Goal: Task Accomplishment & Management: Use online tool/utility

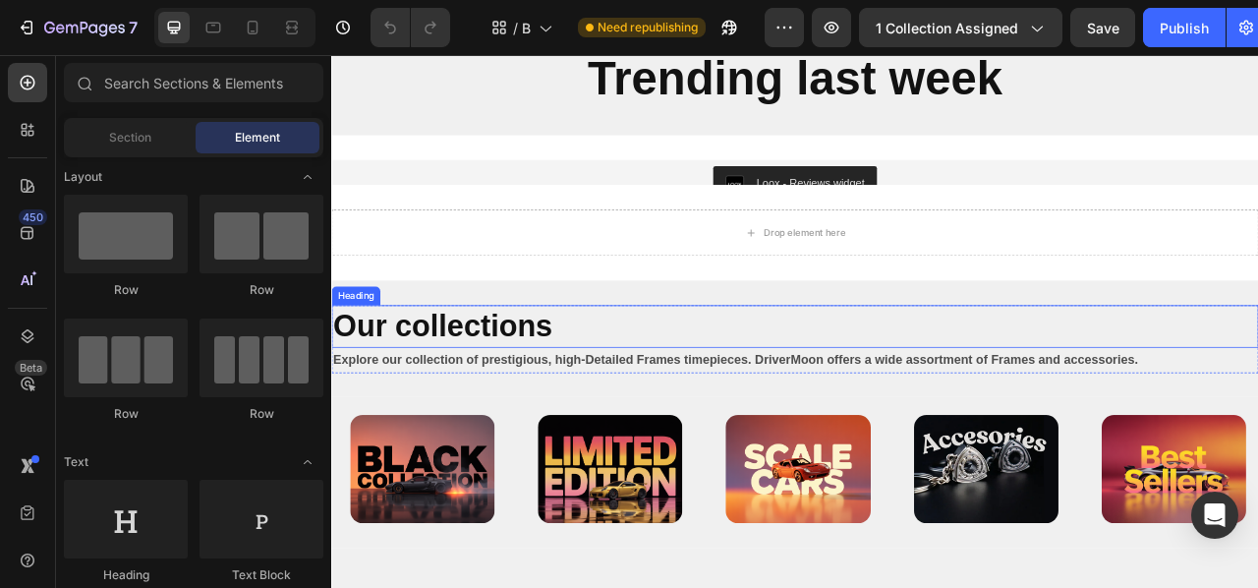
scroll to position [637, 0]
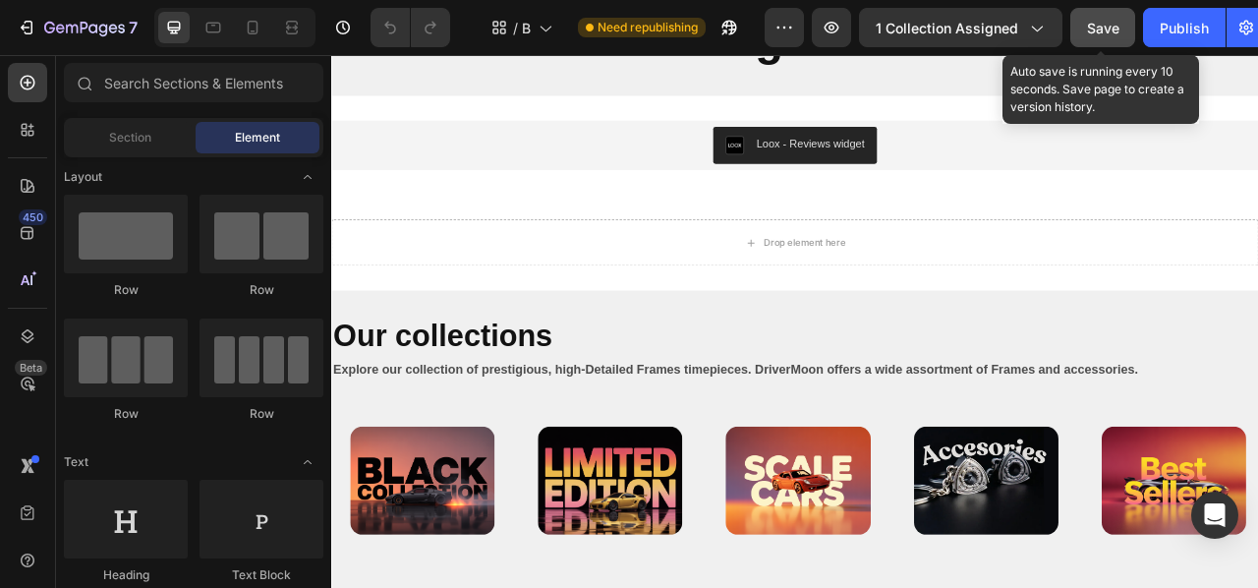
click at [1098, 36] on div "Save" at bounding box center [1103, 28] width 32 height 21
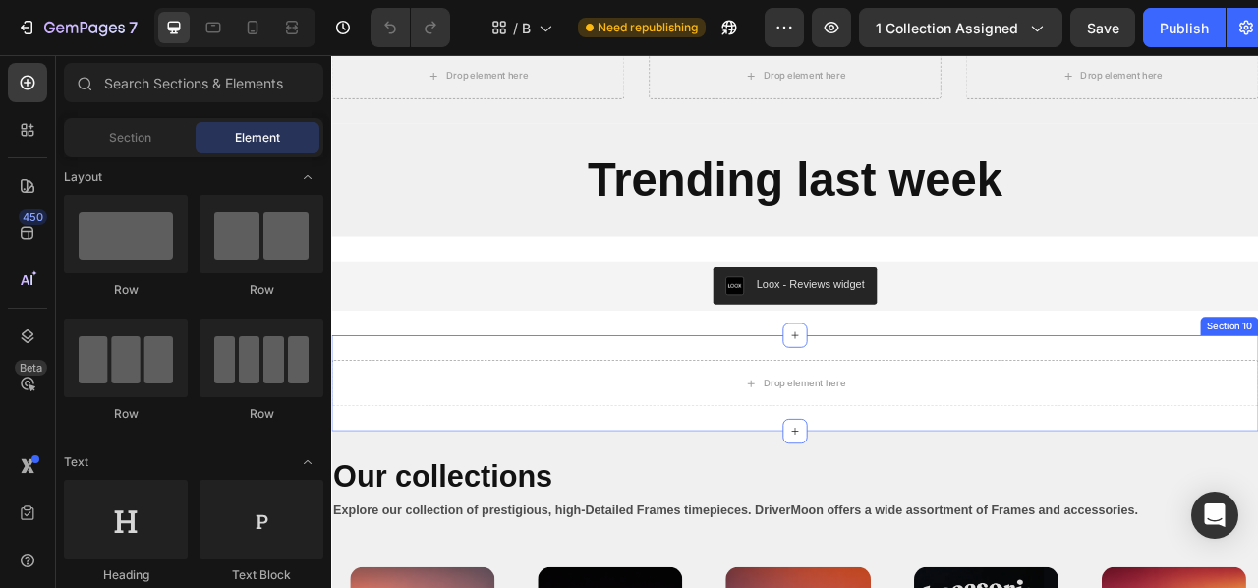
scroll to position [459, 0]
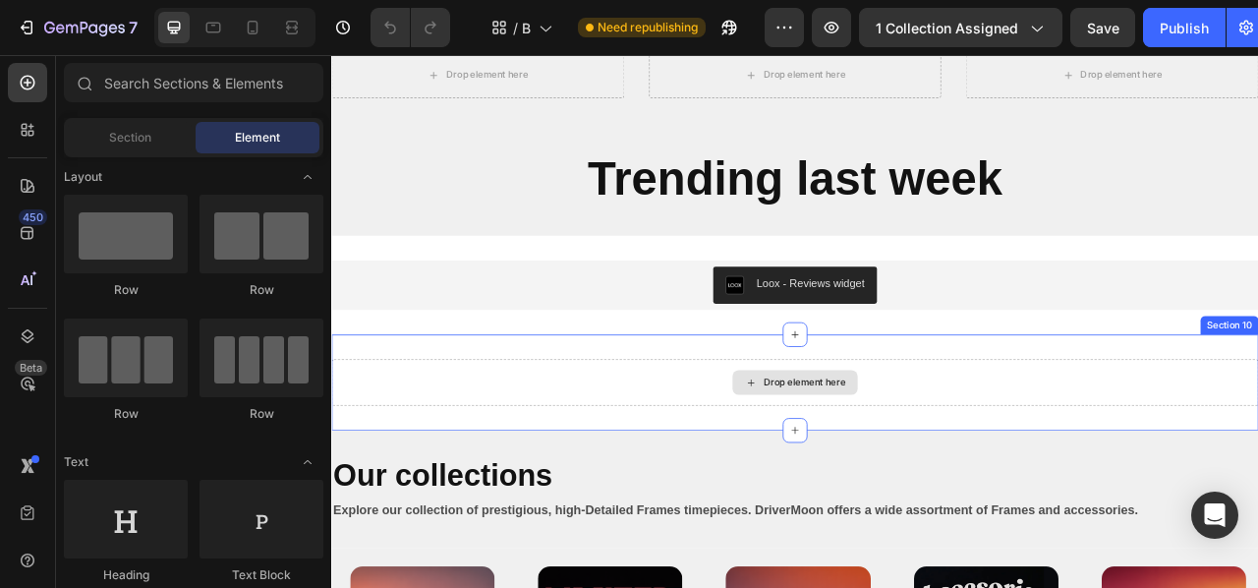
click at [790, 464] on div "Drop element here" at bounding box center [920, 471] width 1179 height 59
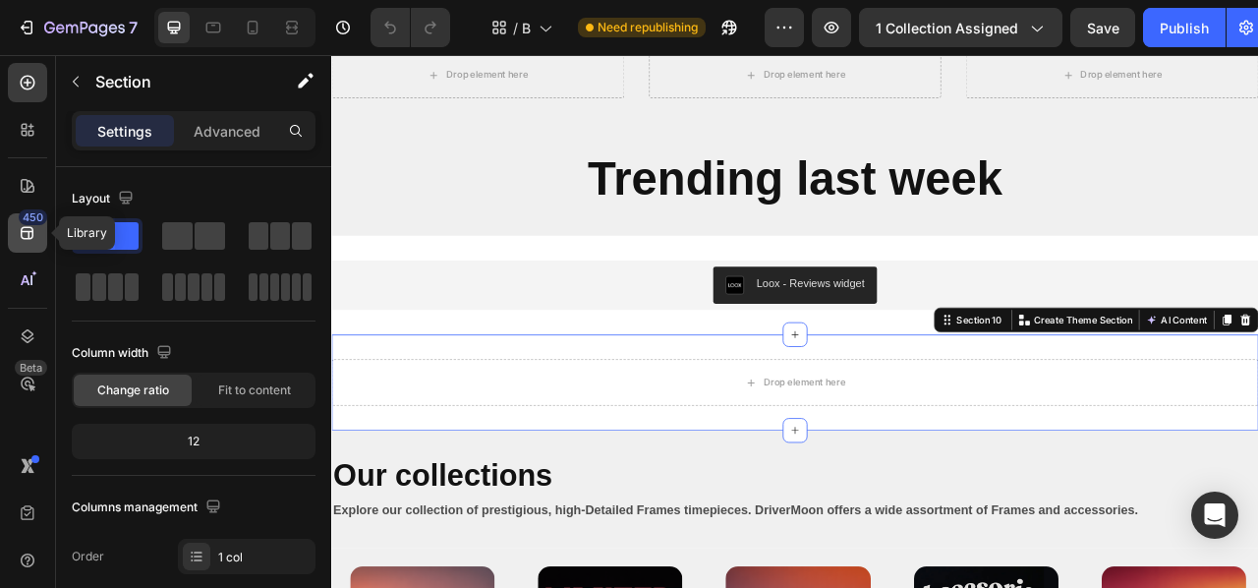
click at [23, 231] on icon at bounding box center [27, 233] width 13 height 13
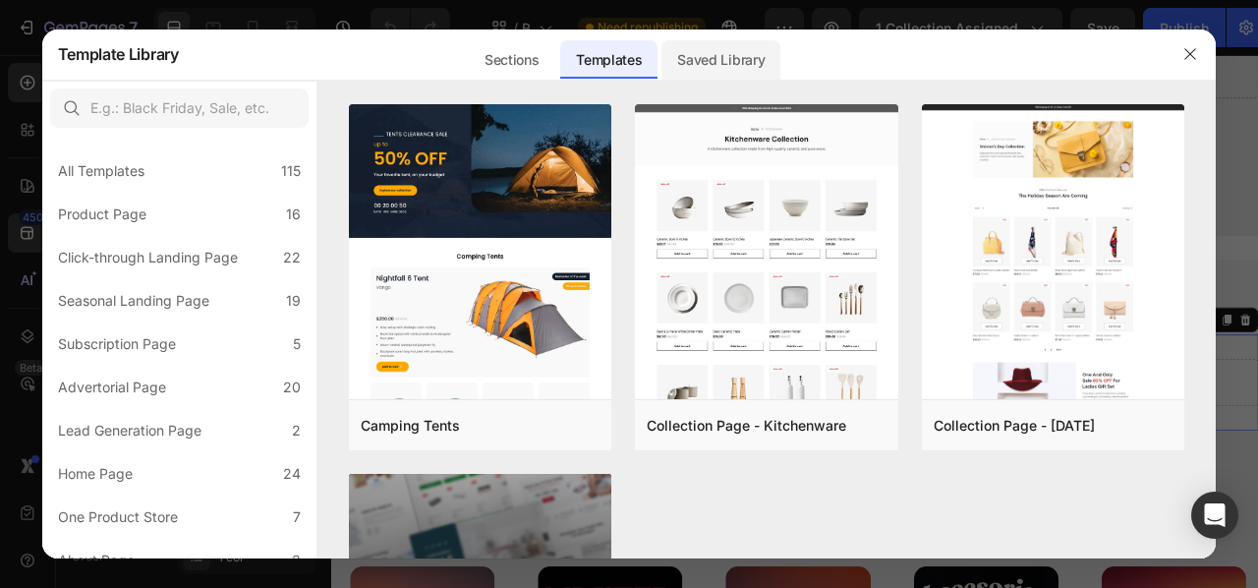
click at [688, 61] on div "Saved Library" at bounding box center [720, 59] width 119 height 39
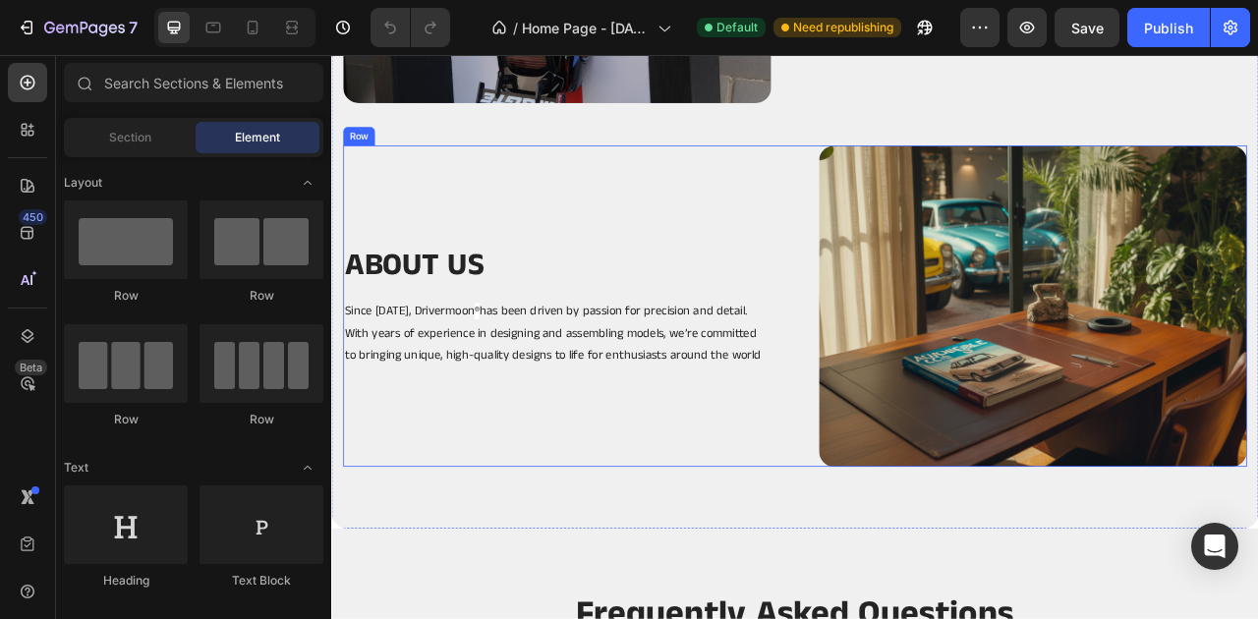
scroll to position [5025, 0]
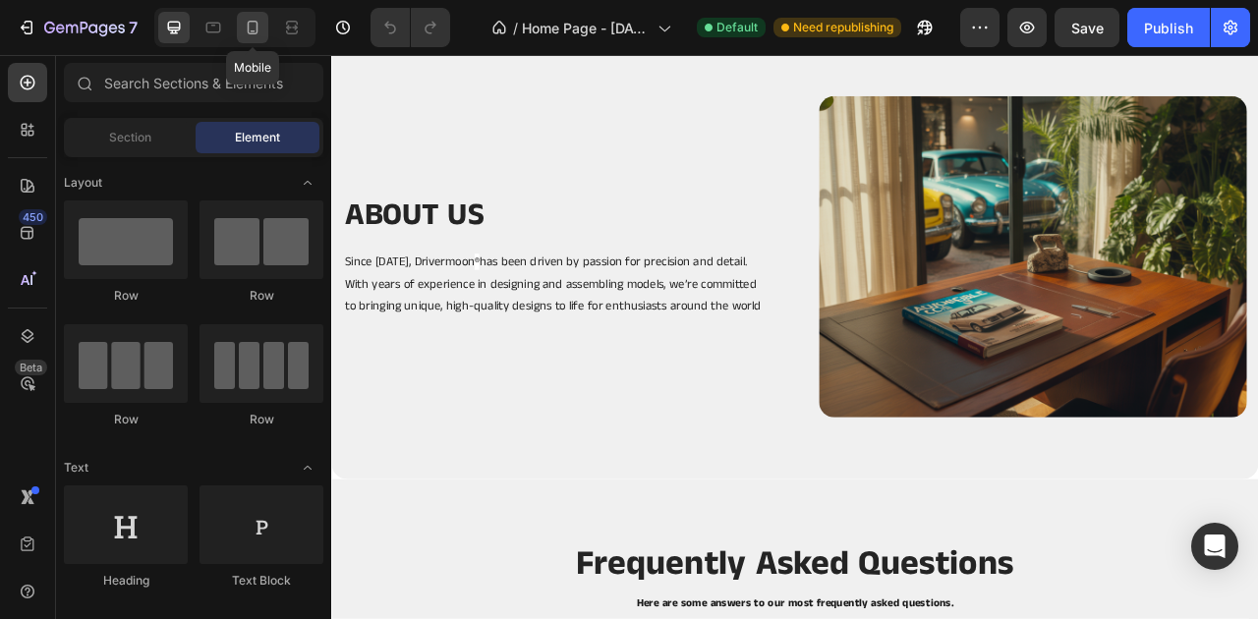
click at [256, 36] on icon at bounding box center [253, 28] width 20 height 20
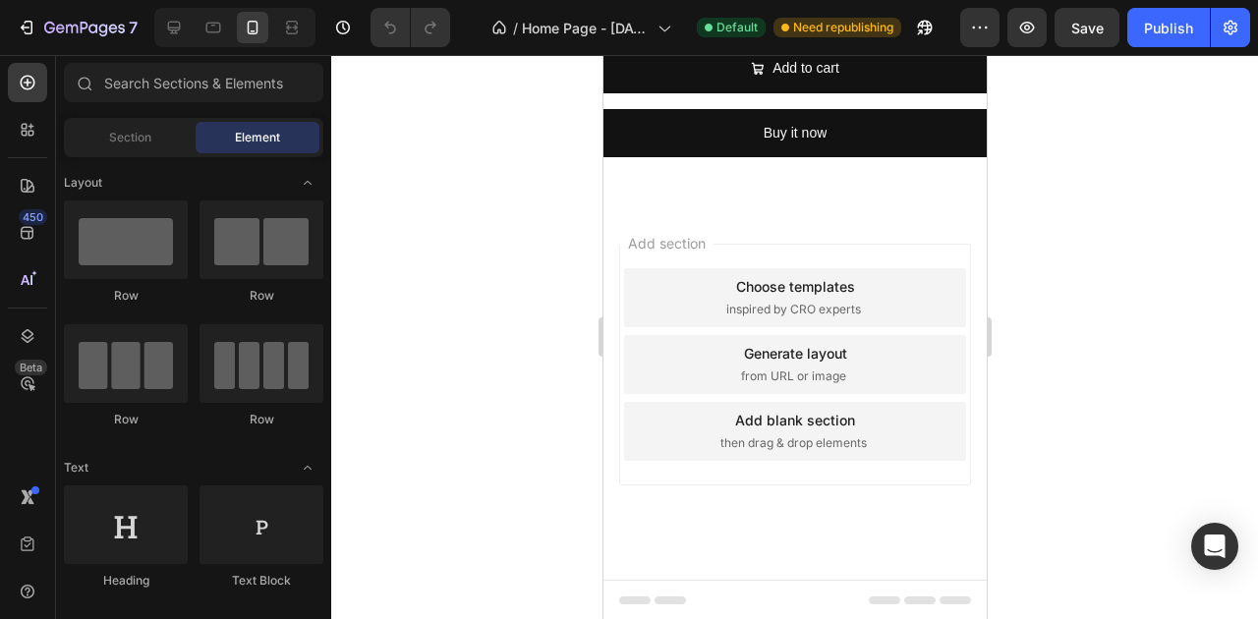
scroll to position [3859, 0]
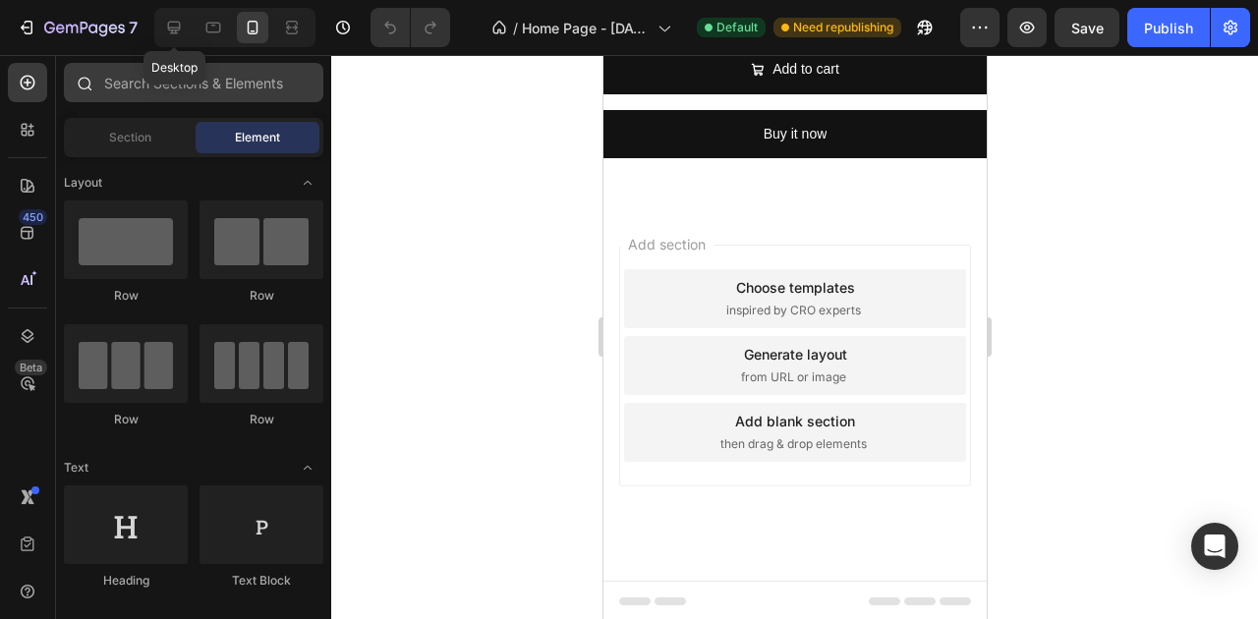
drag, startPoint x: 167, startPoint y: 38, endPoint x: 278, endPoint y: 87, distance: 121.5
click at [167, 38] on div at bounding box center [173, 27] width 31 height 31
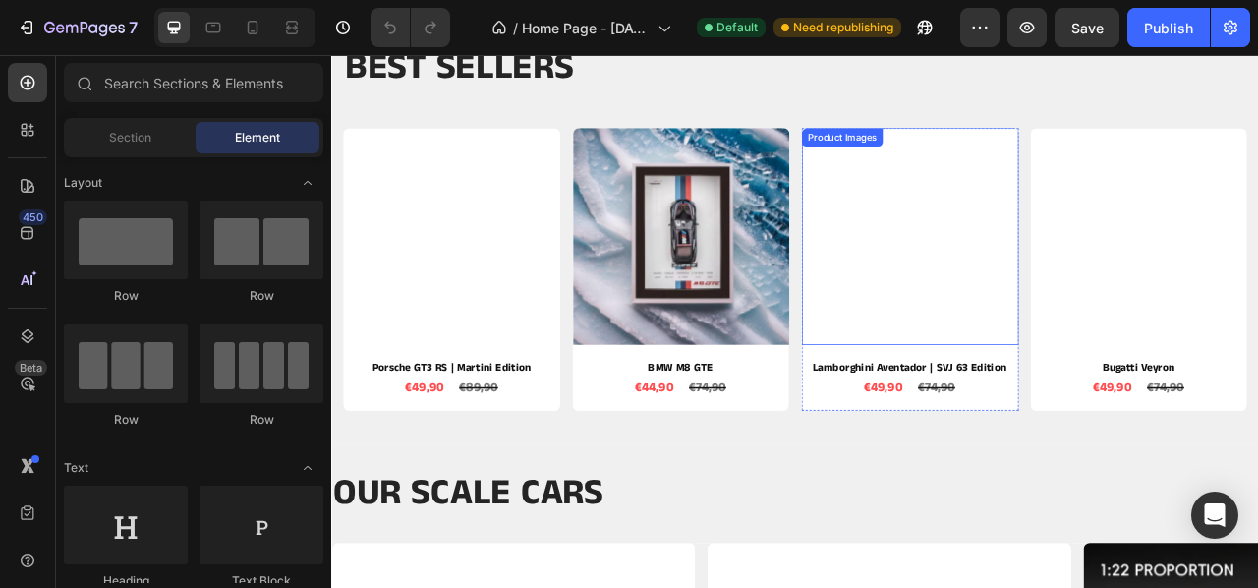
scroll to position [349, 0]
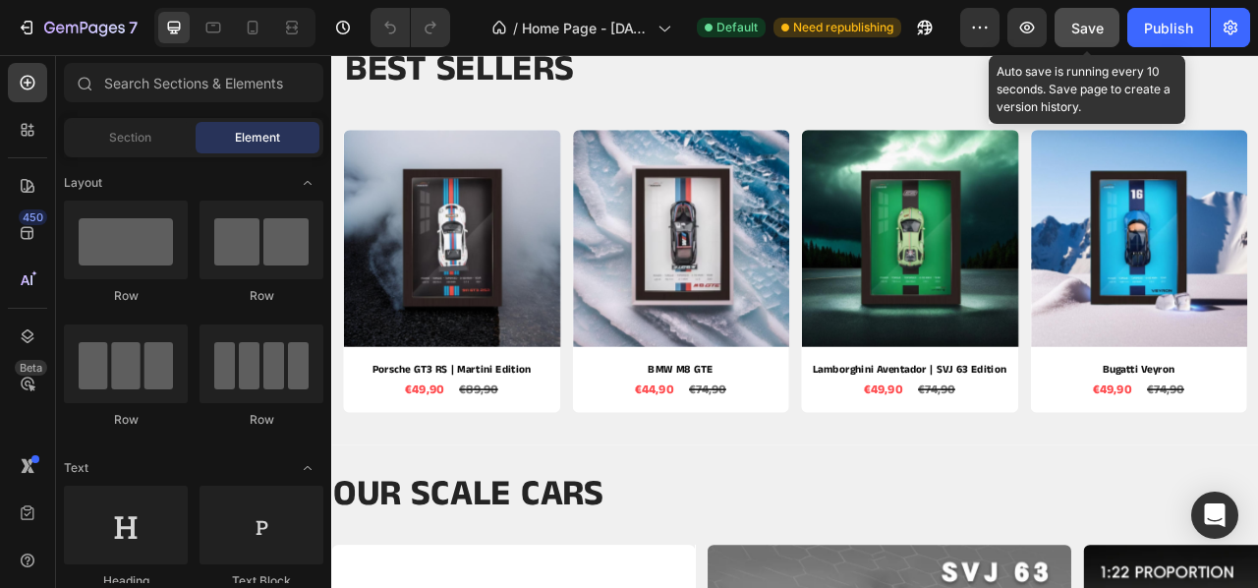
click at [1084, 36] on div "Save" at bounding box center [1087, 28] width 32 height 21
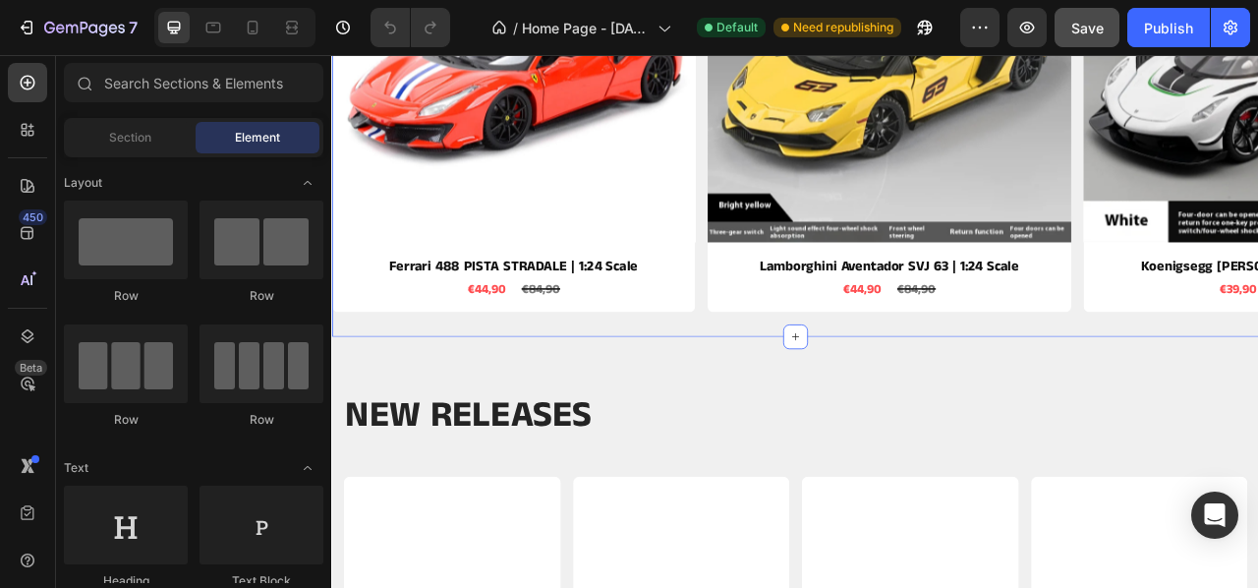
scroll to position [1182, 0]
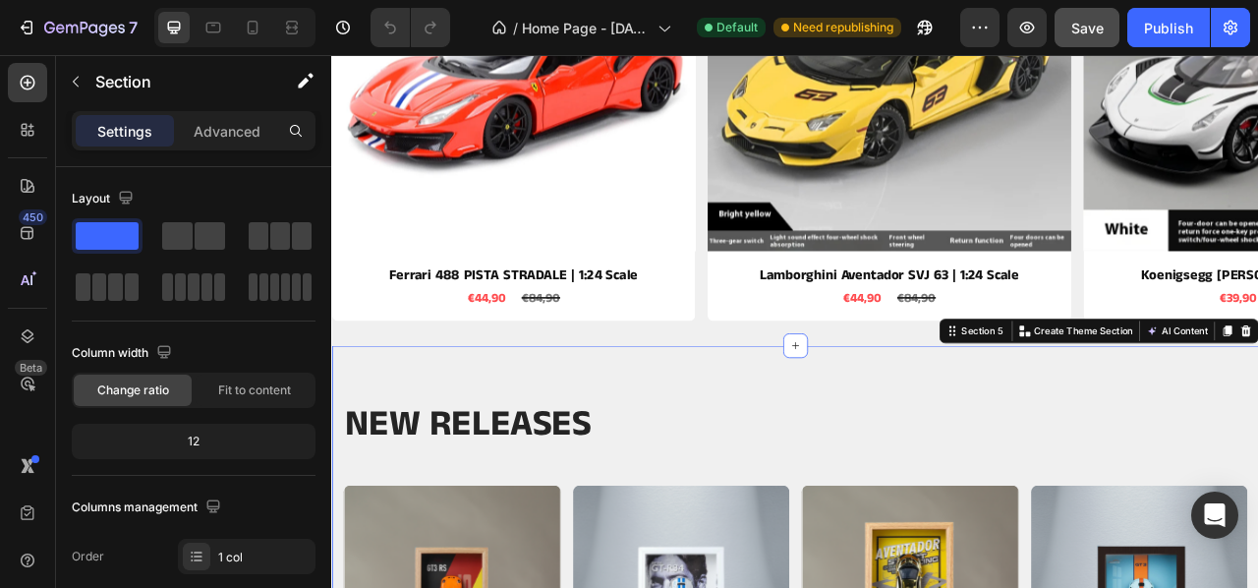
scroll to position [1188, 0]
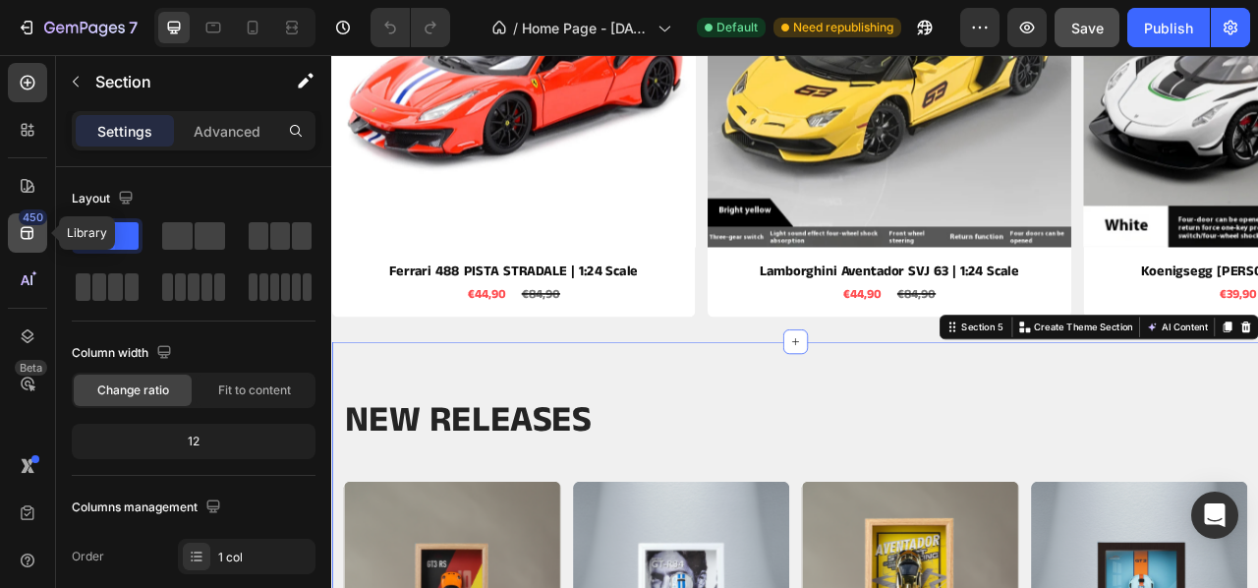
click at [39, 235] on div "450" at bounding box center [27, 232] width 39 height 39
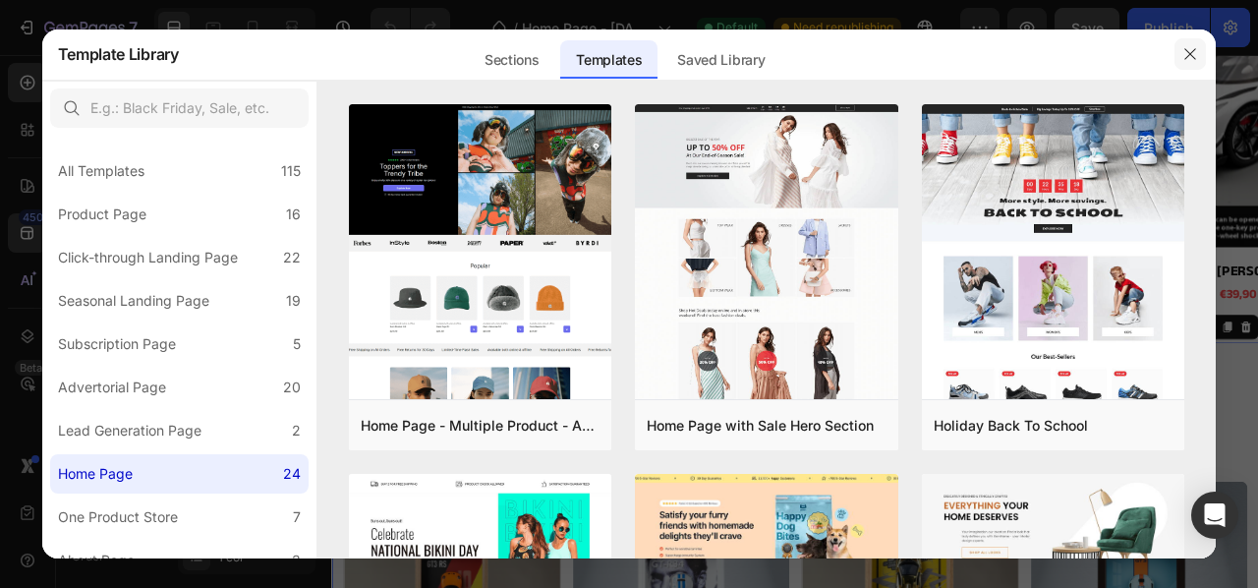
click at [1198, 58] on icon "button" at bounding box center [1190, 54] width 16 height 16
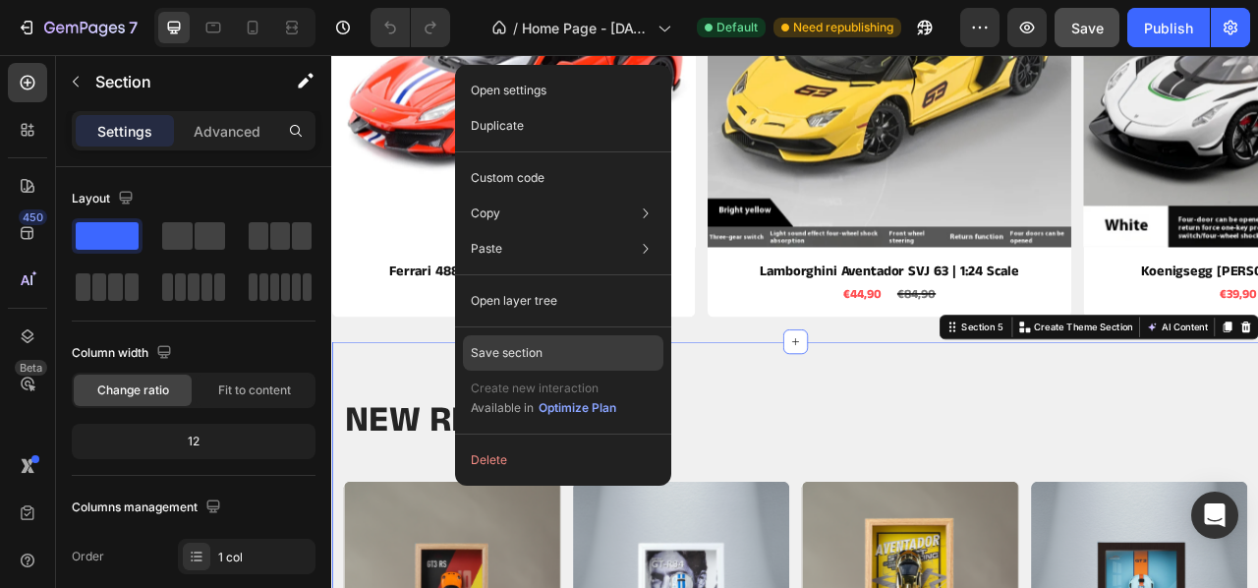
click at [506, 348] on p "Save section" at bounding box center [507, 353] width 72 height 18
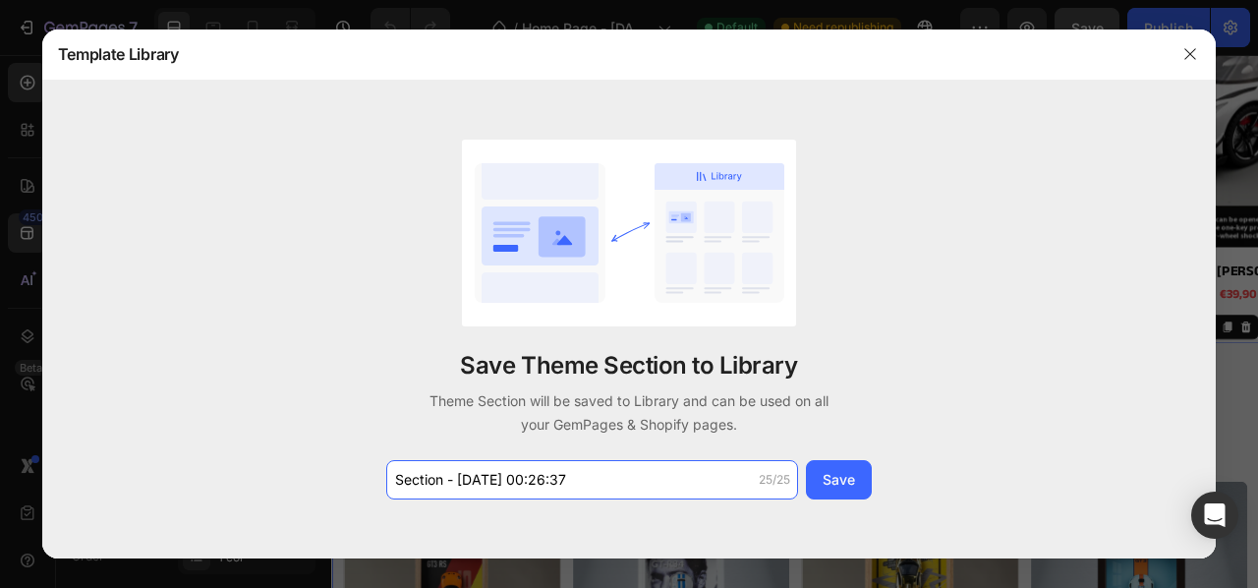
drag, startPoint x: 715, startPoint y: 484, endPoint x: 300, endPoint y: 476, distance: 414.9
click at [300, 476] on div "Save Theme Section to Library Theme Section will be saved to Library and can be…" at bounding box center [629, 320] width 1175 height 478
type input "4 productos"
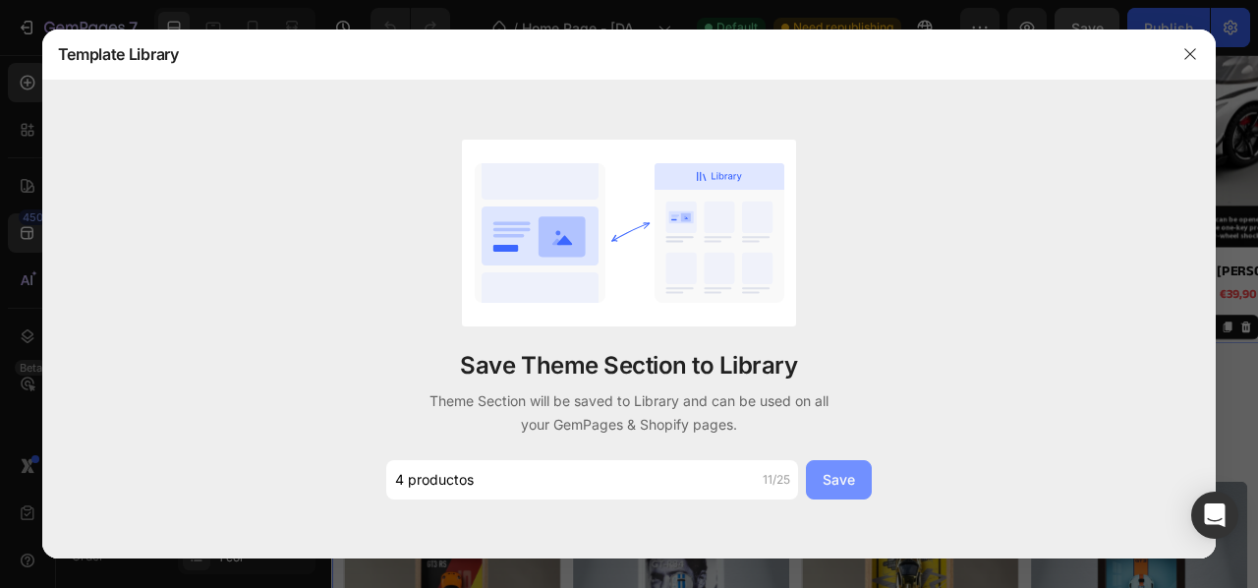
click at [854, 476] on div "Save" at bounding box center [839, 479] width 32 height 21
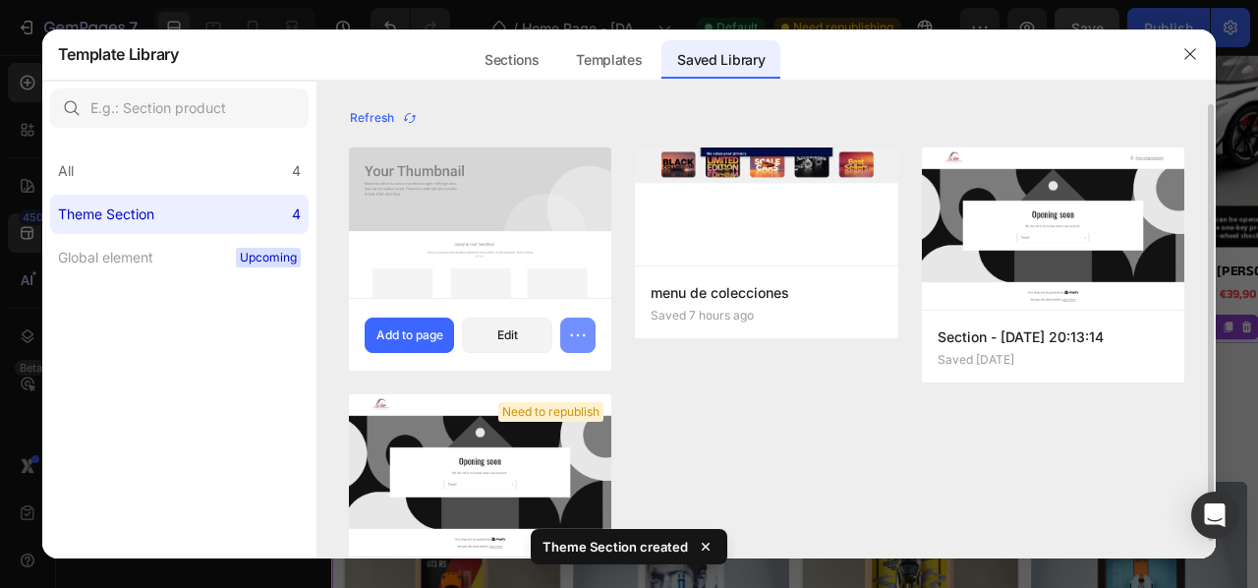
click at [574, 334] on icon "button" at bounding box center [578, 335] width 20 height 20
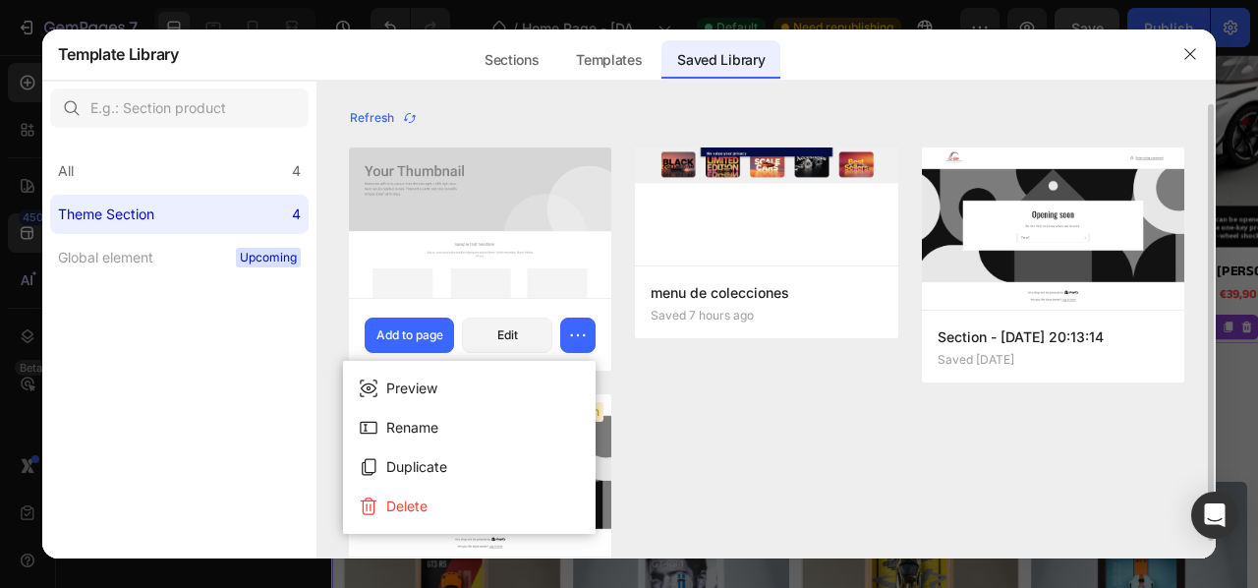
click at [703, 405] on div "4 productos Saved a few seconds ago Add to page Edit Need to republish Section …" at bounding box center [767, 399] width 836 height 505
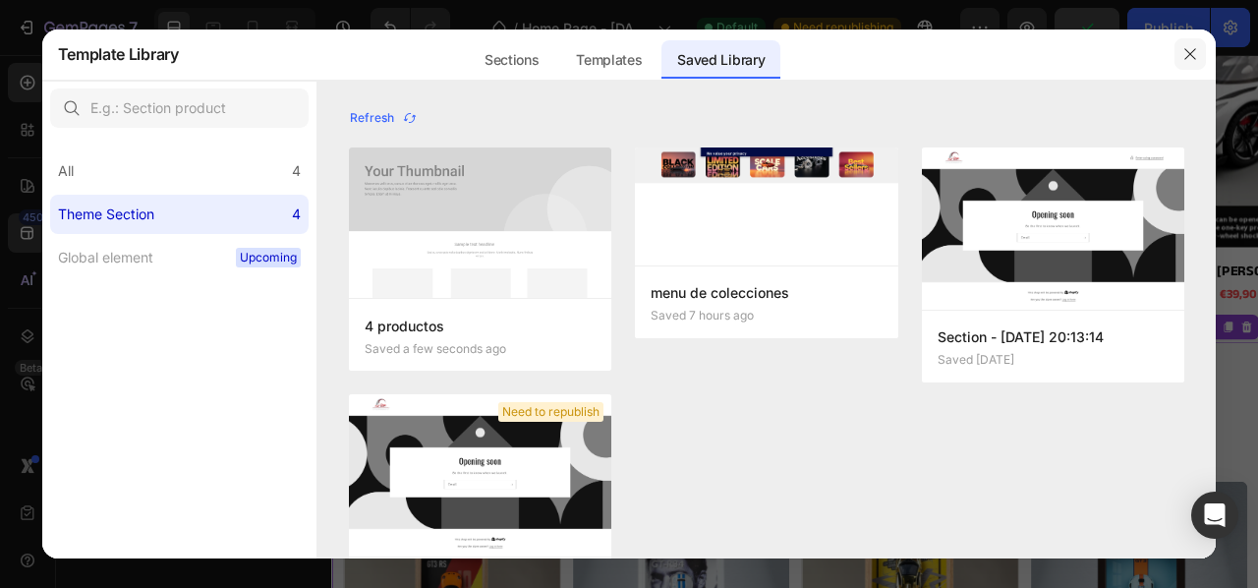
click at [1194, 53] on icon "button" at bounding box center [1190, 54] width 16 height 16
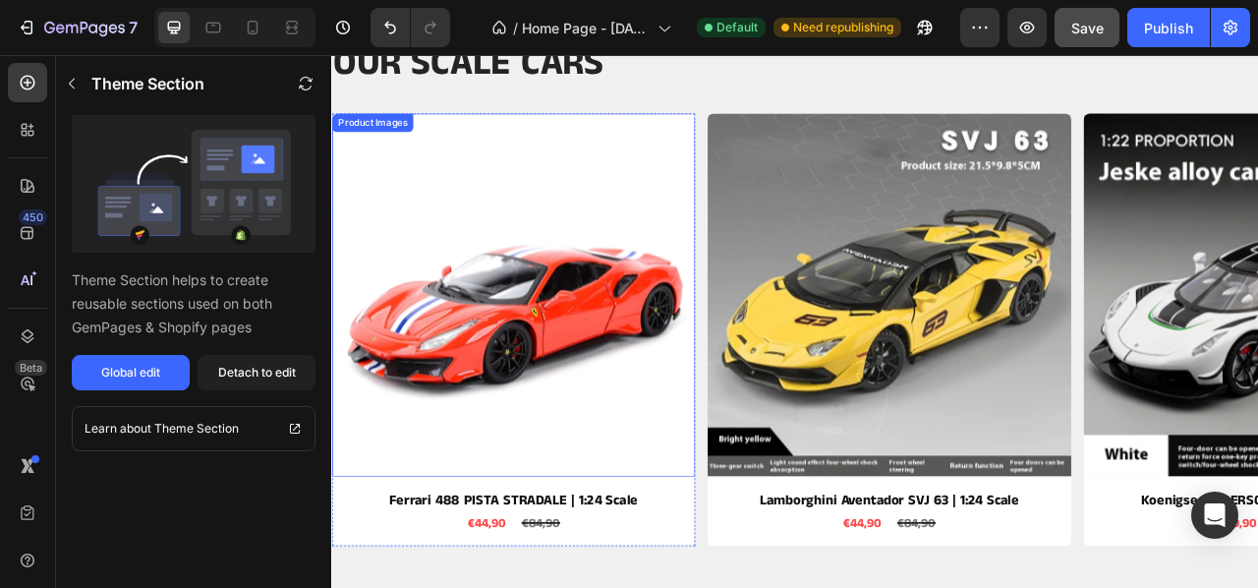
scroll to position [856, 0]
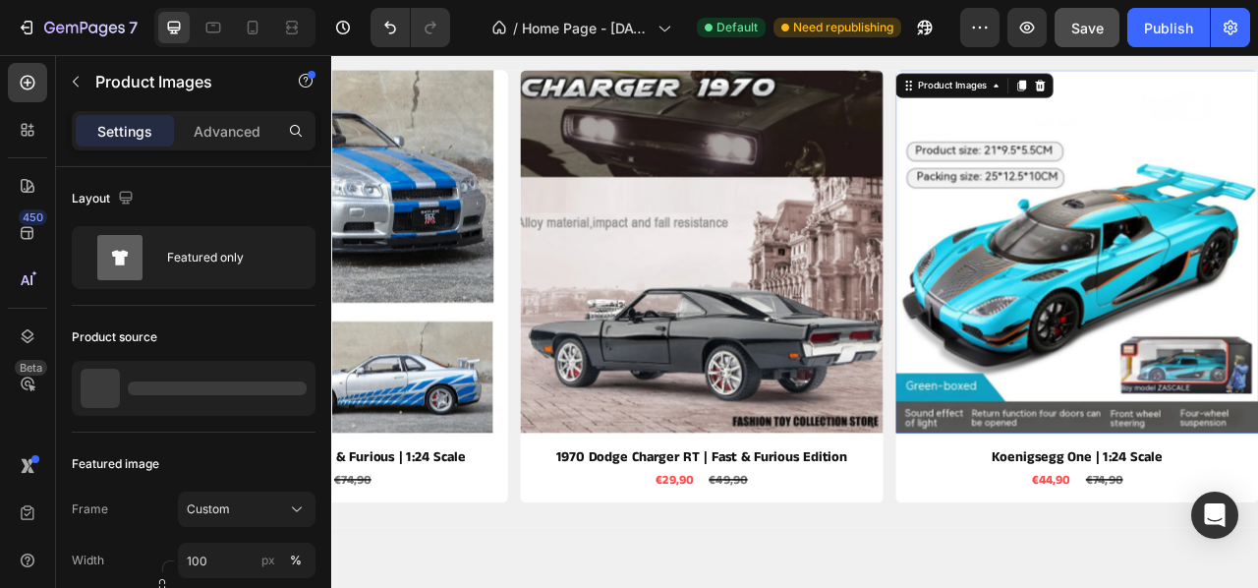
scroll to position [932, 0]
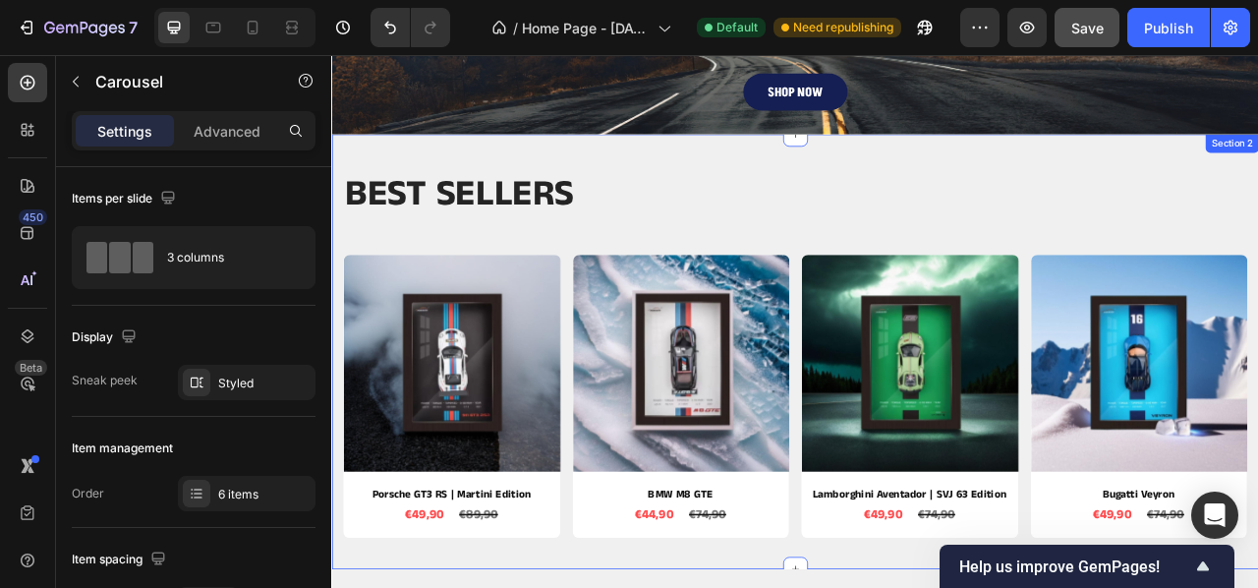
scroll to position [167, 0]
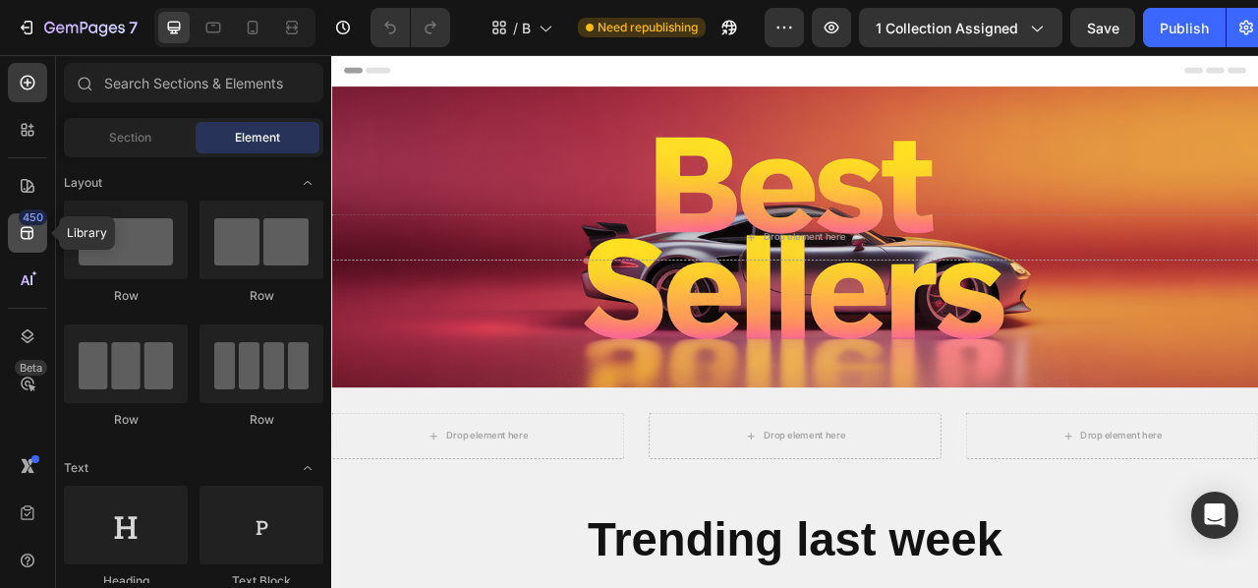
click at [30, 241] on icon at bounding box center [28, 233] width 20 height 20
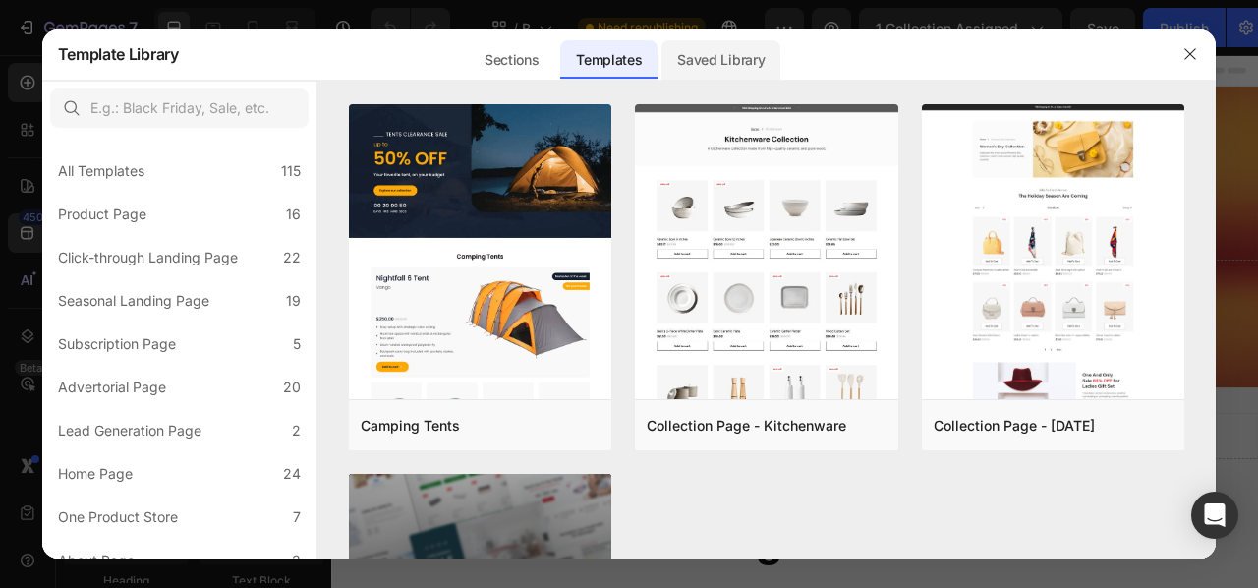
click at [752, 59] on div "Saved Library" at bounding box center [720, 59] width 119 height 39
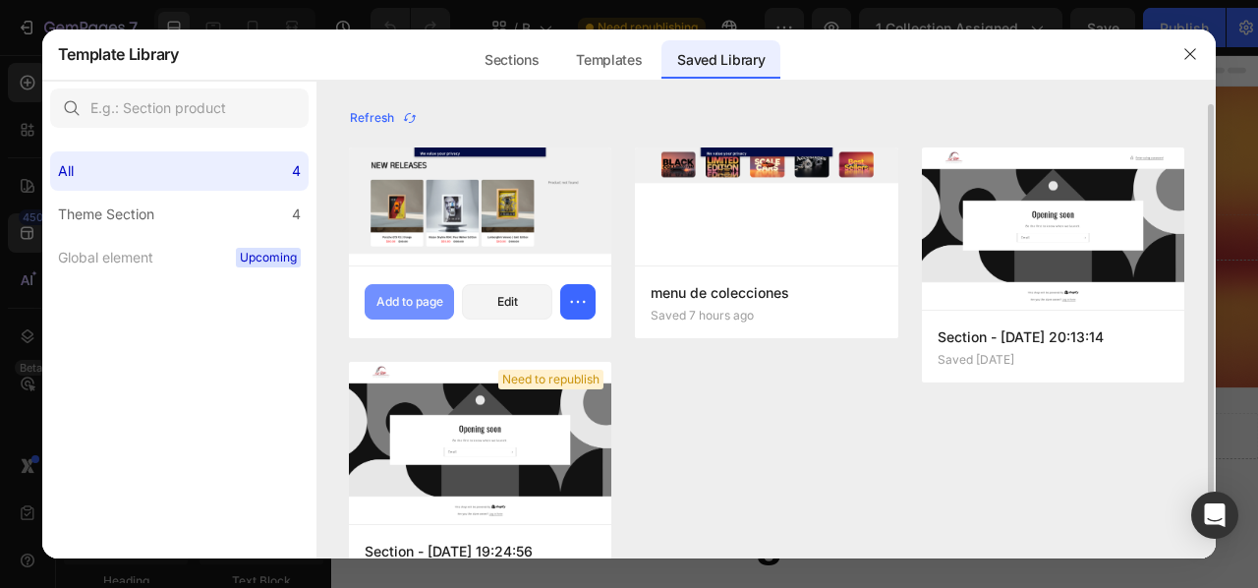
click at [403, 306] on div "Add to page" at bounding box center [409, 302] width 67 height 18
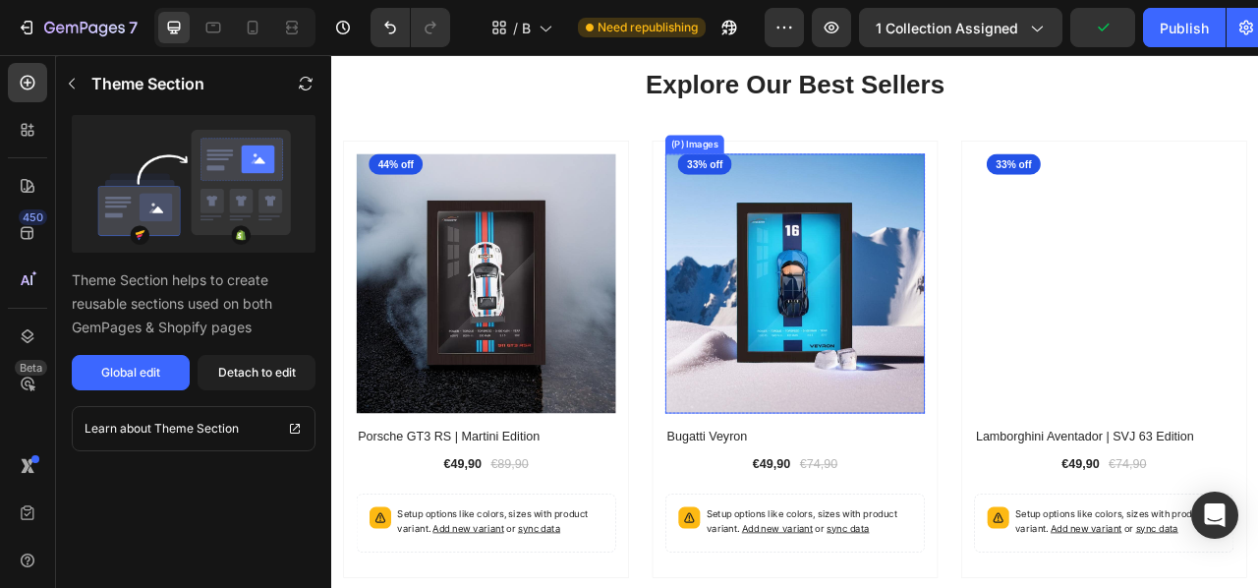
scroll to position [2642, 0]
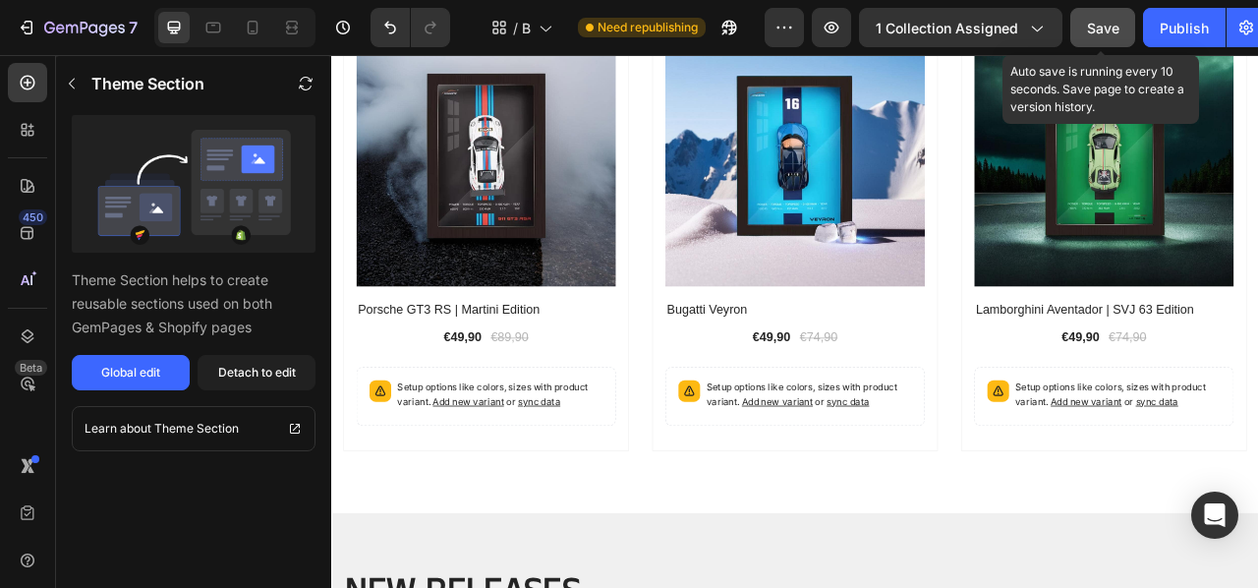
click at [1096, 18] on div "Save" at bounding box center [1103, 28] width 32 height 21
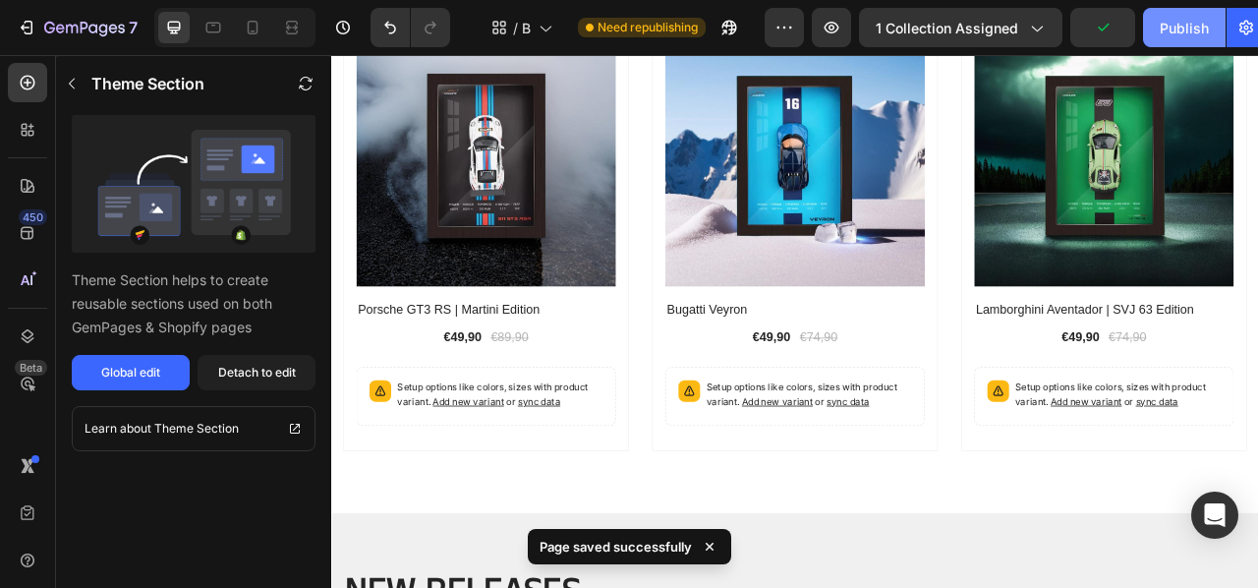
click at [1176, 23] on div "Publish" at bounding box center [1184, 28] width 49 height 21
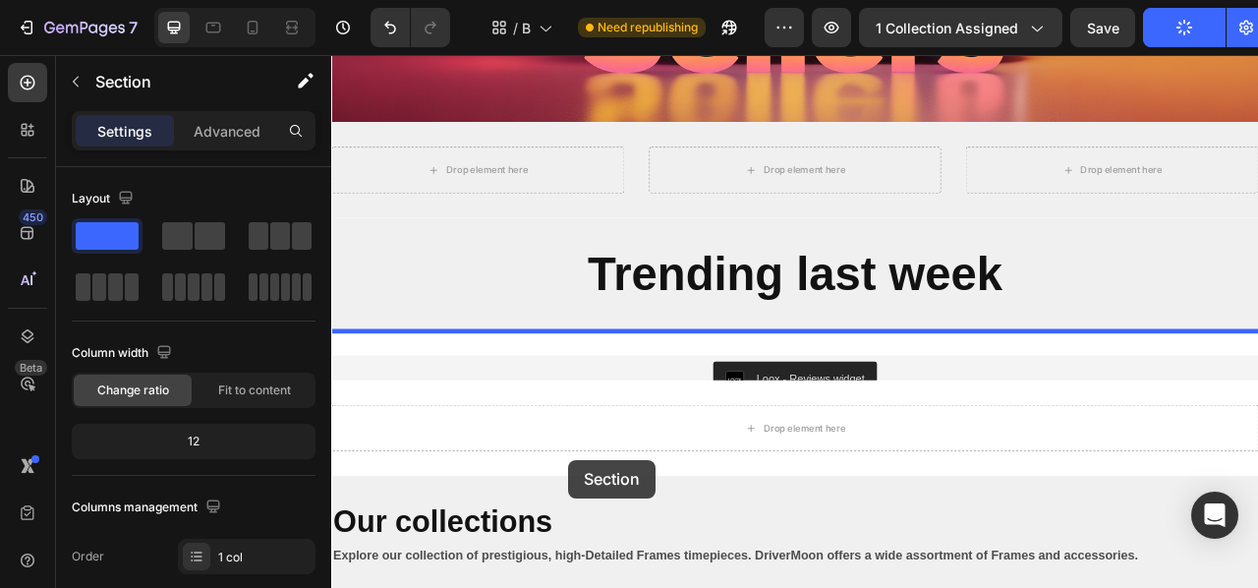
scroll to position [357, 0]
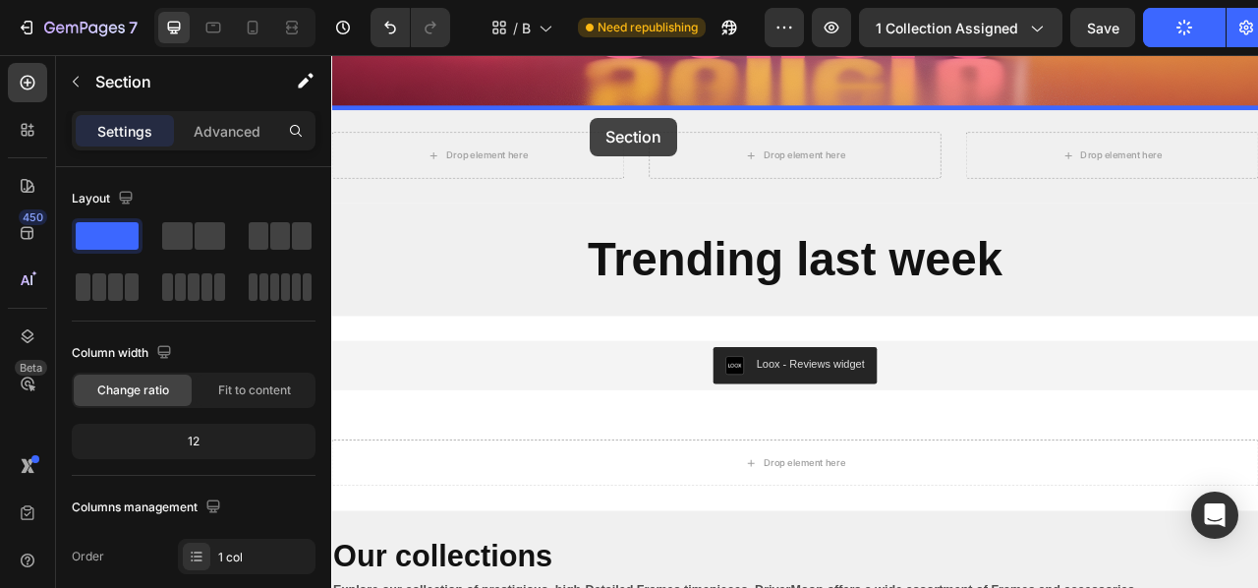
drag, startPoint x: 705, startPoint y: 348, endPoint x: 659, endPoint y: 135, distance: 218.2
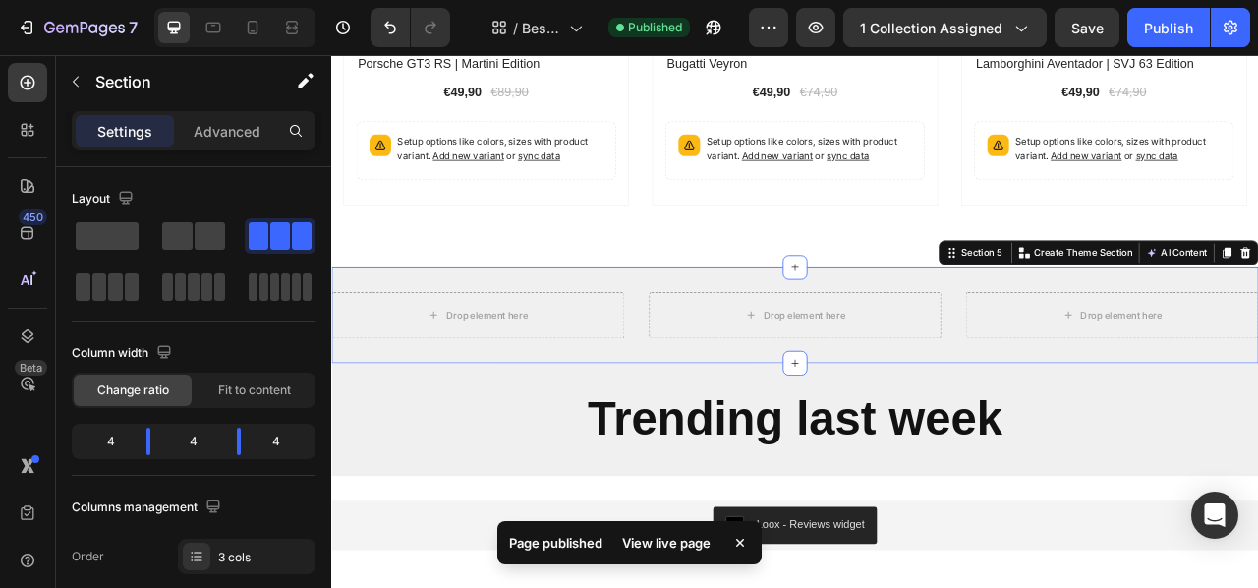
scroll to position [961, 0]
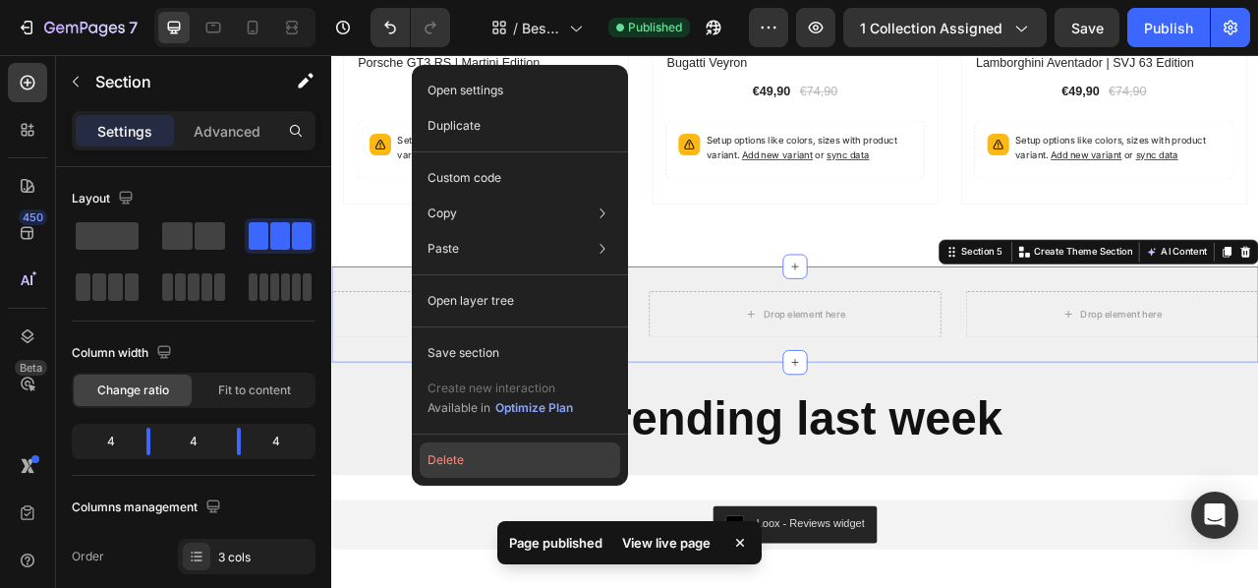
click at [485, 455] on button "Delete" at bounding box center [520, 459] width 201 height 35
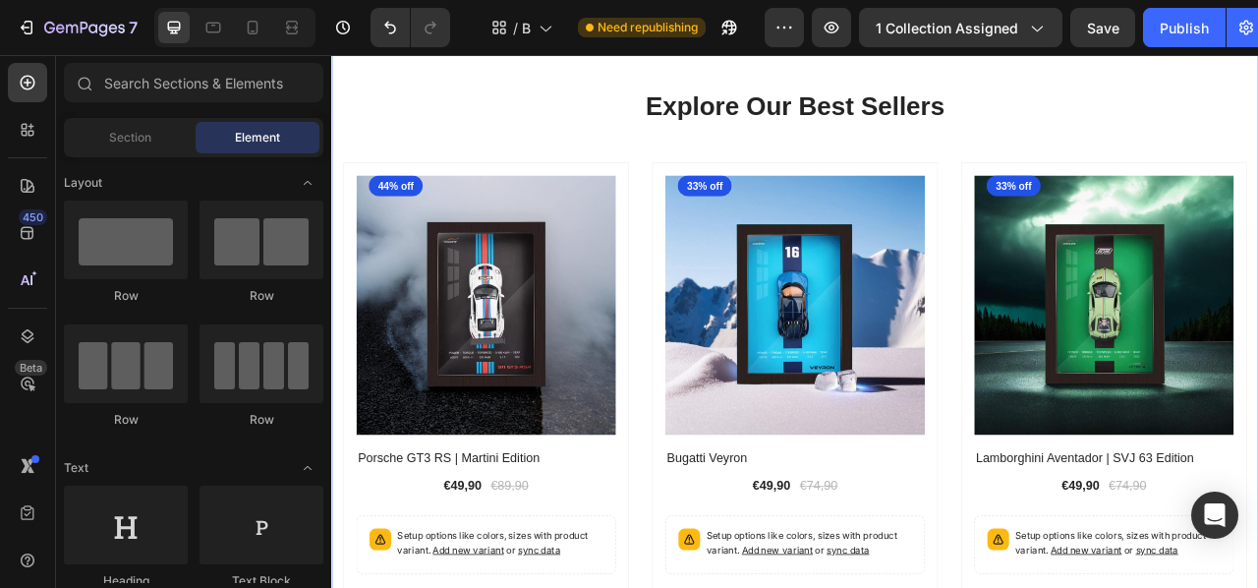
scroll to position [461, 0]
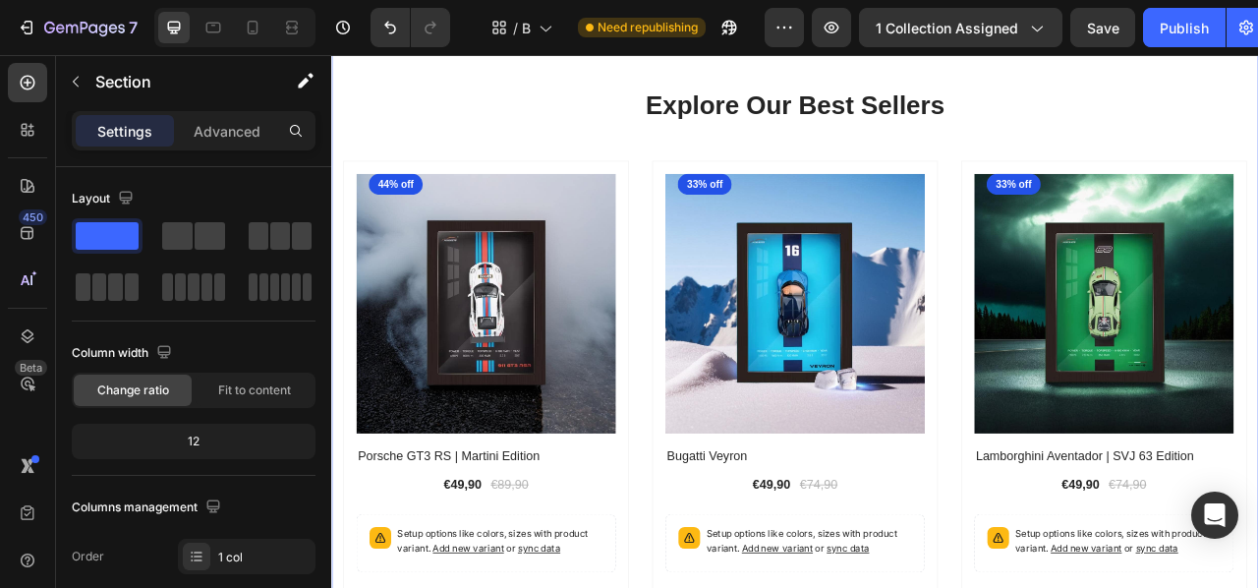
click at [543, 176] on div "Explore Our Best Sellers Heading Row (P) Images 44% off Product Badge Row Porsc…" at bounding box center [921, 421] width 1150 height 650
click at [552, 184] on div "Explore Our Best Sellers Heading Row (P) Images 44% off Product Badge Row Porsc…" at bounding box center [921, 421] width 1150 height 650
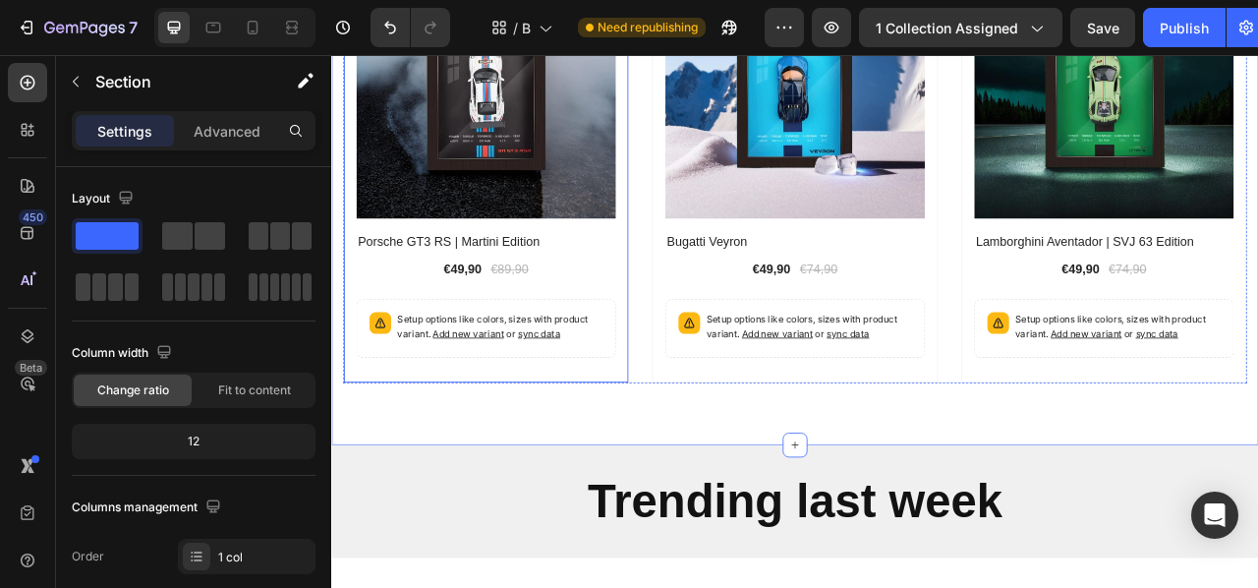
scroll to position [735, 0]
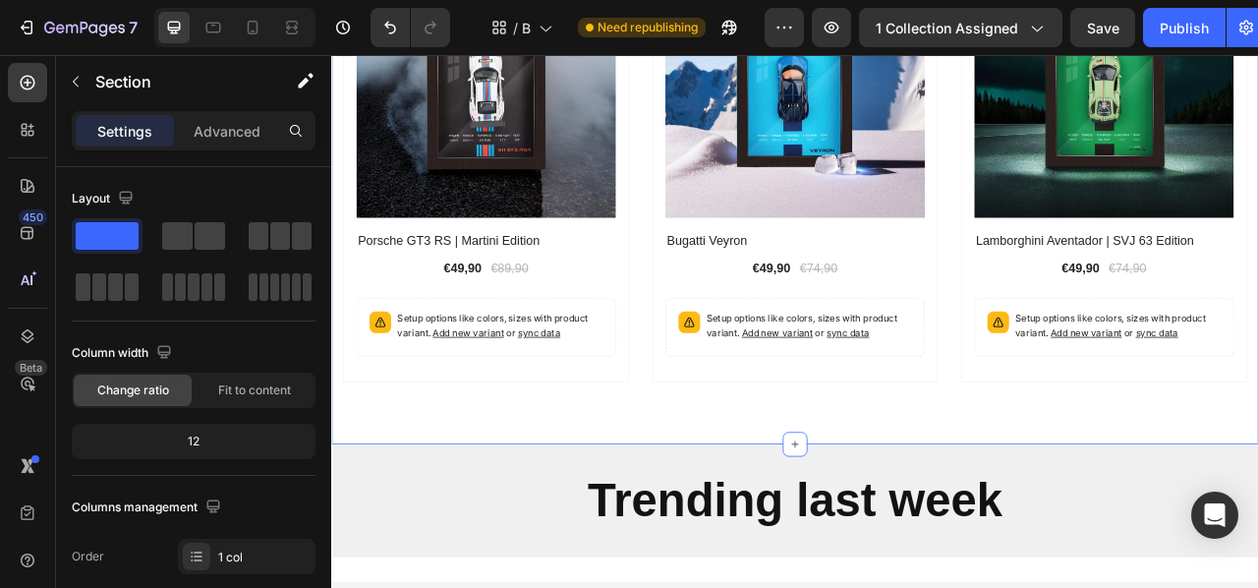
click at [773, 515] on div "Explore Our Best Sellers Heading Row (P) Images 44% off Product Badge Row Porsc…" at bounding box center [920, 146] width 1179 height 807
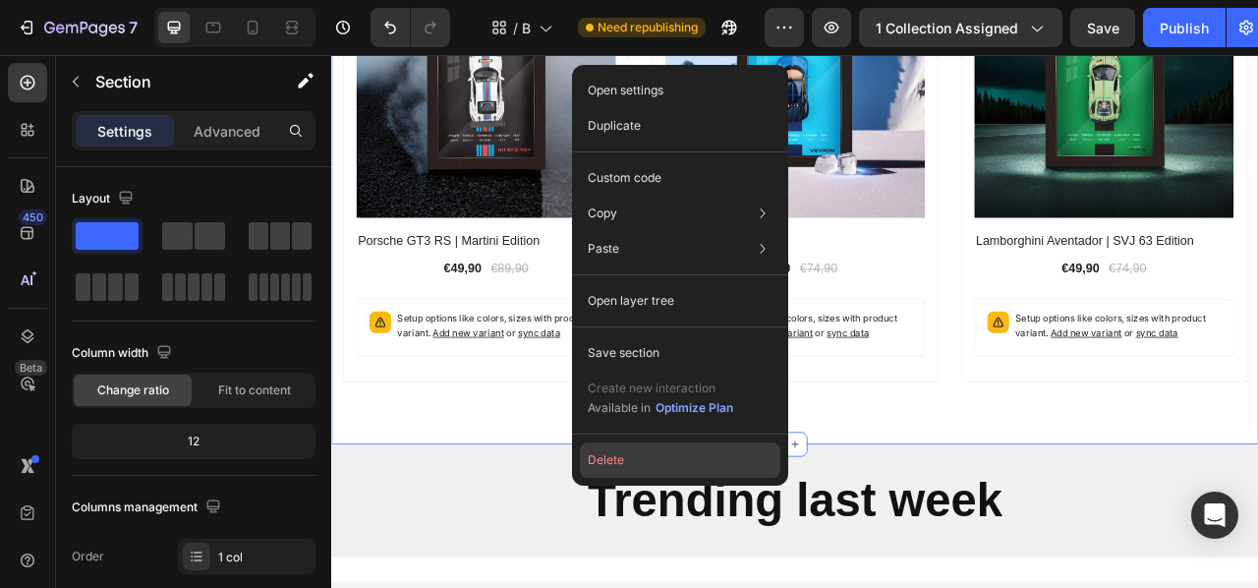
click at [632, 450] on button "Delete" at bounding box center [680, 459] width 201 height 35
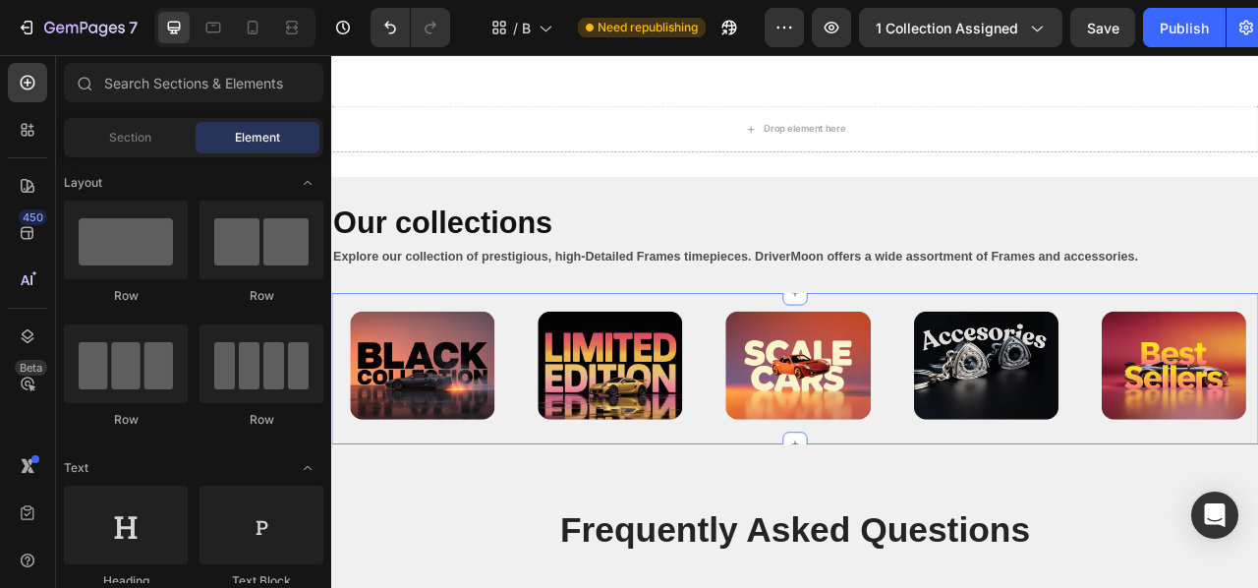
scroll to position [658, 0]
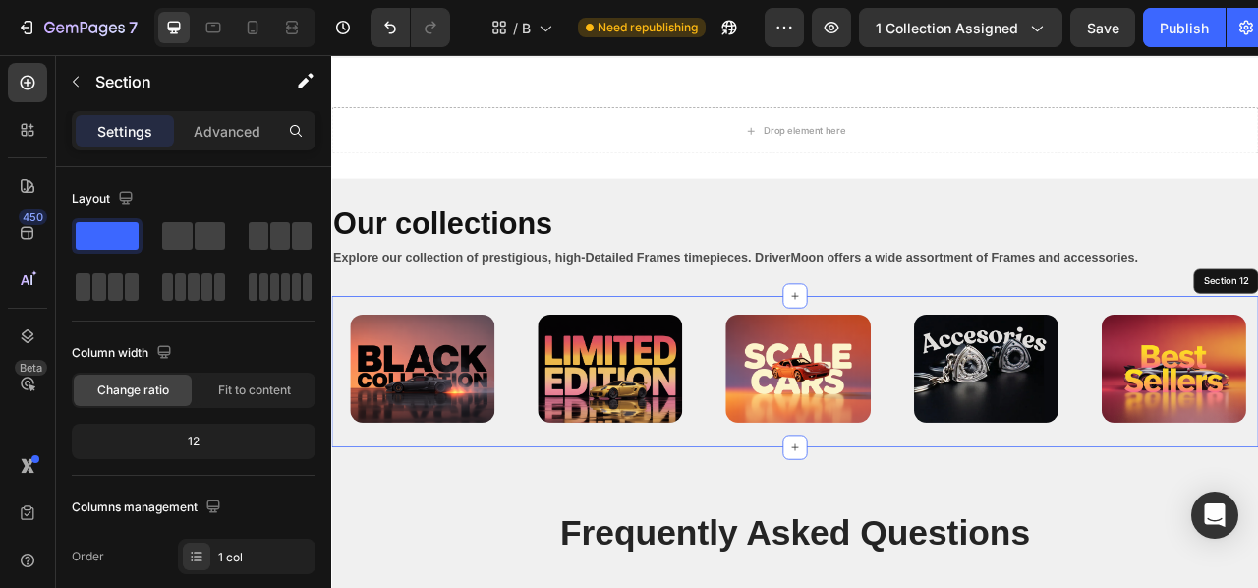
click at [729, 364] on div "Image Image Image Image Image Row Section 12" at bounding box center [920, 458] width 1179 height 193
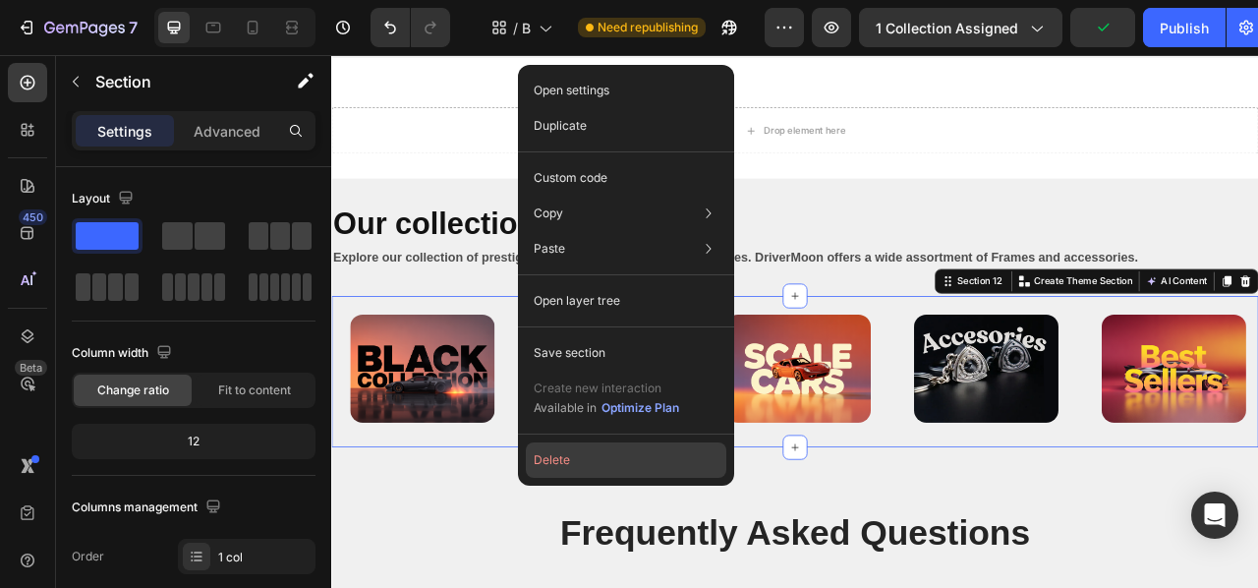
click at [592, 460] on button "Delete" at bounding box center [626, 459] width 201 height 35
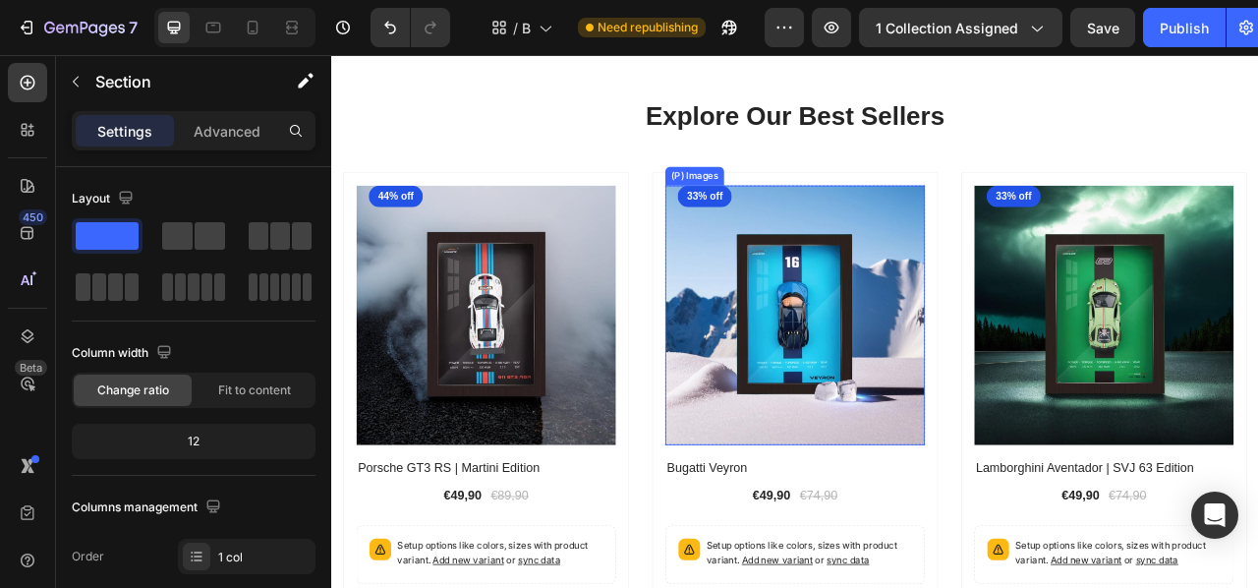
scroll to position [1924, 0]
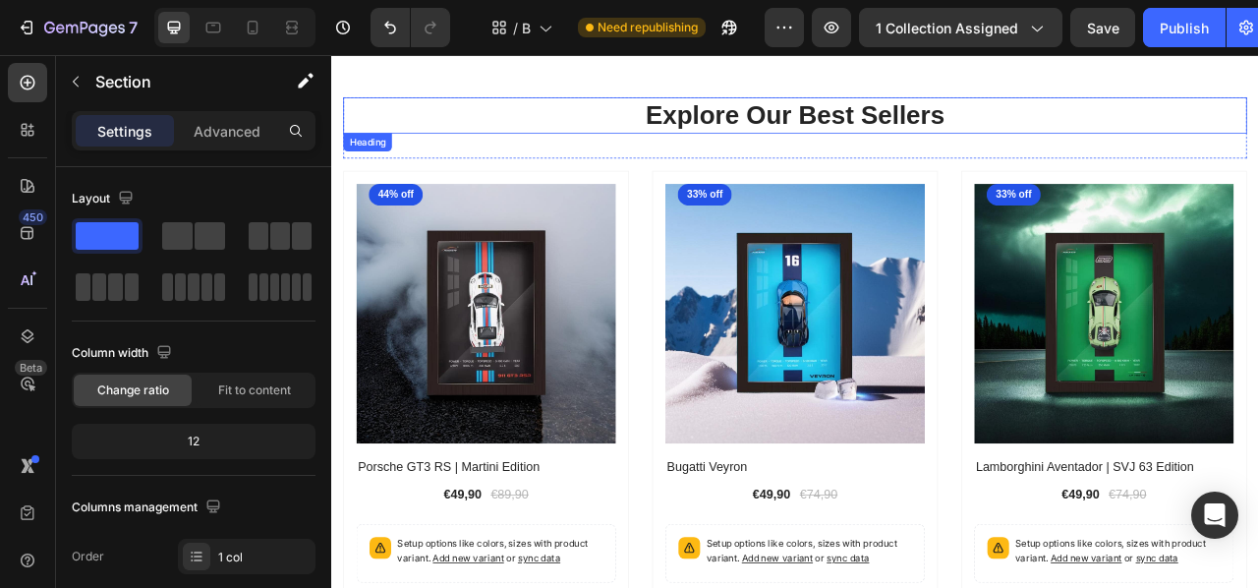
click at [587, 123] on p "Explore Our Best Sellers" at bounding box center [921, 132] width 1146 height 42
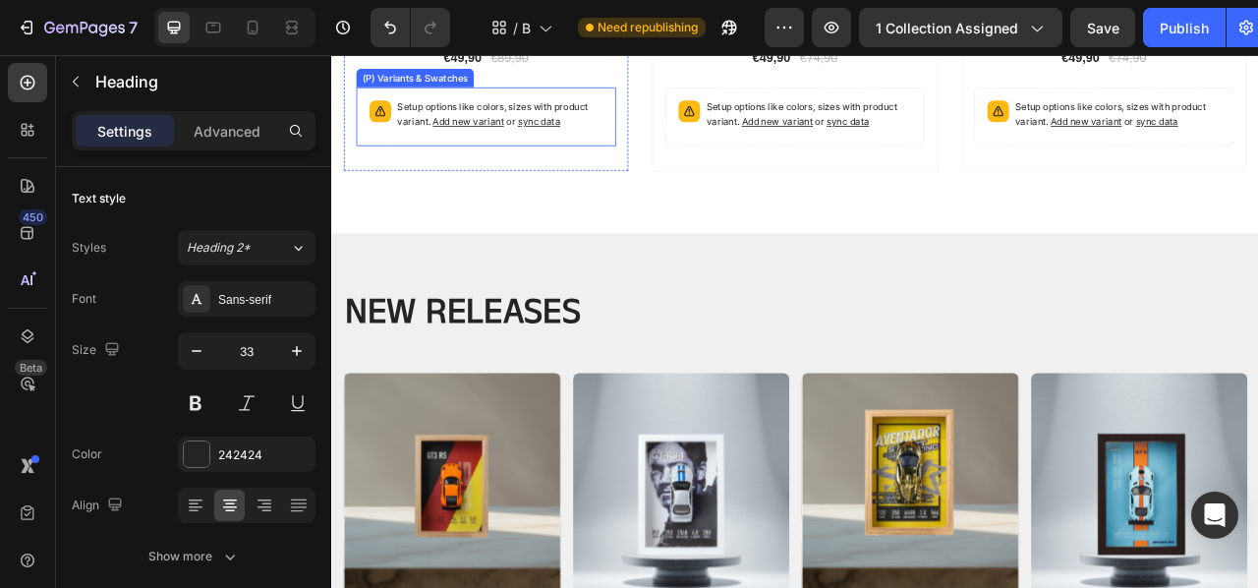
scroll to position [2487, 0]
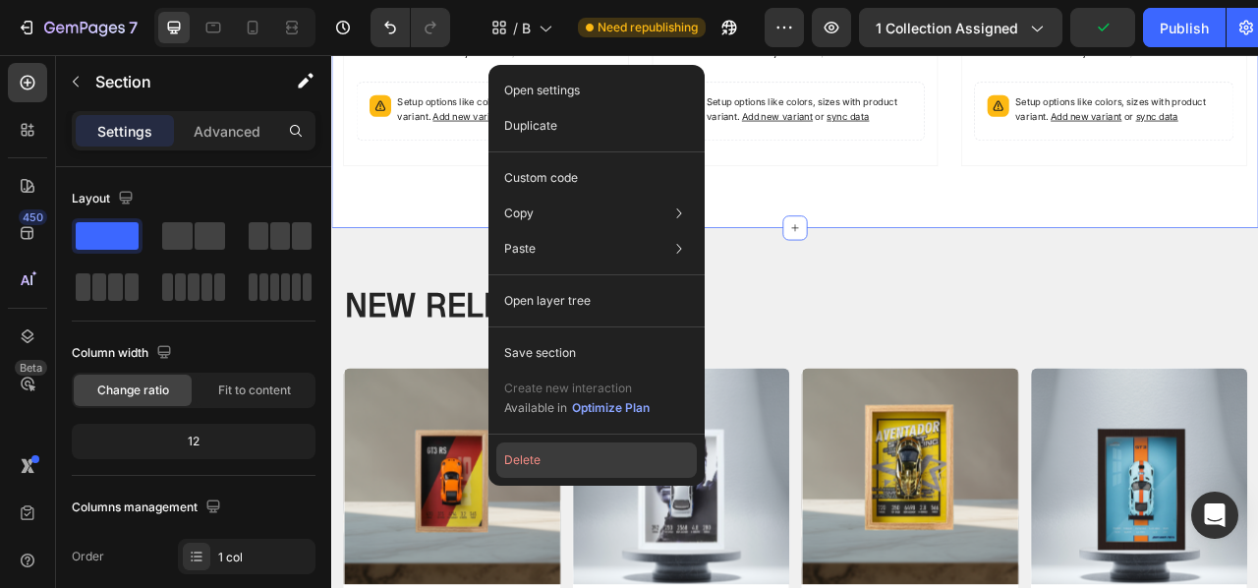
click at [609, 449] on button "Delete" at bounding box center [596, 459] width 201 height 35
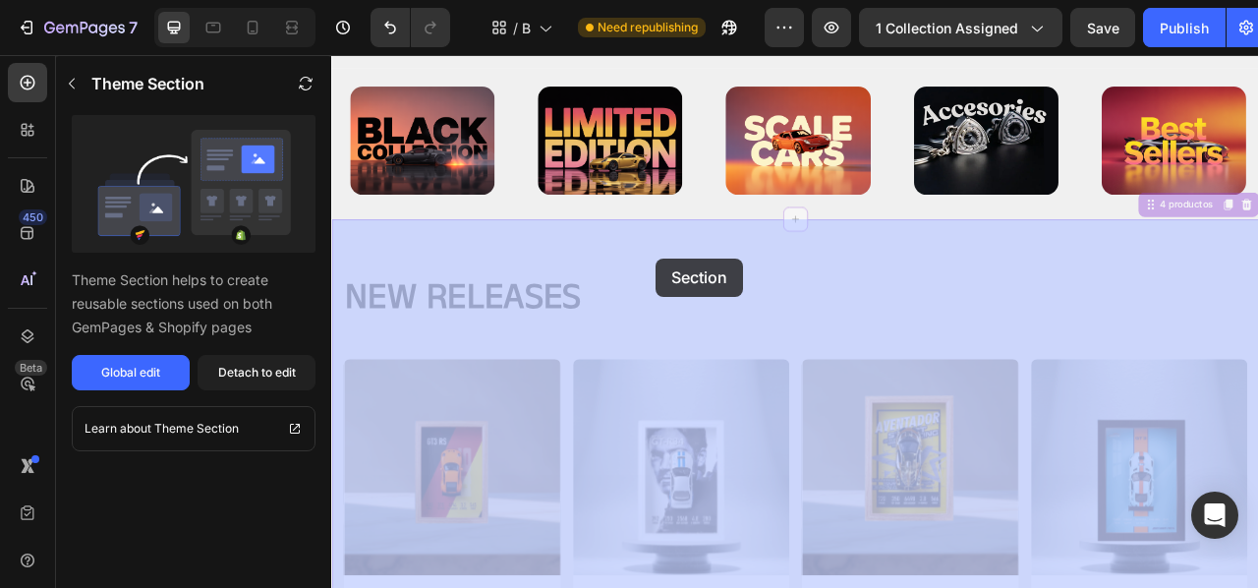
scroll to position [1505, 0]
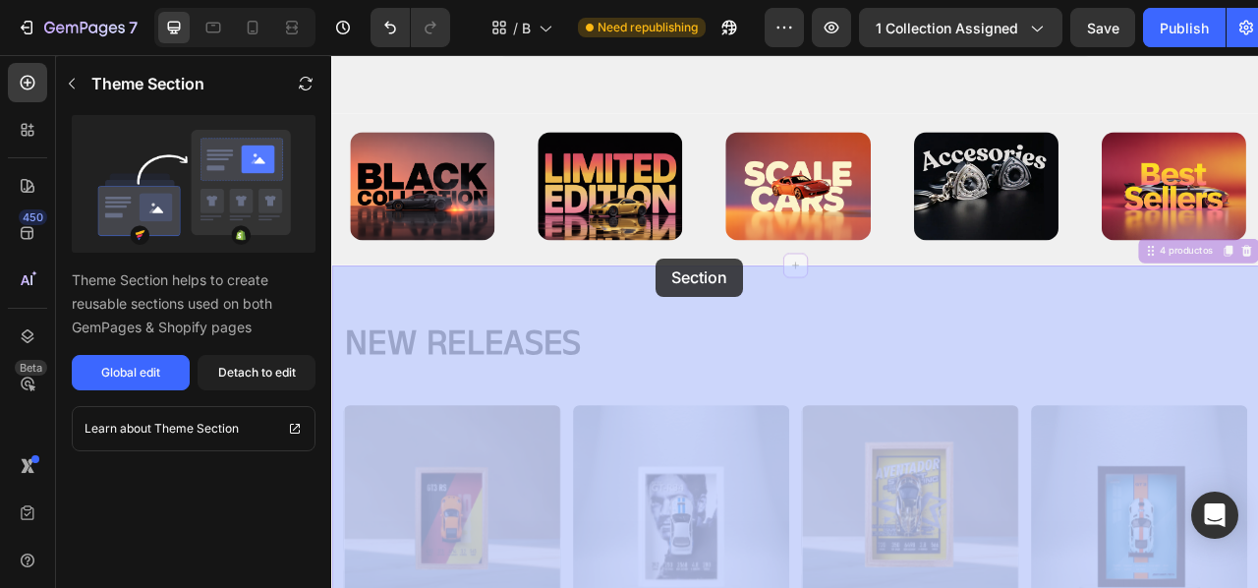
drag, startPoint x: 727, startPoint y: 389, endPoint x: 749, endPoint y: 317, distance: 74.9
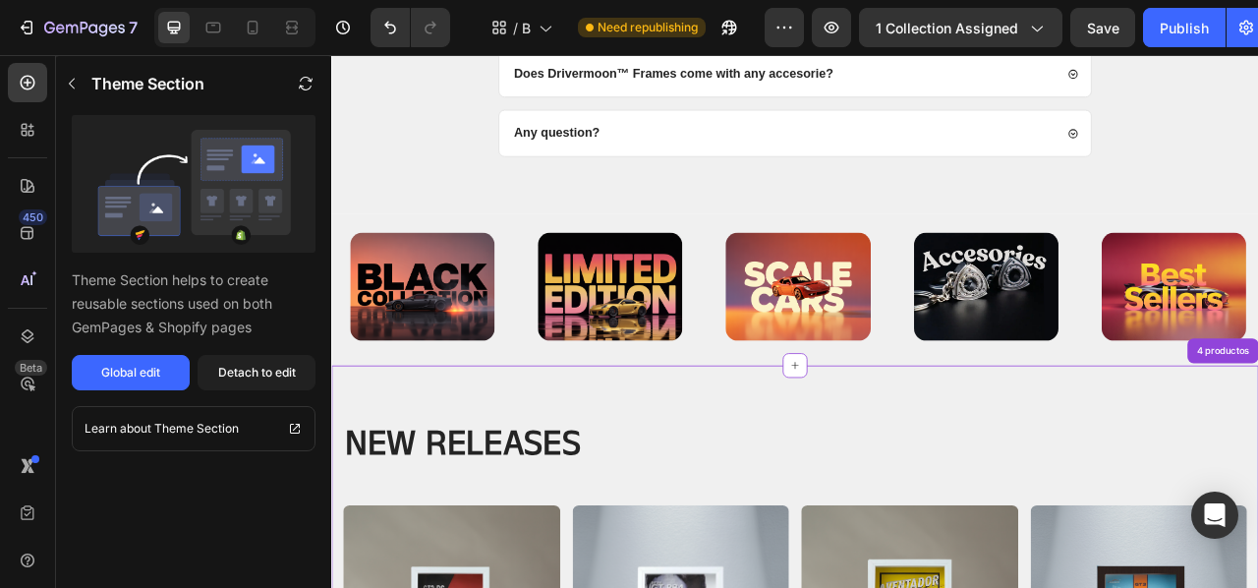
click at [759, 319] on img at bounding box center [686, 350] width 184 height 138
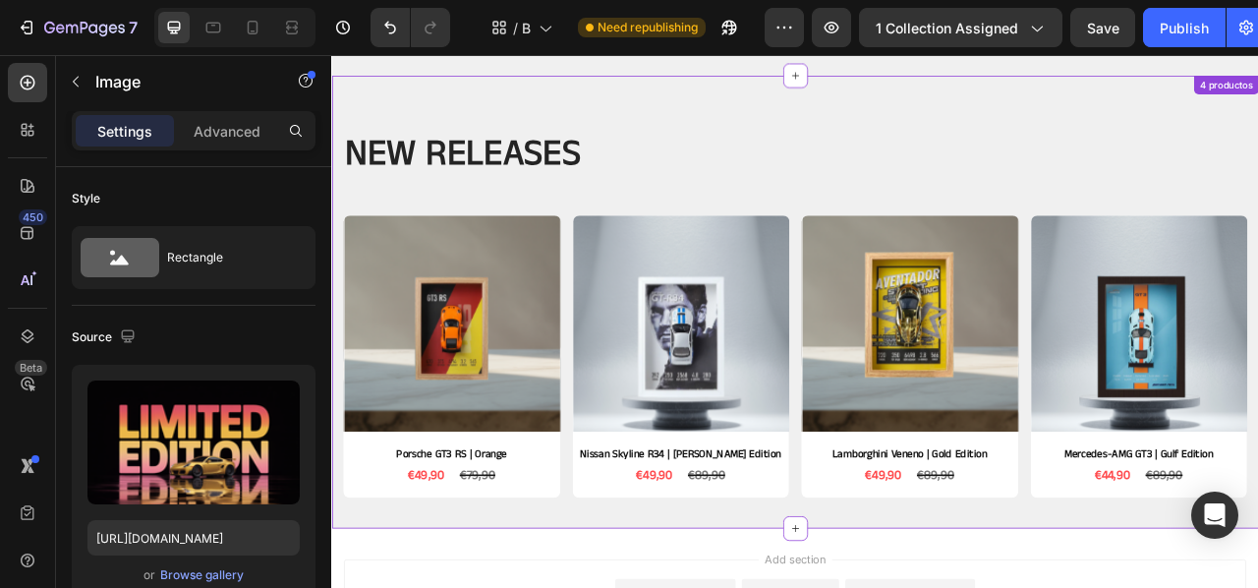
scroll to position [1871, 0]
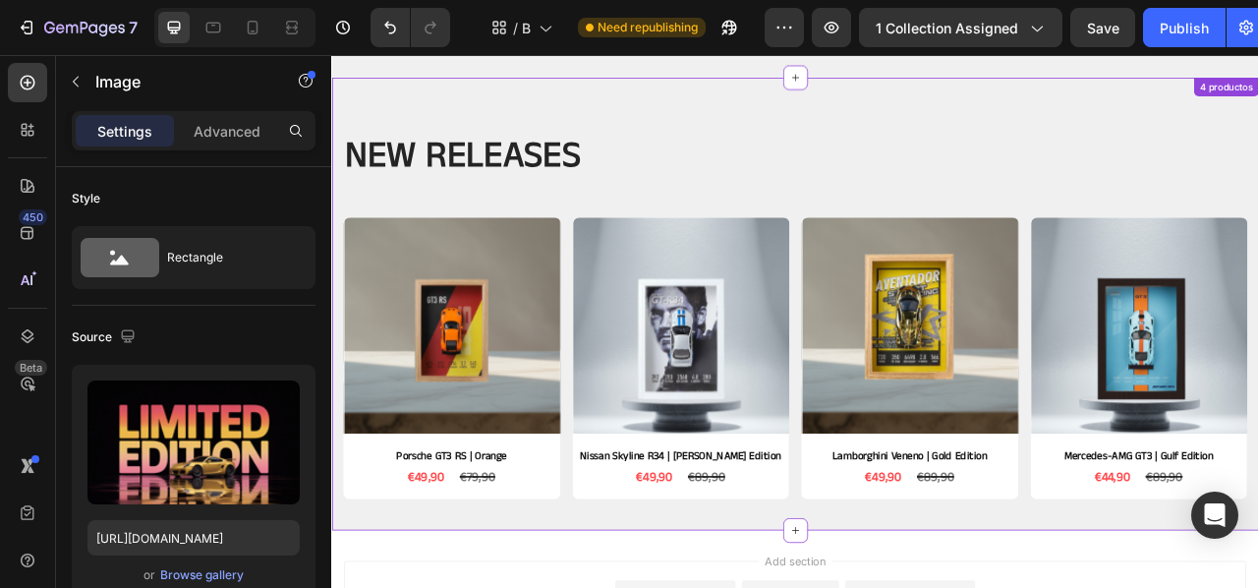
click at [813, 226] on div "NEW RELEASES Heading Row Product Images Porsche GT3 RS | Orange Product Title €…" at bounding box center [921, 395] width 1150 height 482
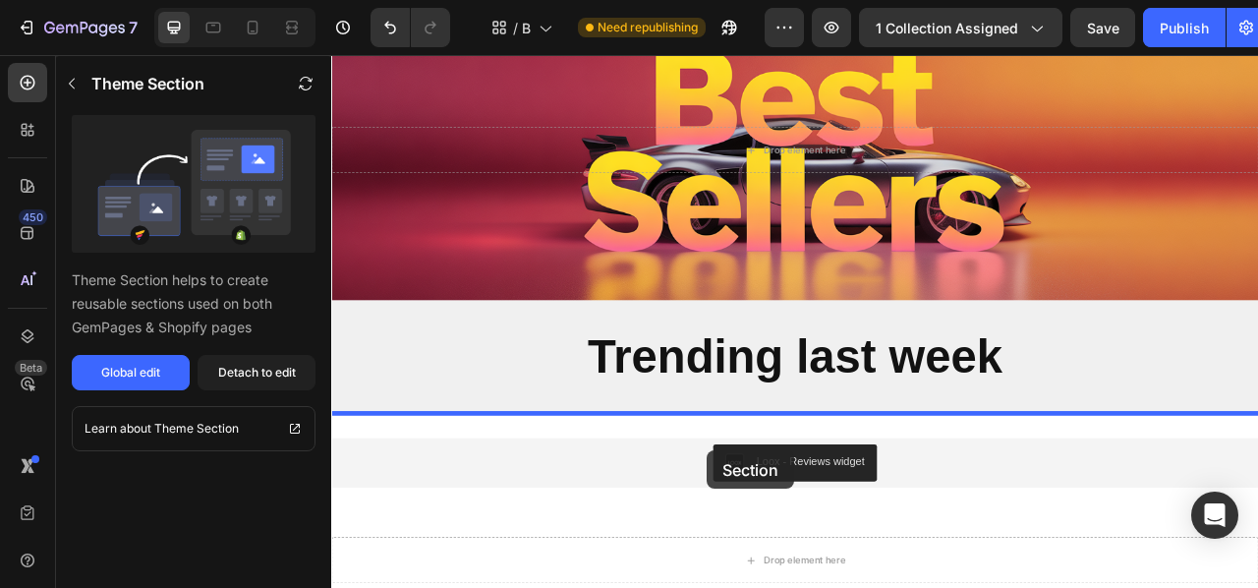
scroll to position [238, 0]
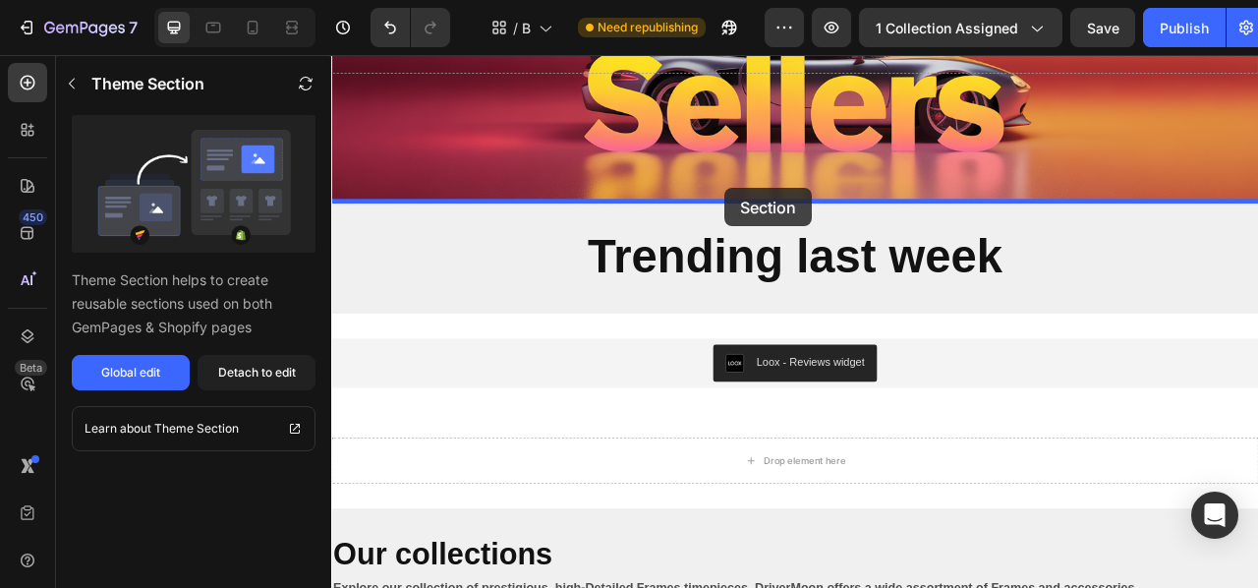
drag, startPoint x: 813, startPoint y: 179, endPoint x: 832, endPoint y: 224, distance: 48.9
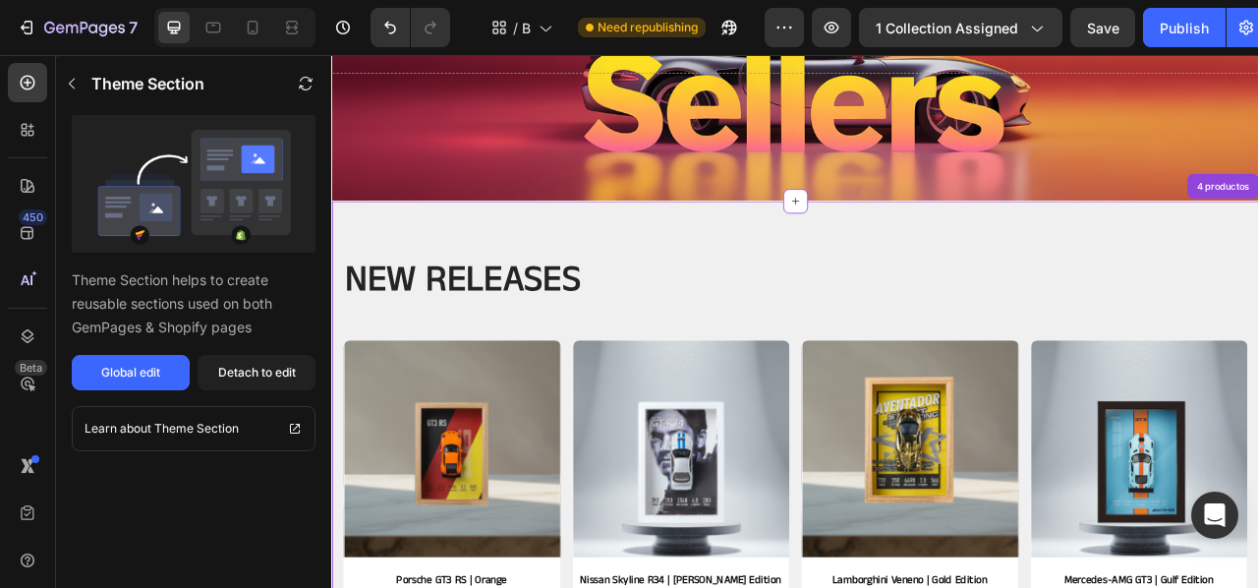
click at [653, 343] on h2 "NEW RELEASES" at bounding box center [921, 341] width 1150 height 59
click at [686, 343] on h2 "NEW RELEASES" at bounding box center [921, 341] width 1150 height 59
click at [256, 376] on div "Detach to edit" at bounding box center [257, 373] width 78 height 18
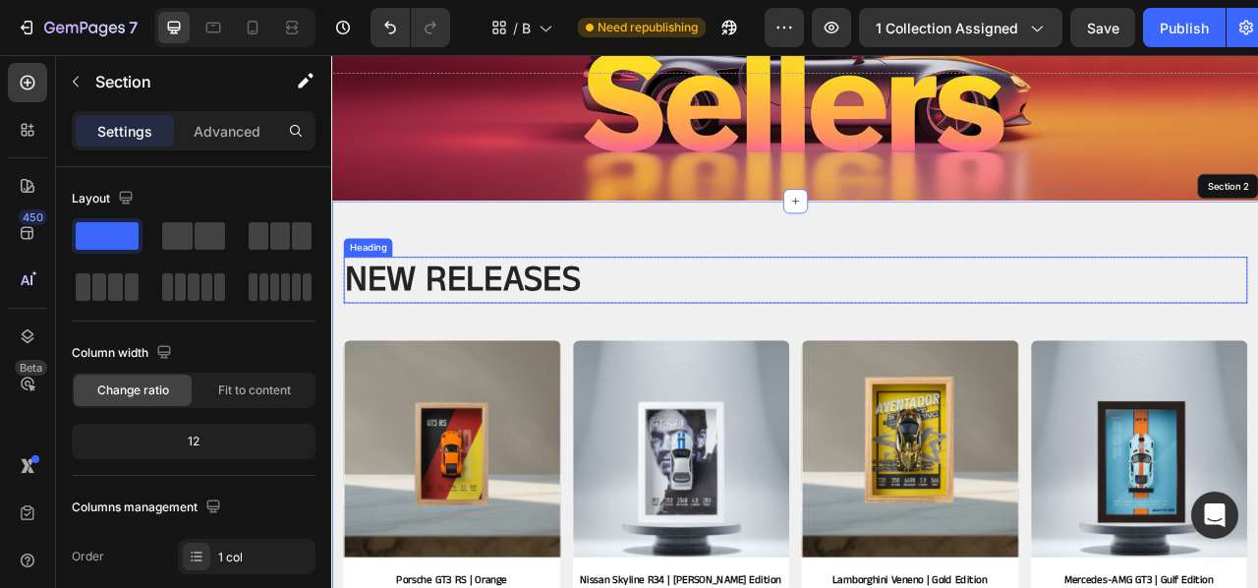
click at [698, 358] on h2 "NEW RELEASES" at bounding box center [921, 341] width 1150 height 59
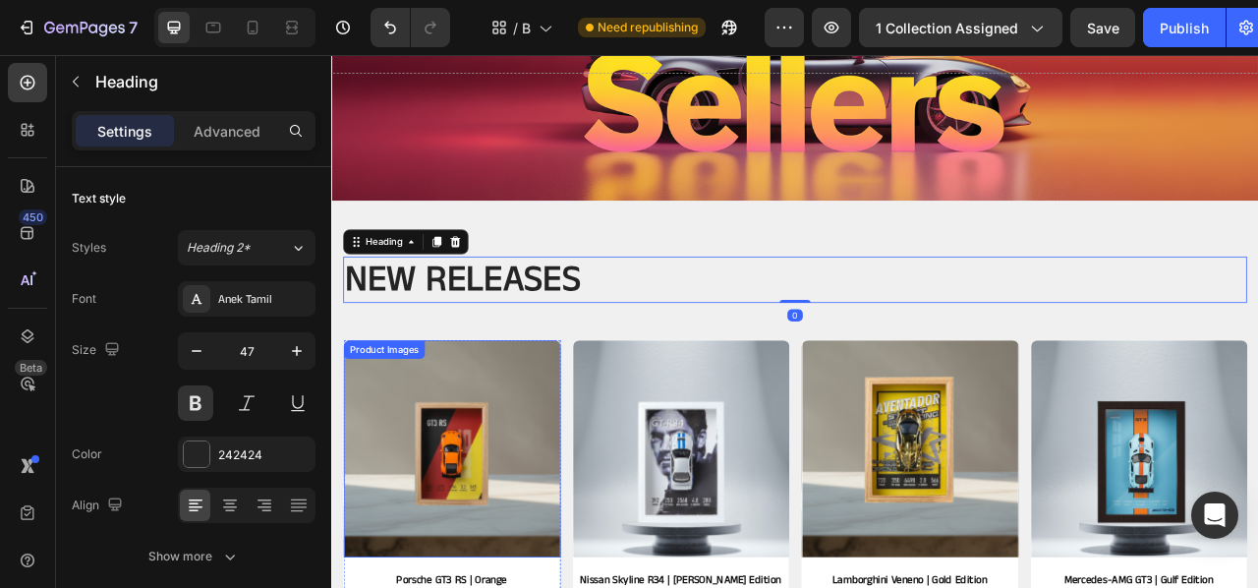
click at [506, 473] on img at bounding box center [484, 556] width 276 height 276
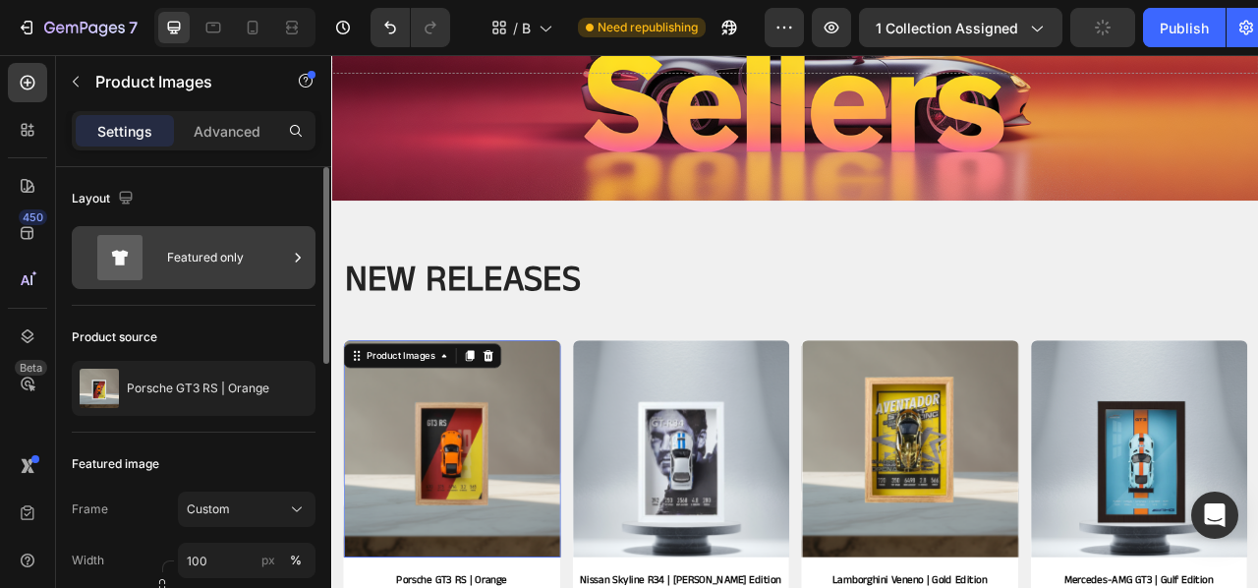
click at [237, 261] on div "Featured only" at bounding box center [227, 257] width 120 height 45
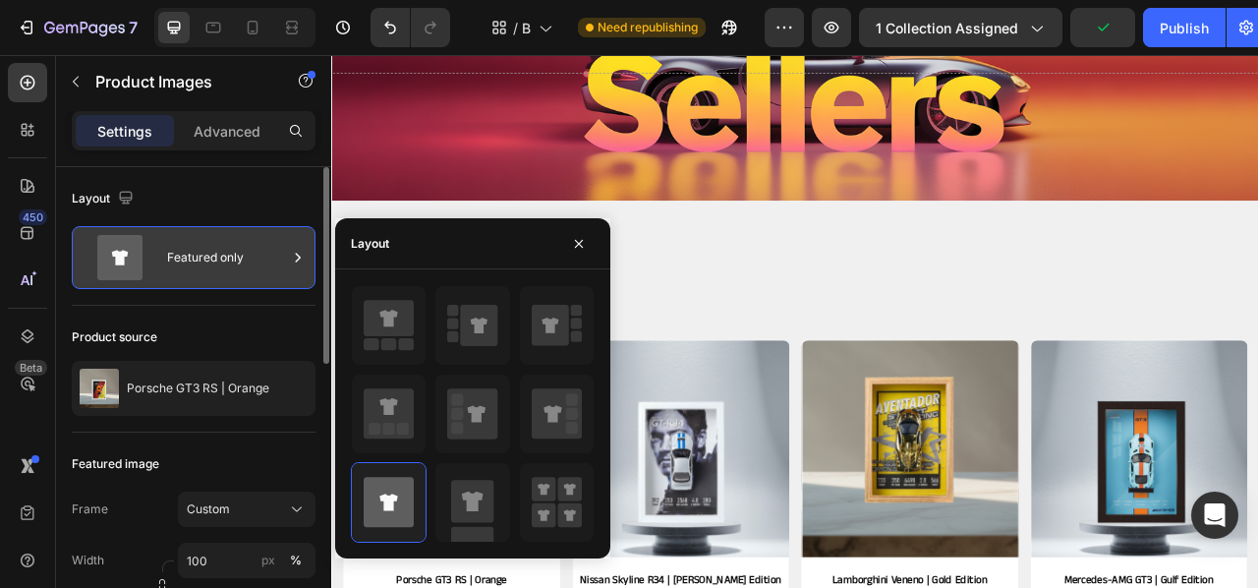
click at [238, 262] on div "Featured only" at bounding box center [227, 257] width 120 height 45
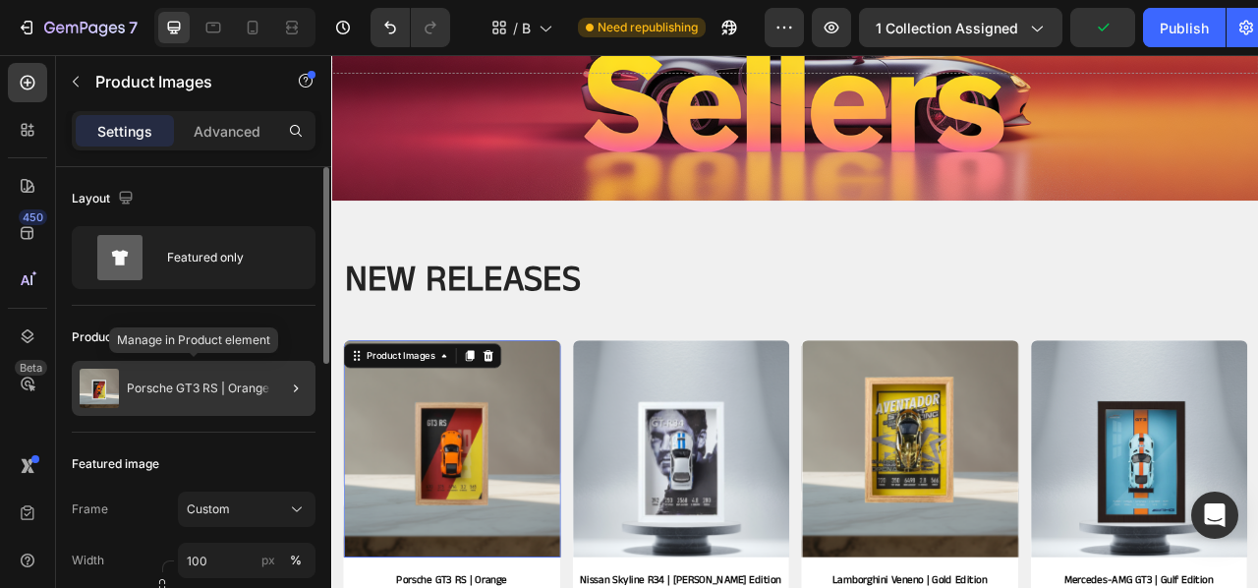
click at [241, 373] on div "Porsche GT3 RS | Orange" at bounding box center [194, 388] width 244 height 55
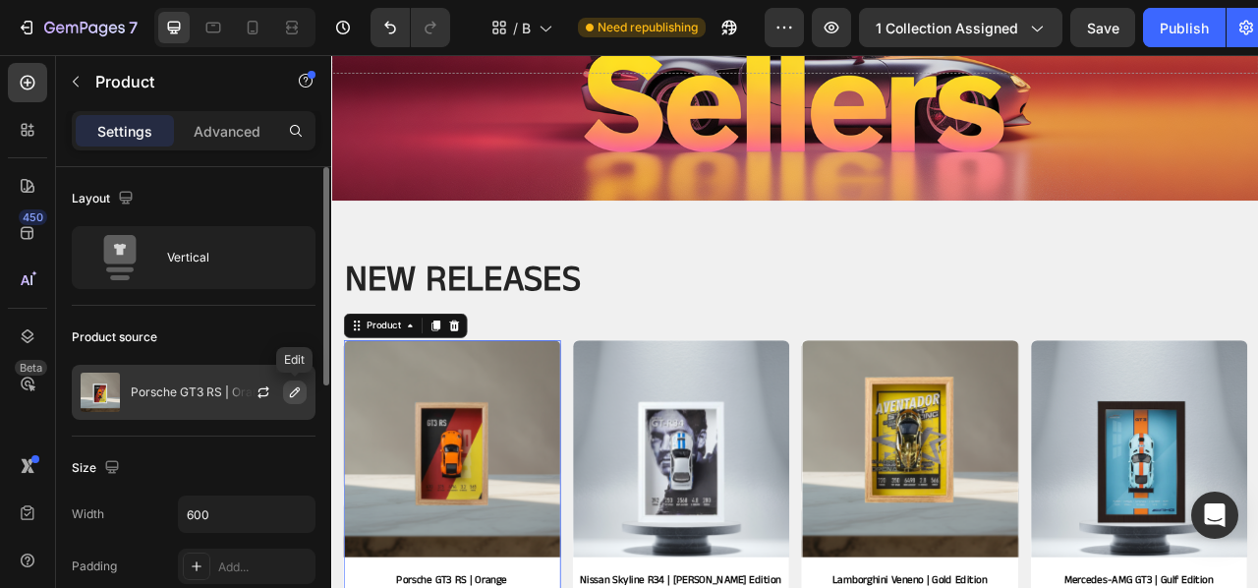
click at [300, 394] on icon "button" at bounding box center [295, 392] width 16 height 16
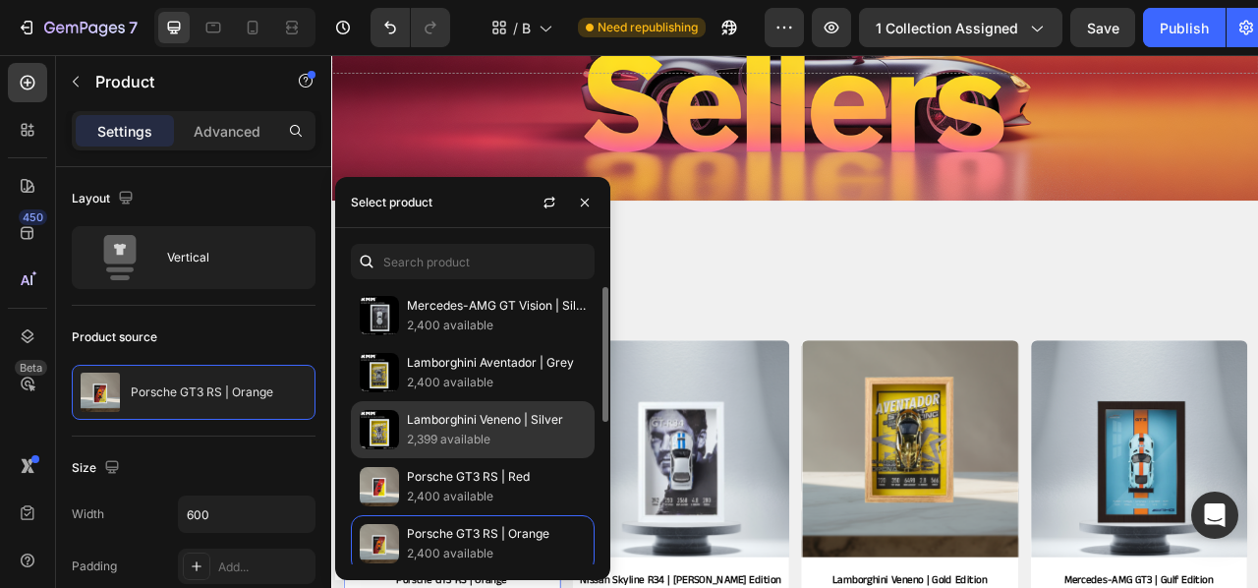
drag, startPoint x: 464, startPoint y: 425, endPoint x: 454, endPoint y: 424, distance: 9.9
click at [458, 424] on p "Lamborghini Veneno | Silver" at bounding box center [496, 420] width 179 height 20
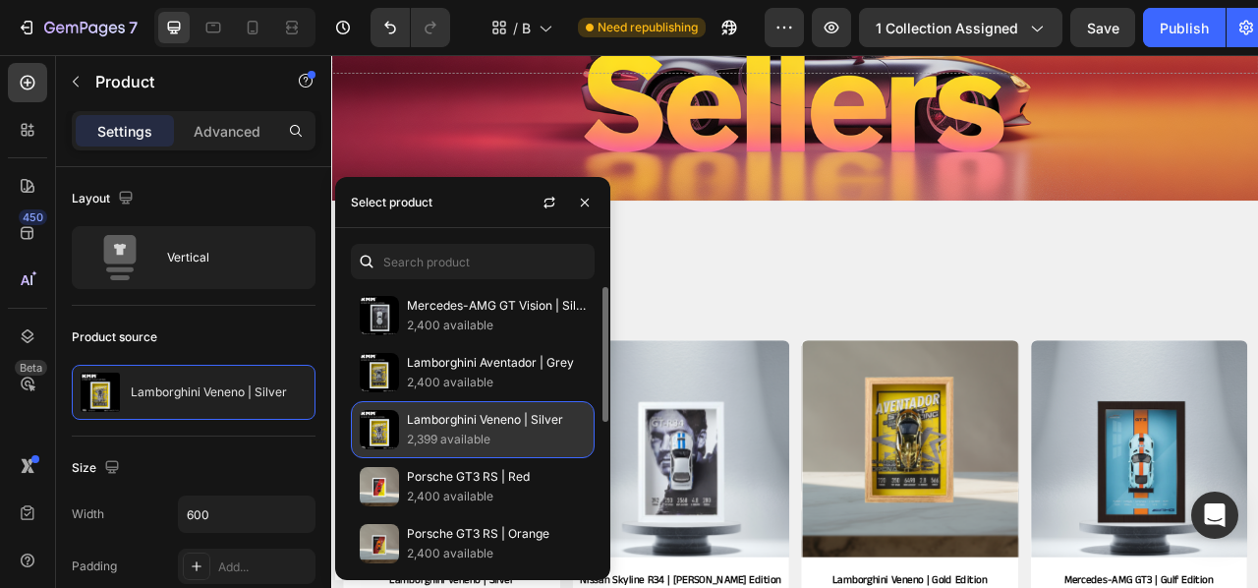
click at [547, 430] on p "Lamborghini Veneno | Silver" at bounding box center [496, 420] width 179 height 20
click at [531, 430] on p "Lamborghini Veneno | Silver" at bounding box center [496, 420] width 179 height 20
click at [530, 430] on p "Lamborghini Veneno | Silver" at bounding box center [496, 420] width 179 height 20
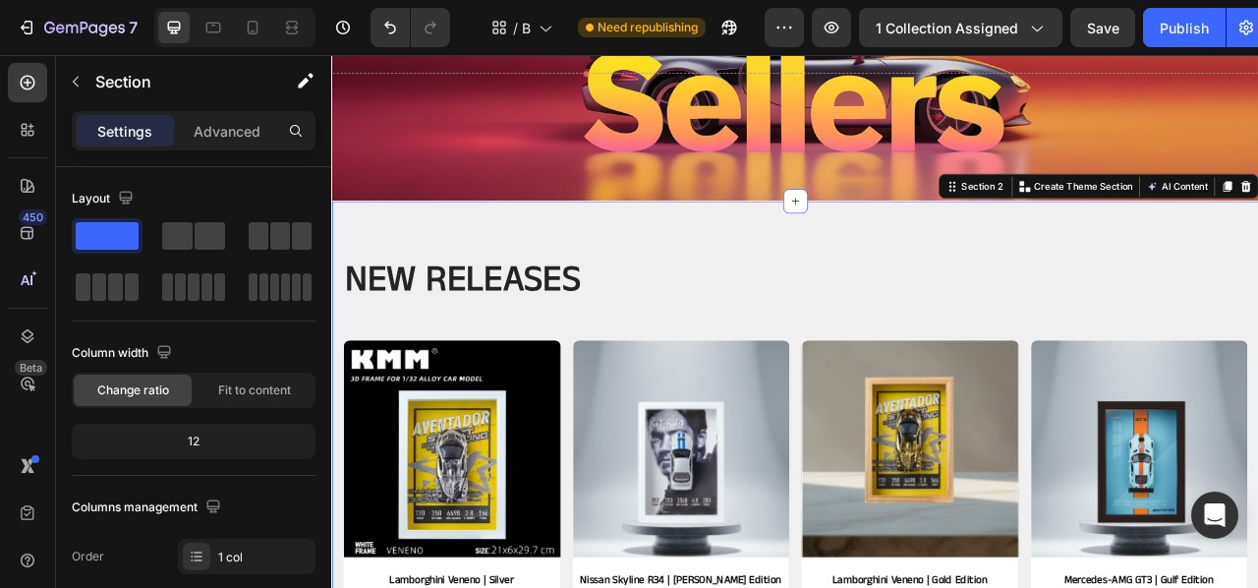
click at [810, 399] on div "NEW RELEASES Heading Row Product Images Lamborghini Veneno | Silver Product Tit…" at bounding box center [921, 553] width 1150 height 482
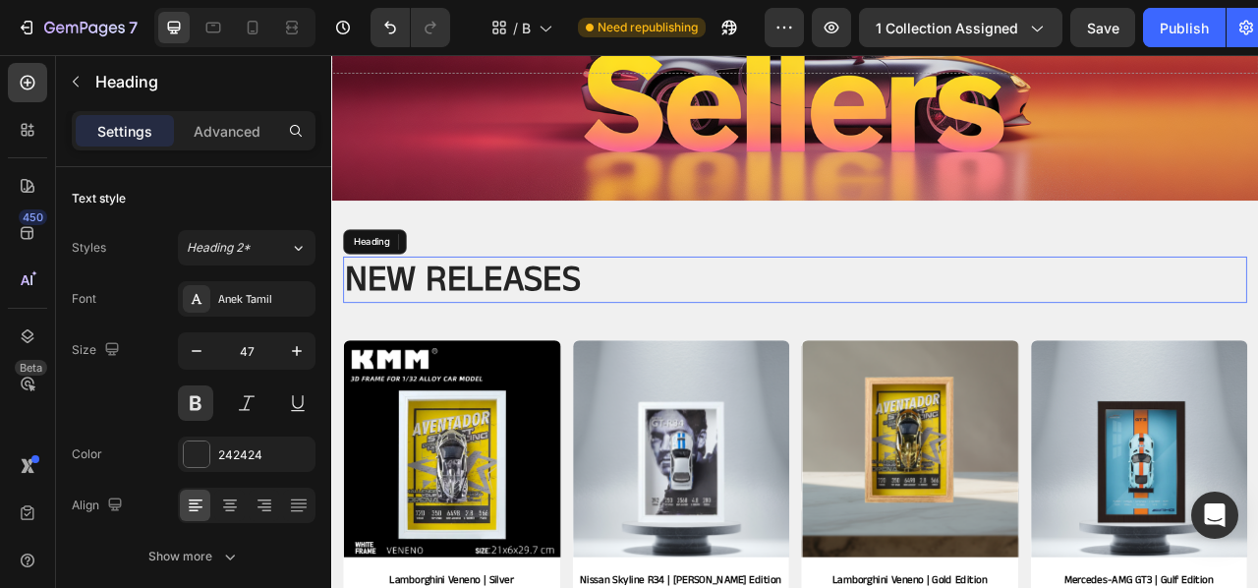
click at [1079, 320] on h2 "NEW RELEASES" at bounding box center [921, 341] width 1150 height 59
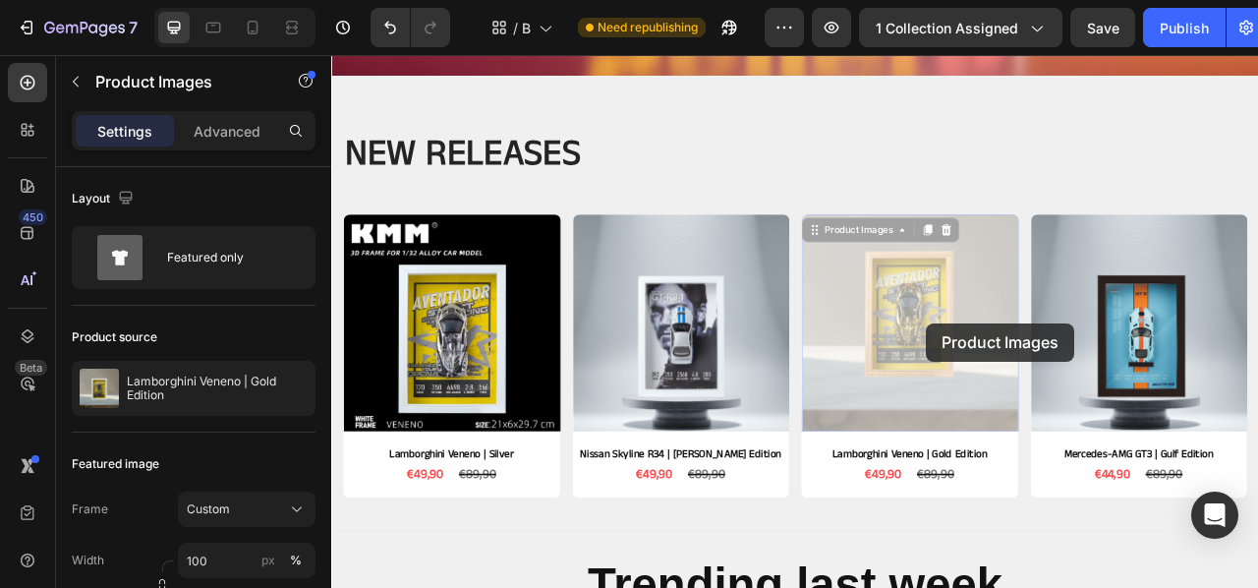
scroll to position [396, 0]
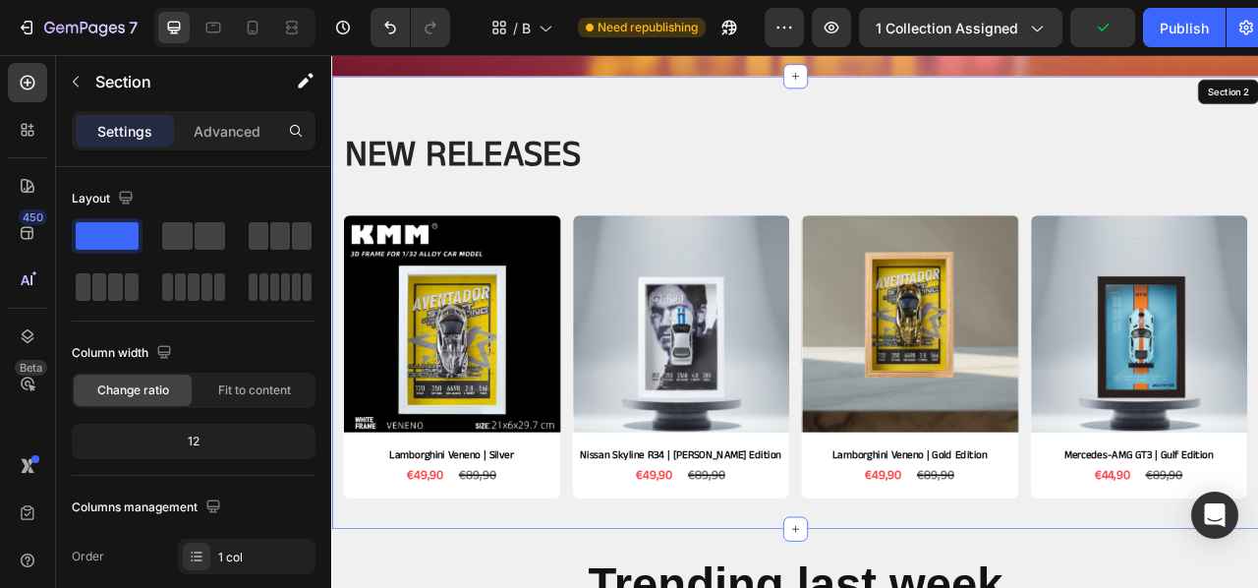
click at [713, 220] on div "NEW RELEASES Heading Row Product Images Lamborghini Veneno | Silver Product Tit…" at bounding box center [921, 394] width 1150 height 482
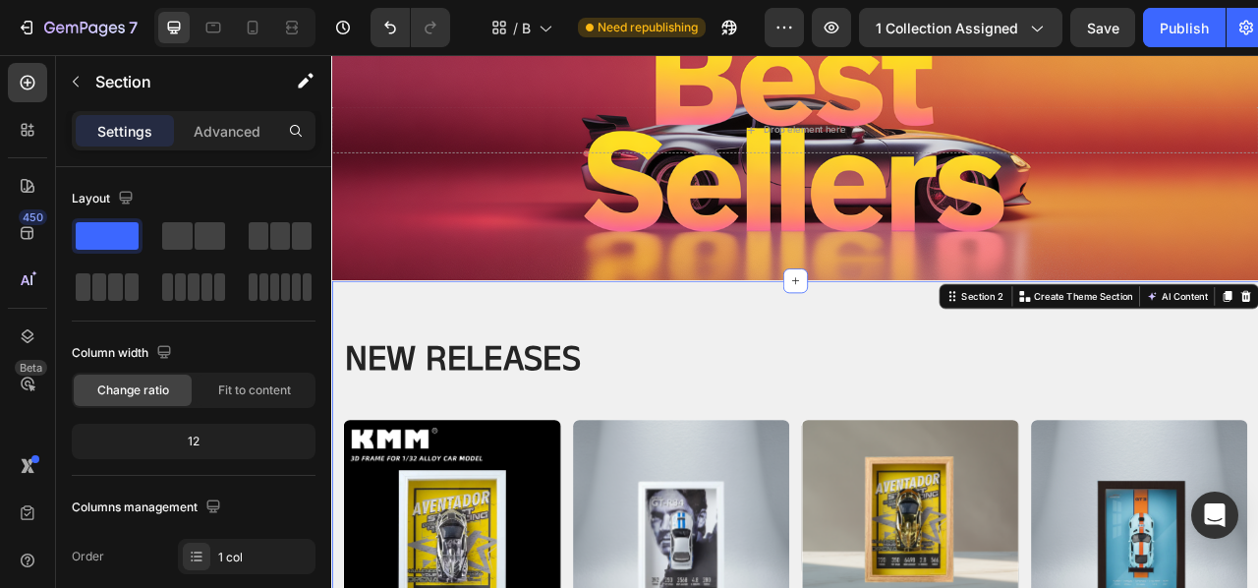
scroll to position [142, 0]
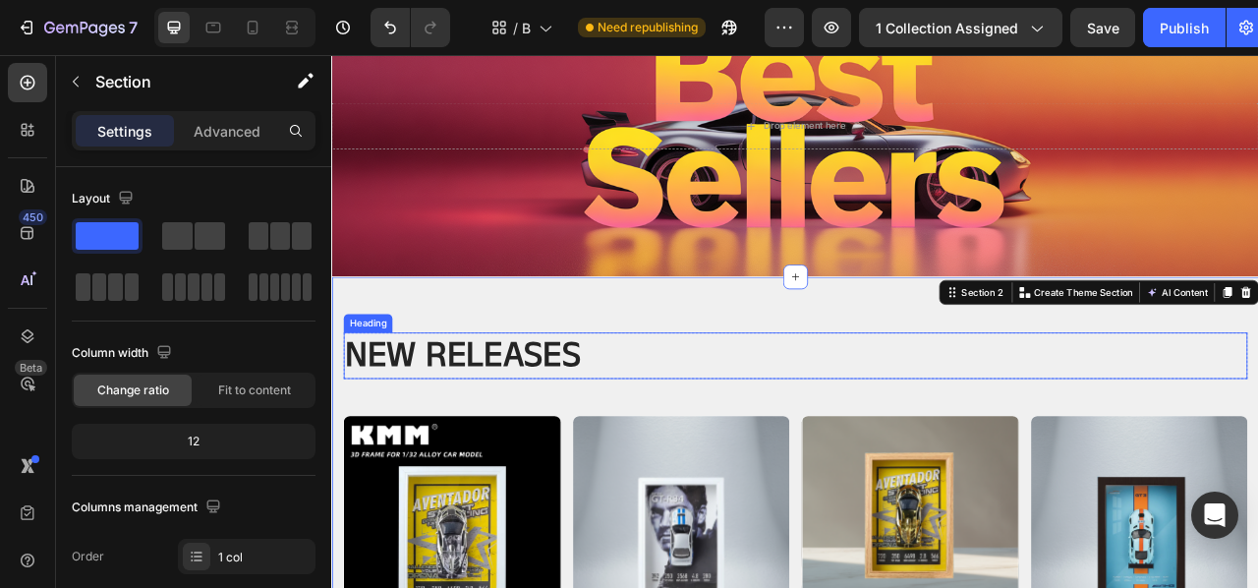
click at [640, 421] on h2 "NEW RELEASES" at bounding box center [921, 437] width 1150 height 59
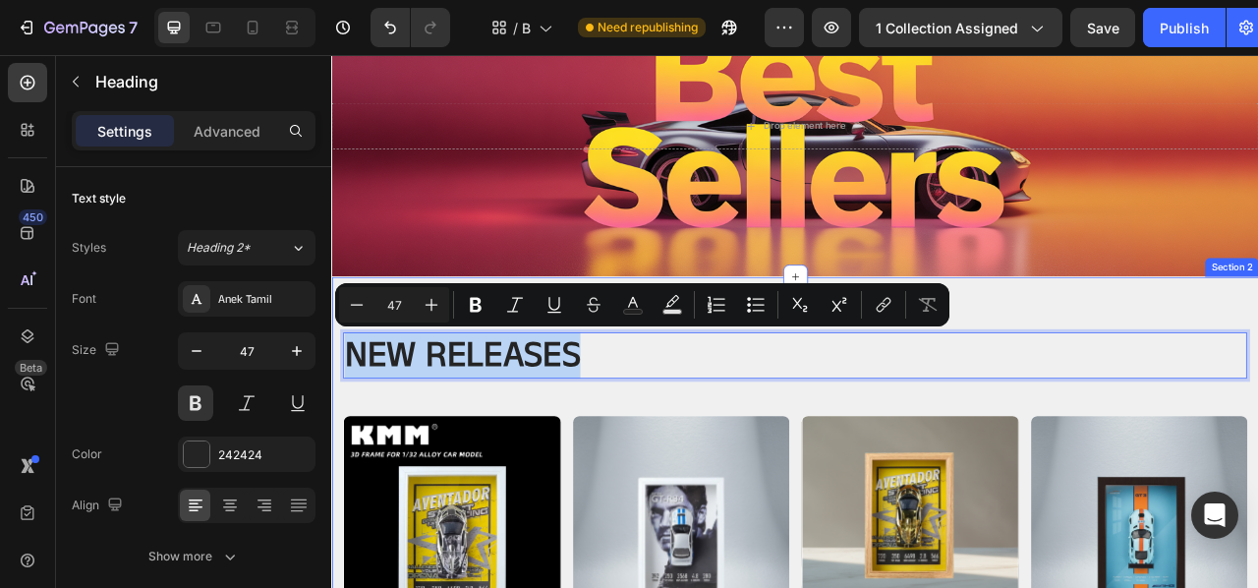
drag, startPoint x: 671, startPoint y: 430, endPoint x: 342, endPoint y: 424, distance: 329.3
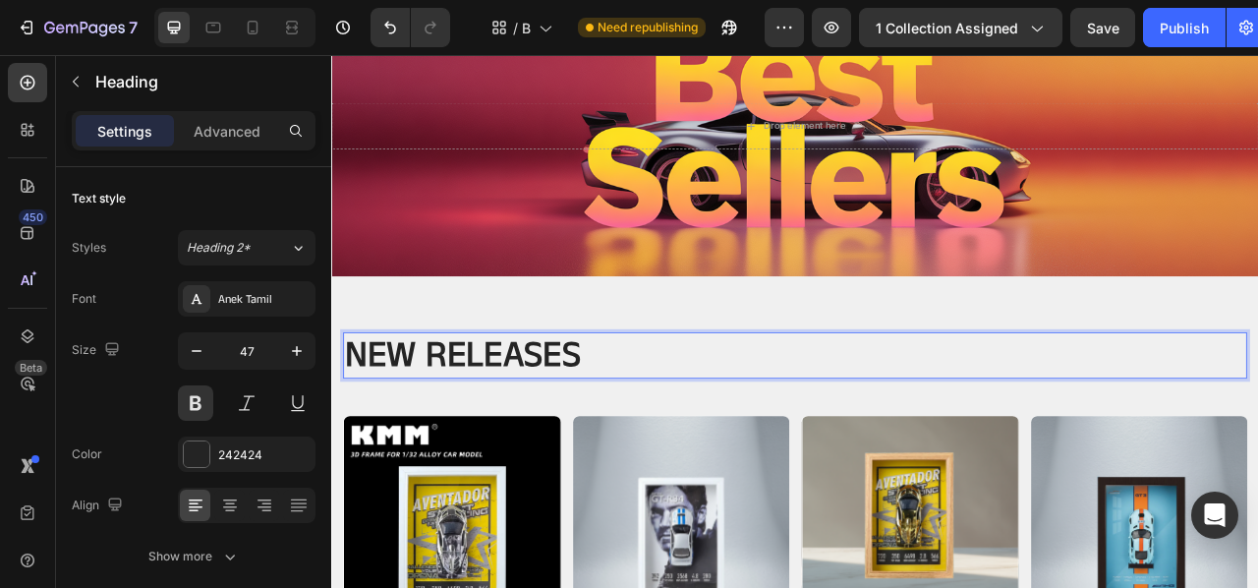
click at [947, 430] on p "NEW RELEASES" at bounding box center [921, 437] width 1146 height 55
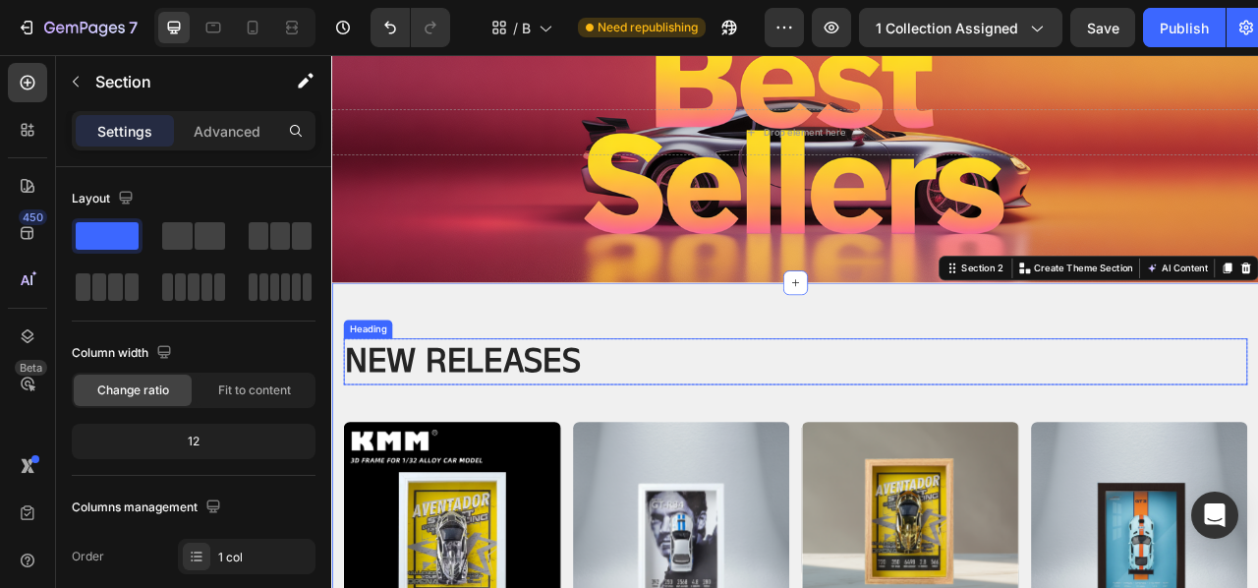
scroll to position [133, 0]
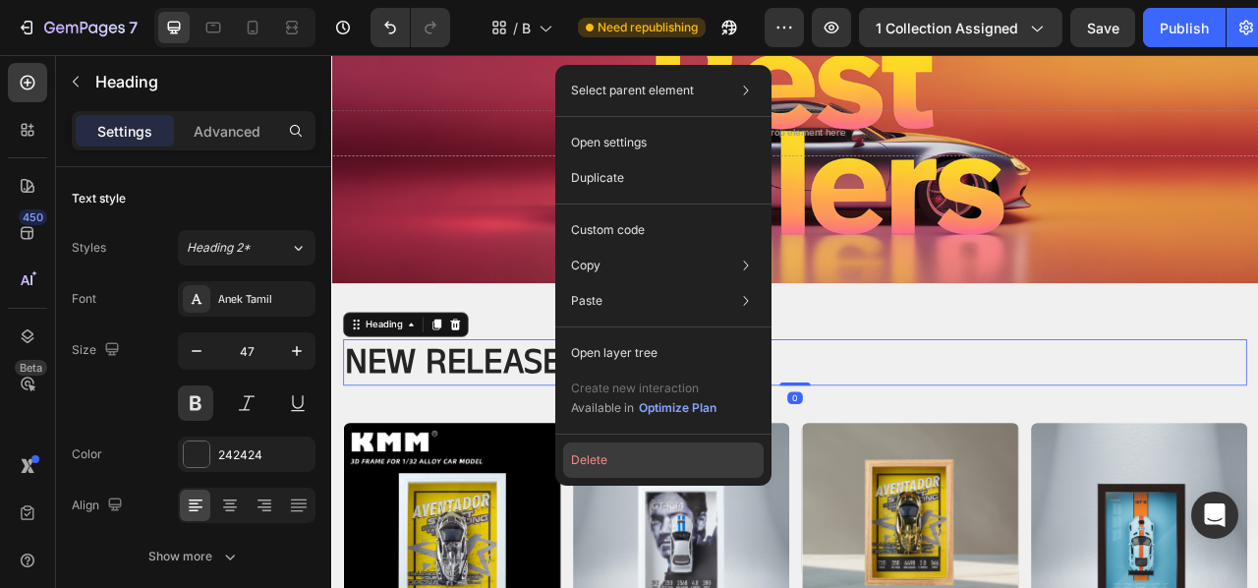
click at [635, 457] on button "Delete" at bounding box center [663, 459] width 201 height 35
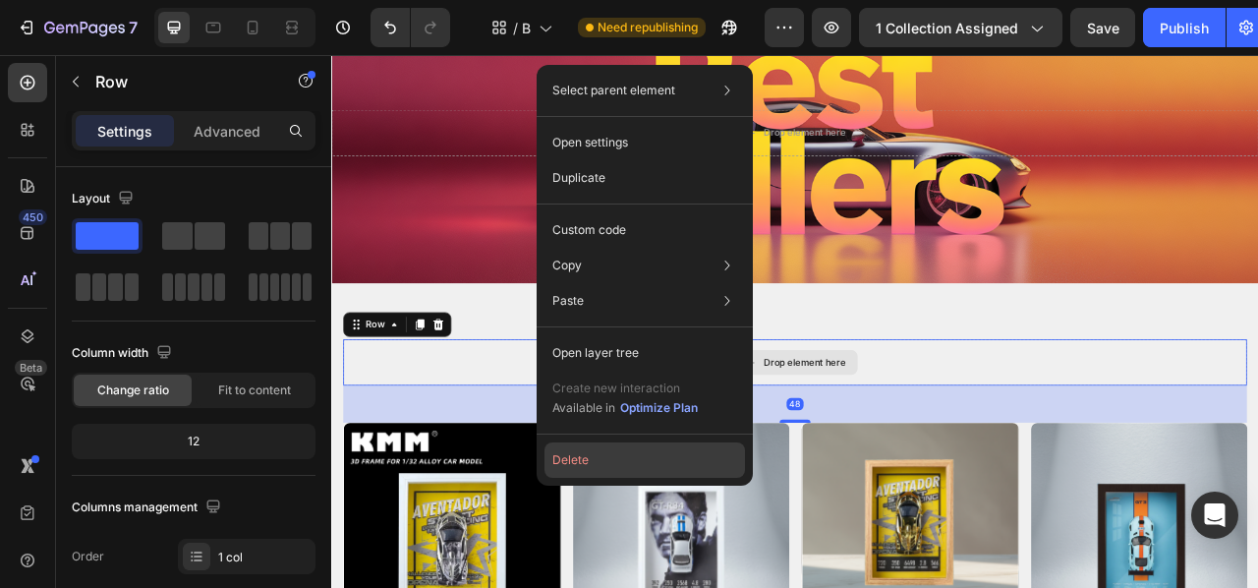
click at [607, 459] on button "Delete" at bounding box center [645, 459] width 201 height 35
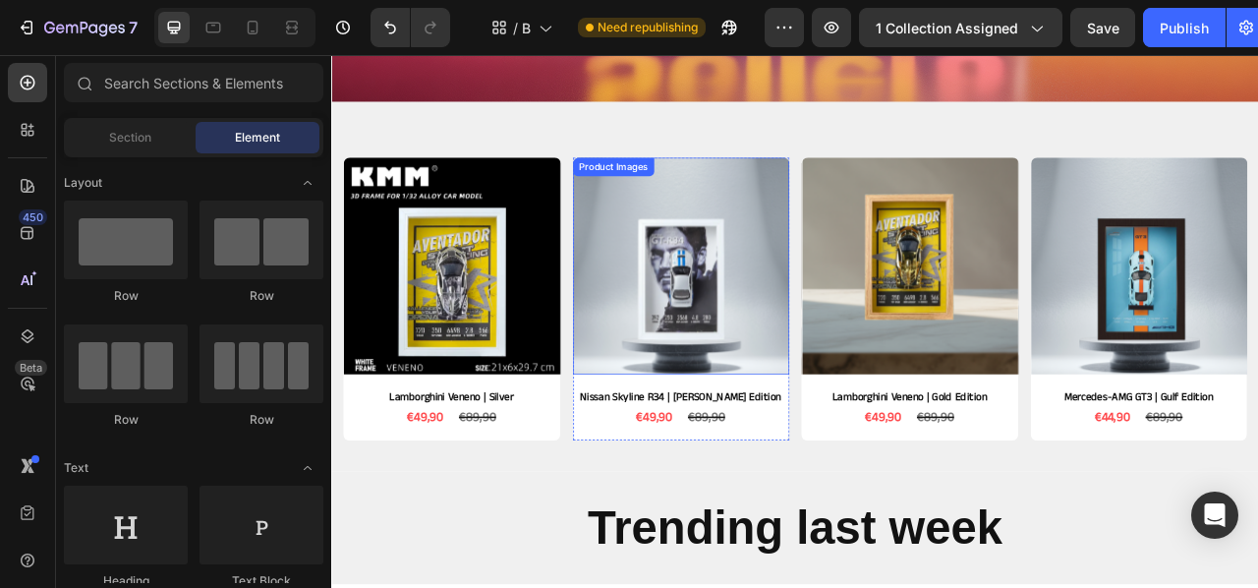
scroll to position [369, 0]
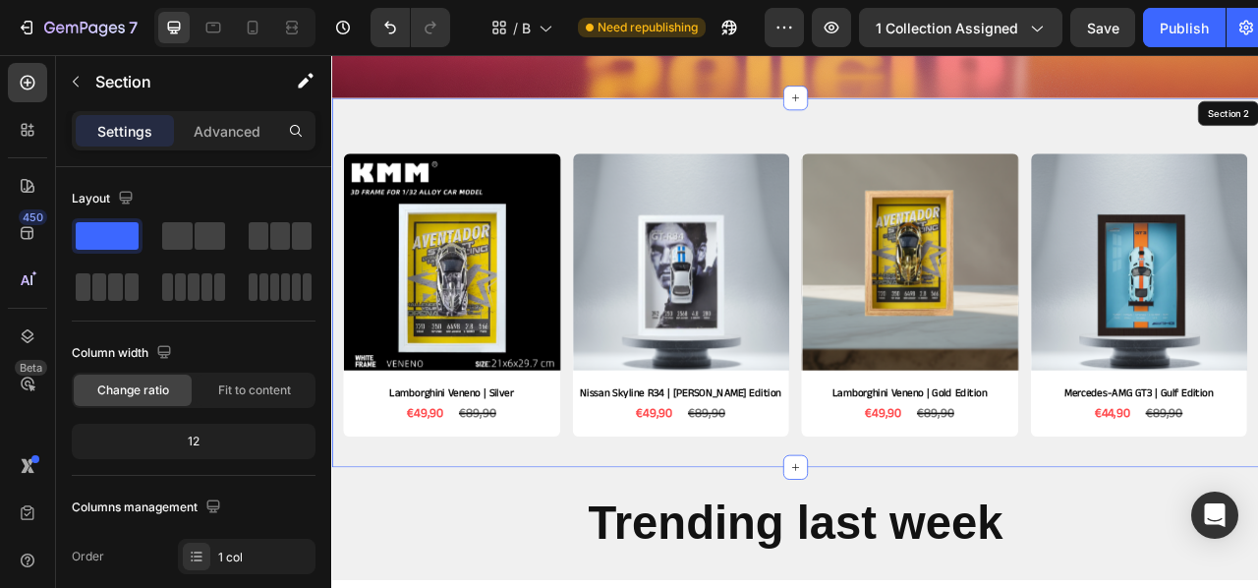
click at [449, 154] on div "Product Images Lamborghini Veneno | Silver Product Title €49,90 Product Price P…" at bounding box center [920, 345] width 1179 height 470
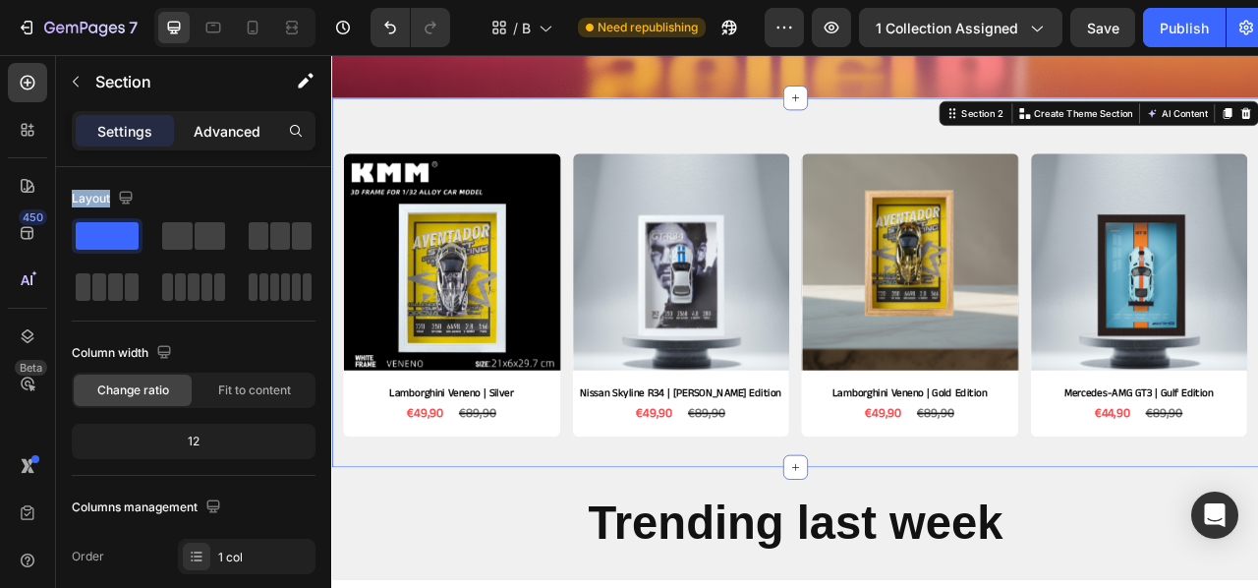
click at [230, 136] on p "Advanced" at bounding box center [227, 131] width 67 height 21
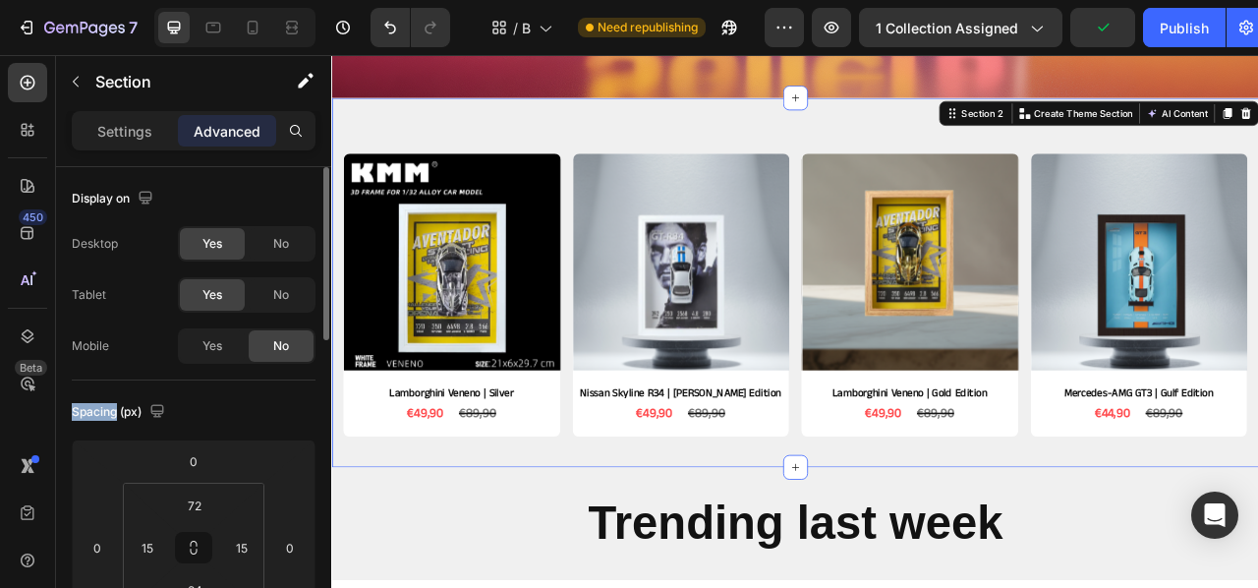
click at [277, 345] on span "No" at bounding box center [281, 346] width 16 height 18
click at [227, 348] on div "Yes" at bounding box center [212, 345] width 65 height 31
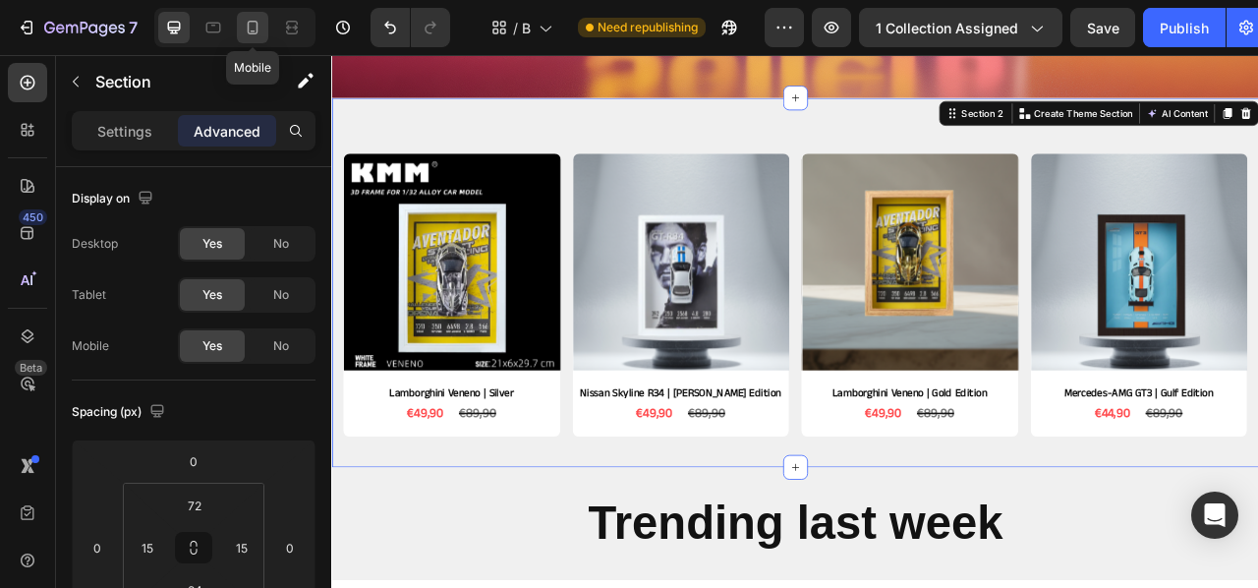
click at [256, 29] on icon at bounding box center [253, 28] width 20 height 20
type input "63"
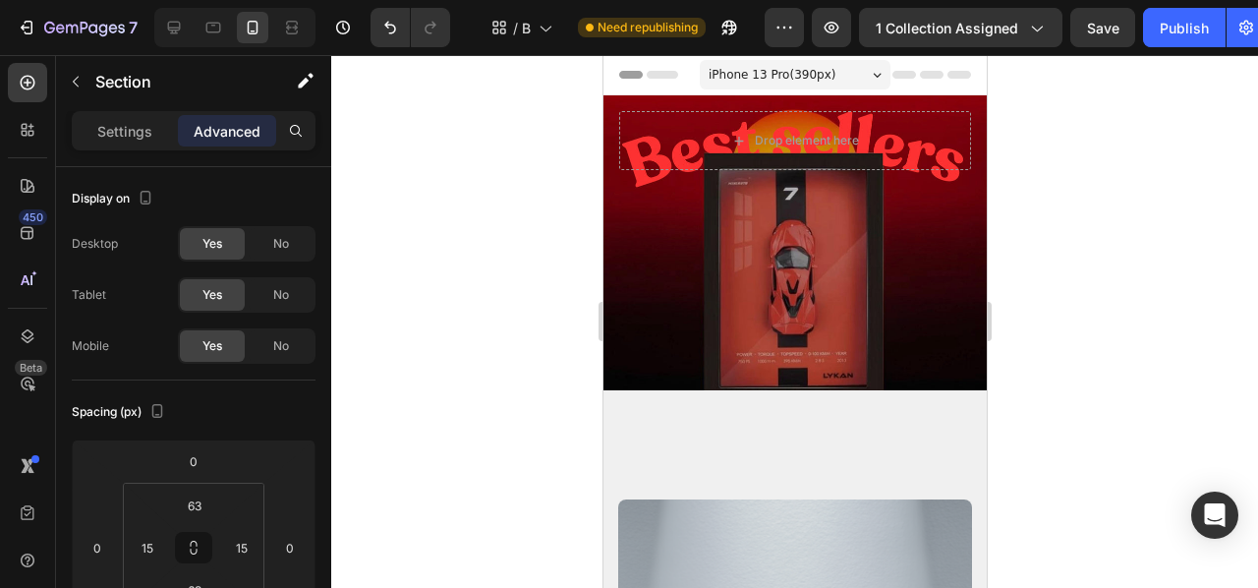
click at [838, 64] on div "iPhone 13 Pro ( 390 px)" at bounding box center [794, 74] width 191 height 29
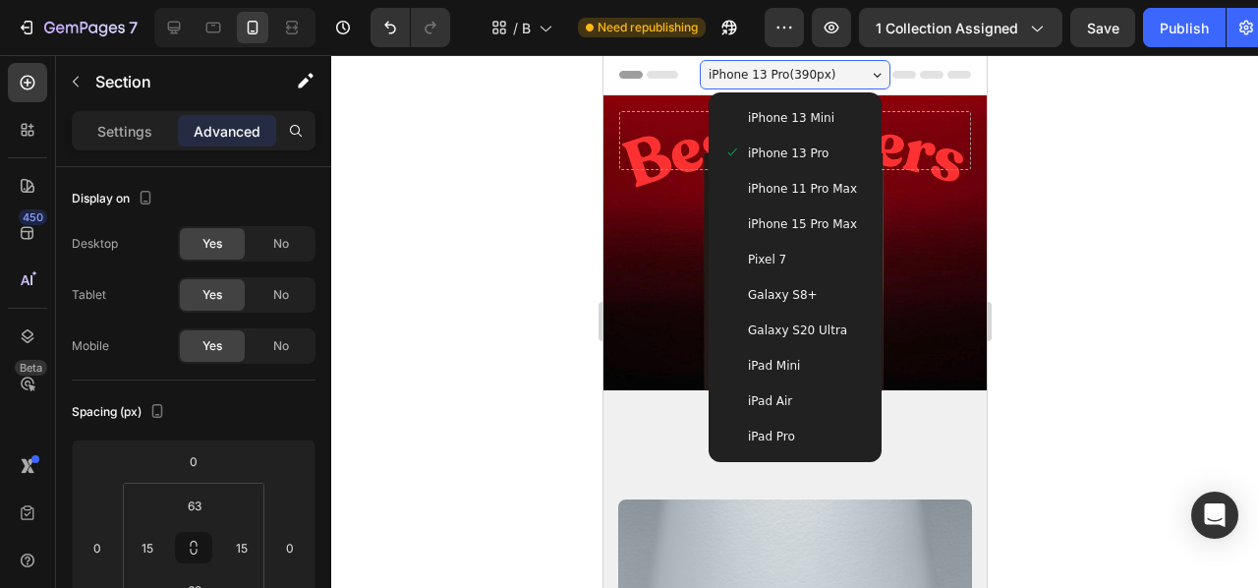
click at [838, 65] on div "iPhone 13 Pro ( 390 px)" at bounding box center [794, 74] width 191 height 29
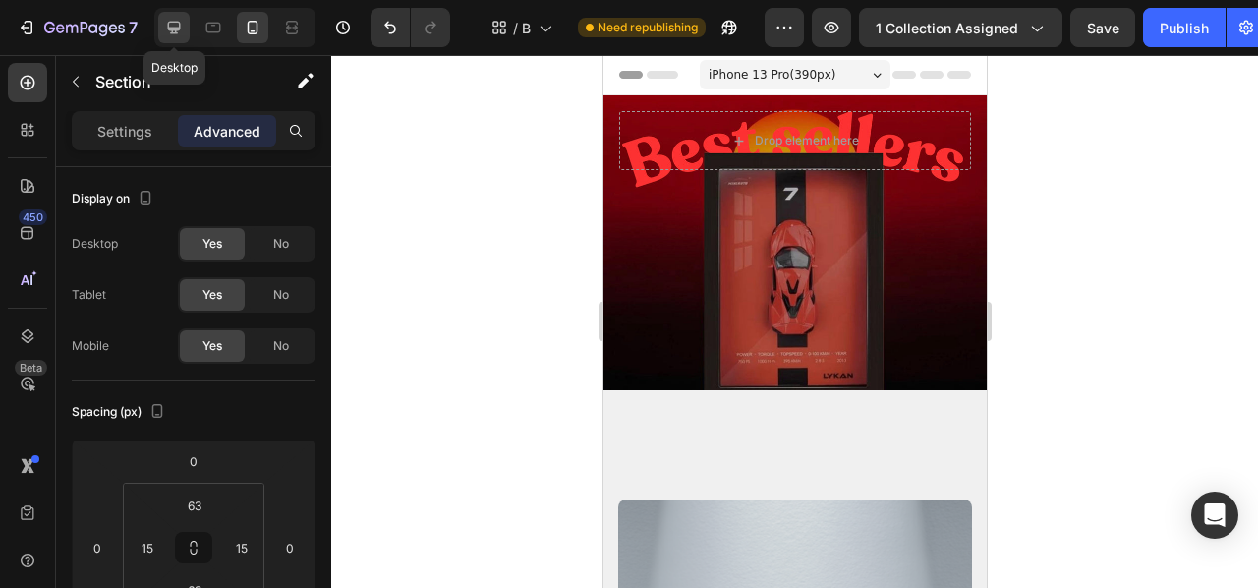
click at [161, 34] on div at bounding box center [173, 27] width 31 height 31
type input "72"
type input "24"
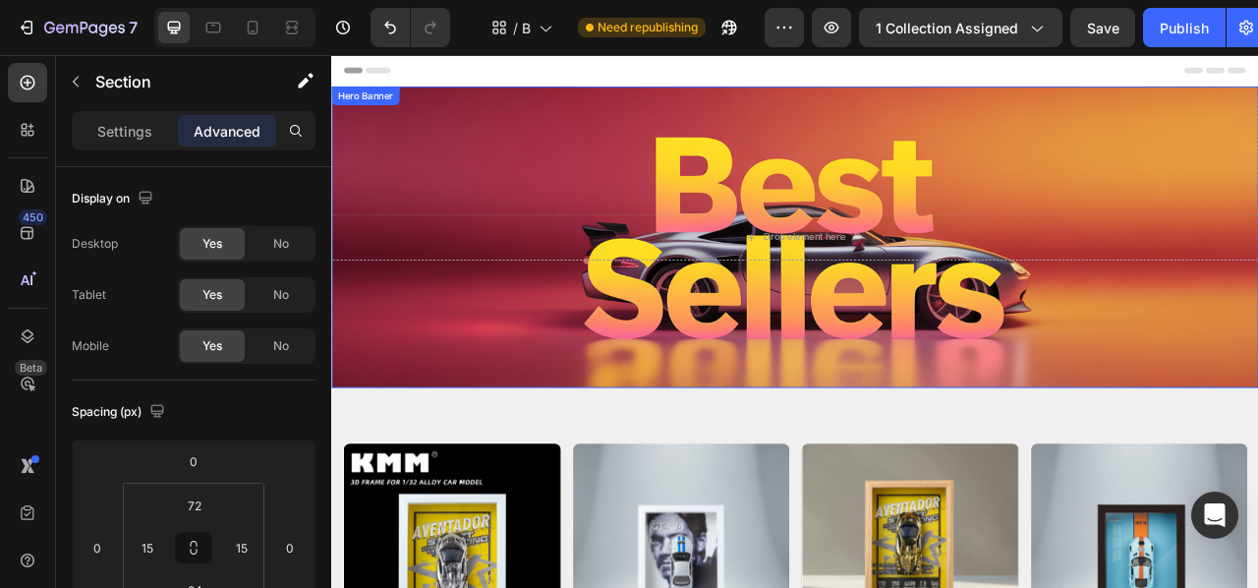
scroll to position [-1, 0]
click at [596, 203] on div "Background Image" at bounding box center [920, 286] width 1179 height 383
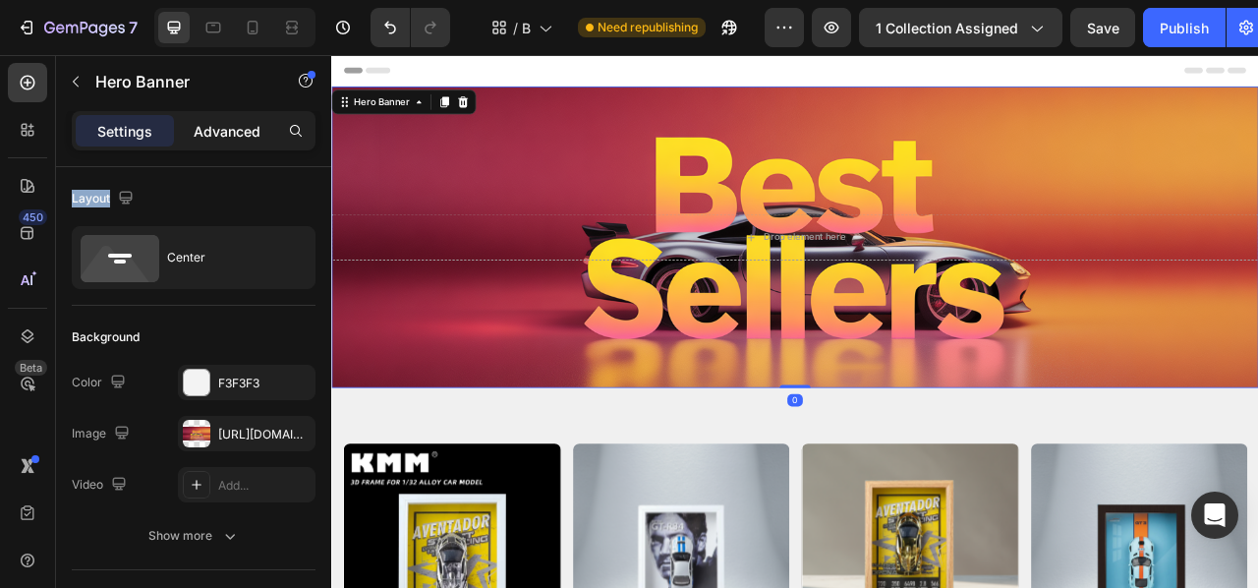
click at [216, 126] on p "Advanced" at bounding box center [227, 131] width 67 height 21
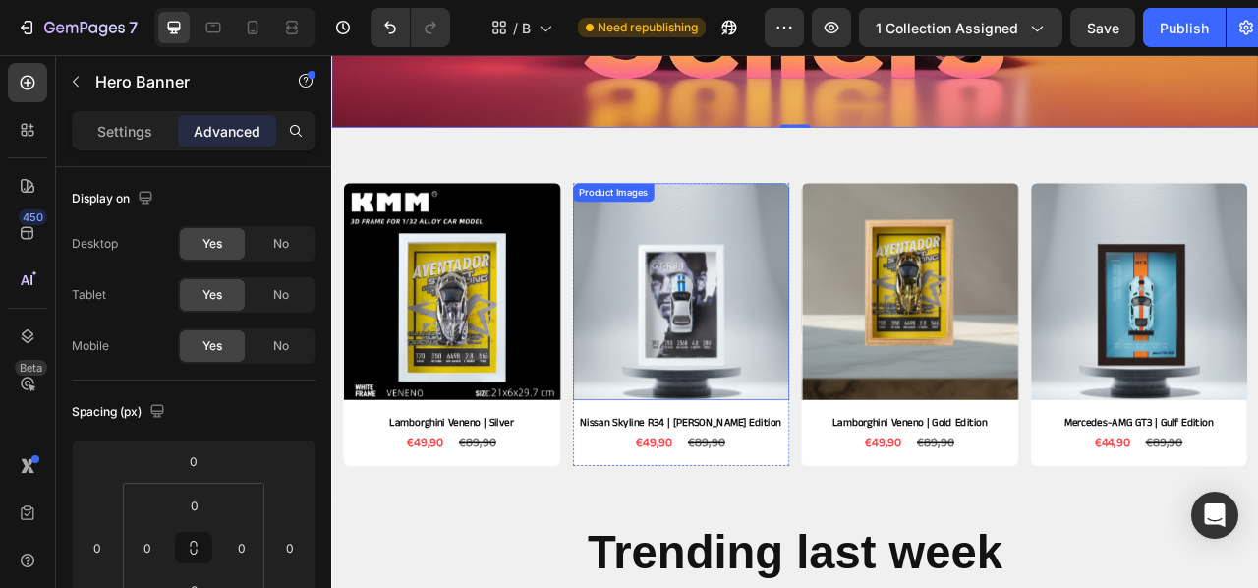
scroll to position [338, 0]
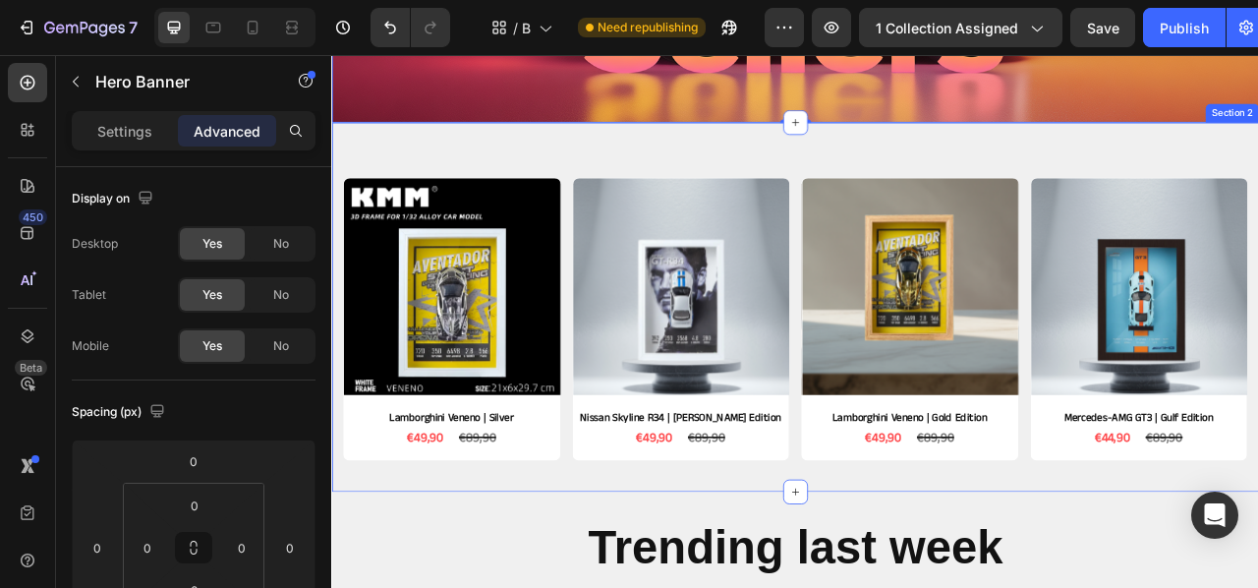
click at [557, 164] on div "Product Images Lamborghini Veneno | Silver Product Title €49,90 Product Price P…" at bounding box center [920, 376] width 1179 height 470
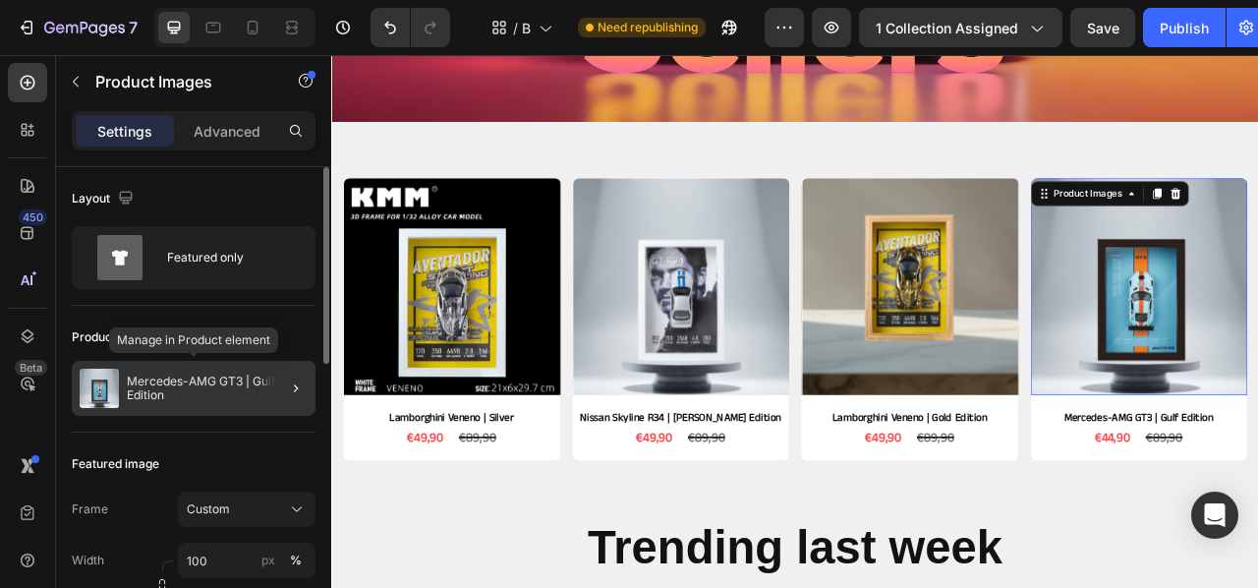
click at [155, 373] on div "Mercedes-AMG GT3 | Gulf Edition" at bounding box center [194, 388] width 244 height 55
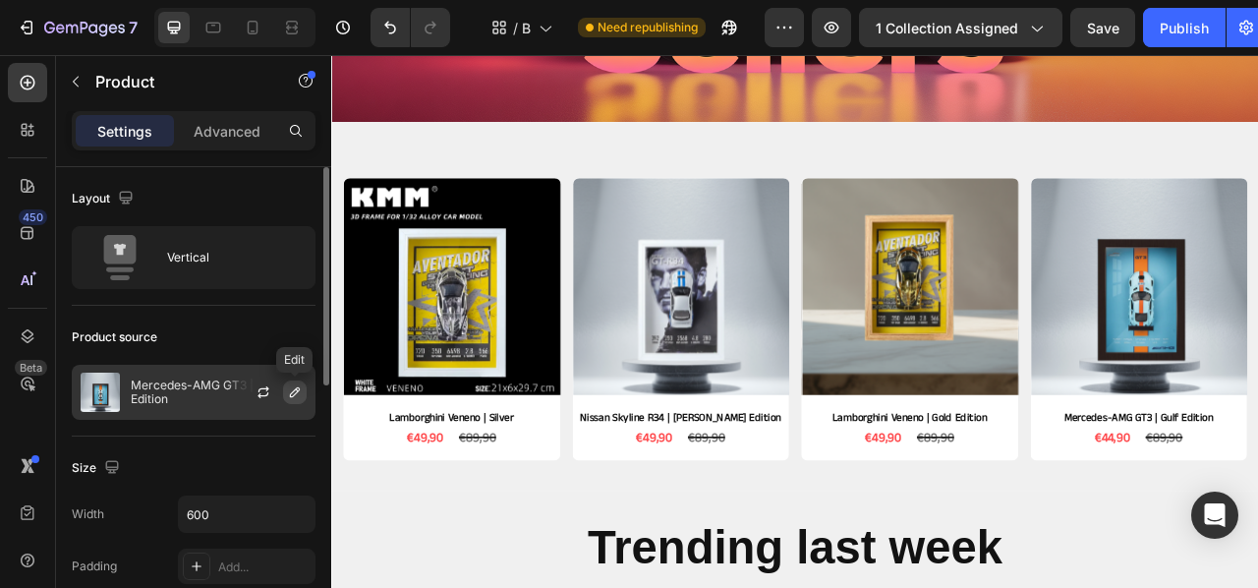
click at [298, 397] on icon "button" at bounding box center [295, 392] width 16 height 16
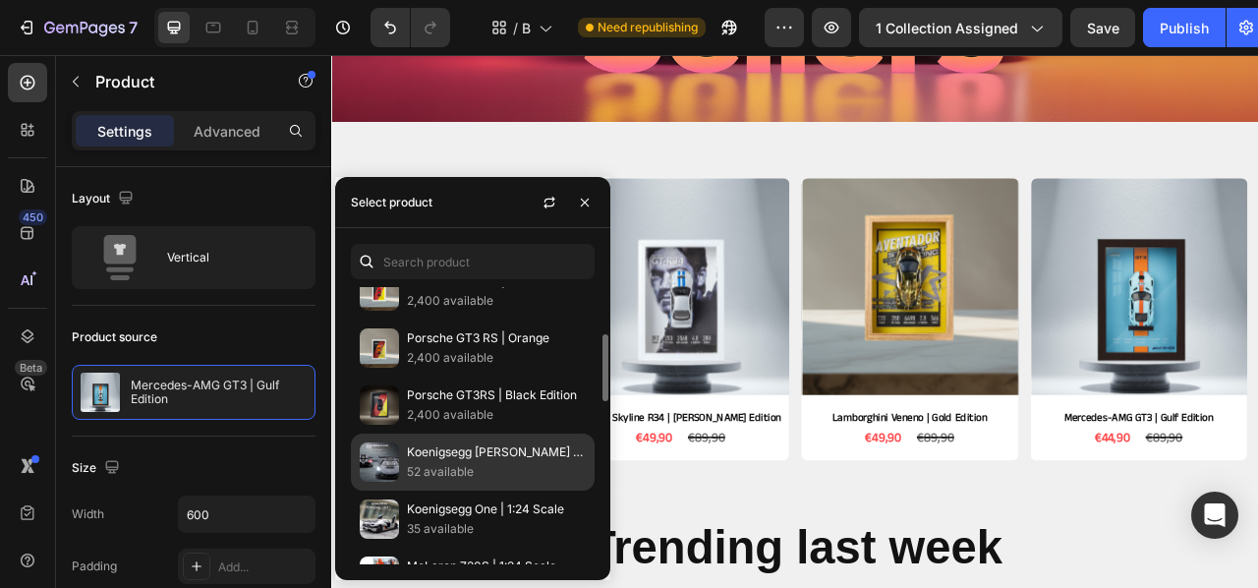
scroll to position [193, 0]
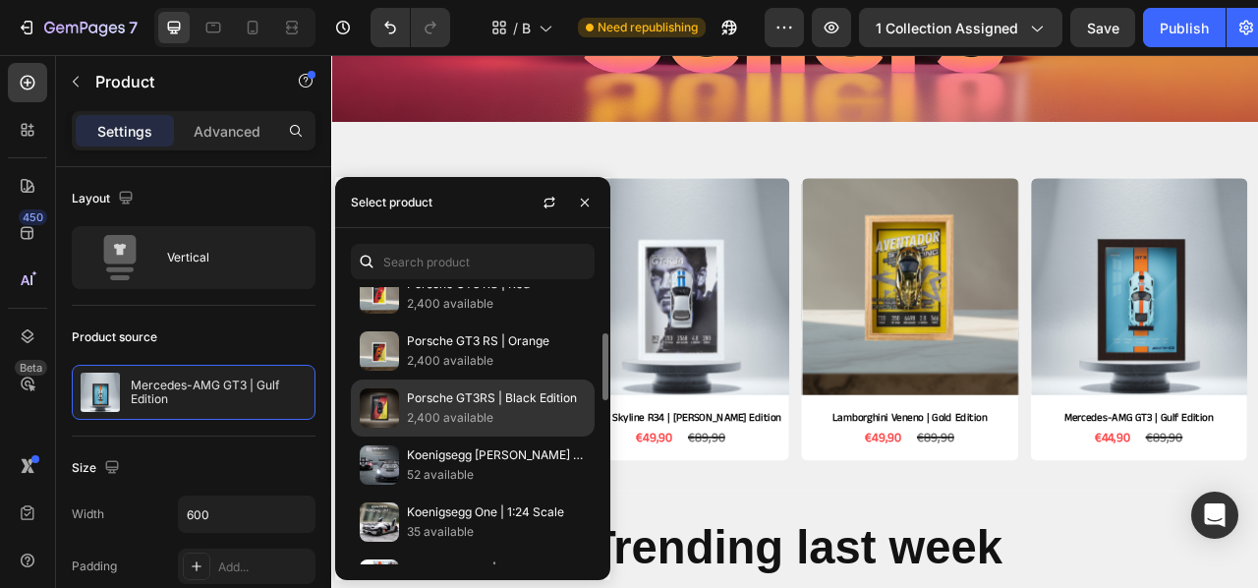
click at [445, 404] on p "Porsche GT3RS | Black Edition" at bounding box center [496, 398] width 179 height 20
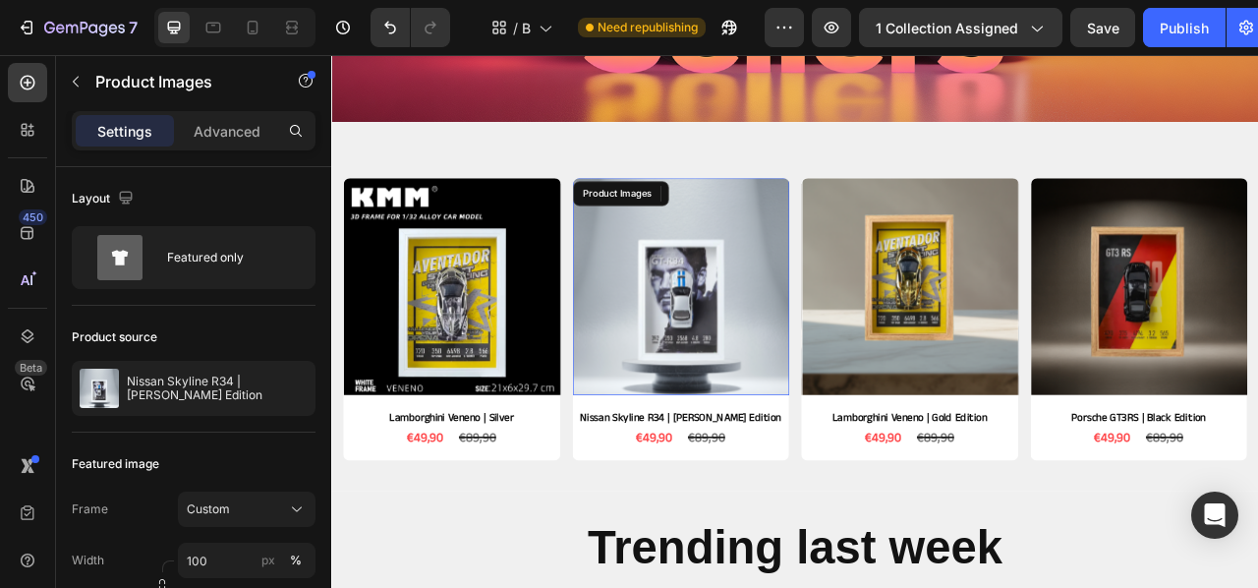
click at [766, 394] on img at bounding box center [776, 349] width 276 height 276
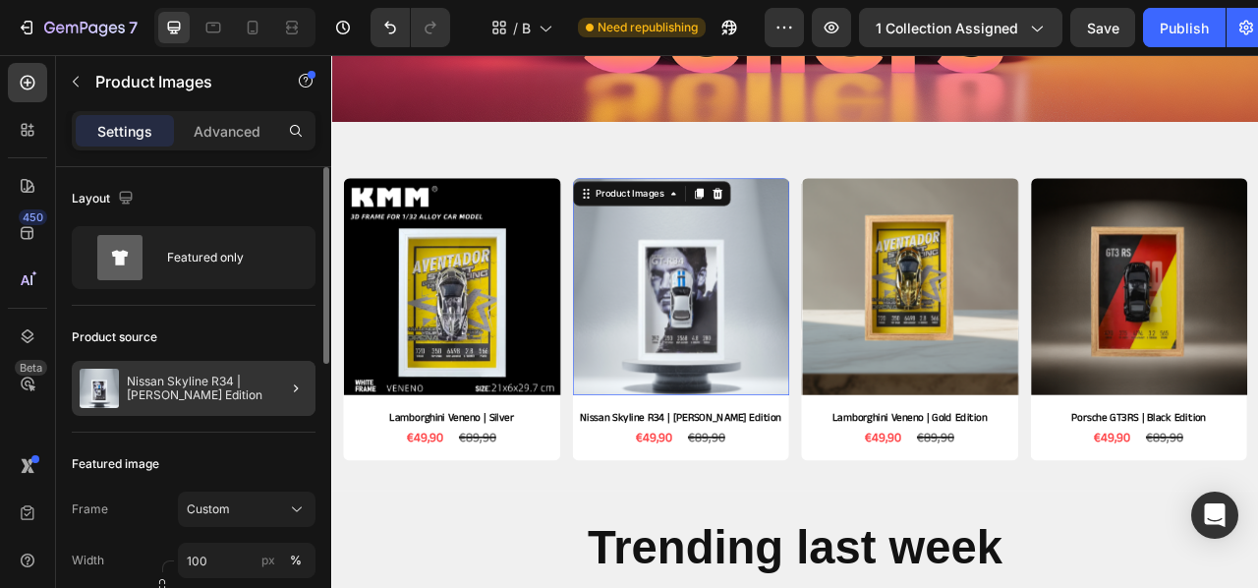
click at [310, 372] on div at bounding box center [287, 388] width 55 height 55
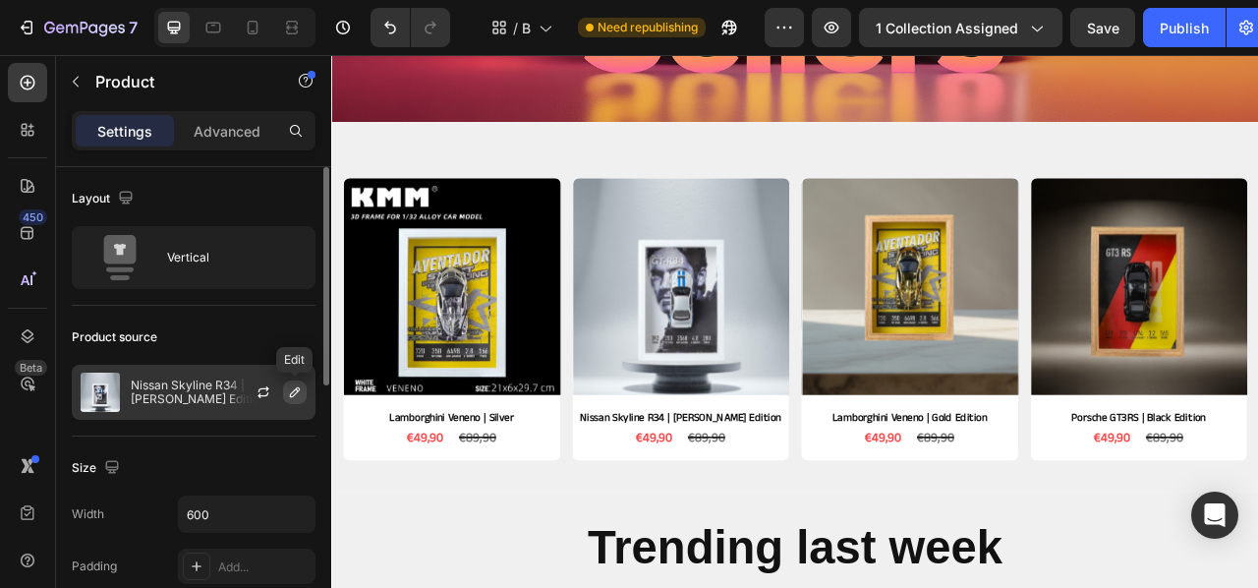
click at [298, 393] on icon "button" at bounding box center [295, 392] width 16 height 16
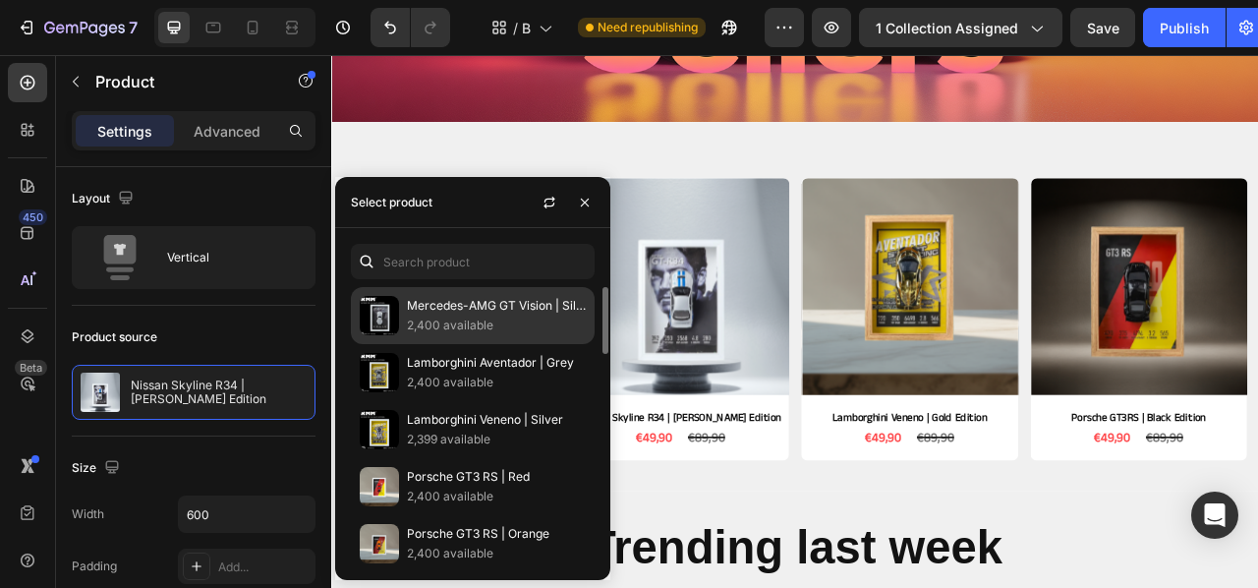
click at [468, 316] on p "Mercedes-AMG GT Vision | Silver" at bounding box center [496, 306] width 179 height 20
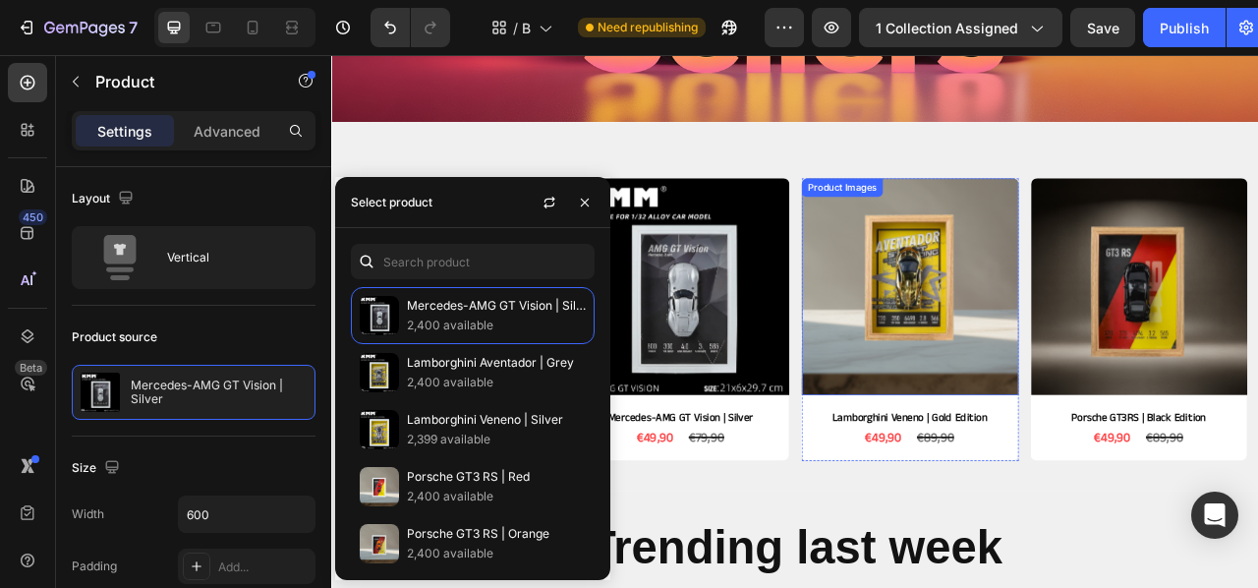
click at [1166, 435] on img at bounding box center [1067, 349] width 276 height 276
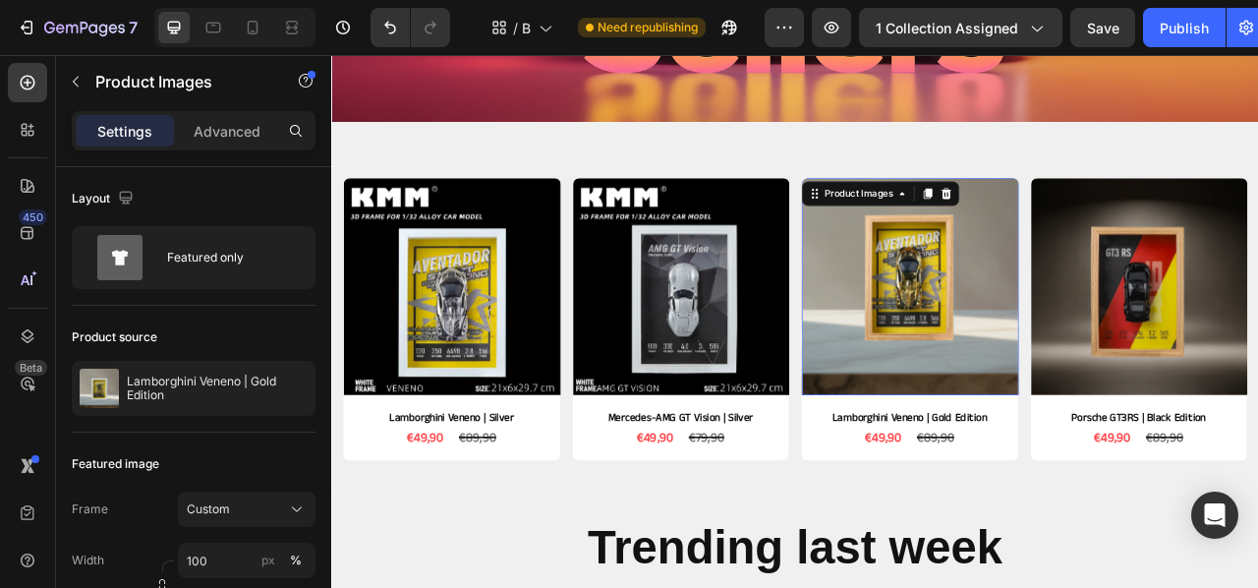
scroll to position [336, 0]
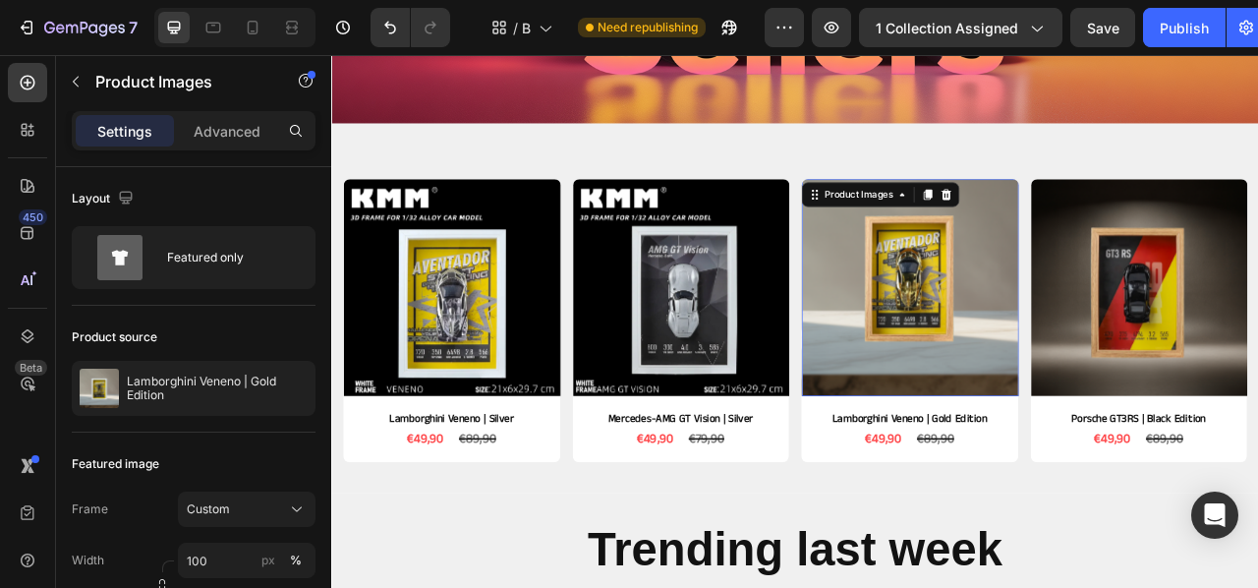
click at [984, 422] on img at bounding box center [1067, 351] width 276 height 276
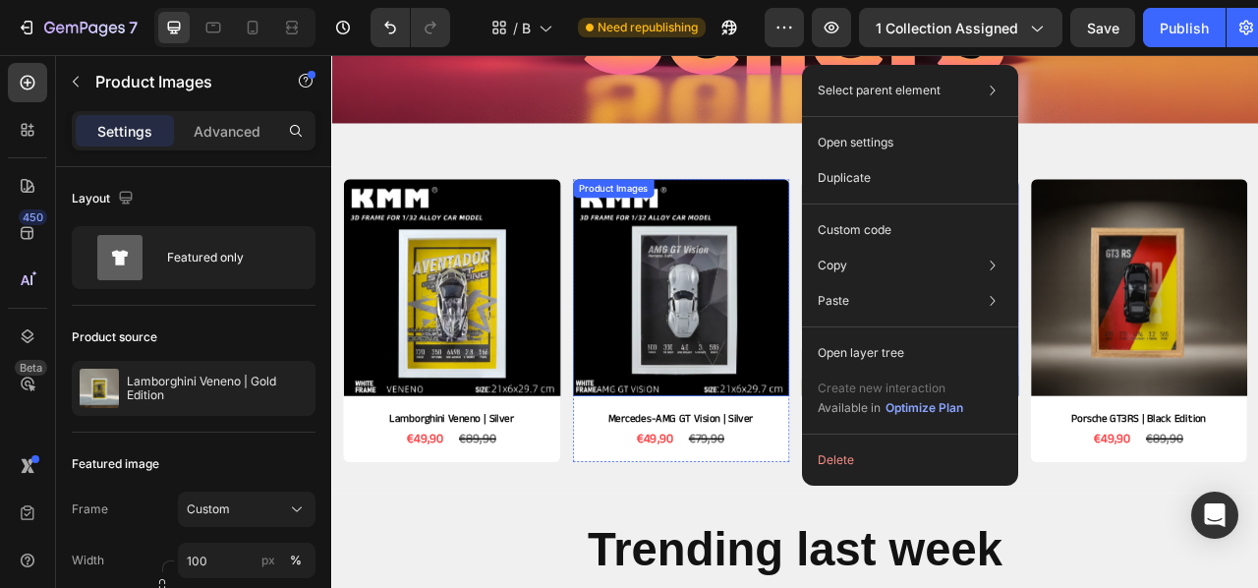
click at [828, 389] on img at bounding box center [776, 351] width 276 height 276
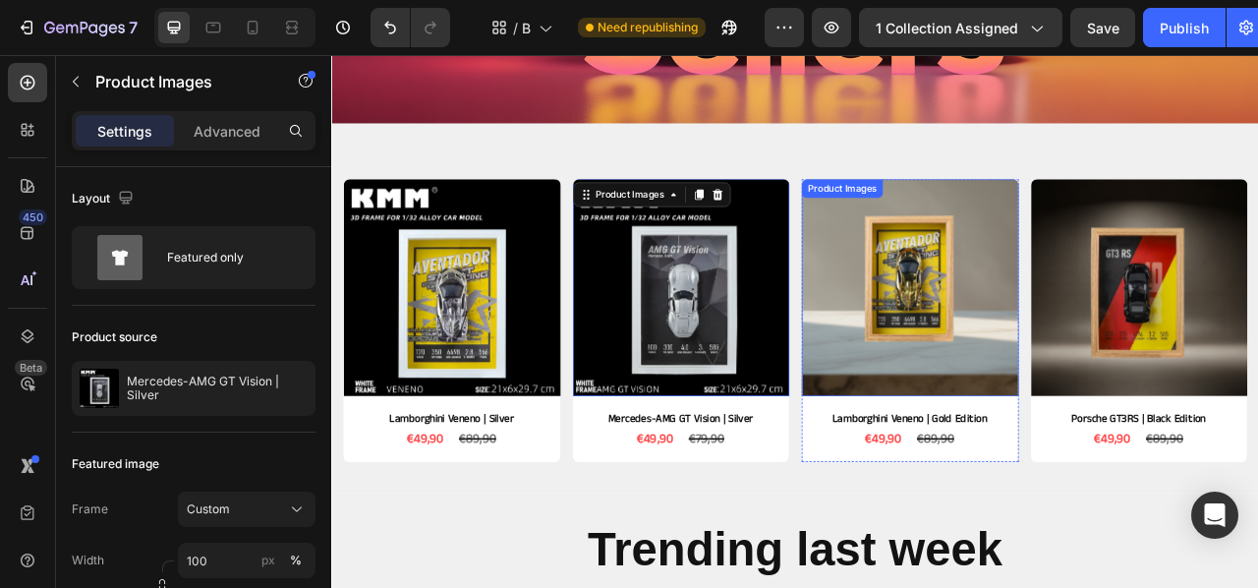
click at [1002, 395] on img at bounding box center [1067, 351] width 276 height 276
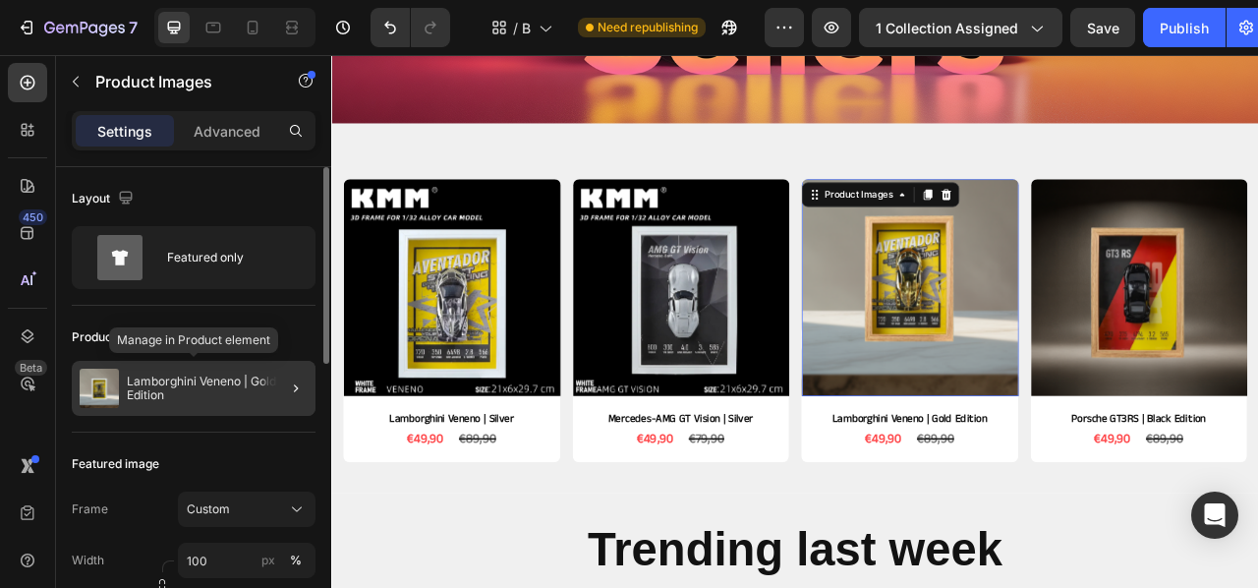
click at [158, 374] on p "Lamborghini Veneno | Gold Edition" at bounding box center [217, 388] width 181 height 28
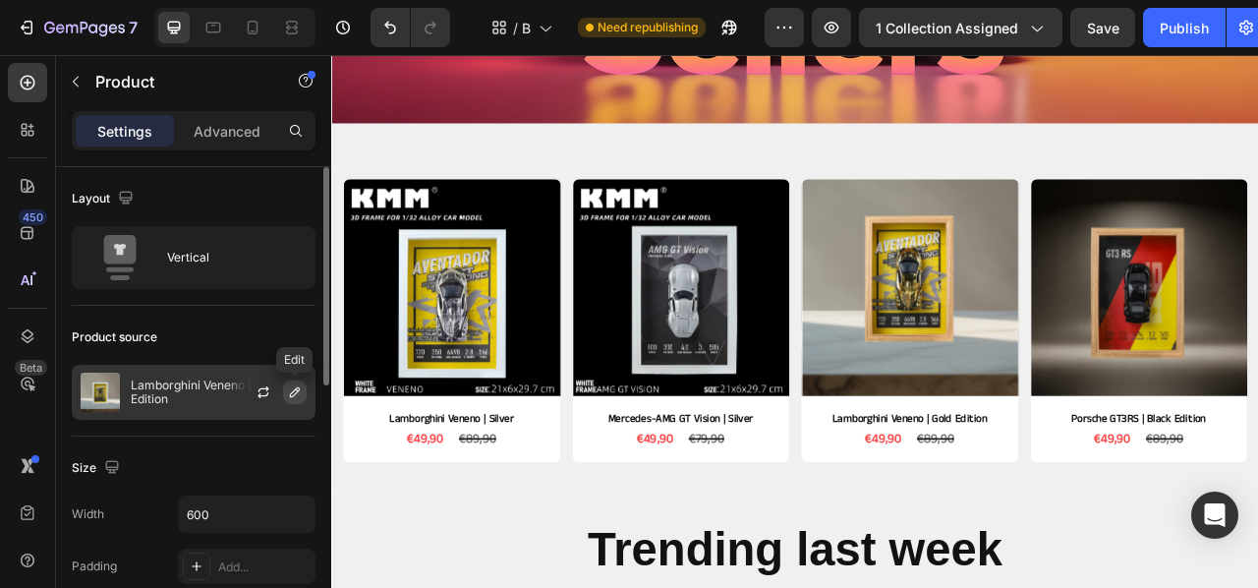
click at [302, 390] on icon "button" at bounding box center [295, 392] width 16 height 16
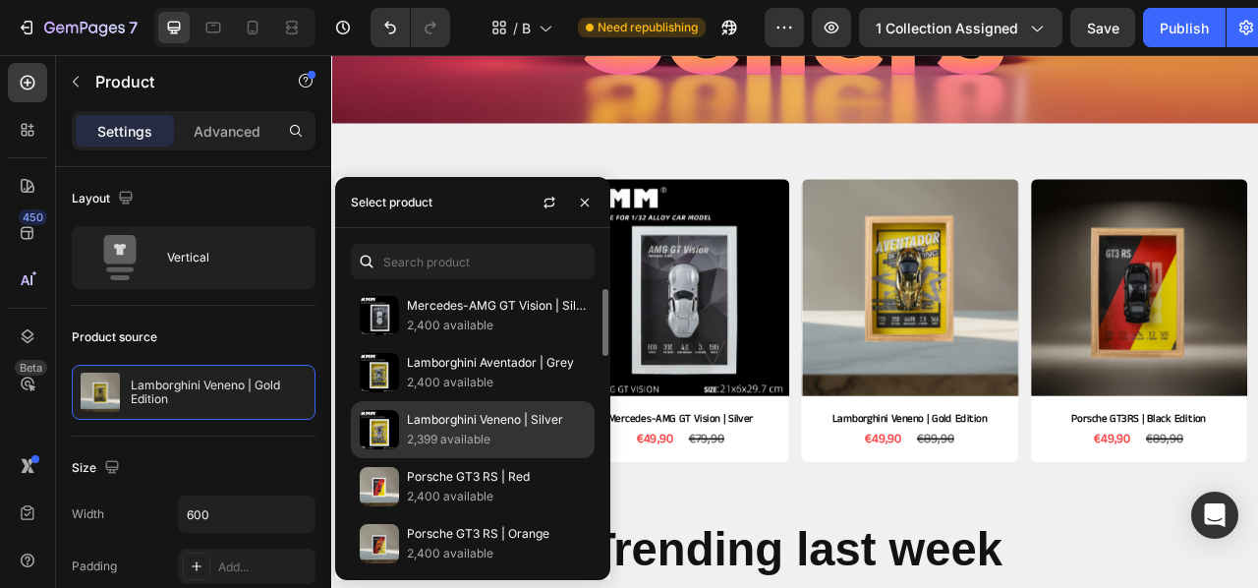
scroll to position [5, 0]
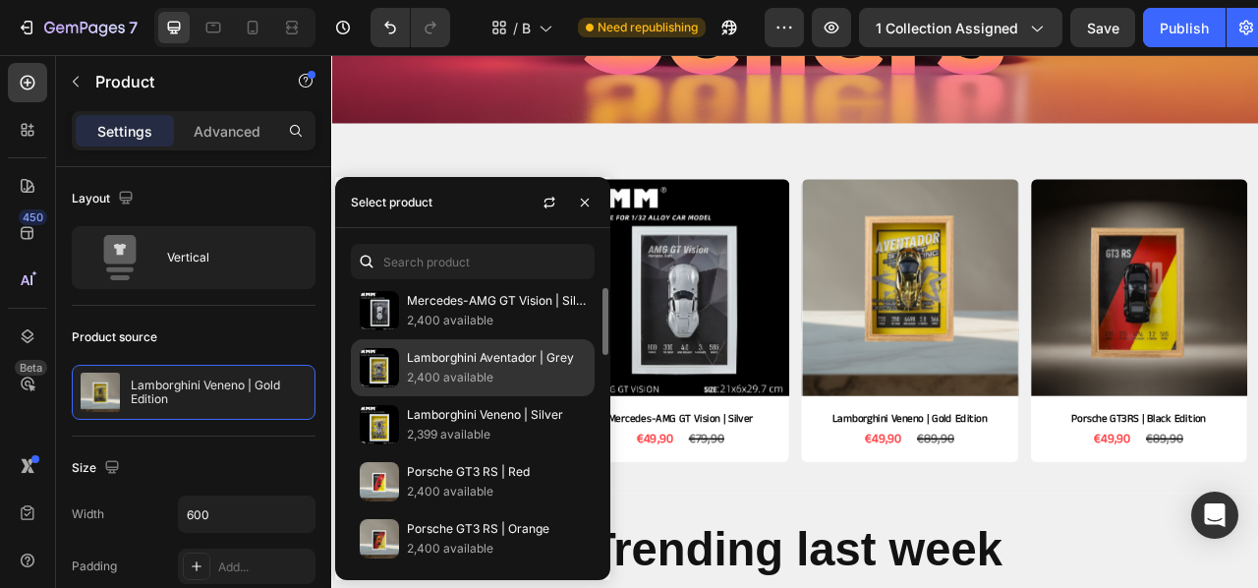
click at [454, 377] on div "Lamborghini Aventador | Grey 2,400 available" at bounding box center [473, 367] width 244 height 57
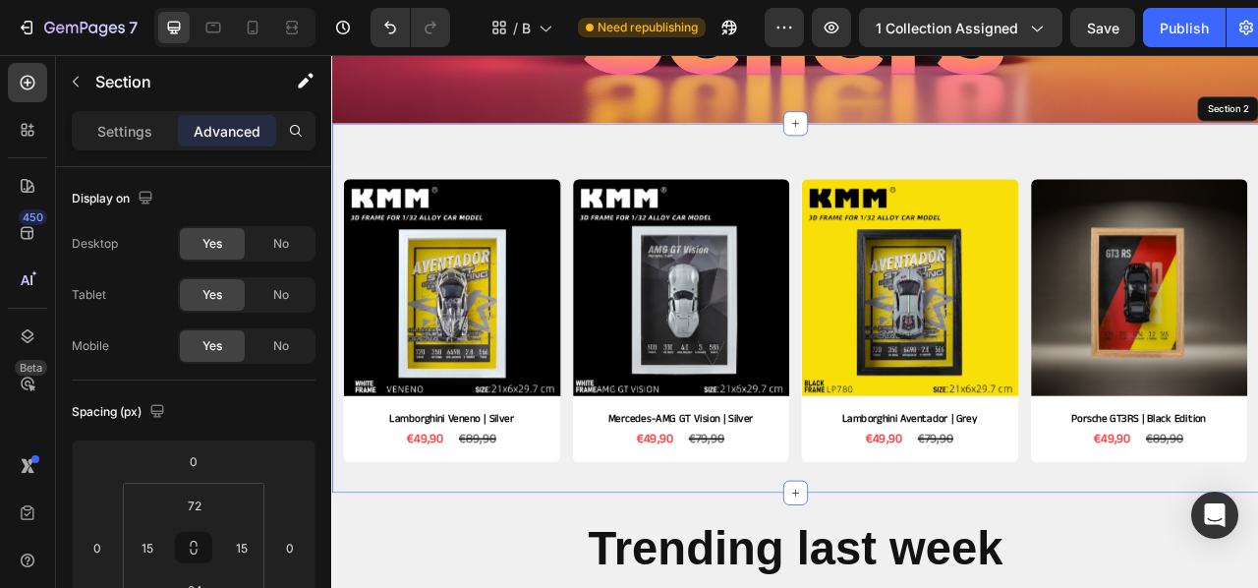
click at [855, 587] on div "Product Images Lamborghini Veneno | Silver Product Title €49,90 Product Price P…" at bounding box center [920, 378] width 1179 height 470
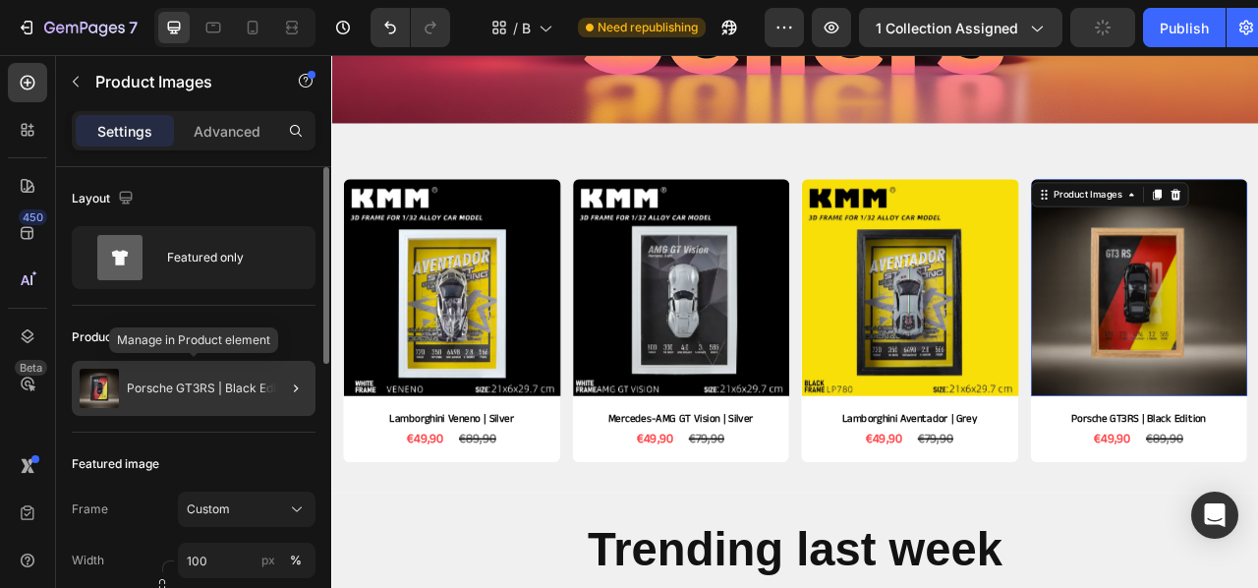
click at [190, 387] on p "Porsche GT3RS | Black Edition" at bounding box center [212, 388] width 170 height 14
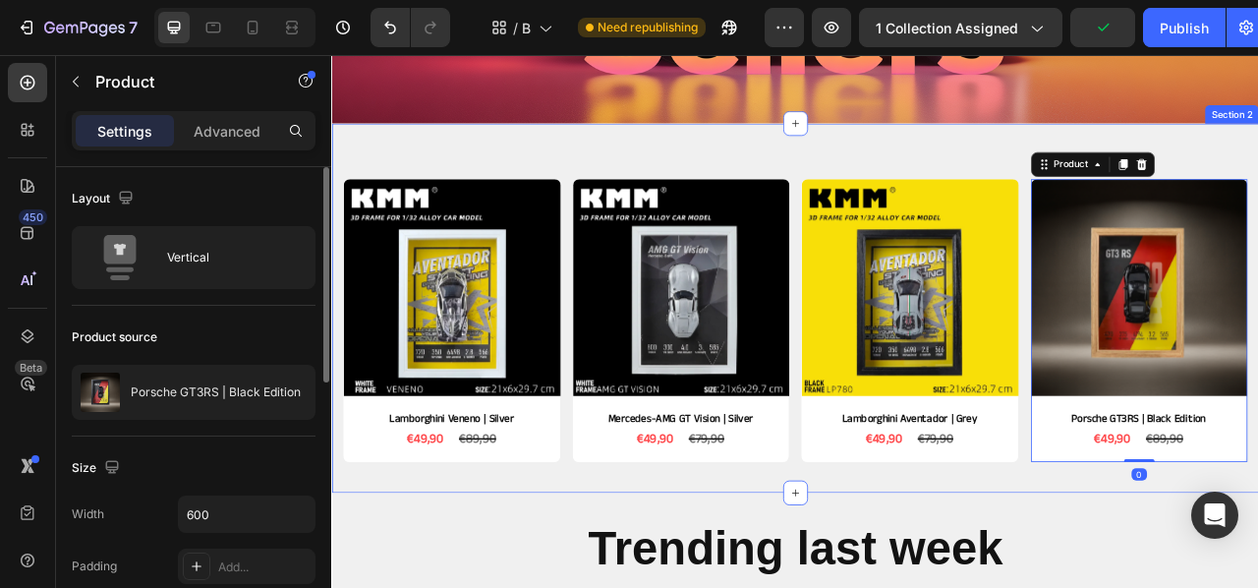
scroll to position [332, 0]
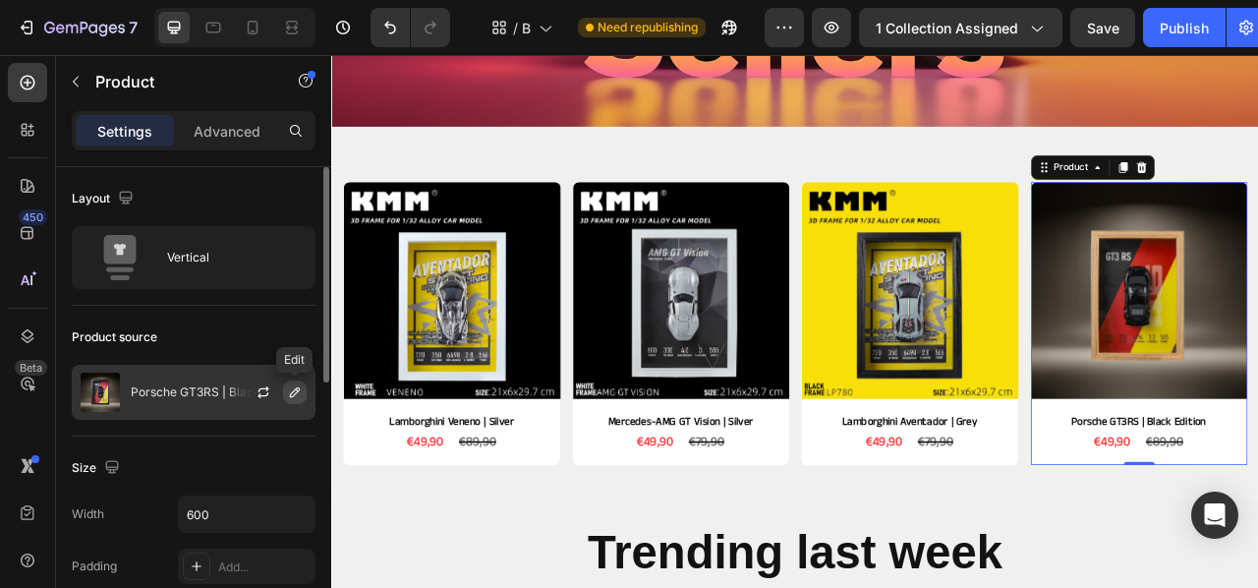
click at [298, 391] on icon "button" at bounding box center [295, 392] width 10 height 10
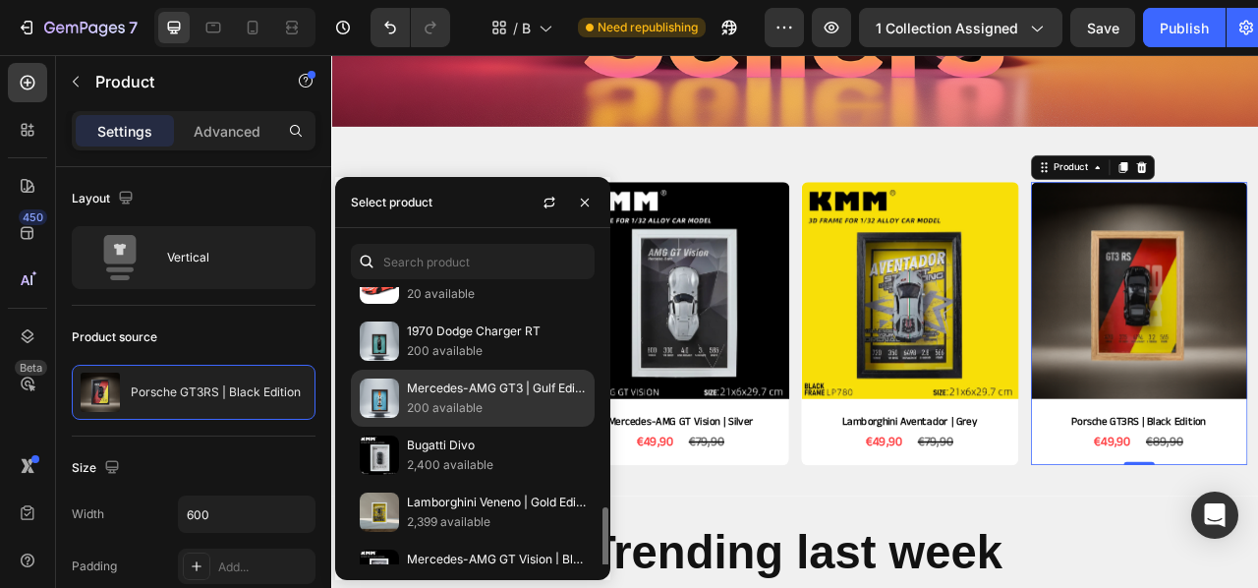
scroll to position [759, 0]
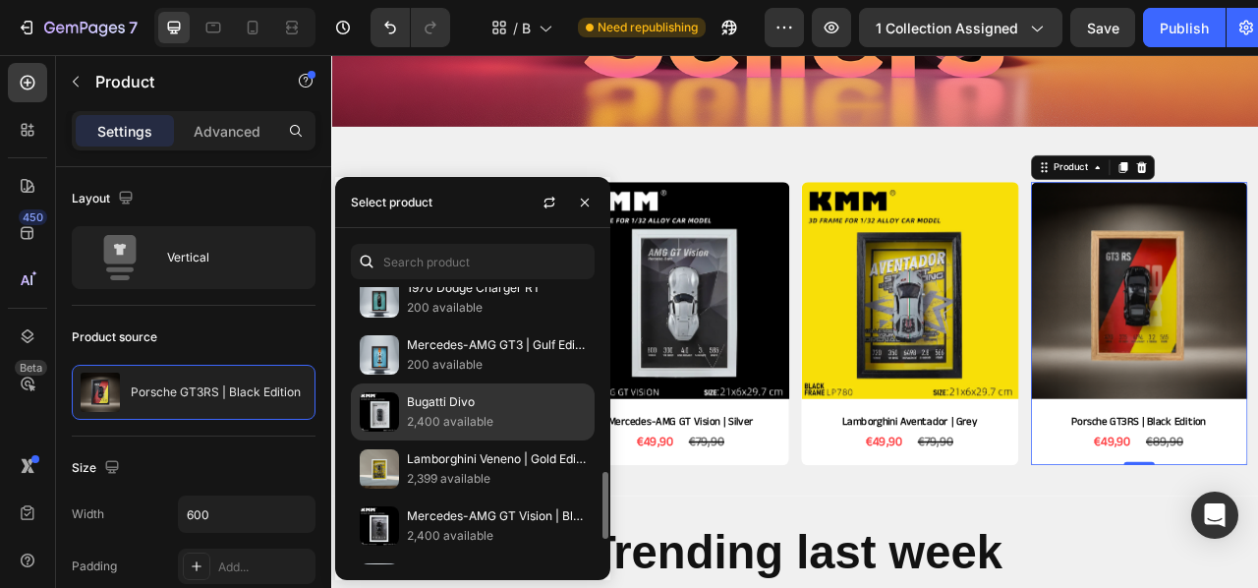
click at [438, 412] on p "Bugatti Divo" at bounding box center [496, 402] width 179 height 20
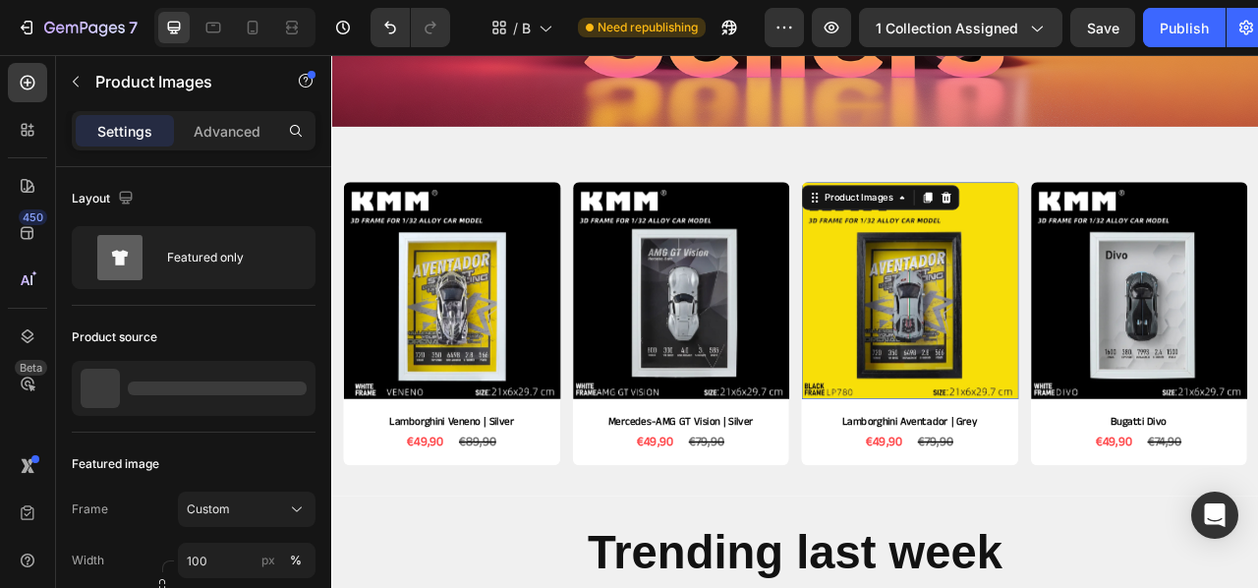
click at [1089, 449] on img at bounding box center [1067, 355] width 276 height 276
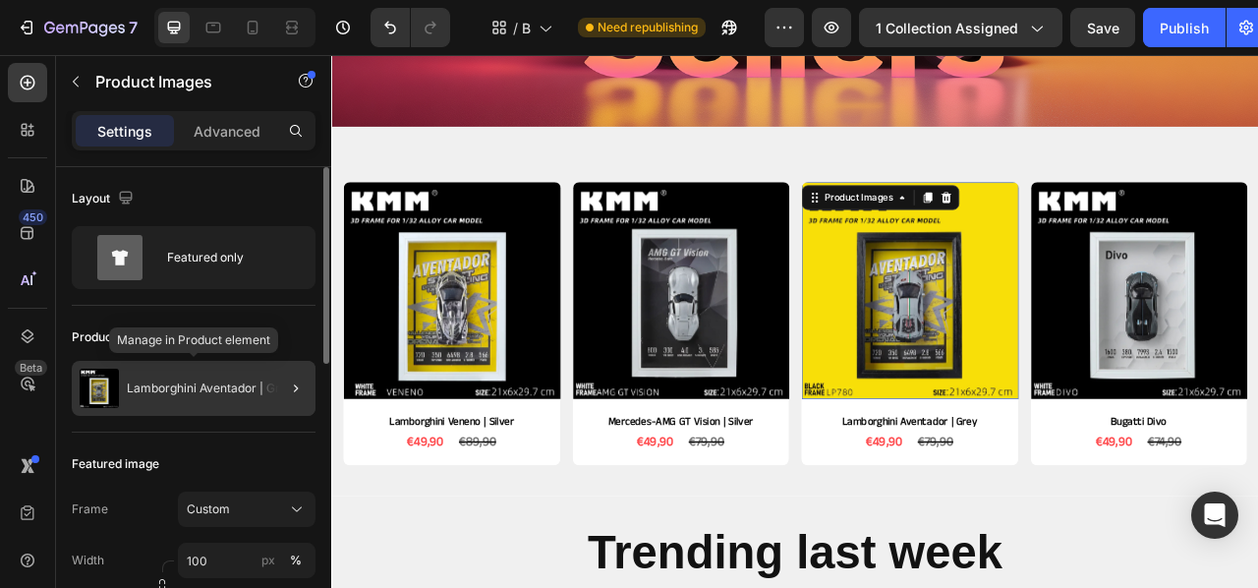
click at [165, 396] on div "Lamborghini Aventador | Grey" at bounding box center [194, 388] width 244 height 55
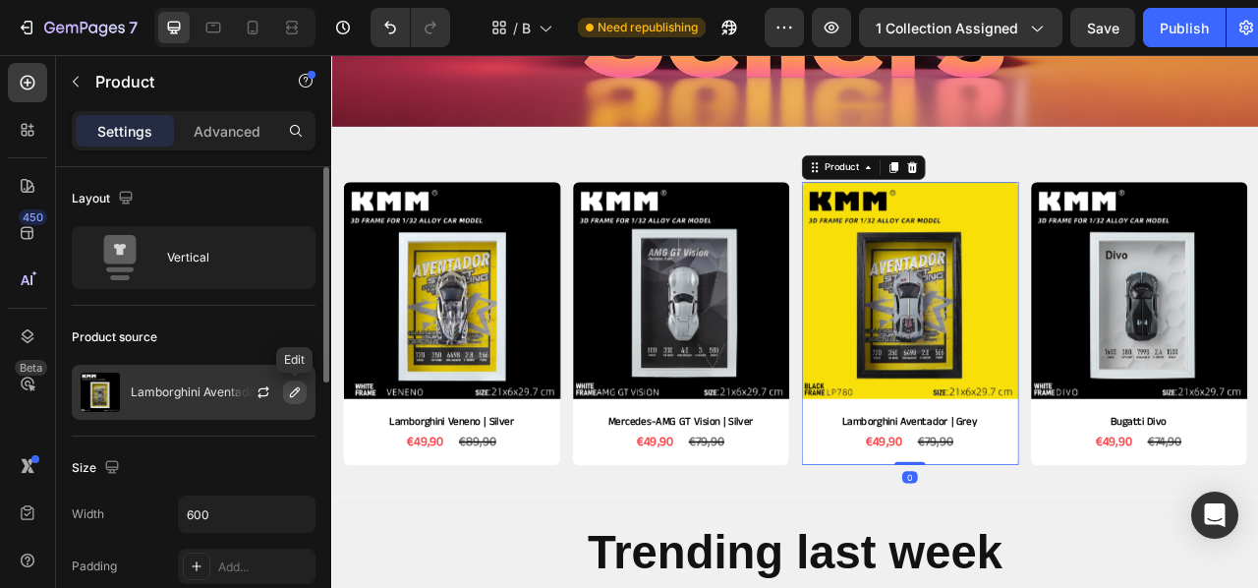
click at [300, 391] on icon "button" at bounding box center [295, 392] width 16 height 16
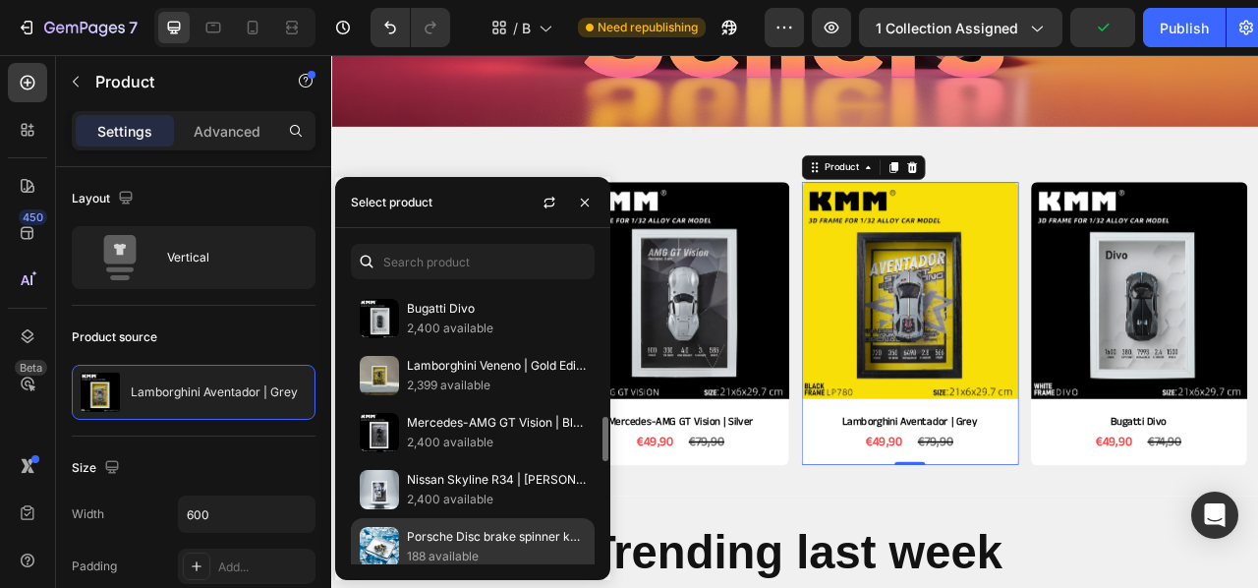
scroll to position [845, 0]
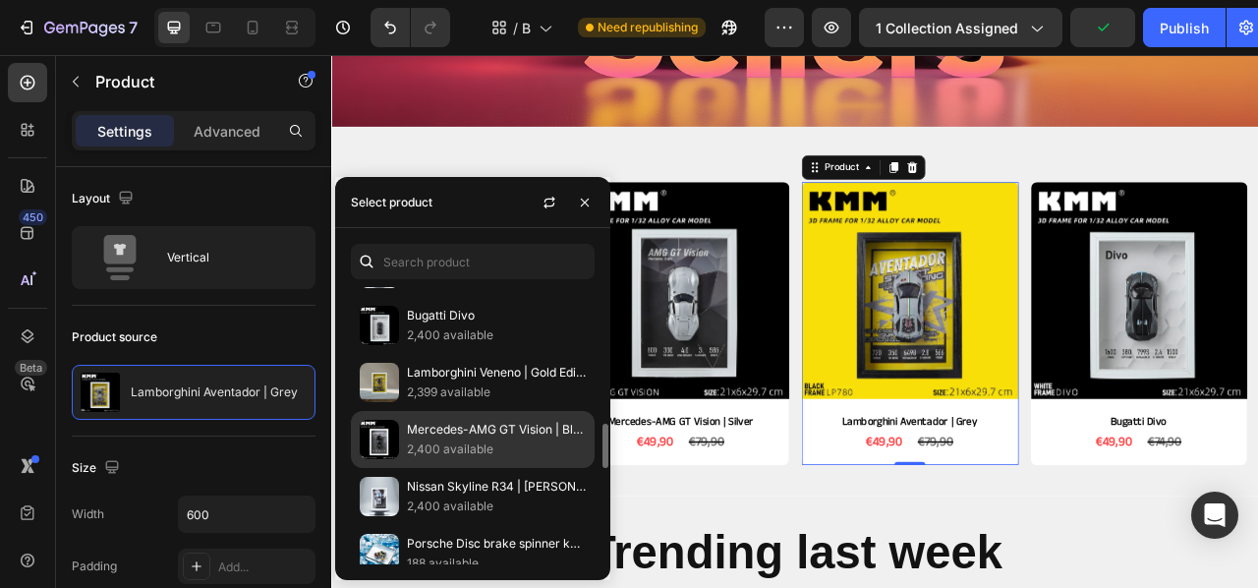
click at [445, 452] on div "Mercedes-AMG GT Vision | Black Edition 2,400 available" at bounding box center [473, 439] width 244 height 57
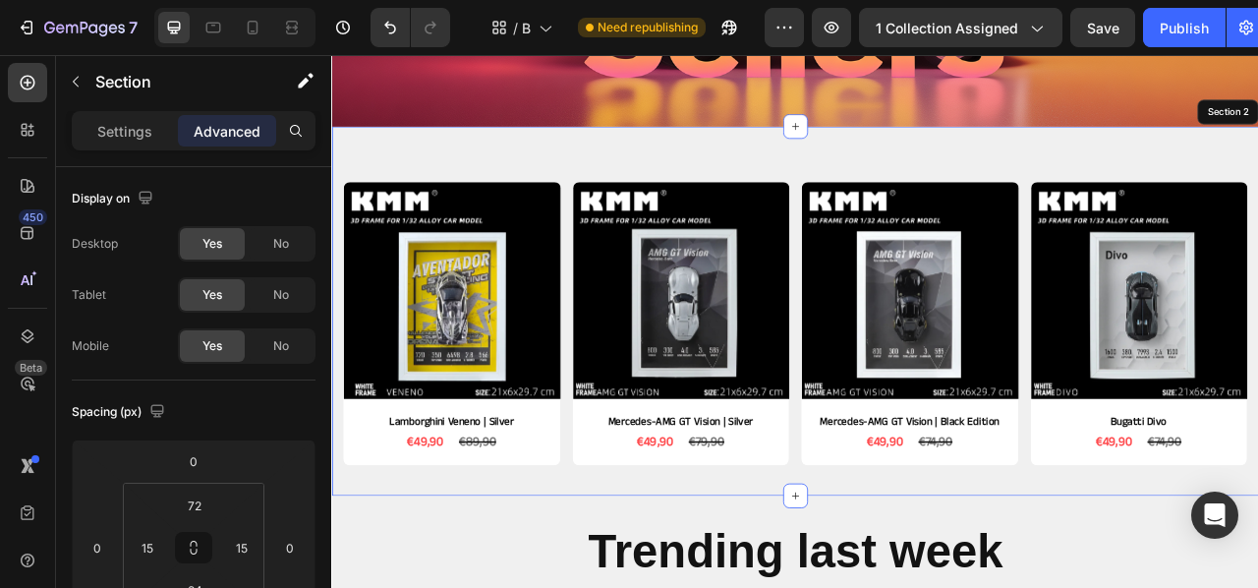
click at [840, 587] on div "Product Images Lamborghini Veneno | Silver Product Title €49,90 Product Price P…" at bounding box center [920, 381] width 1179 height 470
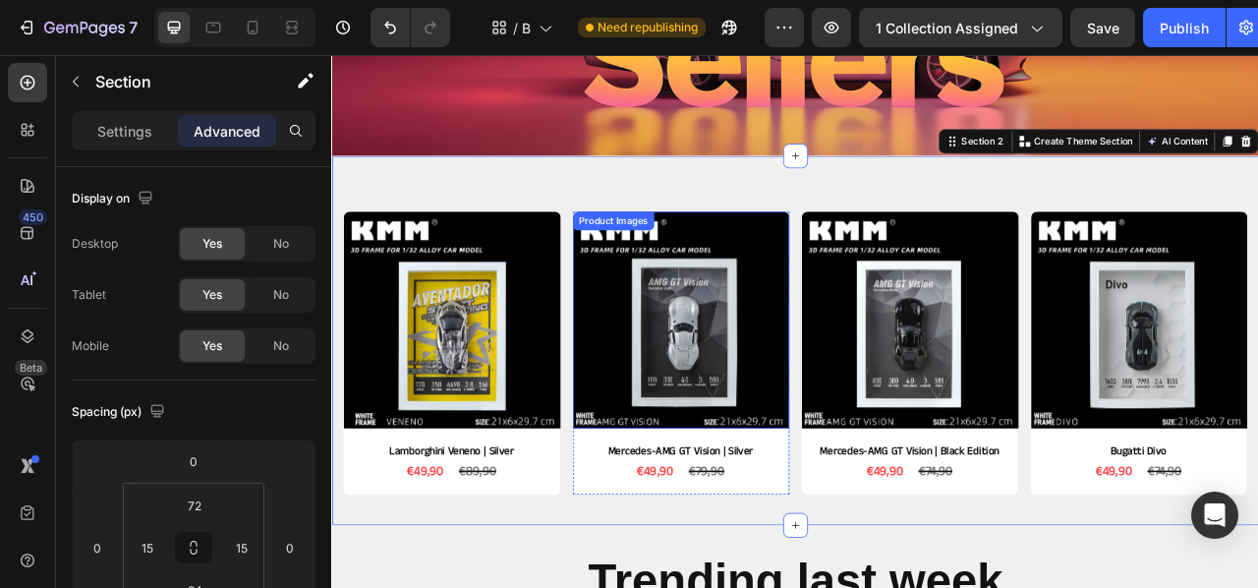
scroll to position [262, 0]
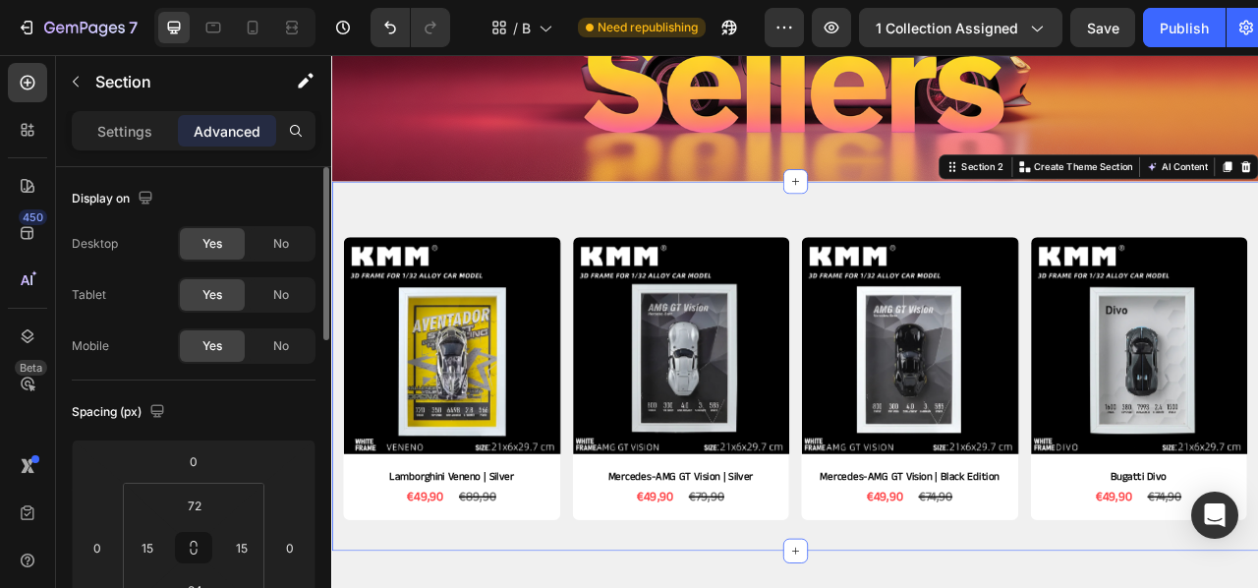
click at [163, 206] on div "Display on" at bounding box center [194, 198] width 244 height 31
click at [146, 200] on icon "button" at bounding box center [145, 197] width 13 height 13
click at [145, 300] on icon "button" at bounding box center [149, 300] width 11 height 14
type input "63"
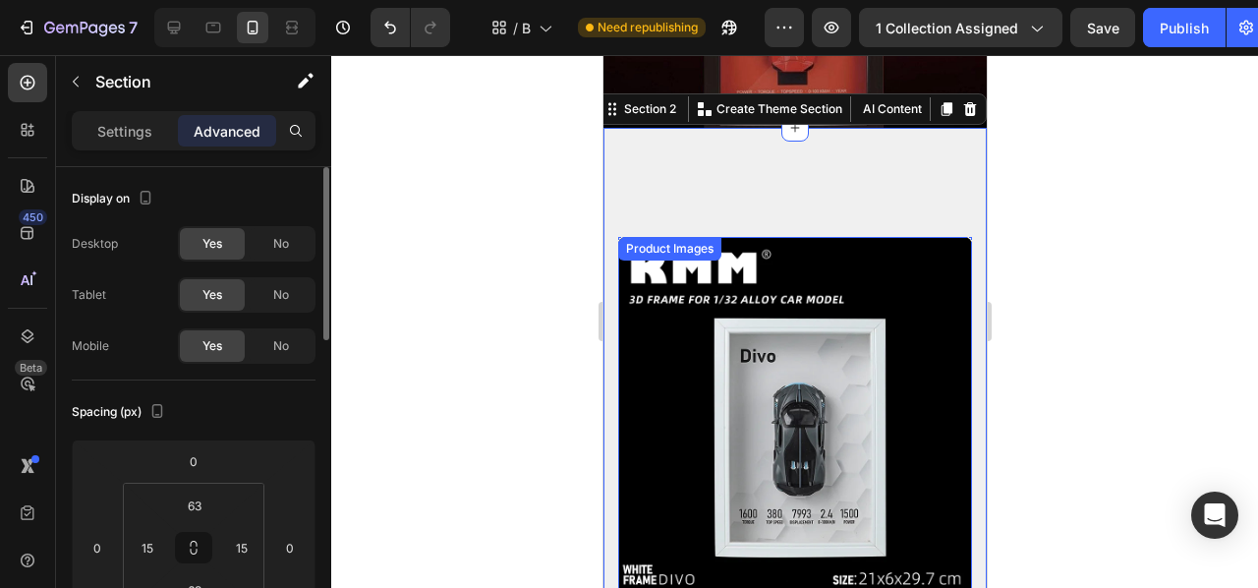
scroll to position [266, 0]
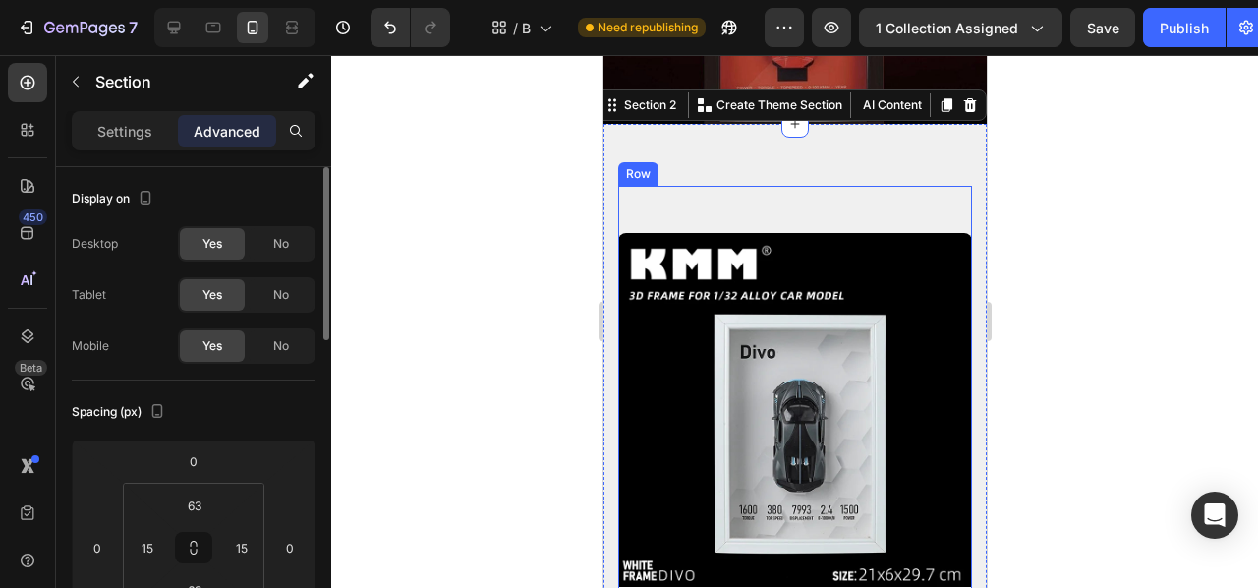
click at [783, 197] on div "Product Images Lamborghini Veneno | Silver Product Title €49,90 Product Price P…" at bounding box center [794, 478] width 354 height 584
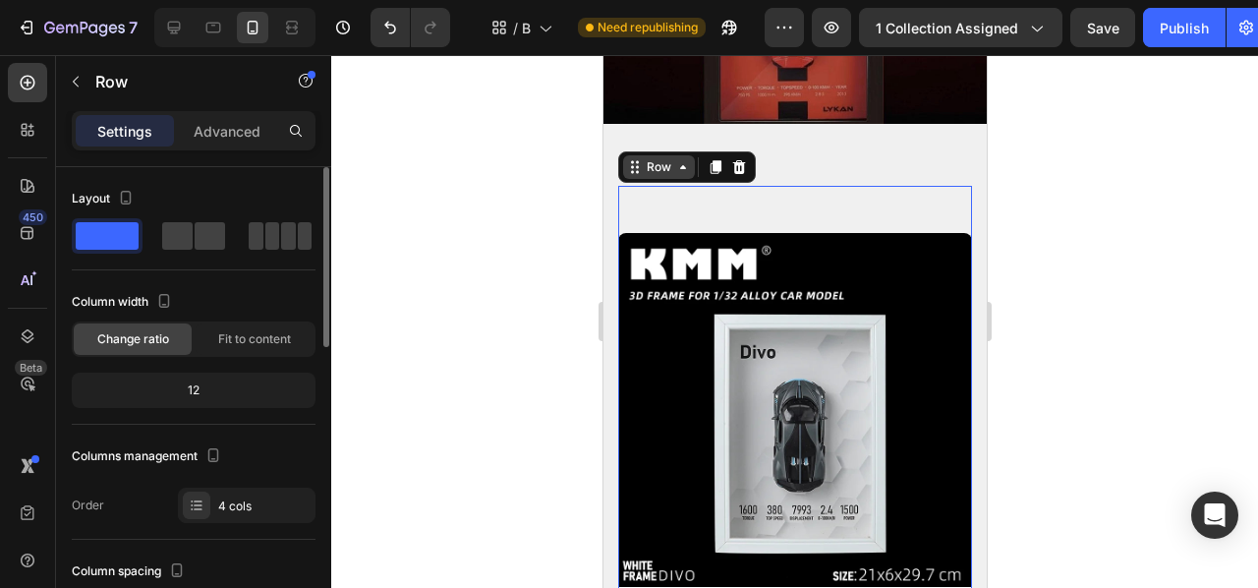
click at [676, 170] on icon at bounding box center [682, 167] width 16 height 16
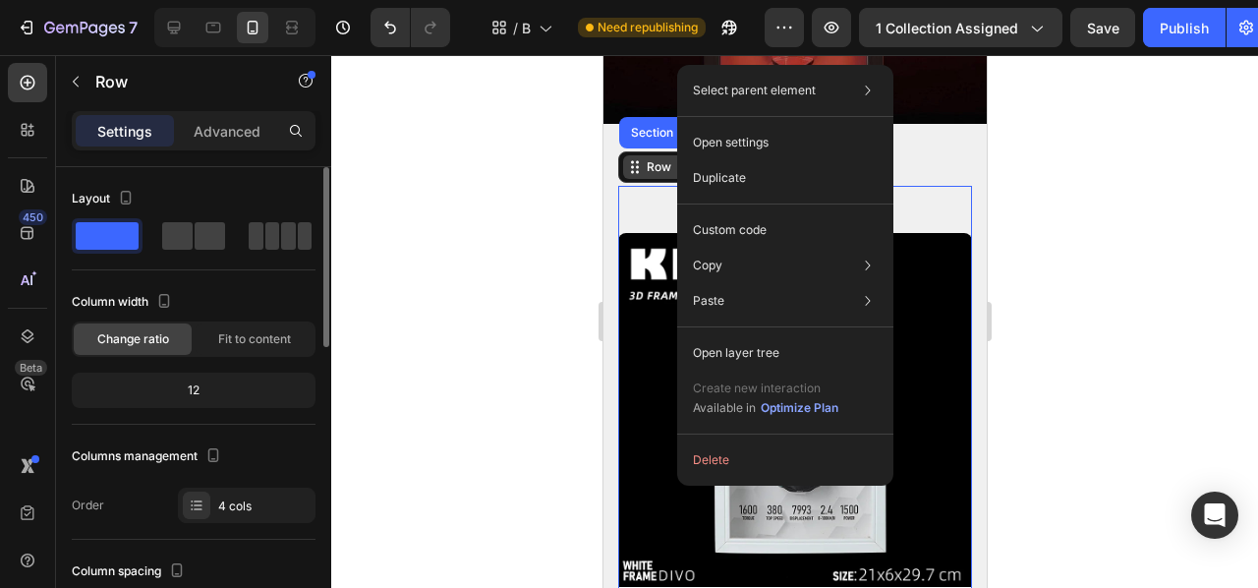
click at [672, 173] on div "Row" at bounding box center [658, 167] width 32 height 18
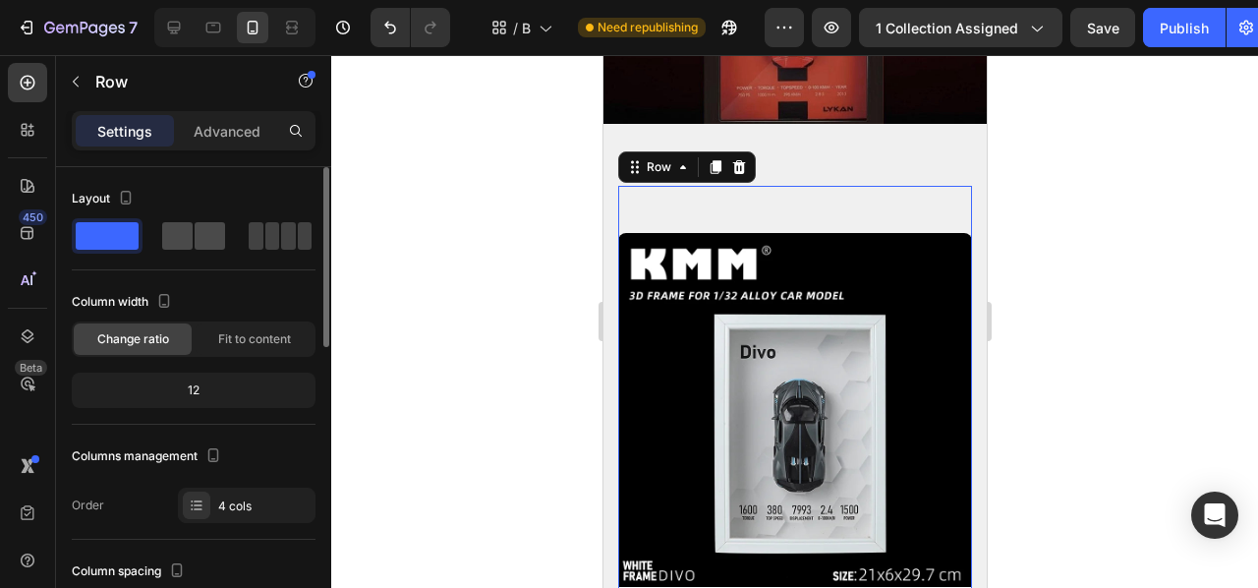
click at [218, 232] on span at bounding box center [210, 236] width 30 height 28
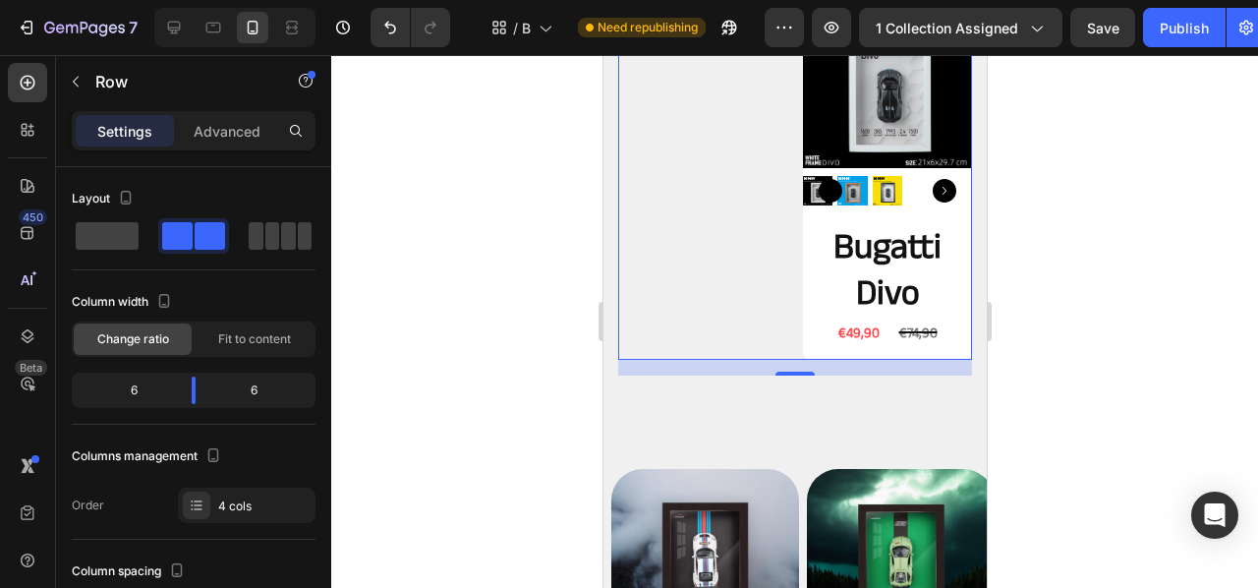
scroll to position [477, 0]
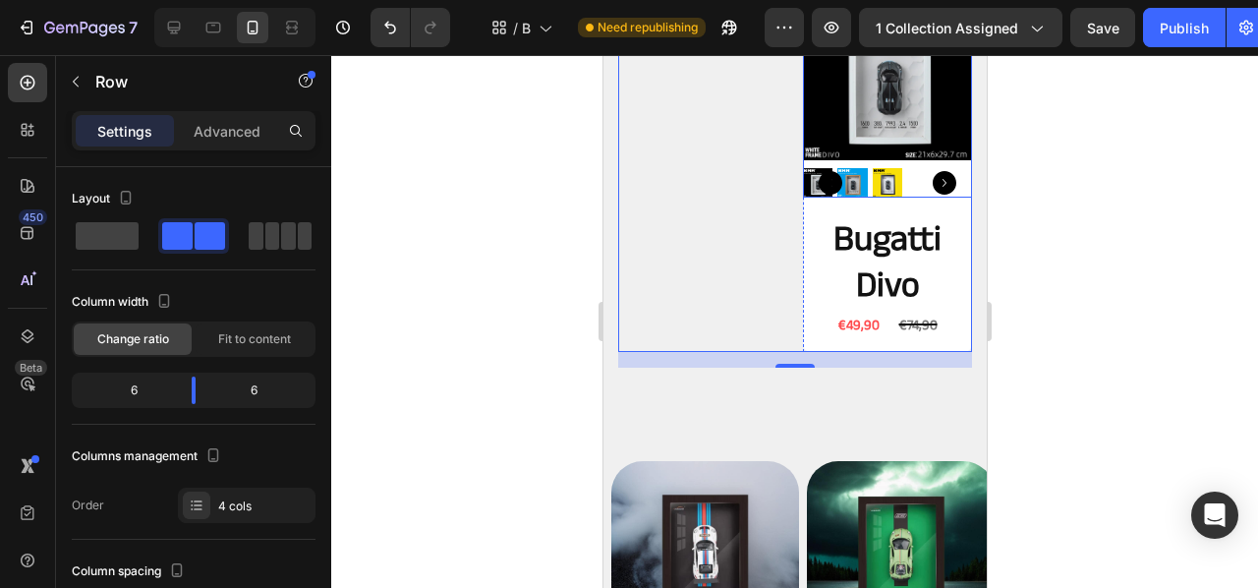
click at [944, 185] on icon "Carousel Next Arrow" at bounding box center [944, 183] width 24 height 24
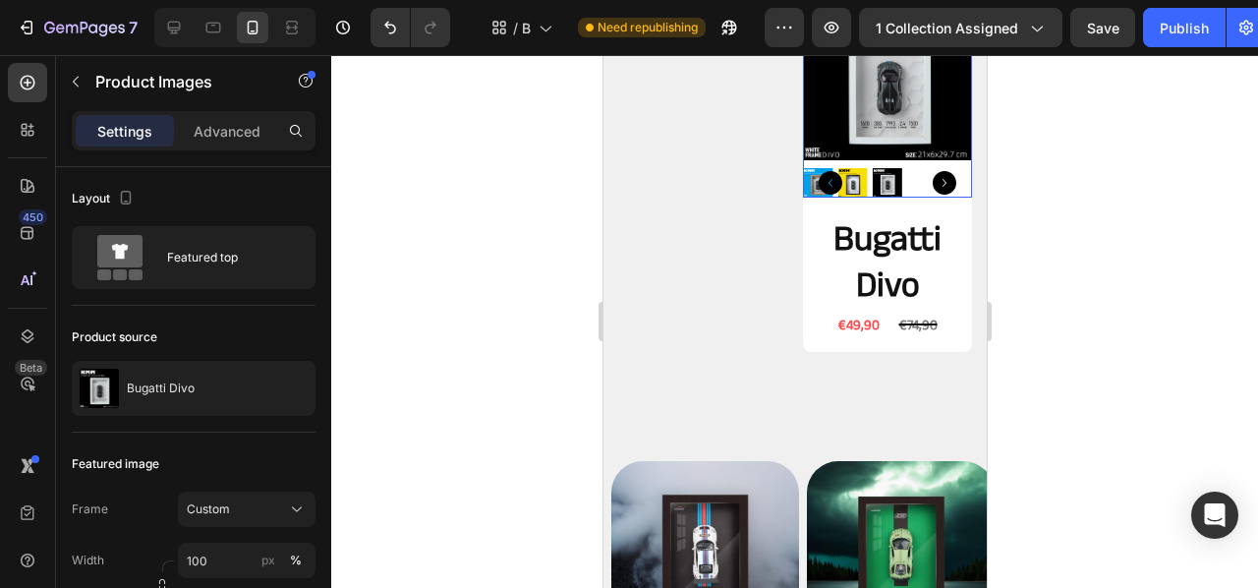
click at [822, 180] on icon "Carousel Back Arrow" at bounding box center [830, 183] width 24 height 24
click at [211, 133] on p "Advanced" at bounding box center [227, 131] width 67 height 21
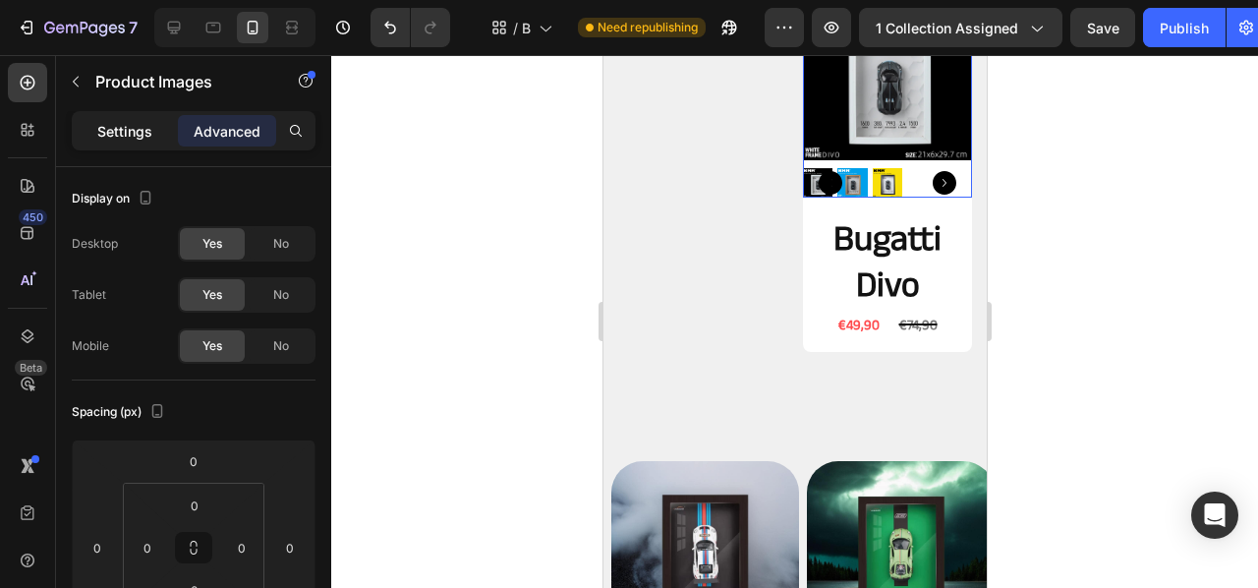
click at [154, 130] on div "Settings" at bounding box center [125, 130] width 98 height 31
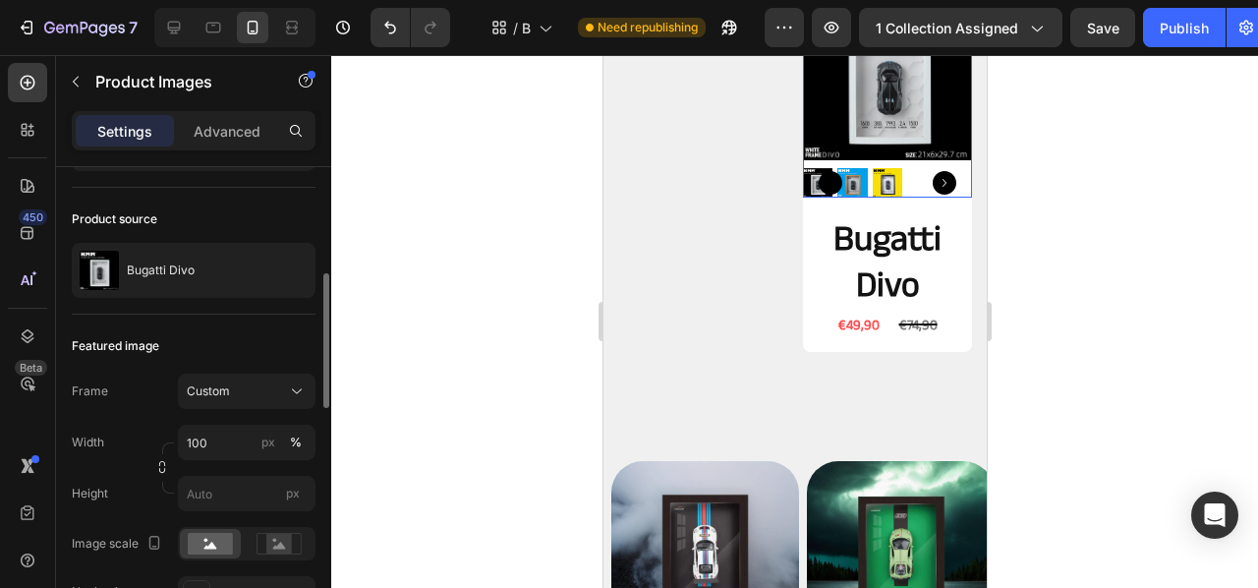
scroll to position [93, 0]
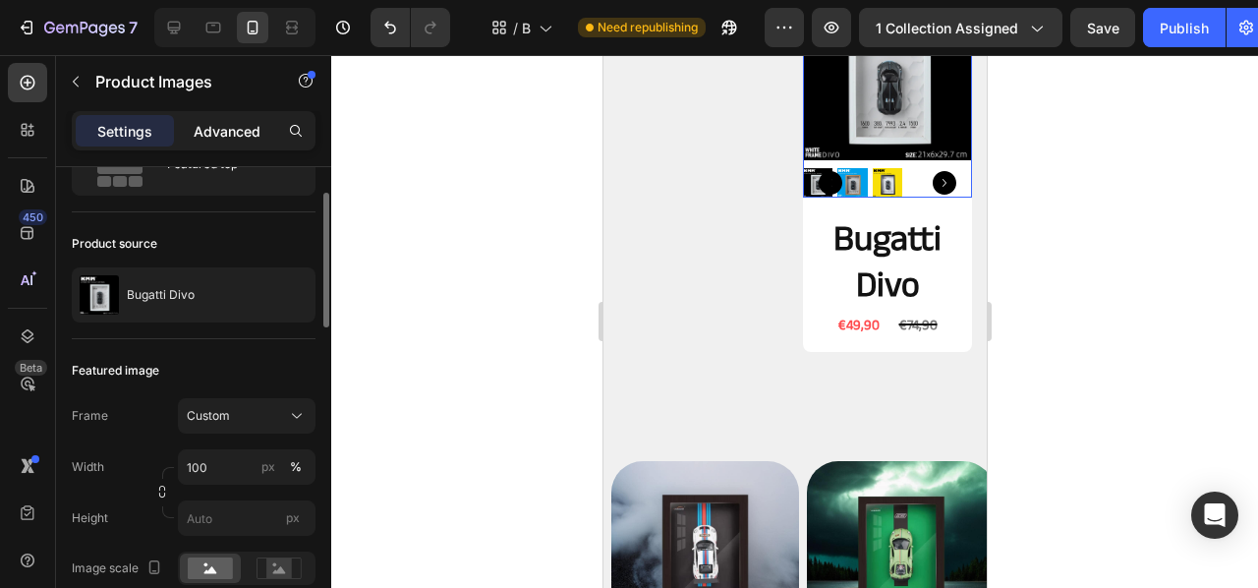
click at [249, 127] on p "Advanced" at bounding box center [227, 131] width 67 height 21
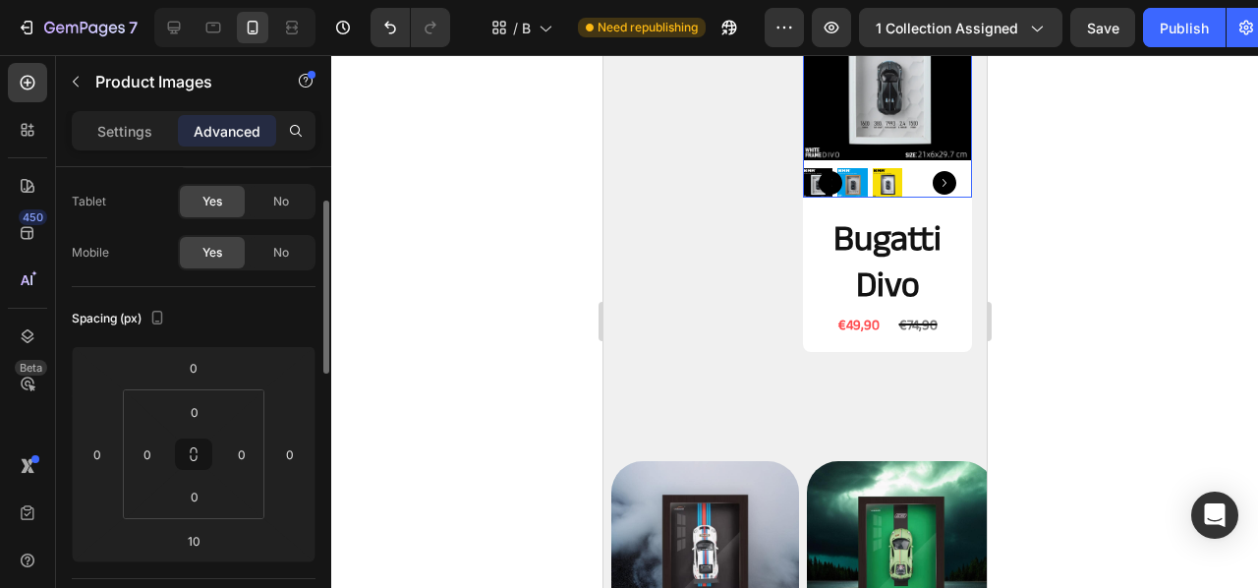
scroll to position [0, 0]
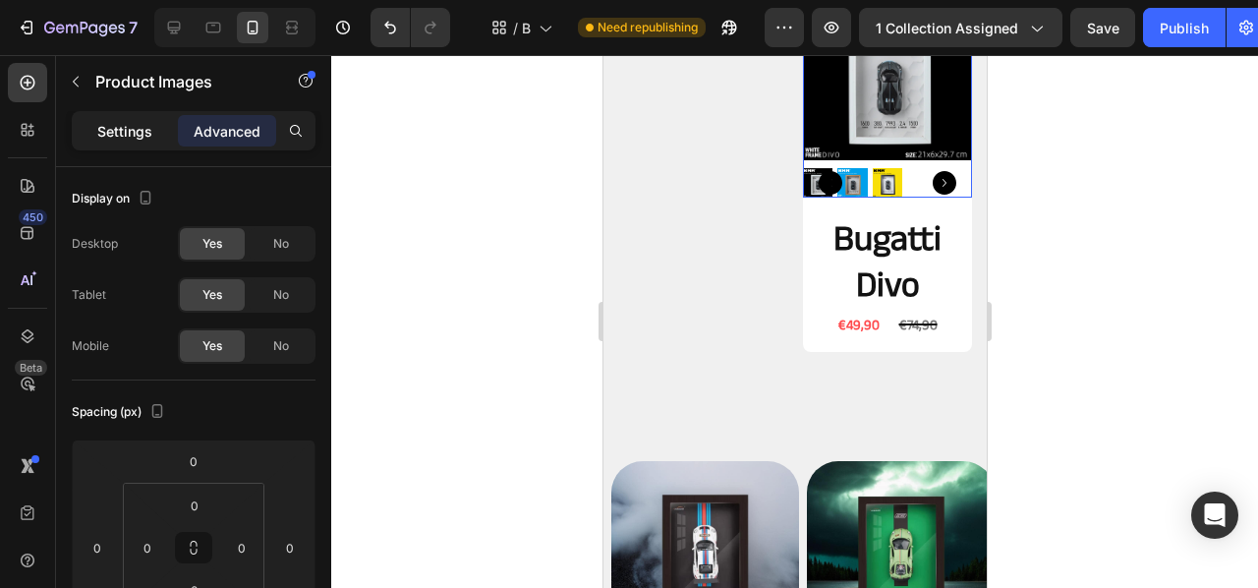
click at [95, 131] on div "Settings" at bounding box center [125, 130] width 98 height 31
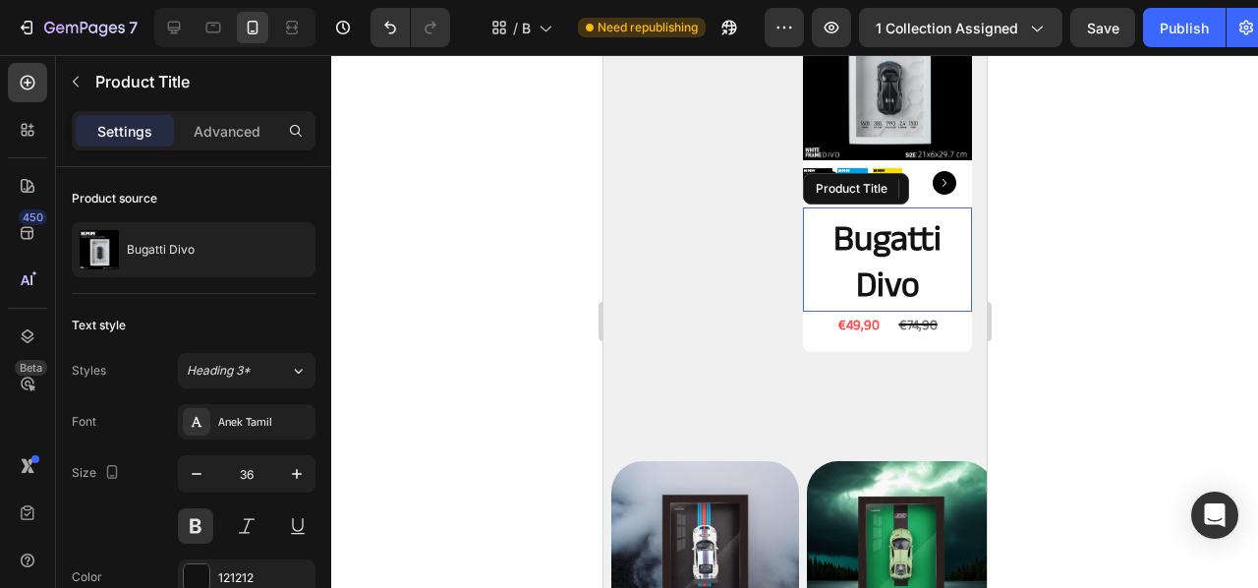
click at [815, 220] on h2 "Bugatti Divo" at bounding box center [886, 263] width 169 height 96
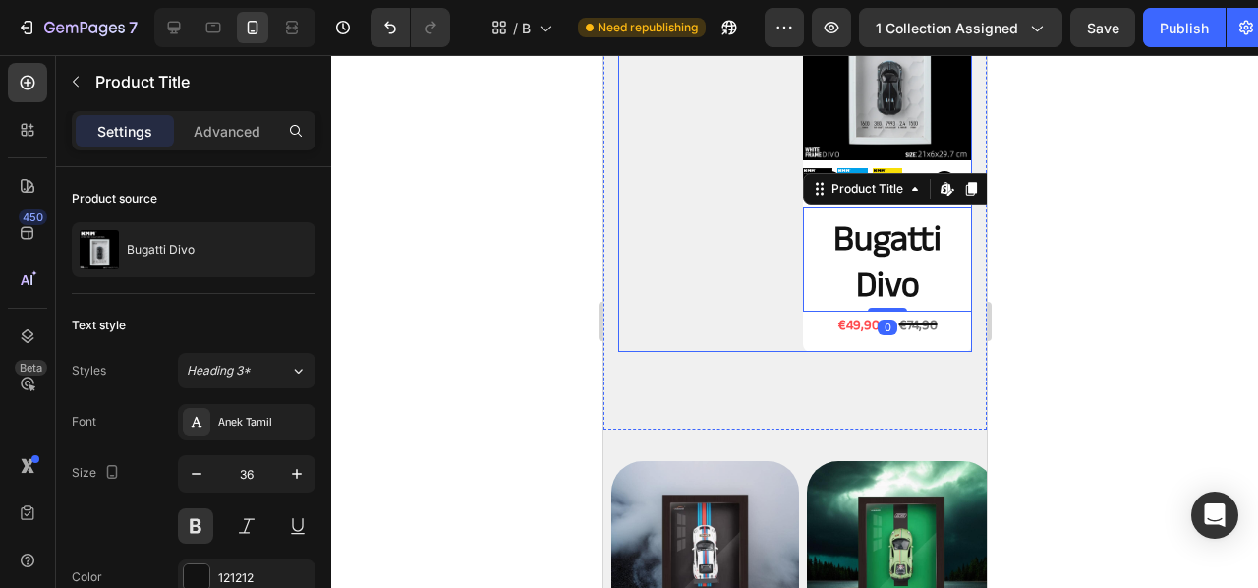
click at [779, 225] on div "Product Images Mercedes-AMG GT Vision | Black Edition Product Title €49,90 Prod…" at bounding box center [701, 171] width 169 height 361
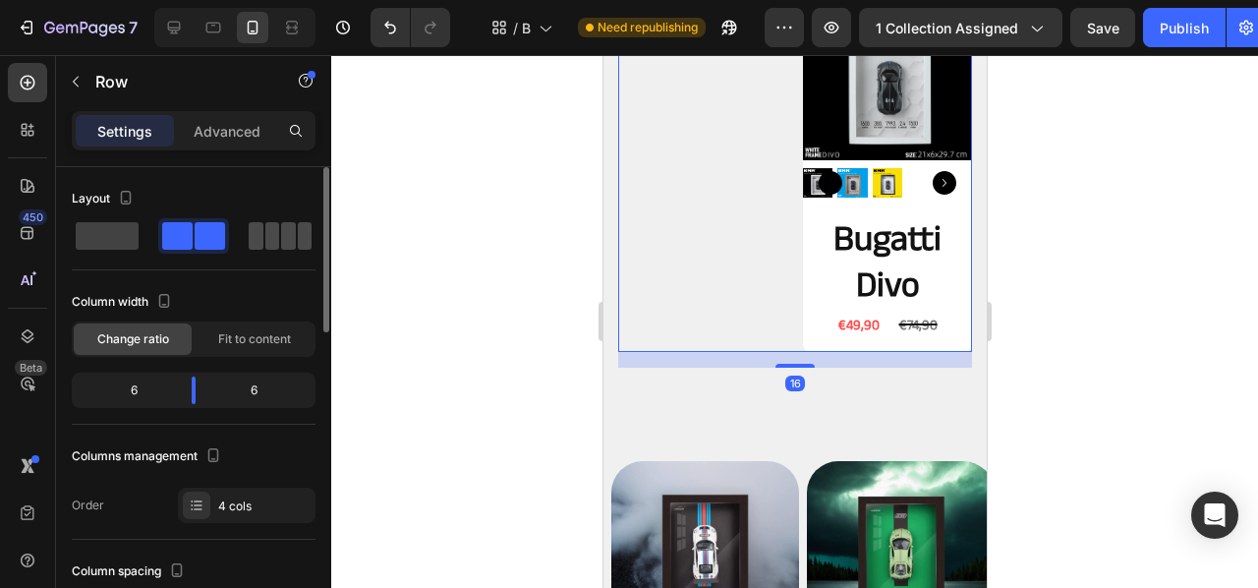
click at [277, 238] on span at bounding box center [272, 236] width 15 height 28
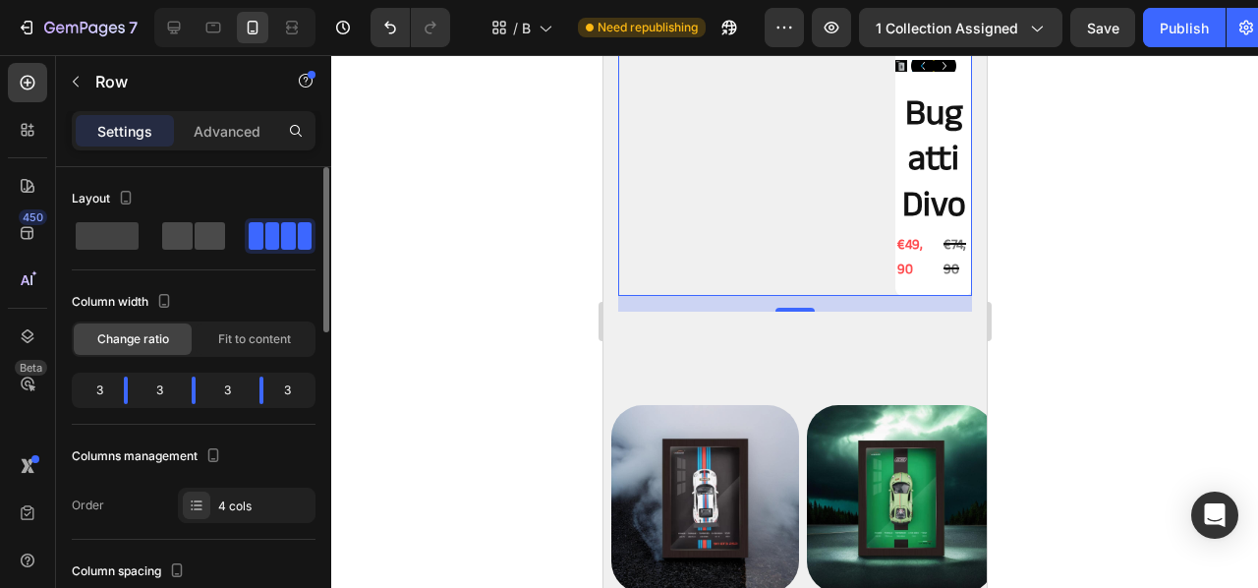
click at [217, 239] on span at bounding box center [210, 236] width 30 height 28
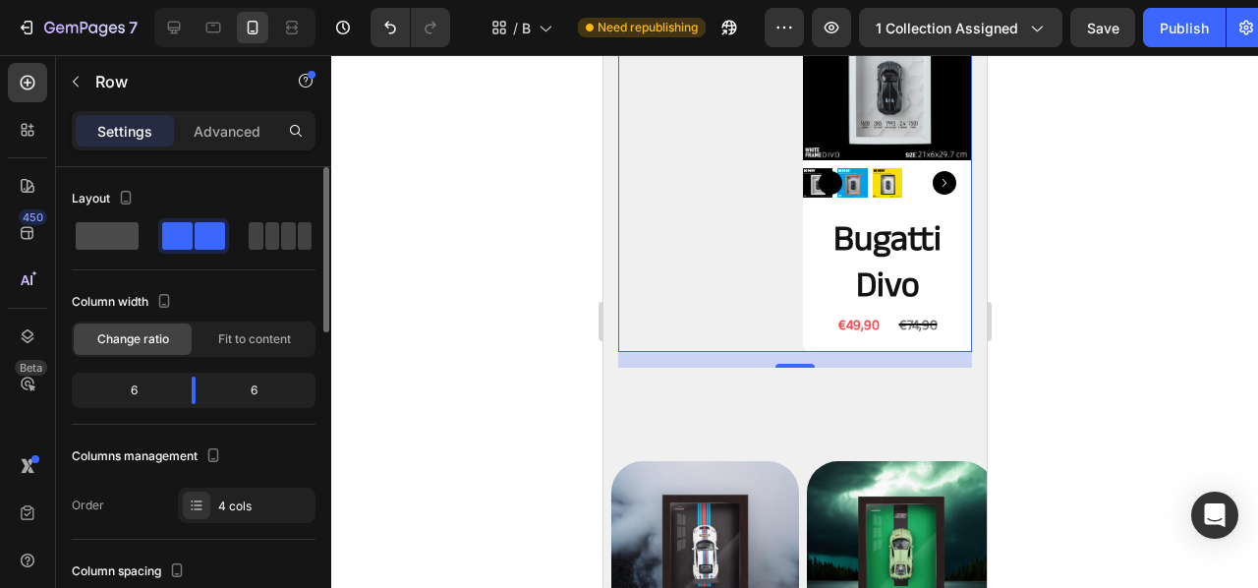
click at [111, 244] on span at bounding box center [107, 236] width 63 height 28
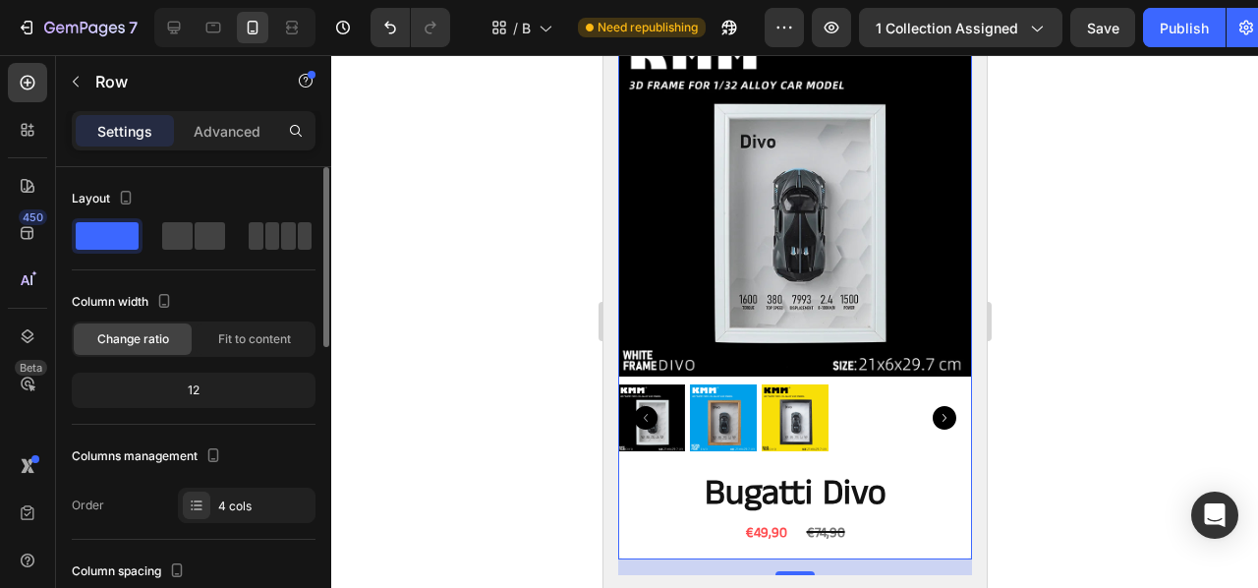
drag, startPoint x: 214, startPoint y: 241, endPoint x: 217, endPoint y: 257, distance: 16.0
click at [214, 241] on span at bounding box center [210, 236] width 30 height 28
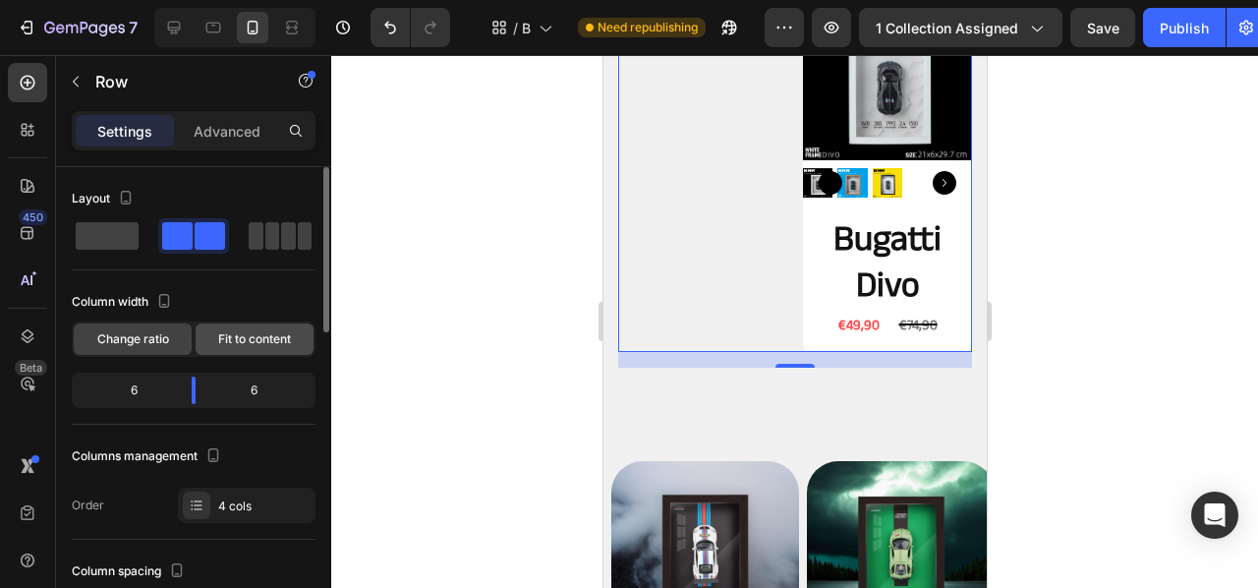
click at [258, 351] on div "Fit to content" at bounding box center [255, 338] width 118 height 31
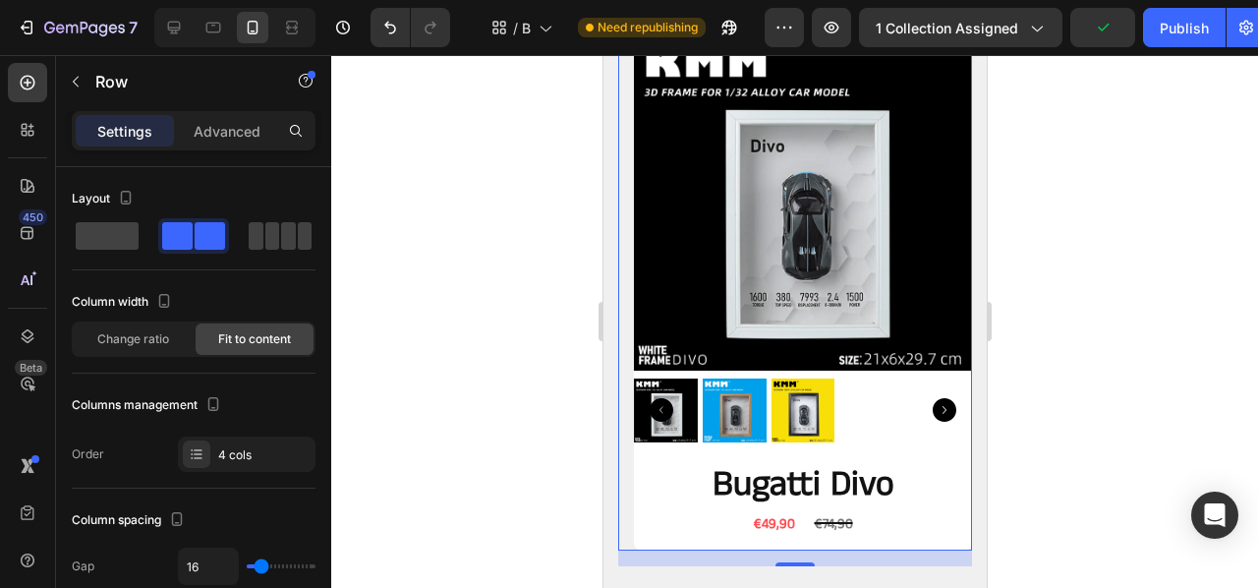
scroll to position [446, 0]
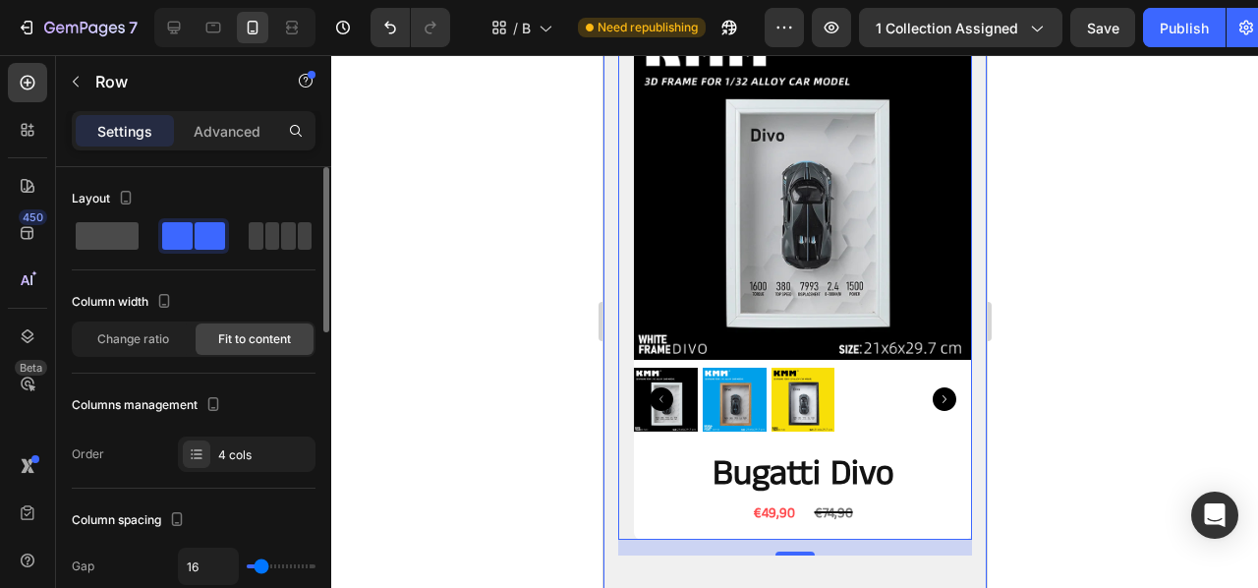
click at [132, 243] on span at bounding box center [107, 236] width 63 height 28
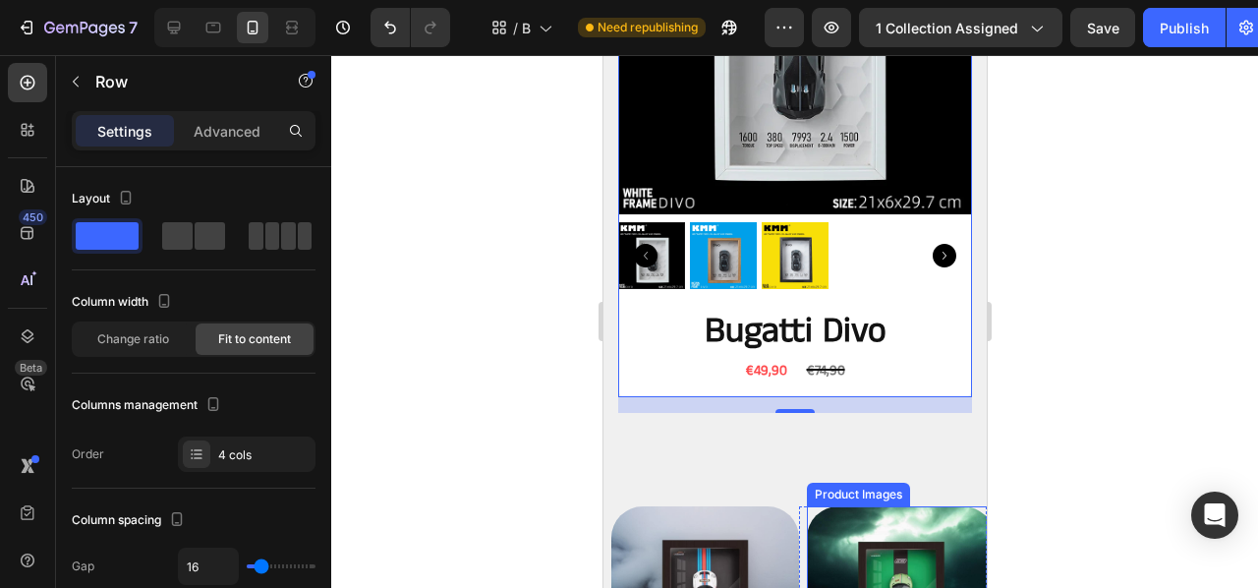
scroll to position [502, 0]
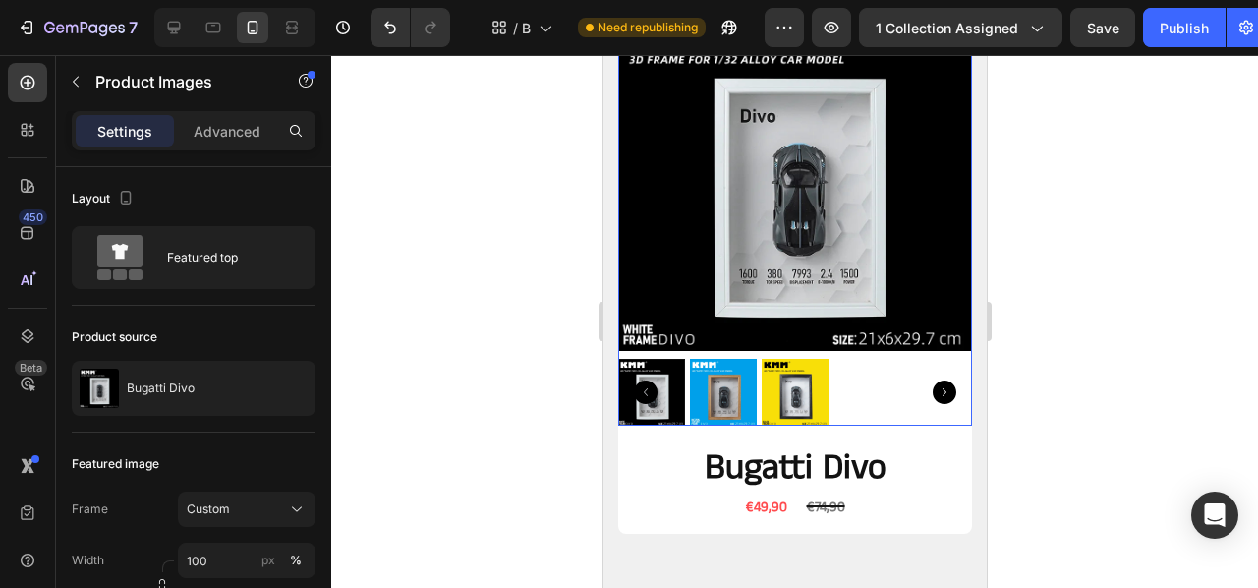
click at [638, 389] on icon "Carousel Back Arrow" at bounding box center [645, 392] width 24 height 24
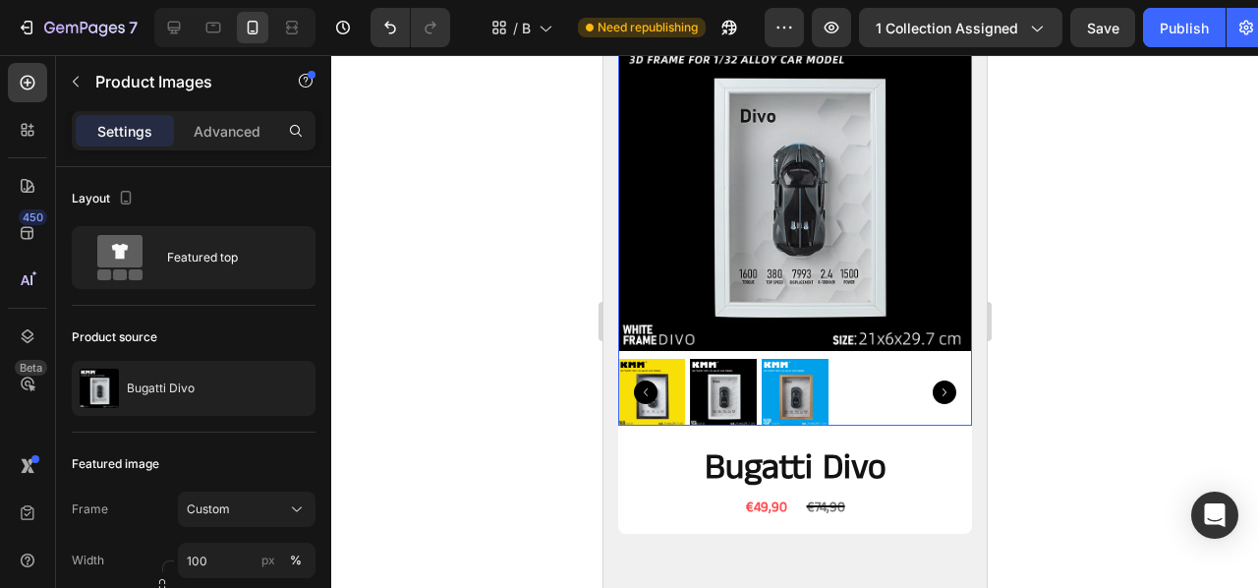
click at [638, 389] on icon "Carousel Back Arrow" at bounding box center [645, 392] width 24 height 24
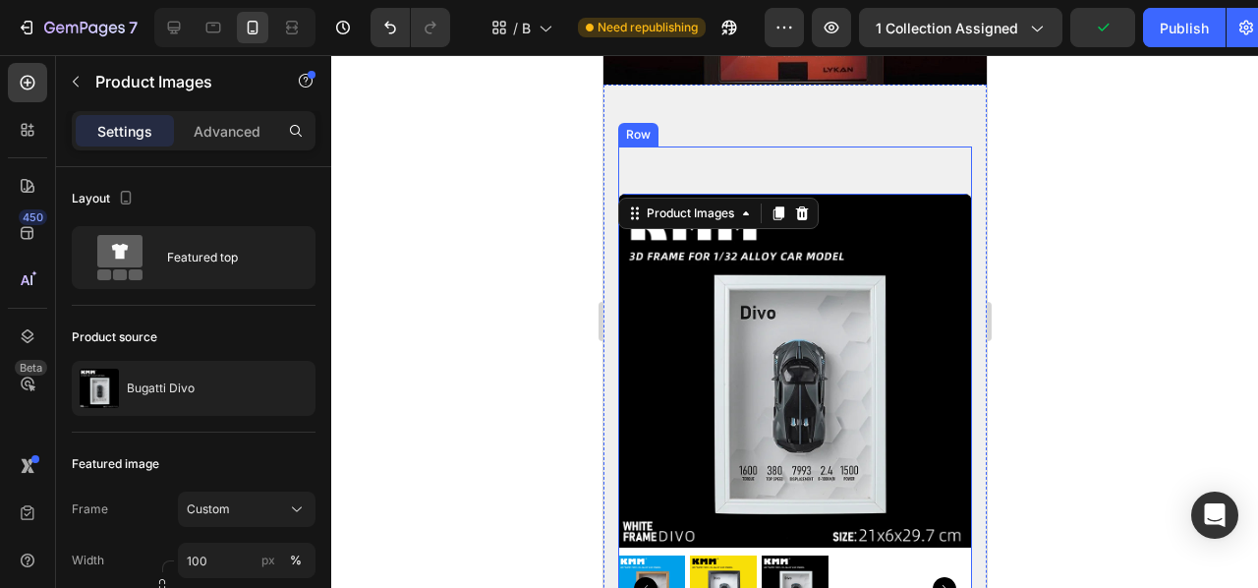
scroll to position [361, 0]
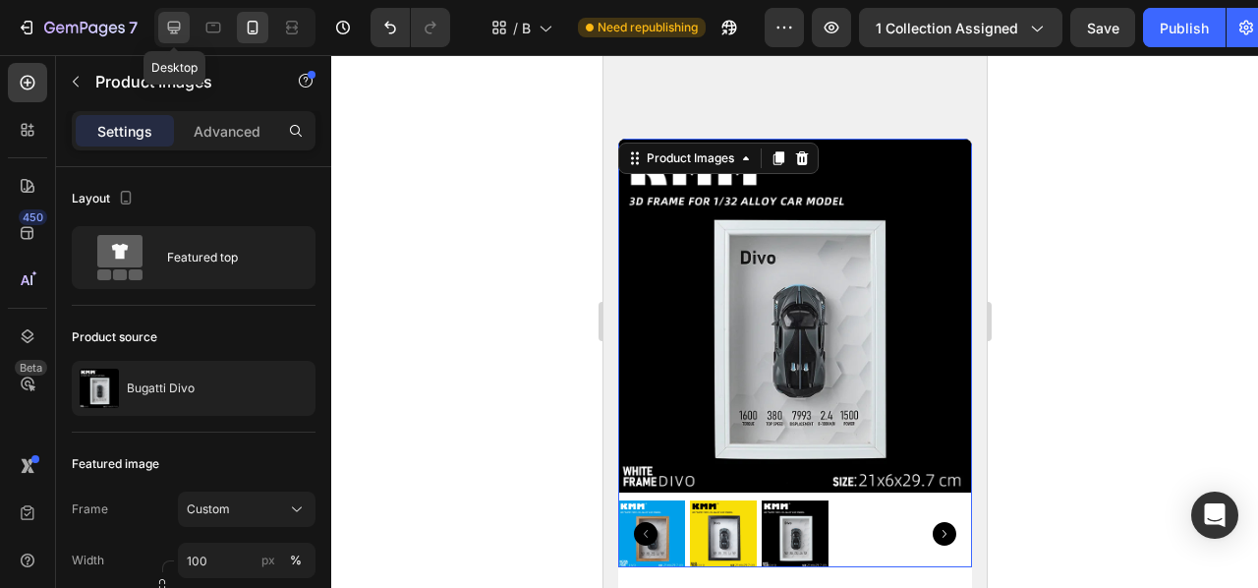
click at [181, 27] on icon at bounding box center [174, 28] width 20 height 20
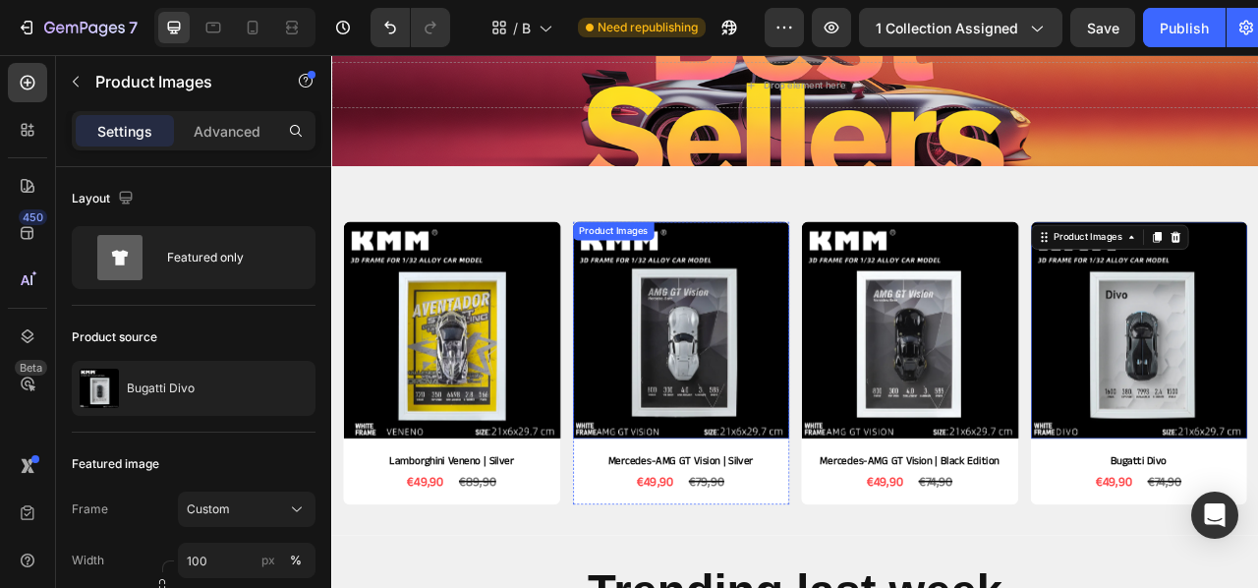
scroll to position [165, 0]
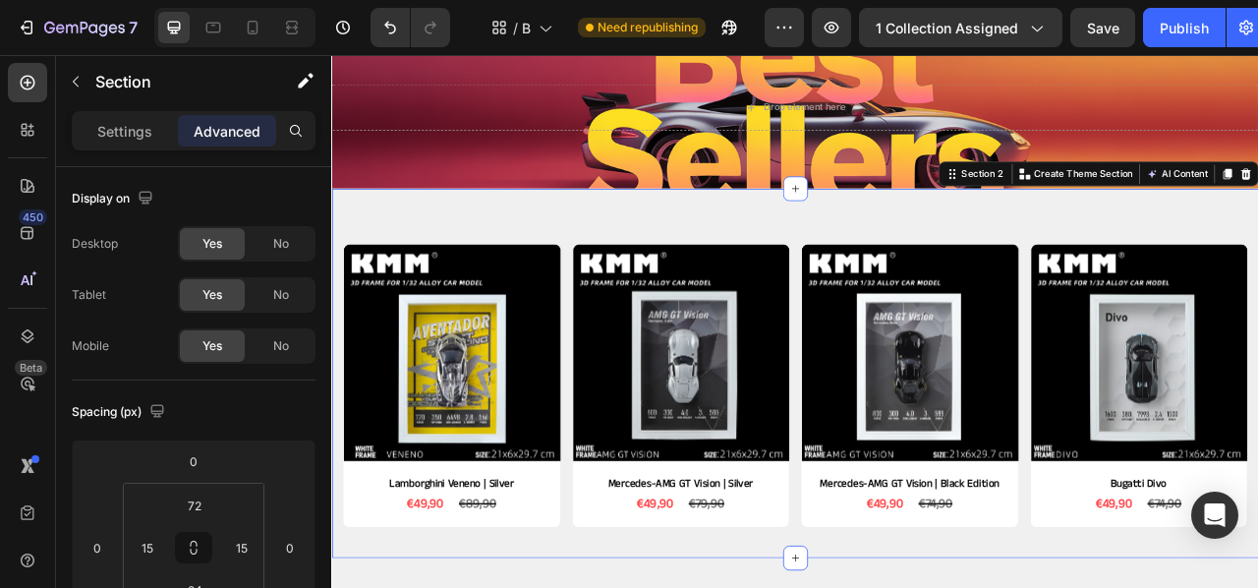
click at [474, 262] on div "Product Images Lamborghini Veneno | Silver Product Title €49,90 Product Price P…" at bounding box center [920, 460] width 1179 height 470
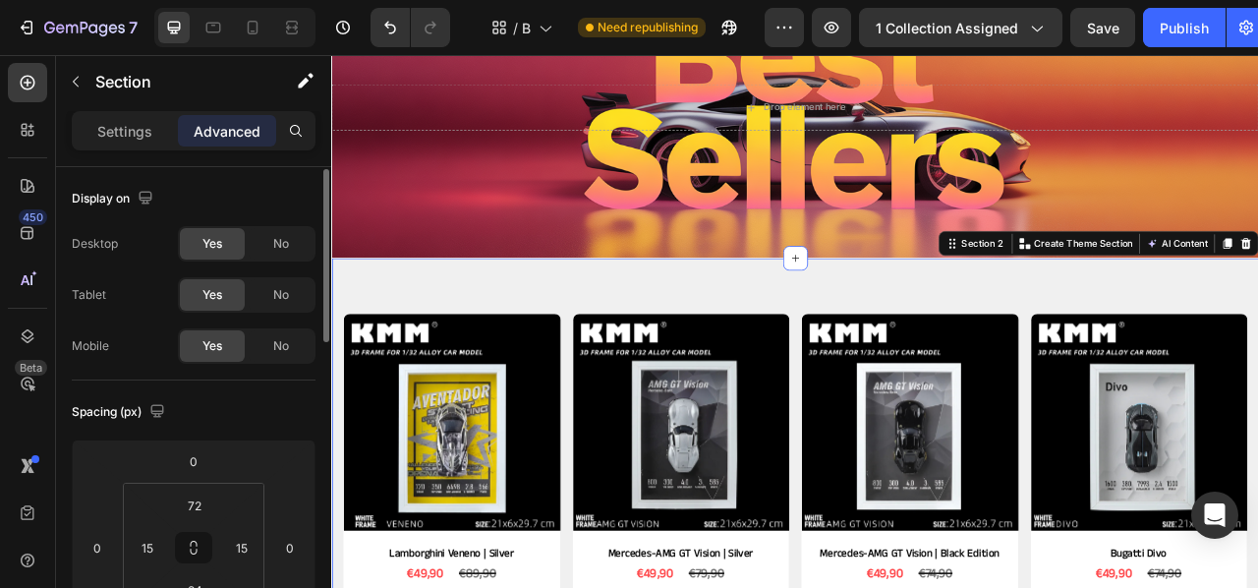
click at [223, 342] on div "Yes" at bounding box center [212, 345] width 65 height 31
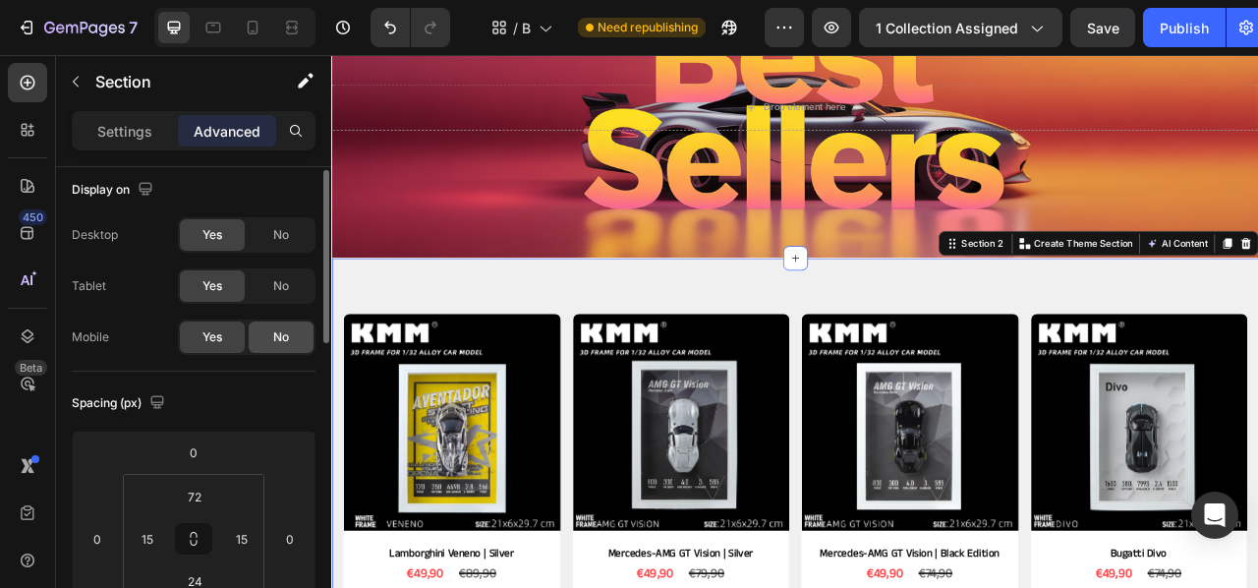
click at [260, 338] on div "No" at bounding box center [281, 336] width 65 height 31
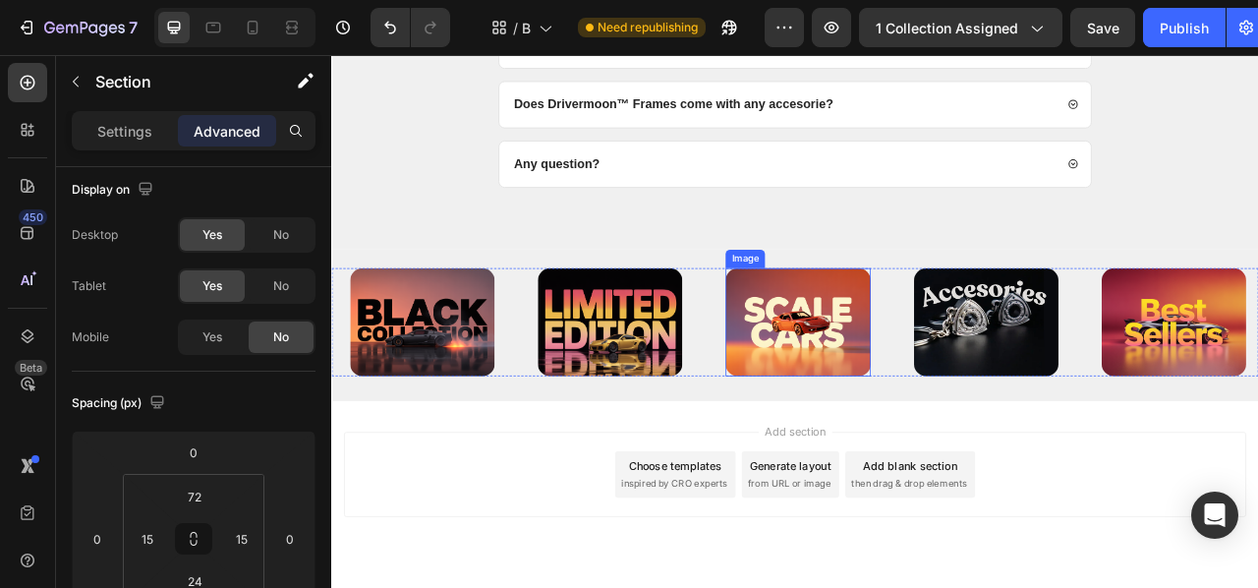
scroll to position [1932, 0]
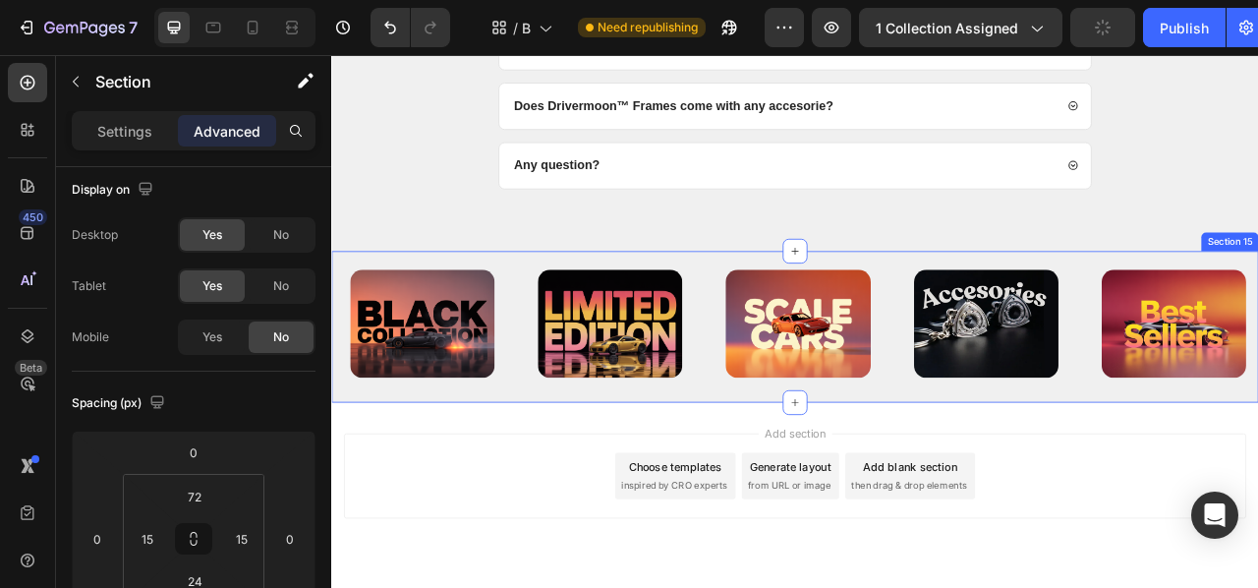
click at [810, 305] on div "Image Image Image Image Image Row Section 15" at bounding box center [920, 401] width 1179 height 193
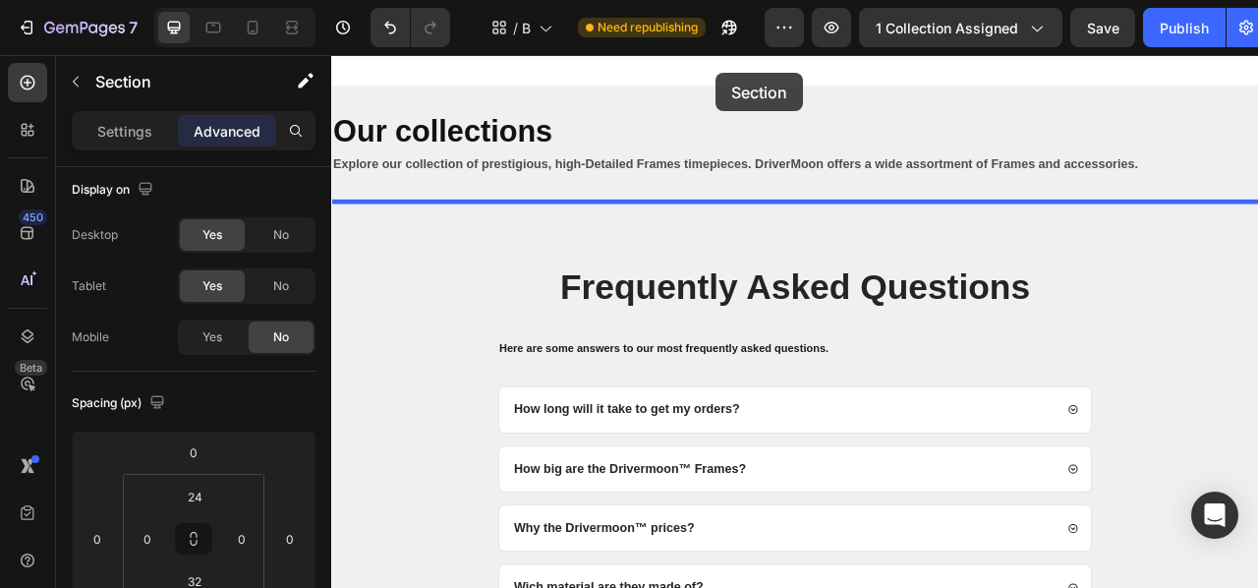
scroll to position [1215, 0]
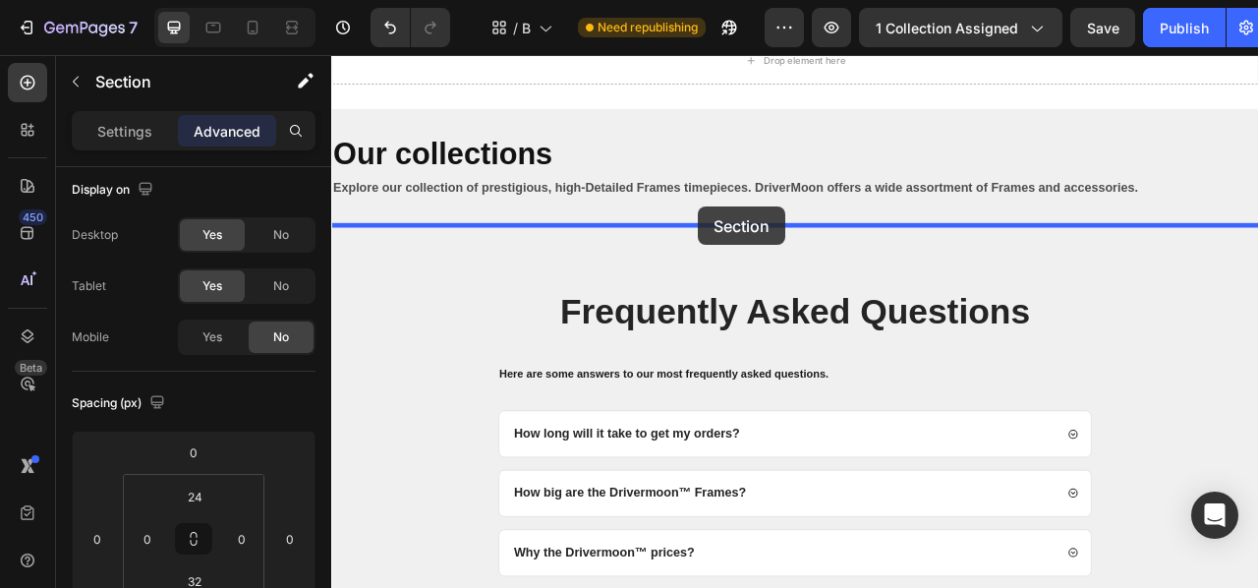
drag, startPoint x: 796, startPoint y: 316, endPoint x: 798, endPoint y: 247, distance: 68.8
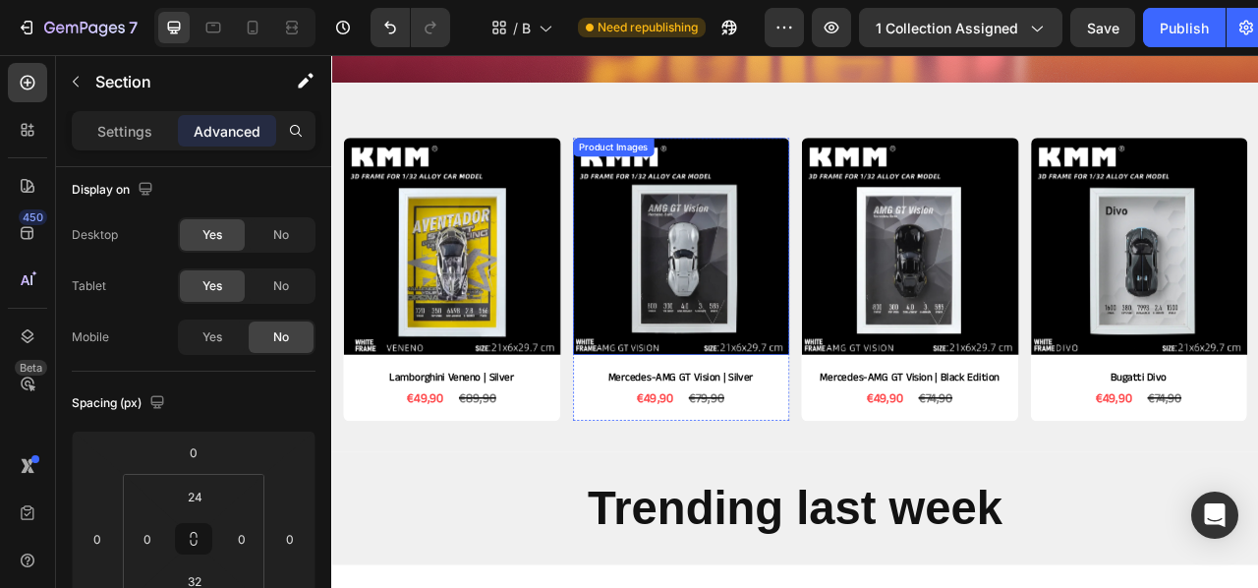
scroll to position [387, 0]
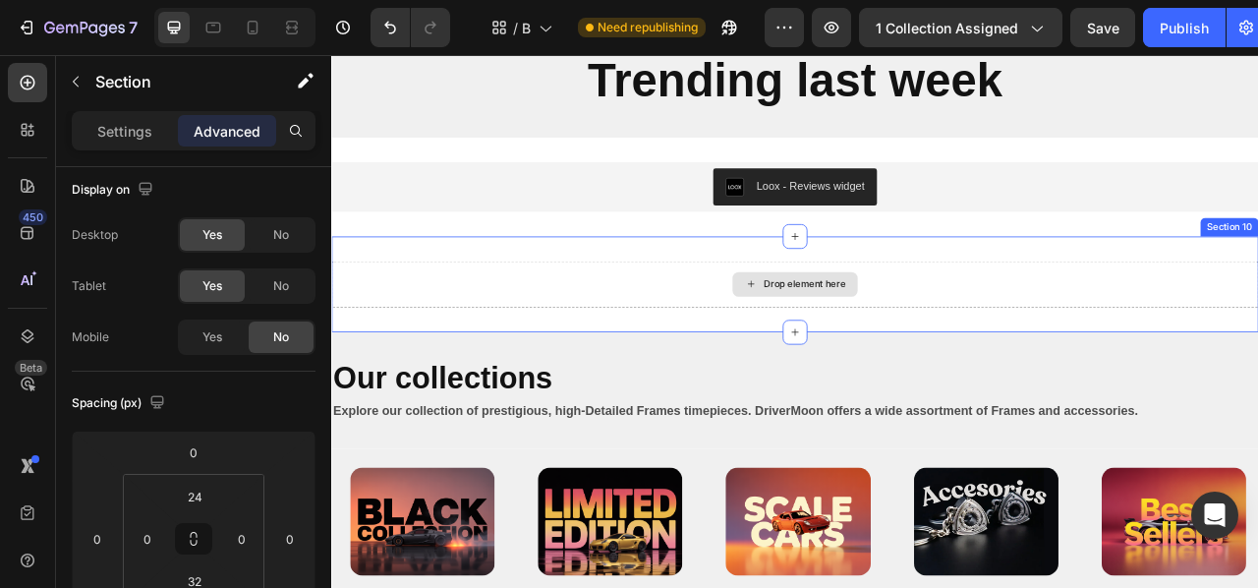
click at [887, 344] on div "Drop element here" at bounding box center [920, 346] width 1179 height 59
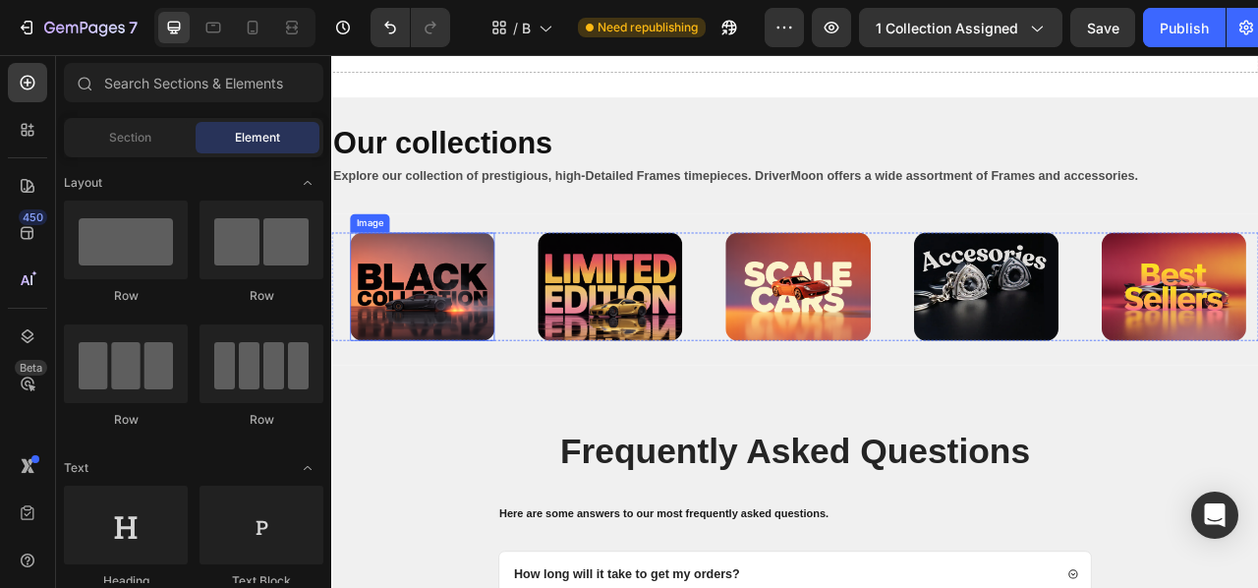
scroll to position [1241, 0]
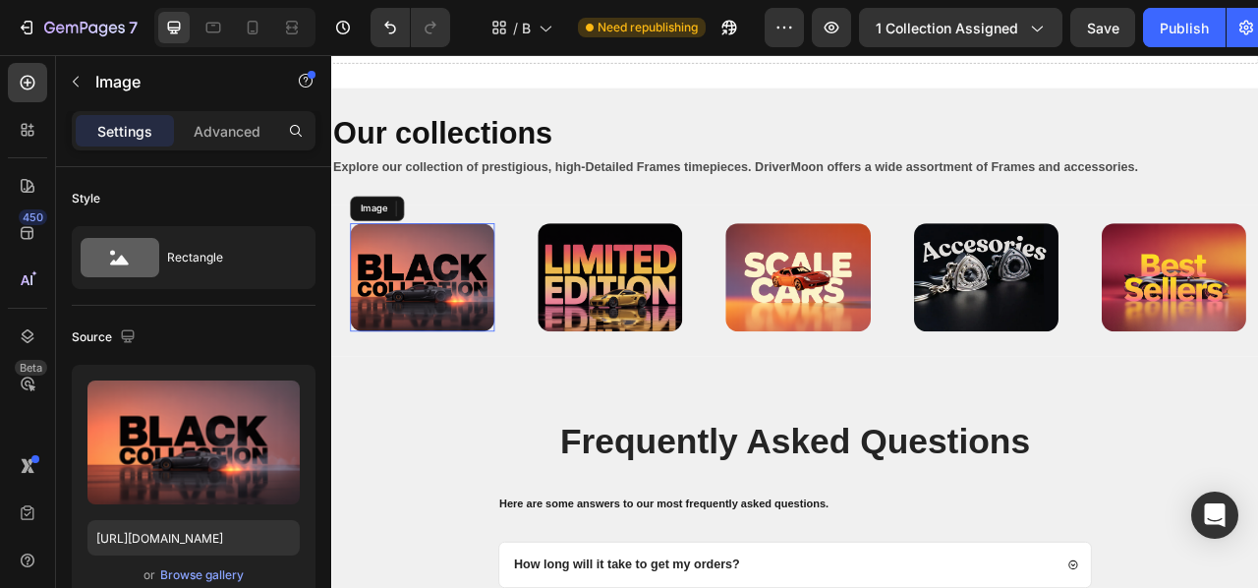
click at [422, 376] on img at bounding box center [447, 338] width 184 height 138
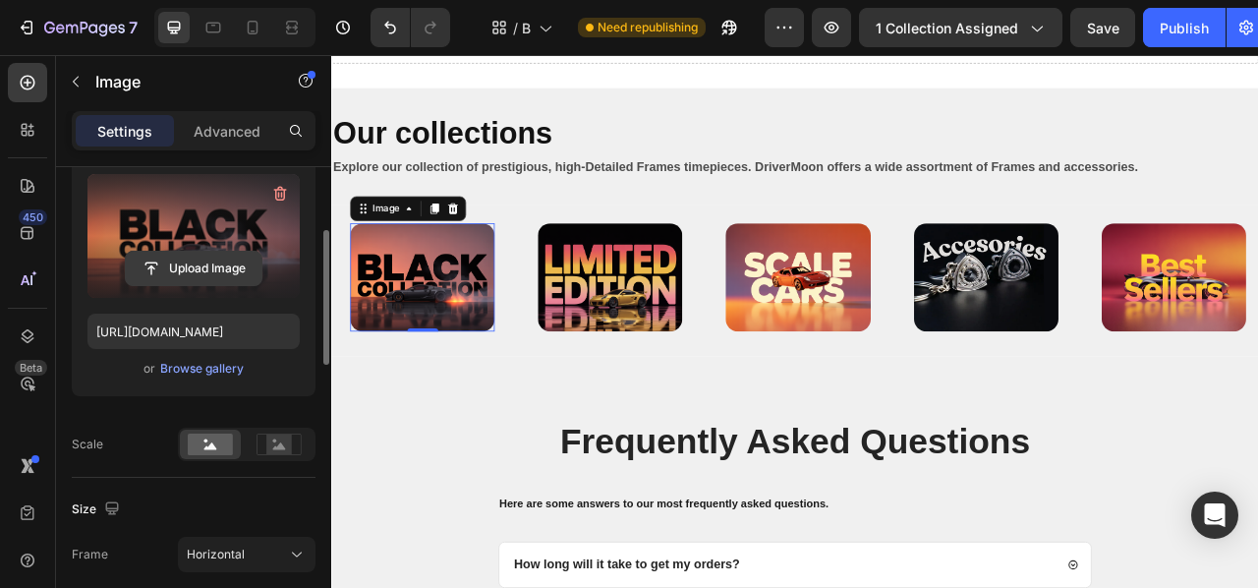
scroll to position [210, 0]
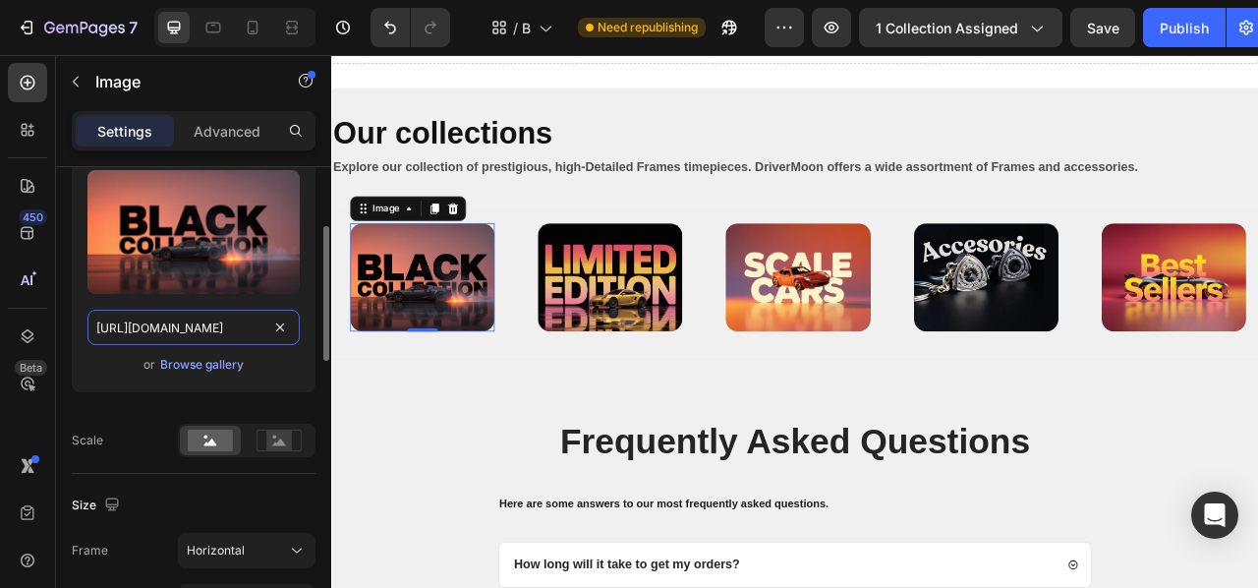
click at [267, 324] on input "[URL][DOMAIN_NAME]" at bounding box center [193, 327] width 212 height 35
click at [162, 405] on div "Upload Image https://cdn.shopify.com/s/files/1/0901/1776/7505/files/gempages_55…" at bounding box center [194, 281] width 244 height 254
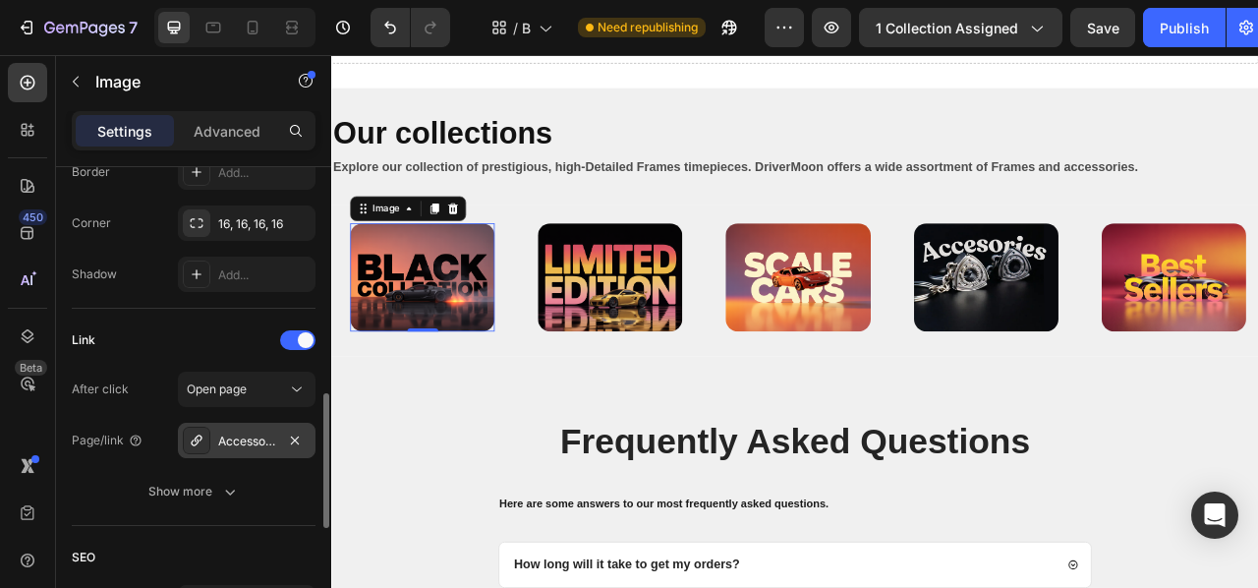
click at [220, 432] on div "Accessories" at bounding box center [246, 441] width 57 height 18
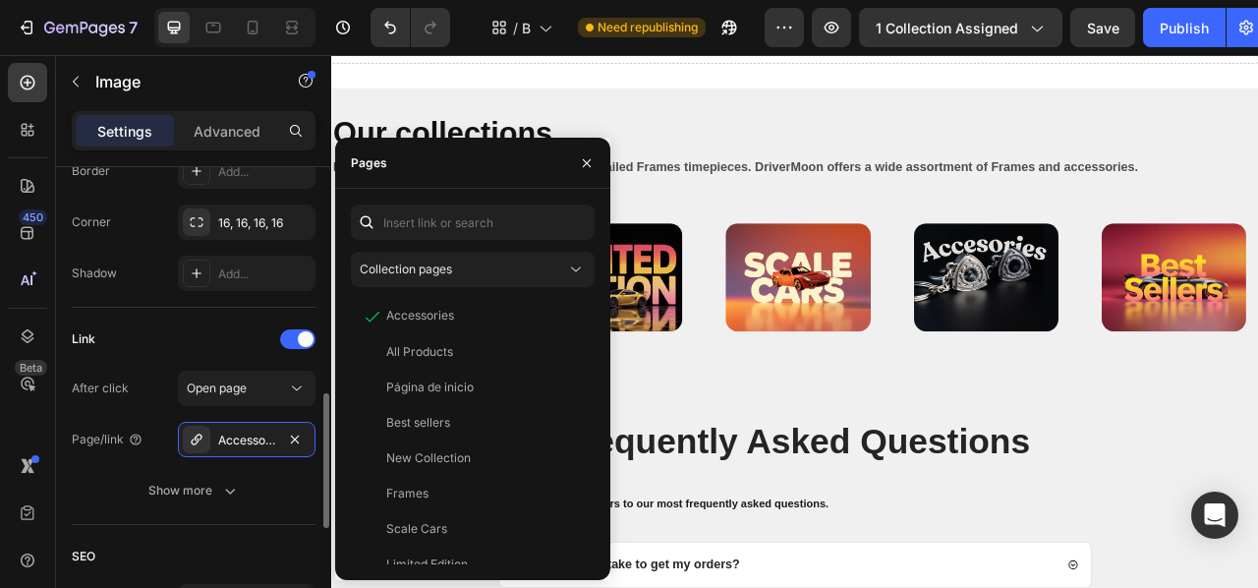
click at [133, 348] on div "Link" at bounding box center [194, 338] width 244 height 31
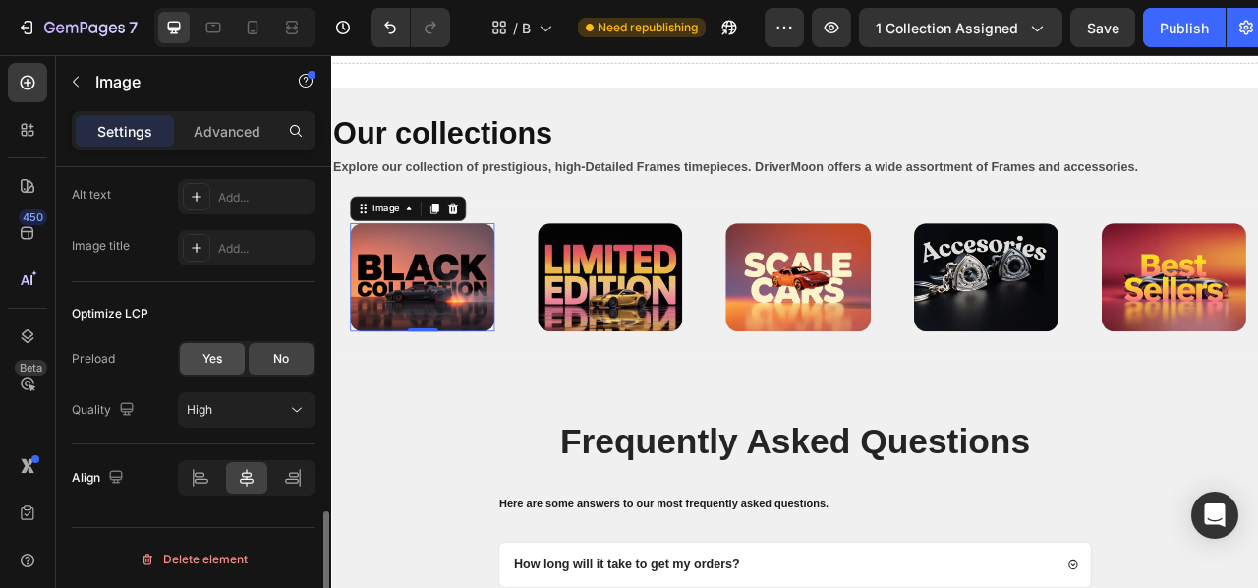
scroll to position [1210, 0]
click at [273, 405] on div "High" at bounding box center [237, 408] width 100 height 18
click at [144, 471] on div "Align" at bounding box center [194, 475] width 244 height 35
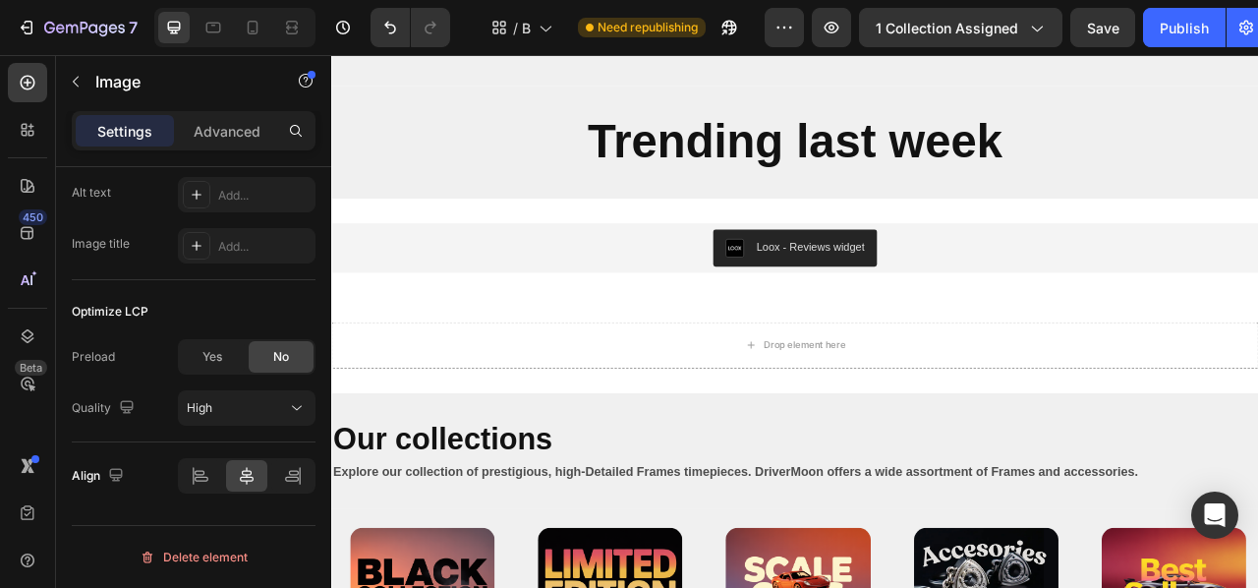
scroll to position [856, 0]
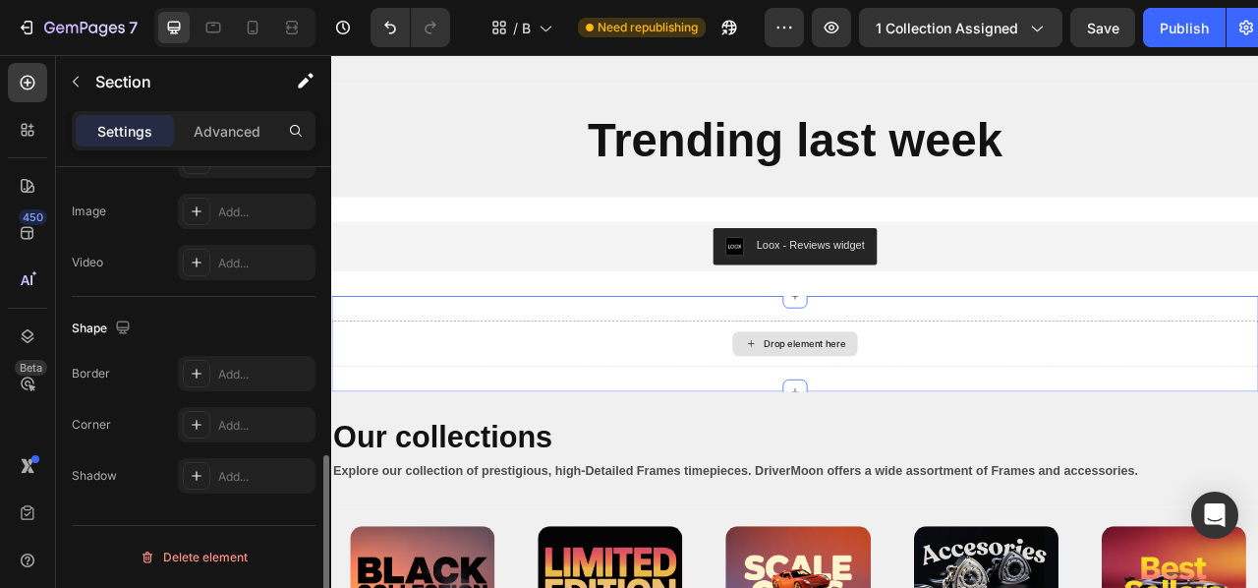
click at [658, 431] on div "Drop element here" at bounding box center [920, 422] width 1179 height 59
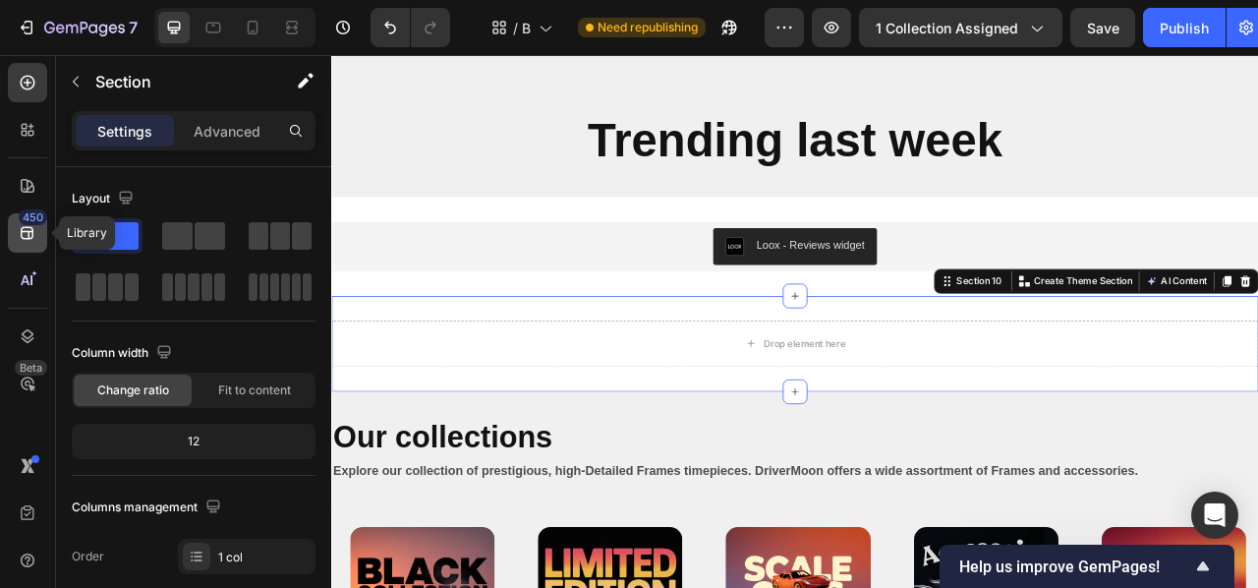
click at [32, 227] on icon at bounding box center [28, 233] width 20 height 20
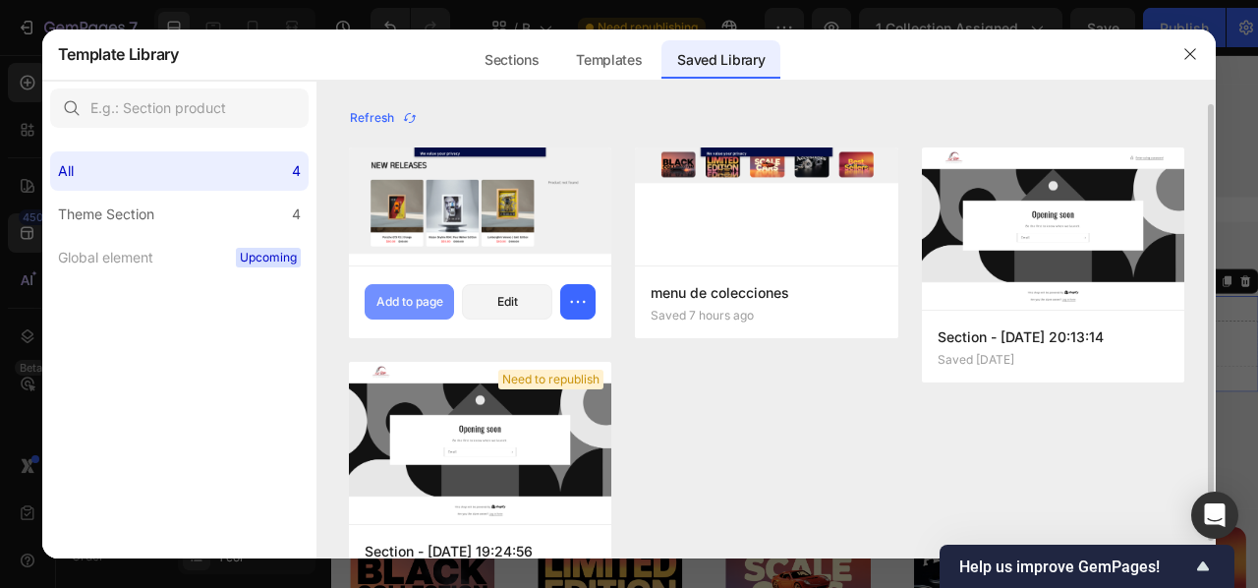
click at [399, 303] on div "Add to page" at bounding box center [409, 302] width 67 height 18
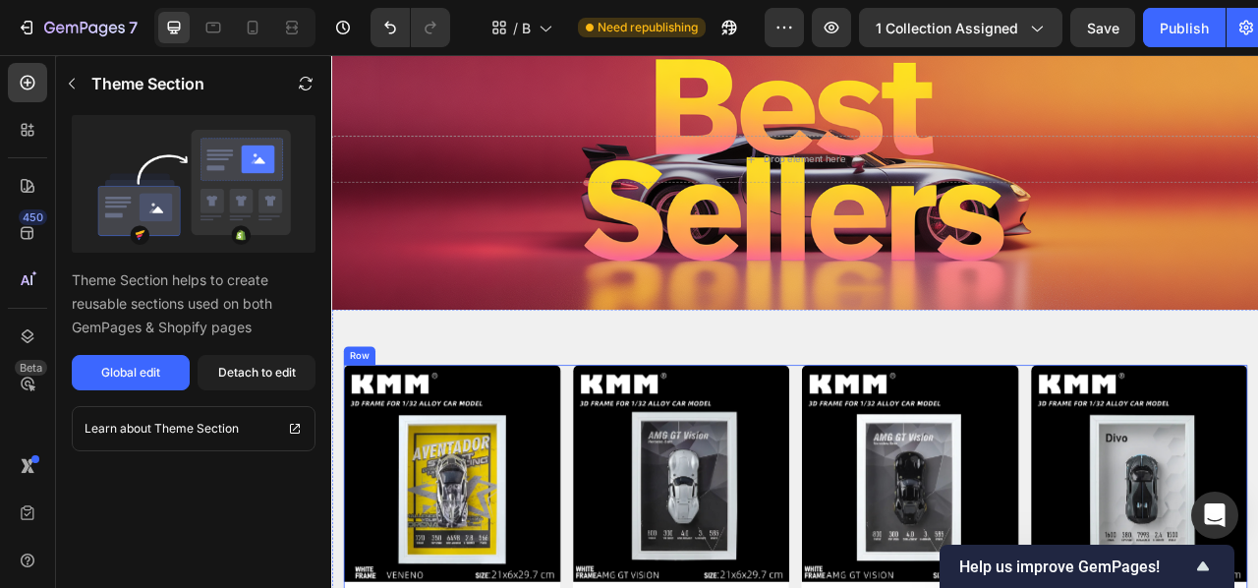
scroll to position [106, 0]
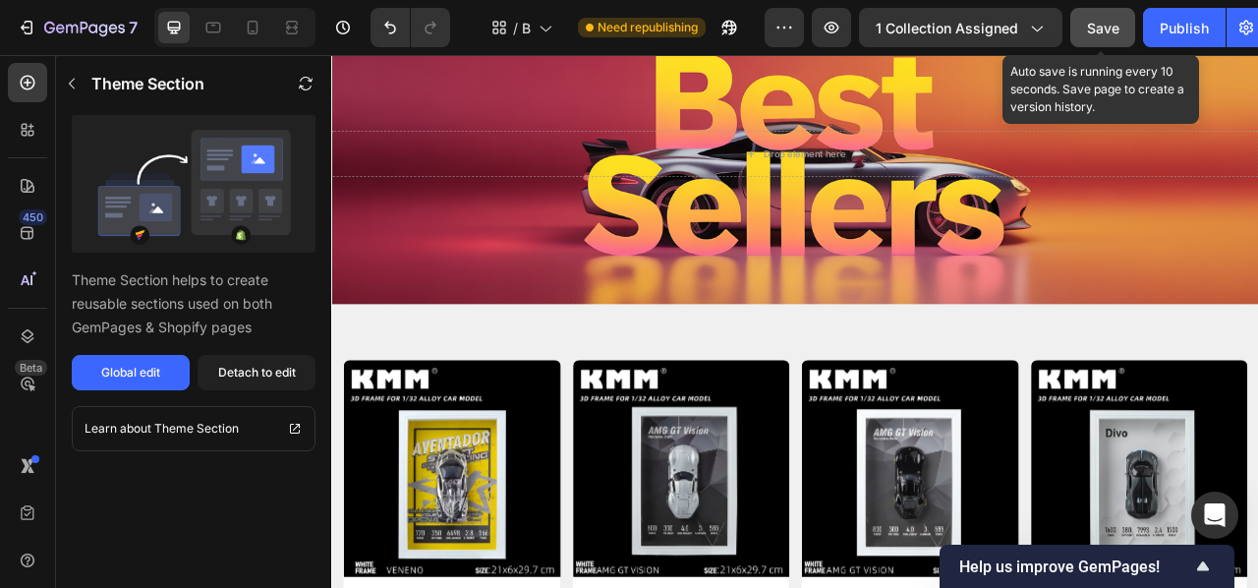
click at [1107, 26] on span "Save" at bounding box center [1103, 28] width 32 height 17
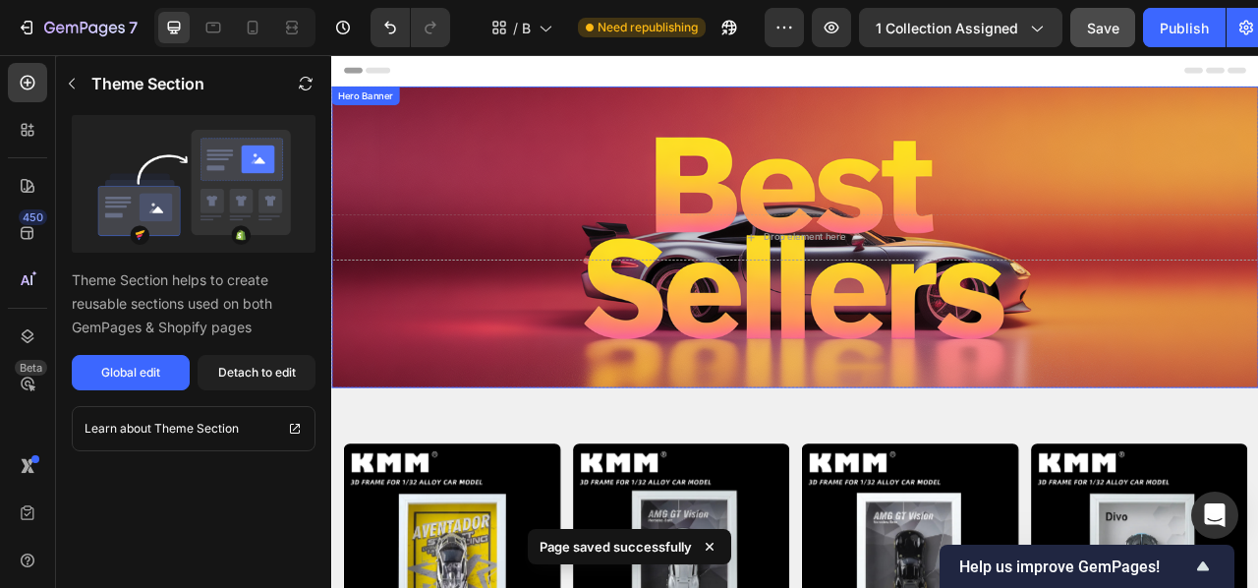
scroll to position [1, 0]
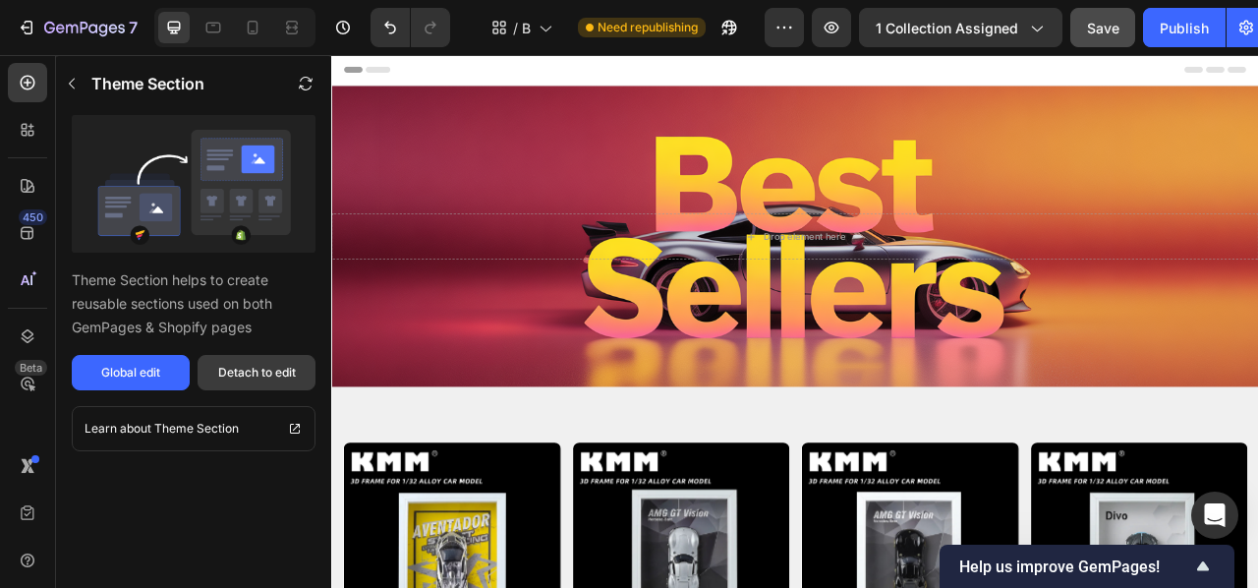
click at [303, 378] on button "Detach to edit" at bounding box center [257, 372] width 118 height 35
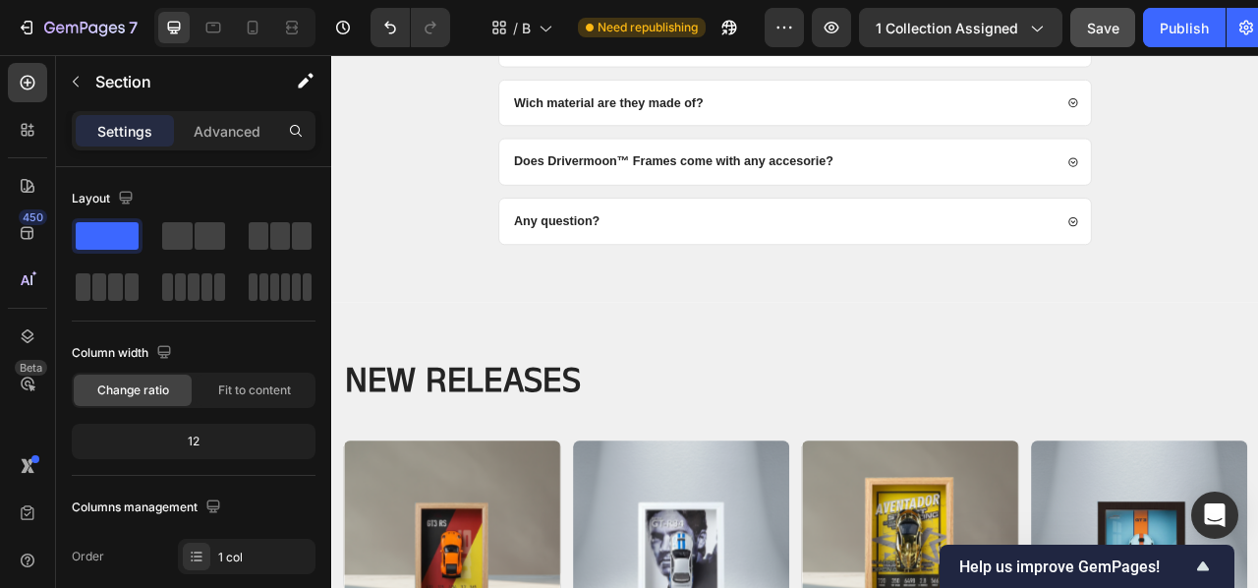
scroll to position [2049, 0]
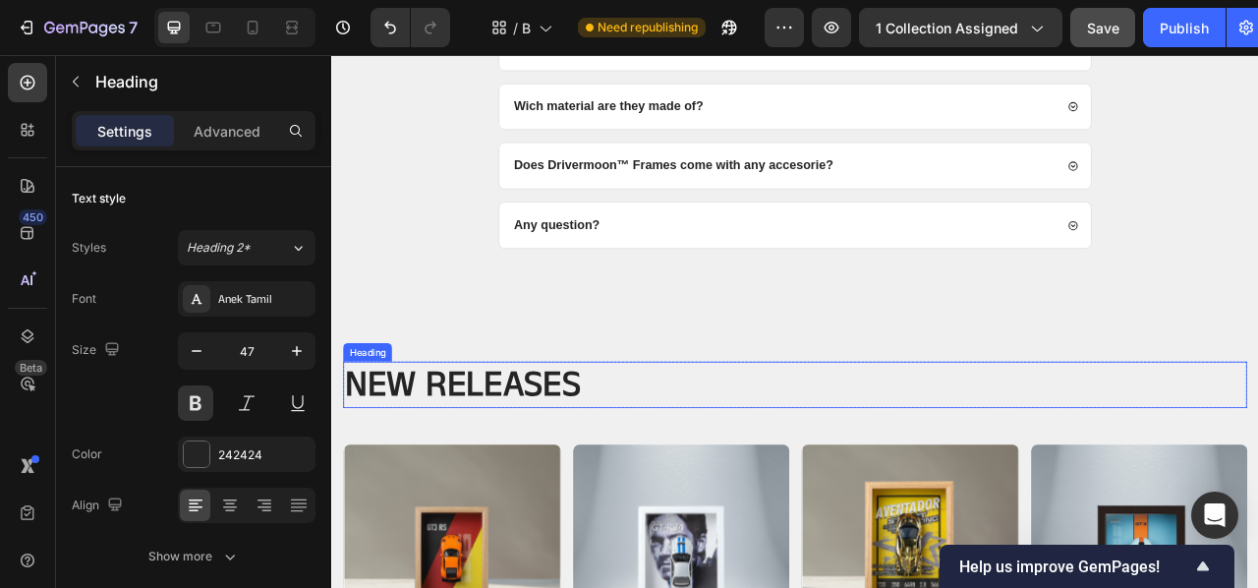
click at [784, 483] on h2 "NEW RELEASES" at bounding box center [921, 474] width 1150 height 59
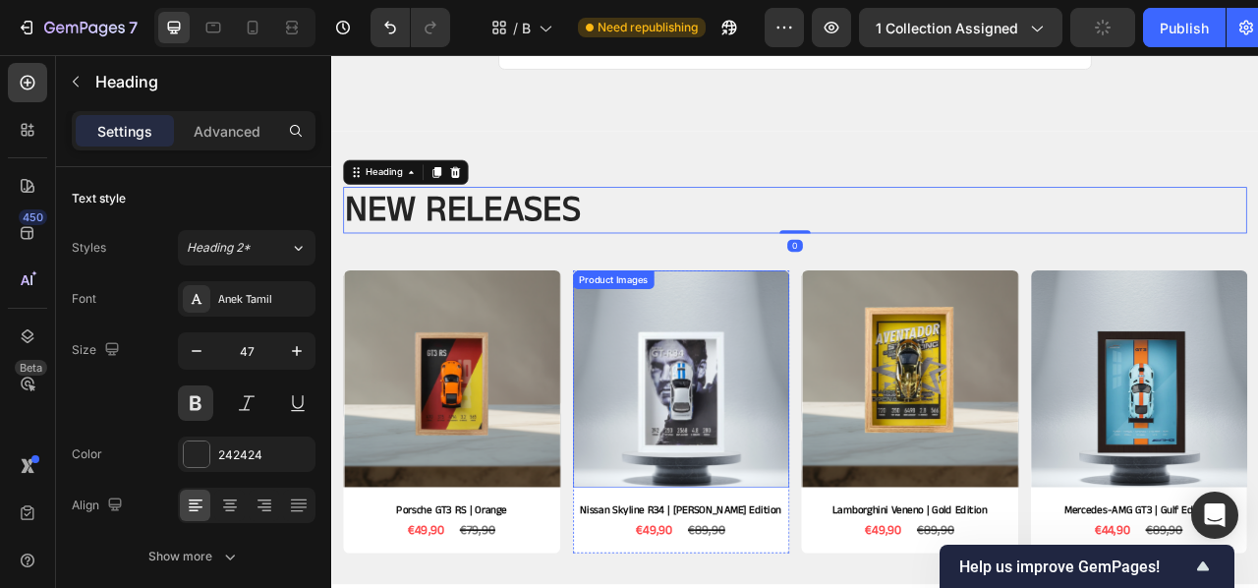
scroll to position [2119, 0]
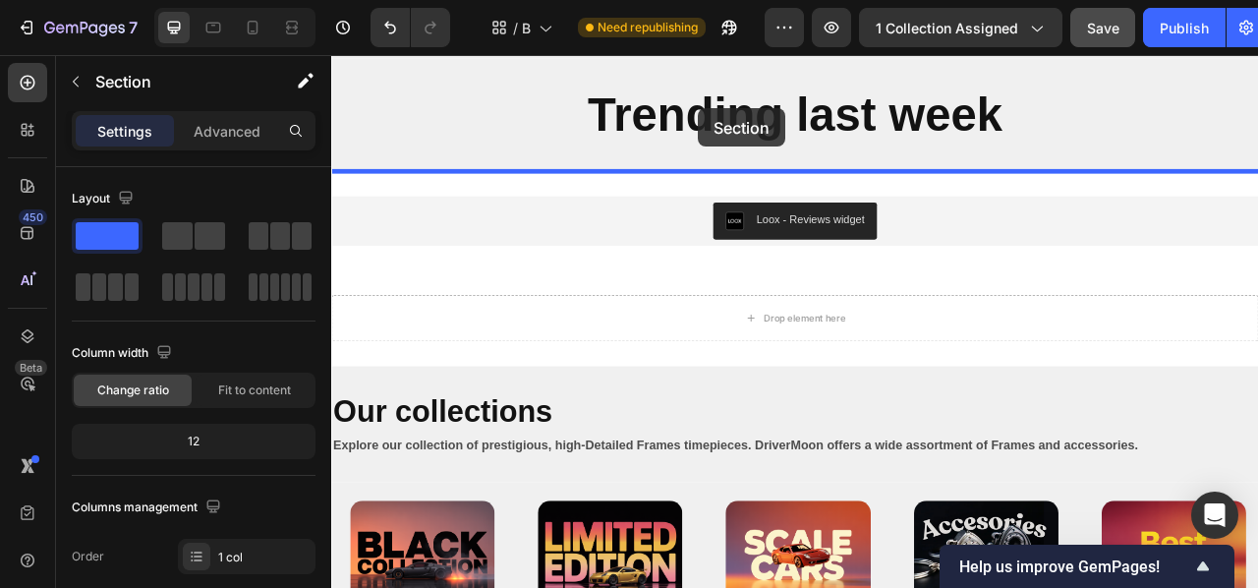
scroll to position [876, 0]
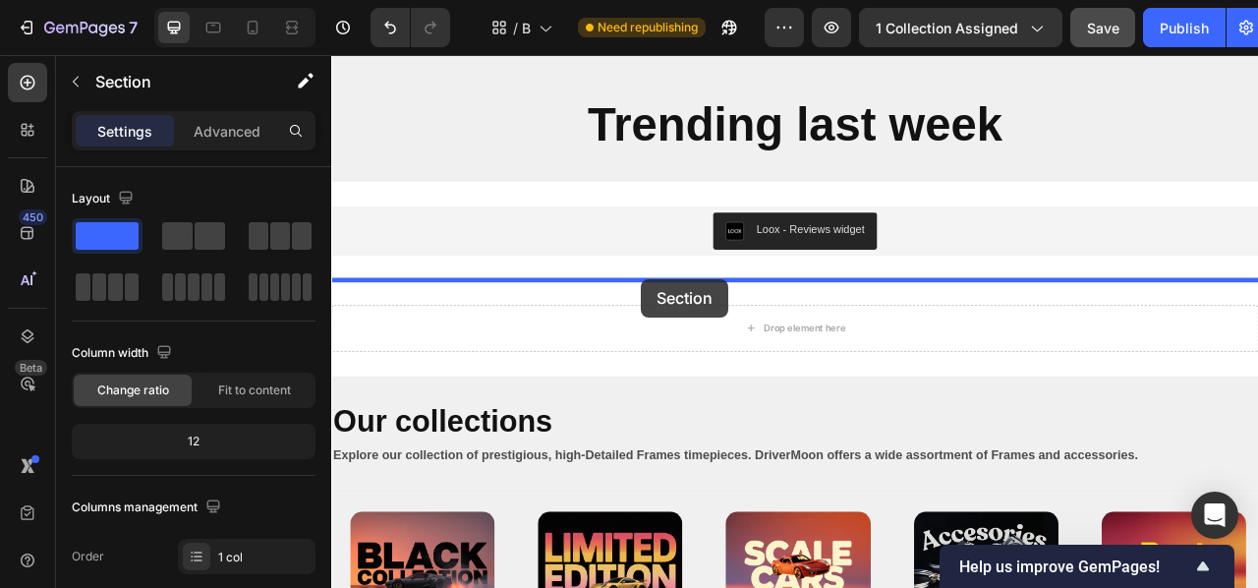
drag, startPoint x: 768, startPoint y: 464, endPoint x: 725, endPoint y: 340, distance: 130.9
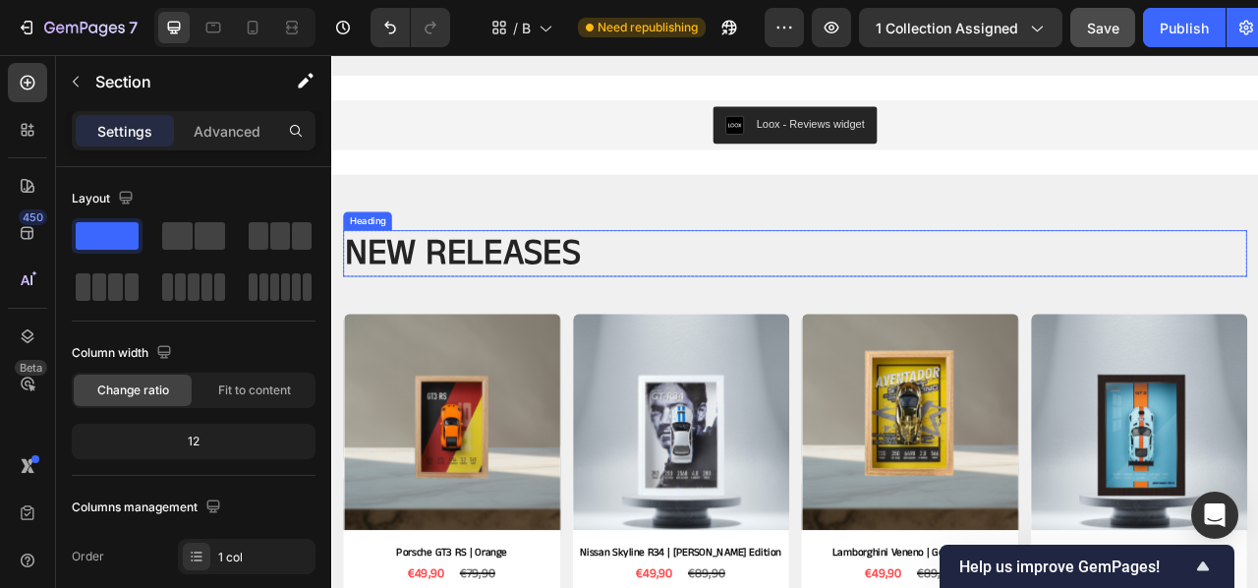
scroll to position [1008, 0]
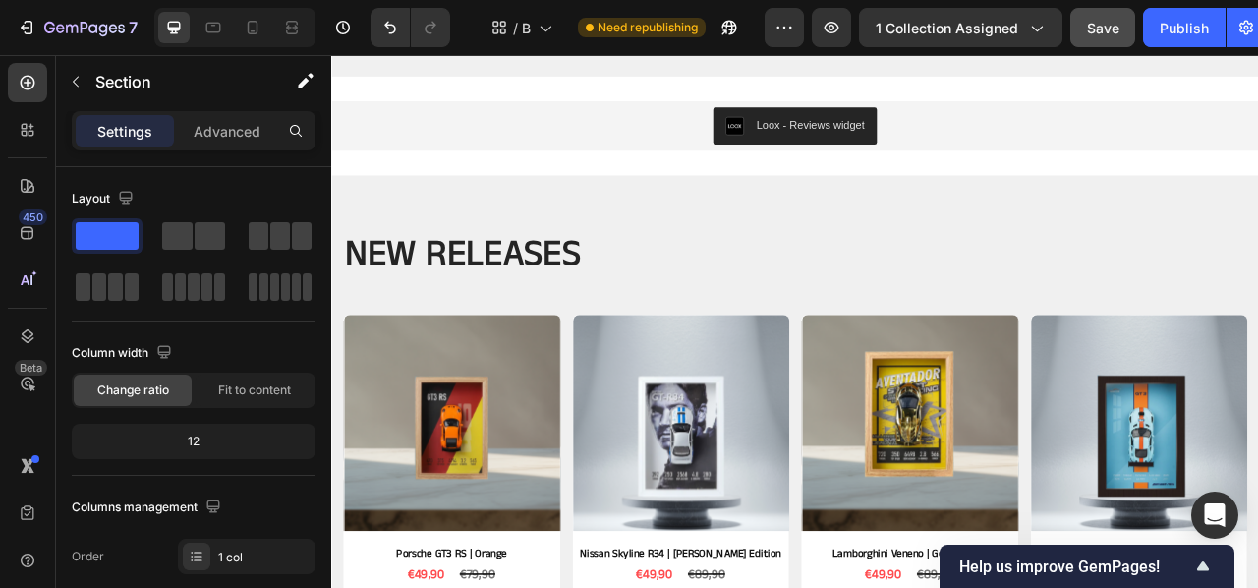
click at [722, 248] on div "NEW RELEASES Heading Row Product Images Porsche GT3 RS | Orange Product Title €…" at bounding box center [920, 496] width 1179 height 576
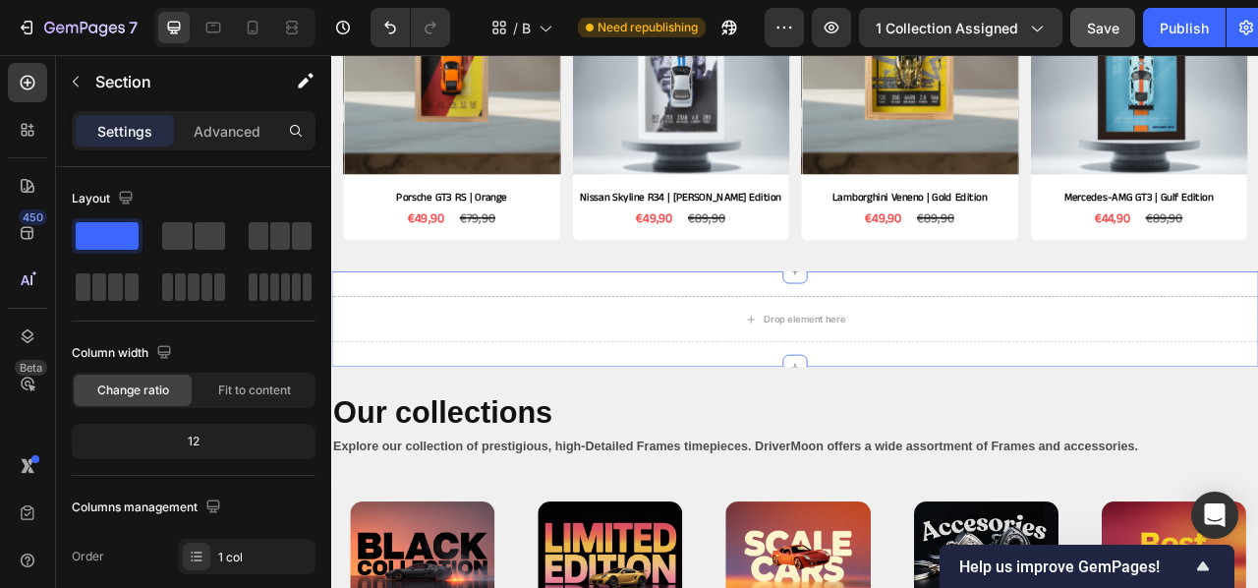
scroll to position [1465, 0]
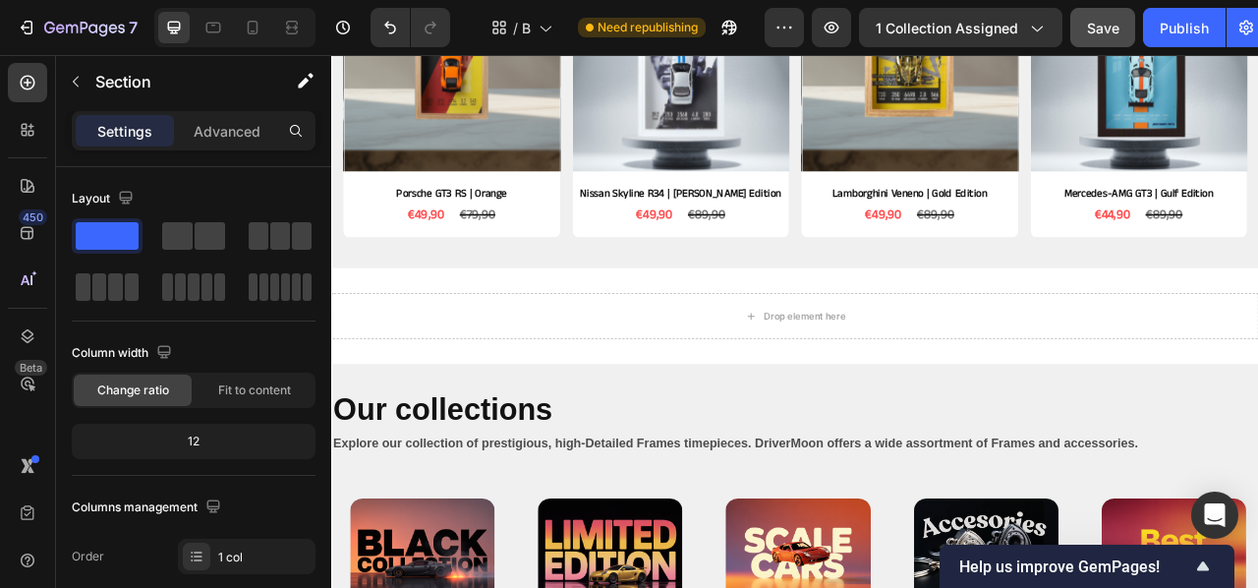
click at [584, 311] on div "NEW RELEASES Heading Row Product Images Porsche GT3 RS | Orange Product Title €…" at bounding box center [920, 39] width 1179 height 576
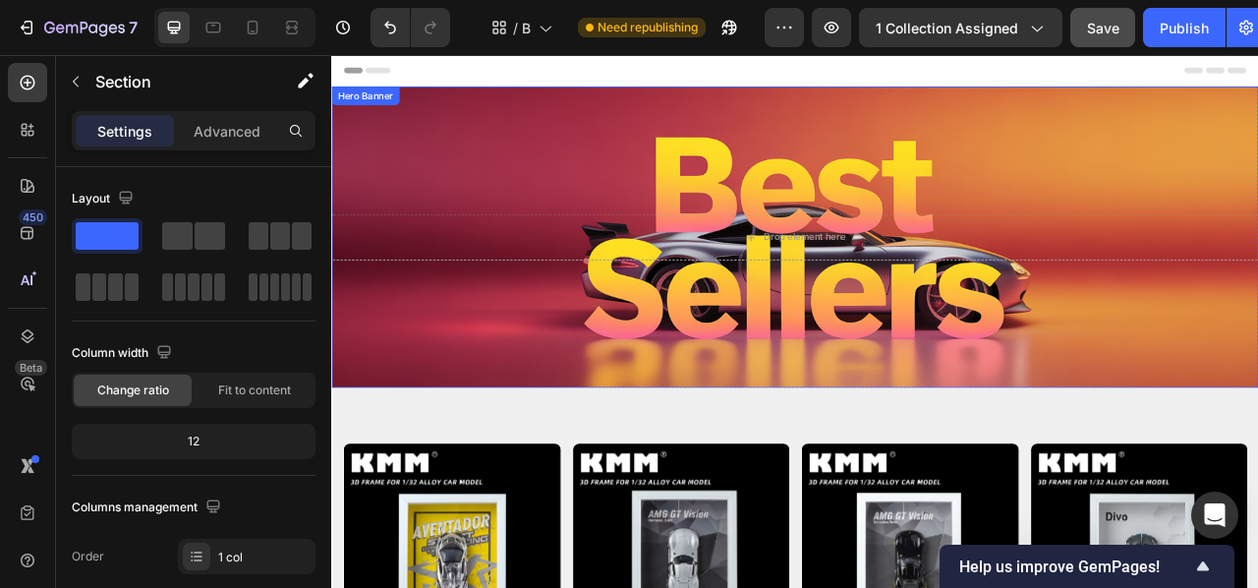
scroll to position [0, 0]
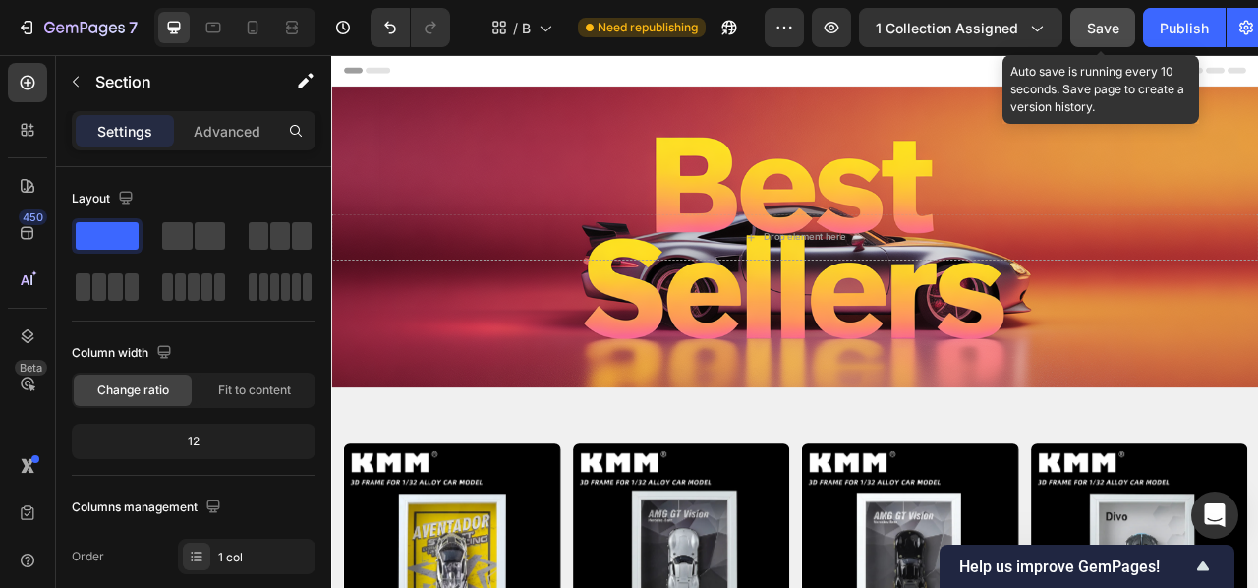
click at [1113, 32] on span "Save" at bounding box center [1103, 28] width 32 height 17
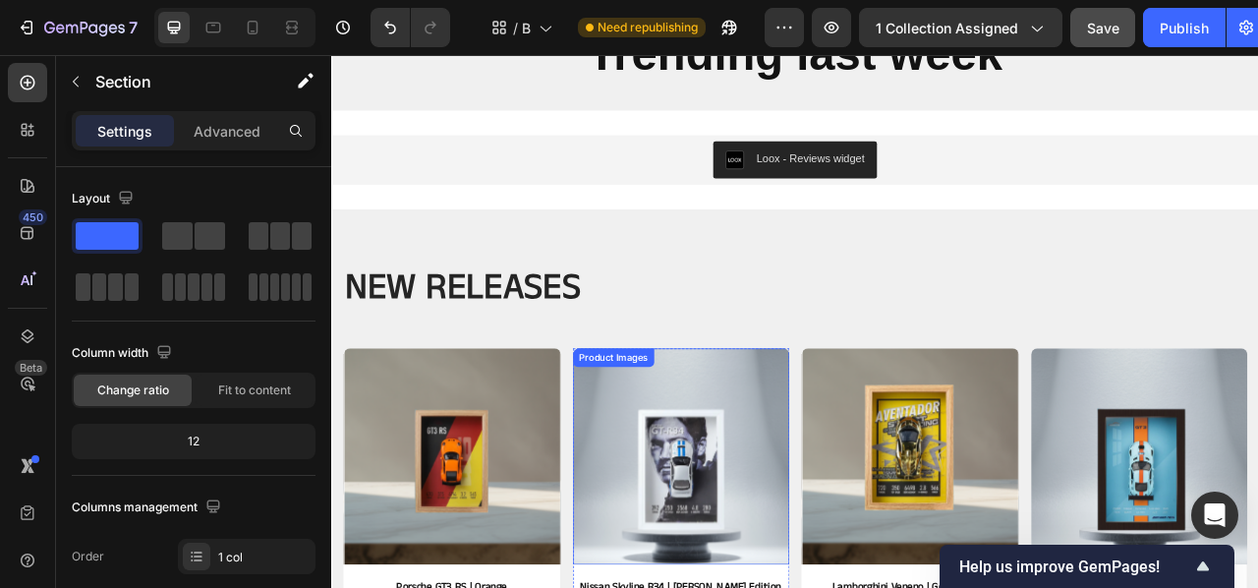
scroll to position [970, 0]
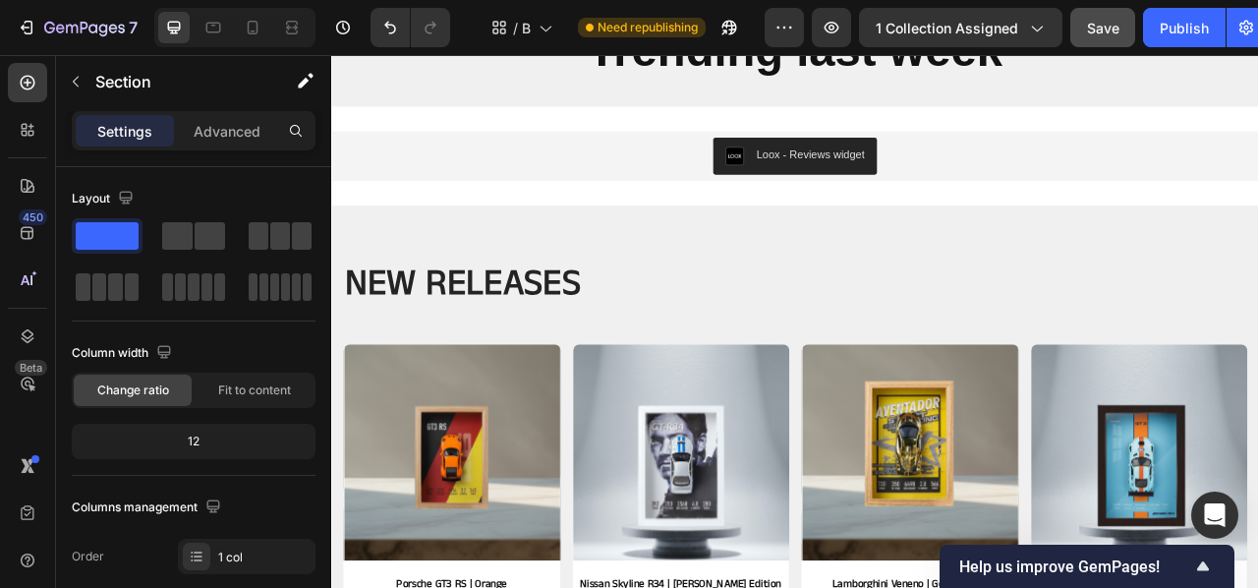
click at [611, 274] on div "NEW RELEASES Heading Row Product Images Porsche GT3 RS | Orange Product Title €…" at bounding box center [920, 535] width 1179 height 576
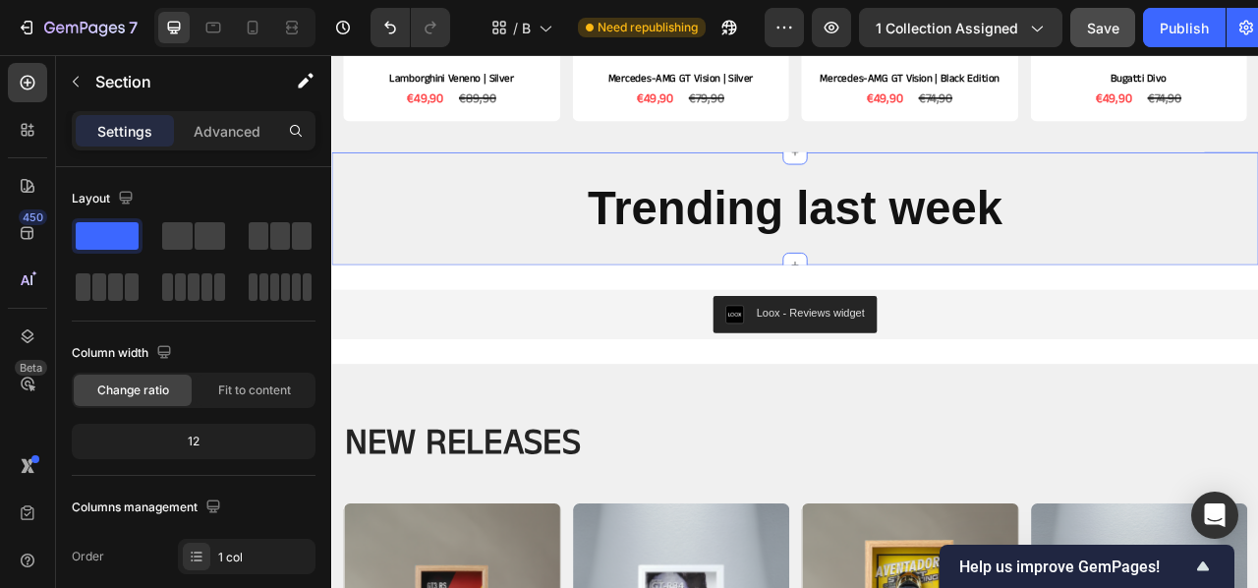
scroll to position [878, 0]
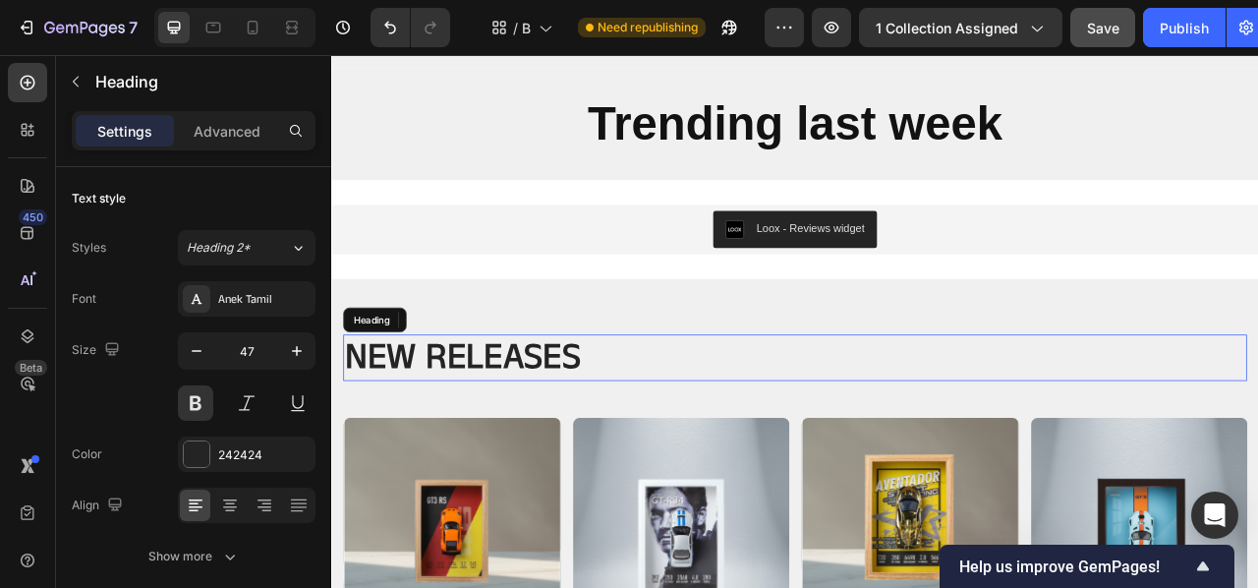
click at [748, 434] on h2 "NEW RELEASES" at bounding box center [921, 440] width 1150 height 59
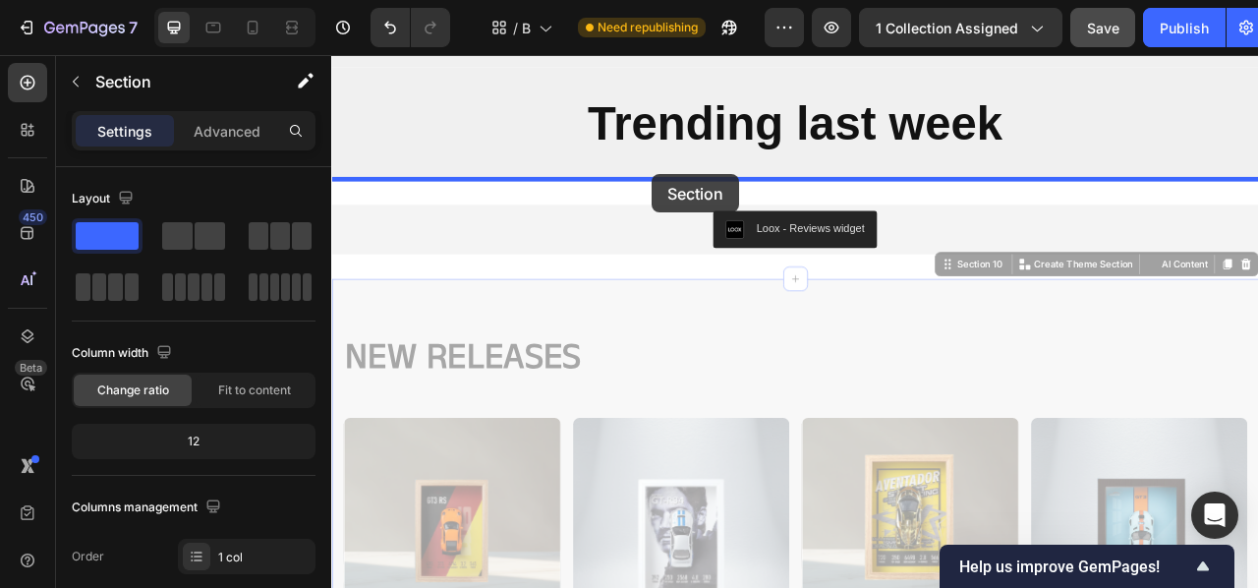
drag, startPoint x: 776, startPoint y: 372, endPoint x: 734, endPoint y: 205, distance: 171.4
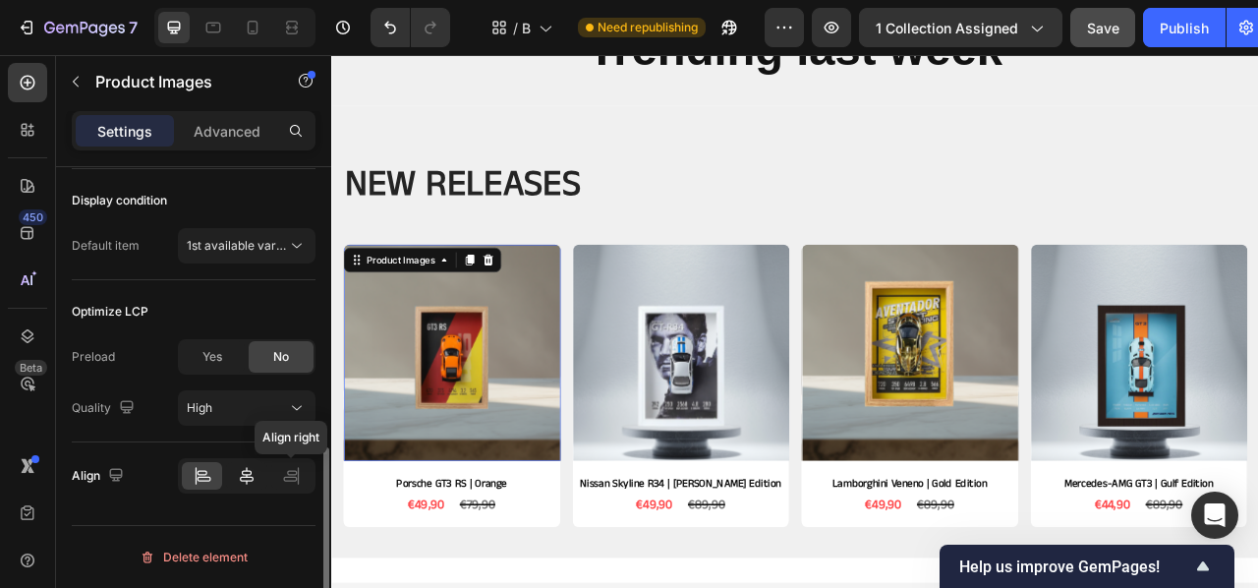
scroll to position [972, 0]
click at [229, 352] on div "Yes" at bounding box center [212, 356] width 65 height 31
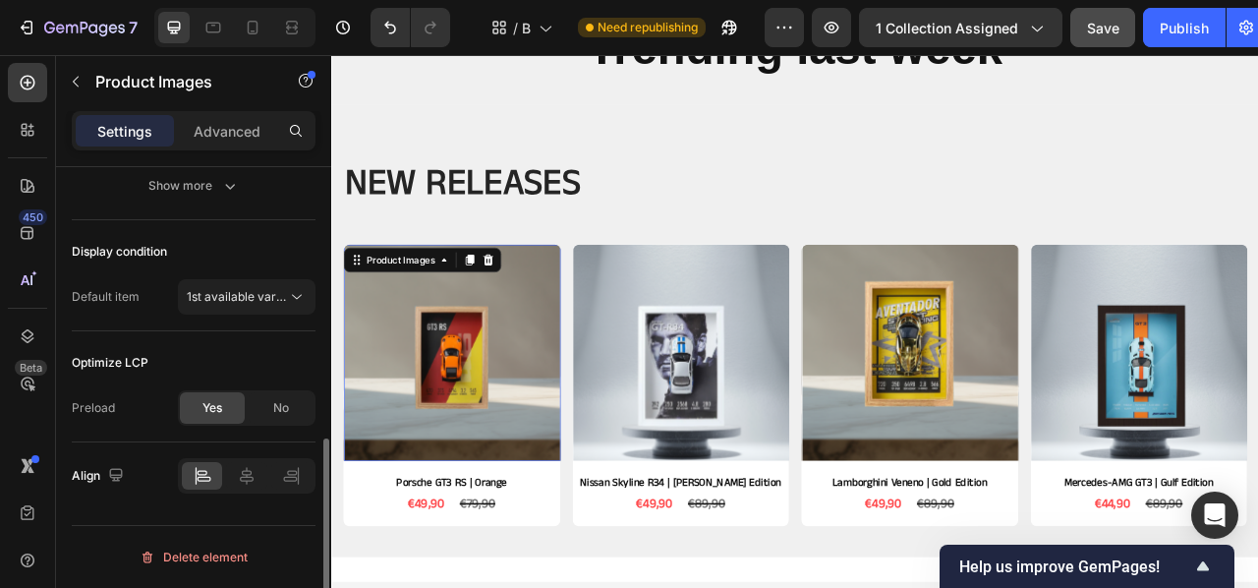
scroll to position [628, 0]
click at [289, 391] on div "Yes No" at bounding box center [247, 407] width 138 height 35
click at [295, 406] on div "No" at bounding box center [281, 407] width 65 height 31
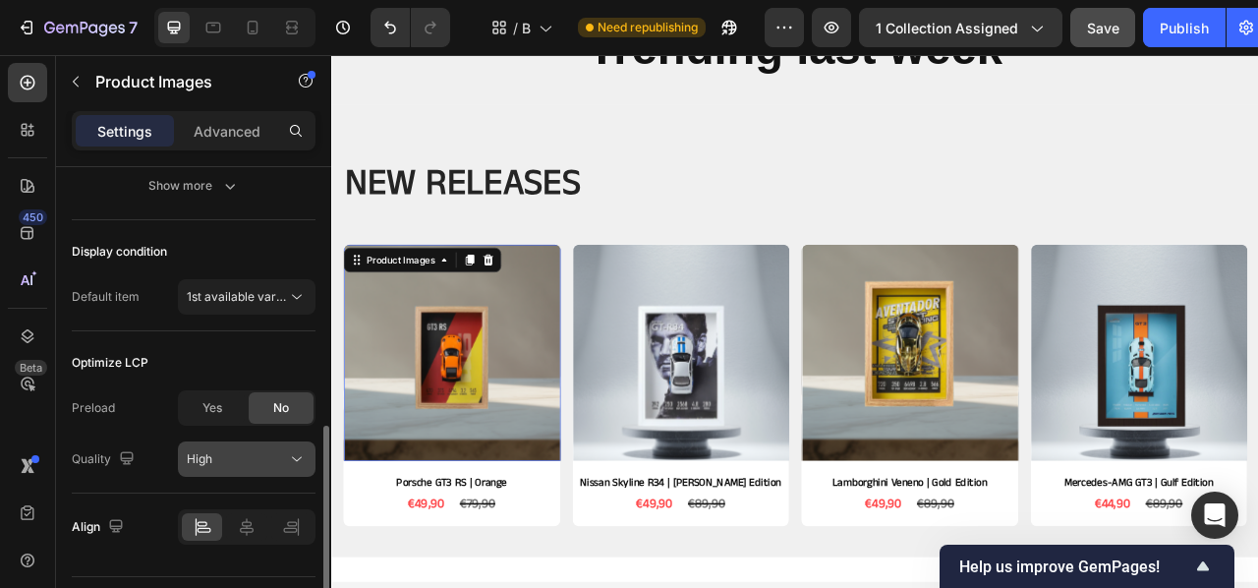
click at [248, 450] on div "High" at bounding box center [237, 459] width 100 height 18
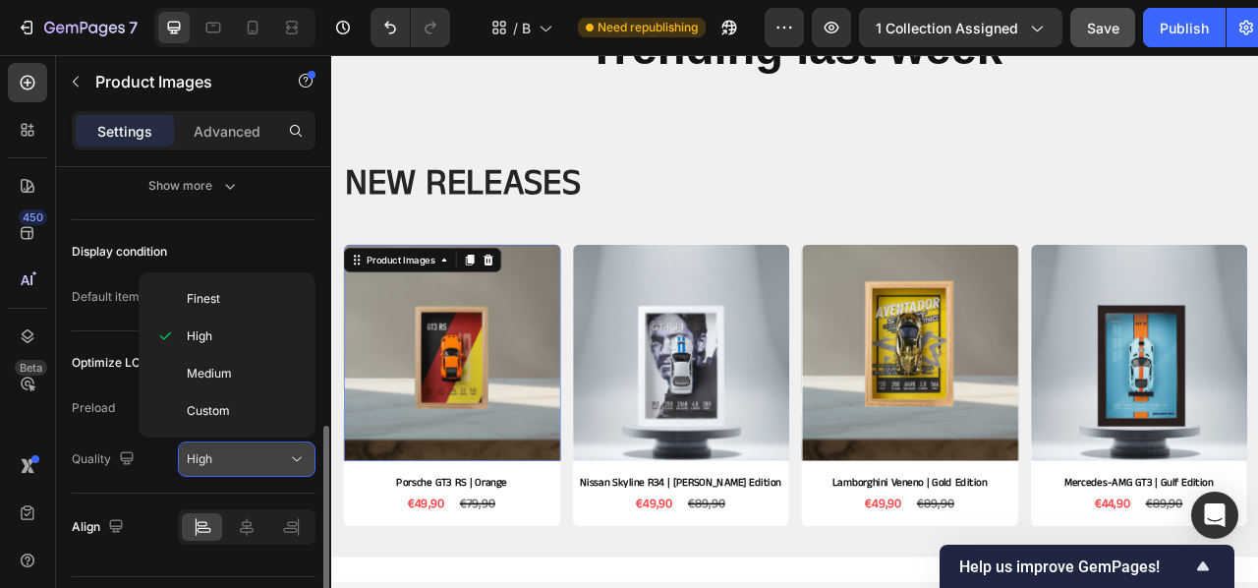
click at [181, 473] on button "High" at bounding box center [247, 458] width 138 height 35
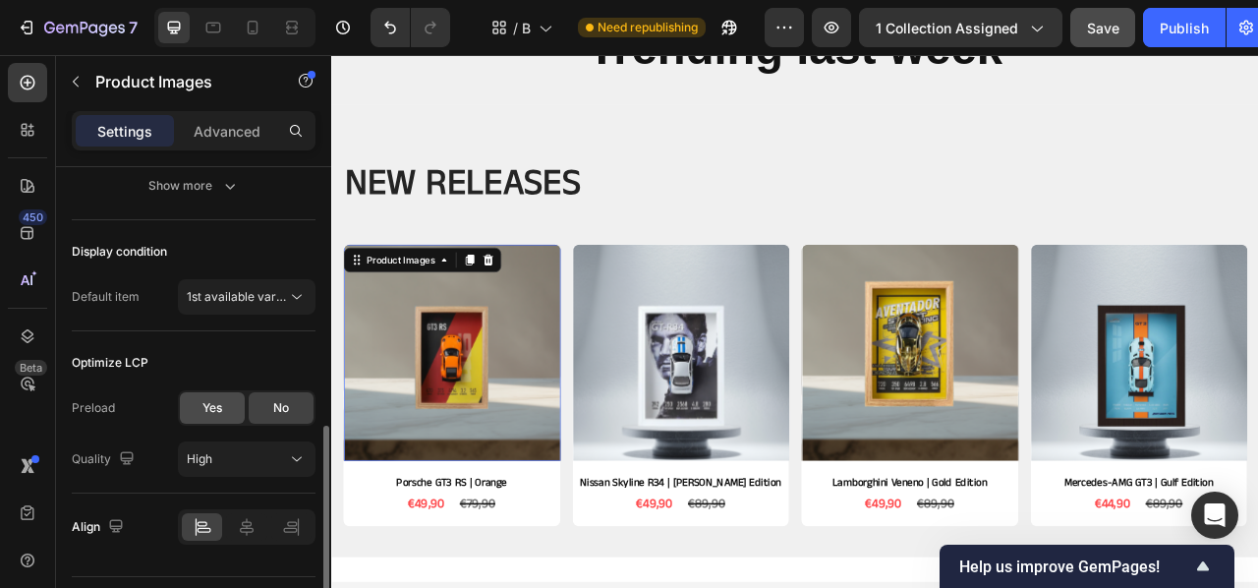
click at [205, 406] on span "Yes" at bounding box center [212, 408] width 20 height 18
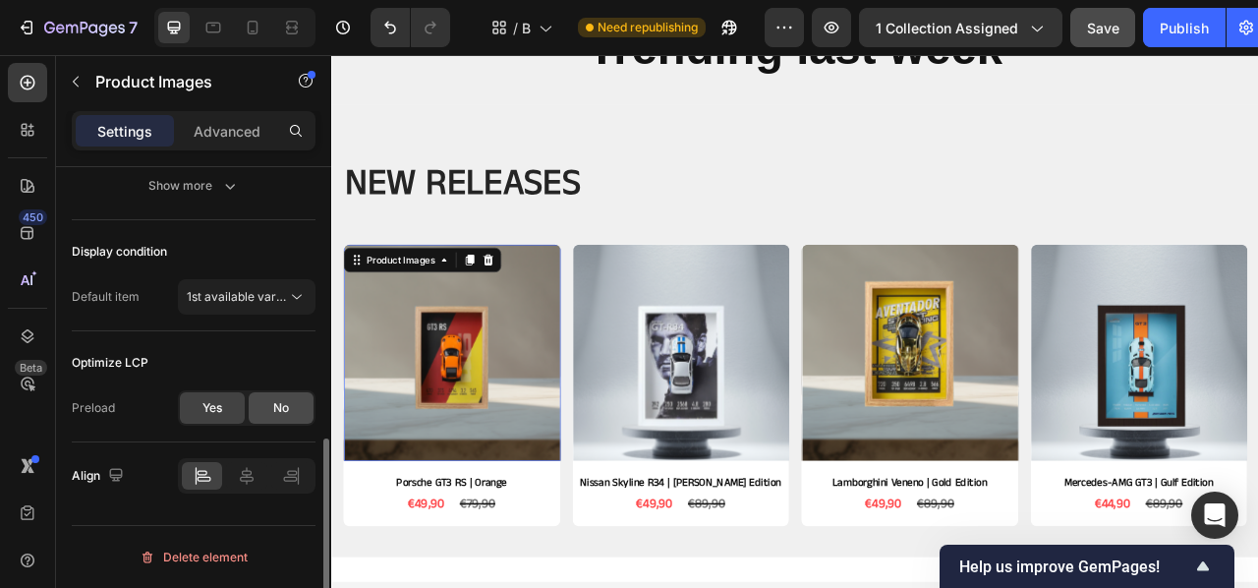
click at [293, 397] on div "No" at bounding box center [281, 407] width 65 height 31
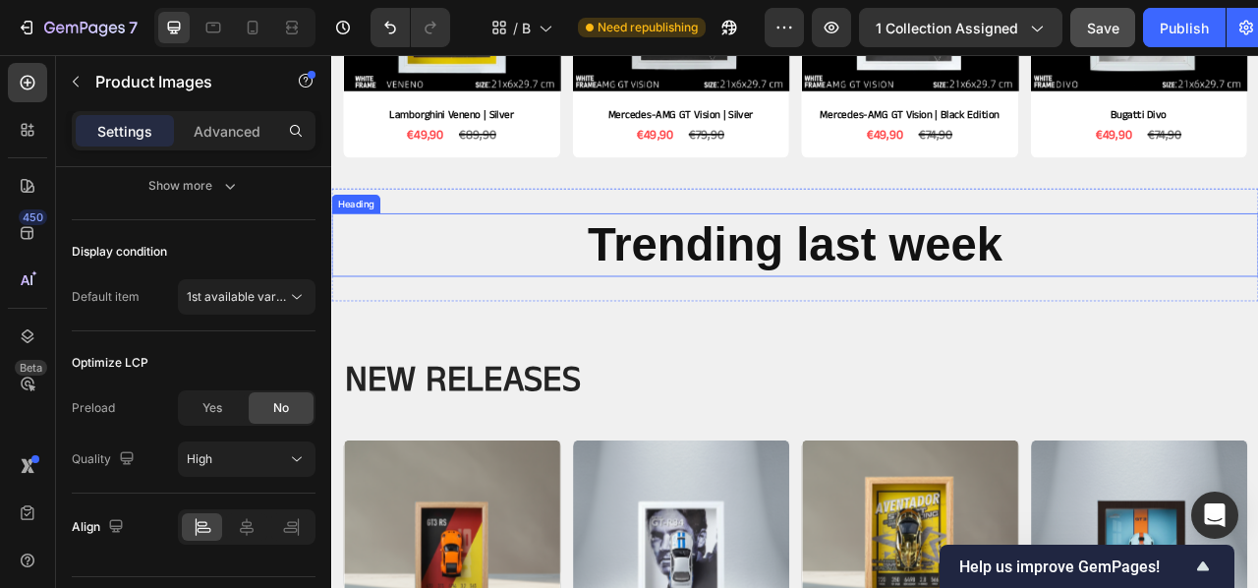
scroll to position [727, 0]
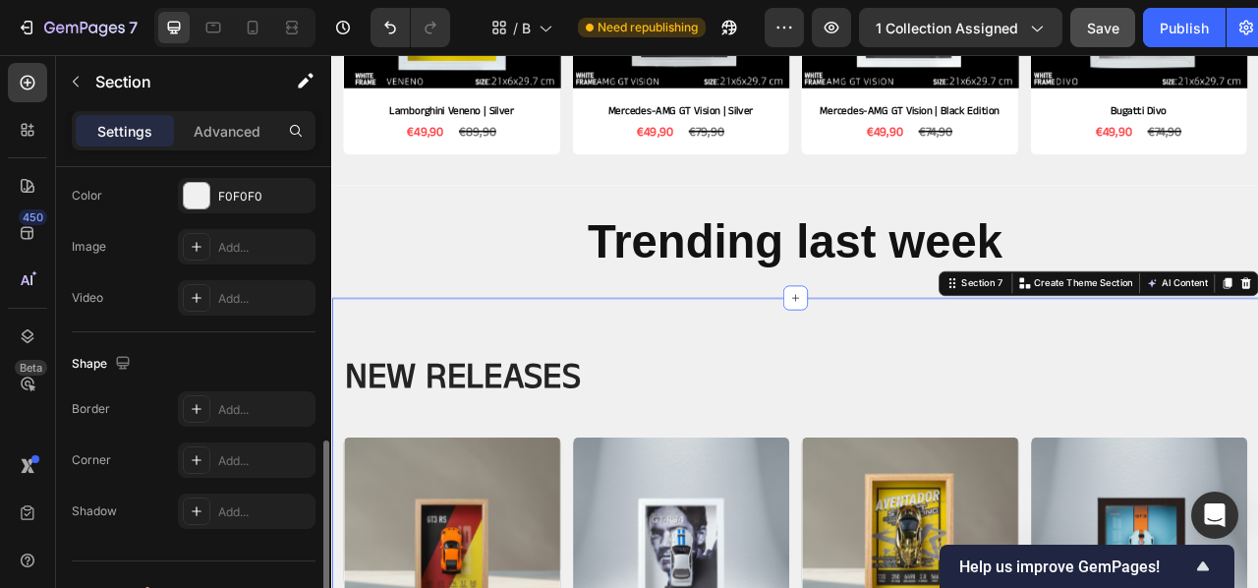
scroll to position [692, 0]
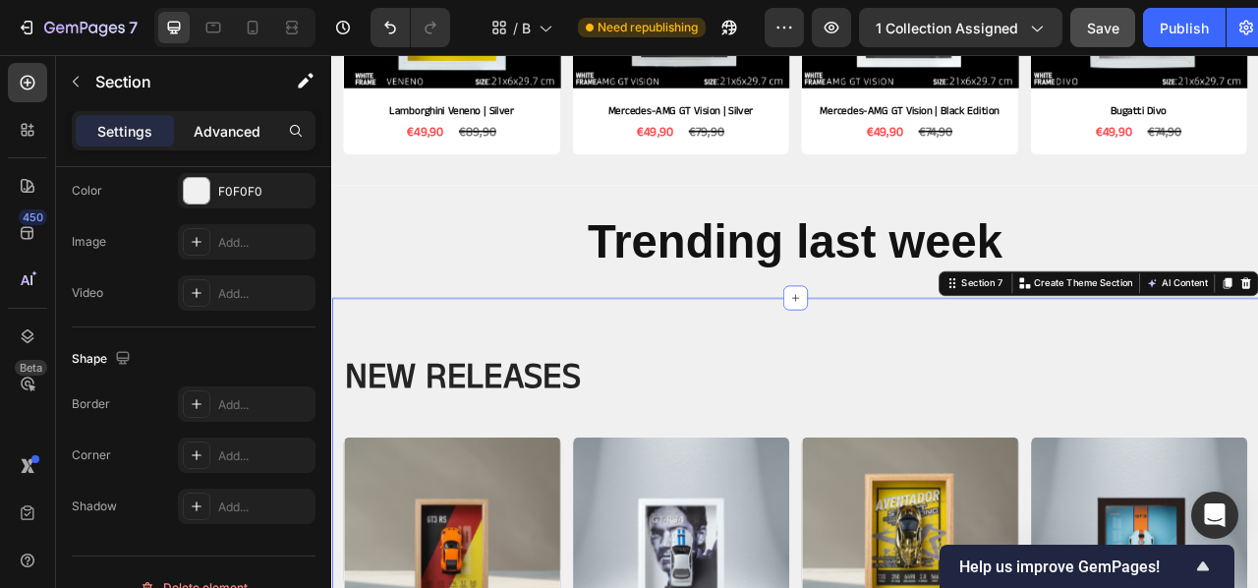
click at [238, 128] on p "Advanced" at bounding box center [227, 131] width 67 height 21
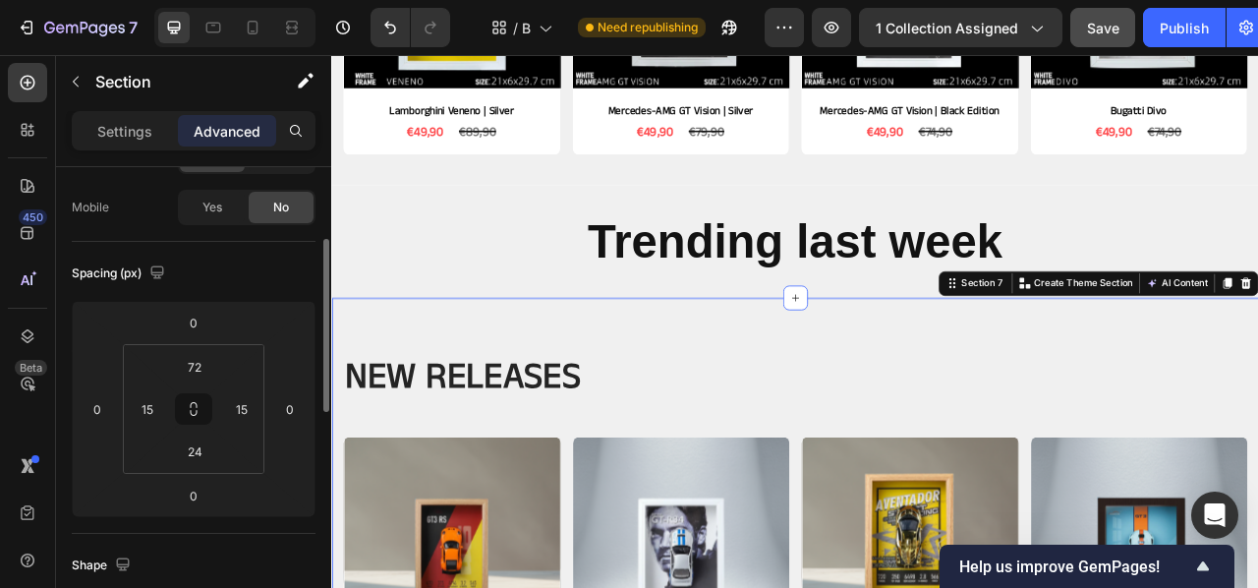
scroll to position [136, 0]
click at [196, 367] on input "72" at bounding box center [194, 369] width 39 height 29
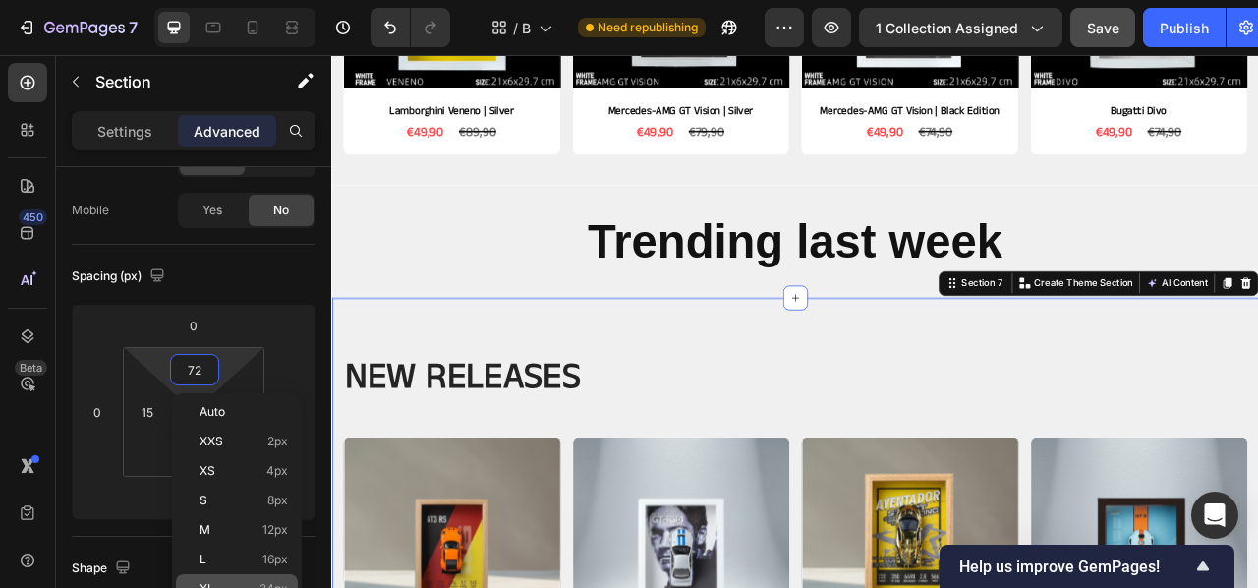
click at [263, 586] on span "24px" at bounding box center [273, 589] width 29 height 14
type input "24"
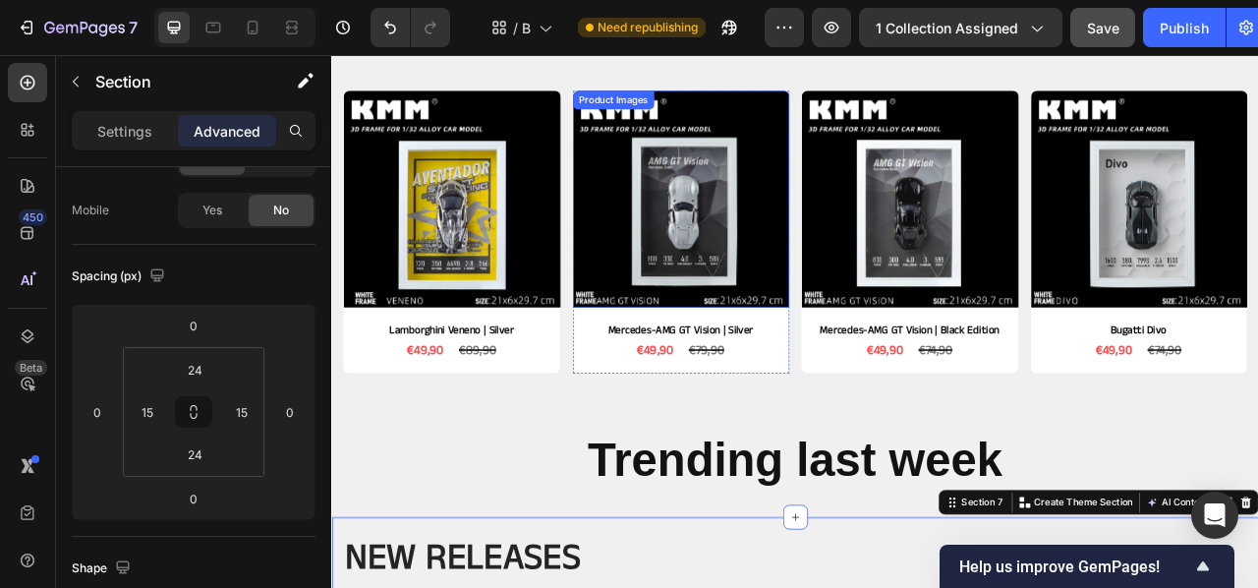
scroll to position [433, 0]
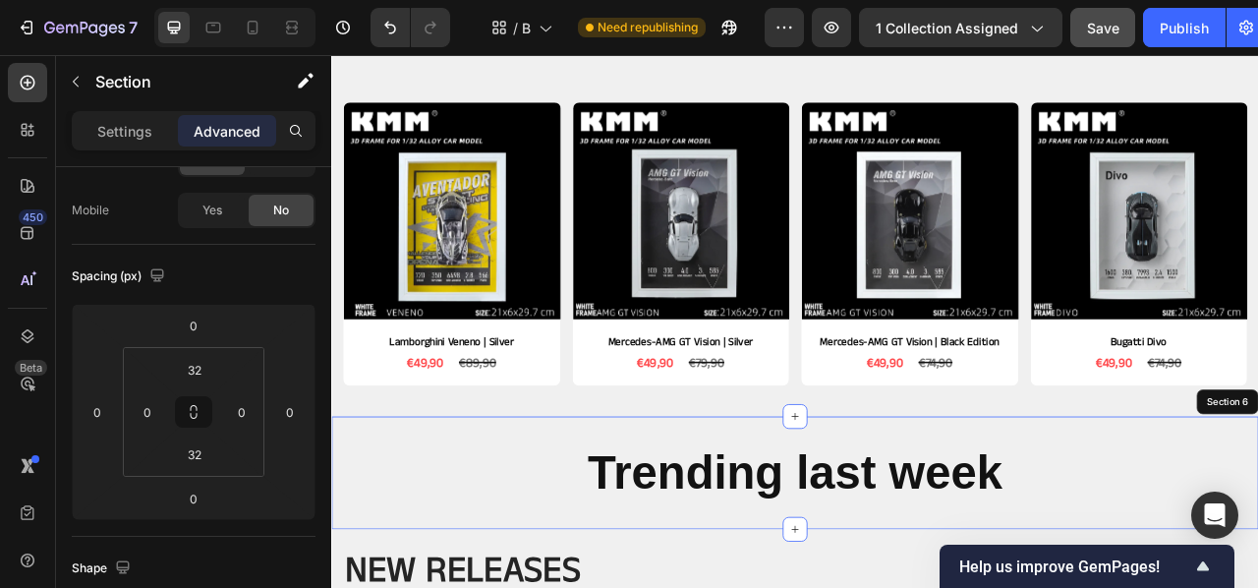
click at [729, 528] on div "Trending last week Heading Section 6" at bounding box center [920, 587] width 1179 height 144
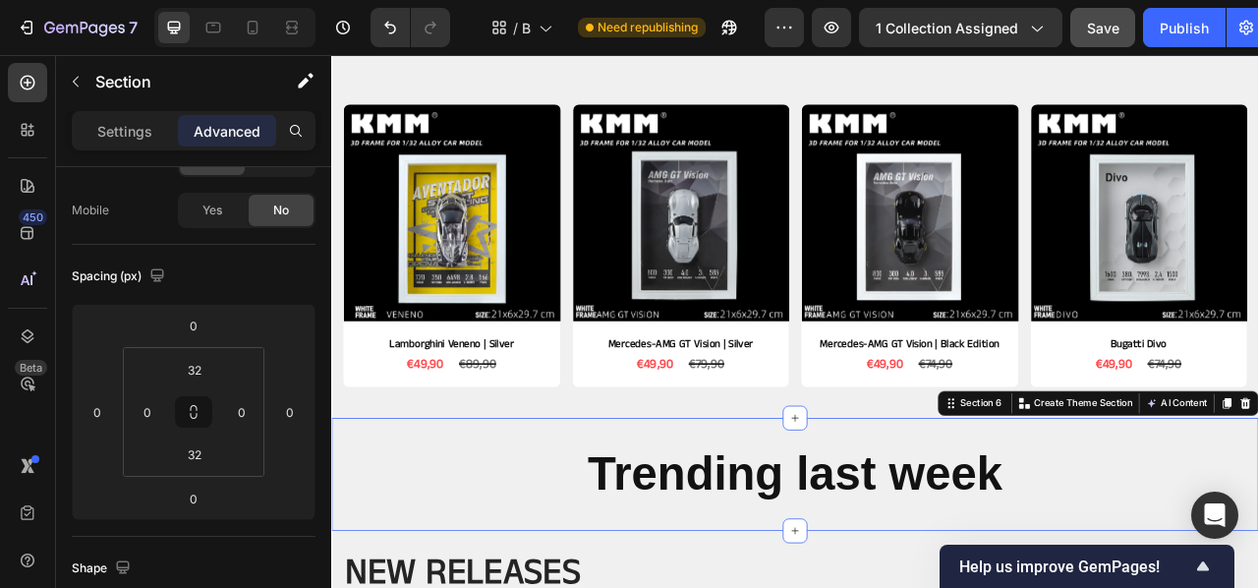
scroll to position [432, 0]
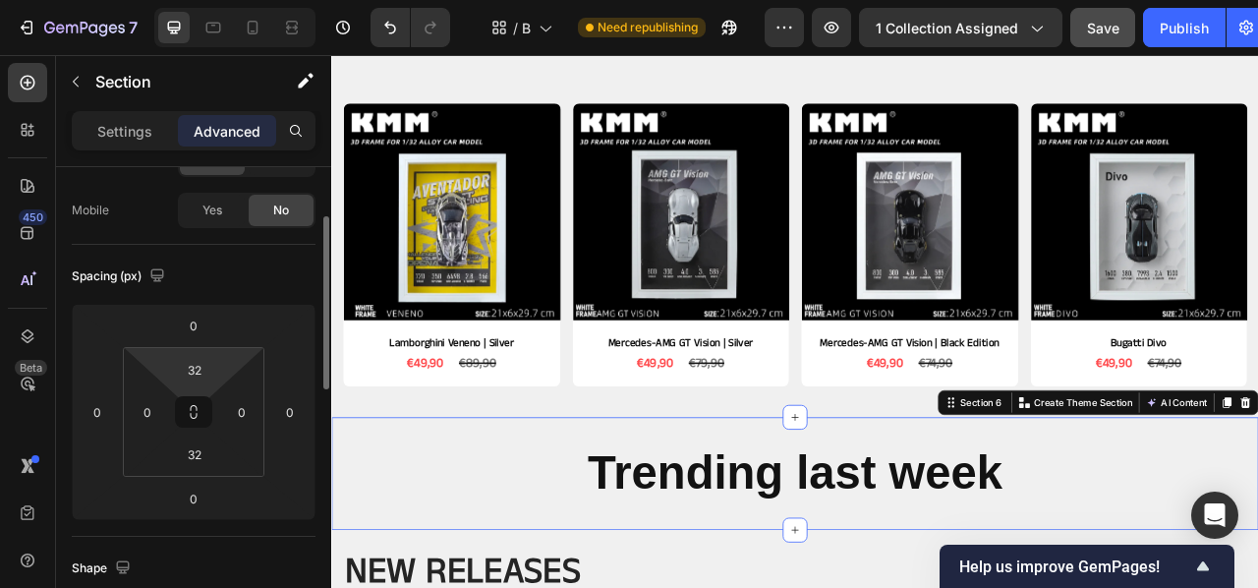
click at [229, 0] on html "7 Version history / Best sellers Need republishing Preview 1 collection assigne…" at bounding box center [629, 0] width 1258 height 0
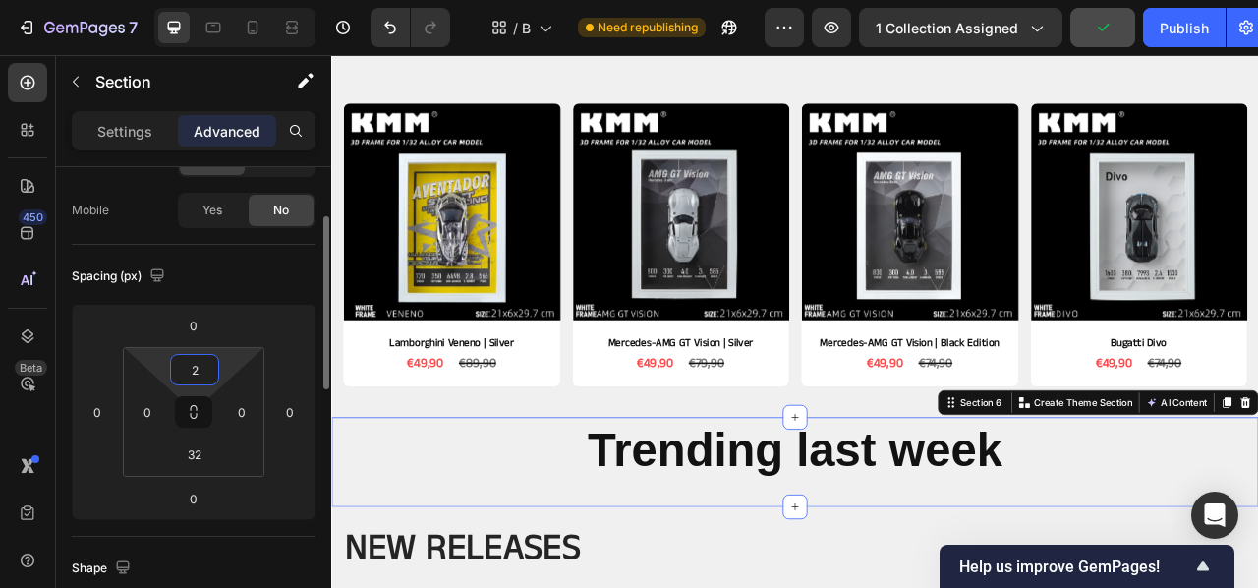
click at [206, 373] on input "2" at bounding box center [194, 369] width 39 height 29
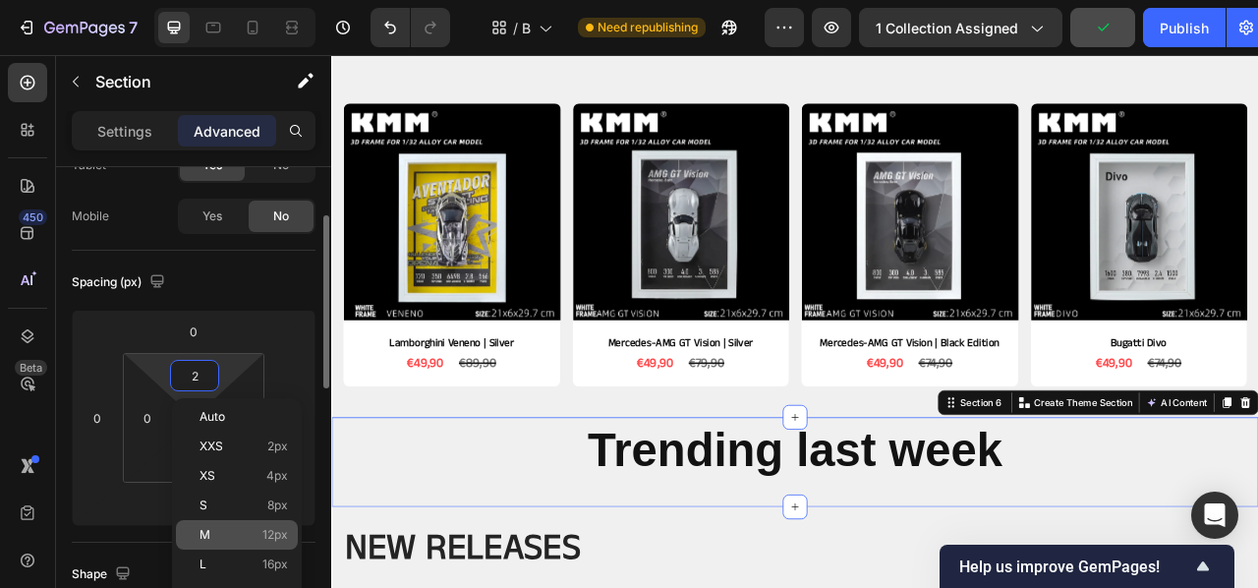
scroll to position [125, 0]
click at [264, 534] on span "12px" at bounding box center [275, 535] width 26 height 14
type input "12"
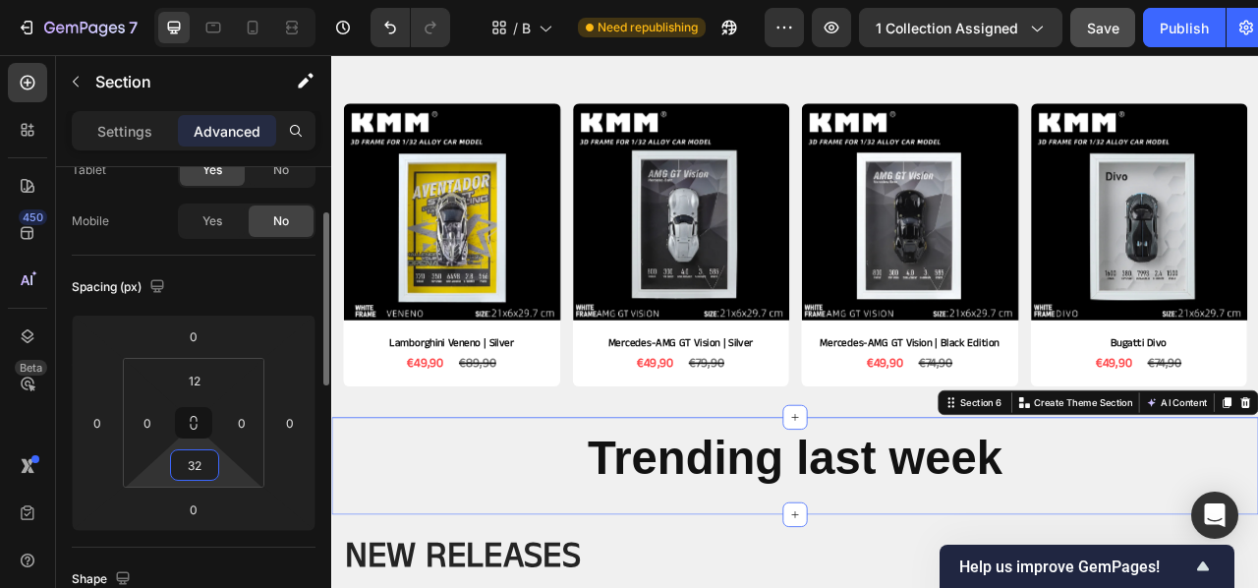
click at [213, 471] on input "32" at bounding box center [194, 464] width 39 height 29
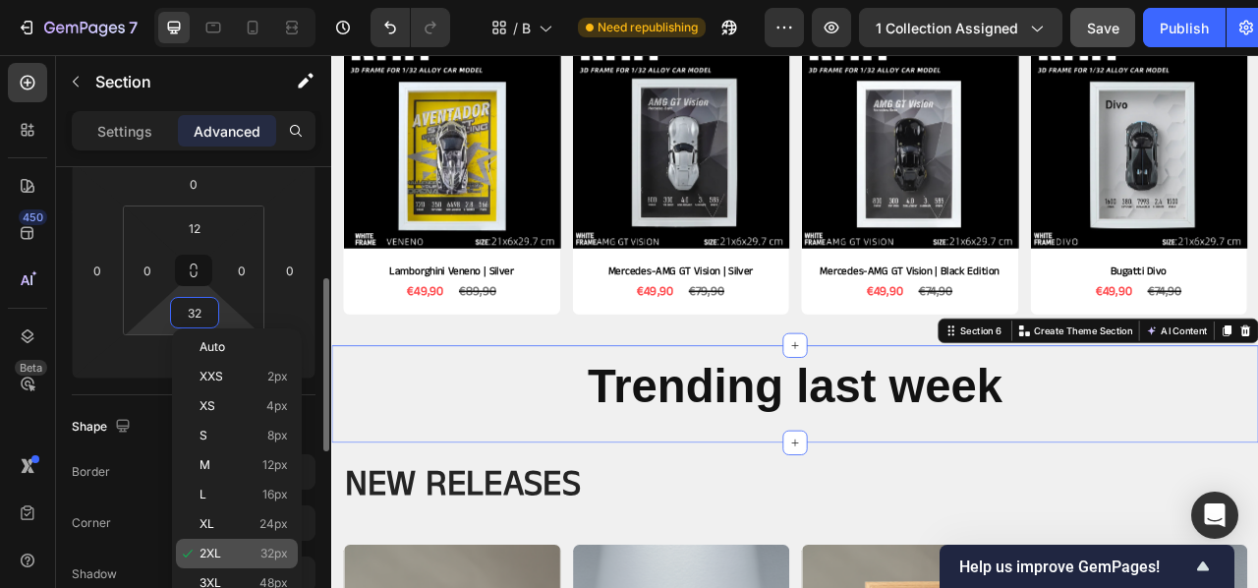
scroll to position [285, 0]
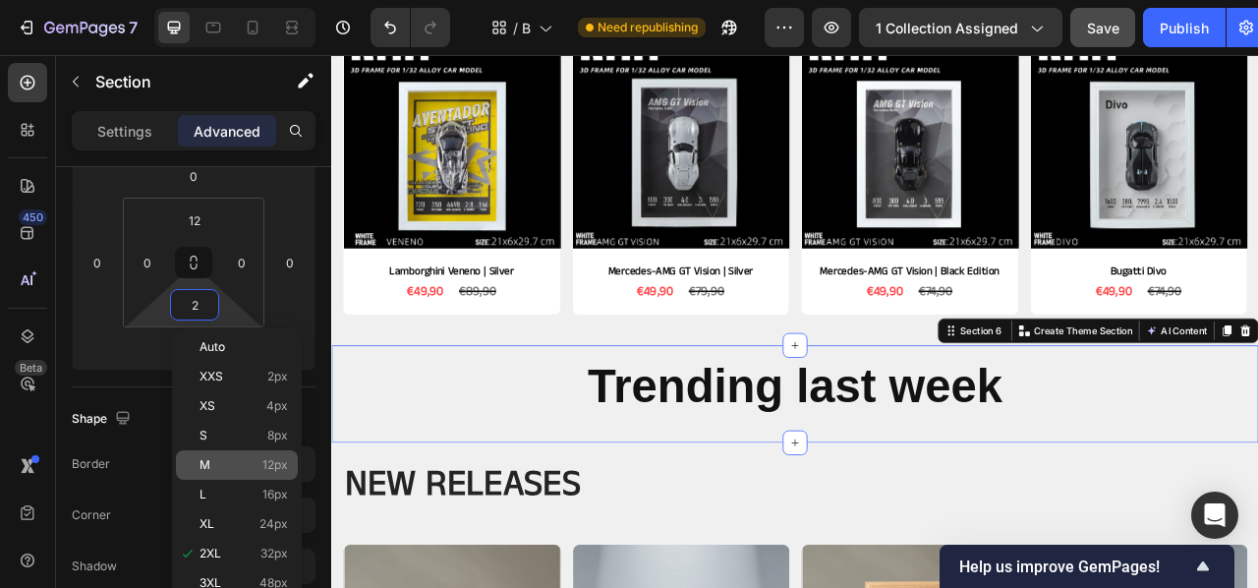
click at [243, 460] on p "M 12px" at bounding box center [244, 465] width 88 height 14
type input "12"
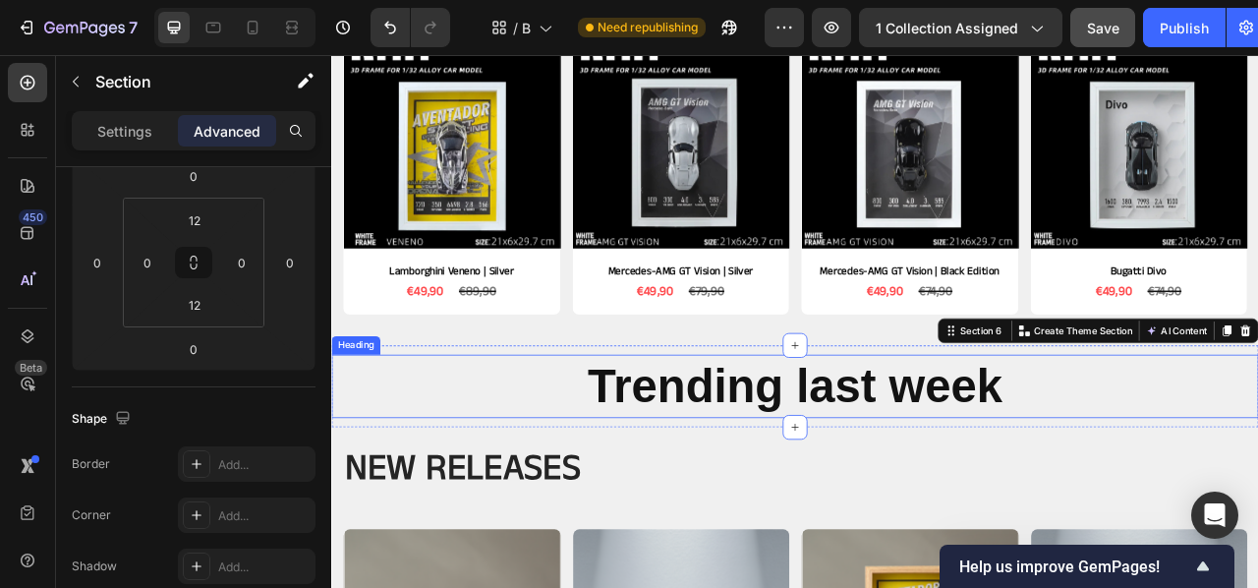
click at [472, 490] on h2 "Trending last week" at bounding box center [920, 476] width 1179 height 81
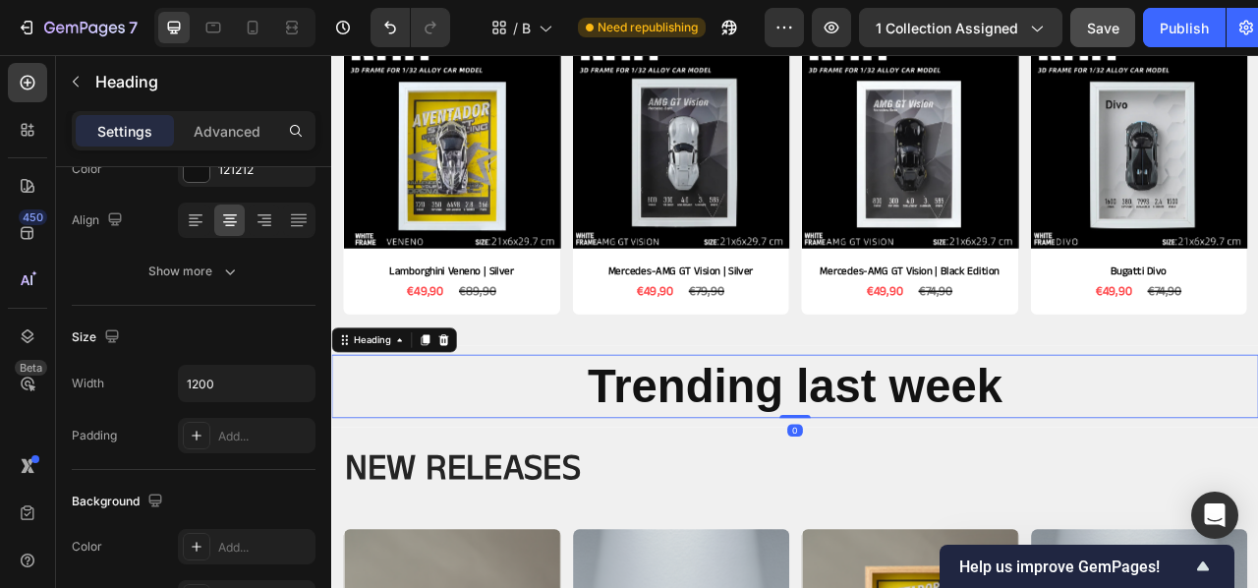
scroll to position [0, 0]
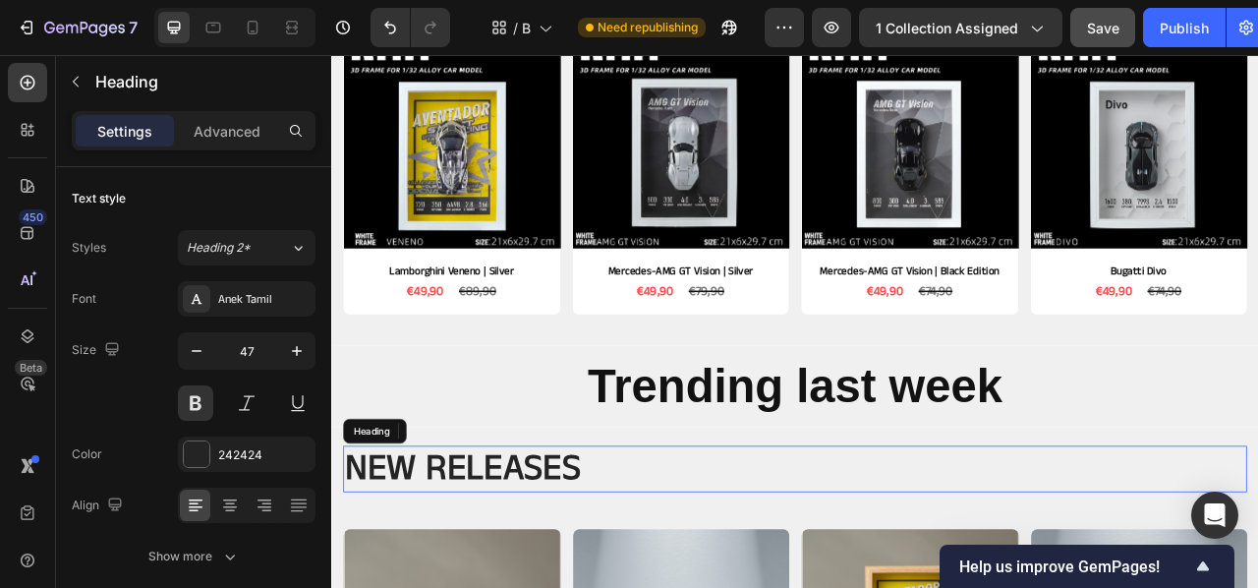
click at [867, 556] on h2 "NEW RELEASES" at bounding box center [921, 581] width 1150 height 59
click at [587, 396] on div "Product Images Lamborghini Veneno | Silver Product Title €49,90 Product Price P…" at bounding box center [921, 213] width 1150 height 375
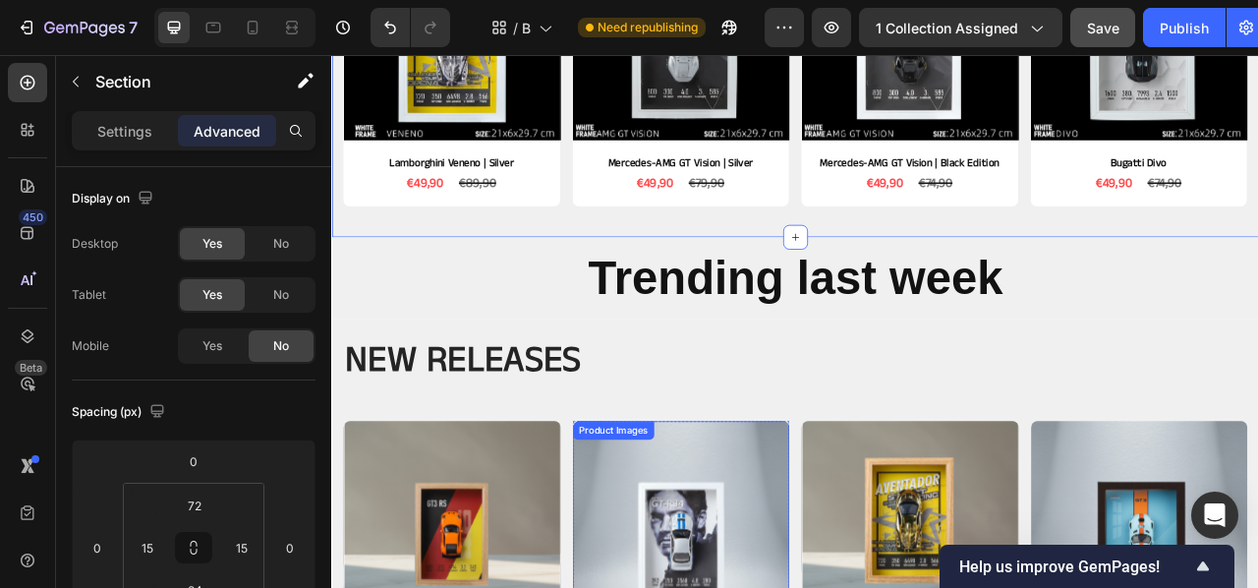
scroll to position [833, 0]
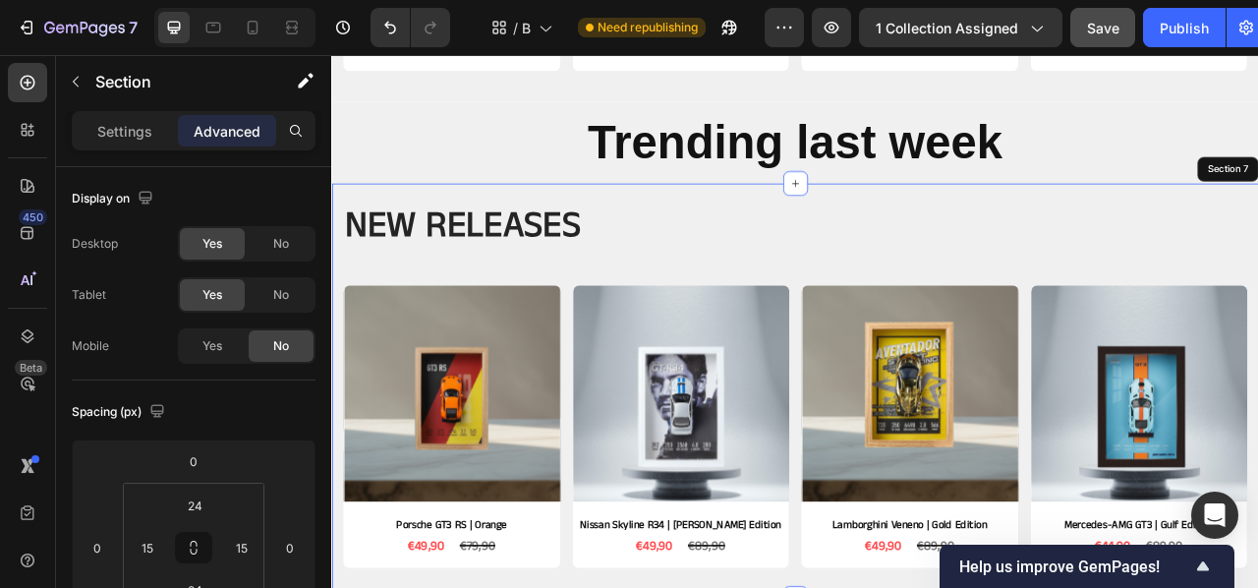
drag, startPoint x: 760, startPoint y: 325, endPoint x: 749, endPoint y: 353, distance: 29.6
click at [749, 353] on div "NEW RELEASES Heading Row Product Images Porsche GT3 RS | Orange Product Title €…" at bounding box center [921, 484] width 1150 height 482
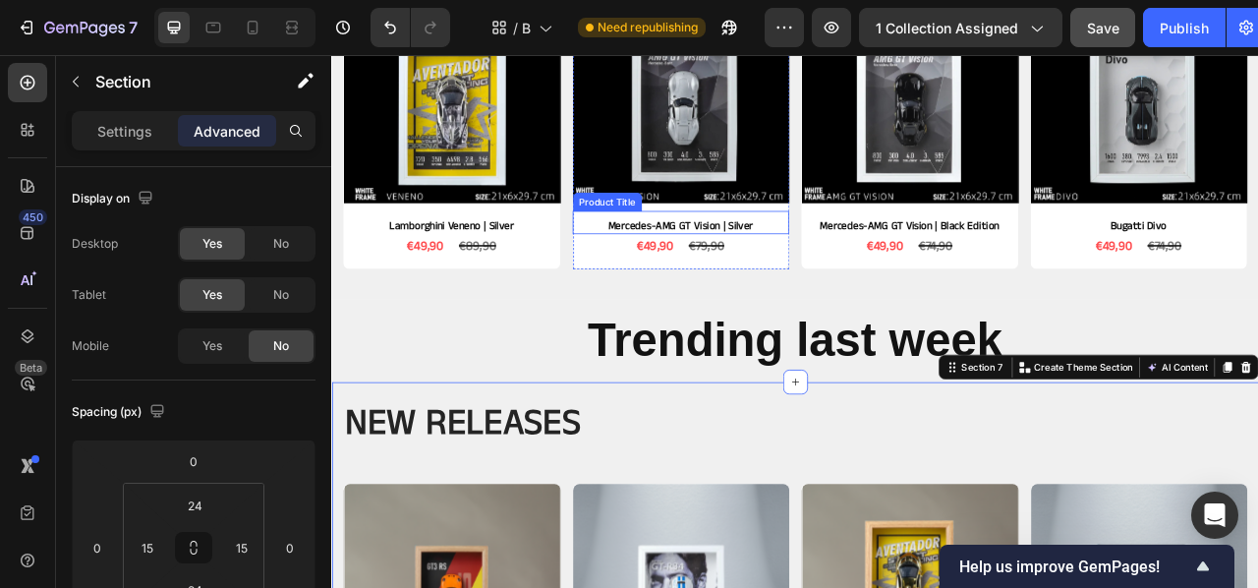
scroll to position [579, 0]
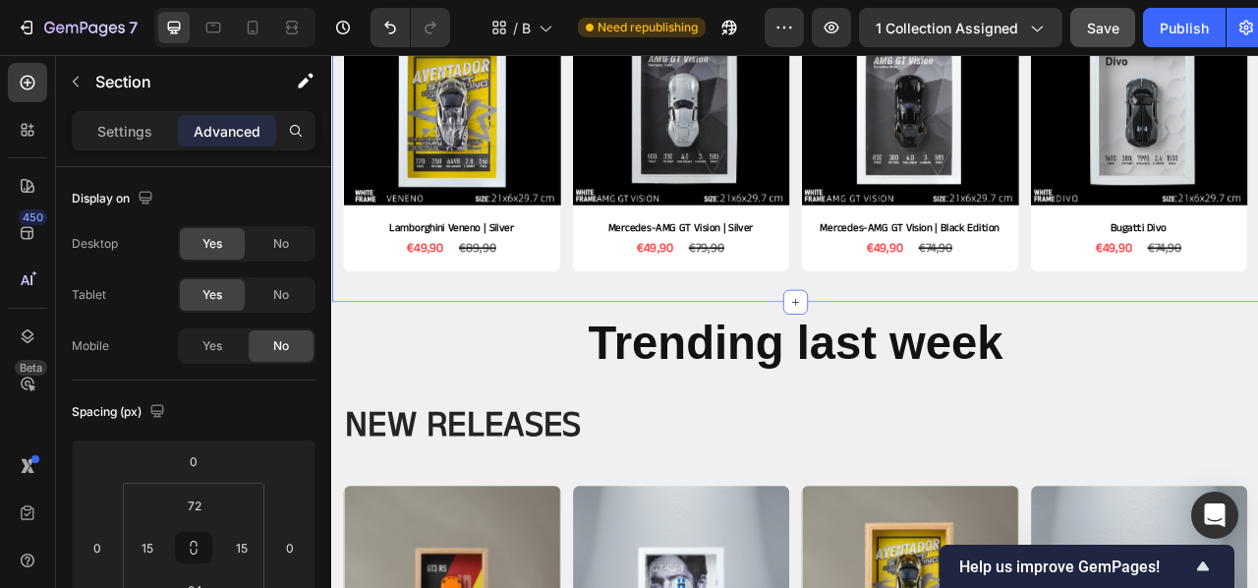
click at [579, 345] on div "Product Images Lamborghini Veneno | Silver Product Title €49,90 Product Price P…" at bounding box center [920, 135] width 1179 height 470
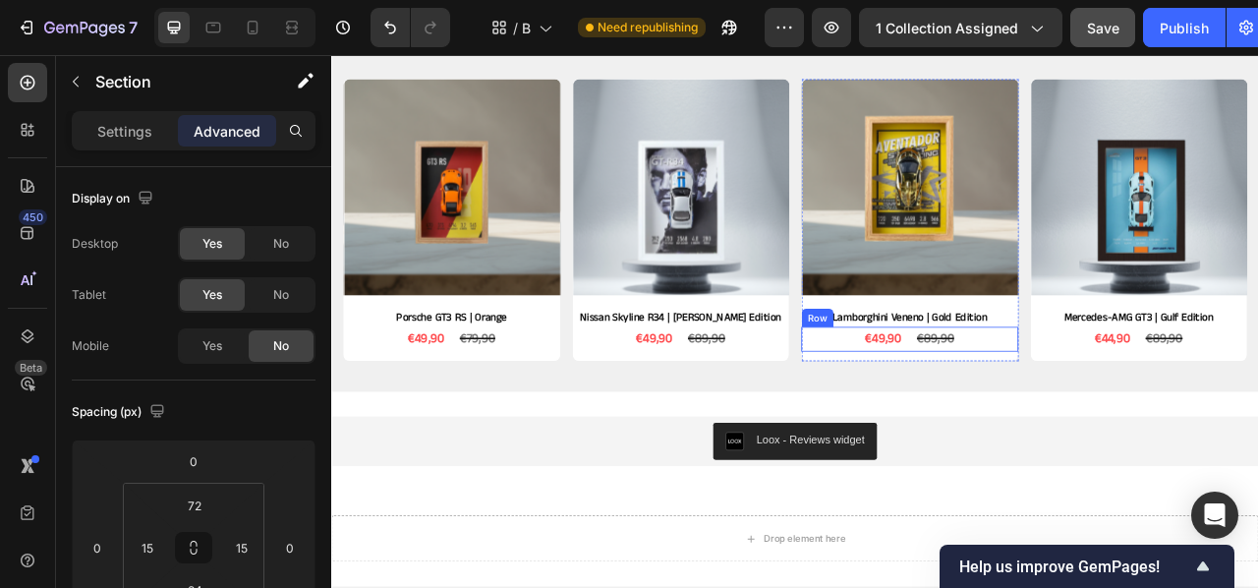
scroll to position [1095, 0]
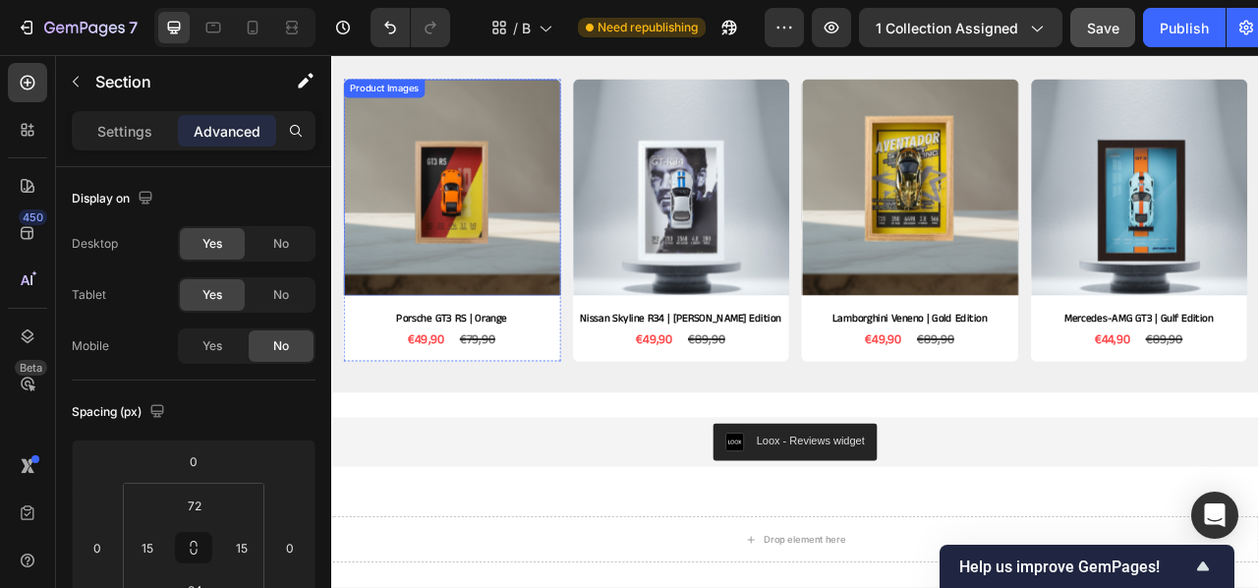
click at [554, 251] on img at bounding box center [484, 224] width 276 height 276
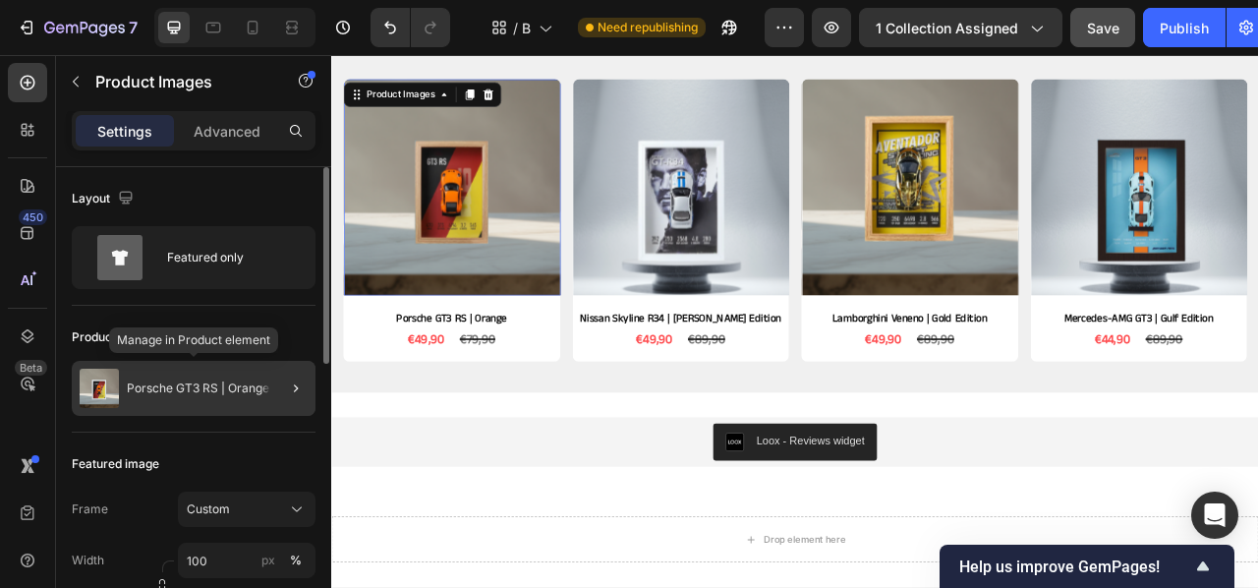
click at [126, 374] on div "Porsche GT3 RS | Orange" at bounding box center [194, 388] width 244 height 55
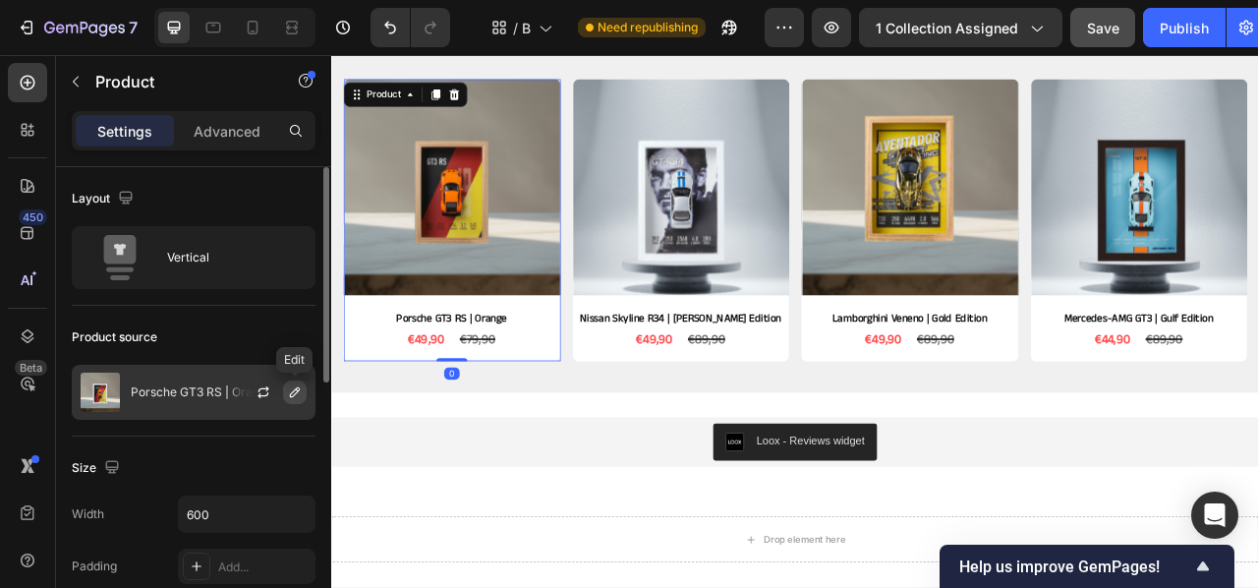
click at [289, 391] on icon "button" at bounding box center [295, 392] width 16 height 16
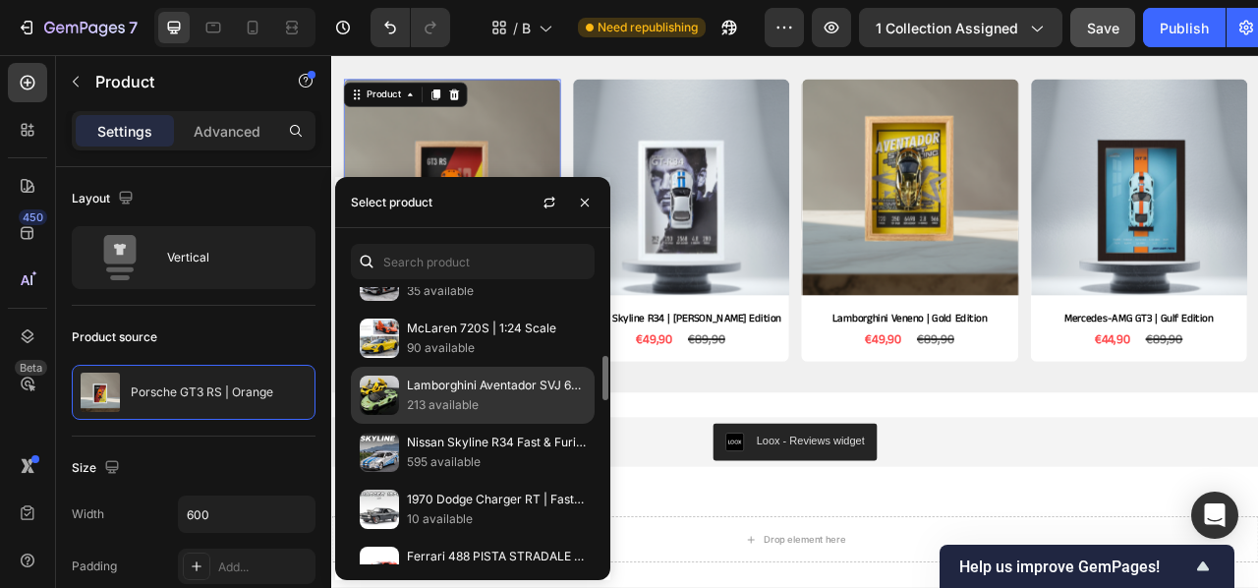
scroll to position [435, 0]
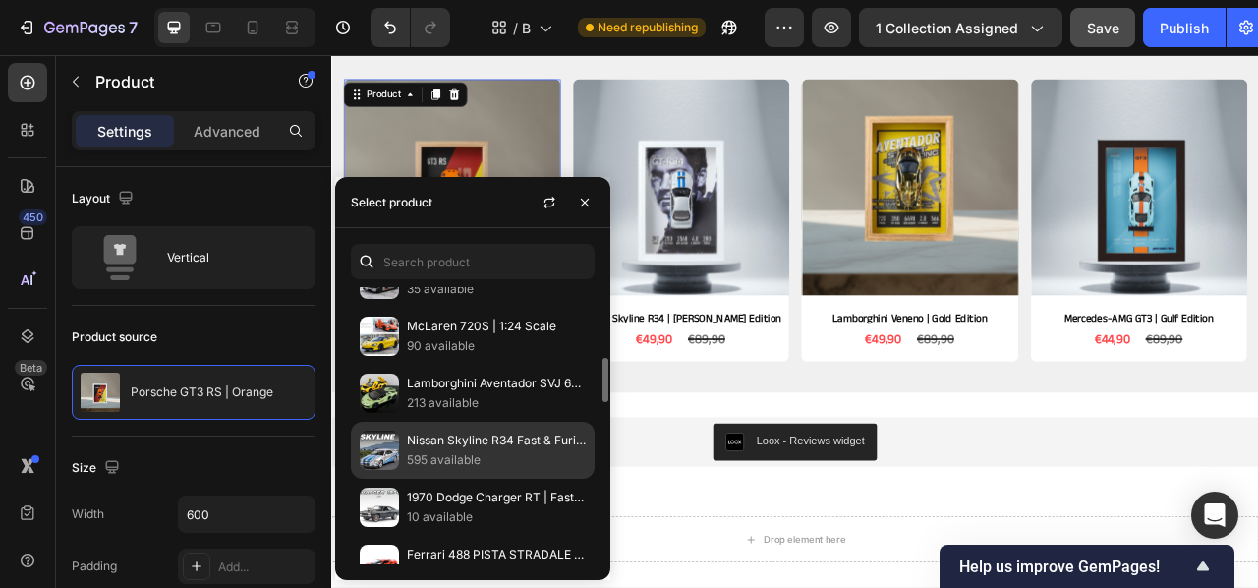
click at [452, 450] on p "Nissan Skyline R34 Fast & Furious | 1:24 Scale" at bounding box center [496, 441] width 179 height 20
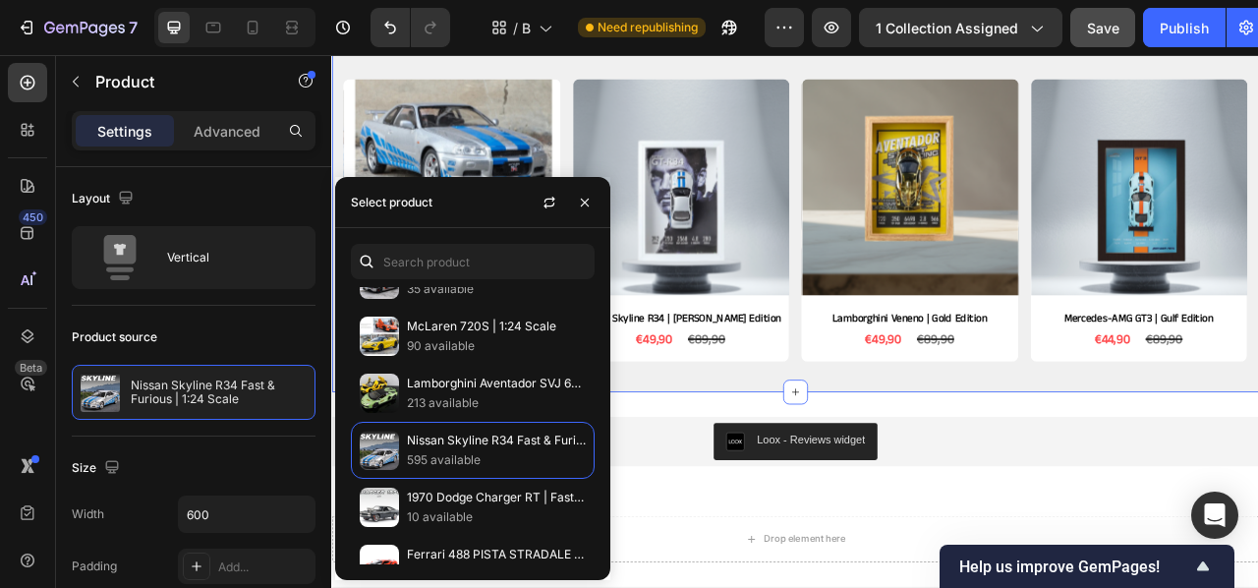
click at [753, 462] on div "NEW RELEASES Heading Row Product Images Nissan Skyline R34 Fast & Furious | 1:2…" at bounding box center [921, 221] width 1150 height 482
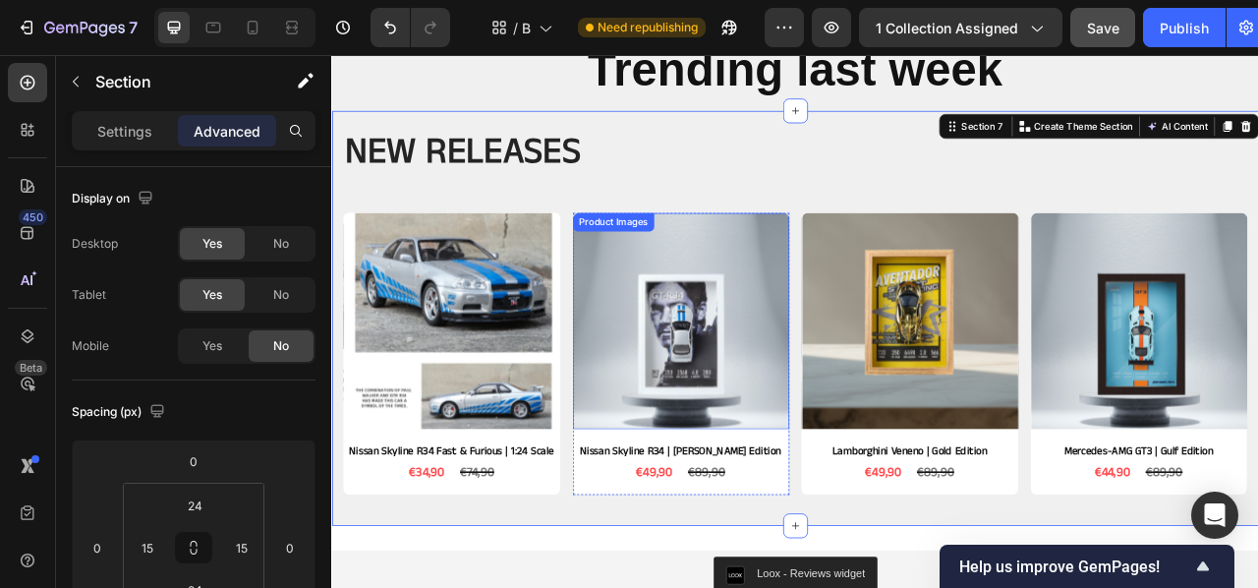
scroll to position [922, 0]
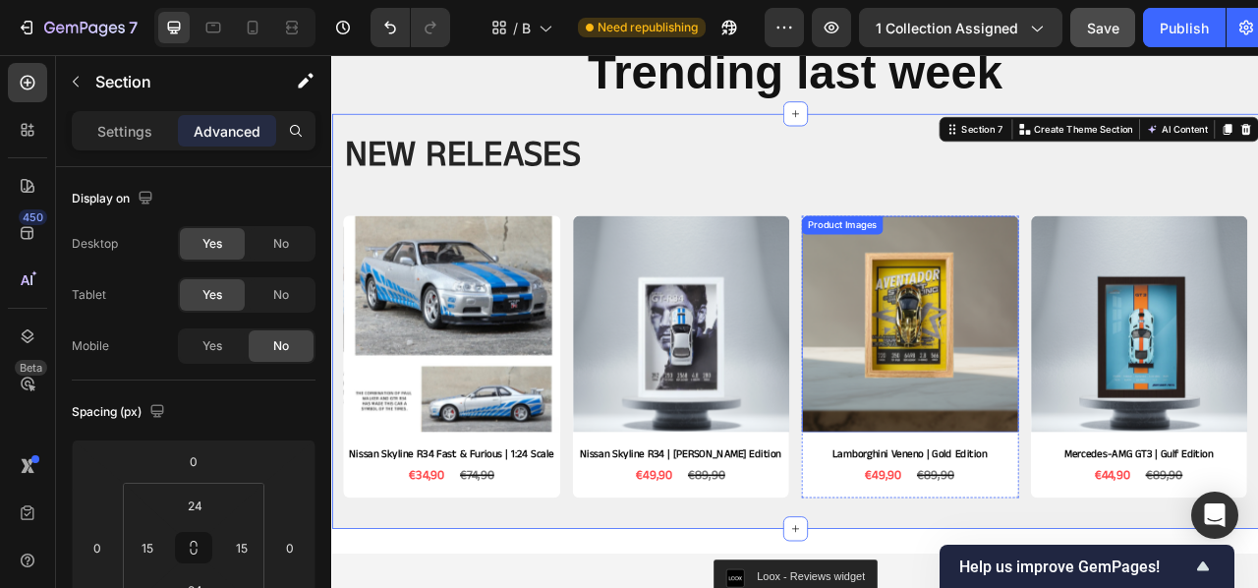
click at [1087, 417] on img at bounding box center [1067, 397] width 276 height 276
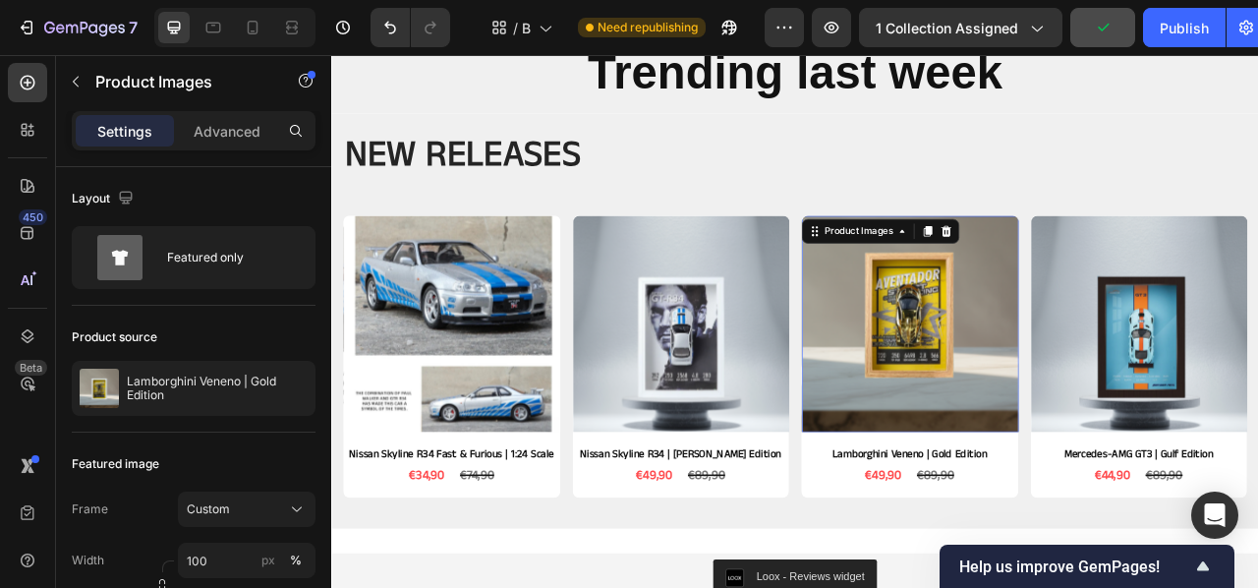
click at [1133, 402] on img at bounding box center [1067, 397] width 276 height 276
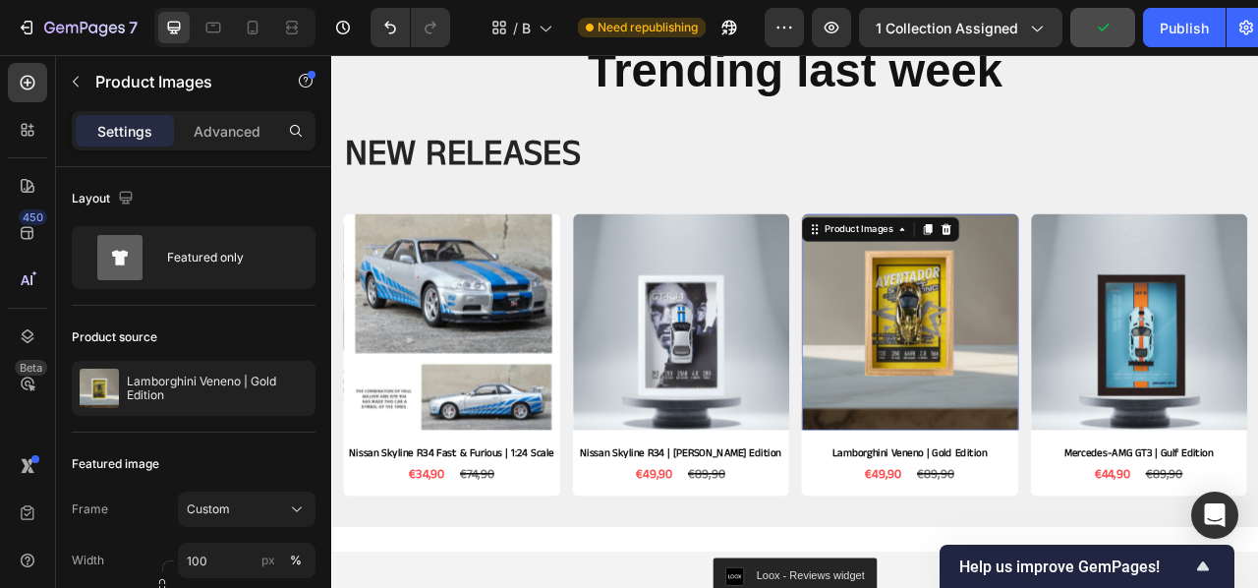
click at [1056, 417] on img at bounding box center [1067, 396] width 276 height 276
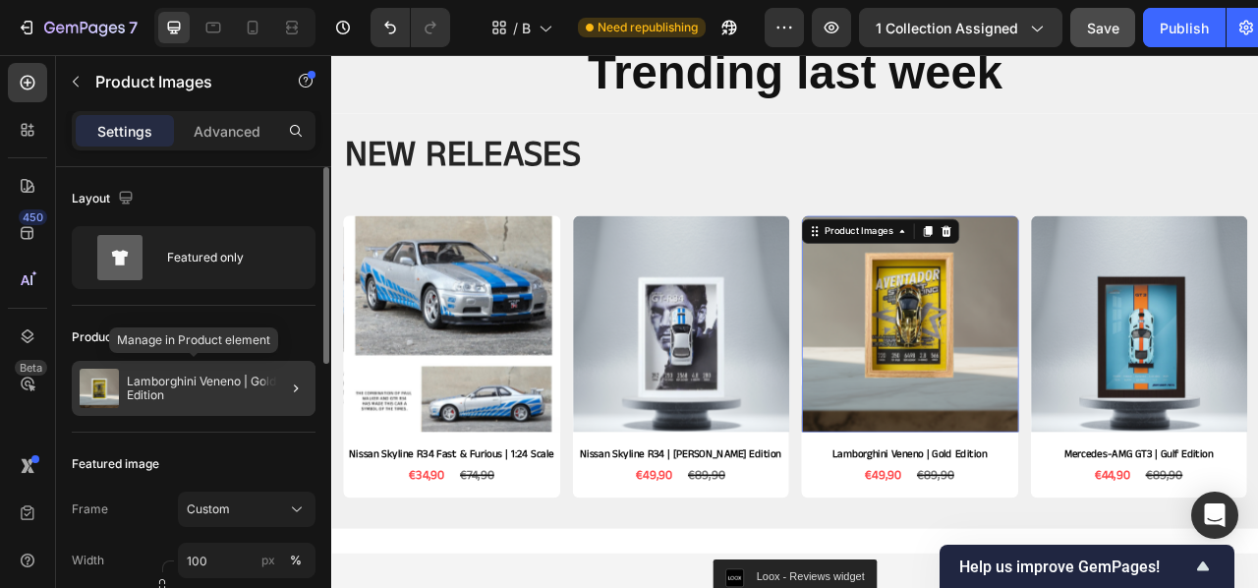
click at [213, 366] on div "Lamborghini Veneno | Gold Edition" at bounding box center [194, 388] width 244 height 55
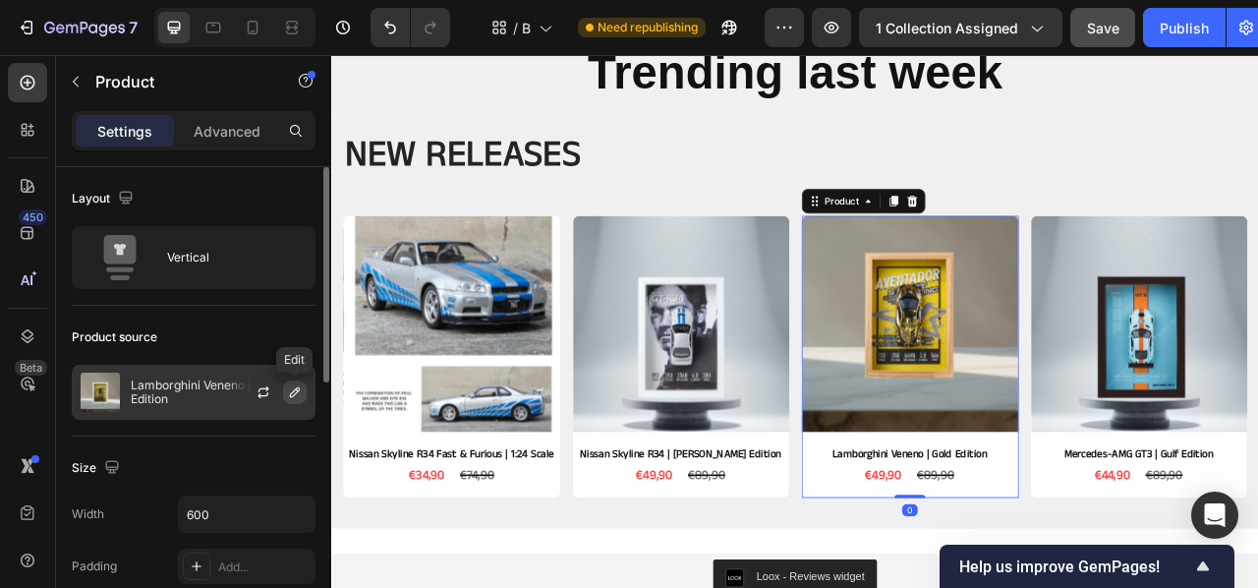
click at [303, 397] on button "button" at bounding box center [295, 392] width 24 height 24
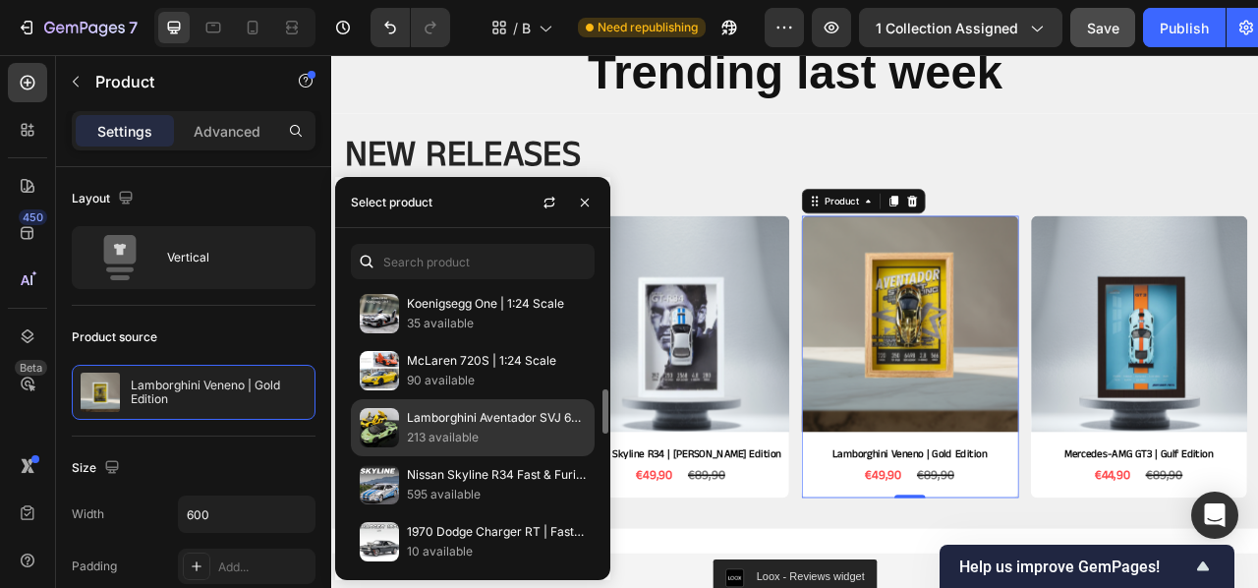
scroll to position [435, 0]
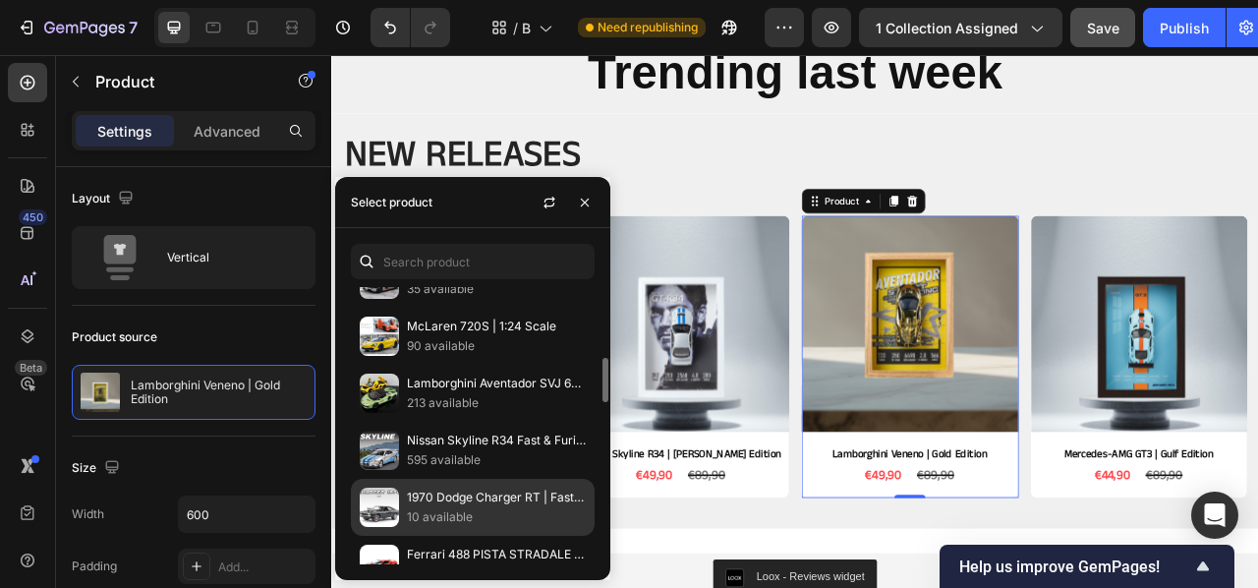
click at [456, 492] on div "1970 Dodge Charger RT | Fast & Furious Edition 10 available" at bounding box center [473, 507] width 244 height 57
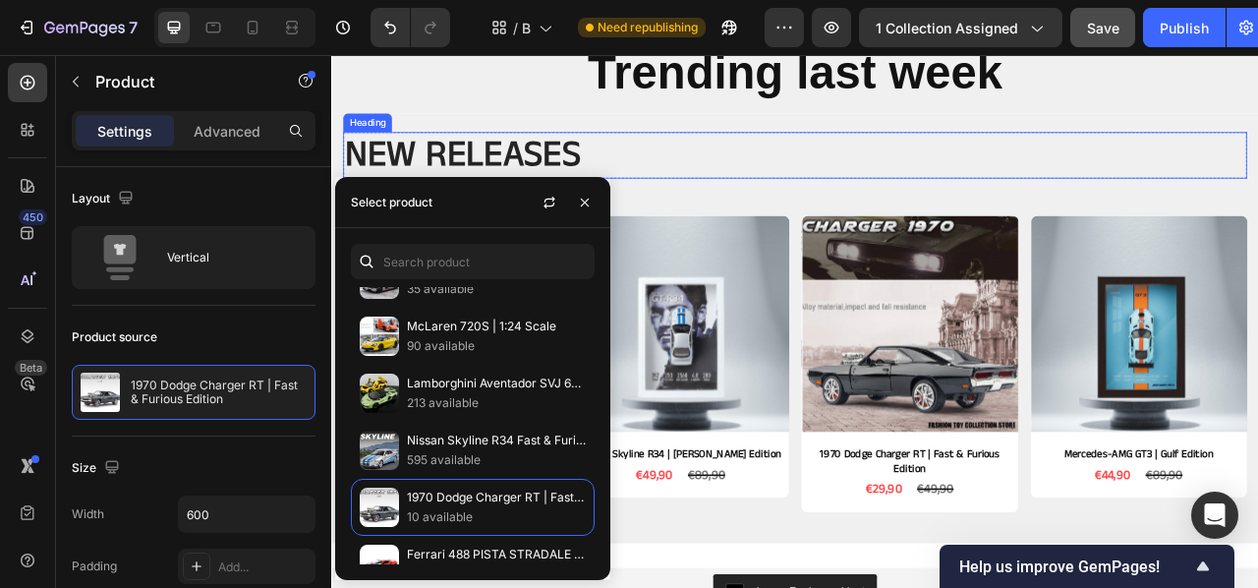
click at [884, 182] on h2 "NEW RELEASES" at bounding box center [921, 182] width 1150 height 59
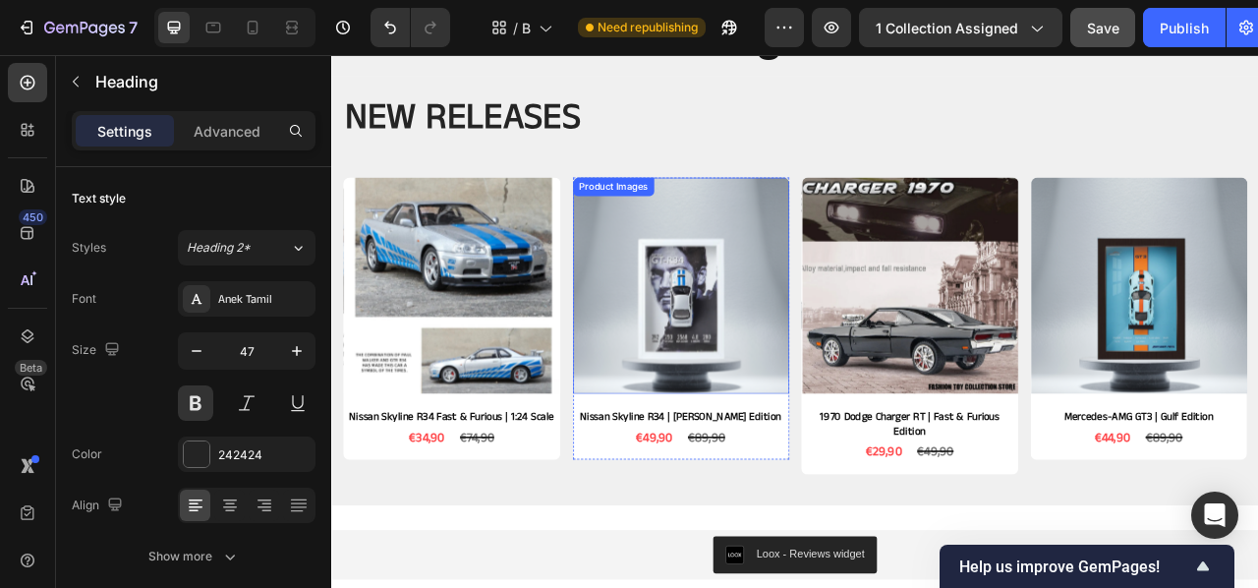
scroll to position [972, 0]
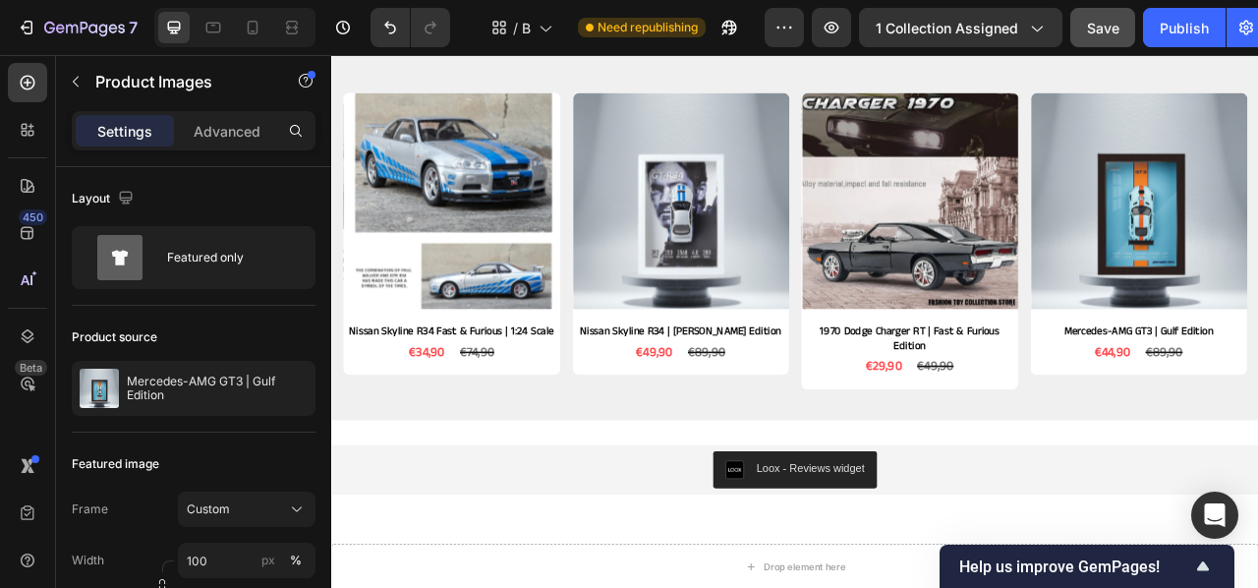
scroll to position [1079, 0]
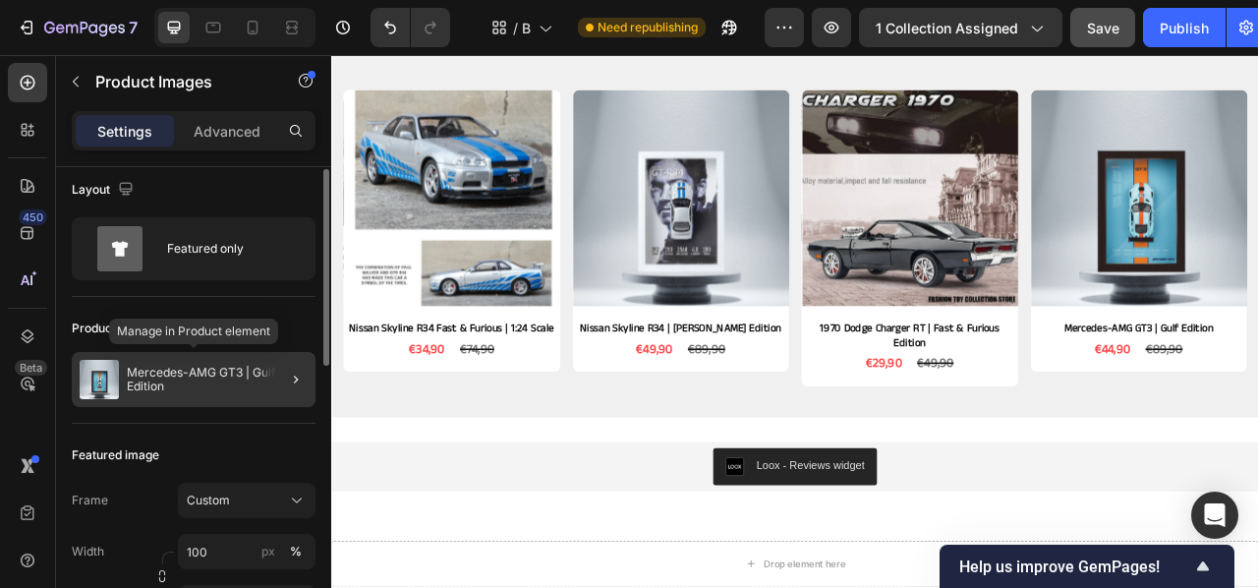
click at [176, 365] on div "Mercedes-AMG GT3 | Gulf Edition" at bounding box center [194, 379] width 244 height 55
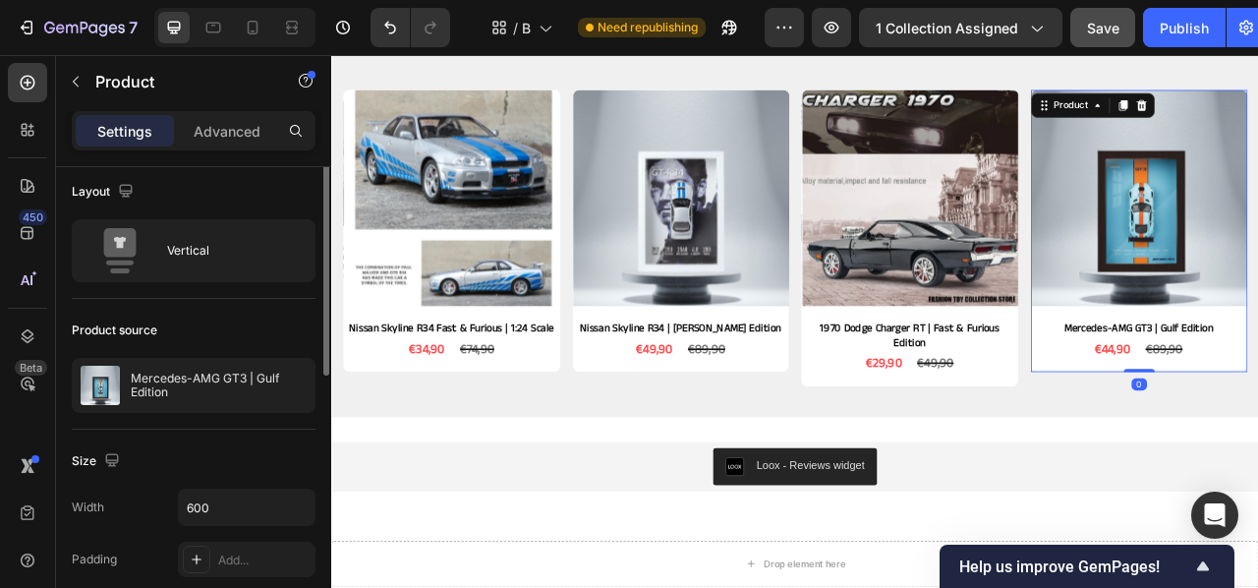
scroll to position [0, 0]
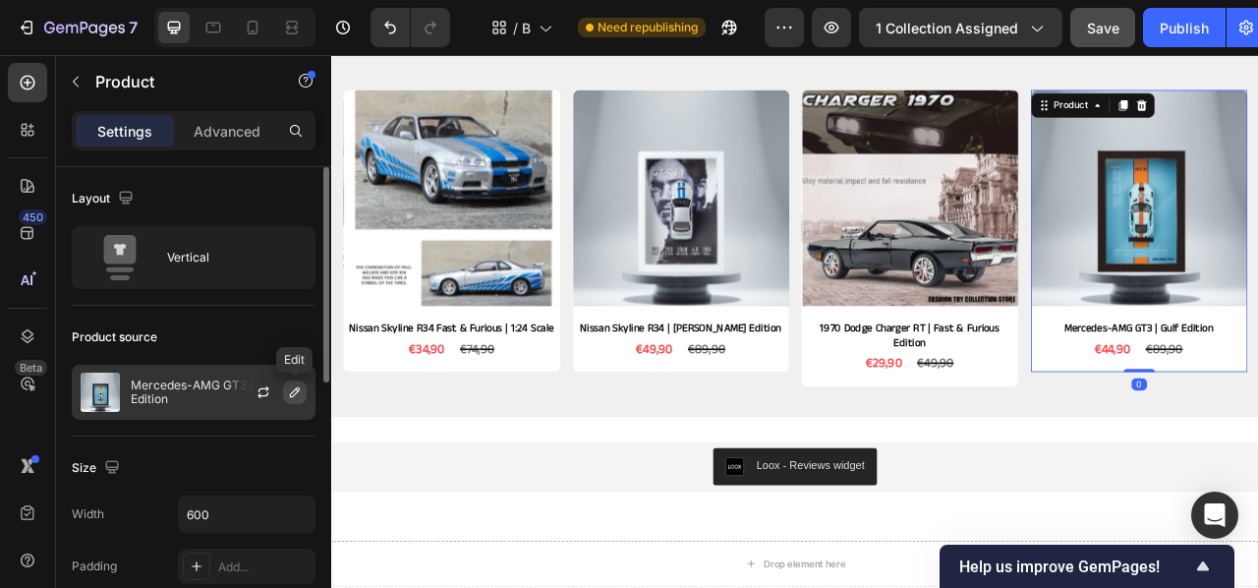
click at [300, 400] on button "button" at bounding box center [295, 392] width 24 height 24
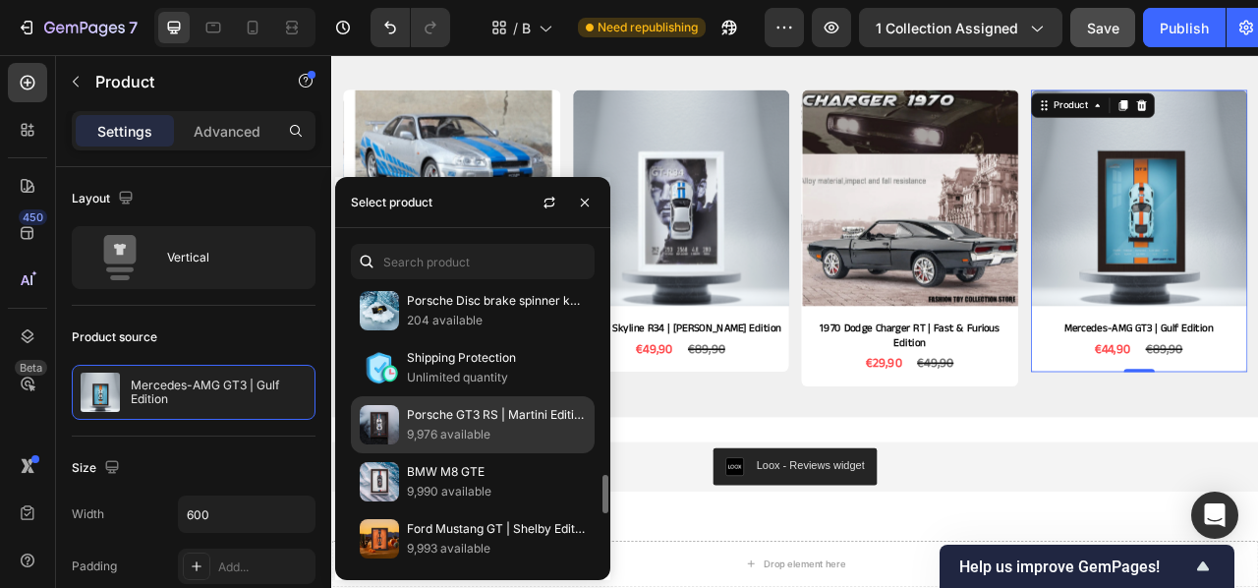
scroll to position [1371, 0]
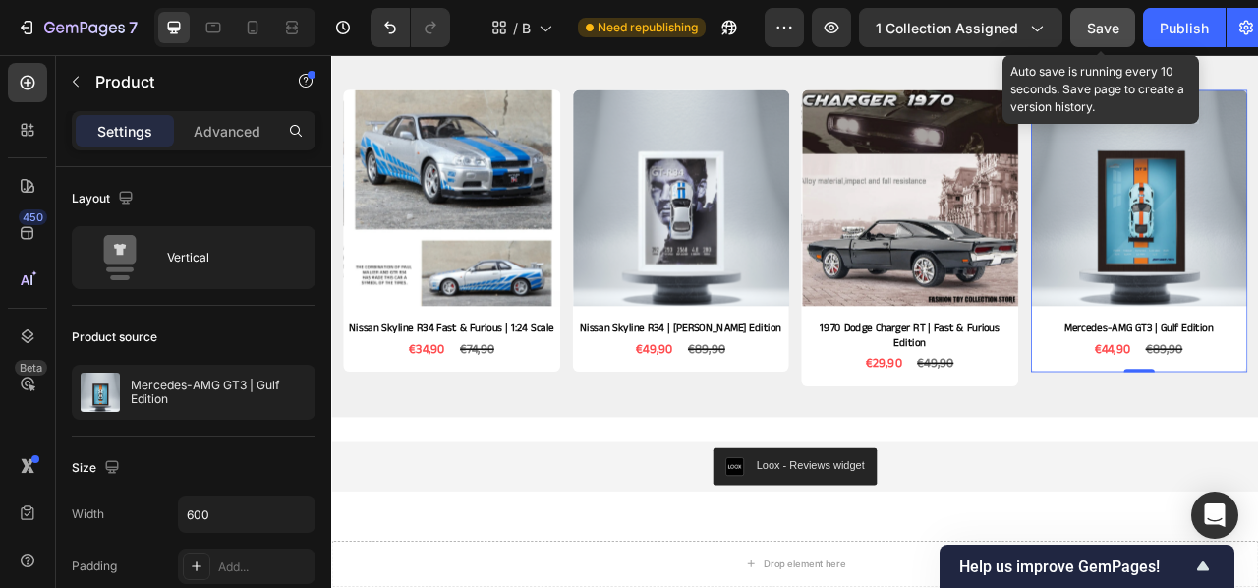
click at [1120, 32] on span "Save" at bounding box center [1103, 28] width 32 height 17
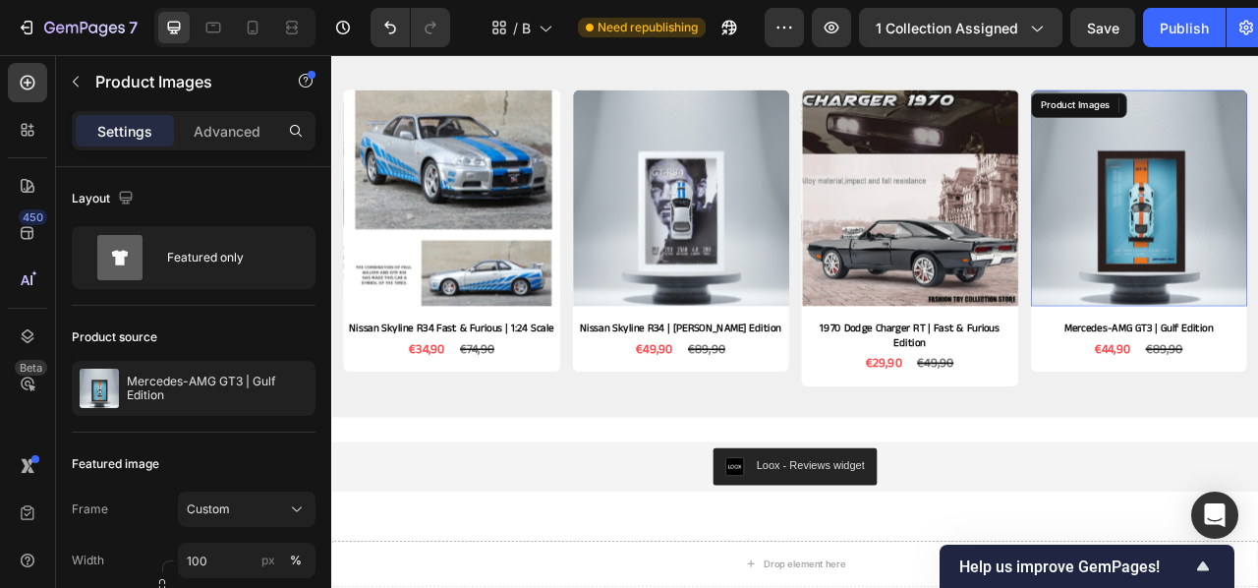
drag, startPoint x: 1419, startPoint y: 260, endPoint x: 950, endPoint y: 316, distance: 472.1
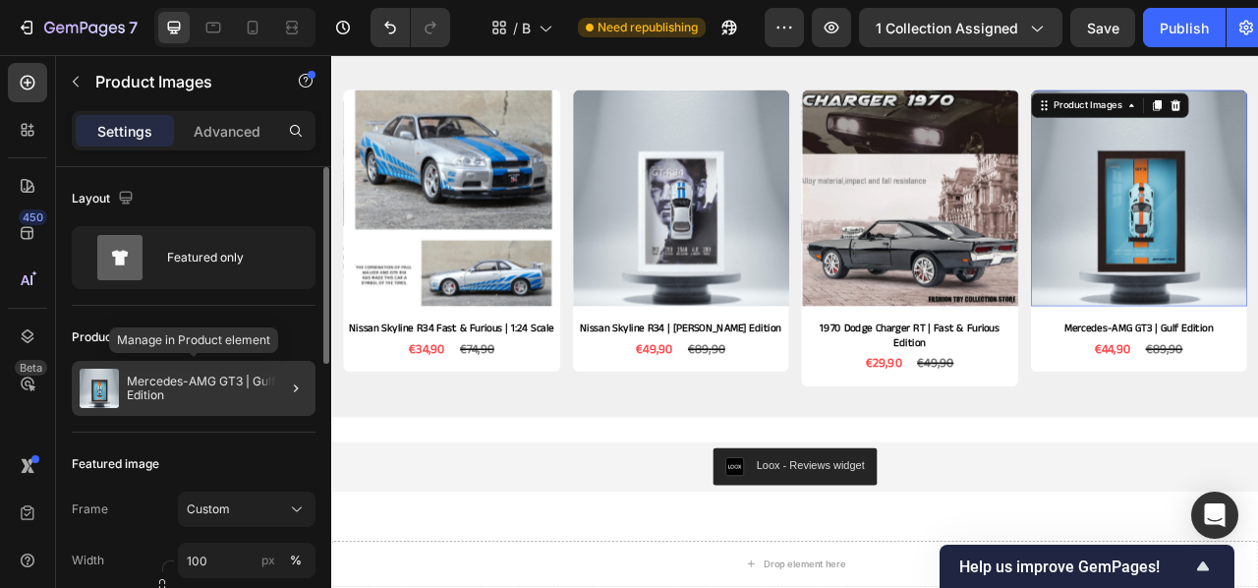
click at [194, 394] on p "Mercedes-AMG GT3 | Gulf Edition" at bounding box center [217, 388] width 181 height 28
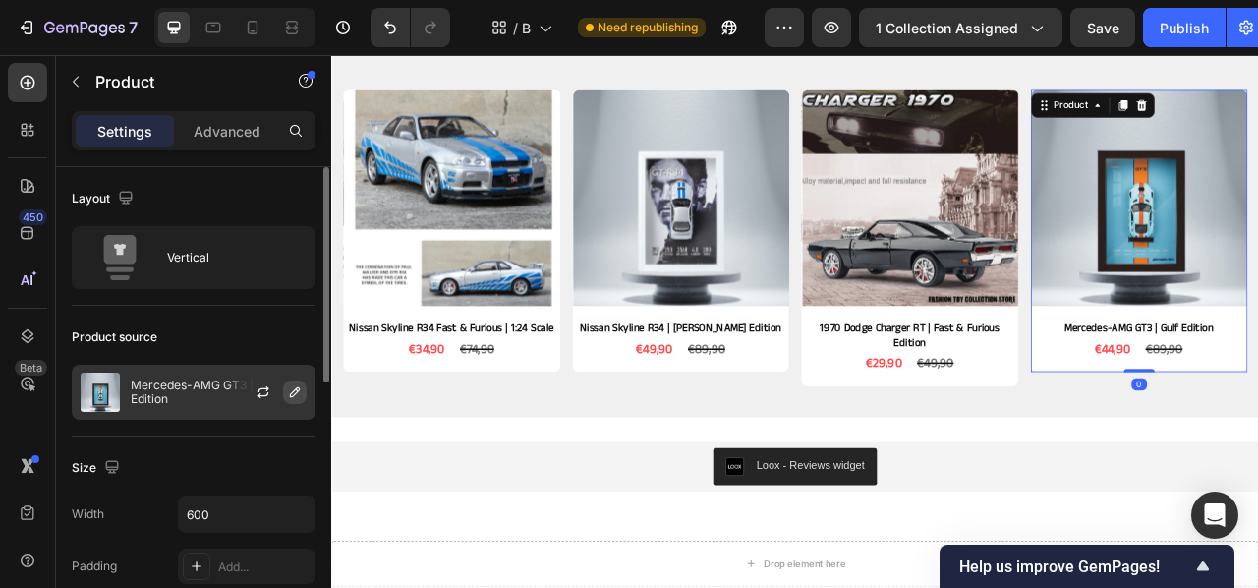
click at [303, 389] on div at bounding box center [271, 392] width 86 height 53
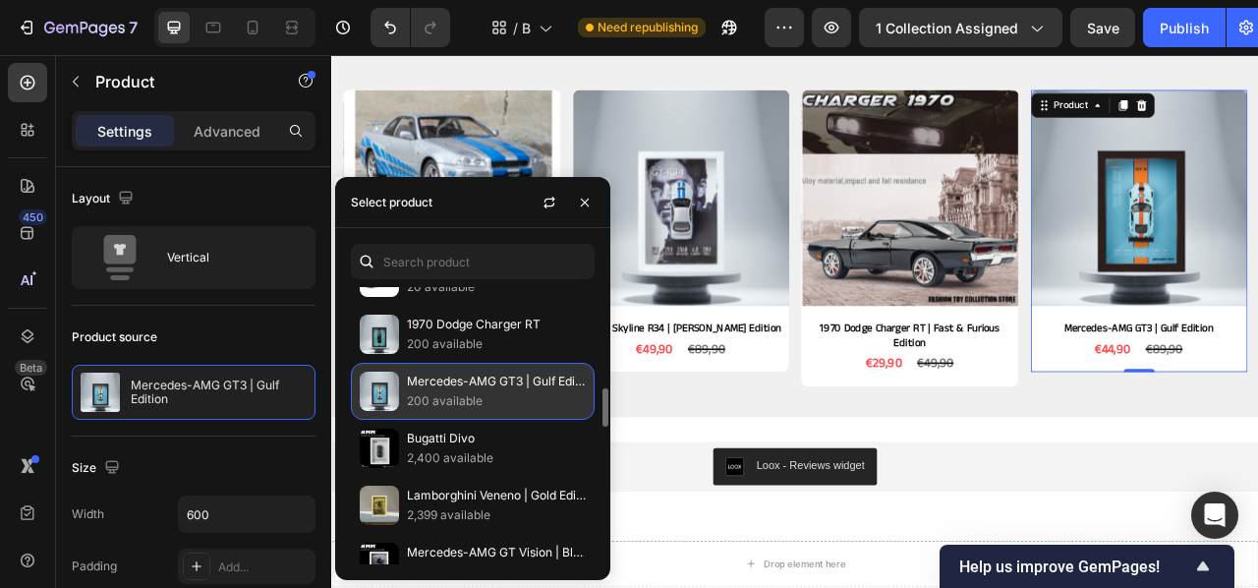
scroll to position [724, 0]
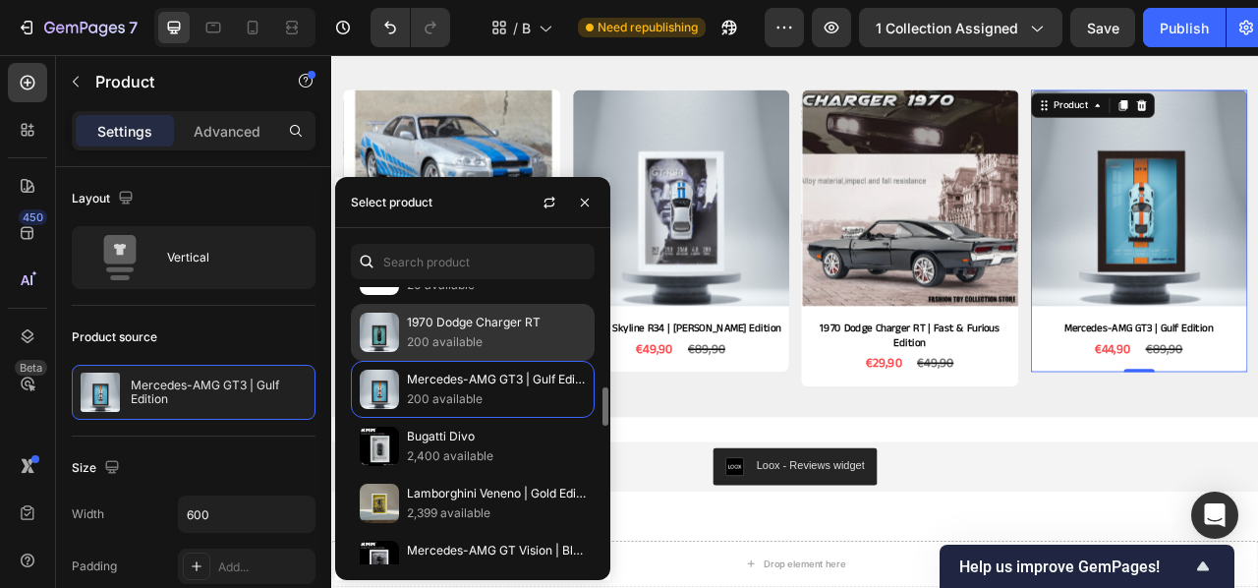
click at [391, 337] on img at bounding box center [379, 332] width 39 height 39
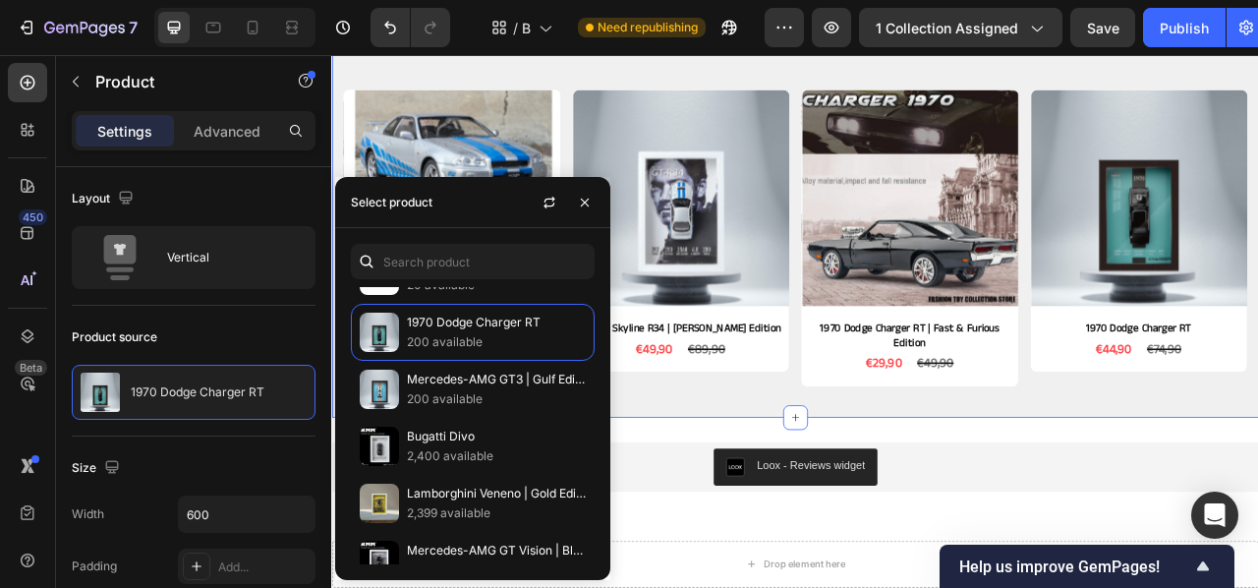
click at [1129, 490] on div "NEW RELEASES Heading Row Product Images Nissan Skyline R34 Fast & Furious | 1:2…" at bounding box center [921, 242] width 1150 height 499
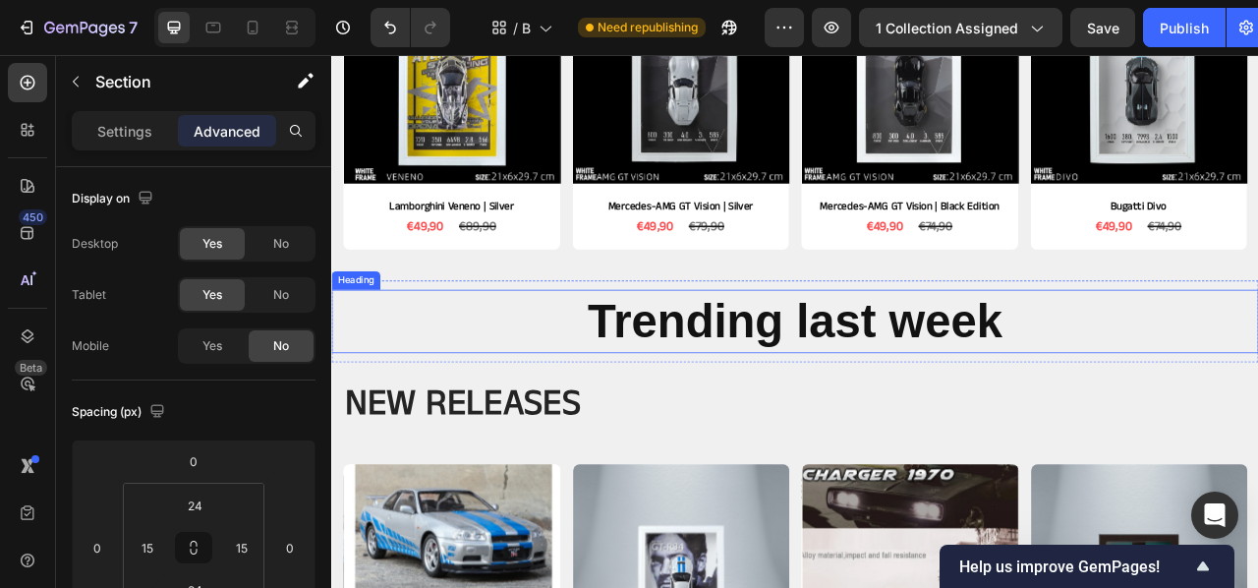
scroll to position [607, 0]
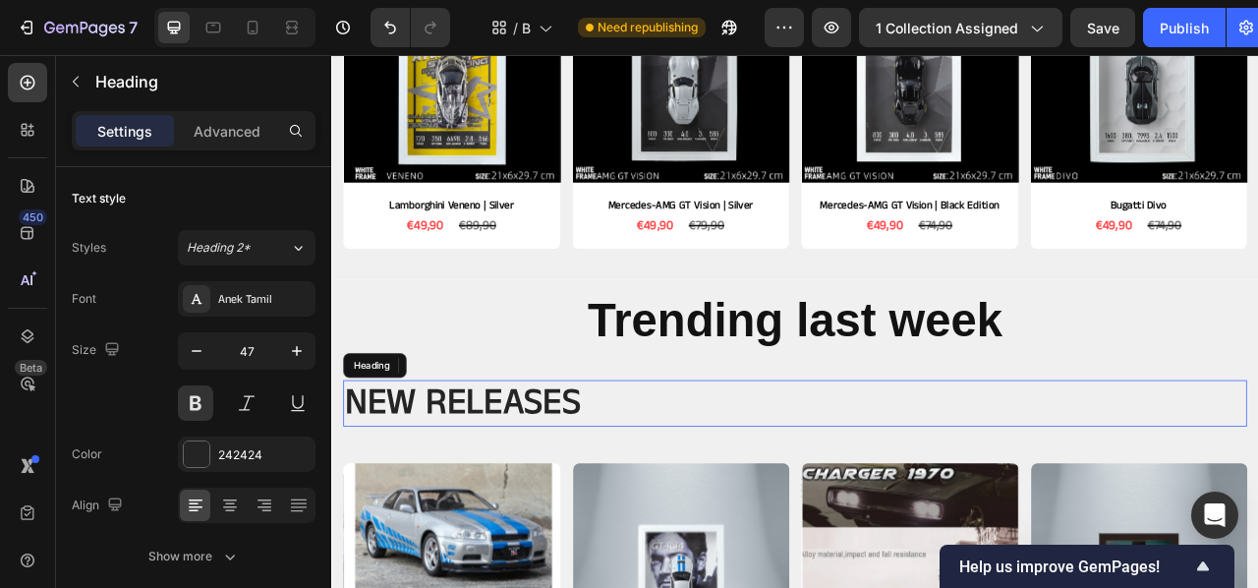
click at [661, 481] on h2 "NEW RELEASES" at bounding box center [921, 498] width 1150 height 59
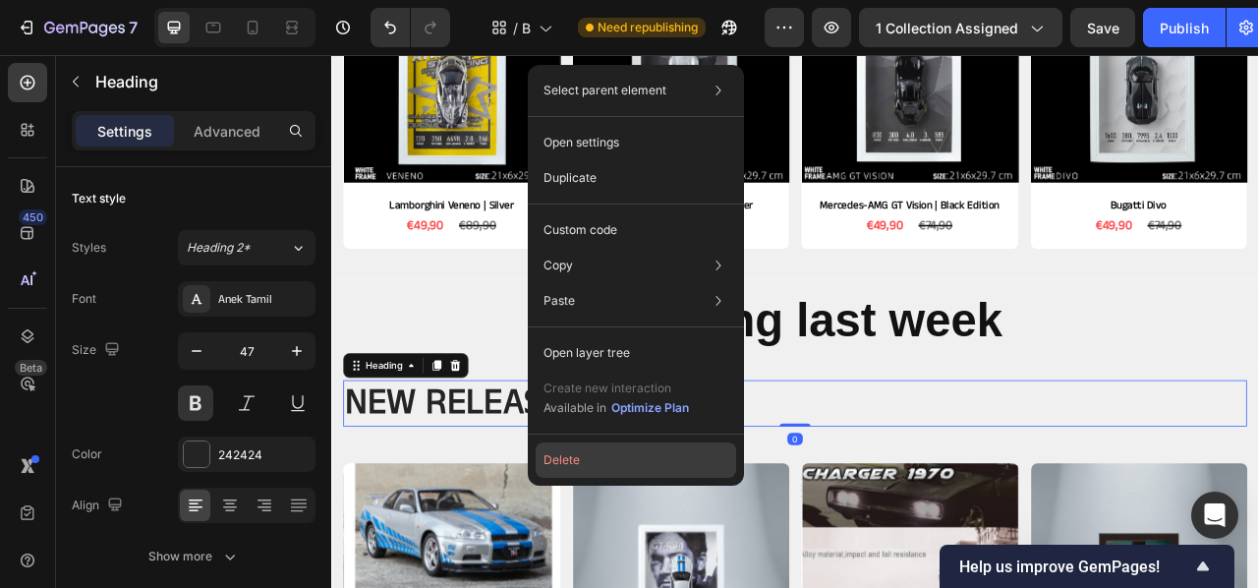
click at [592, 468] on button "Delete" at bounding box center [636, 459] width 201 height 35
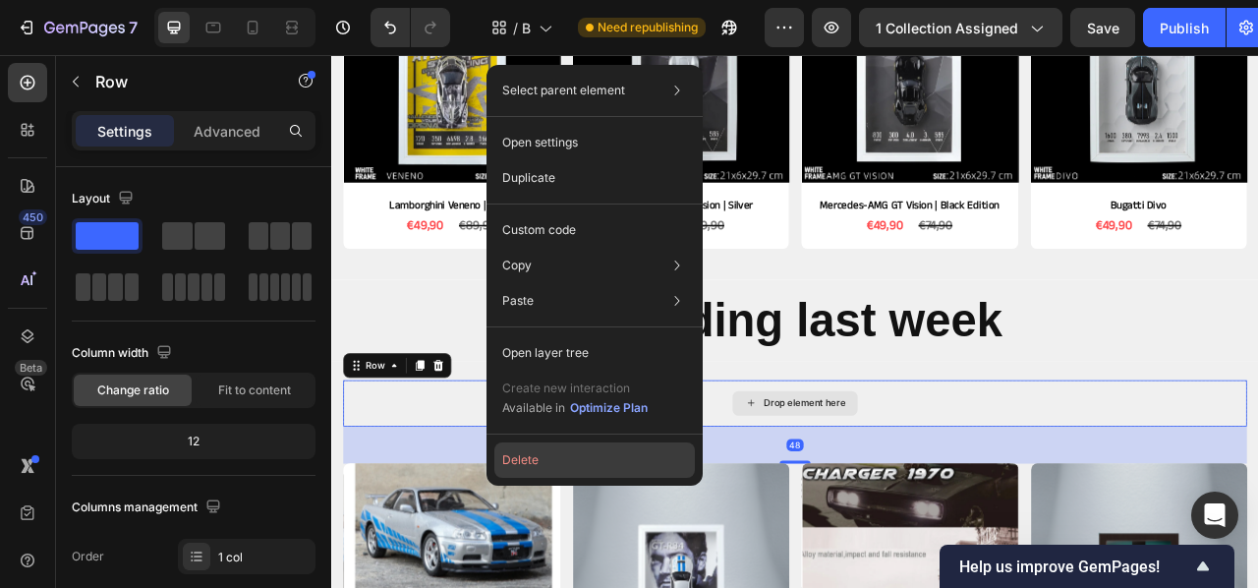
click at [592, 446] on button "Delete" at bounding box center [594, 459] width 201 height 35
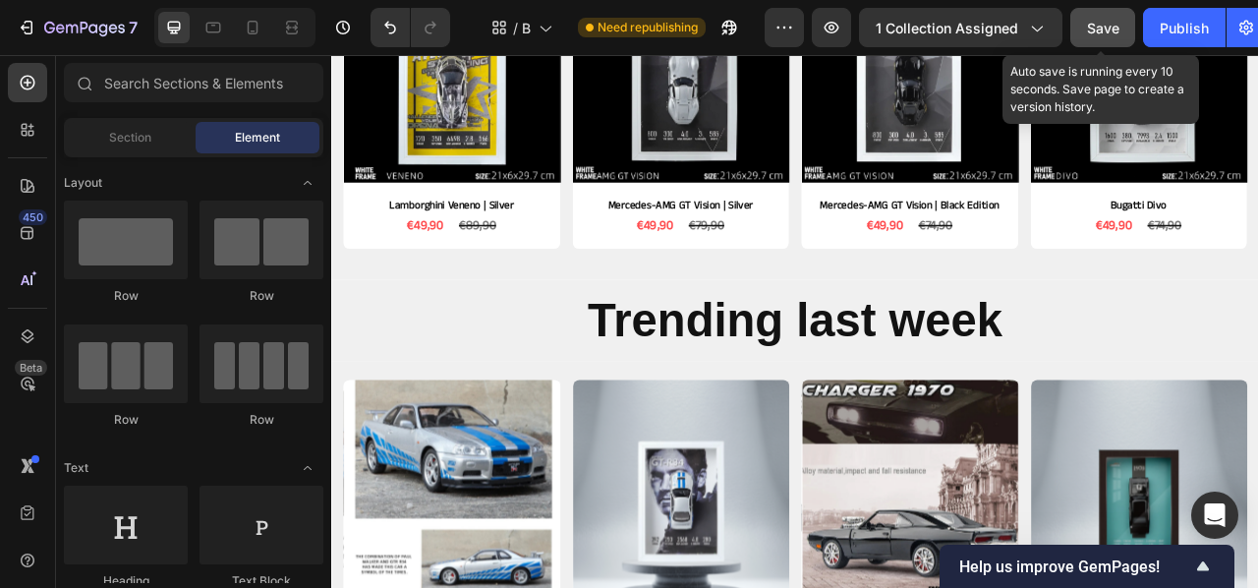
click at [1095, 34] on span "Save" at bounding box center [1103, 28] width 32 height 17
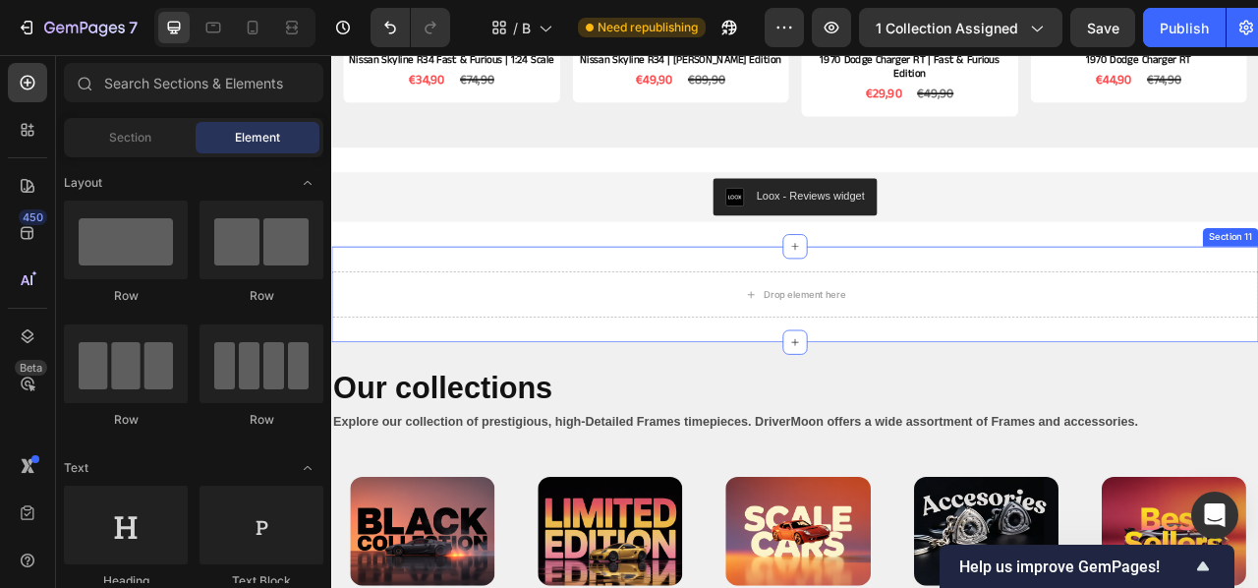
scroll to position [1311, 0]
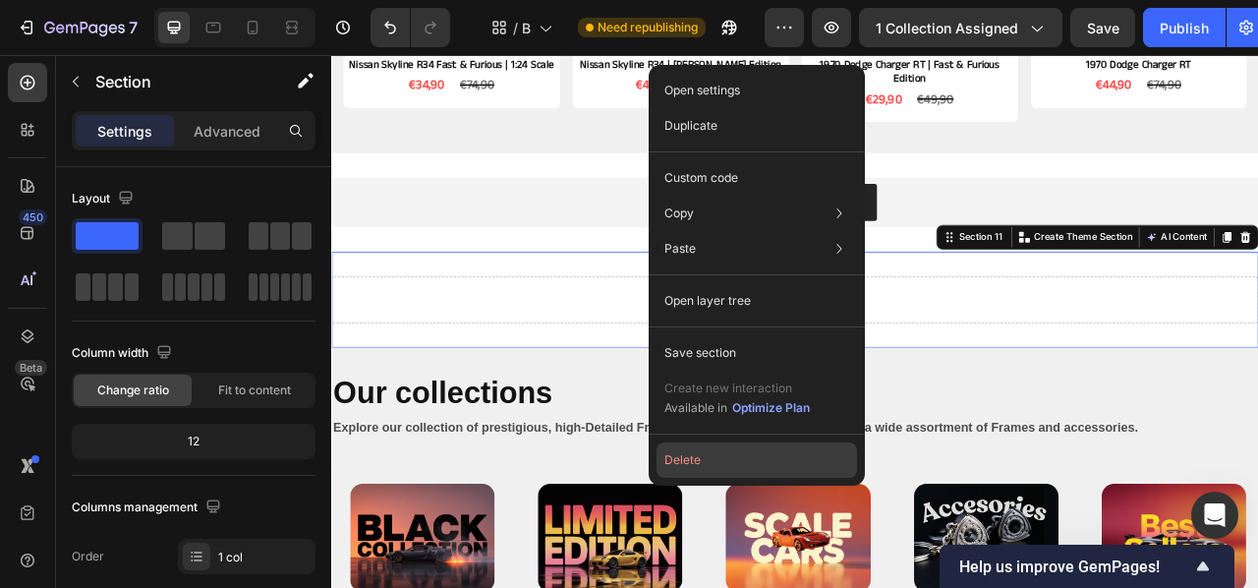
click at [729, 450] on button "Delete" at bounding box center [757, 459] width 201 height 35
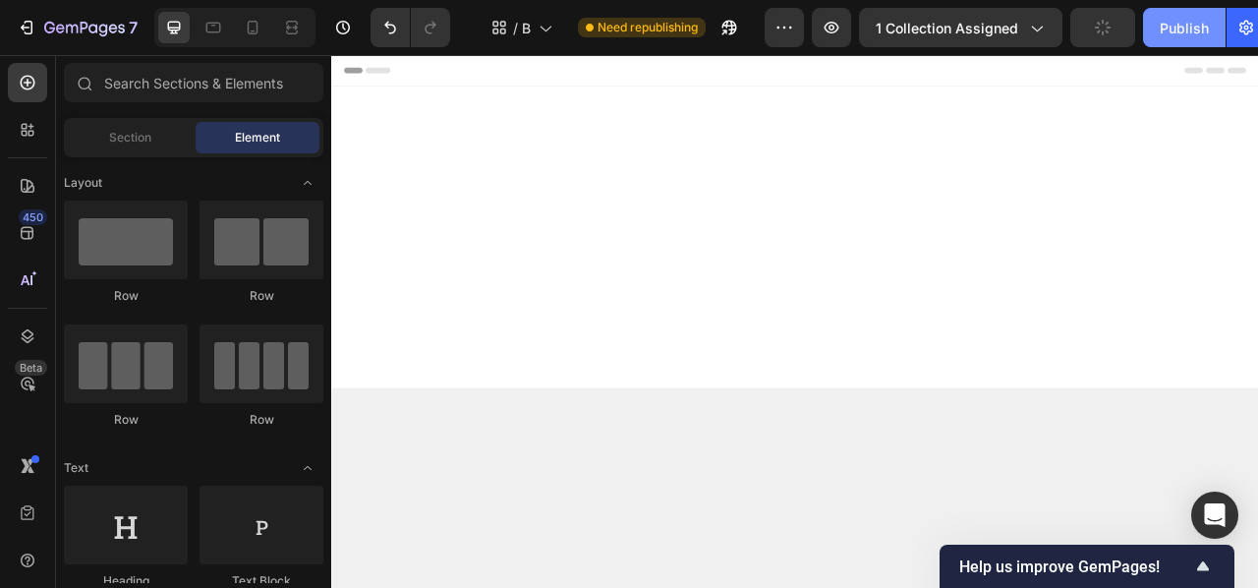
scroll to position [1311, 0]
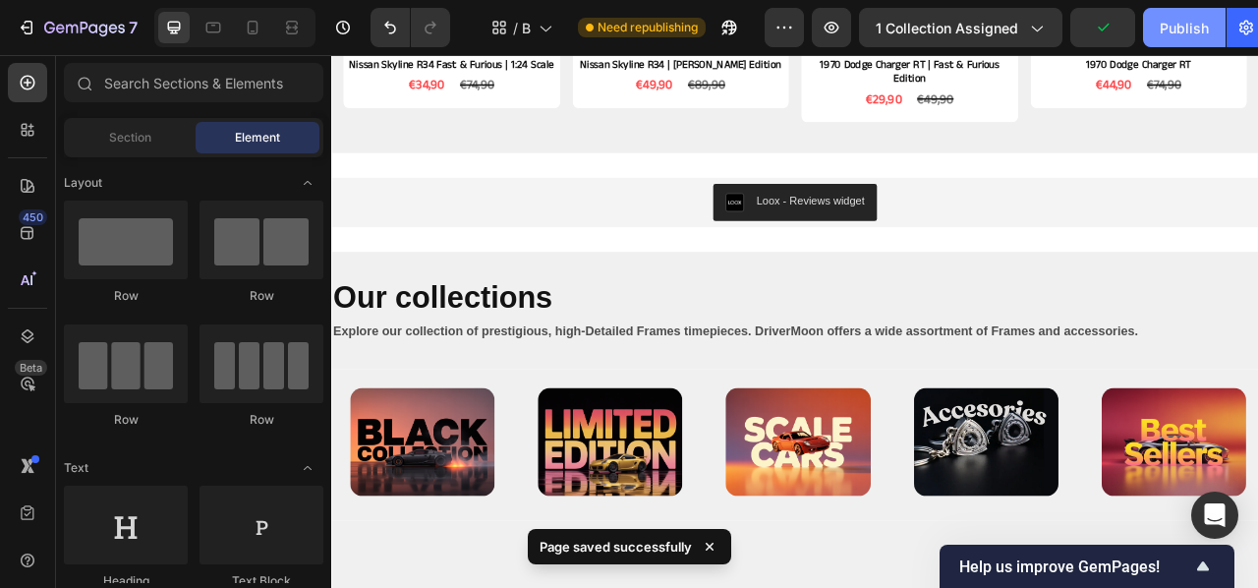
click at [1178, 35] on div "Publish" at bounding box center [1184, 28] width 49 height 21
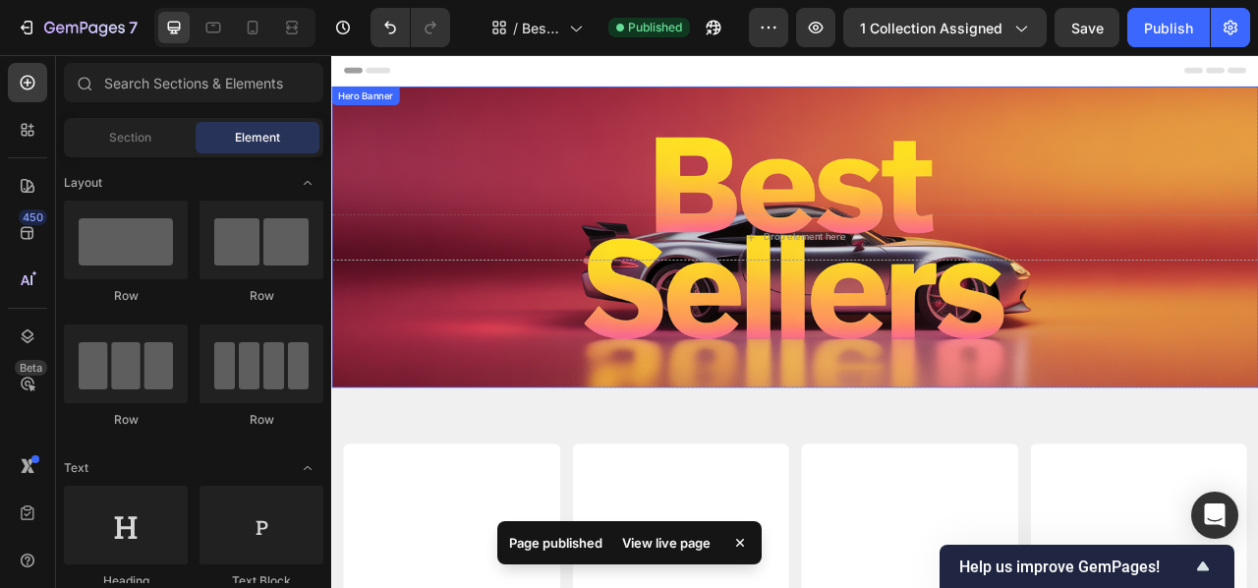
scroll to position [0, 0]
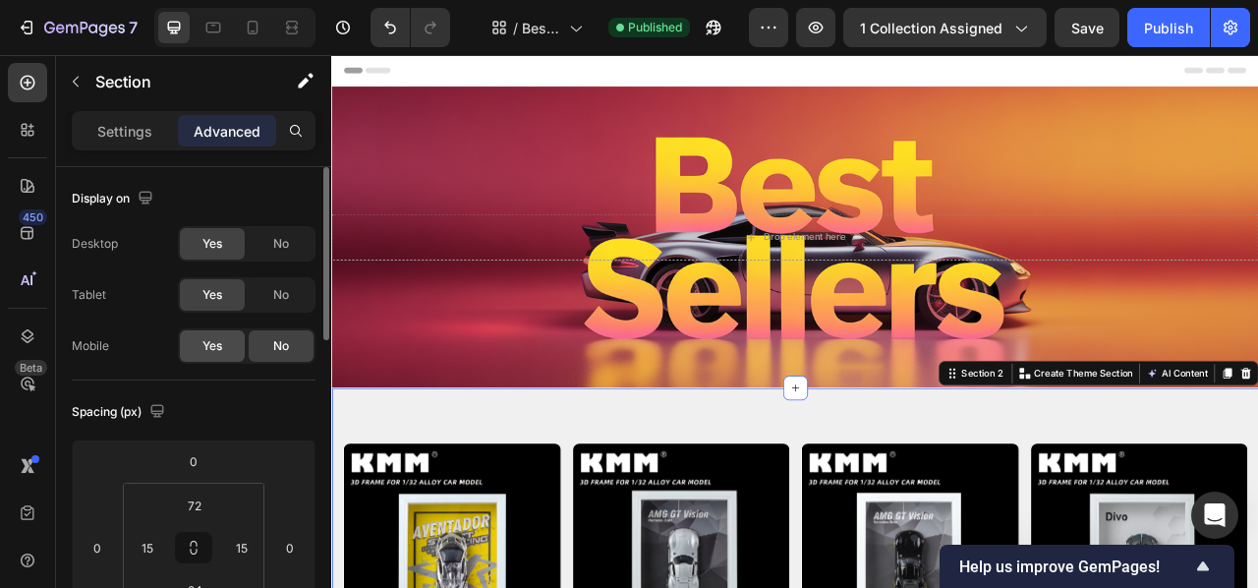
click at [216, 340] on span "Yes" at bounding box center [212, 346] width 20 height 18
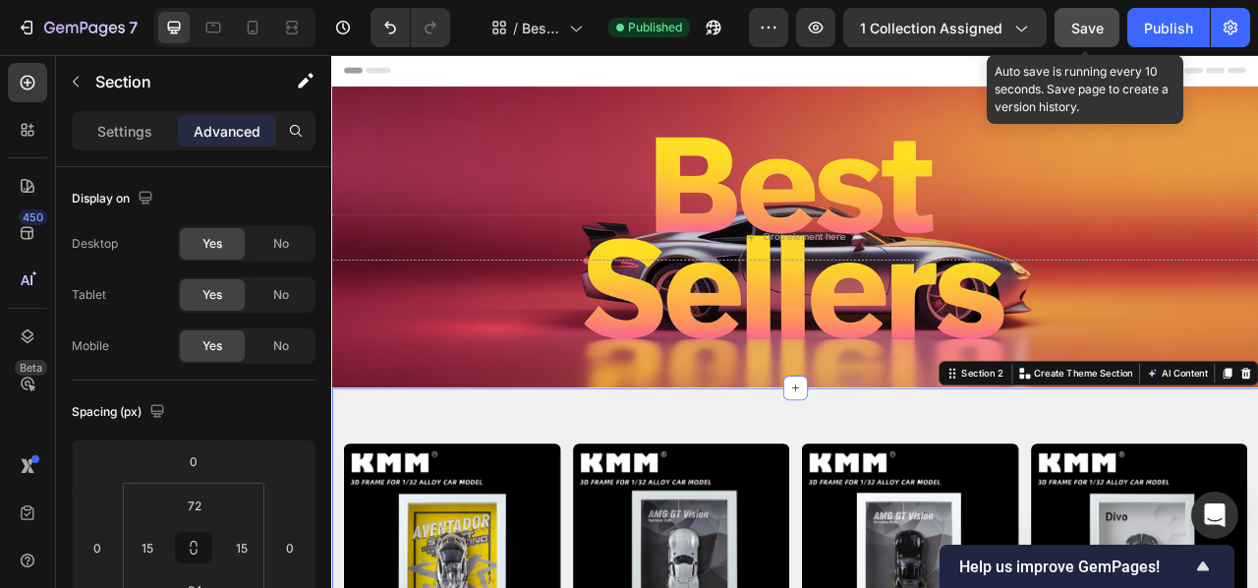
click at [1087, 38] on button "Save" at bounding box center [1087, 27] width 65 height 39
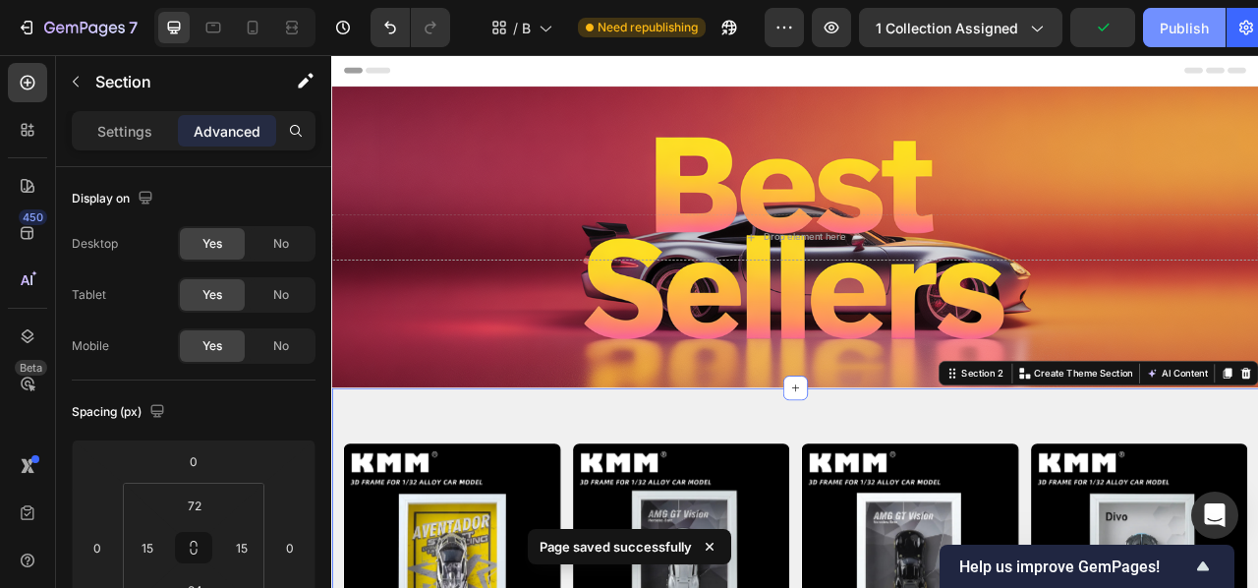
click at [1190, 30] on div "Publish" at bounding box center [1184, 28] width 49 height 21
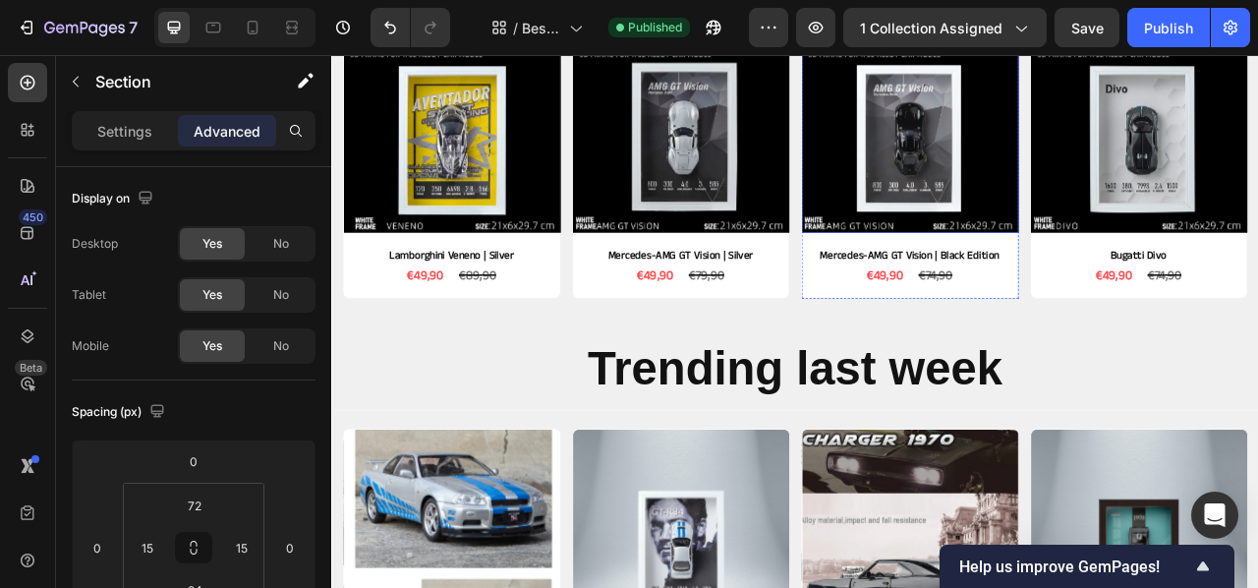
scroll to position [548, 0]
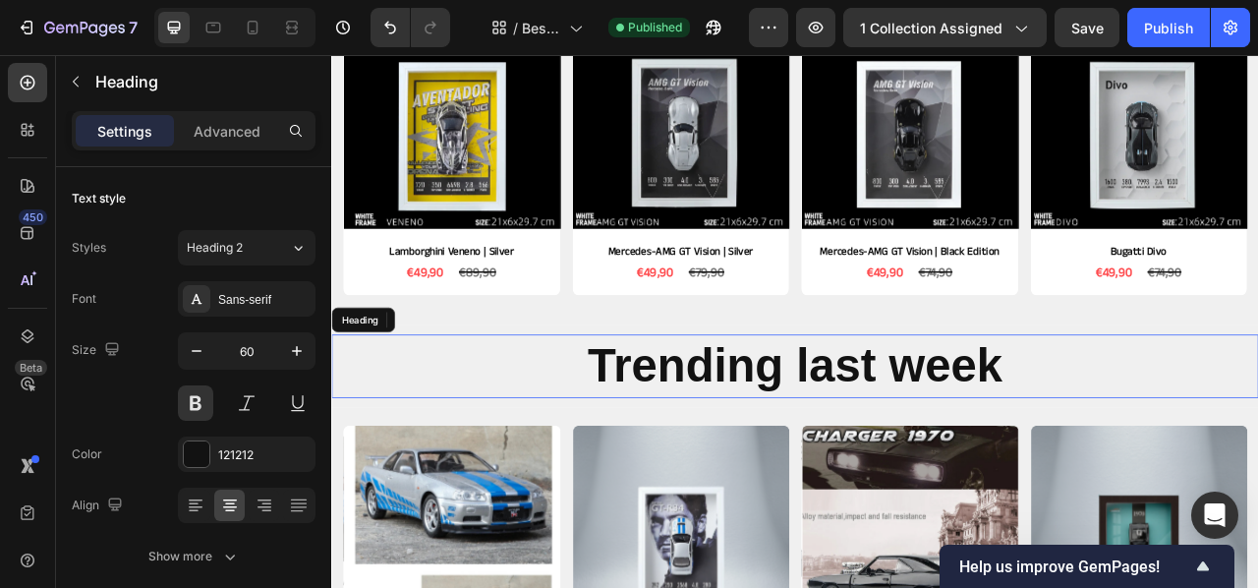
click at [601, 432] on h2 "Trending last week" at bounding box center [920, 451] width 1179 height 81
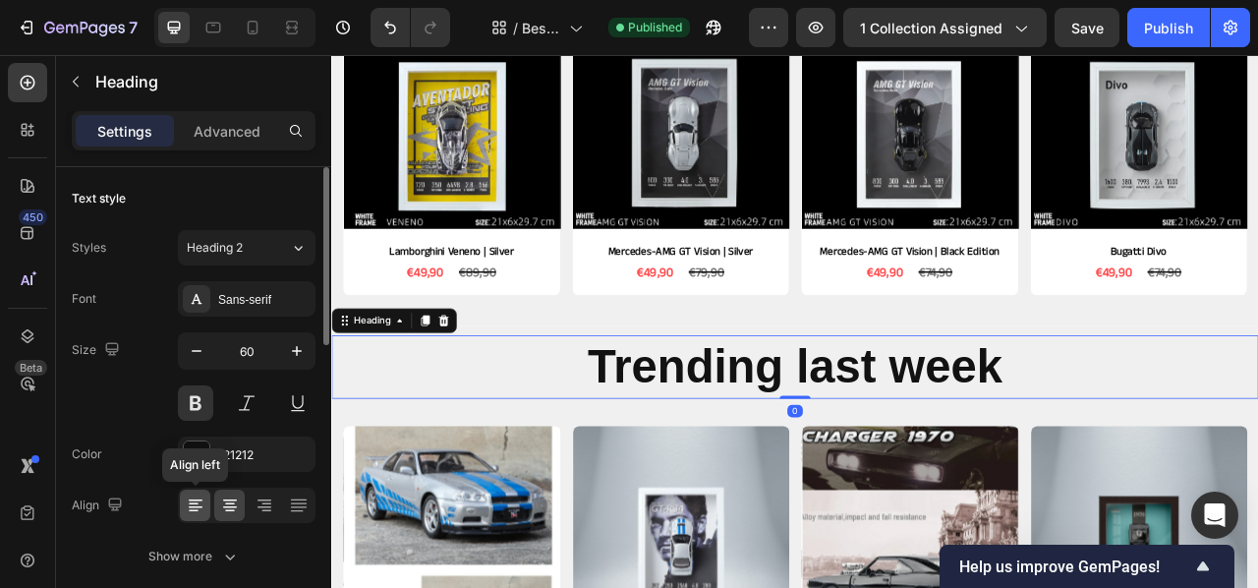
click at [202, 507] on div at bounding box center [195, 504] width 30 height 31
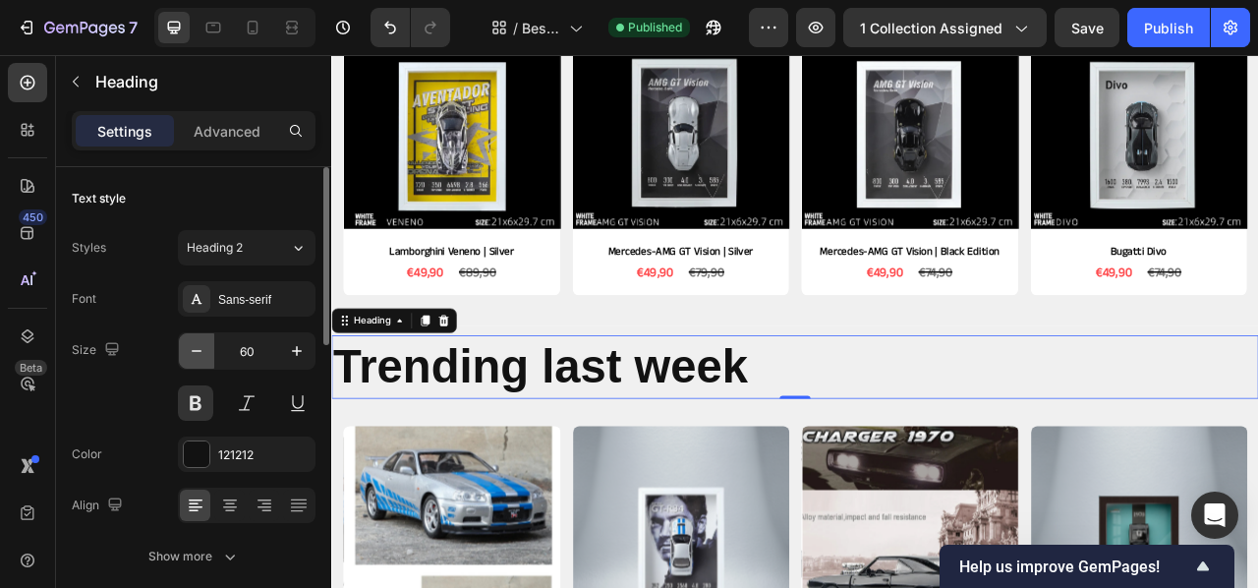
click at [199, 353] on icon "button" at bounding box center [197, 351] width 20 height 20
click at [200, 353] on icon "button" at bounding box center [197, 351] width 20 height 20
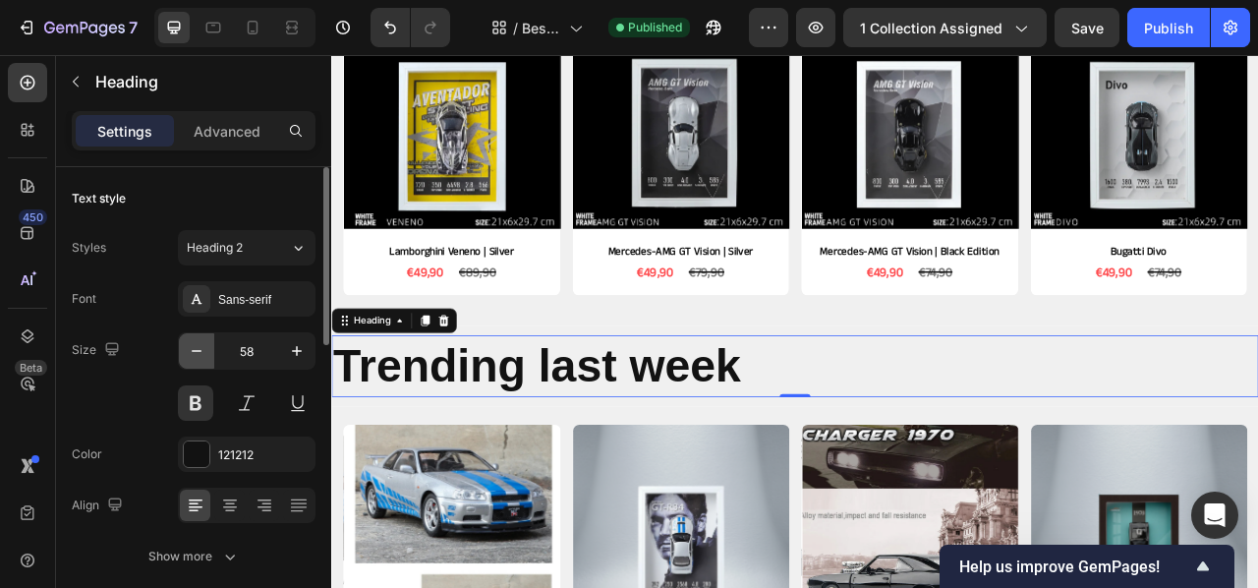
click at [199, 353] on icon "button" at bounding box center [197, 351] width 20 height 20
click at [201, 352] on icon "button" at bounding box center [197, 351] width 20 height 20
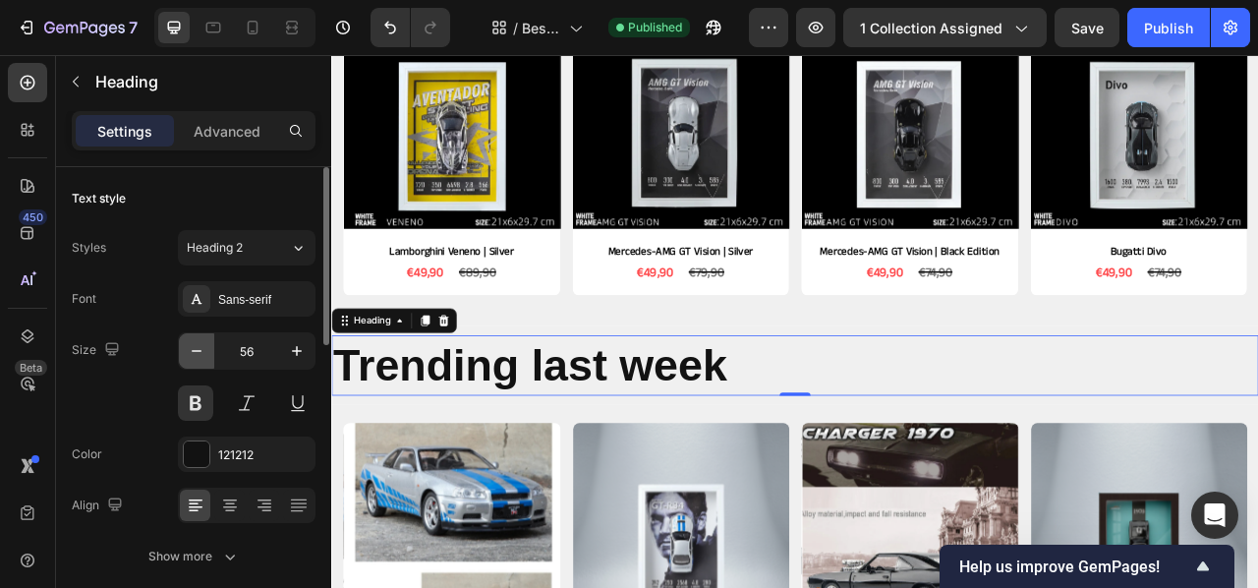
click at [201, 351] on icon "button" at bounding box center [197, 351] width 10 height 2
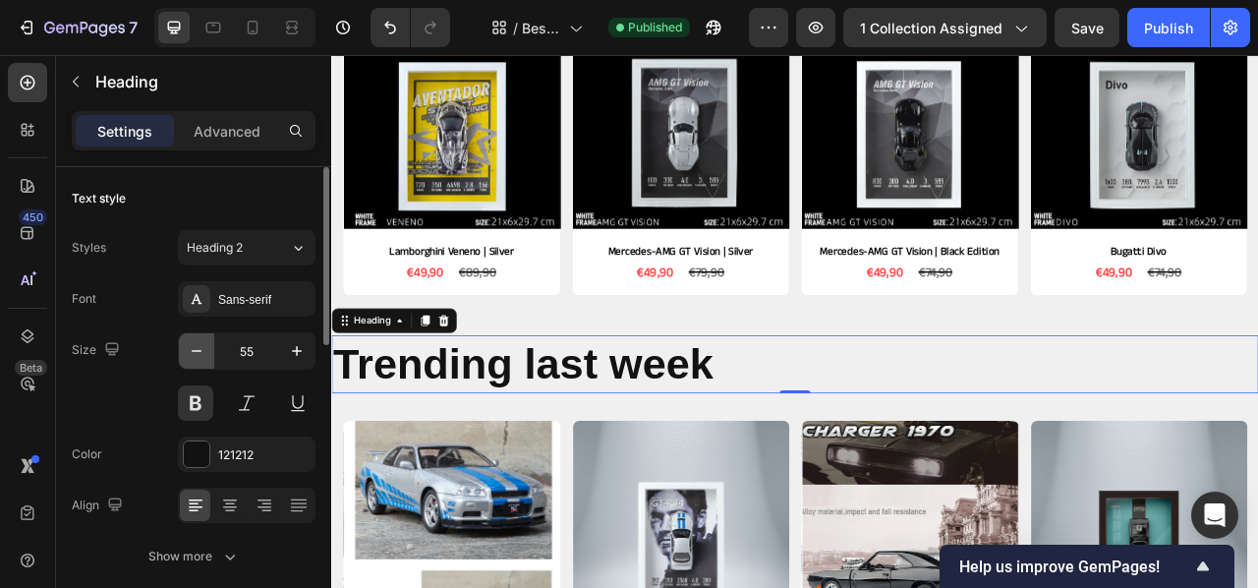
click at [201, 351] on icon "button" at bounding box center [197, 351] width 10 height 2
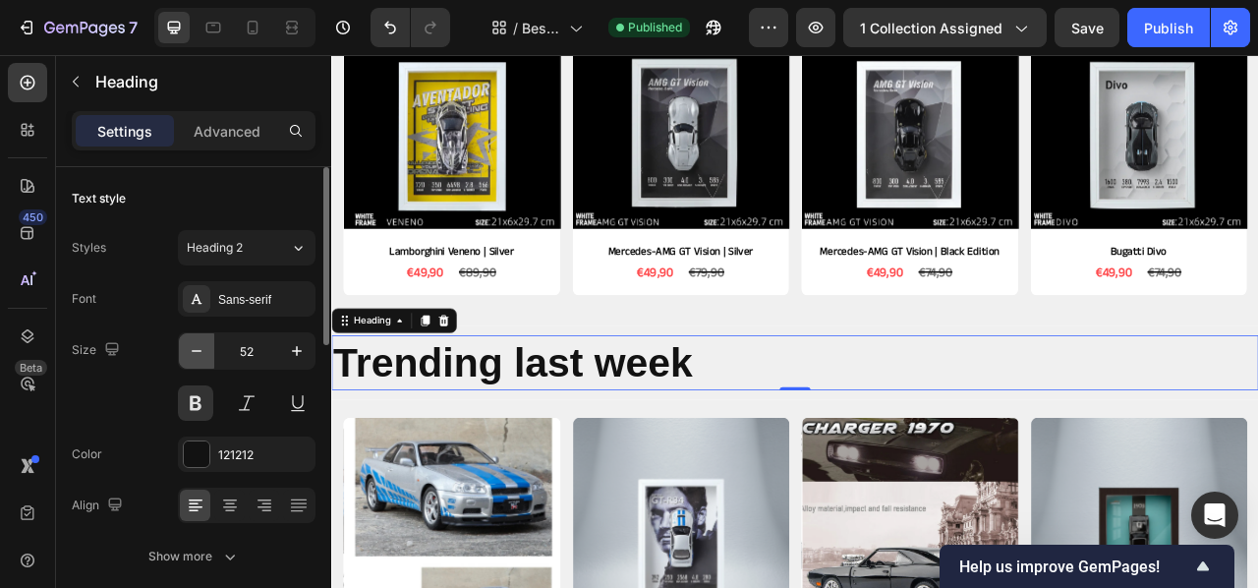
click at [202, 350] on icon "button" at bounding box center [197, 351] width 20 height 20
click at [202, 351] on icon "button" at bounding box center [197, 351] width 20 height 20
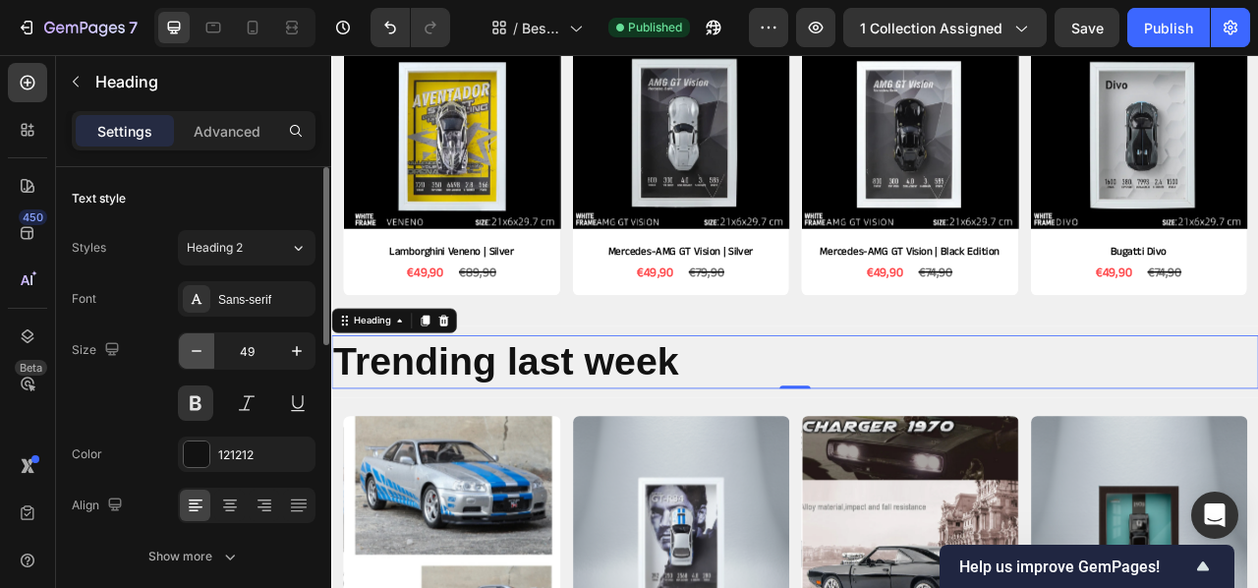
click at [202, 351] on icon "button" at bounding box center [197, 351] width 20 height 20
click at [201, 350] on icon "button" at bounding box center [197, 351] width 20 height 20
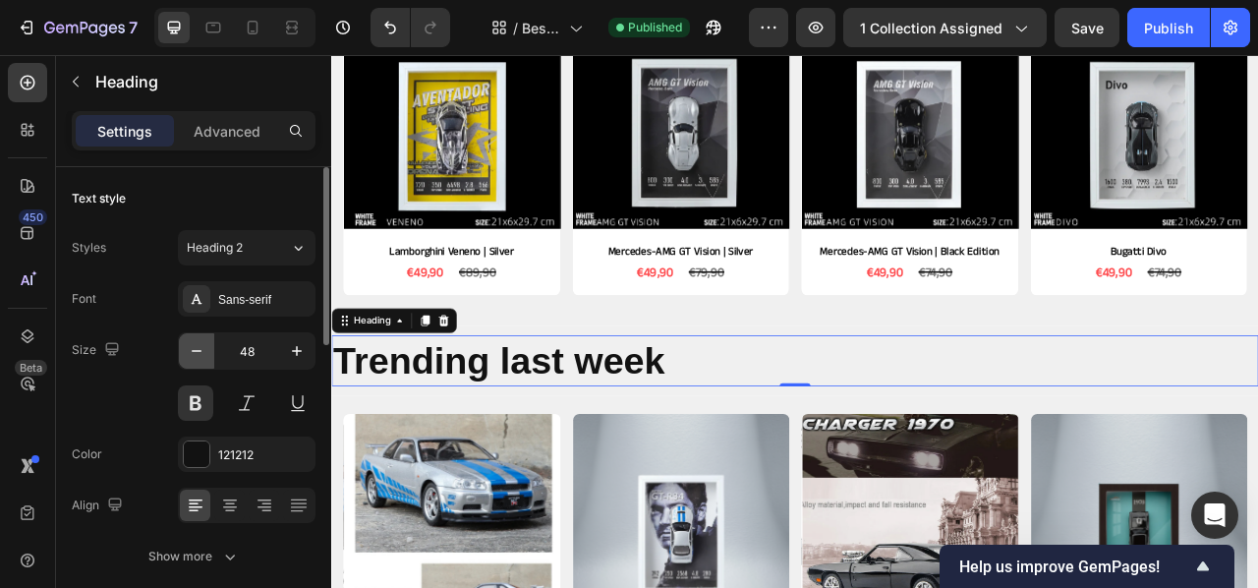
type input "47"
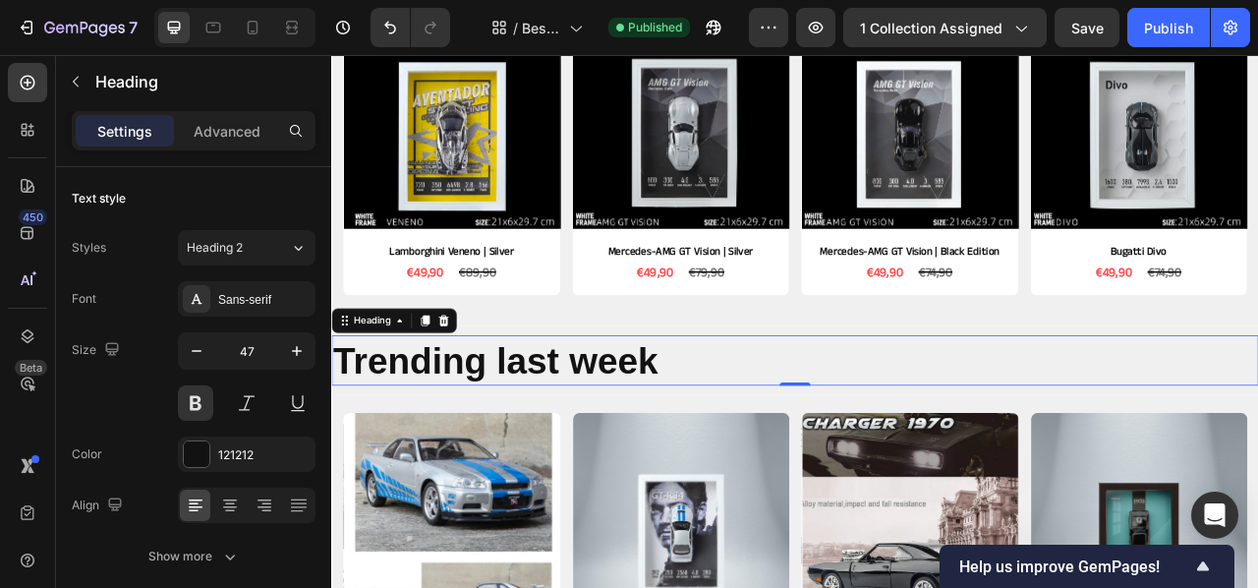
drag, startPoint x: 817, startPoint y: 440, endPoint x: 798, endPoint y: 451, distance: 21.6
click at [813, 440] on h2 "Trending last week" at bounding box center [920, 444] width 1179 height 64
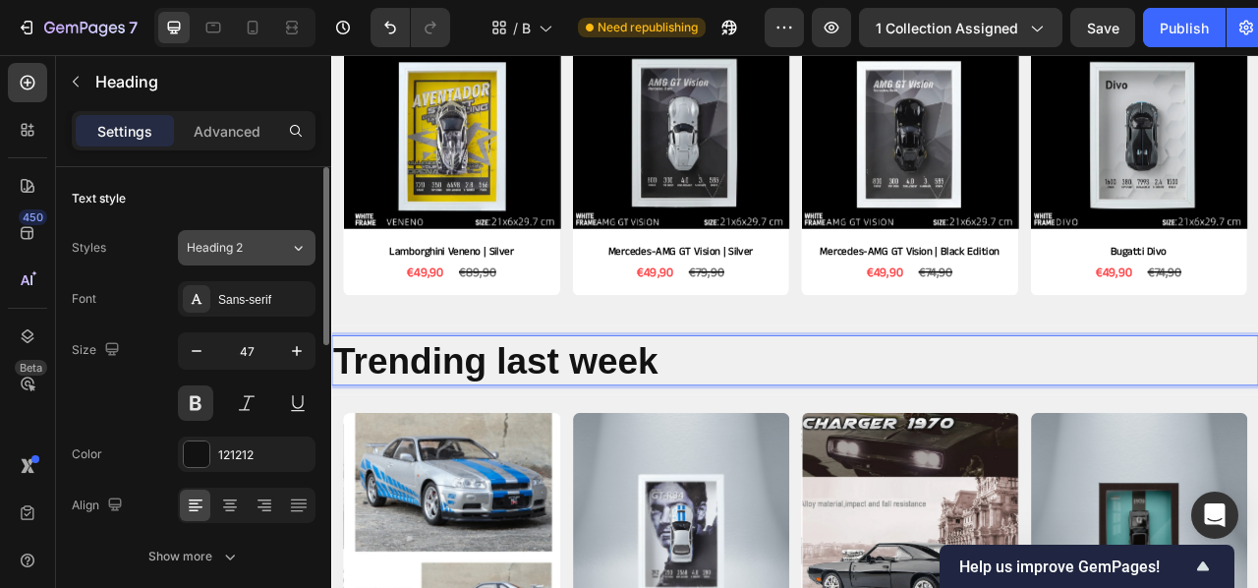
click at [235, 243] on span "Heading 2" at bounding box center [215, 248] width 56 height 18
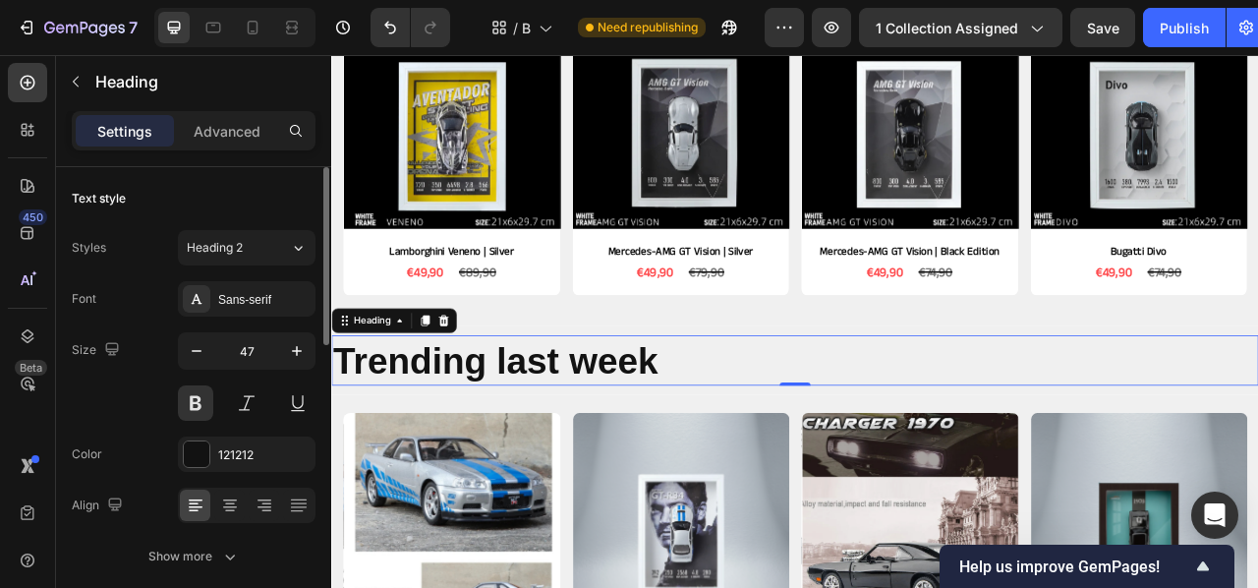
click at [240, 214] on div "Text style Styles Heading 2 Font Sans-serif Size 47 Color 121212 Align Show more" at bounding box center [194, 379] width 244 height 424
click at [262, 304] on div "Sans-serif" at bounding box center [264, 300] width 92 height 18
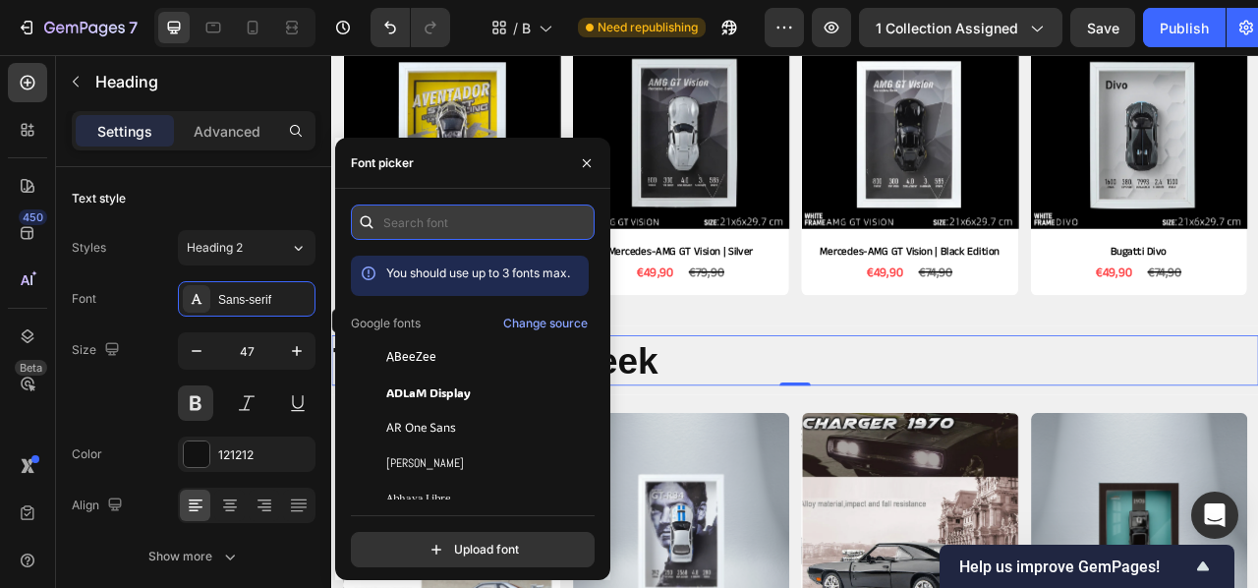
click at [429, 235] on input "text" at bounding box center [473, 221] width 244 height 35
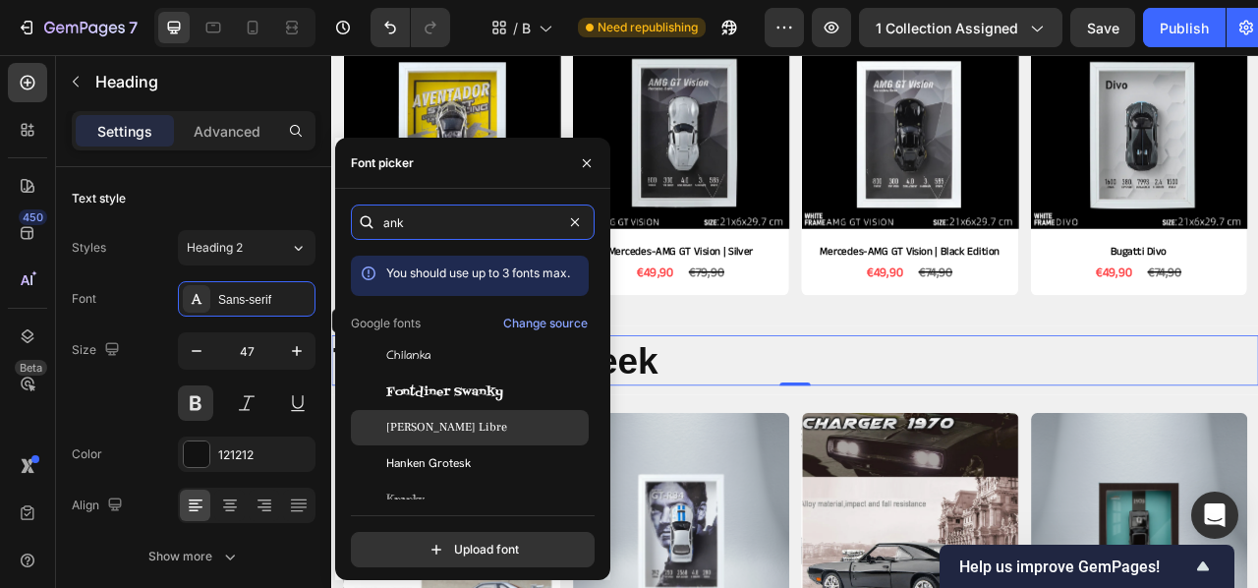
scroll to position [0, 0]
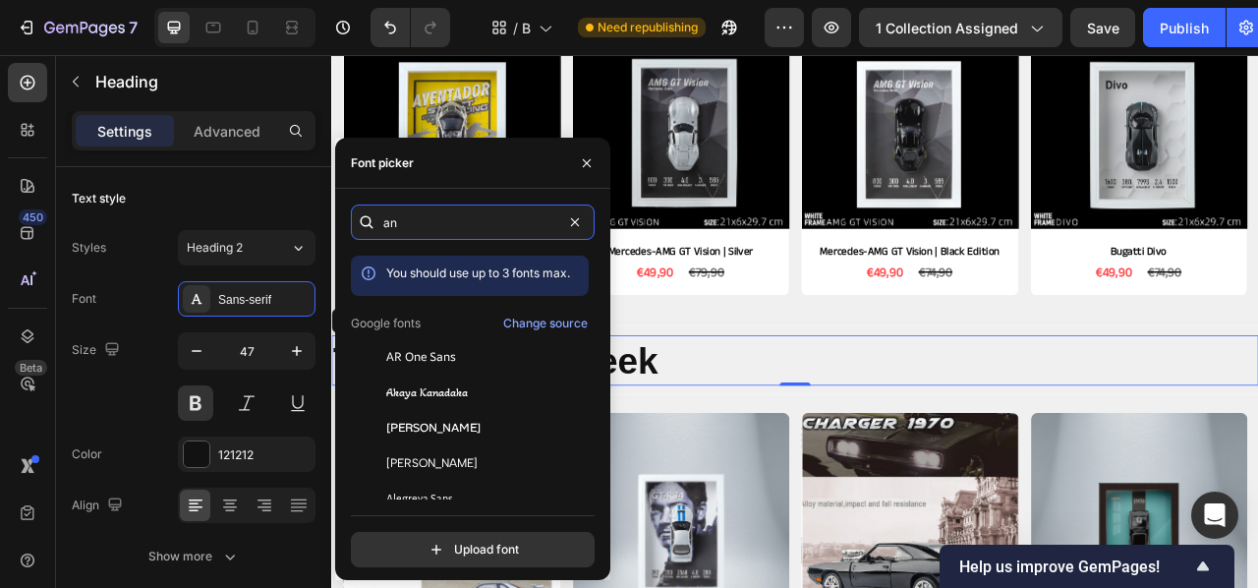
type input "a"
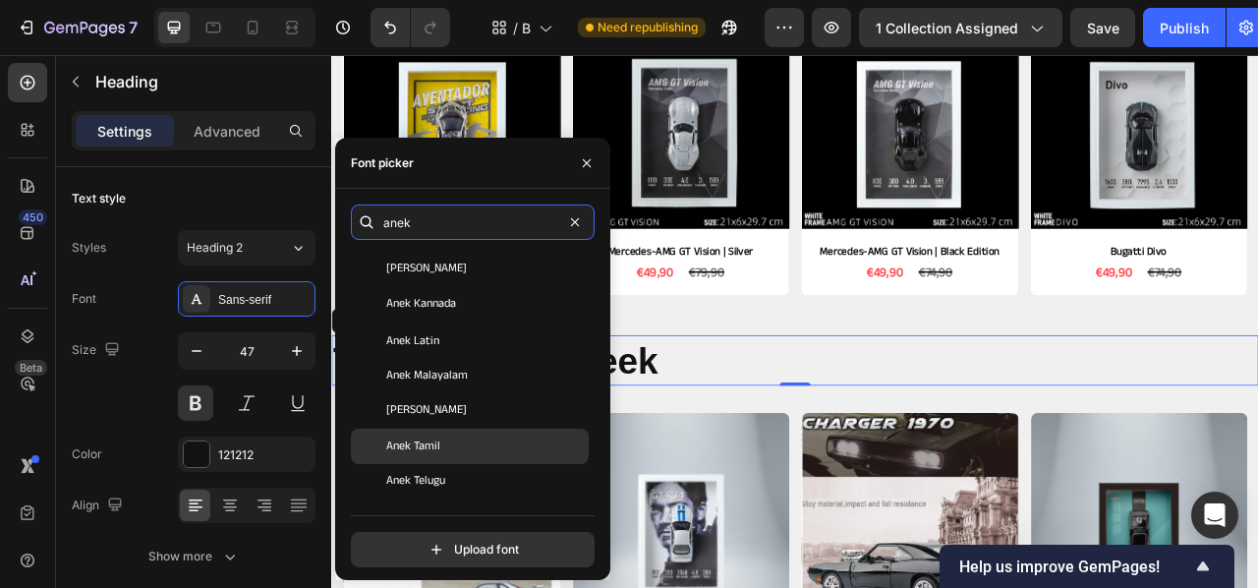
scroll to position [194, 0]
type input "anek"
click at [459, 435] on div "Anek Tamil" at bounding box center [470, 446] width 238 height 35
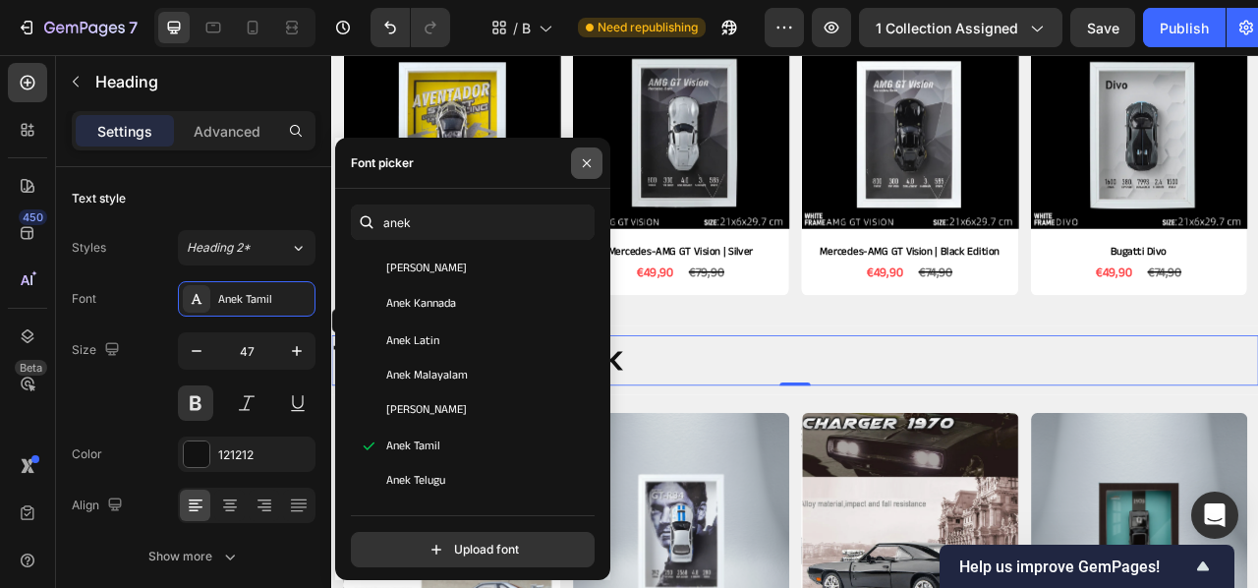
click at [582, 161] on icon "button" at bounding box center [587, 163] width 16 height 16
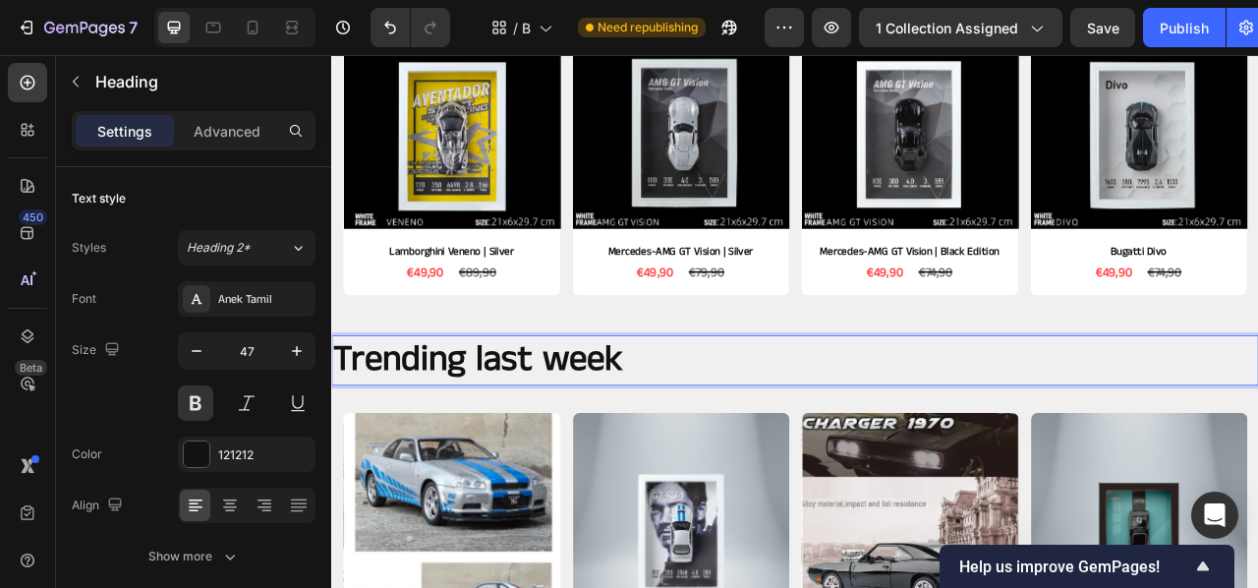
click at [744, 442] on p "Trending last week" at bounding box center [921, 444] width 1176 height 60
click at [743, 442] on p "Trending last week" at bounding box center [921, 444] width 1176 height 60
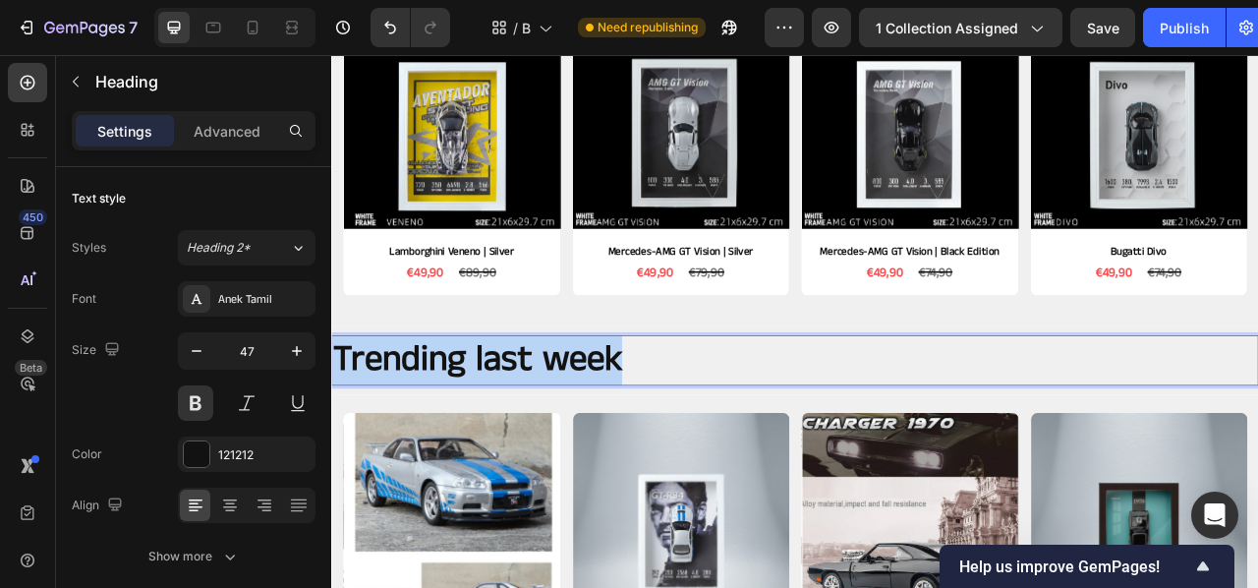
drag, startPoint x: 734, startPoint y: 441, endPoint x: 325, endPoint y: 437, distance: 408.9
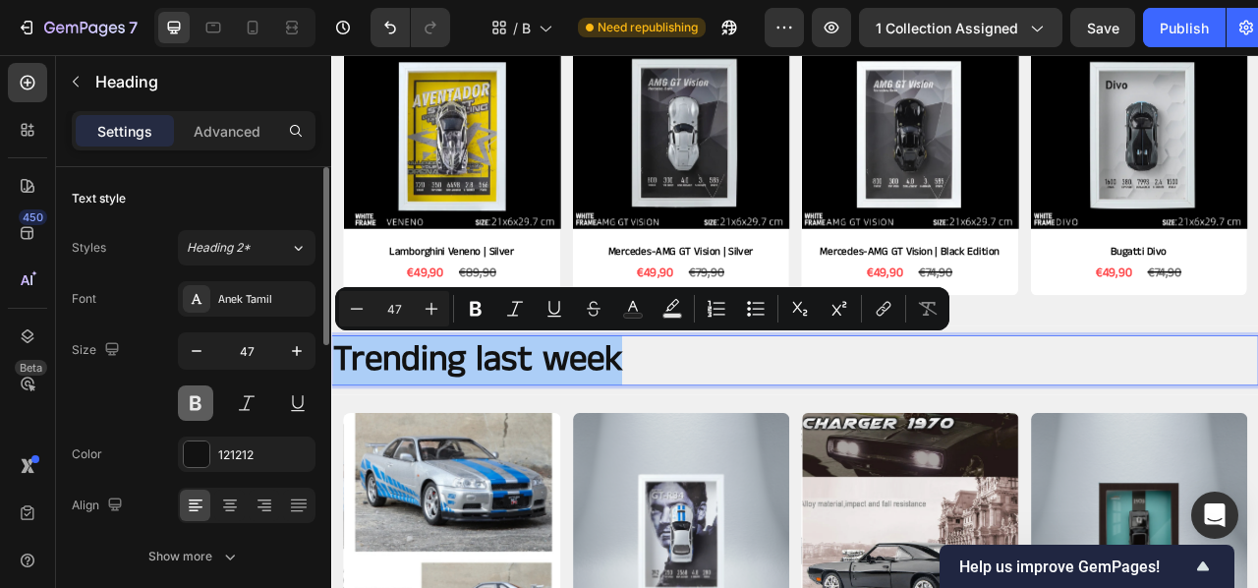
click at [186, 403] on button at bounding box center [195, 402] width 35 height 35
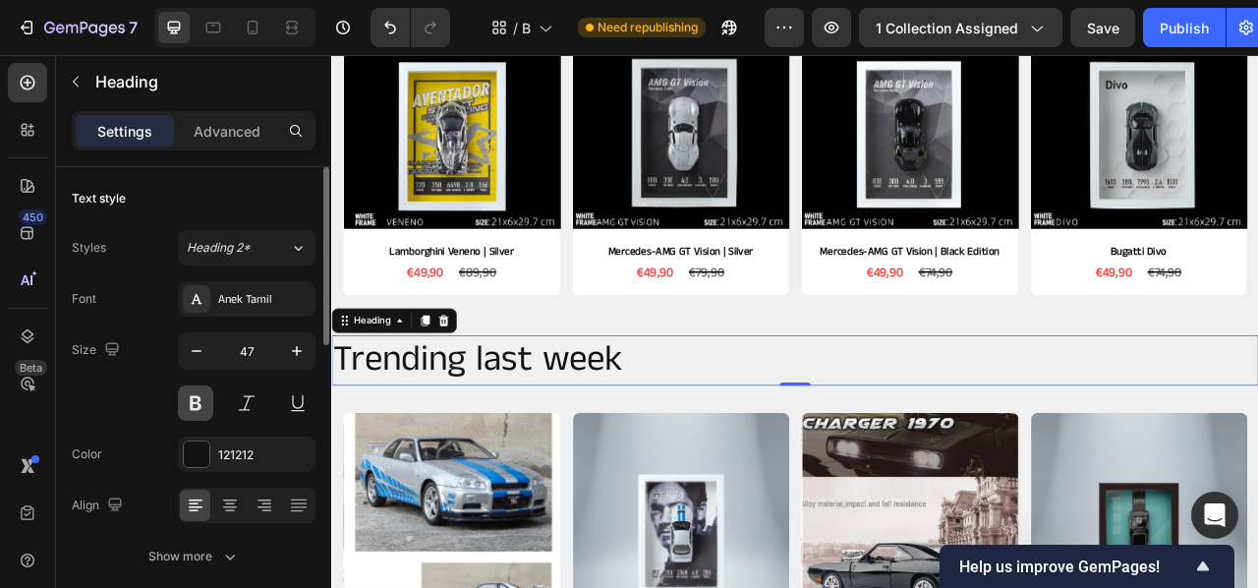
click at [186, 402] on button at bounding box center [195, 402] width 35 height 35
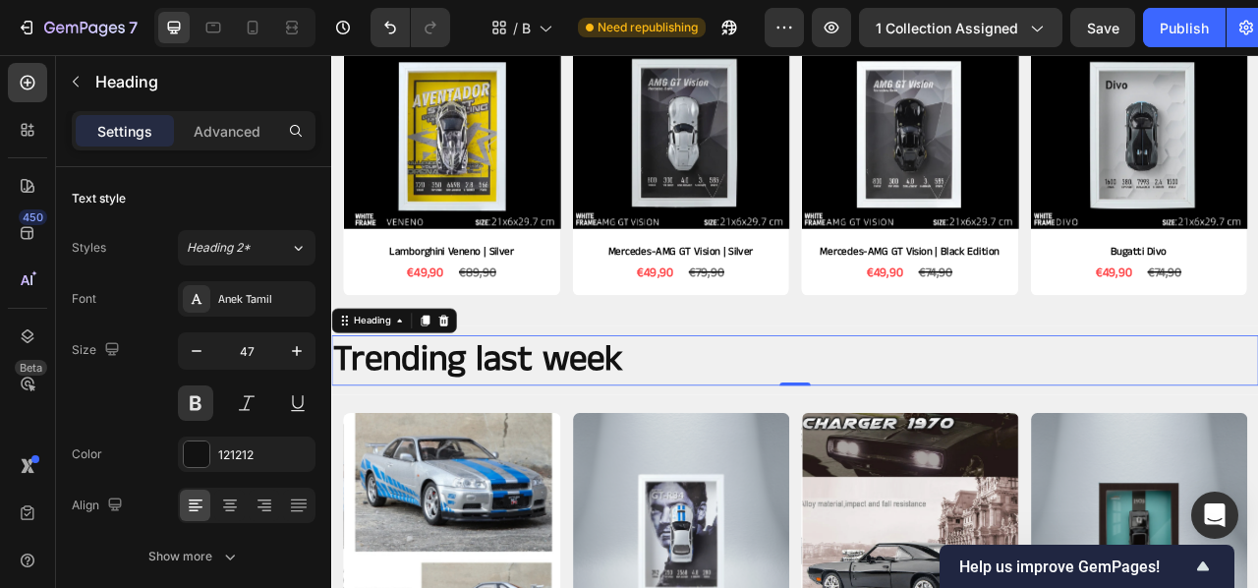
click at [749, 442] on p "Trending last week" at bounding box center [921, 444] width 1176 height 60
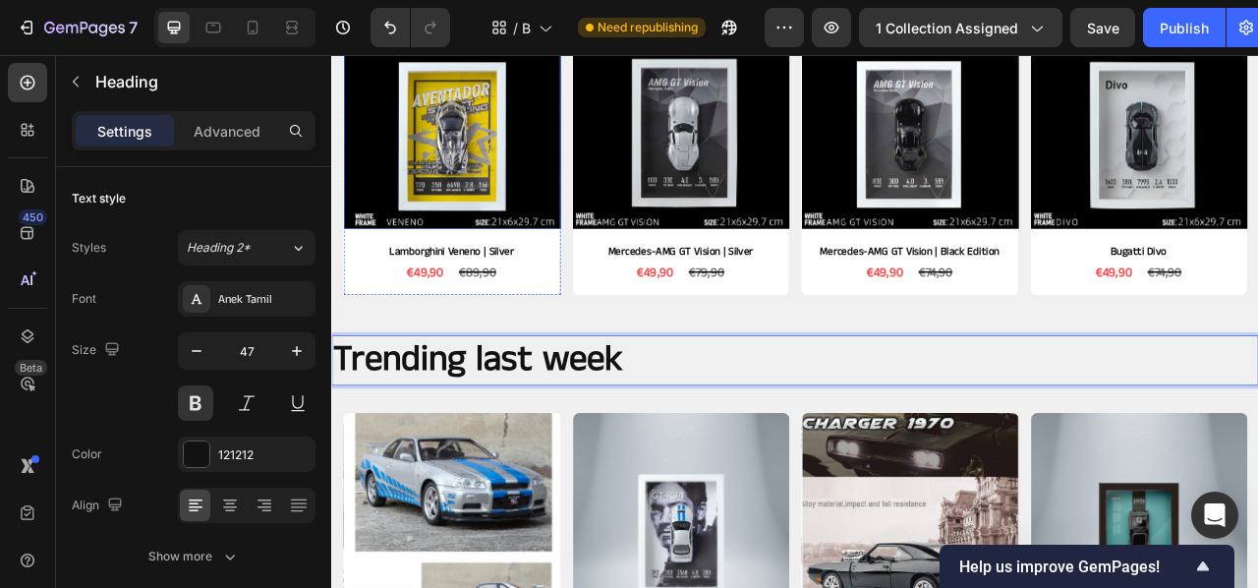
click at [571, 176] on img at bounding box center [484, 139] width 276 height 276
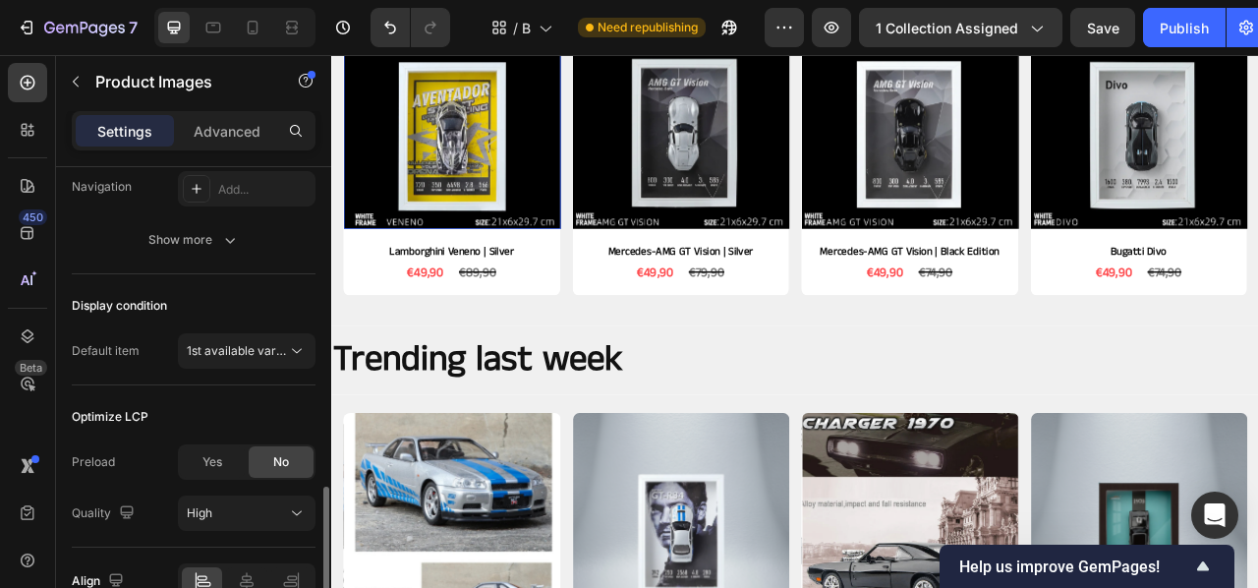
scroll to position [0, 0]
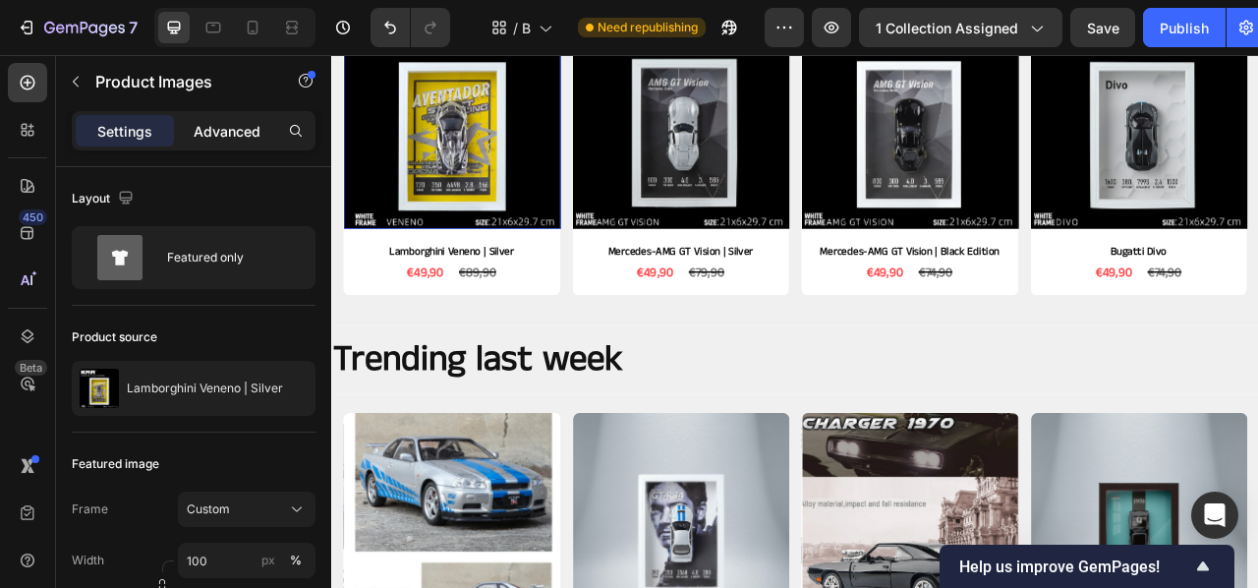
click at [249, 129] on p "Advanced" at bounding box center [227, 131] width 67 height 21
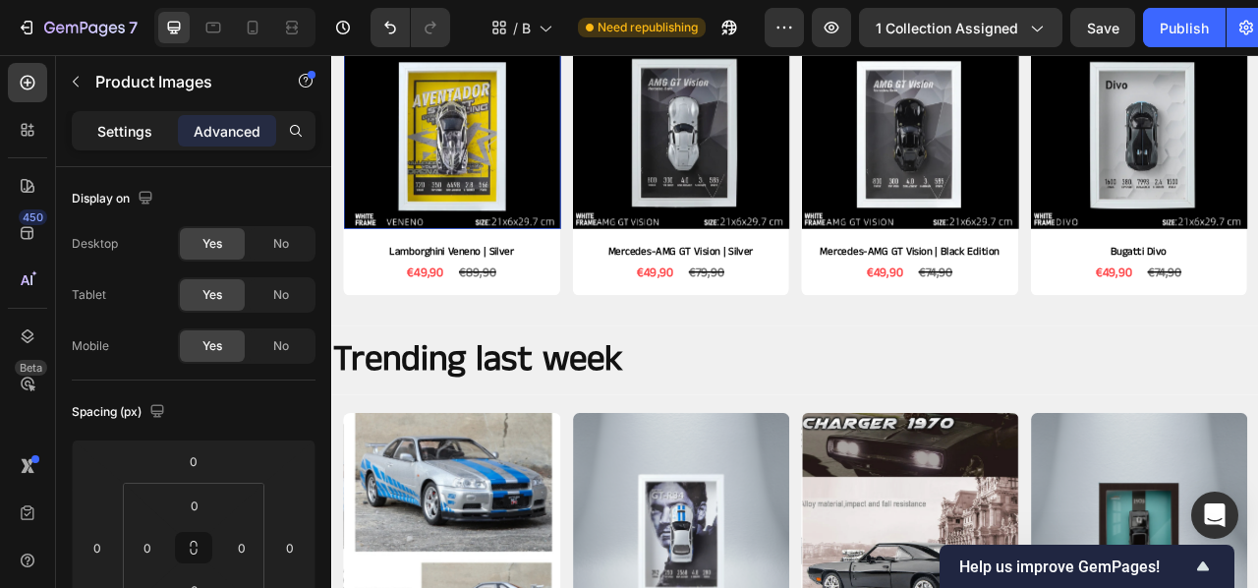
click at [117, 129] on p "Settings" at bounding box center [124, 131] width 55 height 21
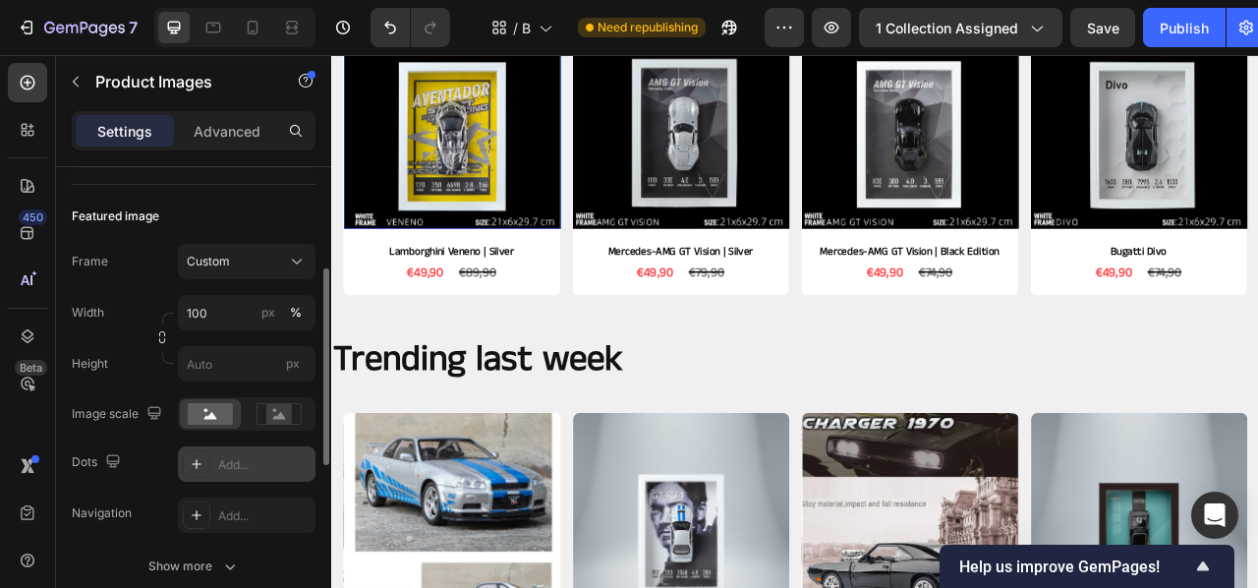
scroll to position [246, 0]
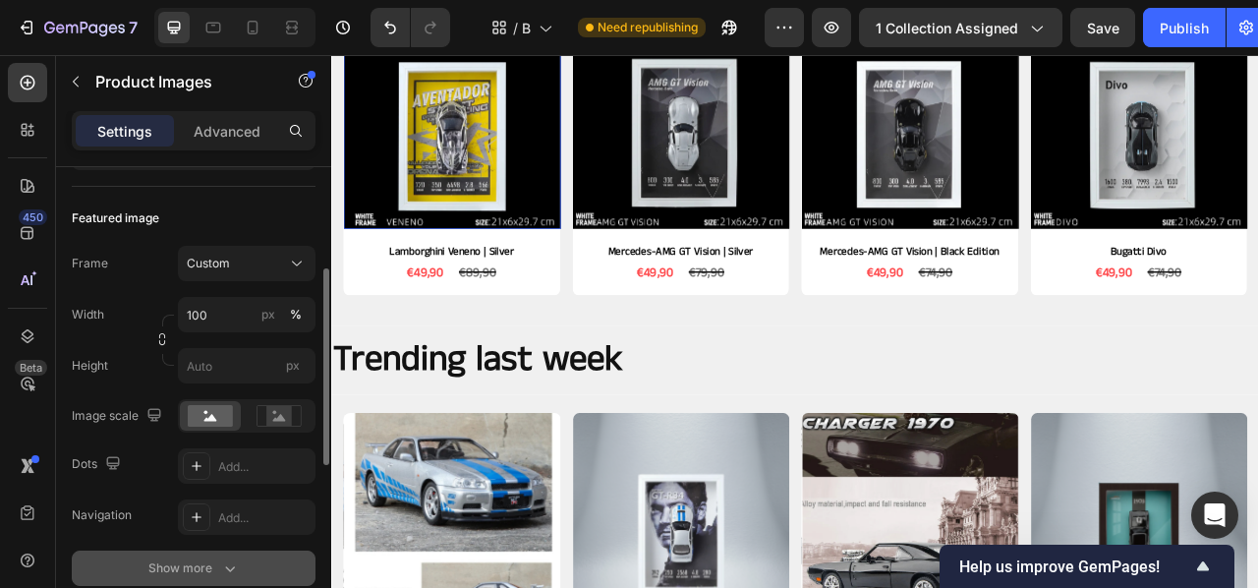
click at [217, 561] on div "Show more" at bounding box center [193, 568] width 91 height 20
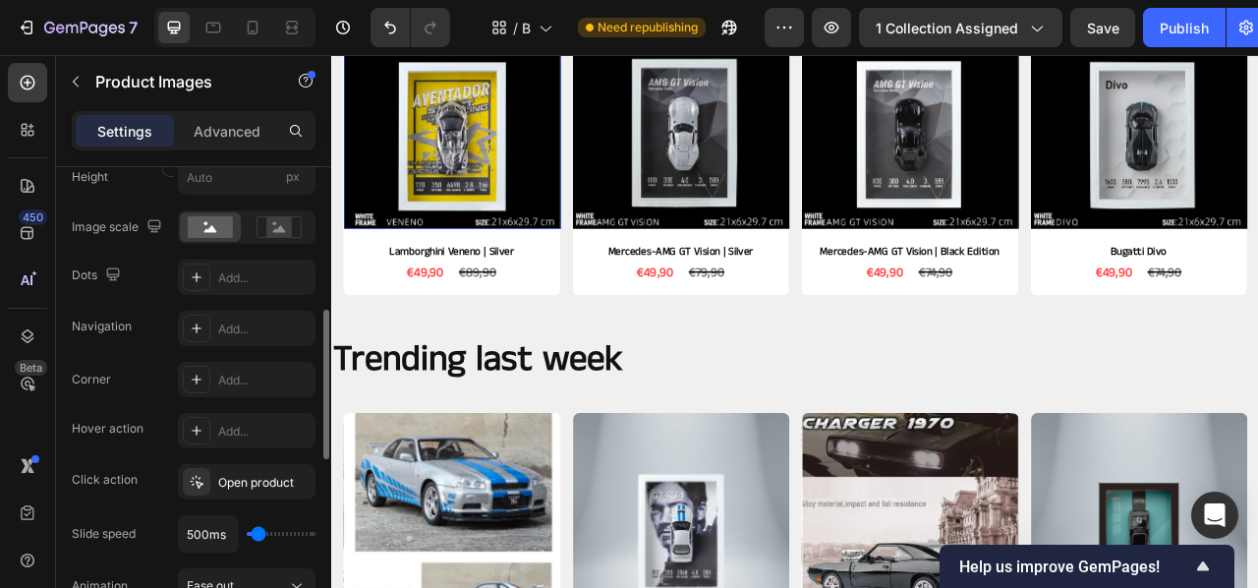
scroll to position [454, 0]
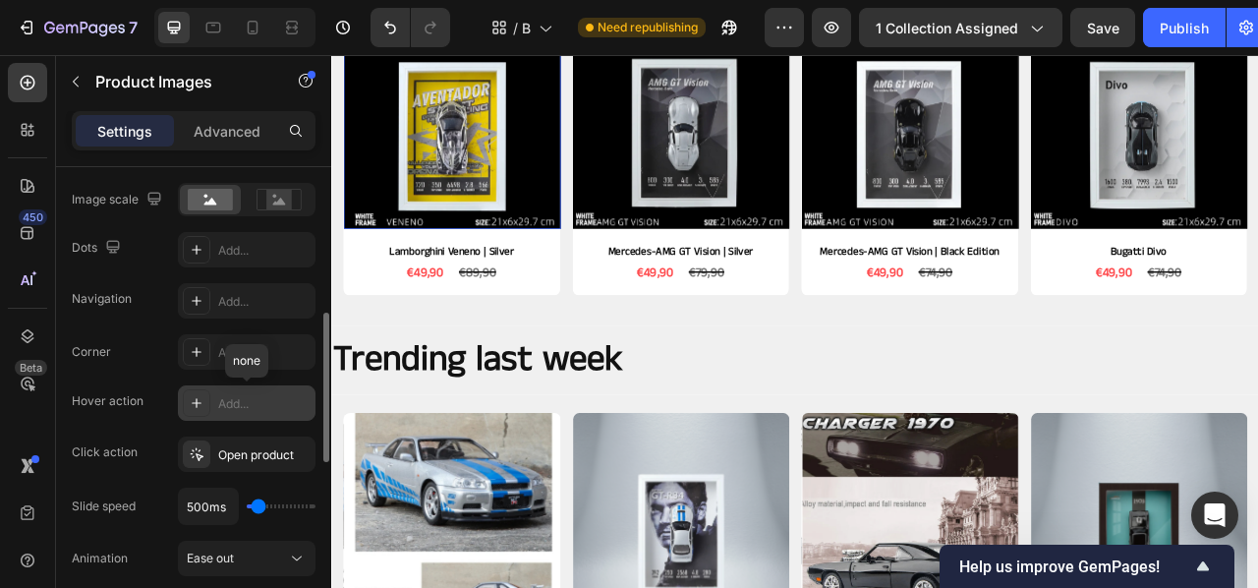
click at [199, 407] on icon at bounding box center [197, 403] width 16 height 16
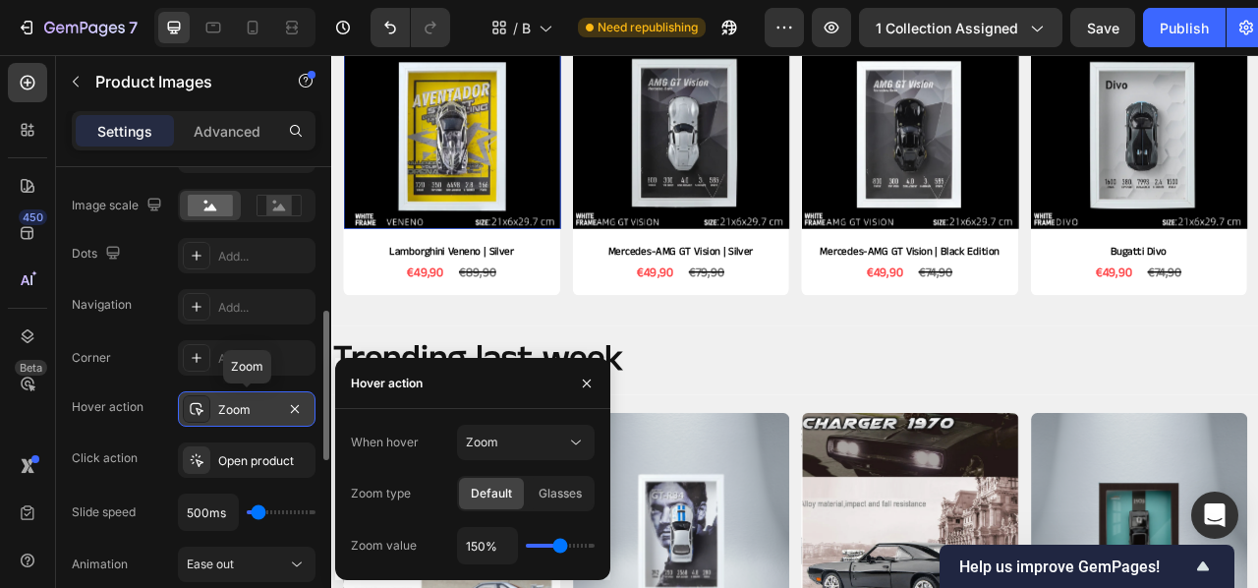
scroll to position [451, 0]
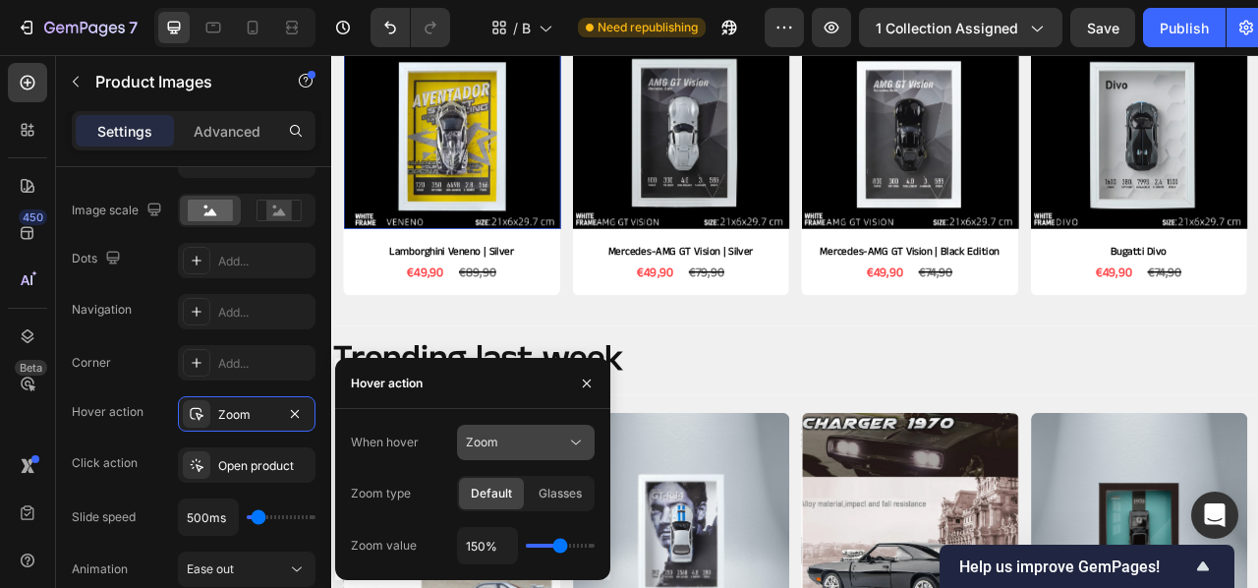
click at [507, 445] on div "Zoom" at bounding box center [516, 442] width 100 height 18
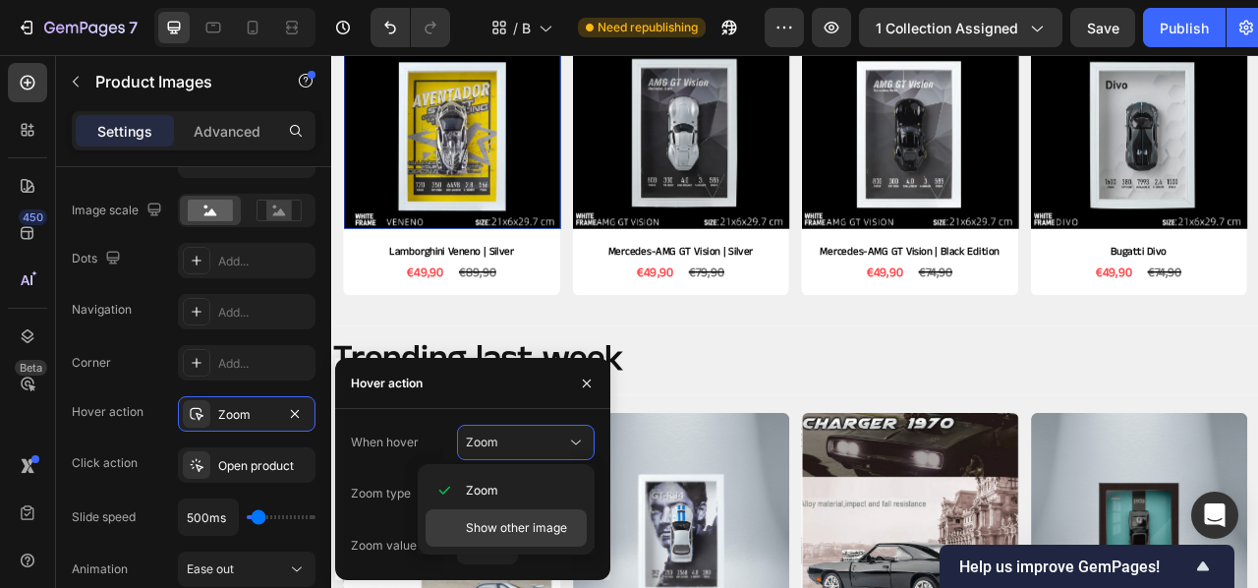
click at [492, 518] on div "Show other image" at bounding box center [506, 527] width 161 height 37
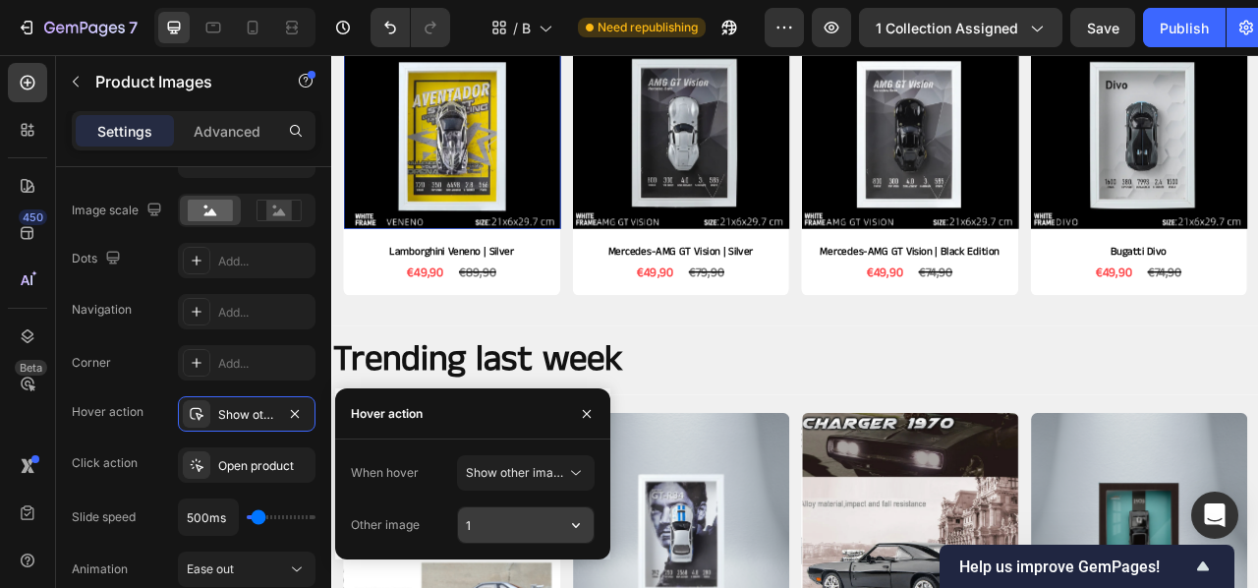
click at [518, 524] on input "1" at bounding box center [526, 524] width 136 height 35
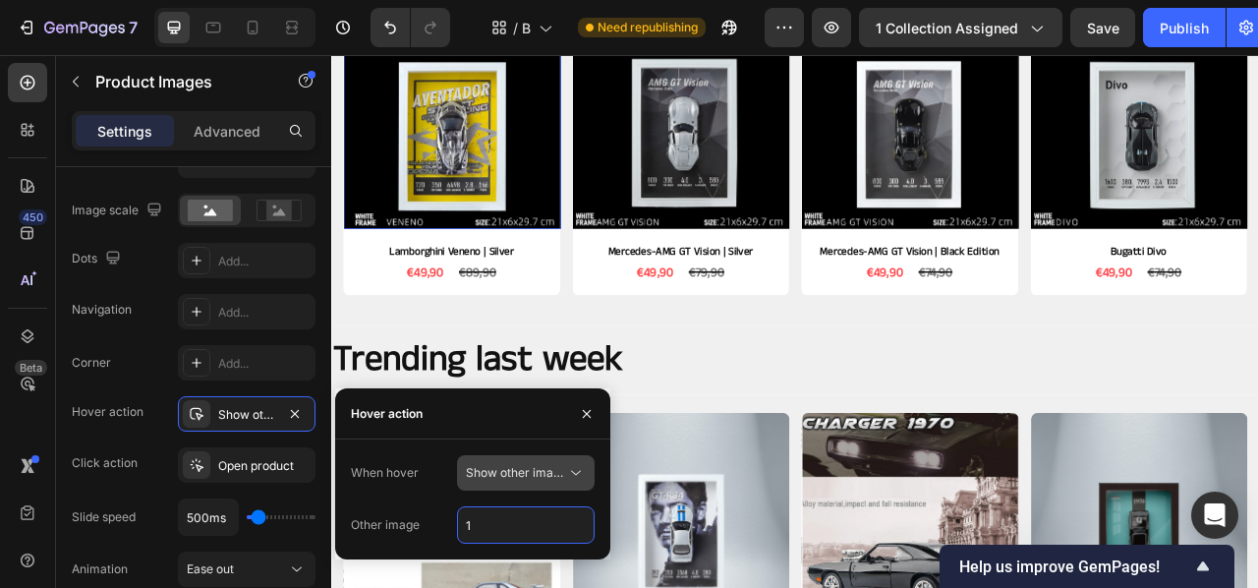
click at [488, 479] on span "Show other image" at bounding box center [516, 472] width 101 height 15
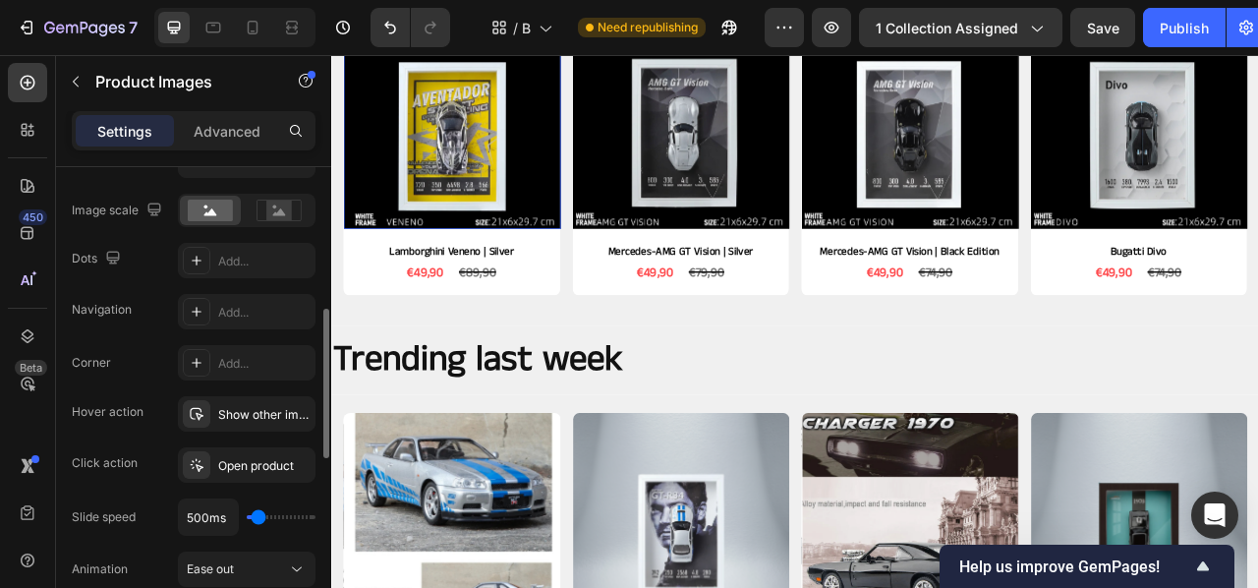
click at [146, 361] on div "Corner Add..." at bounding box center [194, 362] width 244 height 35
click at [248, 419] on div "Show other image" at bounding box center [246, 415] width 57 height 18
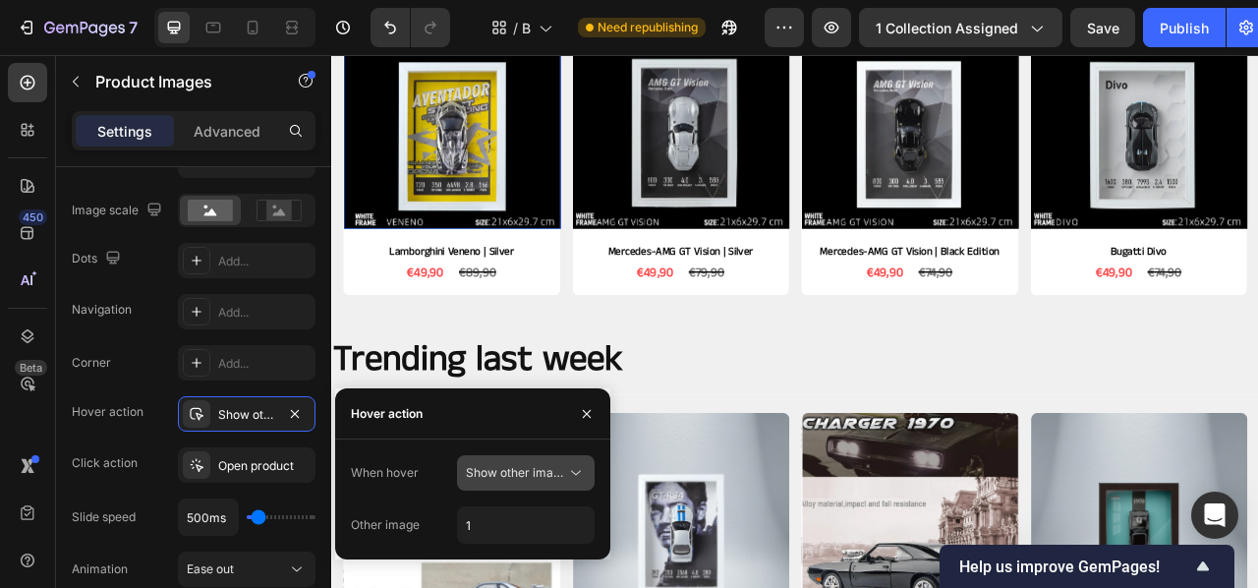
click at [559, 466] on span "Show other image" at bounding box center [516, 472] width 101 height 15
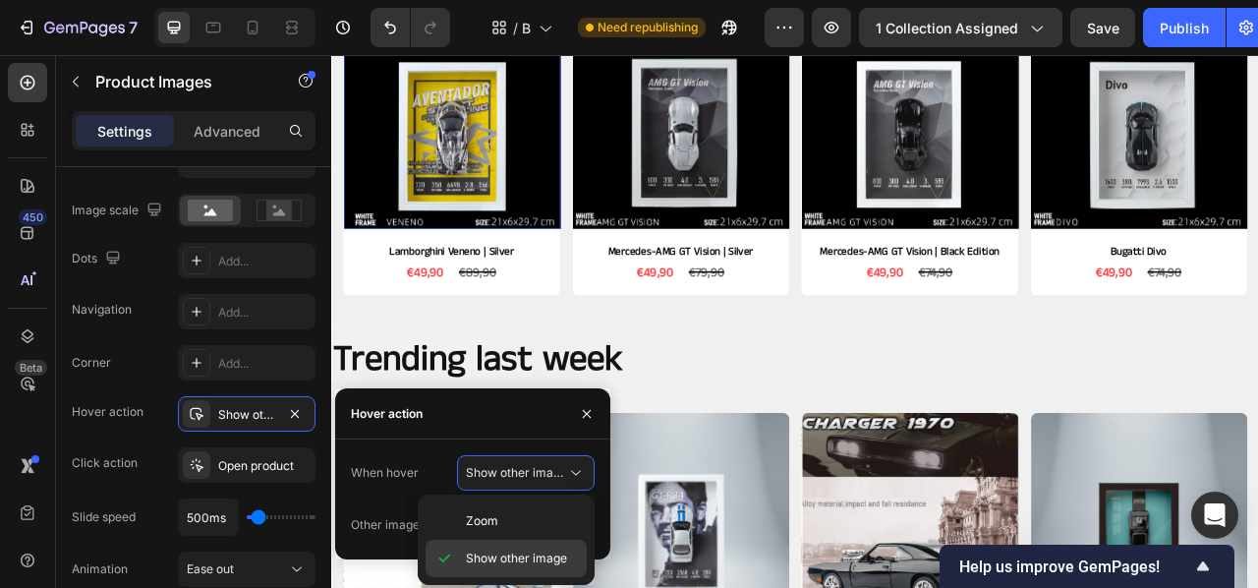
click at [471, 561] on span "Show other image" at bounding box center [516, 558] width 101 height 18
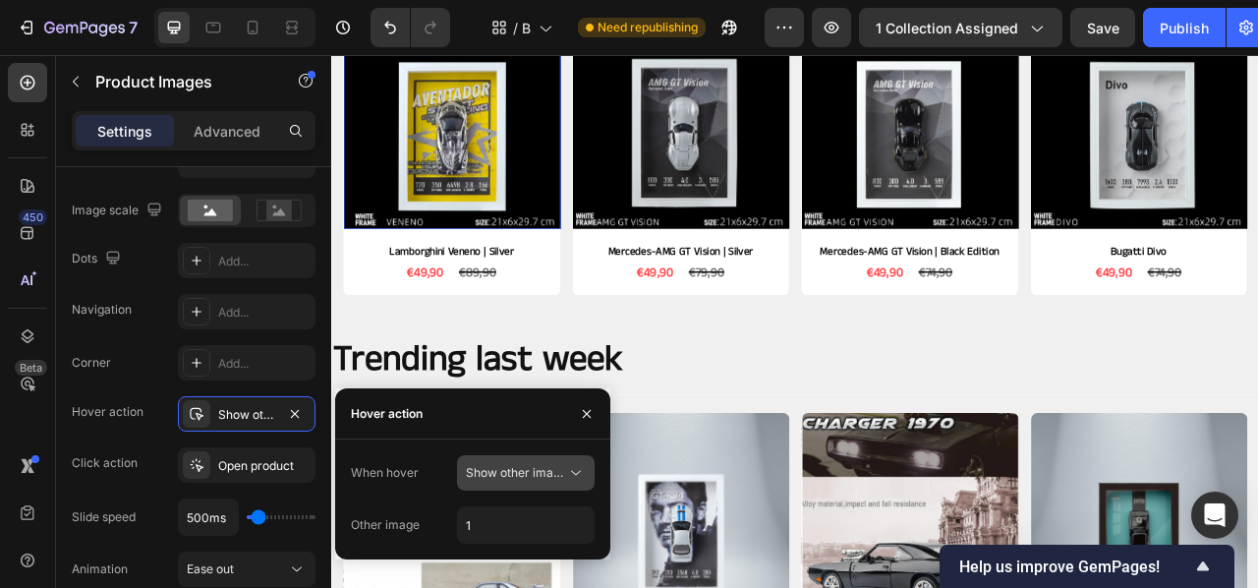
click at [535, 475] on span "Show other image" at bounding box center [516, 472] width 101 height 15
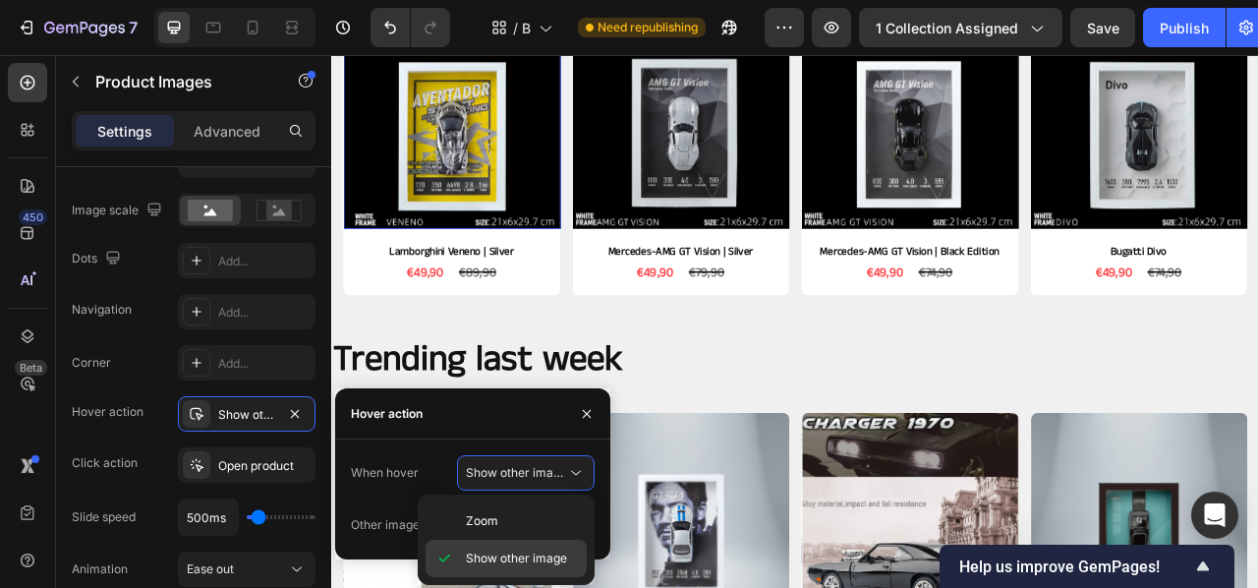
click at [520, 566] on span "Show other image" at bounding box center [516, 558] width 101 height 18
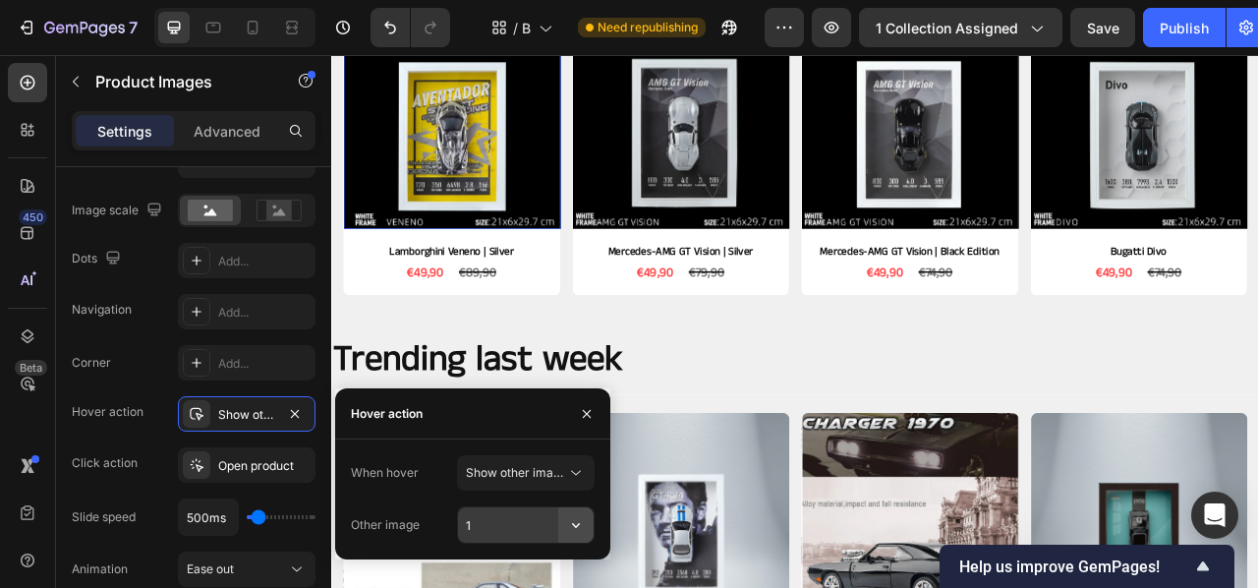
click at [580, 531] on icon "button" at bounding box center [576, 525] width 20 height 20
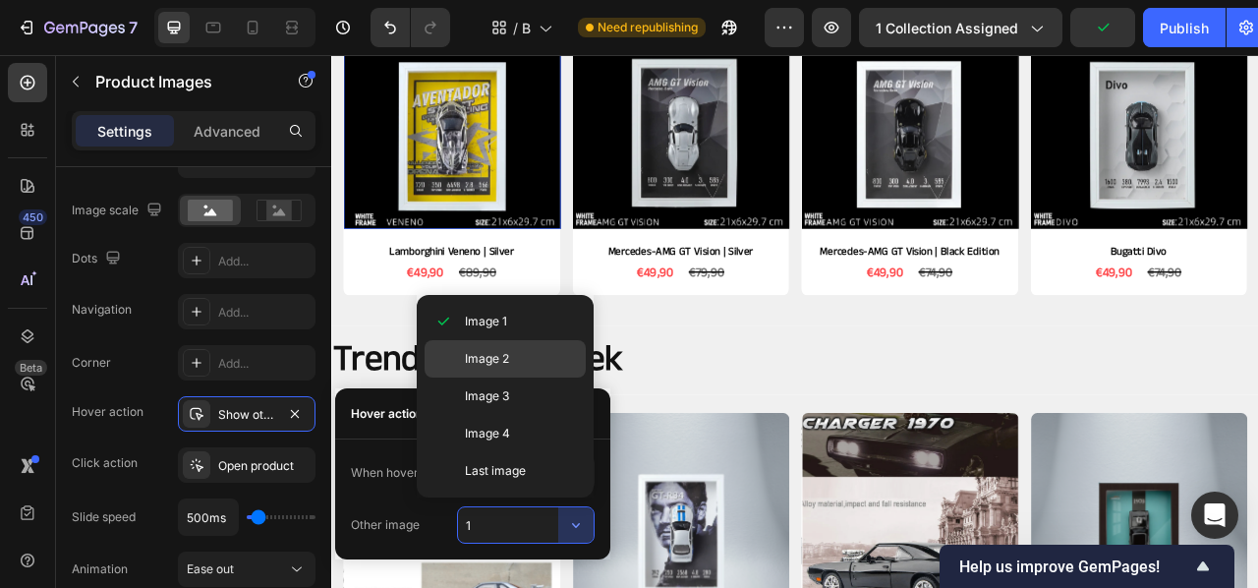
click at [494, 359] on span "Image 2" at bounding box center [487, 359] width 44 height 18
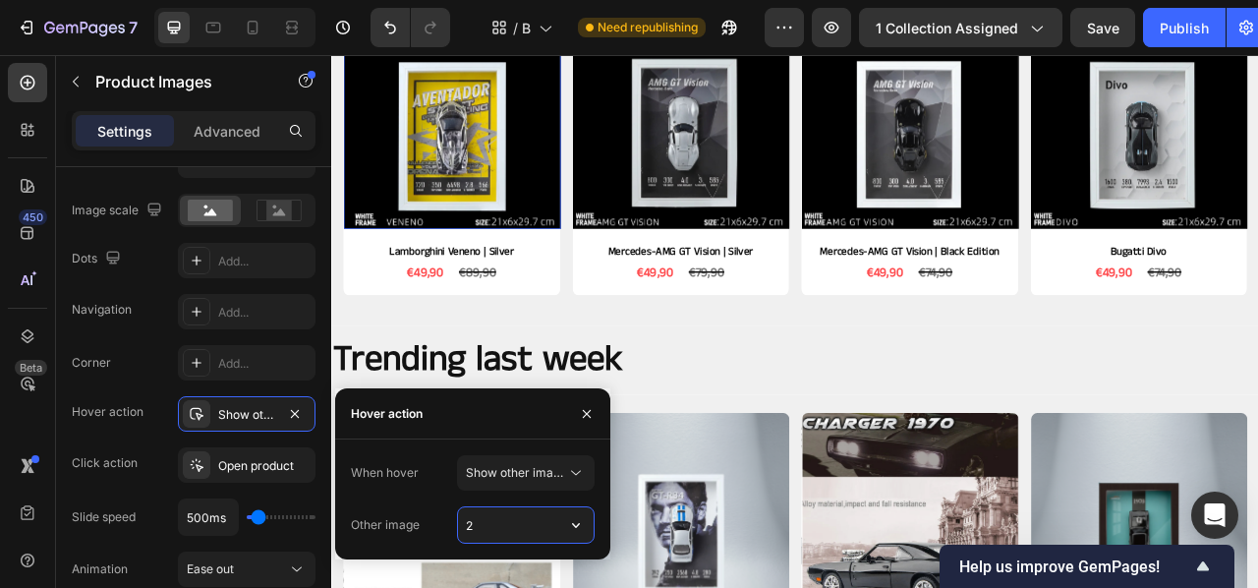
click at [547, 517] on input "2" at bounding box center [526, 524] width 136 height 35
click at [579, 518] on icon "button" at bounding box center [576, 525] width 20 height 20
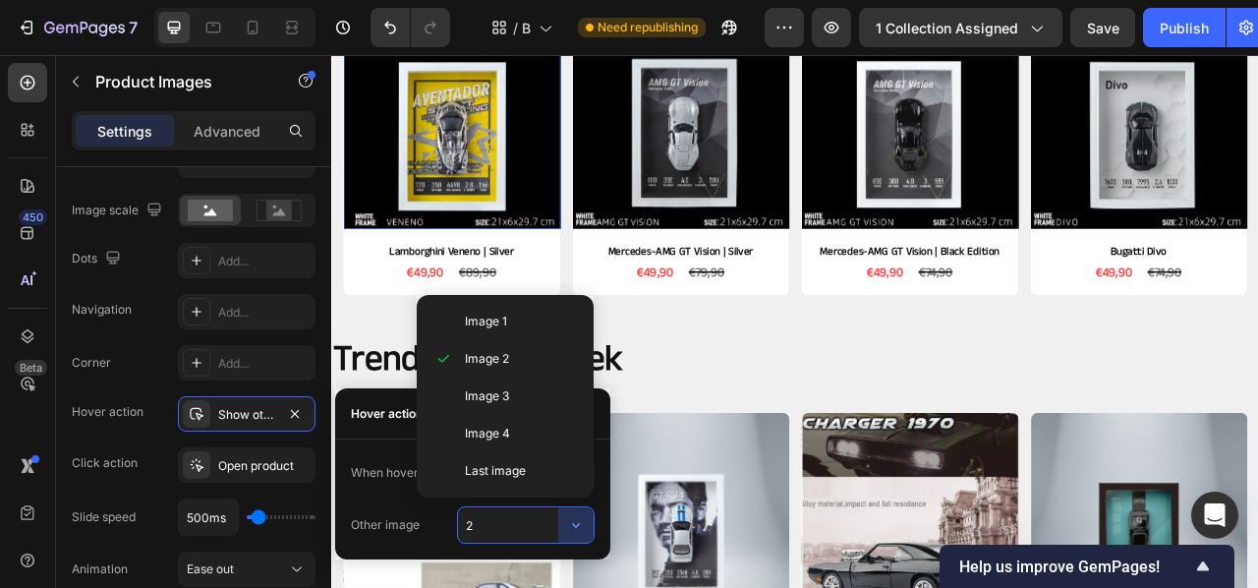
click at [519, 395] on p "Image 3" at bounding box center [521, 396] width 112 height 18
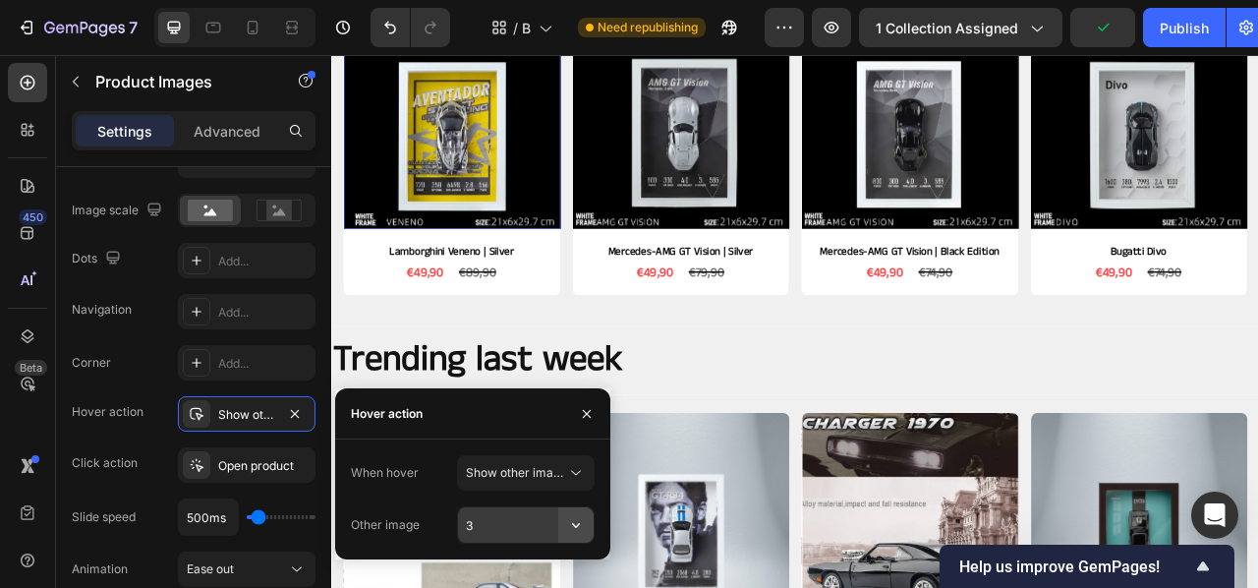
click at [581, 528] on icon "button" at bounding box center [576, 525] width 20 height 20
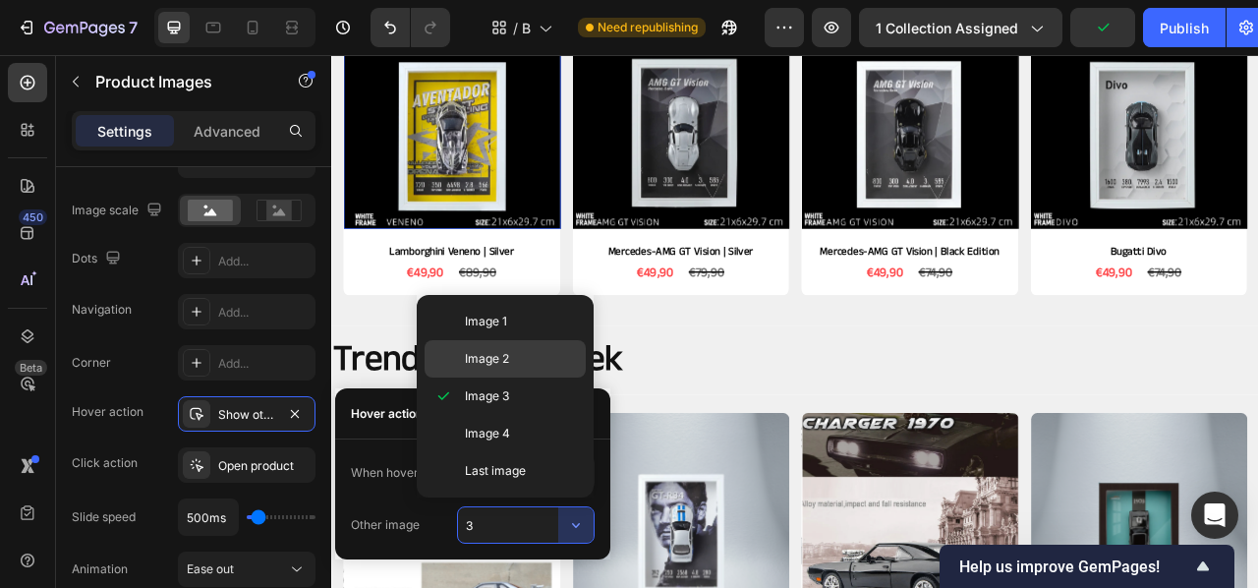
click at [517, 357] on p "Image 2" at bounding box center [521, 359] width 112 height 18
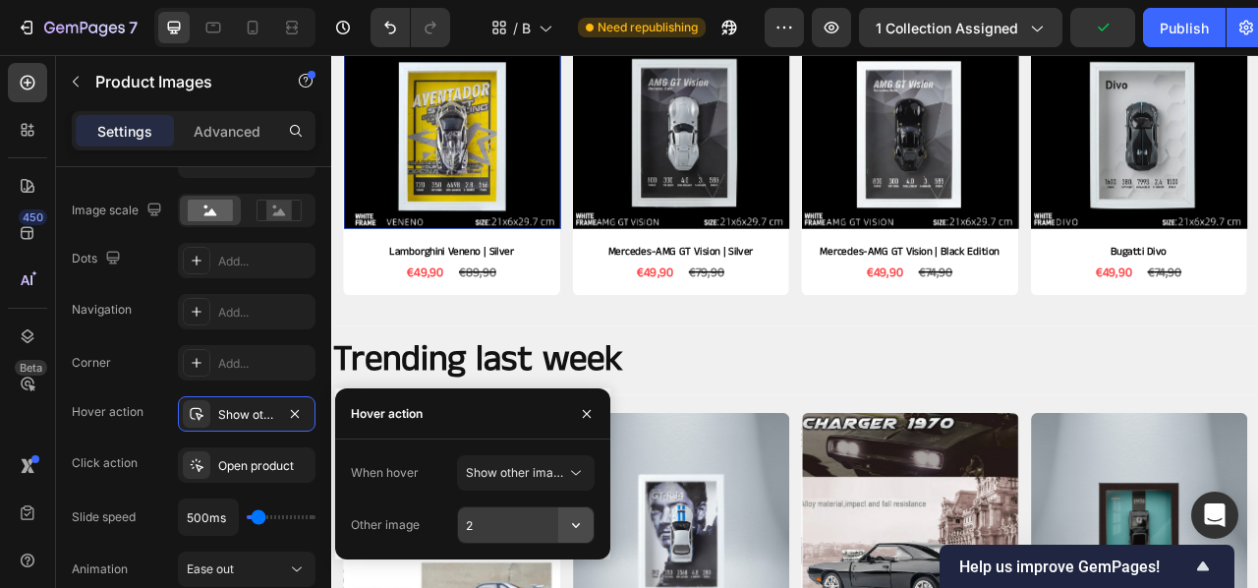
drag, startPoint x: 582, startPoint y: 531, endPoint x: 578, endPoint y: 511, distance: 20.0
click at [581, 532] on icon "button" at bounding box center [576, 525] width 20 height 20
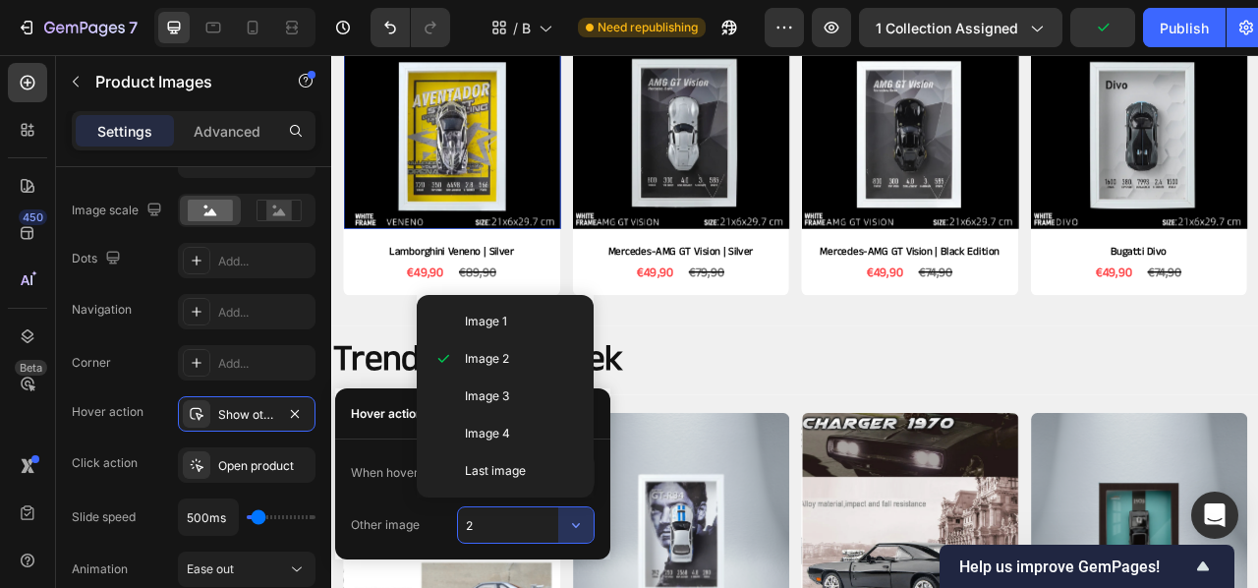
click at [520, 390] on p "Image 3" at bounding box center [521, 396] width 112 height 18
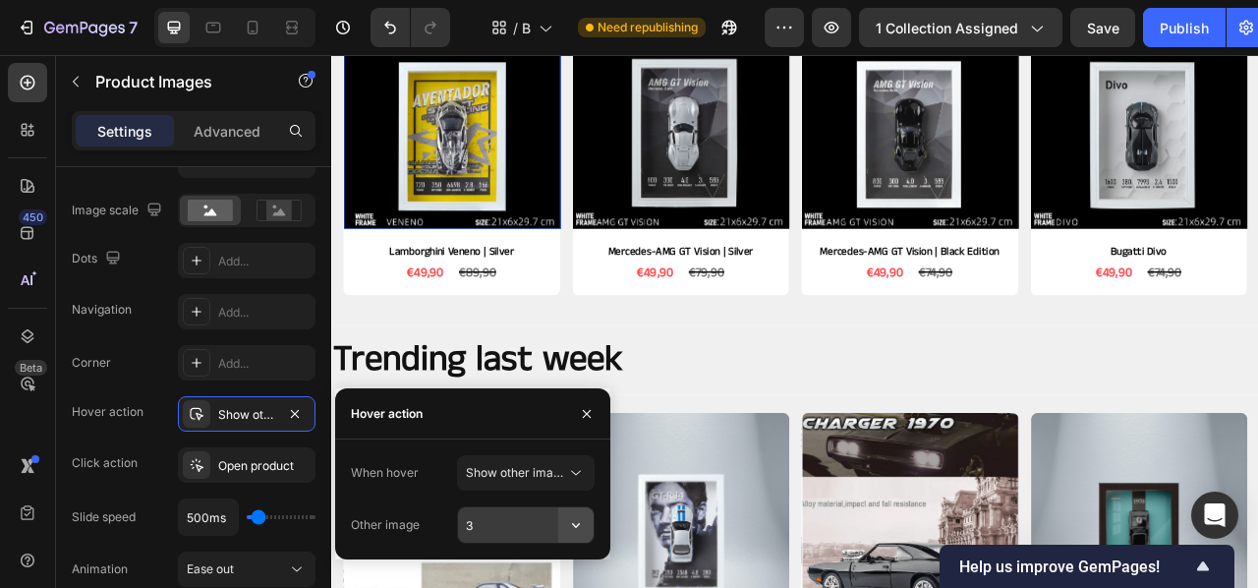
click at [568, 521] on icon "button" at bounding box center [576, 525] width 20 height 20
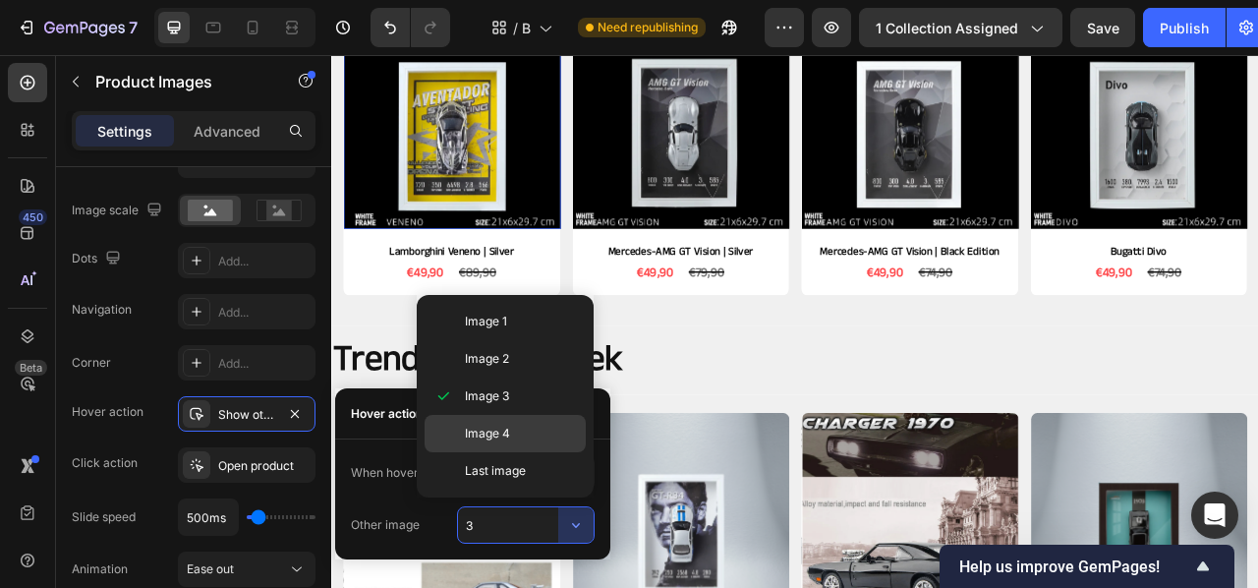
click at [517, 433] on p "Image 4" at bounding box center [521, 434] width 112 height 18
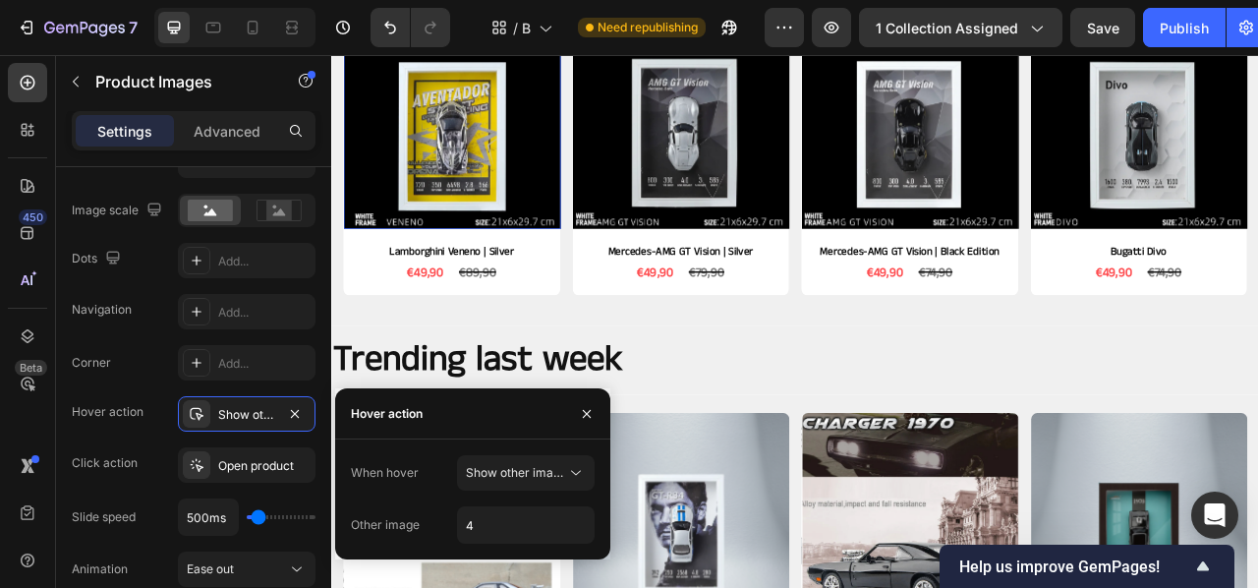
drag, startPoint x: 565, startPoint y: 466, endPoint x: 546, endPoint y: 504, distance: 43.1
click at [564, 467] on span "Show other image" at bounding box center [516, 473] width 100 height 18
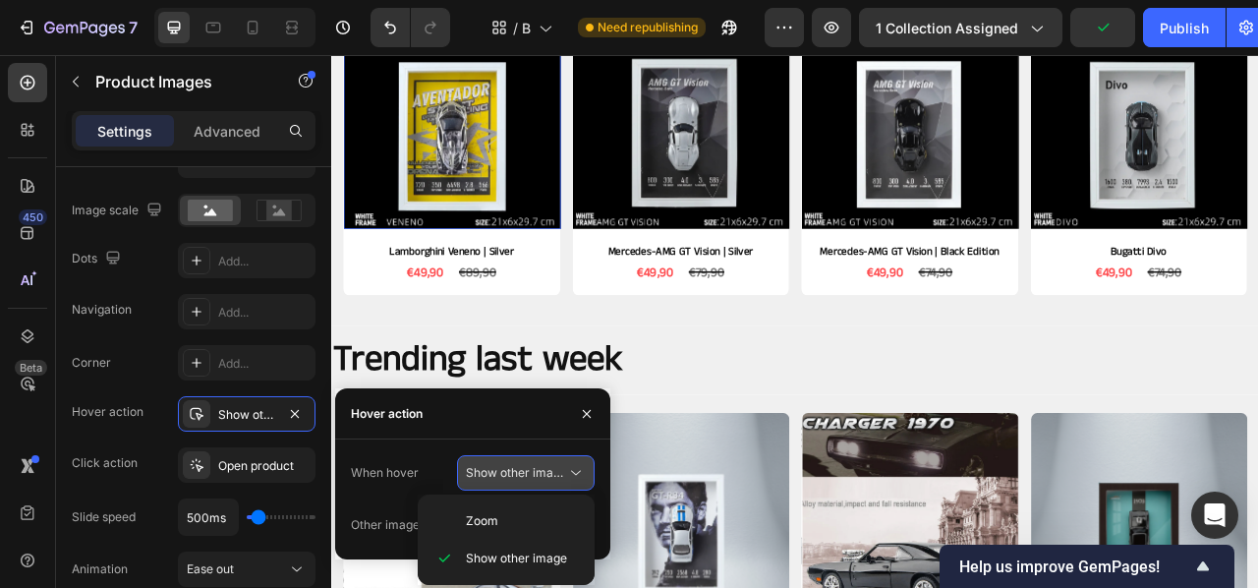
click at [590, 468] on button "Show other image" at bounding box center [526, 472] width 138 height 35
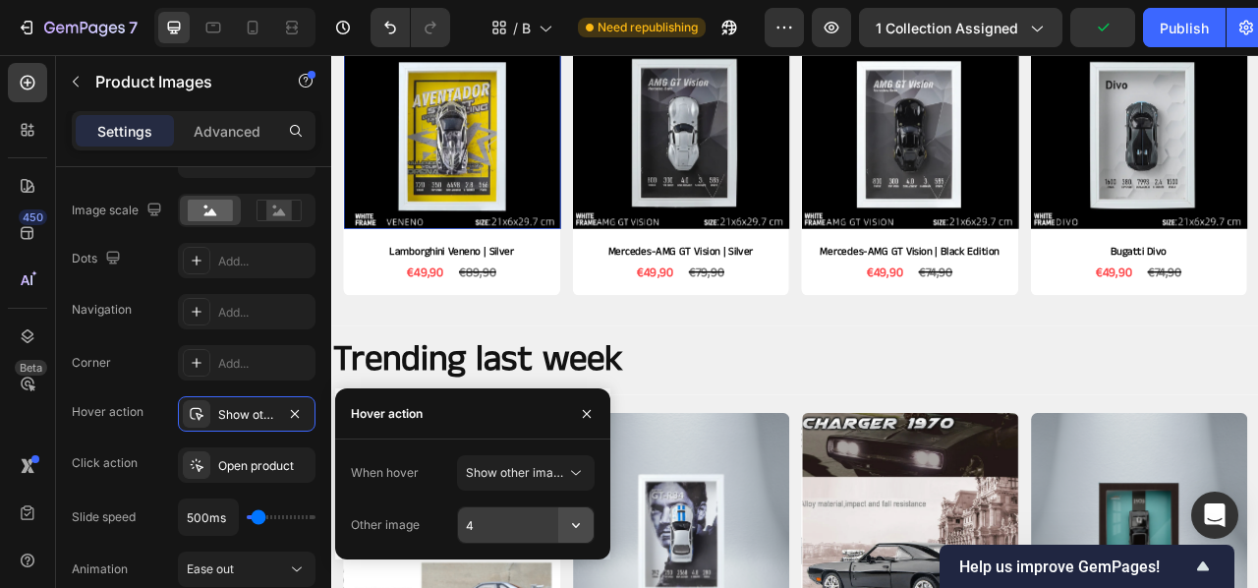
click at [575, 534] on icon "button" at bounding box center [576, 525] width 20 height 20
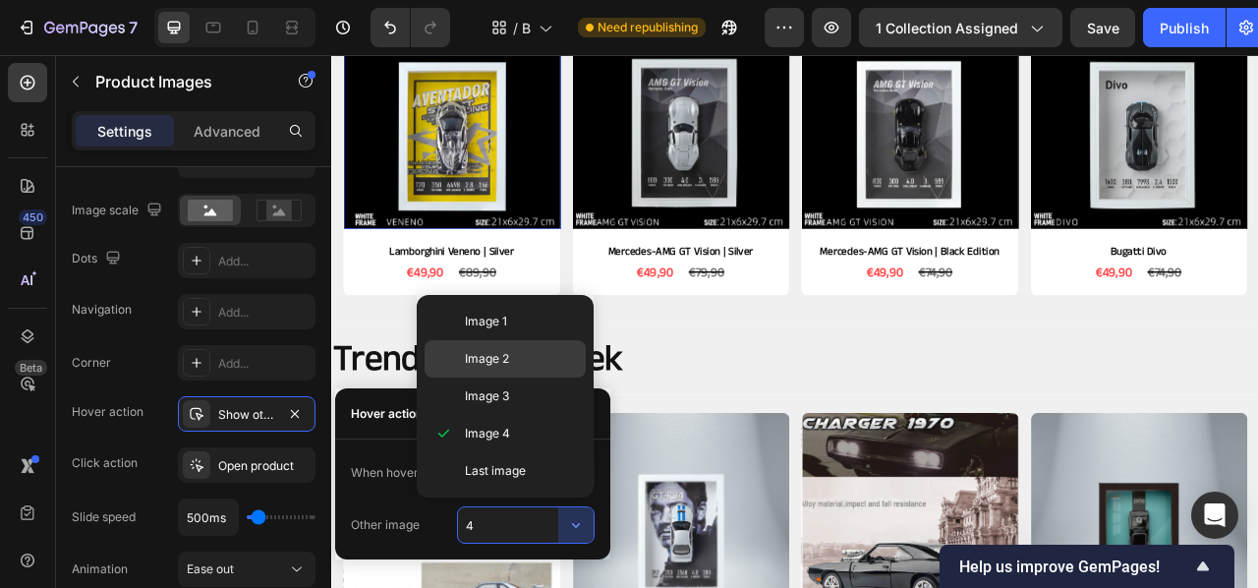
click at [488, 374] on div "Image 2" at bounding box center [505, 358] width 161 height 37
type input "2"
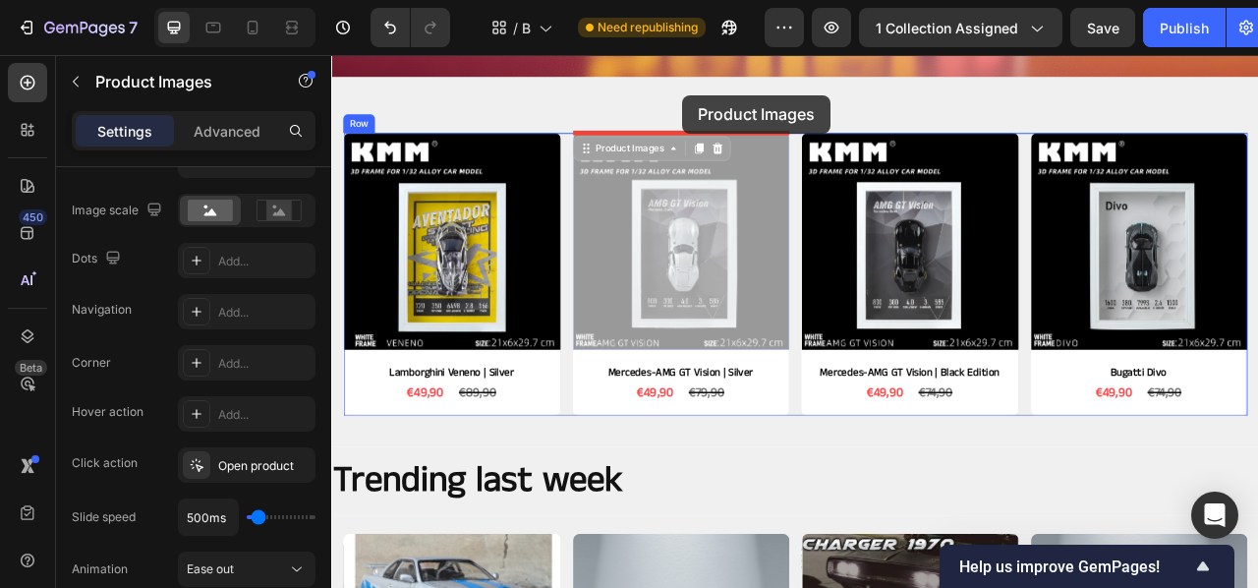
scroll to position [387, 0]
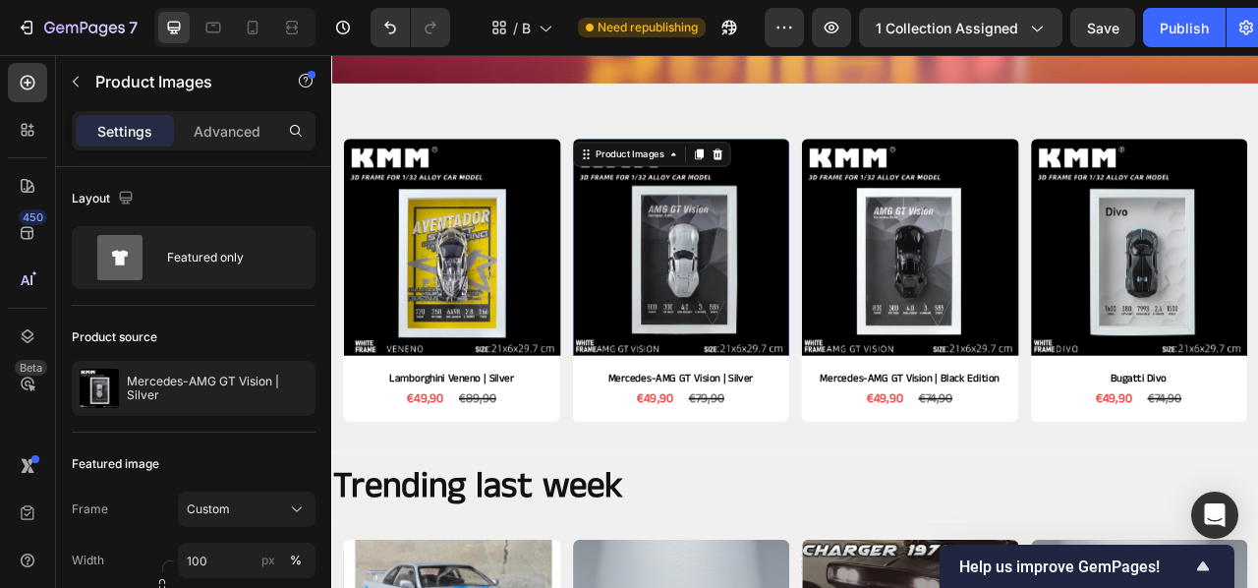
click at [795, 292] on img at bounding box center [776, 300] width 276 height 276
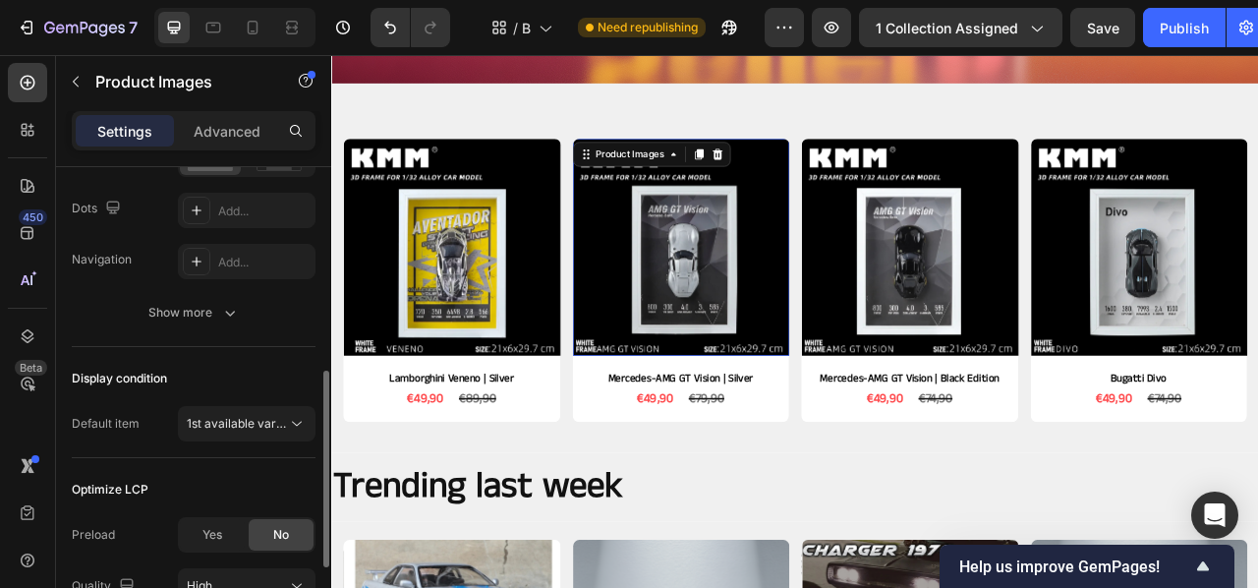
scroll to position [499, 0]
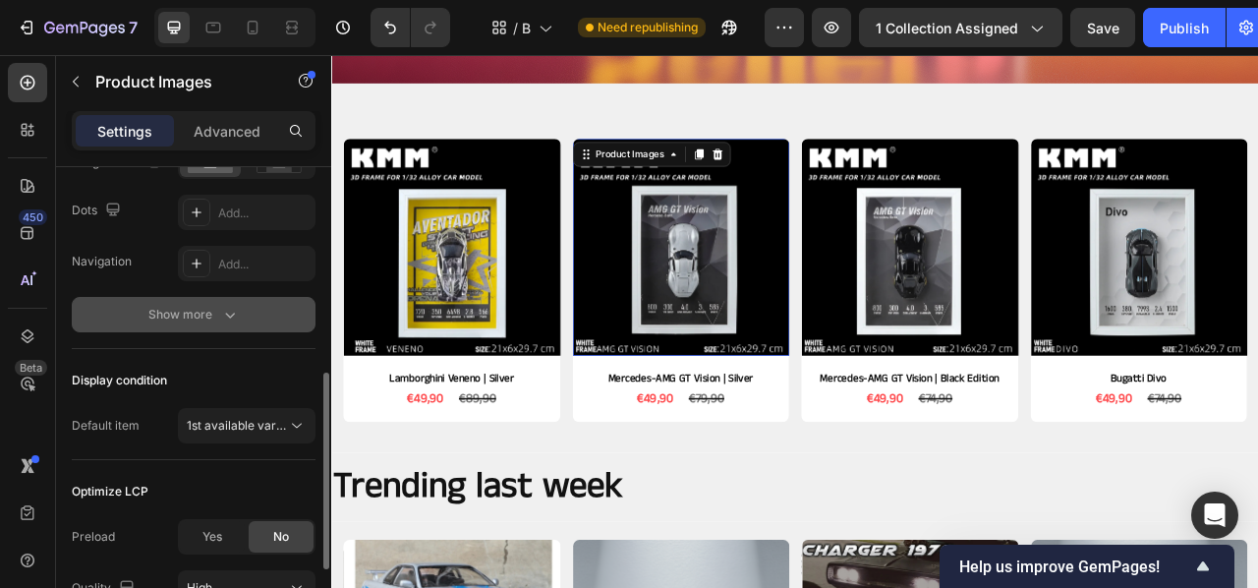
click at [215, 323] on div "Show more" at bounding box center [193, 315] width 91 height 20
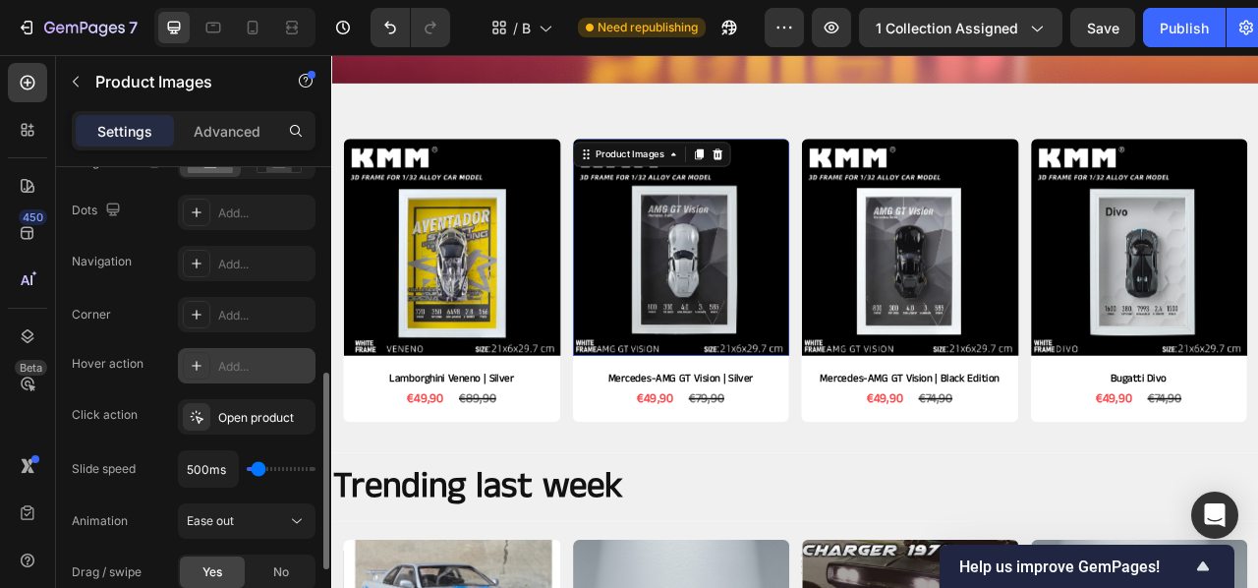
click at [233, 372] on div "Add..." at bounding box center [264, 367] width 92 height 18
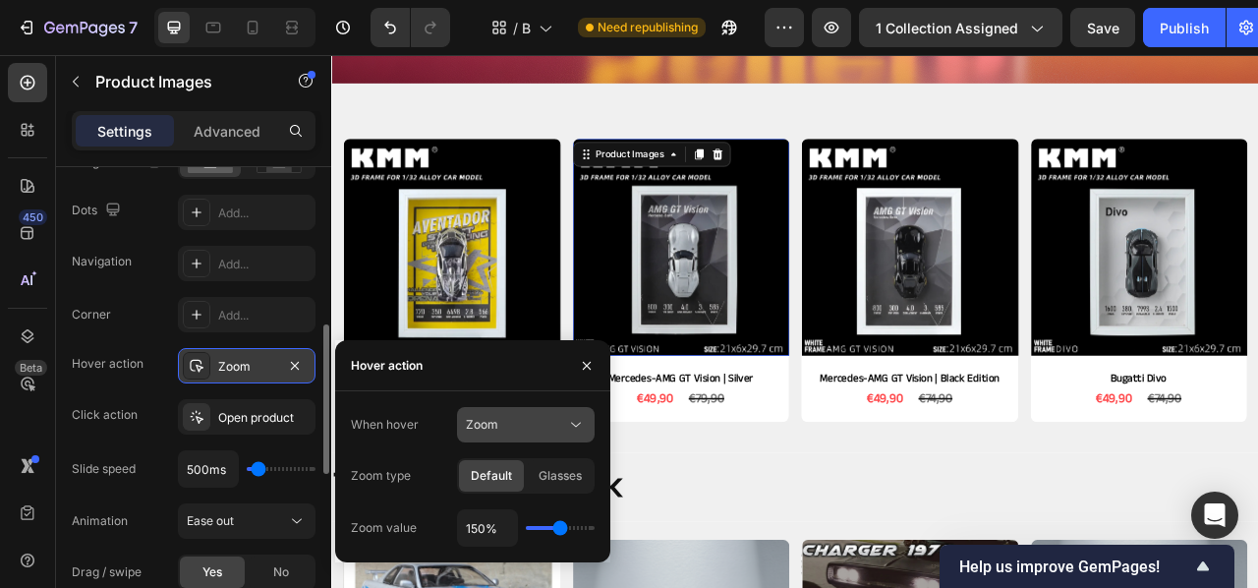
click at [568, 421] on icon at bounding box center [576, 425] width 20 height 20
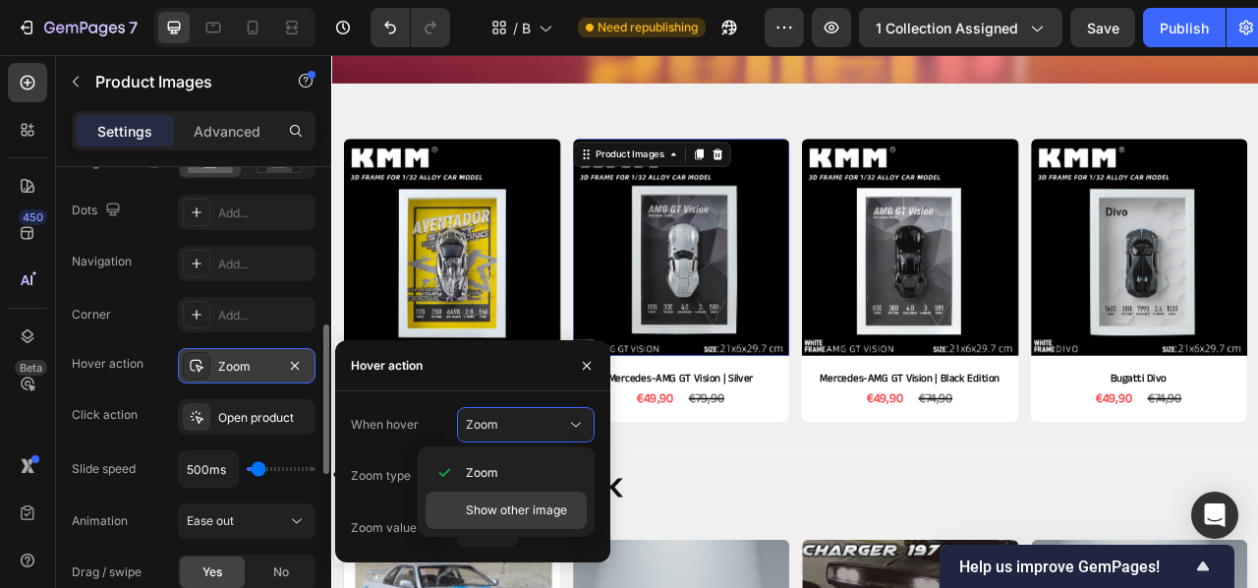
click at [530, 504] on span "Show other image" at bounding box center [516, 510] width 101 height 18
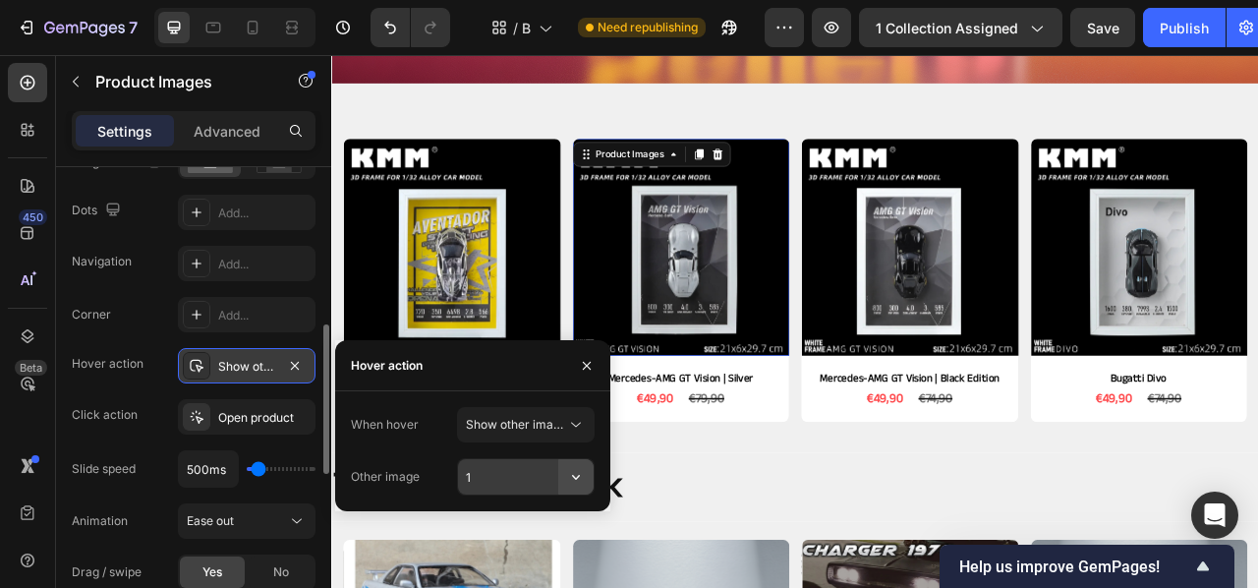
click at [593, 476] on button "button" at bounding box center [575, 476] width 35 height 35
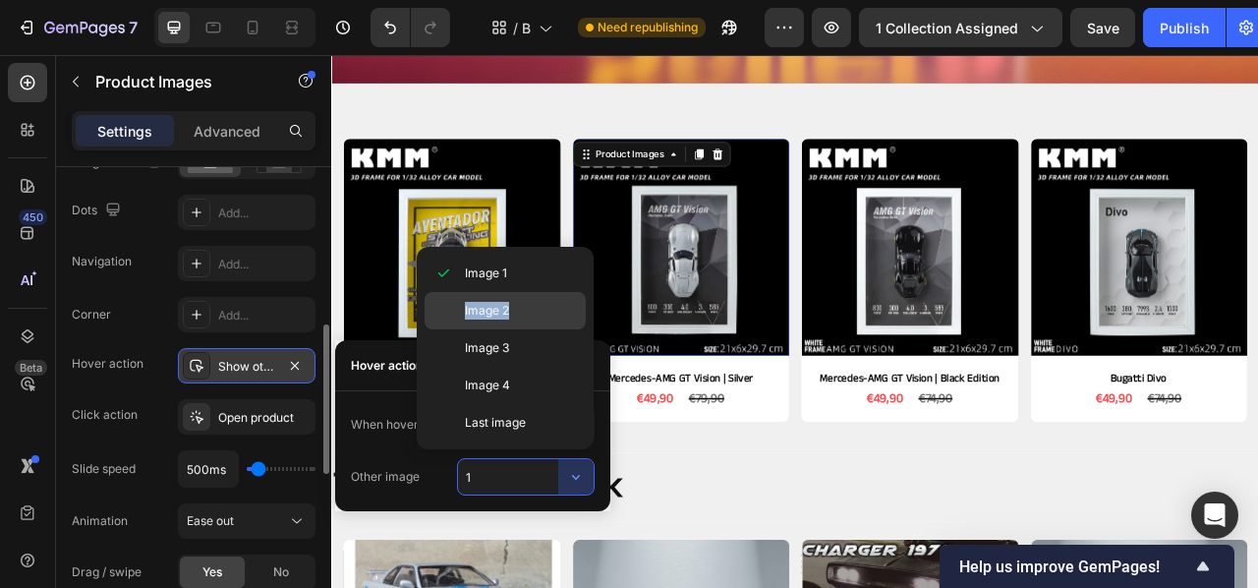
click at [505, 309] on p "Image 2" at bounding box center [521, 311] width 112 height 18
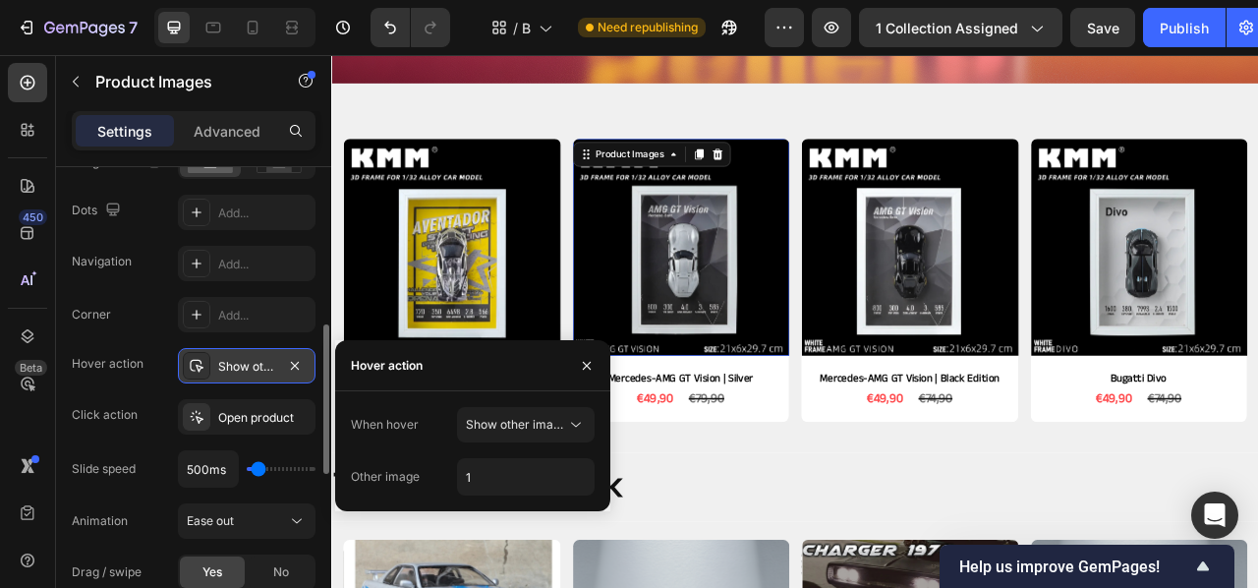
type input "2"
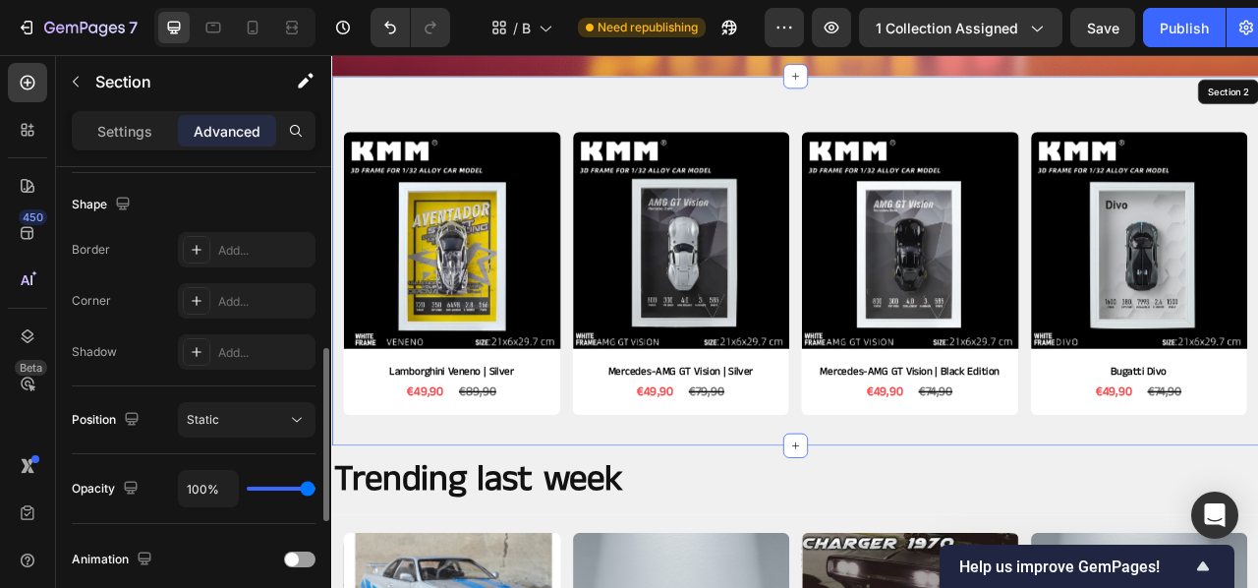
click at [837, 531] on div "Product Images Lamborghini Veneno | Silver Product Title €49,90 Product Price P…" at bounding box center [920, 318] width 1179 height 470
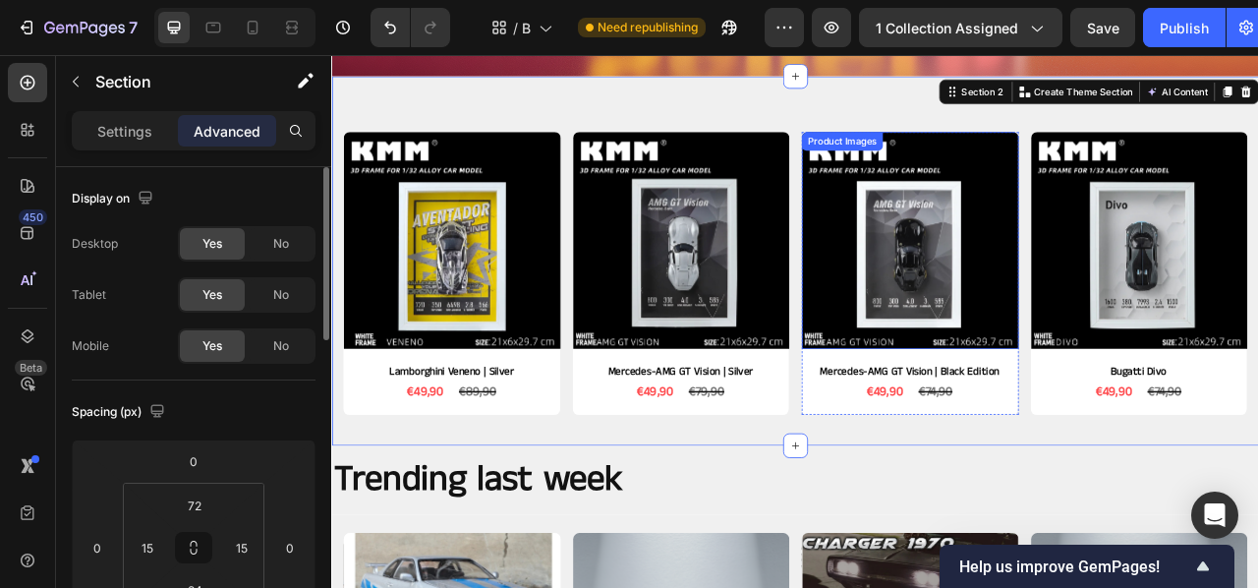
click at [996, 316] on img at bounding box center [1067, 291] width 276 height 276
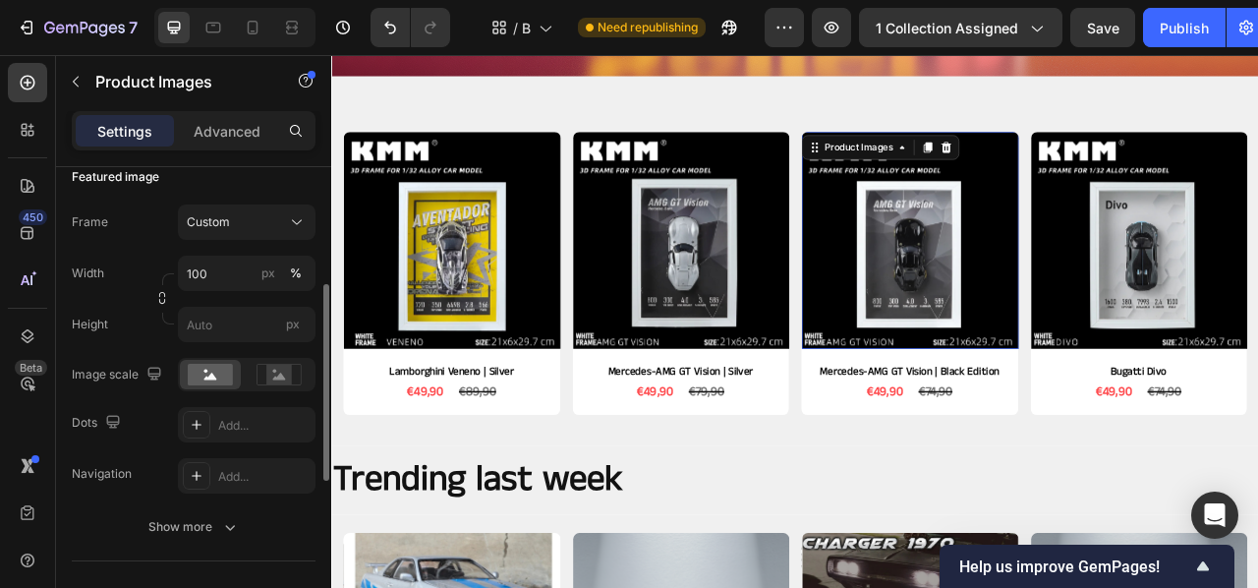
scroll to position [289, 0]
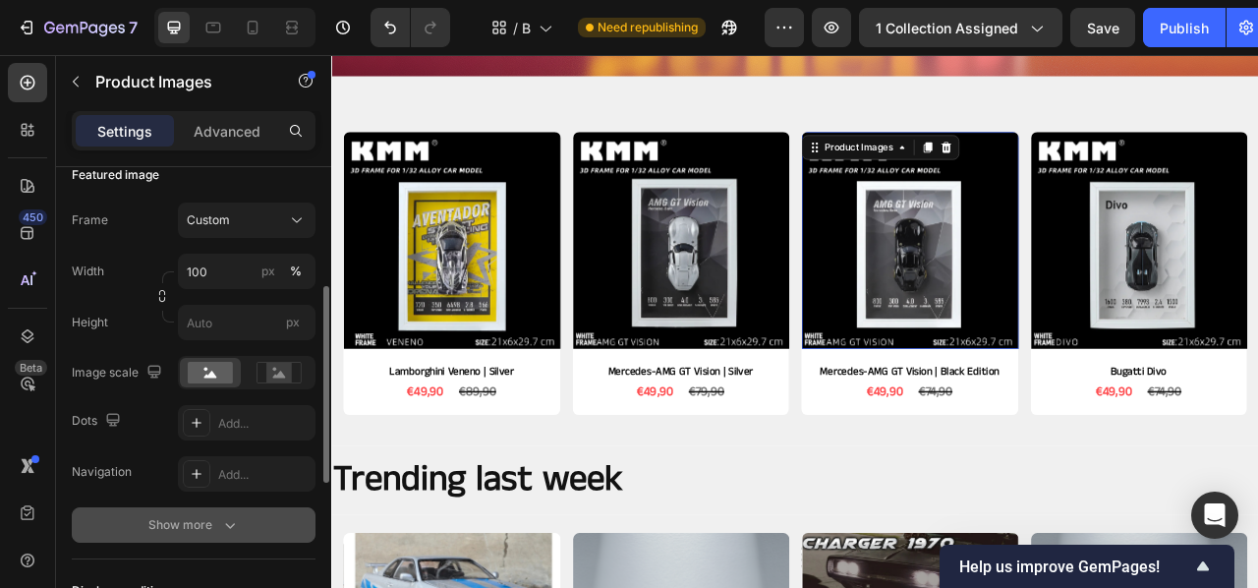
click at [196, 525] on div "Show more" at bounding box center [193, 525] width 91 height 20
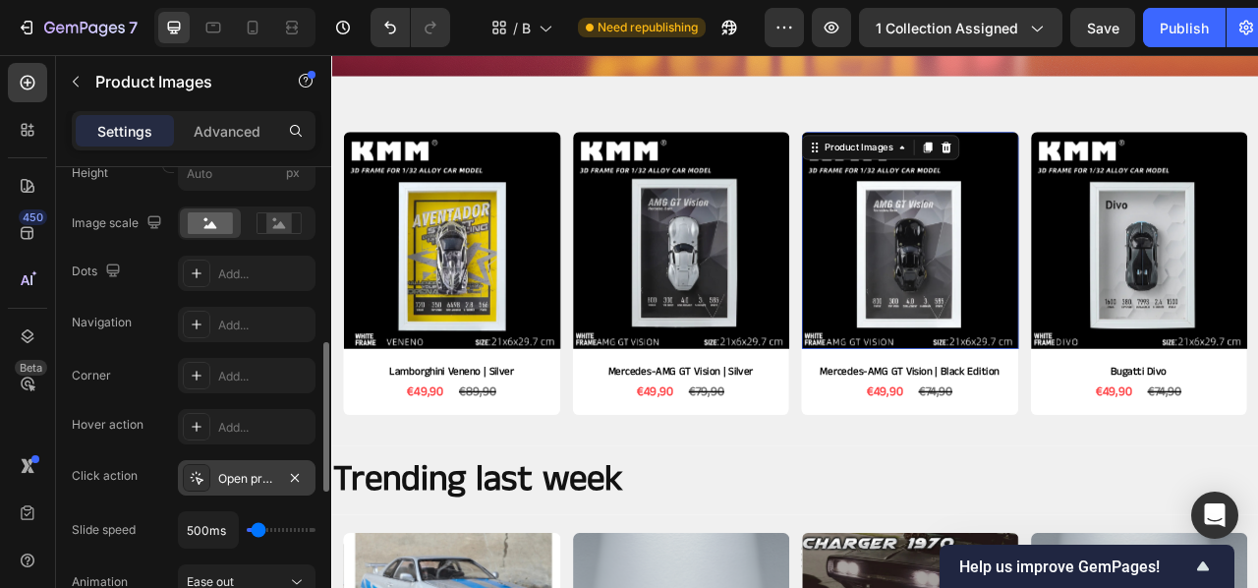
scroll to position [482, 0]
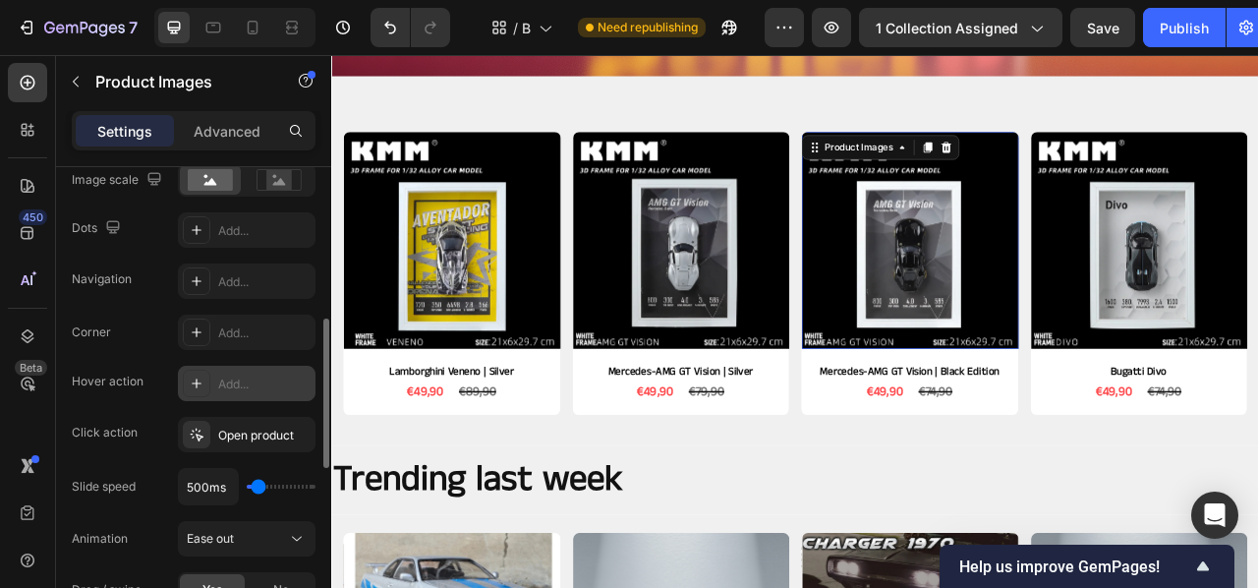
click at [239, 385] on div "Add..." at bounding box center [264, 384] width 92 height 18
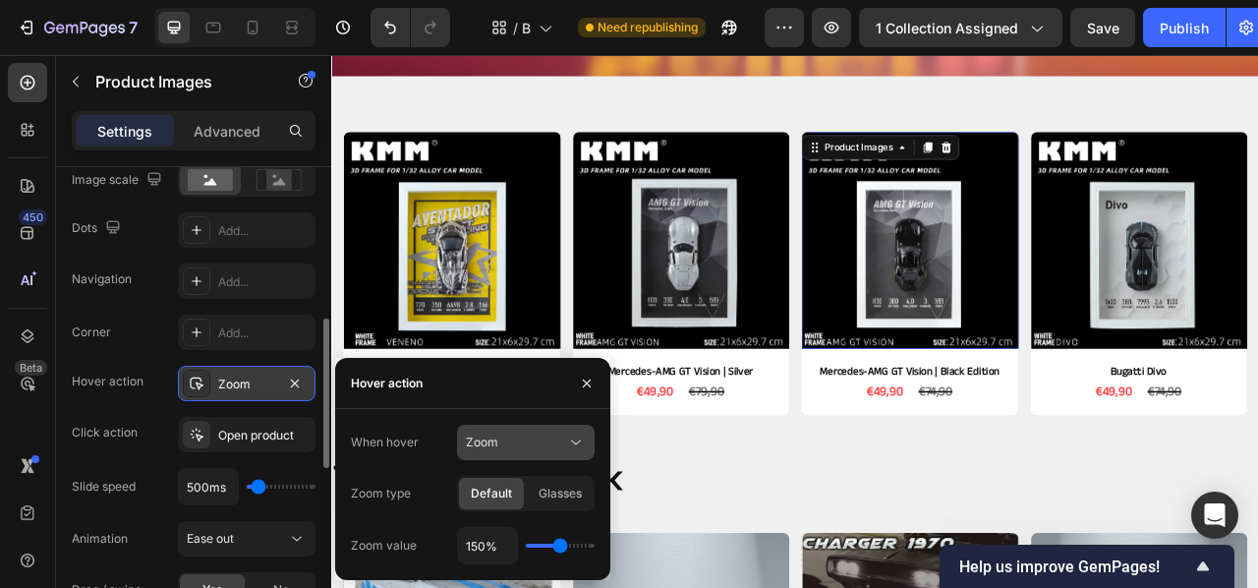
click at [521, 451] on div "Zoom" at bounding box center [526, 442] width 120 height 20
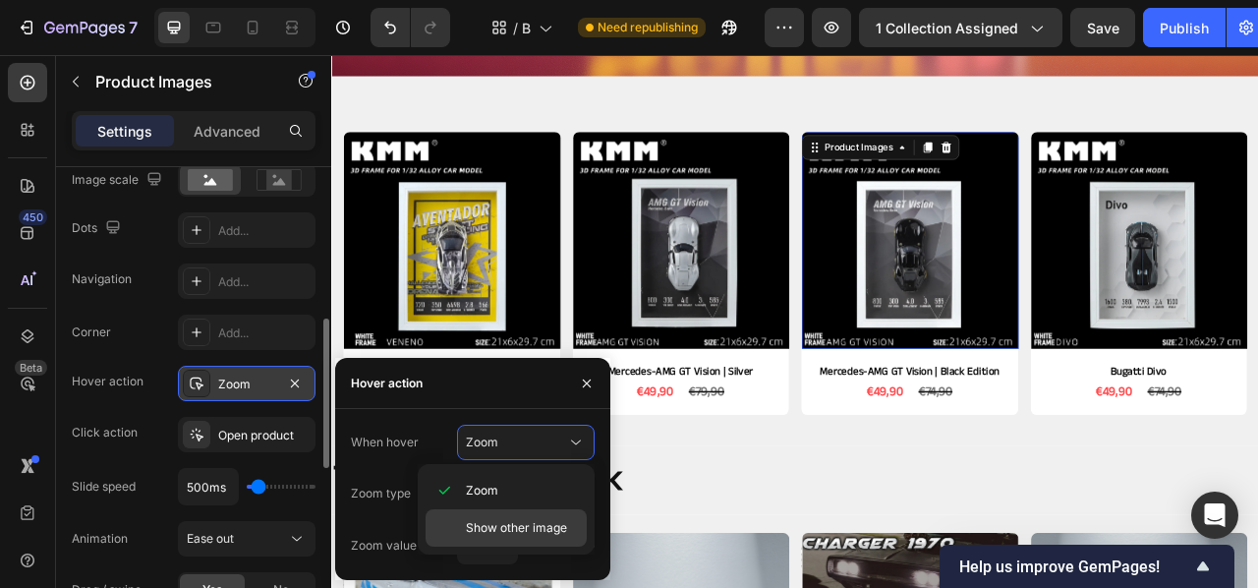
click at [554, 511] on div "Show other image" at bounding box center [506, 527] width 161 height 37
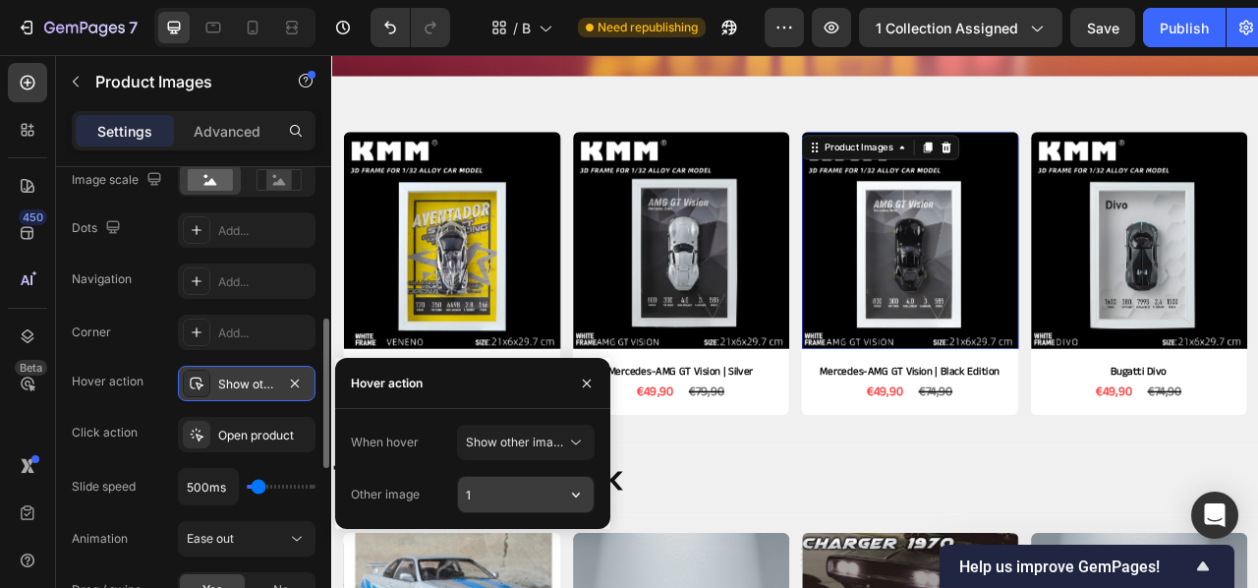
click at [497, 484] on input "1" at bounding box center [526, 494] width 136 height 35
click at [574, 493] on icon "button" at bounding box center [576, 495] width 20 height 20
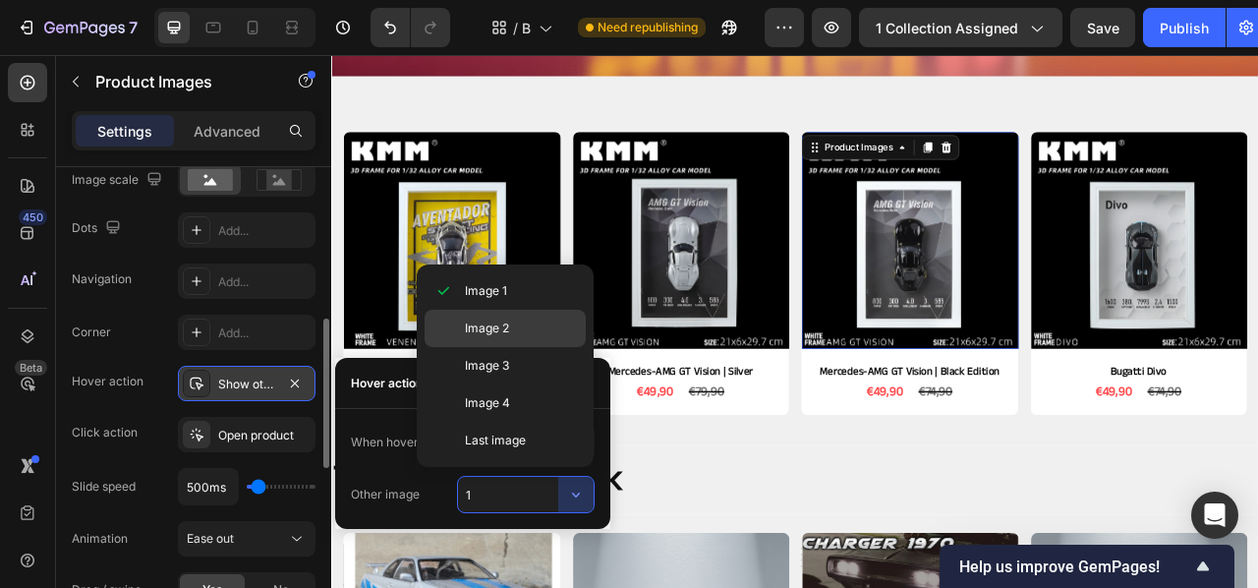
click at [525, 335] on p "Image 2" at bounding box center [521, 328] width 112 height 18
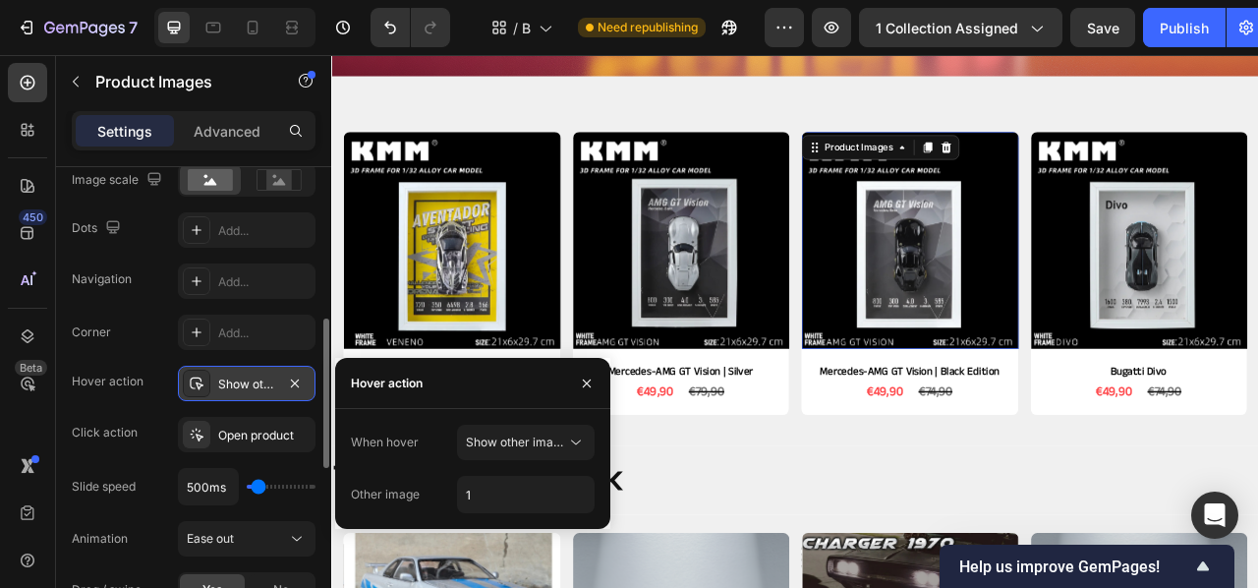
type input "2"
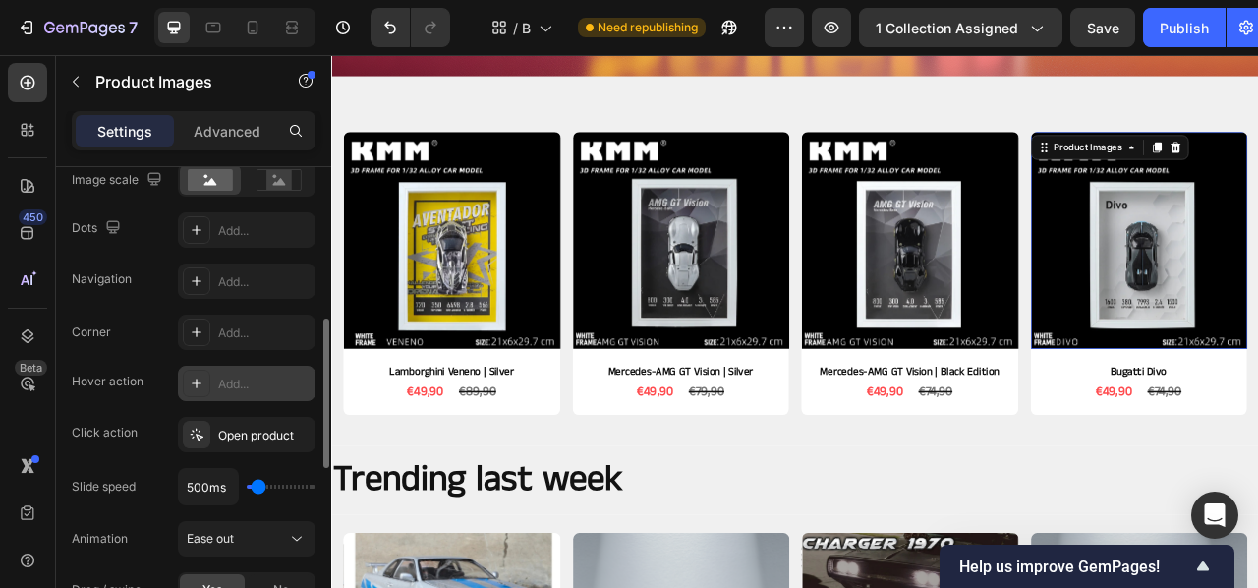
click at [236, 379] on div "Add..." at bounding box center [264, 384] width 92 height 18
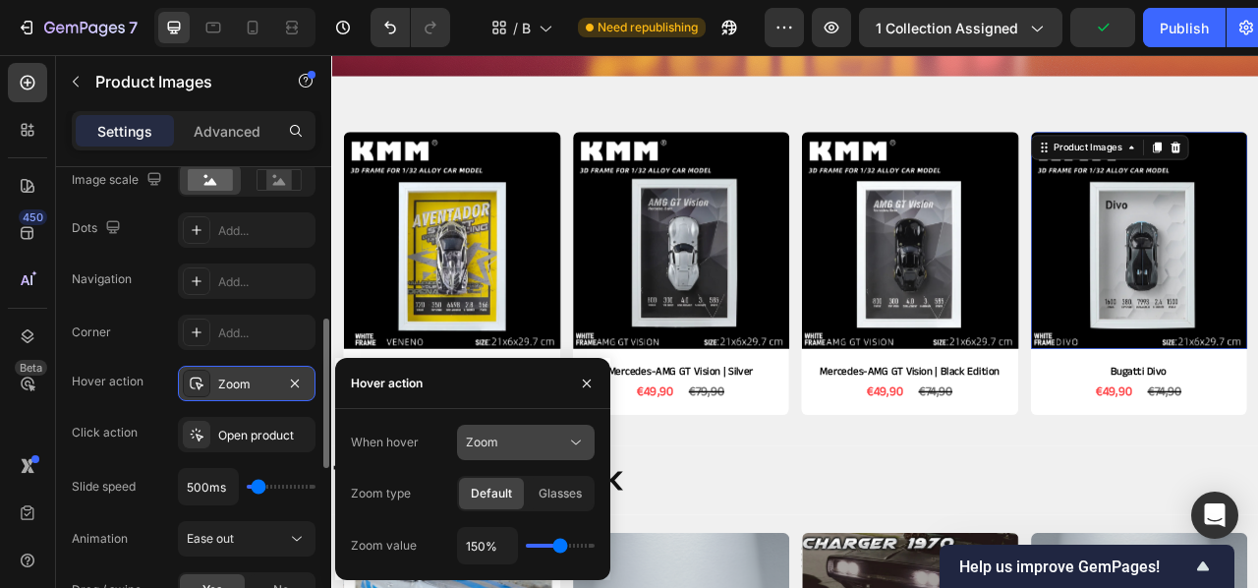
click at [575, 443] on icon at bounding box center [576, 442] width 20 height 20
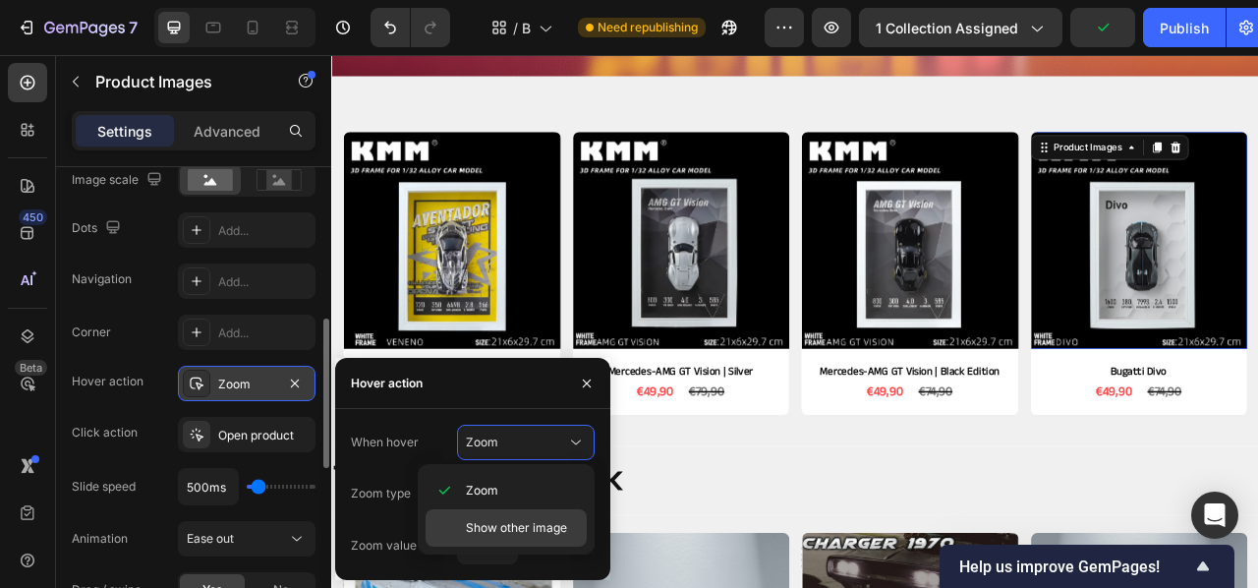
click at [530, 524] on span "Show other image" at bounding box center [516, 528] width 101 height 18
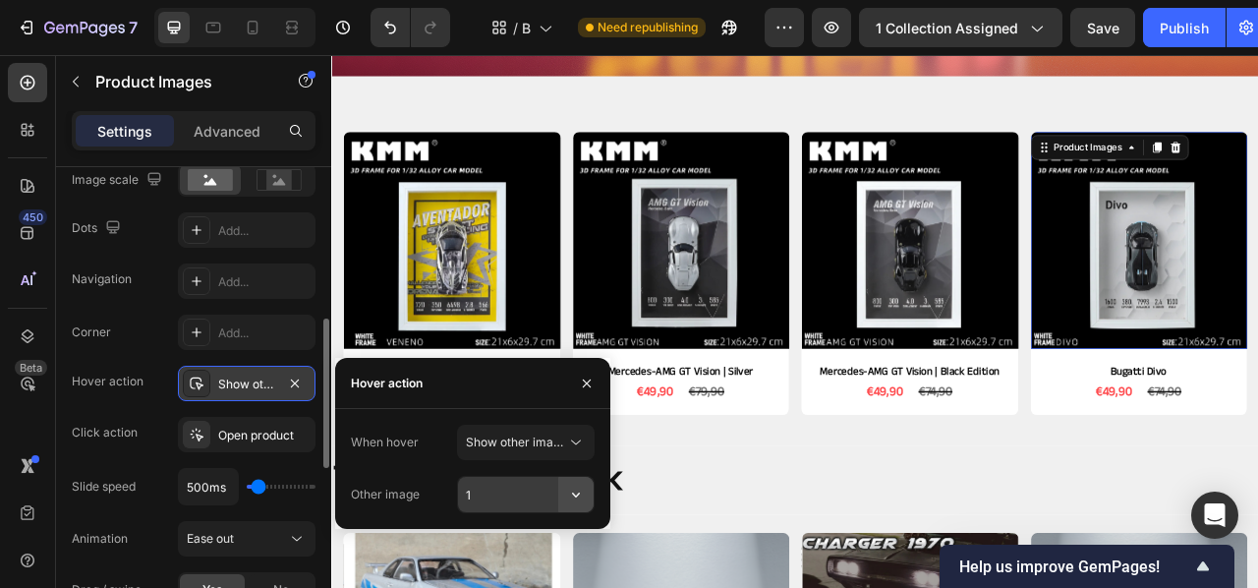
click at [579, 495] on icon "button" at bounding box center [576, 495] width 20 height 20
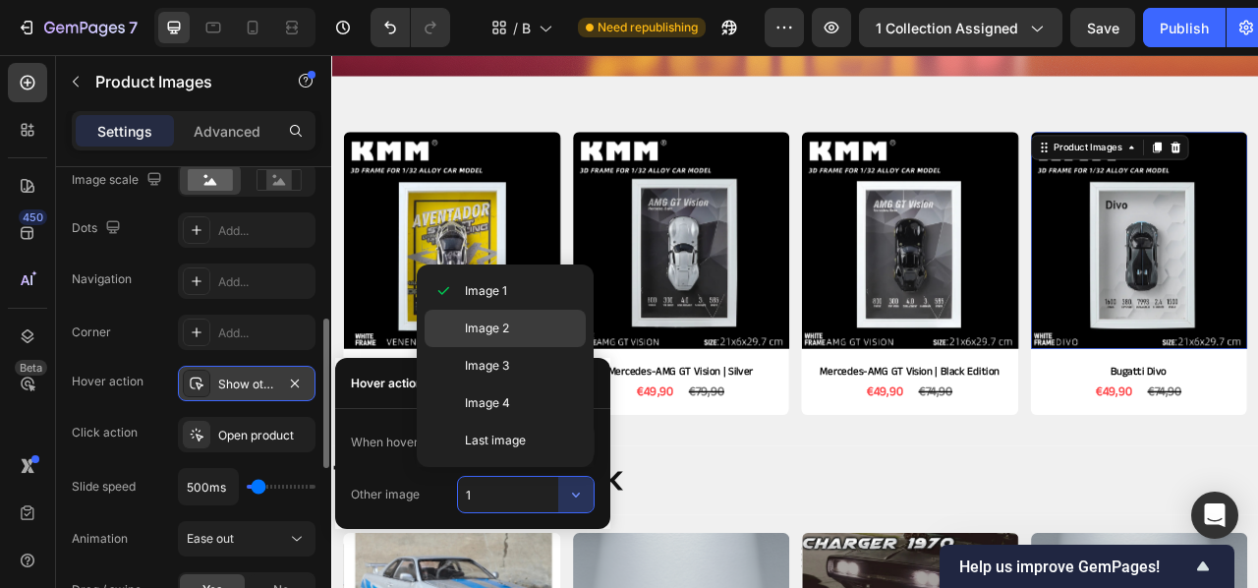
click at [488, 332] on span "Image 2" at bounding box center [487, 328] width 44 height 18
type input "2"
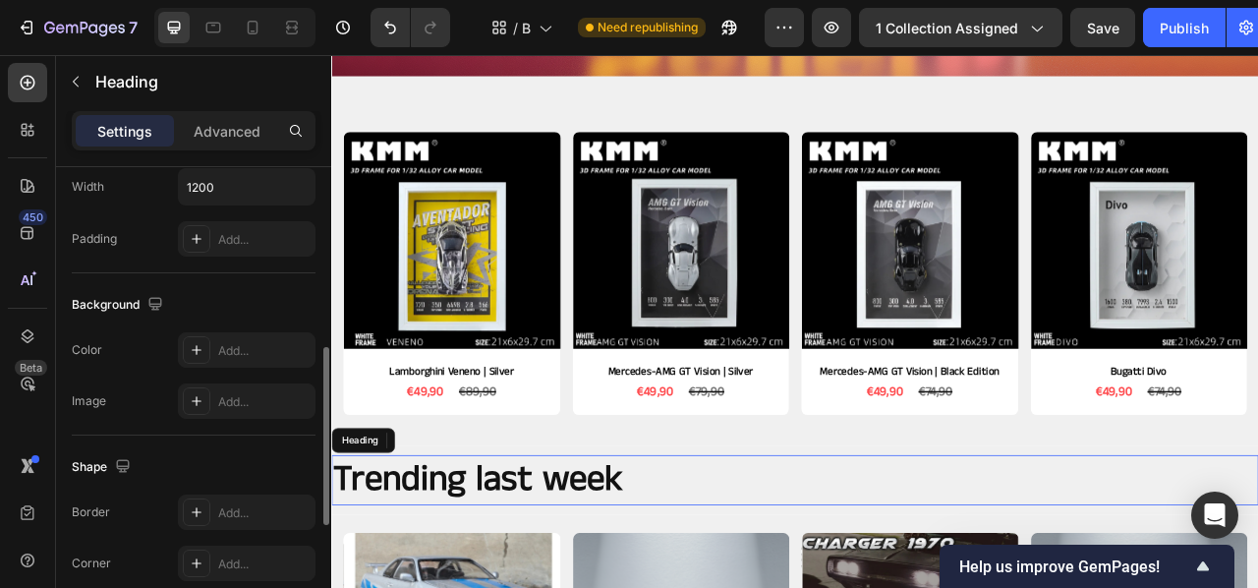
click at [977, 587] on p "Trending last week" at bounding box center [921, 596] width 1176 height 60
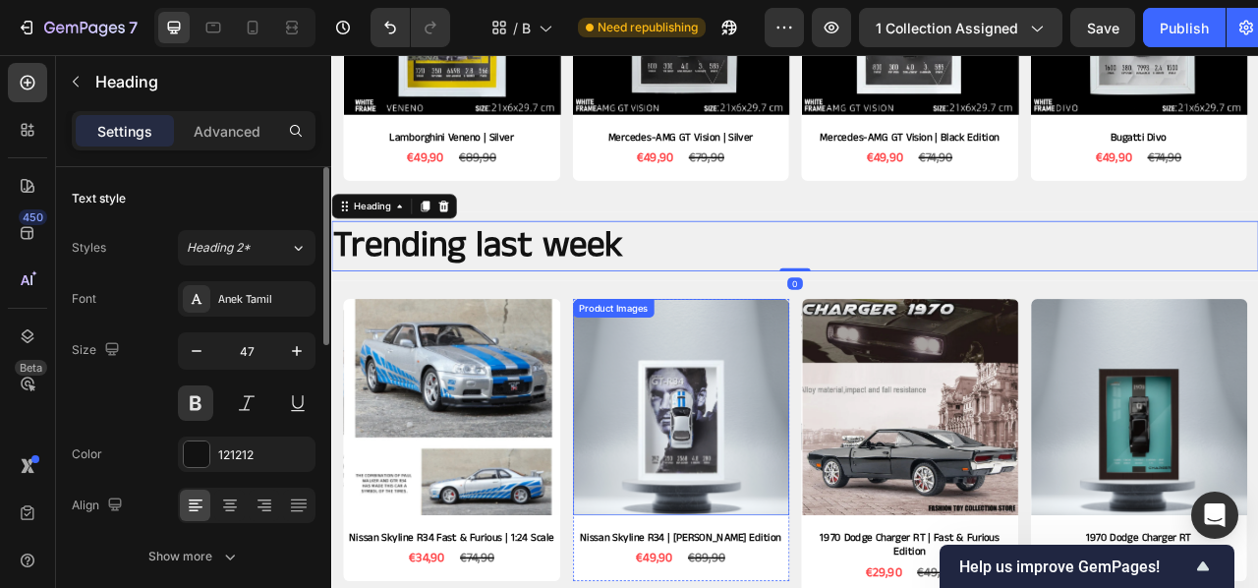
scroll to position [702, 0]
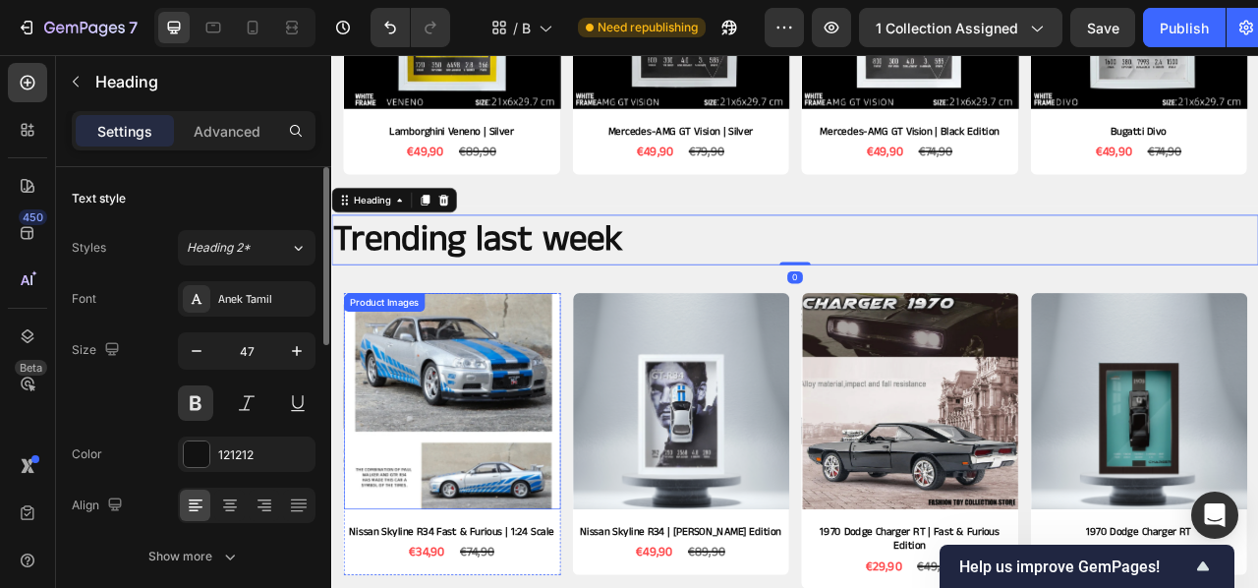
click at [446, 437] on img at bounding box center [484, 496] width 276 height 276
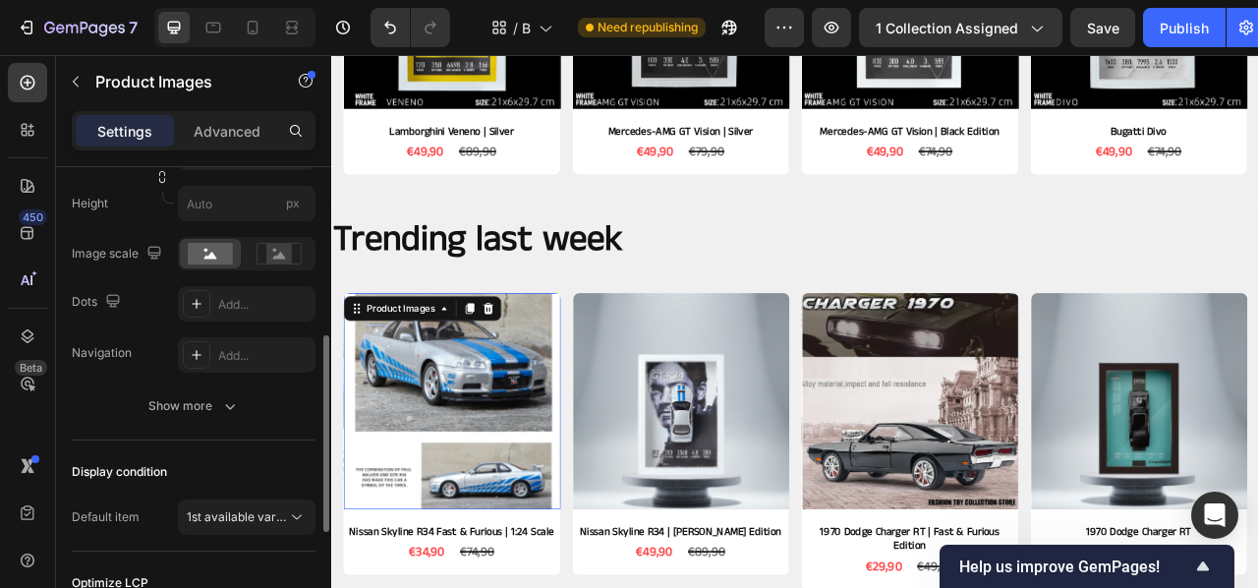
scroll to position [408, 0]
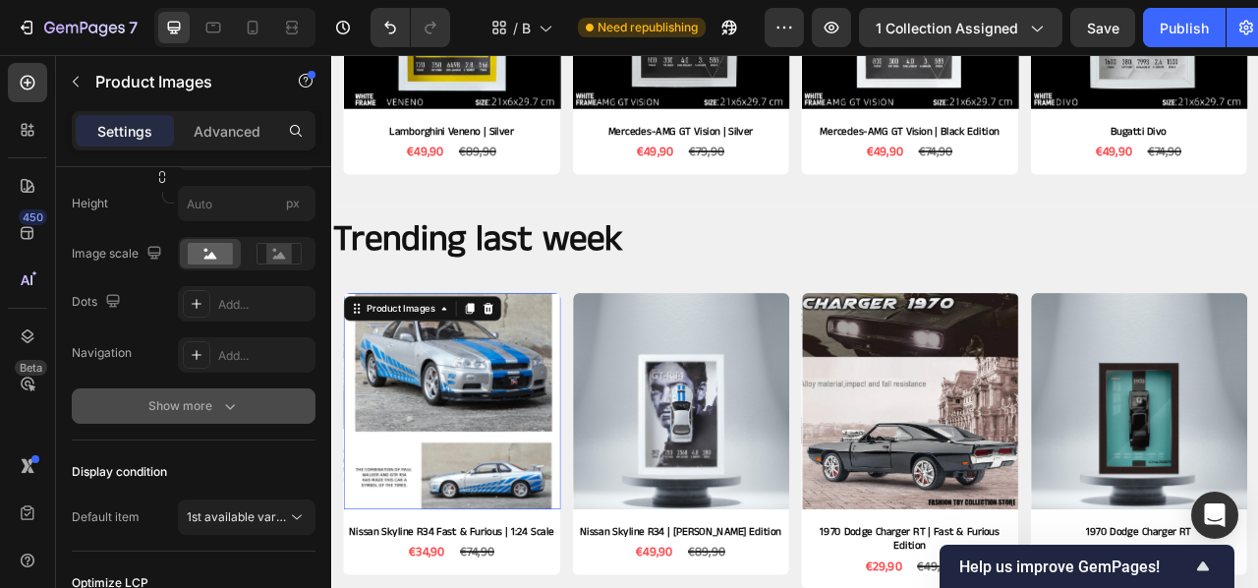
click at [217, 408] on div "Show more" at bounding box center [193, 406] width 91 height 20
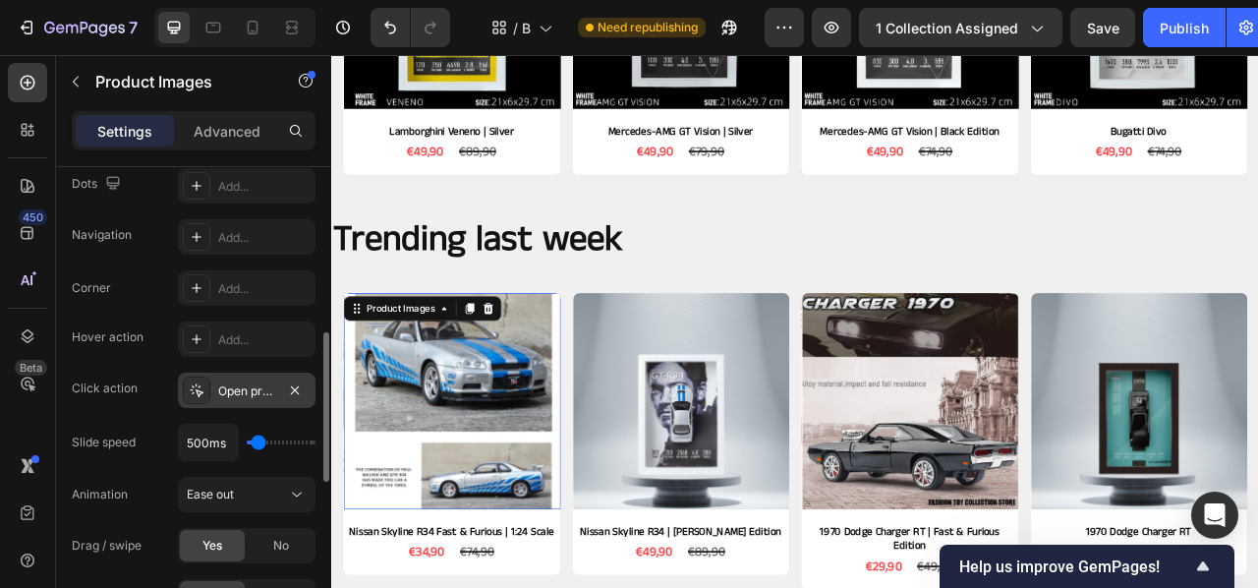
scroll to position [528, 0]
click at [240, 341] on div "Add..." at bounding box center [264, 338] width 92 height 18
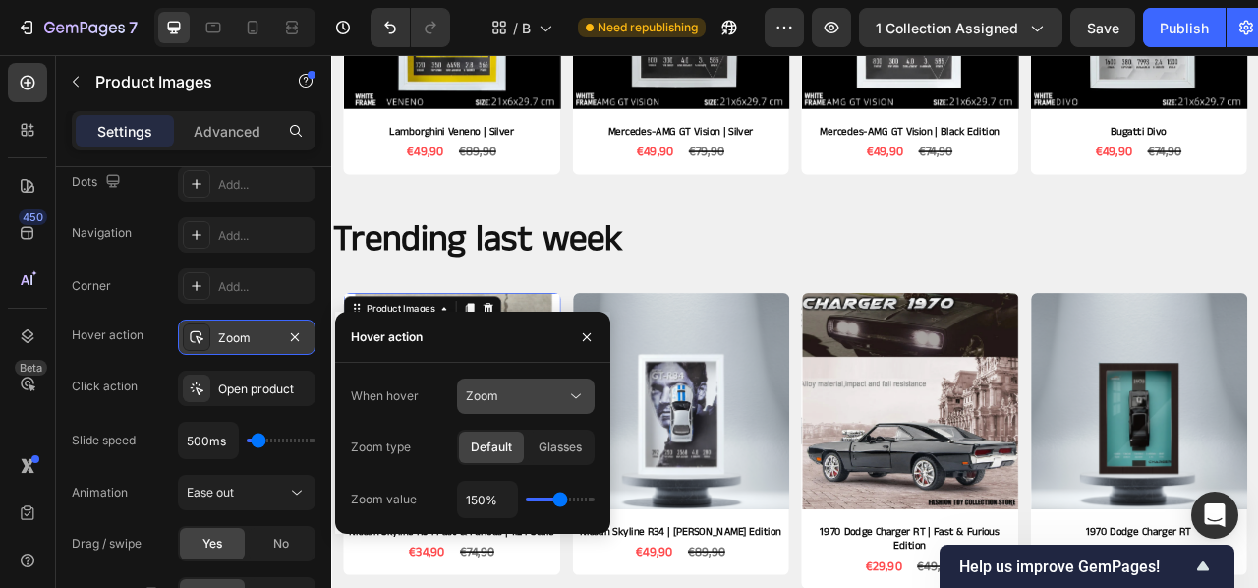
click at [586, 398] on button "Zoom" at bounding box center [526, 395] width 138 height 35
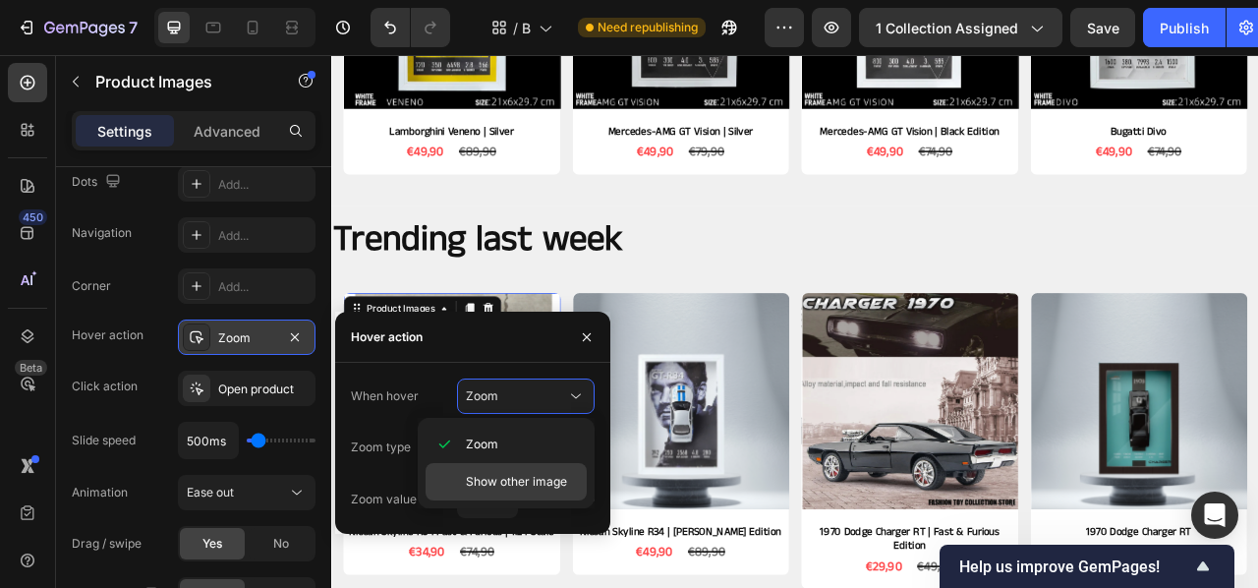
click at [557, 480] on span "Show other image" at bounding box center [516, 482] width 101 height 18
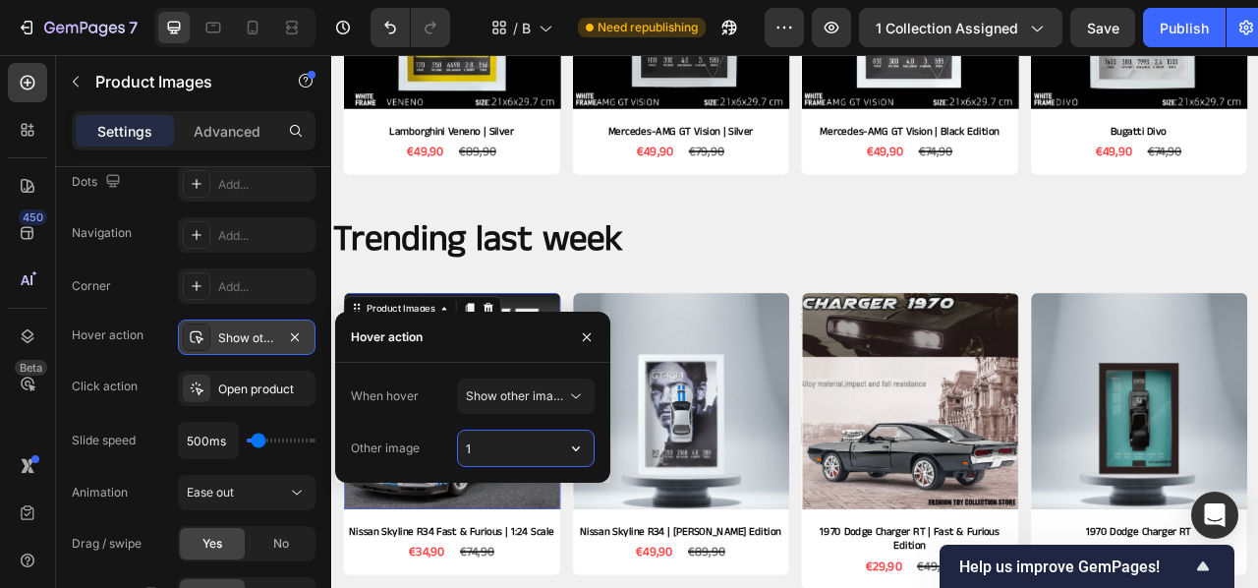
click at [546, 444] on input "1" at bounding box center [526, 448] width 136 height 35
click at [583, 447] on icon "button" at bounding box center [576, 448] width 20 height 20
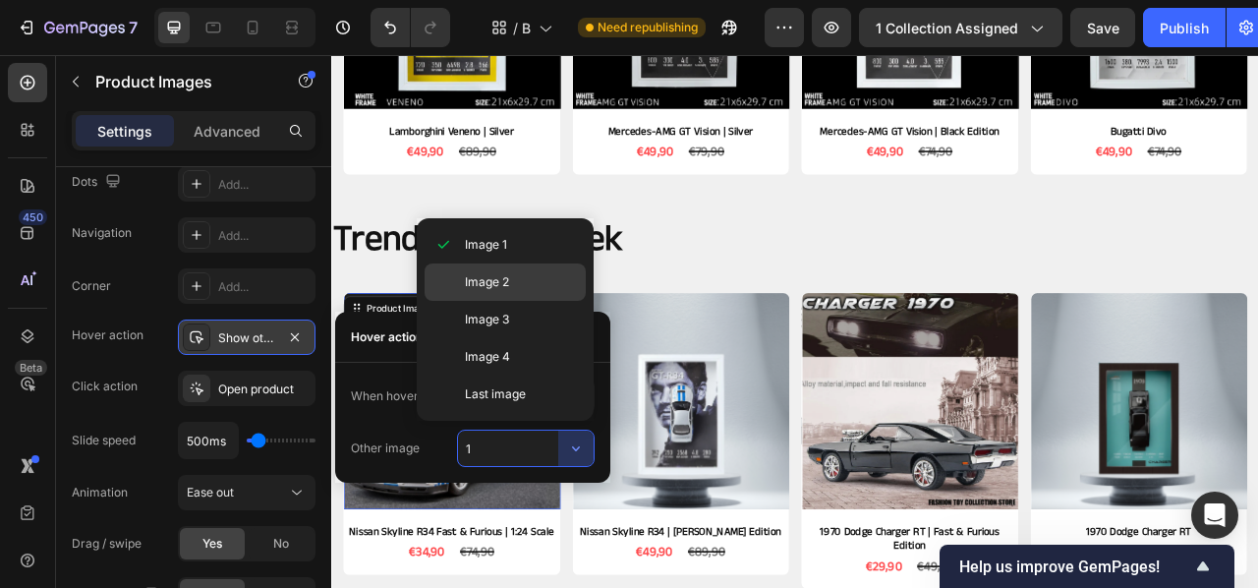
click at [513, 276] on p "Image 2" at bounding box center [521, 282] width 112 height 18
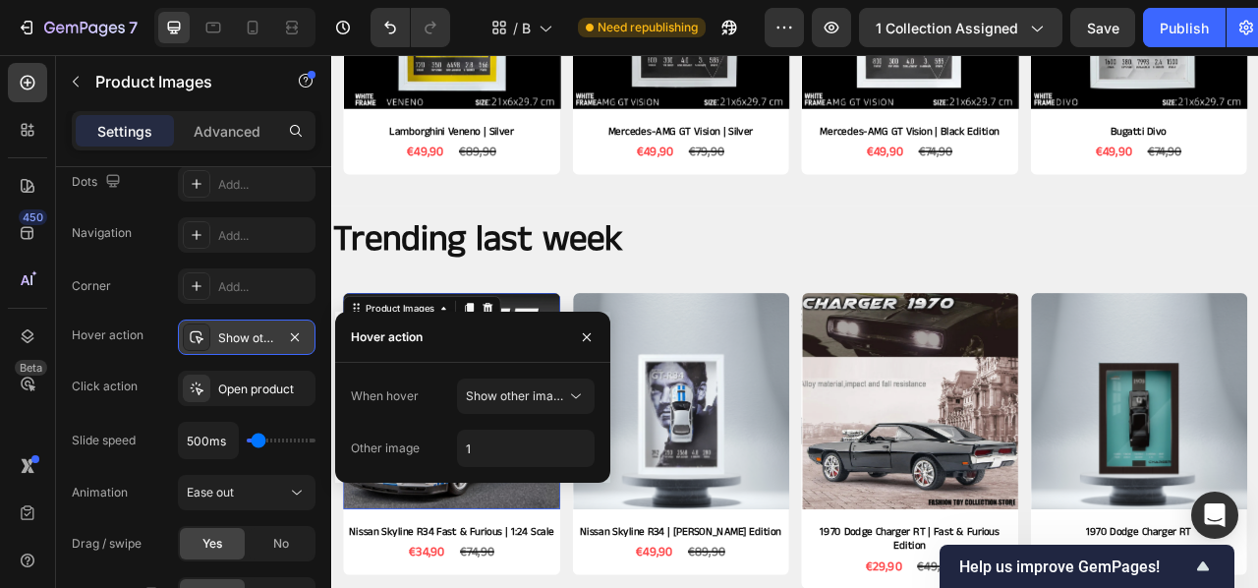
type input "2"
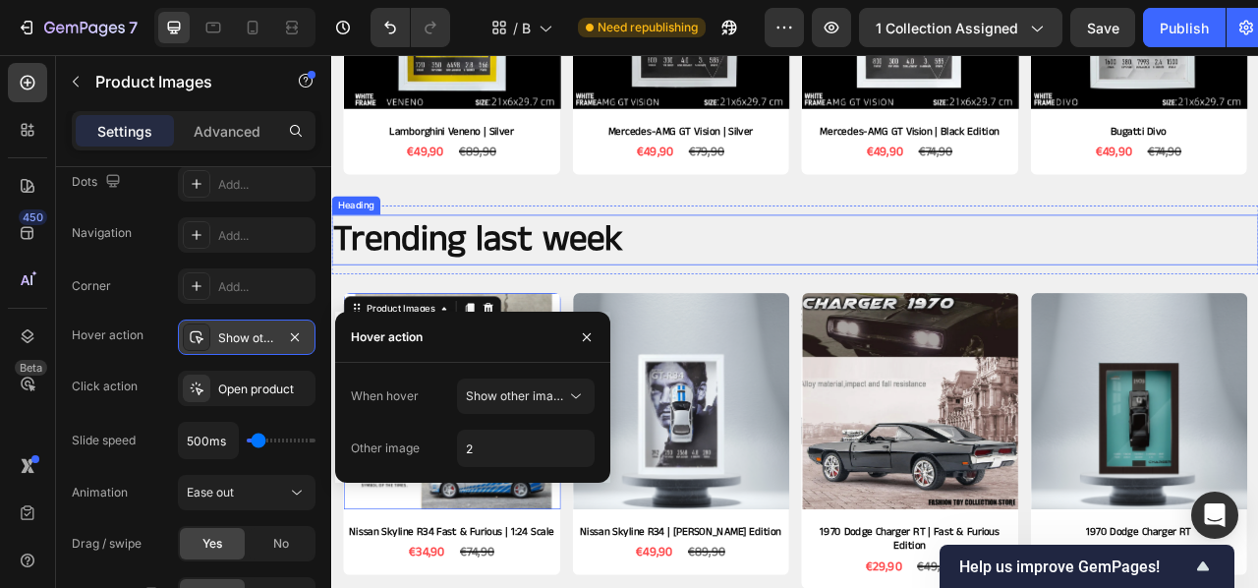
click at [773, 280] on p "Trending last week" at bounding box center [921, 290] width 1176 height 60
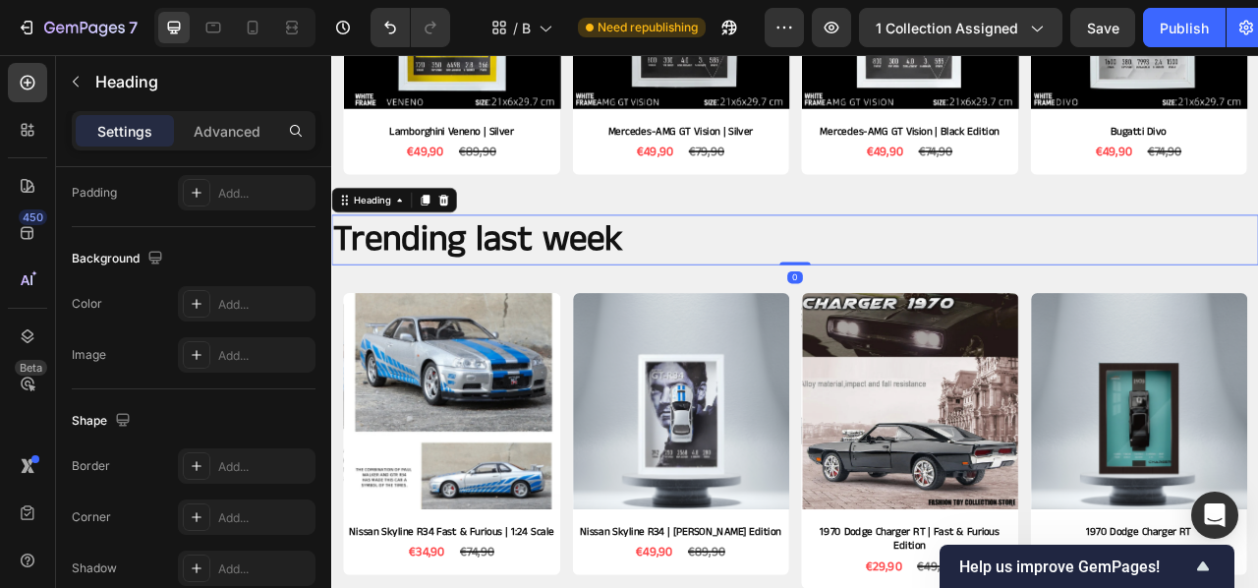
scroll to position [0, 0]
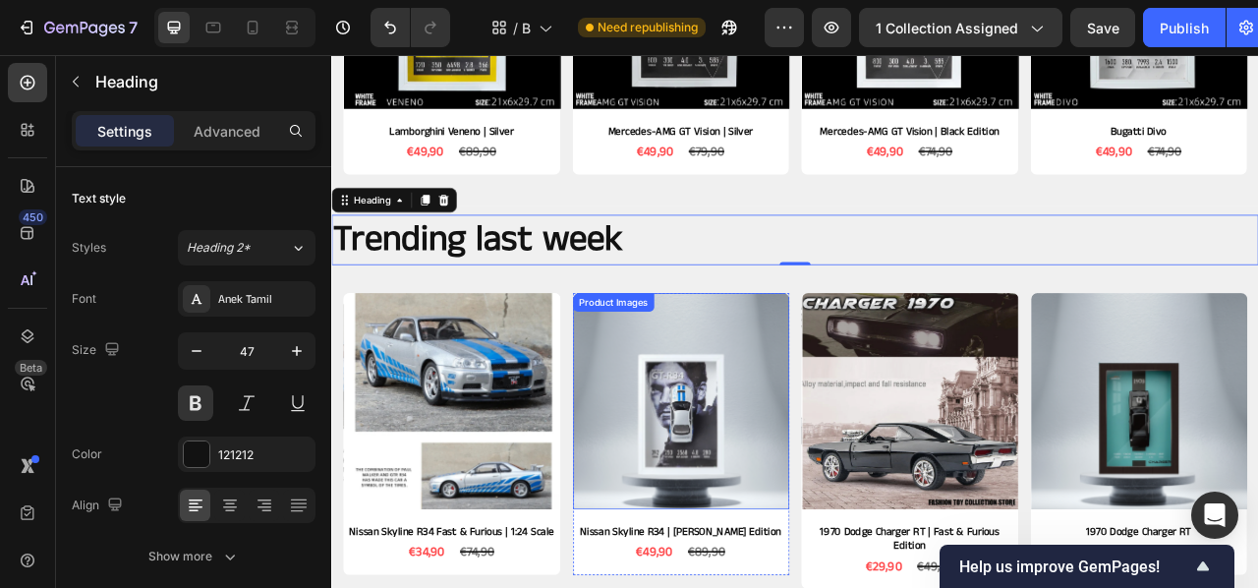
click at [854, 409] on img at bounding box center [776, 496] width 276 height 276
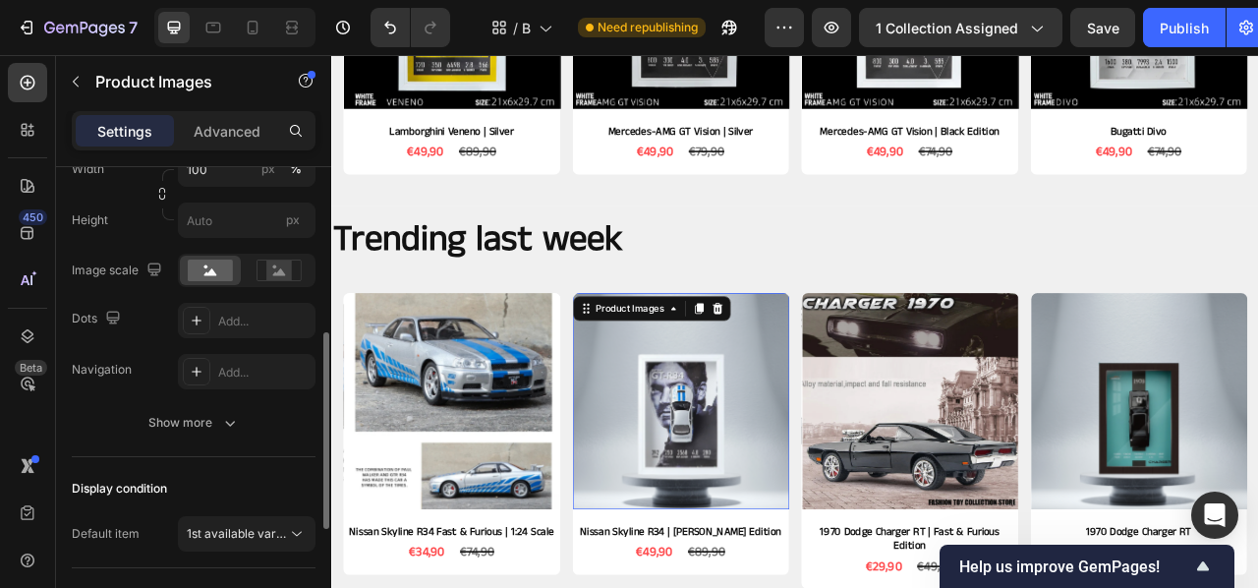
scroll to position [395, 0]
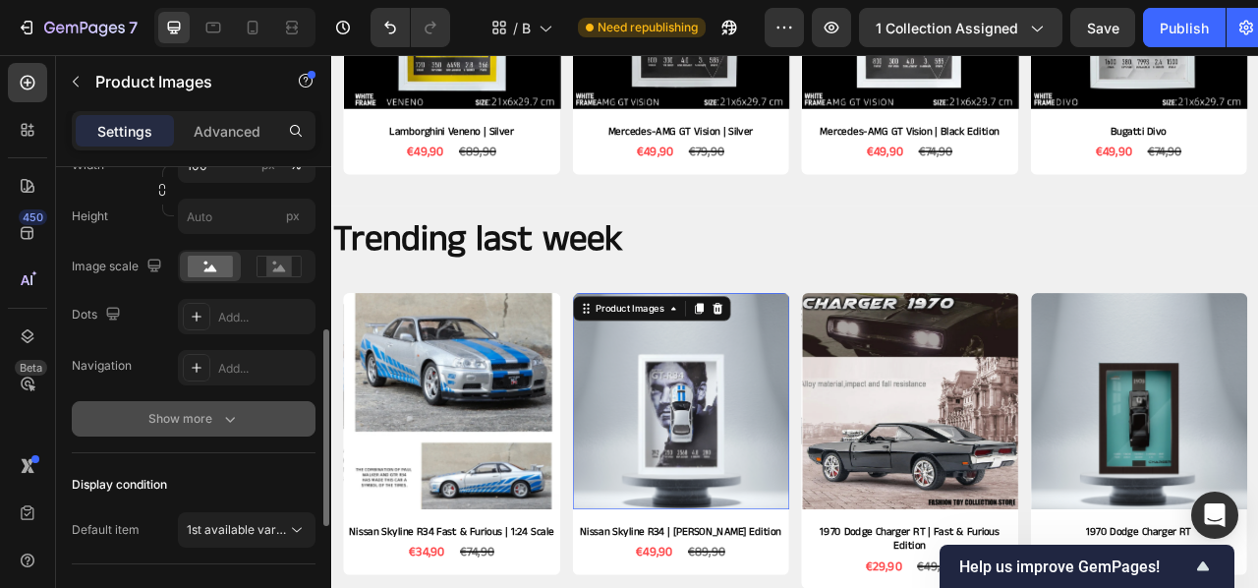
click at [228, 414] on icon "button" at bounding box center [230, 419] width 20 height 20
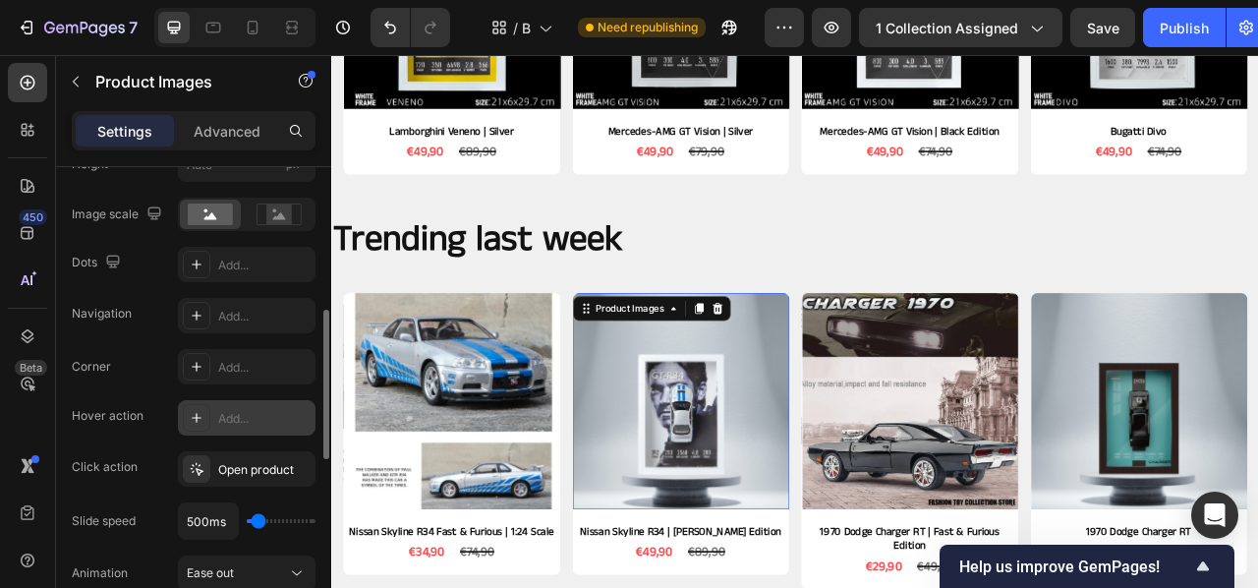
scroll to position [449, 0]
click at [222, 417] on div "Add..." at bounding box center [264, 417] width 92 height 18
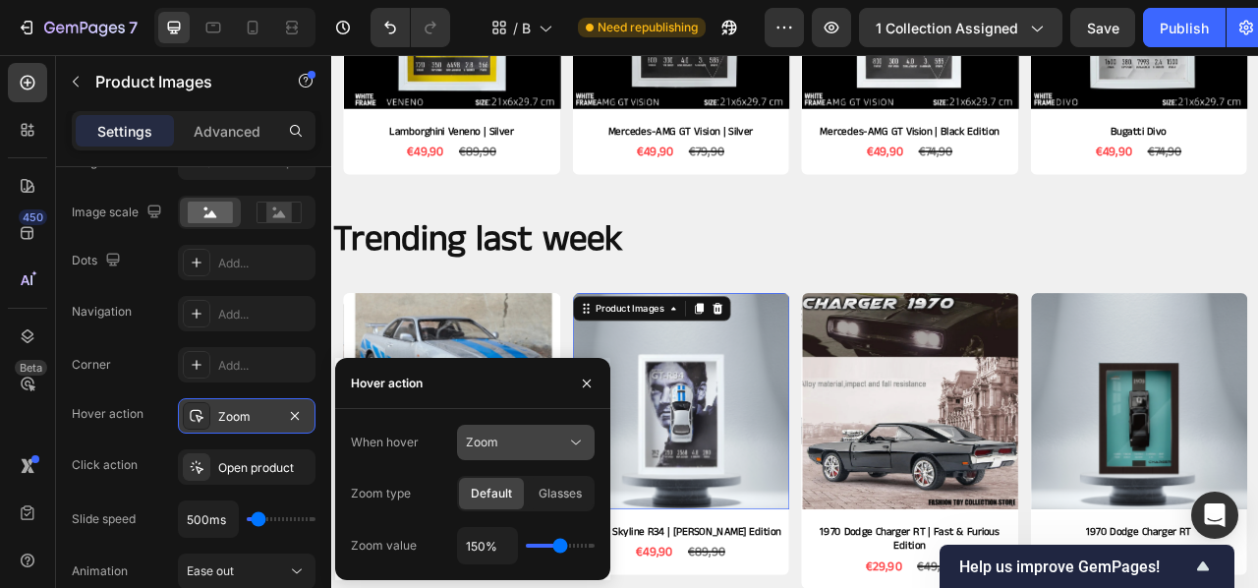
click at [572, 432] on icon at bounding box center [576, 442] width 20 height 20
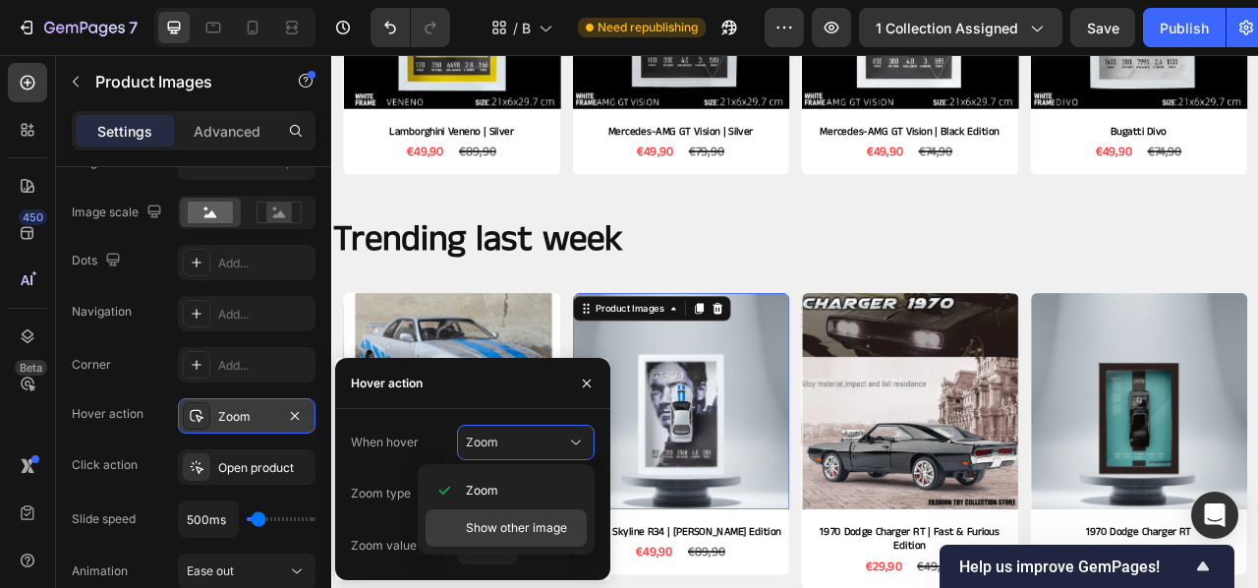
click at [489, 538] on div "Show other image" at bounding box center [506, 527] width 161 height 37
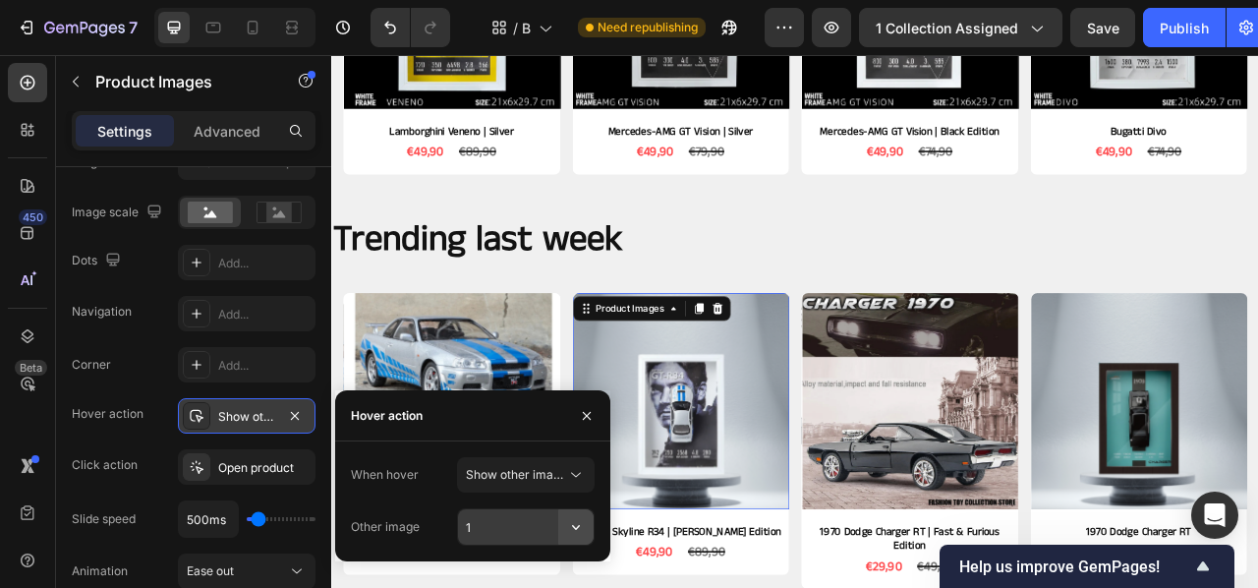
click at [564, 515] on button "button" at bounding box center [575, 526] width 35 height 35
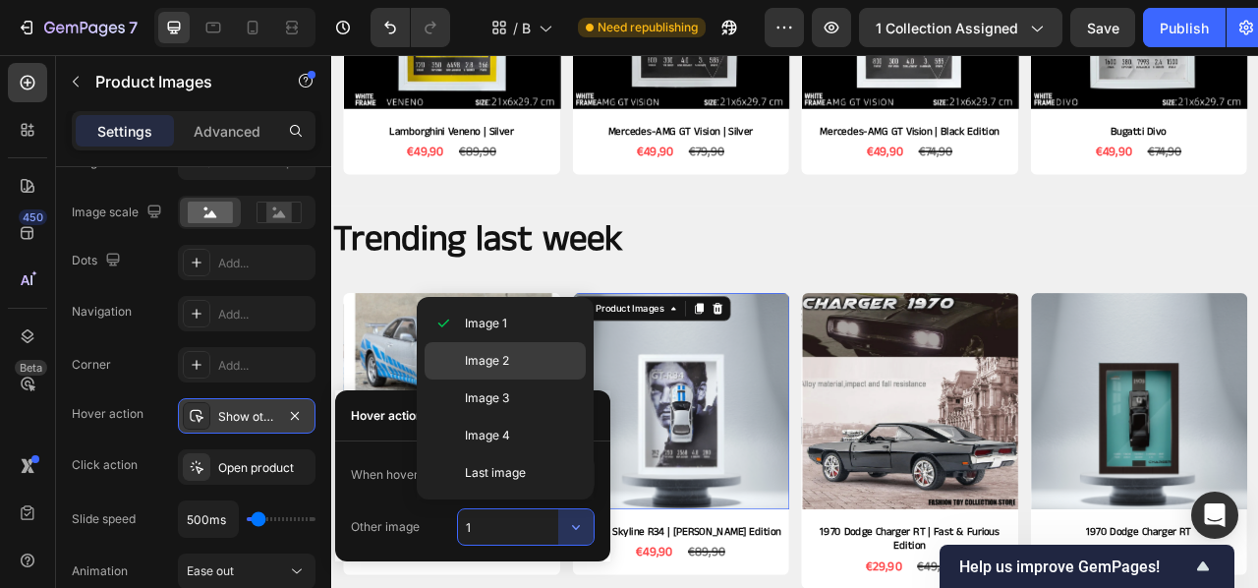
click at [508, 367] on span "Image 2" at bounding box center [487, 361] width 44 height 18
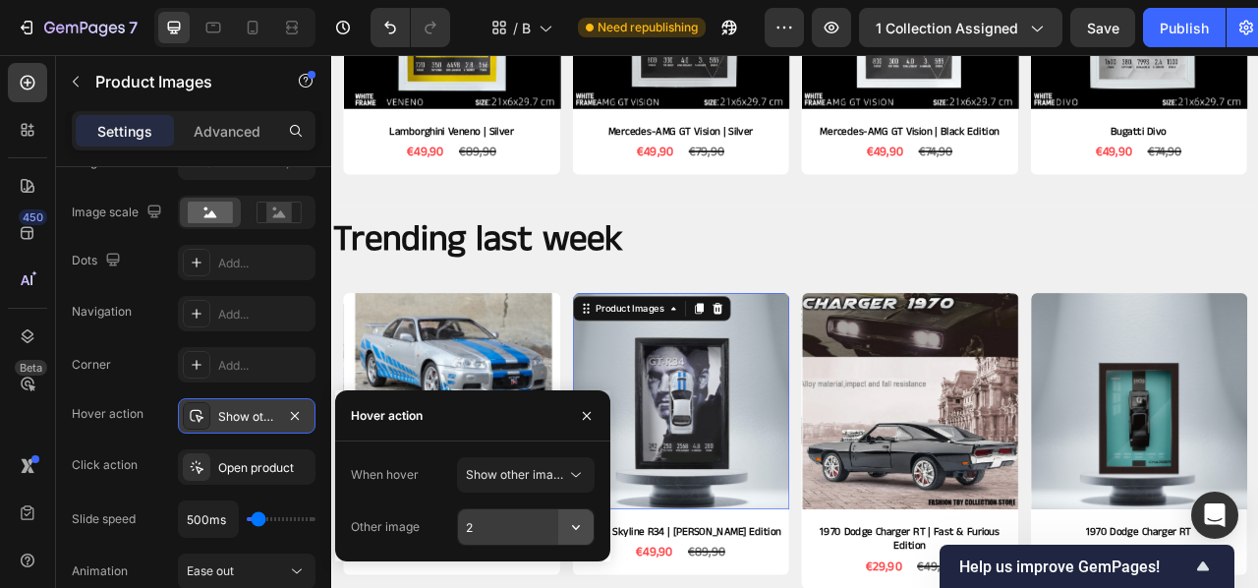
click at [576, 527] on icon "button" at bounding box center [576, 527] width 20 height 20
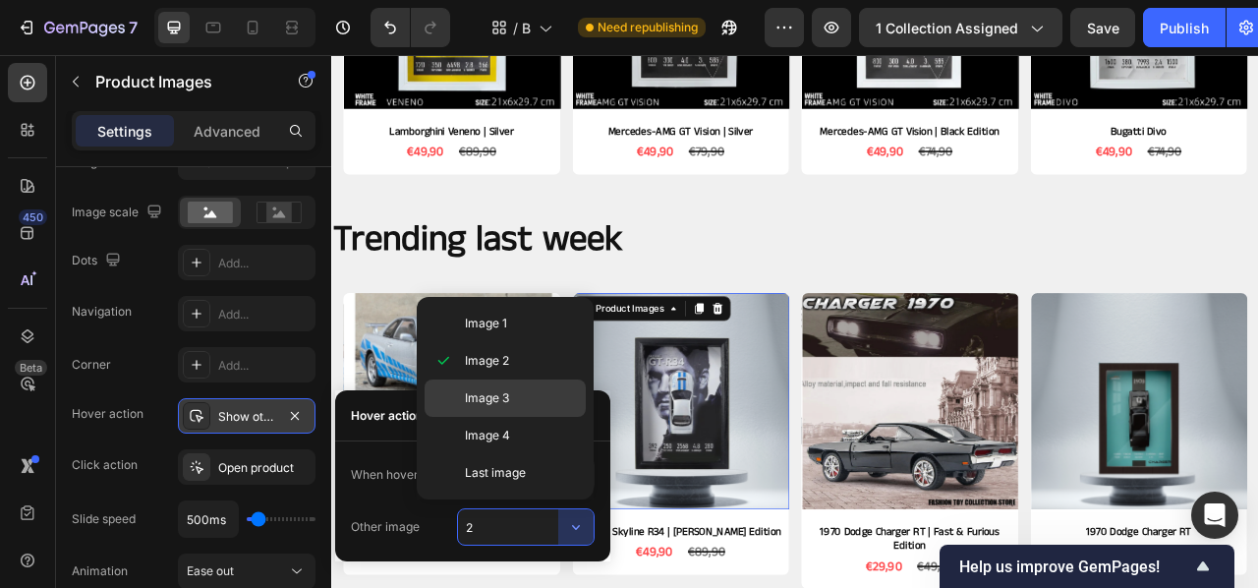
click at [503, 388] on div "Image 3" at bounding box center [505, 397] width 161 height 37
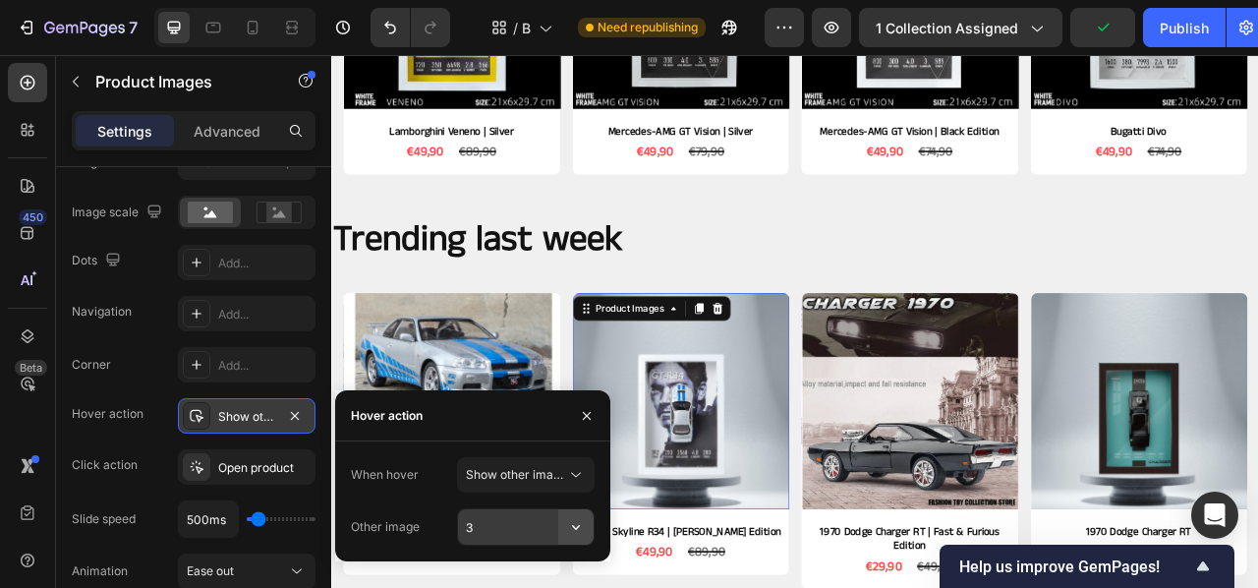
click at [572, 527] on icon "button" at bounding box center [576, 527] width 20 height 20
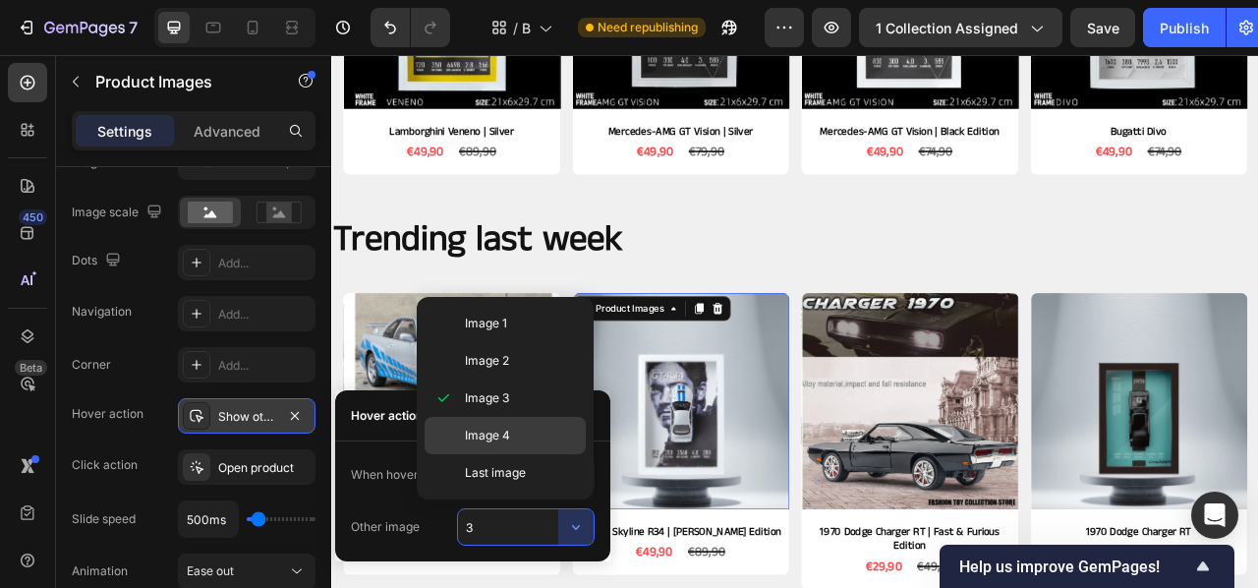
click at [508, 441] on span "Image 4" at bounding box center [487, 436] width 45 height 18
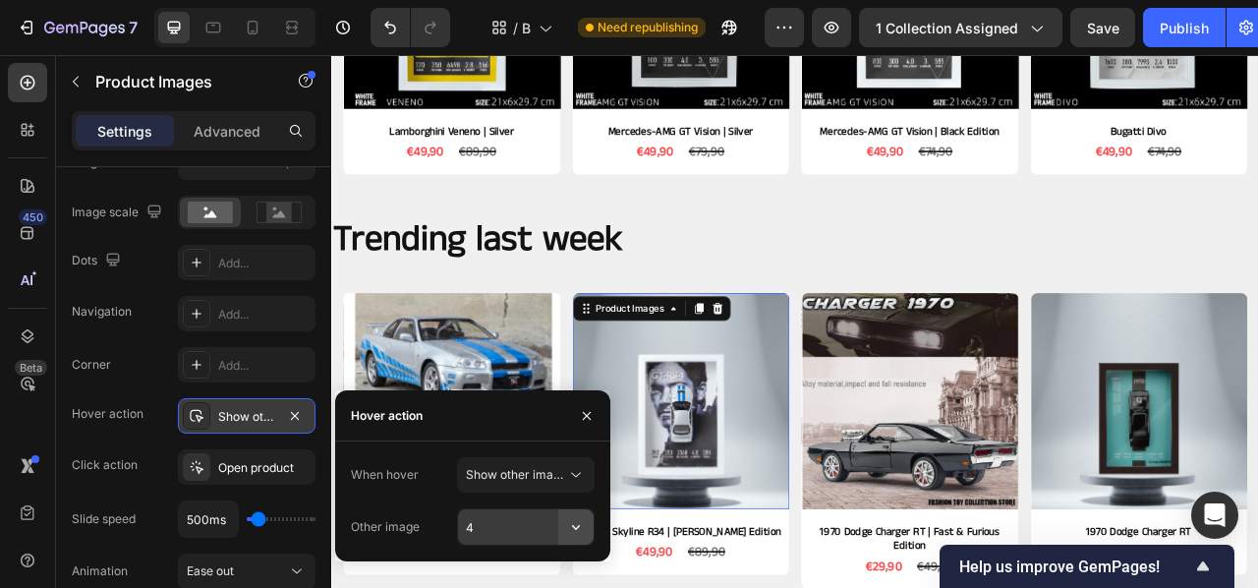
click at [581, 519] on icon "button" at bounding box center [576, 527] width 20 height 20
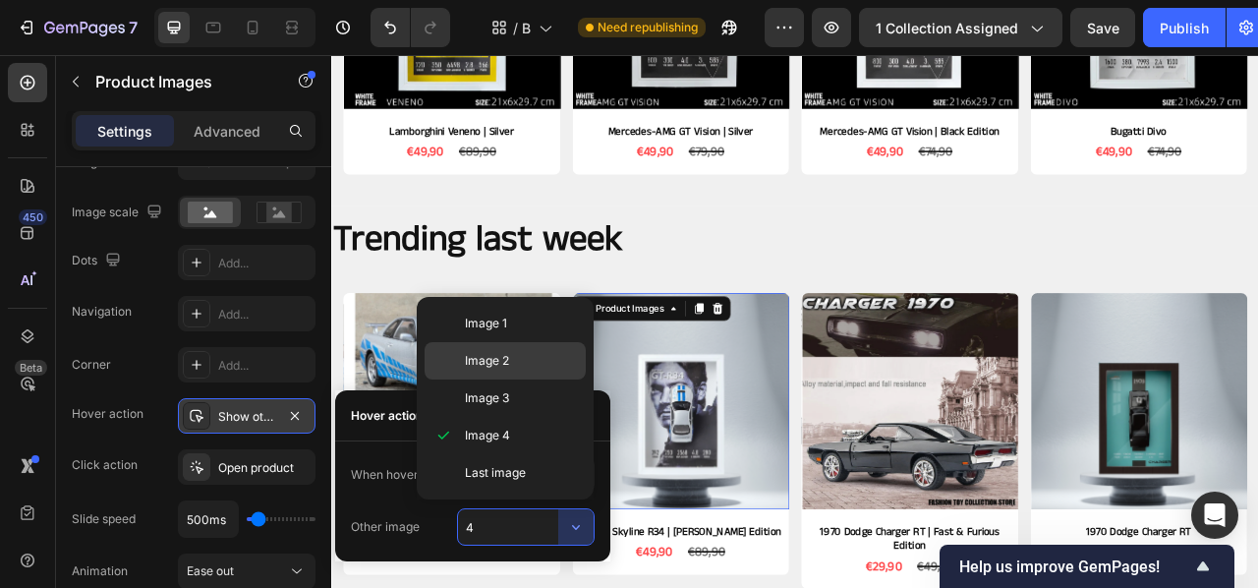
click at [530, 356] on p "Image 2" at bounding box center [521, 361] width 112 height 18
type input "2"
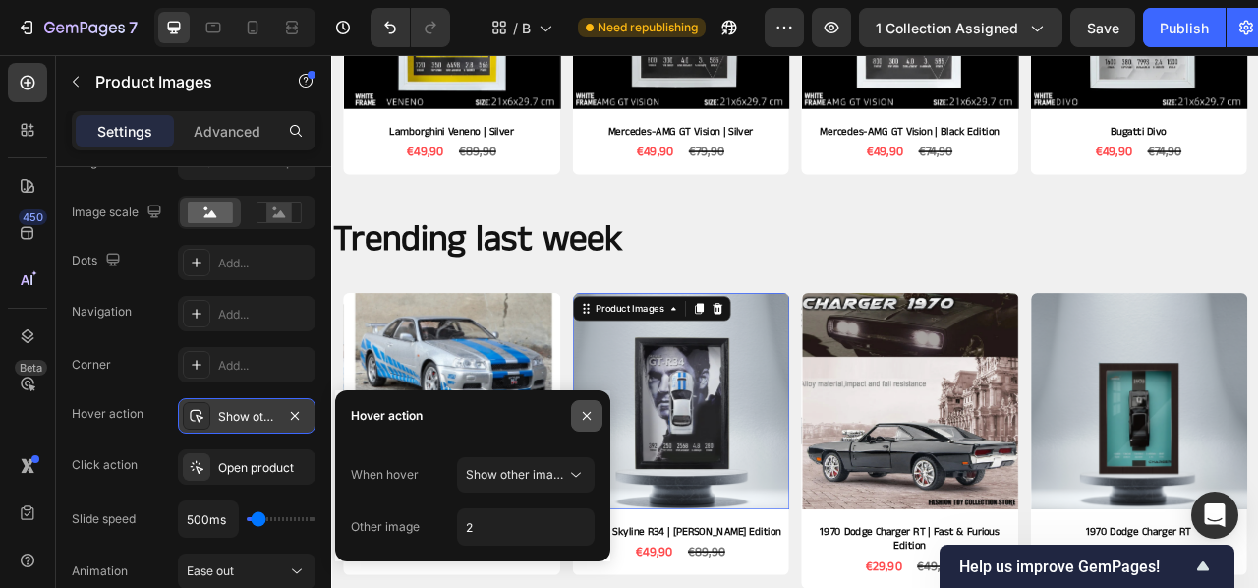
click at [581, 418] on icon "button" at bounding box center [587, 416] width 16 height 16
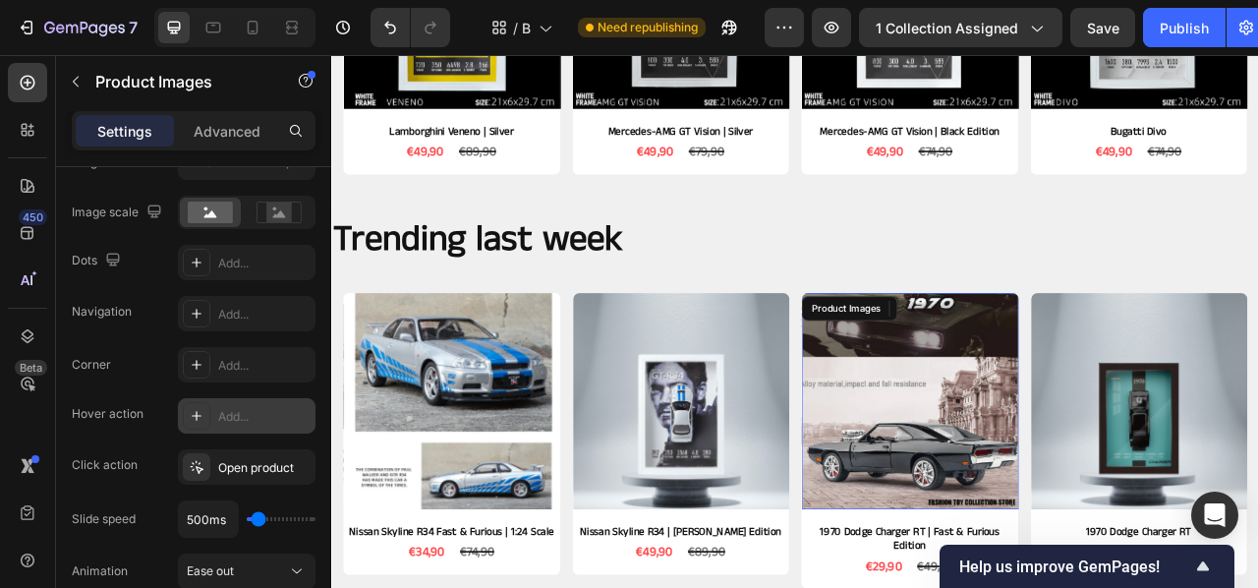
click at [1037, 529] on img at bounding box center [1067, 496] width 276 height 276
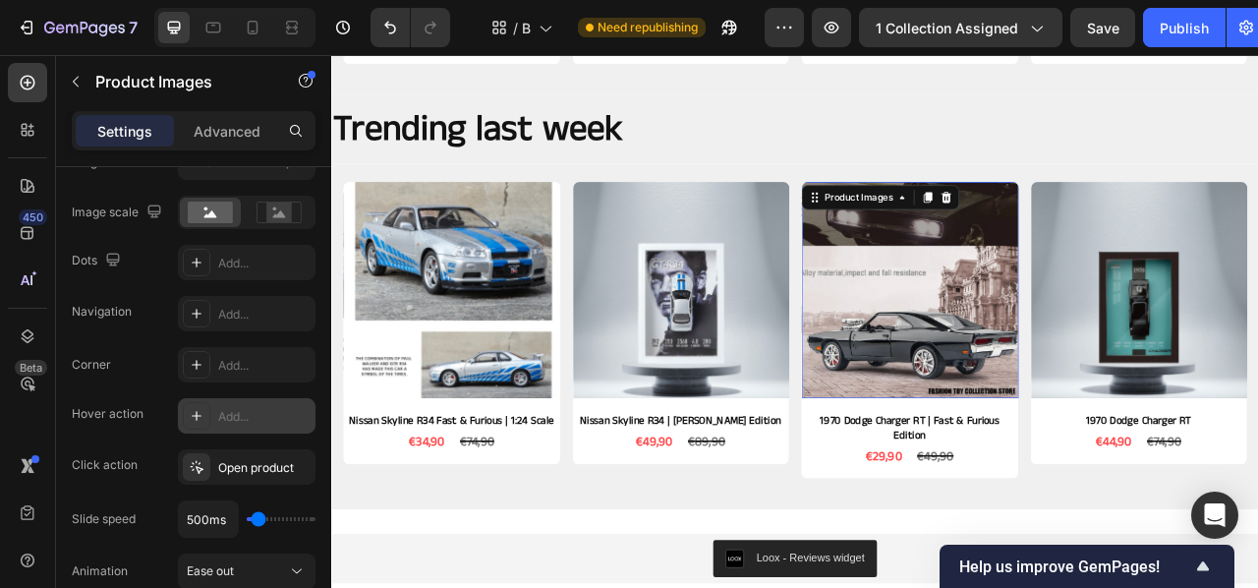
scroll to position [844, 0]
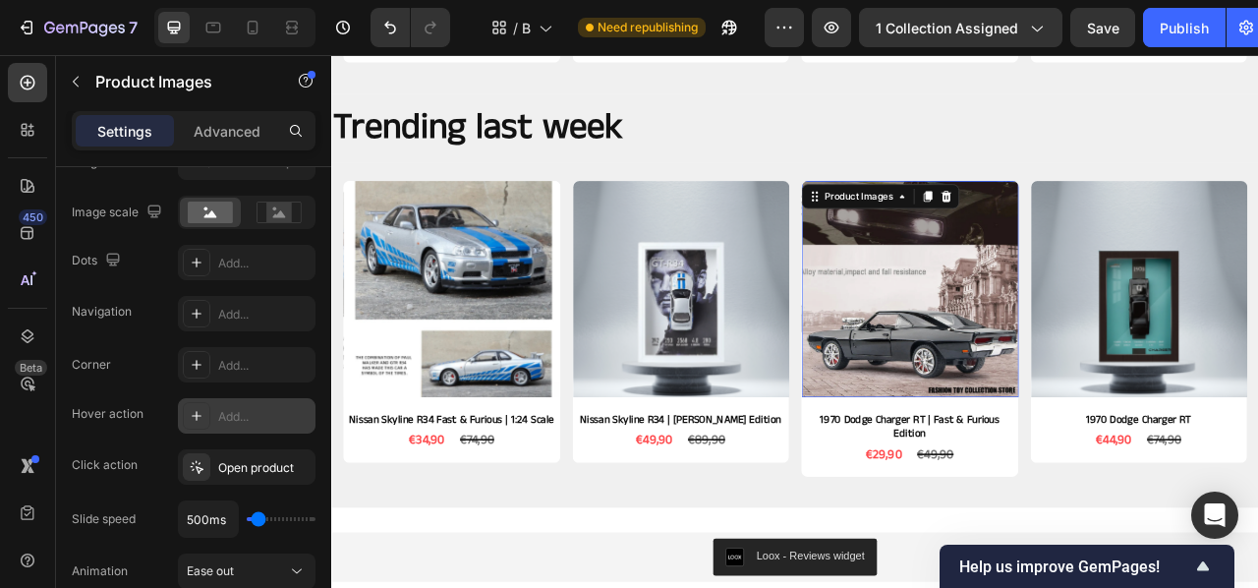
click at [1043, 374] on img at bounding box center [1067, 353] width 276 height 276
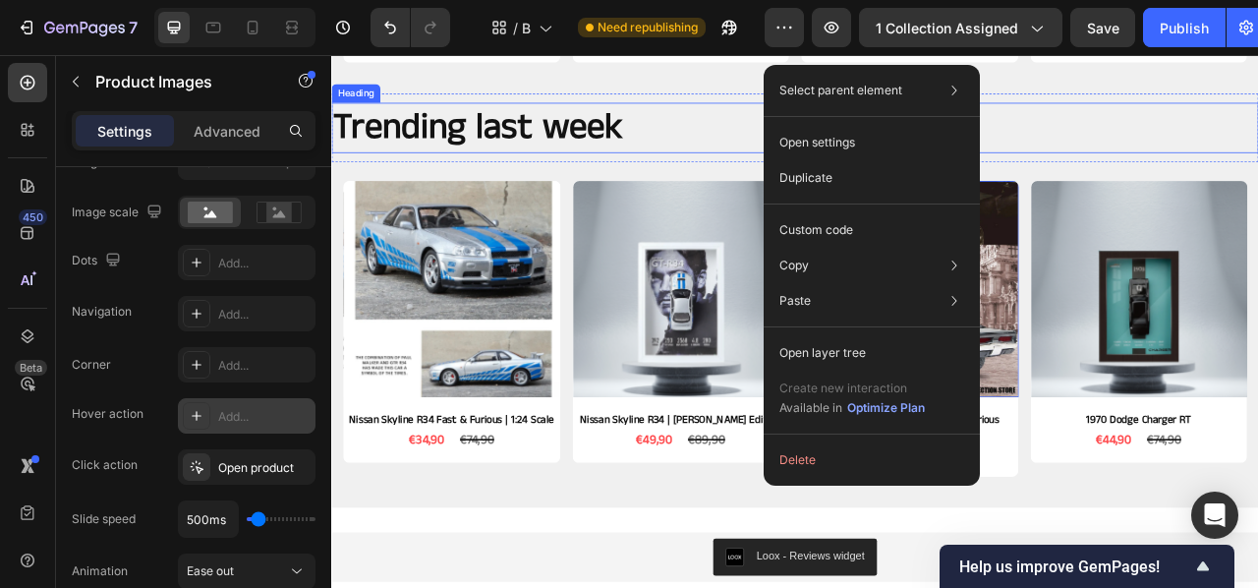
click at [794, 160] on p "Trending last week" at bounding box center [921, 148] width 1176 height 60
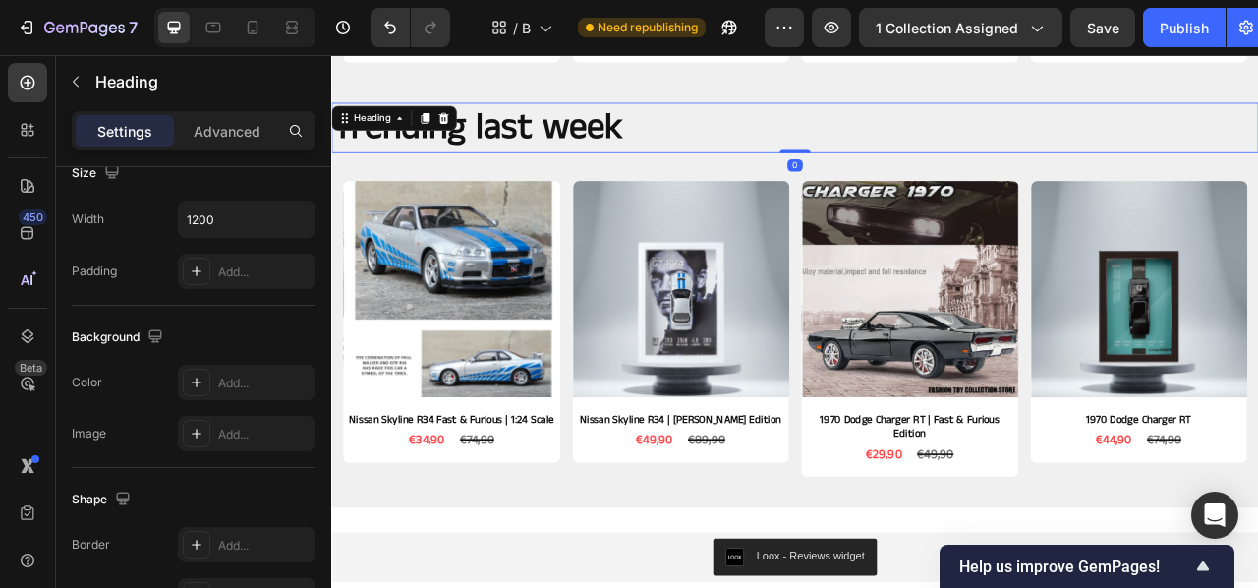
scroll to position [0, 0]
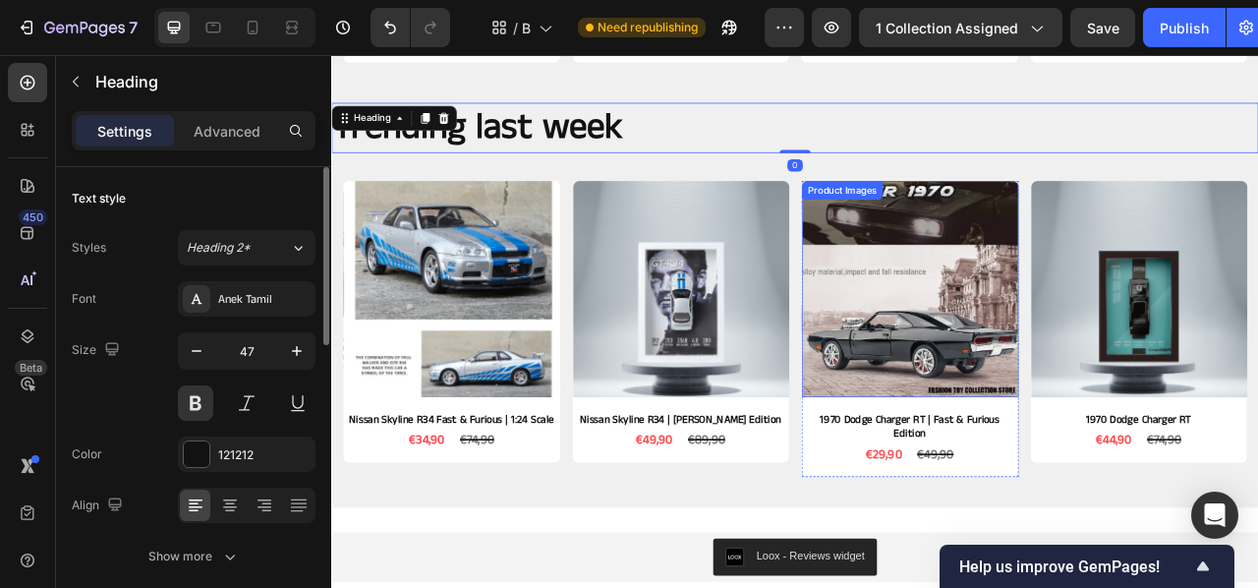
click at [1057, 369] on img at bounding box center [1067, 353] width 276 height 276
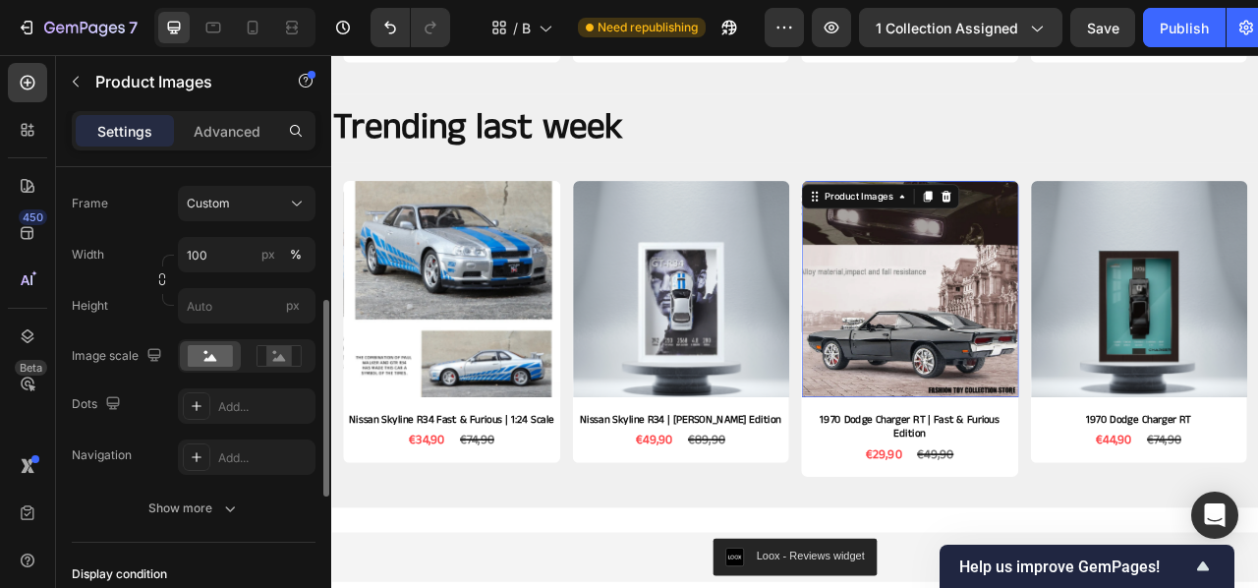
scroll to position [315, 0]
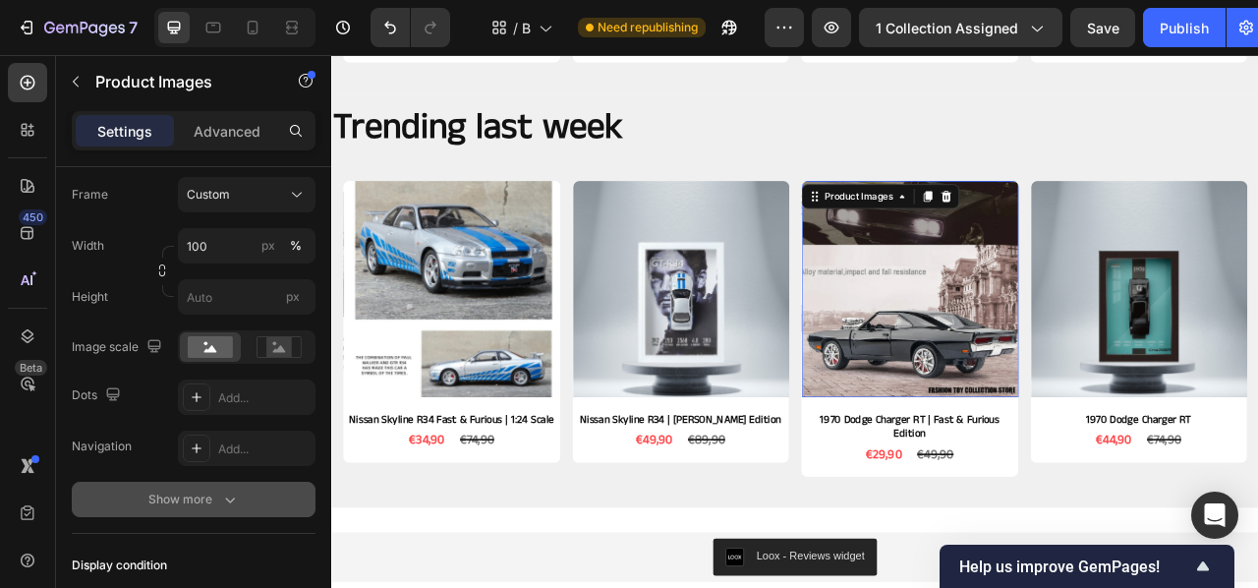
click at [215, 496] on div "Show more" at bounding box center [193, 499] width 91 height 20
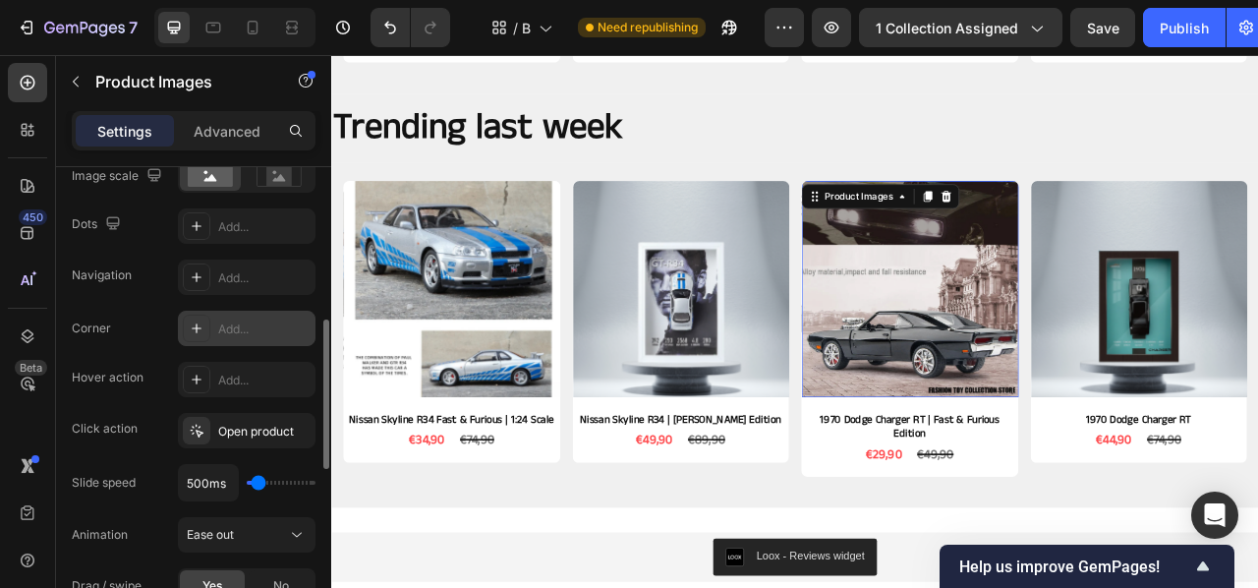
scroll to position [481, 0]
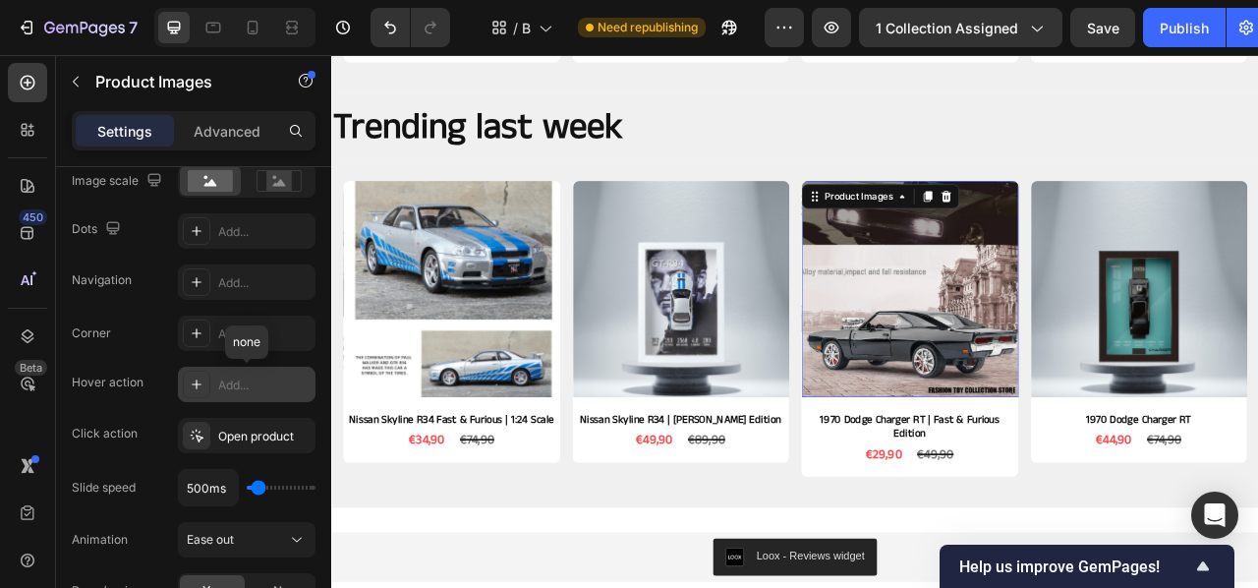
click at [201, 381] on icon at bounding box center [197, 384] width 16 height 16
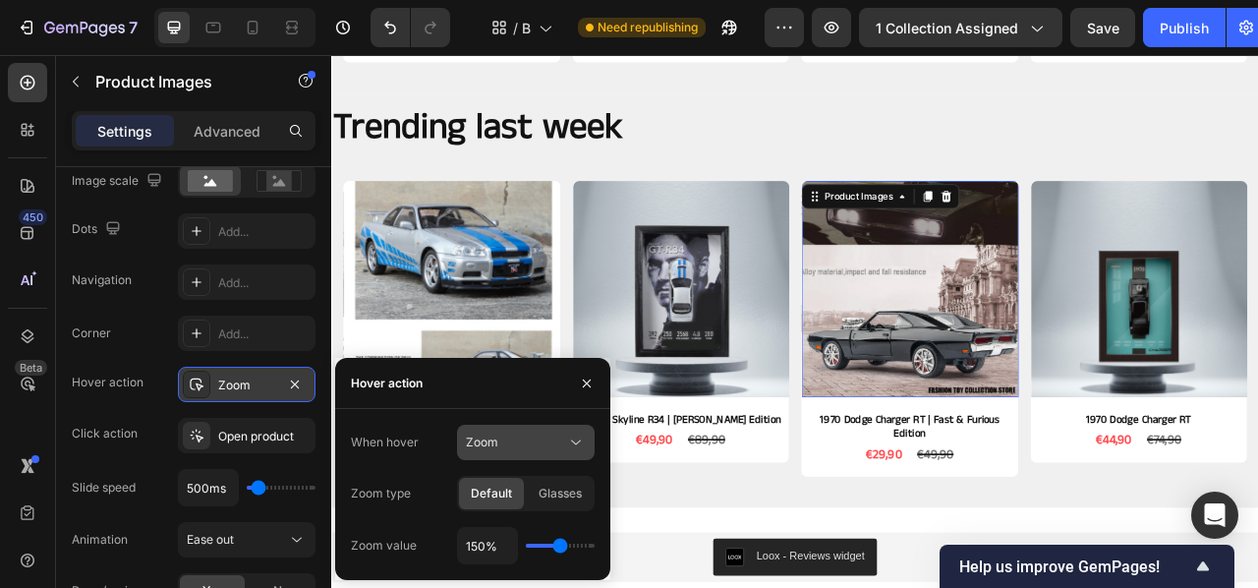
click at [575, 444] on icon at bounding box center [576, 442] width 20 height 20
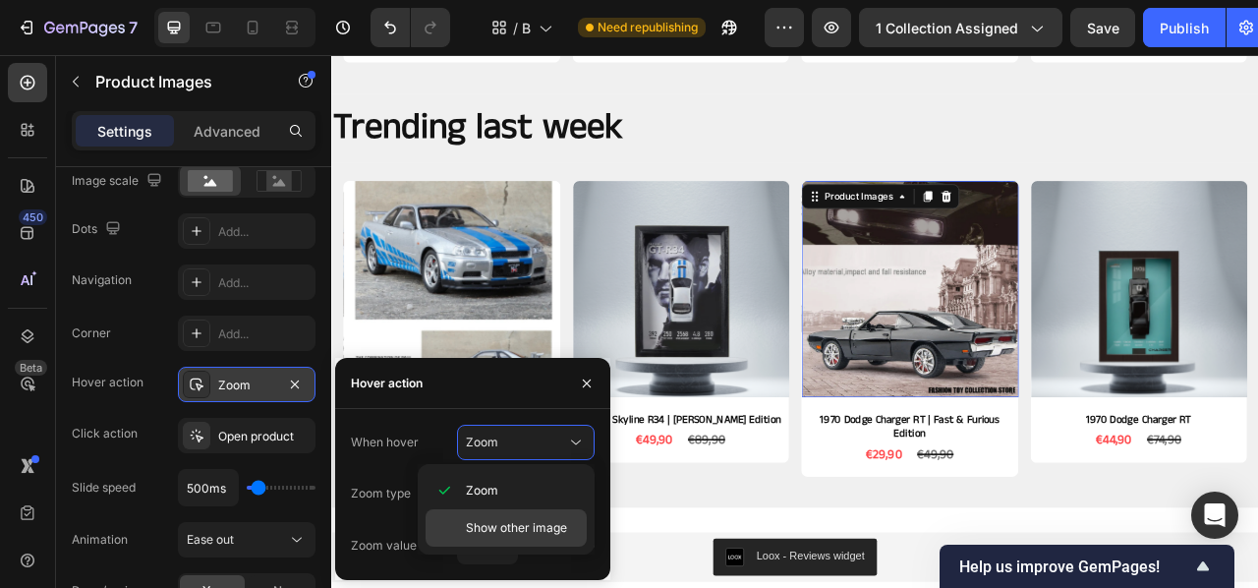
click at [530, 514] on div "Show other image" at bounding box center [506, 527] width 161 height 37
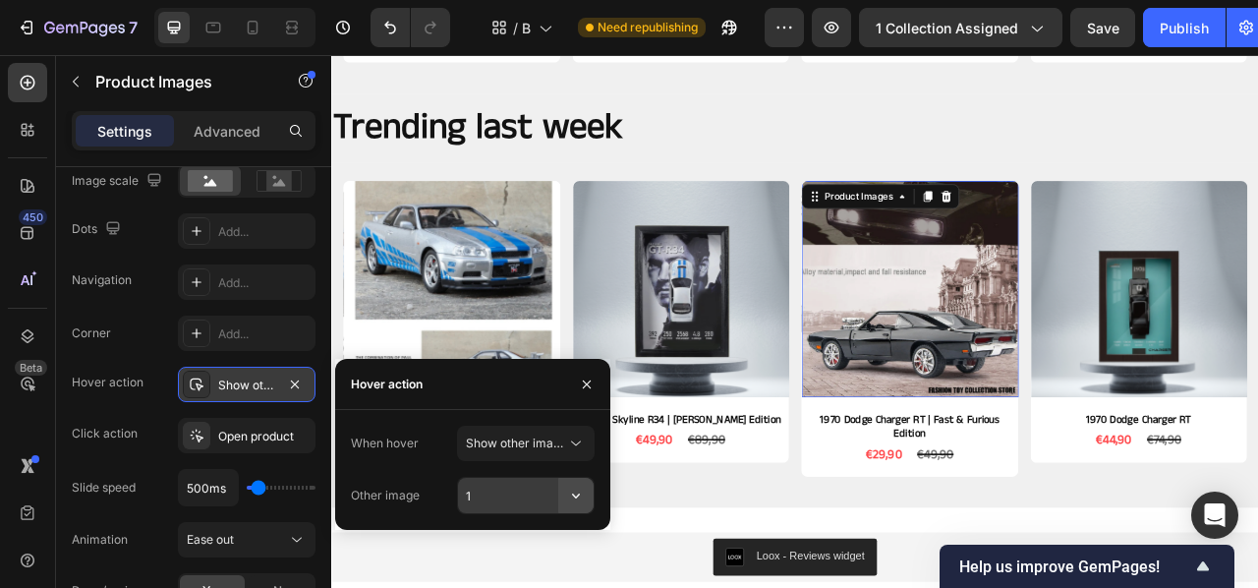
click at [575, 496] on icon "button" at bounding box center [576, 495] width 8 height 5
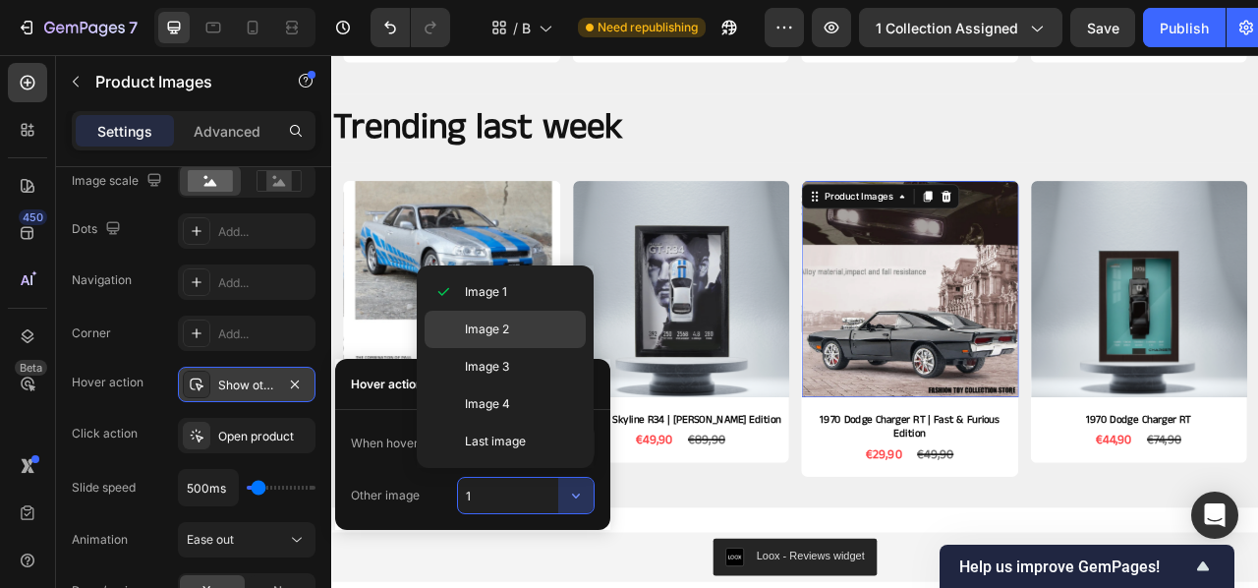
click at [509, 319] on div "Image 2" at bounding box center [505, 329] width 161 height 37
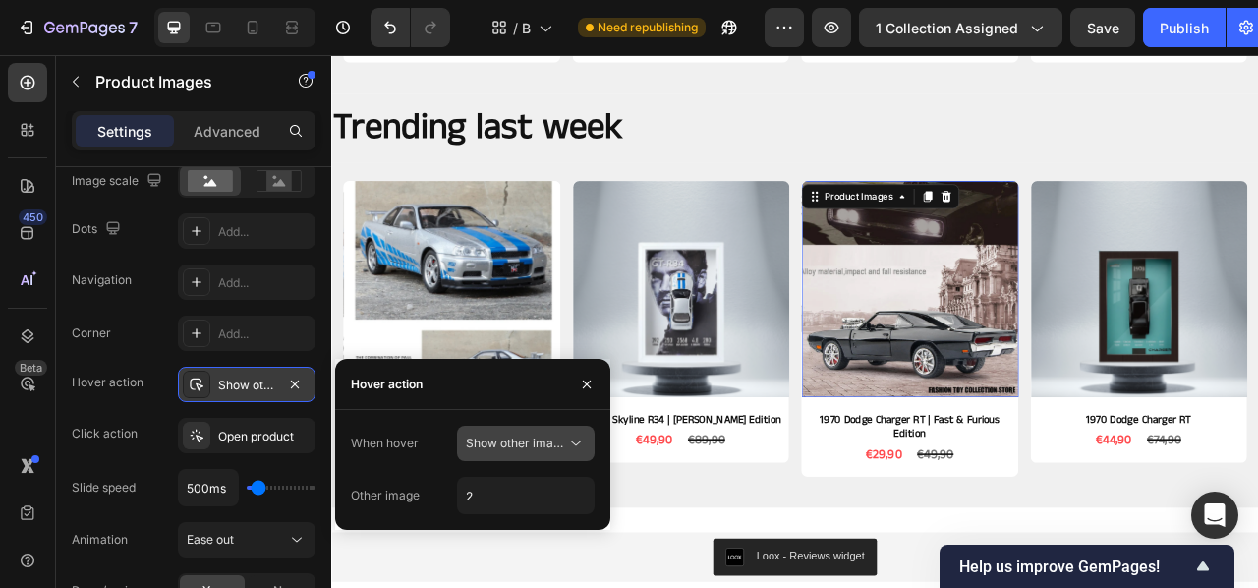
click at [585, 437] on icon at bounding box center [576, 443] width 20 height 20
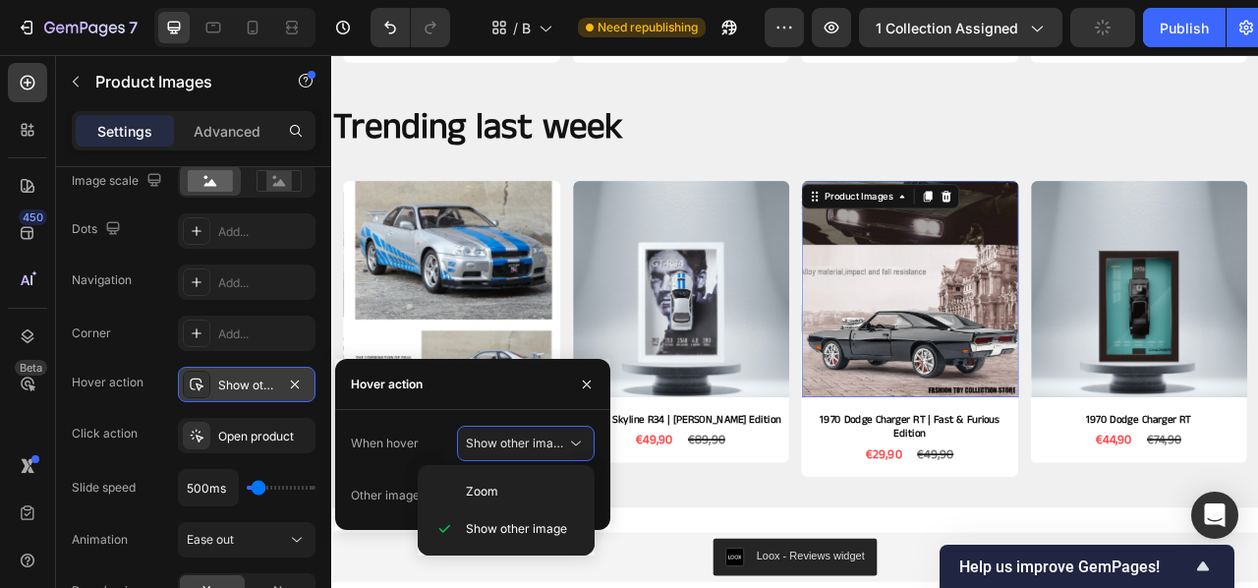
click at [601, 482] on div "When hover Show other image Other image 2" at bounding box center [472, 470] width 275 height 88
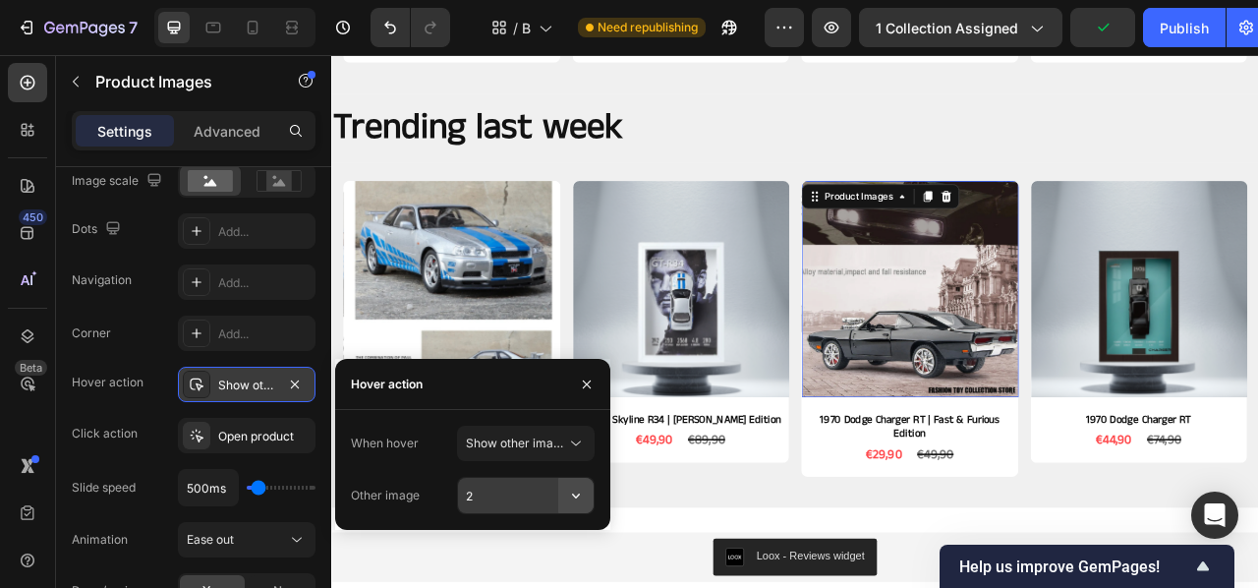
click at [570, 488] on icon "button" at bounding box center [576, 496] width 20 height 20
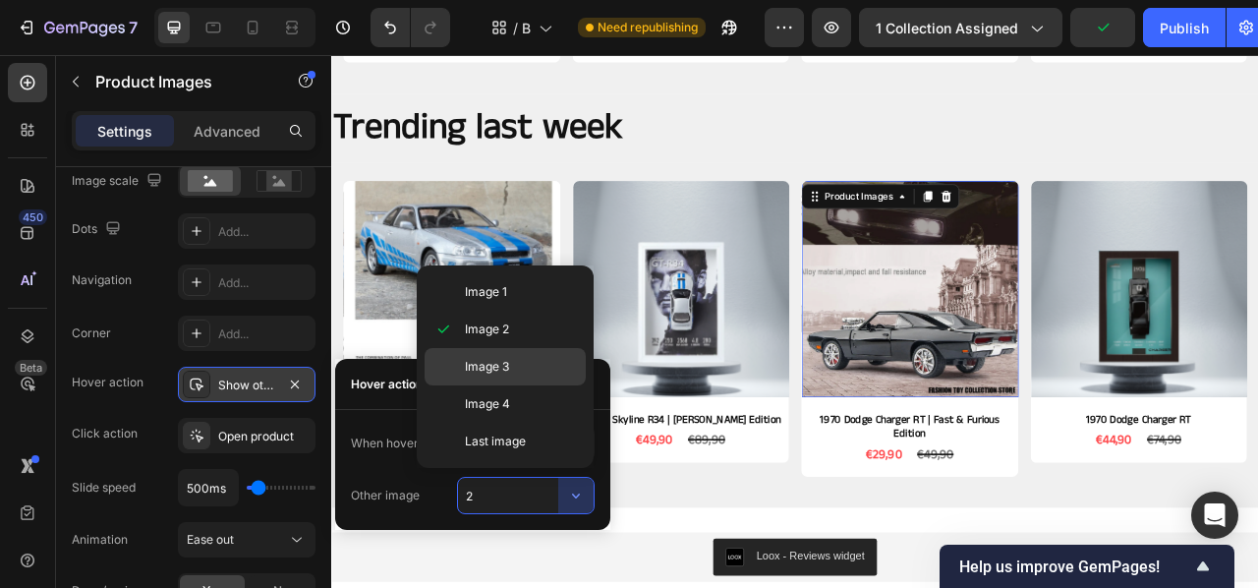
click at [516, 370] on p "Image 3" at bounding box center [521, 367] width 112 height 18
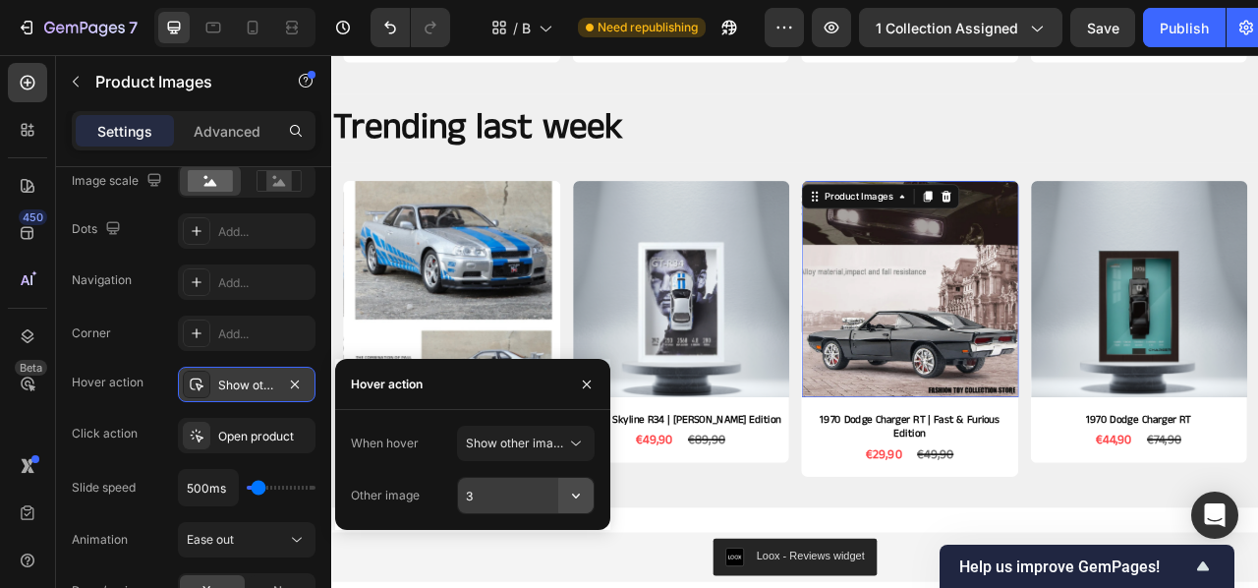
click at [593, 493] on button "button" at bounding box center [575, 495] width 35 height 35
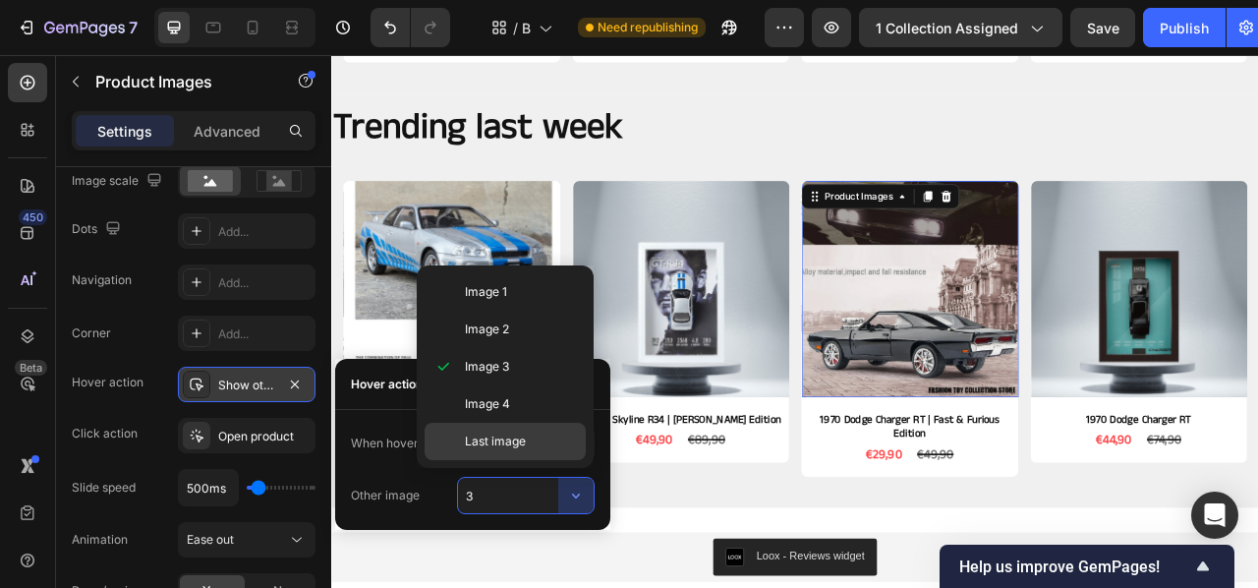
click at [518, 443] on span "Last image" at bounding box center [495, 441] width 61 height 18
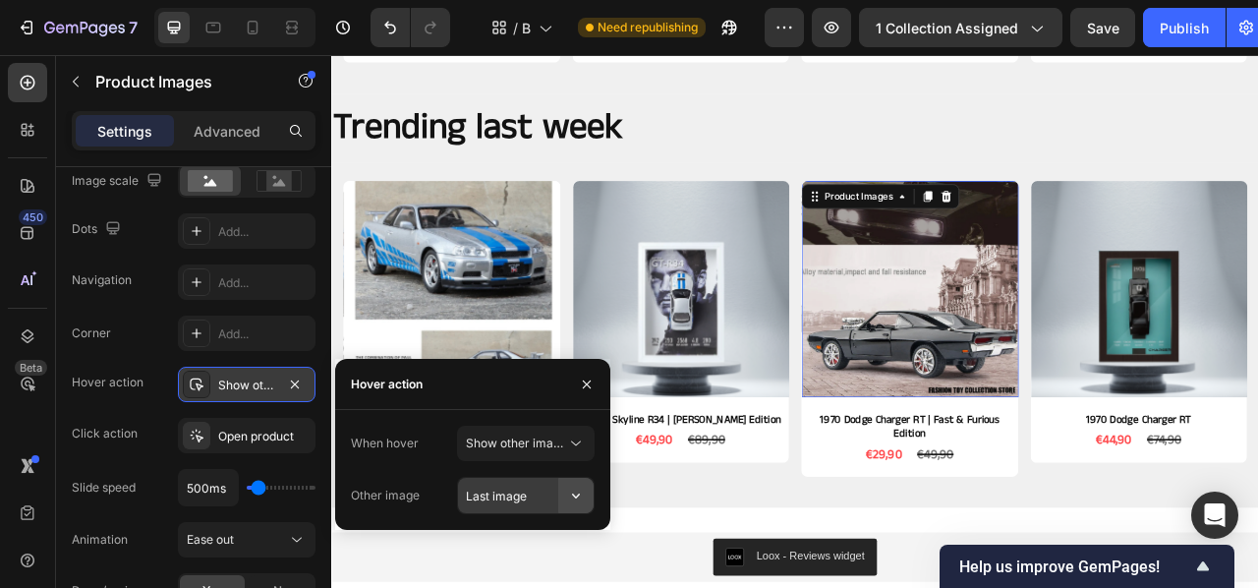
click at [577, 501] on icon "button" at bounding box center [576, 496] width 20 height 20
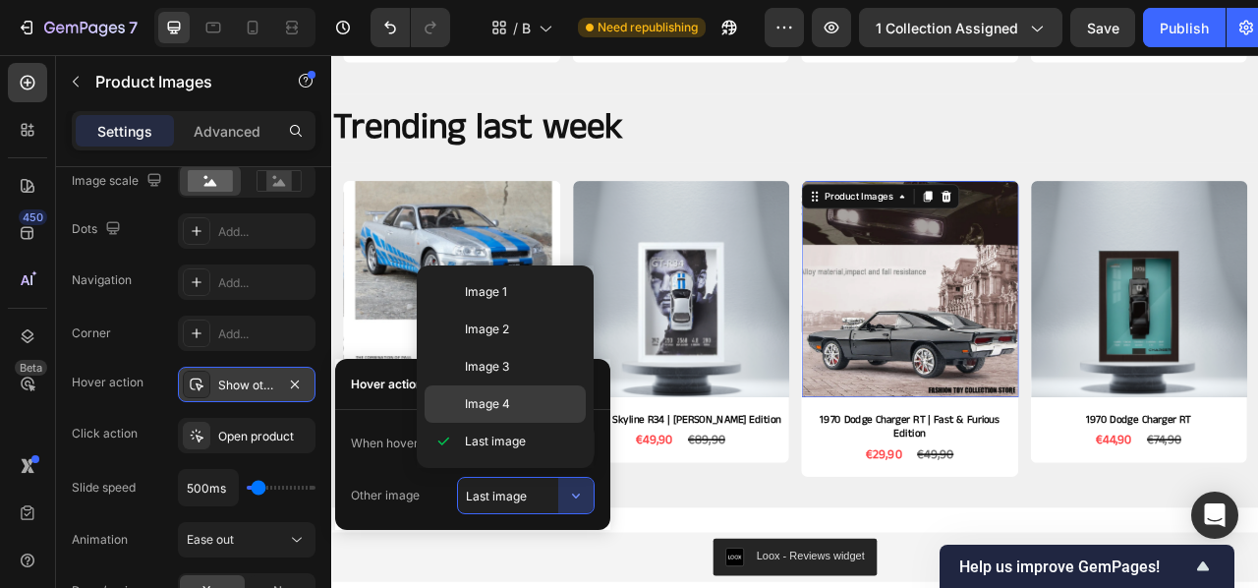
click at [495, 406] on span "Image 4" at bounding box center [487, 404] width 45 height 18
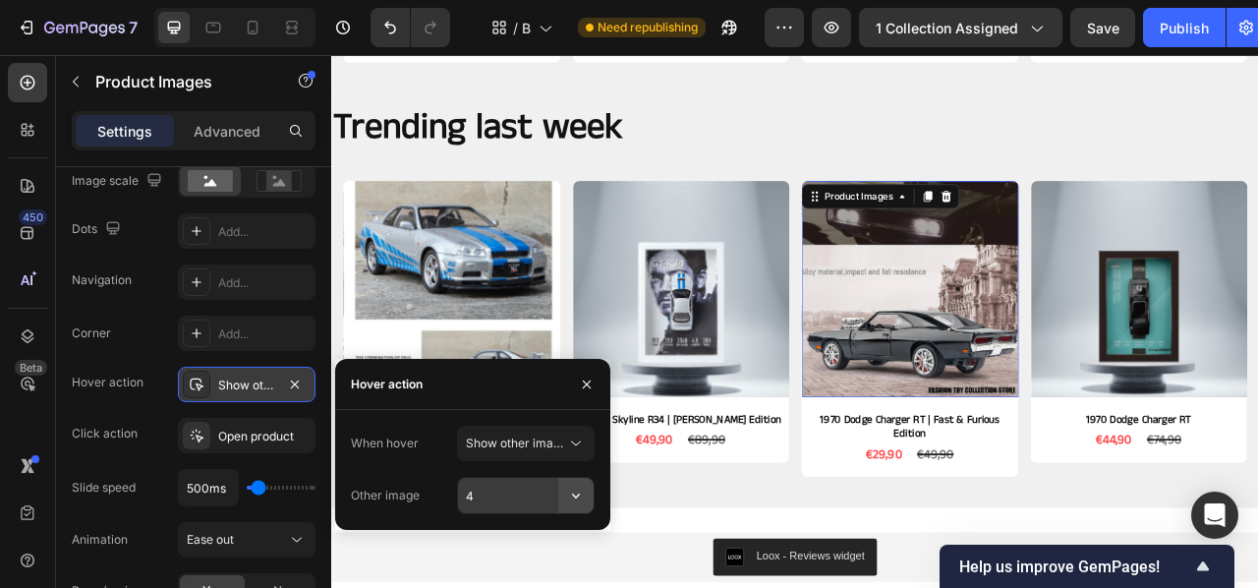
click at [584, 502] on icon "button" at bounding box center [576, 496] width 20 height 20
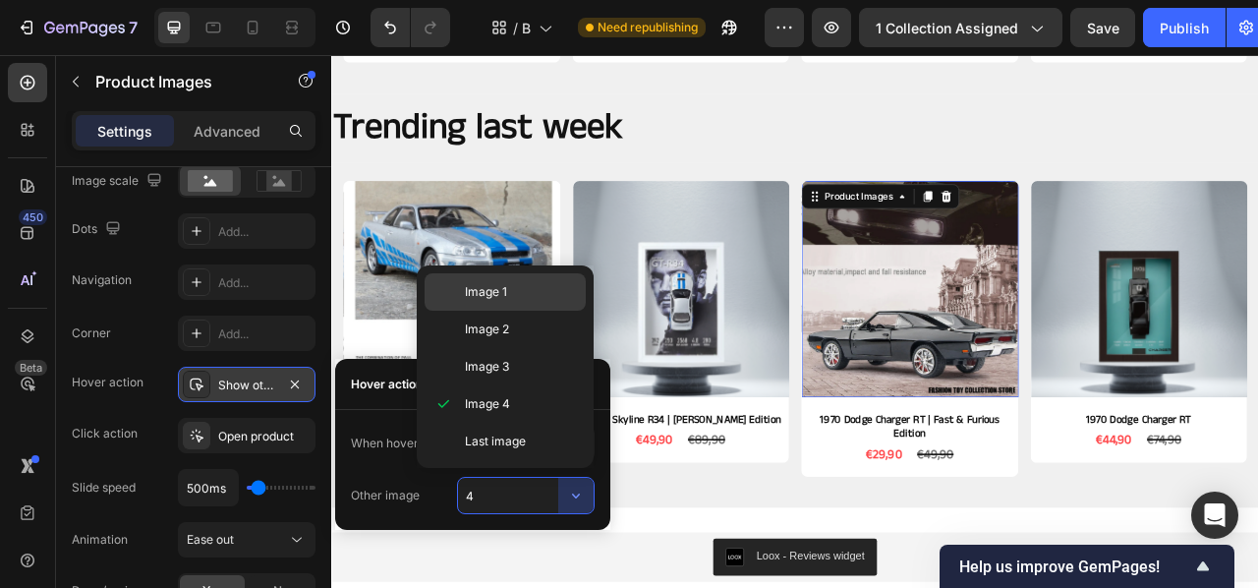
click at [524, 302] on div "Image 1" at bounding box center [505, 291] width 161 height 37
type input "1"
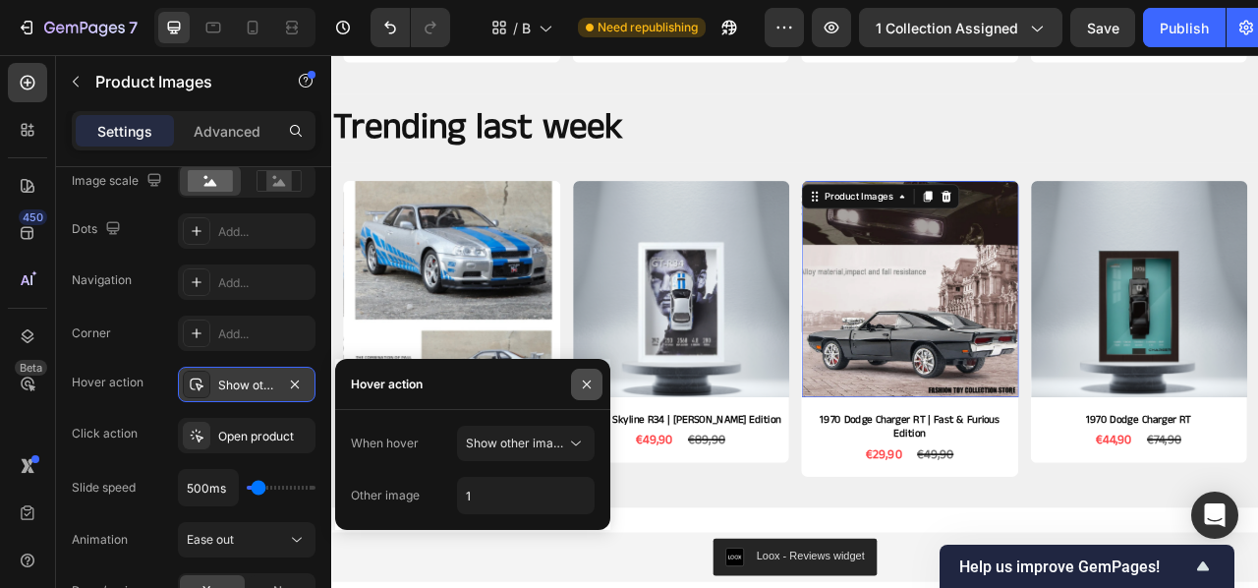
click at [580, 385] on icon "button" at bounding box center [587, 384] width 16 height 16
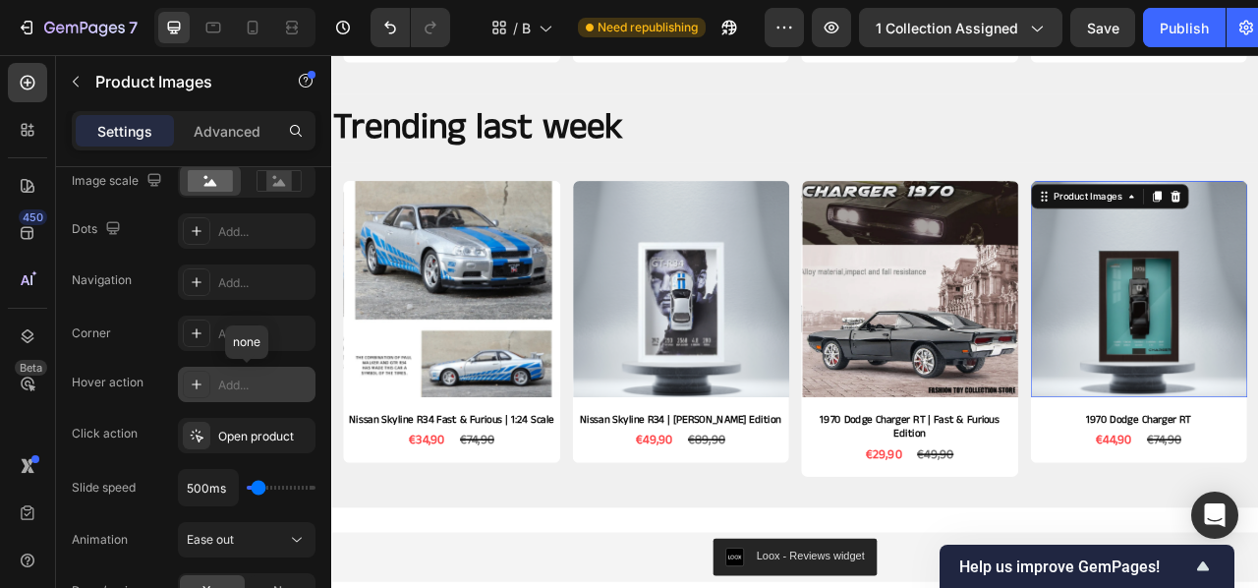
click at [203, 380] on icon at bounding box center [197, 384] width 16 height 16
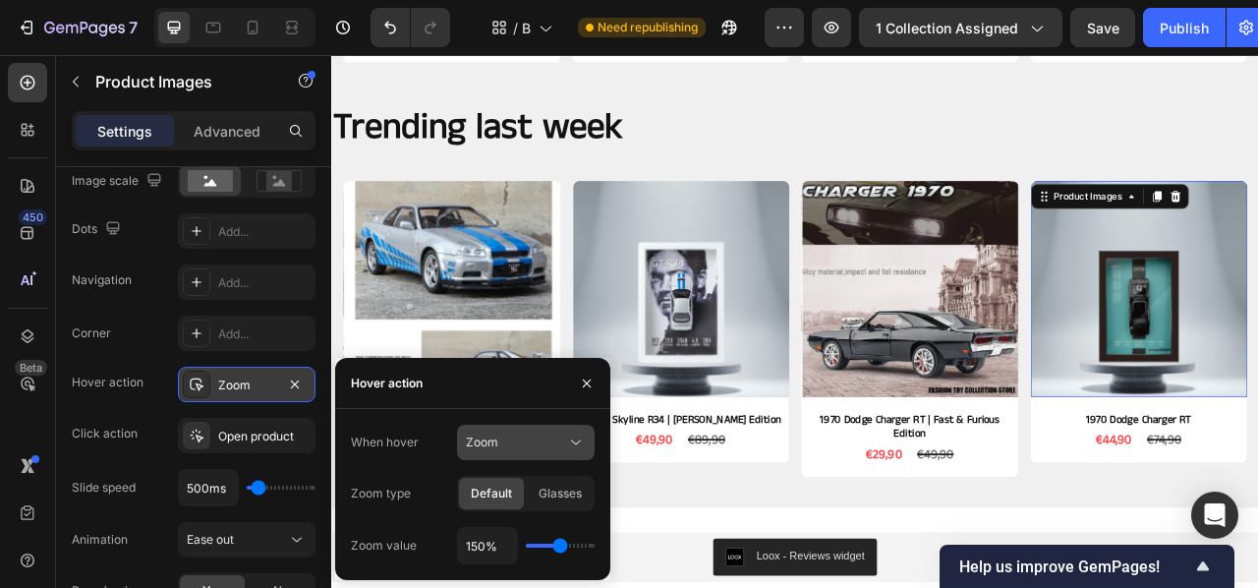
click at [579, 447] on icon at bounding box center [576, 442] width 20 height 20
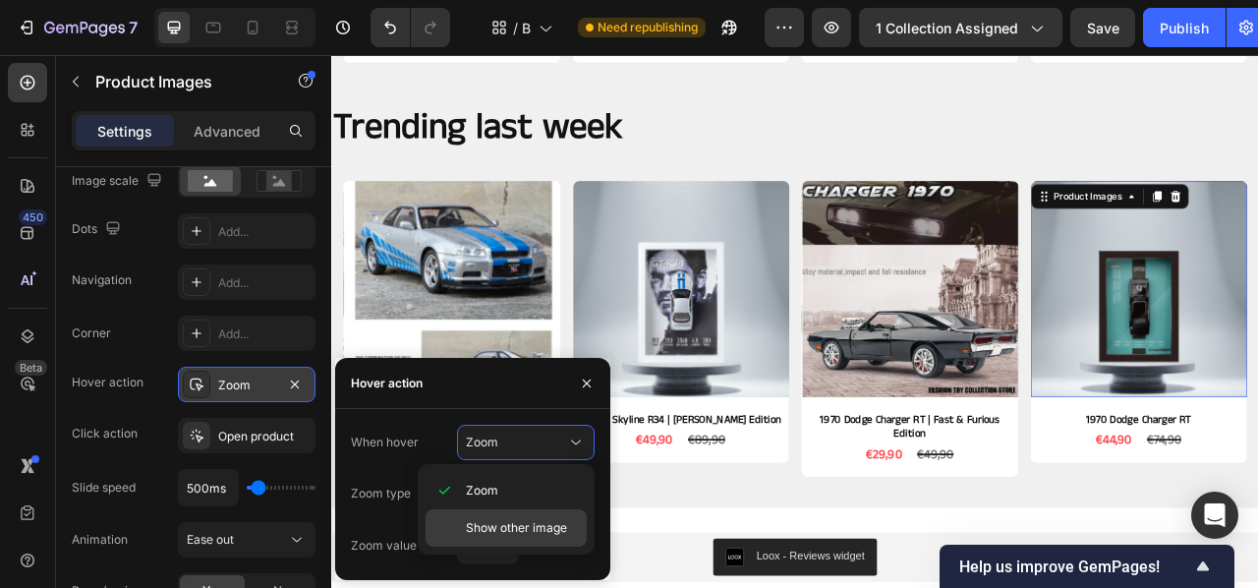
click at [501, 530] on span "Show other image" at bounding box center [516, 528] width 101 height 18
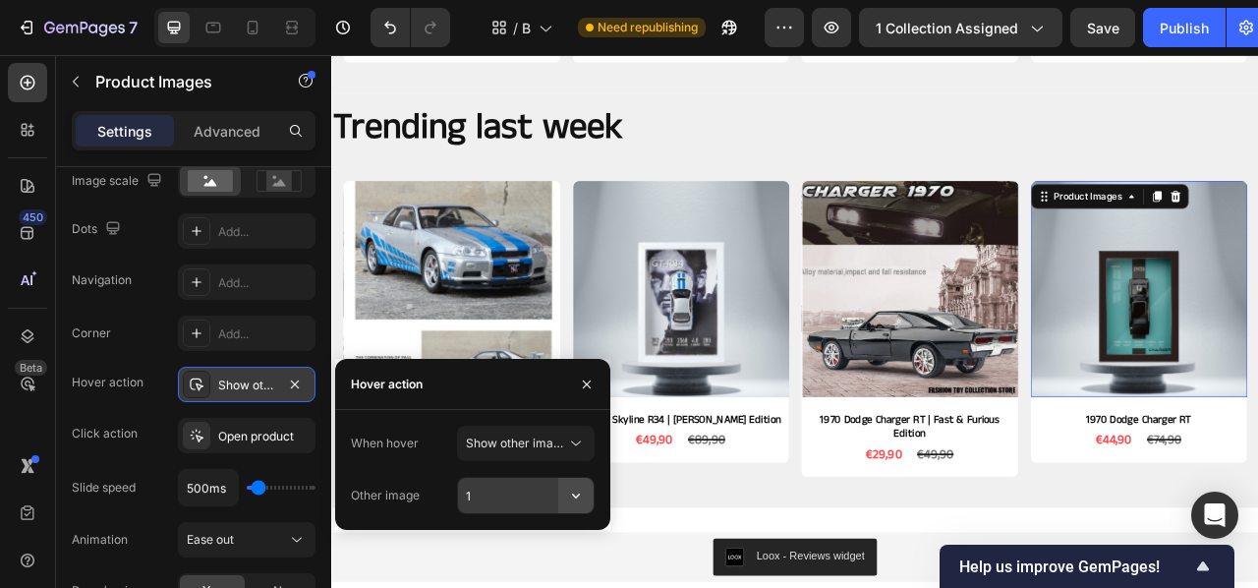
click at [578, 505] on icon "button" at bounding box center [576, 496] width 20 height 20
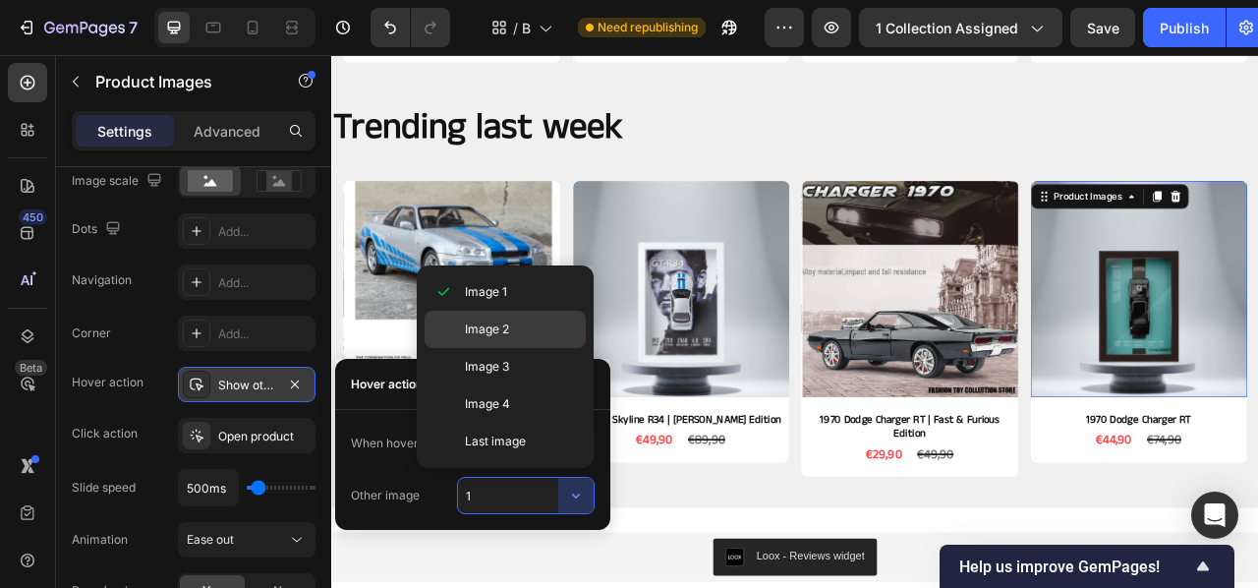
click at [499, 325] on span "Image 2" at bounding box center [487, 329] width 44 height 18
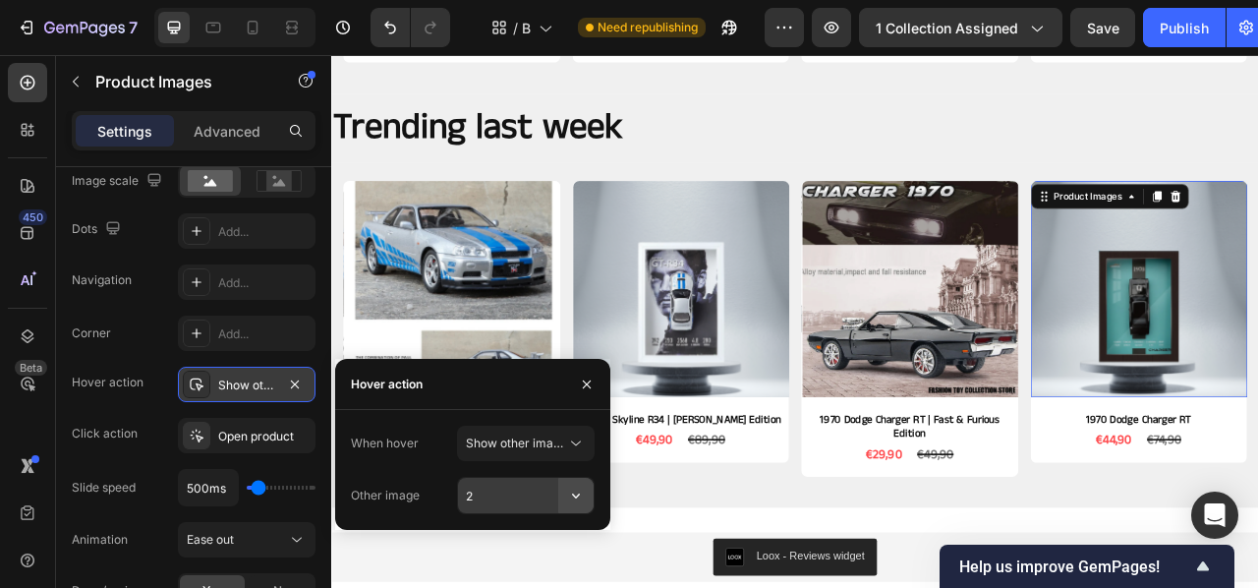
click at [581, 491] on icon "button" at bounding box center [576, 496] width 20 height 20
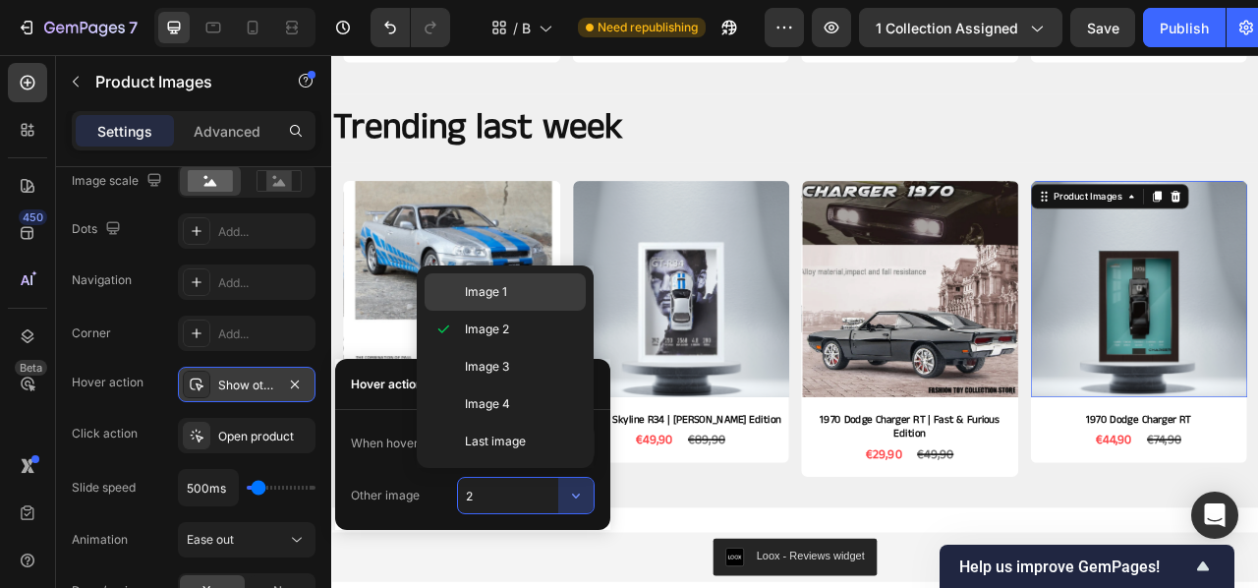
click at [522, 278] on div "Image 1" at bounding box center [505, 291] width 161 height 37
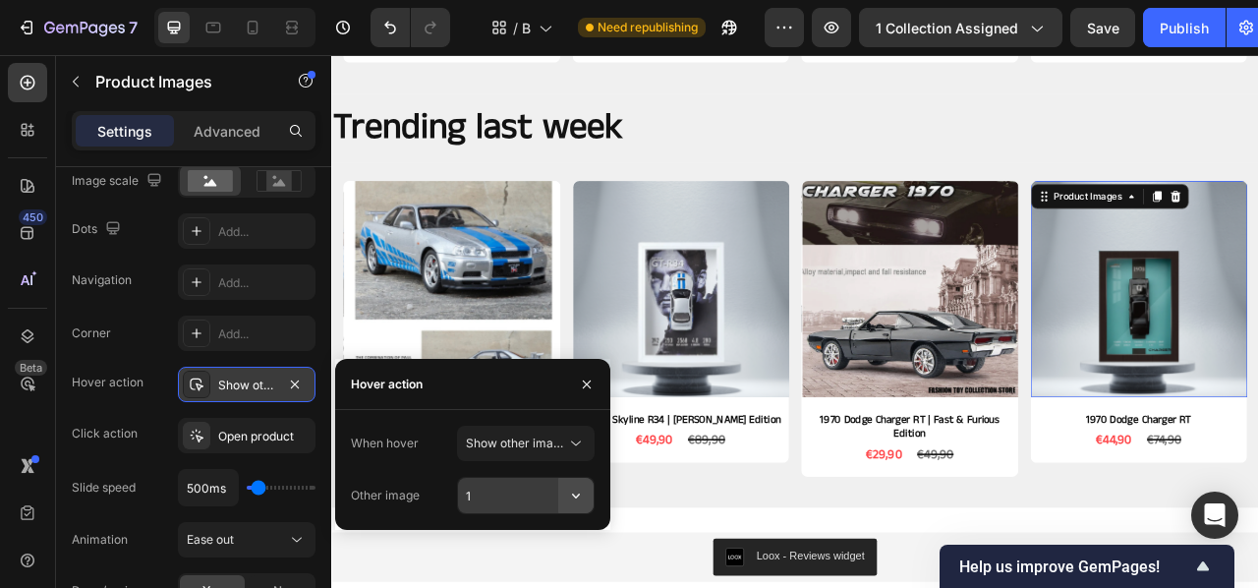
drag, startPoint x: 588, startPoint y: 503, endPoint x: 573, endPoint y: 489, distance: 20.2
click at [573, 489] on icon "button" at bounding box center [576, 496] width 20 height 20
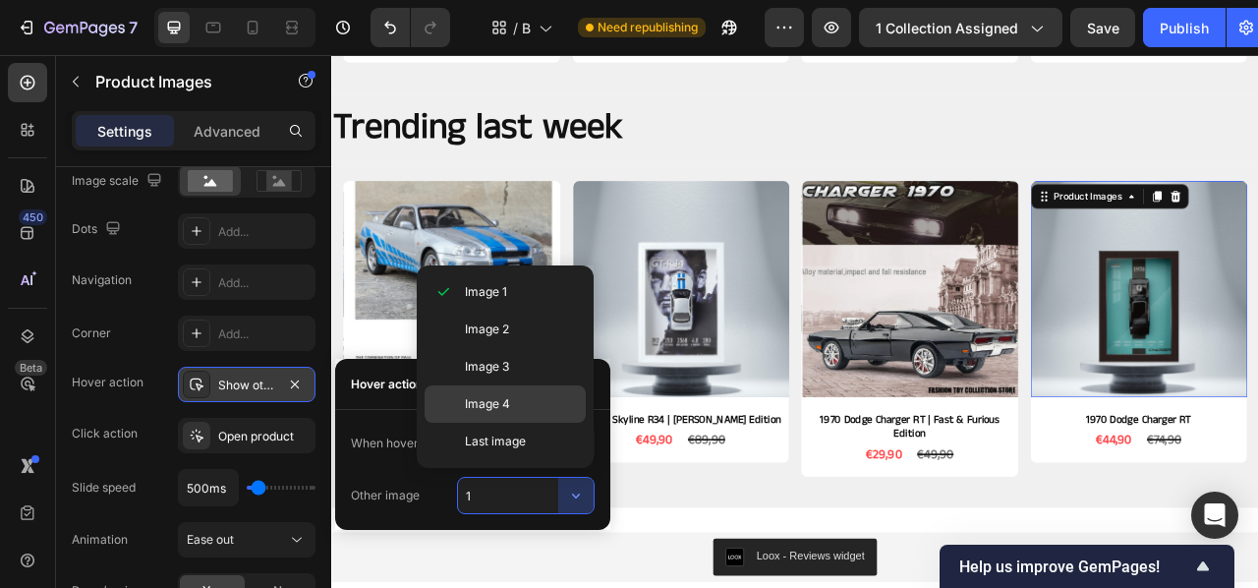
click at [496, 394] on div "Image 4" at bounding box center [505, 403] width 161 height 37
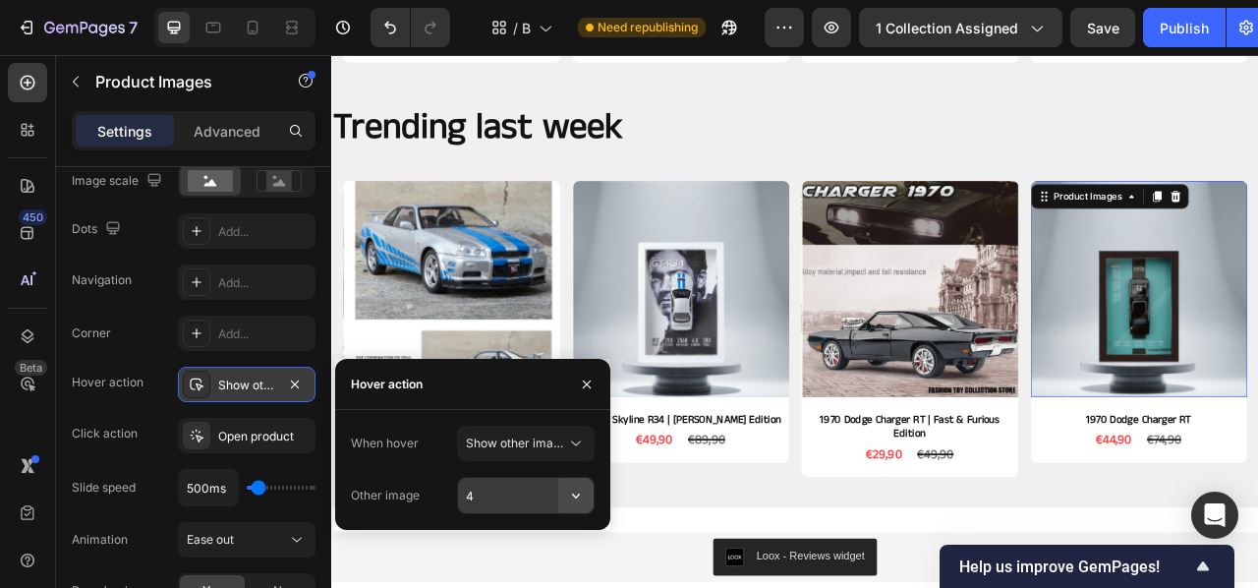
click at [585, 497] on icon "button" at bounding box center [576, 496] width 20 height 20
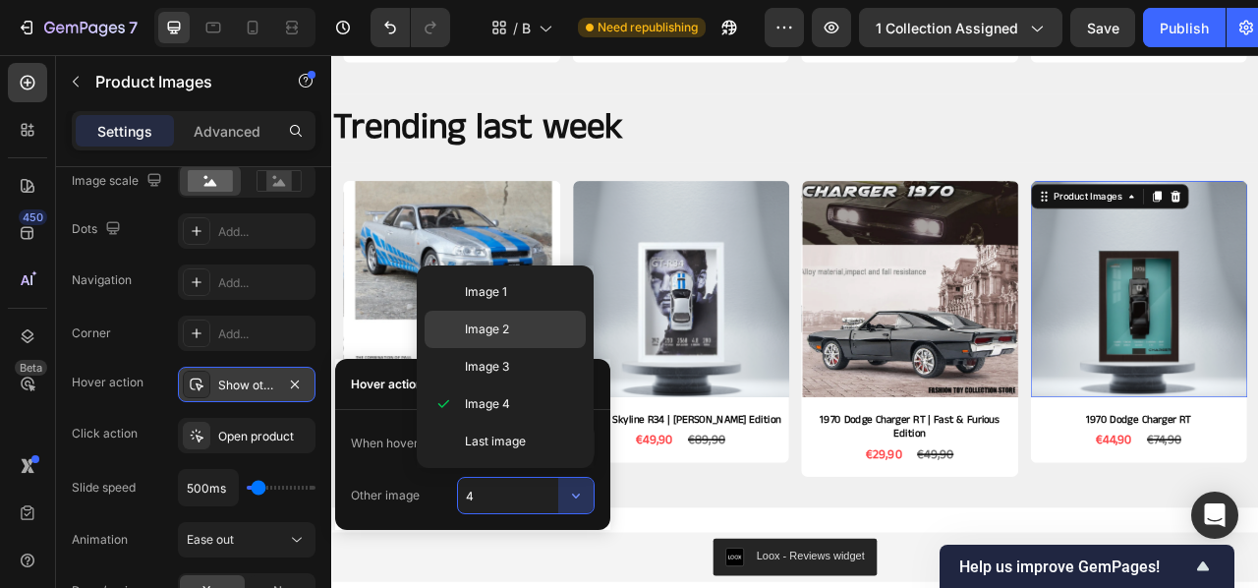
click at [545, 340] on div "Image 2" at bounding box center [505, 329] width 161 height 37
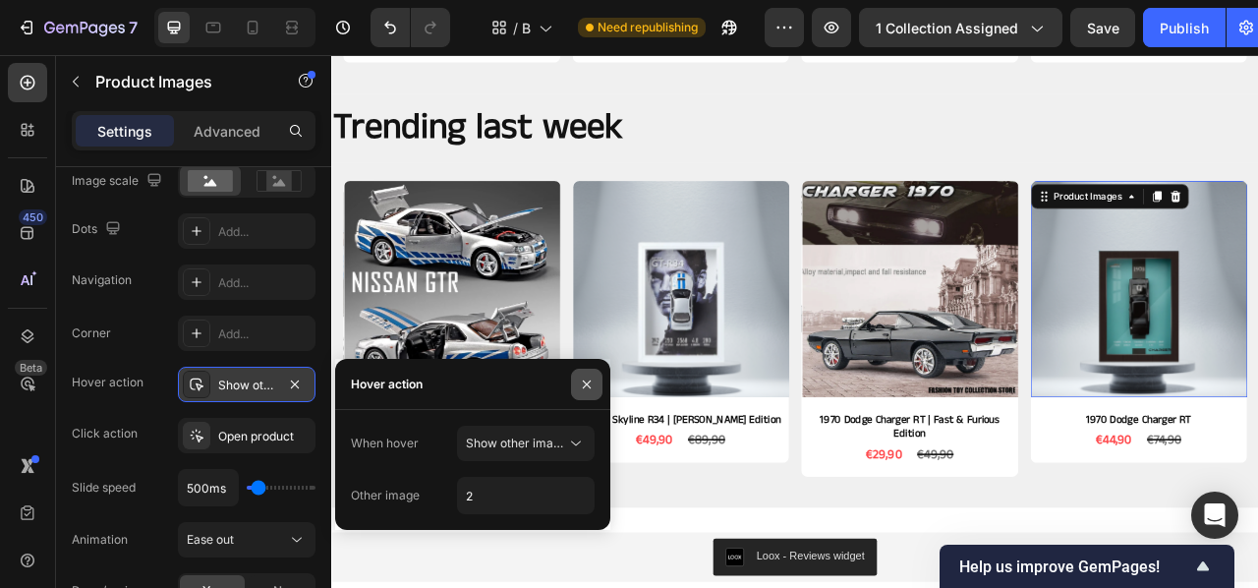
click at [595, 389] on button "button" at bounding box center [586, 384] width 31 height 31
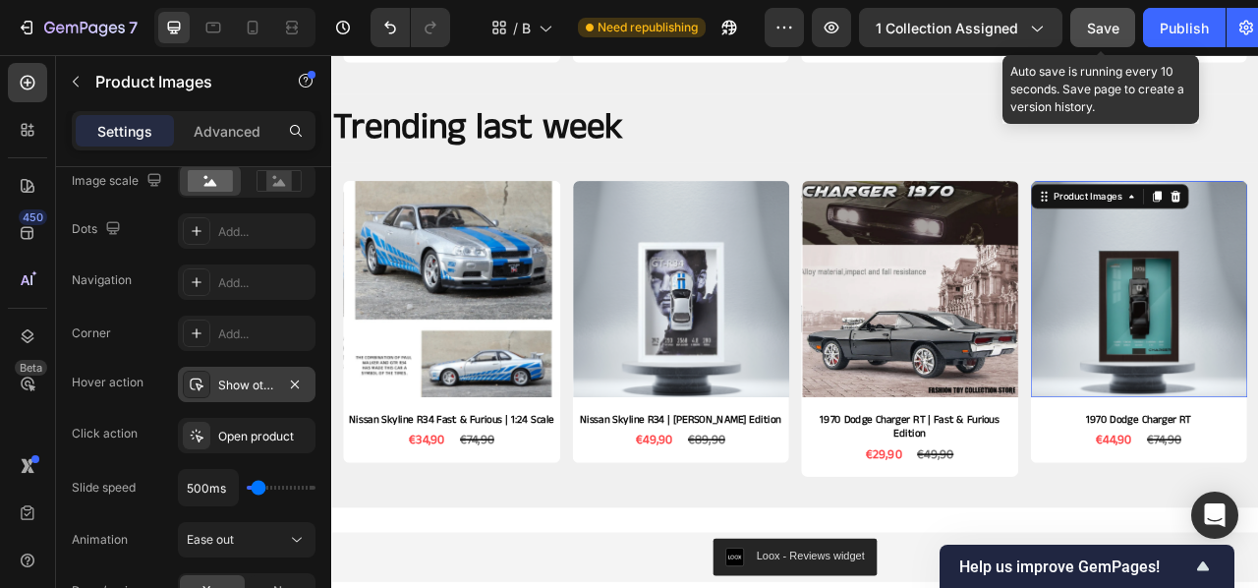
click at [1094, 30] on span "Save" at bounding box center [1103, 28] width 32 height 17
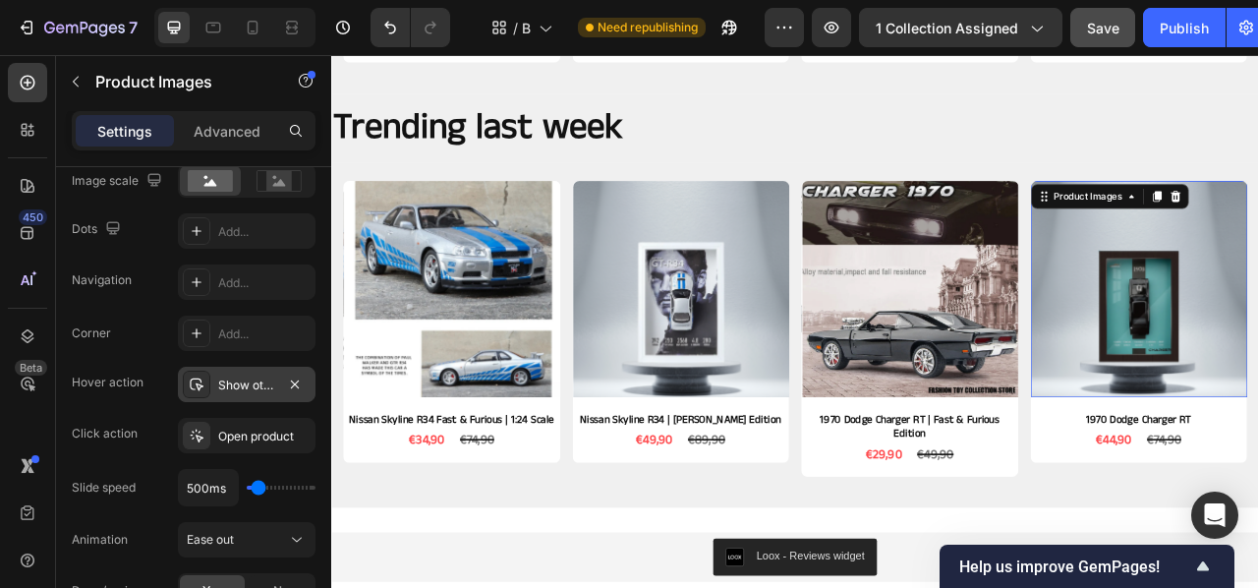
click at [263, 383] on div "Show other image" at bounding box center [246, 385] width 57 height 18
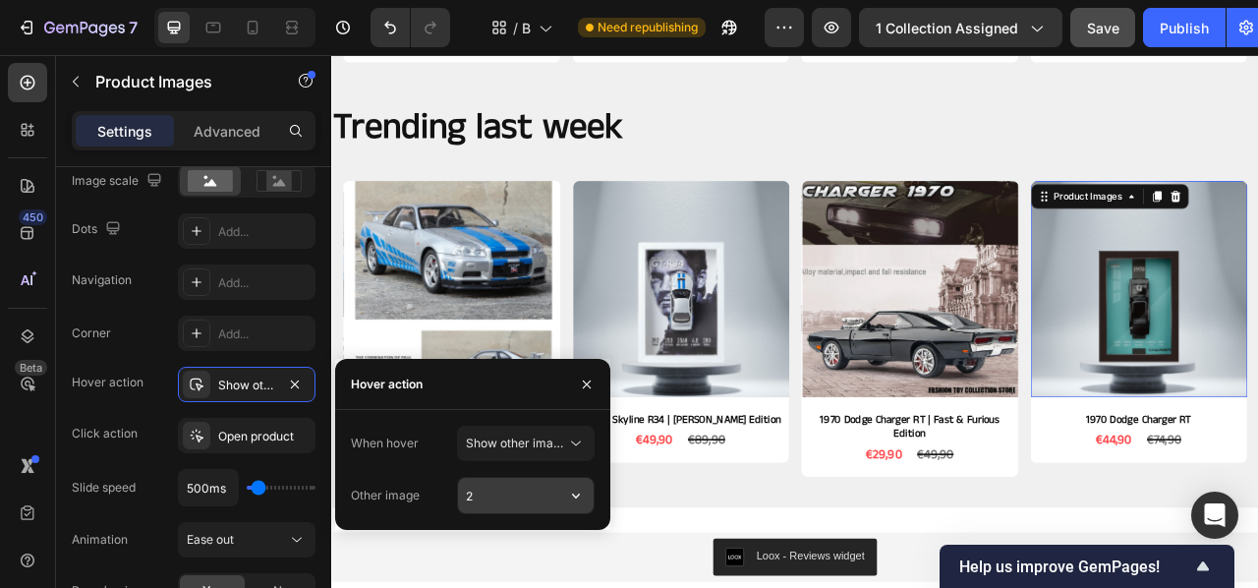
click at [535, 486] on input "2" at bounding box center [526, 495] width 136 height 35
click at [564, 490] on button "button" at bounding box center [575, 495] width 35 height 35
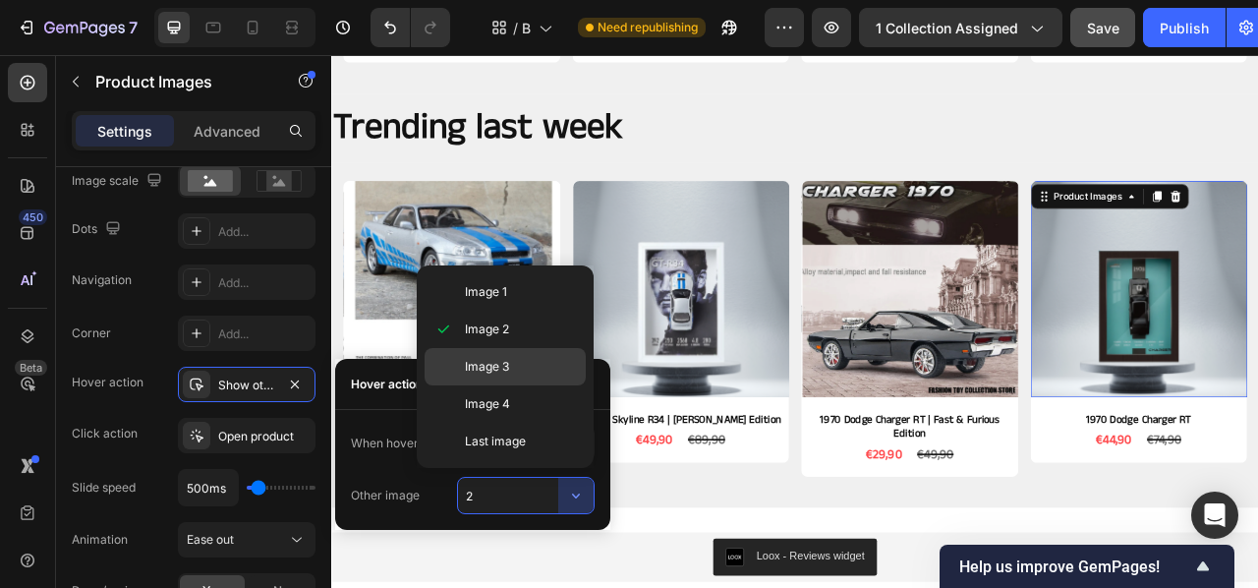
click at [483, 363] on span "Image 3" at bounding box center [487, 367] width 44 height 18
type input "3"
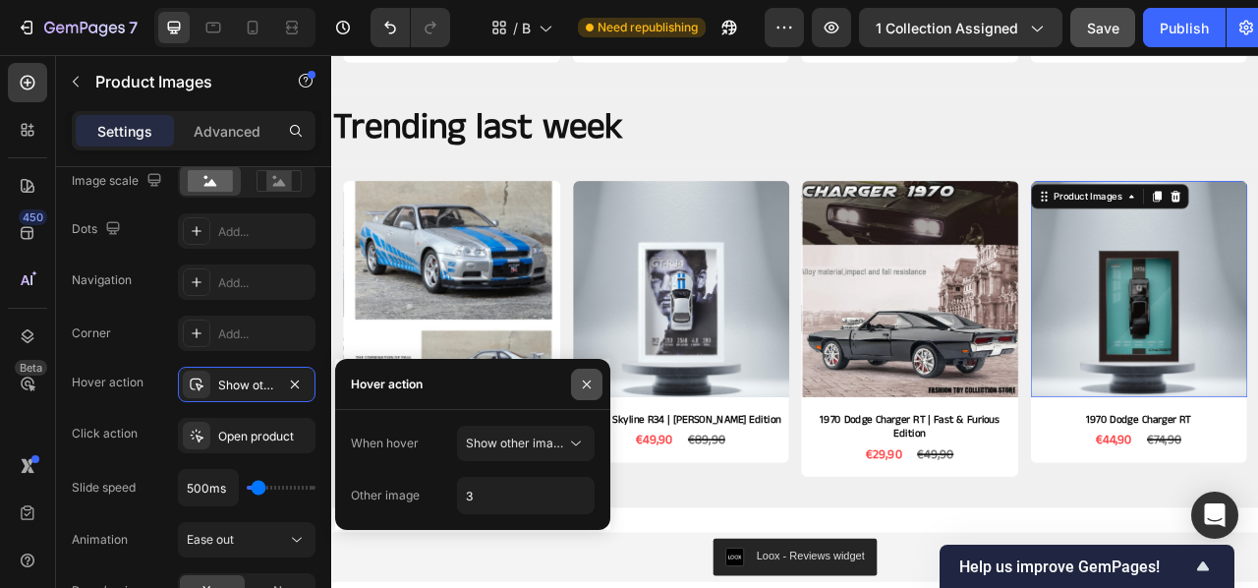
click at [584, 386] on icon "button" at bounding box center [587, 383] width 8 height 8
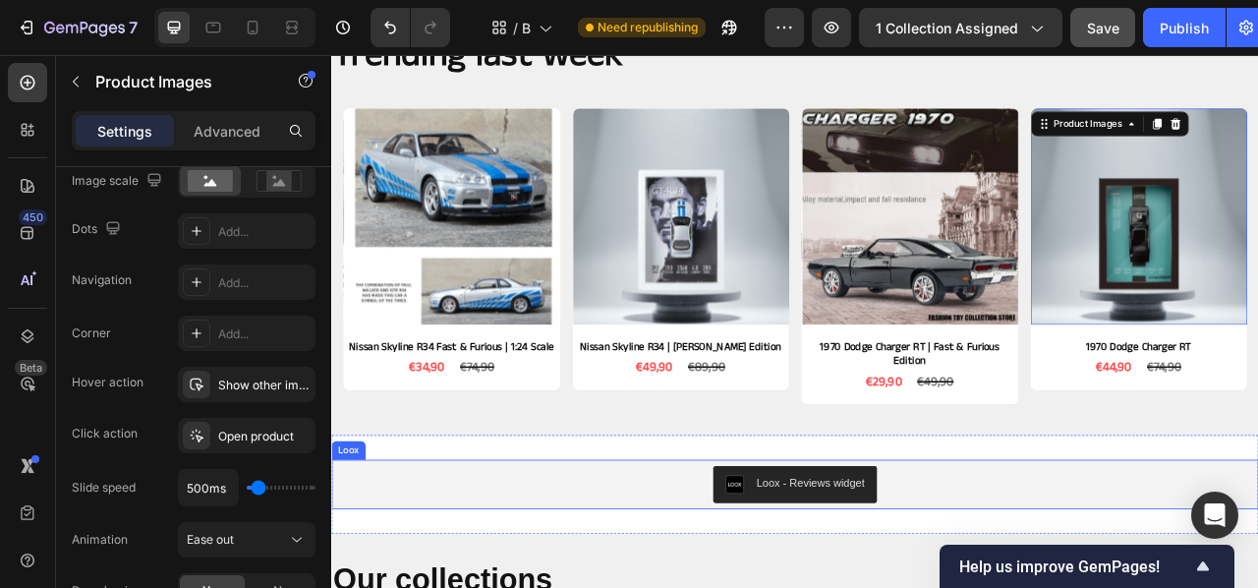
scroll to position [937, 0]
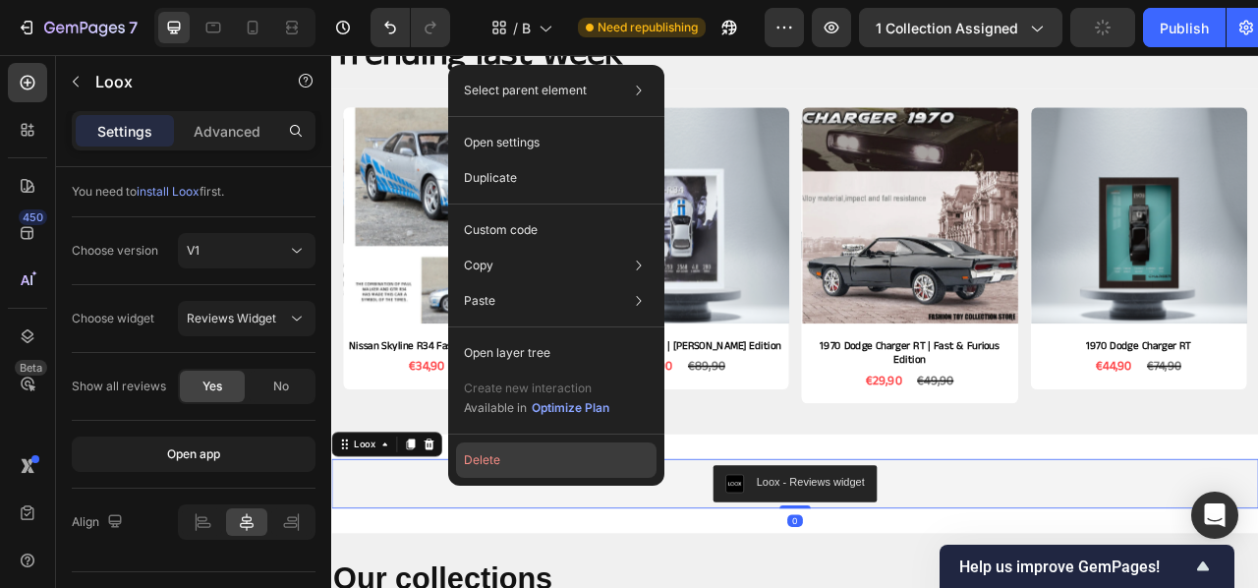
click at [531, 467] on button "Delete" at bounding box center [556, 459] width 201 height 35
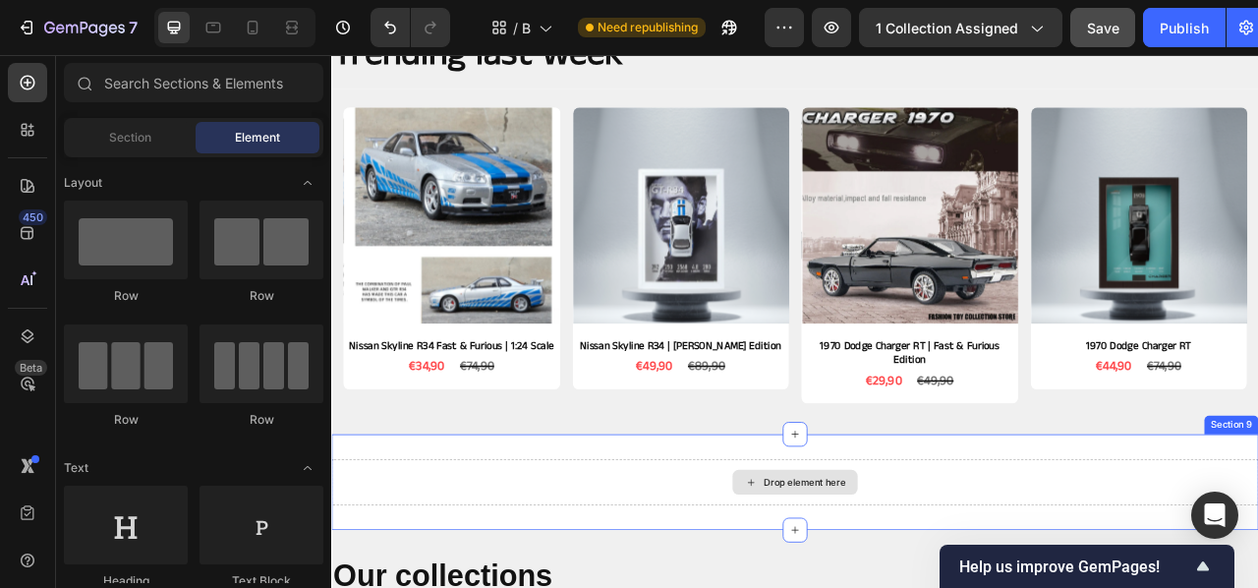
click at [631, 587] on div "Drop element here" at bounding box center [920, 598] width 1179 height 59
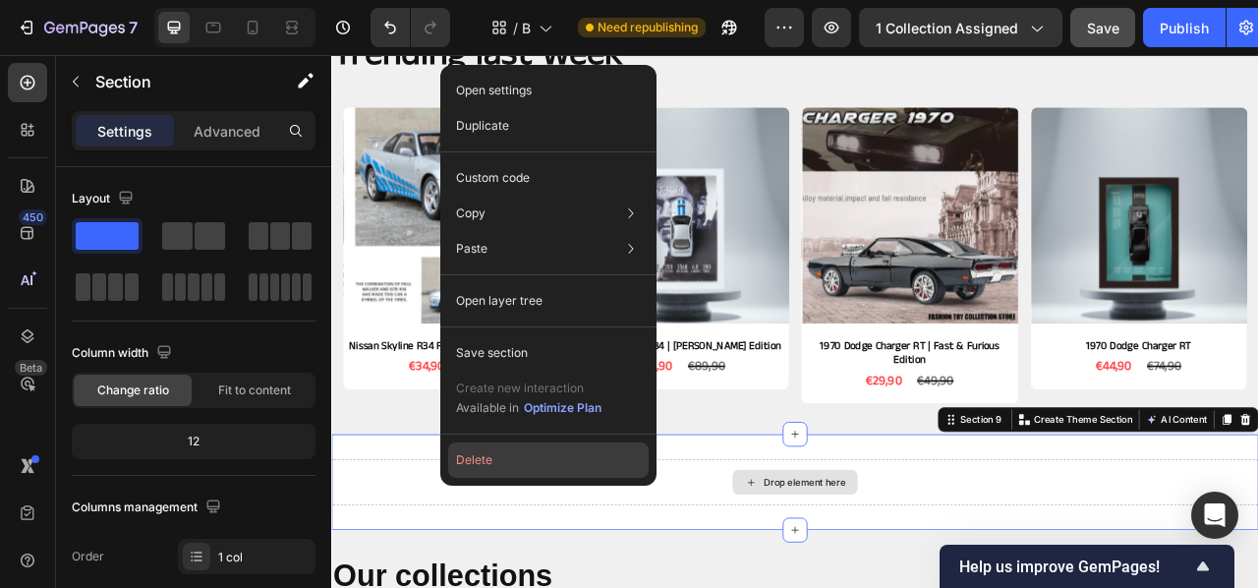
click at [513, 452] on button "Delete" at bounding box center [548, 459] width 201 height 35
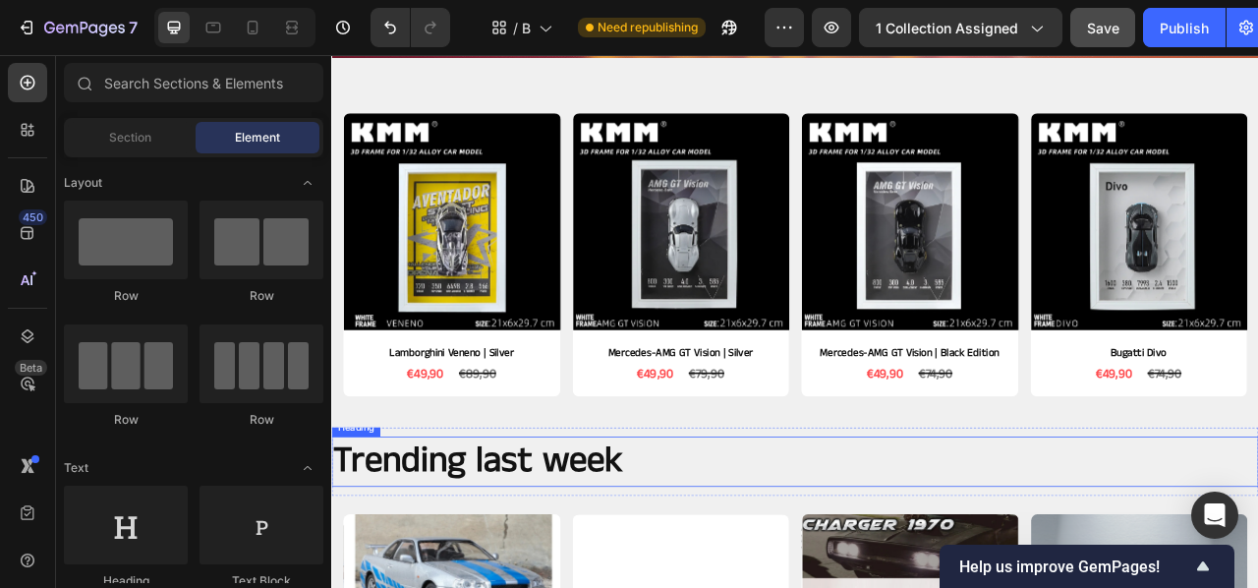
scroll to position [418, 0]
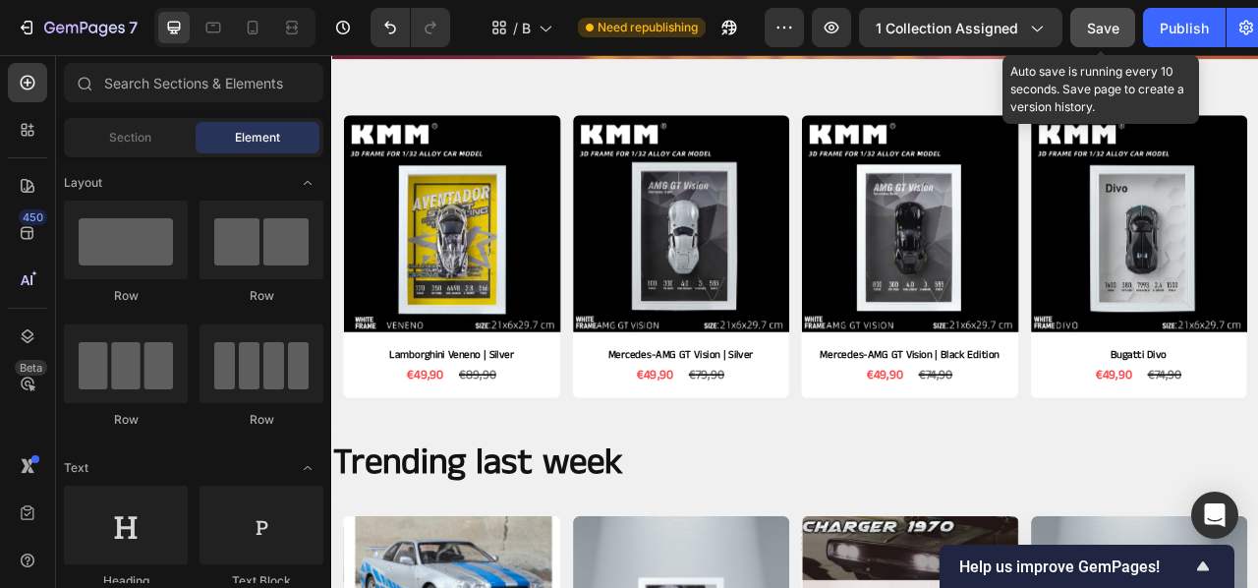
click at [1130, 28] on button "Save" at bounding box center [1102, 27] width 65 height 39
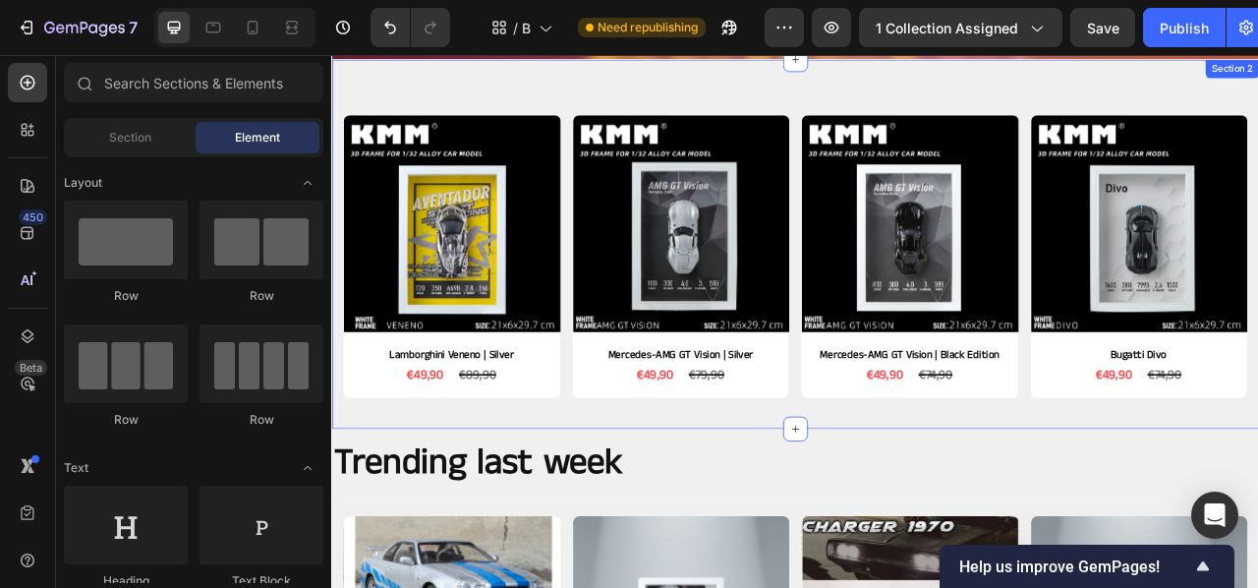
click at [373, 95] on div "Product Images Lamborghini Veneno | Silver Product Title €49,90 Product Price P…" at bounding box center [920, 296] width 1179 height 470
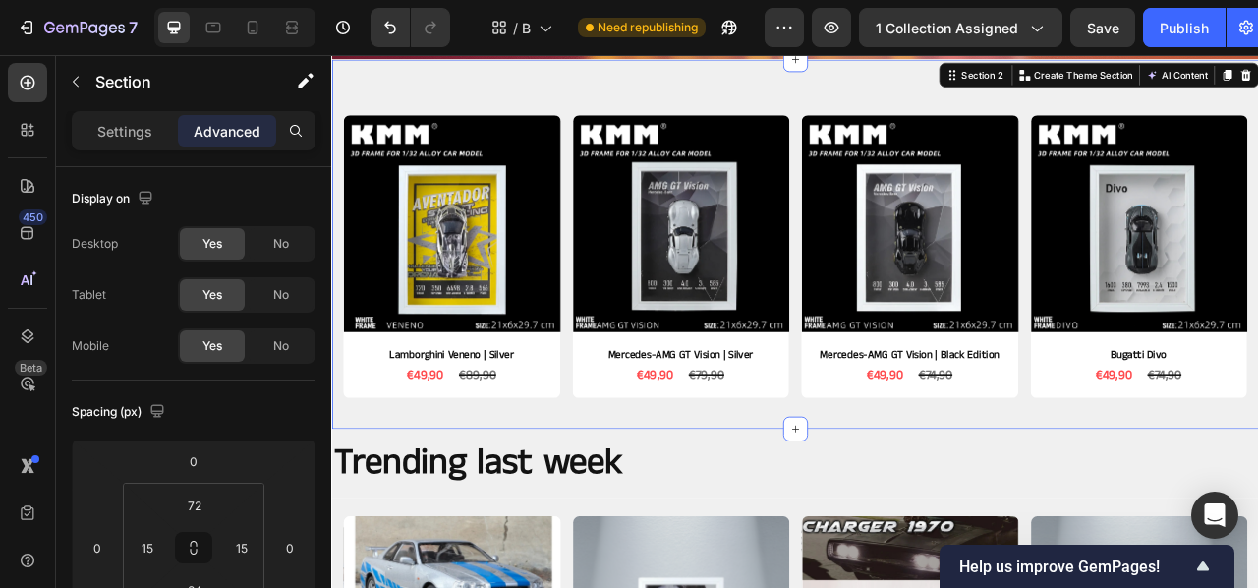
click at [373, 95] on div "Product Images Lamborghini Veneno | Silver Product Title €49,90 Product Price P…" at bounding box center [920, 296] width 1179 height 470
click at [255, 27] on icon at bounding box center [253, 28] width 20 height 20
type input "63"
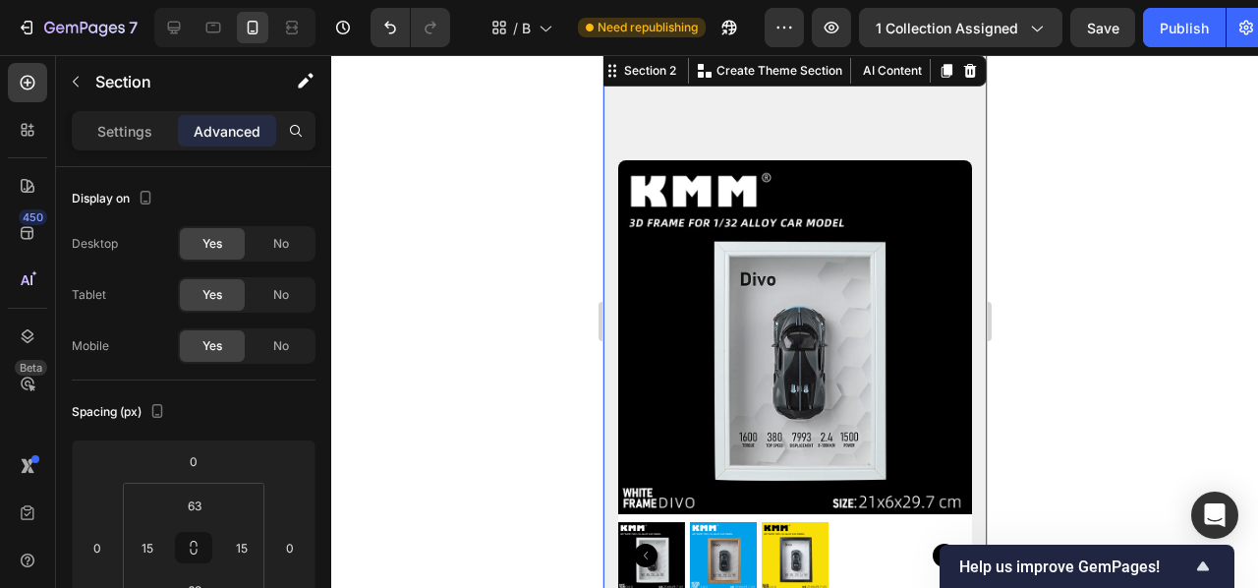
scroll to position [266, 0]
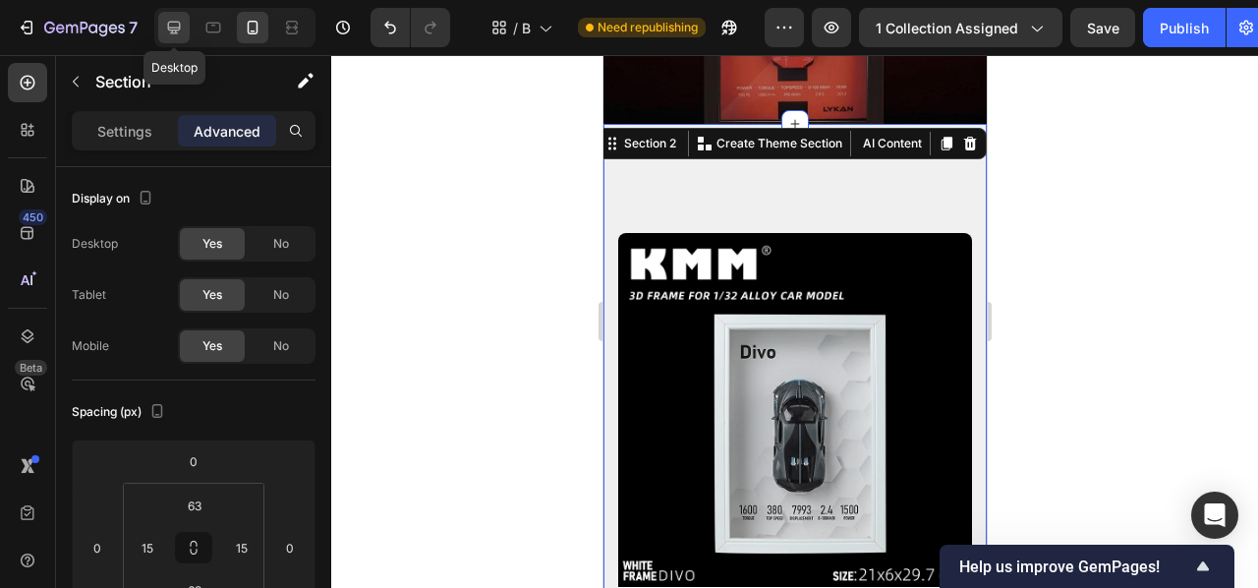
click at [177, 27] on icon at bounding box center [174, 28] width 20 height 20
type input "72"
type input "24"
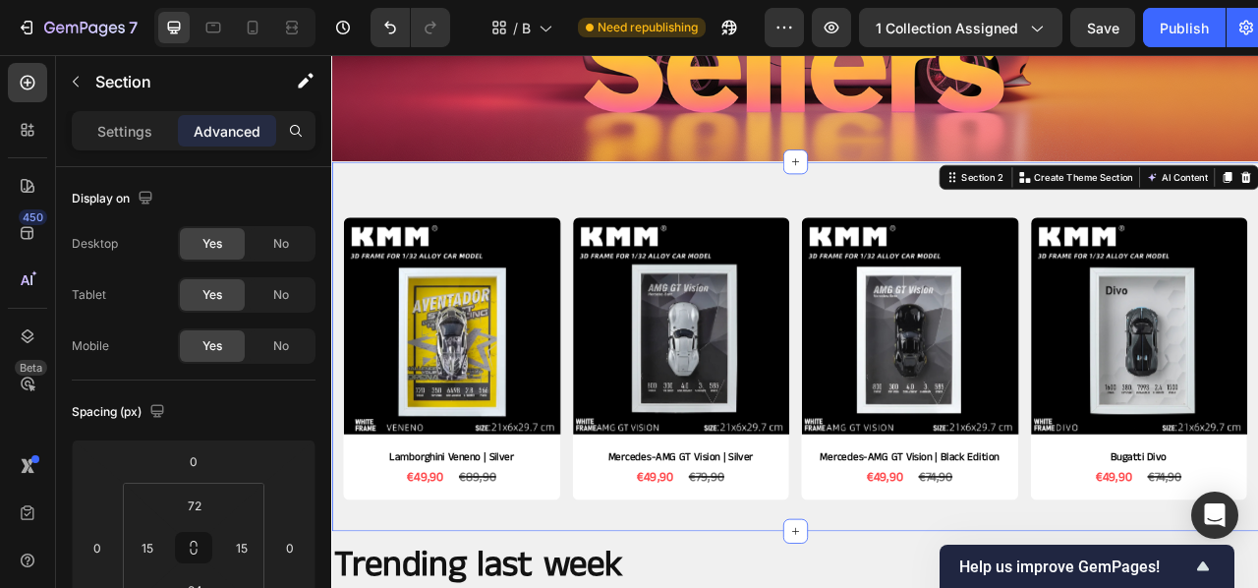
scroll to position [355, 0]
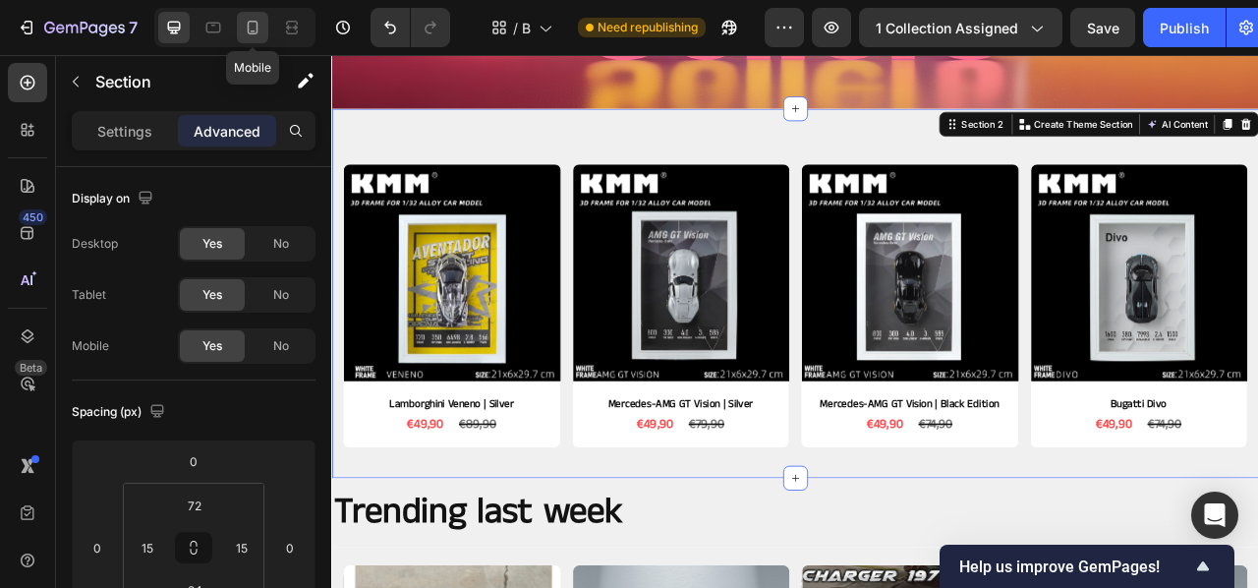
click at [252, 28] on icon at bounding box center [253, 28] width 20 height 20
type input "63"
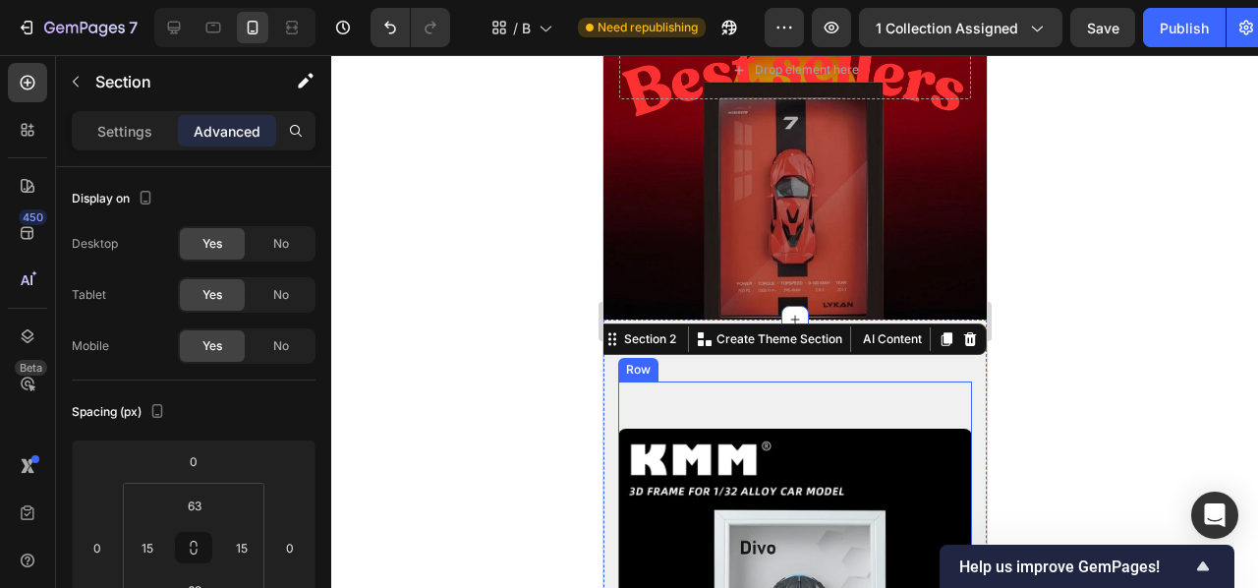
scroll to position [72, 0]
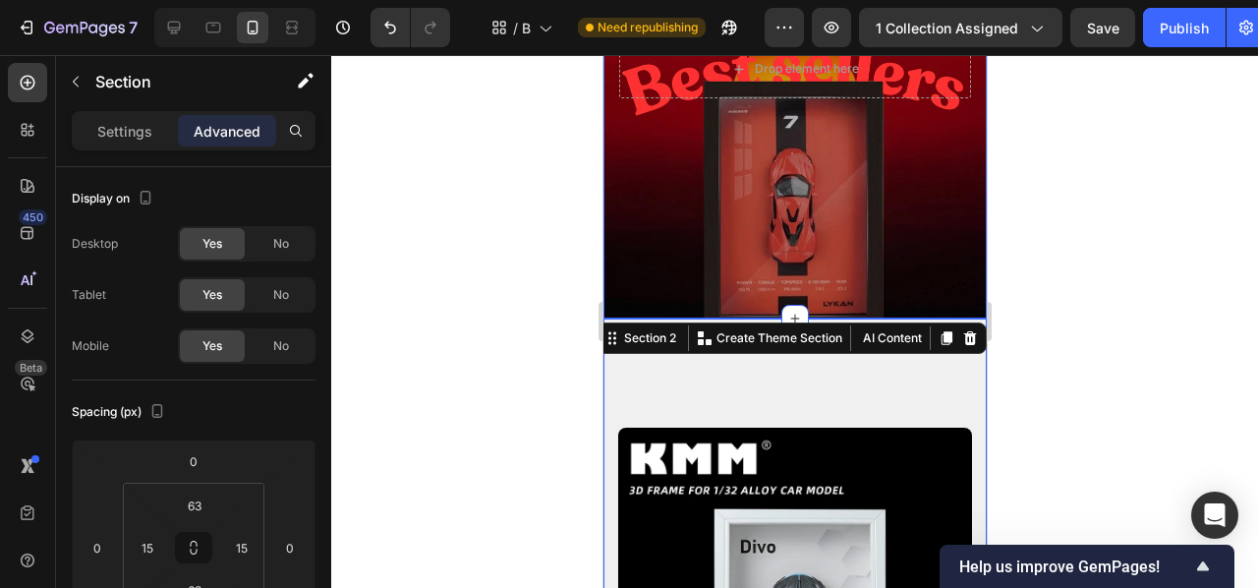
click at [796, 223] on div "Background Image" at bounding box center [794, 171] width 383 height 295
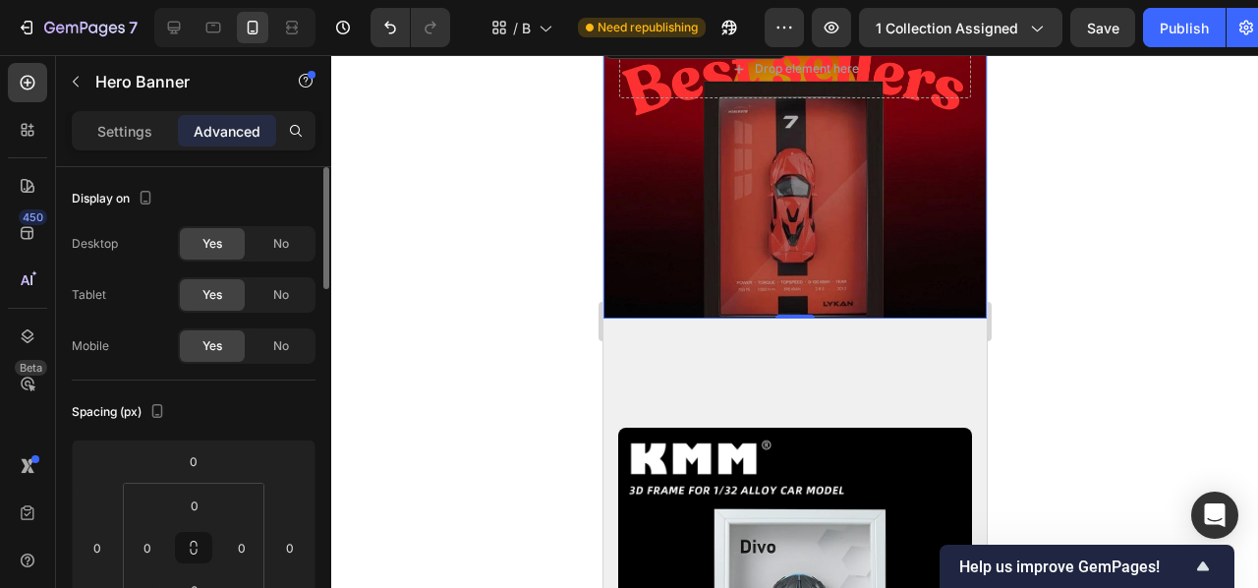
click at [209, 352] on span "Yes" at bounding box center [212, 346] width 20 height 18
click at [266, 351] on div "No" at bounding box center [281, 345] width 65 height 31
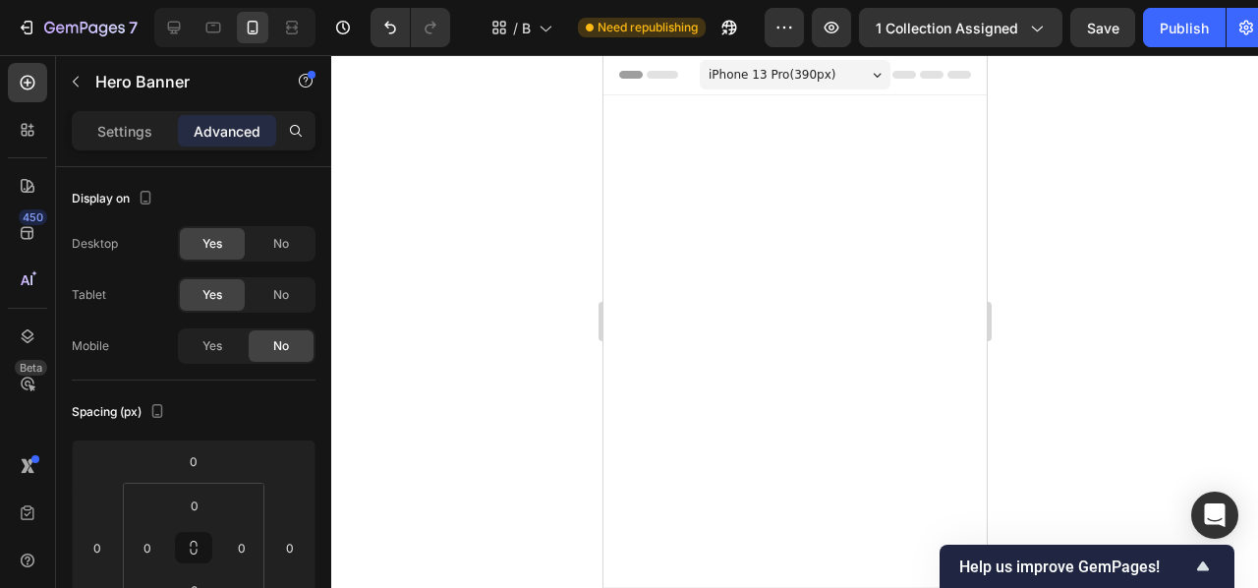
scroll to position [0, 0]
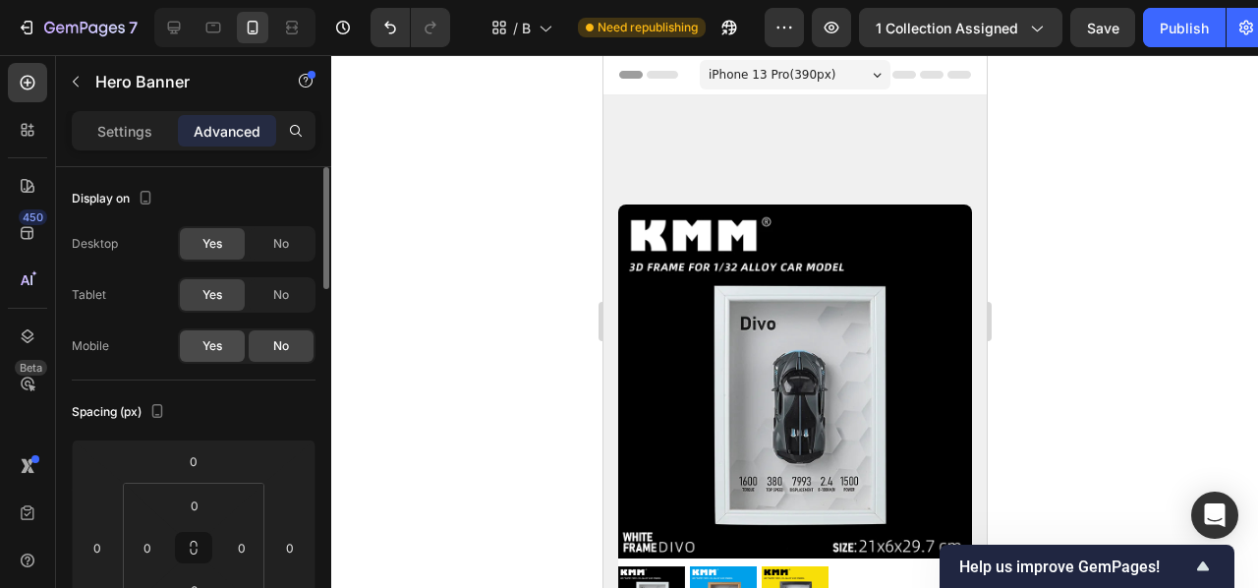
click at [225, 346] on div "Yes" at bounding box center [212, 345] width 65 height 31
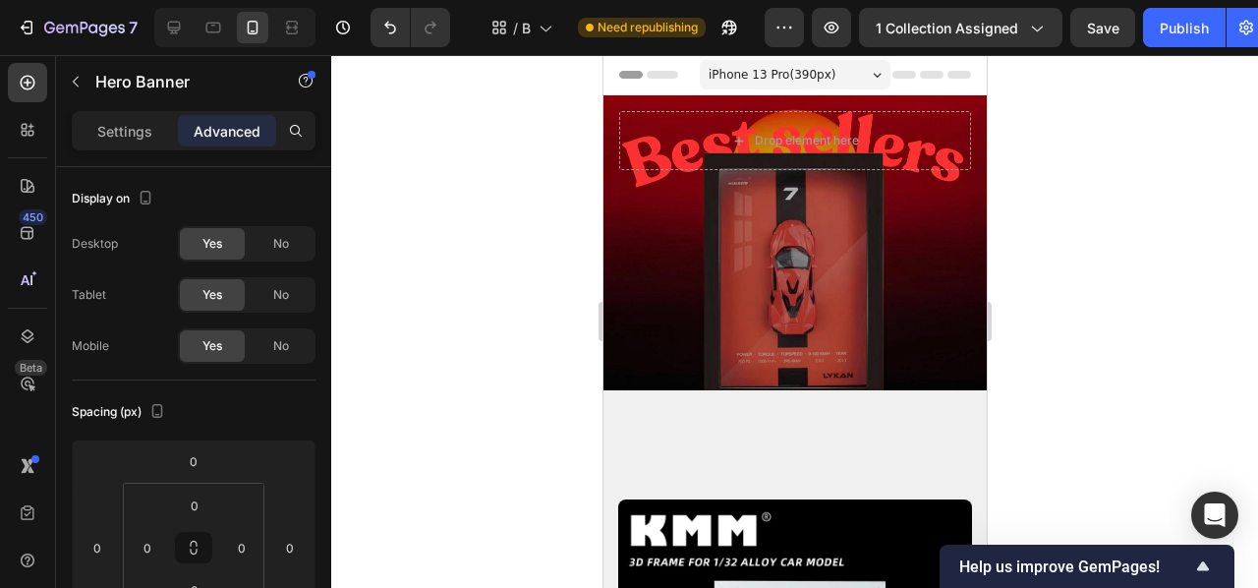
click at [426, 278] on div at bounding box center [794, 321] width 927 height 533
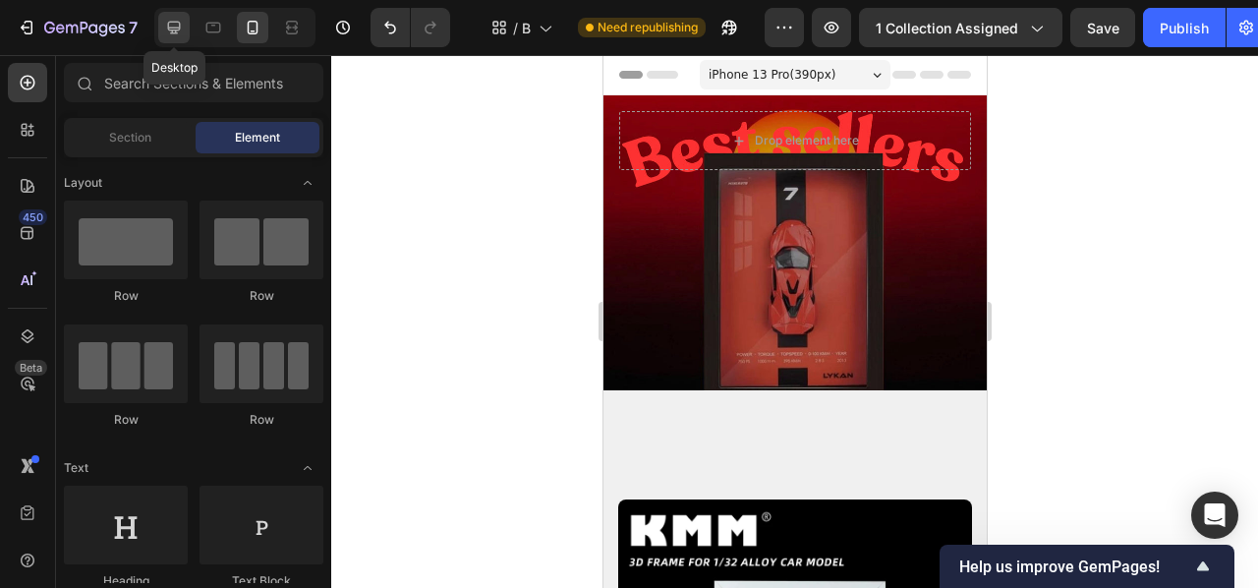
click at [181, 35] on icon at bounding box center [174, 28] width 20 height 20
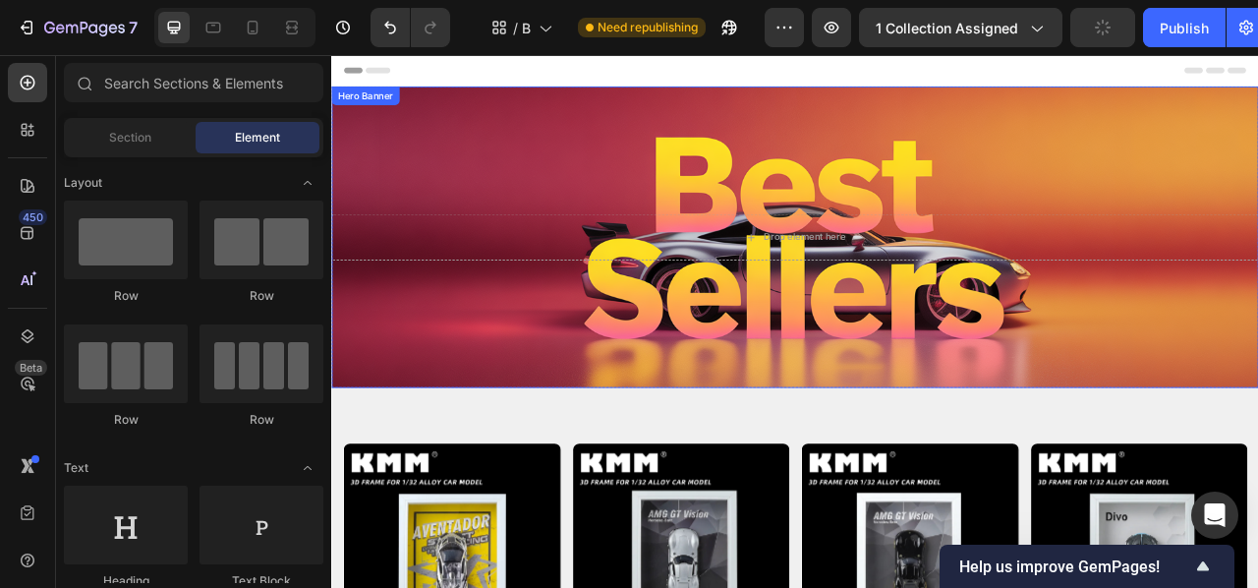
click at [844, 190] on div "Background Image" at bounding box center [920, 286] width 1179 height 383
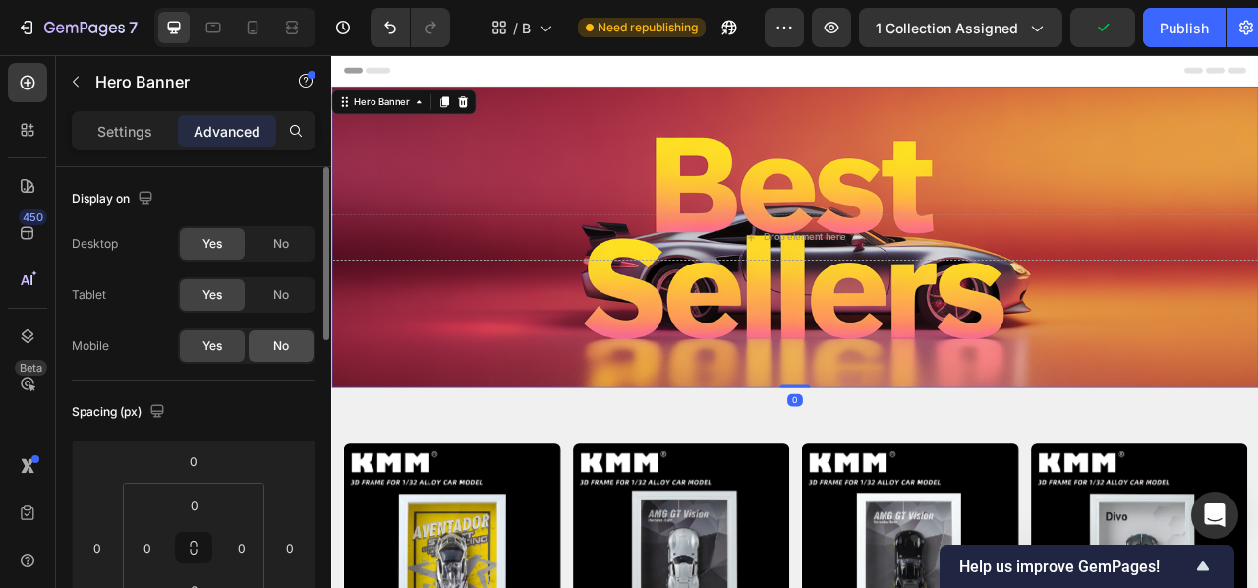
click at [285, 349] on span "No" at bounding box center [281, 346] width 16 height 18
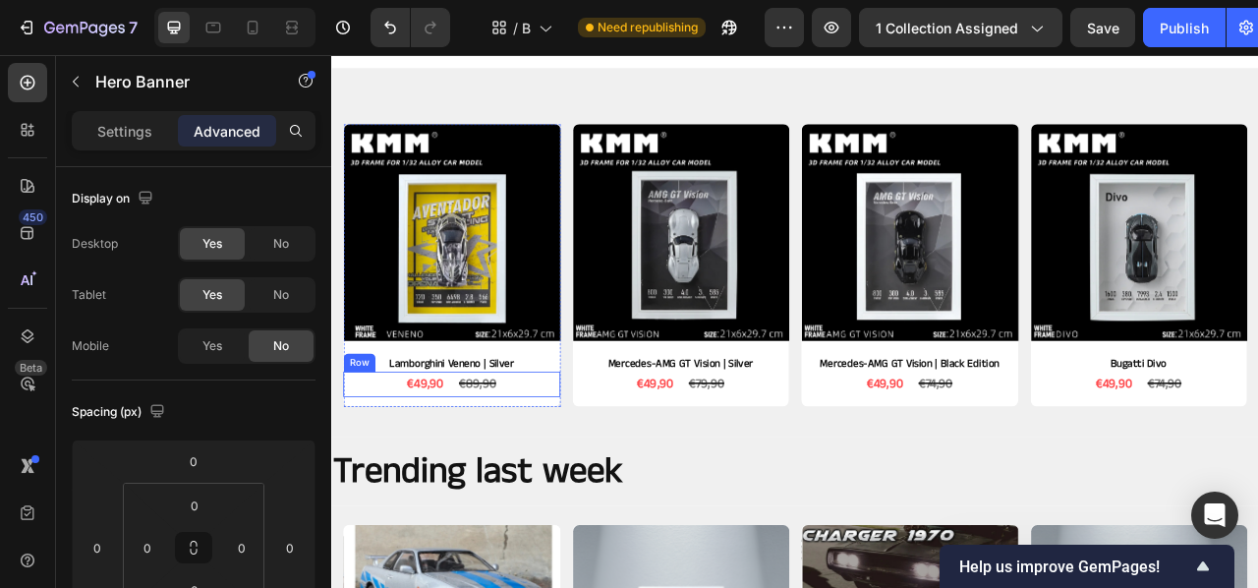
scroll to position [443, 0]
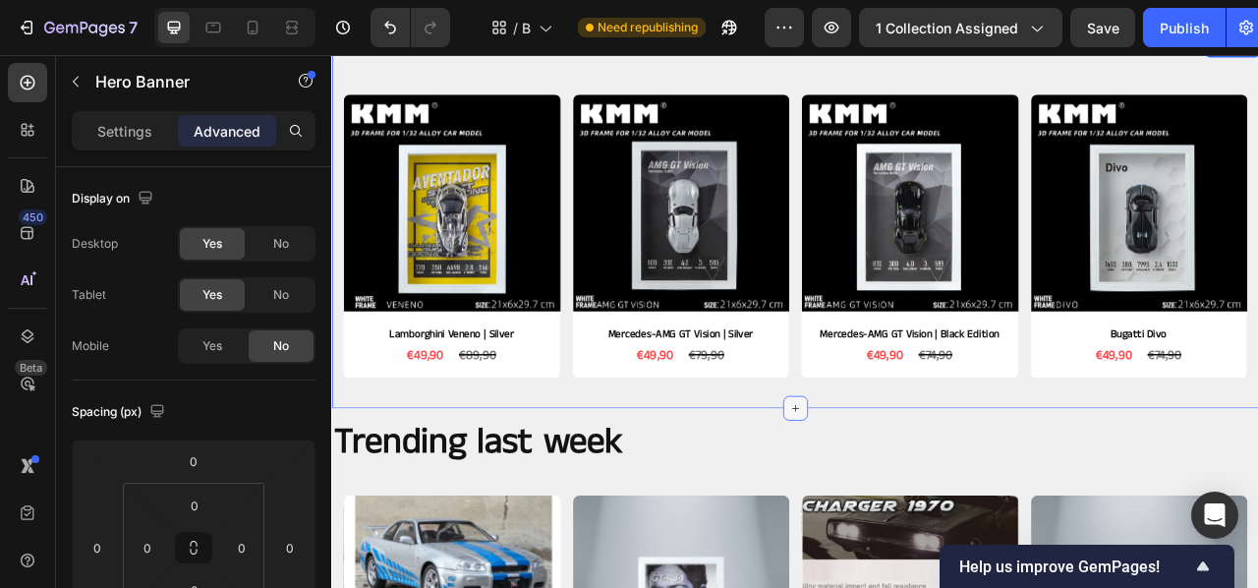
click at [922, 503] on icon at bounding box center [921, 505] width 16 height 16
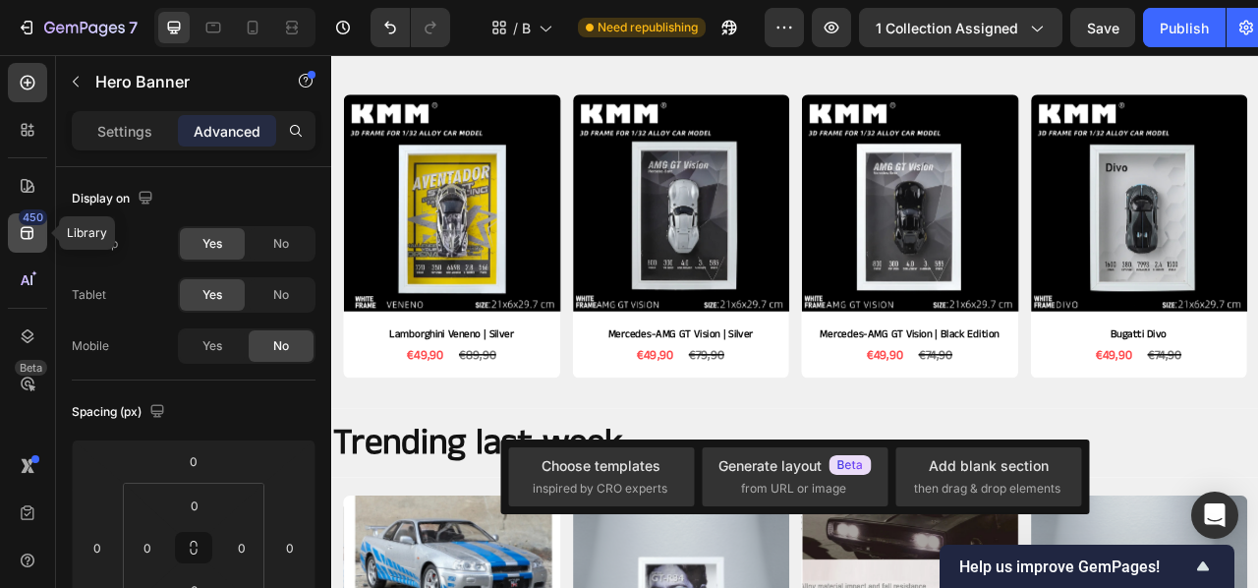
click at [20, 239] on icon at bounding box center [28, 233] width 20 height 20
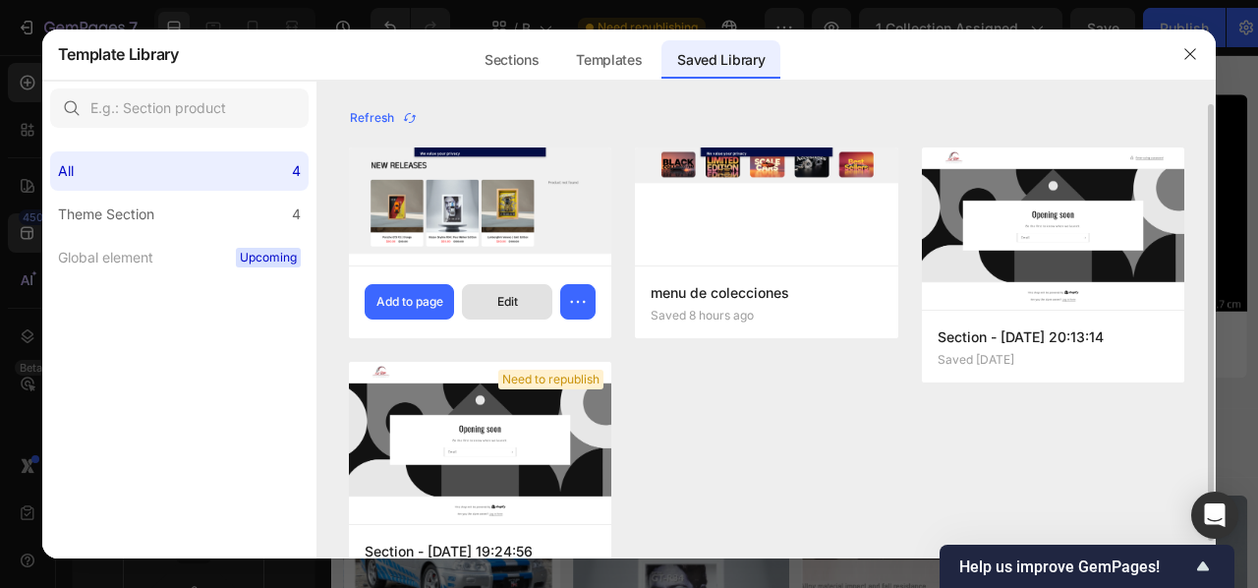
click at [494, 305] on button "Edit" at bounding box center [507, 301] width 90 height 35
click at [424, 297] on div "Add to page" at bounding box center [409, 302] width 67 height 18
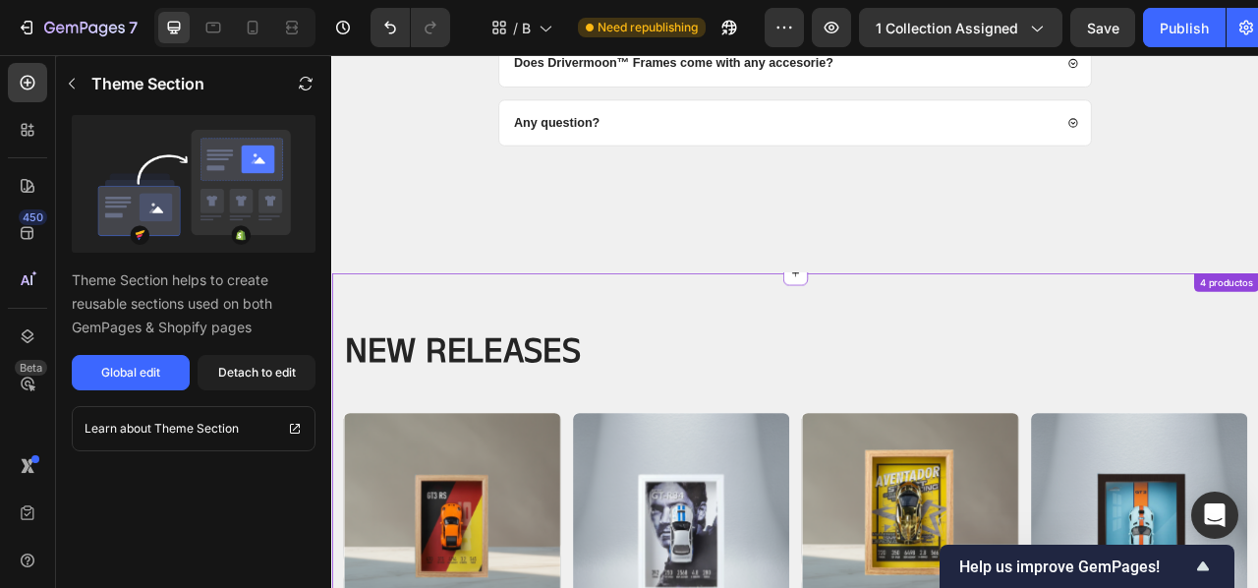
scroll to position [2584, 0]
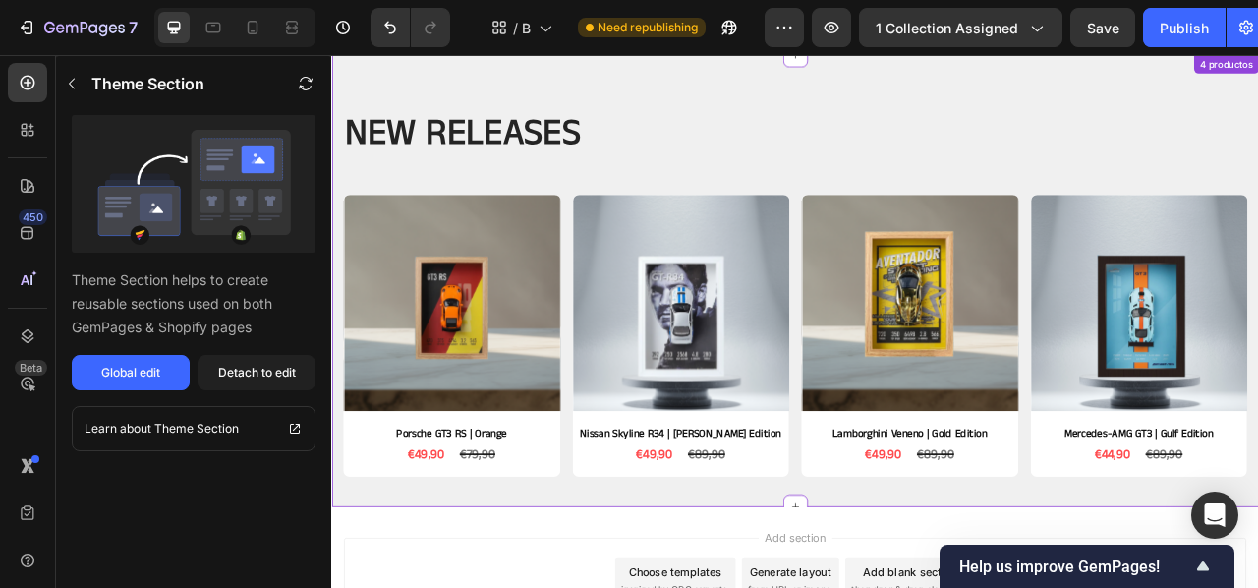
click at [786, 164] on h2 "NEW RELEASES" at bounding box center [921, 155] width 1150 height 59
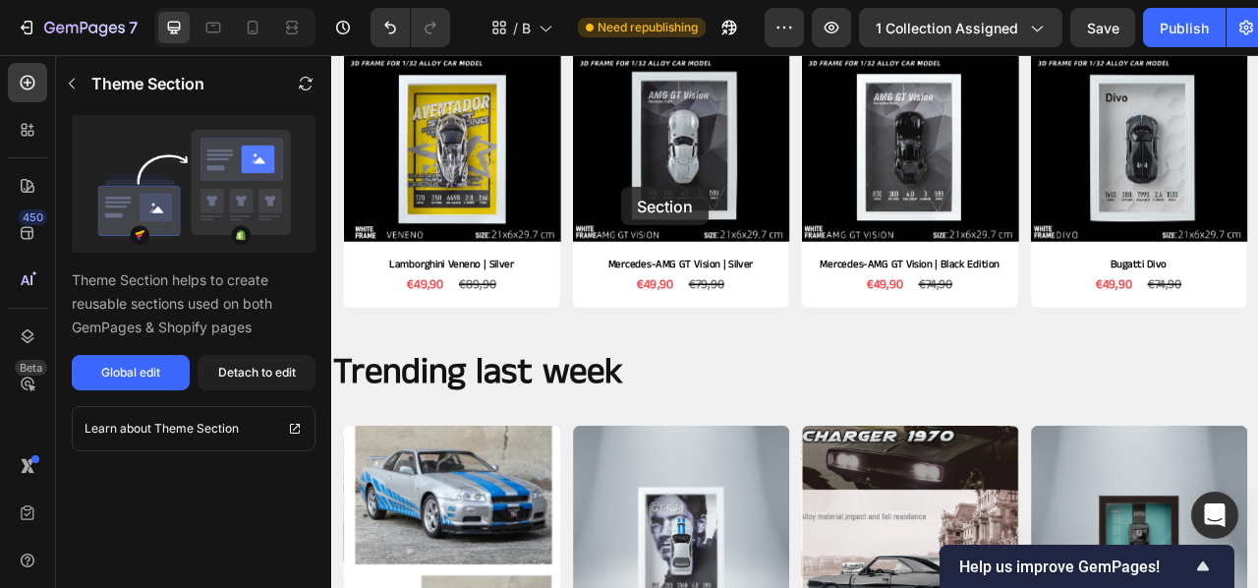
scroll to position [500, 0]
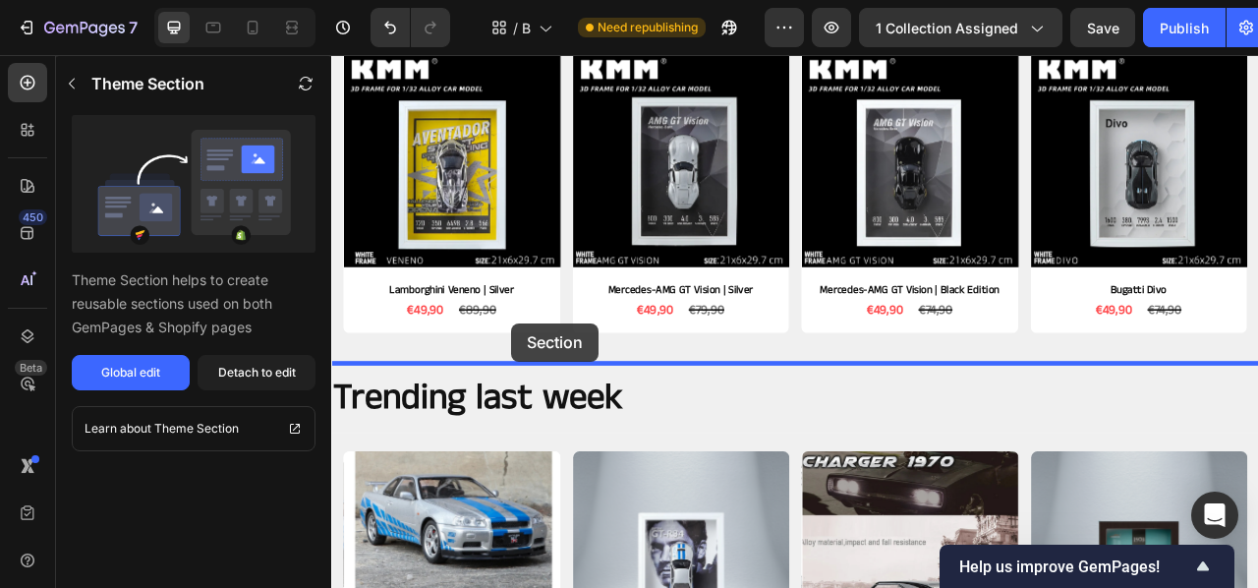
drag, startPoint x: 798, startPoint y: 326, endPoint x: 560, endPoint y: 400, distance: 249.0
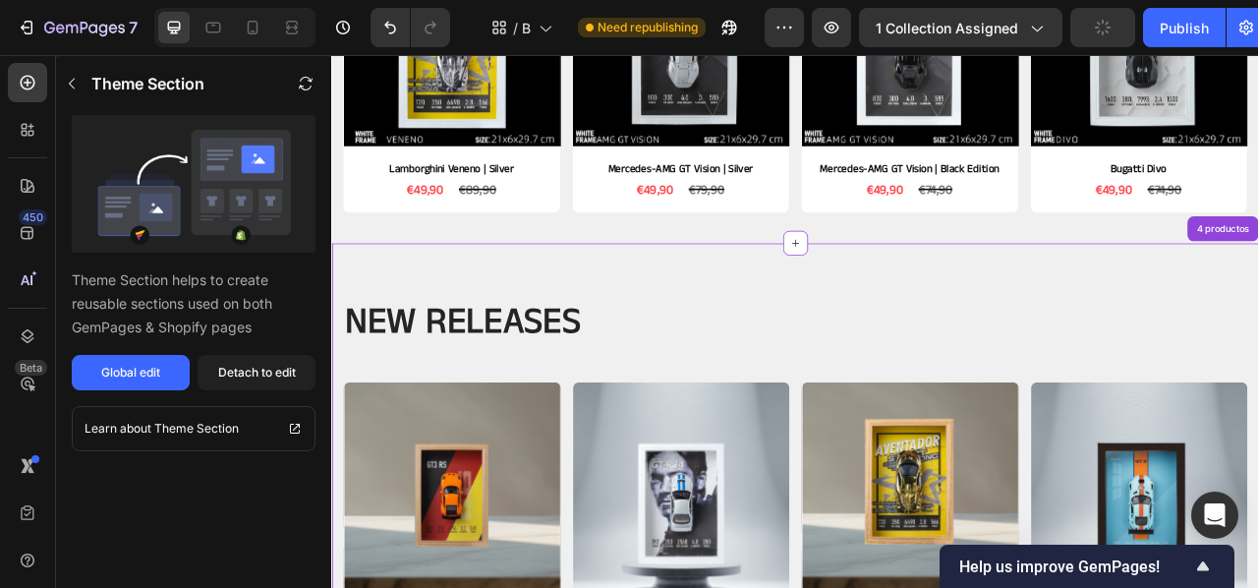
scroll to position [658, 0]
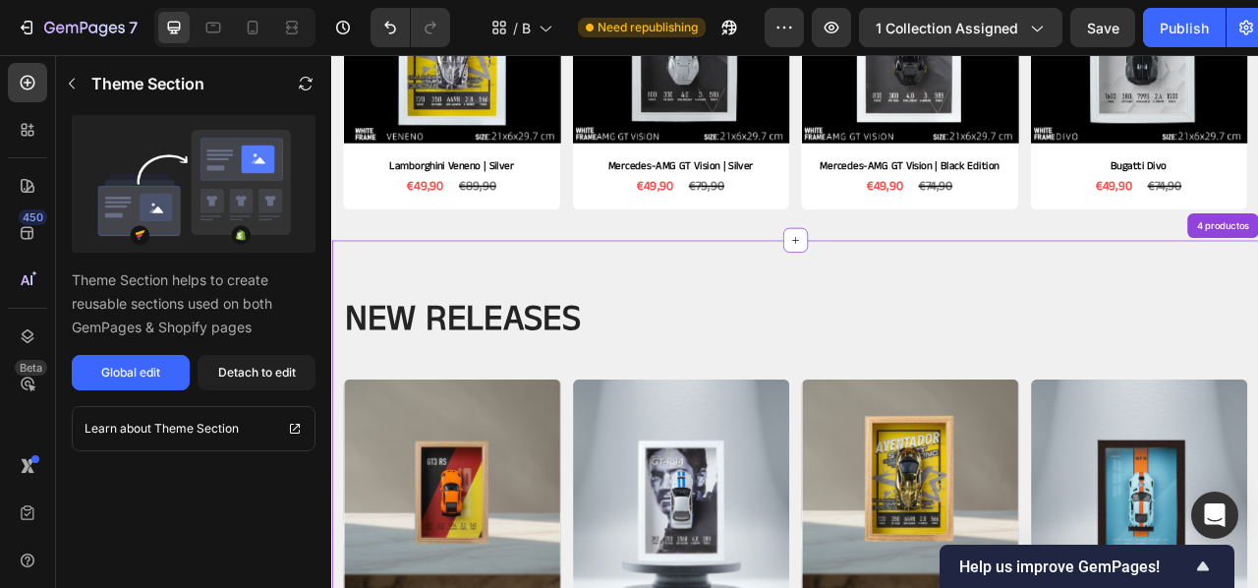
drag, startPoint x: 739, startPoint y: 331, endPoint x: 750, endPoint y: 344, distance: 16.7
click at [739, 331] on div "NEW RELEASES Heading Row Product Images Porsche GT3 RS | Orange Product Title €…" at bounding box center [920, 579] width 1179 height 576
click at [752, 417] on h2 "NEW RELEASES" at bounding box center [921, 391] width 1150 height 59
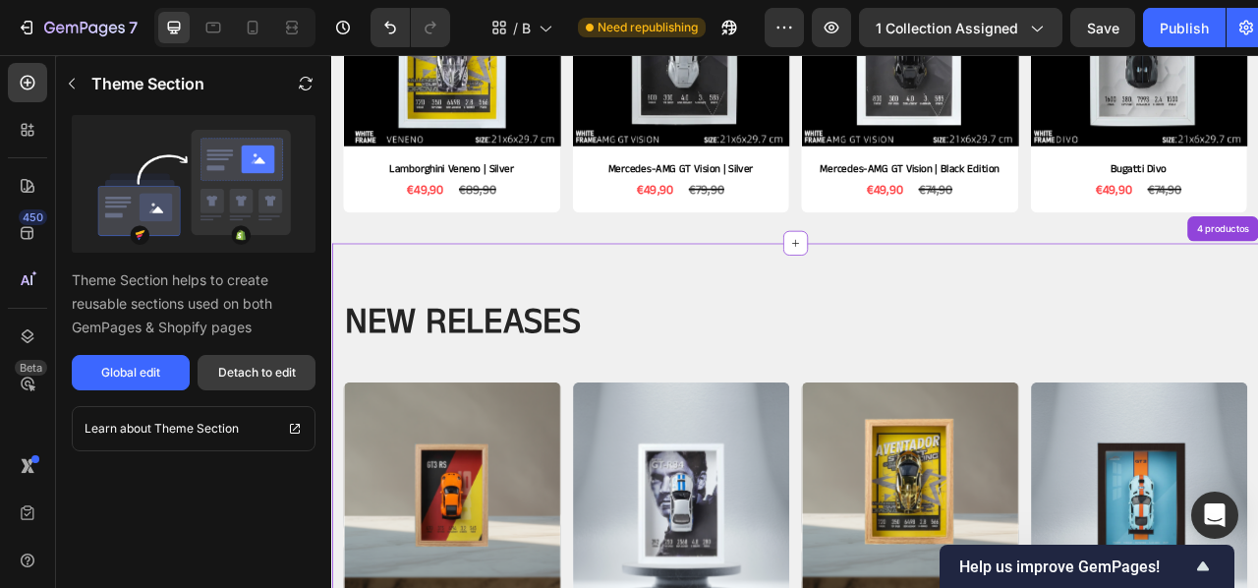
click at [238, 366] on div "Detach to edit" at bounding box center [257, 373] width 78 height 18
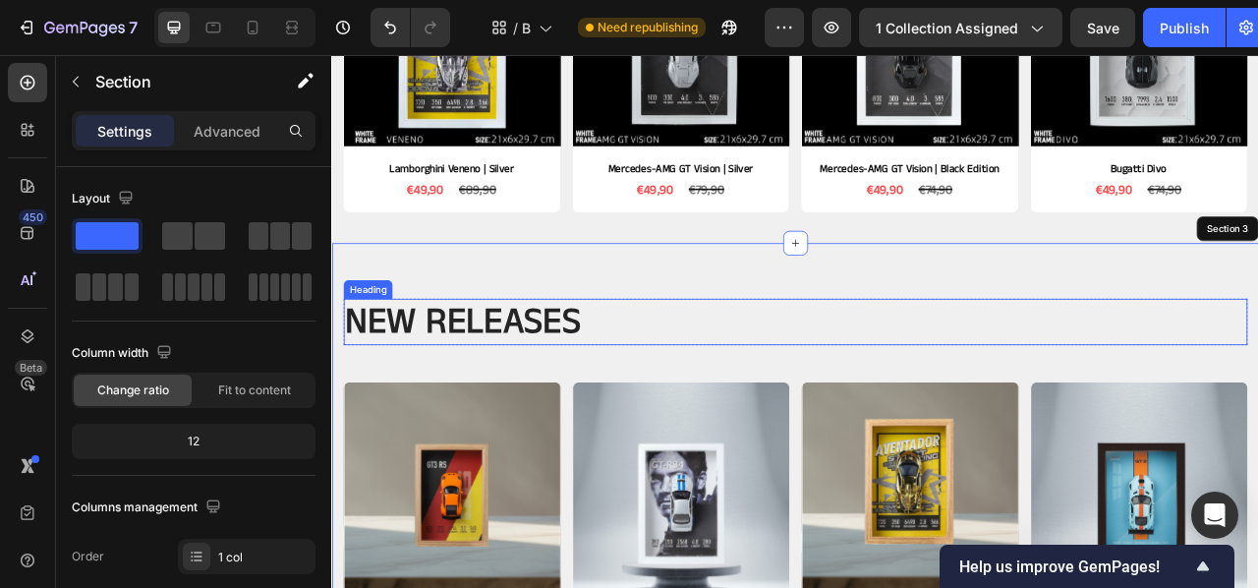
click at [644, 403] on h2 "NEW RELEASES" at bounding box center [921, 395] width 1150 height 59
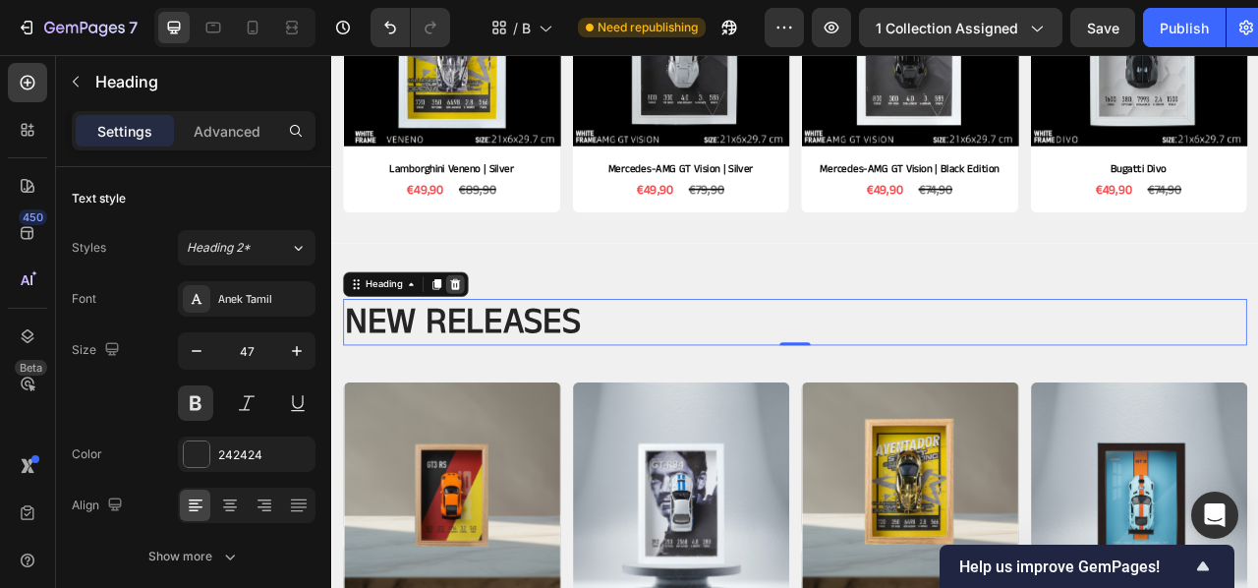
click at [483, 347] on icon at bounding box center [489, 347] width 16 height 16
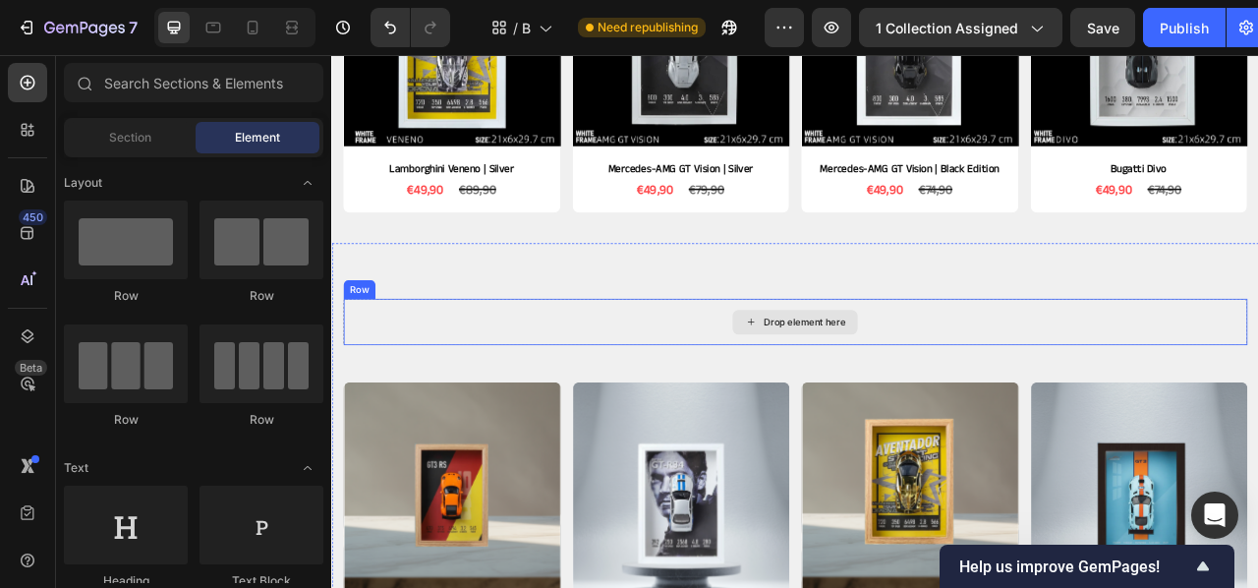
click at [560, 386] on div "Drop element here" at bounding box center [921, 395] width 1150 height 59
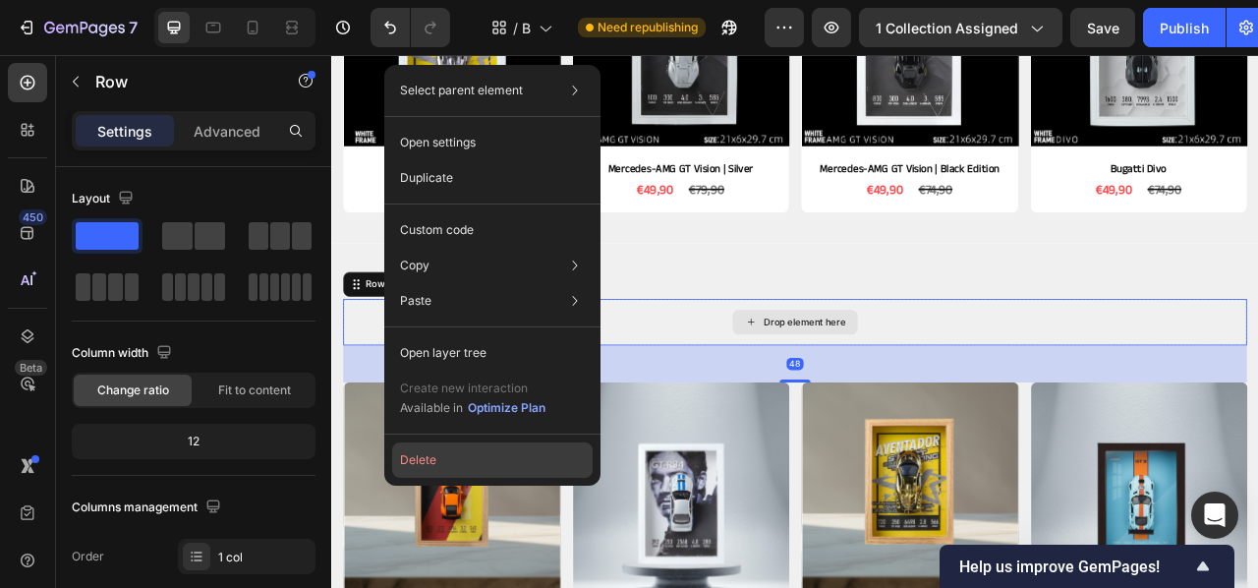
click at [475, 447] on button "Delete" at bounding box center [492, 459] width 201 height 35
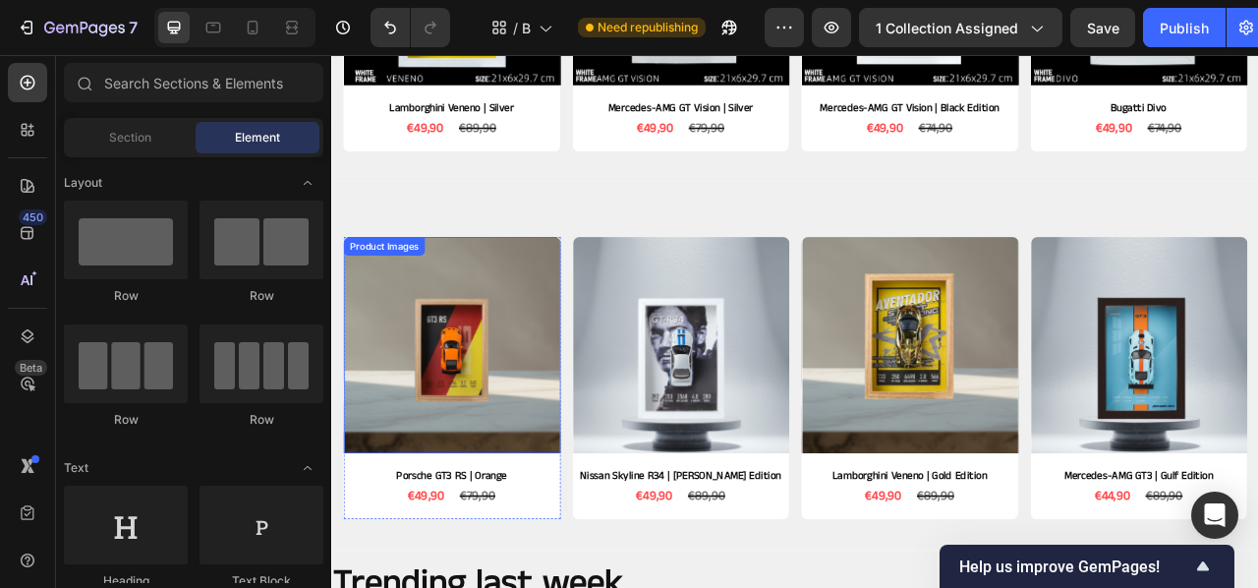
scroll to position [729, 0]
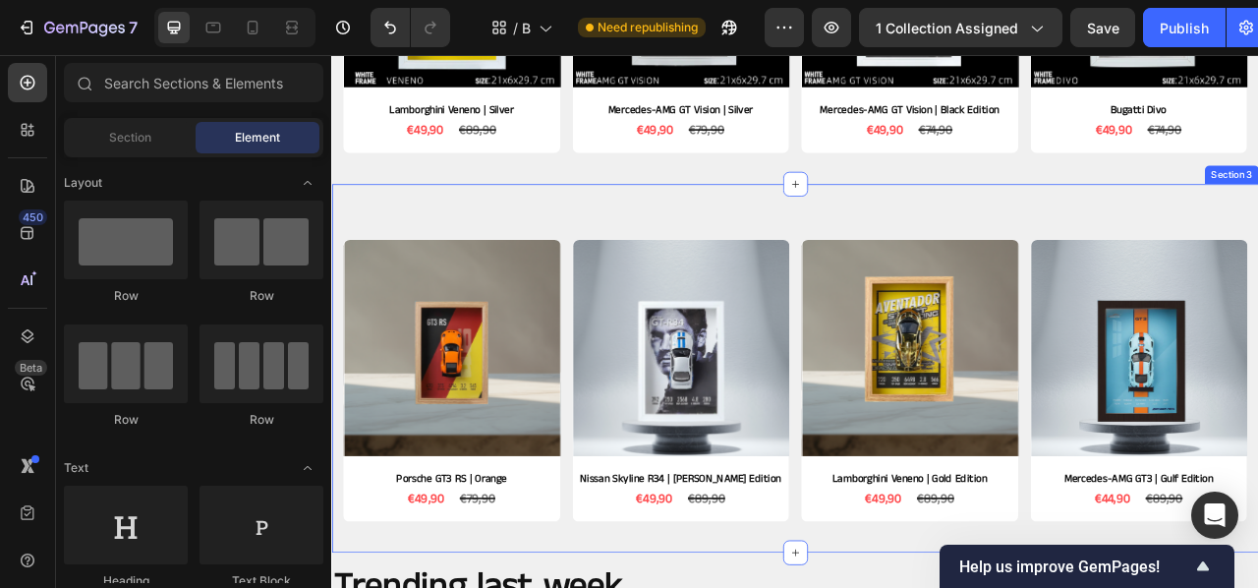
click at [596, 254] on div "Product Images Porsche GT3 RS | Orange Product Title €49,90 Product Price Produ…" at bounding box center [920, 454] width 1179 height 470
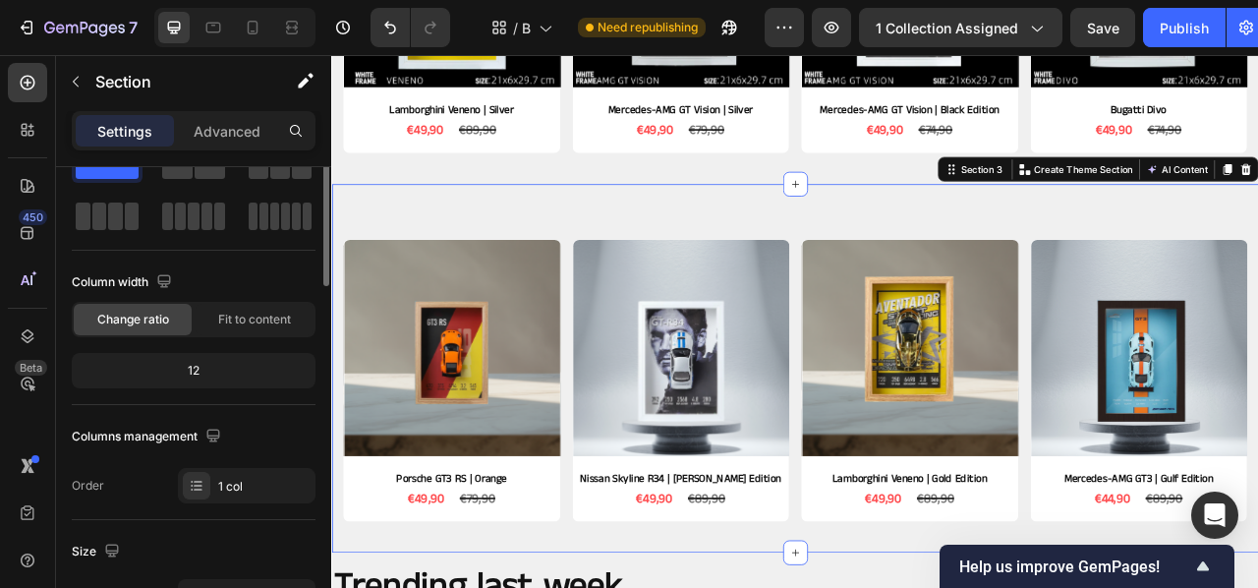
scroll to position [86, 0]
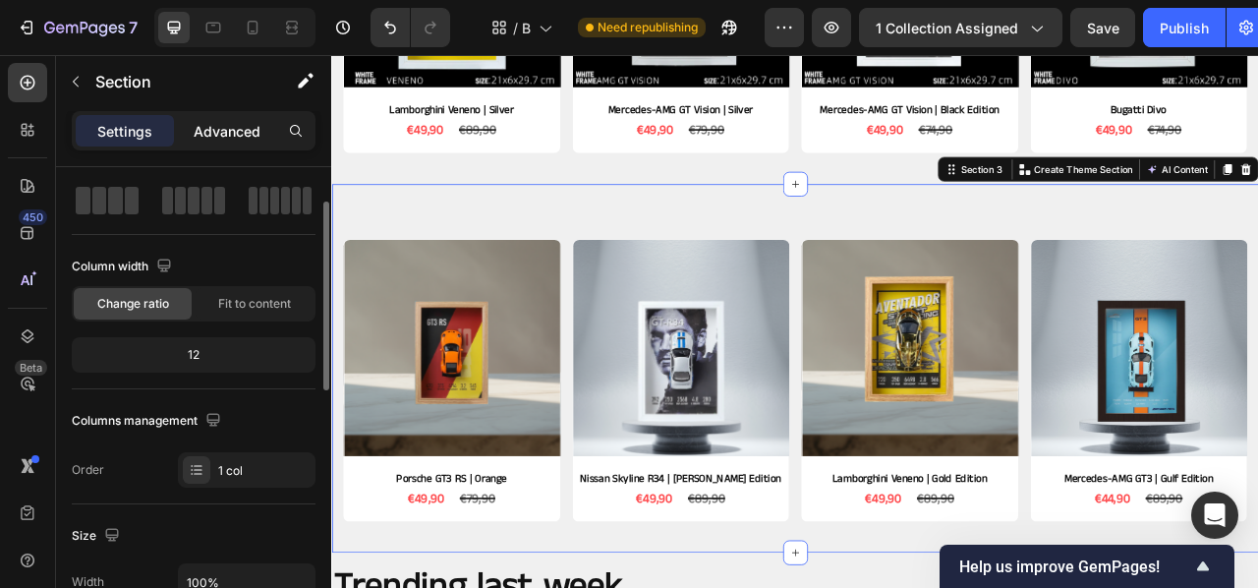
click at [224, 116] on div "Advanced" at bounding box center [227, 130] width 98 height 31
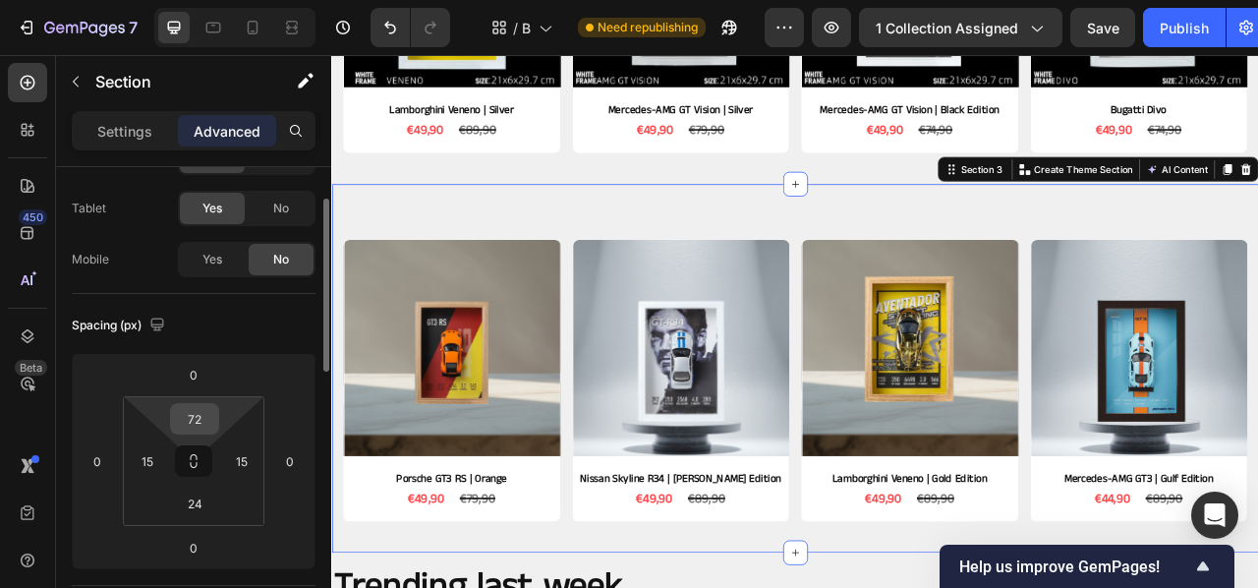
click at [201, 412] on input "72" at bounding box center [194, 418] width 39 height 29
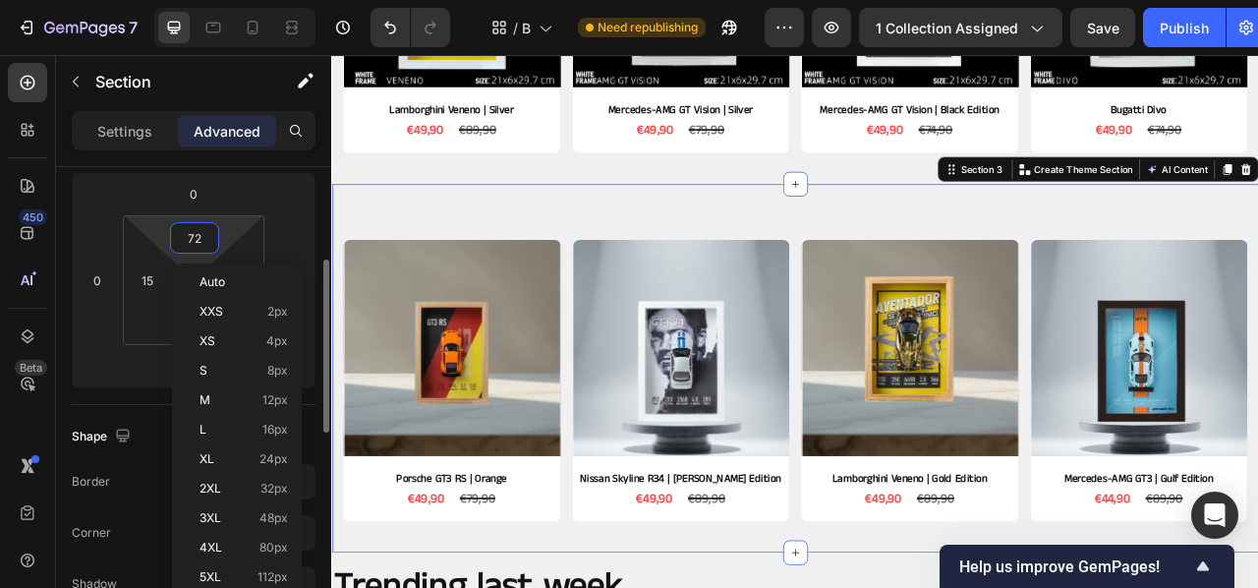
scroll to position [264, 0]
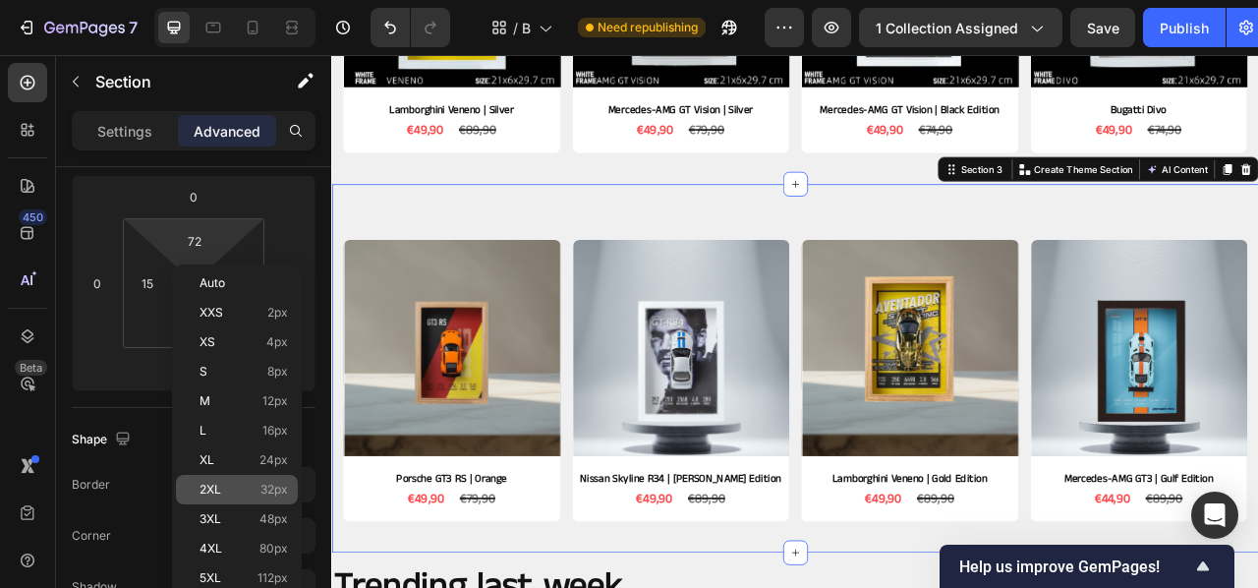
click at [230, 488] on p "2XL 32px" at bounding box center [244, 490] width 88 height 14
type input "32"
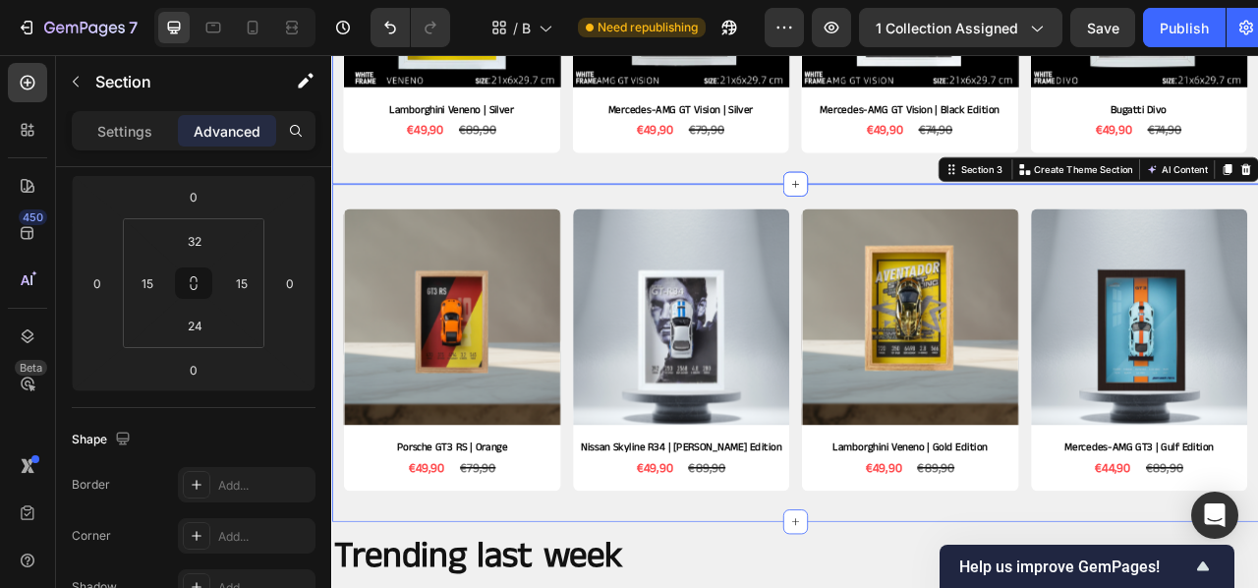
click at [589, 190] on div "Product Images Lamborghini Veneno | Silver Product Title €49,90 Product Price P…" at bounding box center [921, 7] width 1150 height 375
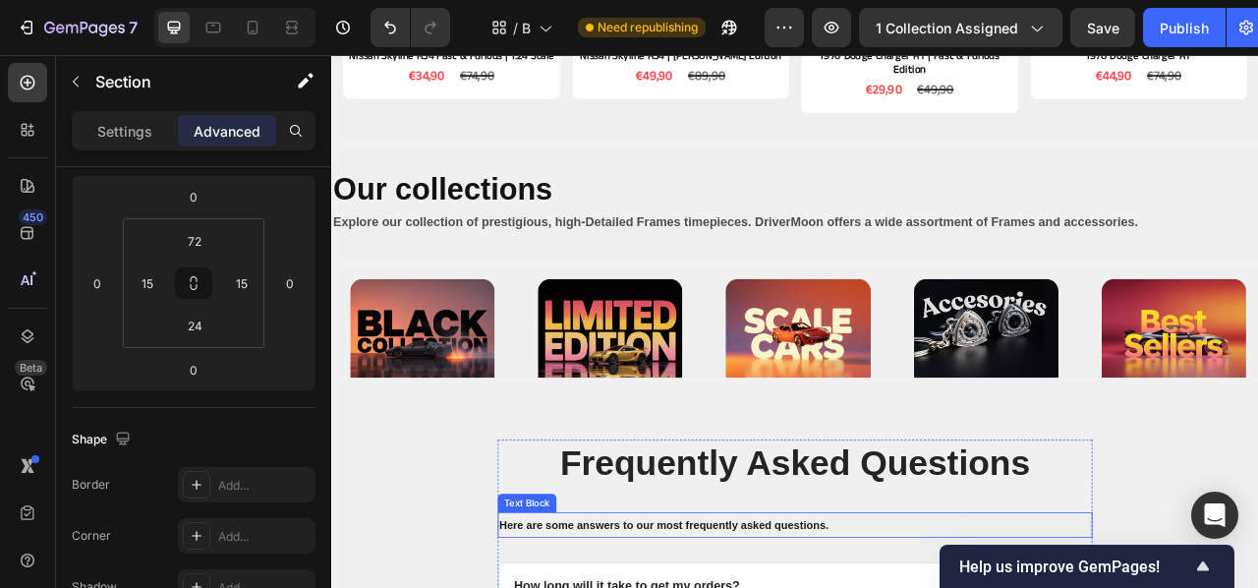
scroll to position [1739, 0]
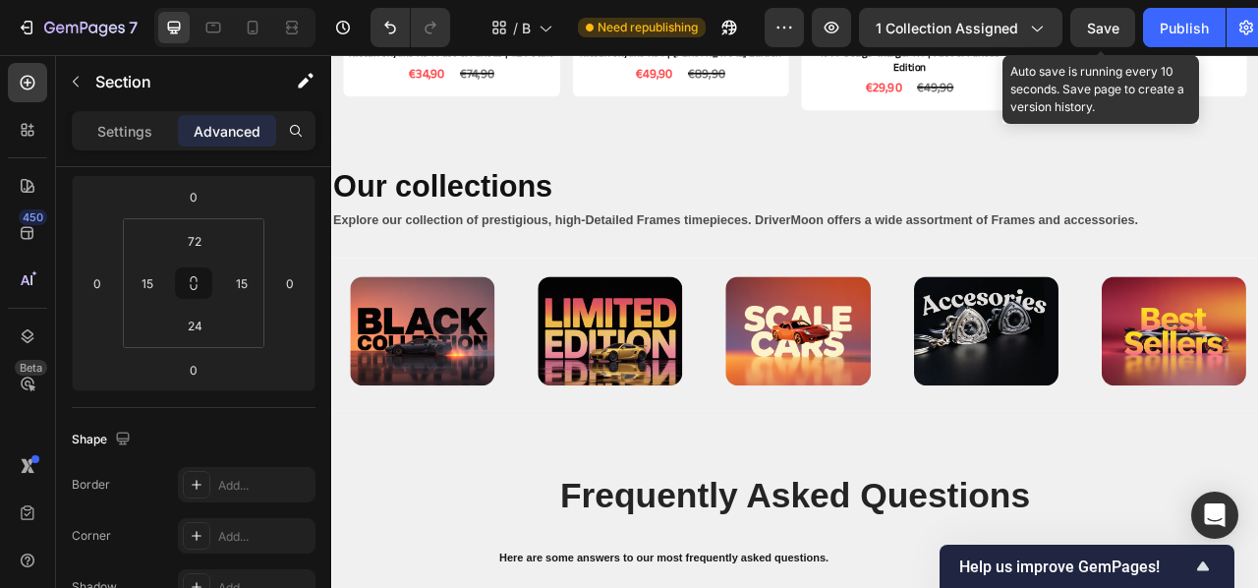
click at [1105, 35] on span "Save" at bounding box center [1103, 28] width 32 height 17
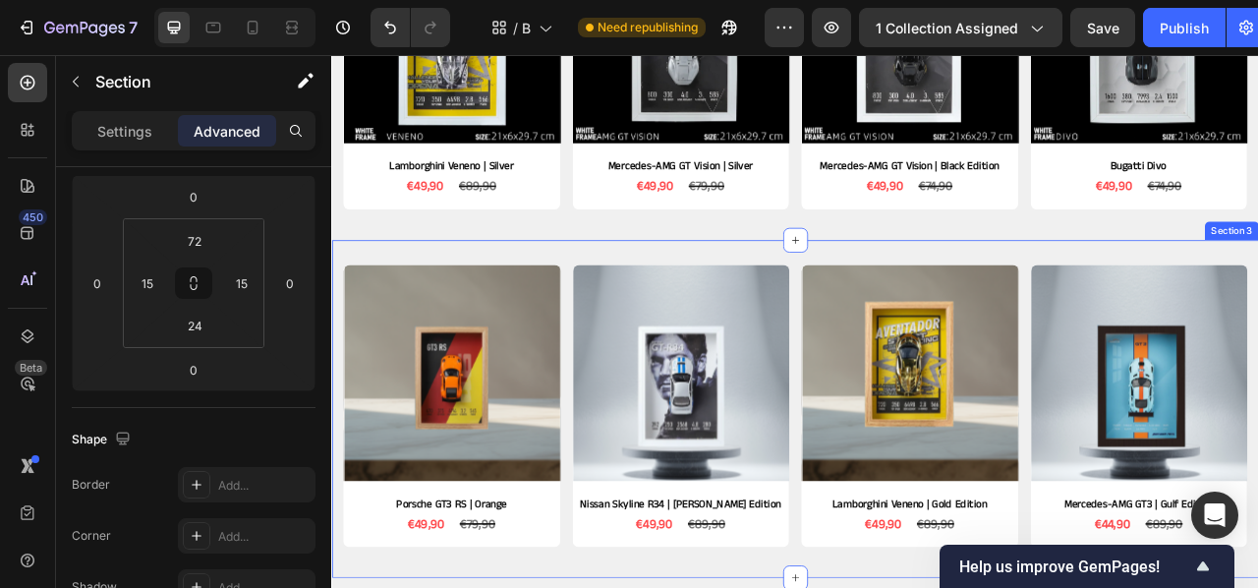
scroll to position [659, 0]
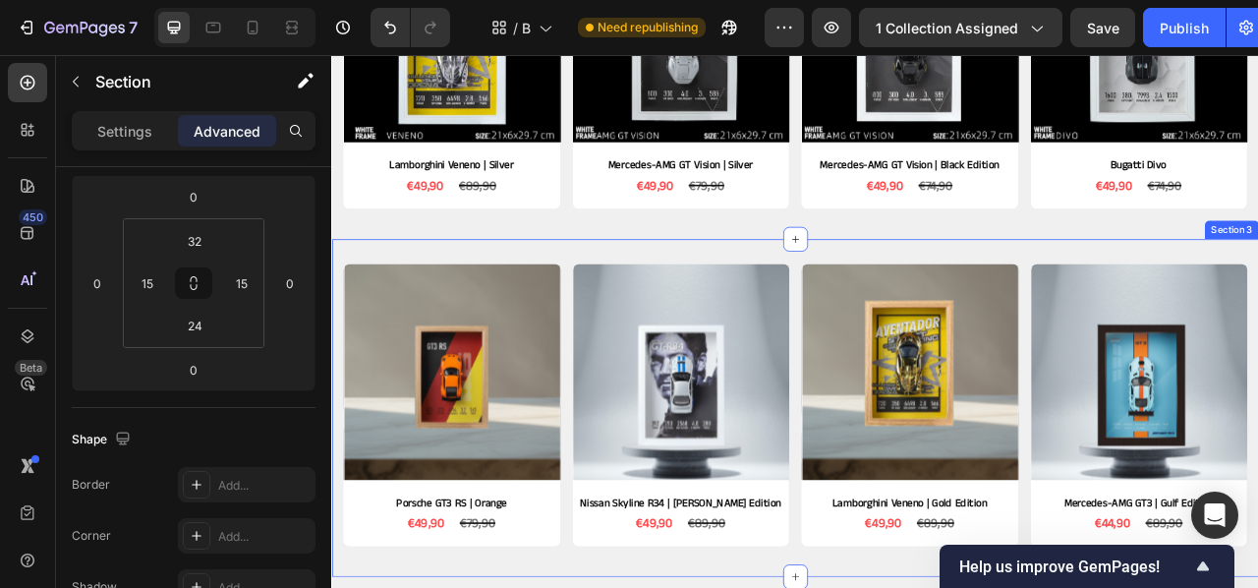
click at [771, 306] on div "Product Images Porsche GT3 RS | Orange Product Title €49,90 Product Price Produ…" at bounding box center [920, 505] width 1179 height 431
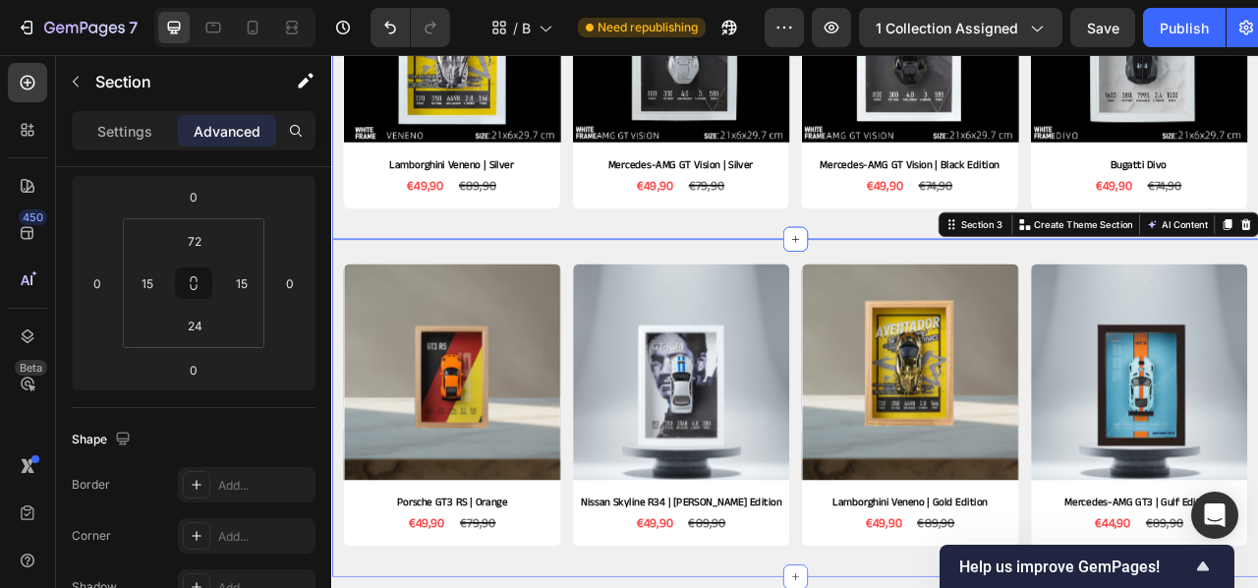
click at [782, 258] on div "Product Images Lamborghini Veneno | Silver Product Title €49,90 Product Price P…" at bounding box center [921, 78] width 1150 height 375
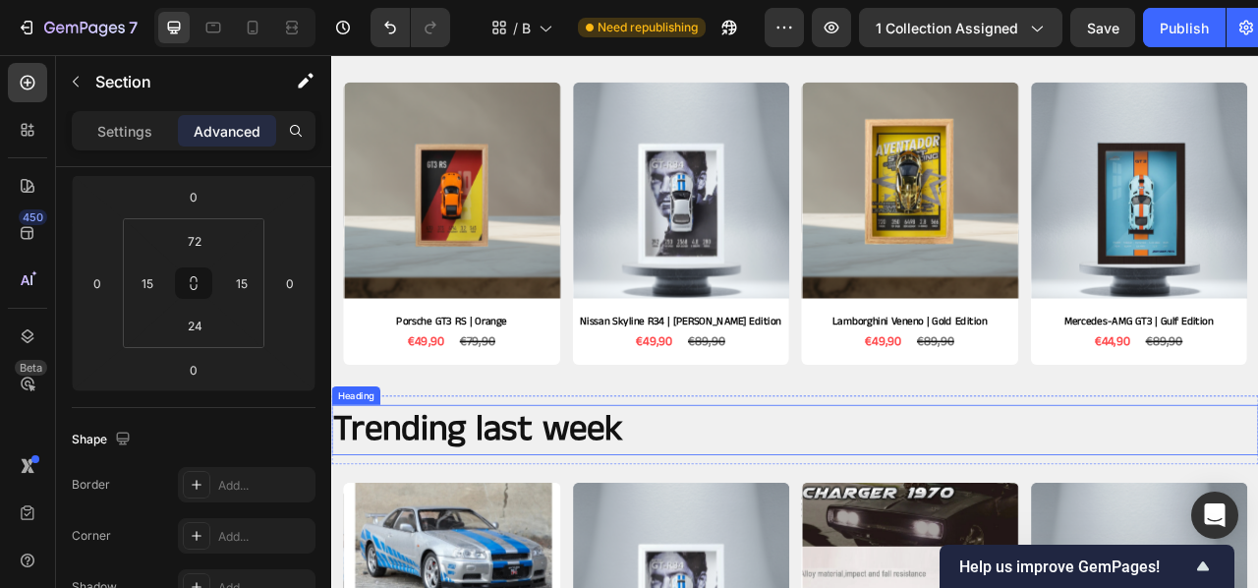
scroll to position [891, 0]
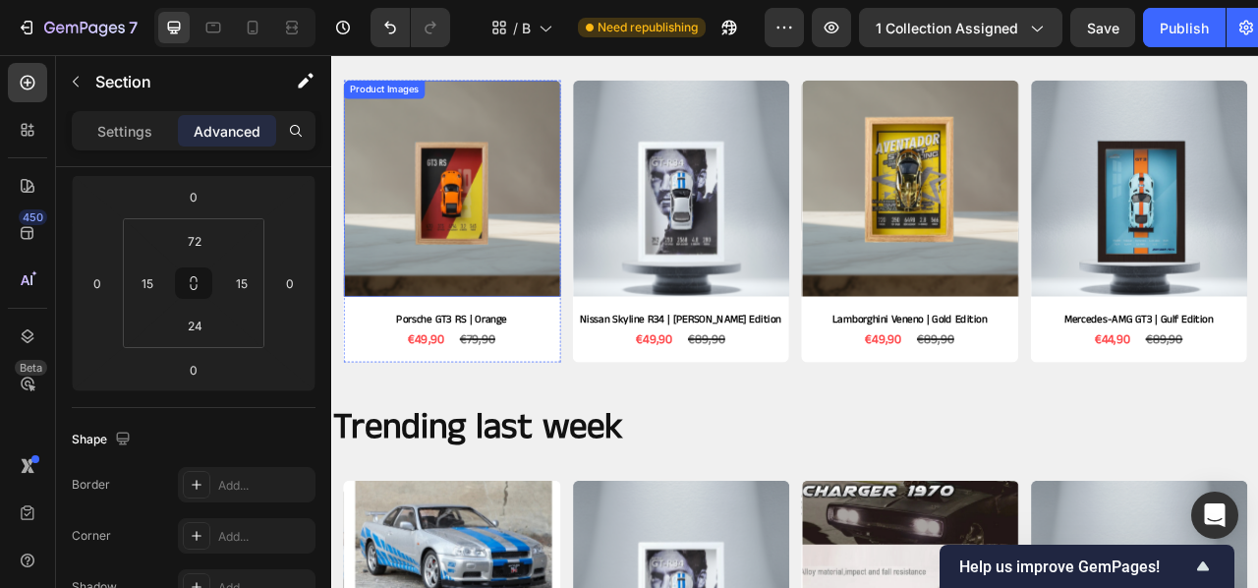
click at [480, 242] on img at bounding box center [484, 225] width 276 height 276
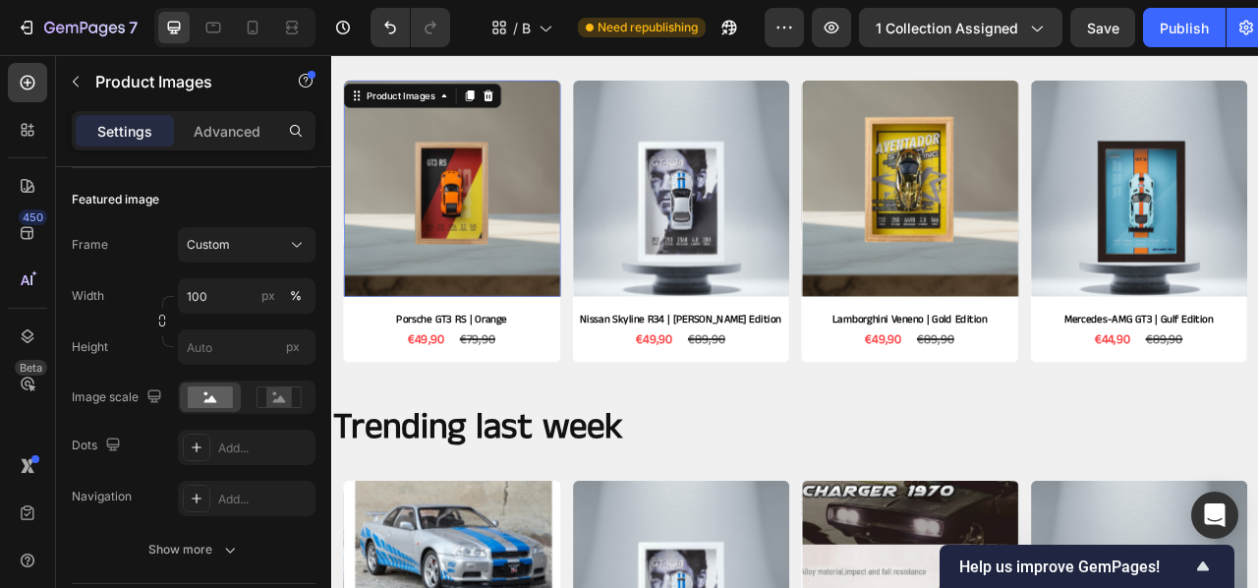
scroll to position [0, 0]
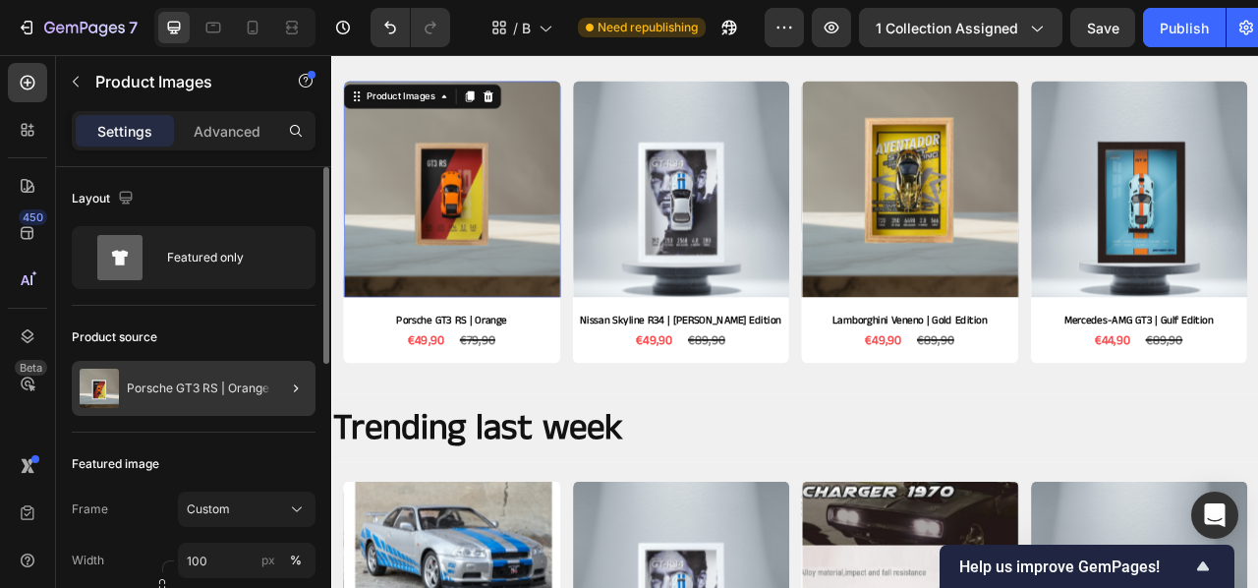
click at [272, 396] on div at bounding box center [287, 388] width 55 height 55
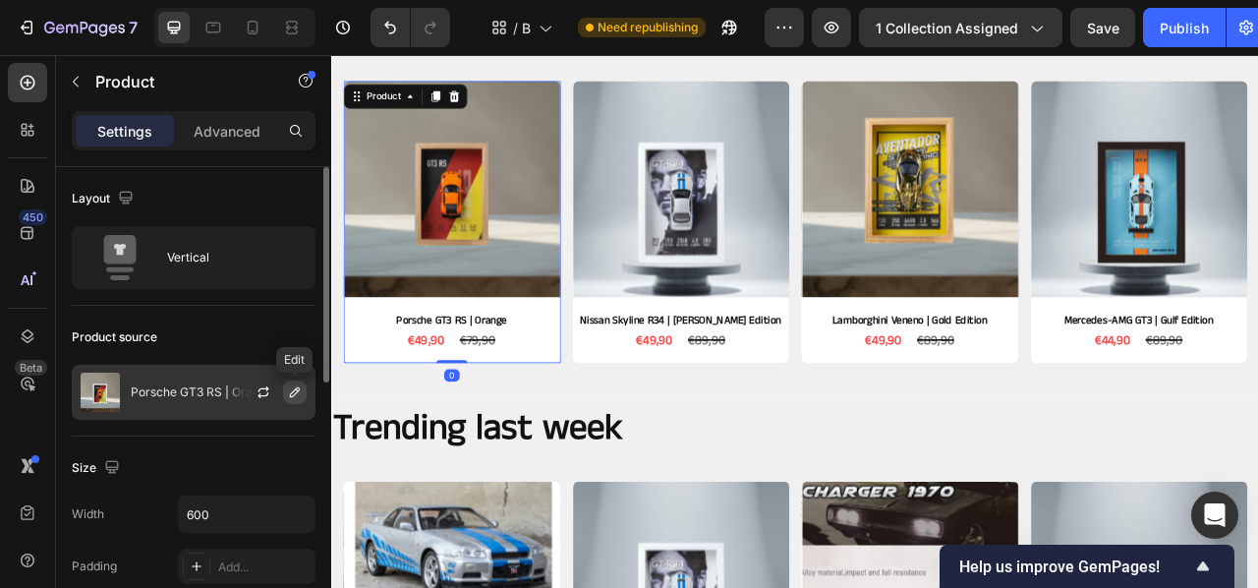
click at [302, 393] on icon "button" at bounding box center [295, 392] width 16 height 16
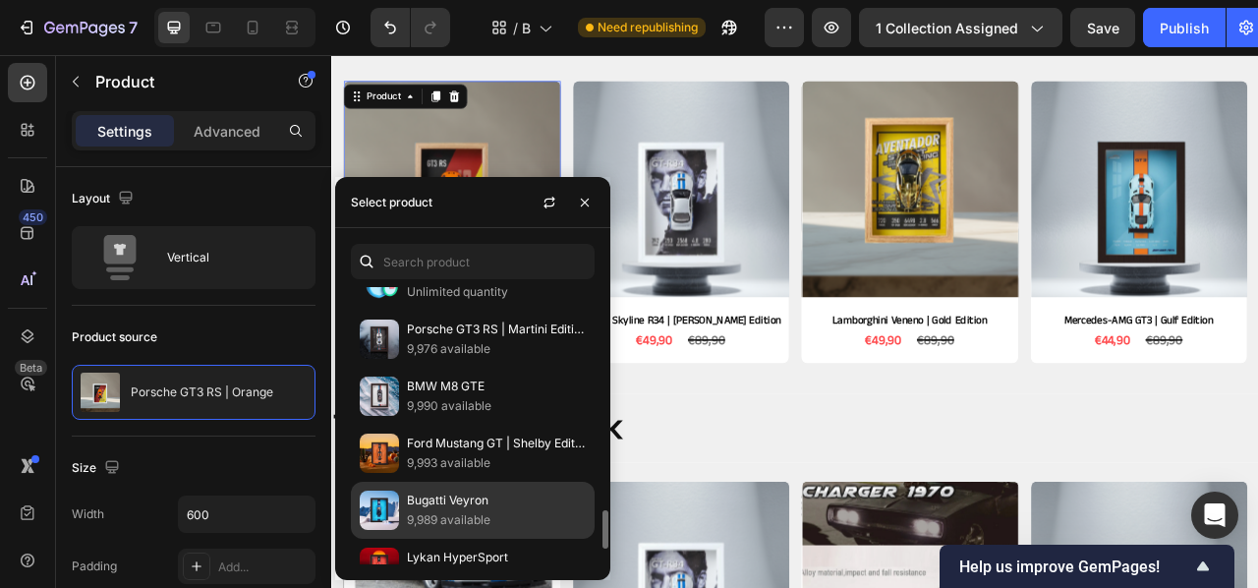
scroll to position [1477, 0]
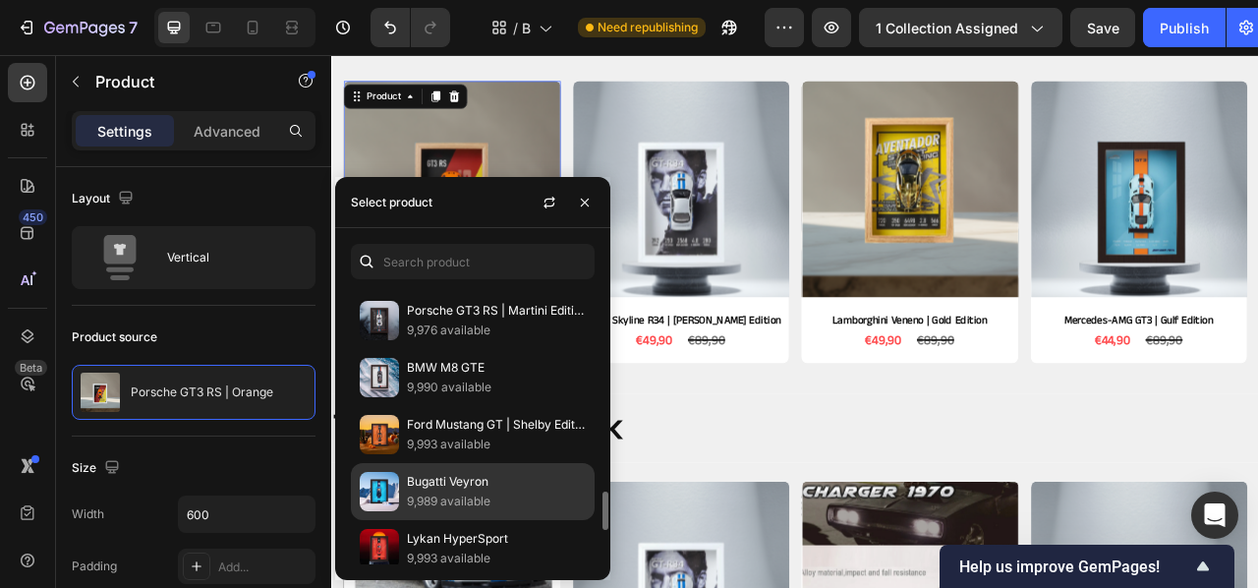
click at [412, 491] on p "Bugatti Veyron" at bounding box center [496, 482] width 179 height 20
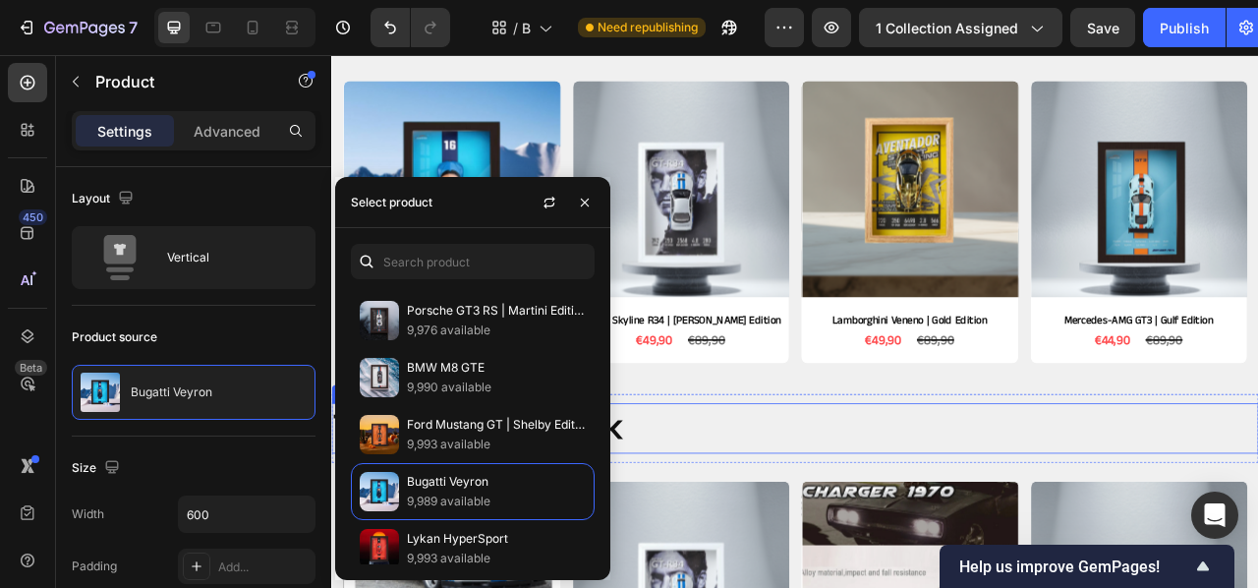
click at [860, 519] on h2 "Trending last week" at bounding box center [920, 530] width 1179 height 64
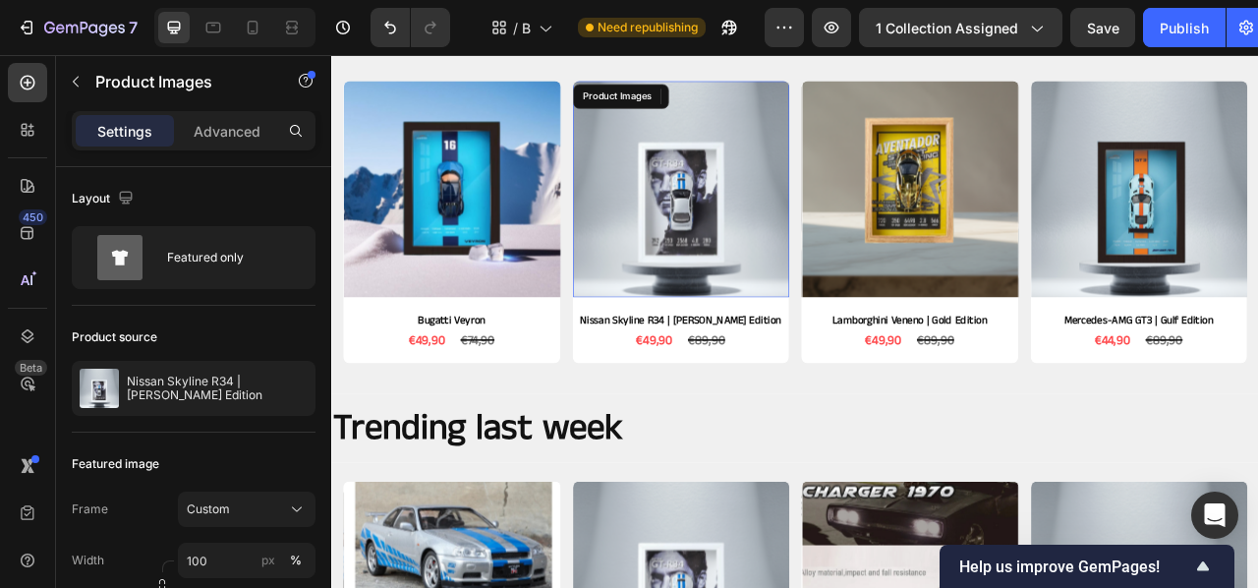
click at [736, 179] on img at bounding box center [776, 226] width 276 height 276
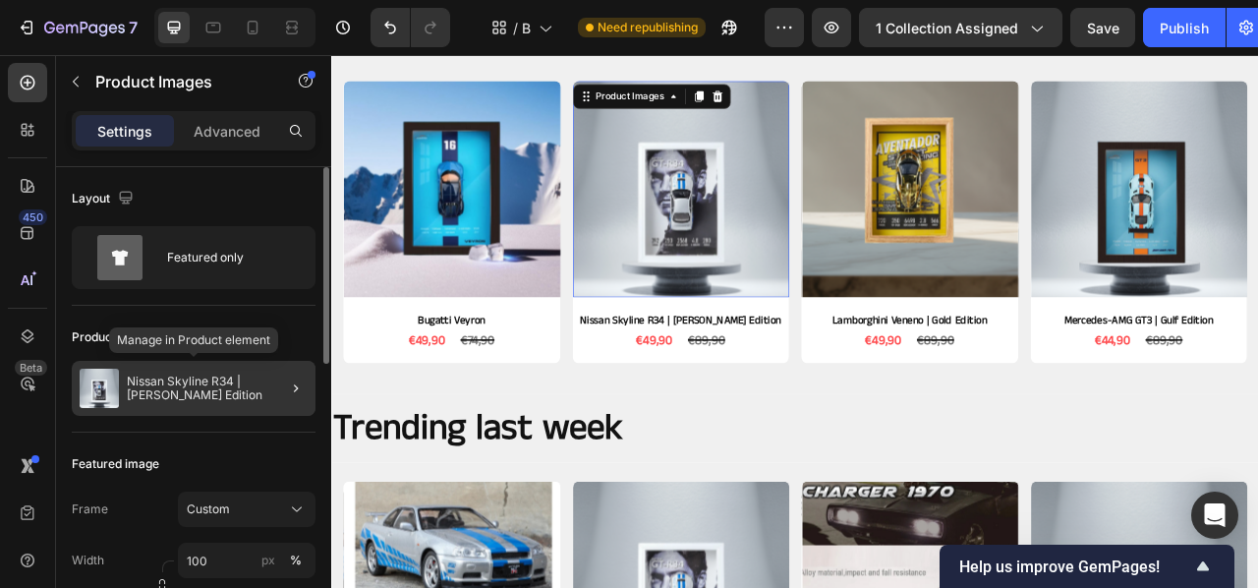
click at [251, 399] on p "Nissan Skyline R34 | [PERSON_NAME] Edition" at bounding box center [217, 388] width 181 height 28
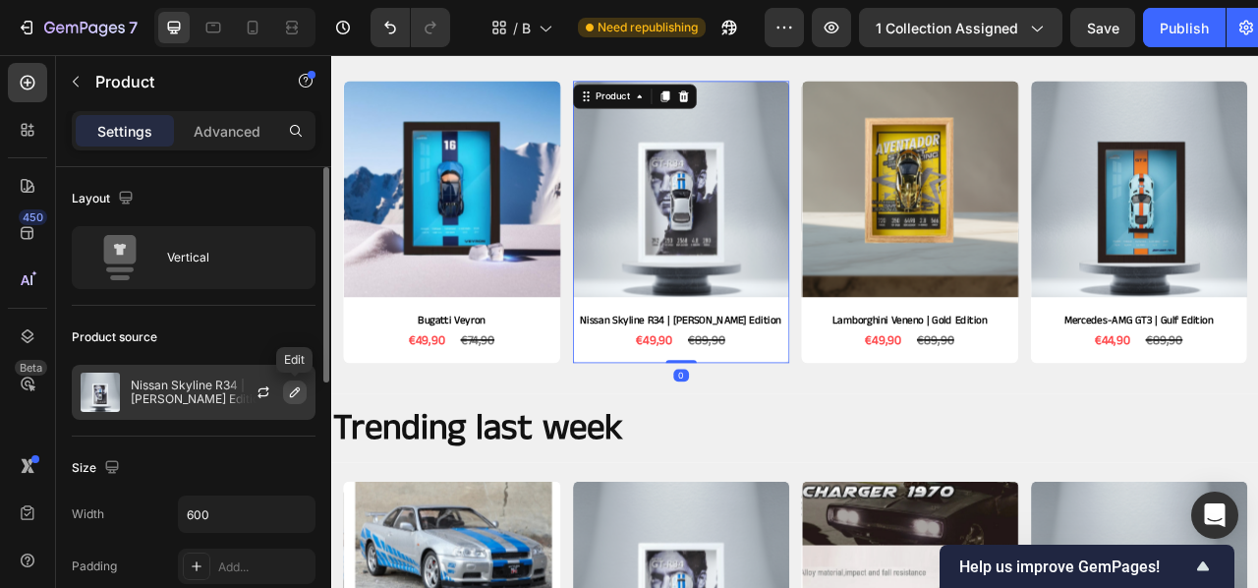
click at [290, 386] on icon "button" at bounding box center [295, 392] width 16 height 16
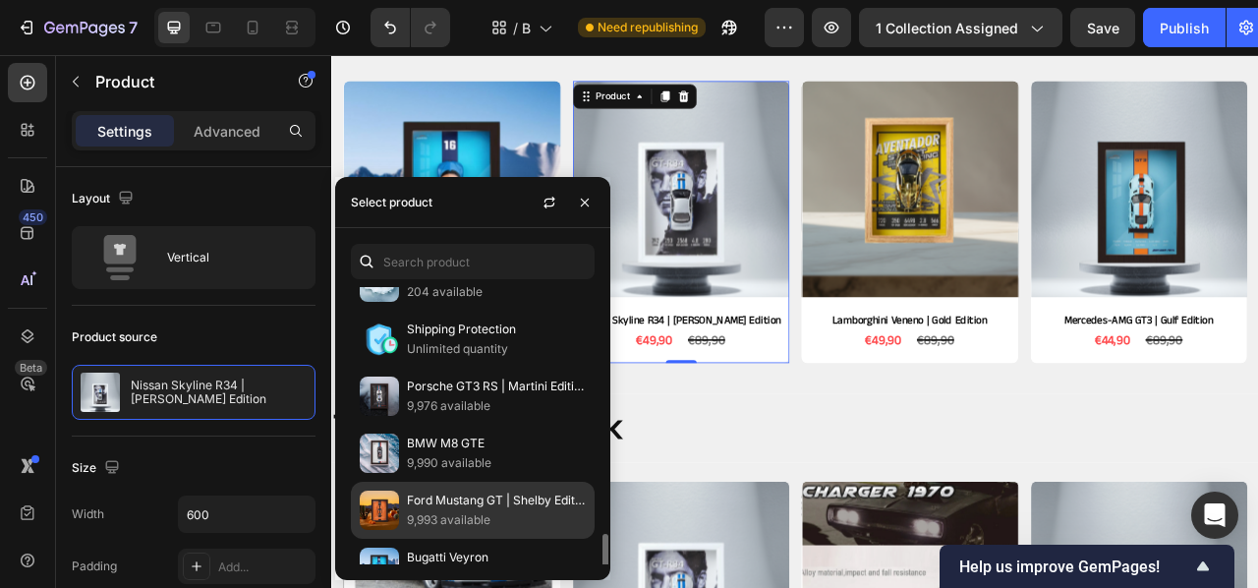
scroll to position [1448, 0]
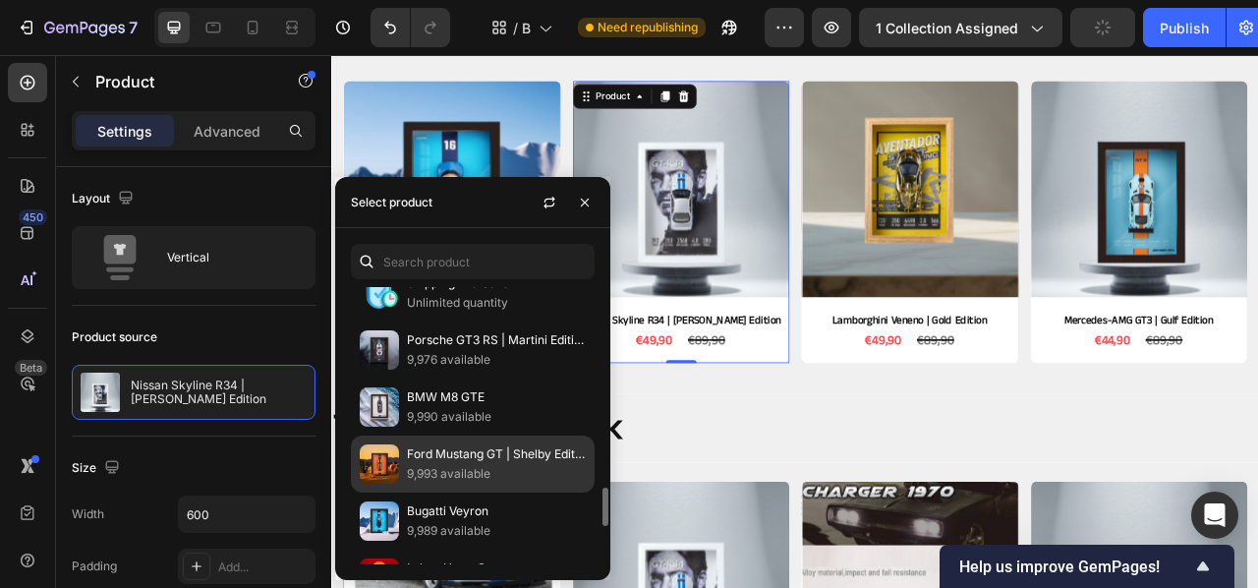
click at [394, 461] on img at bounding box center [379, 463] width 39 height 39
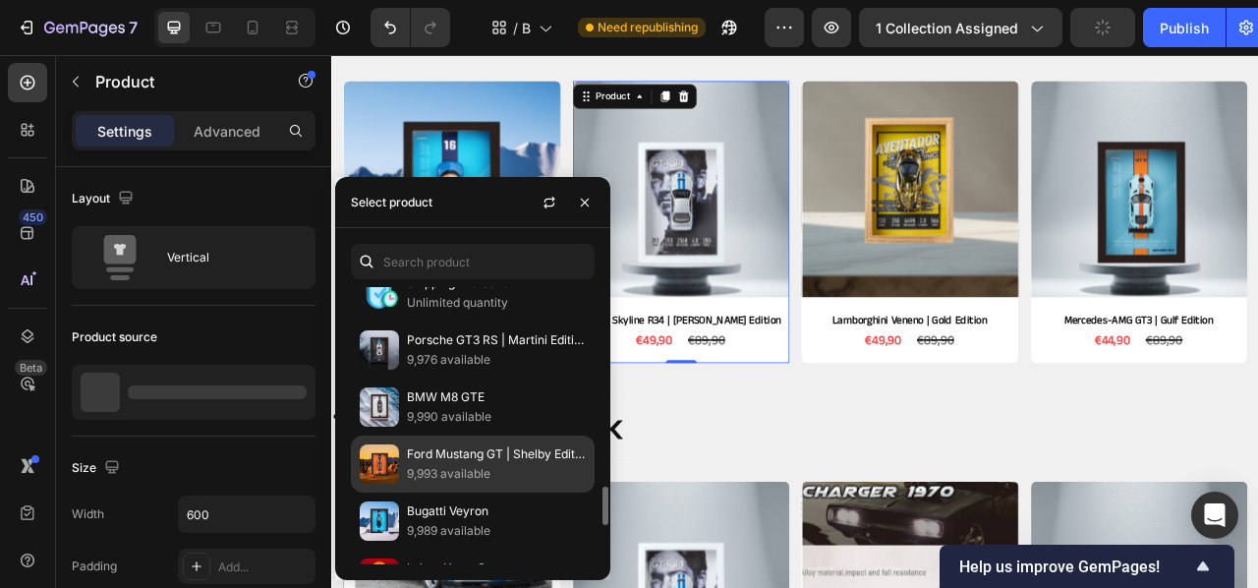
scroll to position [1447, 0]
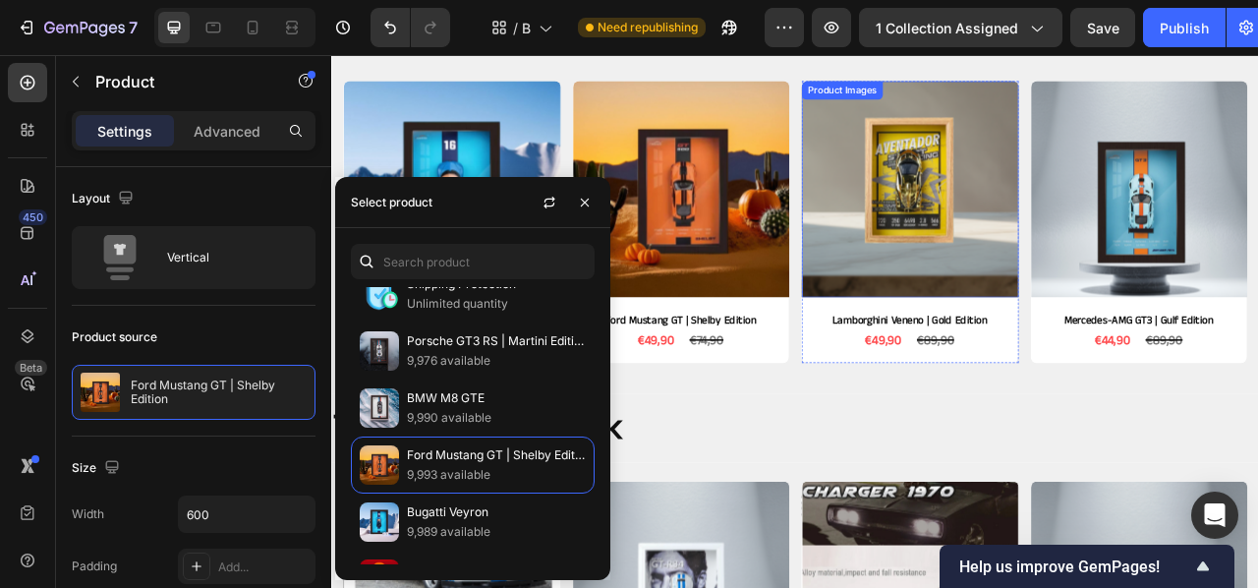
click at [956, 306] on img at bounding box center [1067, 226] width 276 height 276
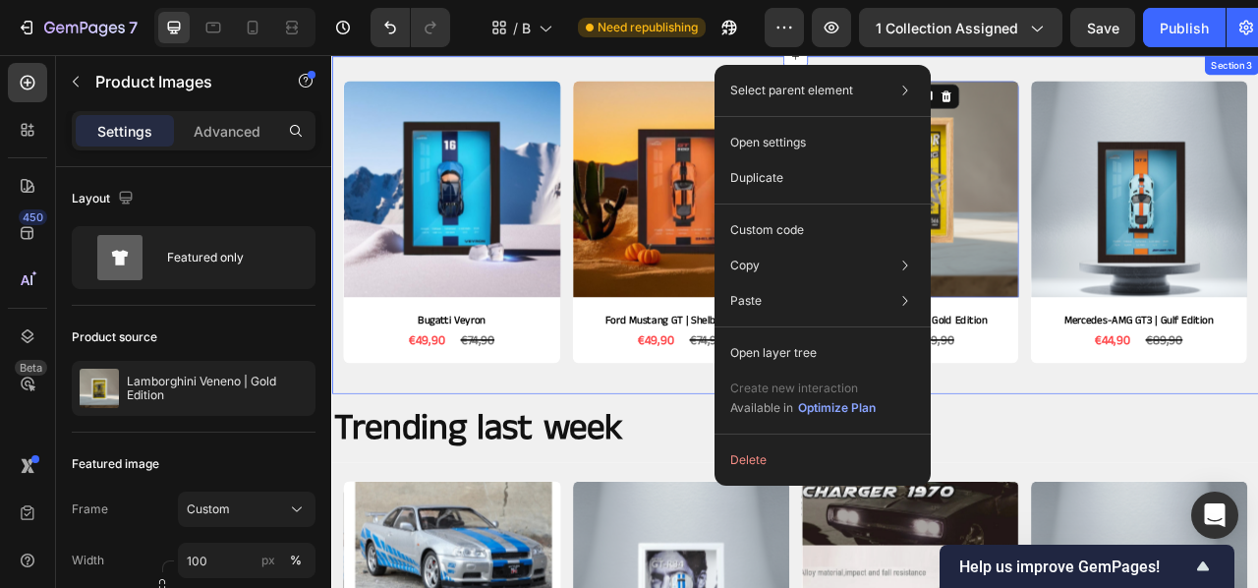
click at [561, 481] on div "Product Images Bugatti Veyron Product Title €49,90 Product Price Product Price …" at bounding box center [920, 272] width 1179 height 431
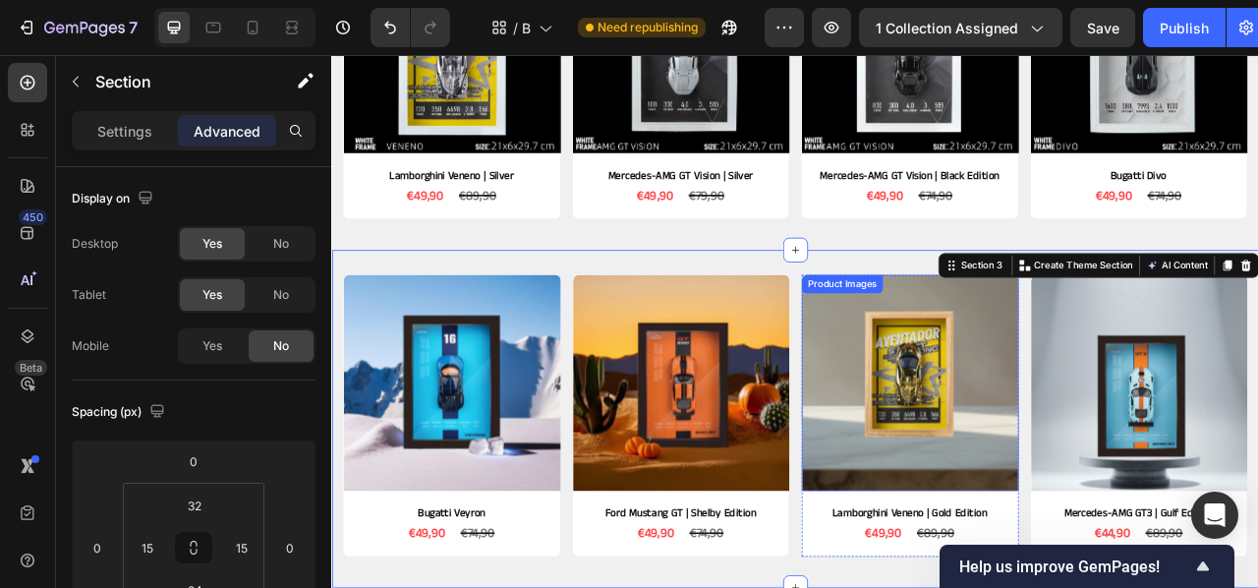
scroll to position [651, 0]
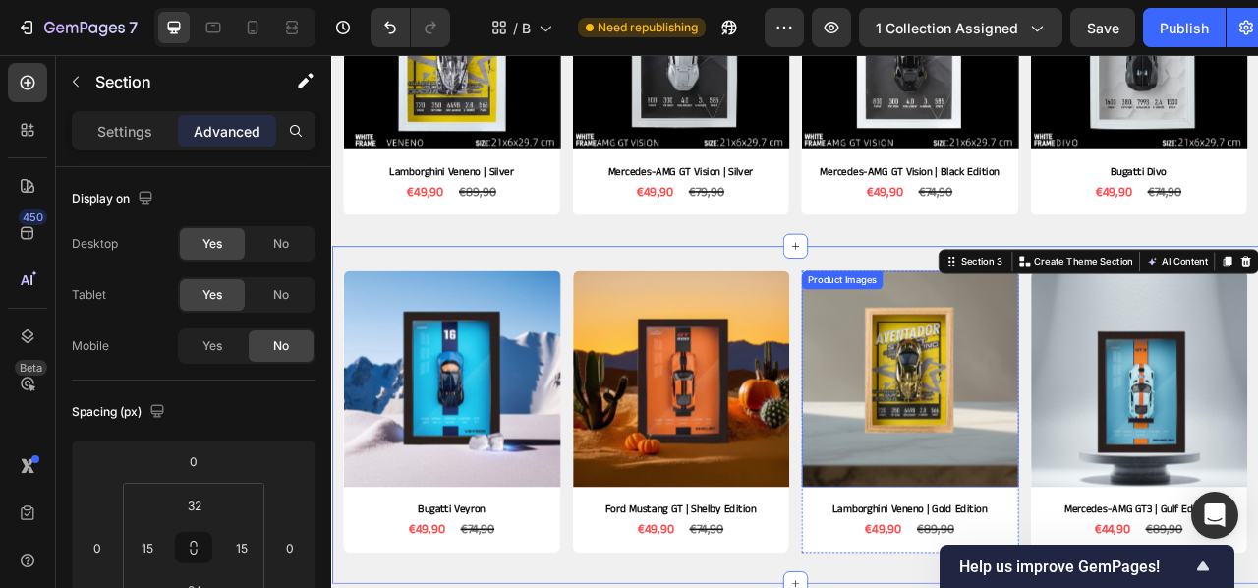
click at [1092, 453] on img at bounding box center [1067, 467] width 276 height 276
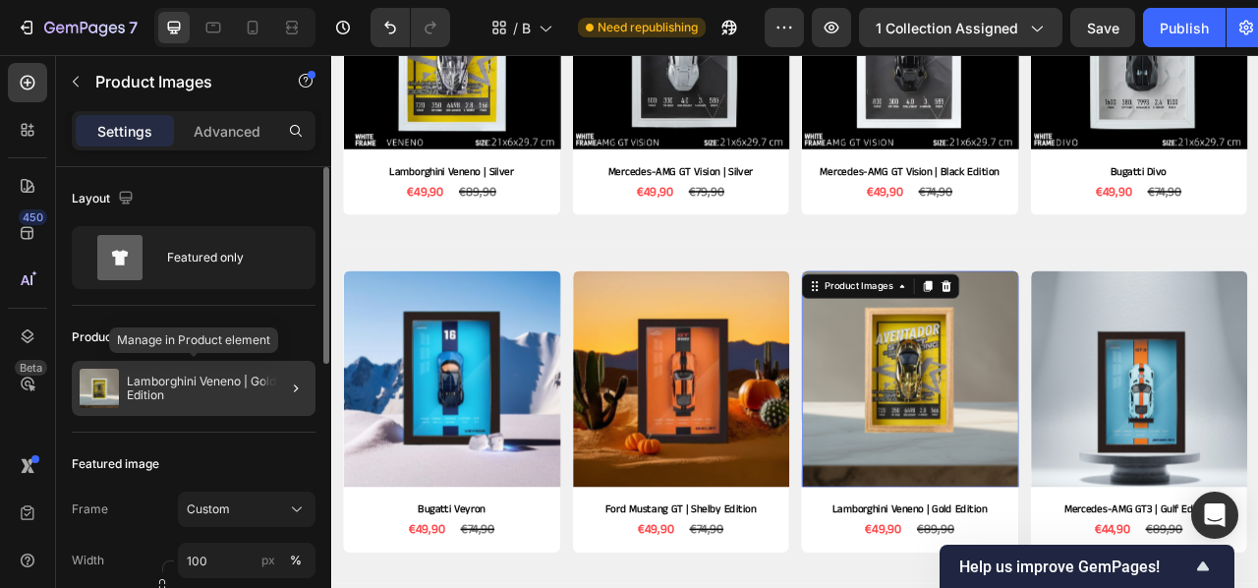
click at [216, 384] on p "Lamborghini Veneno | Gold Edition" at bounding box center [217, 388] width 181 height 28
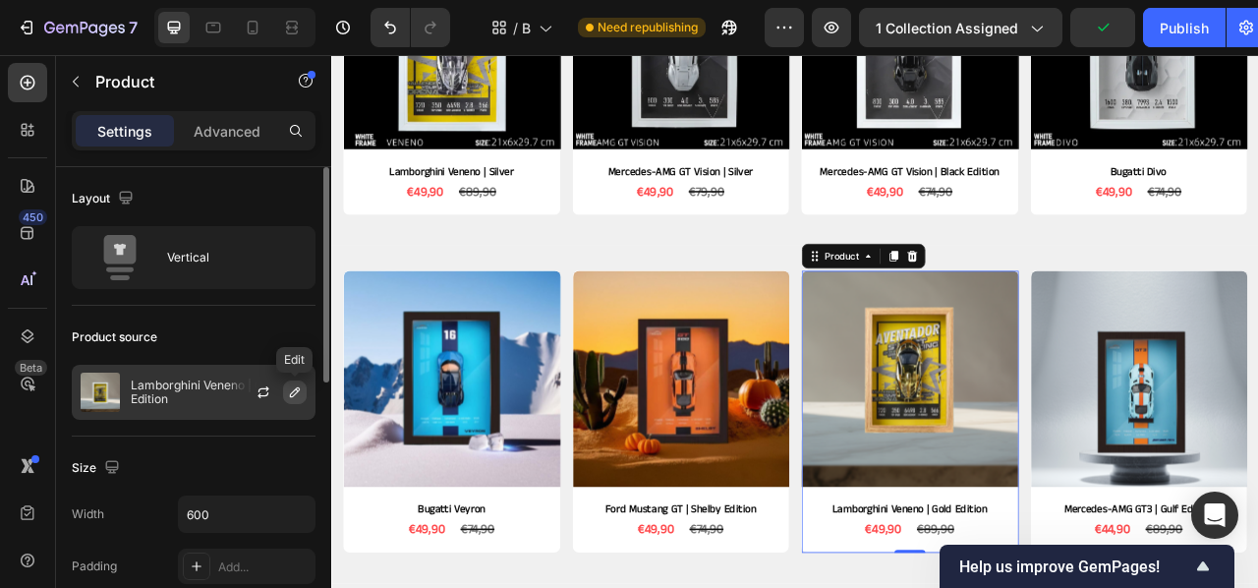
click at [287, 396] on icon "button" at bounding box center [295, 392] width 16 height 16
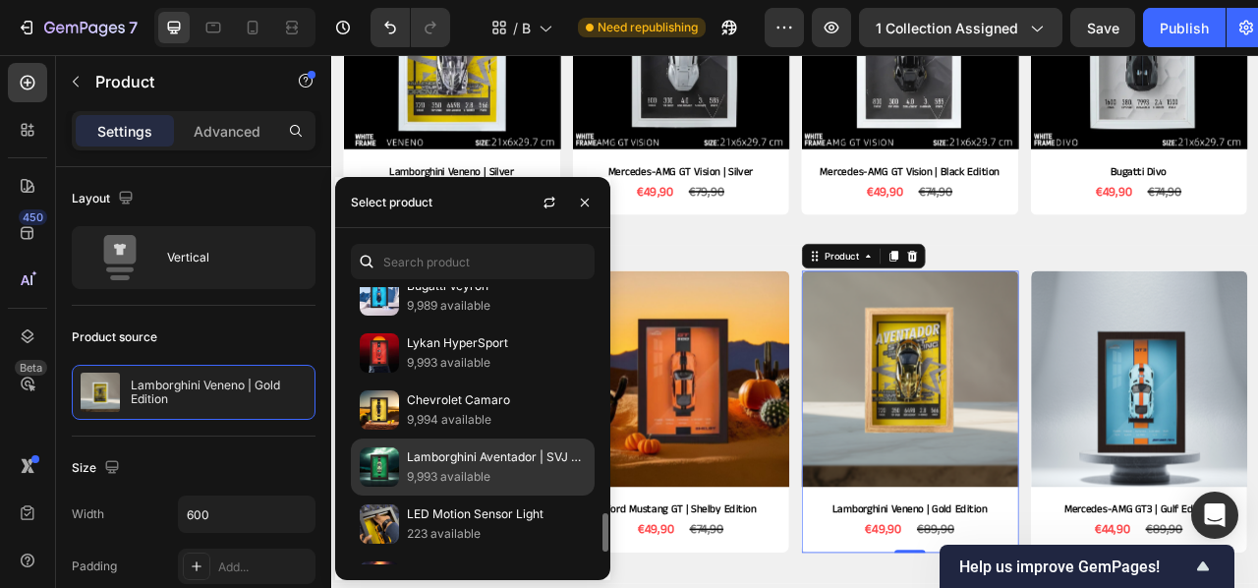
scroll to position [1668, 0]
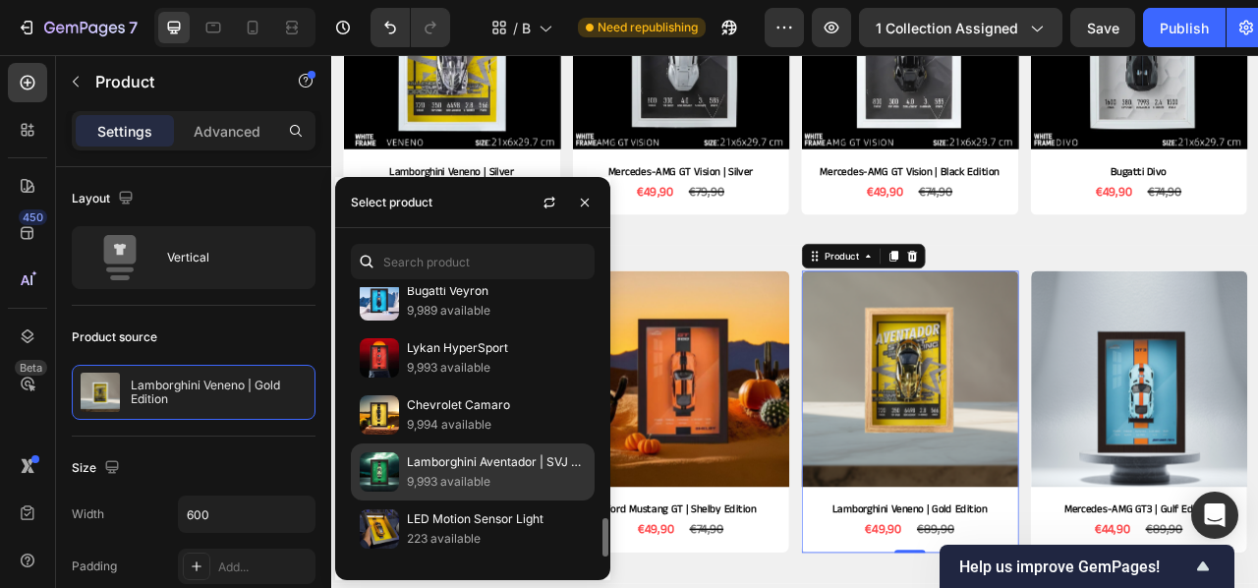
click at [459, 486] on div "Lamborghini Aventador | SVJ 63 Edition 9,993 available" at bounding box center [473, 471] width 244 height 57
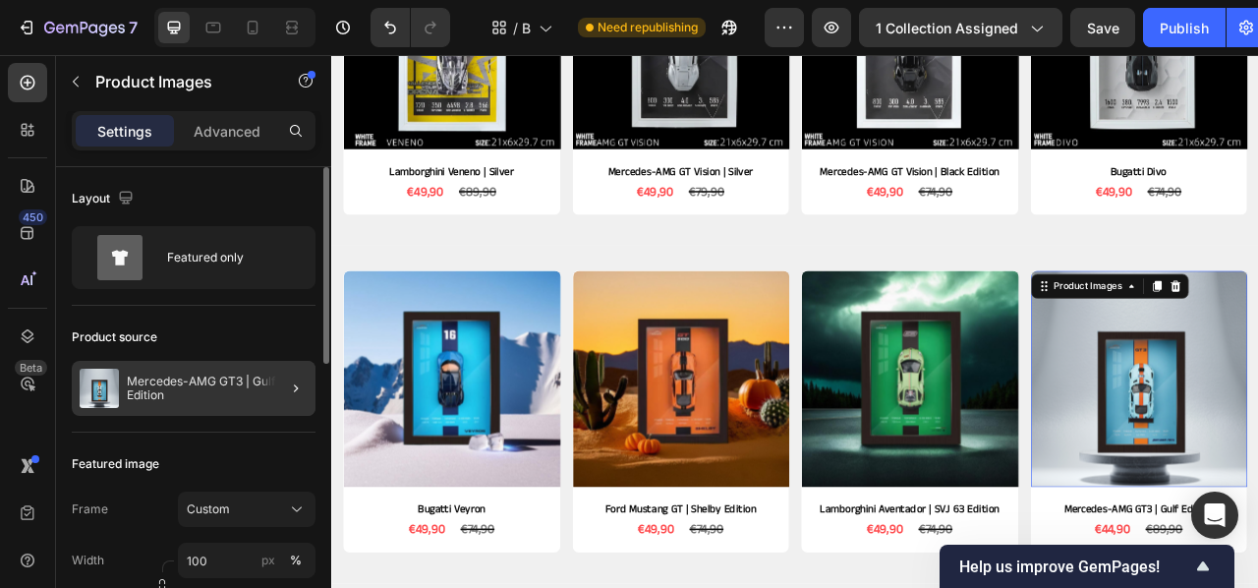
click at [311, 388] on div at bounding box center [287, 388] width 55 height 55
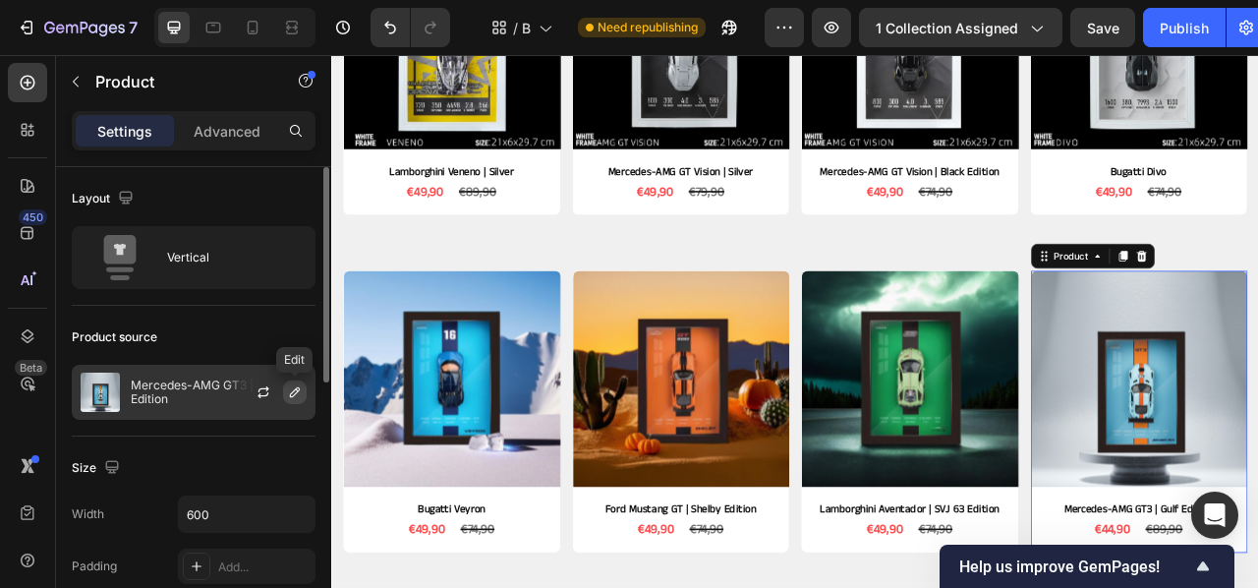
click at [294, 391] on icon "button" at bounding box center [295, 392] width 16 height 16
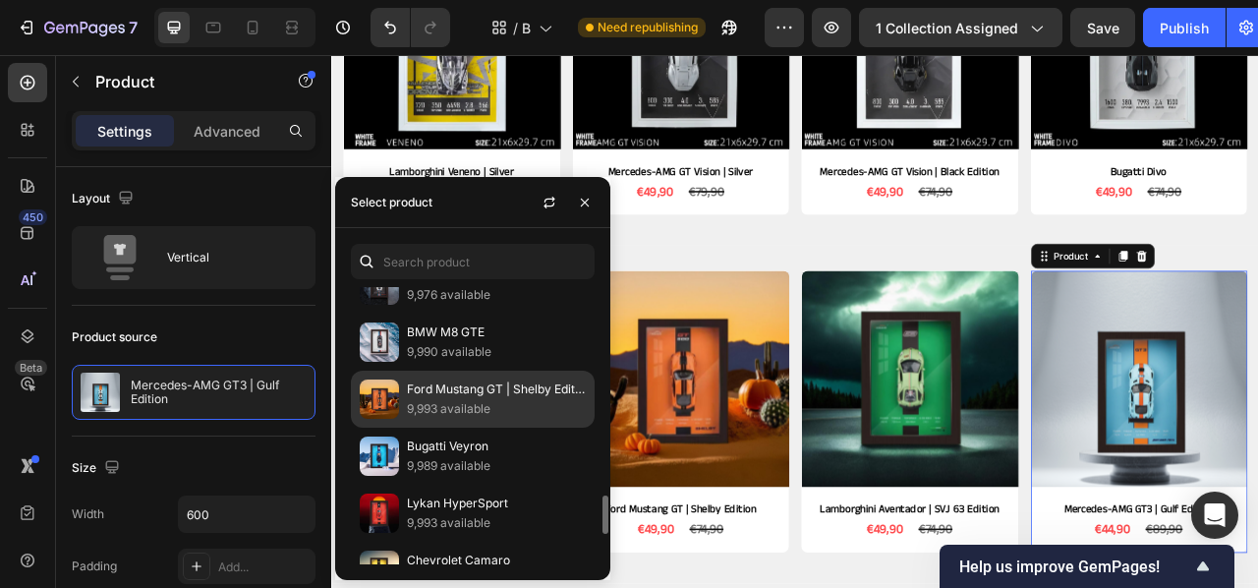
scroll to position [1512, 0]
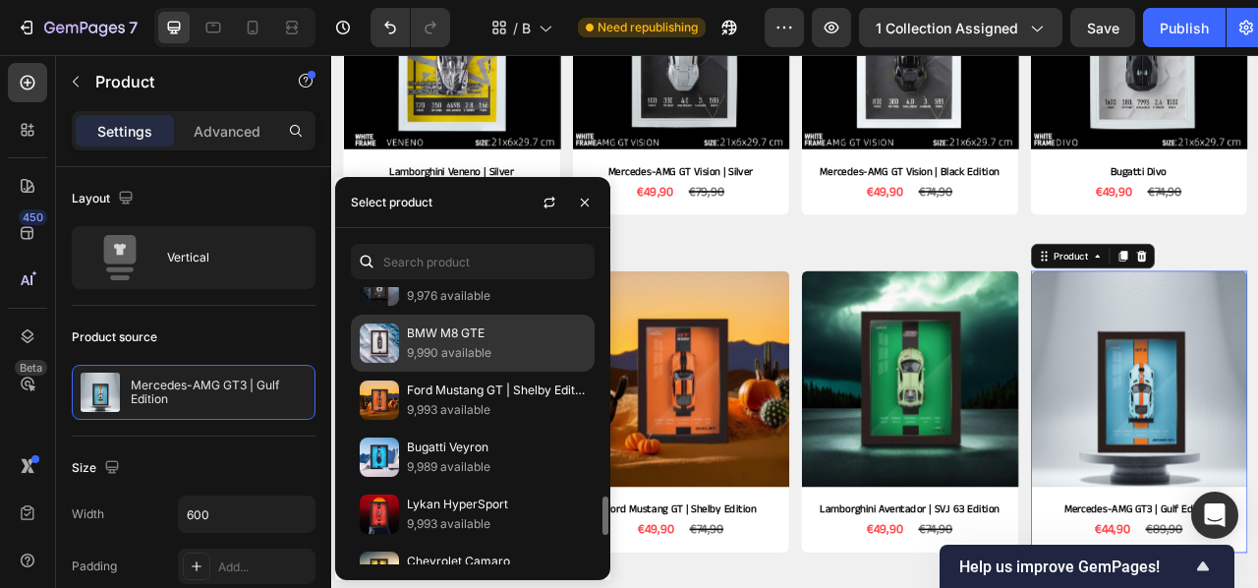
click at [442, 326] on div "BMW M8 GTE 9,990 available" at bounding box center [473, 343] width 244 height 57
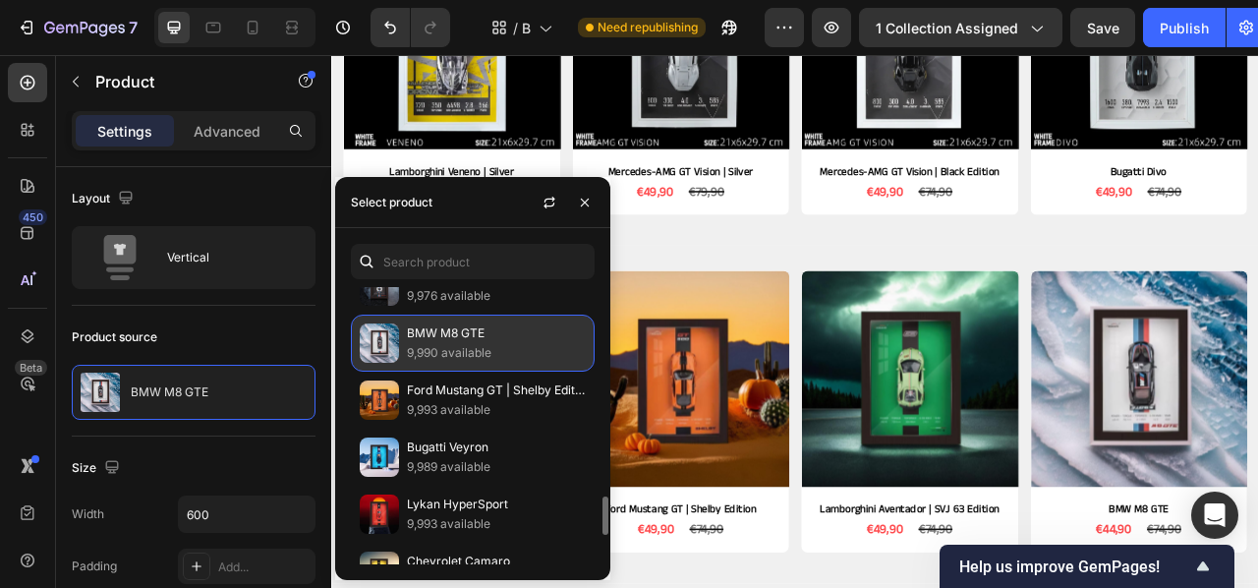
click at [481, 343] on p "BMW M8 GTE" at bounding box center [496, 333] width 179 height 20
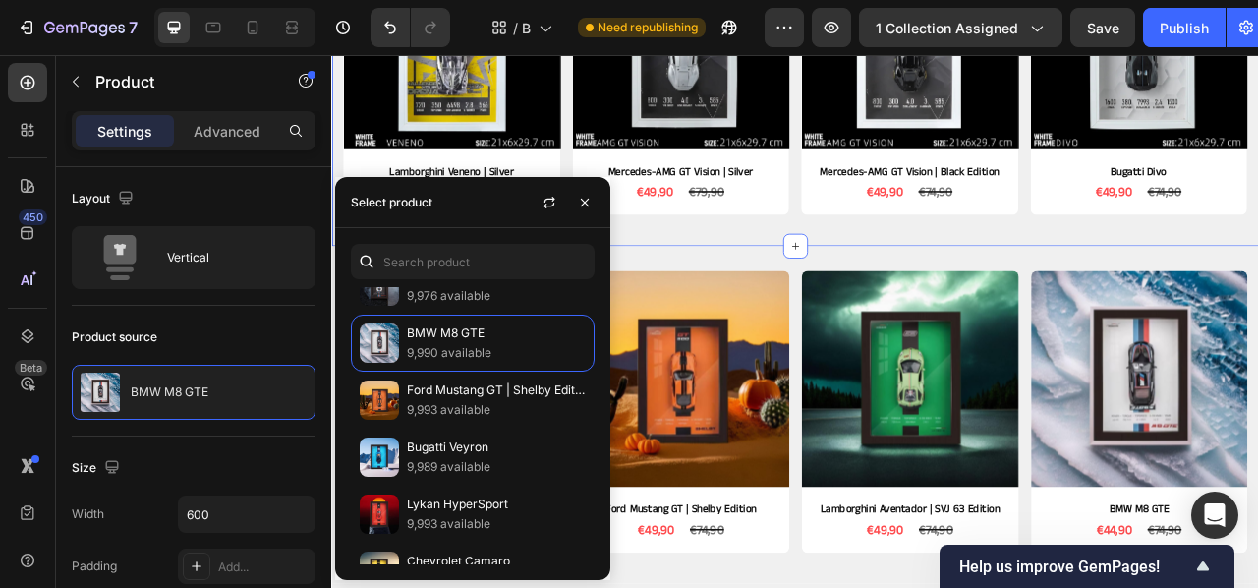
click at [1097, 284] on div "Product Images Lamborghini Veneno | Silver Product Title €49,90 Product Price P…" at bounding box center [920, 63] width 1179 height 470
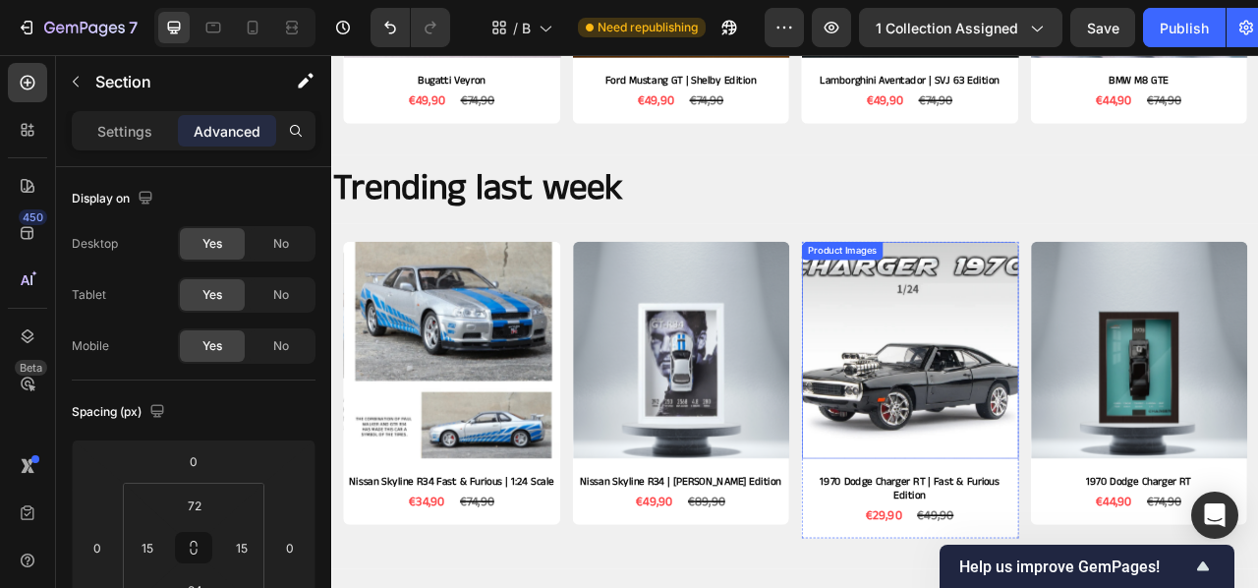
scroll to position [1201, 0]
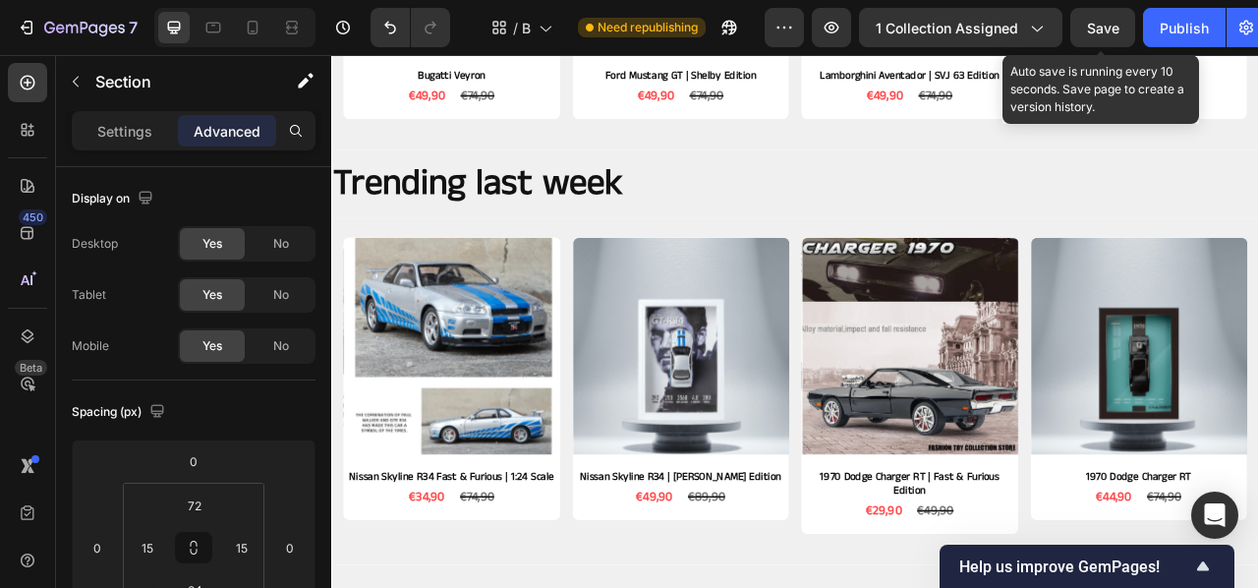
click at [1117, 18] on div "Save" at bounding box center [1103, 28] width 32 height 21
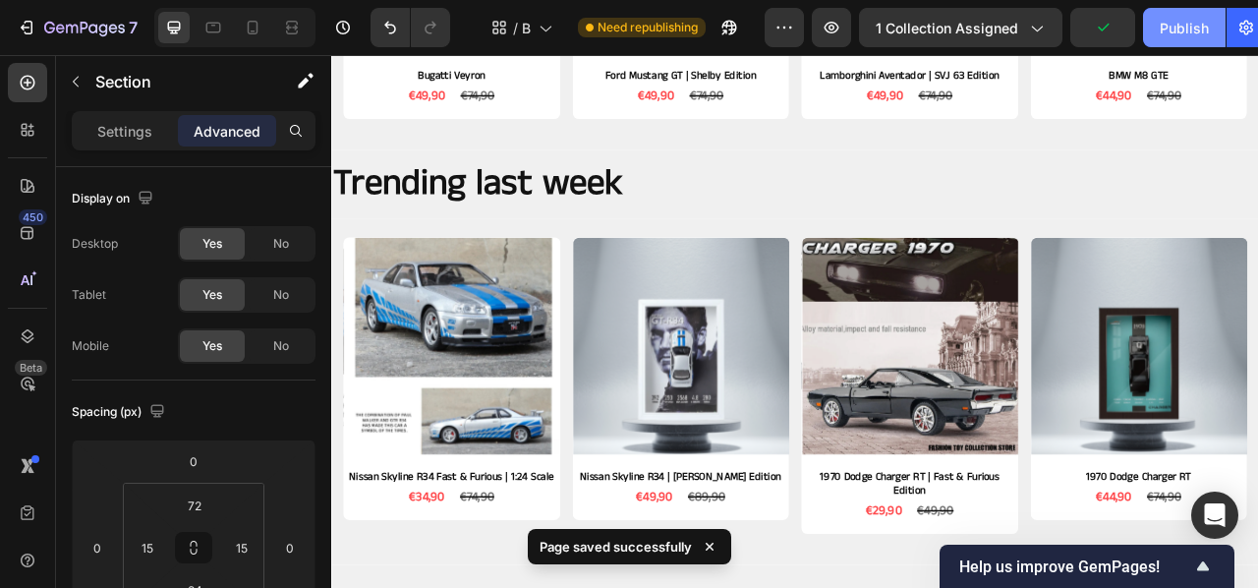
click at [1152, 21] on button "Publish" at bounding box center [1184, 27] width 83 height 39
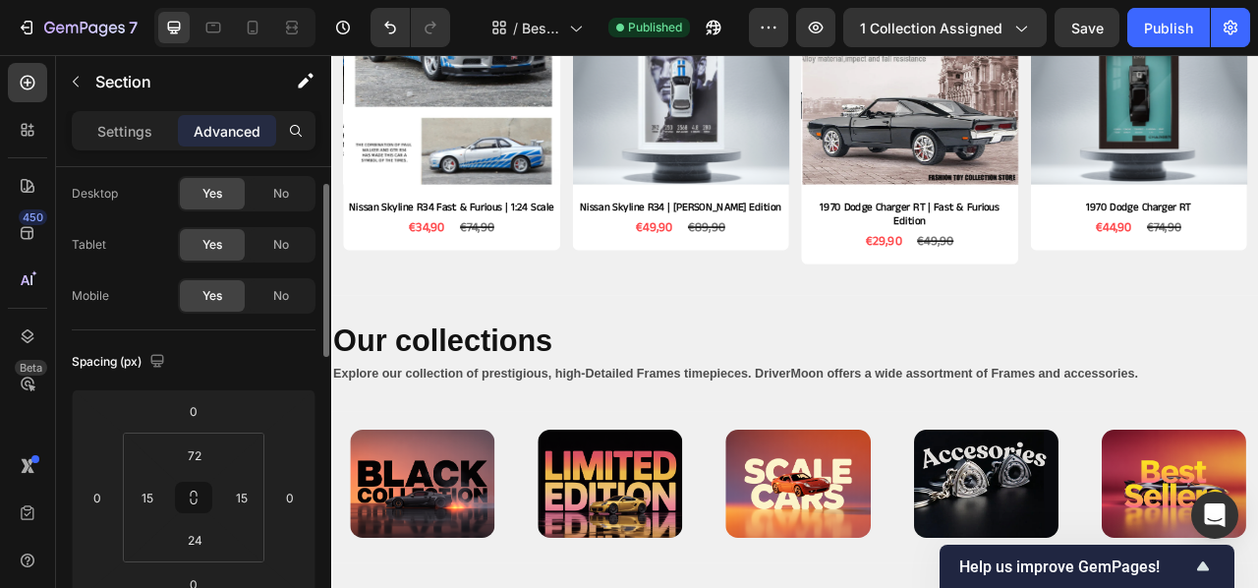
scroll to position [1544, 0]
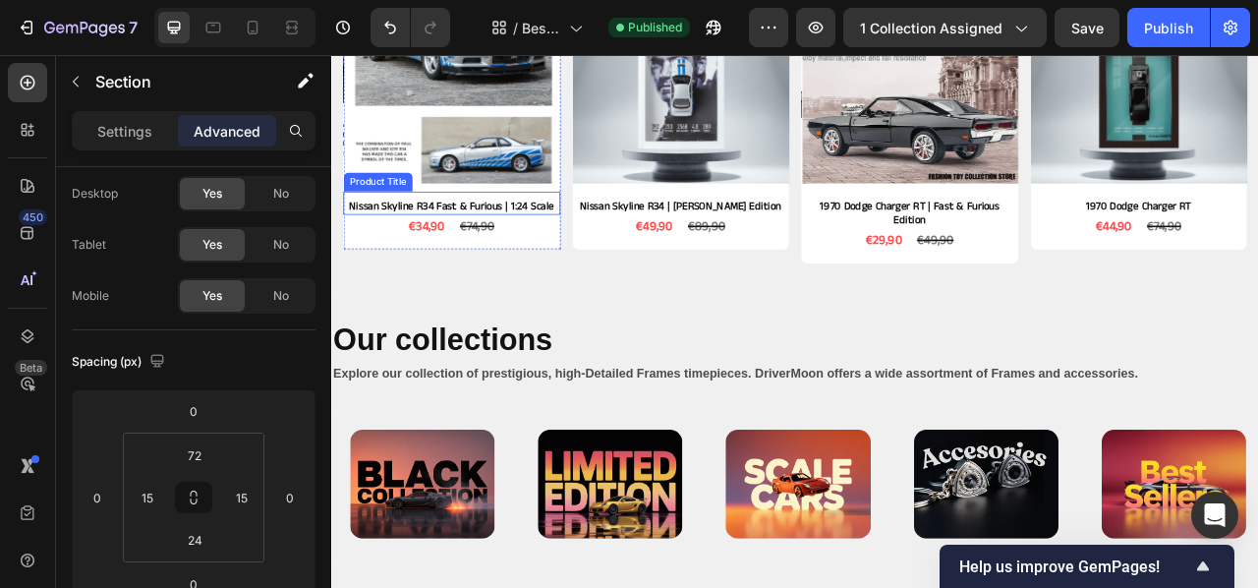
click at [445, 256] on h2 "Nissan Skyline R34 Fast & Furious | 1:24 Scale" at bounding box center [484, 248] width 276 height 22
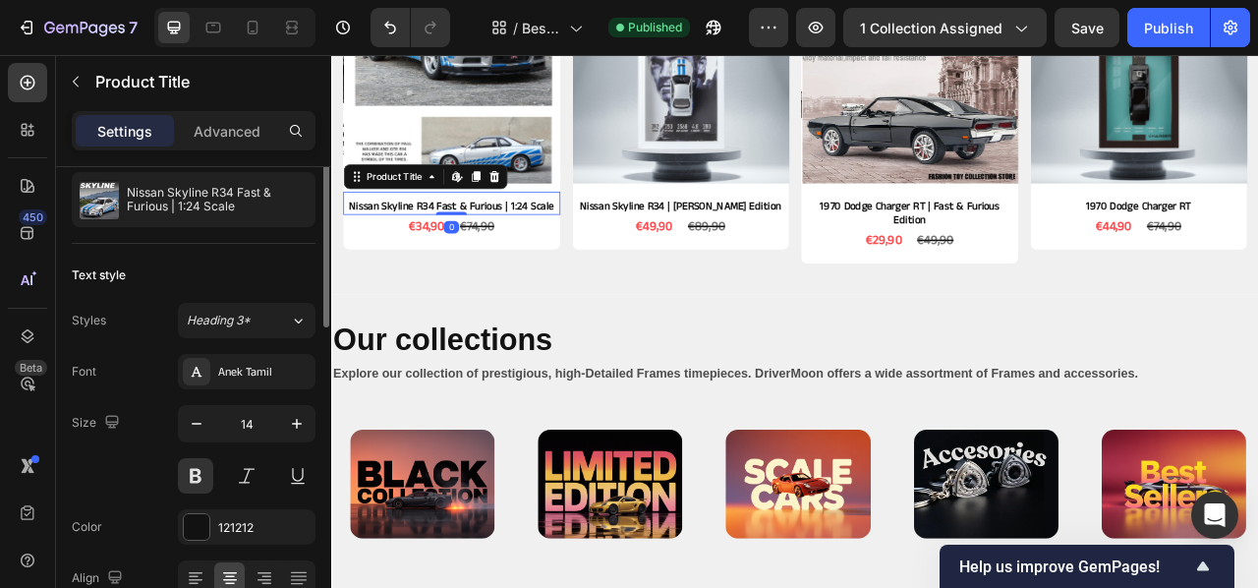
scroll to position [0, 0]
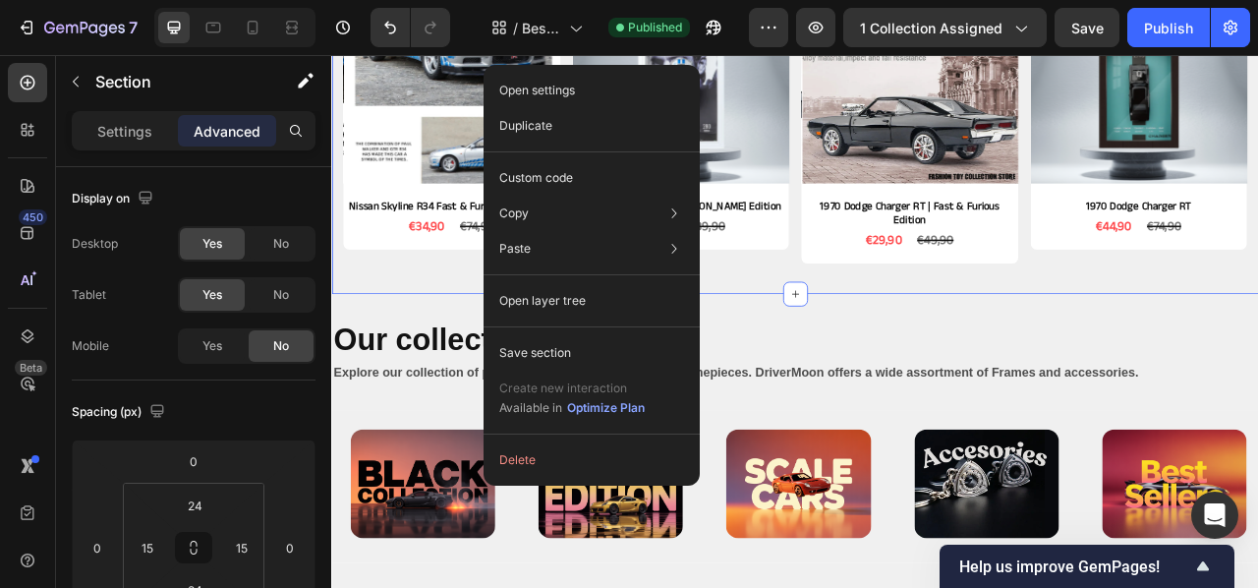
click at [980, 329] on div "Product Images Nissan Skyline R34 Fast & Furious | 1:24 Scale Product Title €34…" at bounding box center [921, 139] width 1150 height 393
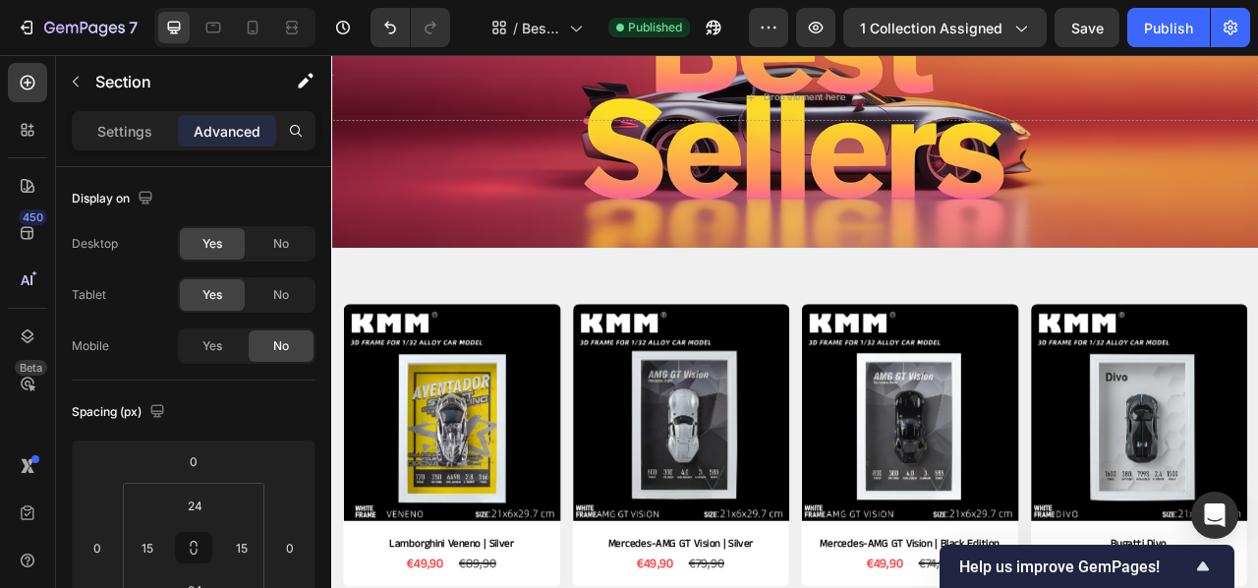
scroll to position [180, 0]
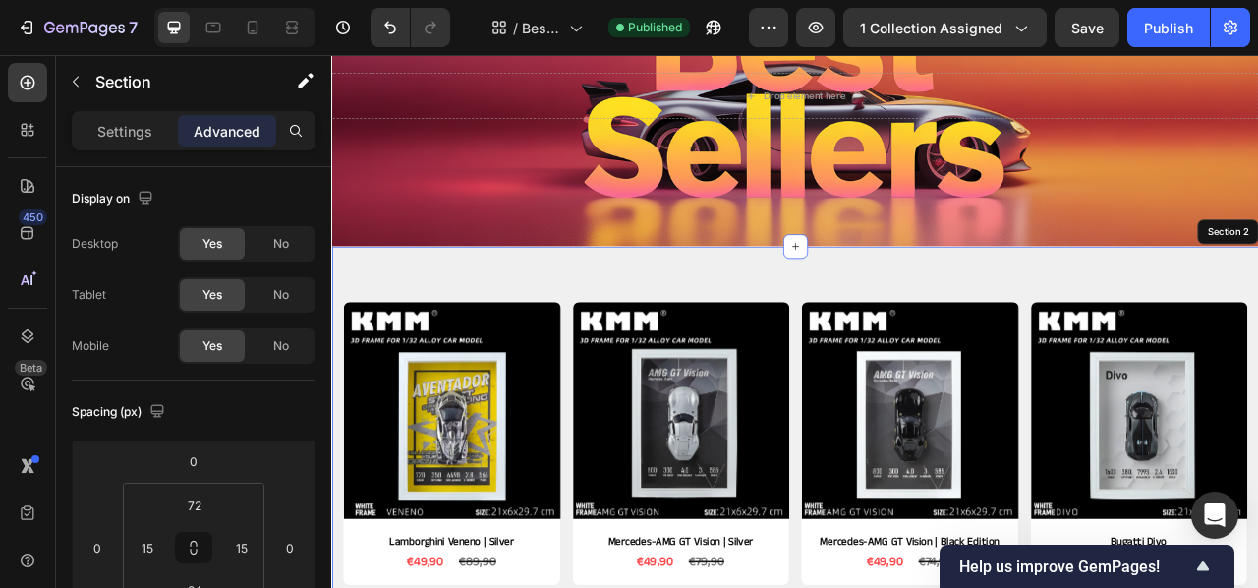
click at [917, 347] on div "Product Images Lamborghini Veneno | Silver Product Title €49,90 Product Price P…" at bounding box center [920, 534] width 1179 height 470
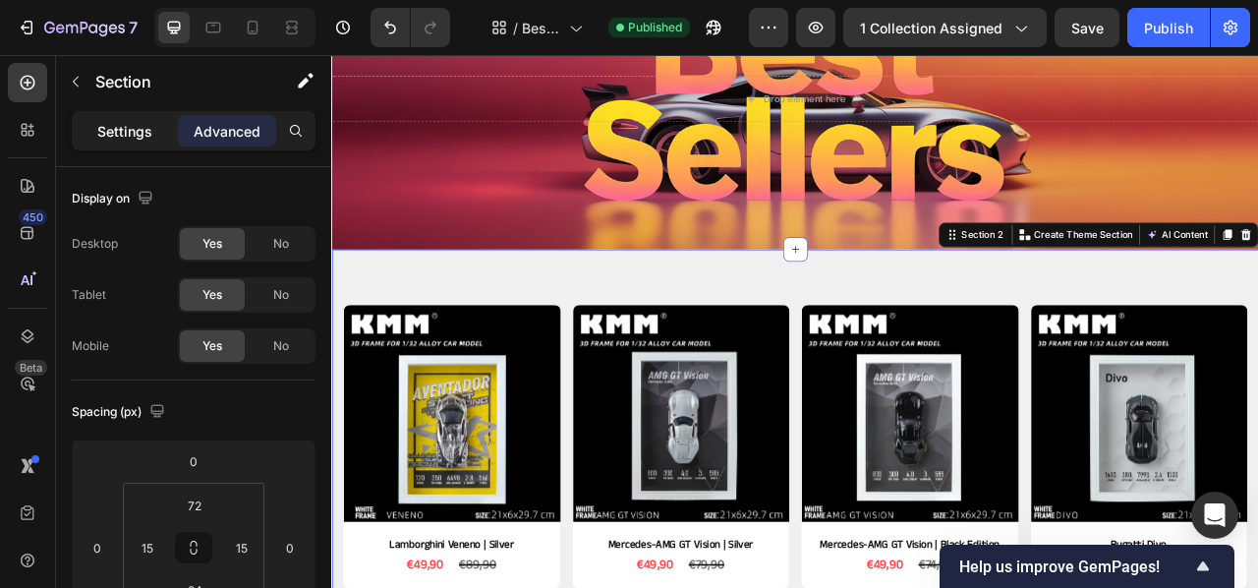
click at [138, 140] on p "Settings" at bounding box center [124, 131] width 55 height 21
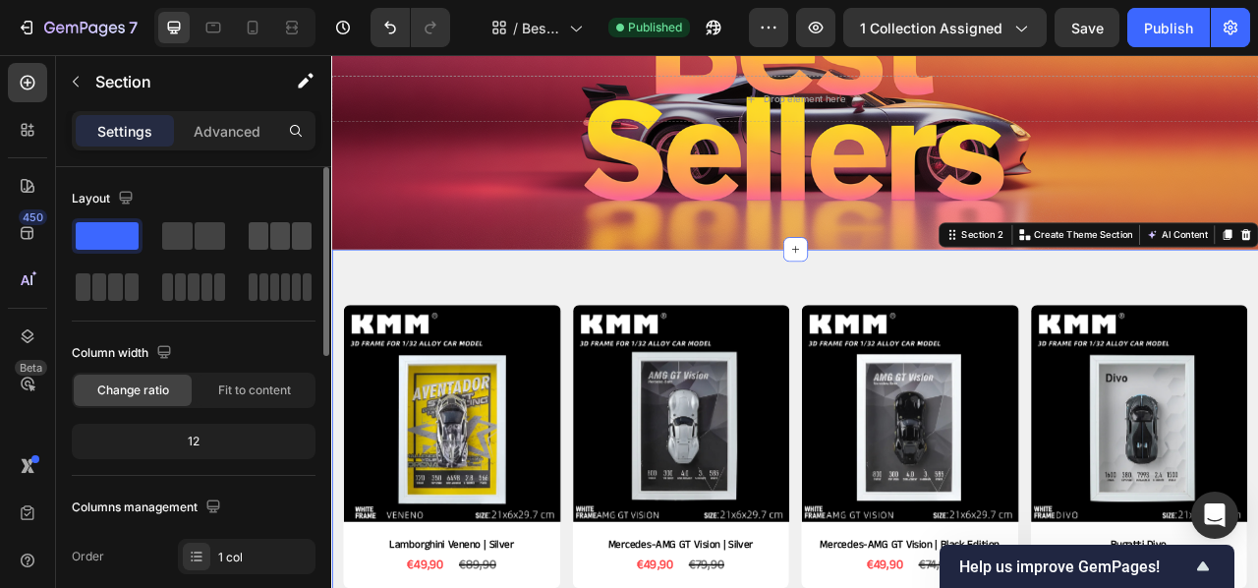
click at [257, 230] on span at bounding box center [259, 236] width 20 height 28
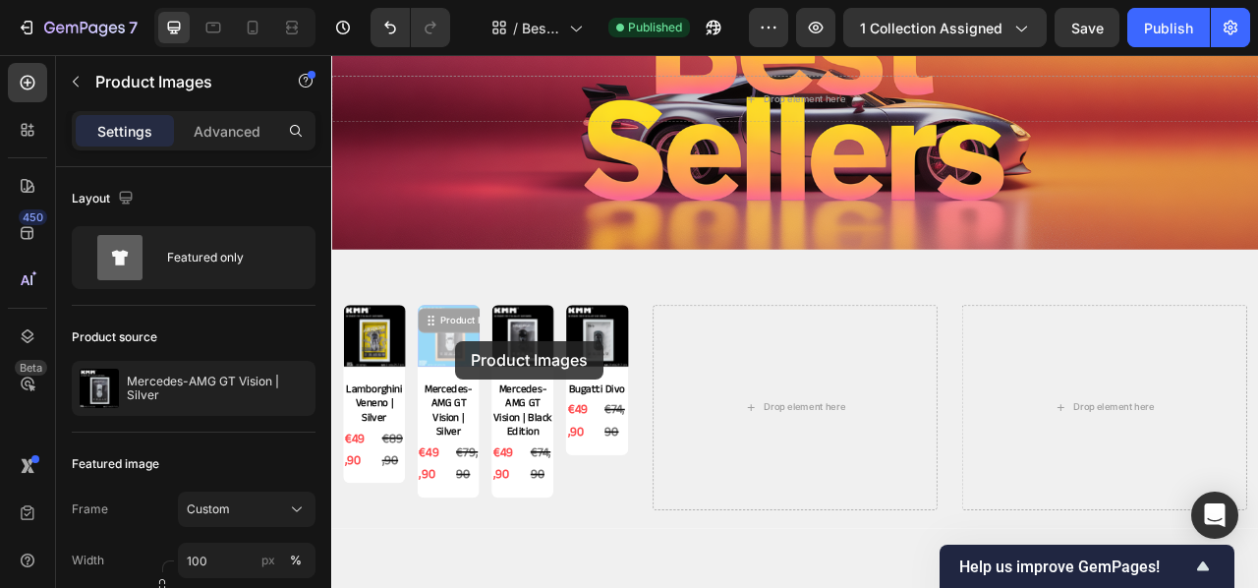
drag, startPoint x: 488, startPoint y: 419, endPoint x: 493, endPoint y: 431, distance: 12.8
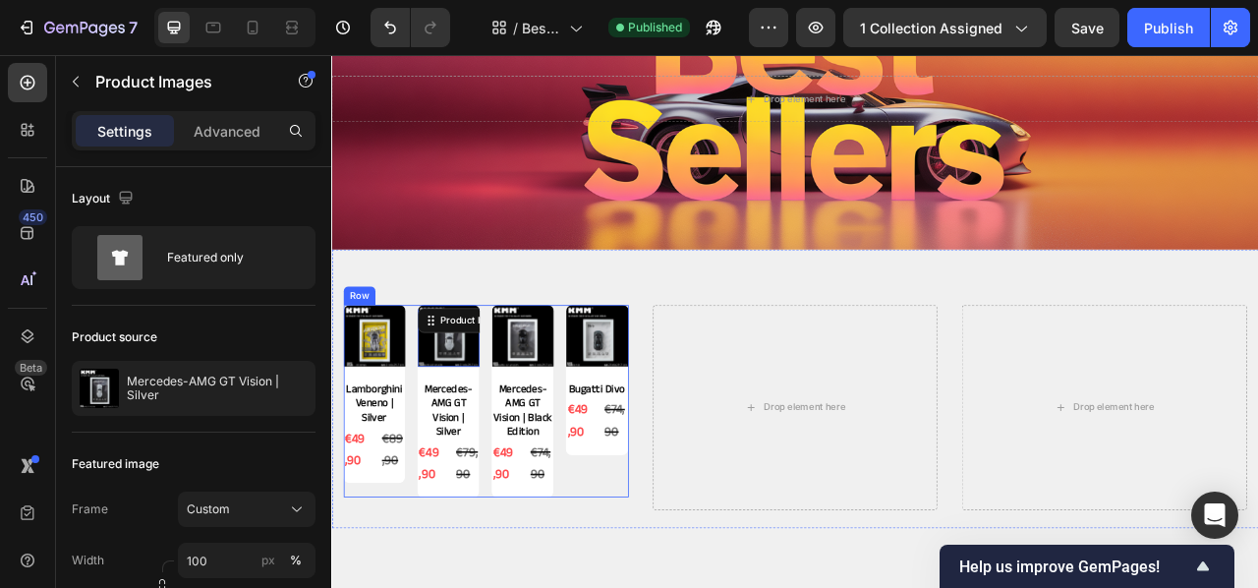
click at [429, 407] on div "Product Images Lamborghini Veneno | Silver Product Title €49,90 Product Price P…" at bounding box center [527, 495] width 363 height 245
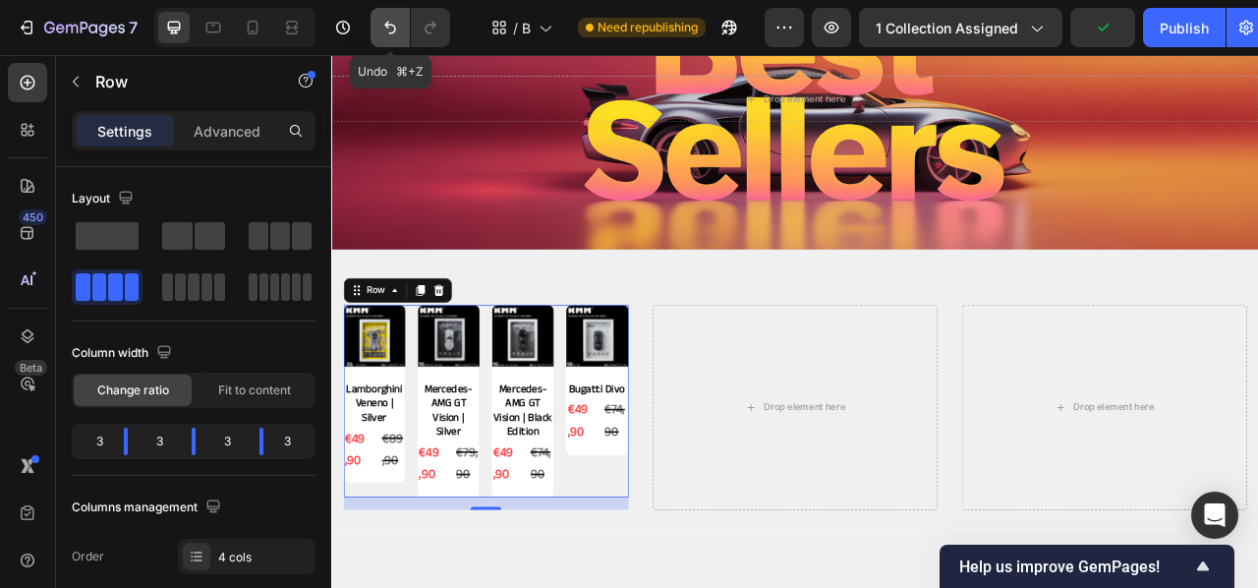
click at [394, 24] on icon "Undo/Redo" at bounding box center [390, 28] width 20 height 20
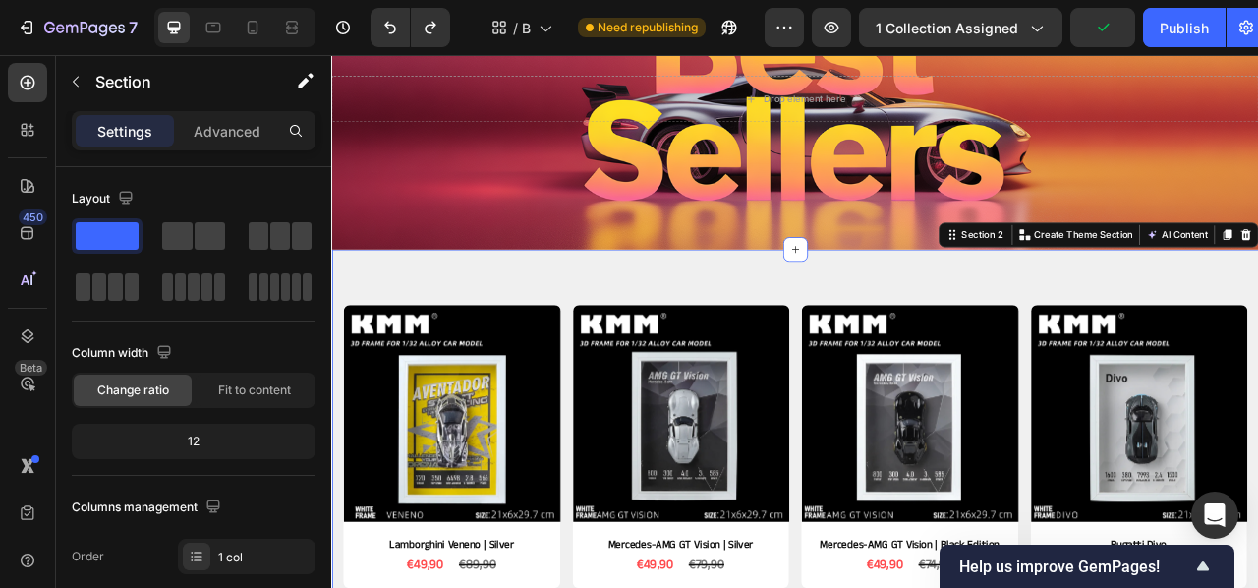
click at [731, 348] on div "Product Images Lamborghini Veneno | Silver Product Title €49,90 Product Price P…" at bounding box center [920, 538] width 1179 height 470
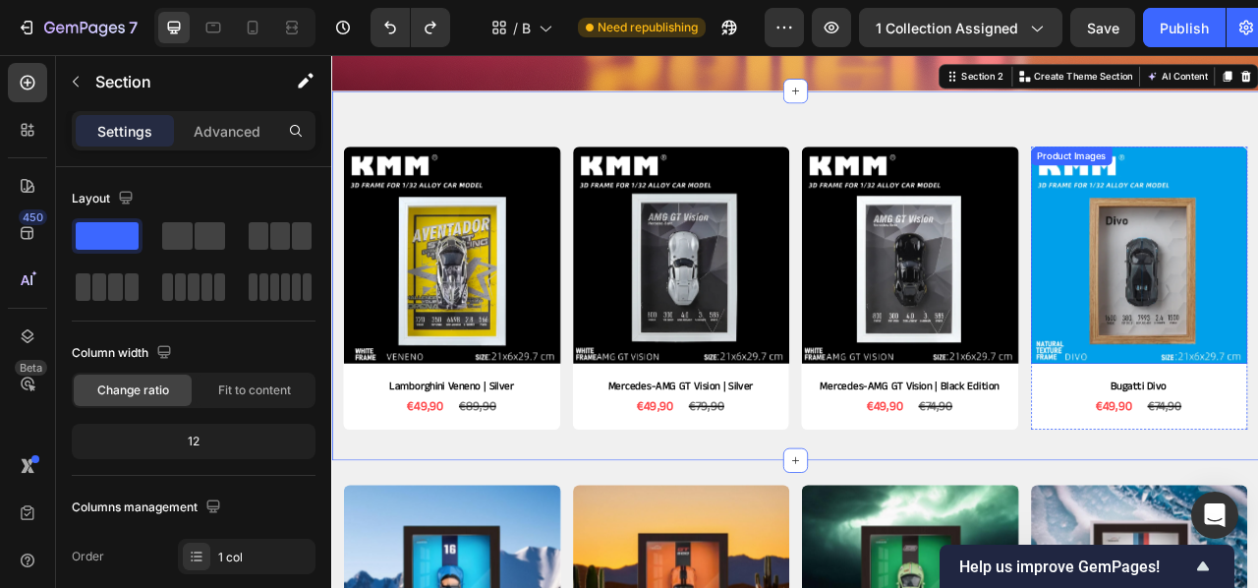
scroll to position [352, 0]
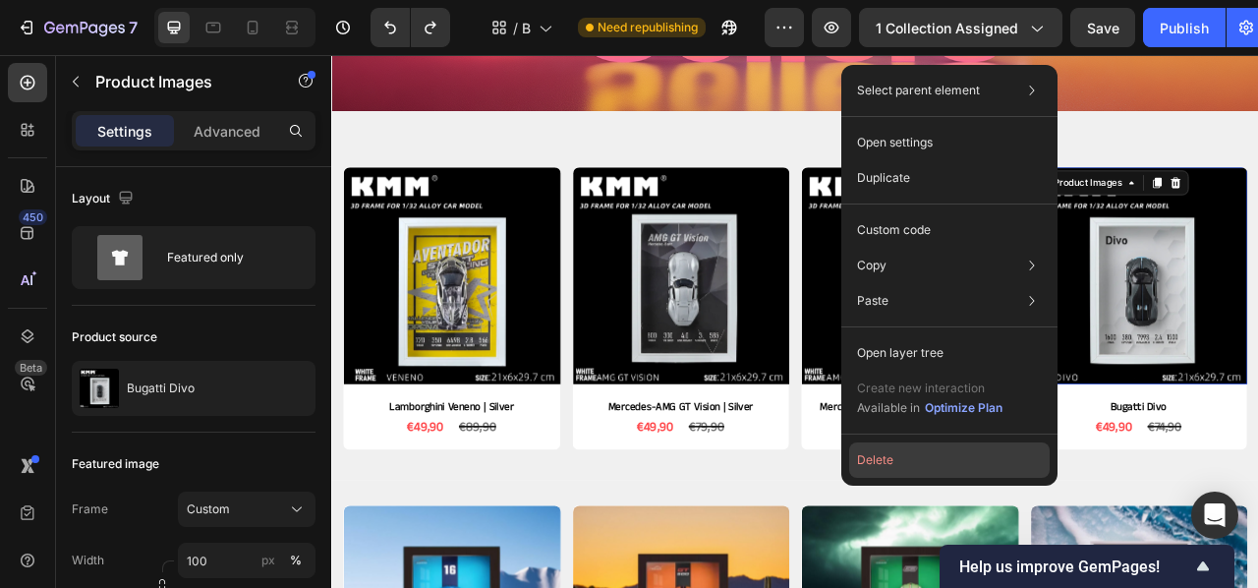
click at [991, 447] on button "Delete" at bounding box center [949, 459] width 201 height 35
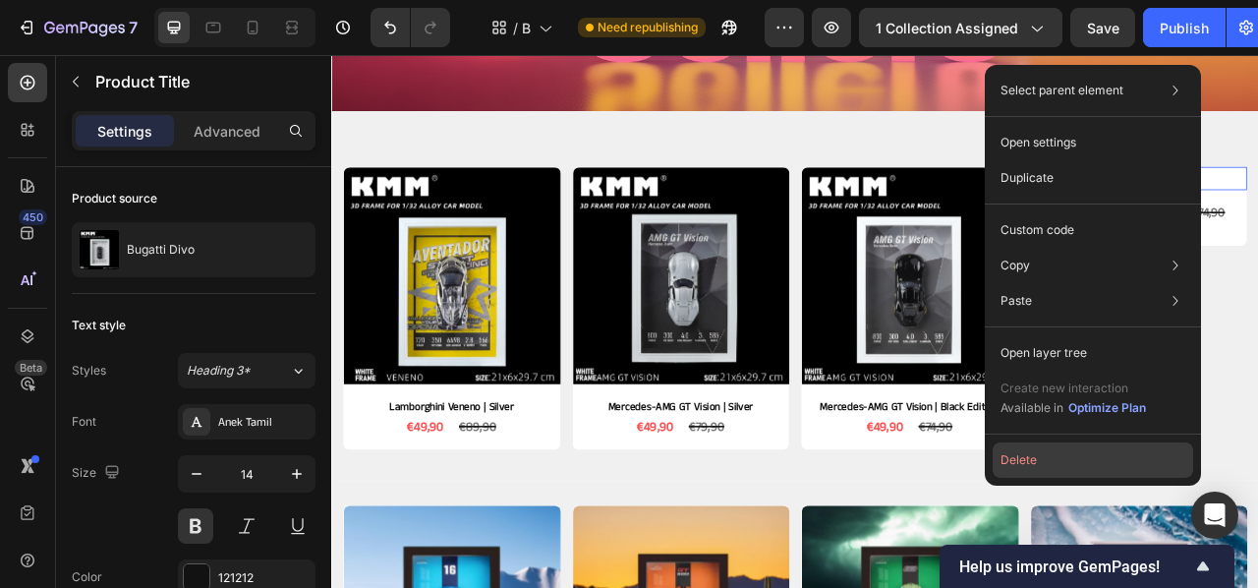
click at [1039, 450] on button "Delete" at bounding box center [1093, 459] width 201 height 35
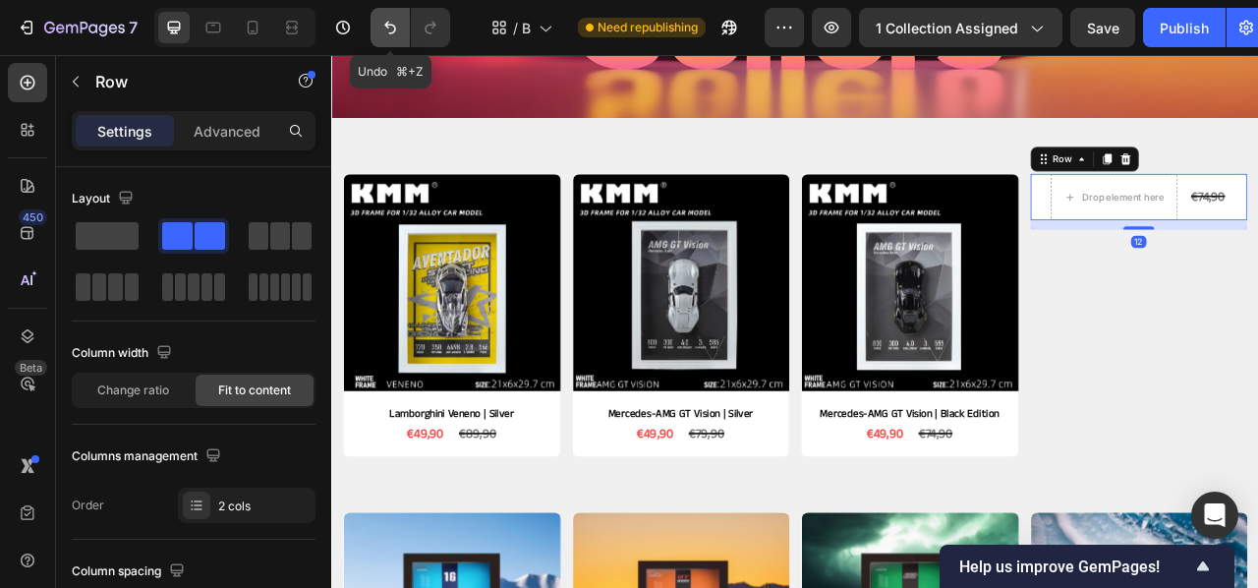
click at [388, 13] on button "Undo/Redo" at bounding box center [390, 27] width 39 height 39
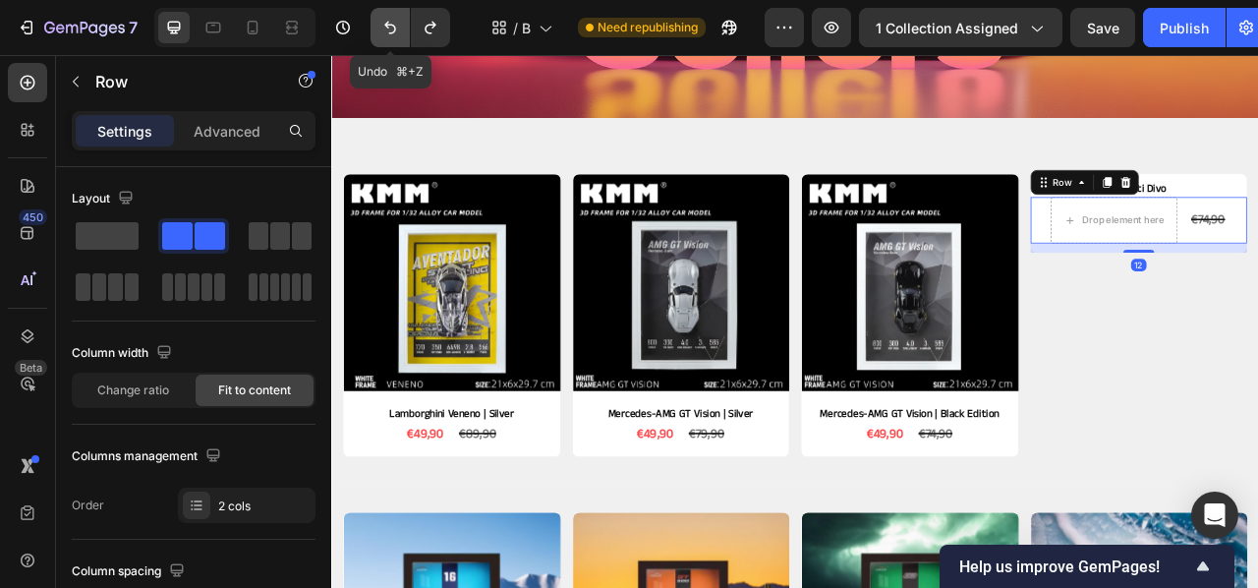
click at [389, 13] on button "Undo/Redo" at bounding box center [390, 27] width 39 height 39
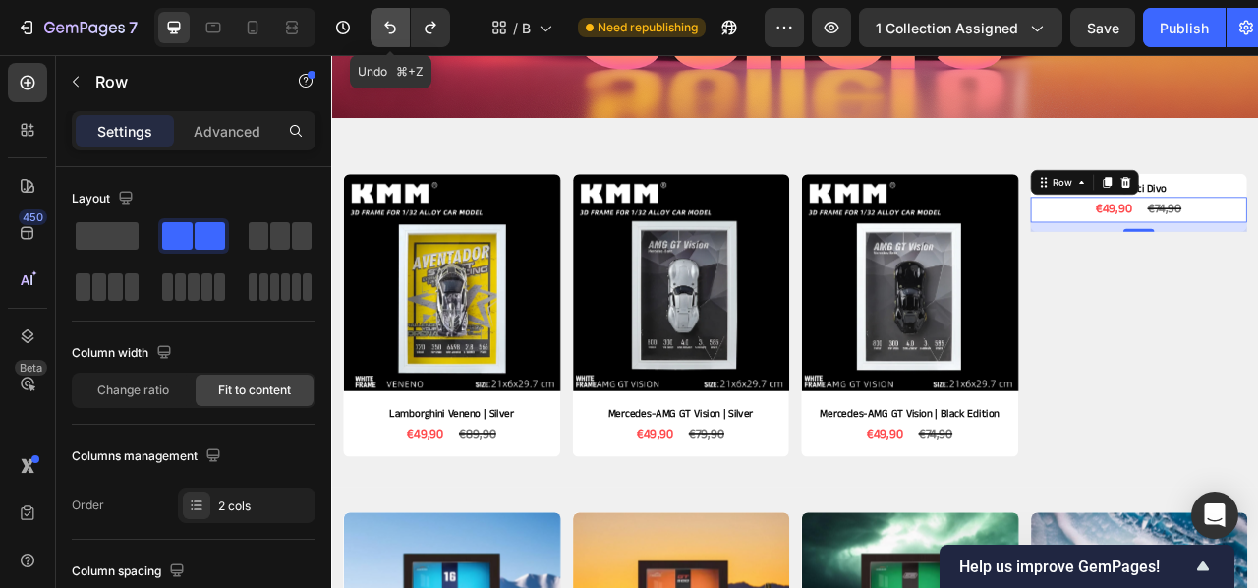
click at [390, 13] on button "Undo/Redo" at bounding box center [390, 27] width 39 height 39
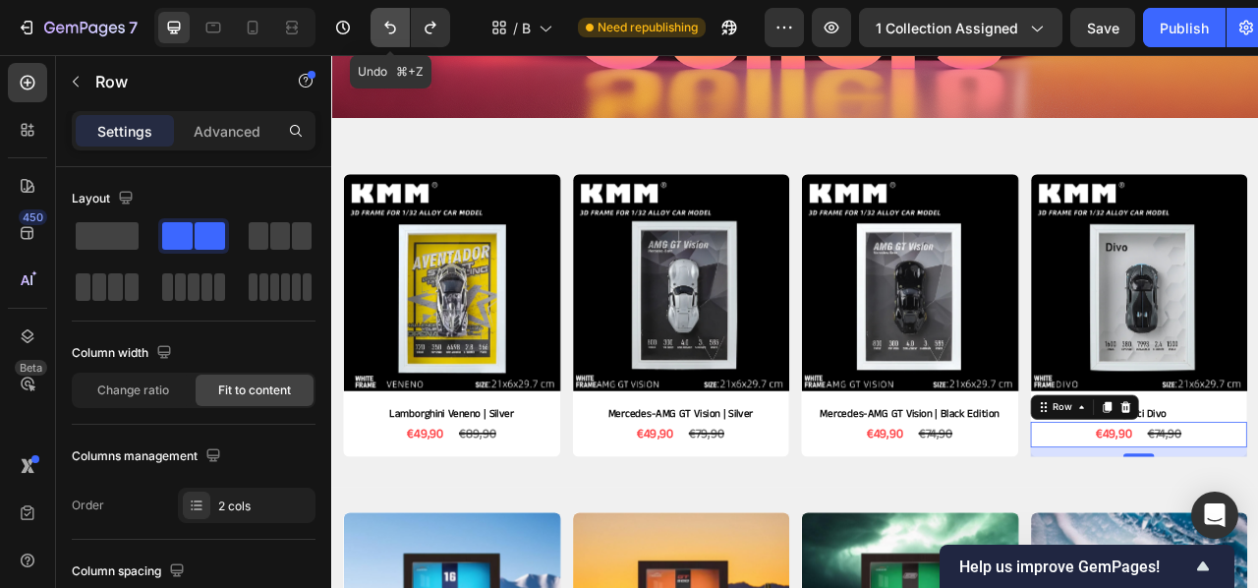
click at [391, 14] on button "Undo/Redo" at bounding box center [390, 27] width 39 height 39
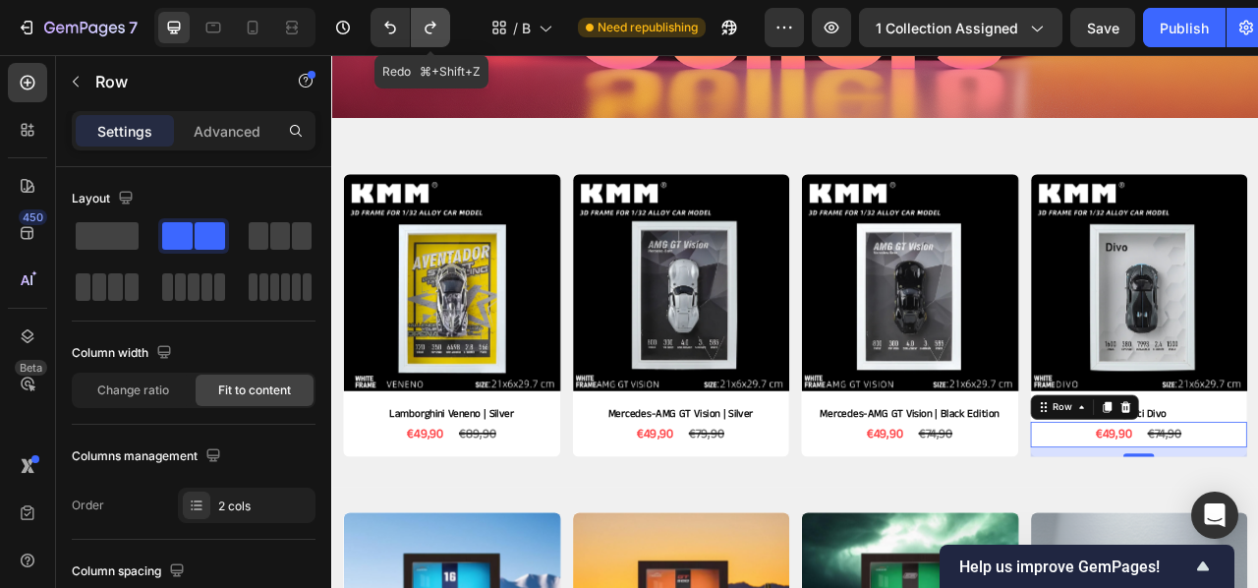
click at [427, 16] on button "Undo/Redo" at bounding box center [430, 27] width 39 height 39
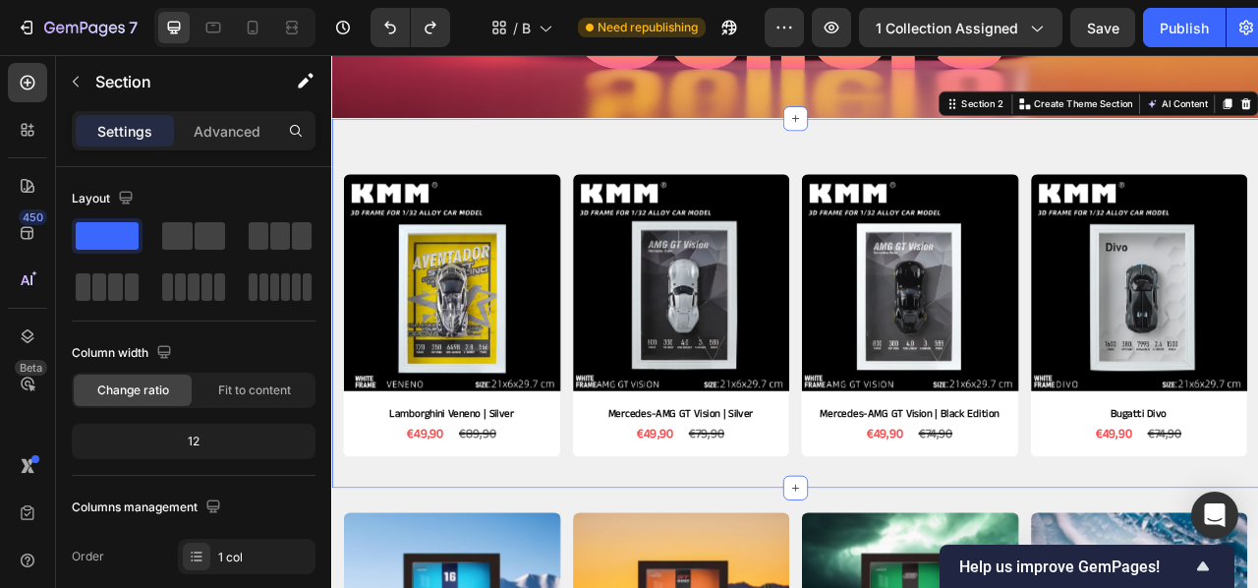
click at [578, 170] on div "Product Images Lamborghini Veneno | Silver Product Title €49,90 Product Price P…" at bounding box center [920, 371] width 1179 height 470
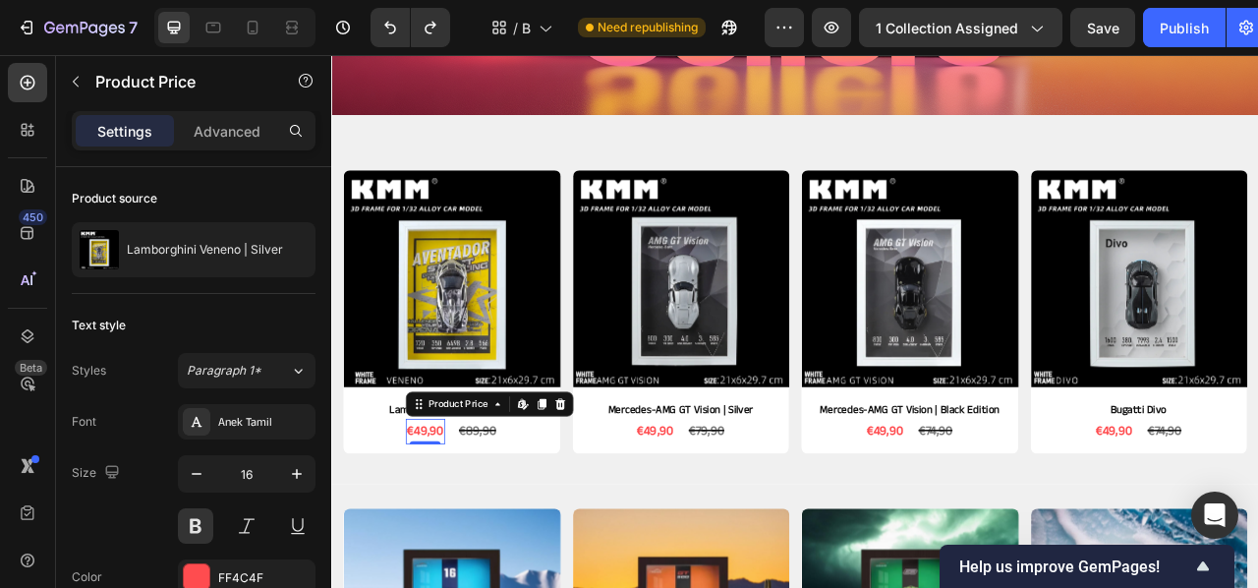
click at [470, 539] on div "€49,90" at bounding box center [451, 534] width 50 height 32
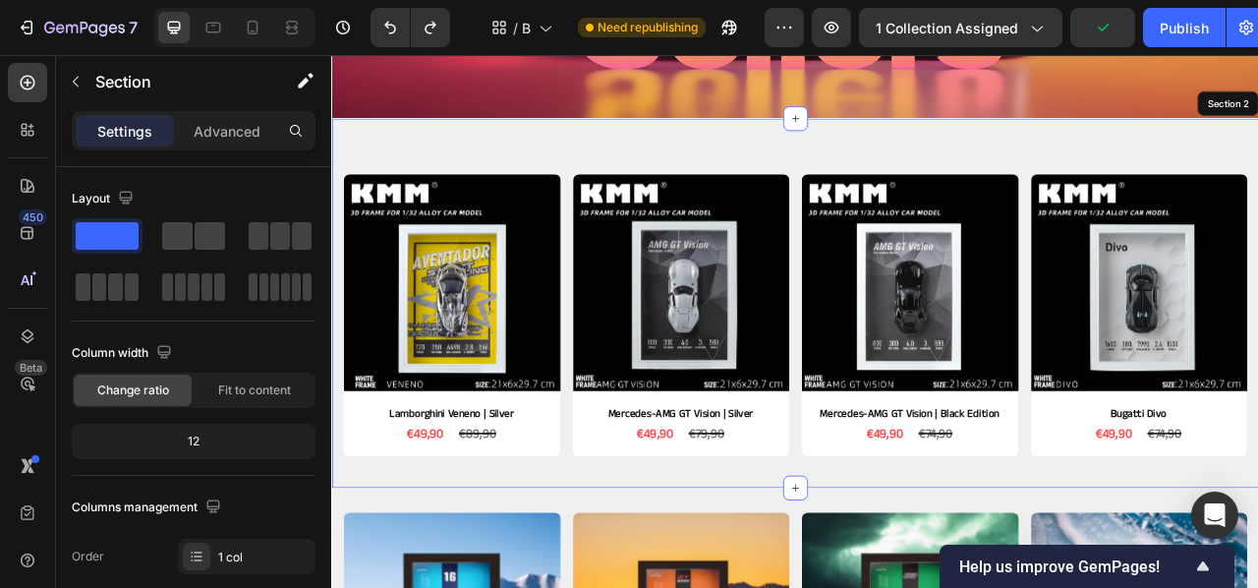
click at [774, 583] on div "Product Images Lamborghini Veneno | Silver Product Title €49,90 Product Price E…" at bounding box center [920, 371] width 1179 height 470
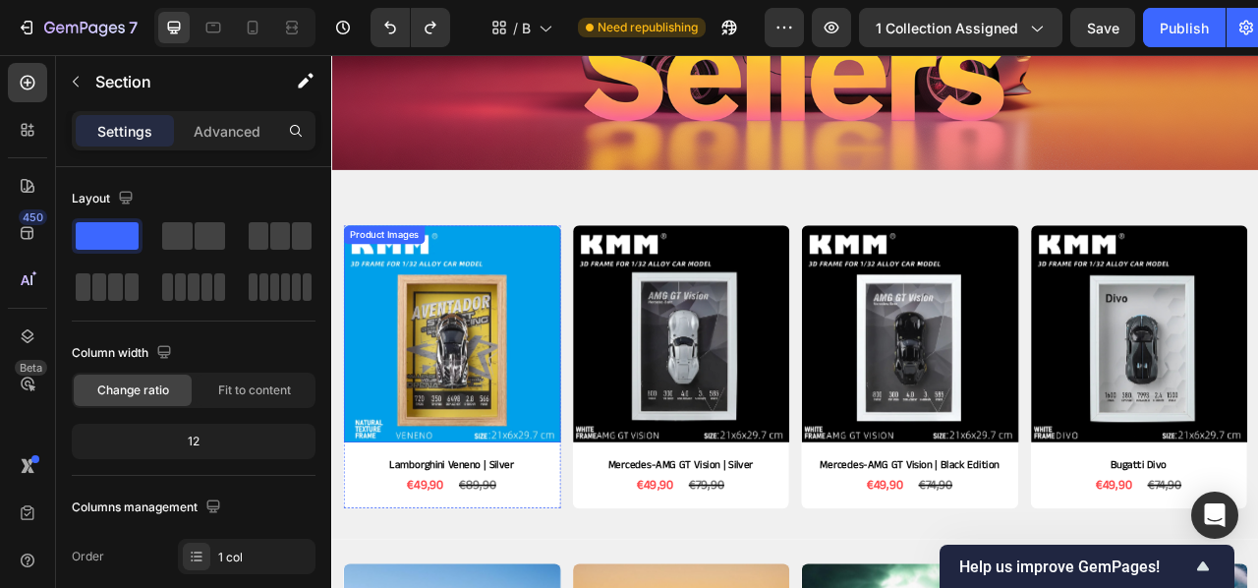
scroll to position [212, 0]
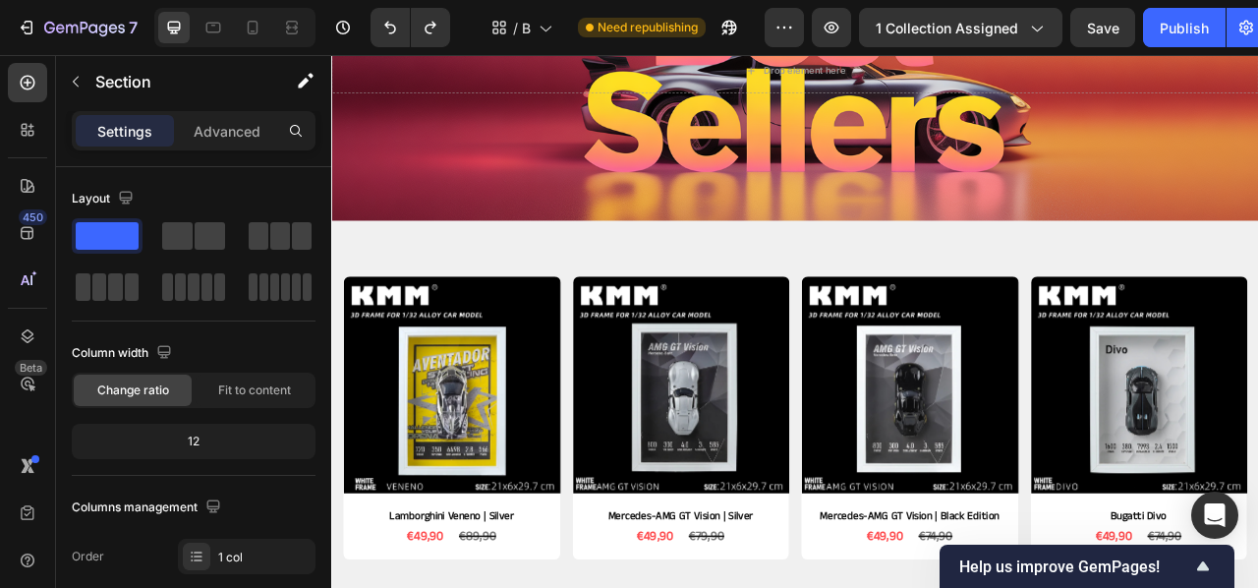
click at [905, 320] on div "Product Images Lamborghini Veneno | Silver Product Title €49,90 Product Price P…" at bounding box center [920, 501] width 1179 height 470
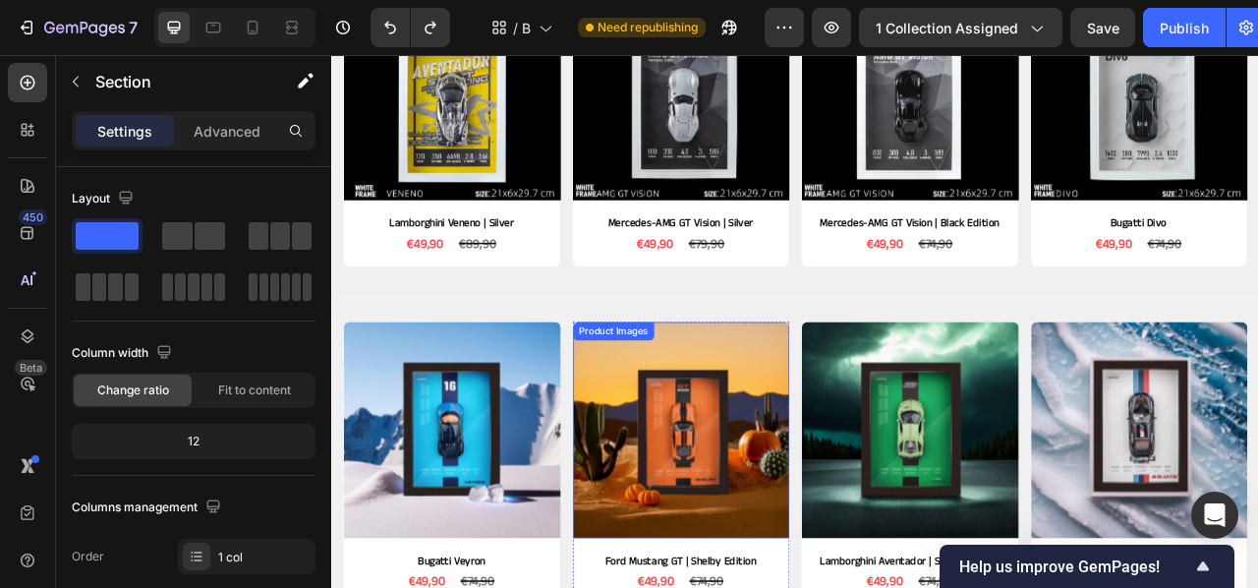
scroll to position [601, 0]
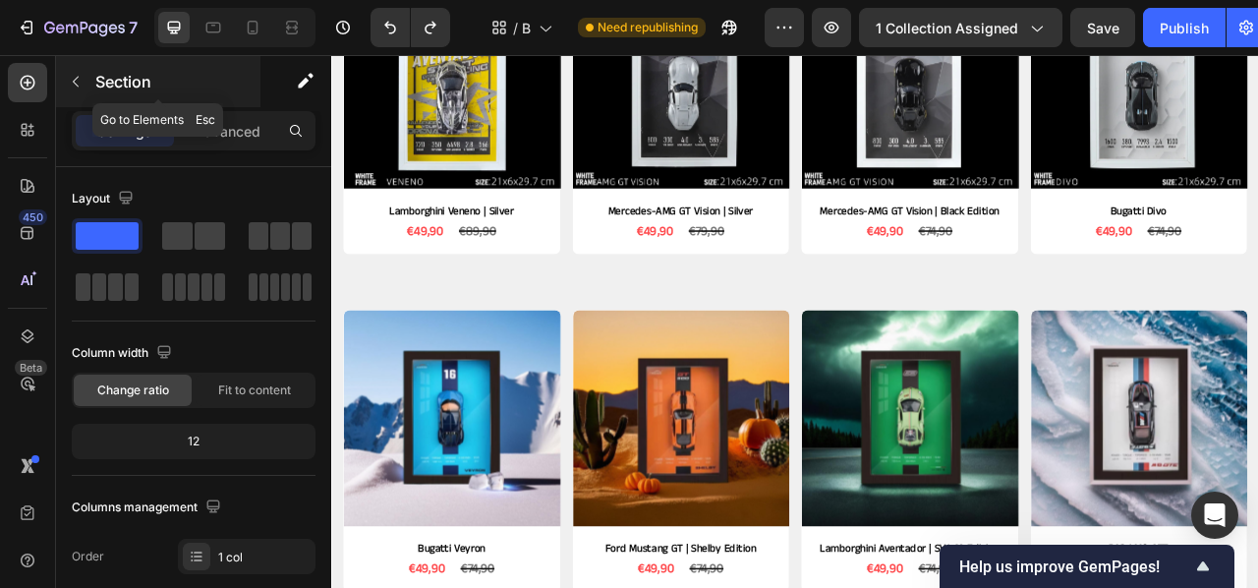
click at [101, 83] on p "Section" at bounding box center [175, 82] width 161 height 24
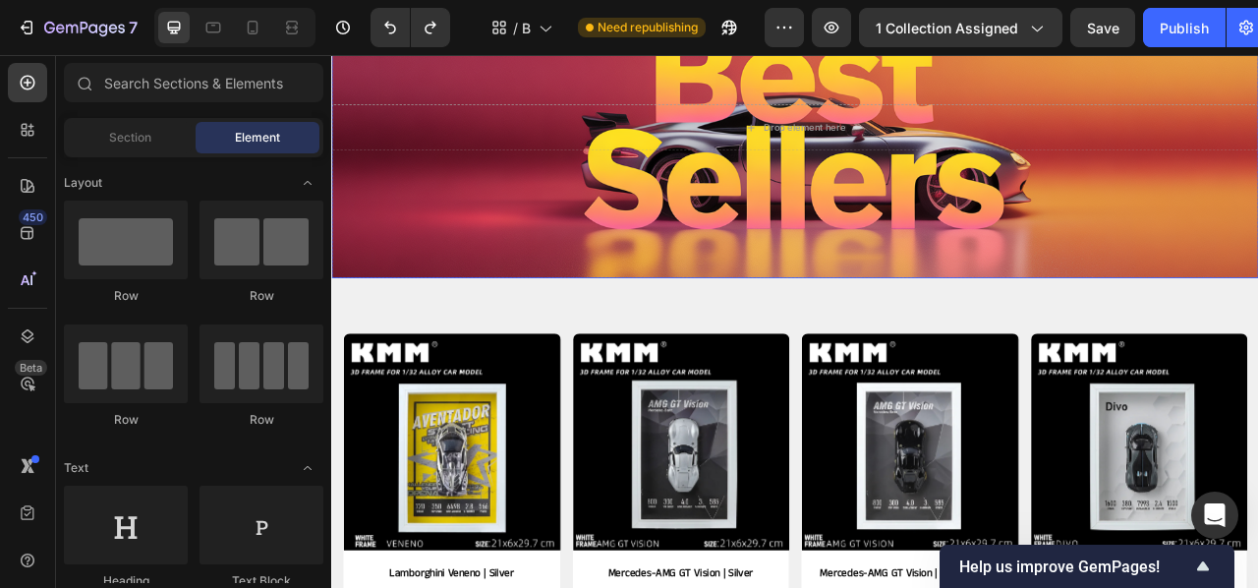
scroll to position [135, 0]
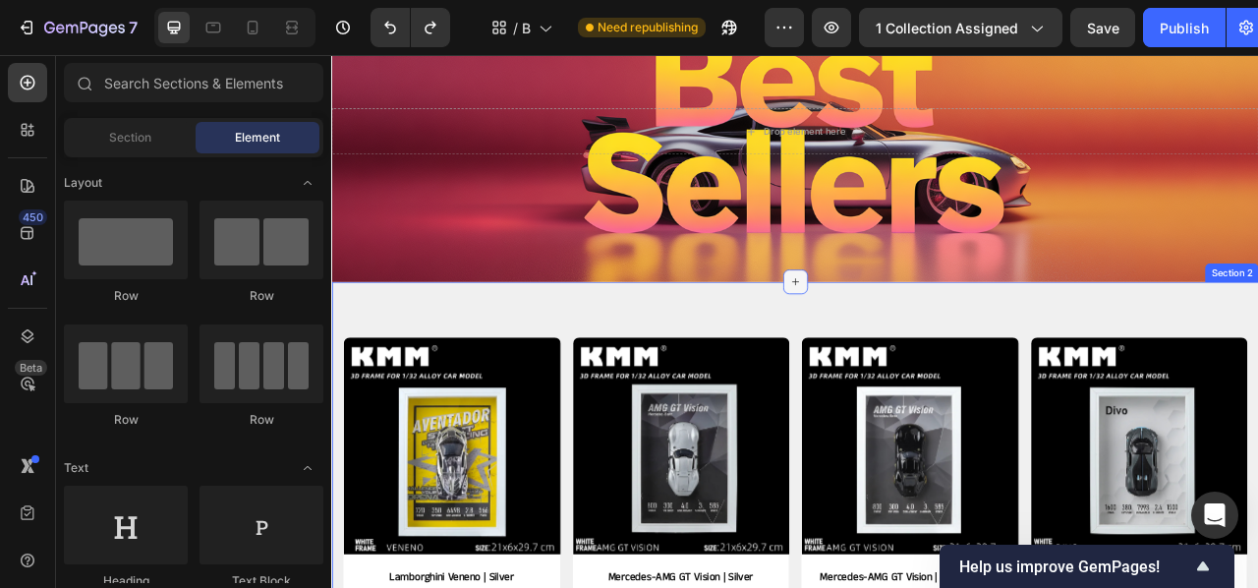
click at [911, 347] on div at bounding box center [920, 343] width 31 height 31
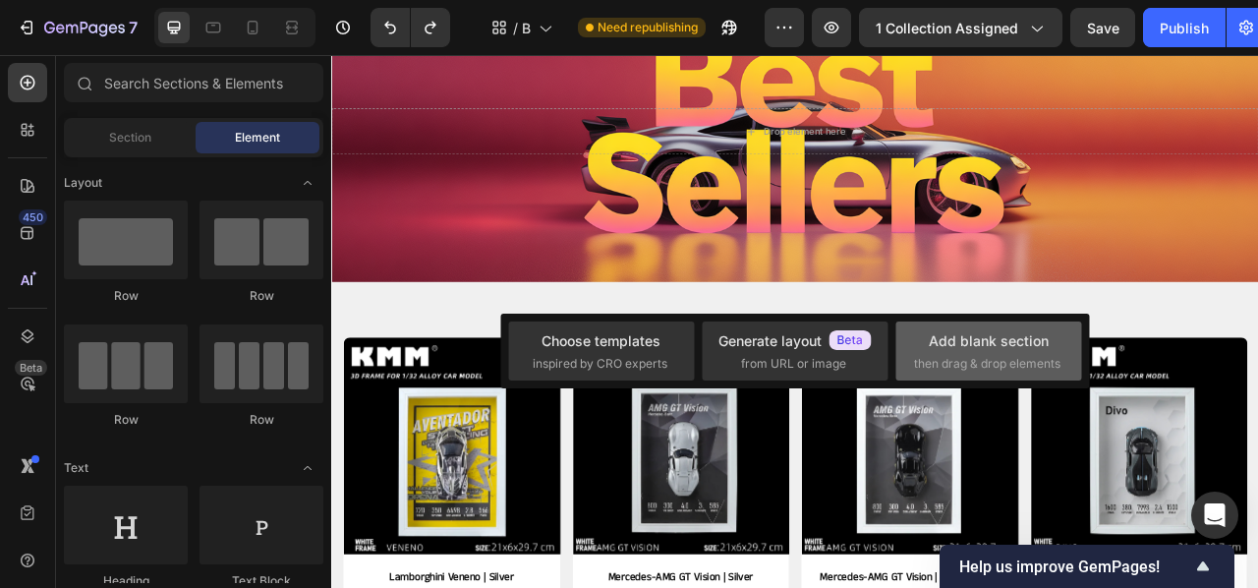
click at [1051, 348] on div "Add blank section then drag & drop elements" at bounding box center [988, 351] width 149 height 42
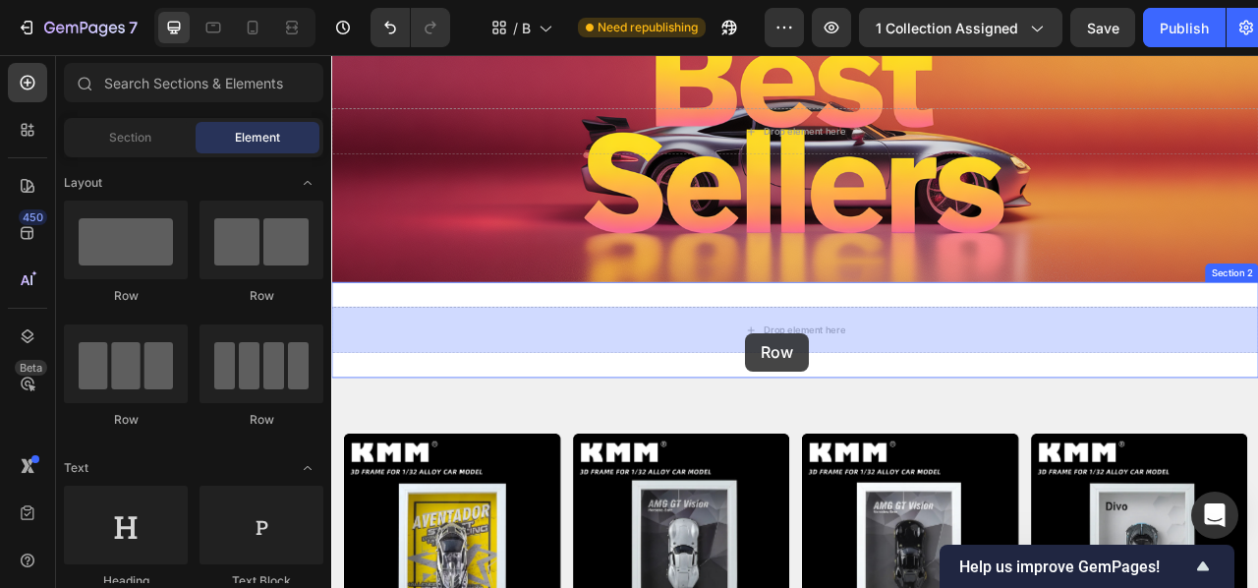
drag, startPoint x: 447, startPoint y: 407, endPoint x: 858, endPoint y: 409, distance: 410.9
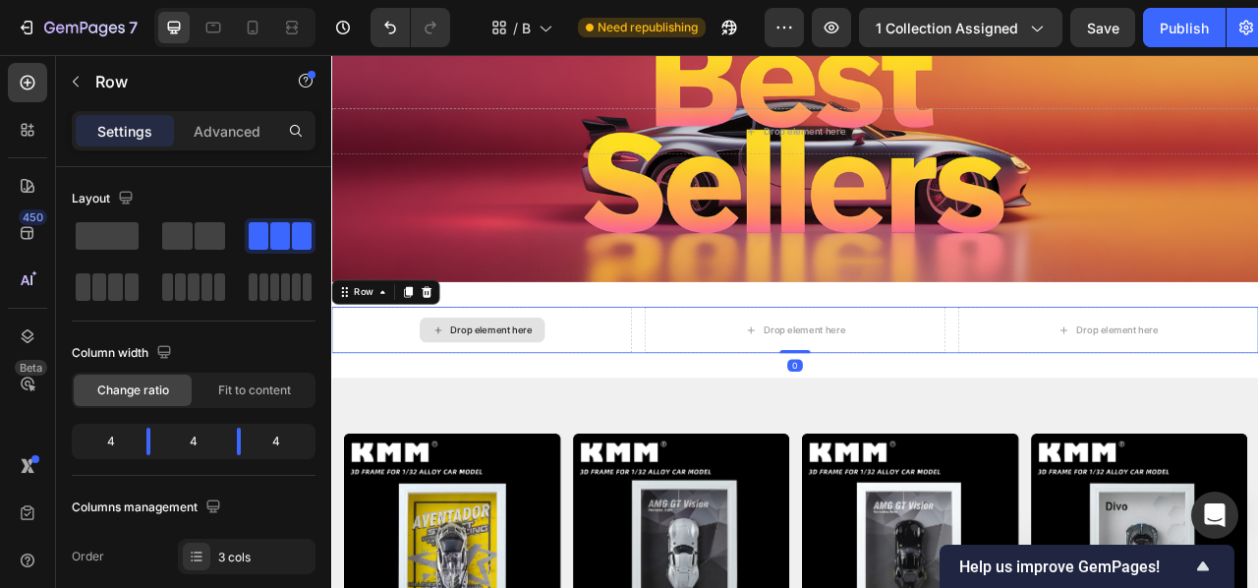
click at [671, 409] on div "Drop element here" at bounding box center [522, 404] width 382 height 59
click at [548, 390] on div "Drop element here" at bounding box center [522, 404] width 159 height 31
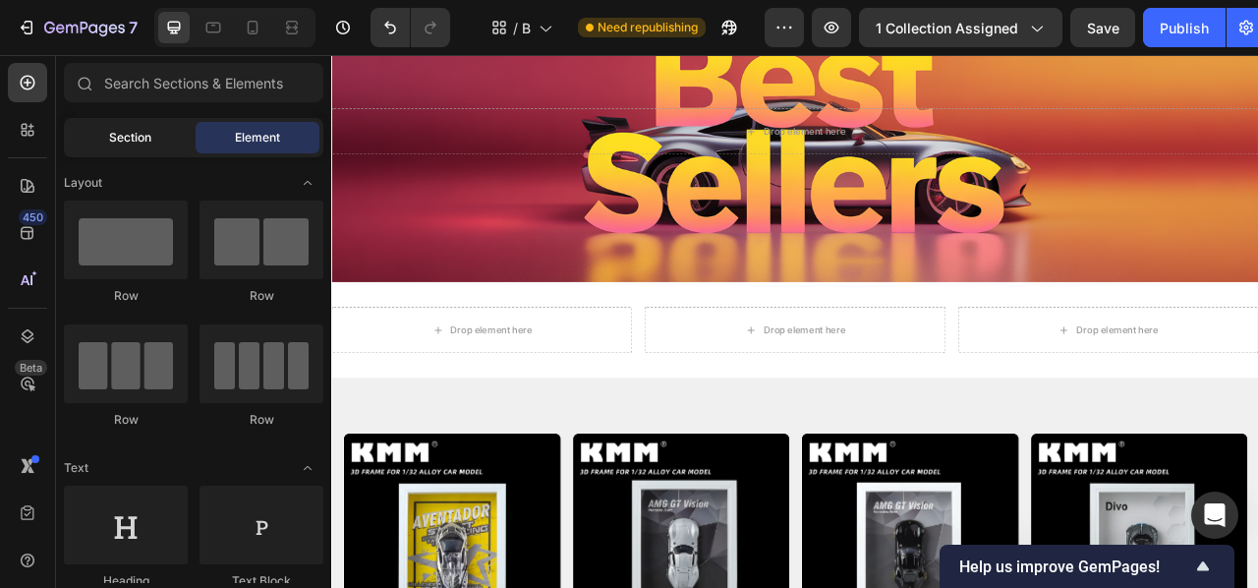
click at [147, 139] on span "Section" at bounding box center [130, 138] width 42 height 18
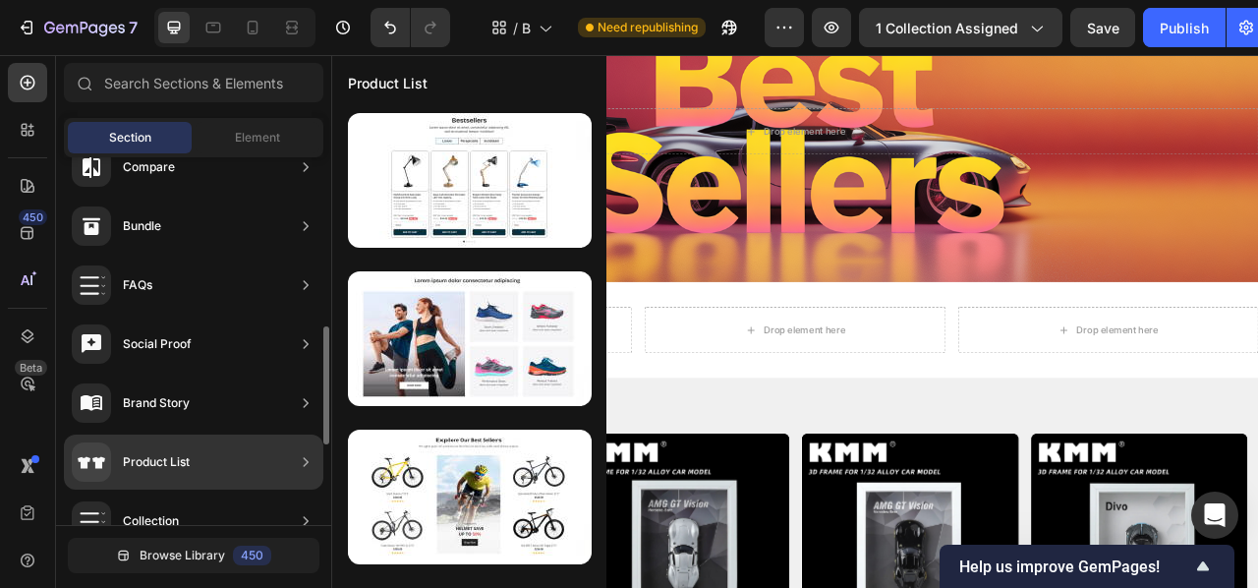
scroll to position [510, 0]
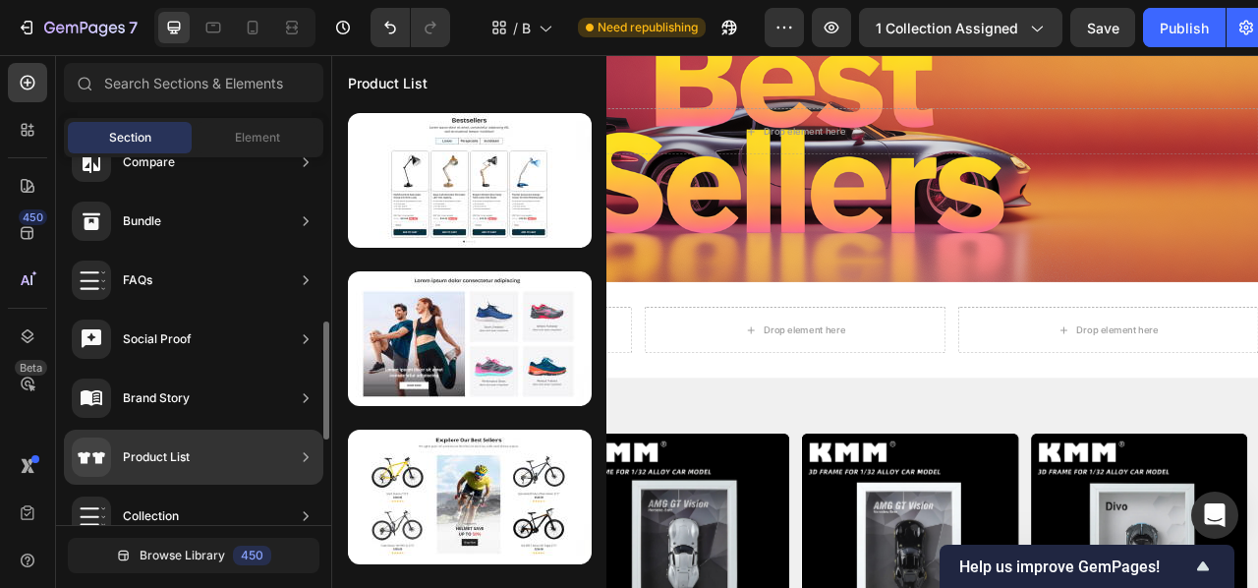
click at [198, 448] on div "Product List" at bounding box center [193, 457] width 259 height 55
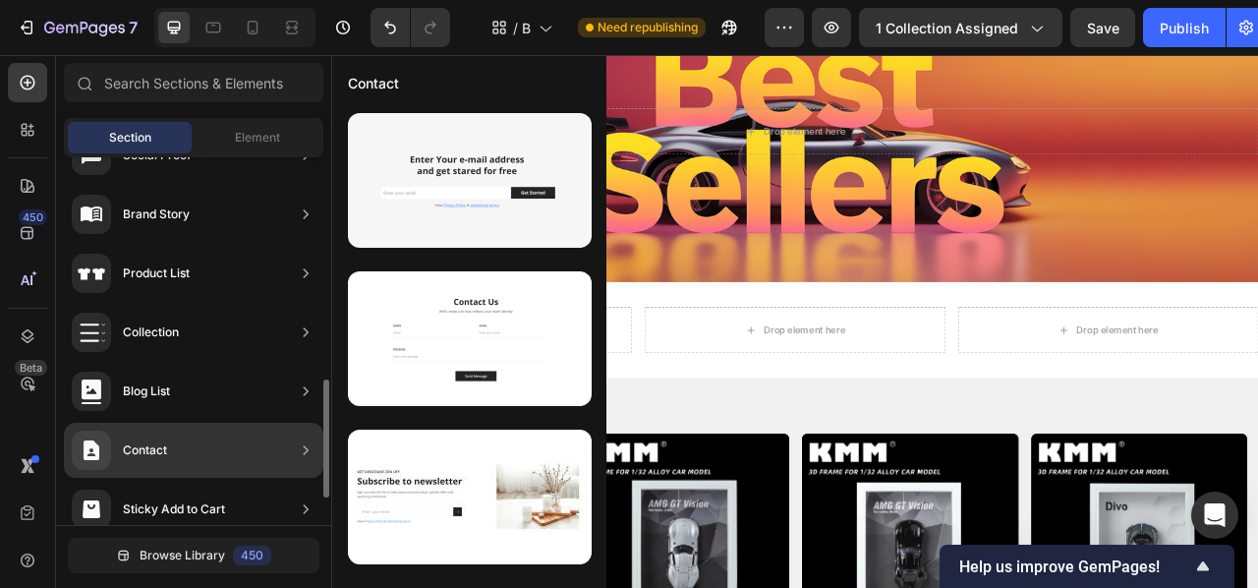
scroll to position [773, 0]
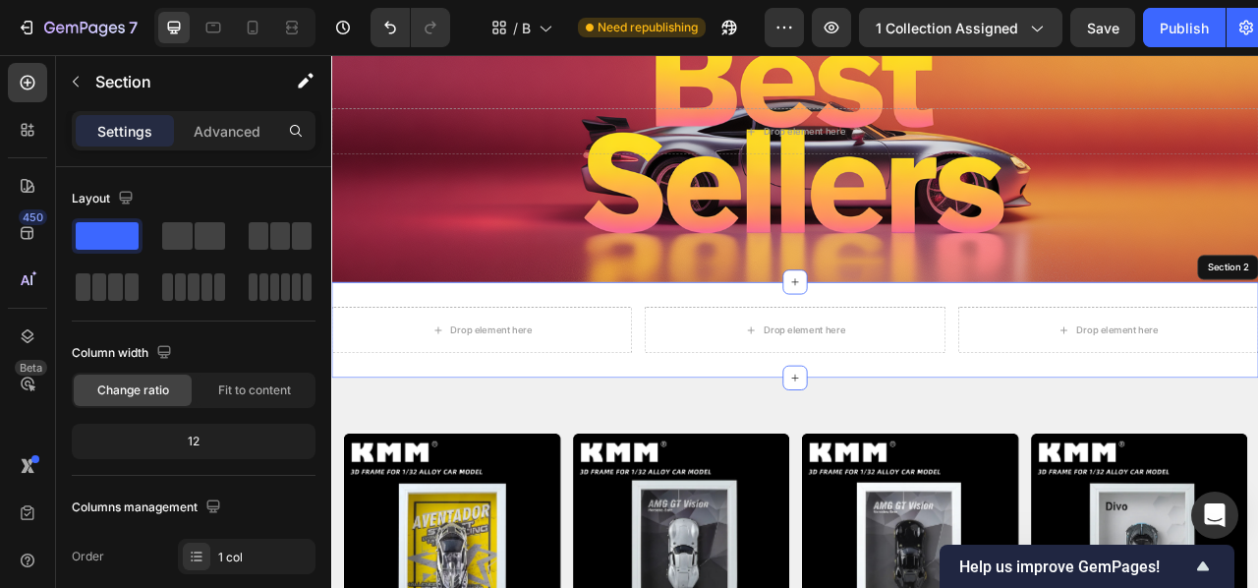
click at [854, 358] on div "Drop element here Drop element here Drop element here Row Section 2" at bounding box center [920, 405] width 1179 height 122
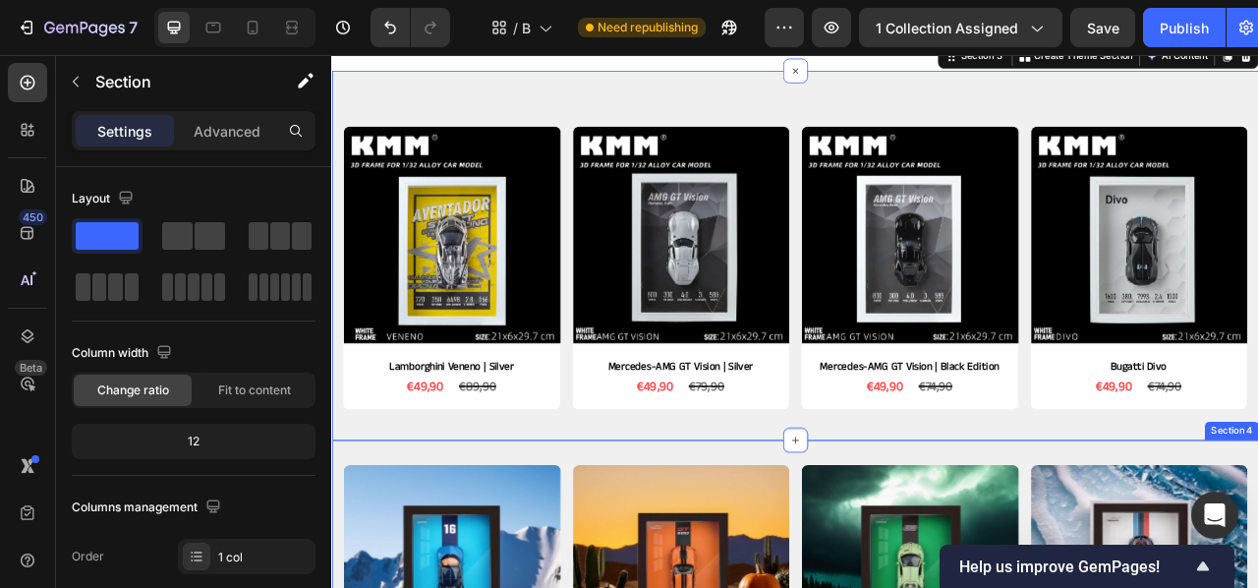
scroll to position [514, 0]
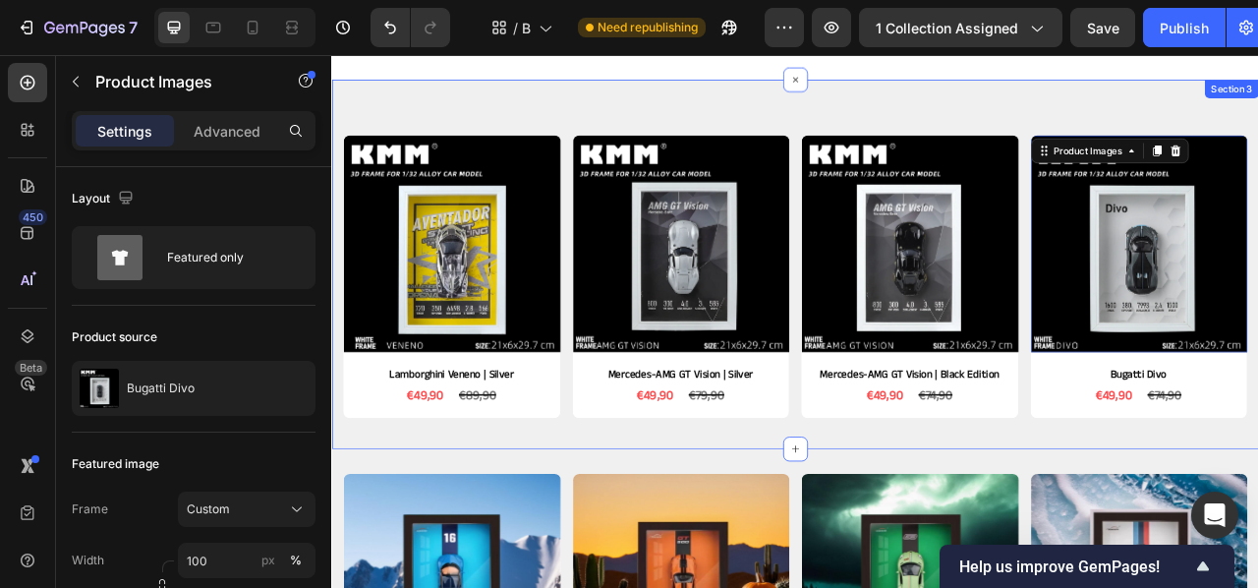
click at [1070, 109] on div "Product Images Lamborghini Veneno | Silver Product Title €49,90 Product Price P…" at bounding box center [920, 321] width 1179 height 470
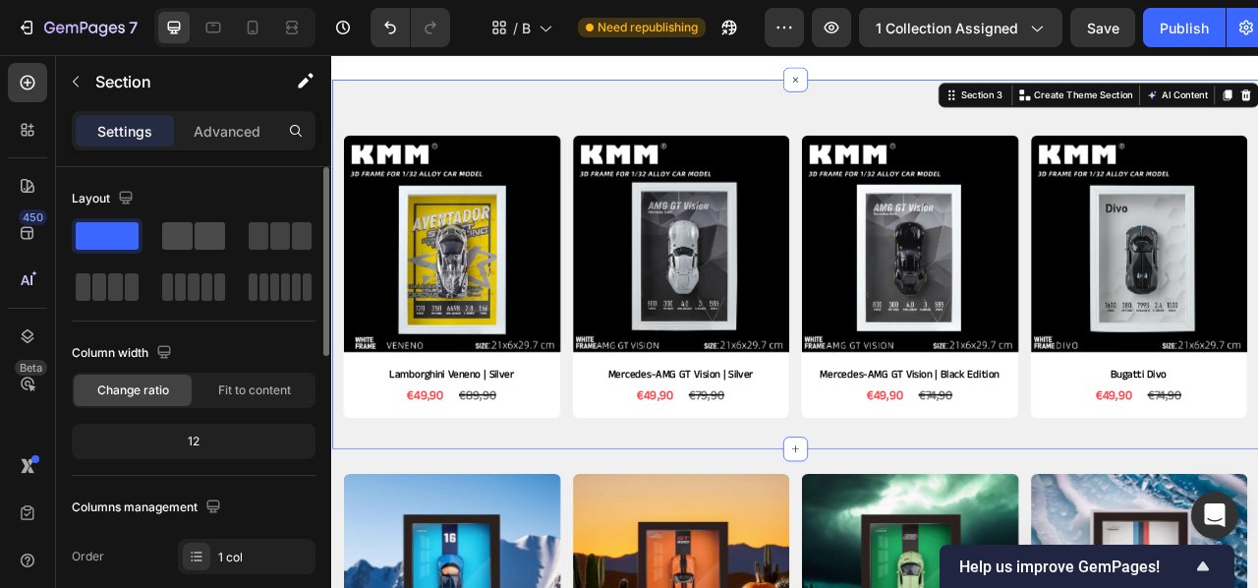
click at [197, 248] on span at bounding box center [210, 236] width 30 height 28
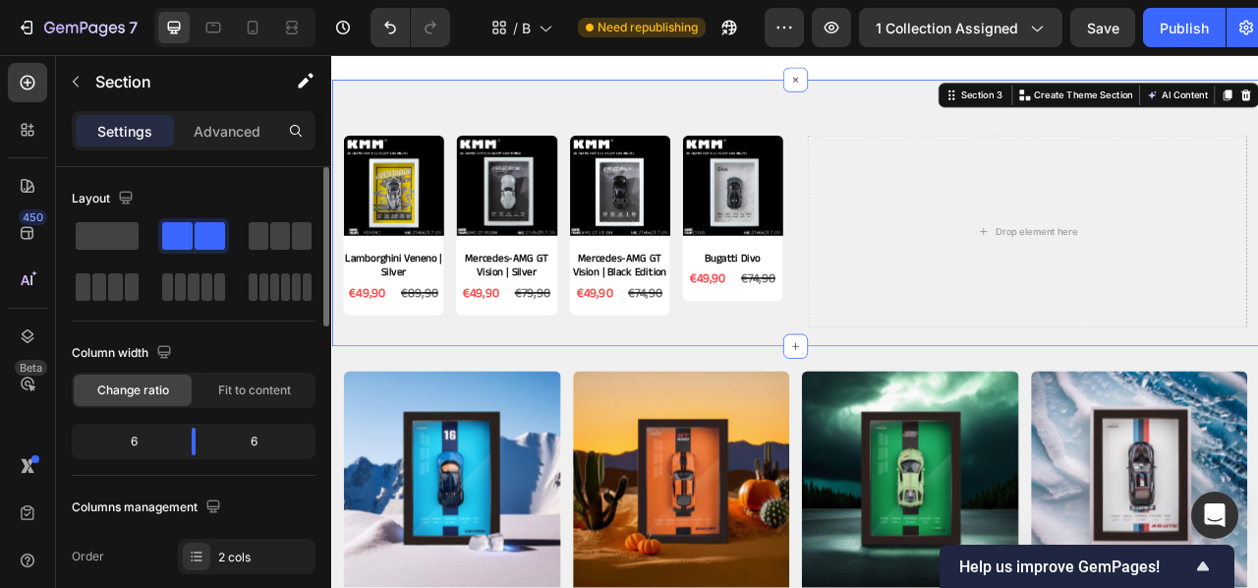
click at [216, 236] on span at bounding box center [210, 236] width 30 height 28
click at [90, 240] on span at bounding box center [107, 236] width 63 height 28
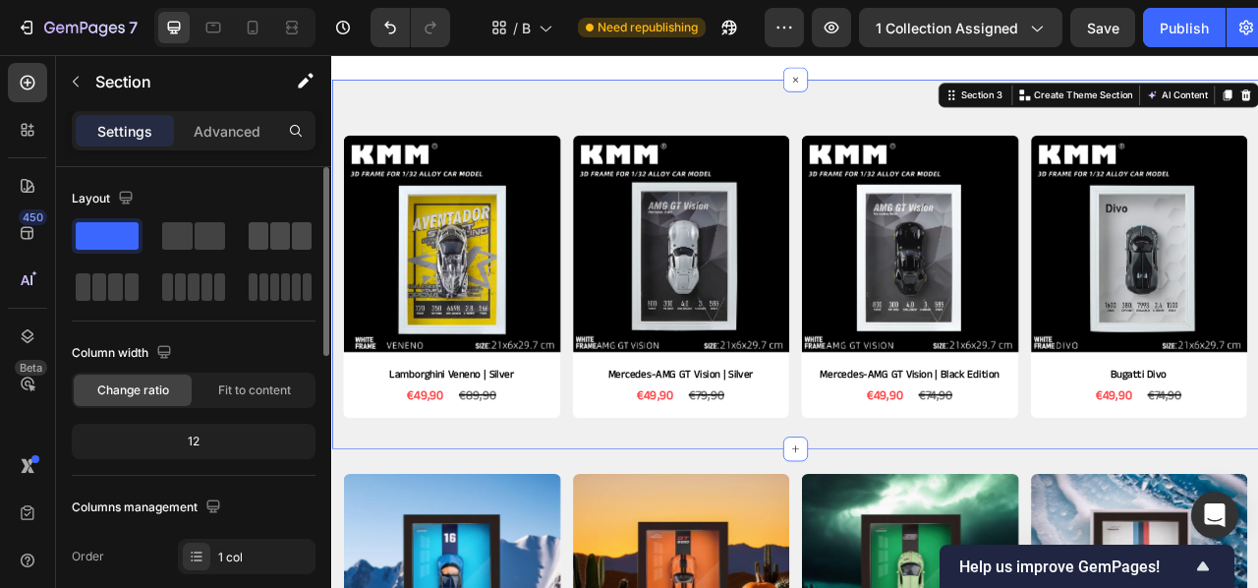
click at [283, 239] on span at bounding box center [280, 236] width 20 height 28
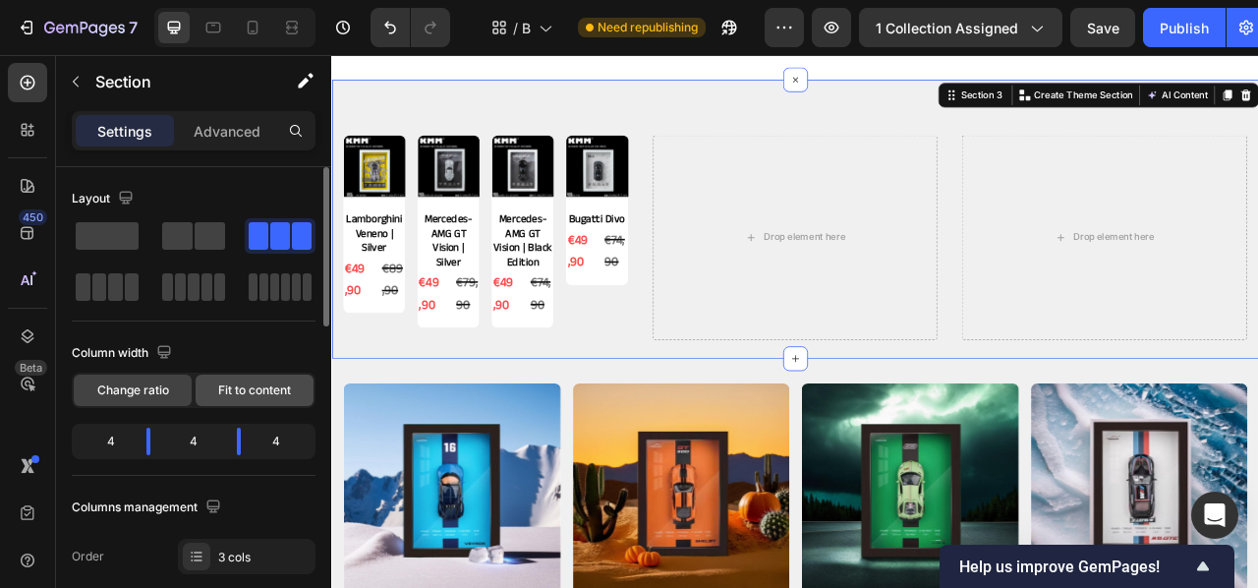
click at [249, 384] on span "Fit to content" at bounding box center [254, 390] width 73 height 18
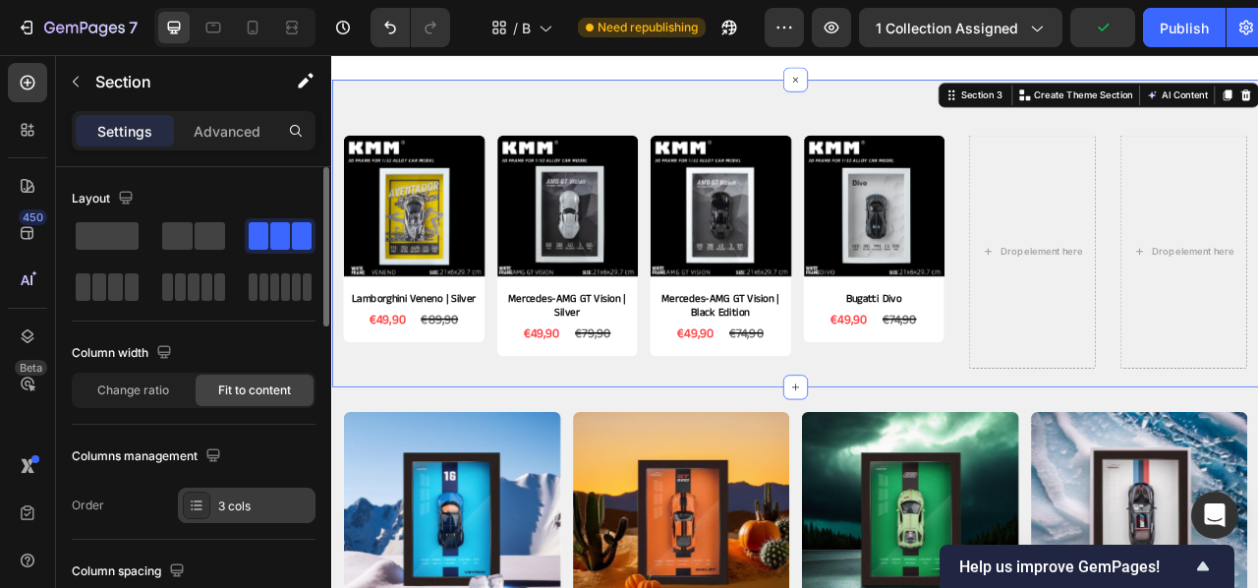
click at [201, 513] on div at bounding box center [197, 505] width 28 height 28
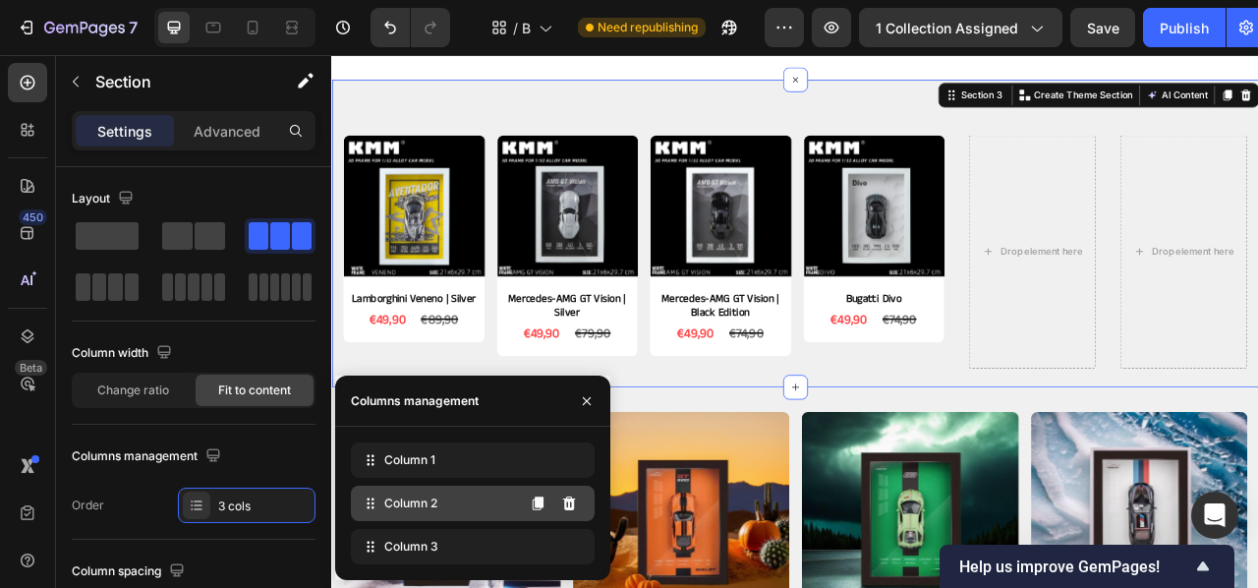
click at [461, 505] on div "Column 2" at bounding box center [473, 503] width 244 height 35
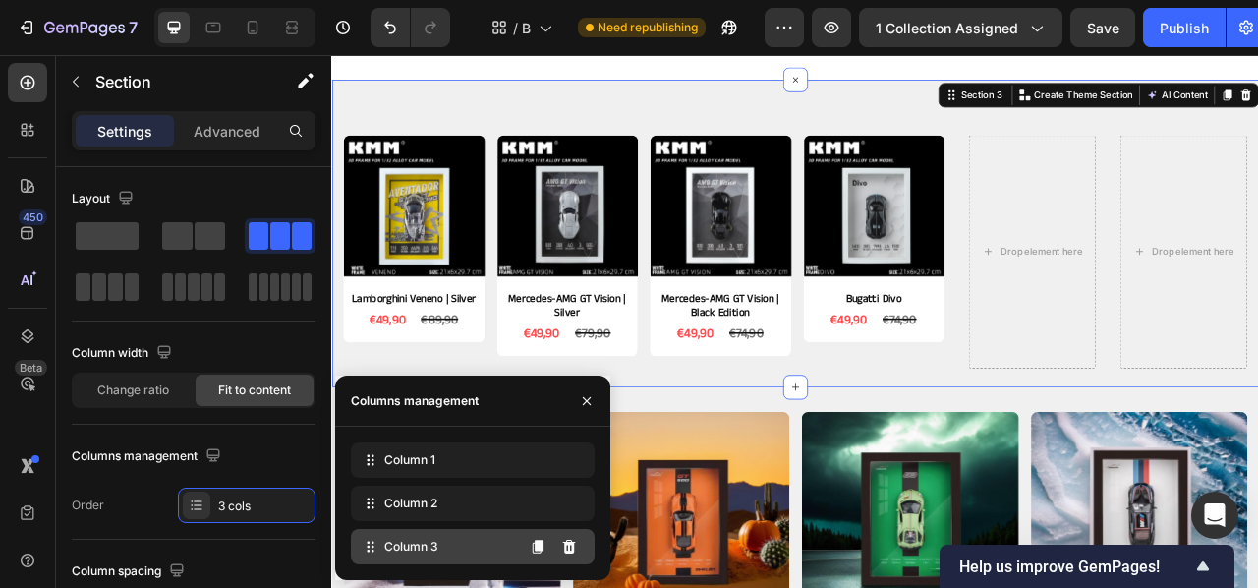
click at [419, 548] on span "Column 3" at bounding box center [411, 547] width 54 height 18
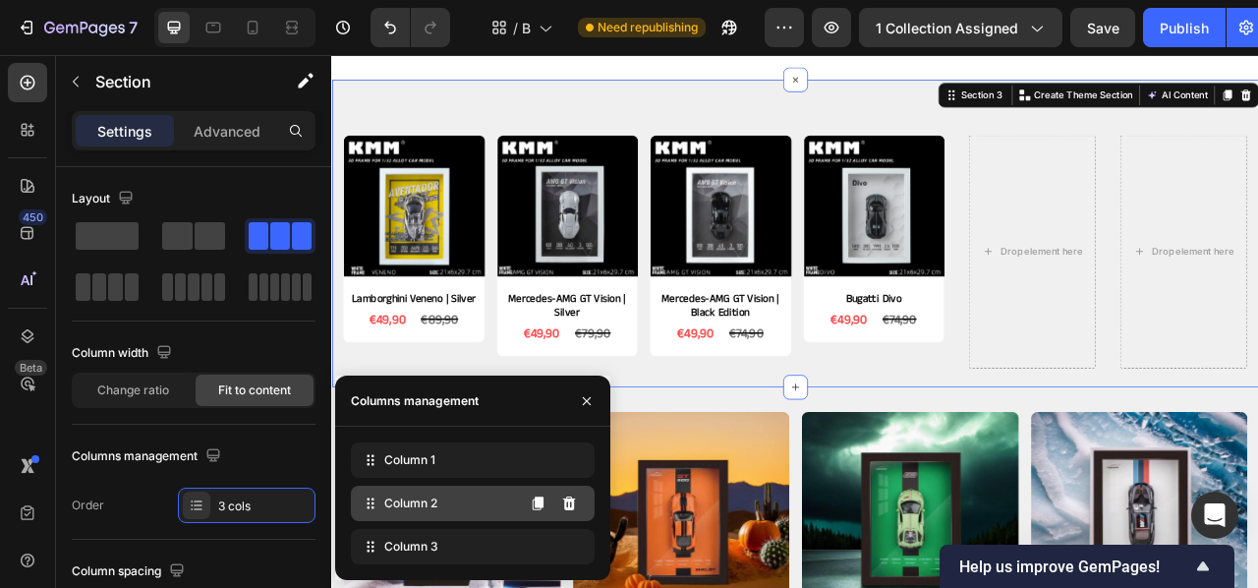
drag, startPoint x: 430, startPoint y: 515, endPoint x: 431, endPoint y: 504, distance: 10.9
click at [430, 515] on div "Column 2" at bounding box center [473, 503] width 244 height 35
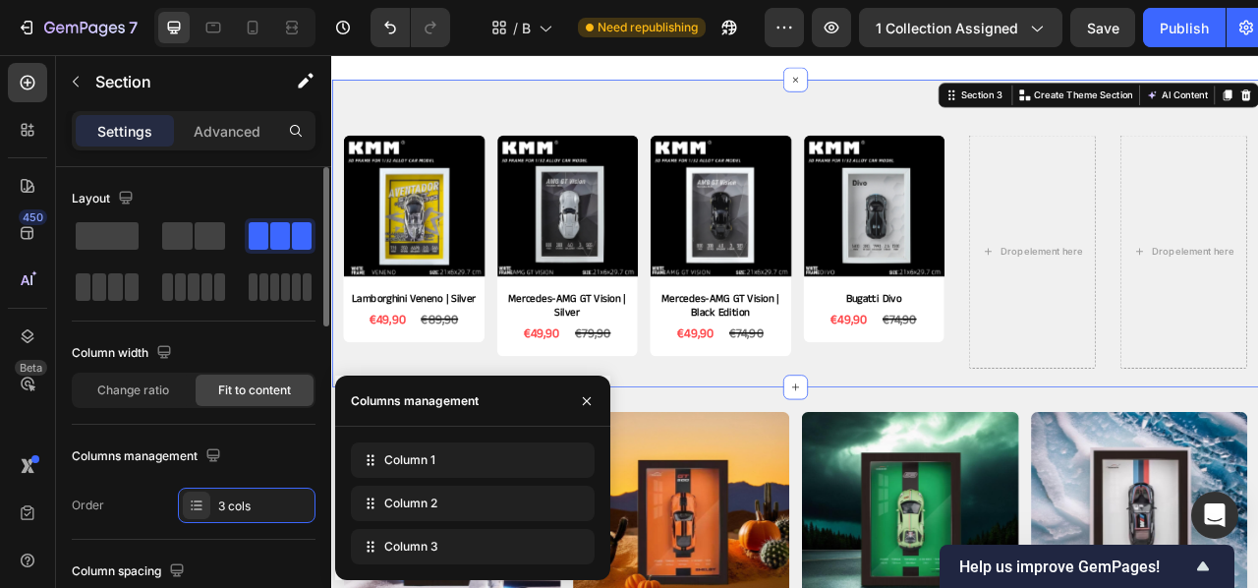
click at [110, 462] on div "Columns management" at bounding box center [148, 456] width 153 height 27
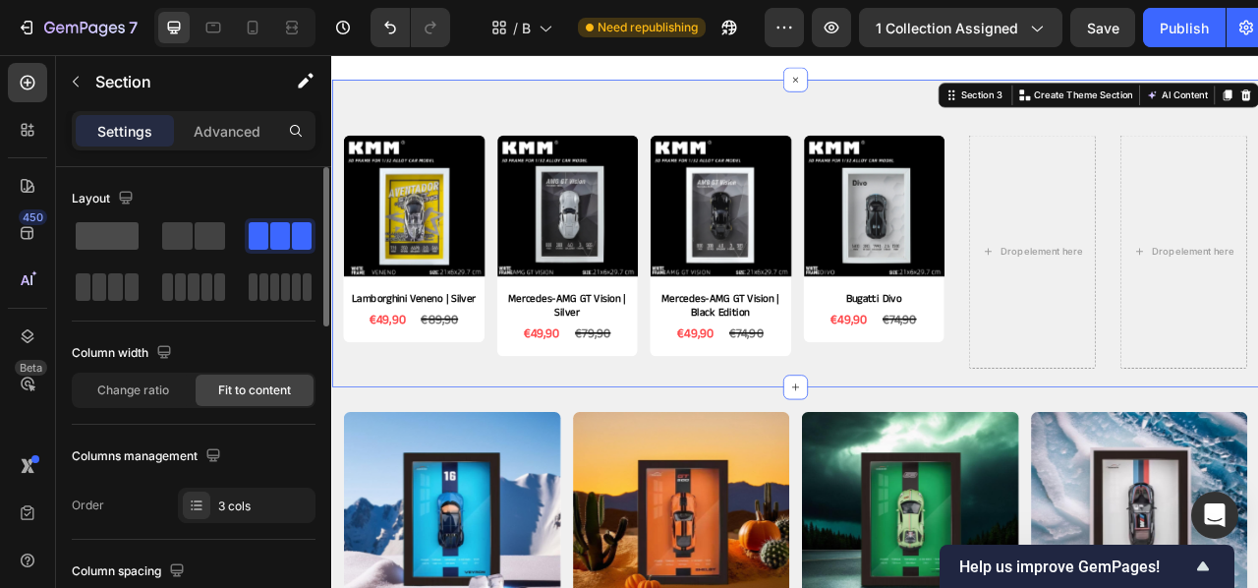
click at [119, 242] on span at bounding box center [107, 236] width 63 height 28
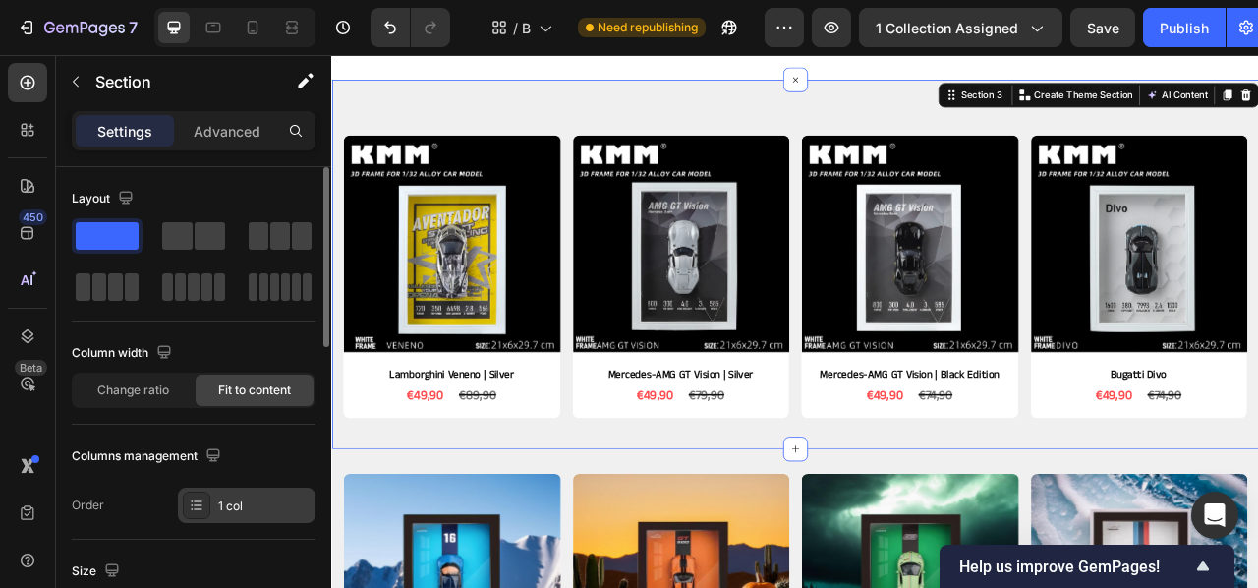
click at [242, 501] on div "1 col" at bounding box center [264, 506] width 92 height 18
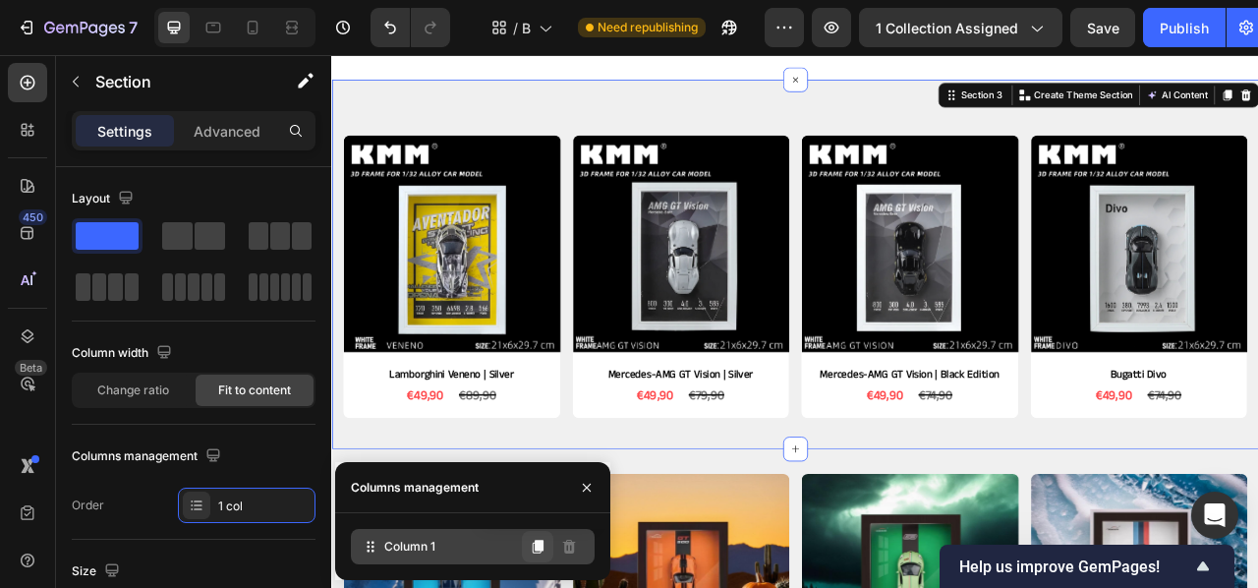
click at [538, 550] on icon at bounding box center [538, 547] width 11 height 14
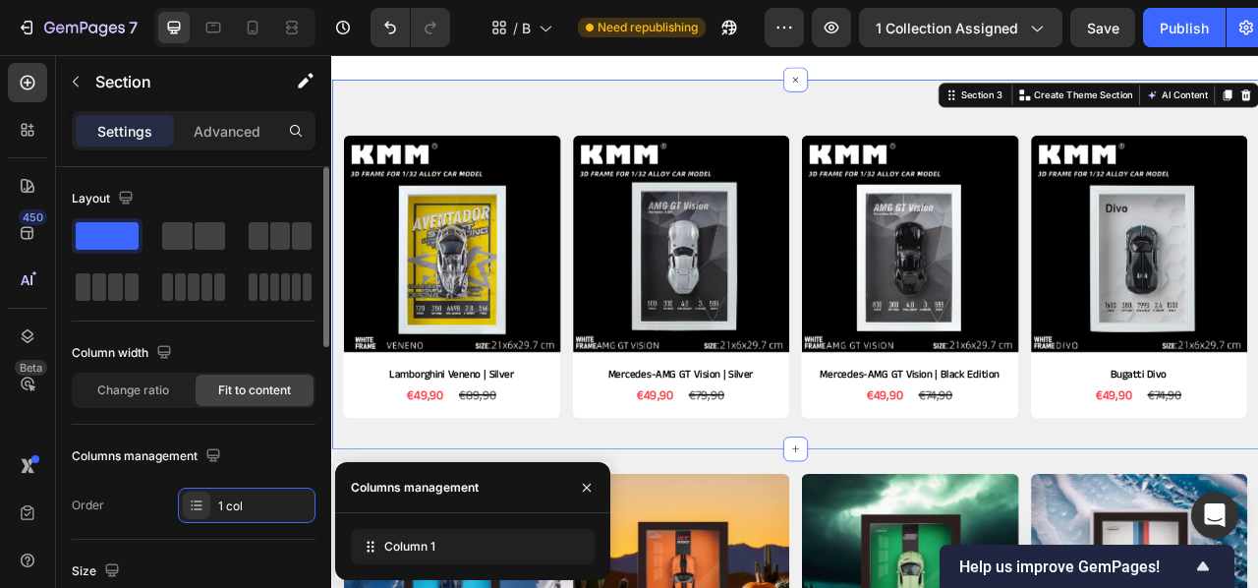
click at [244, 456] on div "Columns management" at bounding box center [194, 455] width 244 height 31
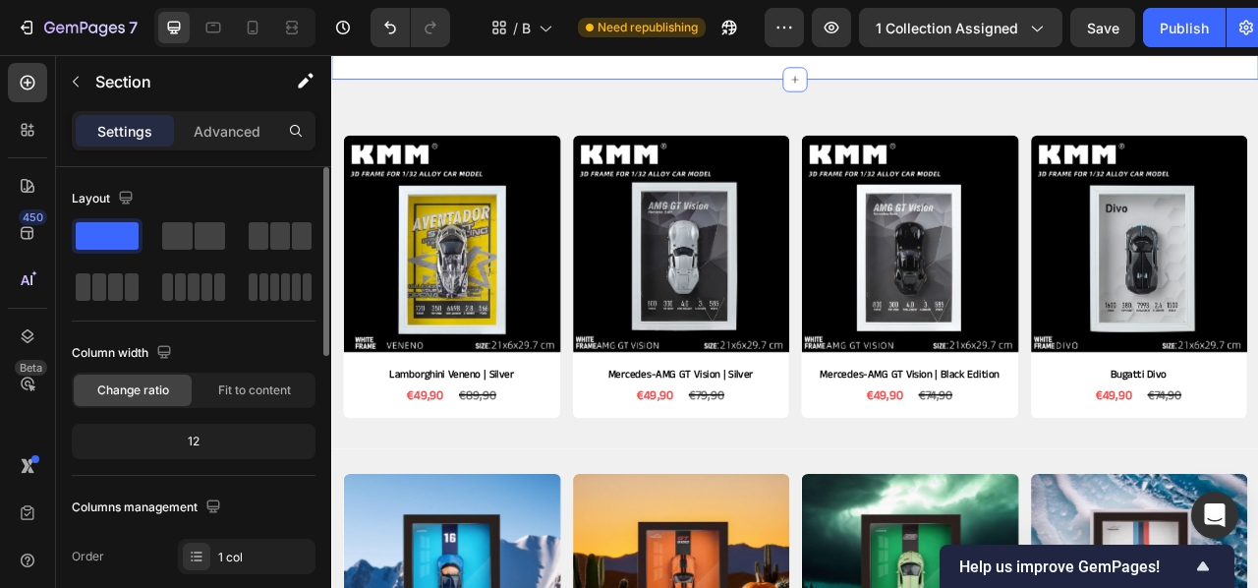
drag, startPoint x: 804, startPoint y: 77, endPoint x: 805, endPoint y: 93, distance: 16.7
click at [804, 77] on div "Drop element here Drop element here Drop element here Row Section 2 Create Them…" at bounding box center [920, 26] width 1179 height 122
click at [624, 116] on div "Product Images Lamborghini Veneno | Silver Product Title €49,90 Product Price P…" at bounding box center [920, 321] width 1179 height 470
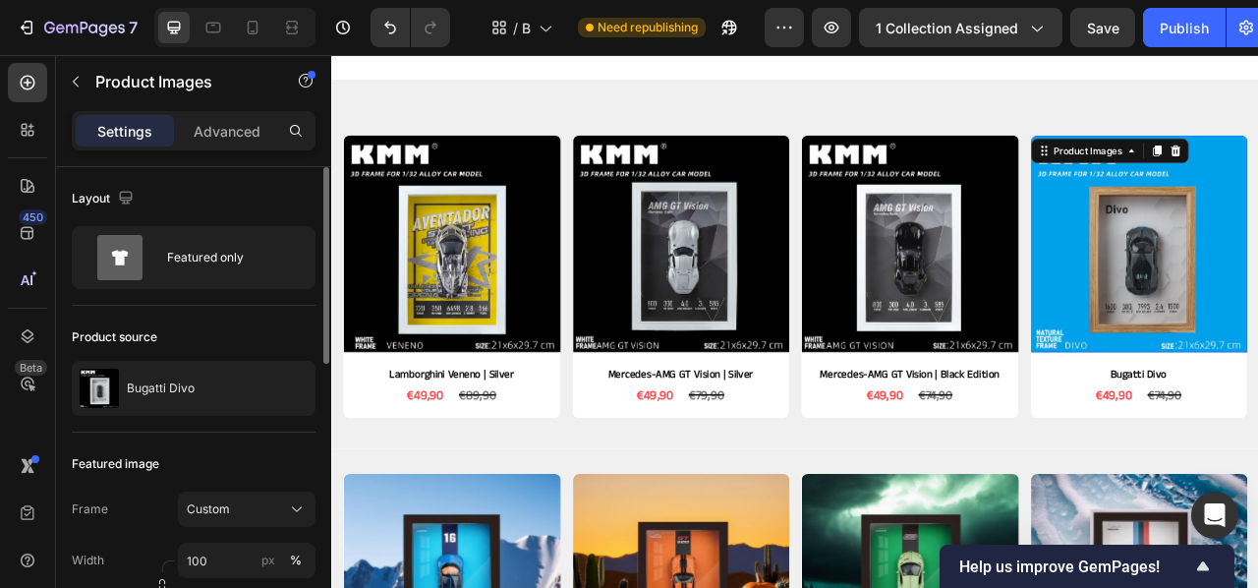
drag, startPoint x: 1283, startPoint y: 261, endPoint x: 1257, endPoint y: 258, distance: 25.9
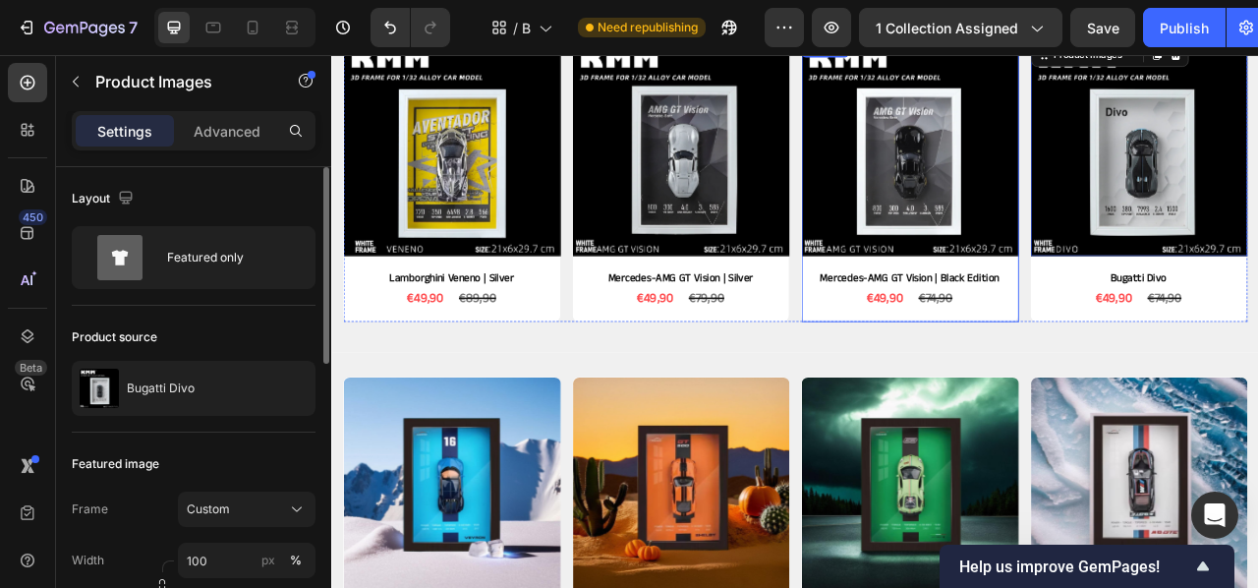
scroll to position [639, 0]
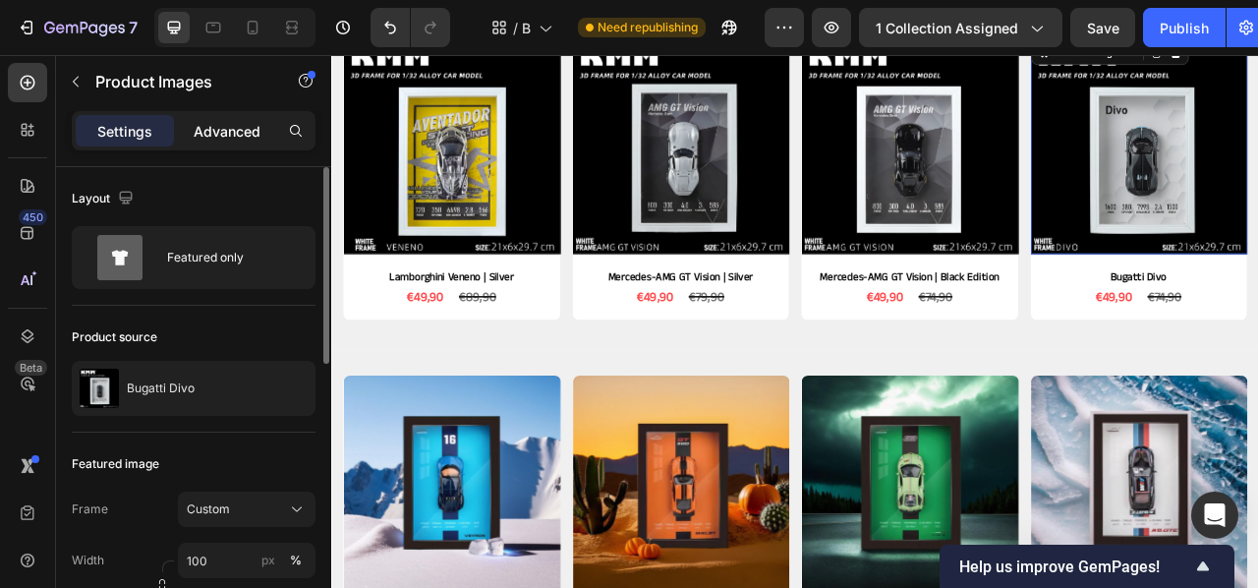
click at [220, 126] on p "Advanced" at bounding box center [227, 131] width 67 height 21
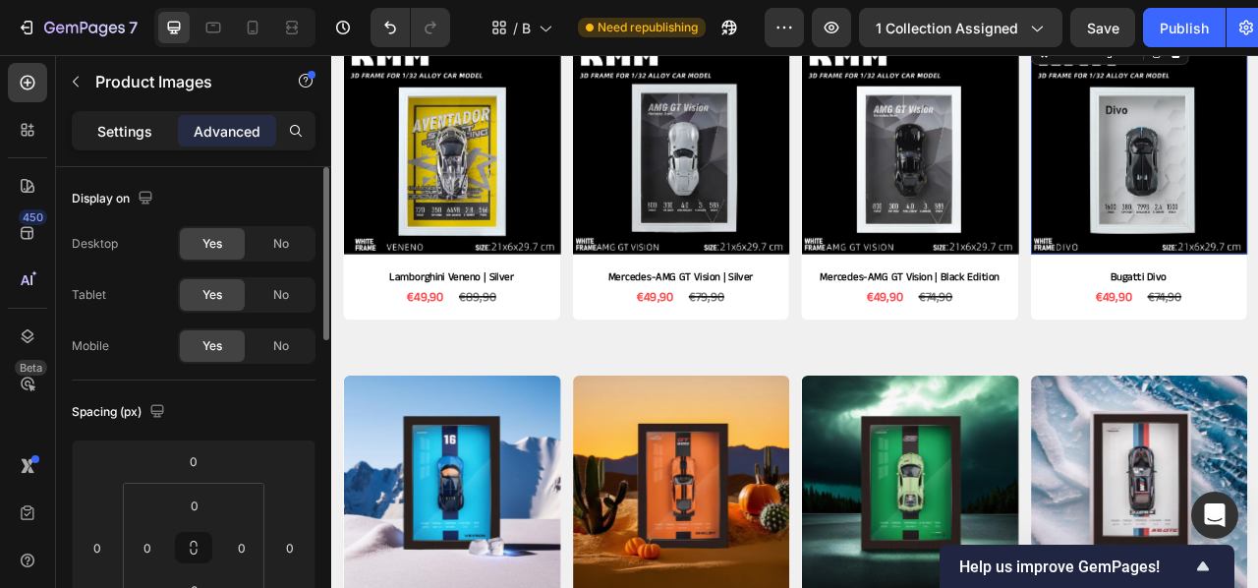
click at [155, 131] on div "Settings" at bounding box center [125, 130] width 98 height 31
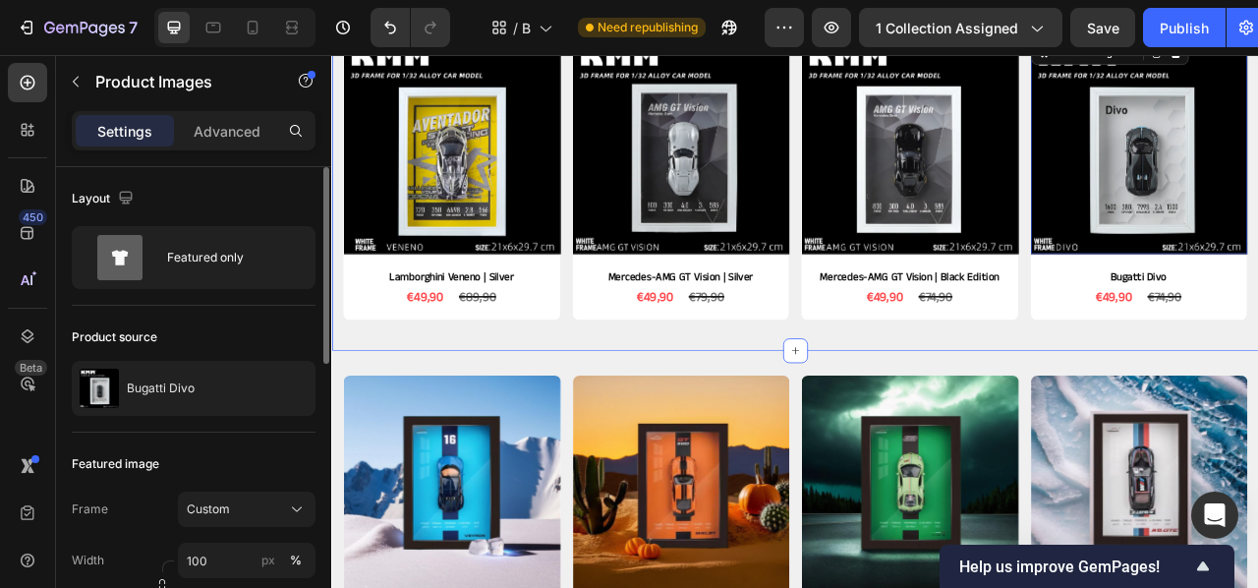
click at [490, 403] on div "Product Images Lamborghini Veneno | Silver Product Title €49,90 Product Price P…" at bounding box center [921, 219] width 1150 height 375
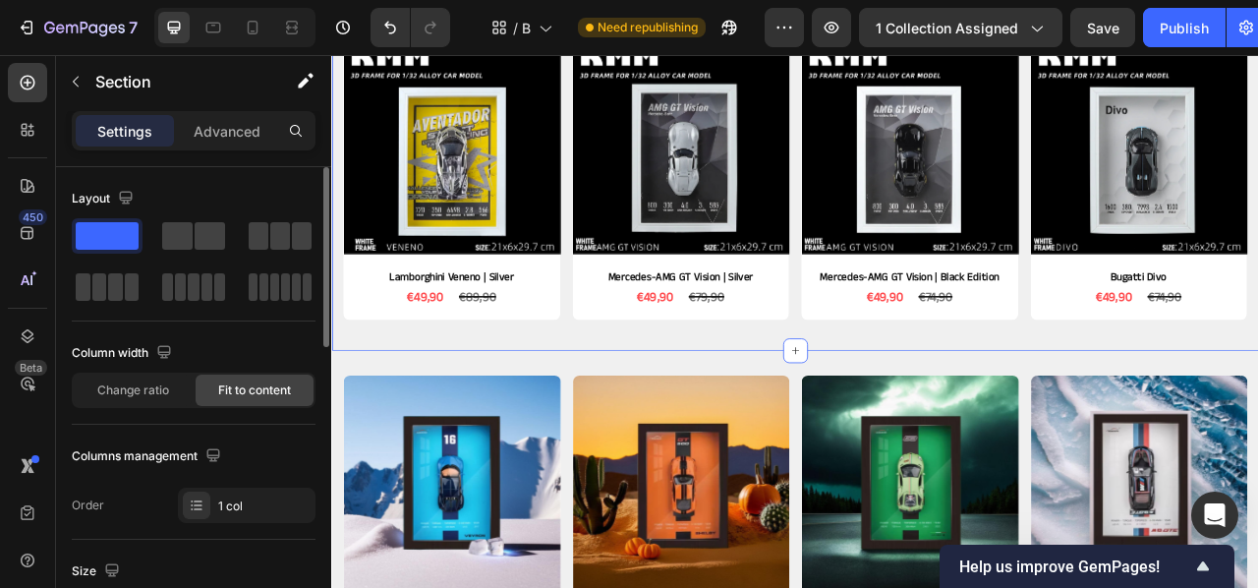
click at [431, 409] on div "Product Images Lamborghini Veneno | Silver Product Title €49,90 Product Price P…" at bounding box center [920, 197] width 1179 height 470
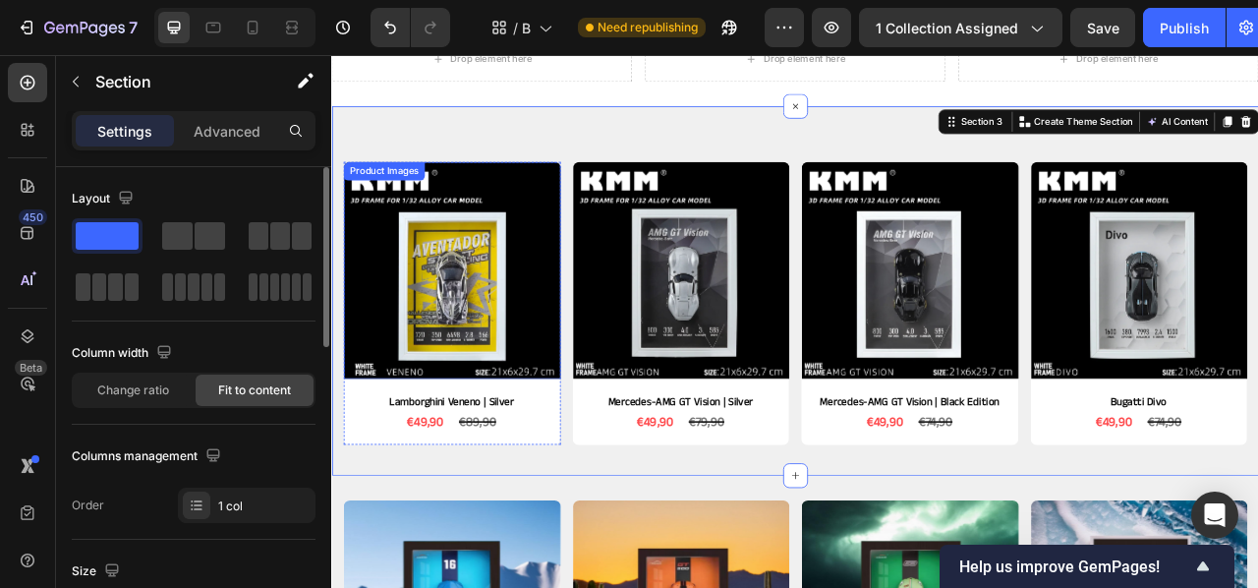
scroll to position [488, 0]
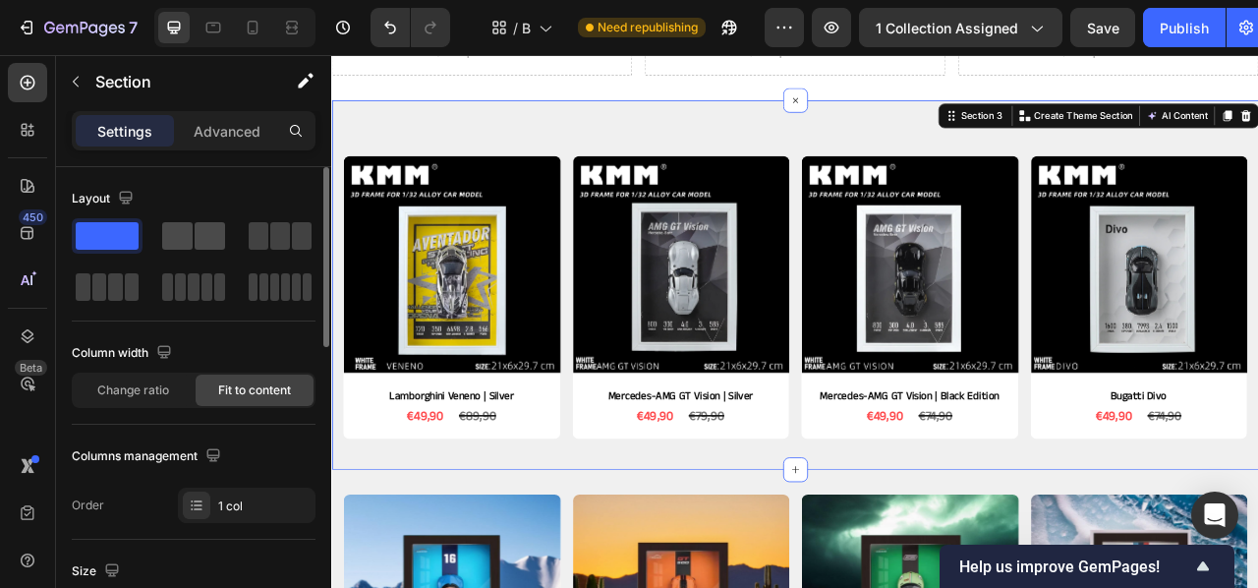
click at [218, 240] on span at bounding box center [210, 236] width 30 height 28
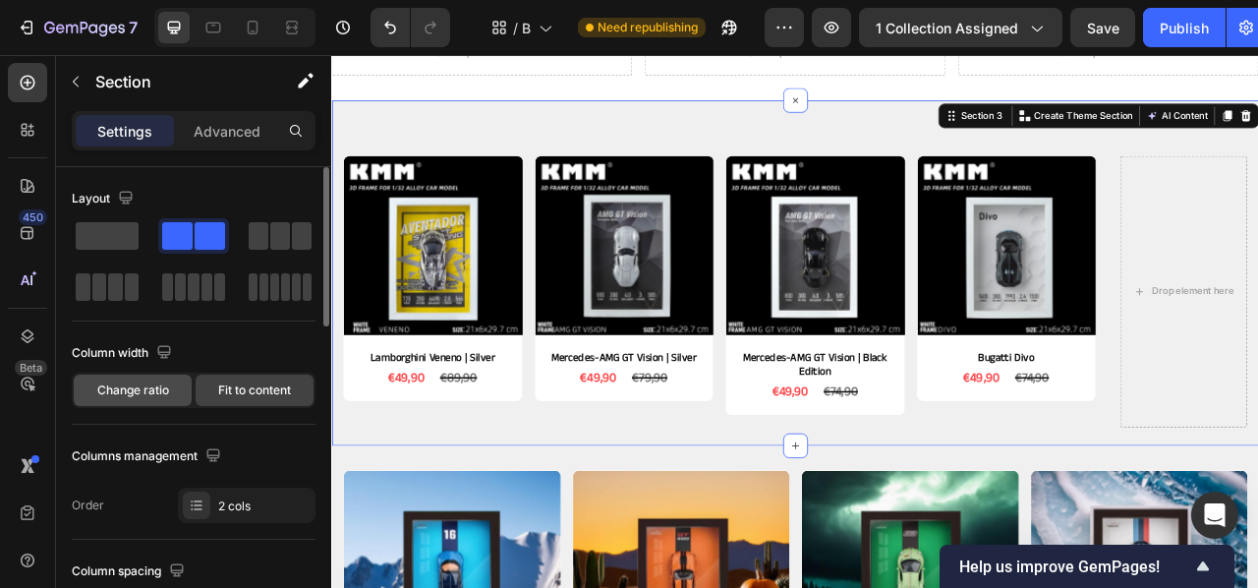
click at [142, 396] on span "Change ratio" at bounding box center [133, 390] width 72 height 18
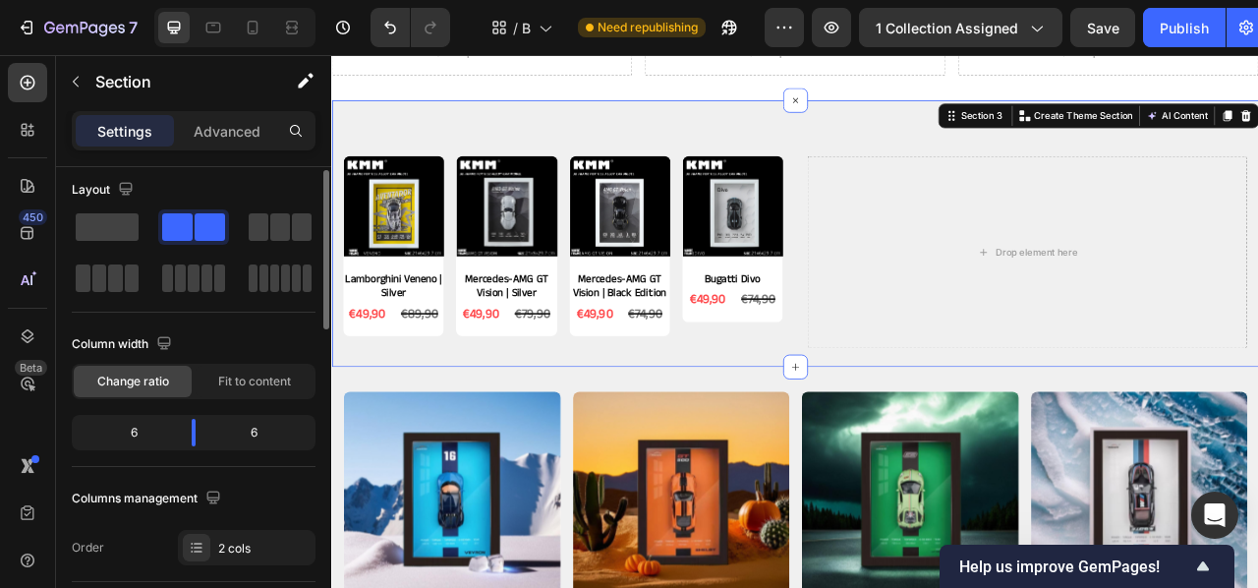
scroll to position [8, 0]
click at [276, 233] on span at bounding box center [280, 228] width 20 height 28
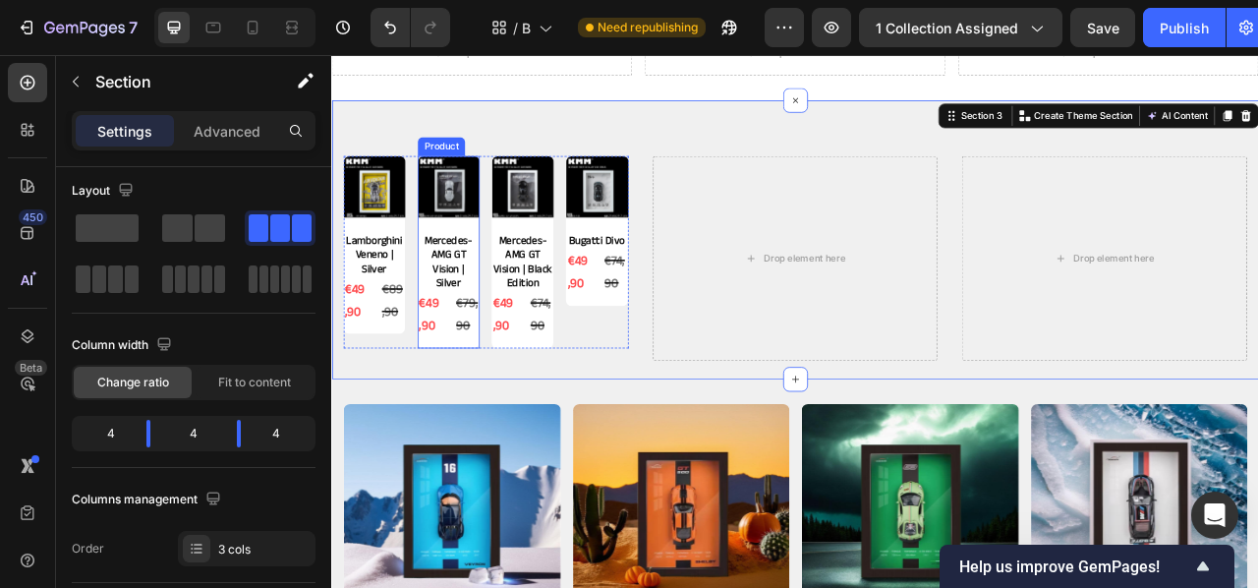
click at [465, 417] on div "Product Images Mercedes-AMG GT Vision | Silver Product Title €49,90 Product Pri…" at bounding box center [479, 306] width 79 height 245
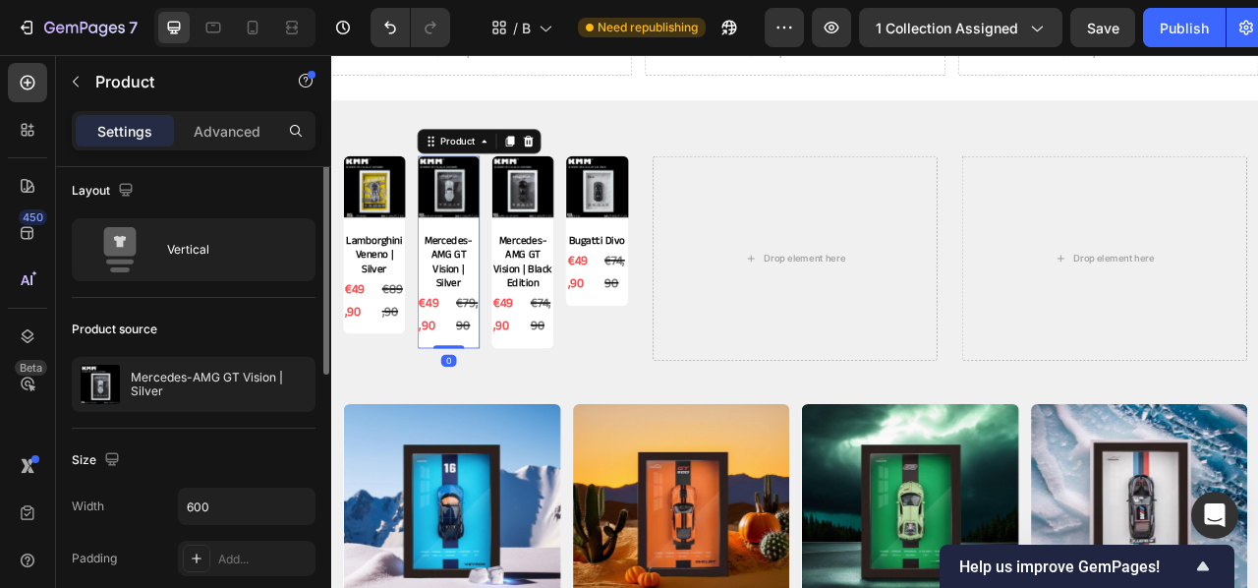
scroll to position [0, 0]
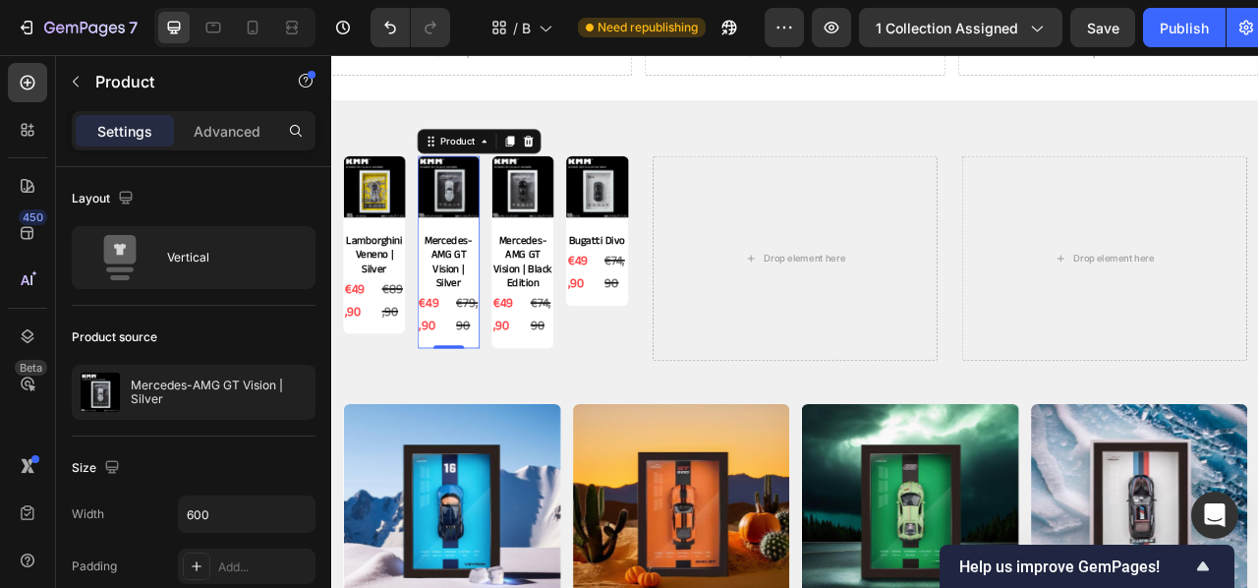
click at [559, 166] on icon at bounding box center [557, 165] width 11 height 14
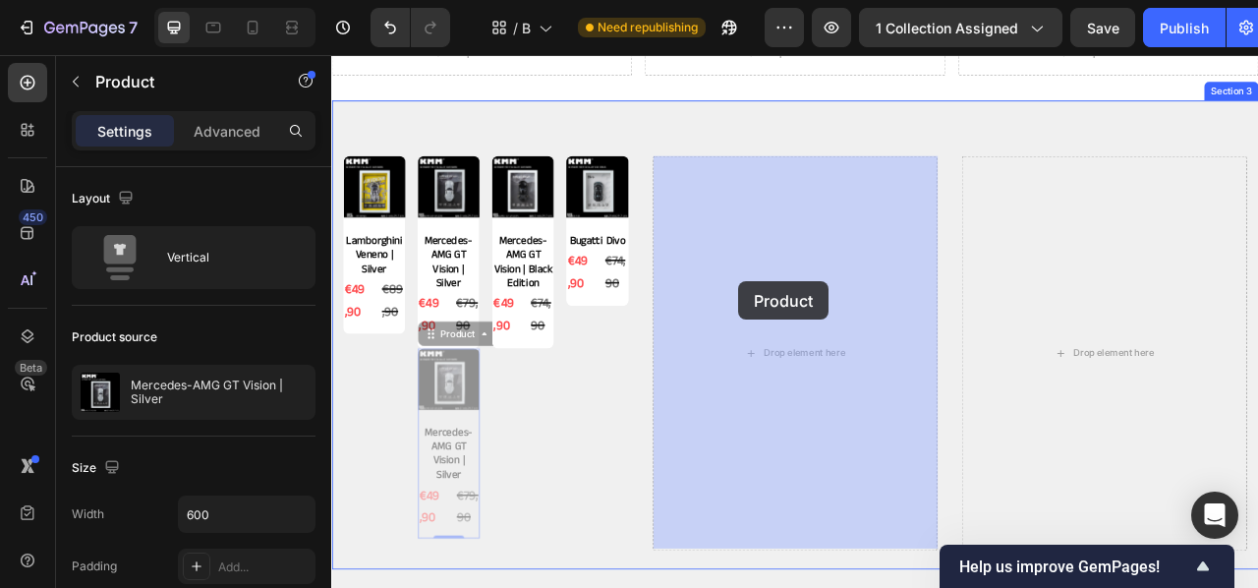
drag, startPoint x: 482, startPoint y: 412, endPoint x: 846, endPoint y: 341, distance: 371.5
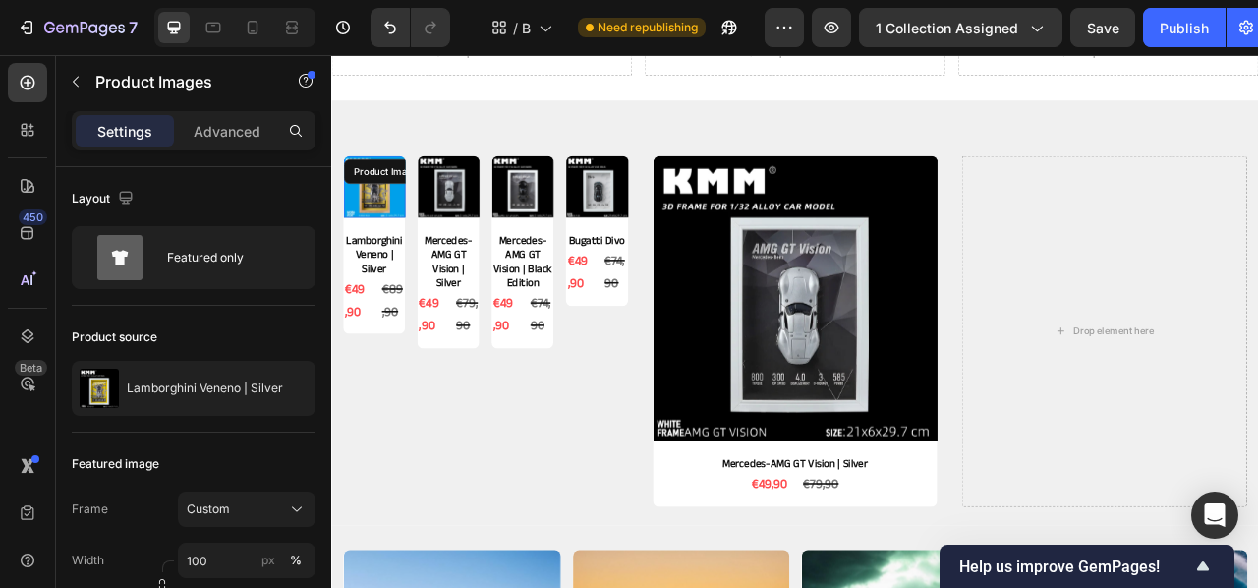
click at [358, 217] on div "Product Images" at bounding box center [385, 223] width 79 height 79
click at [385, 391] on div "€49,90 Product Price Product Price €89,90 Product Price Product Price Row" at bounding box center [385, 368] width 79 height 61
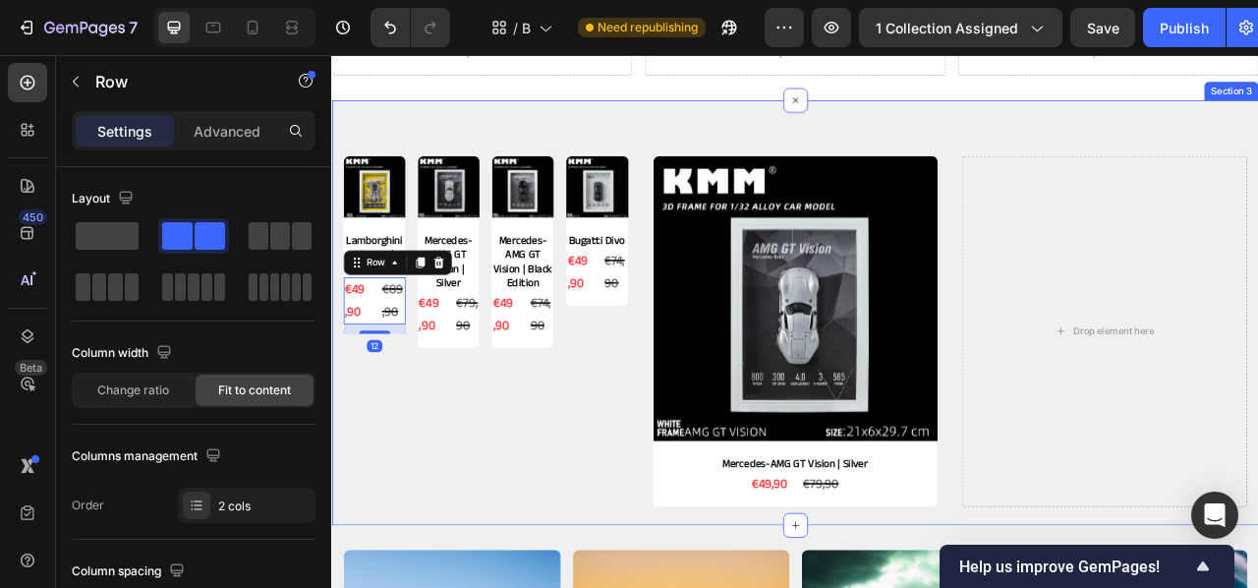
click at [409, 465] on div "Product Images Lamborghini Veneno | Silver Product Title €49,90 Product Price P…" at bounding box center [527, 407] width 363 height 446
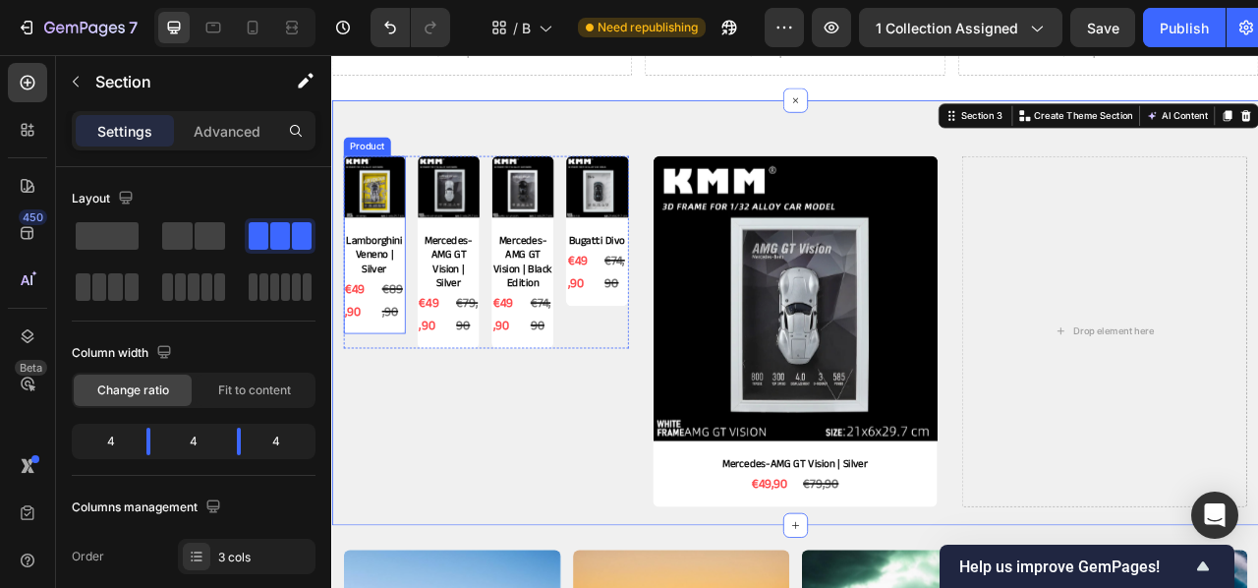
click at [396, 396] on div "Product Images Lamborghini Veneno | Silver Product Title €49,90 Product Price P…" at bounding box center [385, 297] width 79 height 226
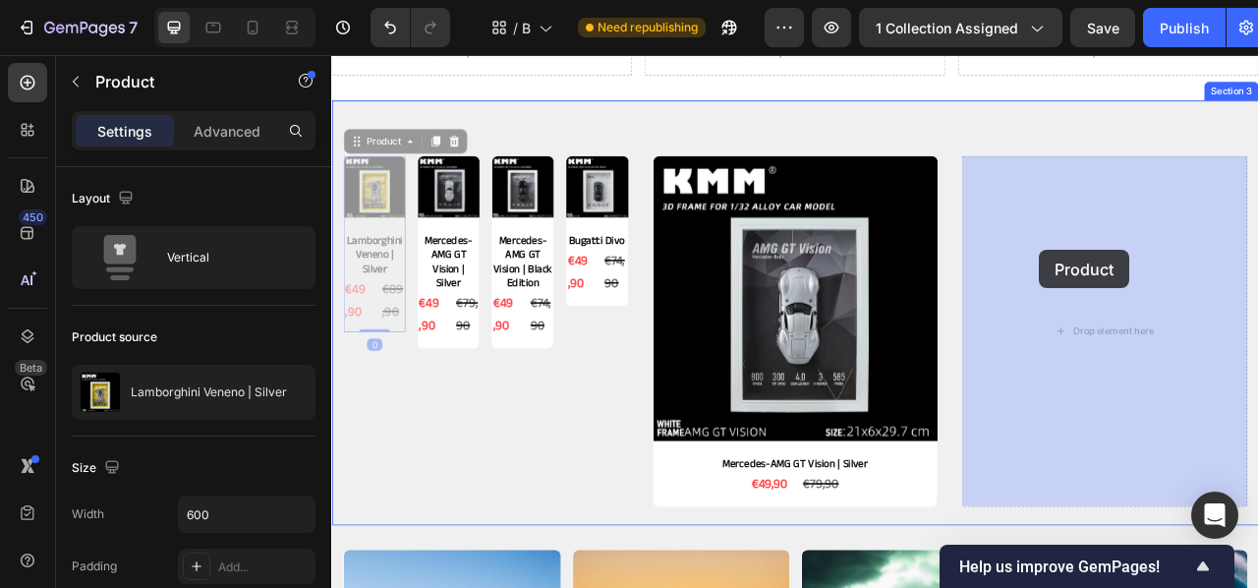
drag, startPoint x: 386, startPoint y: 173, endPoint x: 1232, endPoint y: 303, distance: 855.2
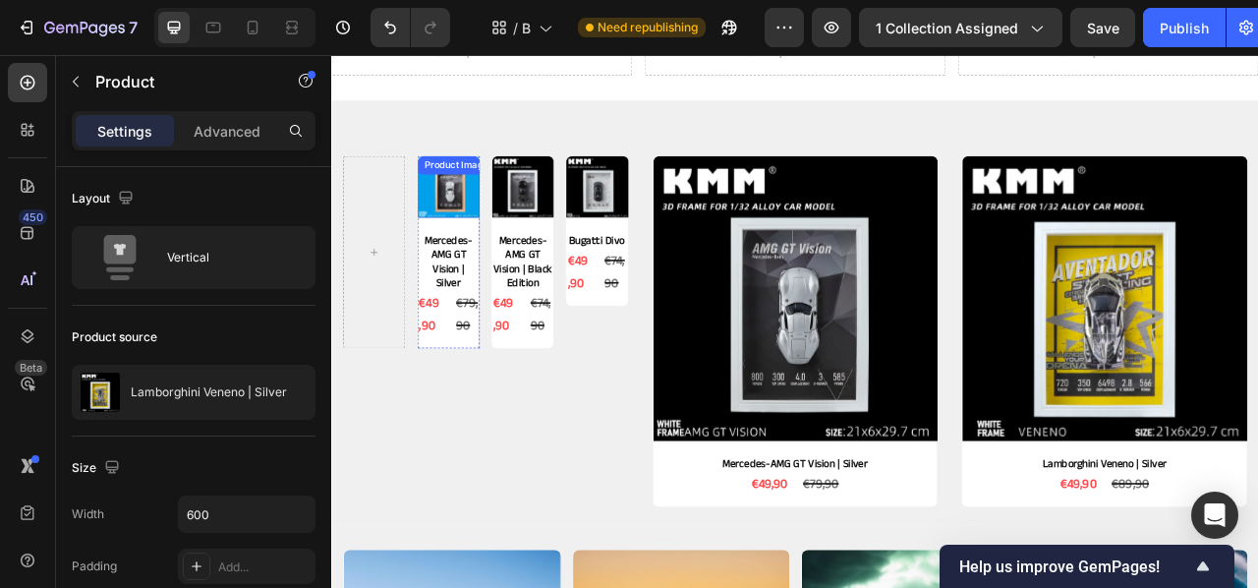
click at [483, 211] on div "Product Images" at bounding box center [479, 223] width 79 height 79
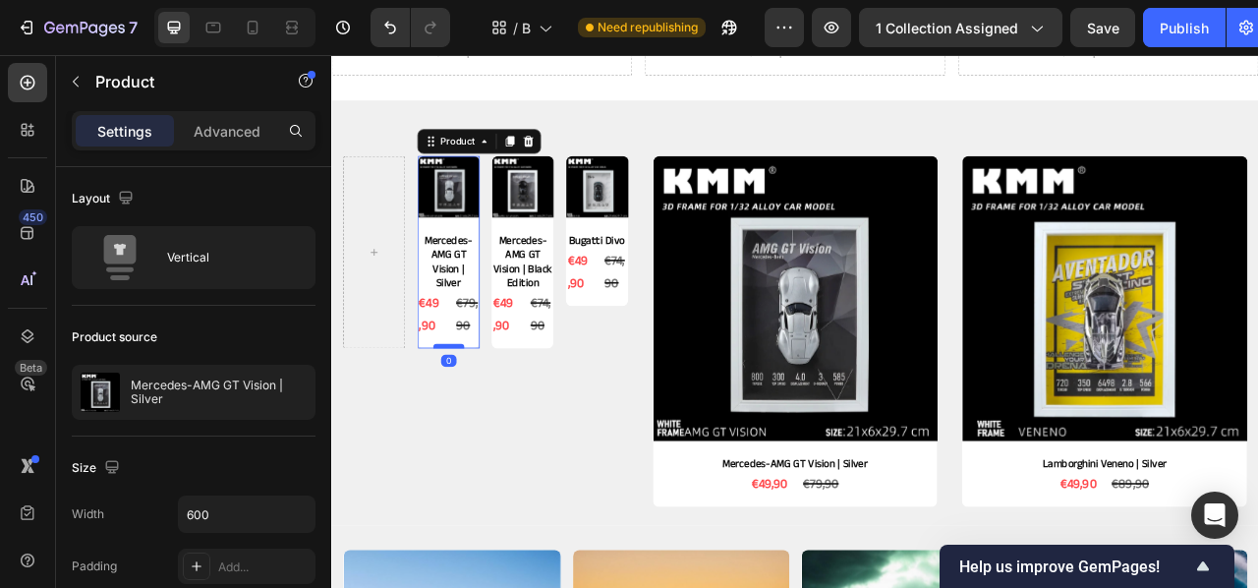
click at [477, 422] on div "Product Images Mercedes-AMG GT Vision | Silver Product Title €49,90 Product Pri…" at bounding box center [479, 306] width 79 height 245
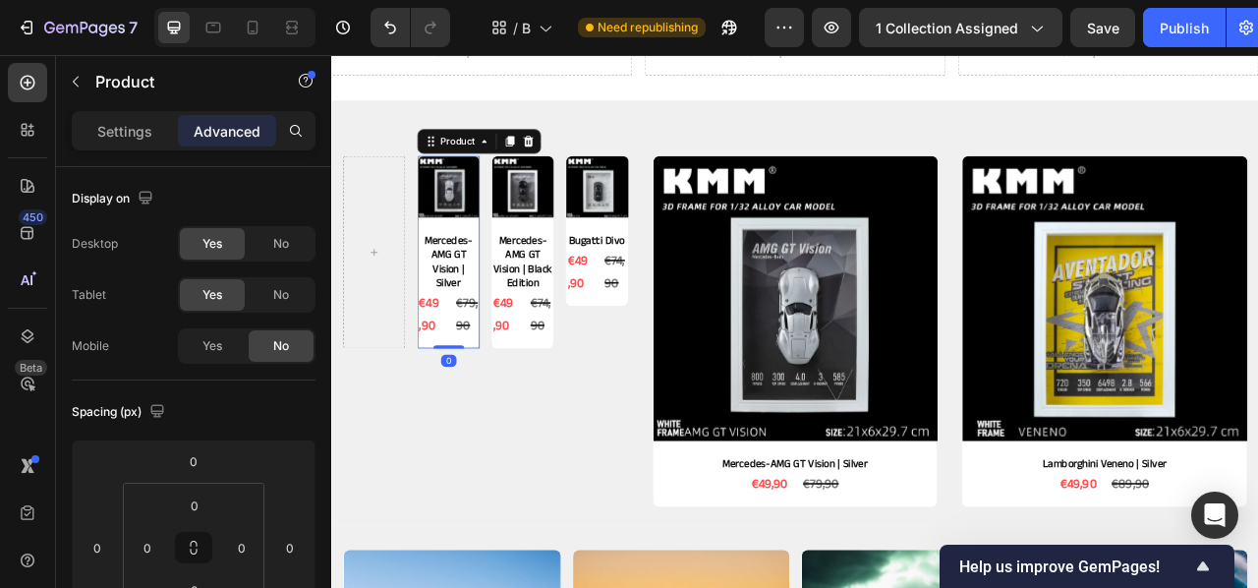
click at [582, 160] on icon at bounding box center [581, 165] width 13 height 14
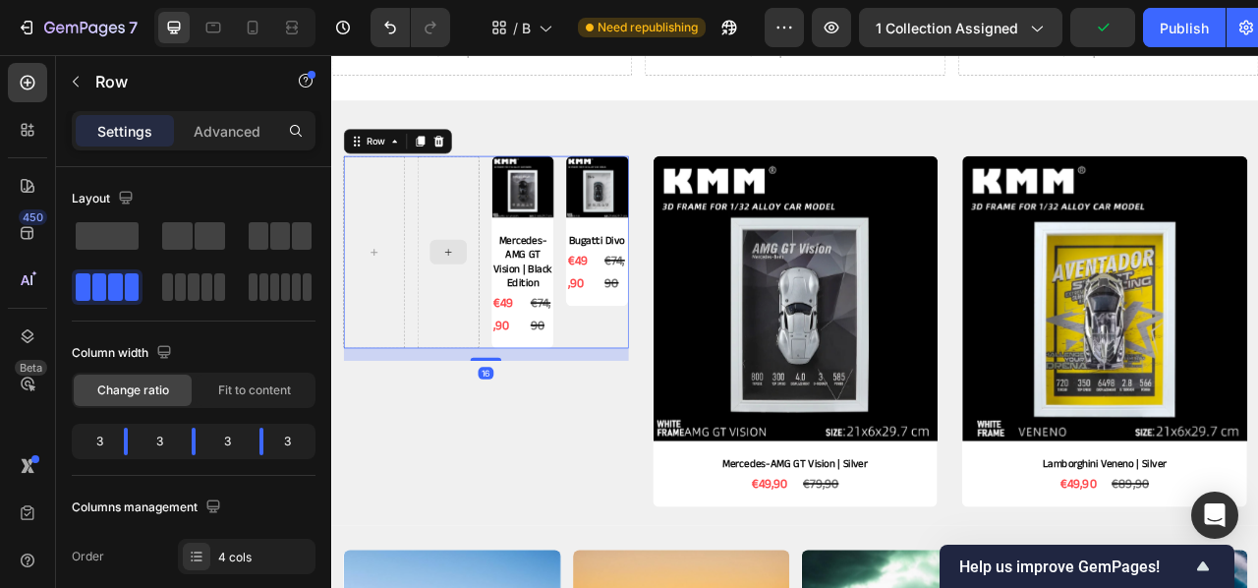
click at [492, 237] on div at bounding box center [479, 306] width 79 height 245
click at [464, 157] on icon at bounding box center [467, 165] width 16 height 16
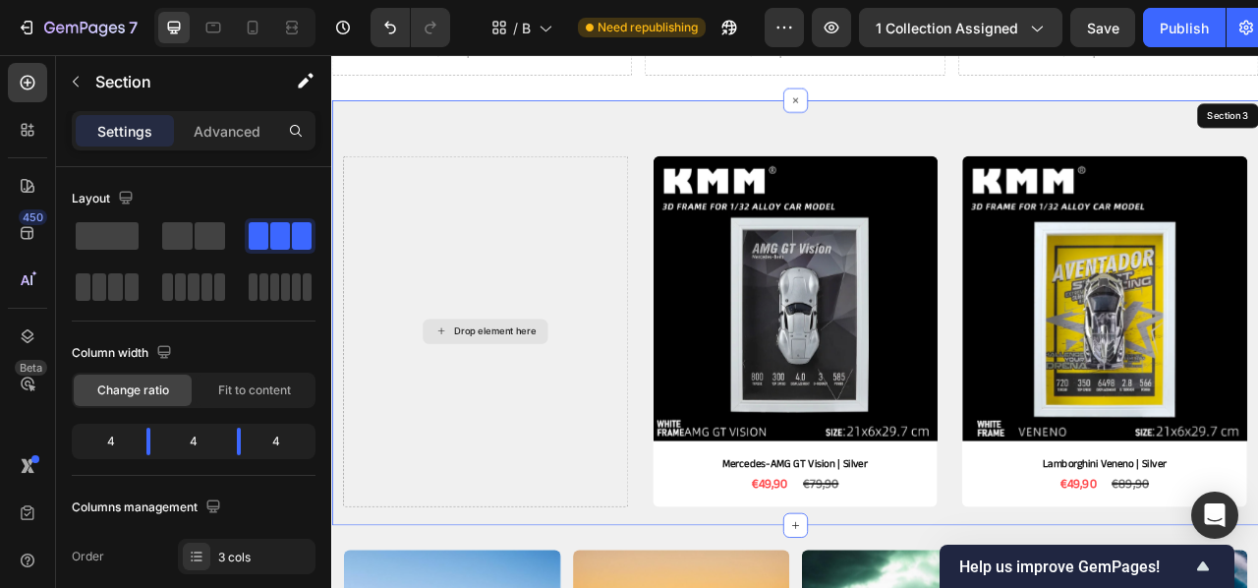
click at [468, 285] on div "Drop element here" at bounding box center [527, 407] width 363 height 446
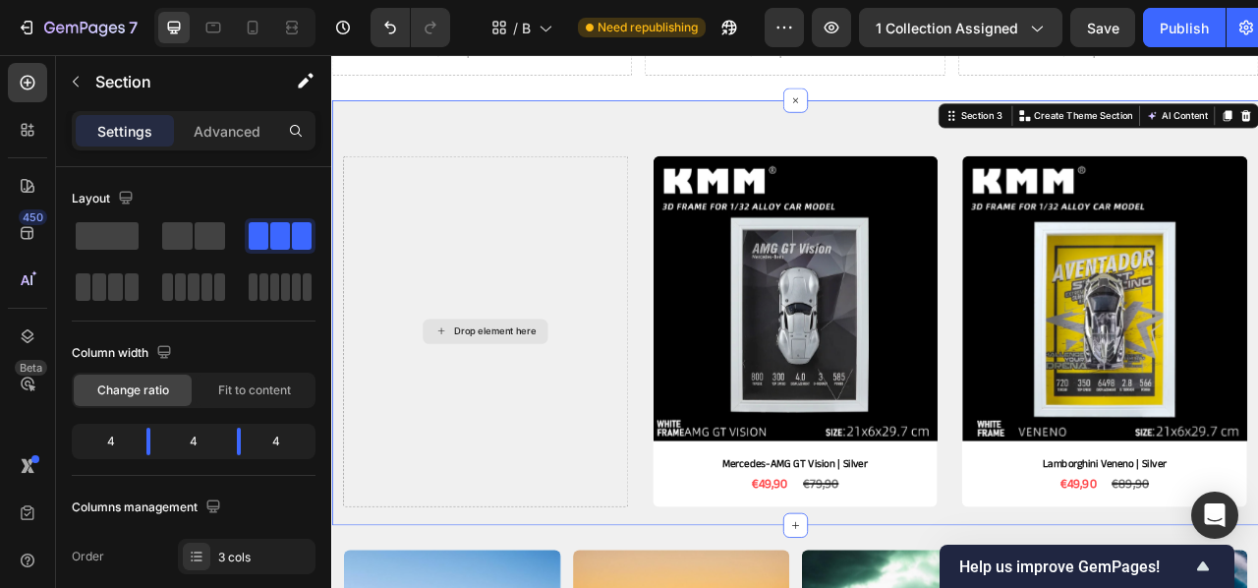
click at [496, 413] on div "Drop element here" at bounding box center [539, 407] width 104 height 16
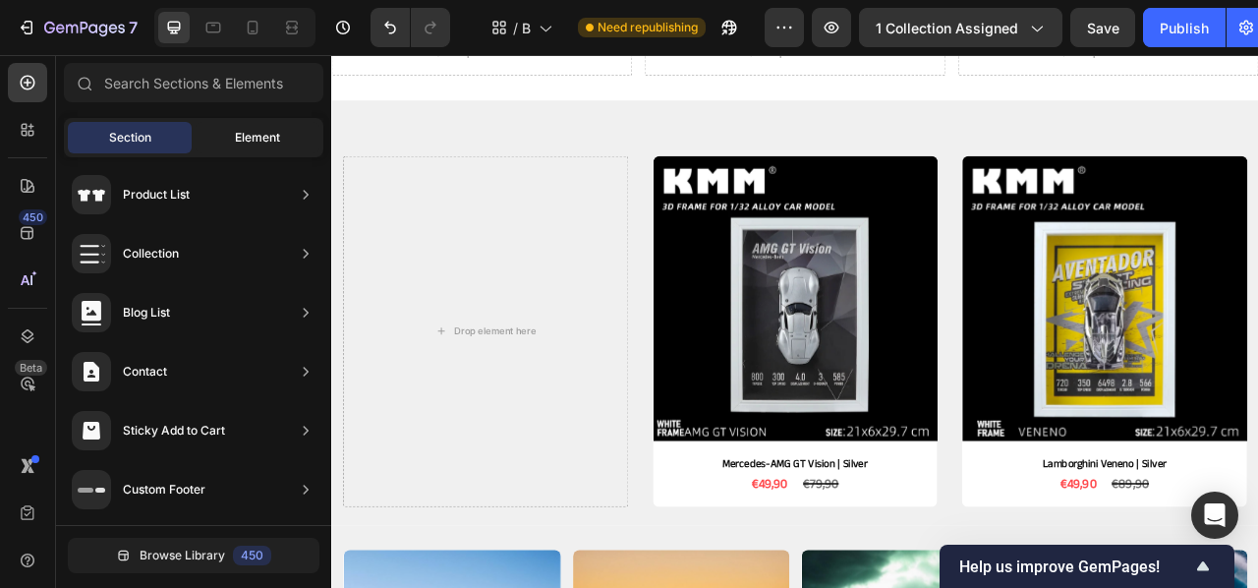
click at [286, 134] on div "Element" at bounding box center [258, 137] width 124 height 31
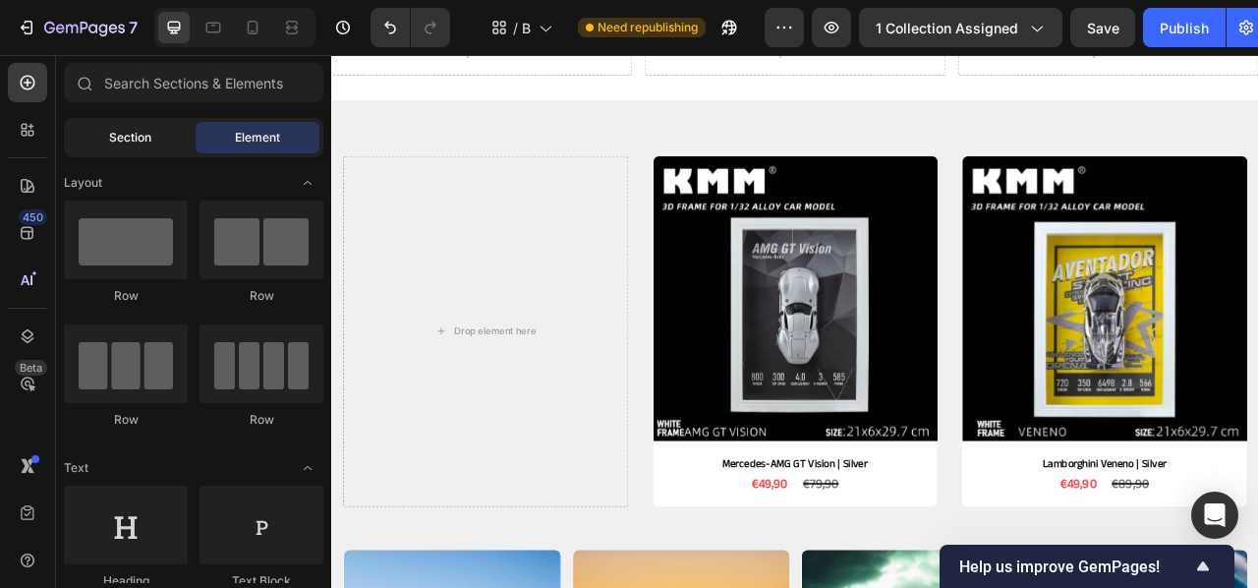
click at [133, 145] on span "Section" at bounding box center [130, 138] width 42 height 18
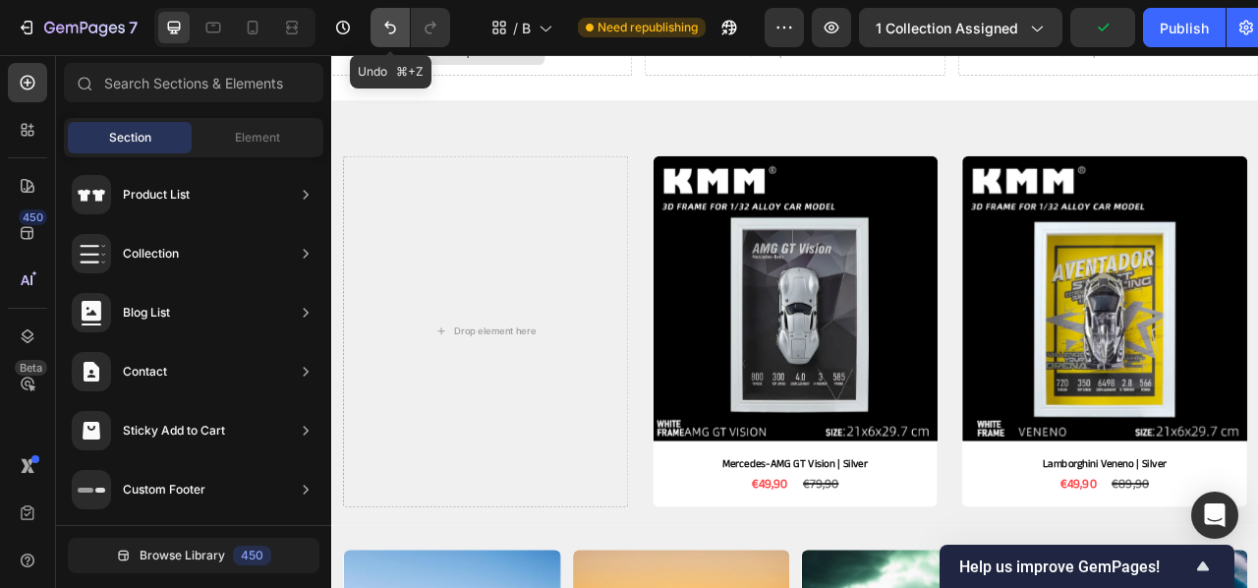
click at [396, 28] on icon "Undo/Redo" at bounding box center [390, 28] width 20 height 20
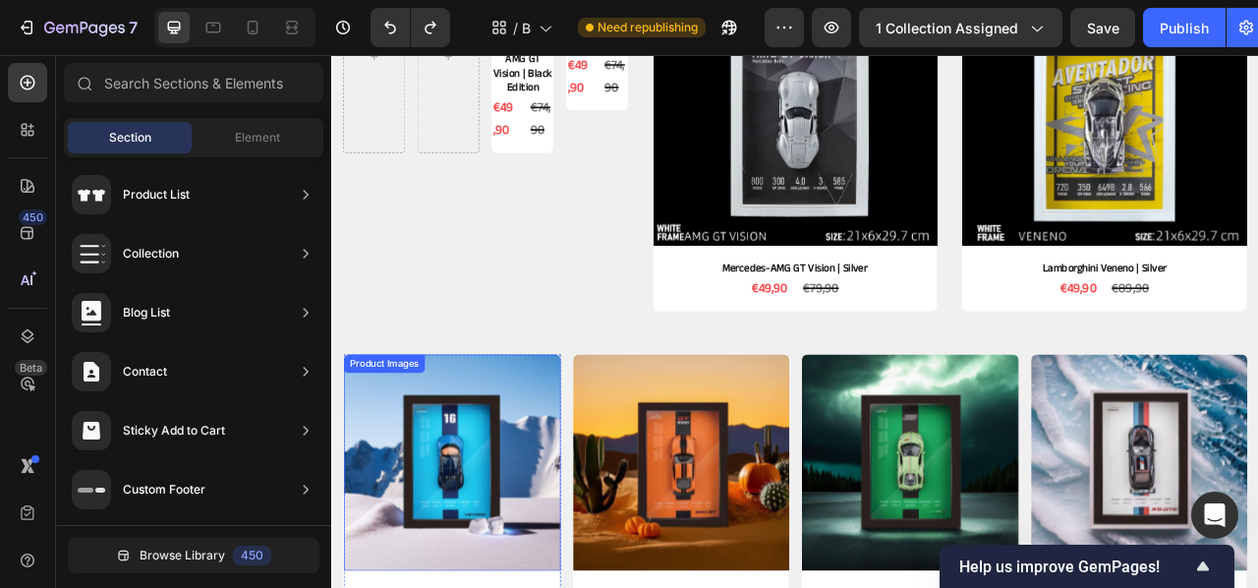
click at [518, 542] on img at bounding box center [484, 574] width 276 height 276
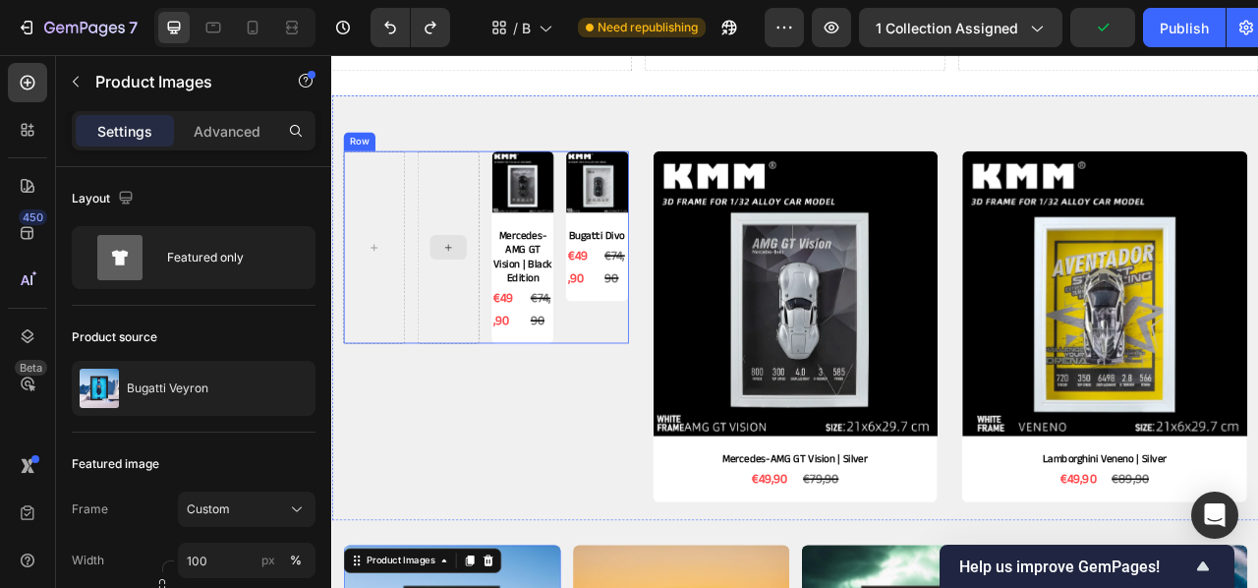
scroll to position [471, 0]
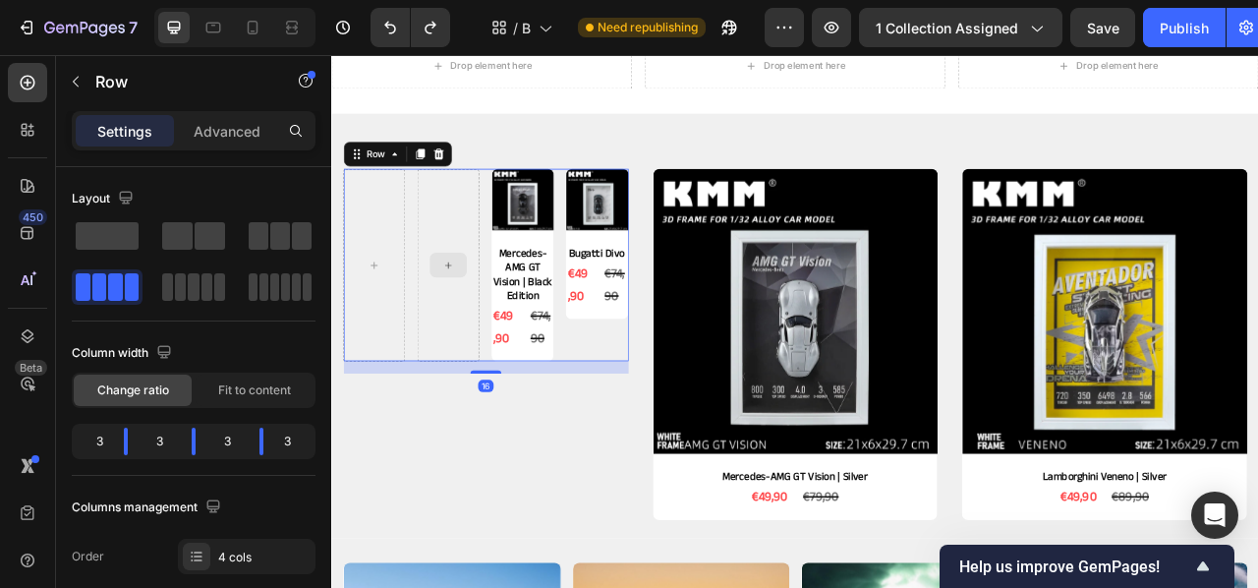
click at [518, 219] on div at bounding box center [479, 323] width 79 height 245
click at [466, 174] on icon at bounding box center [467, 182] width 16 height 16
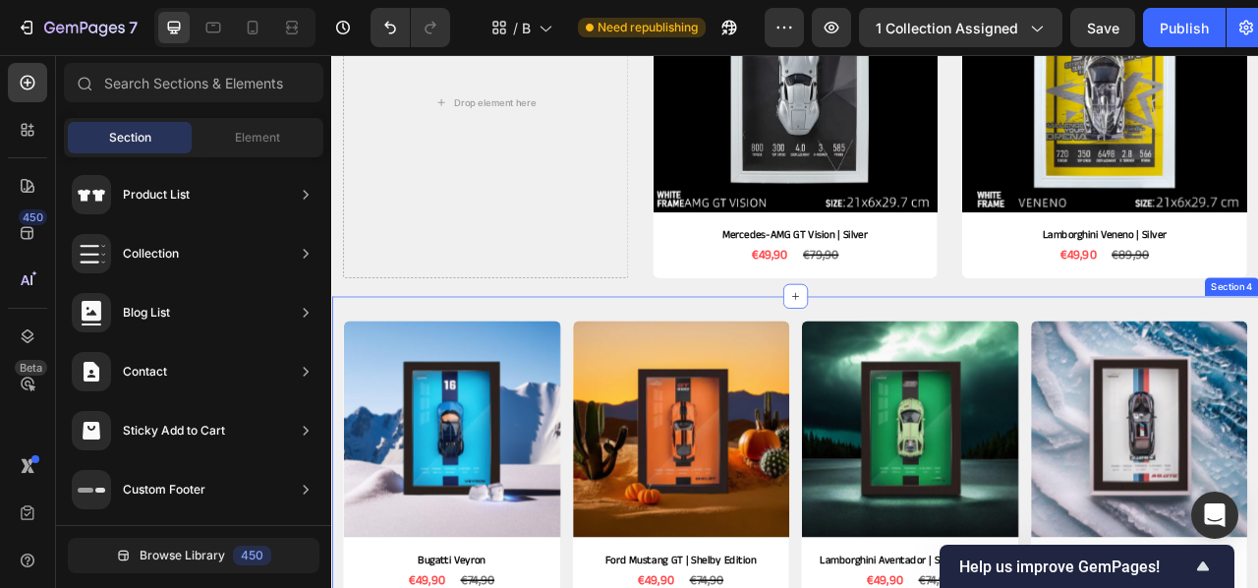
scroll to position [821, 0]
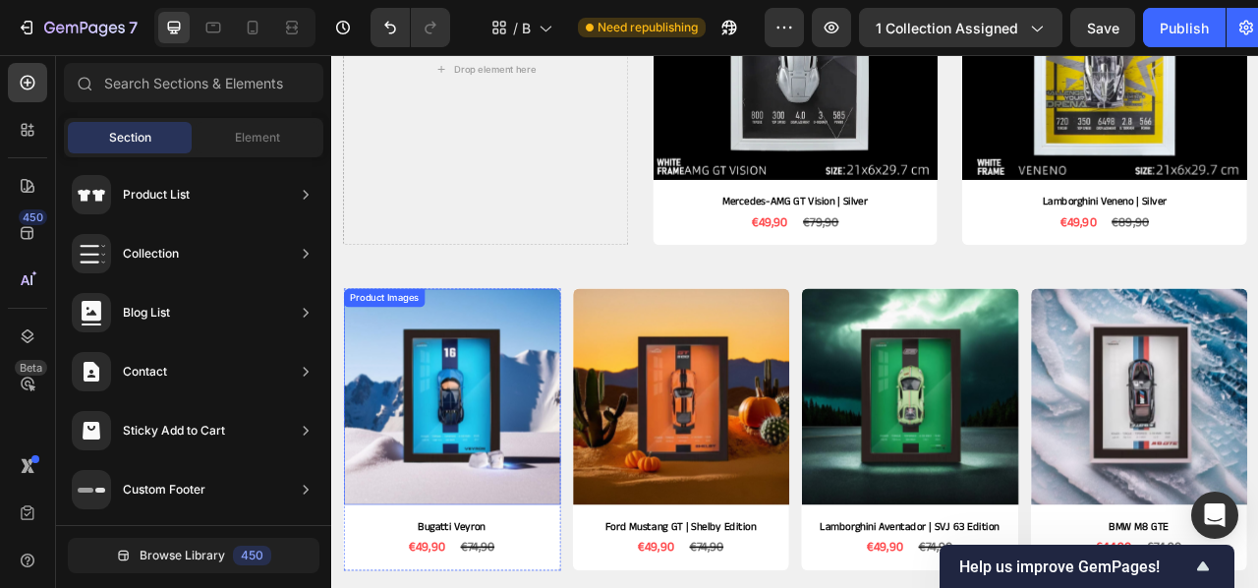
click at [486, 520] on img at bounding box center [484, 490] width 276 height 276
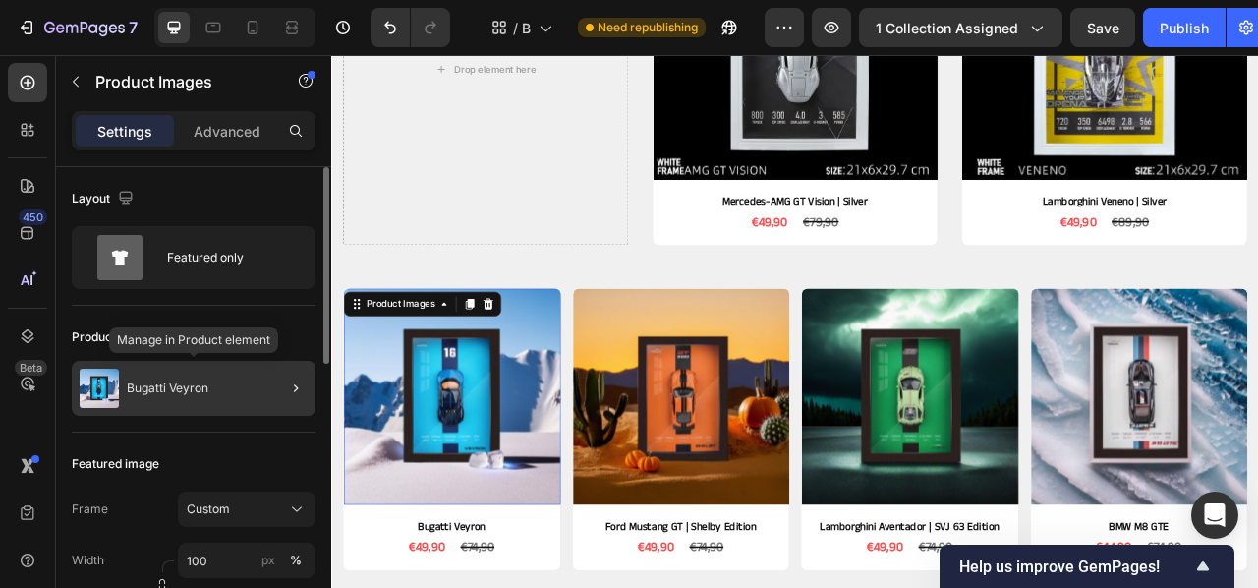
click at [242, 387] on div "Bugatti Veyron" at bounding box center [194, 388] width 244 height 55
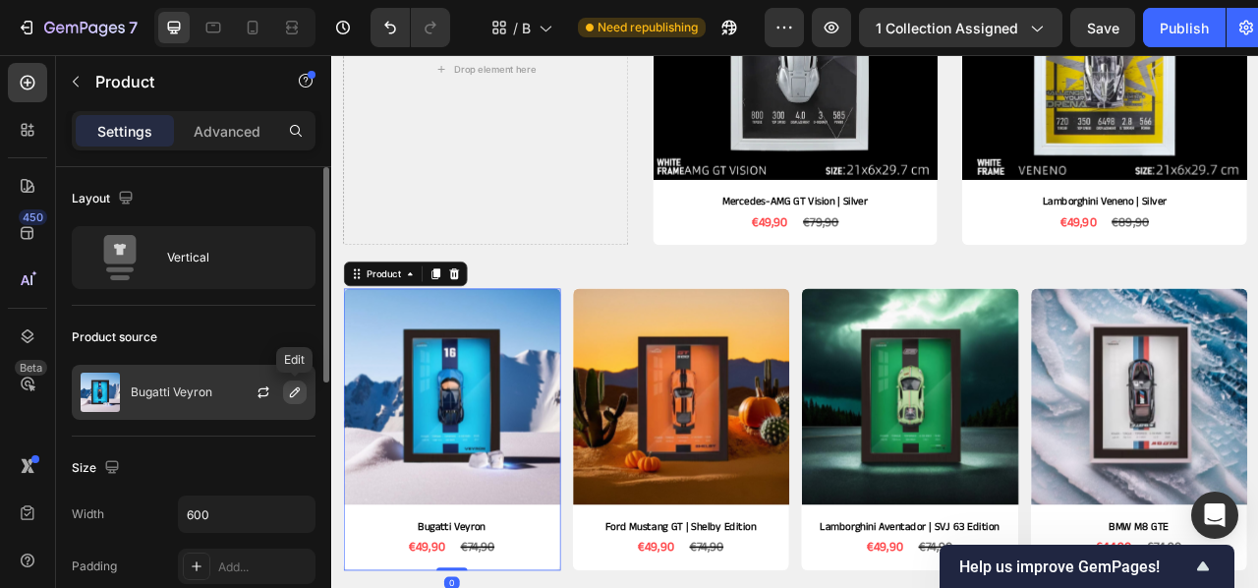
click at [288, 400] on button "button" at bounding box center [295, 392] width 24 height 24
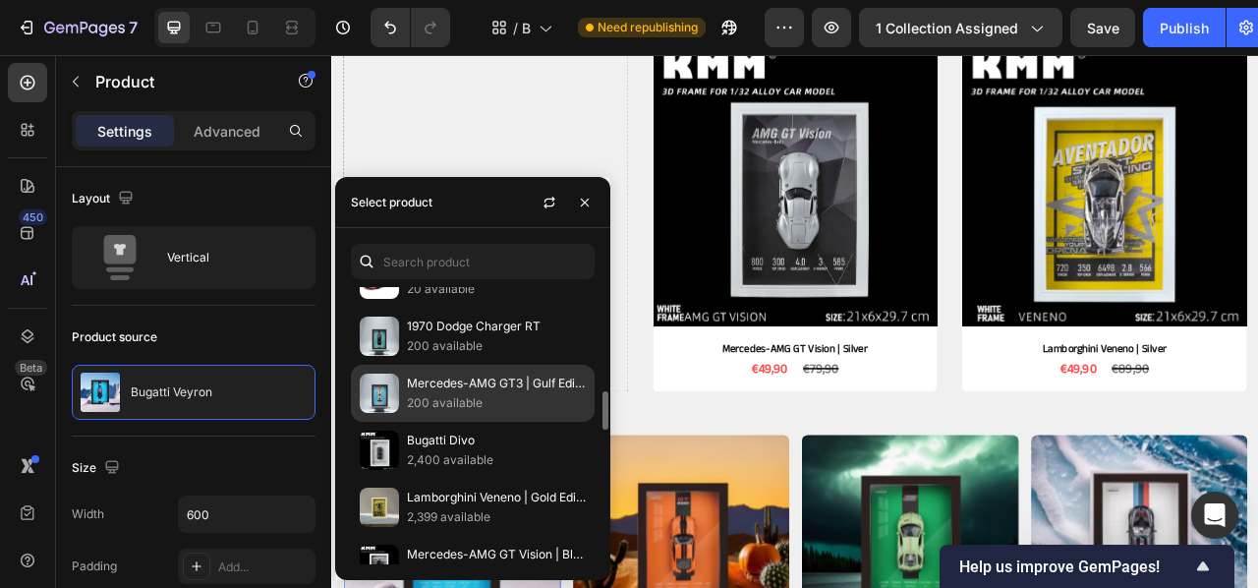
scroll to position [729, 0]
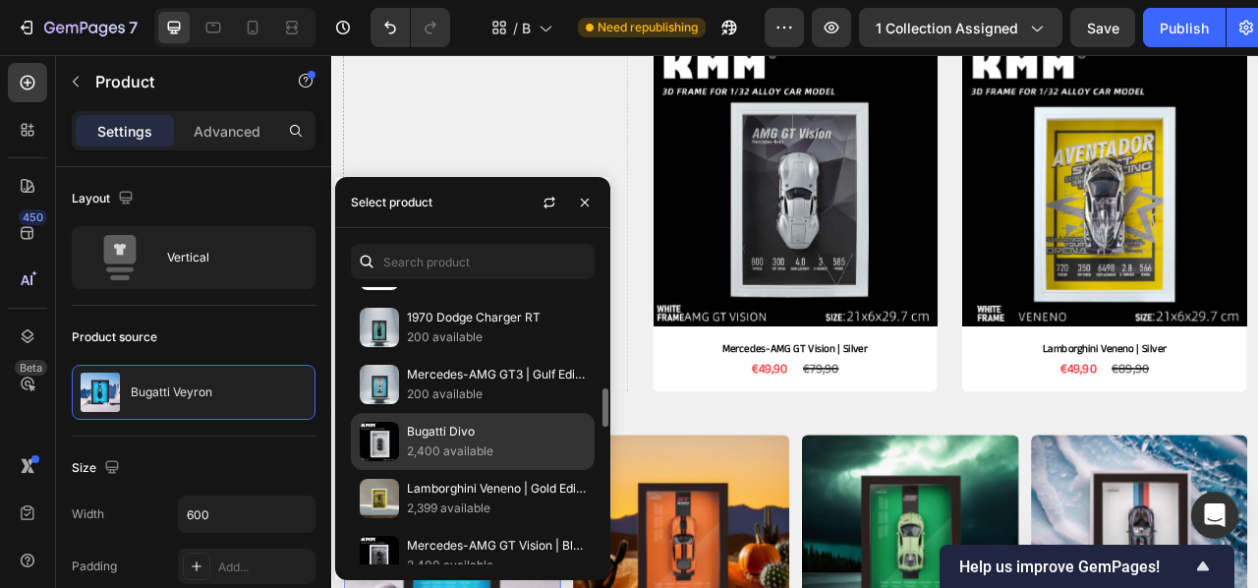
click at [419, 441] on p "Bugatti Divo" at bounding box center [496, 432] width 179 height 20
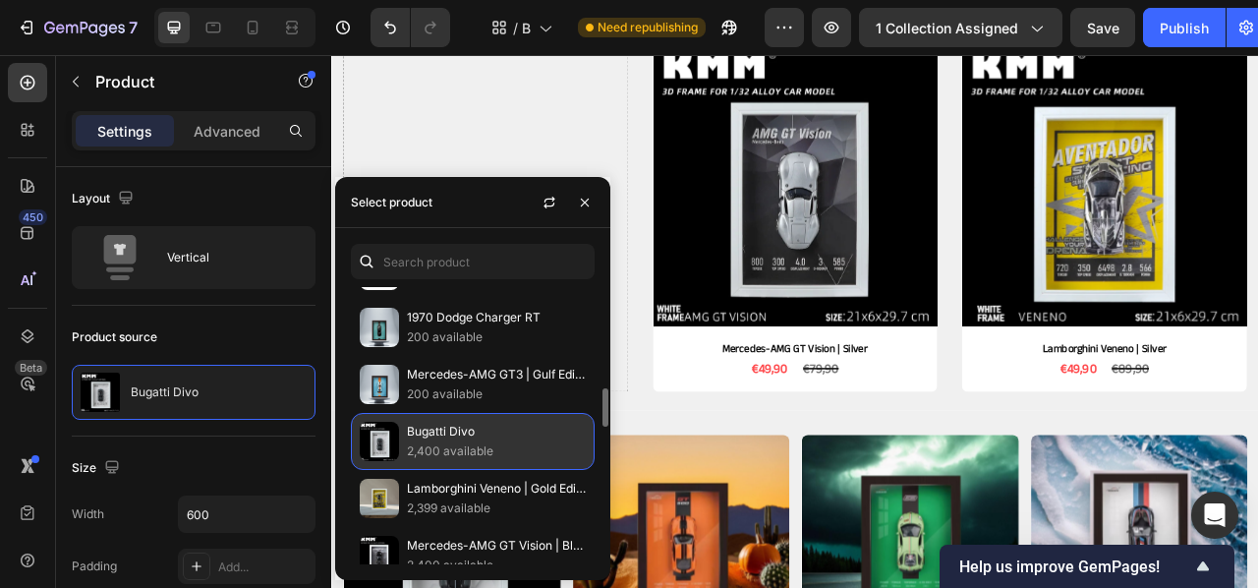
click at [420, 441] on p "Bugatti Divo" at bounding box center [496, 432] width 179 height 20
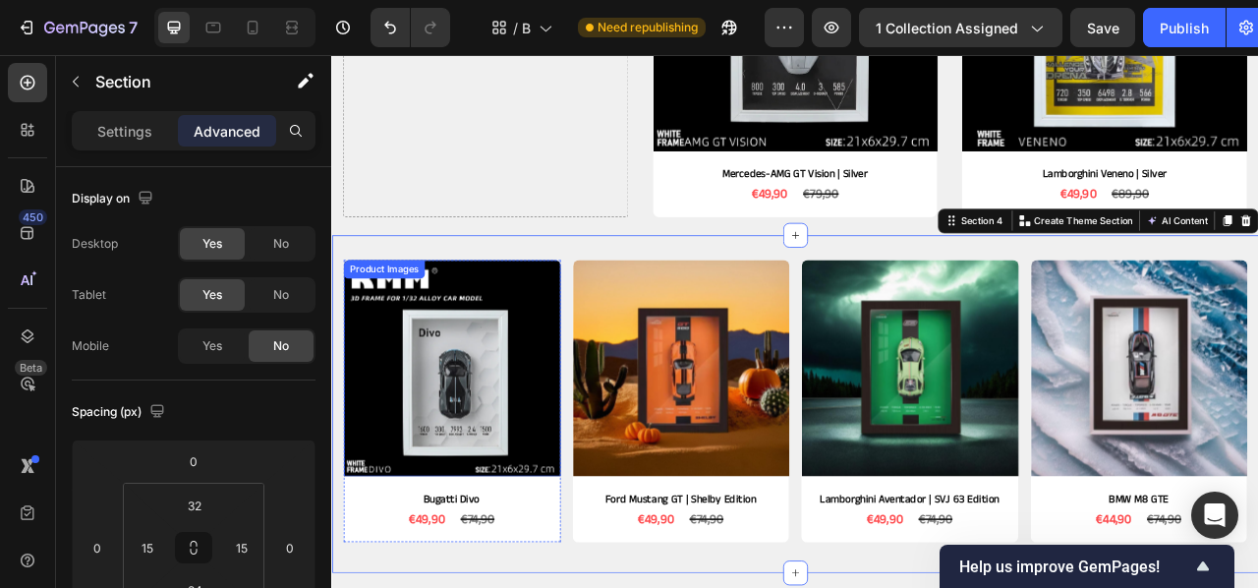
scroll to position [883, 0]
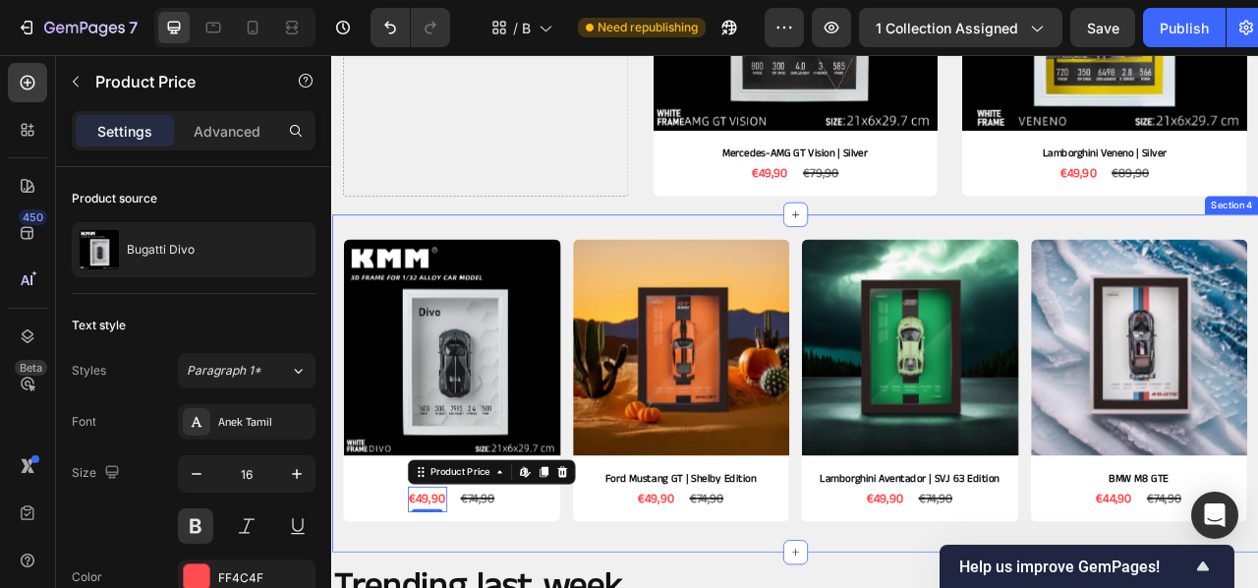
click at [405, 267] on div "Product Images Bugatti Divo Product Title €49,90 Product Price Edit content in …" at bounding box center [920, 473] width 1179 height 431
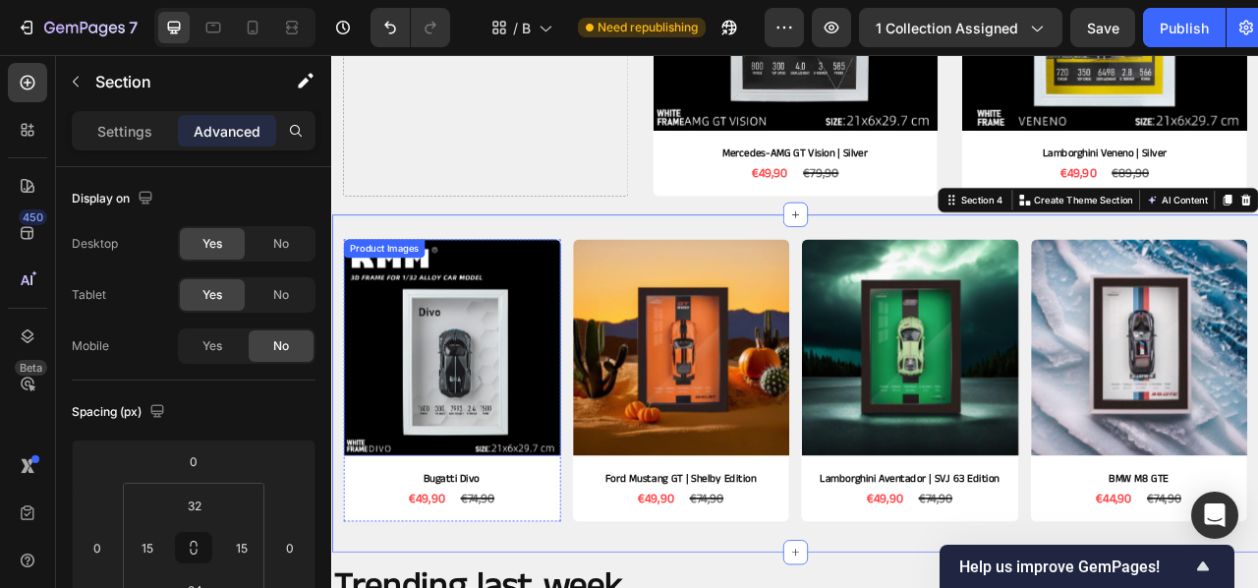
click at [431, 339] on img at bounding box center [484, 428] width 276 height 276
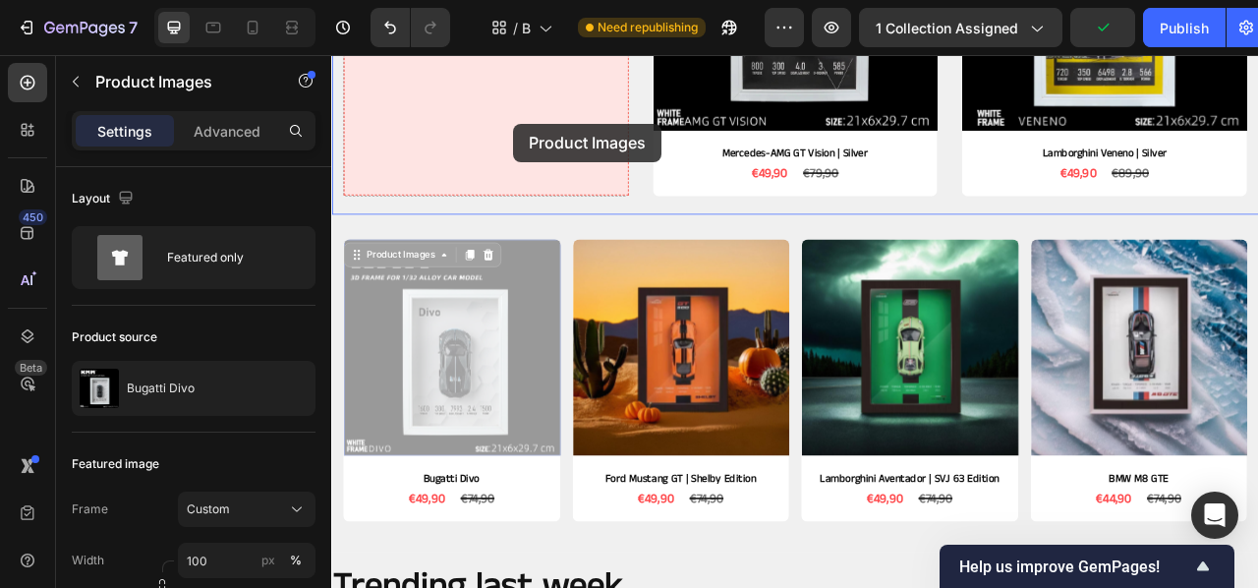
drag, startPoint x: 425, startPoint y: 314, endPoint x: 562, endPoint y: 143, distance: 219.5
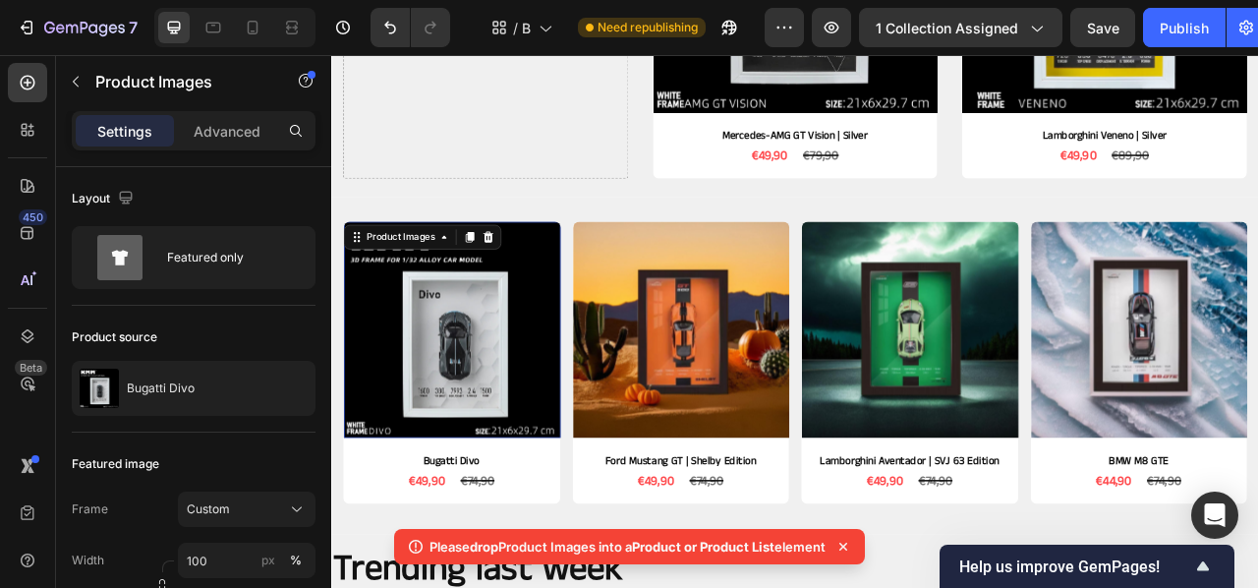
scroll to position [906, 0]
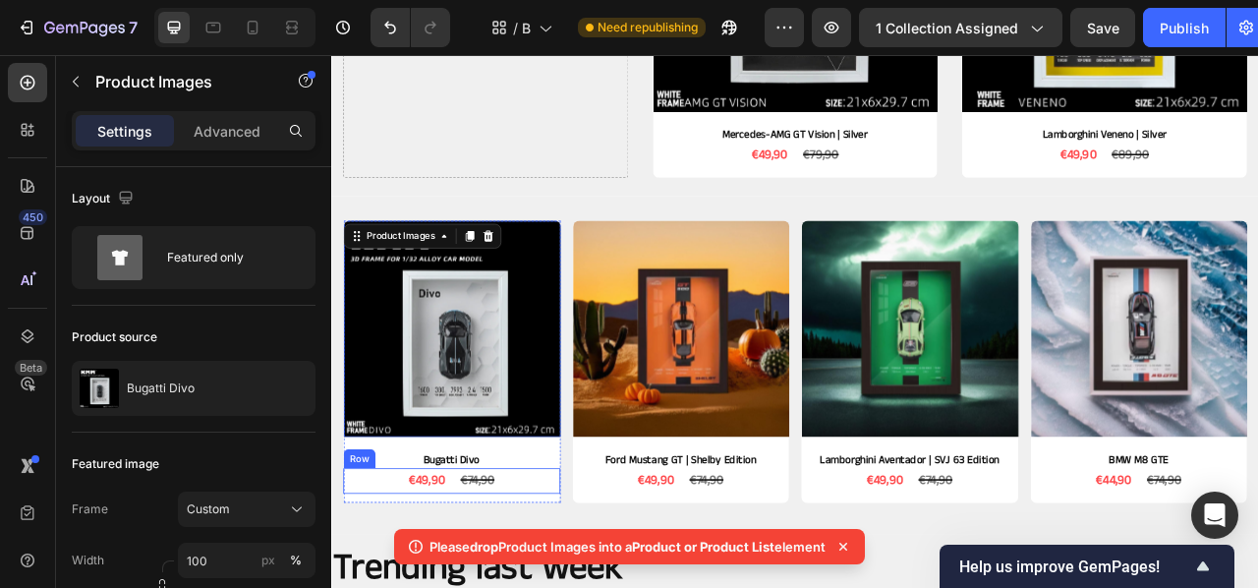
click at [372, 570] on div "Row" at bounding box center [366, 569] width 32 height 18
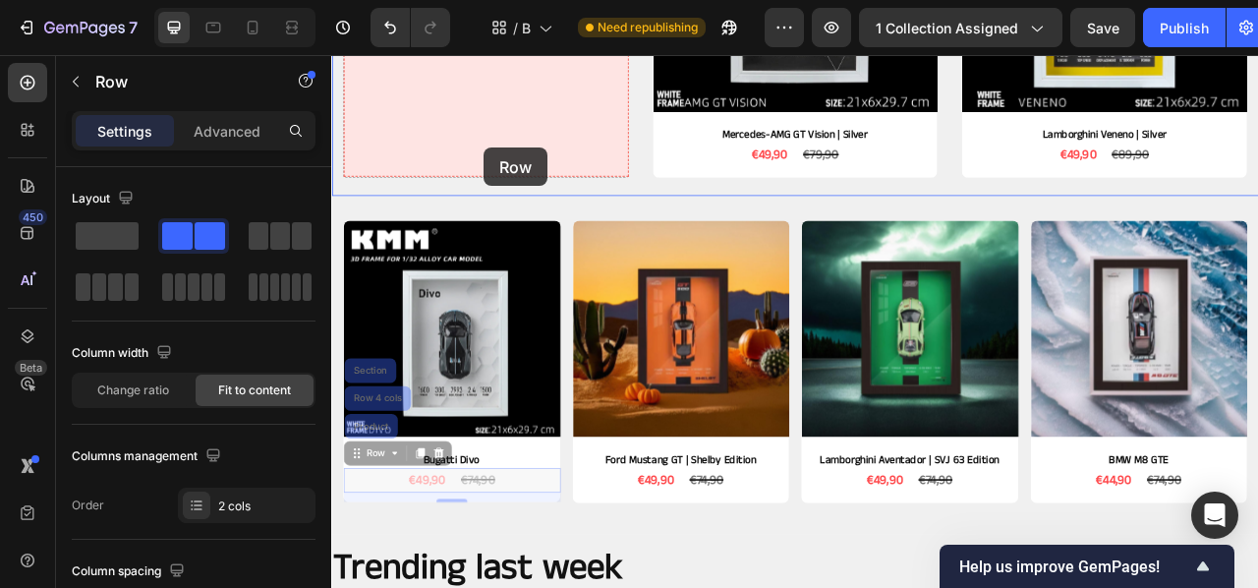
drag, startPoint x: 399, startPoint y: 563, endPoint x: 527, endPoint y: 170, distance: 413.4
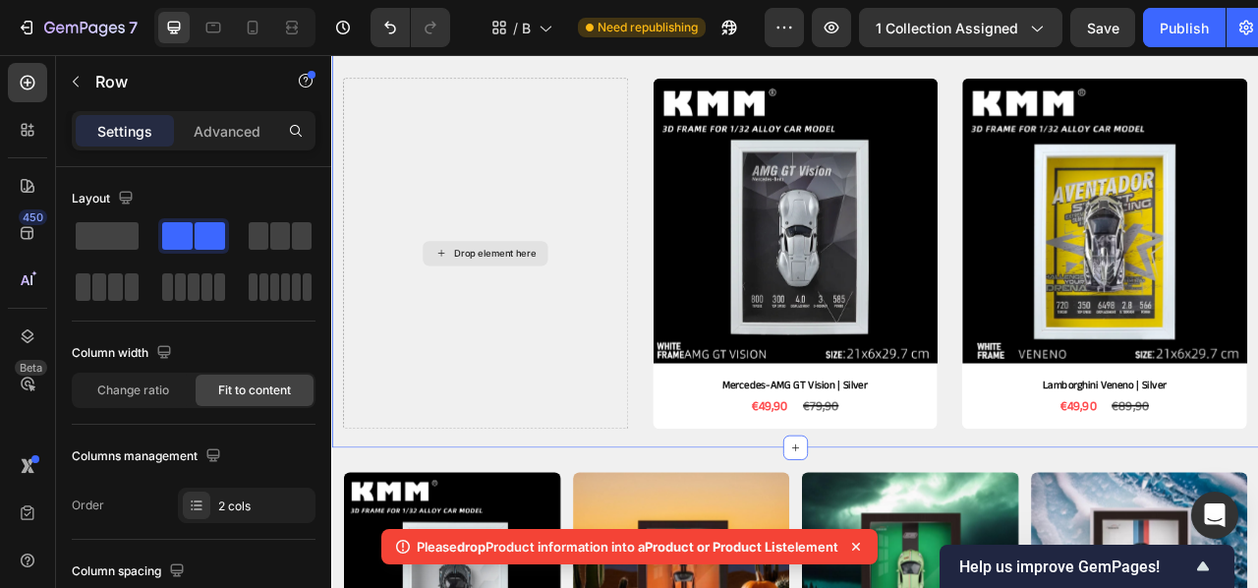
scroll to position [566, 0]
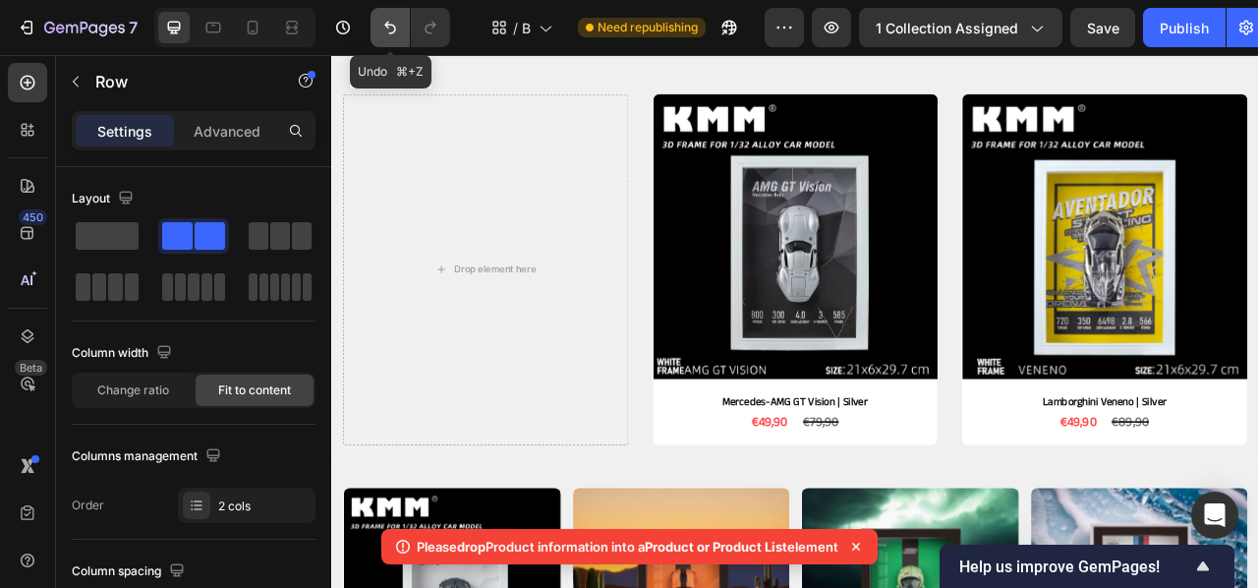
click at [383, 24] on icon "Undo/Redo" at bounding box center [390, 28] width 20 height 20
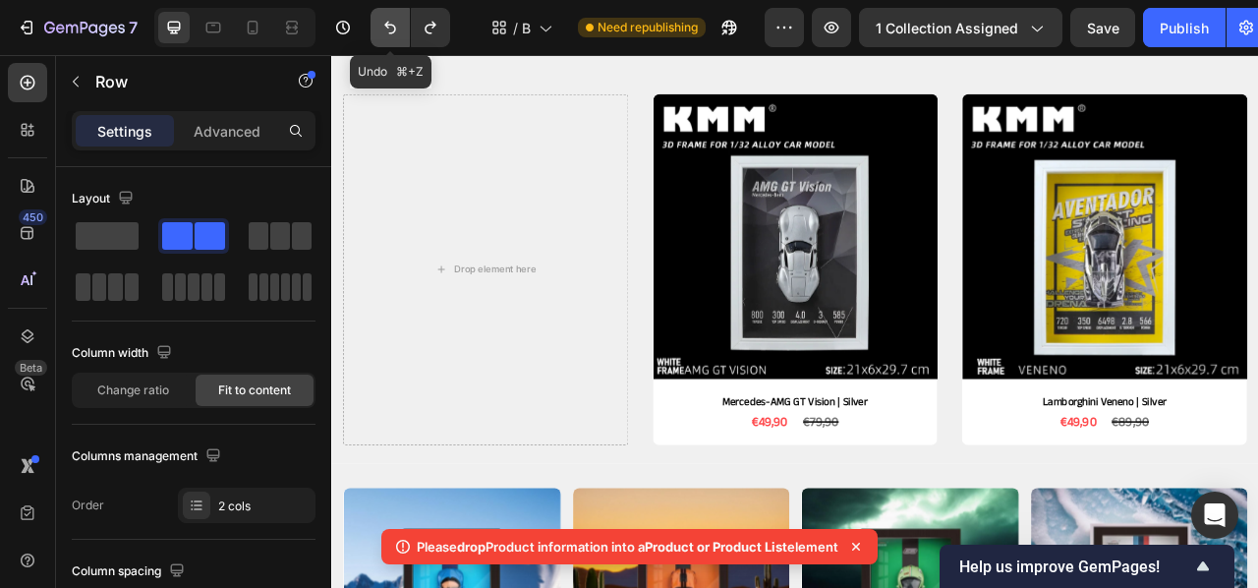
click at [383, 24] on icon "Undo/Redo" at bounding box center [390, 28] width 20 height 20
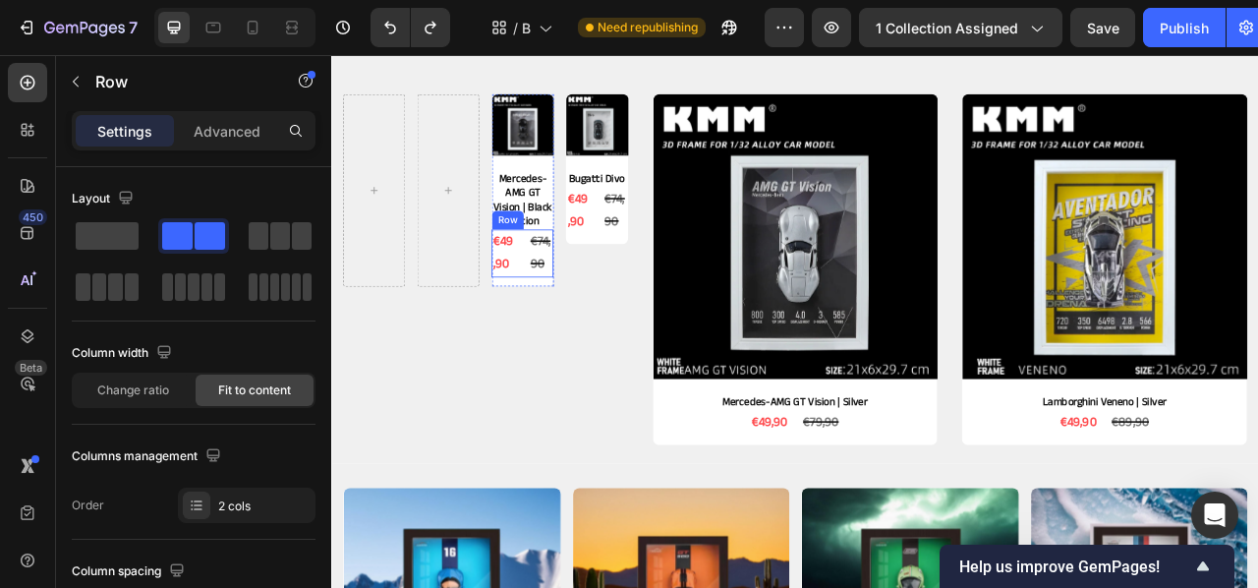
click at [580, 338] on div "€49,90 Product Price Product Price €74,90 Product Price Product Price Row" at bounding box center [574, 307] width 79 height 61
click at [658, 265] on icon at bounding box center [656, 259] width 13 height 14
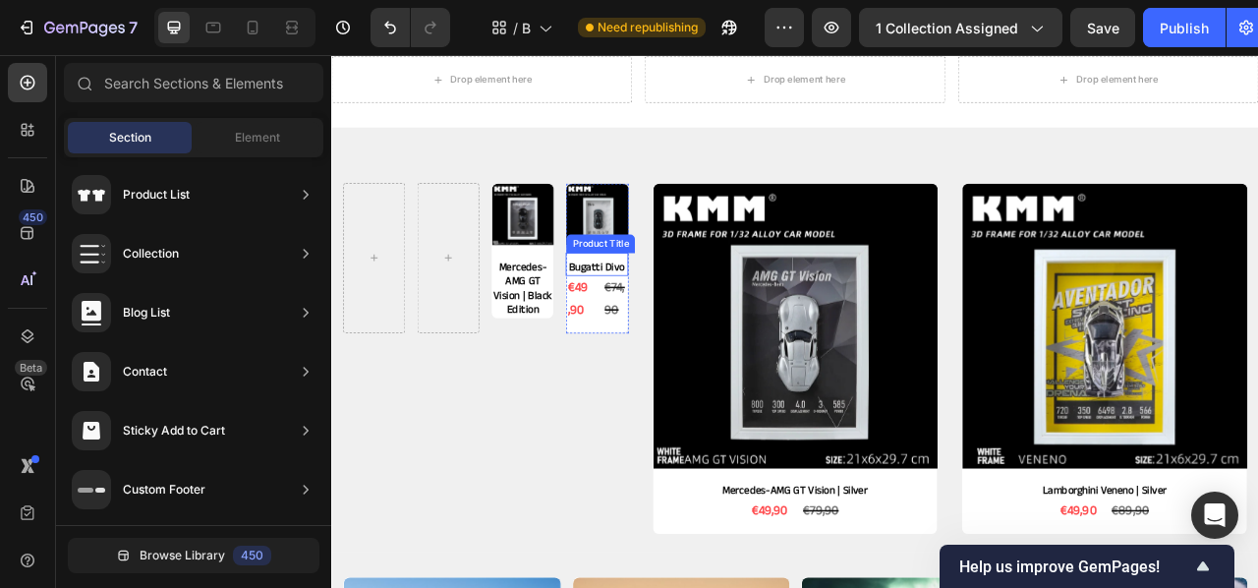
scroll to position [446, 0]
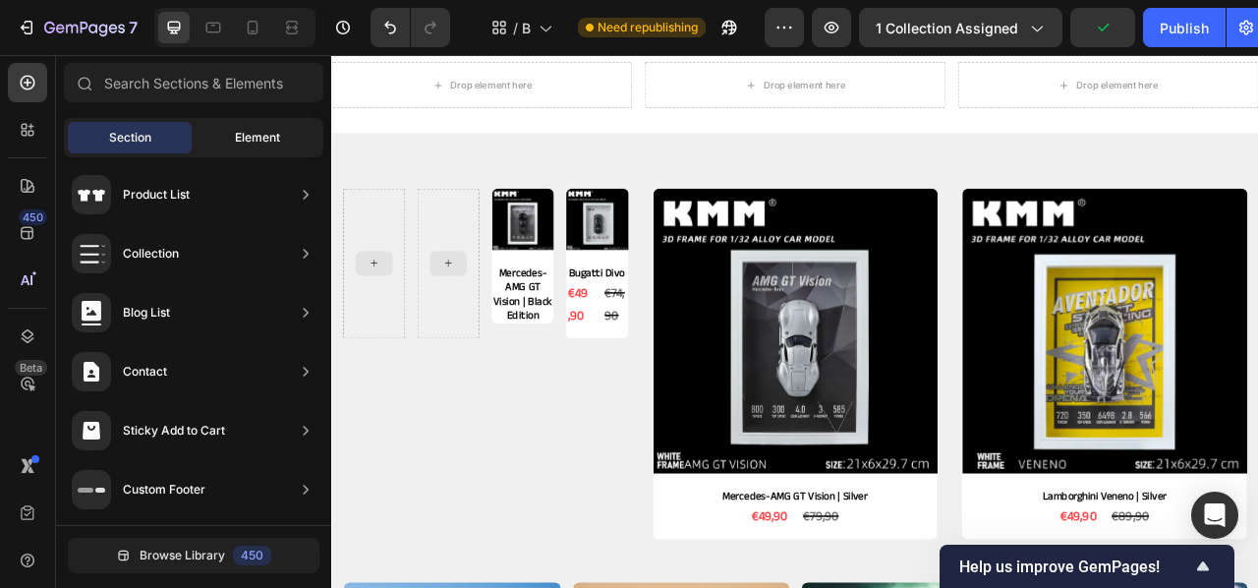
click at [278, 143] on span "Element" at bounding box center [257, 138] width 45 height 18
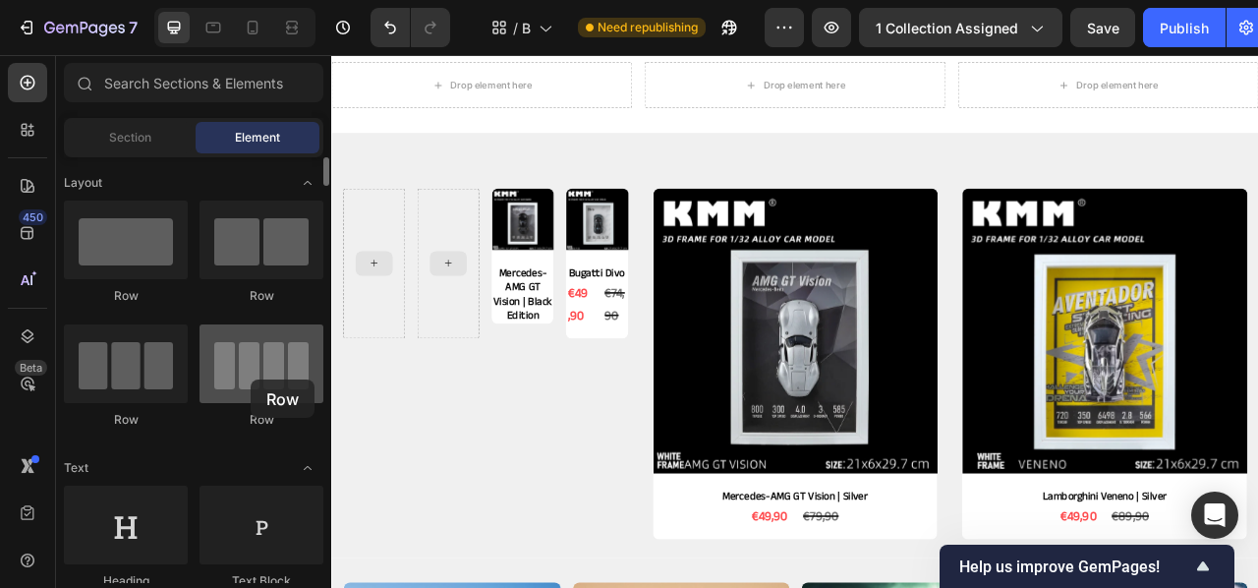
click at [251, 379] on div at bounding box center [262, 363] width 124 height 79
click at [285, 389] on div at bounding box center [262, 363] width 124 height 79
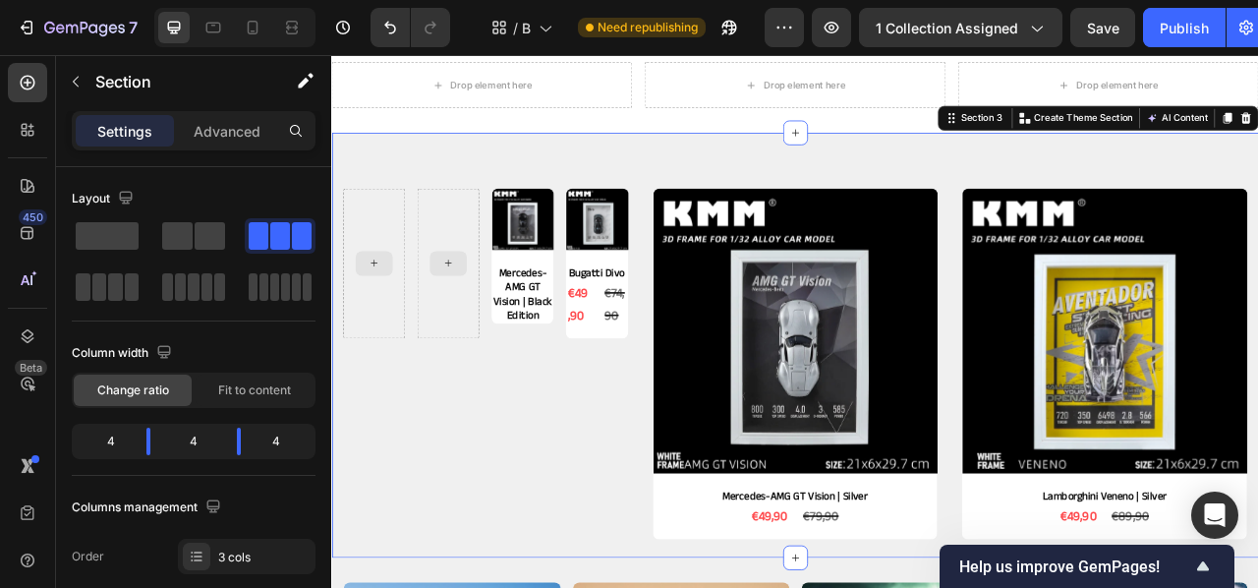
click at [649, 511] on div "Product Images Mercedes-AMG GT Vision | Black Edition Product Title Product Pro…" at bounding box center [527, 448] width 363 height 446
click at [116, 277] on span at bounding box center [115, 287] width 15 height 28
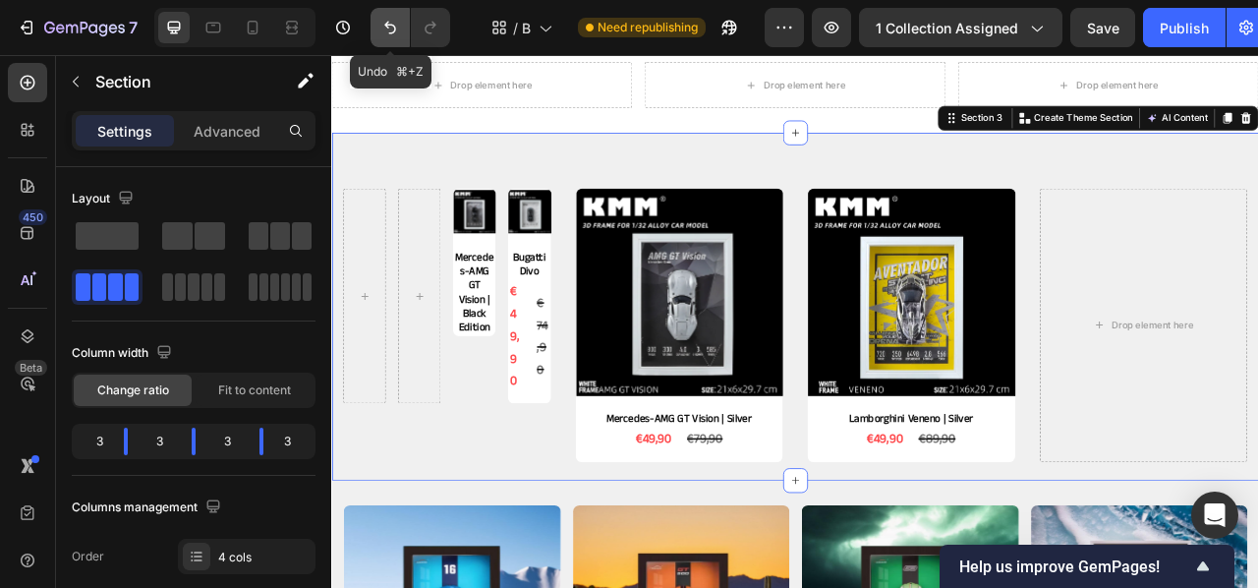
click at [398, 29] on icon "Undo/Redo" at bounding box center [390, 28] width 20 height 20
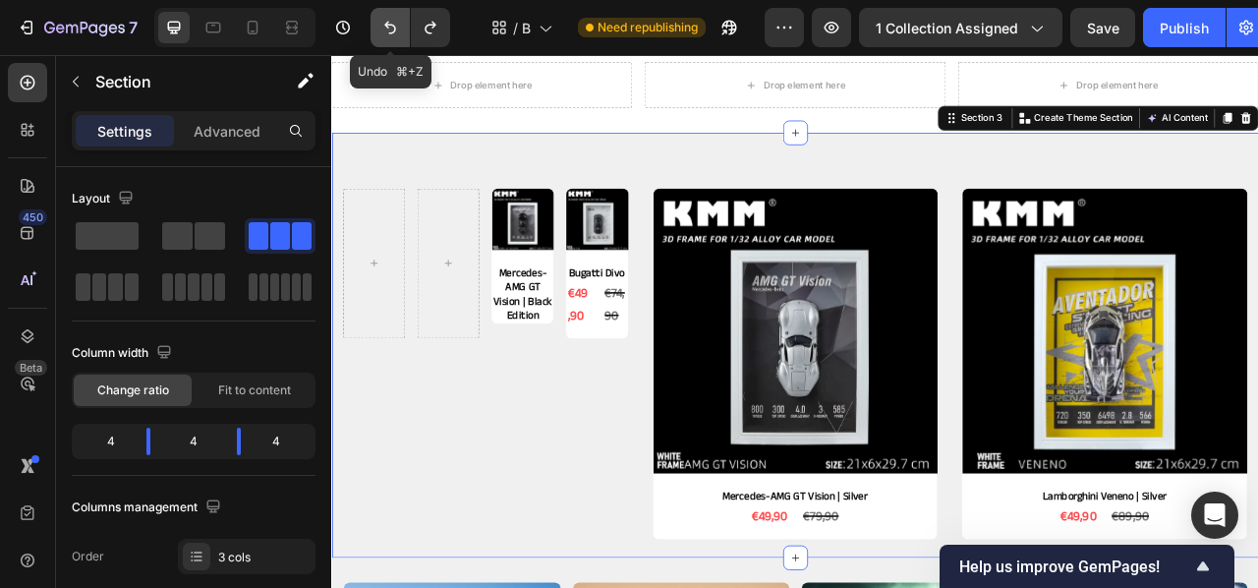
click at [399, 29] on icon "Undo/Redo" at bounding box center [390, 28] width 20 height 20
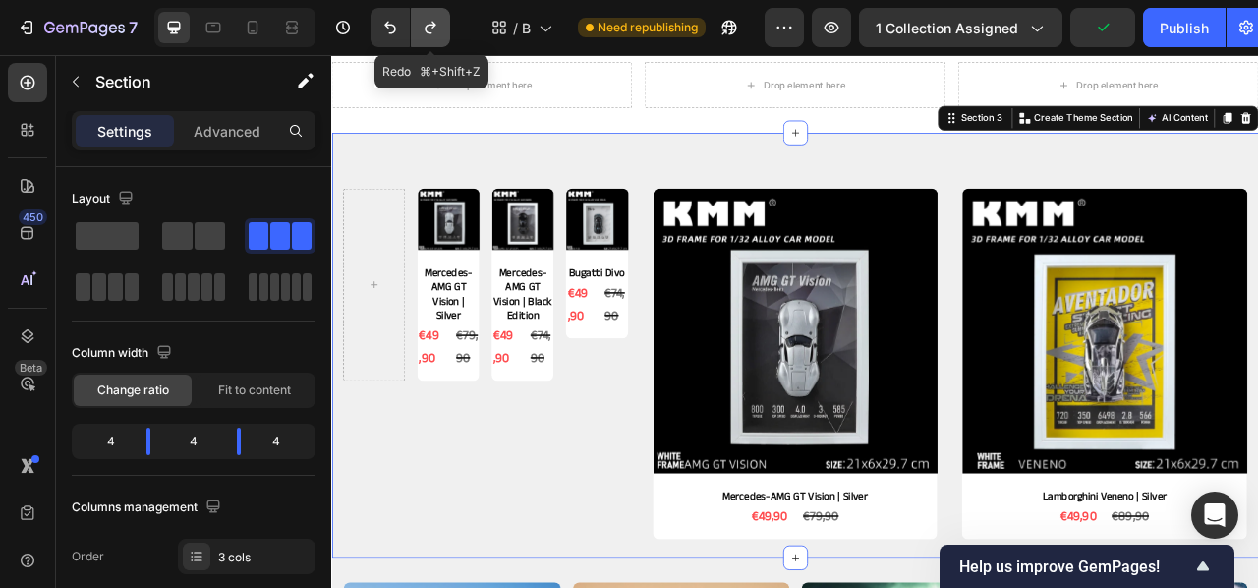
click at [444, 28] on button "Undo/Redo" at bounding box center [430, 27] width 39 height 39
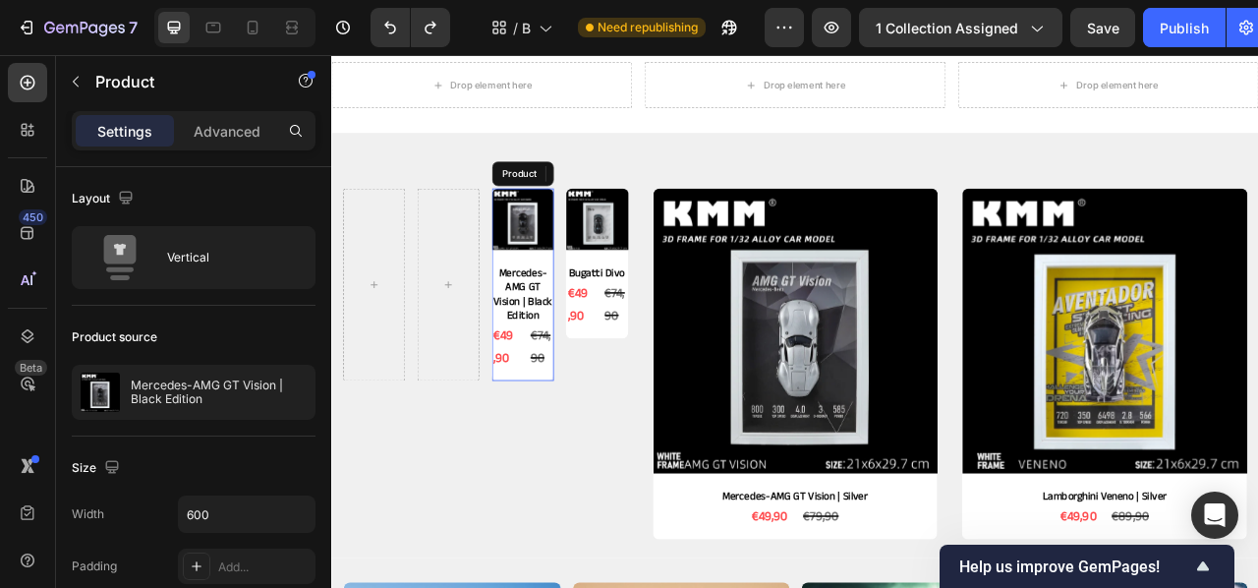
click at [565, 470] on div "Product Images Mercedes-AMG GT Vision | Black Edition Product Title €49,90 Prod…" at bounding box center [574, 347] width 79 height 245
click at [623, 211] on icon at bounding box center [619, 207] width 16 height 16
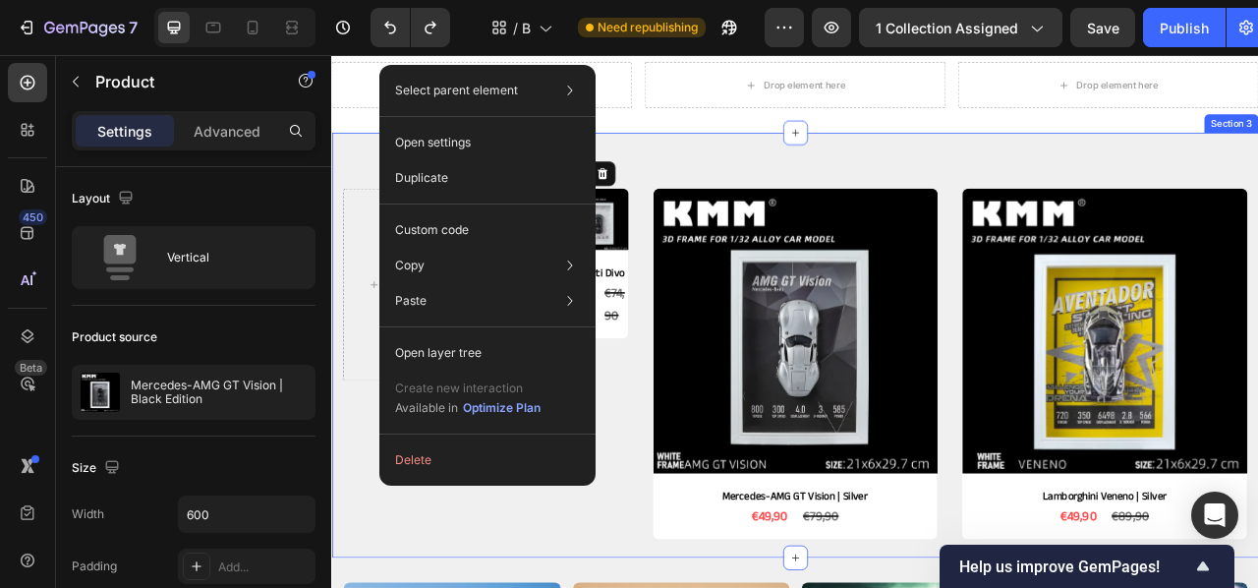
click at [452, 587] on div "Product Images Mercedes-AMG GT Vision | Black Edition Product Title €49,90 Prod…" at bounding box center [527, 448] width 363 height 446
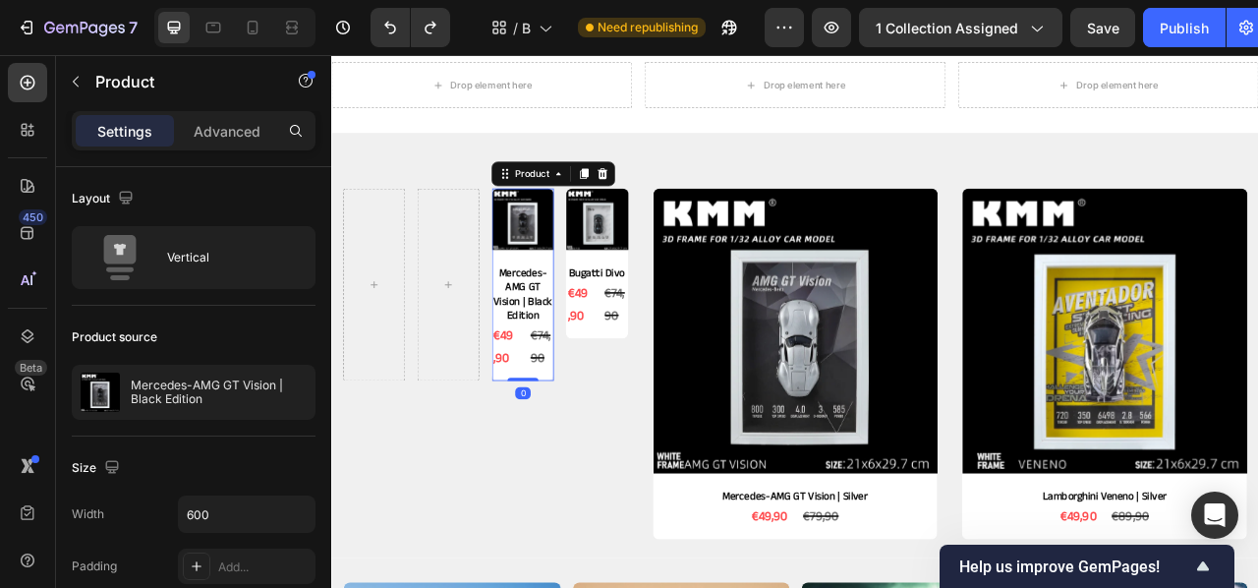
click at [583, 470] on div "Product Images Mercedes-AMG GT Vision | Black Edition Product Title €49,90 Prod…" at bounding box center [574, 347] width 79 height 245
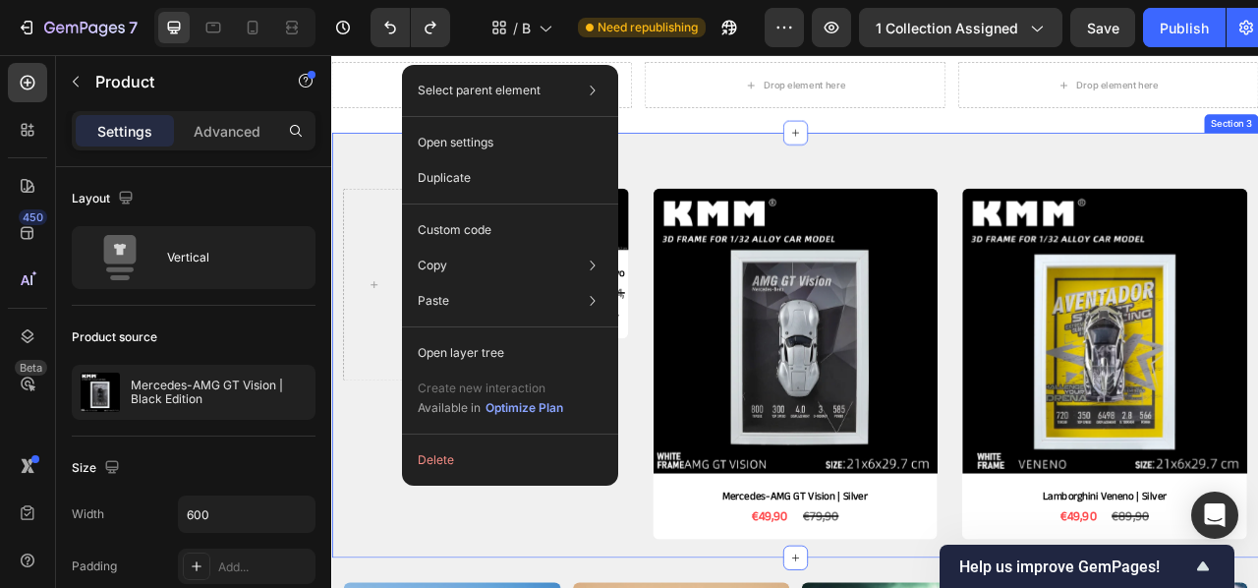
click at [491, 587] on div "Product Images Mercedes-AMG GT Vision | Black Edition Product Title €49,90 Prod…" at bounding box center [527, 448] width 363 height 446
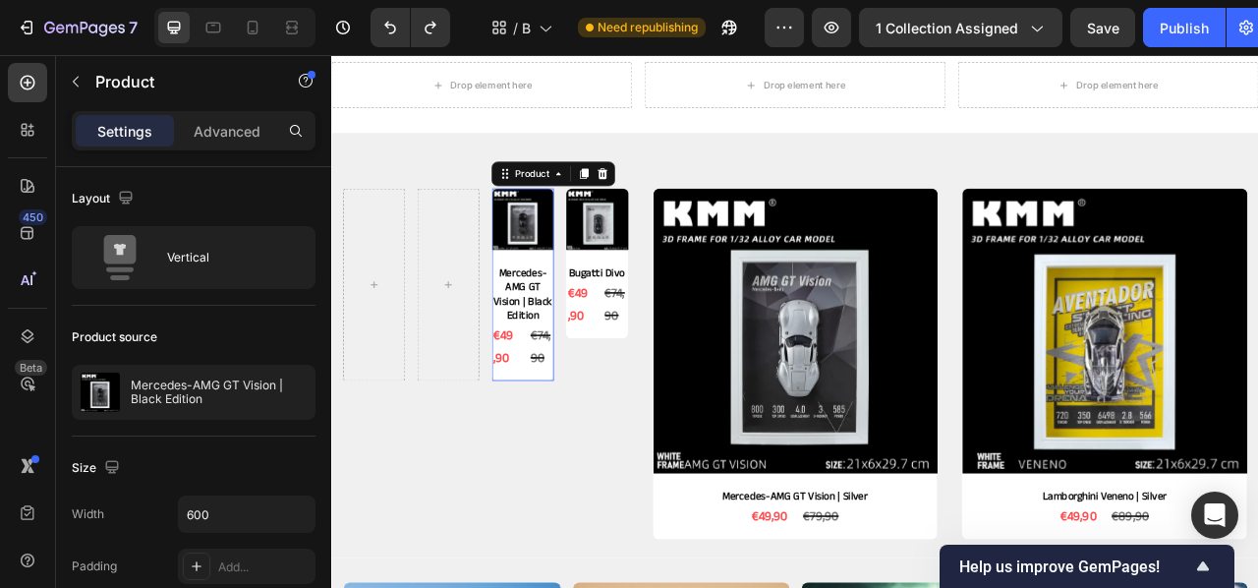
click at [601, 470] on div "Product Images Mercedes-AMG GT Vision | Black Edition Product Title €49,90 Prod…" at bounding box center [574, 347] width 79 height 245
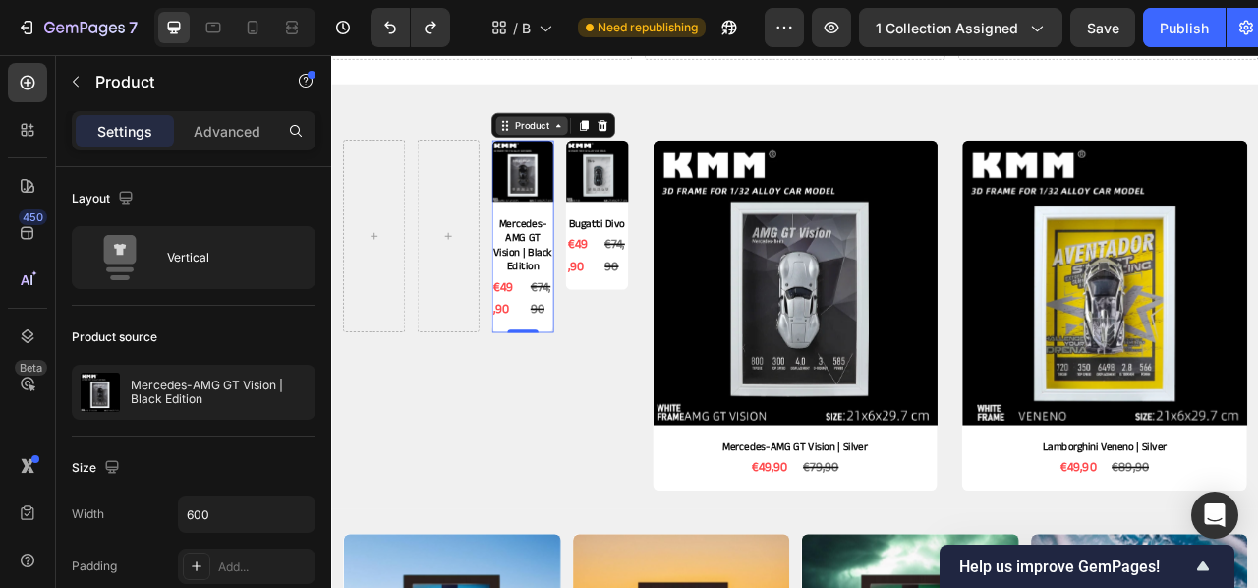
scroll to position [509, 0]
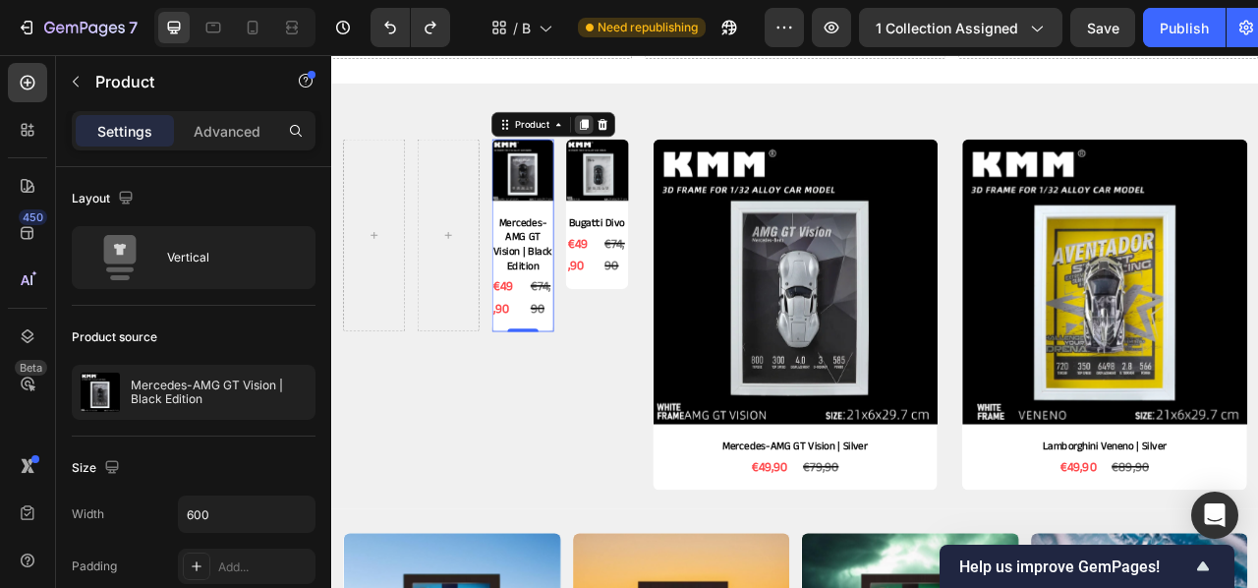
click at [650, 144] on icon at bounding box center [652, 144] width 11 height 14
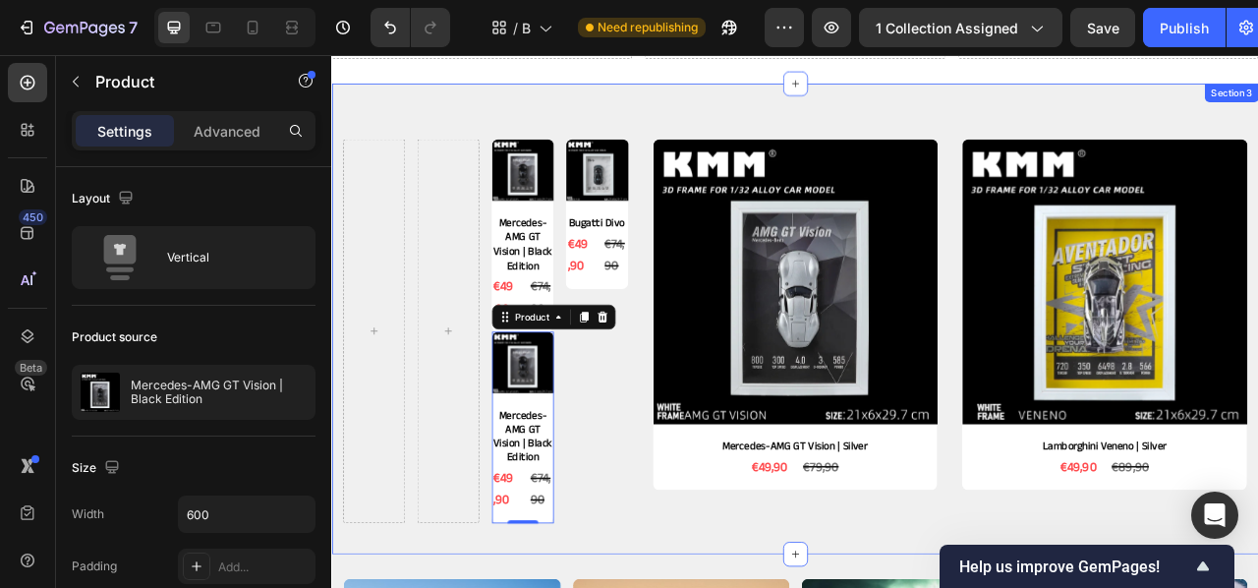
click at [661, 115] on div "Product Images Mercedes-AMG GT Vision | Black Edition Product Title €49,90 Prod…" at bounding box center [920, 390] width 1179 height 599
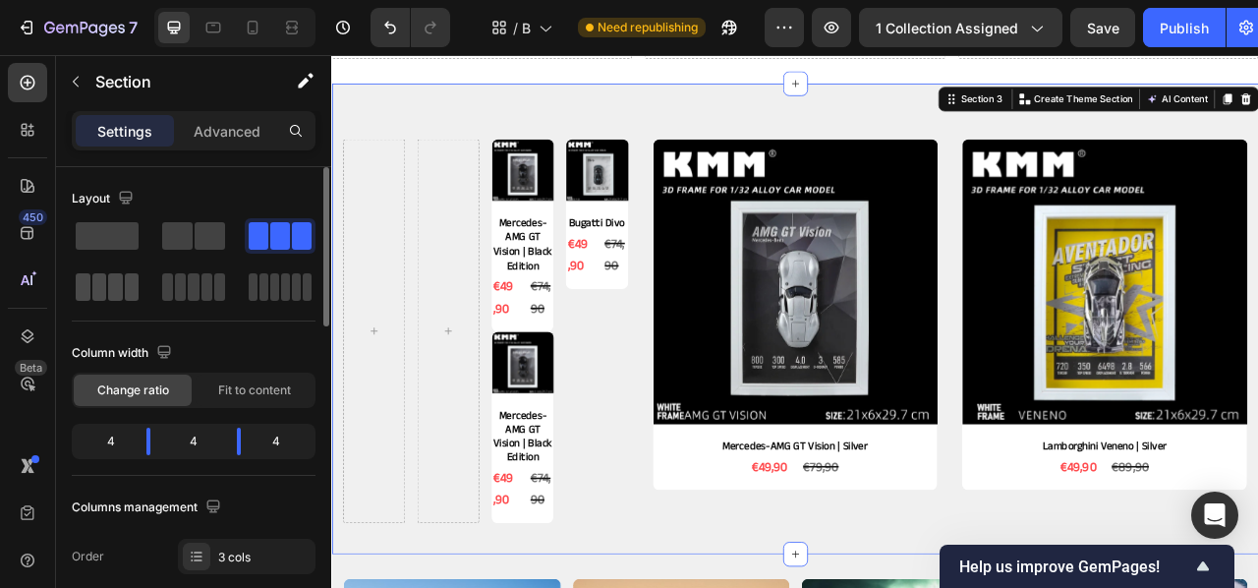
click at [134, 287] on span at bounding box center [132, 287] width 15 height 28
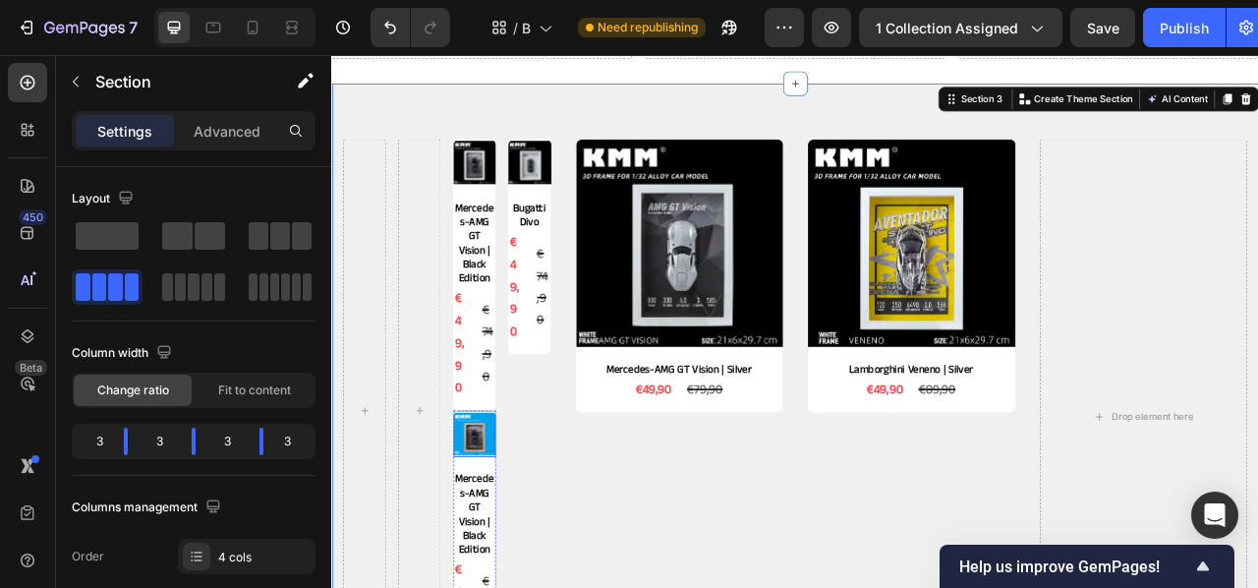
click at [523, 524] on img at bounding box center [513, 537] width 54 height 54
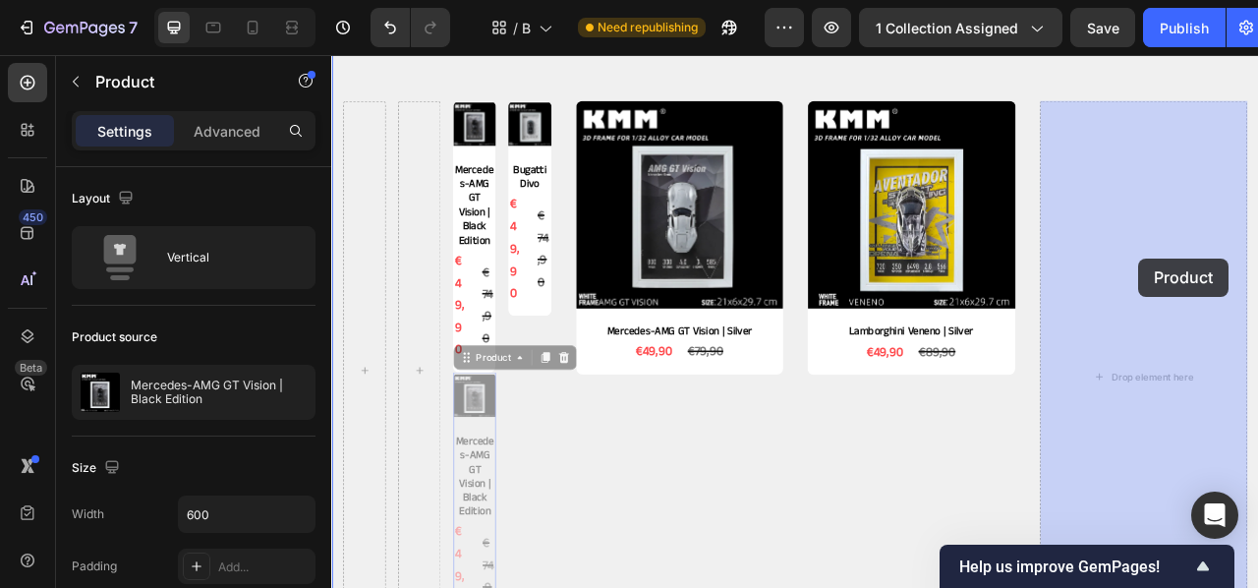
scroll to position [553, 0]
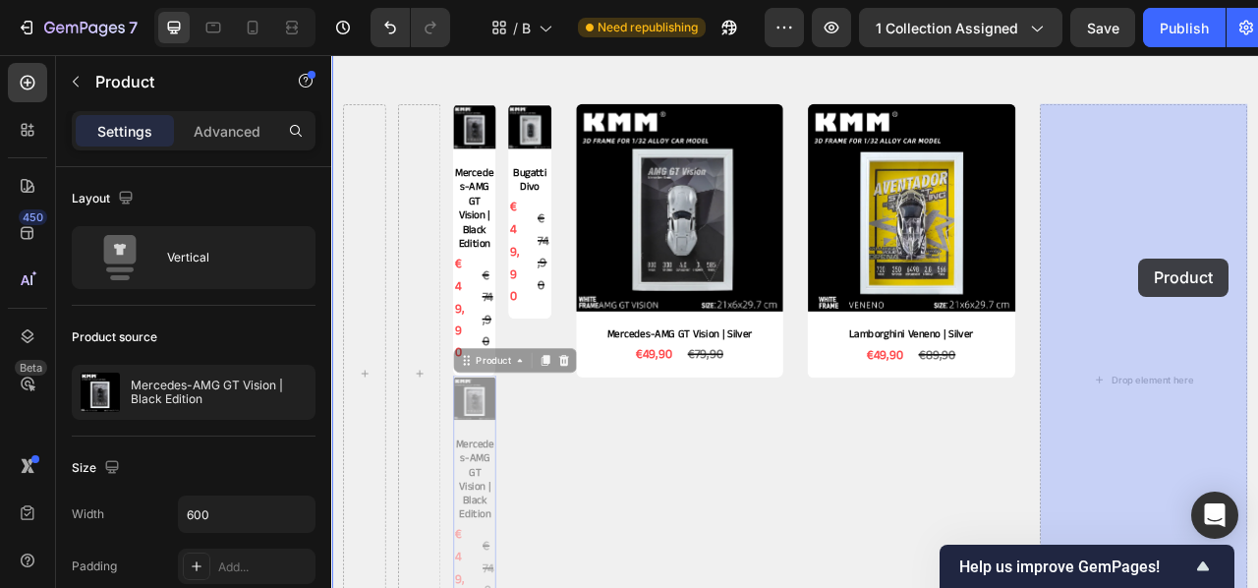
drag, startPoint x: 516, startPoint y: 517, endPoint x: 1359, endPoint y: 316, distance: 867.1
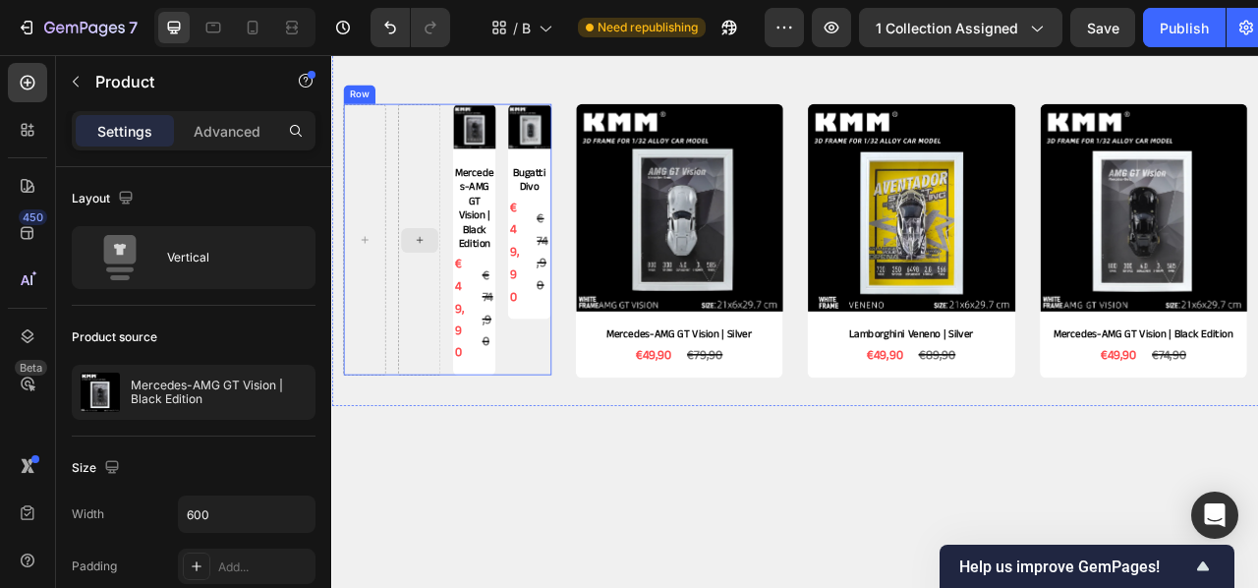
click at [469, 123] on div "Product Images Mercedes-AMG GT Vision | Black Edition Product Title €49,90 Prod…" at bounding box center [478, 290] width 264 height 345
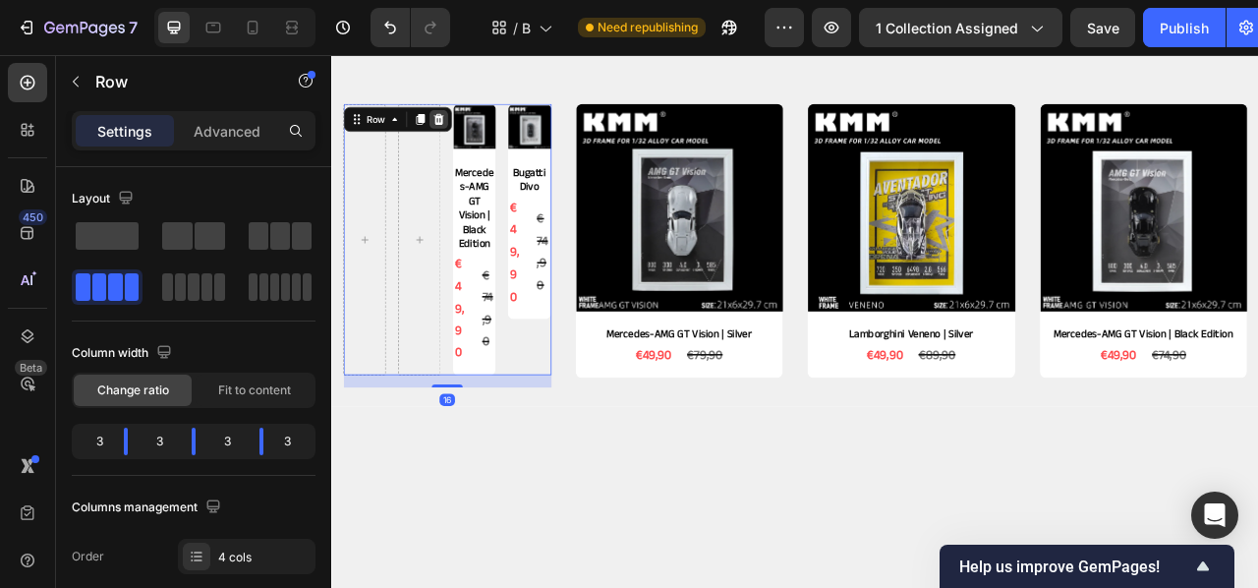
click at [470, 134] on icon at bounding box center [467, 138] width 13 height 14
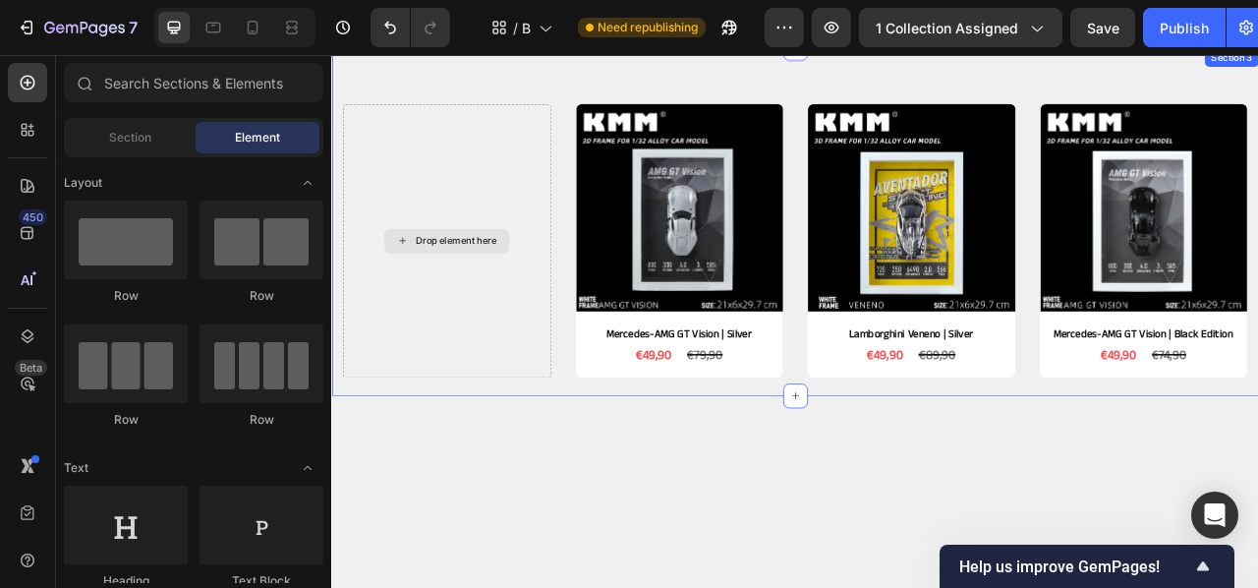
click at [474, 175] on div "Drop element here" at bounding box center [478, 292] width 264 height 348
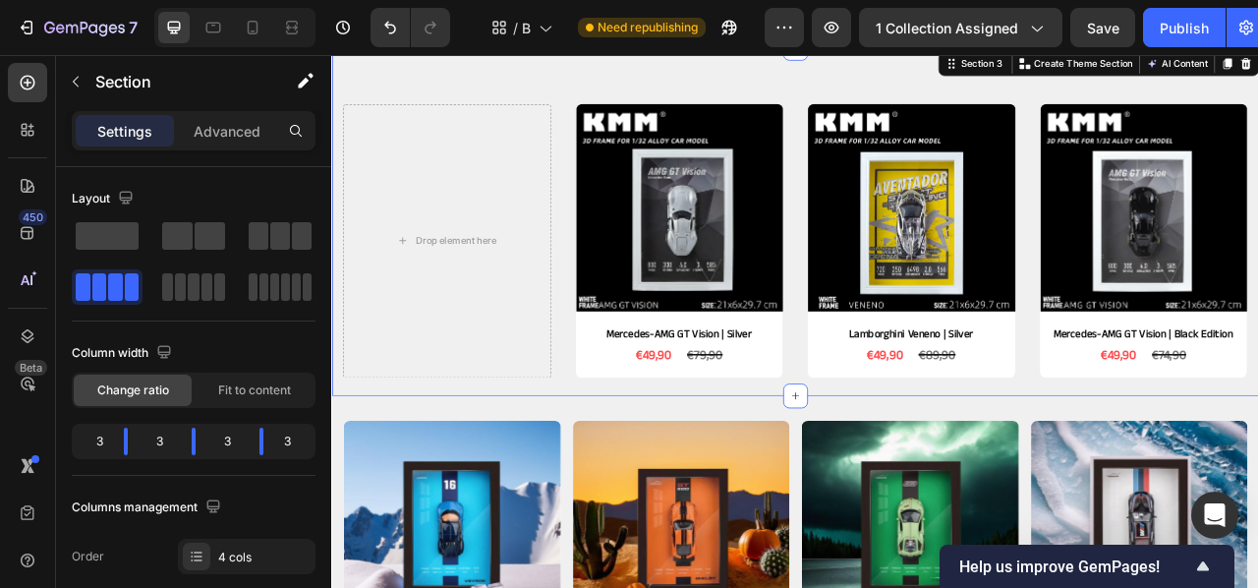
scroll to position [347, 0]
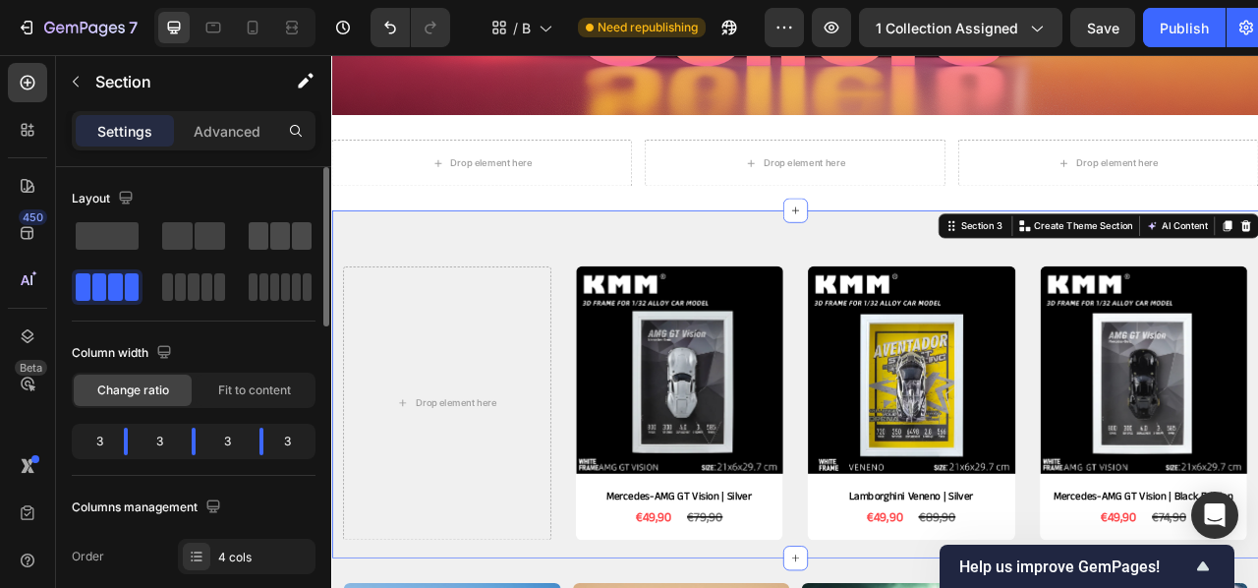
click at [298, 236] on span at bounding box center [302, 236] width 20 height 28
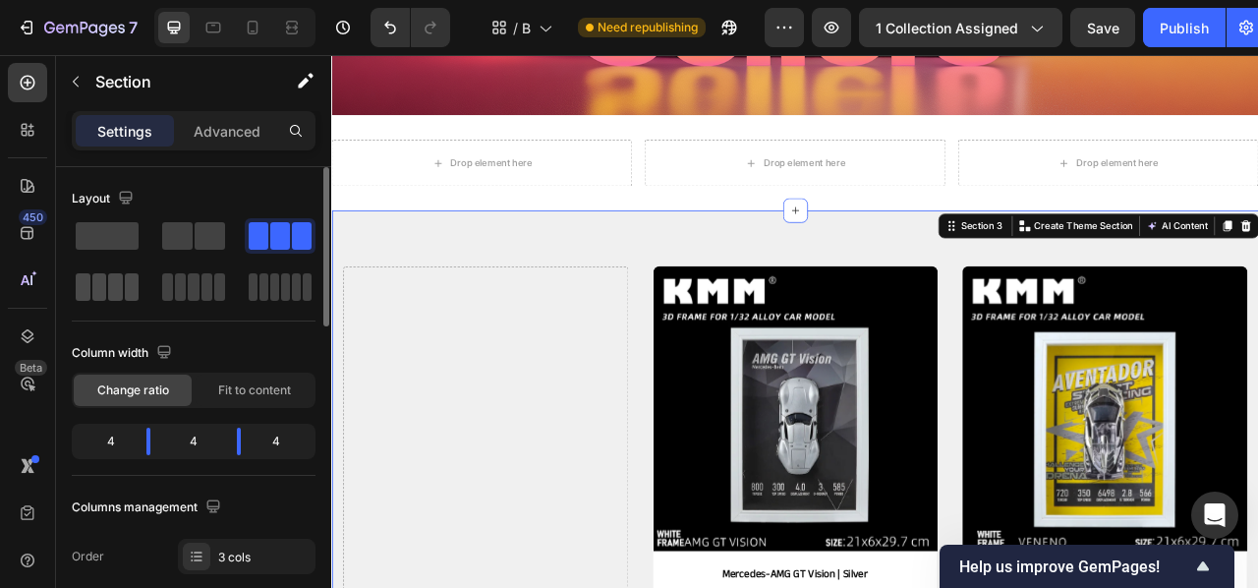
click at [102, 282] on span at bounding box center [99, 287] width 15 height 28
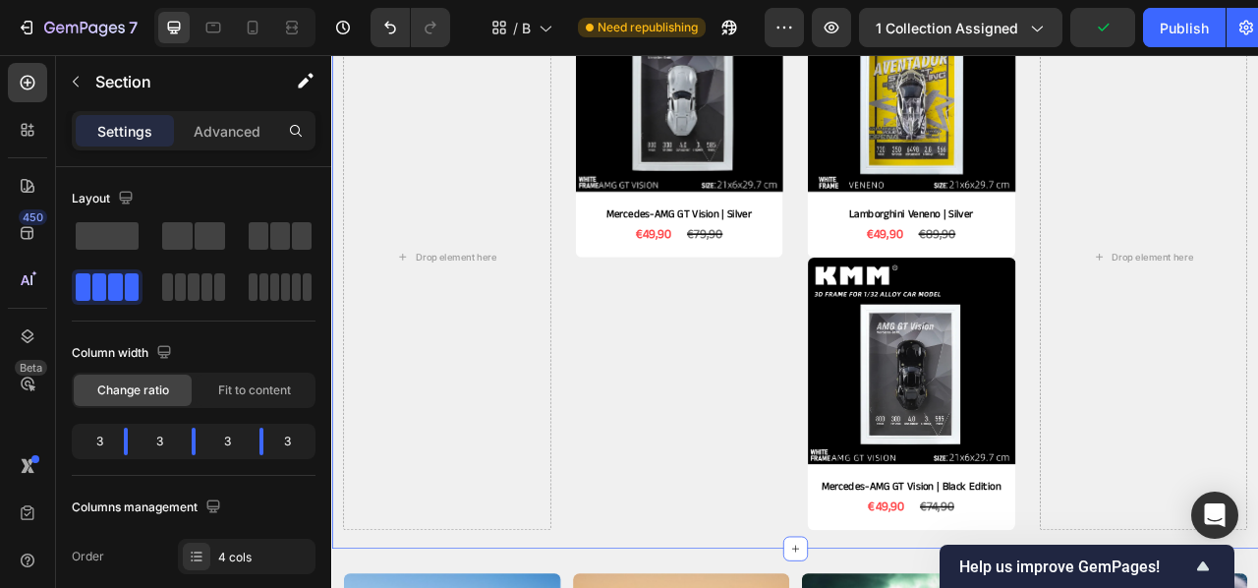
scroll to position [768, 0]
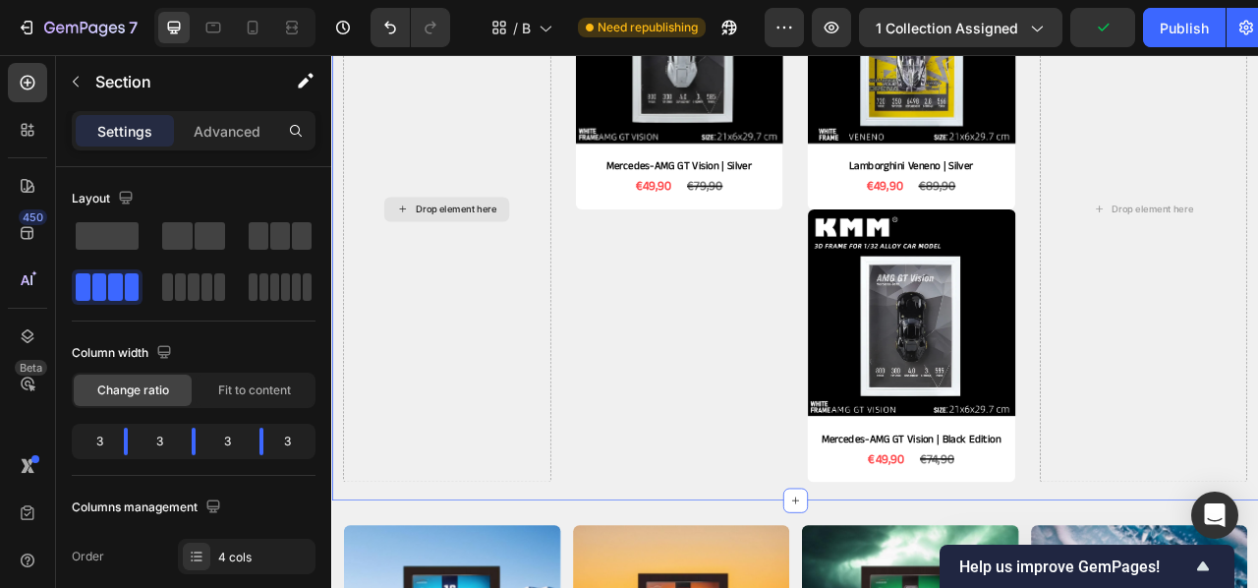
click at [596, 440] on div "Drop element here" at bounding box center [478, 251] width 264 height 695
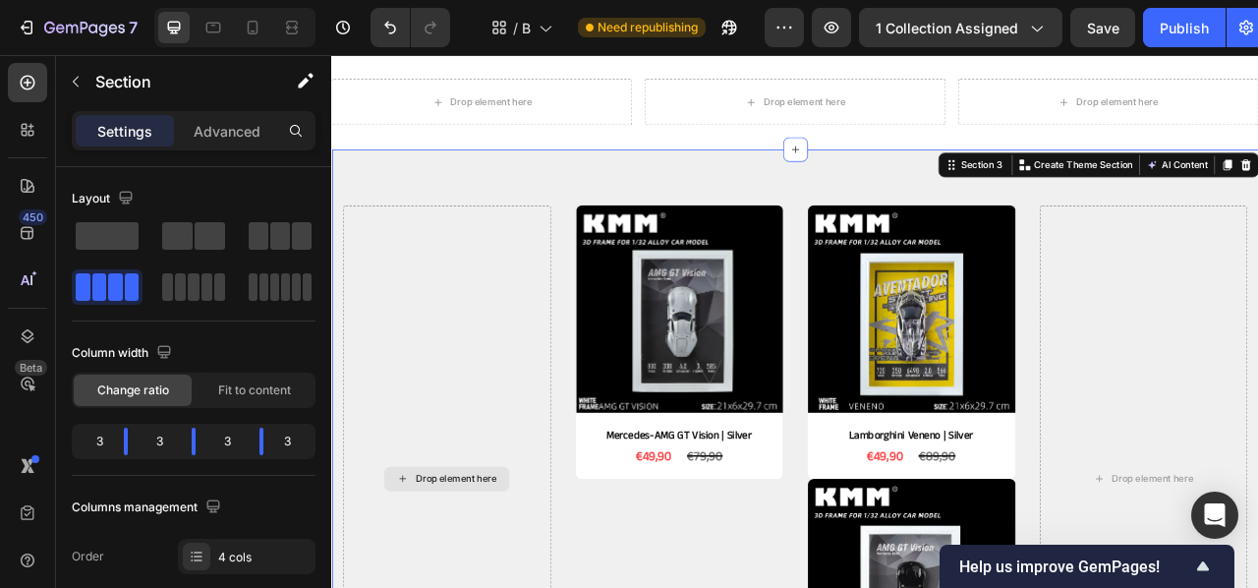
scroll to position [396, 0]
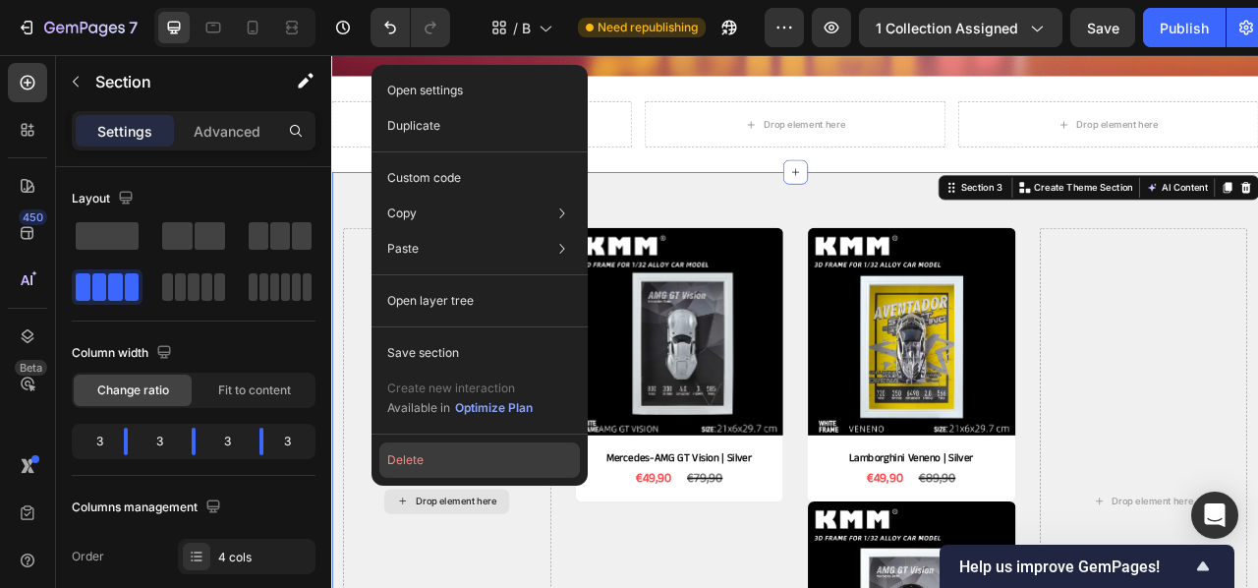
click at [448, 450] on button "Delete" at bounding box center [479, 459] width 201 height 35
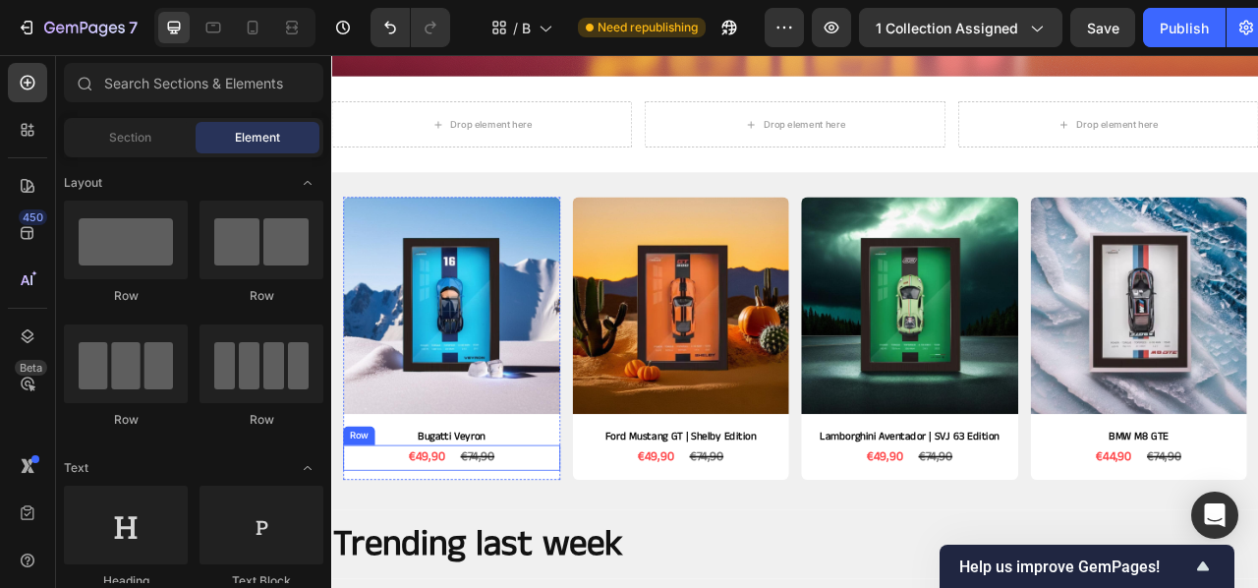
scroll to position [389, 0]
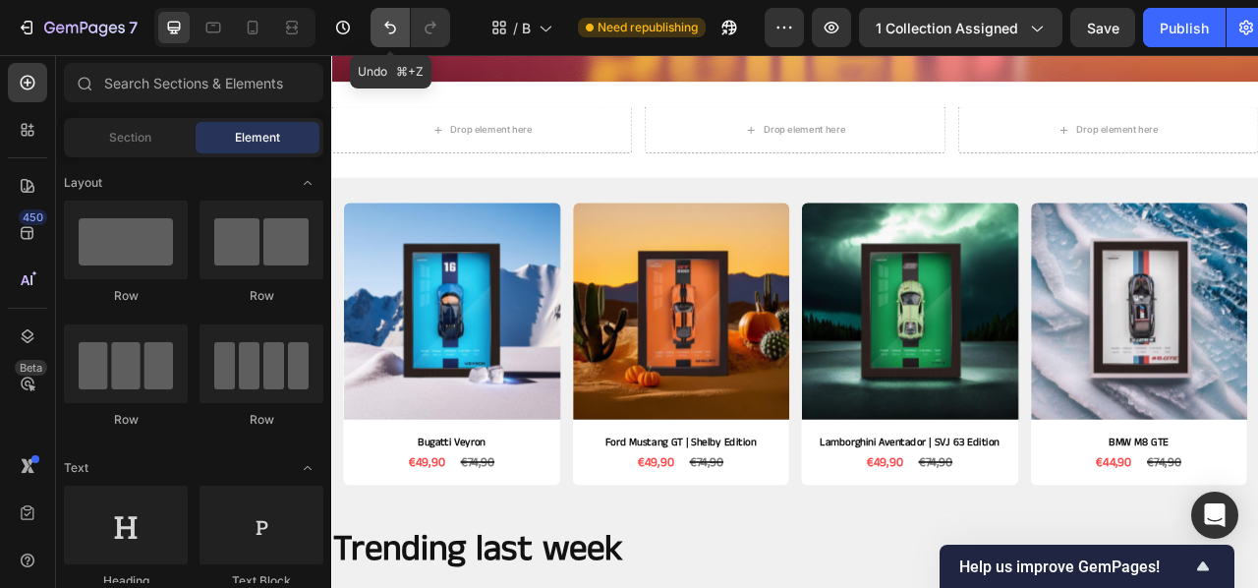
click at [387, 24] on icon "Undo/Redo" at bounding box center [390, 28] width 12 height 13
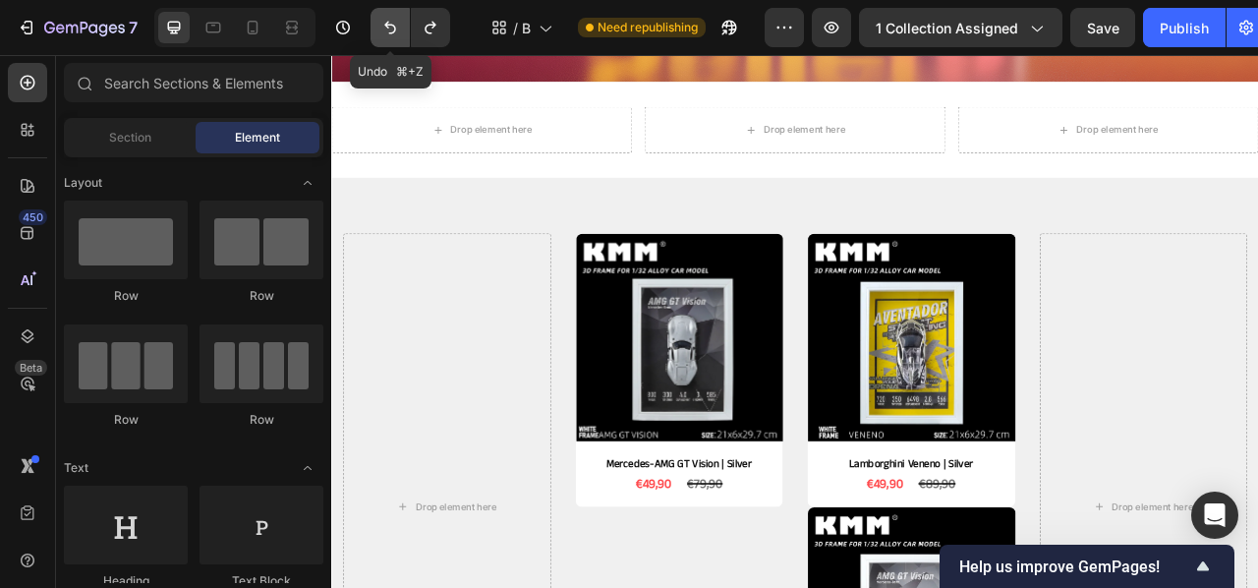
click at [380, 20] on icon "Undo/Redo" at bounding box center [390, 28] width 20 height 20
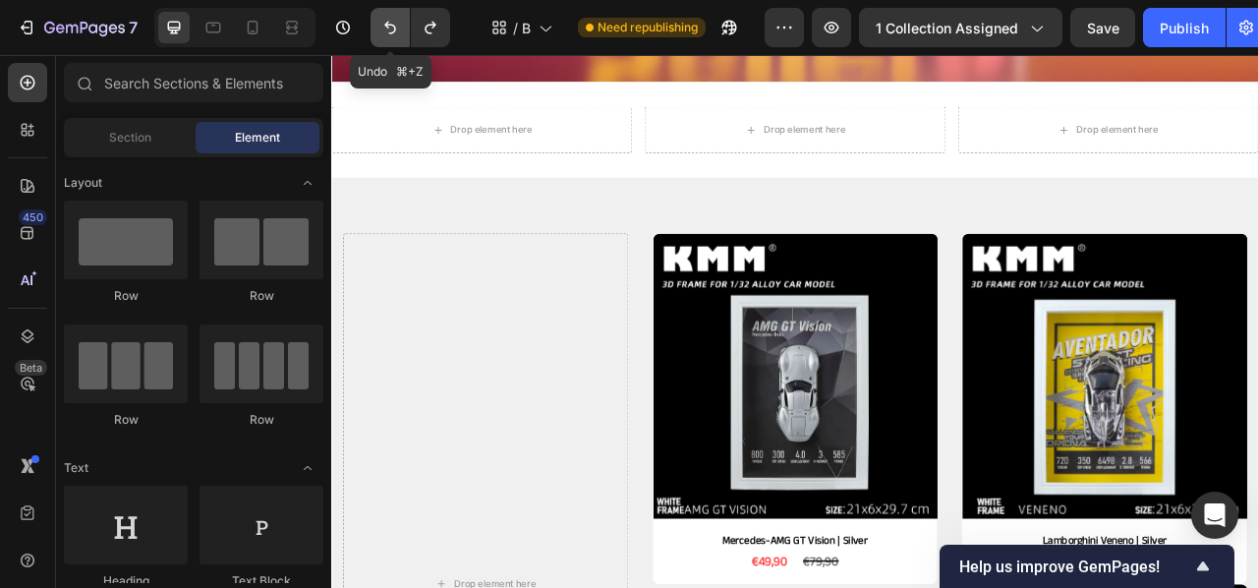
click at [384, 24] on icon "Undo/Redo" at bounding box center [390, 28] width 20 height 20
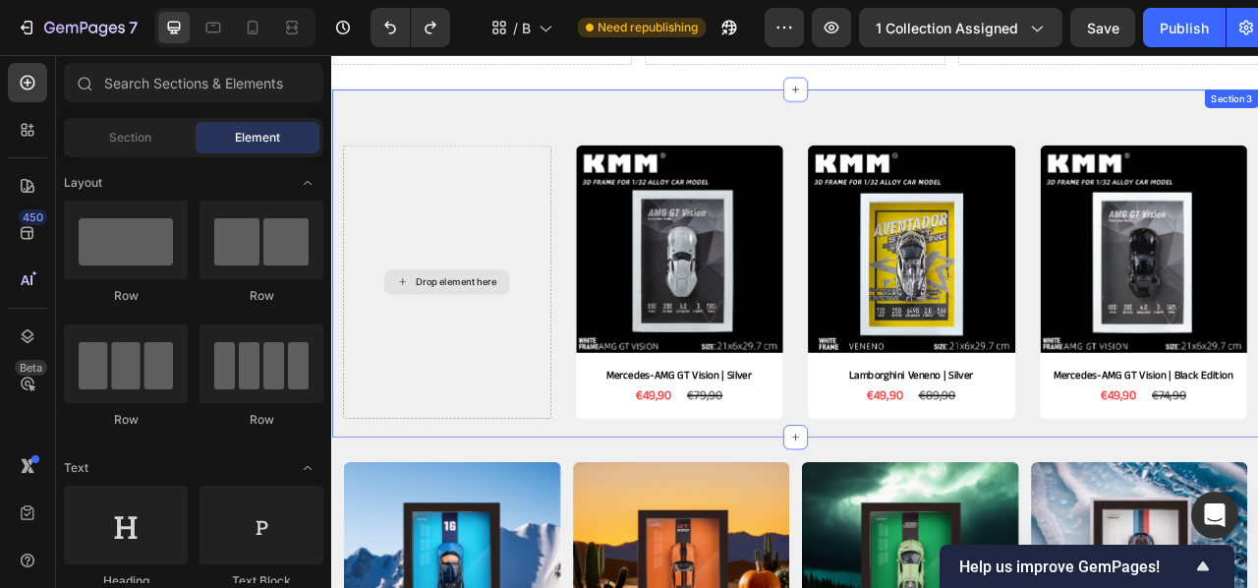
scroll to position [504, 0]
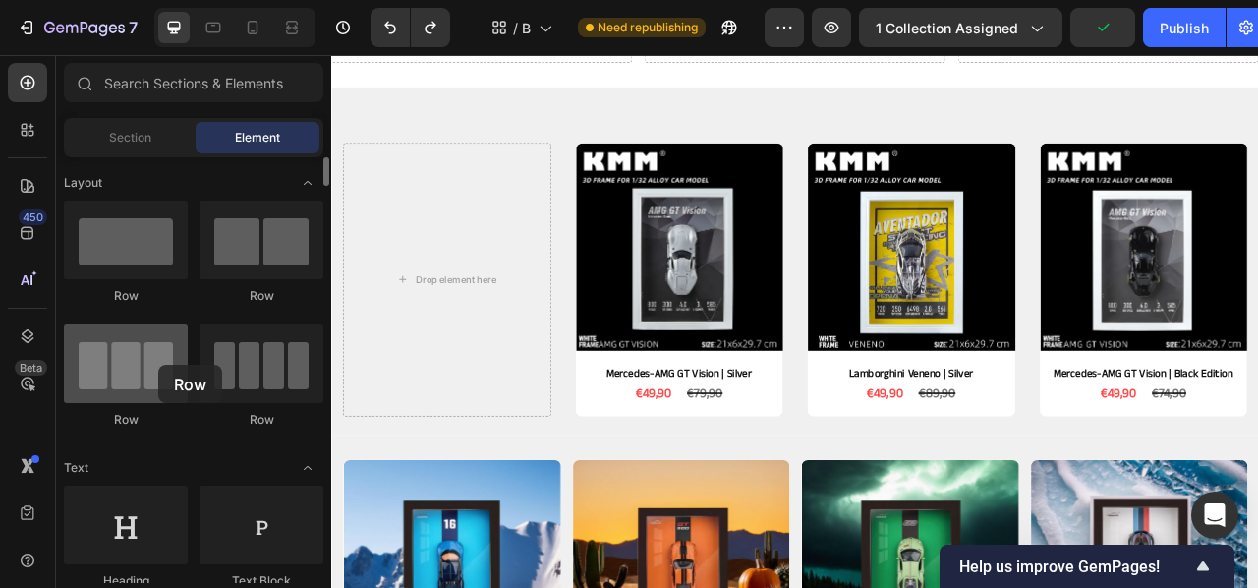
click at [158, 365] on div at bounding box center [126, 363] width 124 height 79
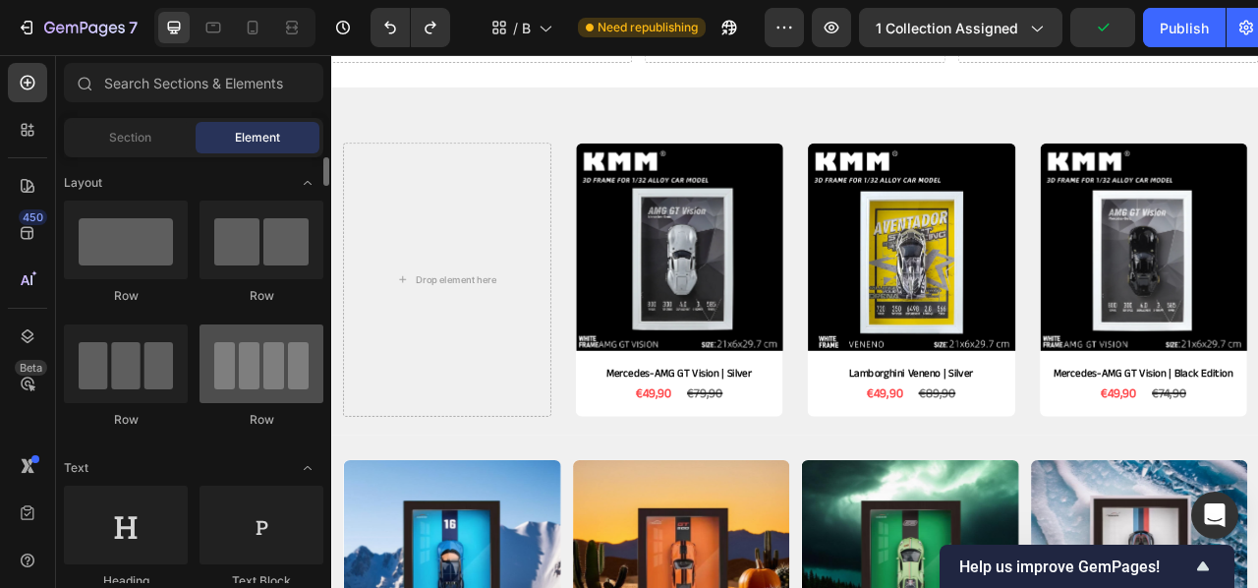
scroll to position [2, 0]
click at [254, 374] on div at bounding box center [262, 361] width 124 height 79
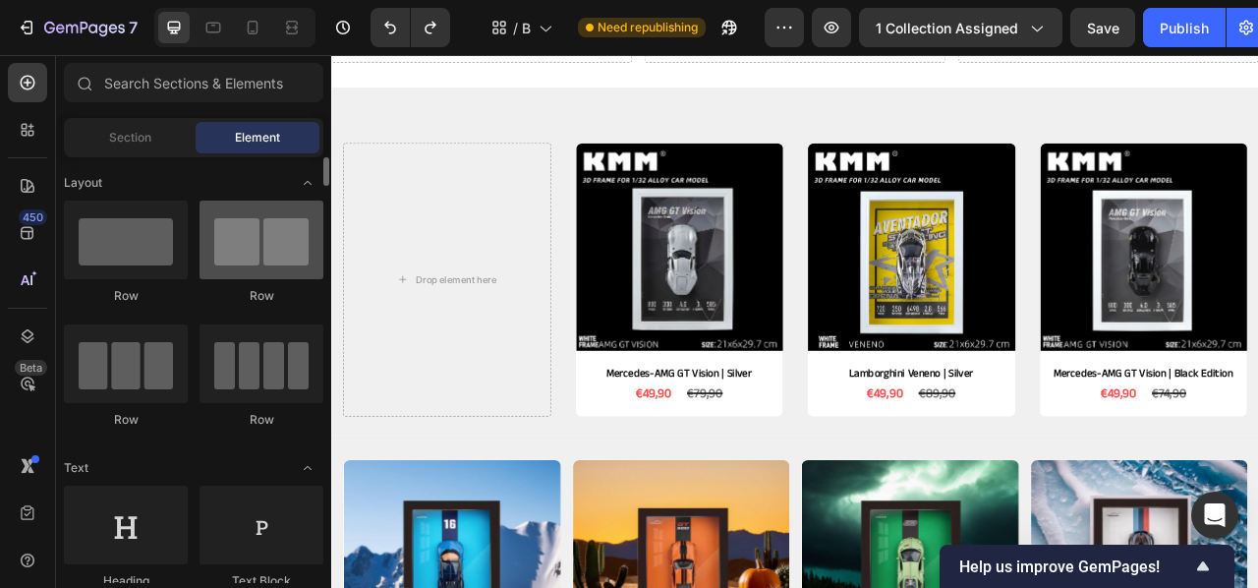
click at [276, 246] on div at bounding box center [262, 240] width 124 height 79
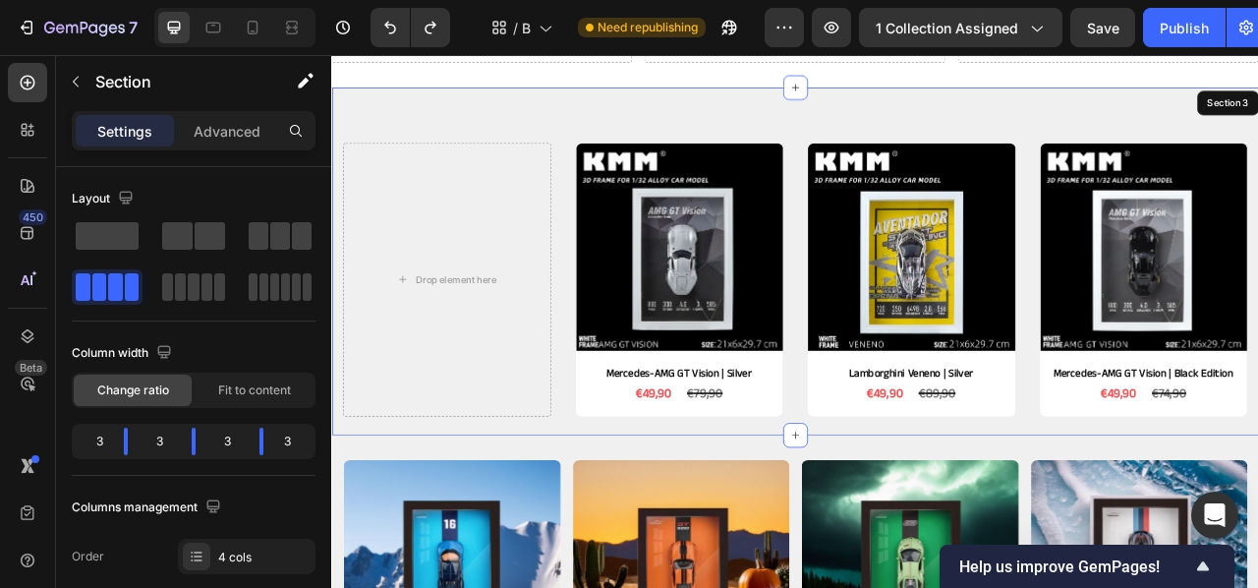
click at [490, 130] on div "Drop element here Product Images Mercedes-AMG GT Vision | Silver Product Title …" at bounding box center [920, 317] width 1179 height 442
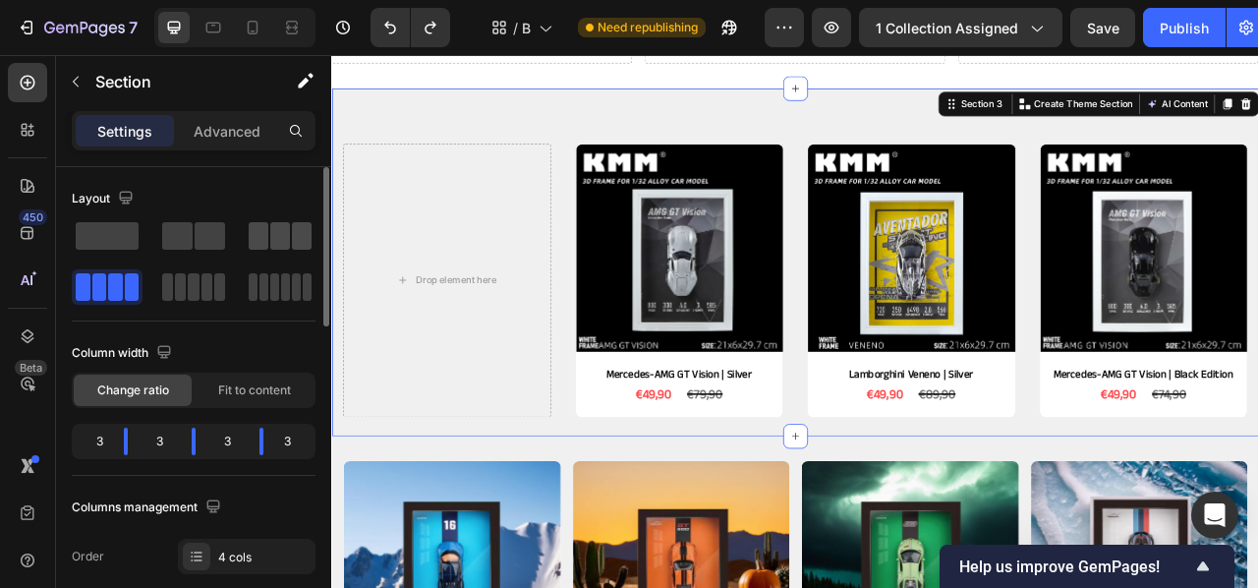
click at [257, 236] on span at bounding box center [259, 236] width 20 height 28
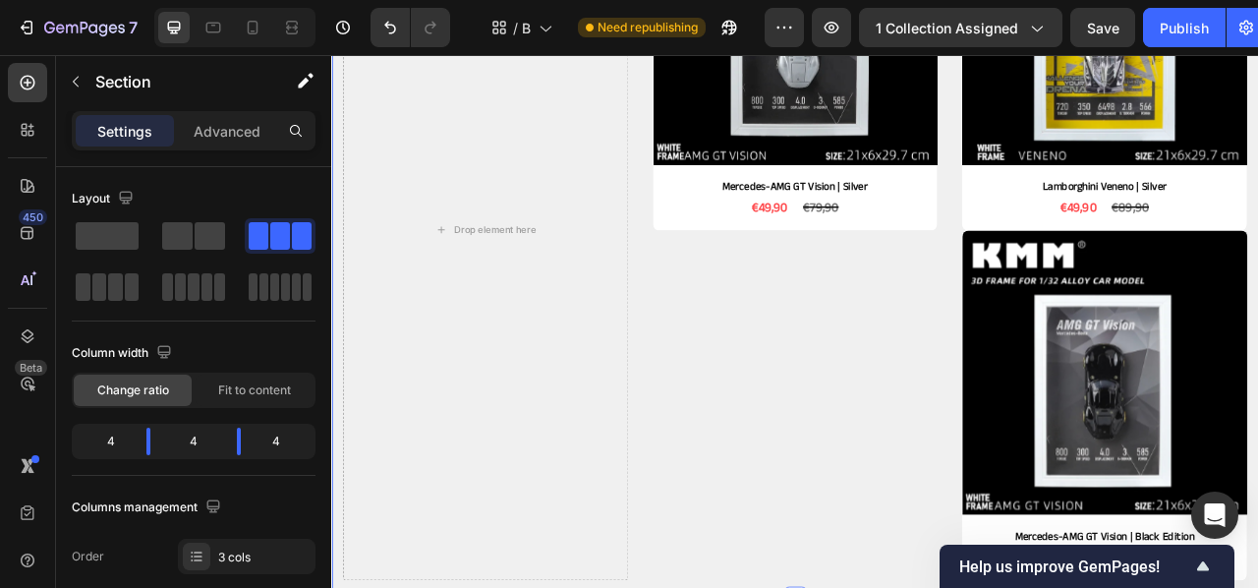
scroll to position [842, 0]
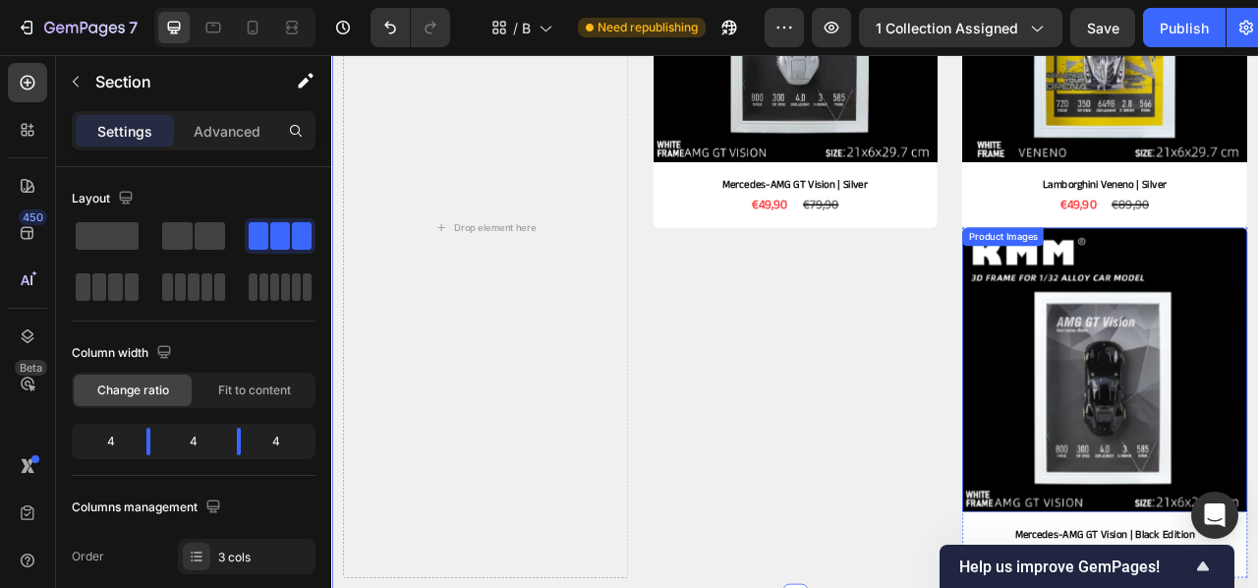
click at [1198, 284] on div "Product Images" at bounding box center [1184, 287] width 95 height 18
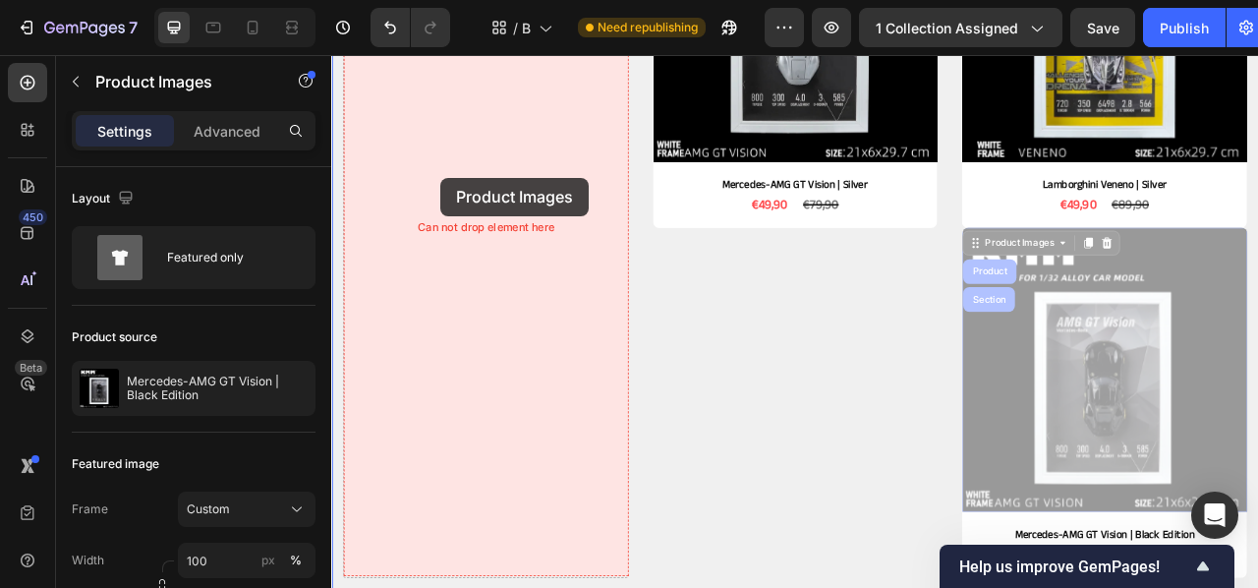
drag, startPoint x: 1209, startPoint y: 294, endPoint x: 472, endPoint y: 210, distance: 741.9
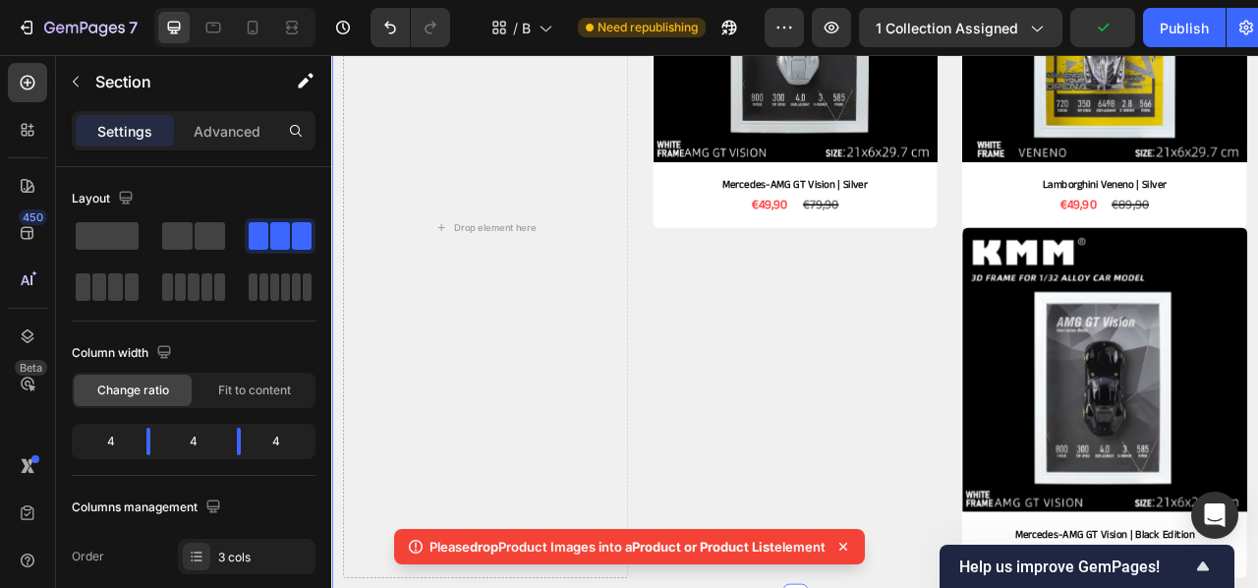
click at [977, 520] on div "Product Images Mercedes-AMG GT Vision | Silver Product Title €49,90 Product Pri…" at bounding box center [921, 274] width 363 height 891
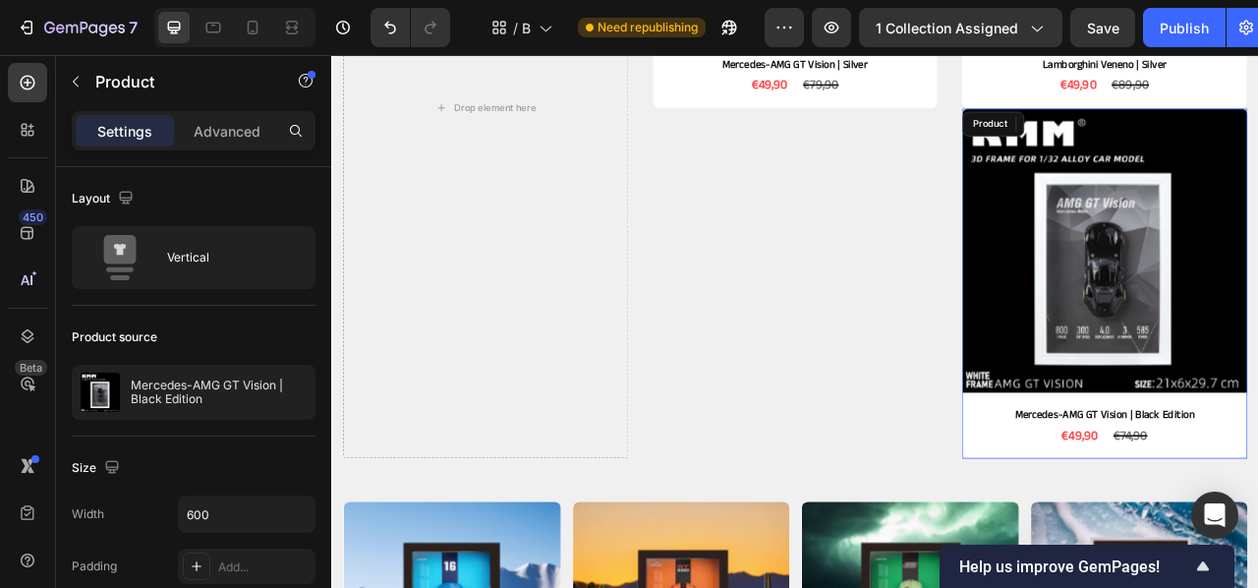
scroll to position [997, 0]
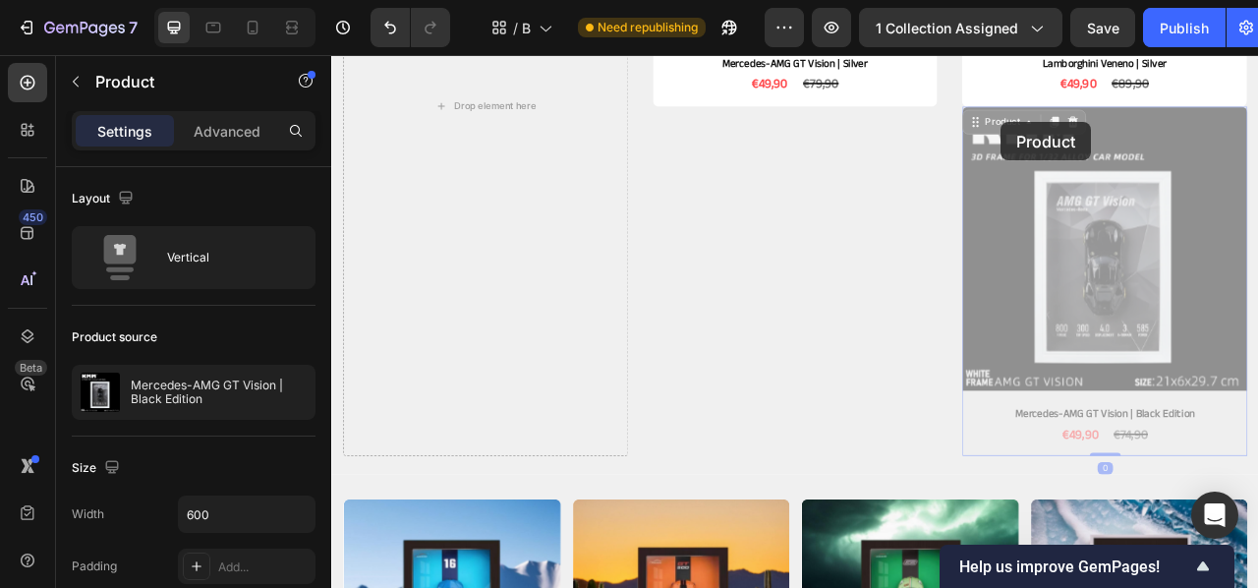
scroll to position [987, 0]
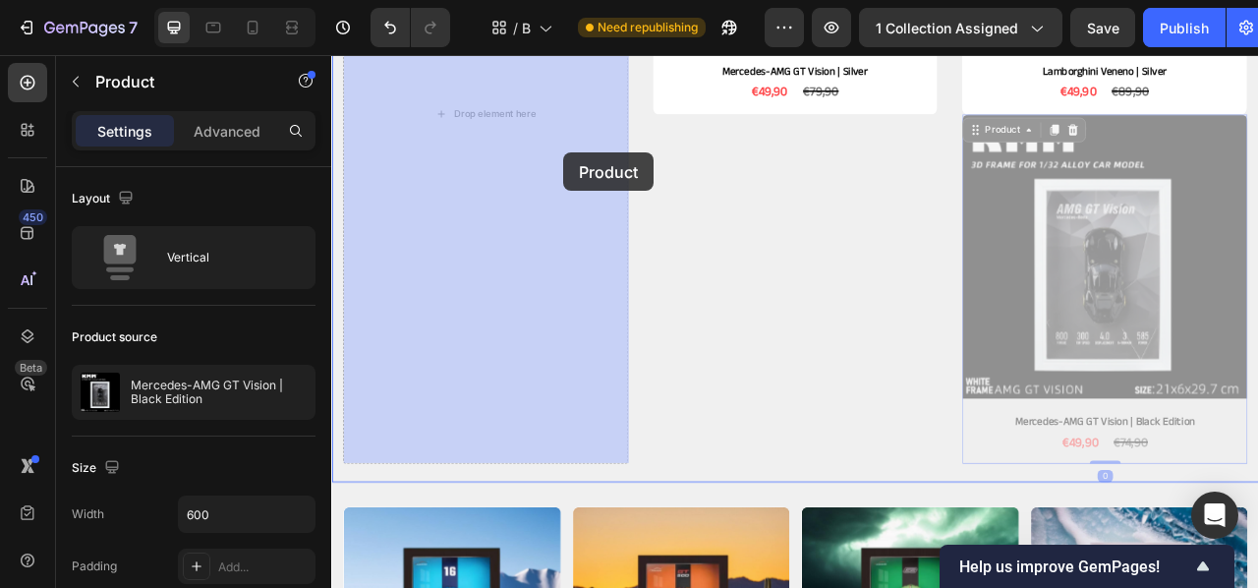
drag, startPoint x: 1195, startPoint y: 141, endPoint x: 615, endPoint y: 176, distance: 581.0
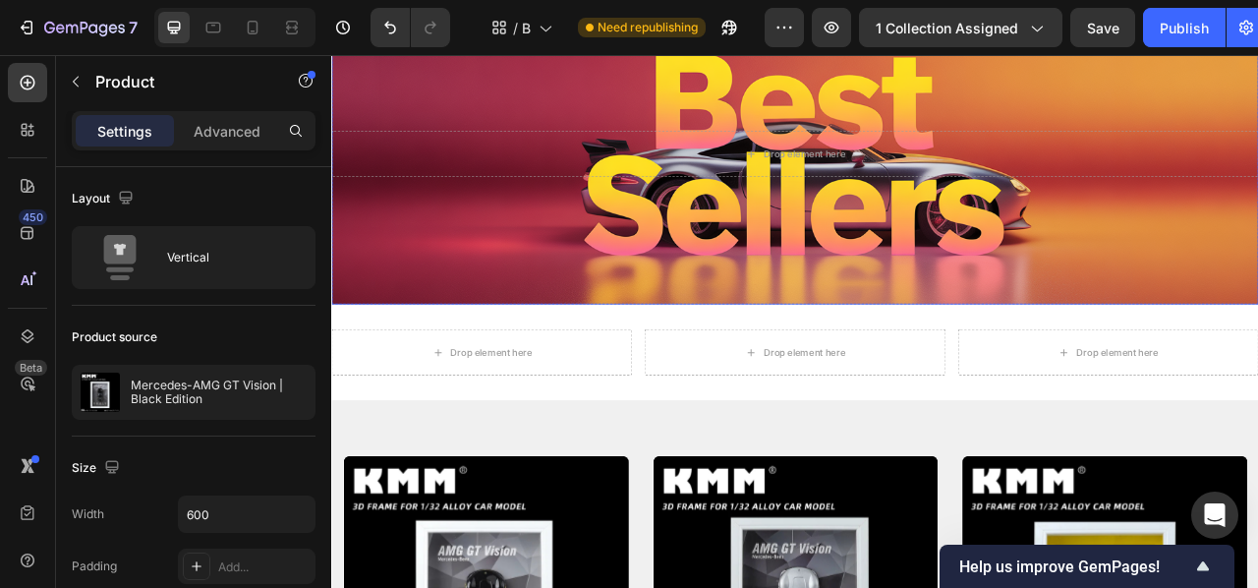
scroll to position [104, 0]
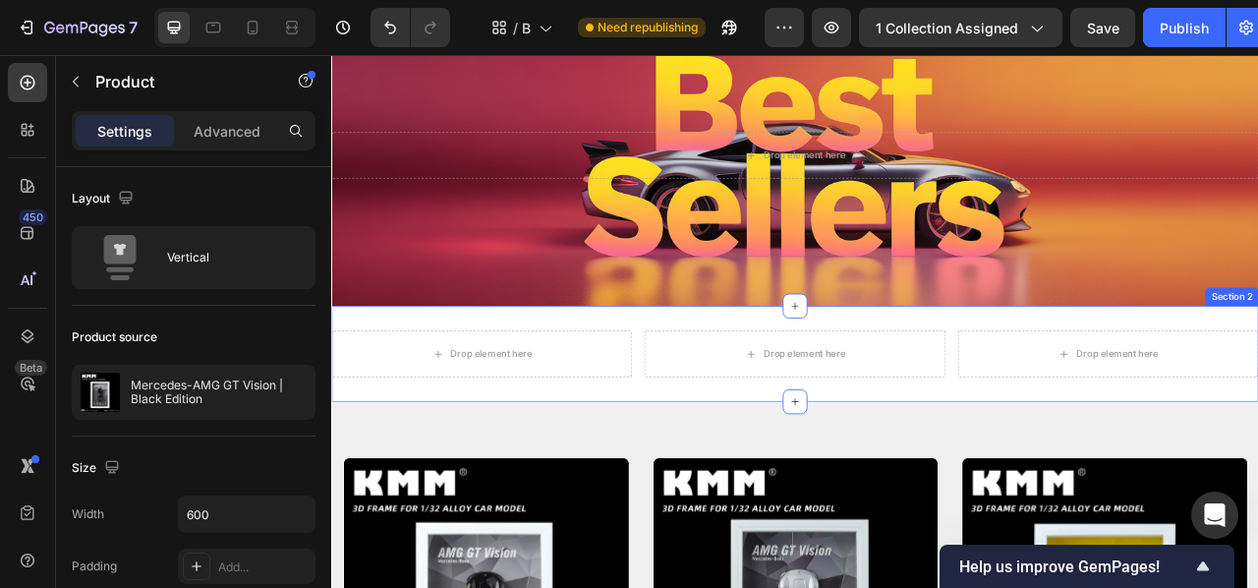
click at [786, 381] on div "Drop element here Drop element here Drop element here Row Section 2" at bounding box center [920, 435] width 1179 height 122
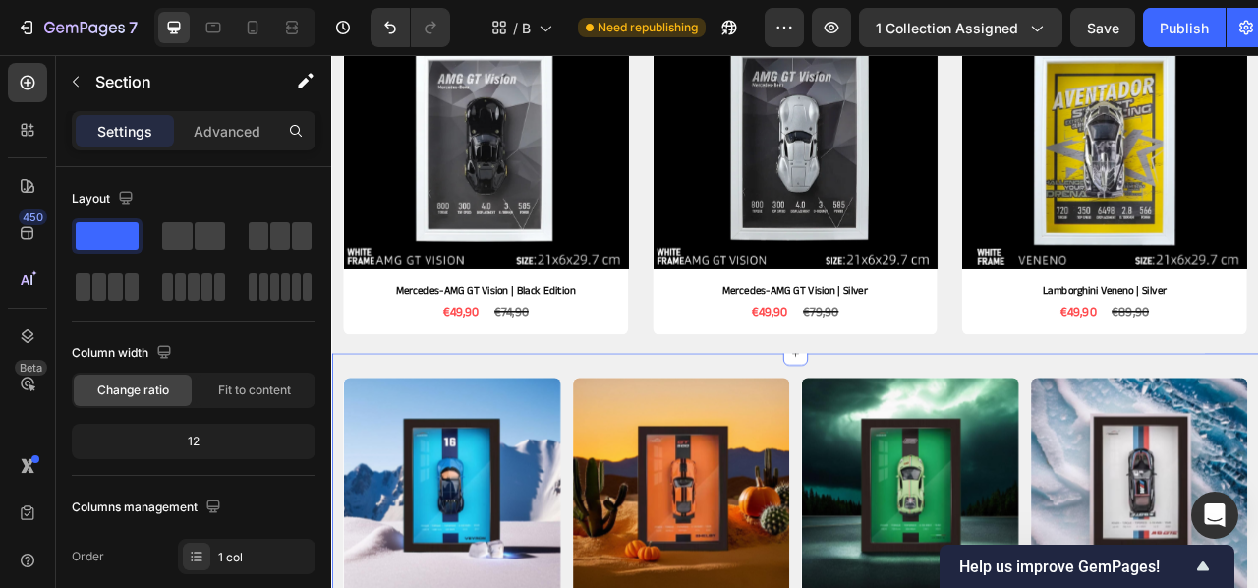
scroll to position [749, 0]
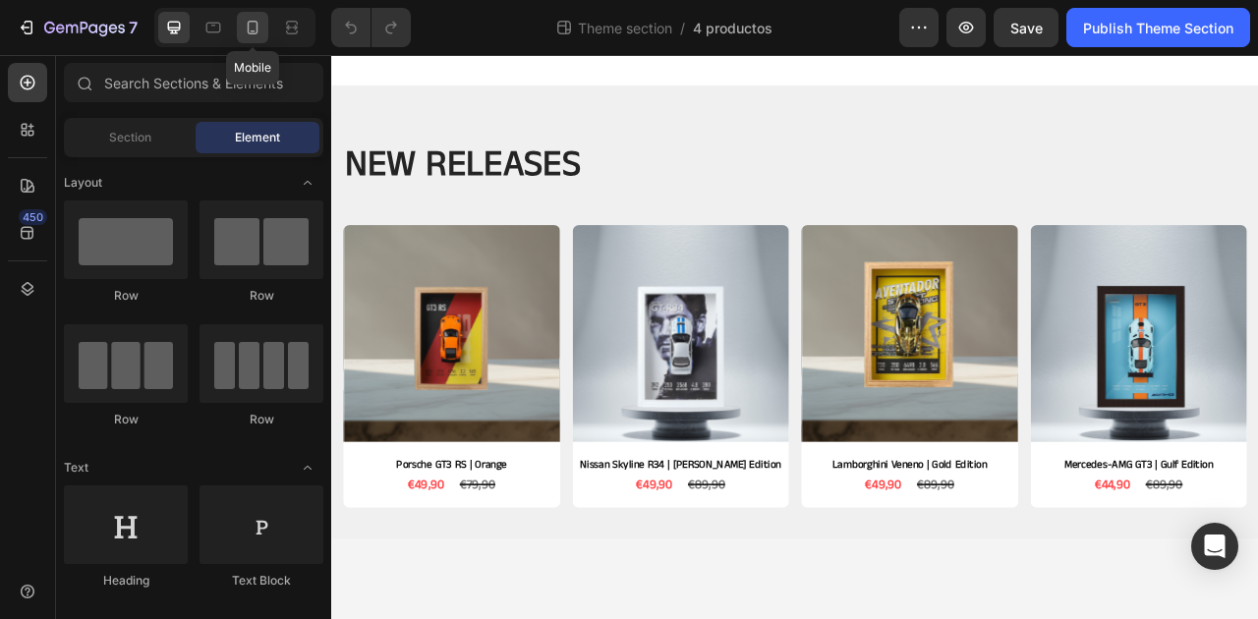
click at [259, 30] on icon at bounding box center [253, 28] width 20 height 20
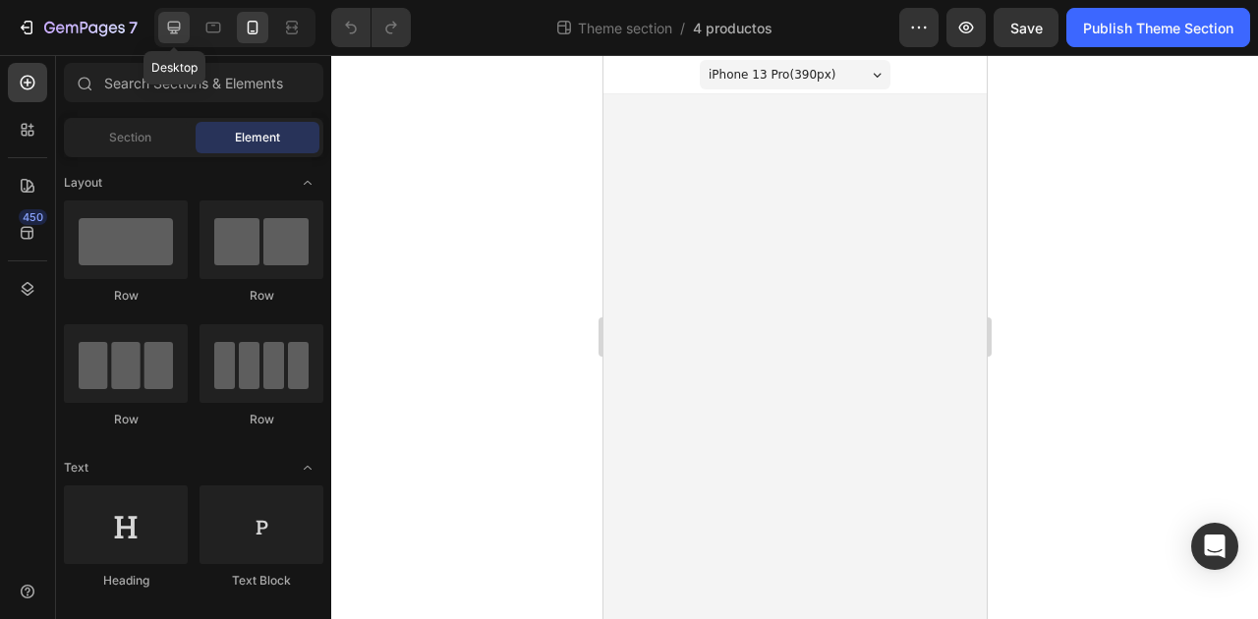
click at [177, 27] on icon at bounding box center [174, 28] width 20 height 20
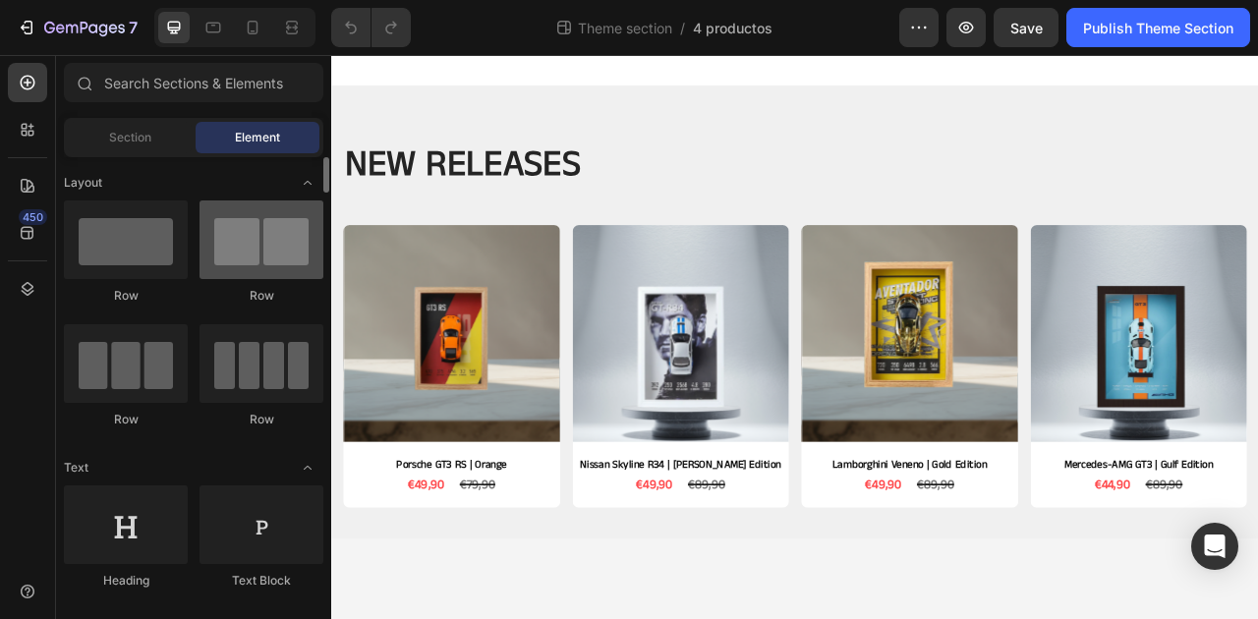
click at [265, 225] on div at bounding box center [262, 240] width 124 height 79
click at [273, 264] on div at bounding box center [262, 240] width 124 height 79
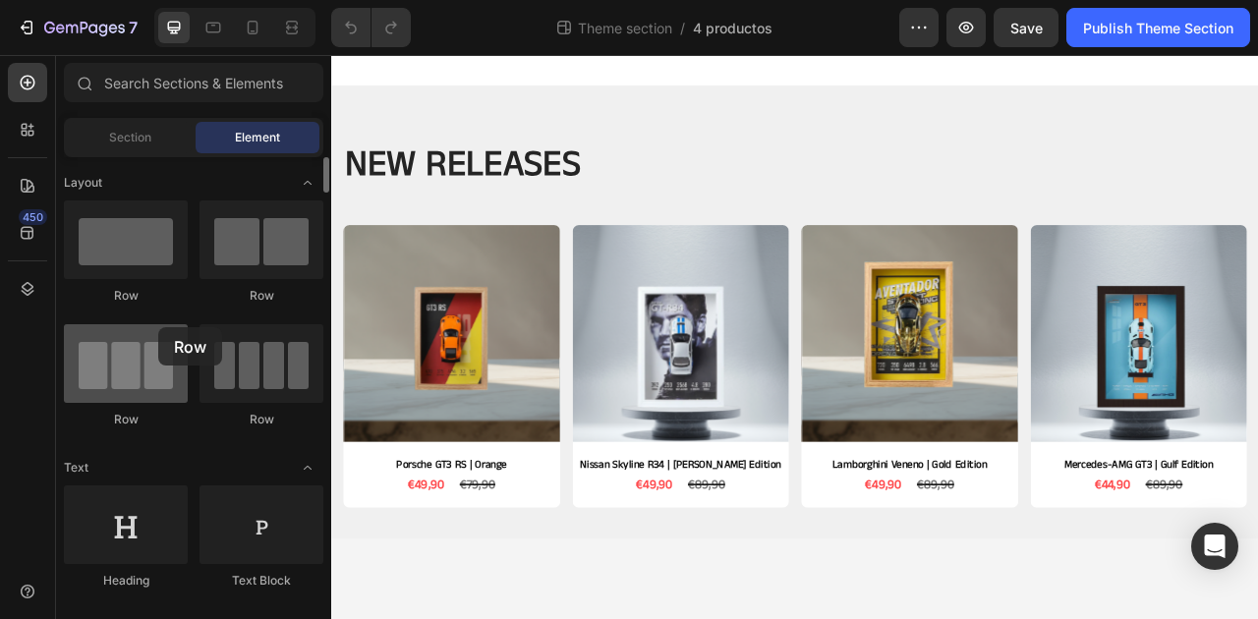
drag, startPoint x: 158, startPoint y: 327, endPoint x: 156, endPoint y: 348, distance: 20.7
click at [158, 330] on div at bounding box center [126, 363] width 124 height 79
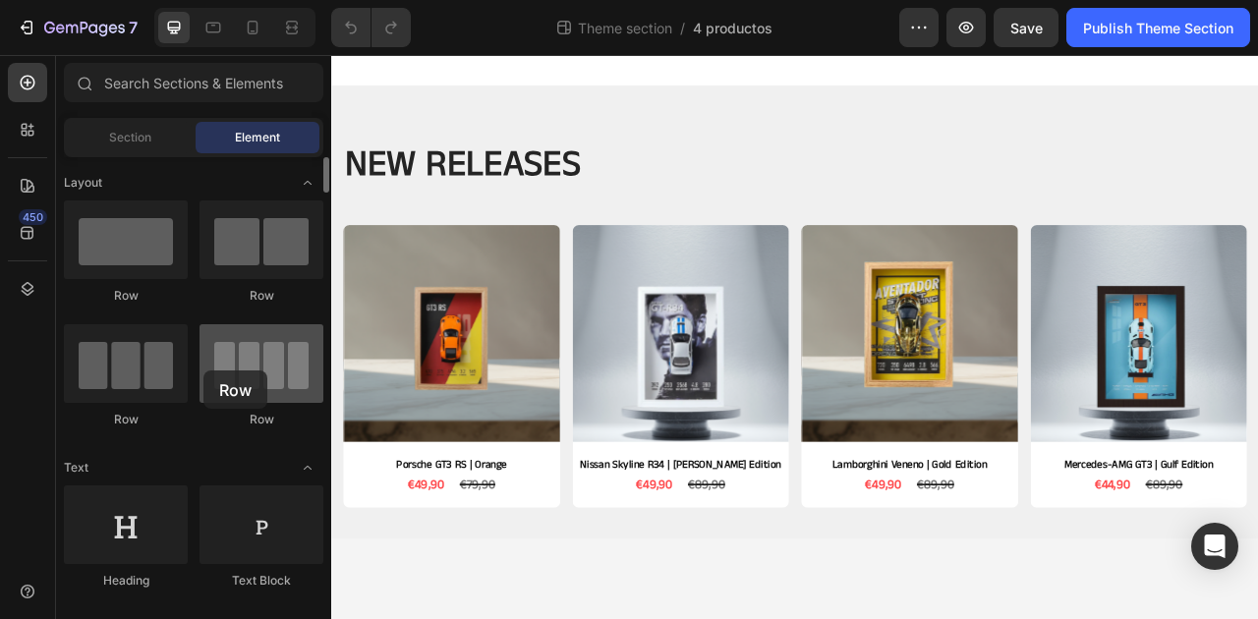
drag, startPoint x: 203, startPoint y: 371, endPoint x: 220, endPoint y: 374, distance: 17.2
click at [203, 371] on div at bounding box center [262, 363] width 124 height 79
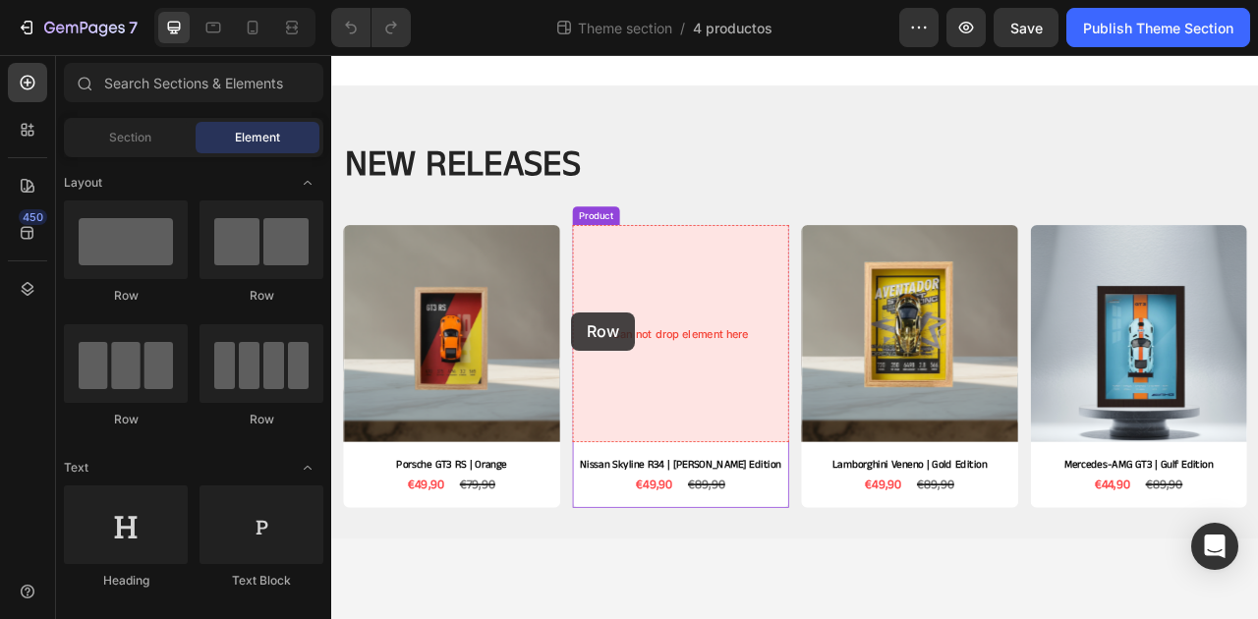
drag, startPoint x: 623, startPoint y: 434, endPoint x: 635, endPoint y: 382, distance: 53.4
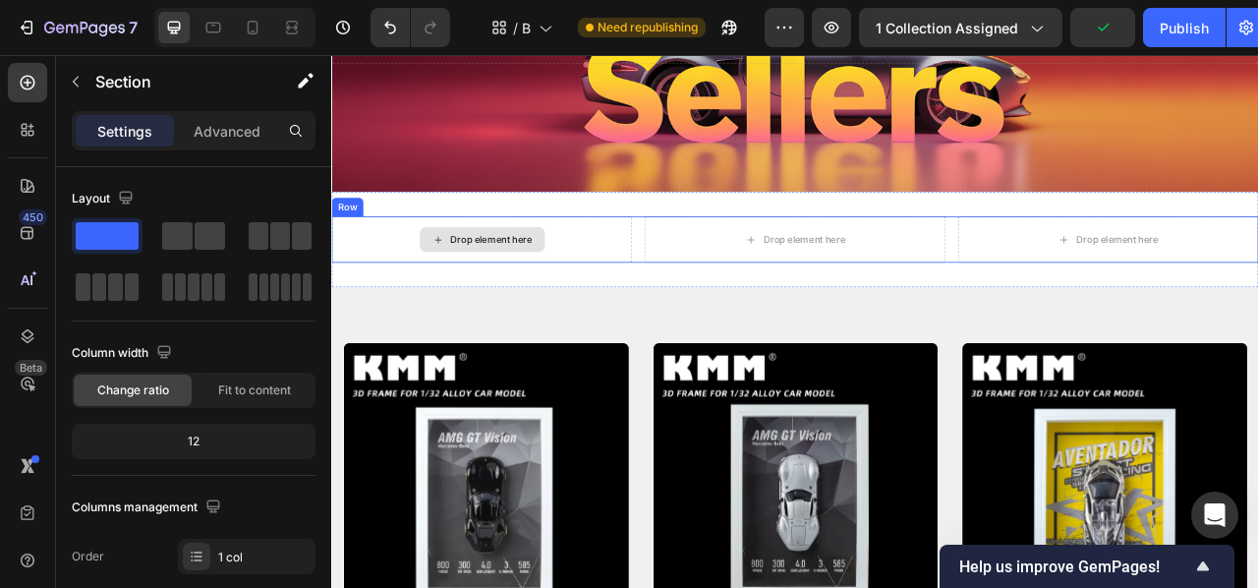
scroll to position [247, 0]
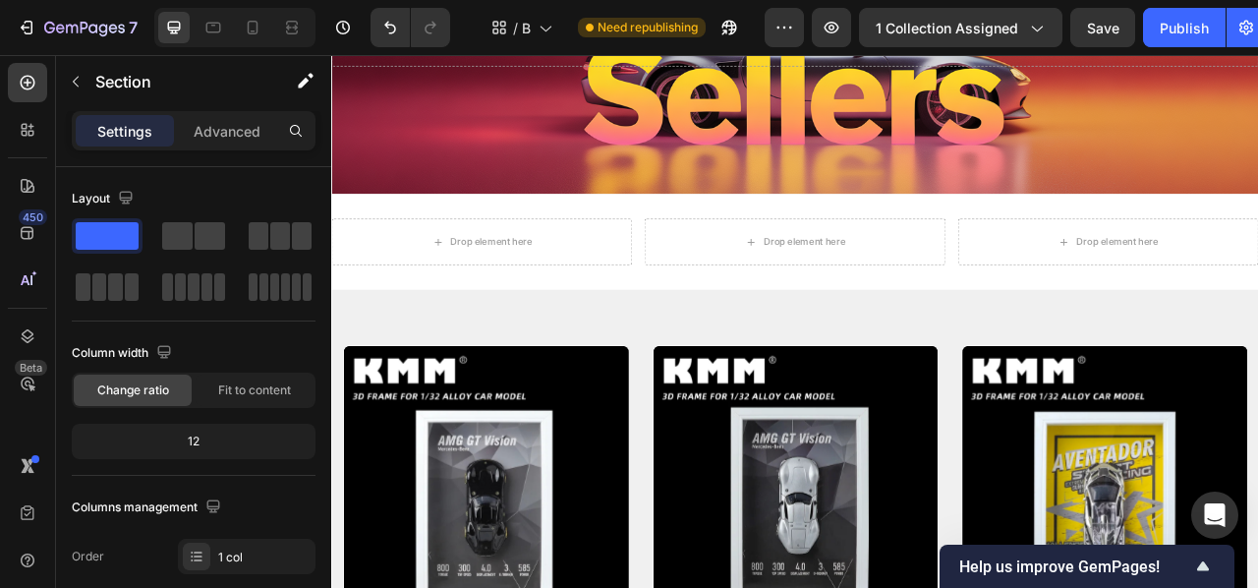
click at [791, 253] on div "Drop element here Drop element here Drop element here Row Section 2" at bounding box center [920, 293] width 1179 height 122
click at [805, 254] on div "Drop element here Drop element here Drop element here Row Section 2" at bounding box center [920, 293] width 1179 height 122
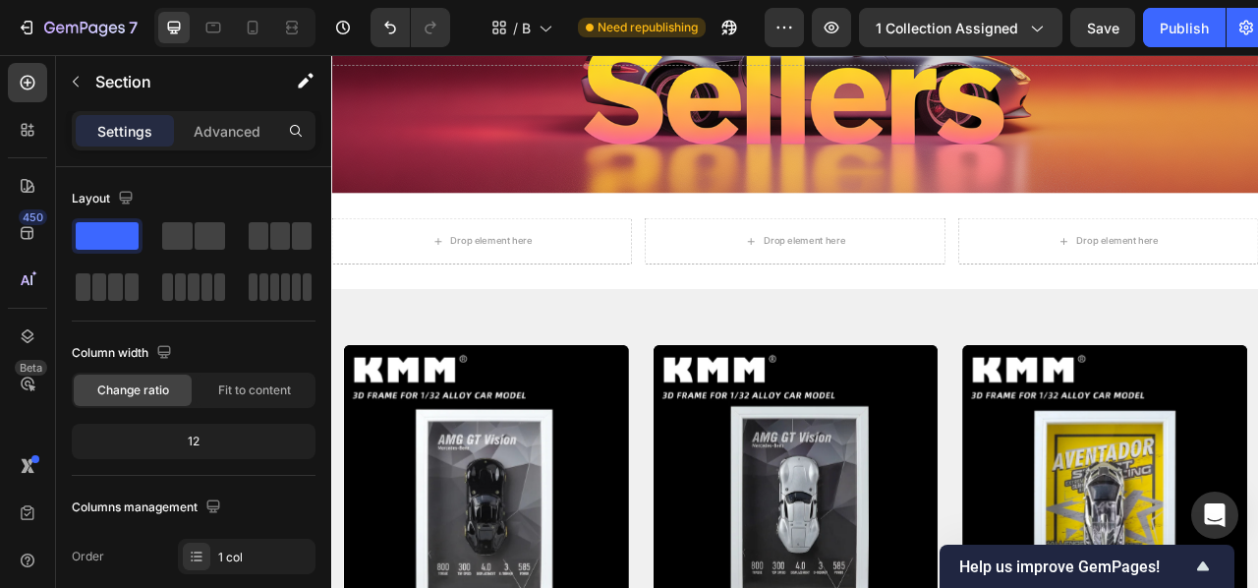
click at [602, 334] on div "Drop element here Drop element here Drop element here Row Section 2" at bounding box center [920, 292] width 1179 height 122
click at [490, 251] on div "Drop element here Drop element here Drop element here Row Section 2" at bounding box center [920, 292] width 1179 height 122
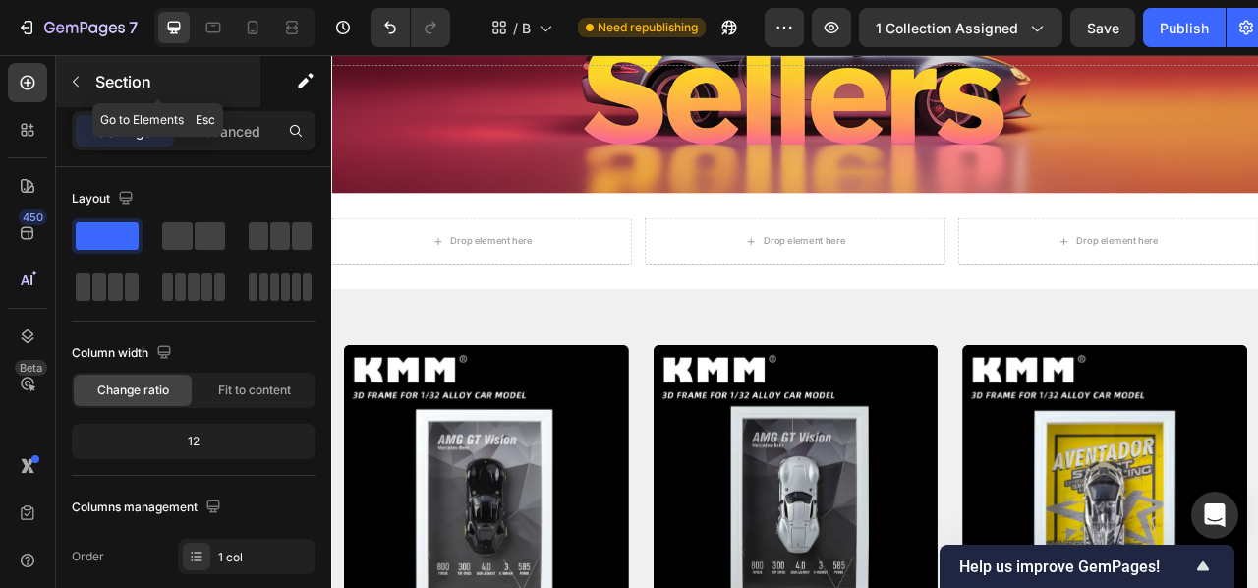
click at [130, 80] on p "Section" at bounding box center [175, 82] width 161 height 24
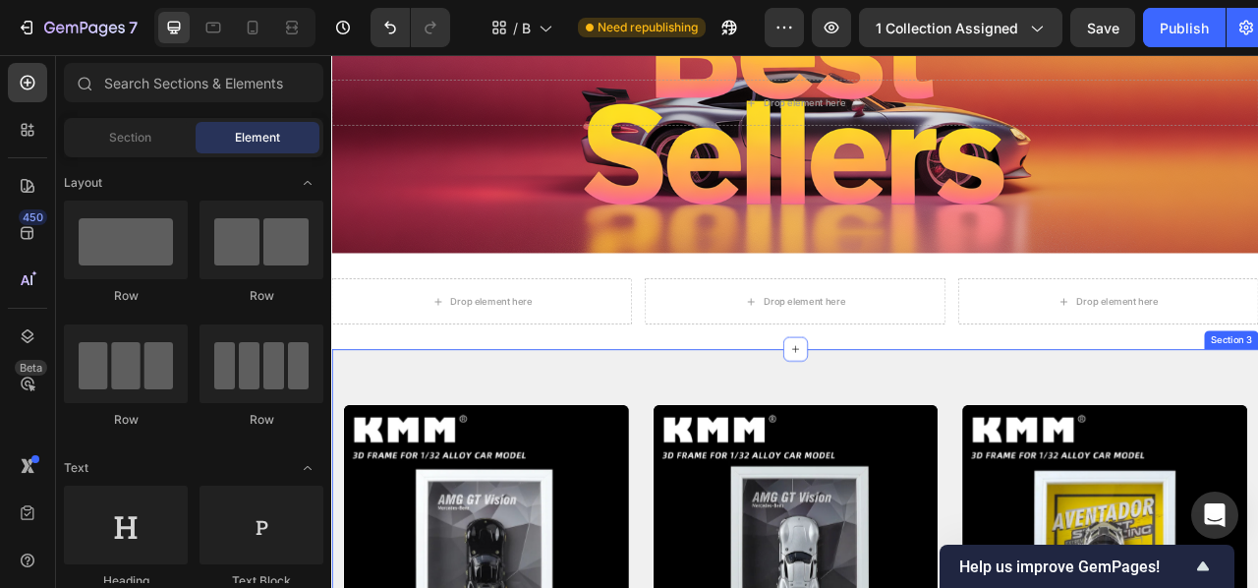
scroll to position [169, 0]
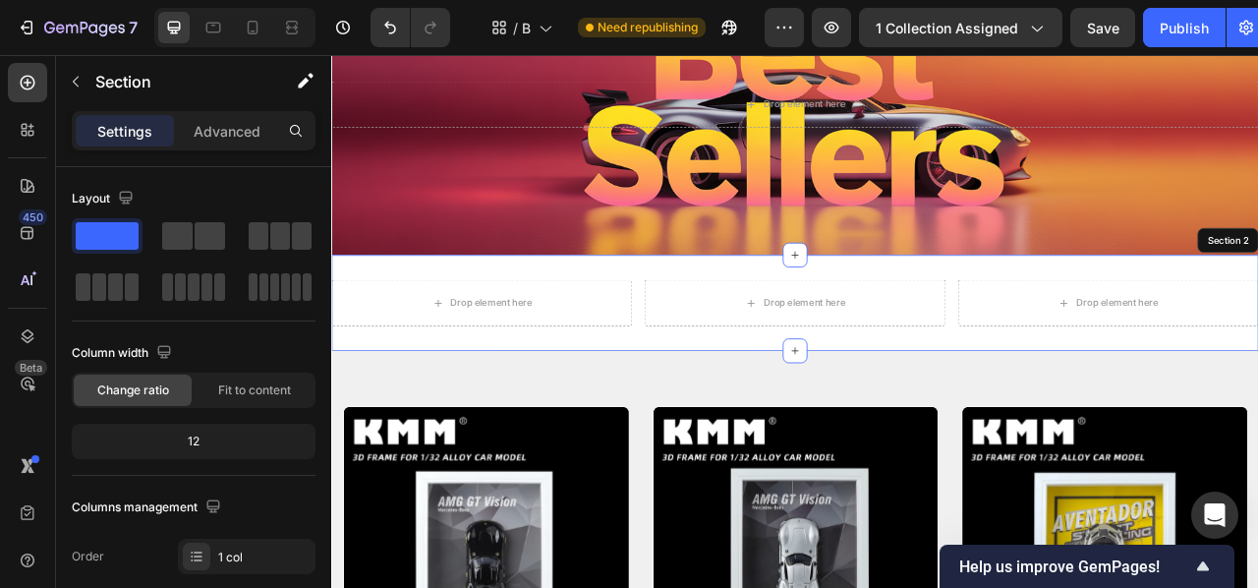
click at [661, 412] on div "Drop element here Drop element here Drop element here Row Section 2" at bounding box center [920, 371] width 1179 height 122
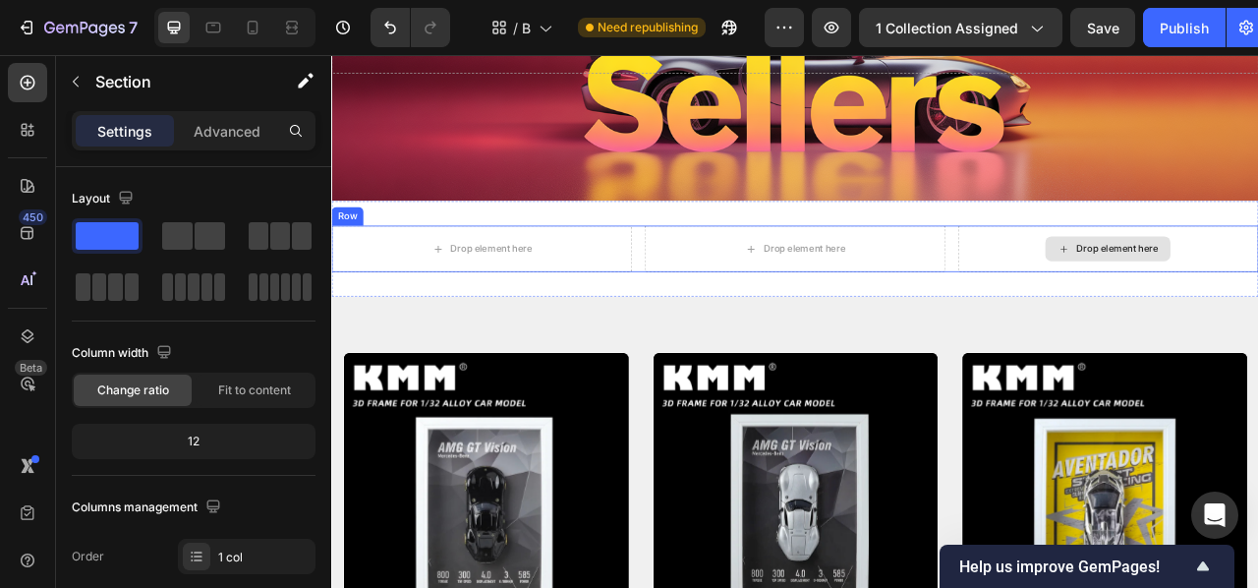
scroll to position [236, 0]
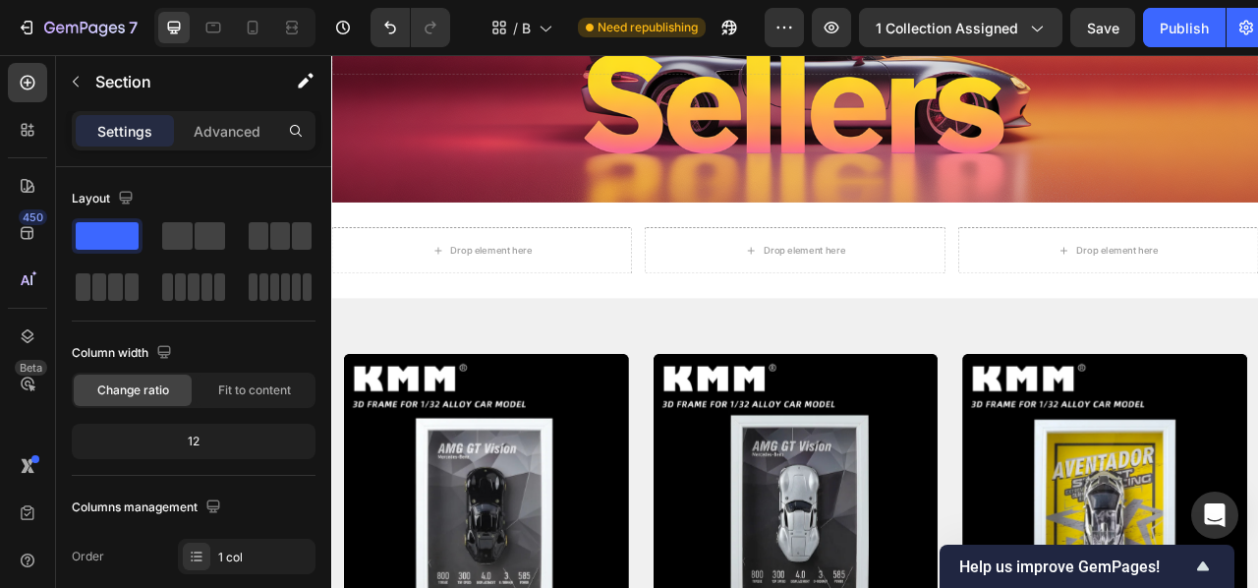
click at [1257, 260] on div "Drop element here Drop element here Drop element here Row Section 2" at bounding box center [920, 304] width 1179 height 122
click at [807, 271] on div "Drop element here Drop element here Drop element here Row Section 2" at bounding box center [920, 304] width 1179 height 122
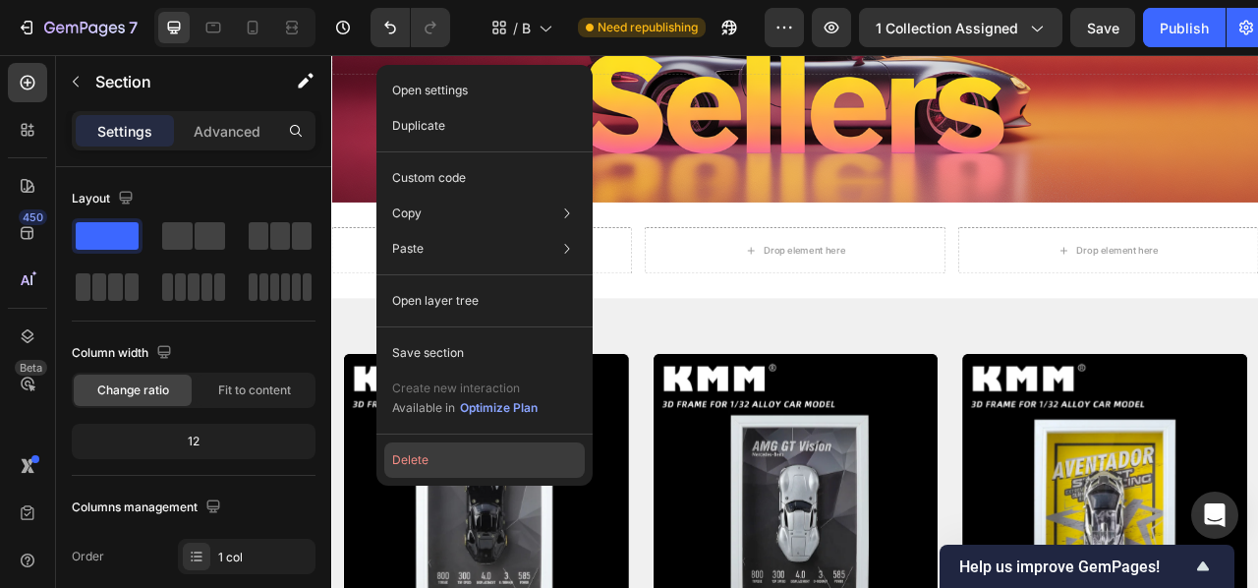
click at [456, 456] on button "Delete" at bounding box center [484, 459] width 201 height 35
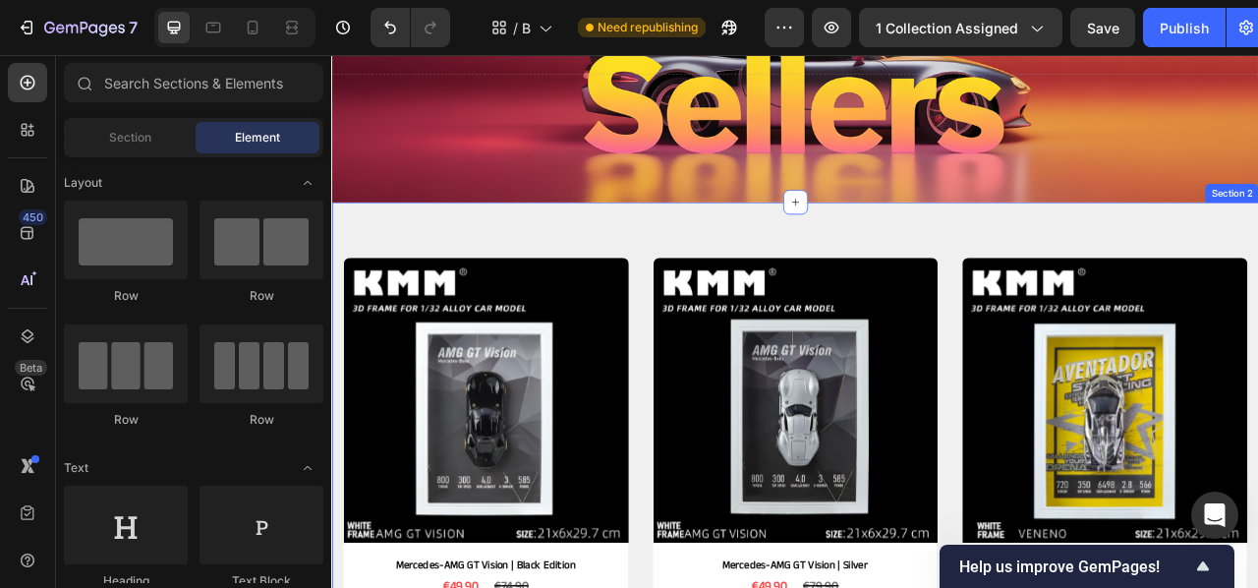
click at [511, 265] on div "Product Images Mercedes-AMG GT Vision | Black Edition Product Title €49,90 Prod…" at bounding box center [920, 513] width 1179 height 541
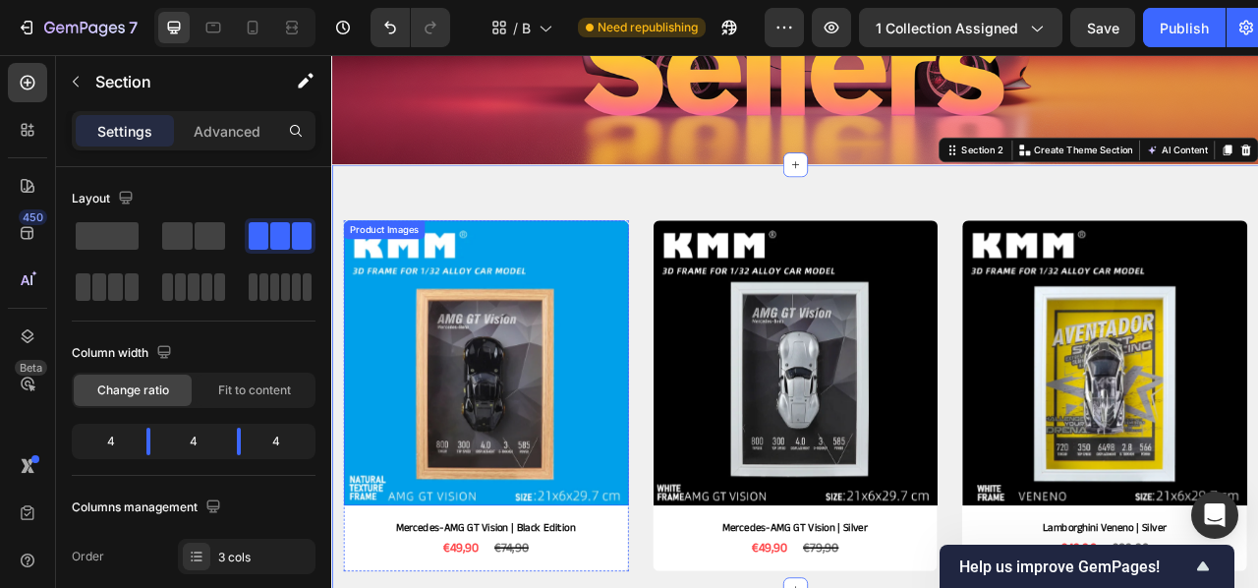
scroll to position [328, 0]
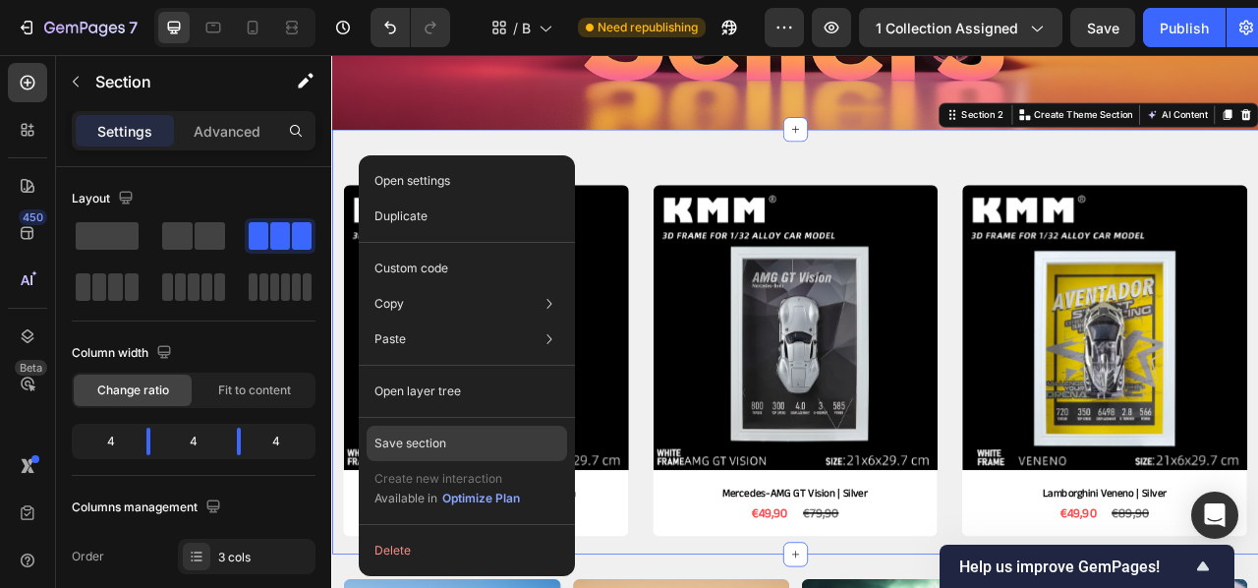
click at [415, 438] on p "Save section" at bounding box center [410, 443] width 72 height 18
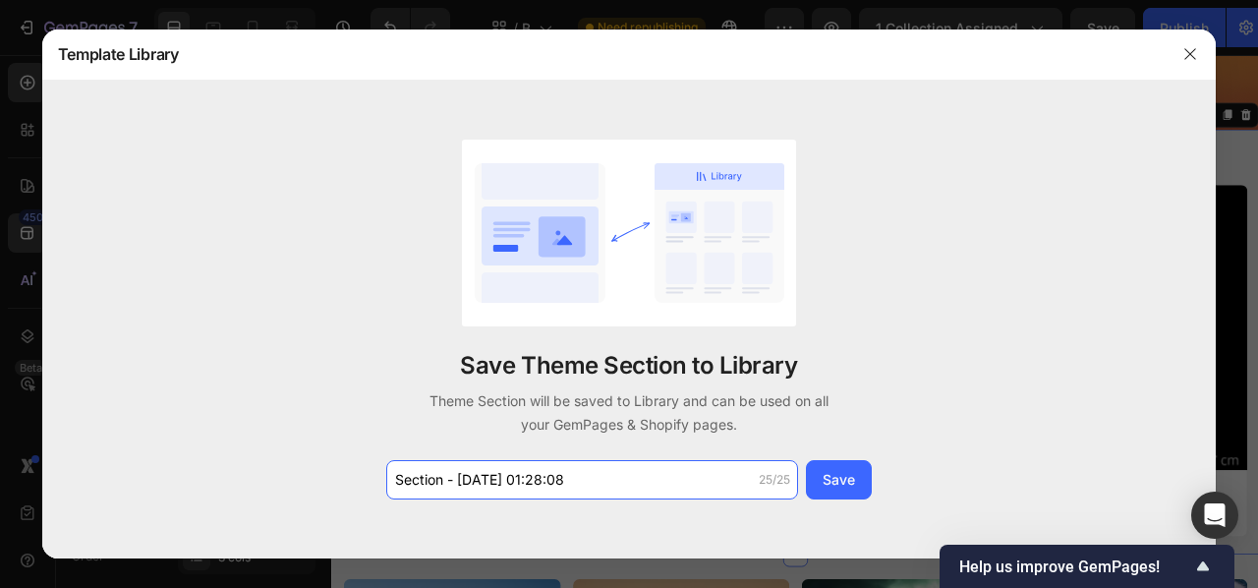
drag, startPoint x: 666, startPoint y: 486, endPoint x: 369, endPoint y: 458, distance: 299.1
click at [373, 459] on div "Save Theme Section to Library Theme Section will be saved to Library and can be…" at bounding box center [629, 320] width 1175 height 478
type input "3 productos"
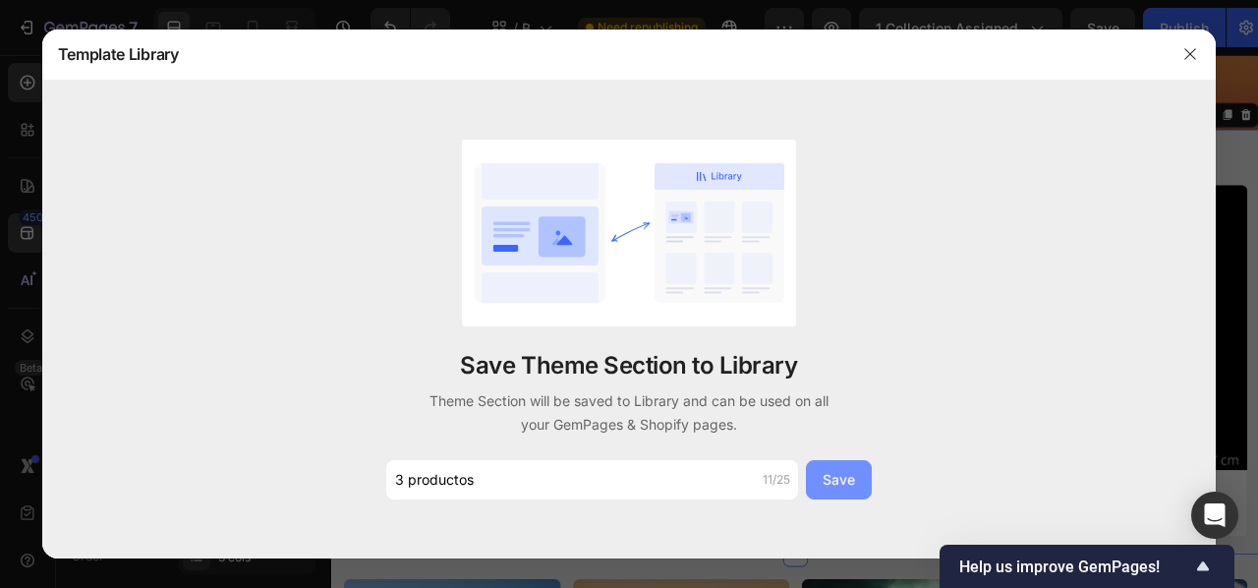
click at [846, 484] on div "Save" at bounding box center [839, 479] width 32 height 21
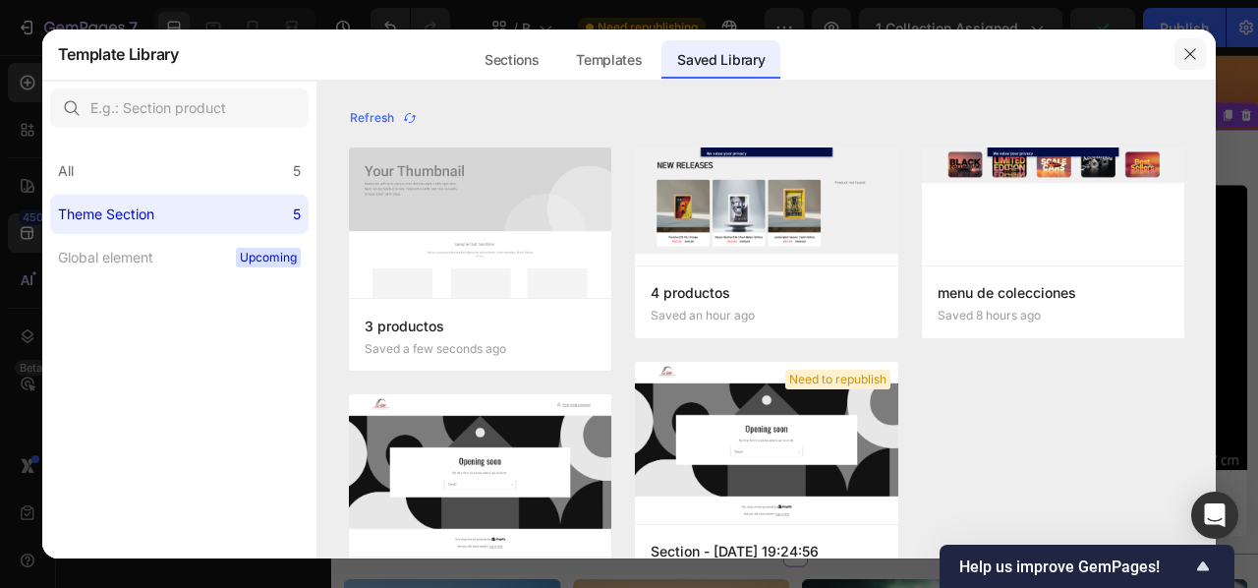
click at [1186, 54] on icon "button" at bounding box center [1190, 54] width 16 height 16
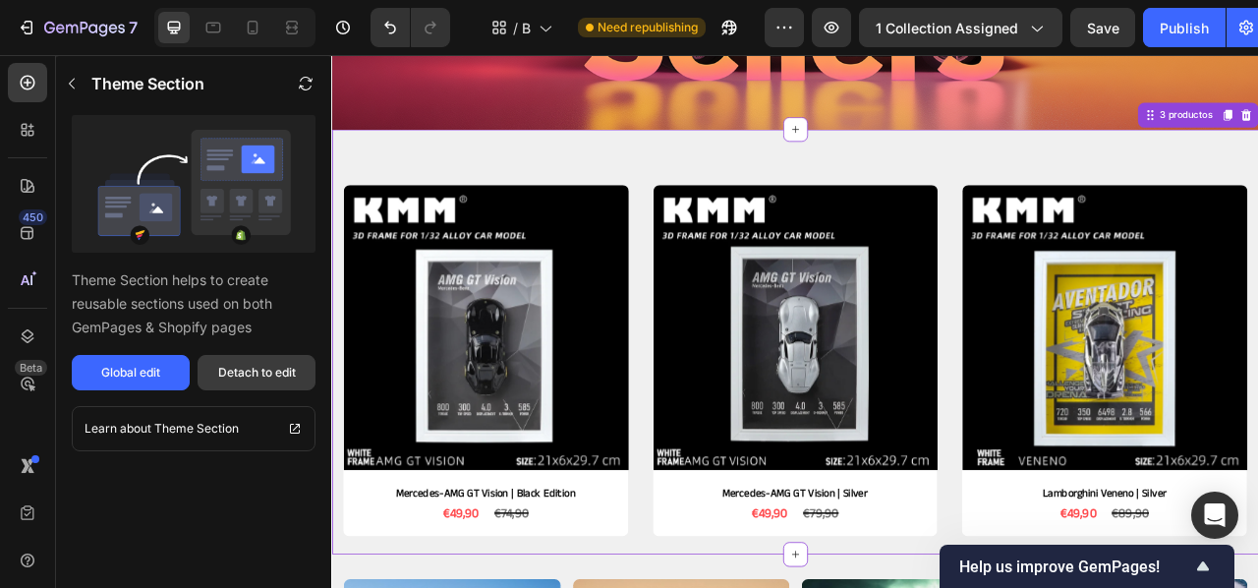
click at [256, 369] on div "Detach to edit" at bounding box center [257, 373] width 78 height 18
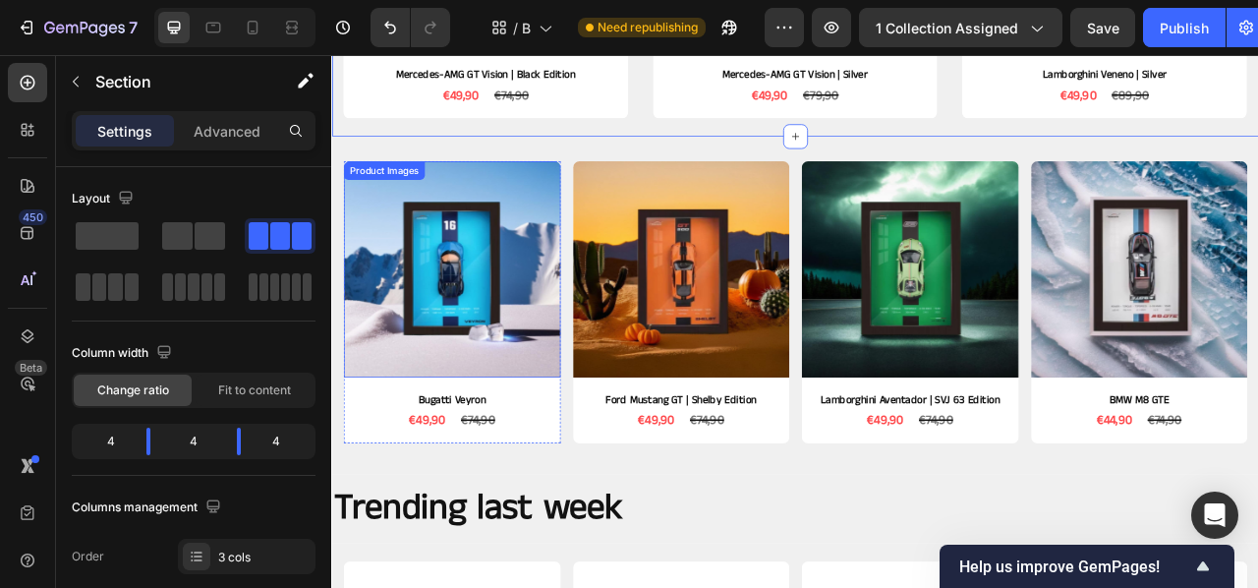
scroll to position [867, 0]
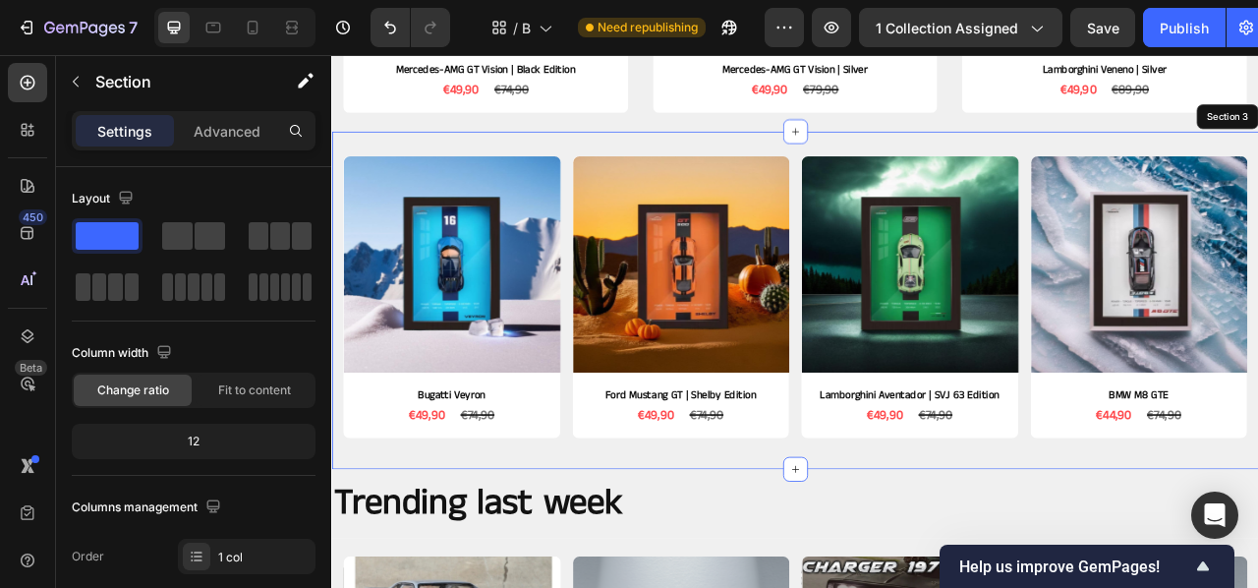
click at [1001, 166] on div "Product Images Bugatti Veyron Product Title €49,90 Product Price Product Price …" at bounding box center [920, 367] width 1179 height 431
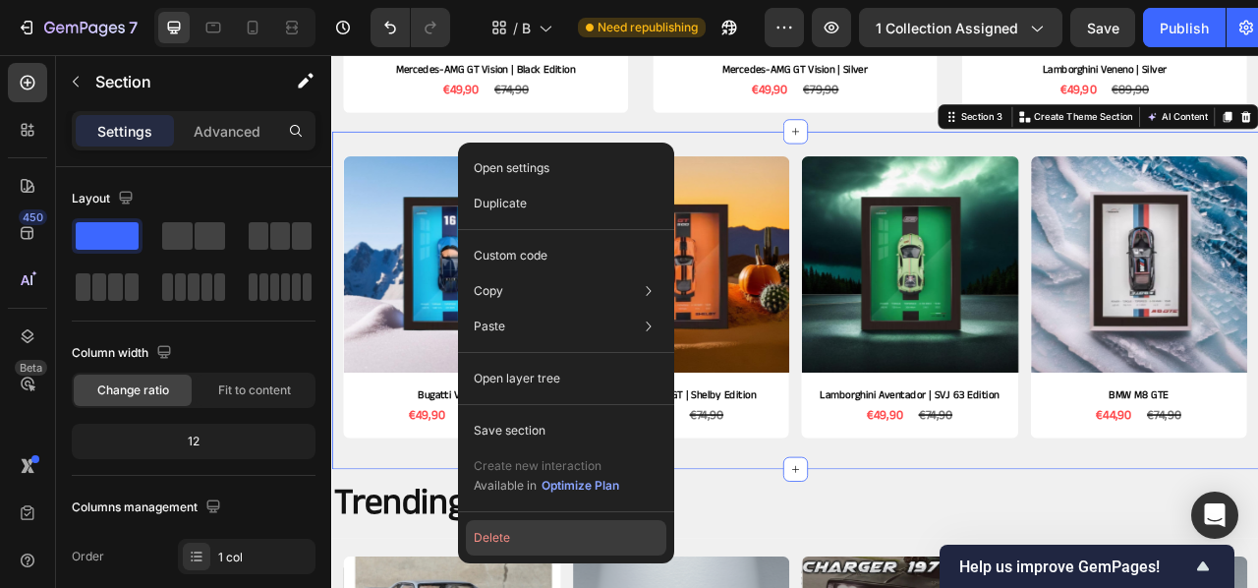
drag, startPoint x: 214, startPoint y: 619, endPoint x: 500, endPoint y: 542, distance: 296.4
click at [500, 542] on button "Delete" at bounding box center [566, 537] width 201 height 35
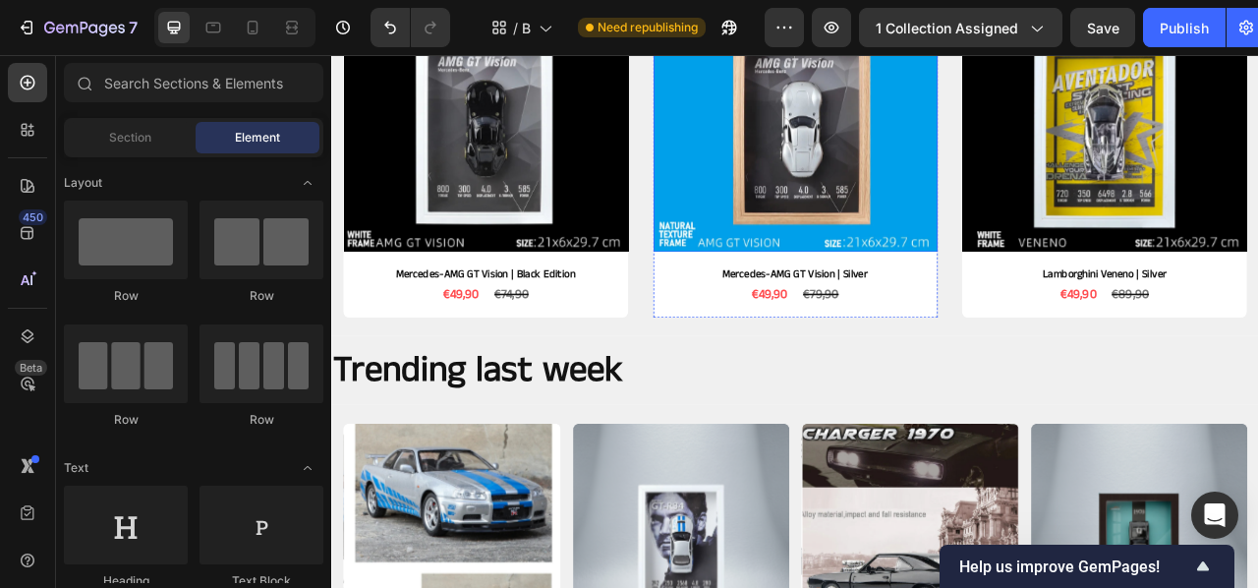
scroll to position [571, 0]
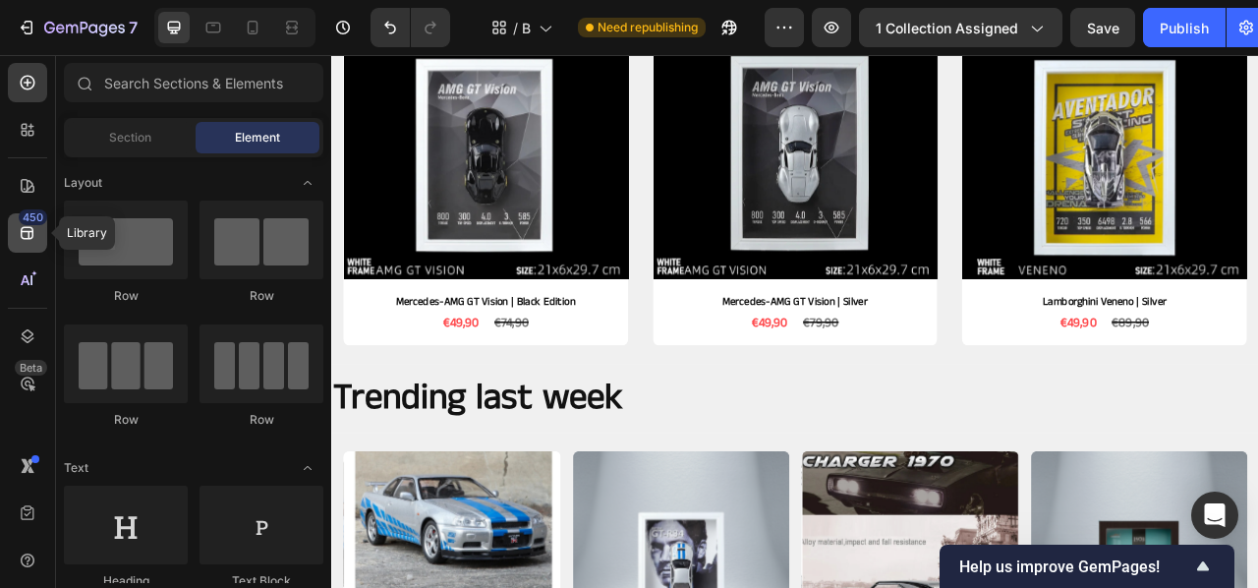
click at [29, 222] on div "450" at bounding box center [33, 217] width 29 height 16
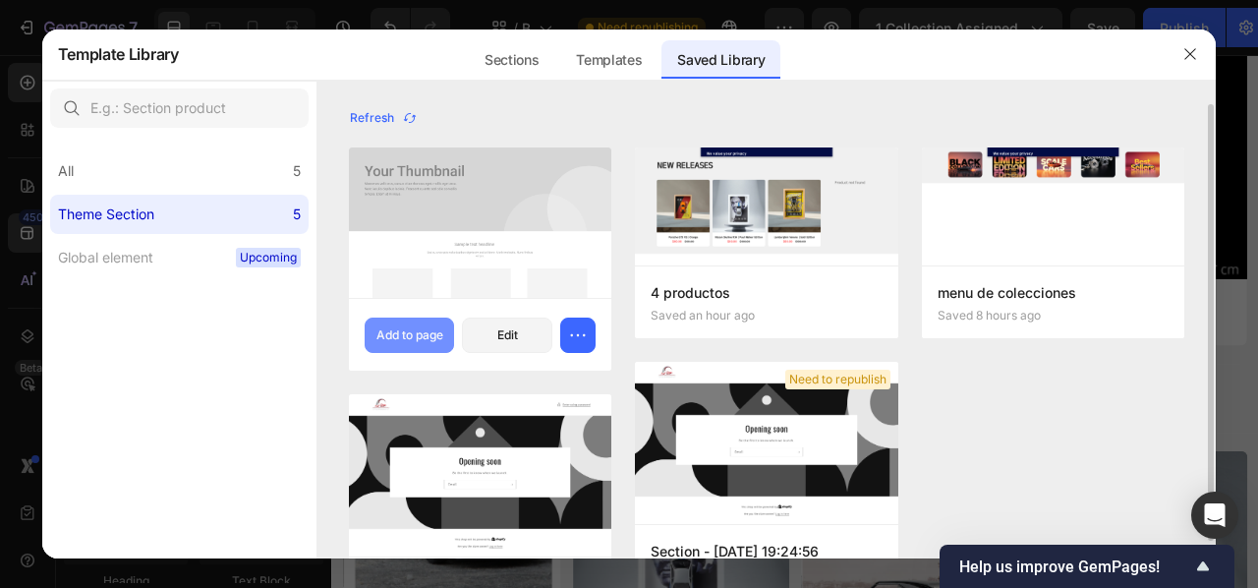
click at [414, 343] on div "Add to page" at bounding box center [409, 335] width 67 height 18
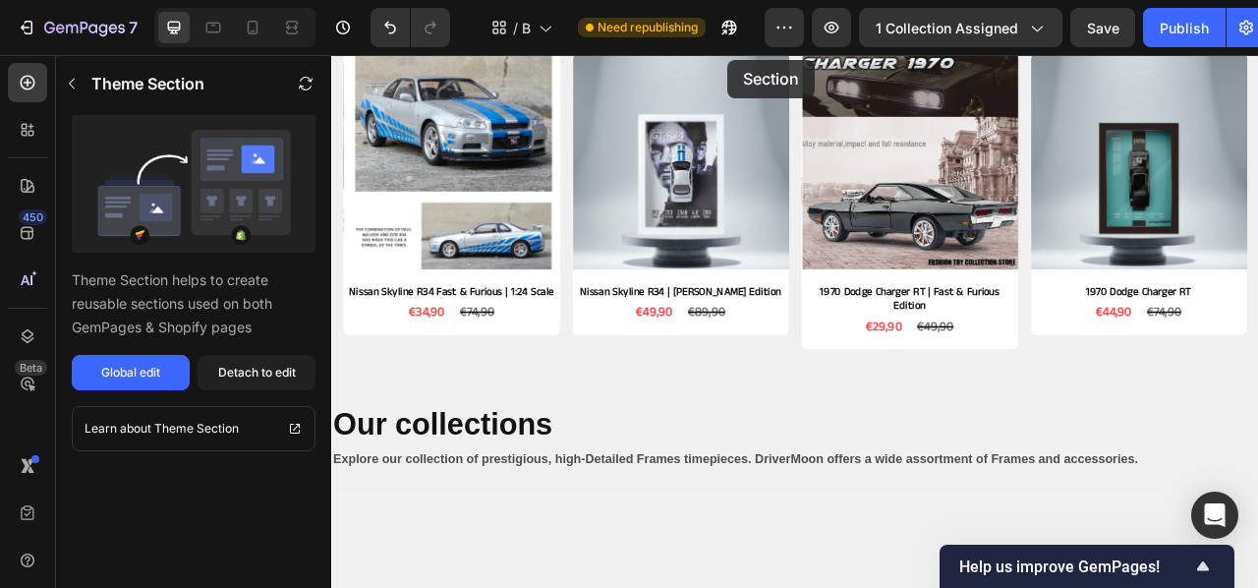
scroll to position [862, 0]
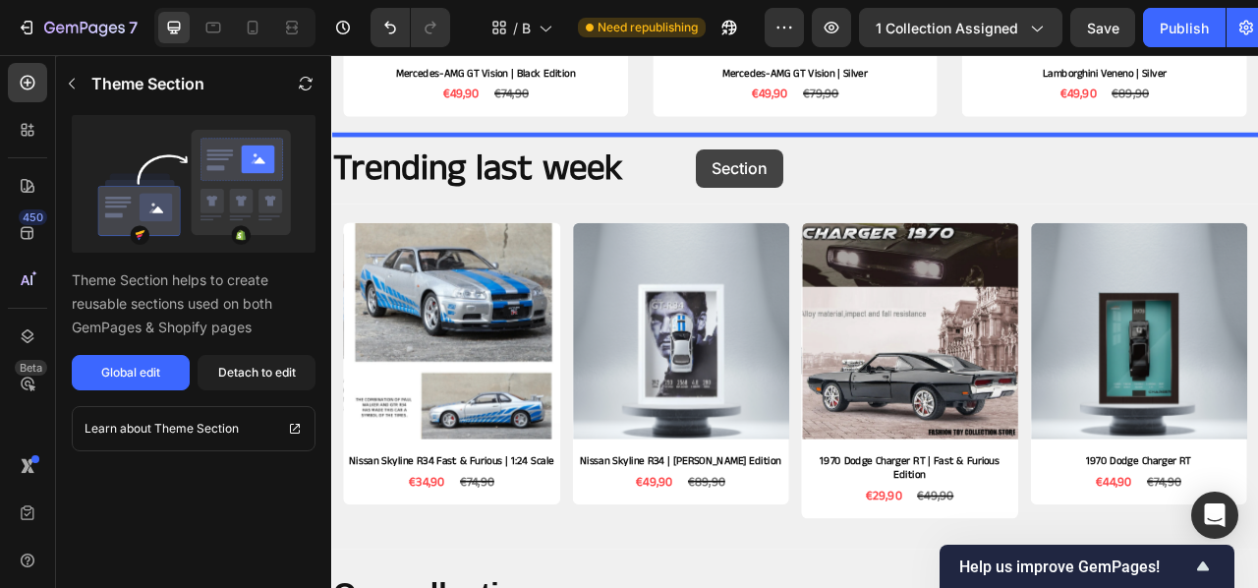
drag, startPoint x: 790, startPoint y: 358, endPoint x: 794, endPoint y: 175, distance: 182.9
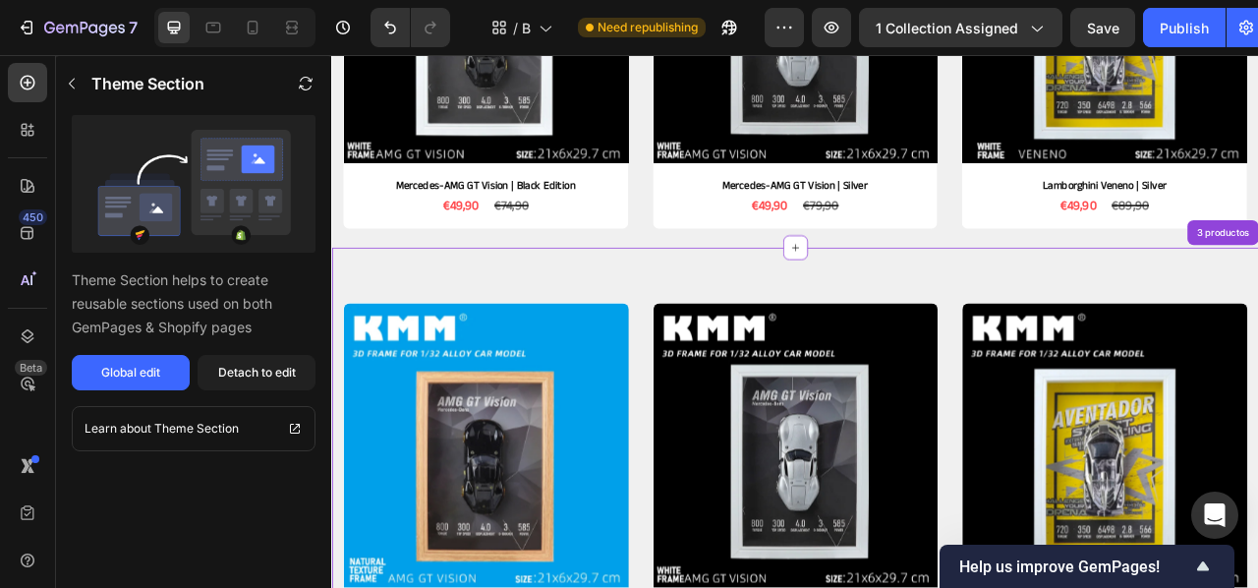
scroll to position [710, 0]
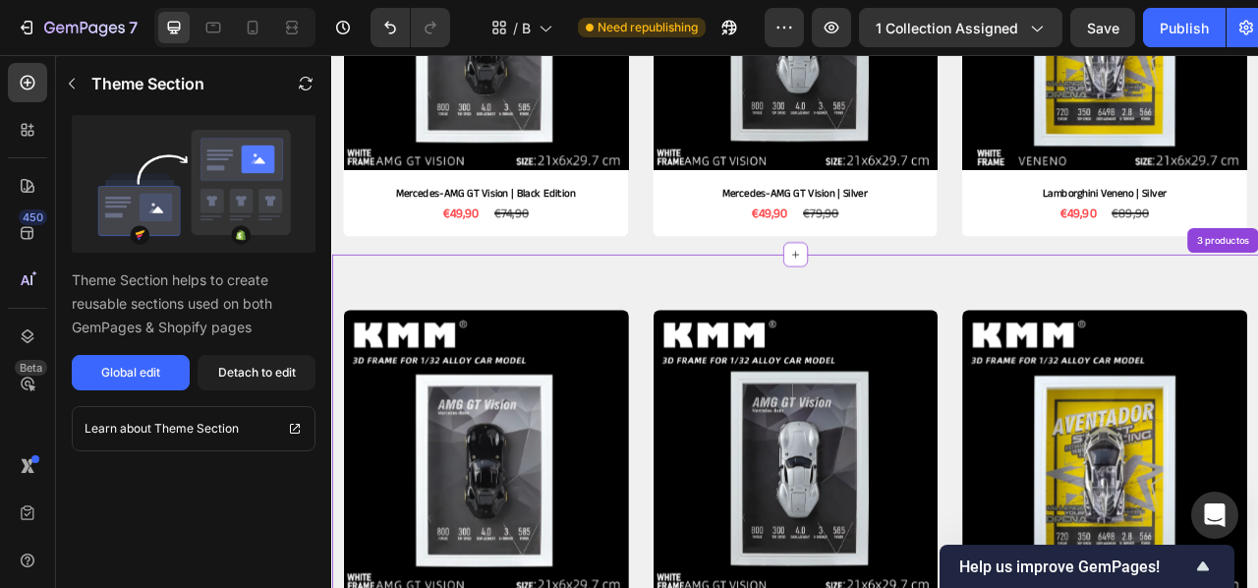
click at [693, 336] on div "Product Images Mercedes-AMG GT Vision | Black Edition Product Title €49,90 Prod…" at bounding box center [920, 580] width 1179 height 541
click at [240, 370] on div "Detach to edit" at bounding box center [257, 373] width 78 height 18
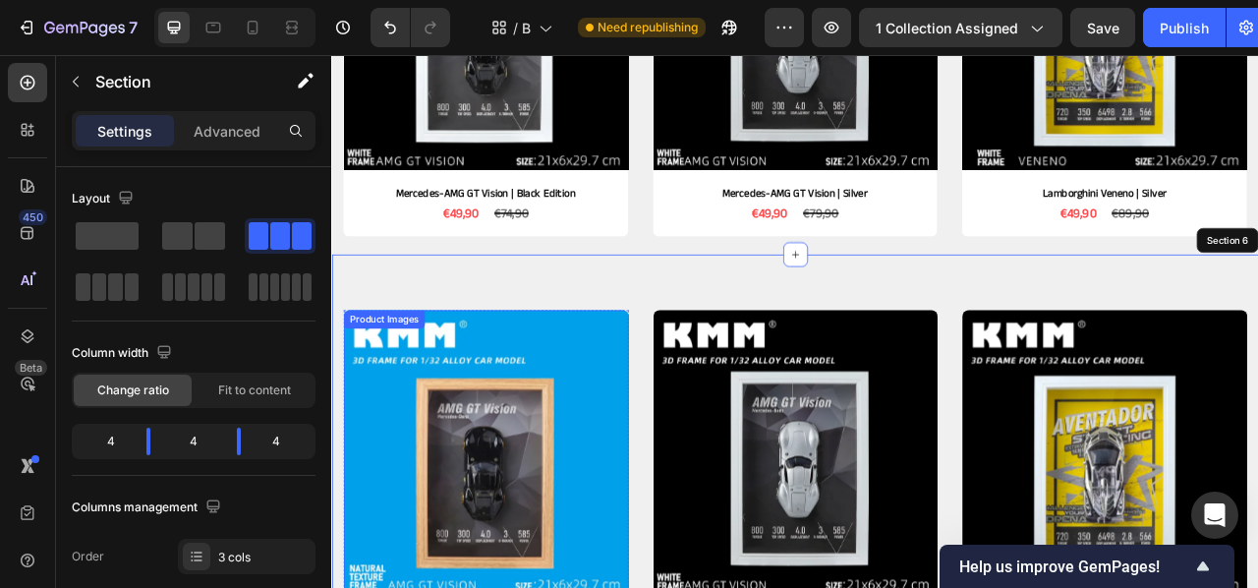
click at [507, 508] on img at bounding box center [527, 561] width 363 height 363
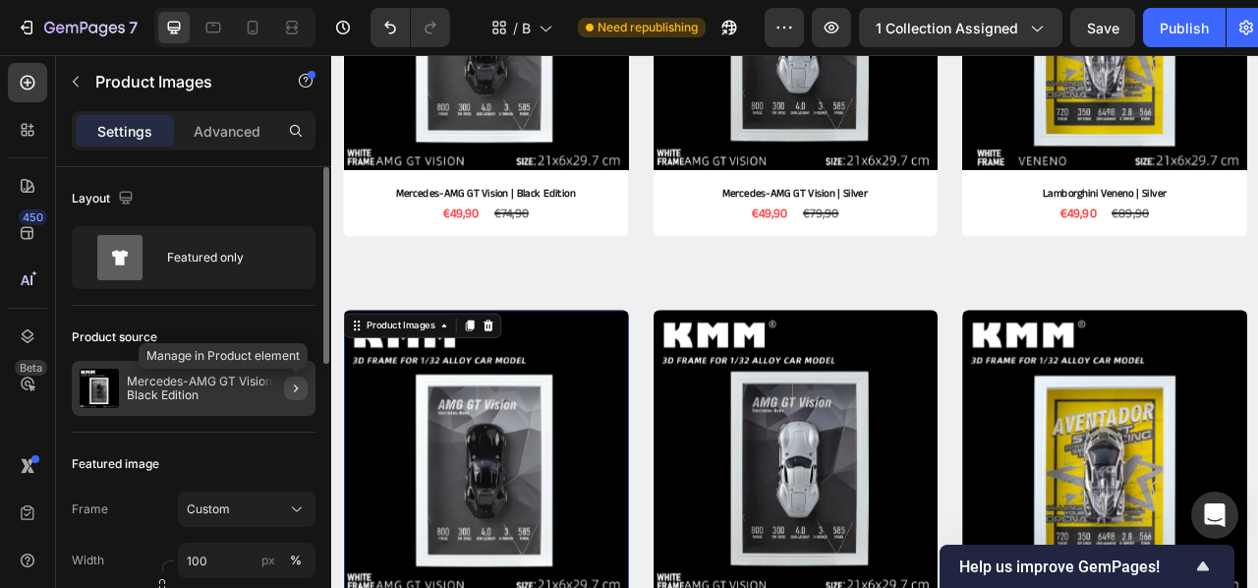
click at [284, 389] on button "button" at bounding box center [296, 388] width 24 height 24
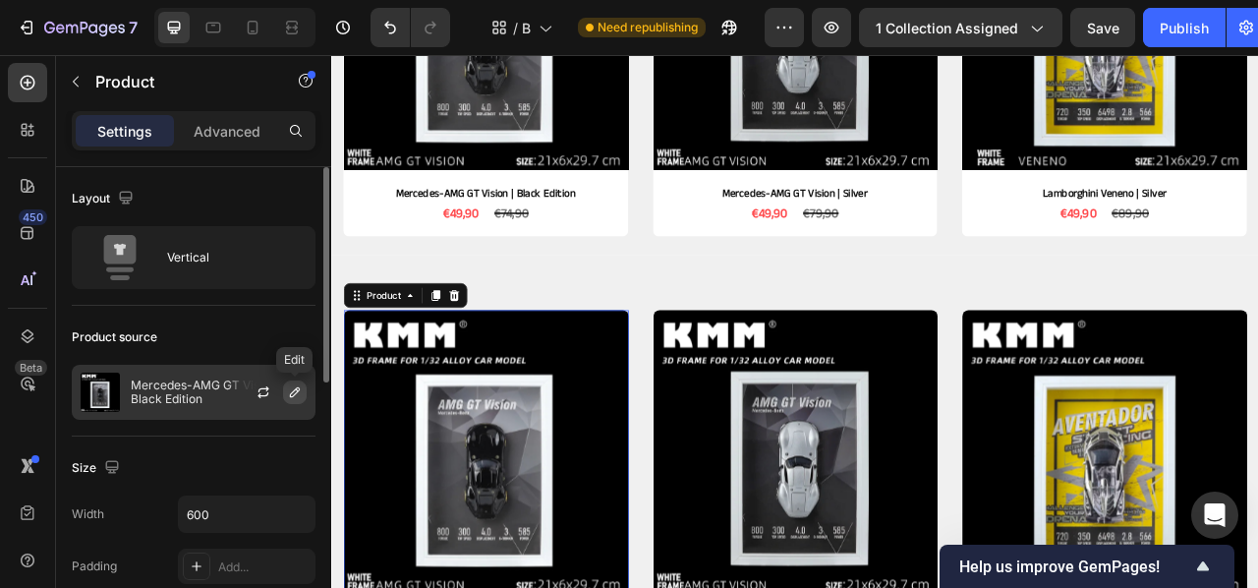
click at [303, 396] on button "button" at bounding box center [295, 392] width 24 height 24
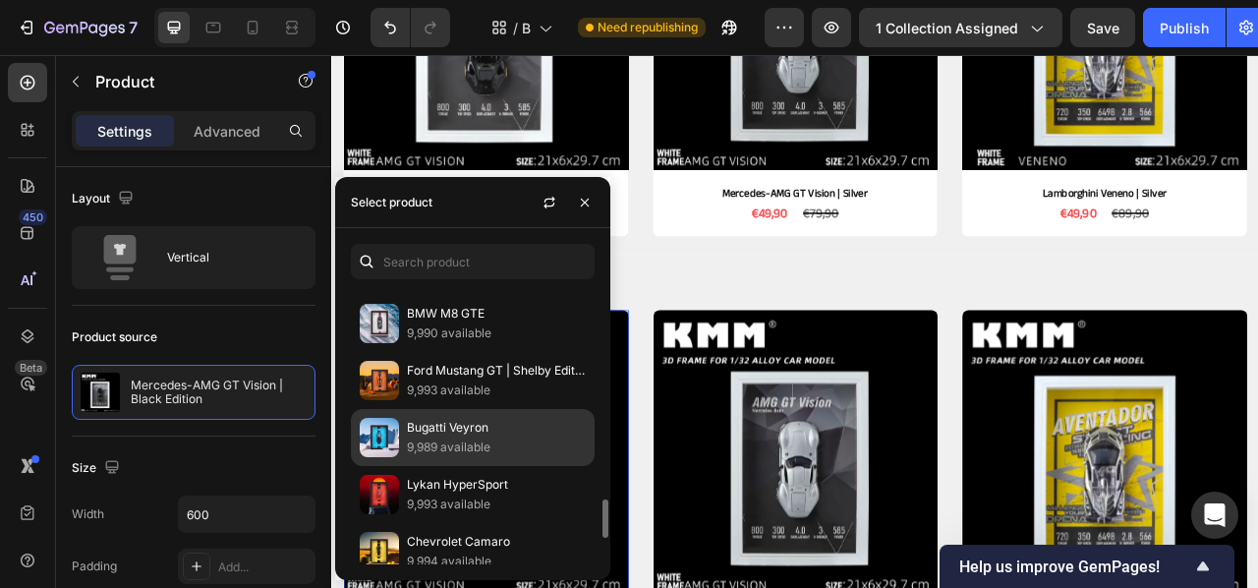
scroll to position [1532, 0]
click at [425, 430] on p "Bugatti Veyron" at bounding box center [496, 427] width 179 height 20
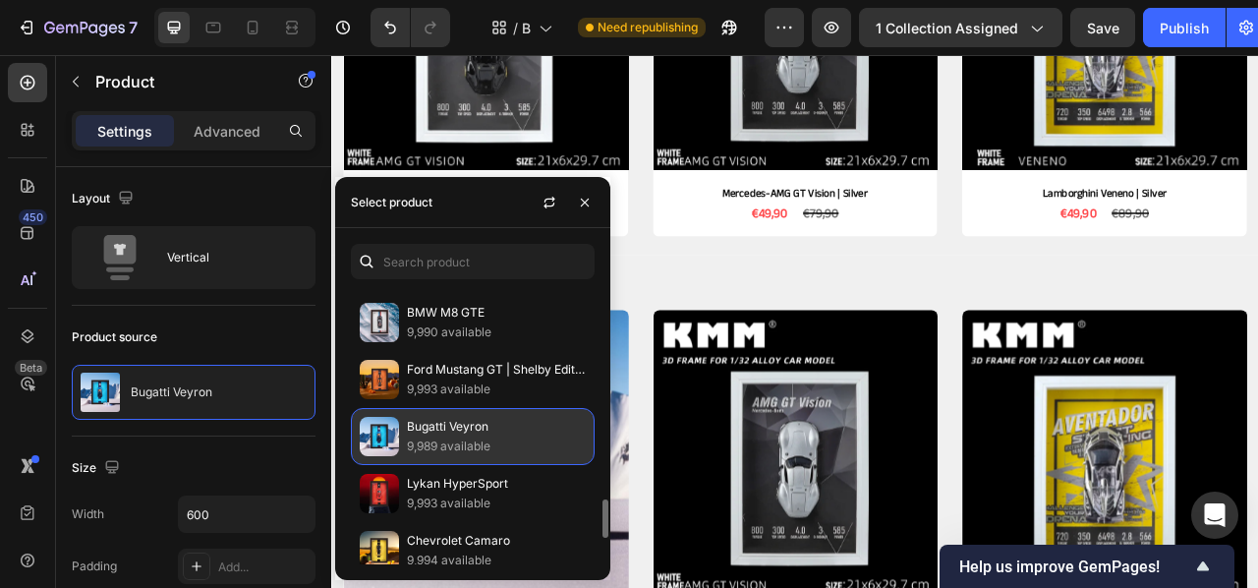
click at [426, 430] on p "Bugatti Veyron" at bounding box center [496, 427] width 179 height 20
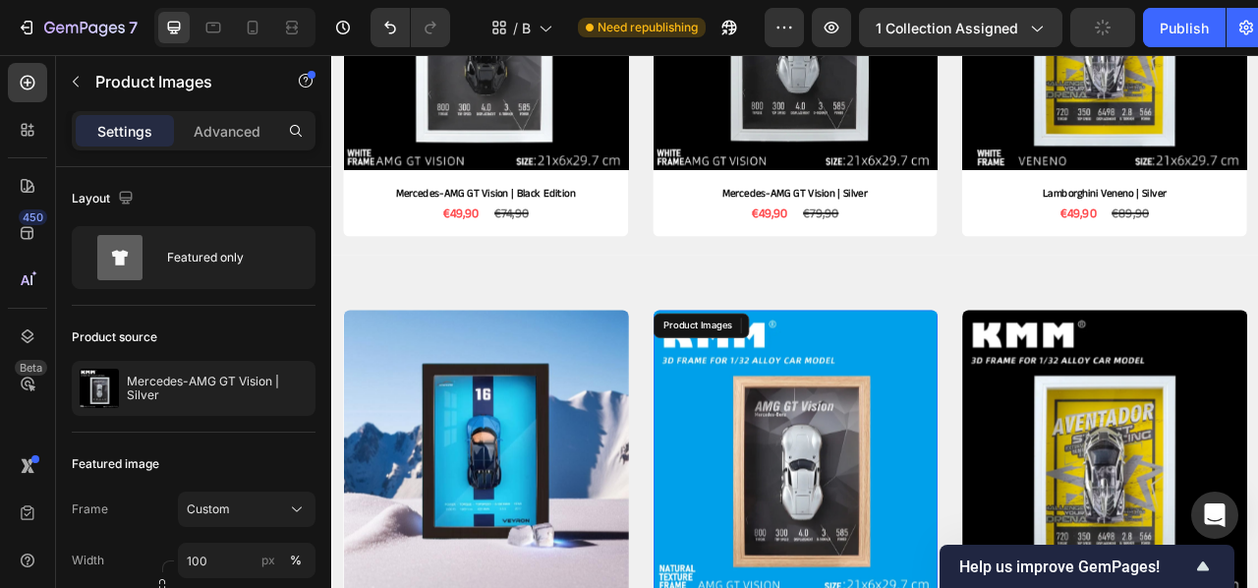
click at [918, 558] on img at bounding box center [921, 561] width 363 height 363
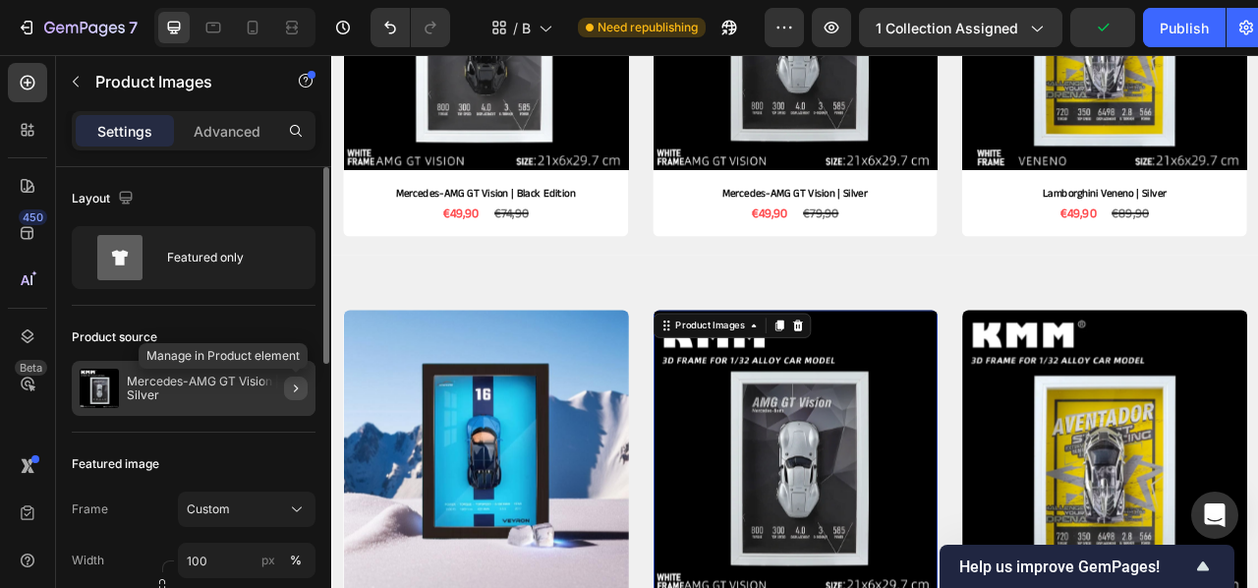
click at [300, 392] on icon "button" at bounding box center [296, 388] width 16 height 16
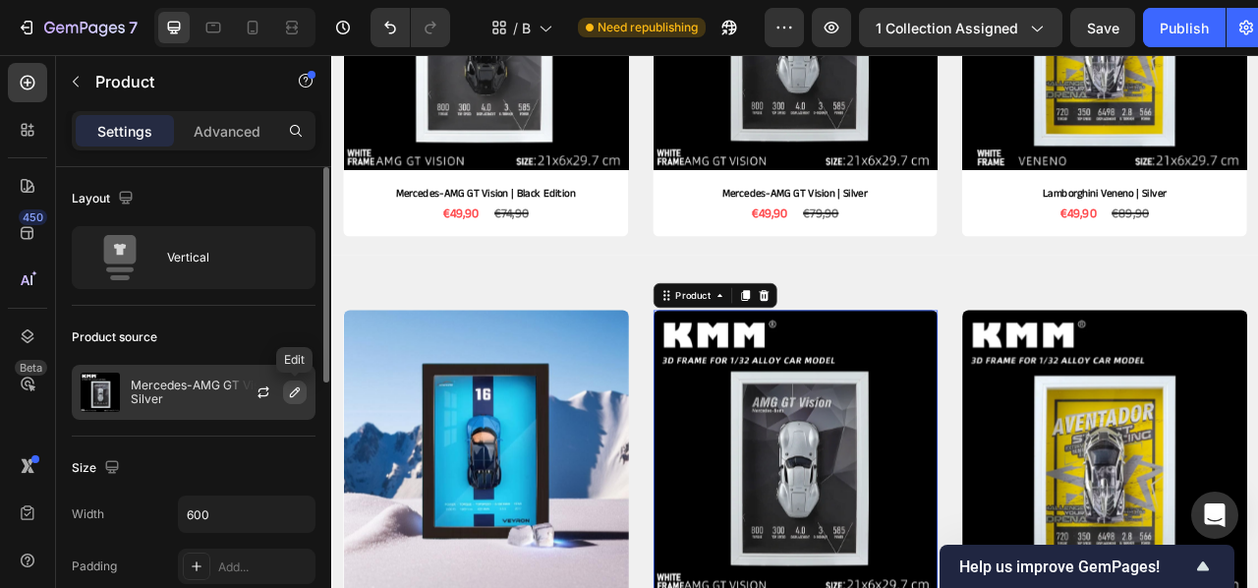
click at [295, 394] on icon "button" at bounding box center [295, 392] width 10 height 10
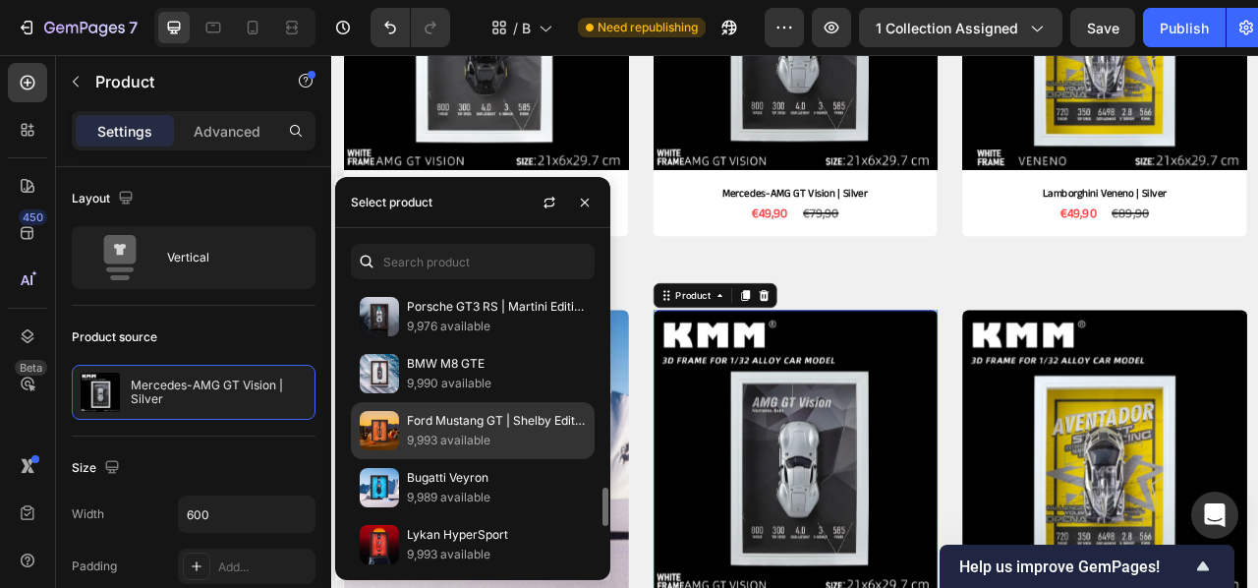
scroll to position [1482, 0]
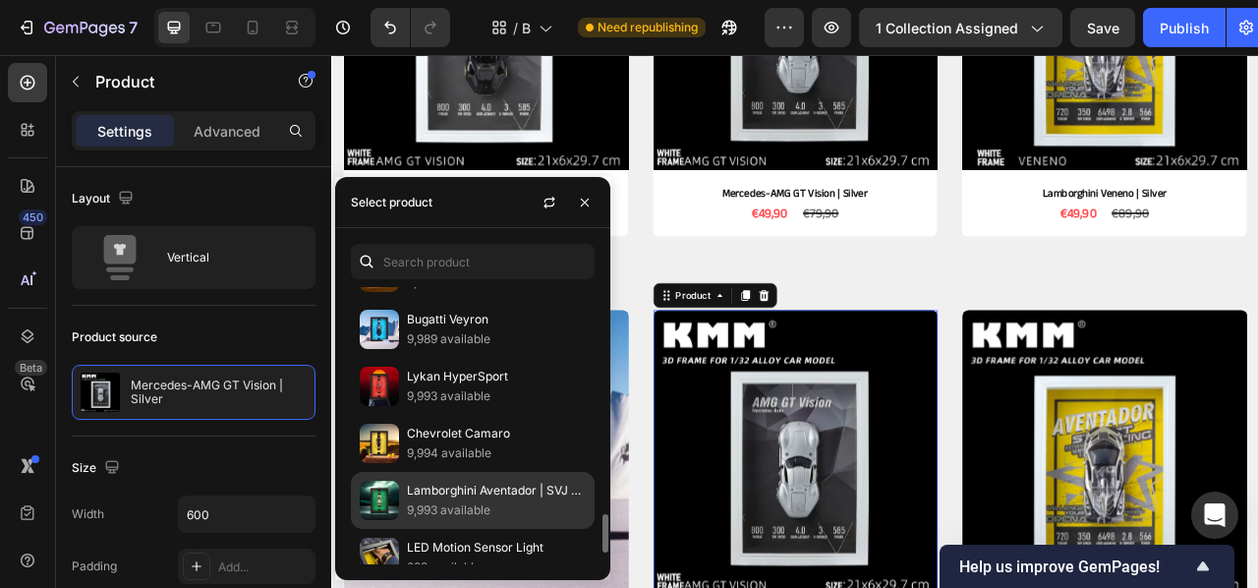
click at [447, 492] on p "Lamborghini Aventador | SVJ 63 Edition" at bounding box center [496, 491] width 179 height 20
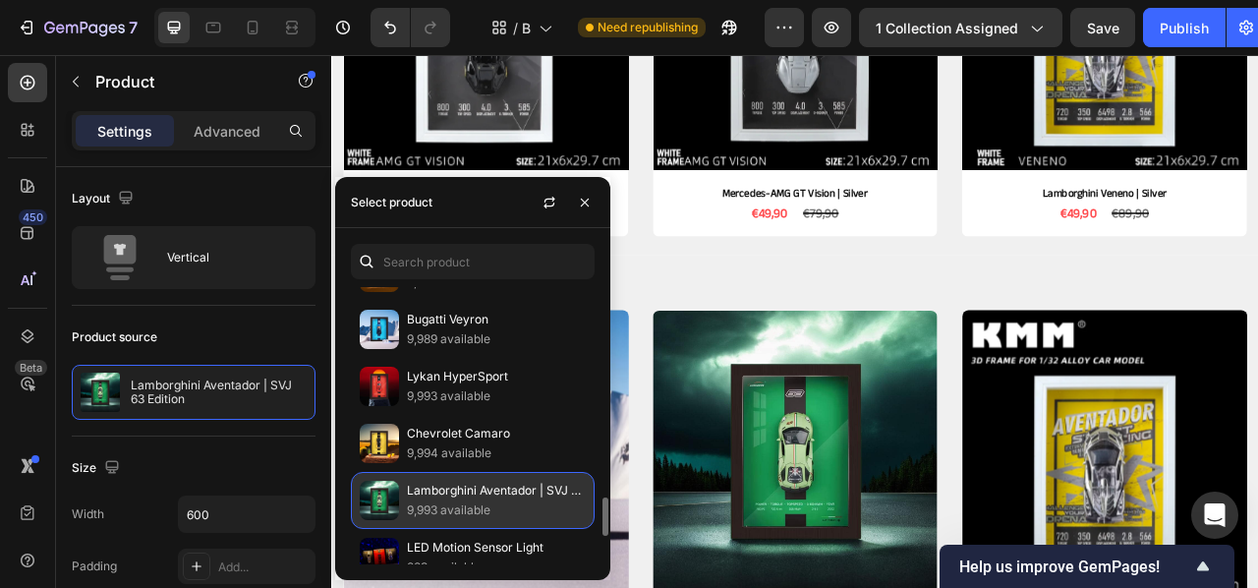
click at [447, 491] on div "Lamborghini Aventador | SVJ 63 Edition 9,993 available" at bounding box center [473, 500] width 244 height 57
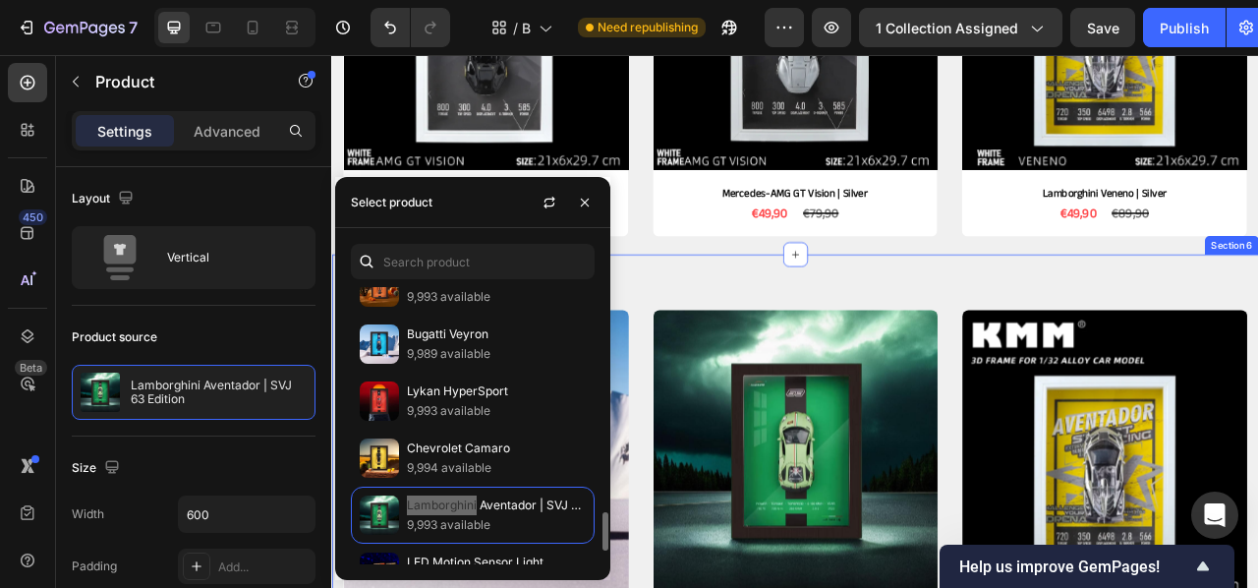
click at [934, 349] on div "Product Images Bugatti Veyron Product Title €49,90 Product Price Product Price …" at bounding box center [920, 580] width 1179 height 541
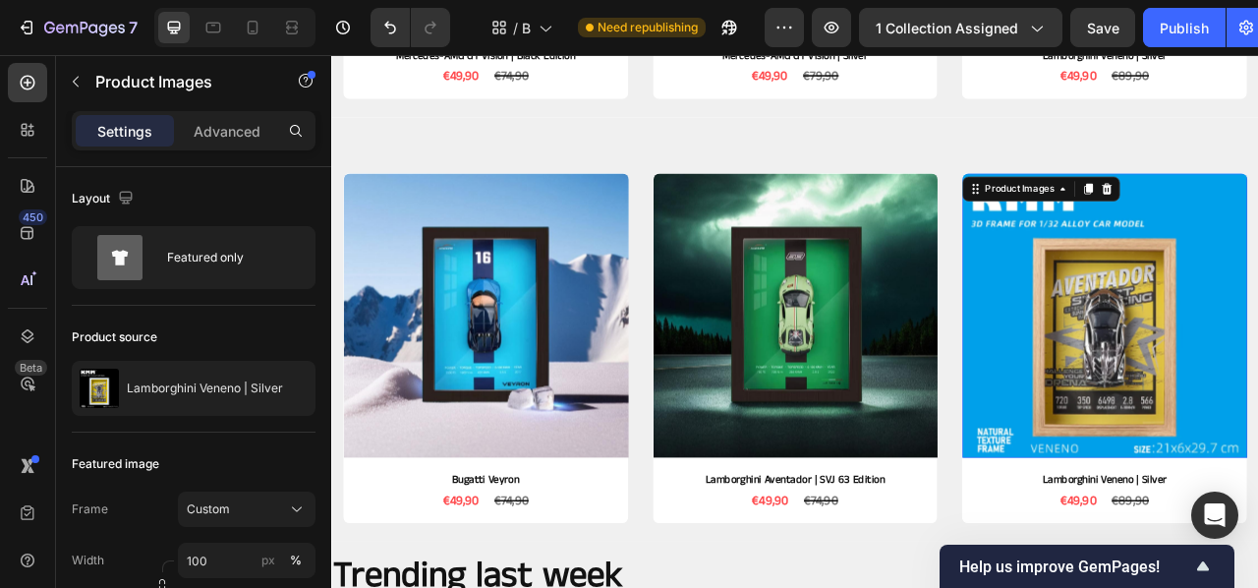
scroll to position [916, 0]
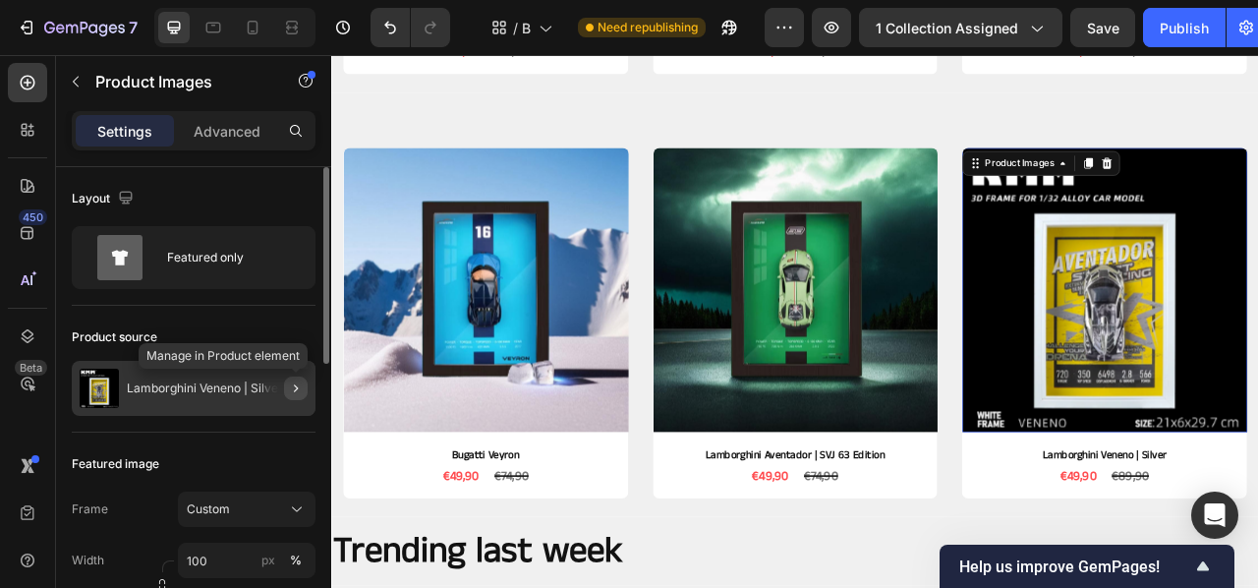
click at [298, 389] on icon "button" at bounding box center [296, 388] width 16 height 16
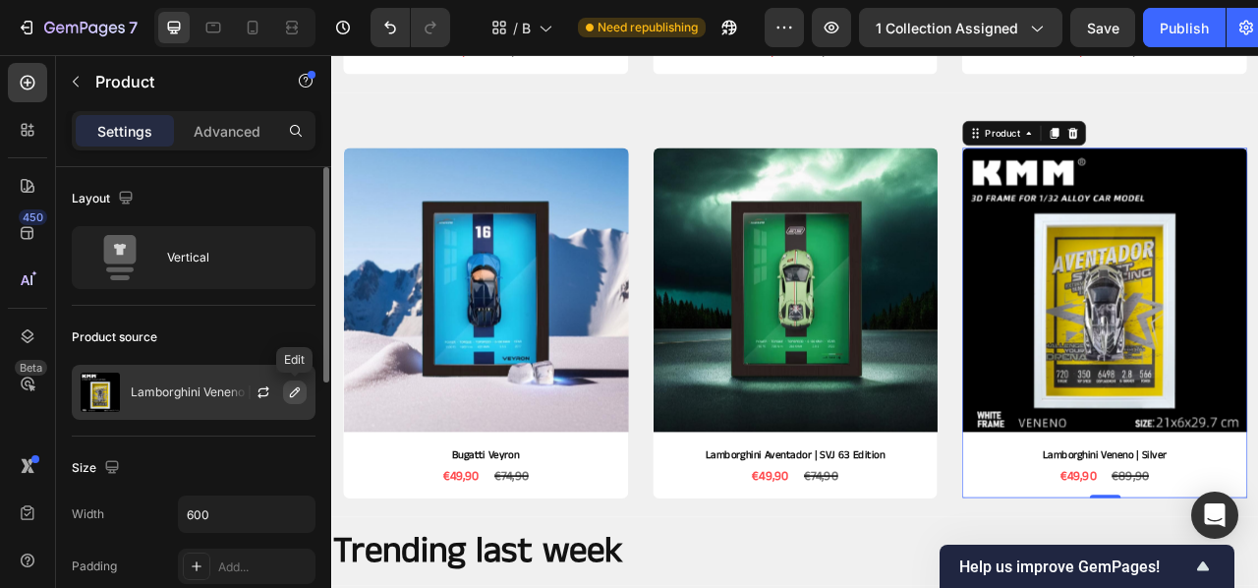
click at [298, 389] on icon "button" at bounding box center [295, 392] width 16 height 16
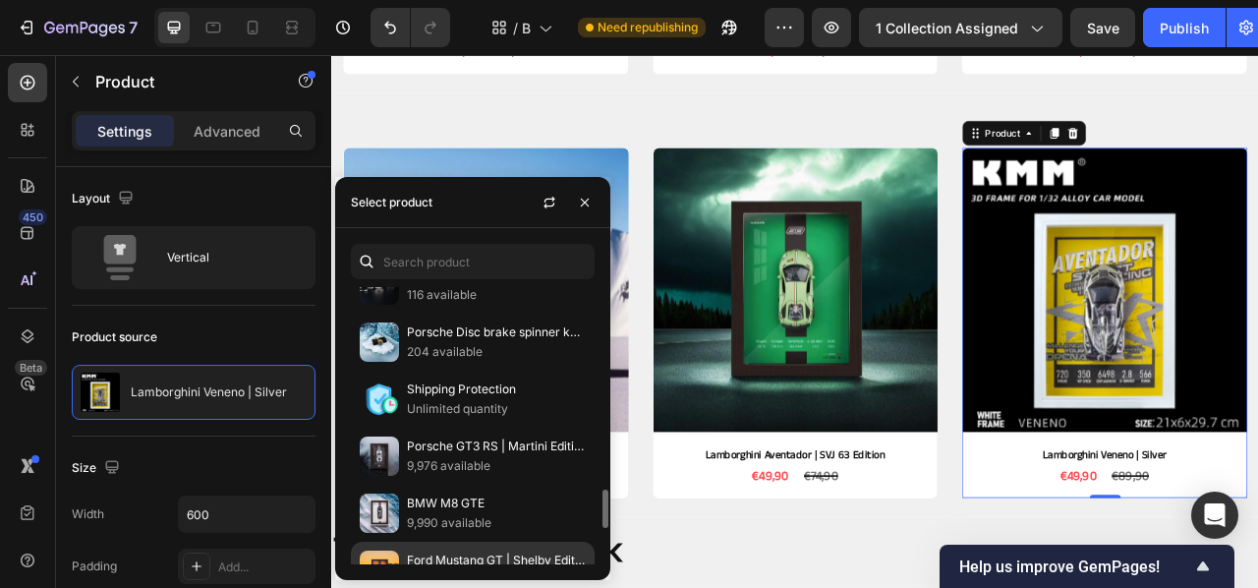
scroll to position [1360, 0]
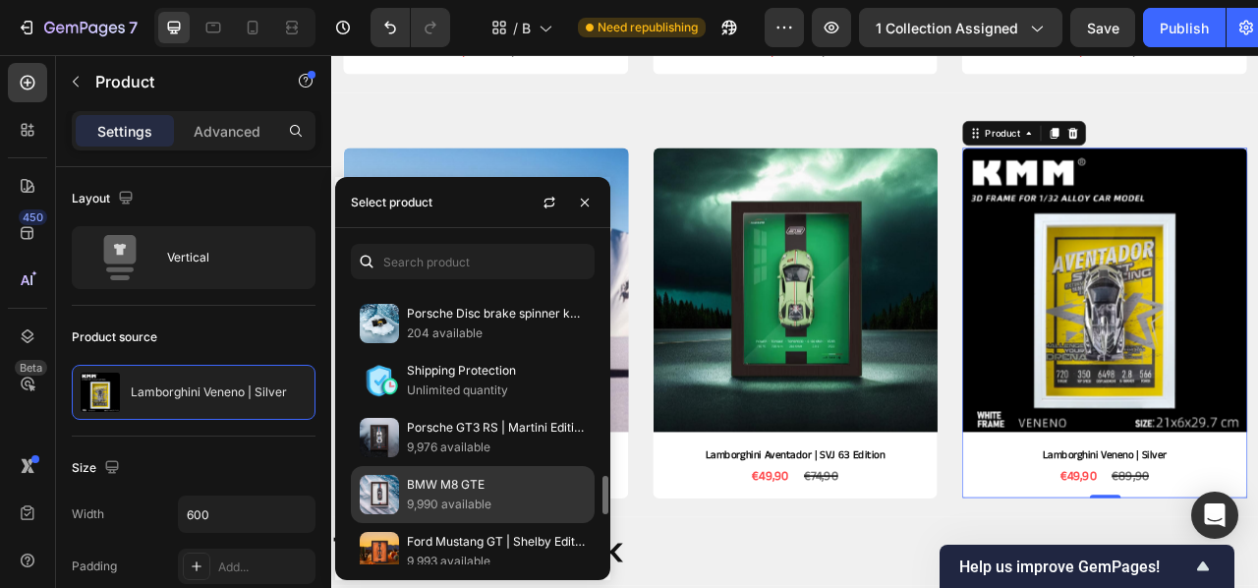
click at [445, 507] on div "BMW M8 GTE 9,990 available" at bounding box center [473, 494] width 244 height 57
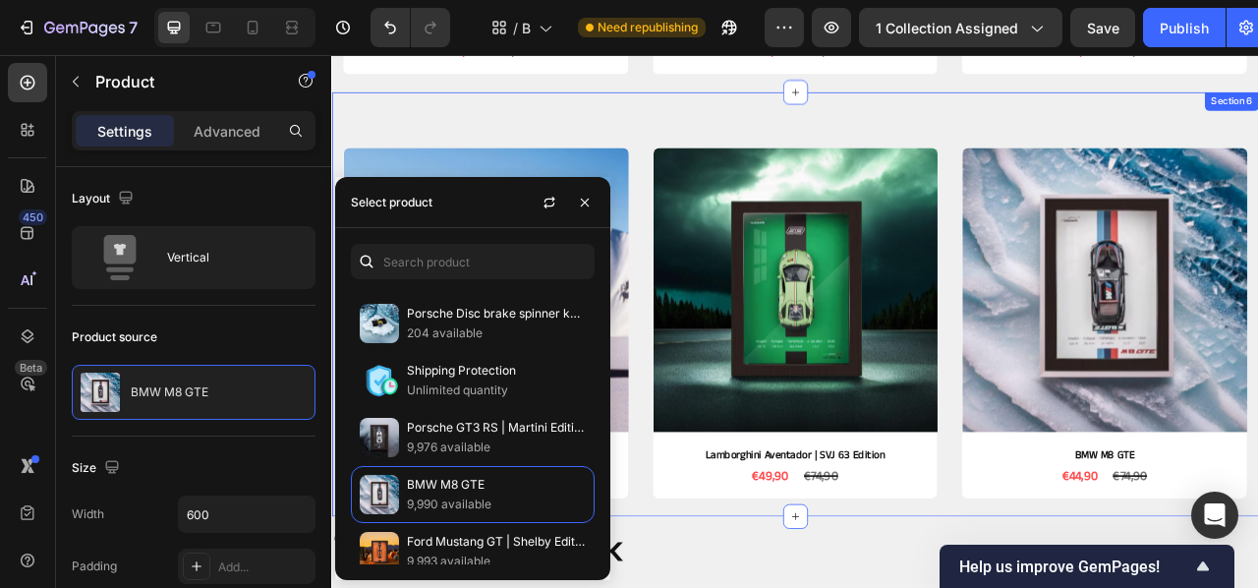
click at [881, 587] on div "Product Images Bugatti Veyron Product Title €49,90 Product Price Product Price …" at bounding box center [920, 373] width 1179 height 541
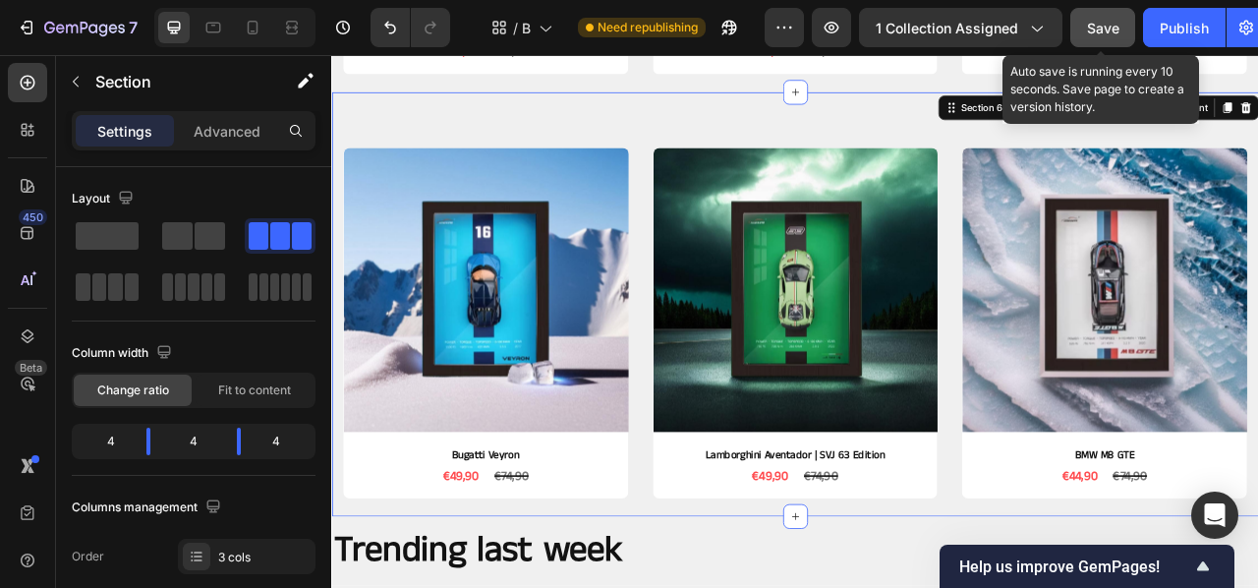
click at [1083, 15] on button "Save" at bounding box center [1102, 27] width 65 height 39
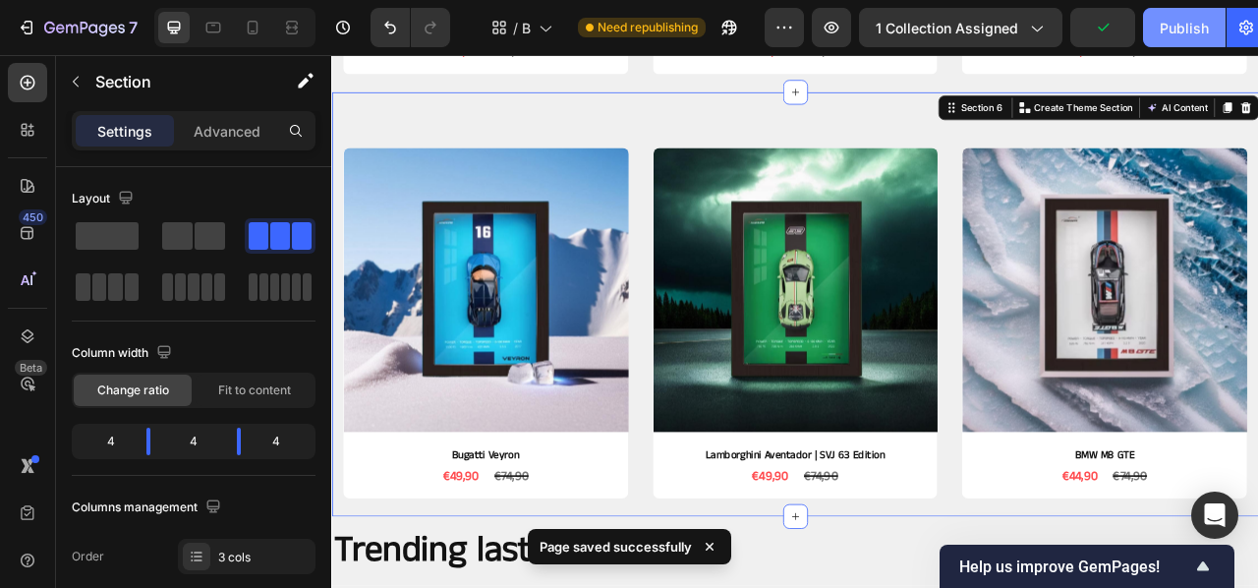
click at [1203, 41] on button "Publish" at bounding box center [1184, 27] width 83 height 39
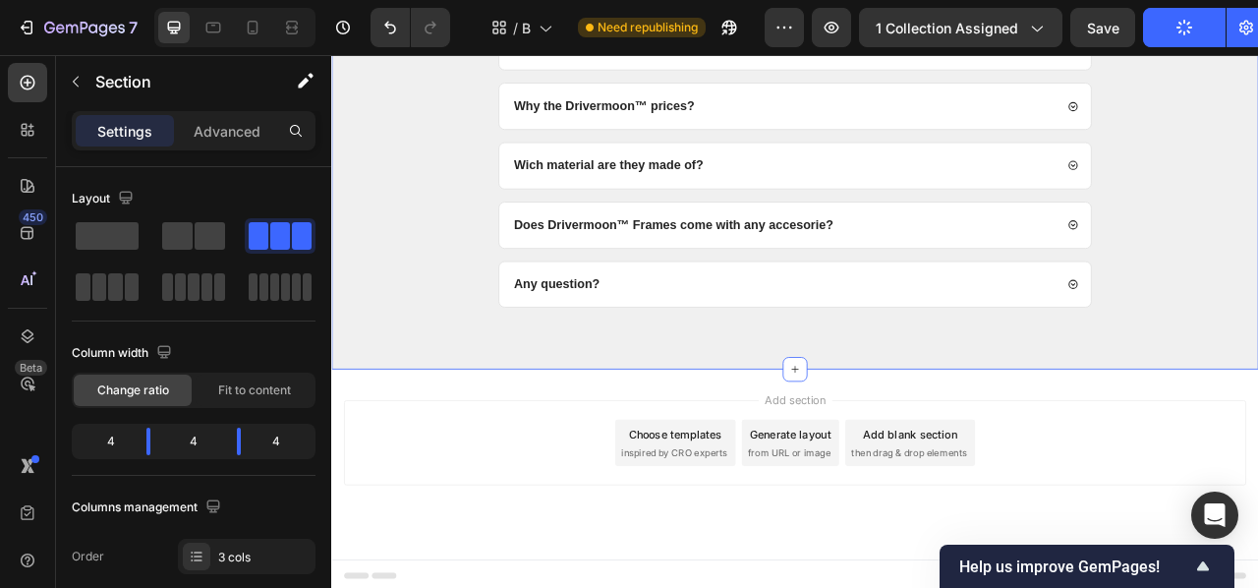
scroll to position [2719, 0]
click at [1257, 527] on div "Add section Choose templates inspired by CRO experts Generate layout from URL o…" at bounding box center [921, 549] width 1148 height 108
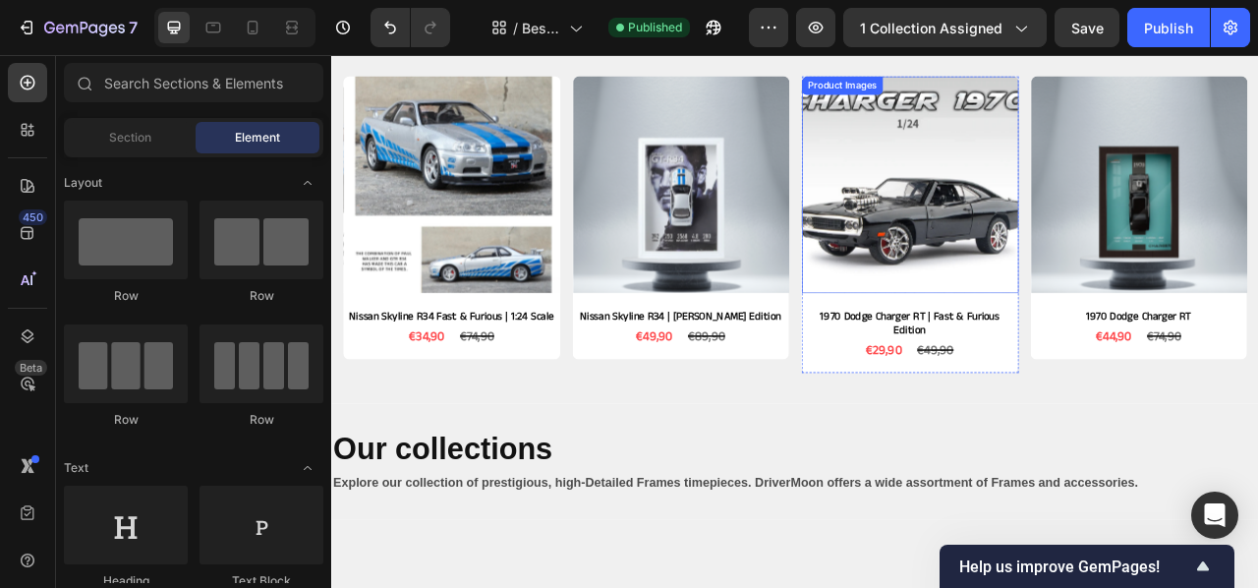
scroll to position [1462, 0]
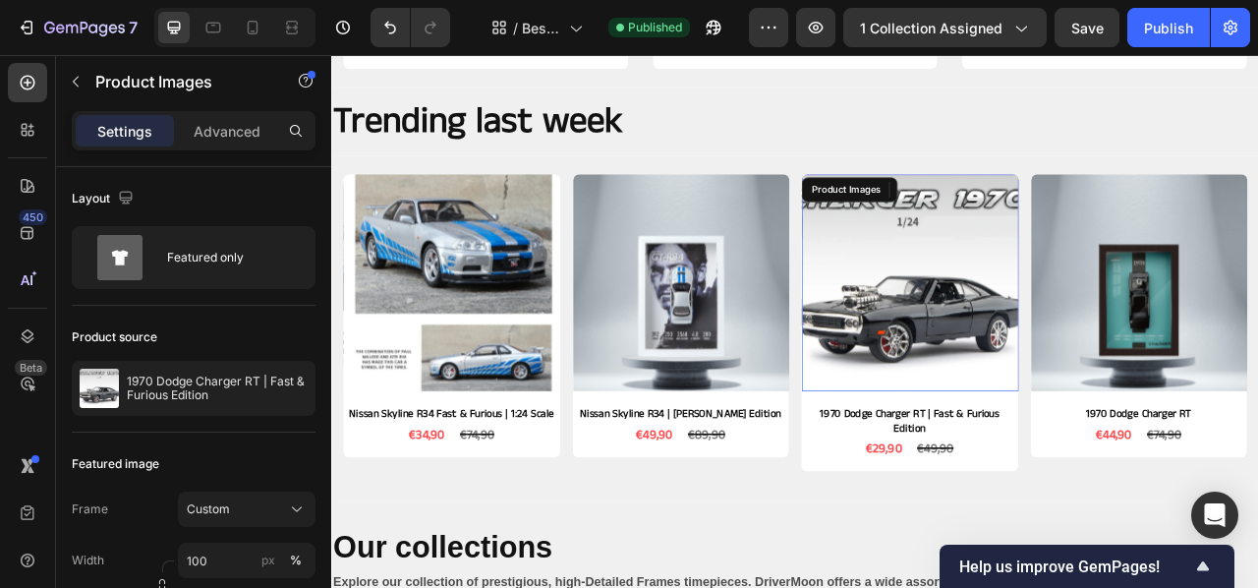
click at [1068, 372] on img at bounding box center [1067, 345] width 276 height 276
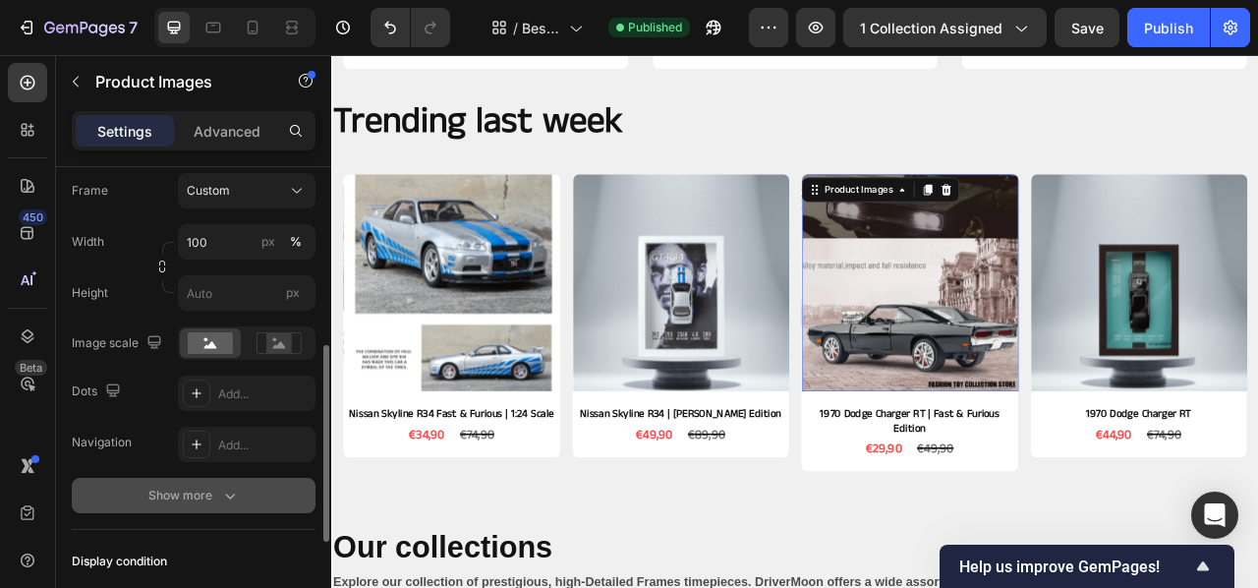
scroll to position [363, 0]
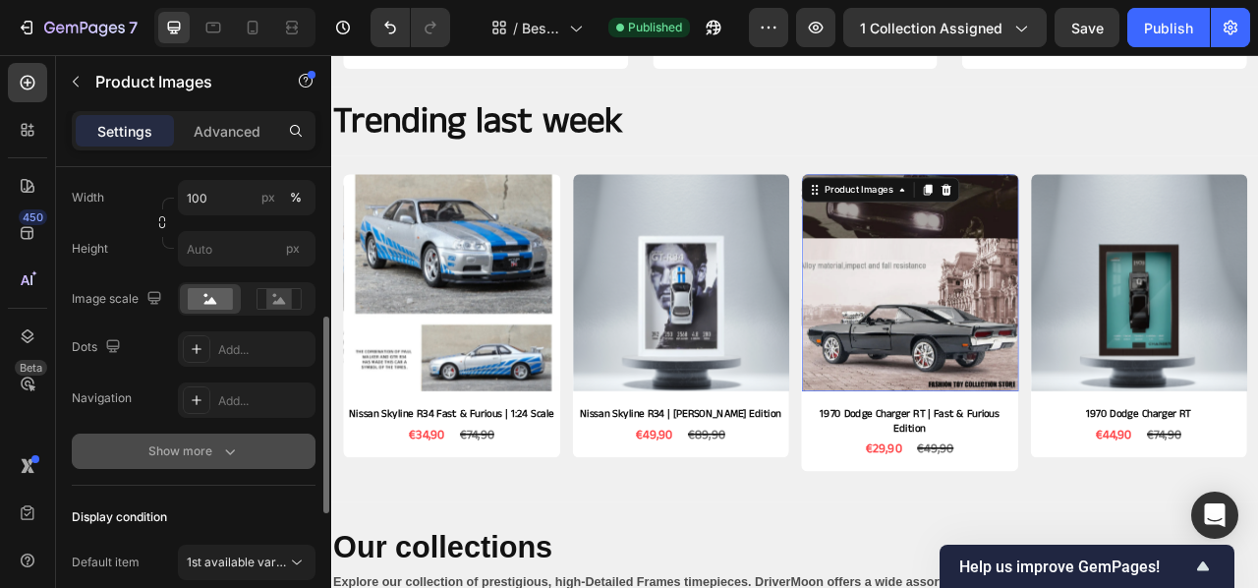
click at [226, 452] on icon "button" at bounding box center [230, 451] width 20 height 20
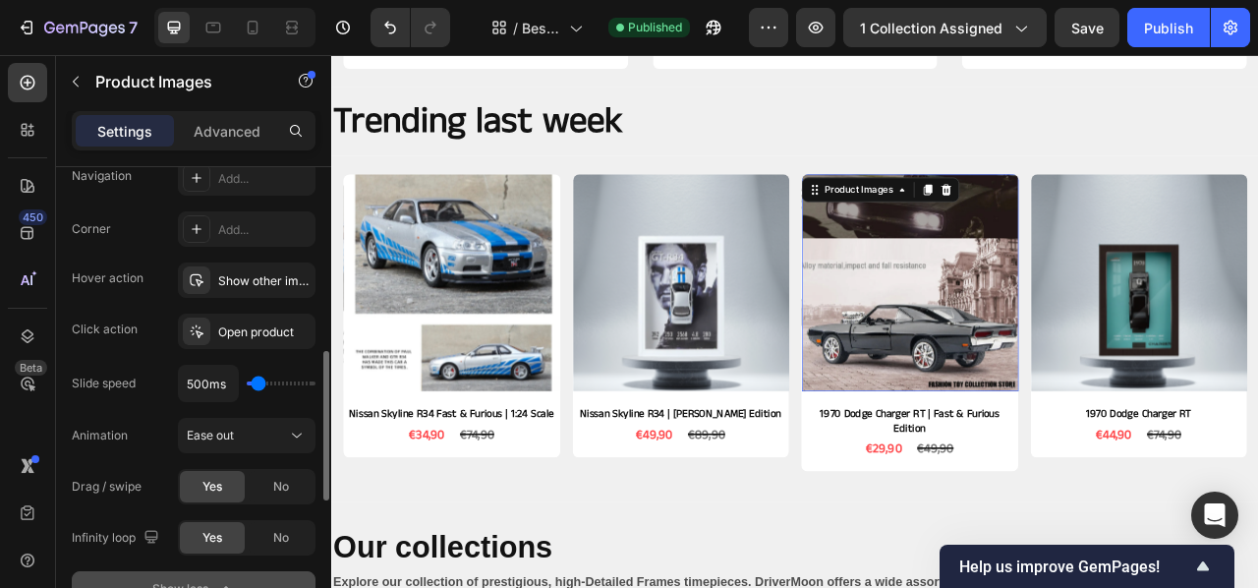
scroll to position [582, 0]
click at [303, 434] on icon at bounding box center [297, 439] width 20 height 20
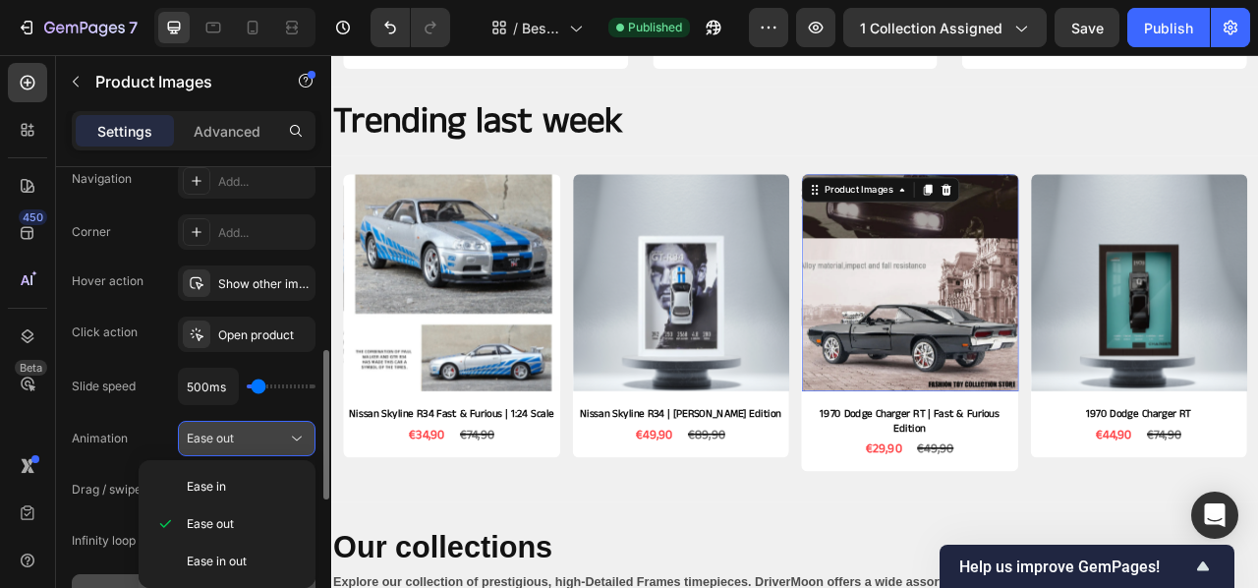
click at [303, 434] on icon at bounding box center [297, 439] width 20 height 20
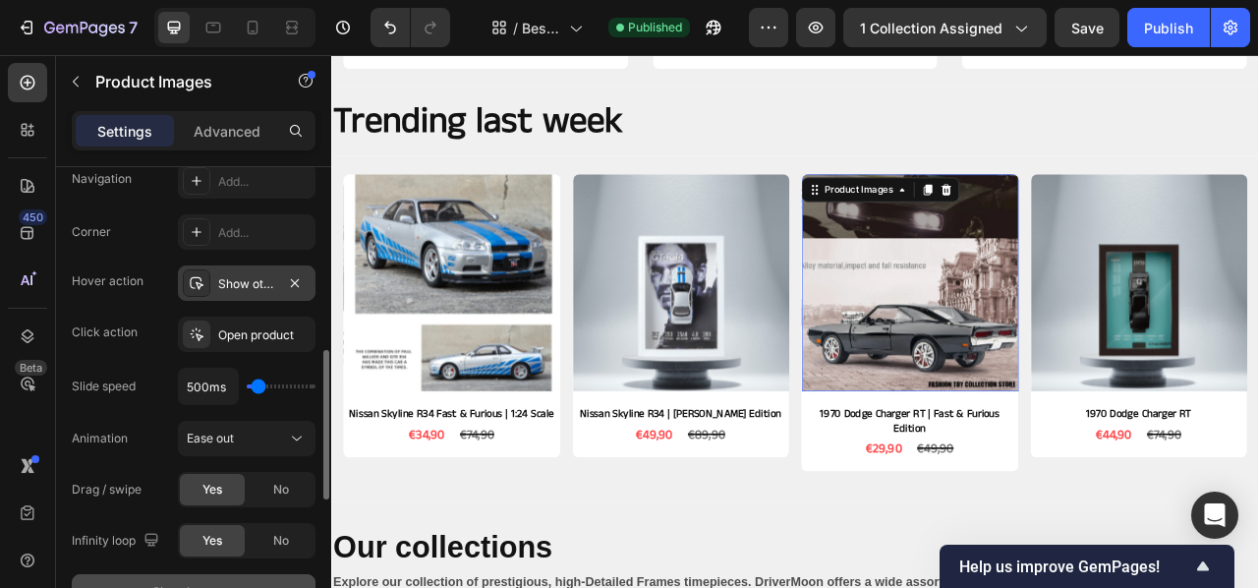
click at [279, 288] on div "Show other image" at bounding box center [247, 282] width 138 height 35
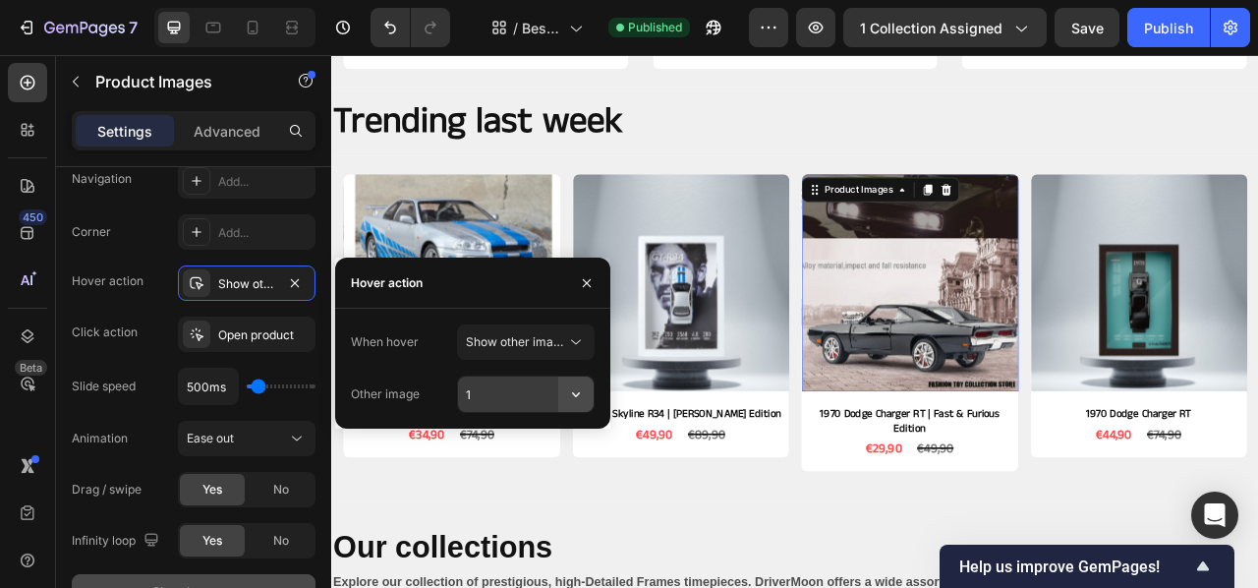
click at [580, 392] on icon "button" at bounding box center [576, 394] width 20 height 20
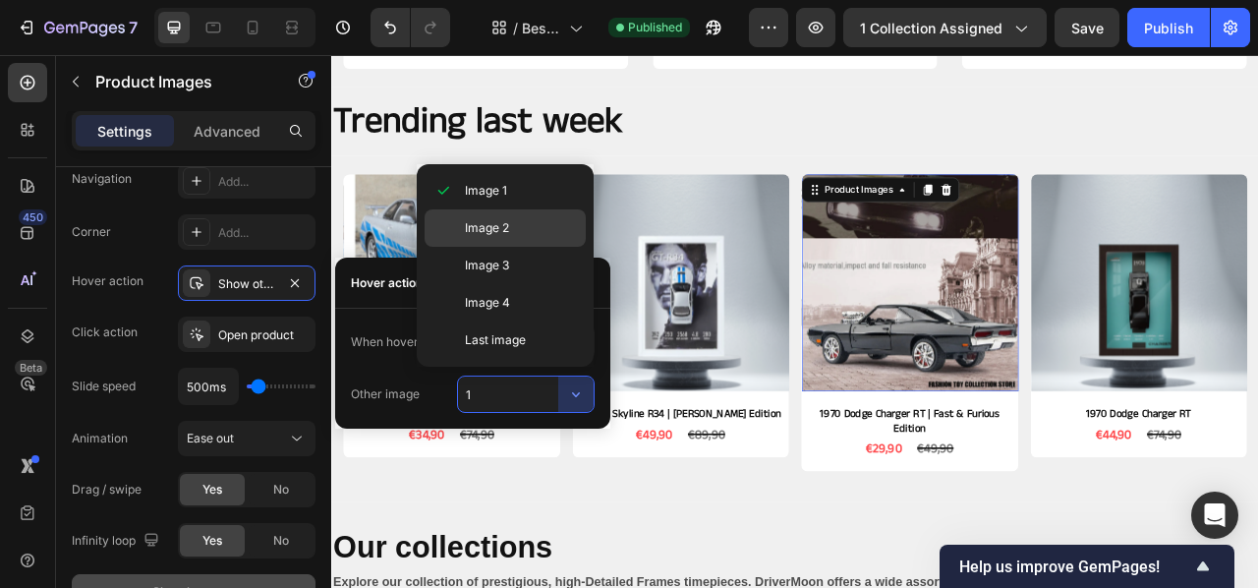
click at [506, 233] on span "Image 2" at bounding box center [487, 228] width 44 height 18
type input "2"
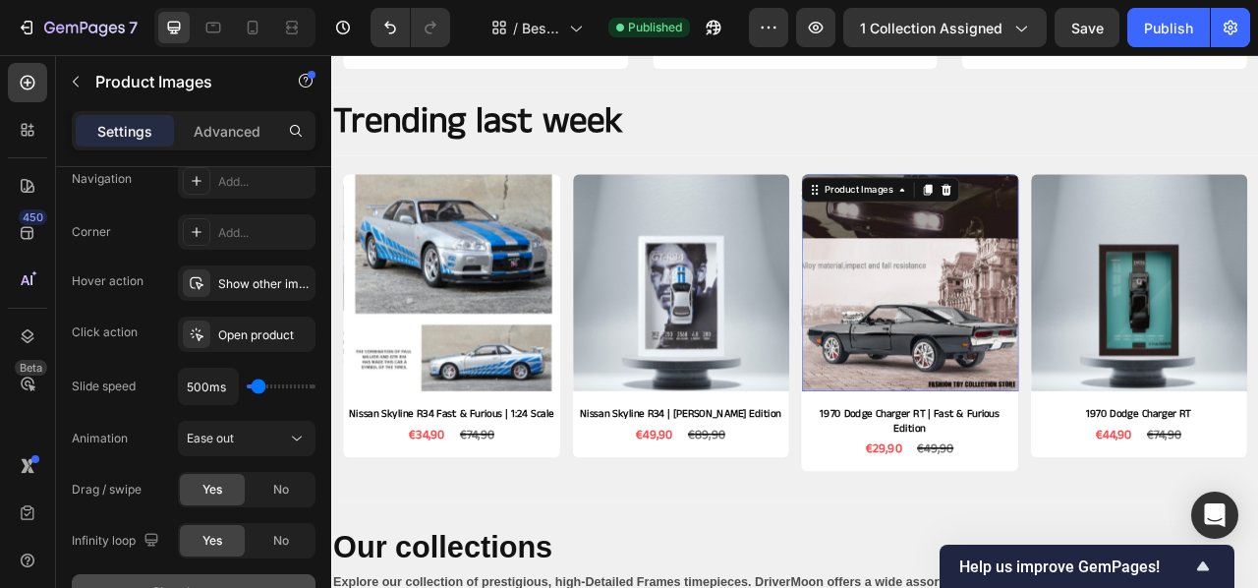
click at [1130, 380] on img at bounding box center [1067, 345] width 276 height 276
click at [1126, 369] on img at bounding box center [1067, 345] width 276 height 276
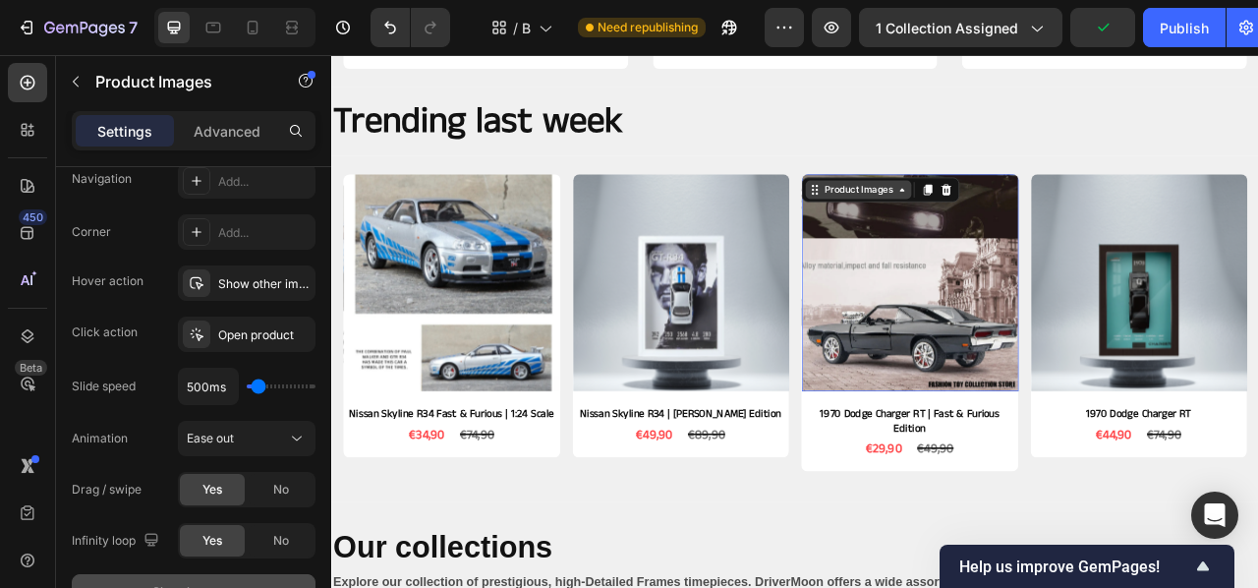
click at [1047, 229] on div "Product Images" at bounding box center [1000, 227] width 95 height 18
click at [1185, 39] on button "Publish" at bounding box center [1184, 27] width 83 height 39
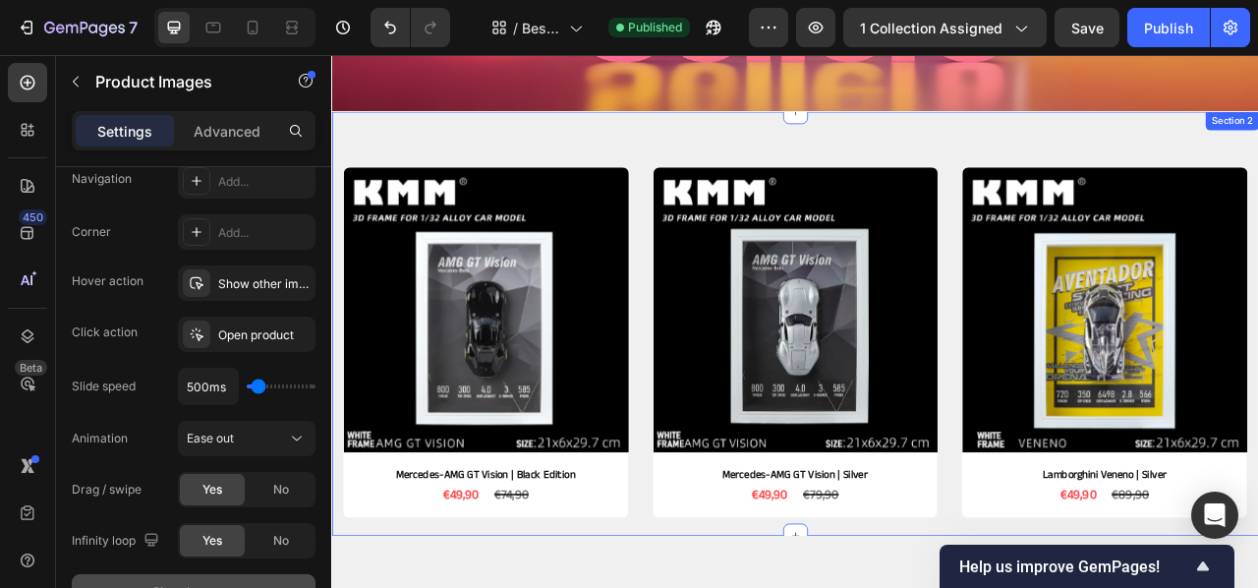
scroll to position [345, 0]
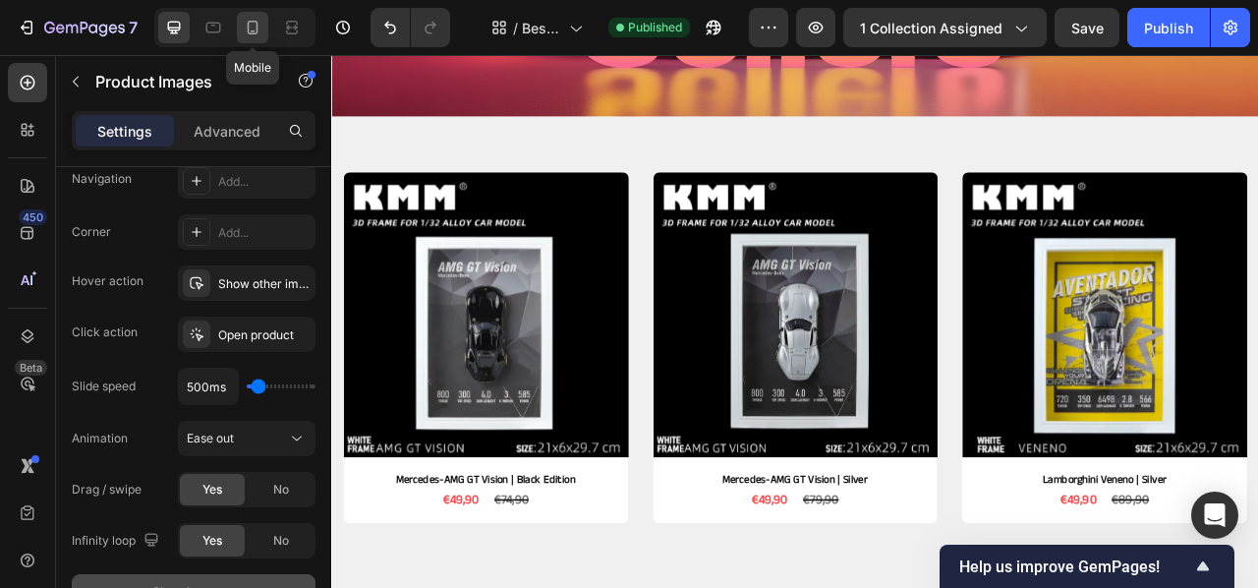
click at [266, 27] on div at bounding box center [252, 27] width 31 height 31
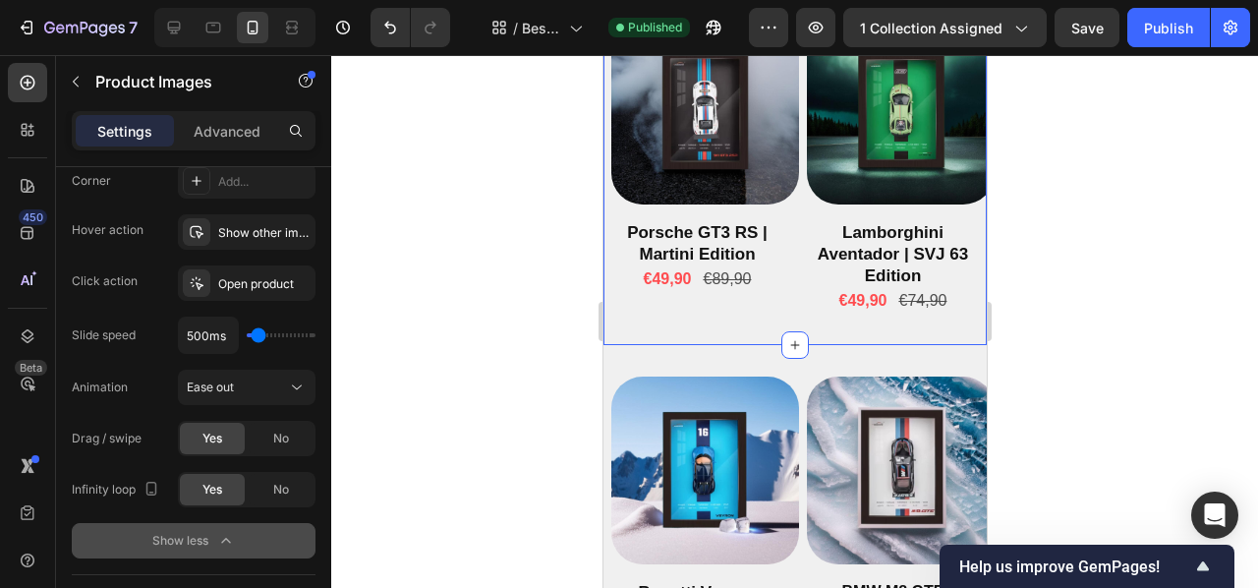
scroll to position [728, 0]
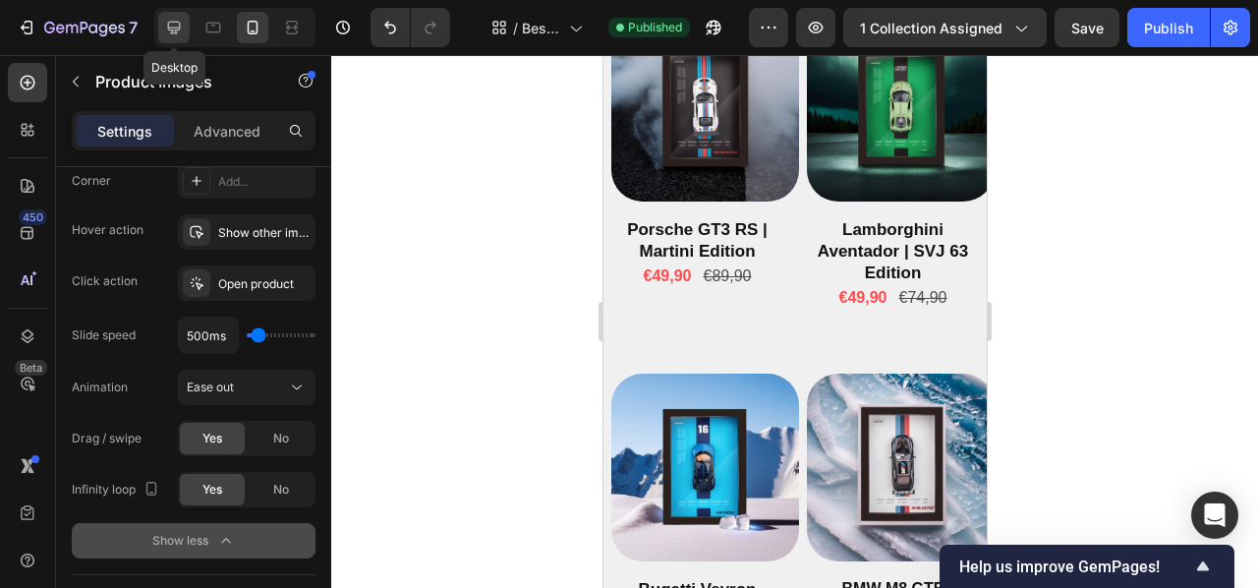
click at [163, 18] on div at bounding box center [173, 27] width 31 height 31
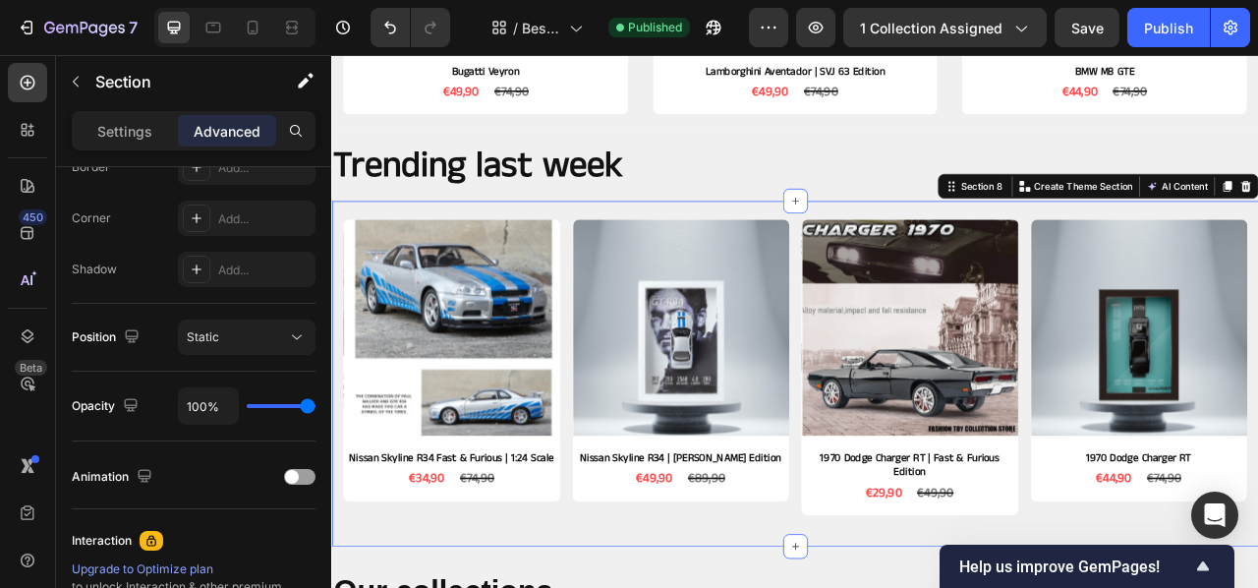
click at [621, 248] on div "Product Images Nissan Skyline R34 Fast & Furious | 1:24 Scale Product Title €34…" at bounding box center [920, 461] width 1179 height 440
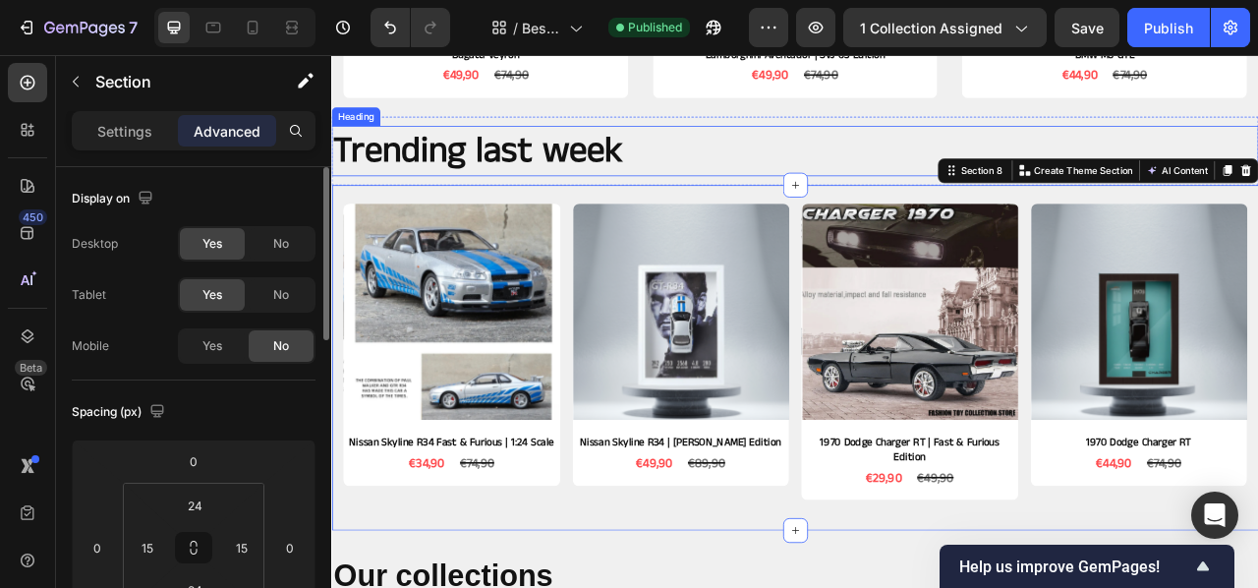
scroll to position [1121, 0]
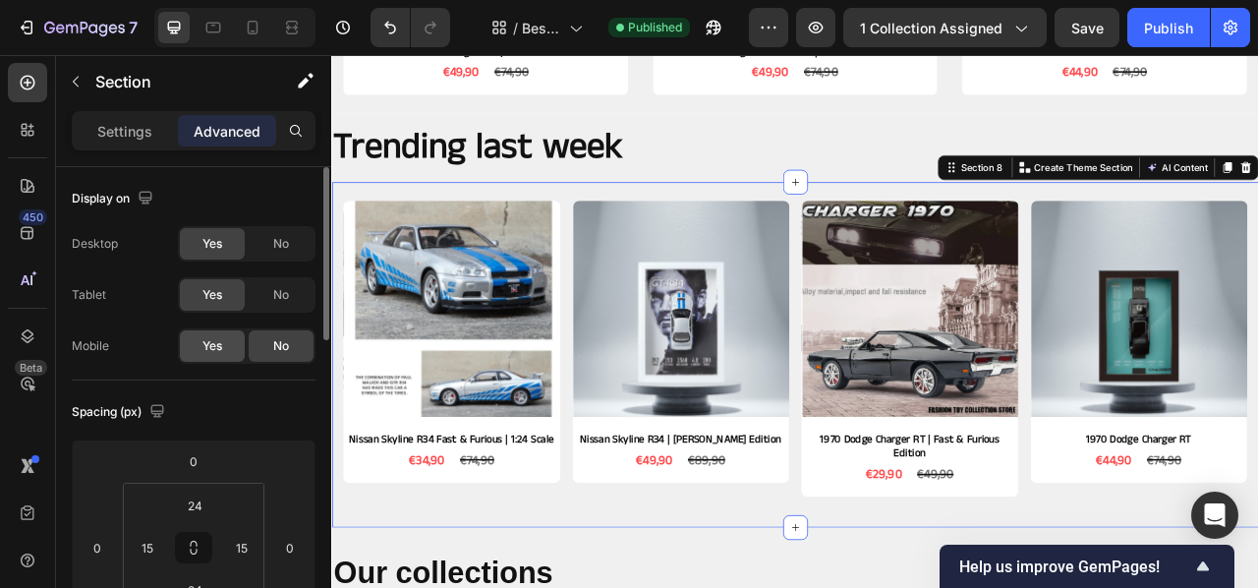
click at [209, 337] on span "Yes" at bounding box center [212, 346] width 20 height 18
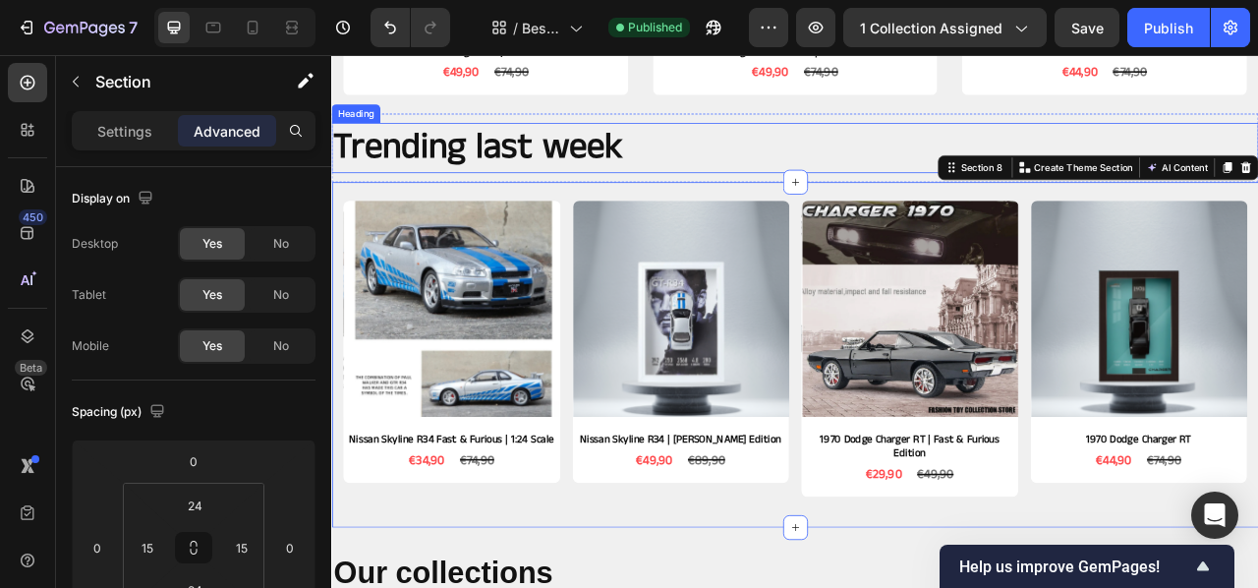
click at [787, 171] on h2 "Trending last week" at bounding box center [920, 174] width 1179 height 64
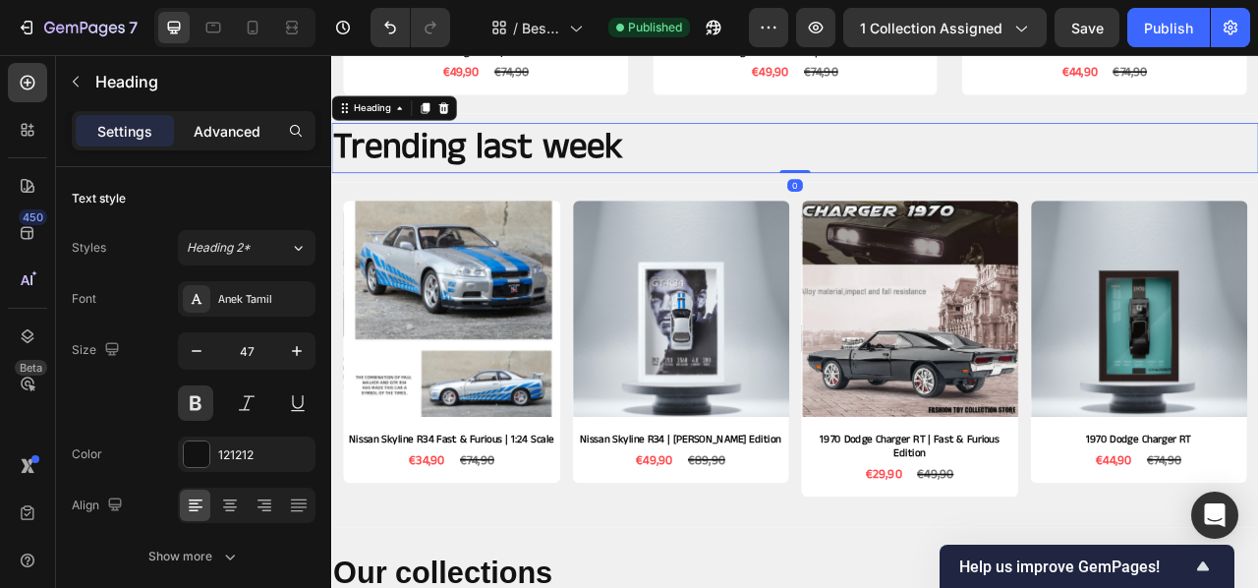
click at [233, 128] on p "Advanced" at bounding box center [227, 131] width 67 height 21
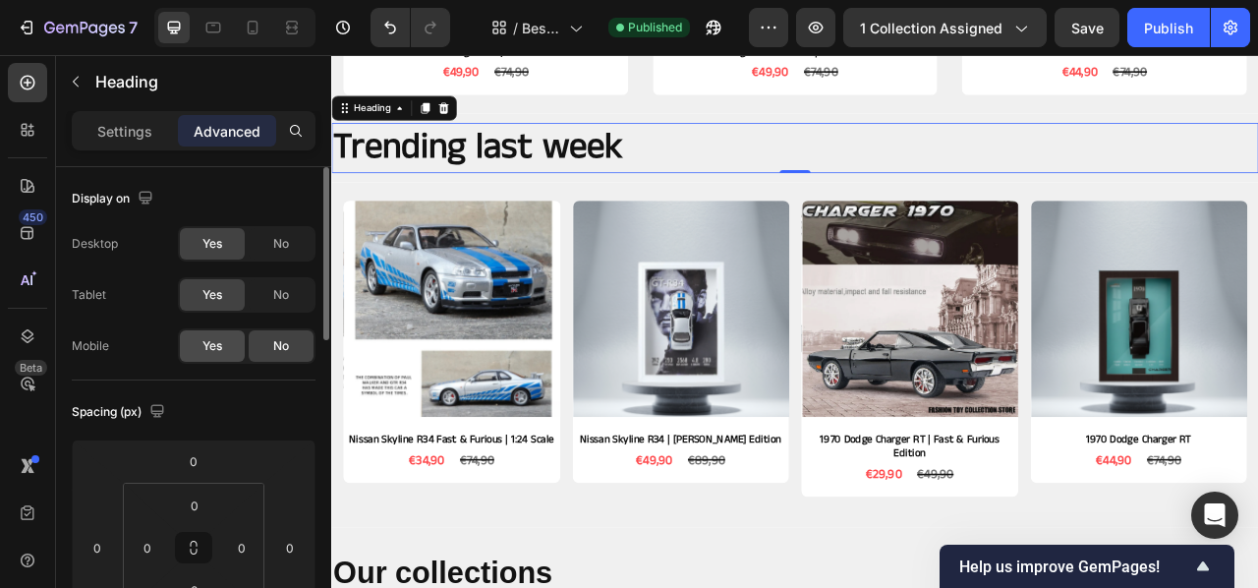
click at [215, 360] on div "Yes" at bounding box center [212, 345] width 65 height 31
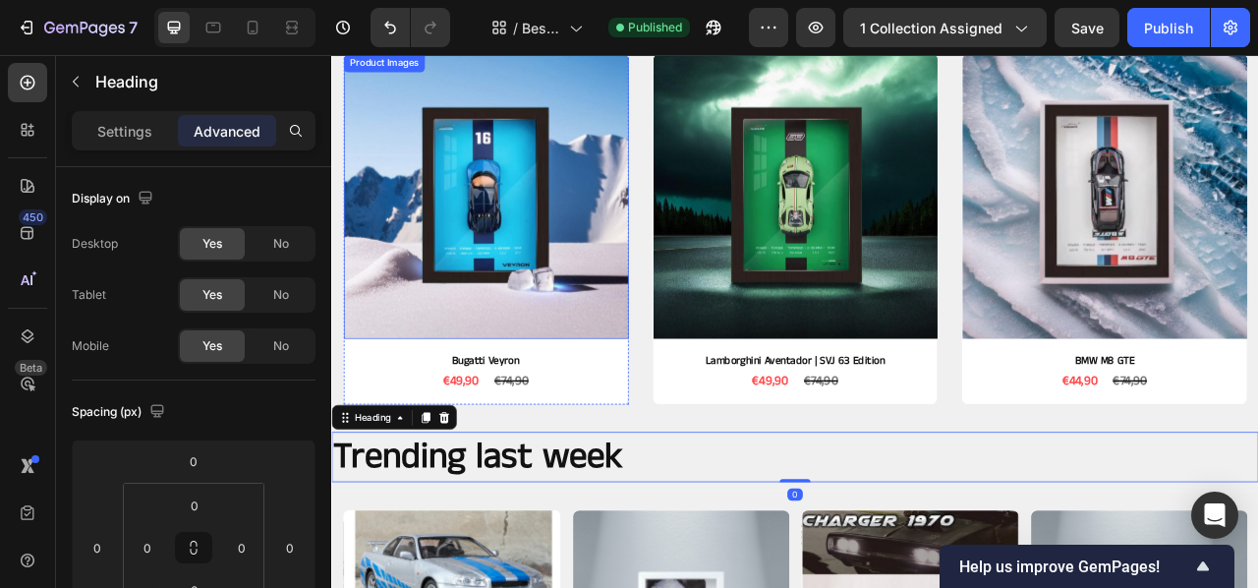
scroll to position [722, 0]
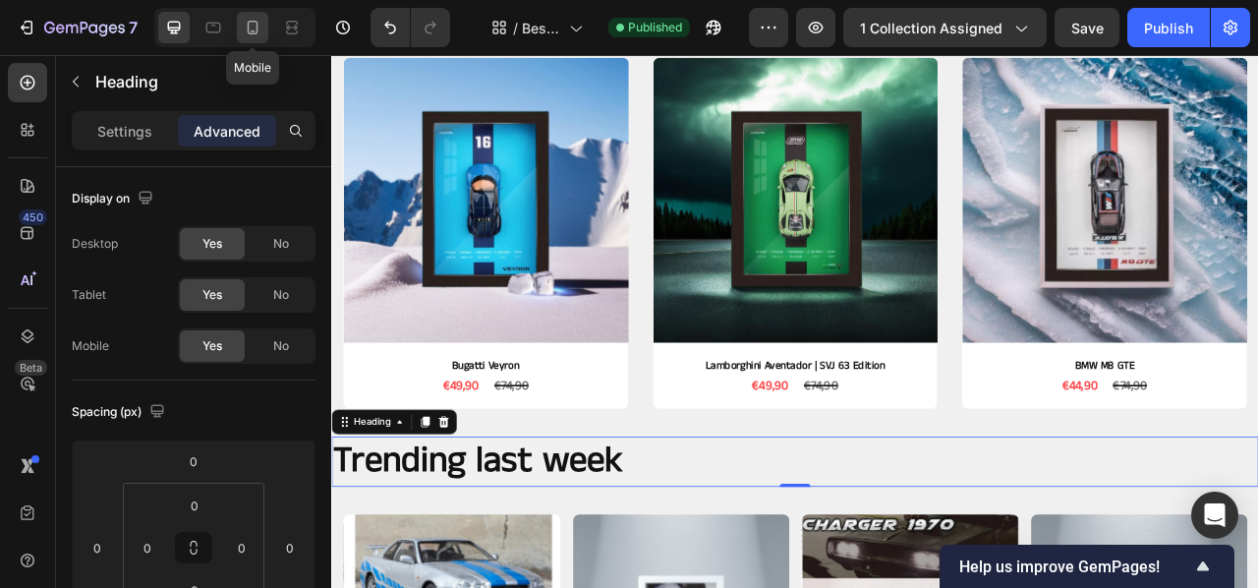
click at [255, 34] on icon at bounding box center [253, 28] width 20 height 20
type input "16"
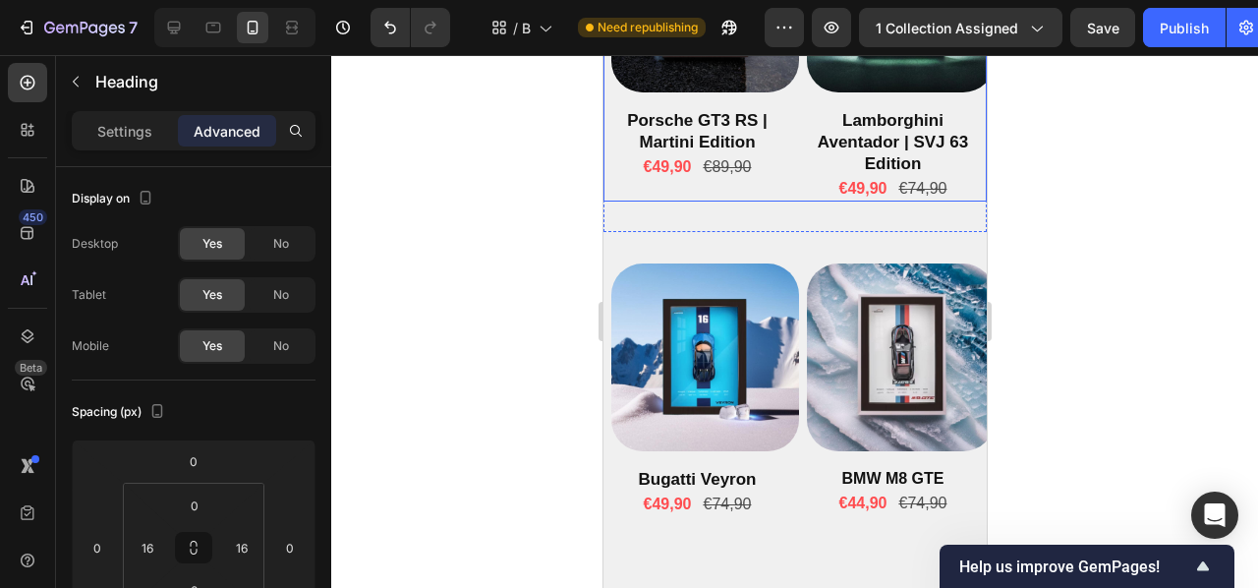
scroll to position [809, 0]
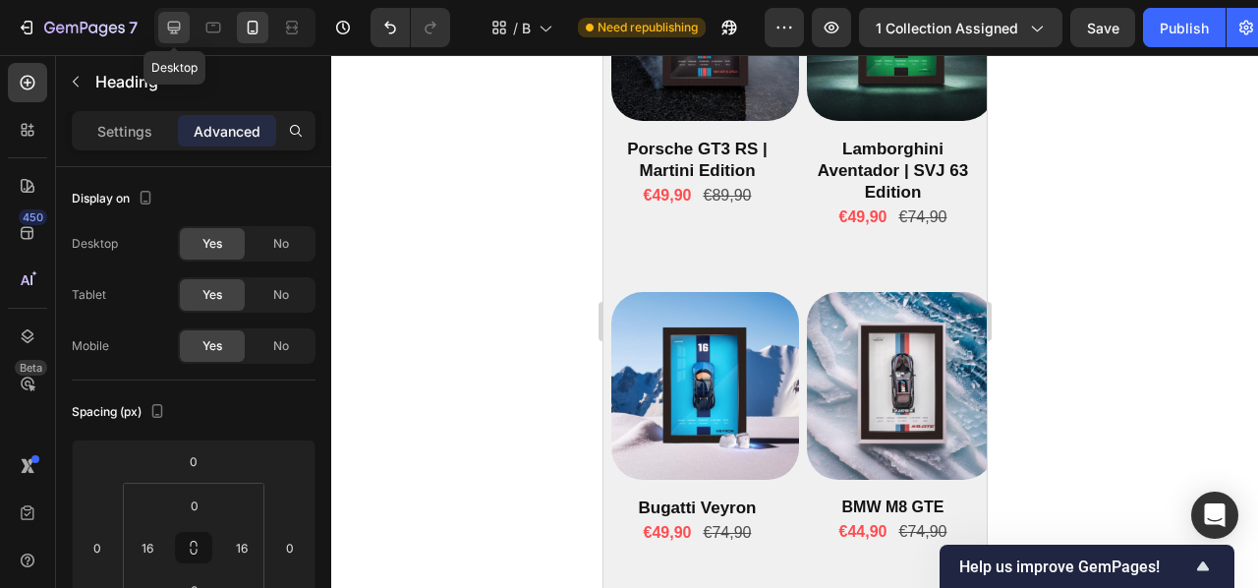
click at [177, 24] on icon at bounding box center [174, 28] width 20 height 20
type input "0"
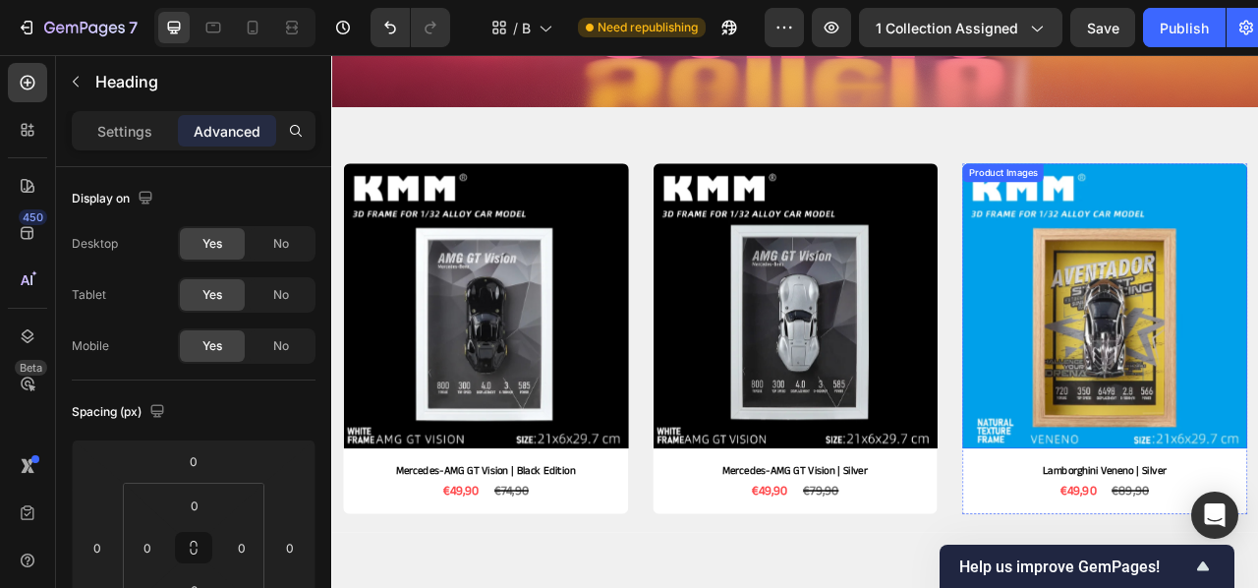
scroll to position [382, 0]
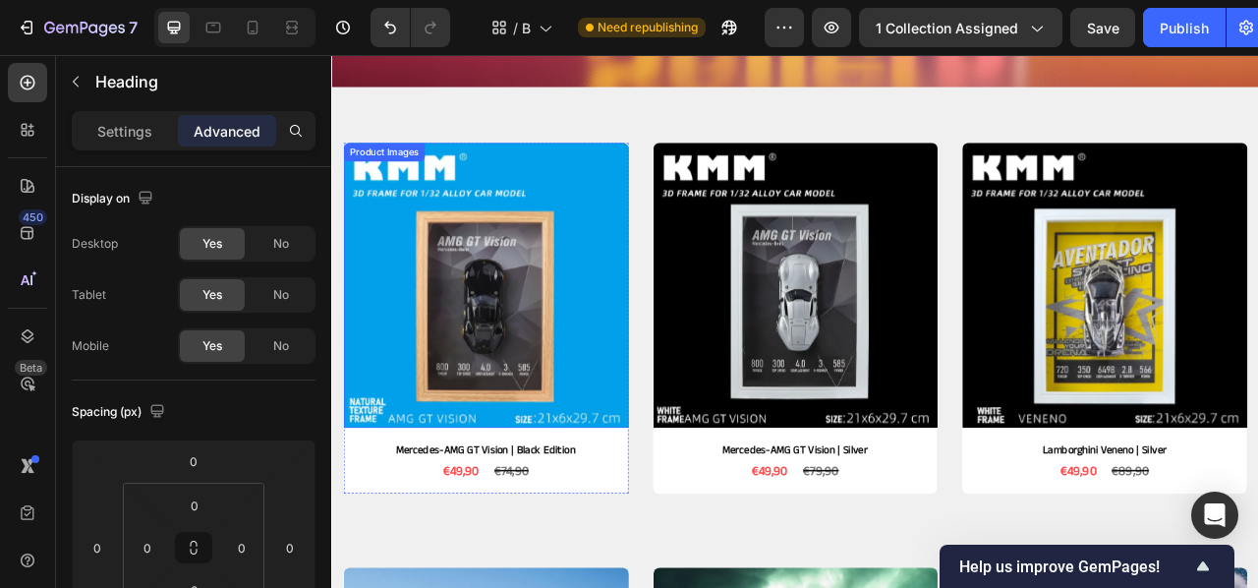
click at [603, 226] on img at bounding box center [527, 348] width 363 height 363
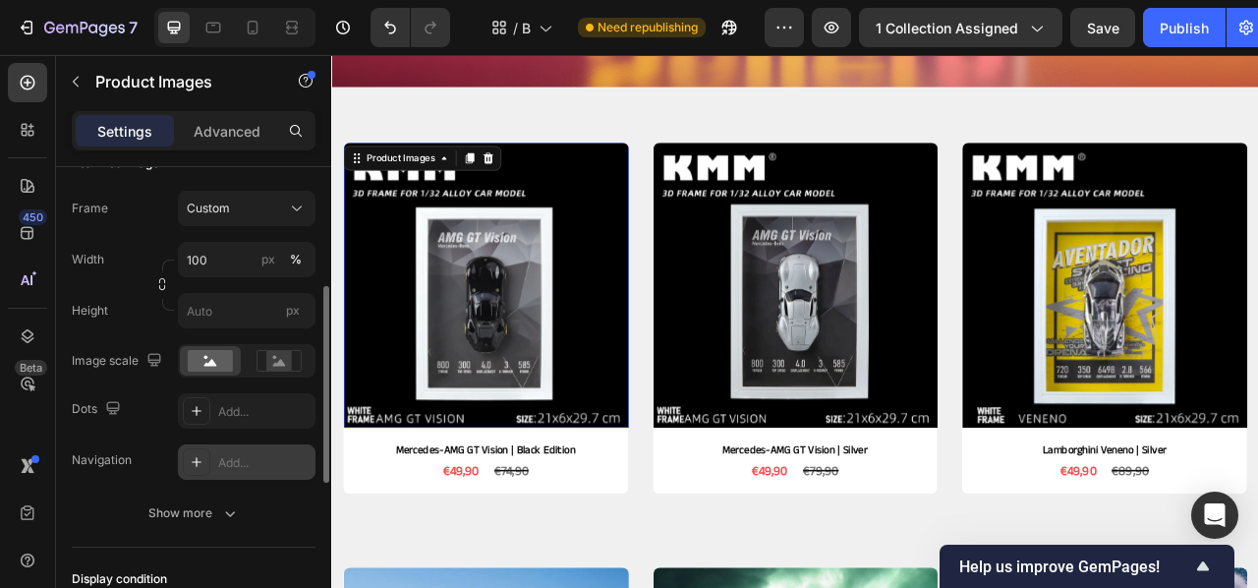
scroll to position [298, 0]
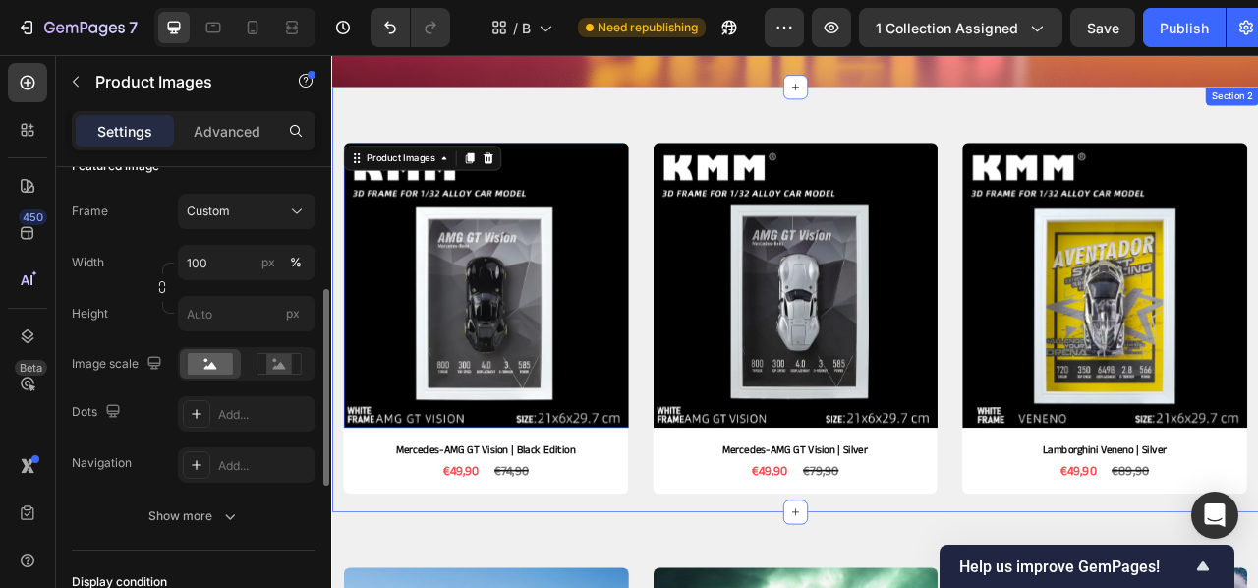
click at [676, 128] on div "Product Images 10 Mercedes-AMG GT Vision | Black Edition Product Title €49,90 P…" at bounding box center [920, 366] width 1179 height 541
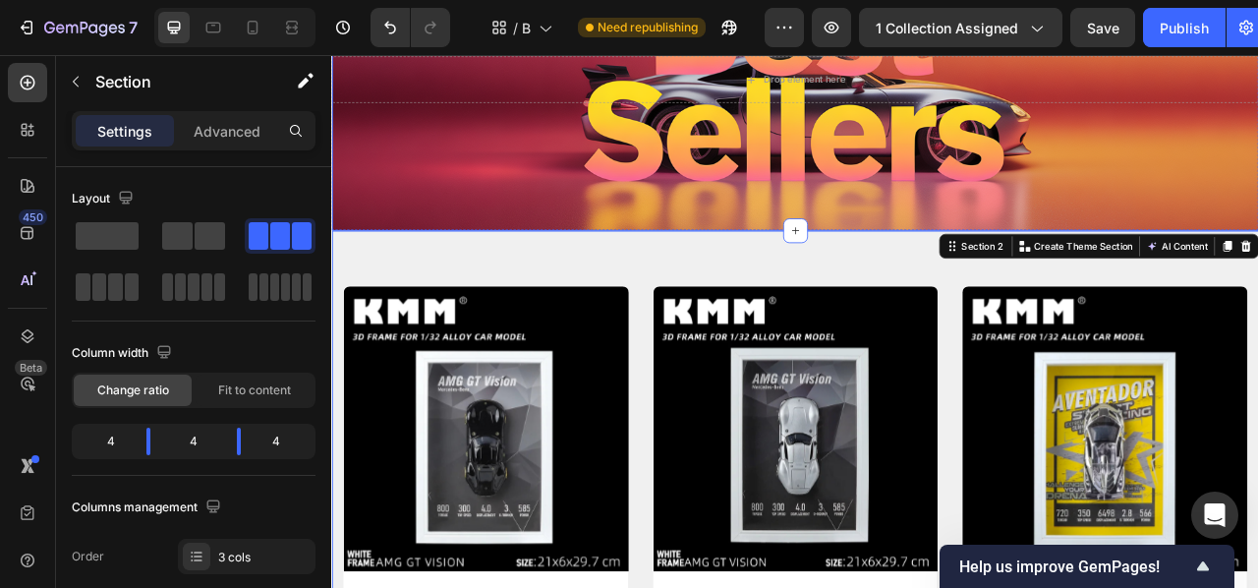
scroll to position [192, 0]
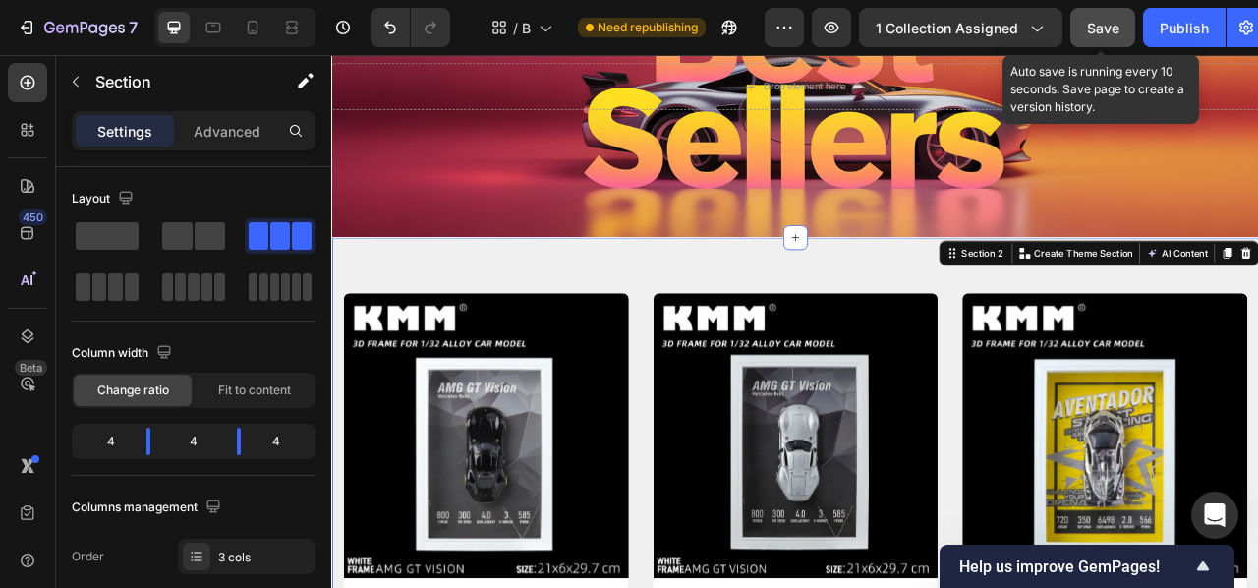
click at [1119, 32] on span "Save" at bounding box center [1103, 28] width 32 height 17
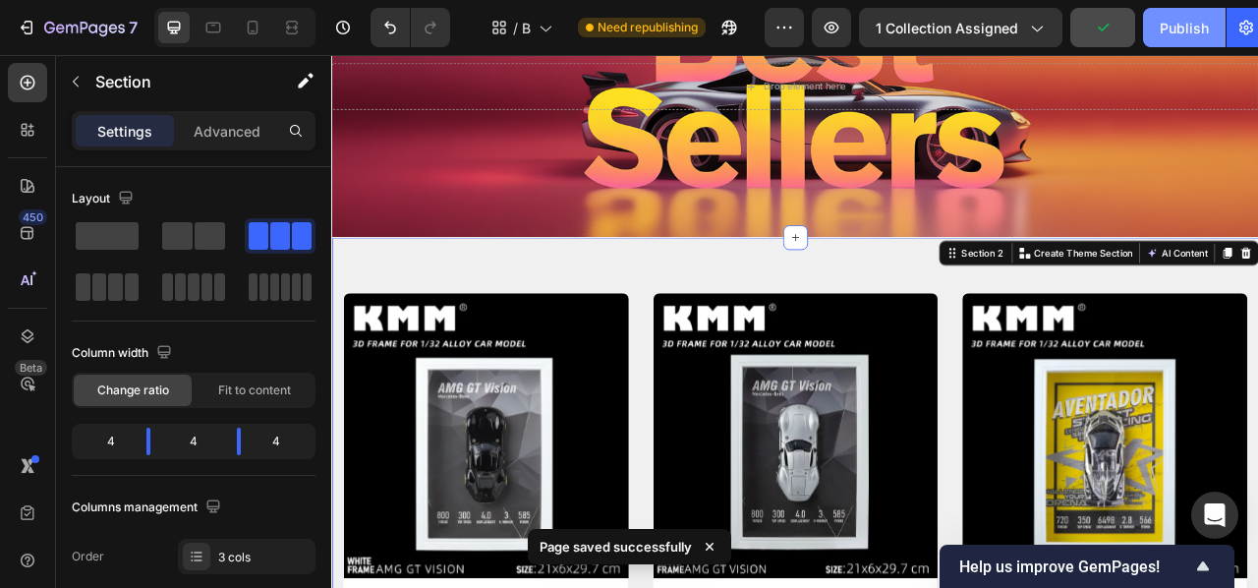
click at [1155, 20] on button "Publish" at bounding box center [1184, 27] width 83 height 39
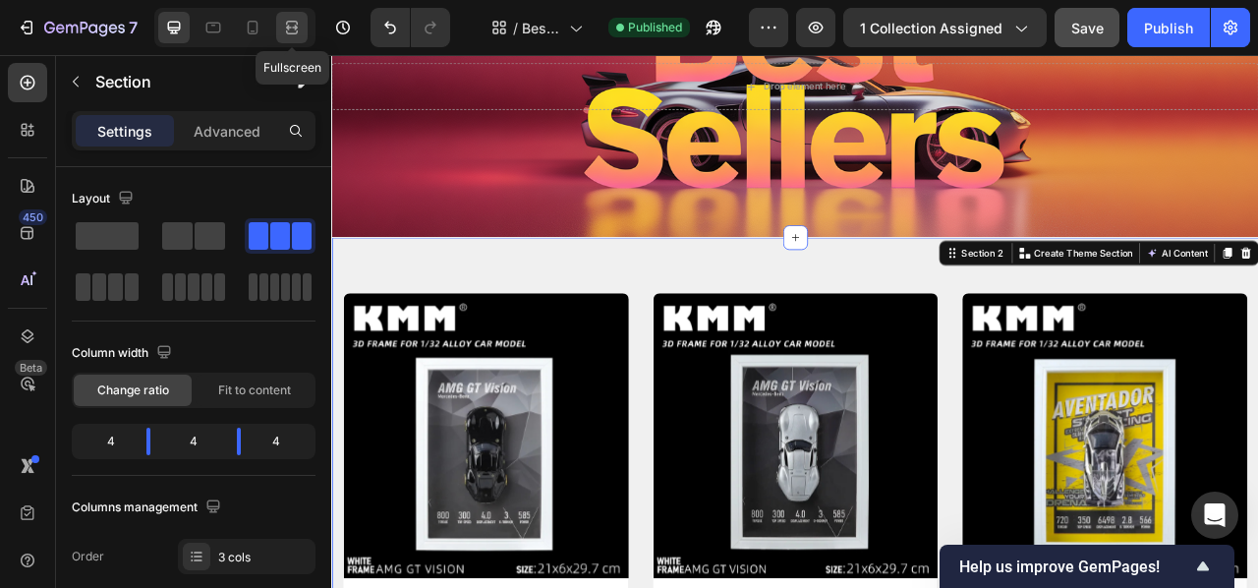
click at [301, 26] on icon at bounding box center [292, 28] width 20 height 20
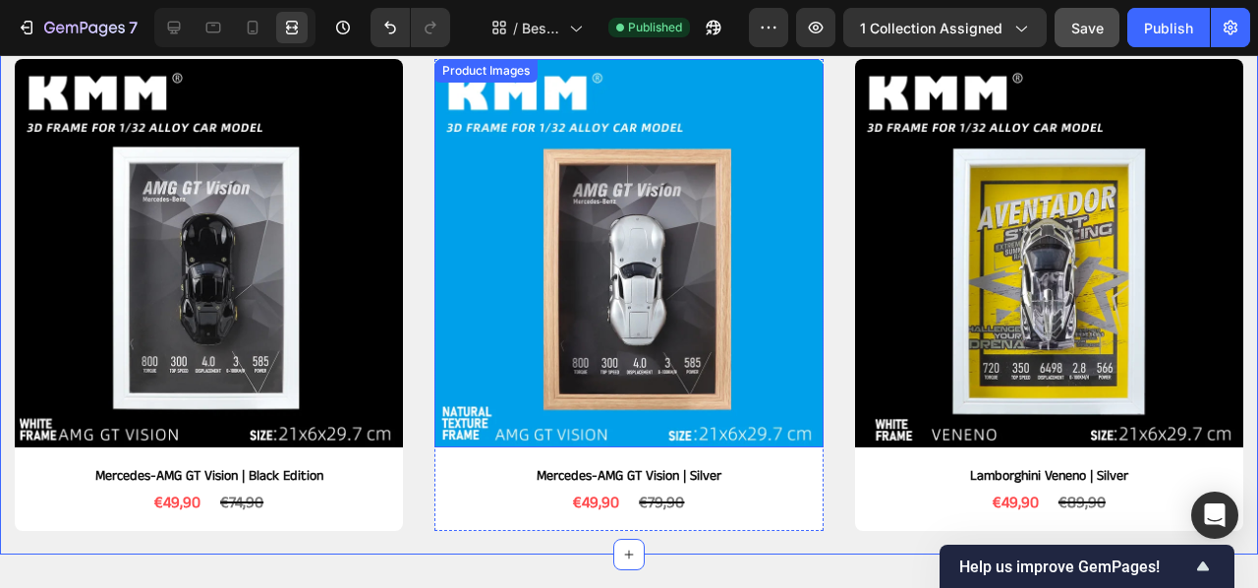
scroll to position [489, 0]
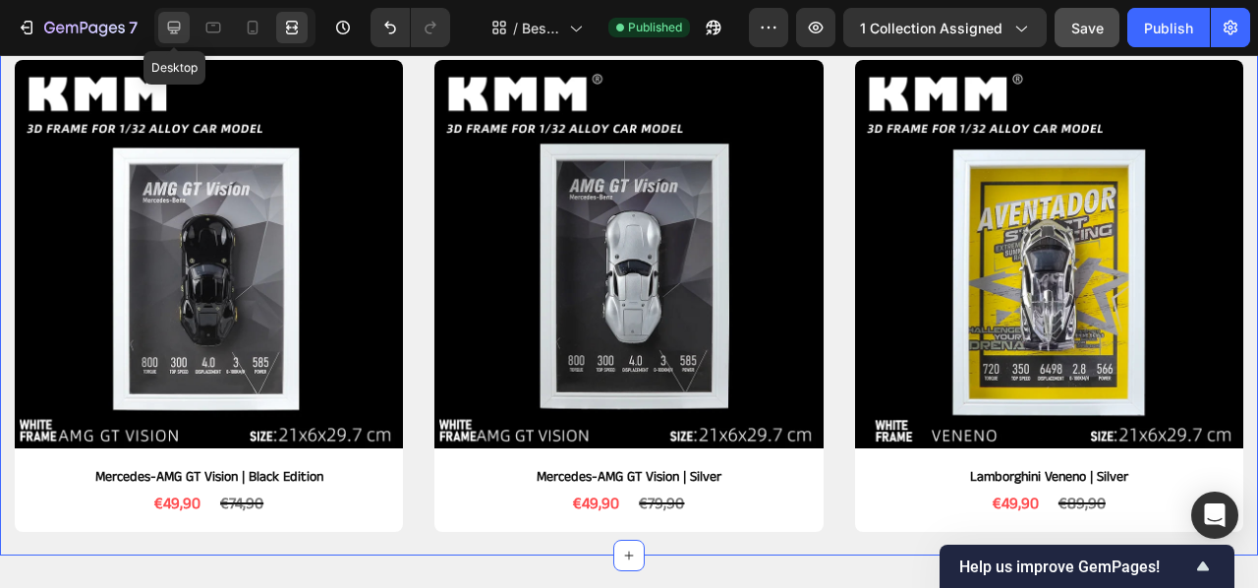
click at [181, 18] on icon at bounding box center [174, 28] width 20 height 20
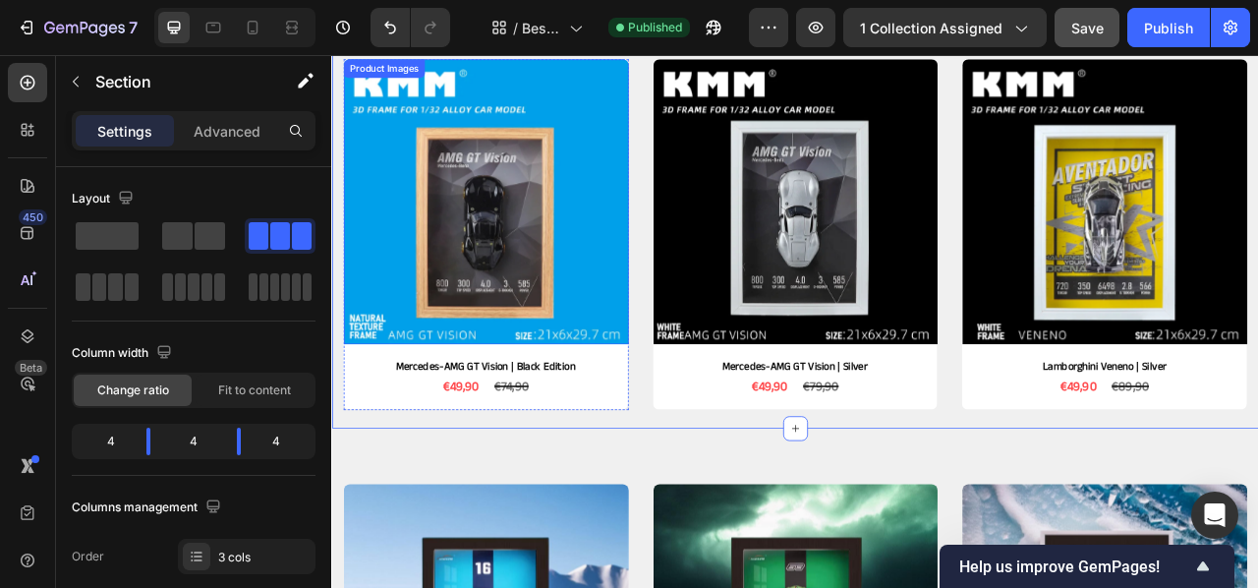
click at [663, 359] on img at bounding box center [527, 241] width 363 height 363
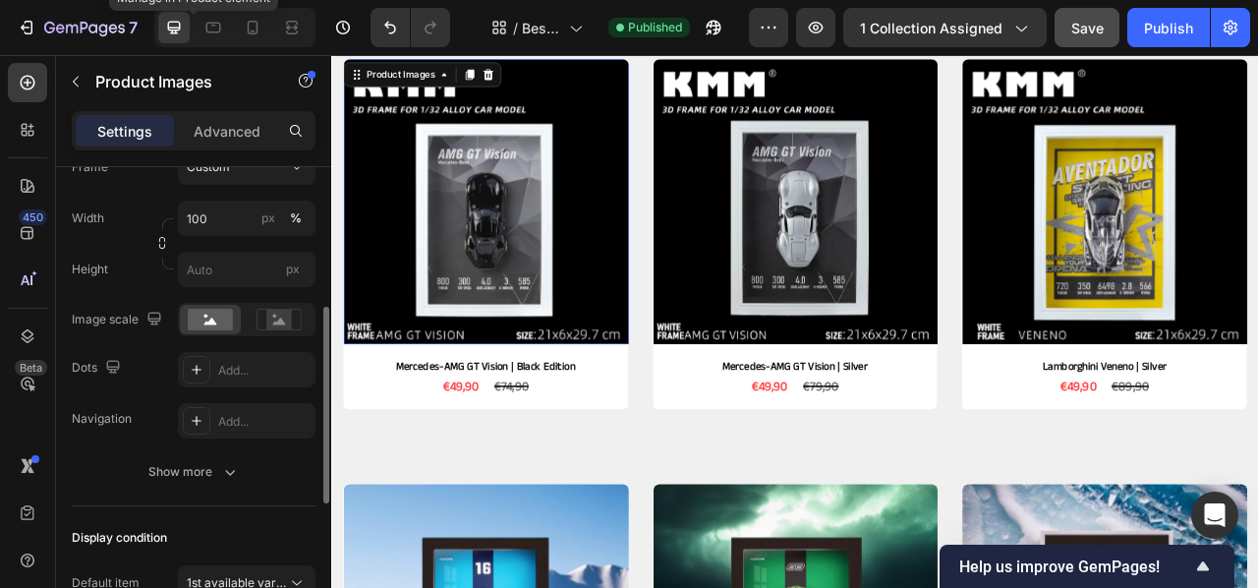
scroll to position [100, 0]
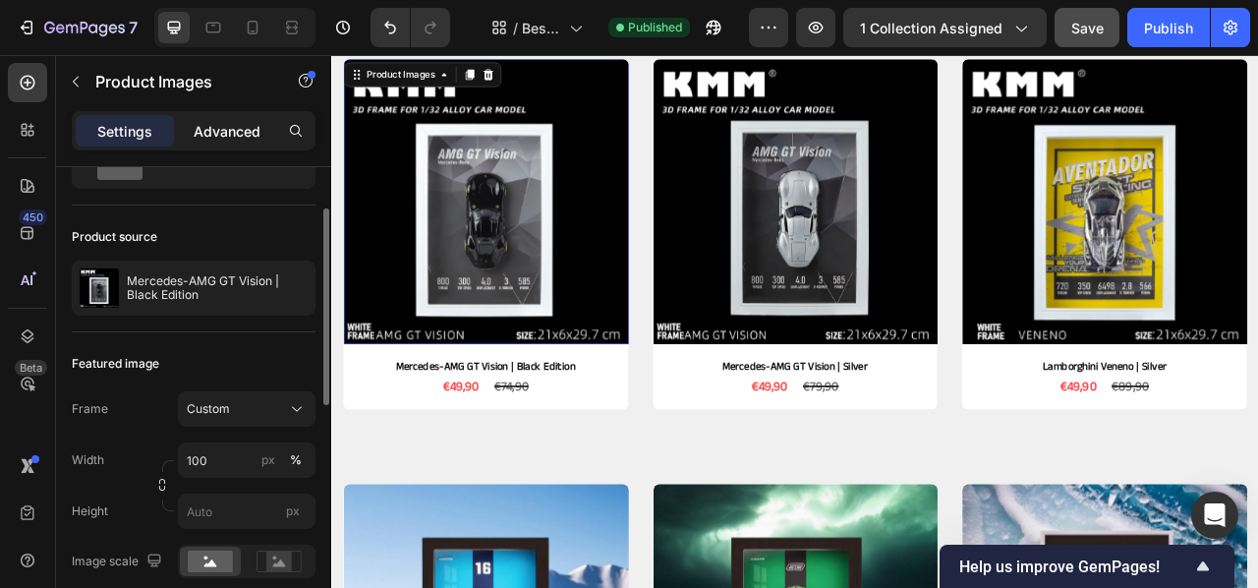
click at [253, 140] on p "Advanced" at bounding box center [227, 131] width 67 height 21
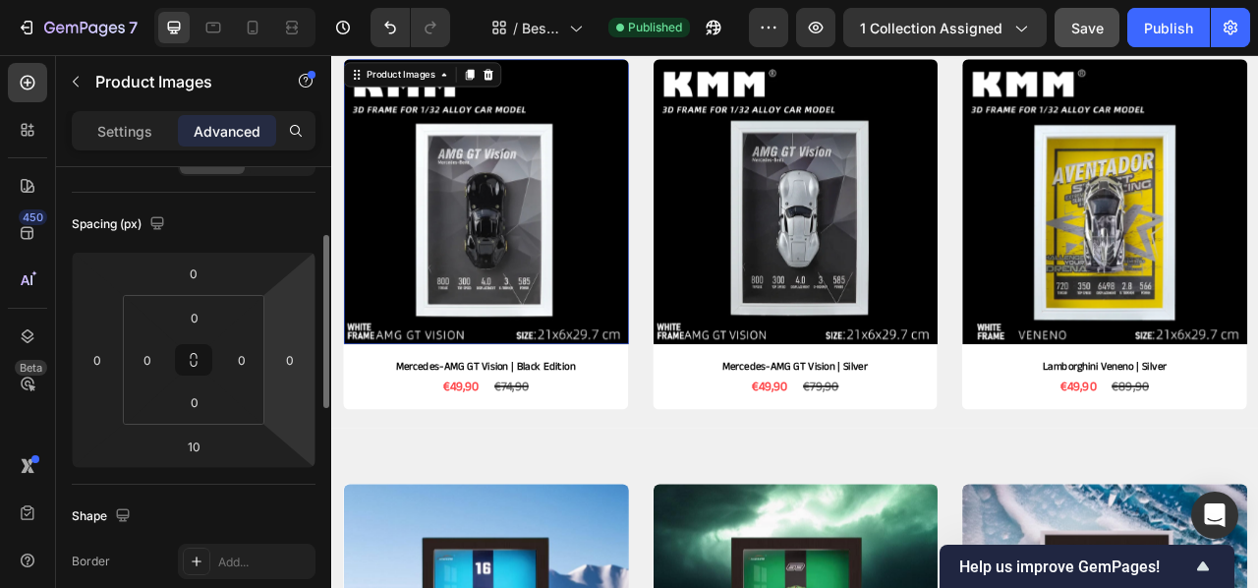
scroll to position [199, 0]
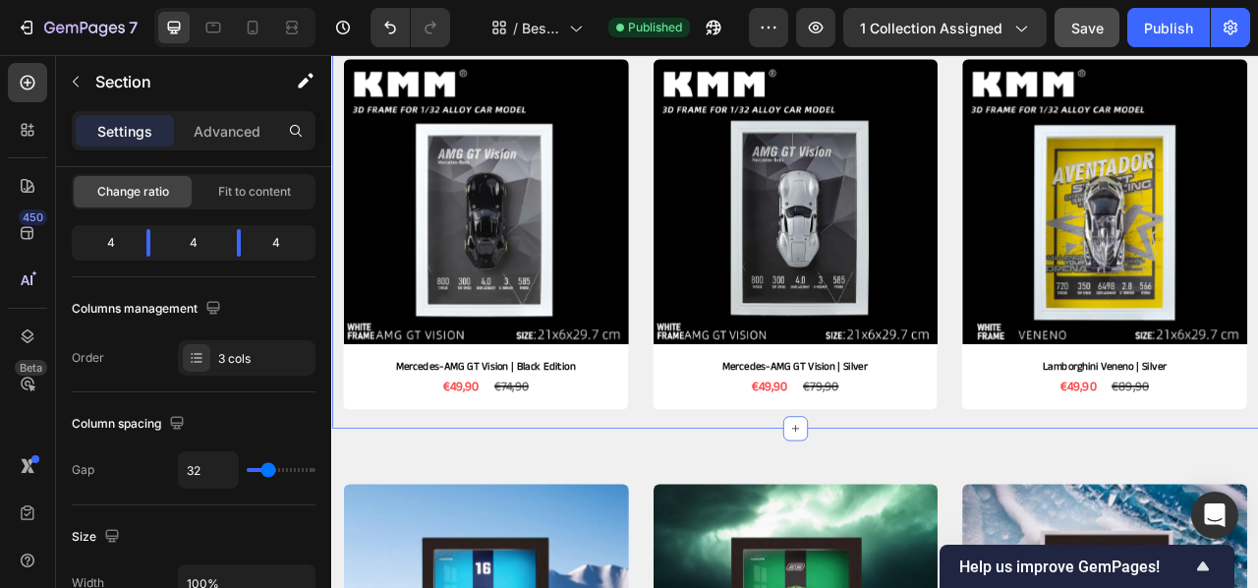
click at [717, 270] on div "Product Images Mercedes-AMG GT Vision | Black Edition Product Title €49,90 Prod…" at bounding box center [920, 259] width 1179 height 541
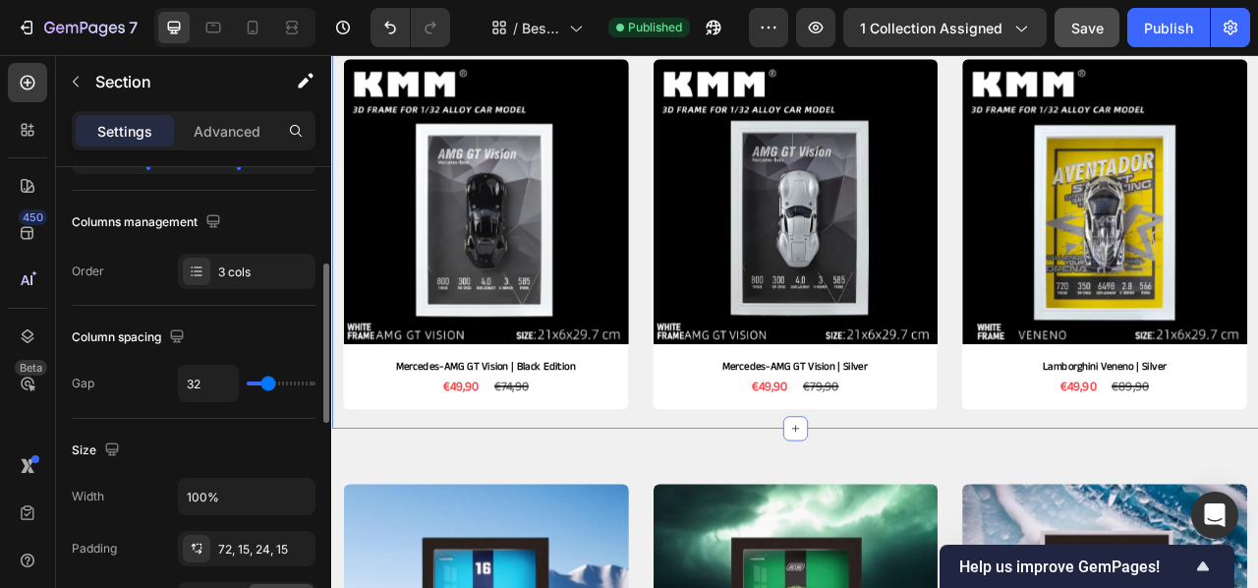
scroll to position [322, 0]
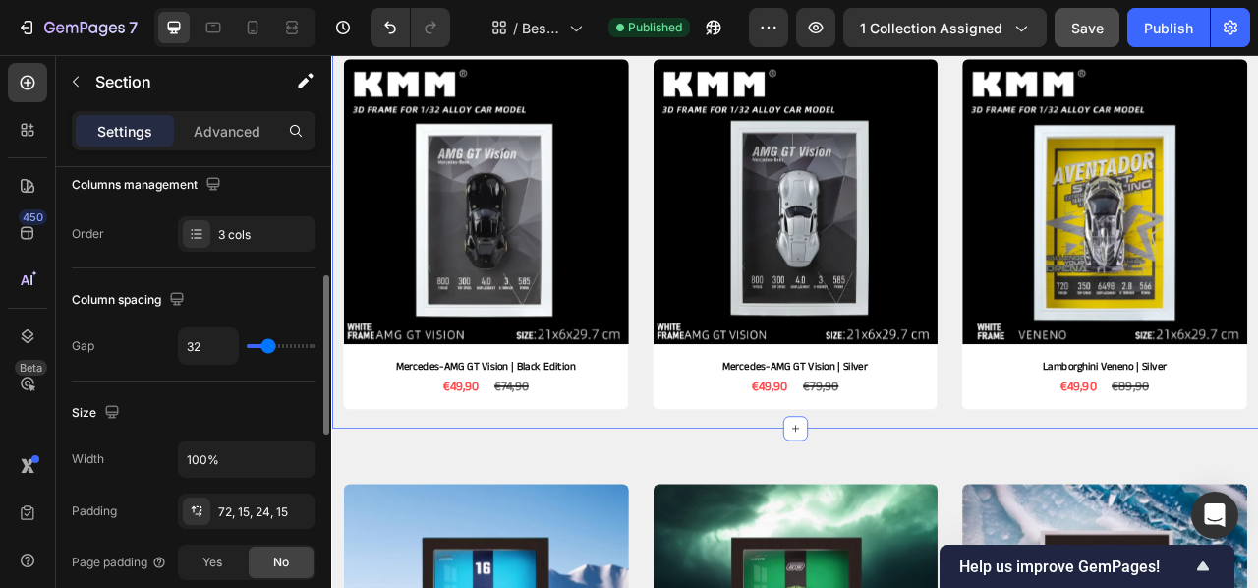
click at [214, 385] on div "Size Width 100% Padding 72, 15, 24, 15 Page padding Yes No" at bounding box center [194, 488] width 244 height 215
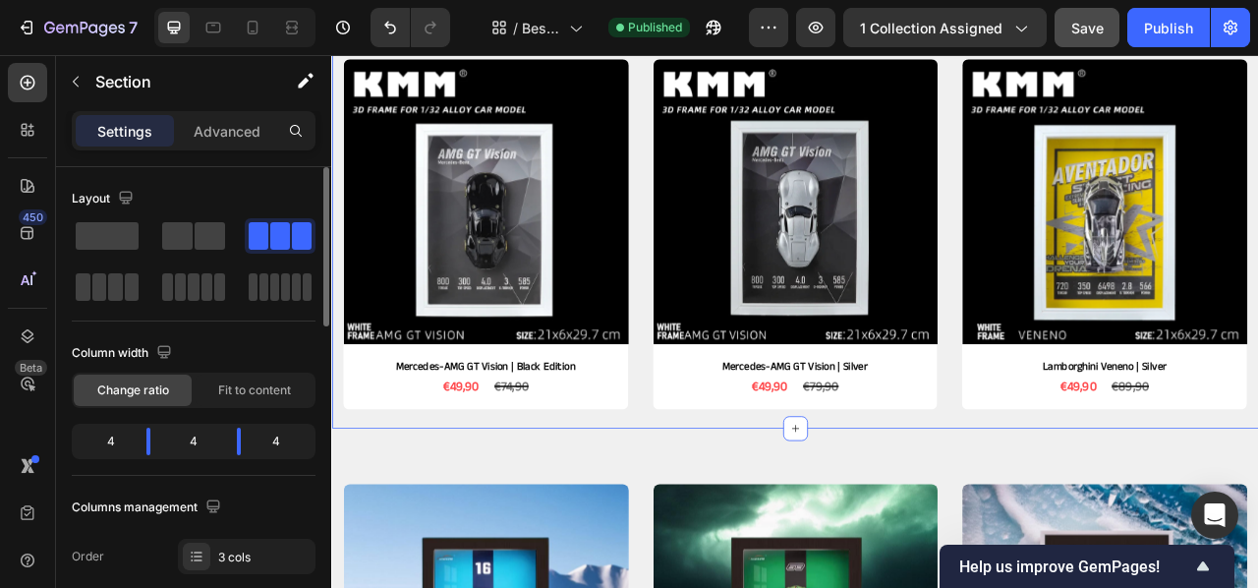
scroll to position [5, 0]
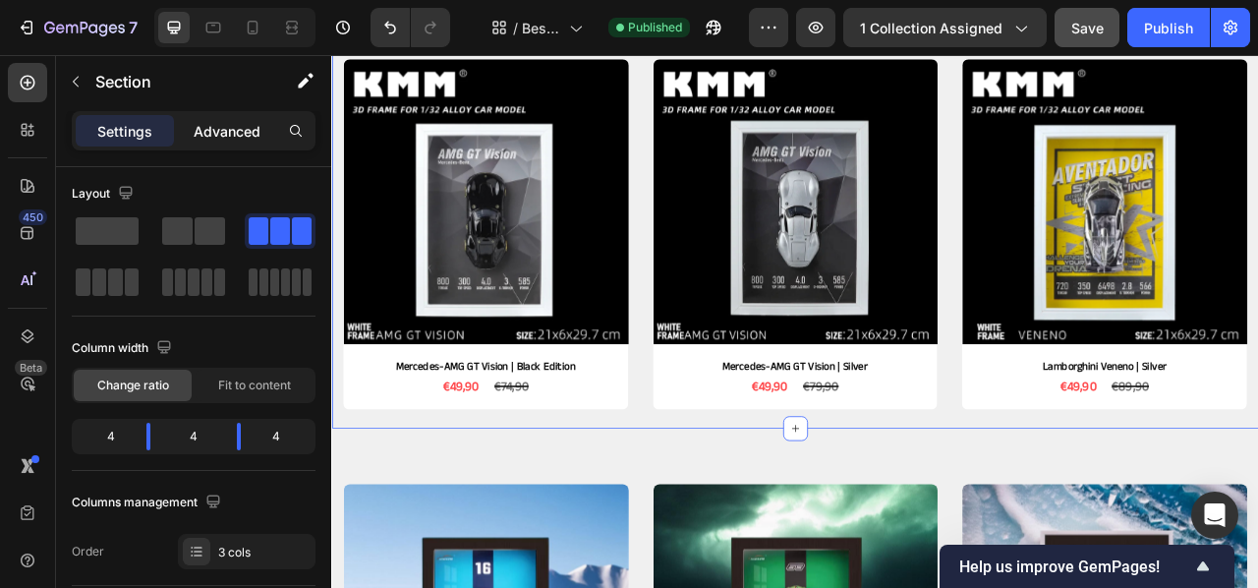
click at [218, 140] on p "Advanced" at bounding box center [227, 131] width 67 height 21
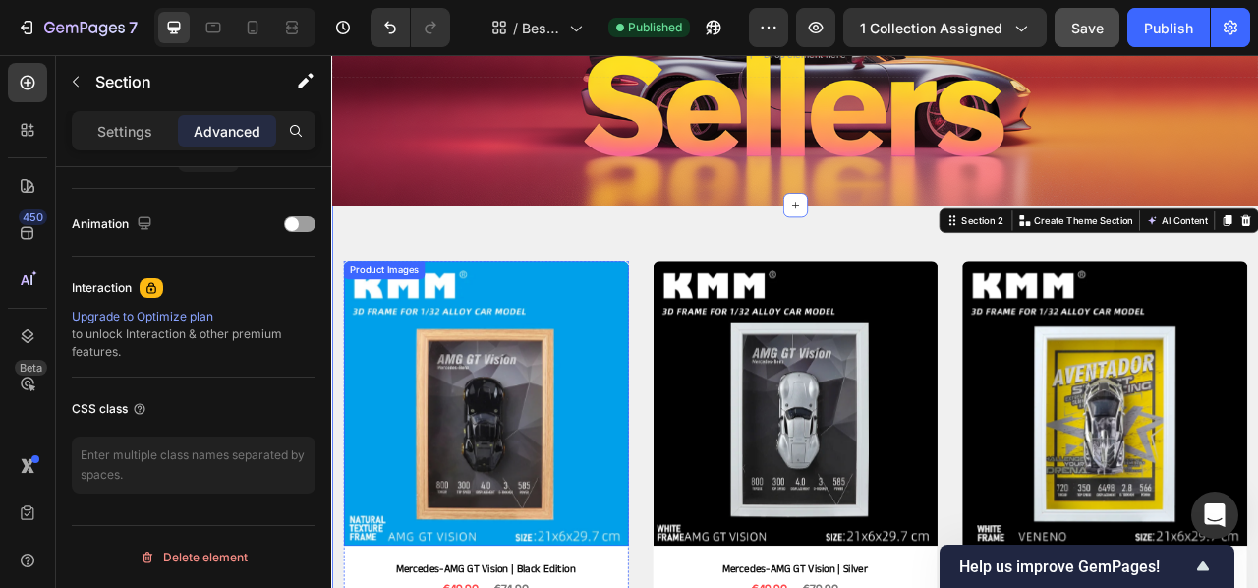
scroll to position [233, 0]
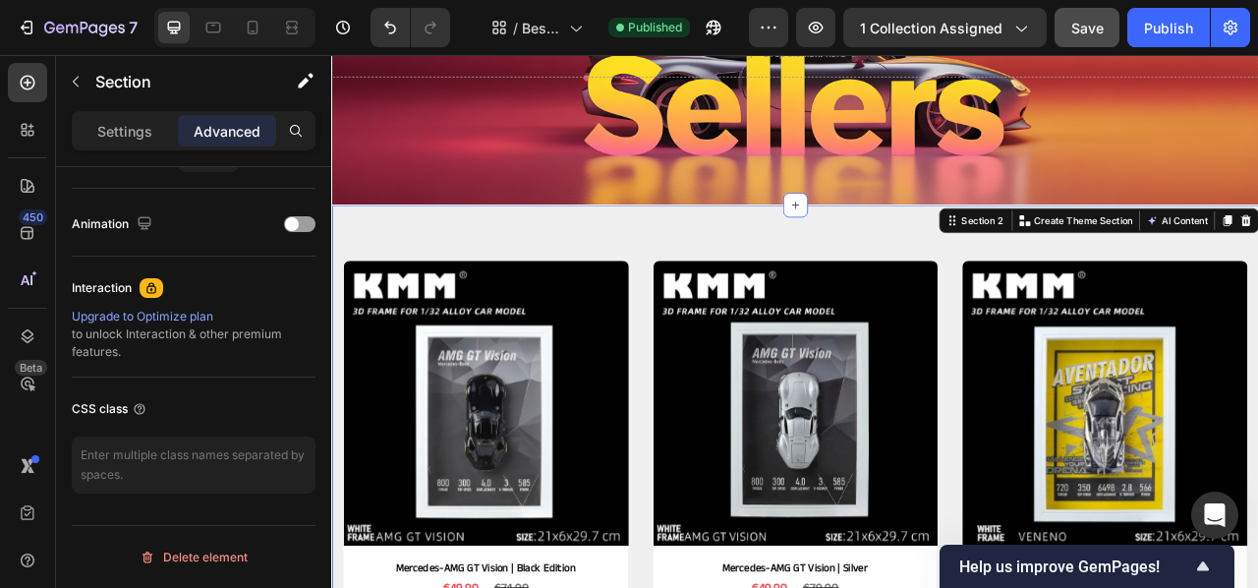
click at [580, 290] on div "Product Images Mercedes-AMG GT Vision | Black Edition Product Title €49,90 Prod…" at bounding box center [920, 516] width 1179 height 541
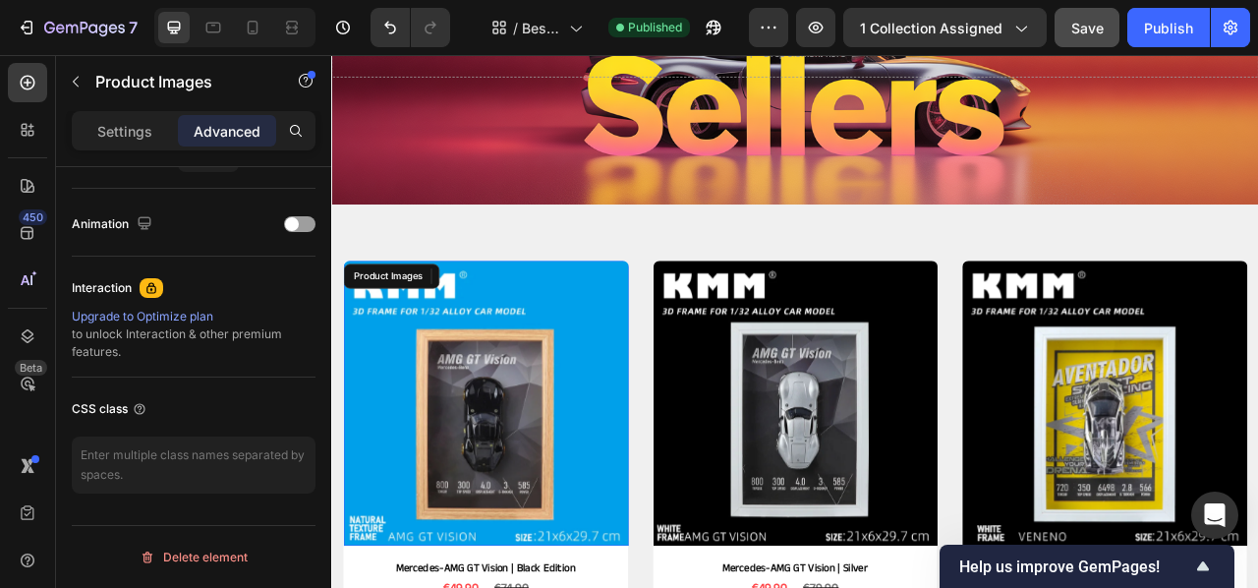
click at [566, 487] on img at bounding box center [527, 497] width 363 height 363
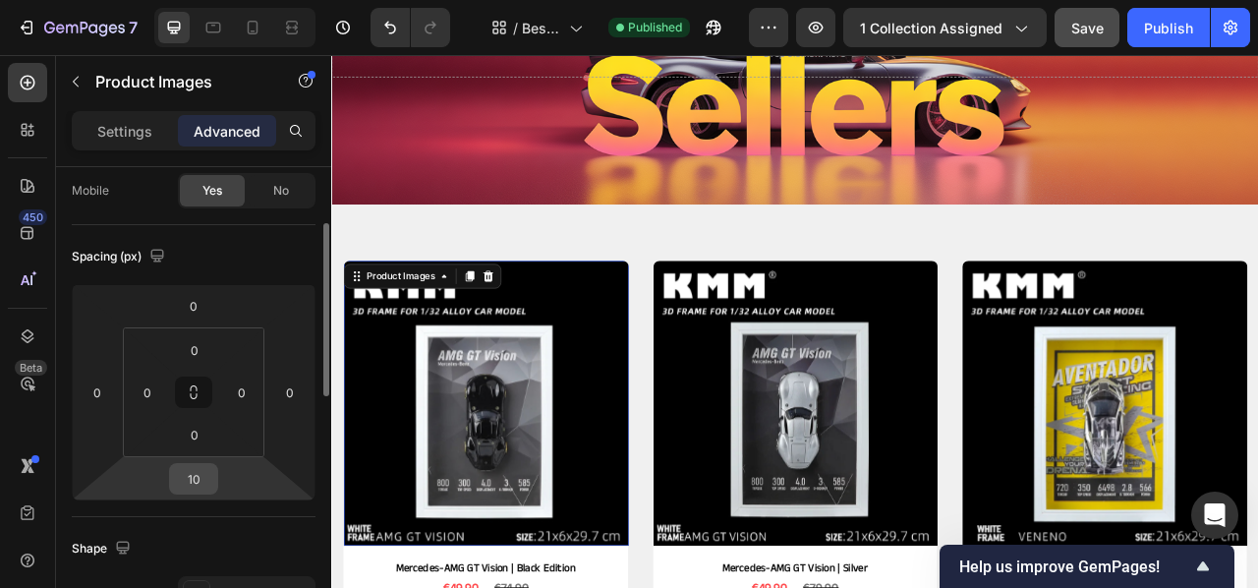
scroll to position [155, 0]
click at [200, 476] on input "10" at bounding box center [193, 478] width 39 height 29
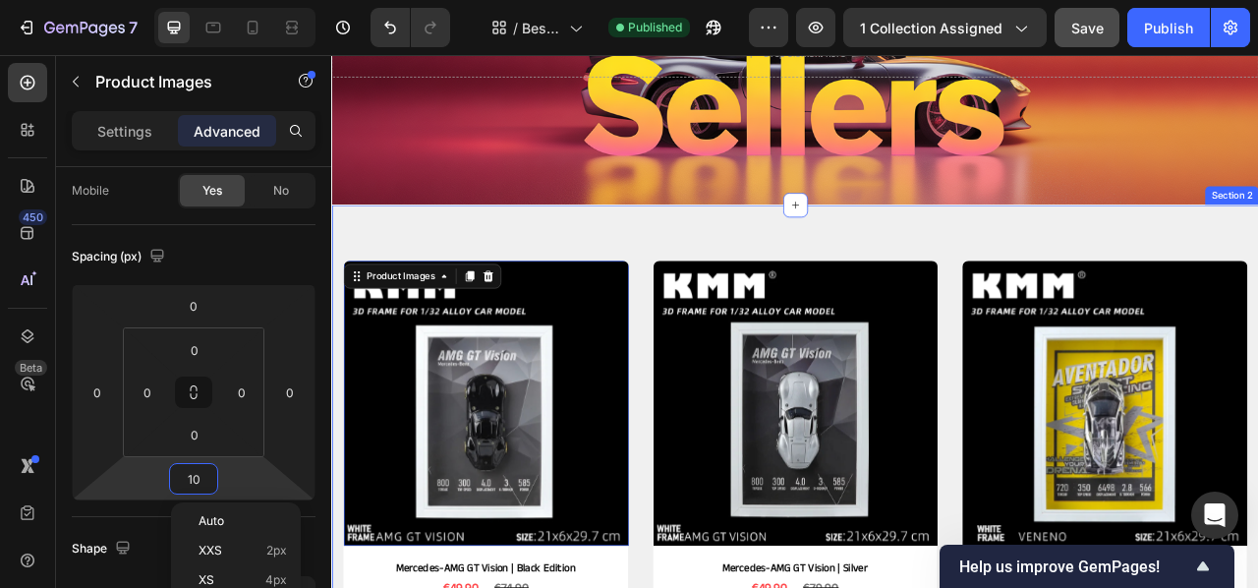
click at [507, 262] on div "Product Images 10 Mercedes-AMG GT Vision | Black Edition Product Title €49,90 P…" at bounding box center [920, 516] width 1179 height 541
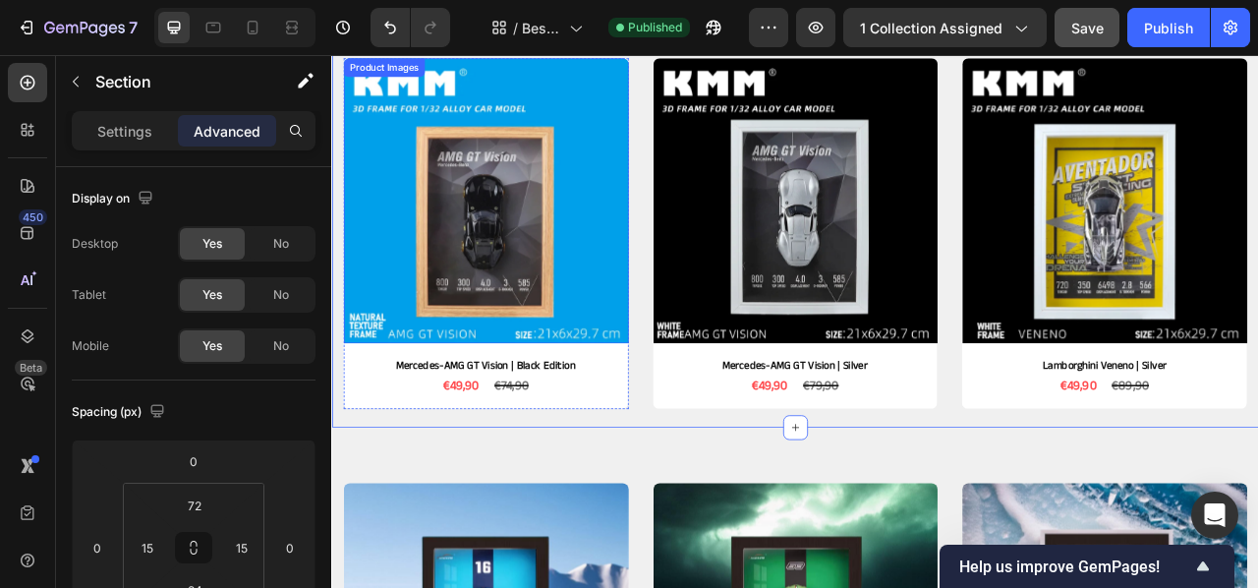
scroll to position [475, 0]
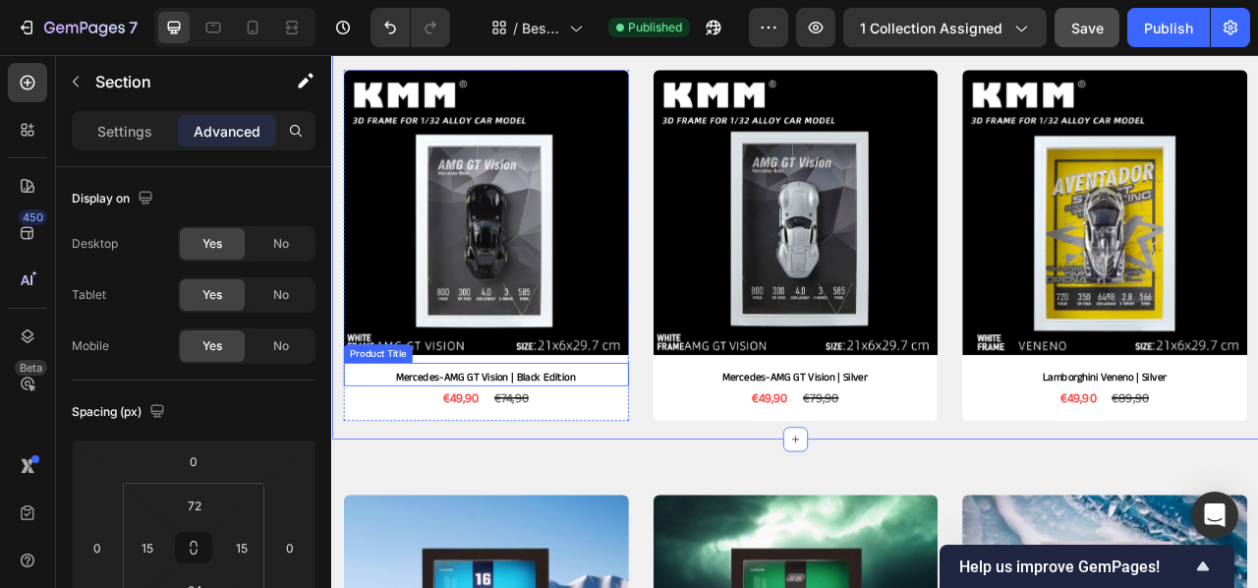
click at [520, 465] on h2 "Mercedes-AMG GT Vision | Black Edition" at bounding box center [527, 466] width 363 height 22
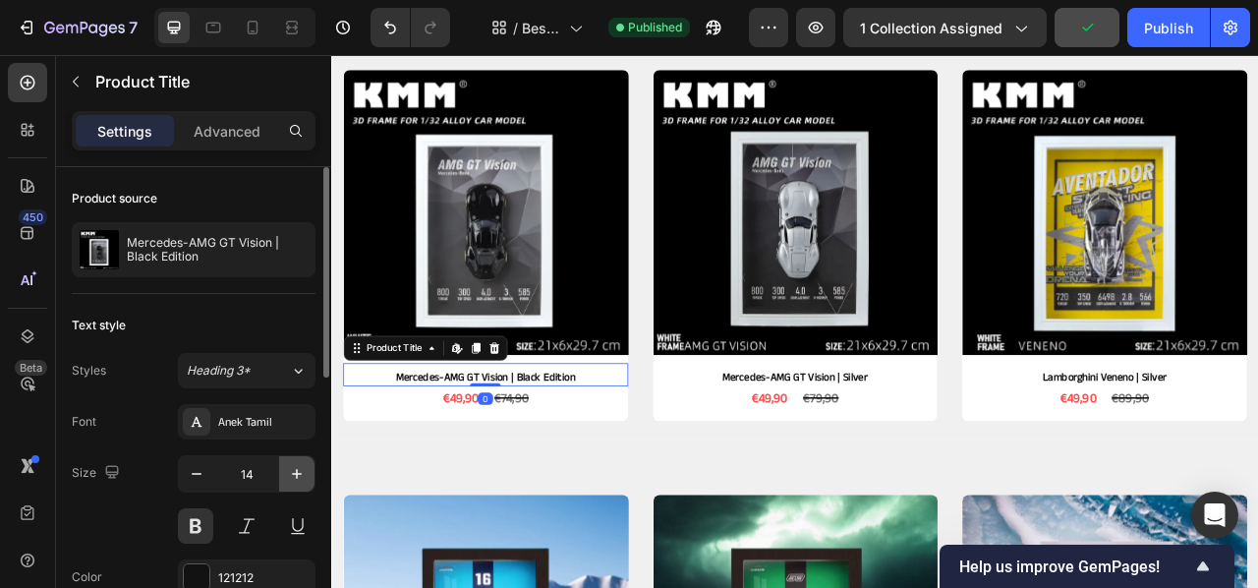
click at [297, 466] on icon "button" at bounding box center [297, 474] width 20 height 20
type input "15"
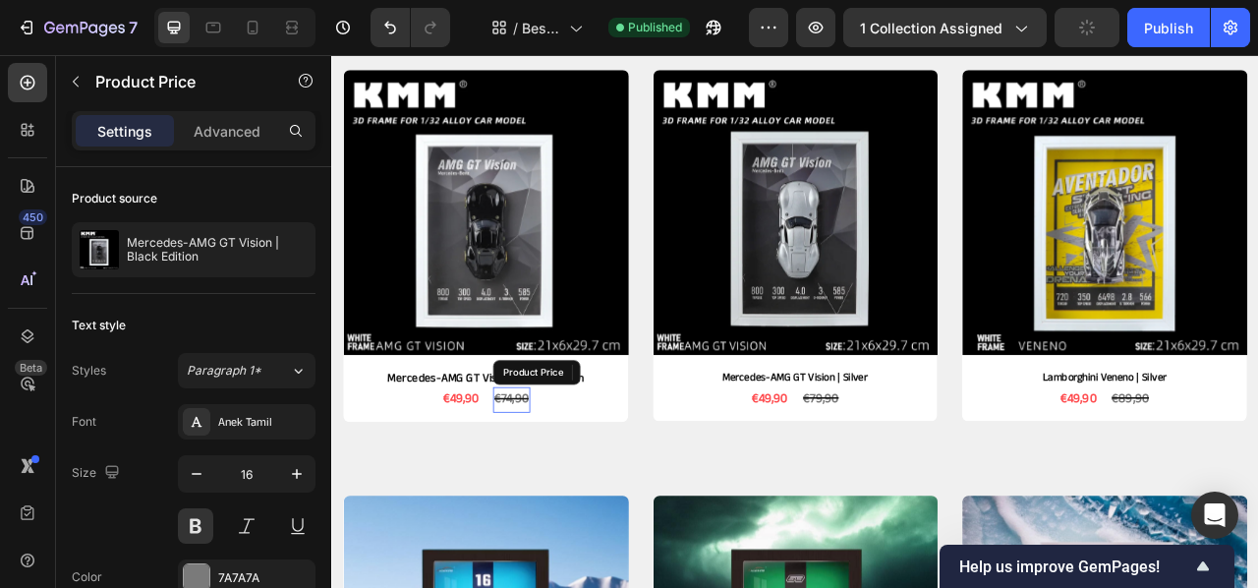
click at [564, 497] on div "€74,90" at bounding box center [560, 494] width 47 height 32
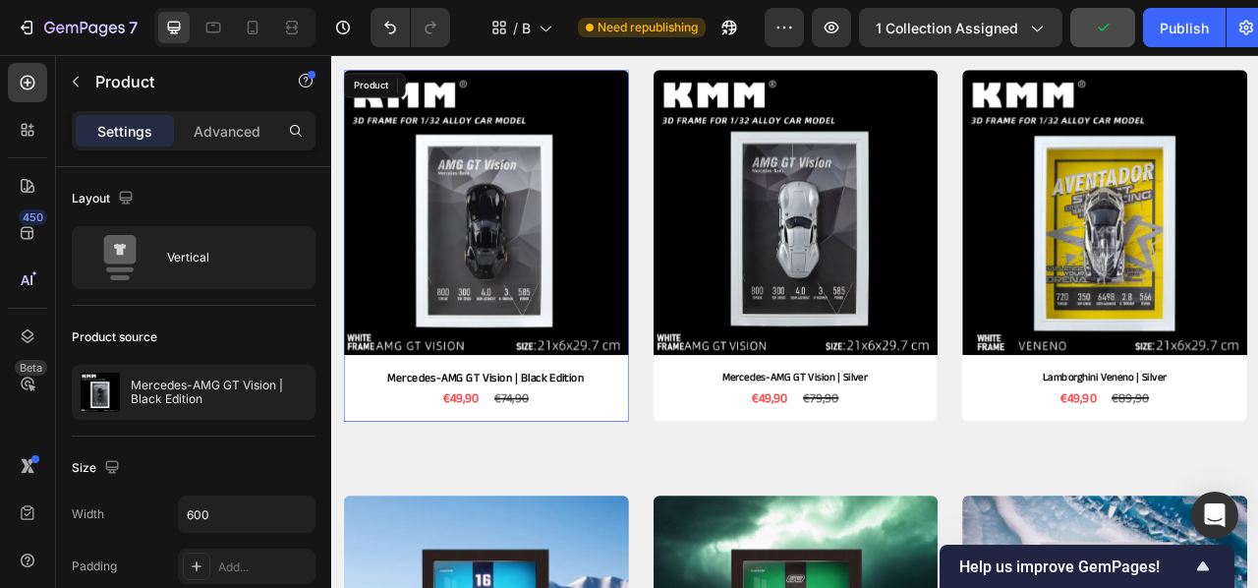
click at [599, 517] on div "Product Images Mercedes-AMG GT Vision | Black Edition Product Title €49,90 Prod…" at bounding box center [527, 298] width 363 height 447
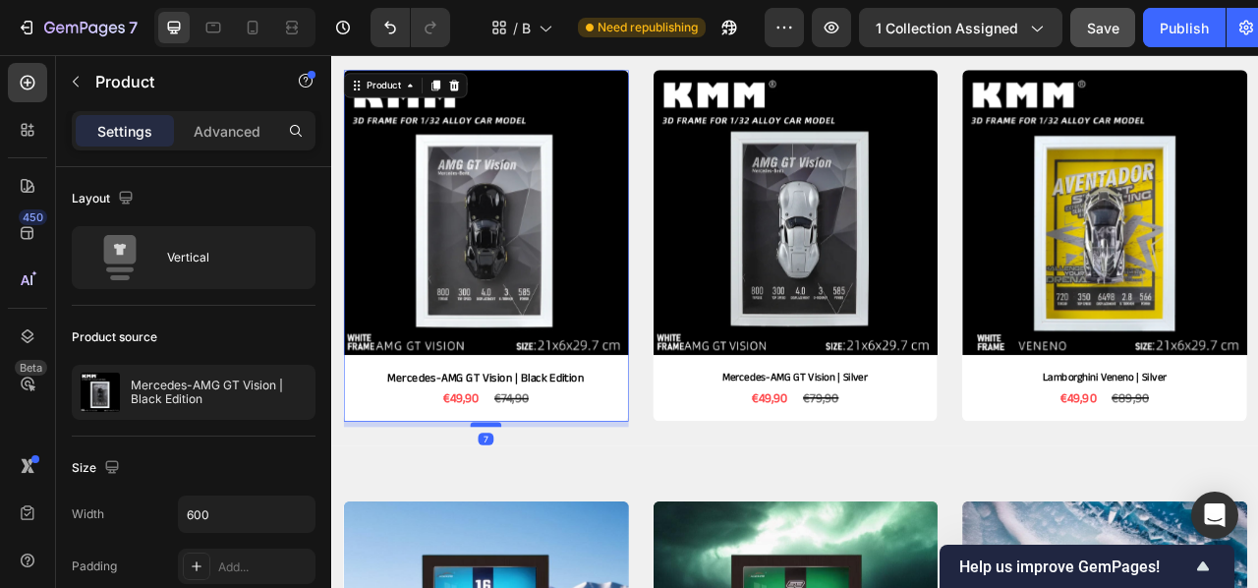
click at [532, 525] on div at bounding box center [526, 526] width 39 height 6
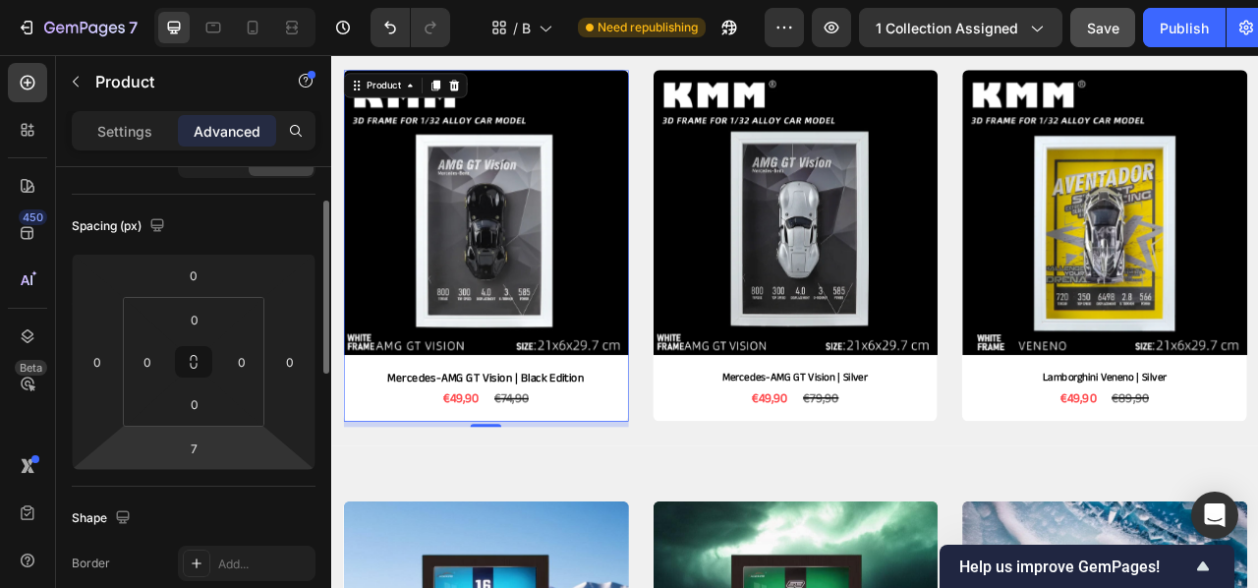
scroll to position [130, 0]
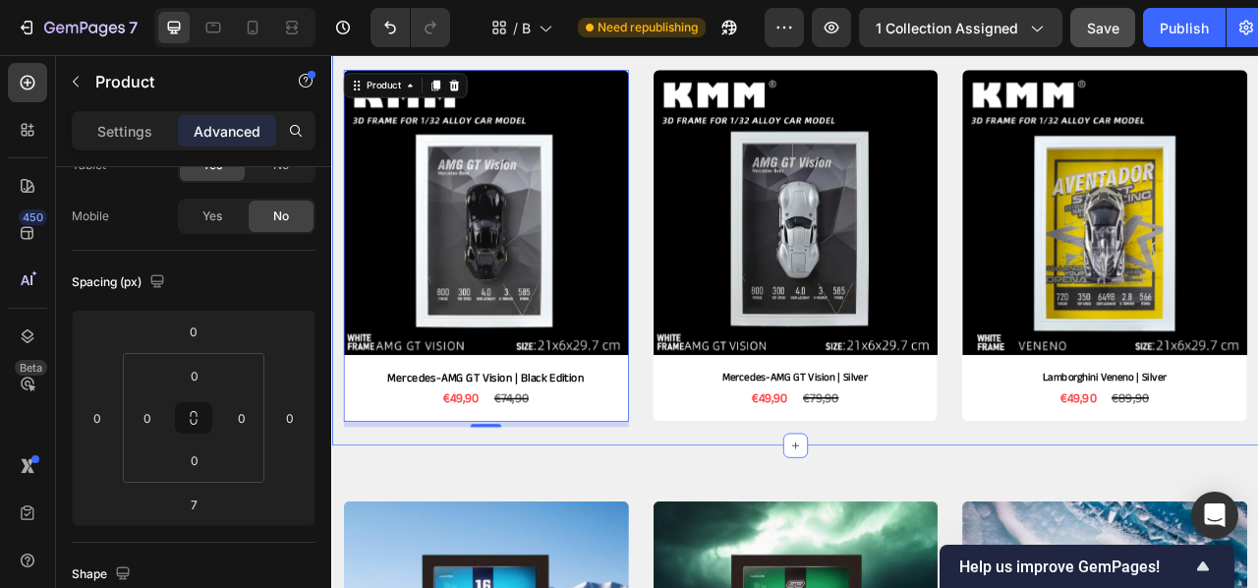
click at [790, 546] on div "Product Images Mercedes-AMG GT Vision | Black Edition Product Title €49,90 Prod…" at bounding box center [920, 278] width 1179 height 548
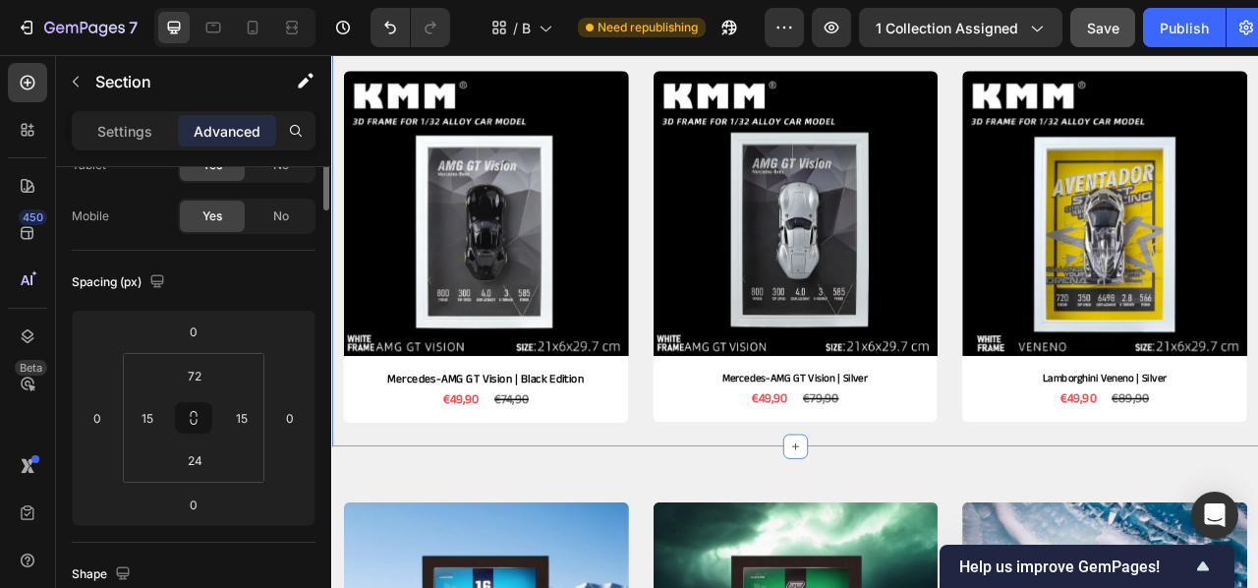
scroll to position [0, 0]
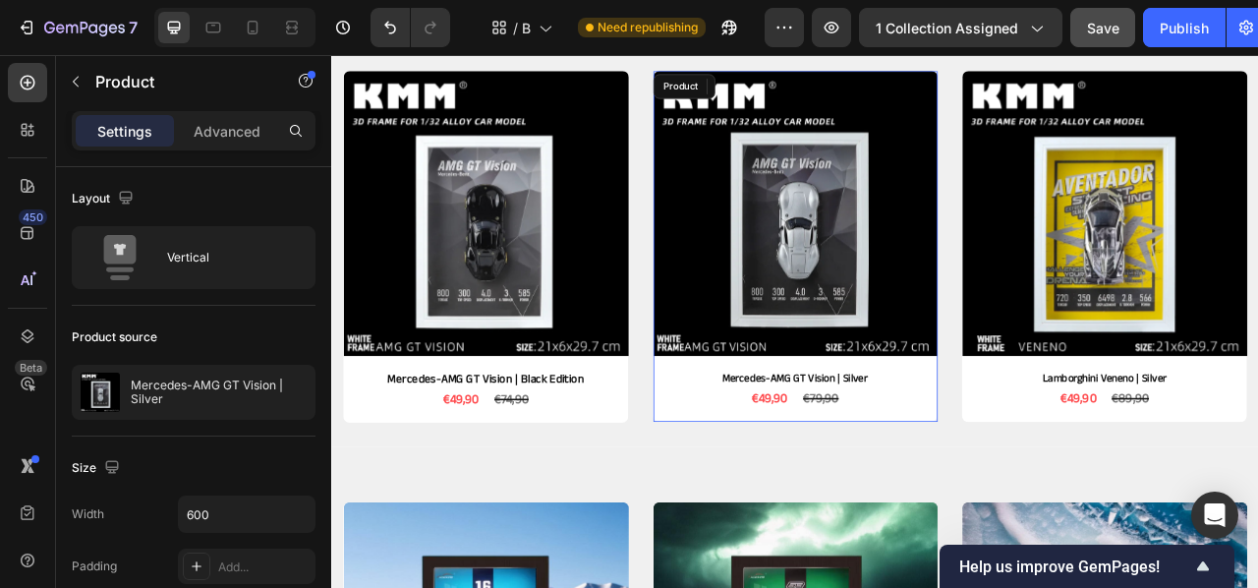
drag, startPoint x: 821, startPoint y: 513, endPoint x: 840, endPoint y: 517, distance: 20.0
click at [821, 513] on div "Product Images Mercedes-AMG GT Vision | Silver Product Title €49,90 Product Pri…" at bounding box center [921, 299] width 363 height 446
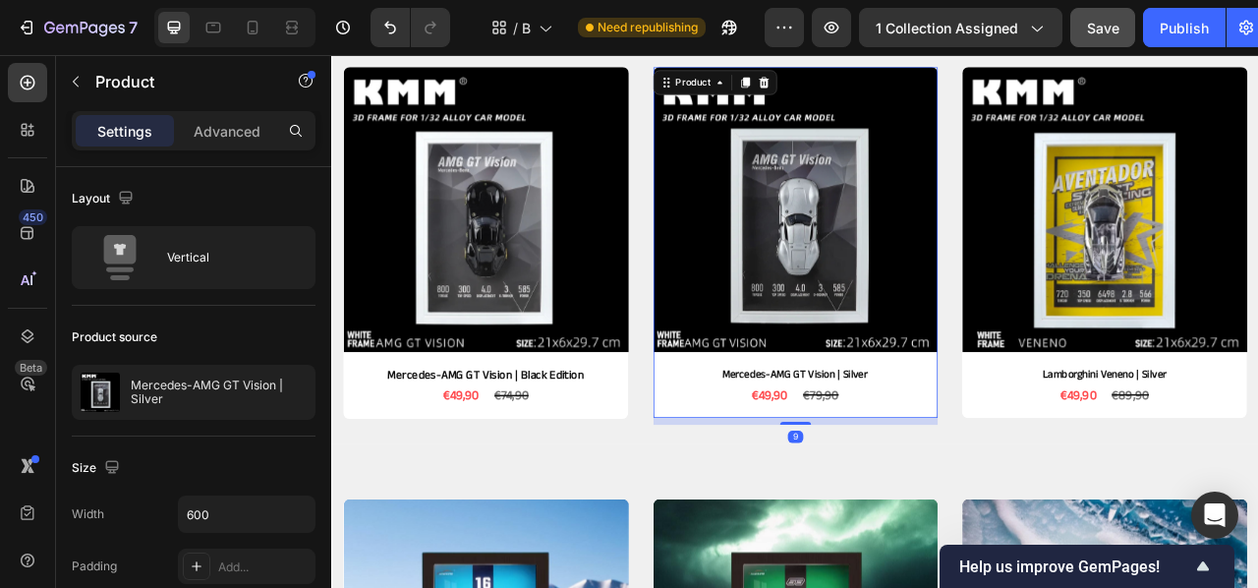
scroll to position [480, 0]
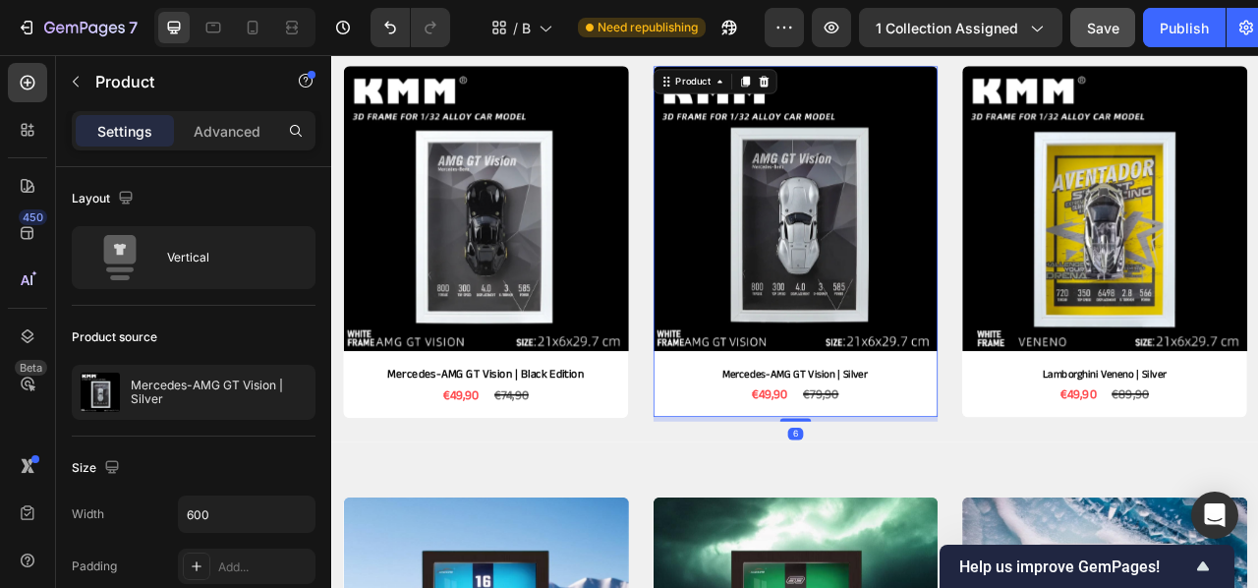
click at [915, 524] on div "Product Images Mercedes-AMG GT Vision | Black Edition Product Title €49,90 Prod…" at bounding box center [920, 273] width 1179 height 548
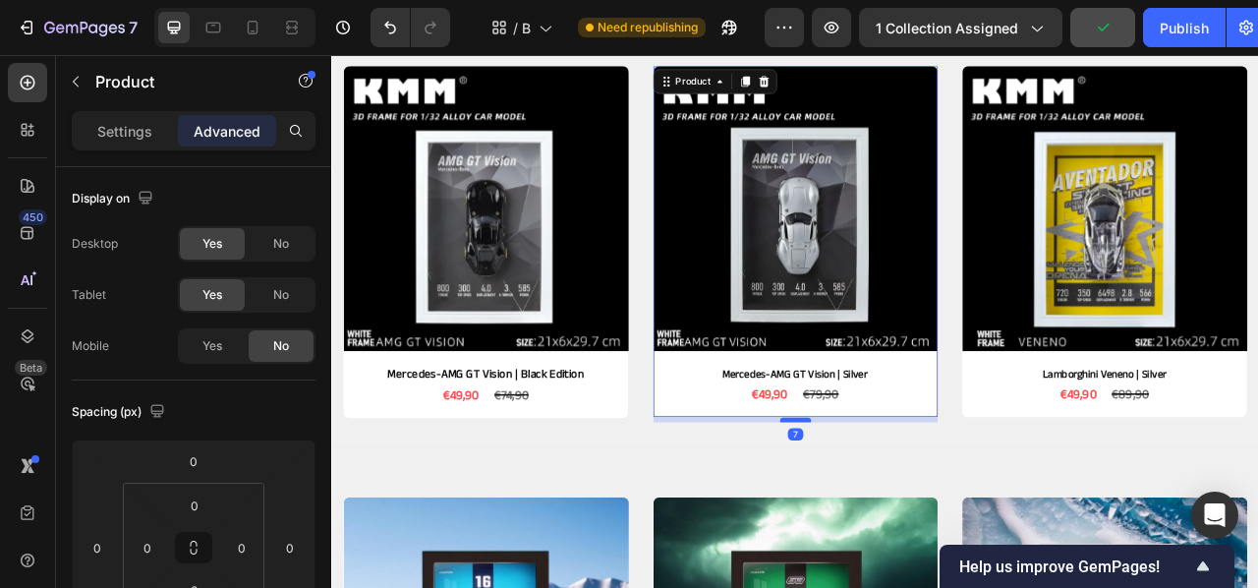
click at [931, 519] on div at bounding box center [920, 520] width 39 height 6
type input "7"
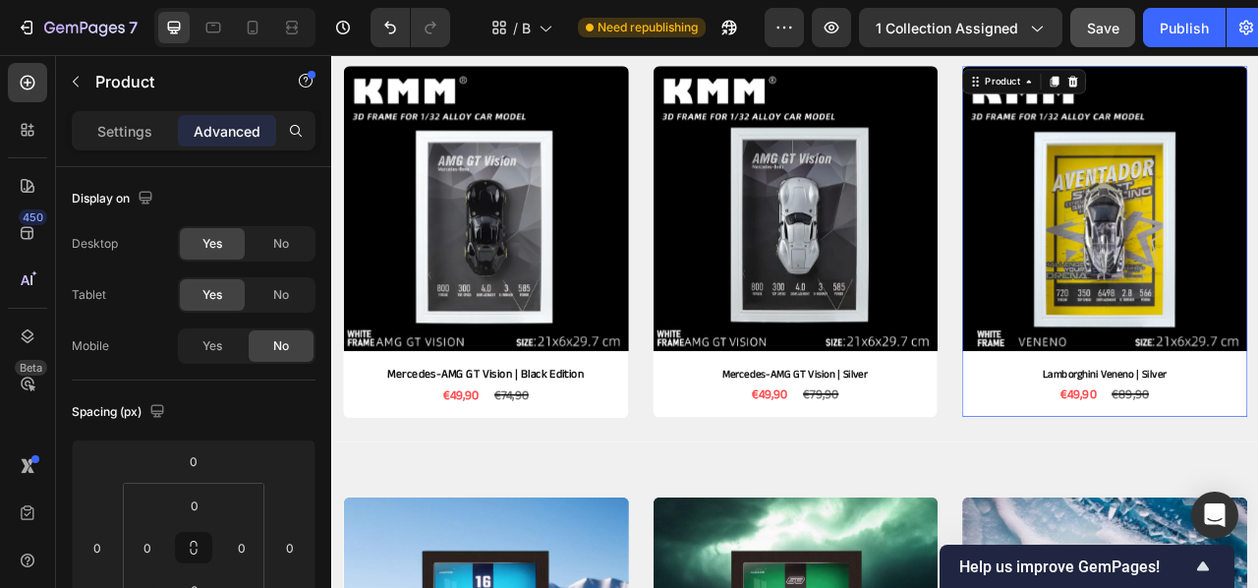
type input "7"
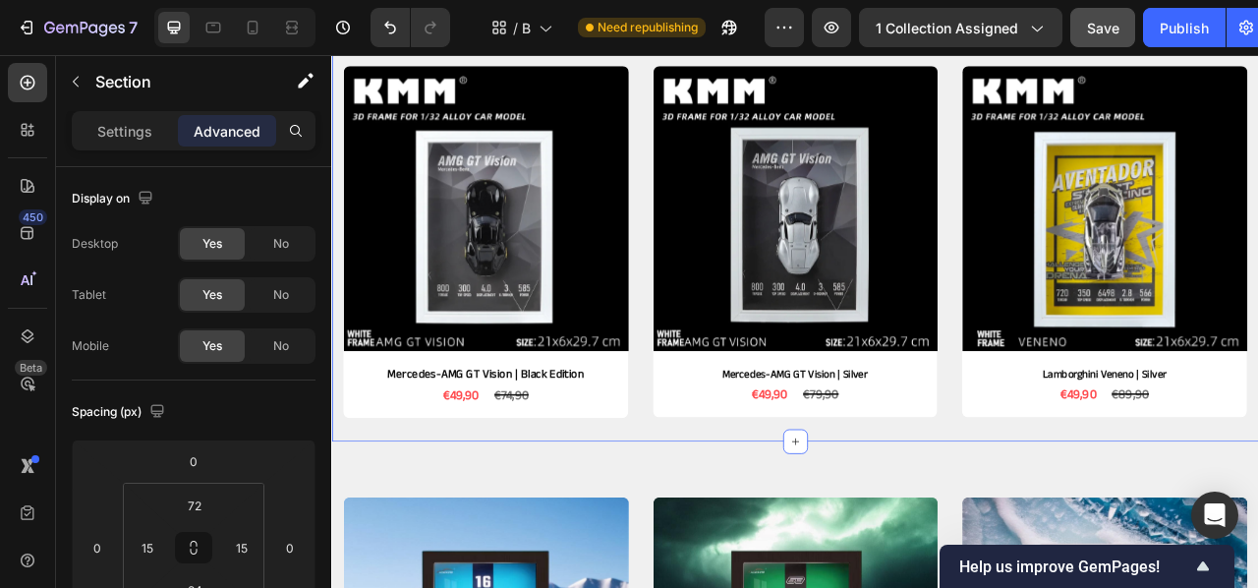
click at [1106, 322] on div "Product Images Mercedes-AMG GT Vision | Black Edition Product Title €49,90 Prod…" at bounding box center [920, 273] width 1179 height 548
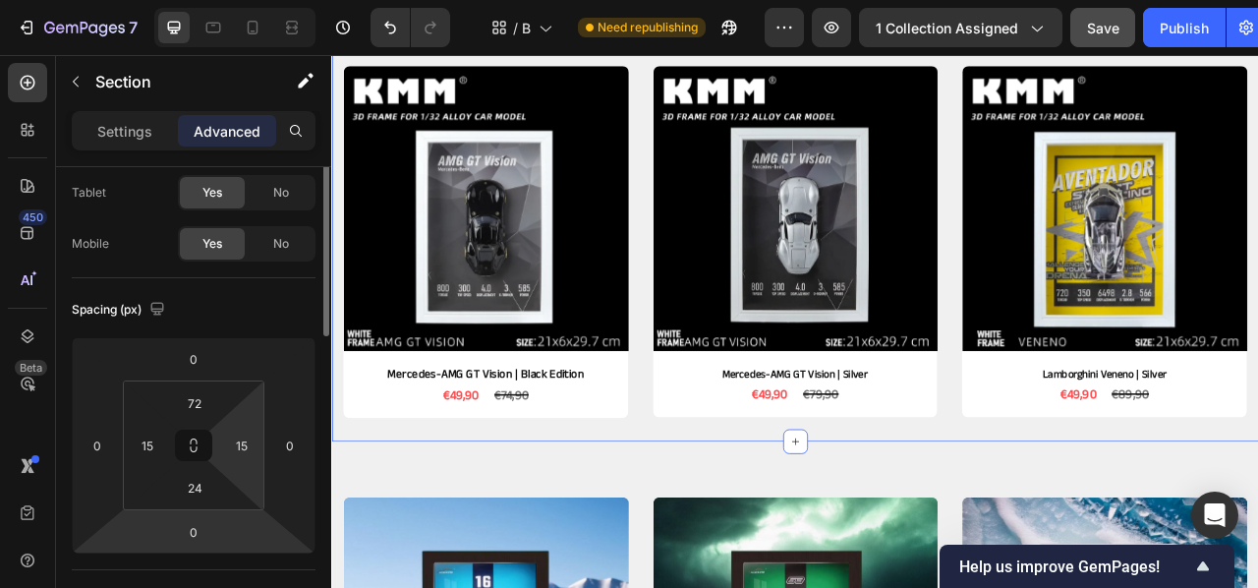
scroll to position [109, 0]
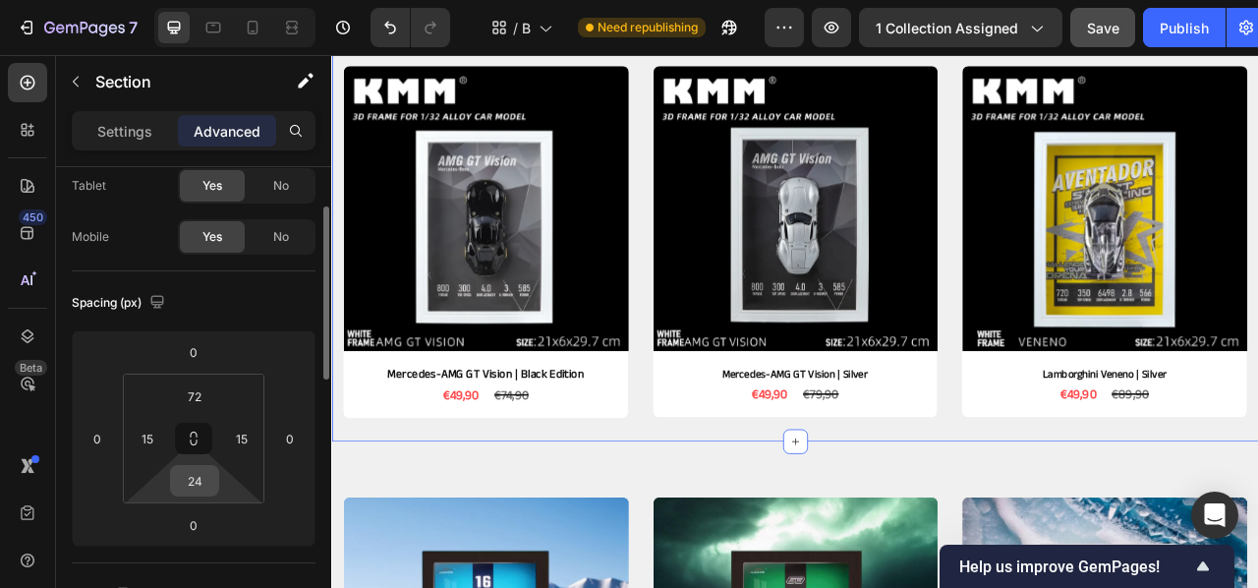
click at [195, 482] on input "24" at bounding box center [194, 480] width 39 height 29
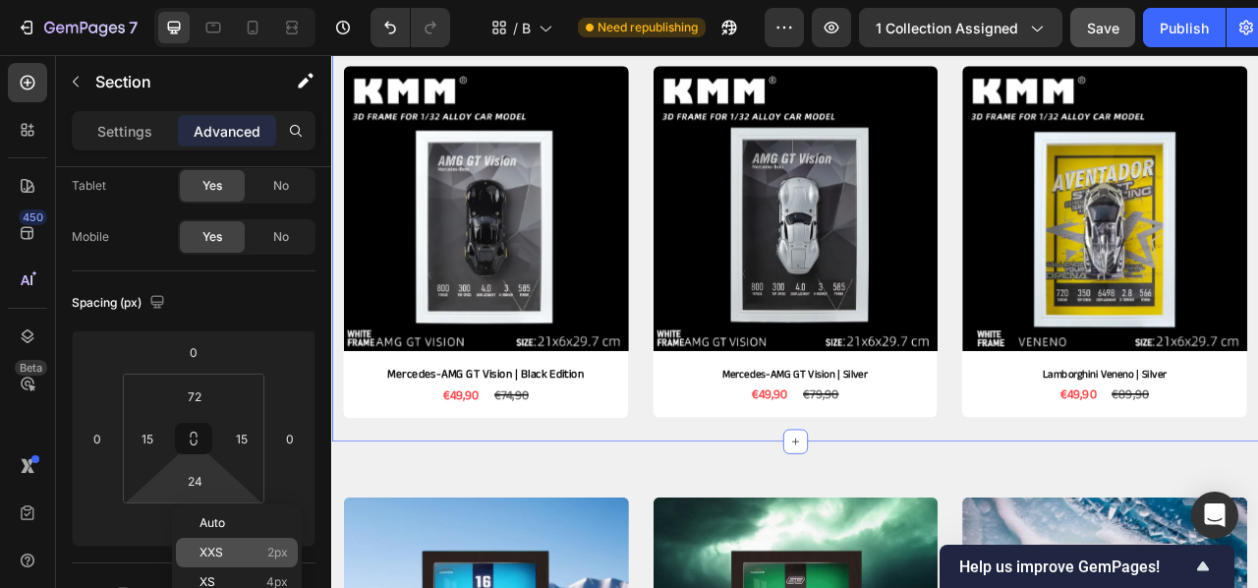
click at [253, 548] on p "XXS 2px" at bounding box center [244, 553] width 88 height 14
type input "2"
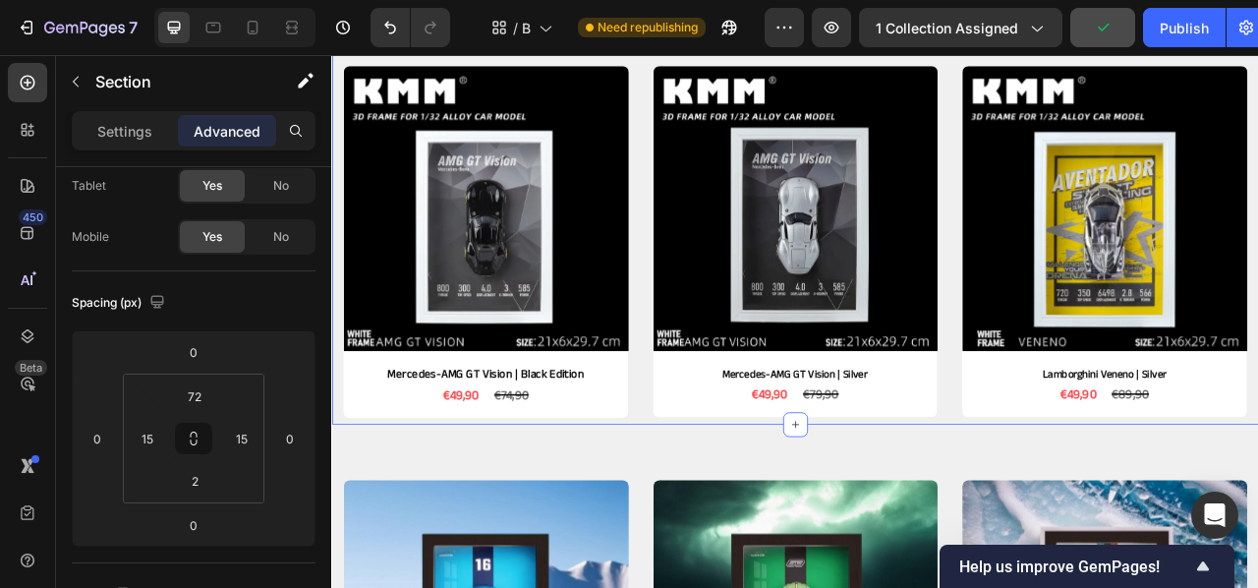
click at [726, 441] on div "Product Images Mercedes-AMG GT Vision | Black Edition Product Title €49,90 Prod…" at bounding box center [920, 262] width 1179 height 527
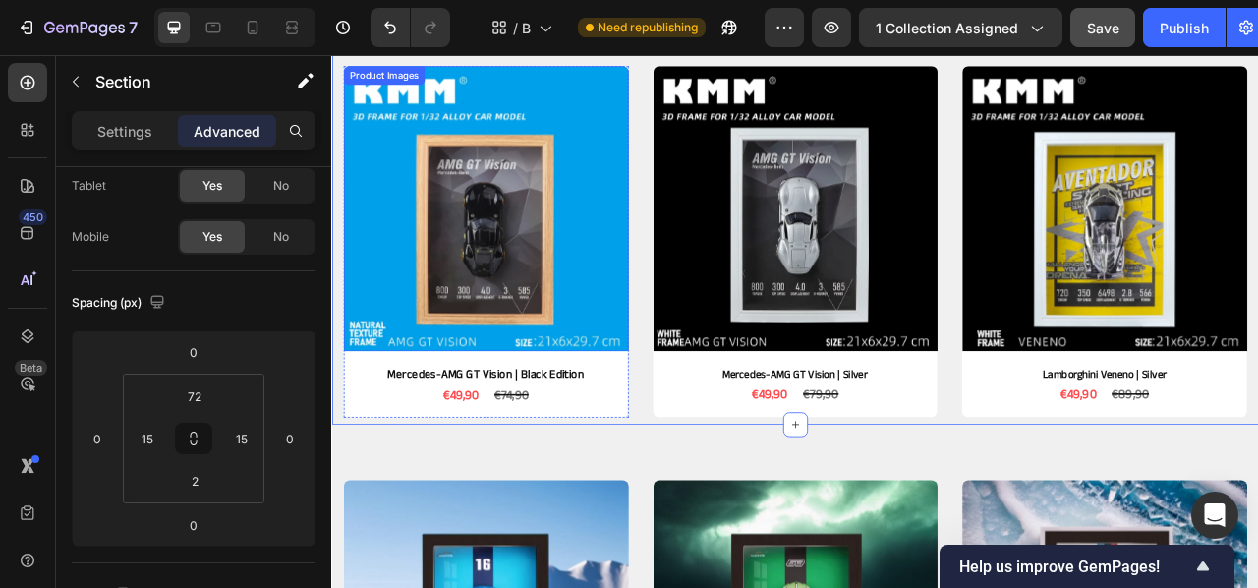
click at [644, 252] on img at bounding box center [527, 251] width 363 height 363
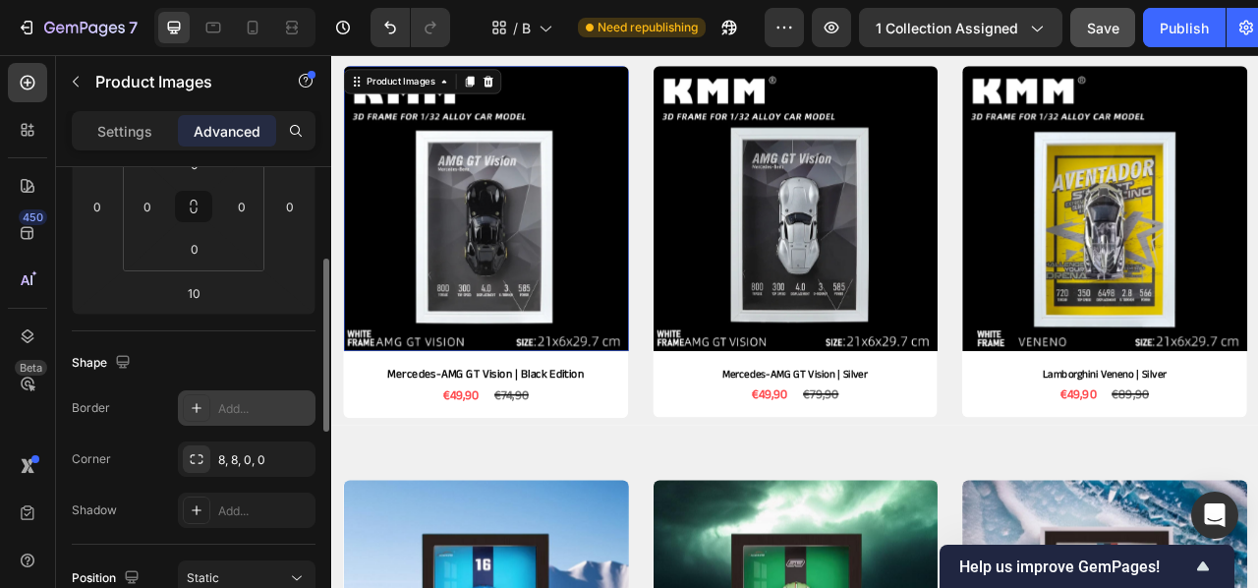
scroll to position [317, 0]
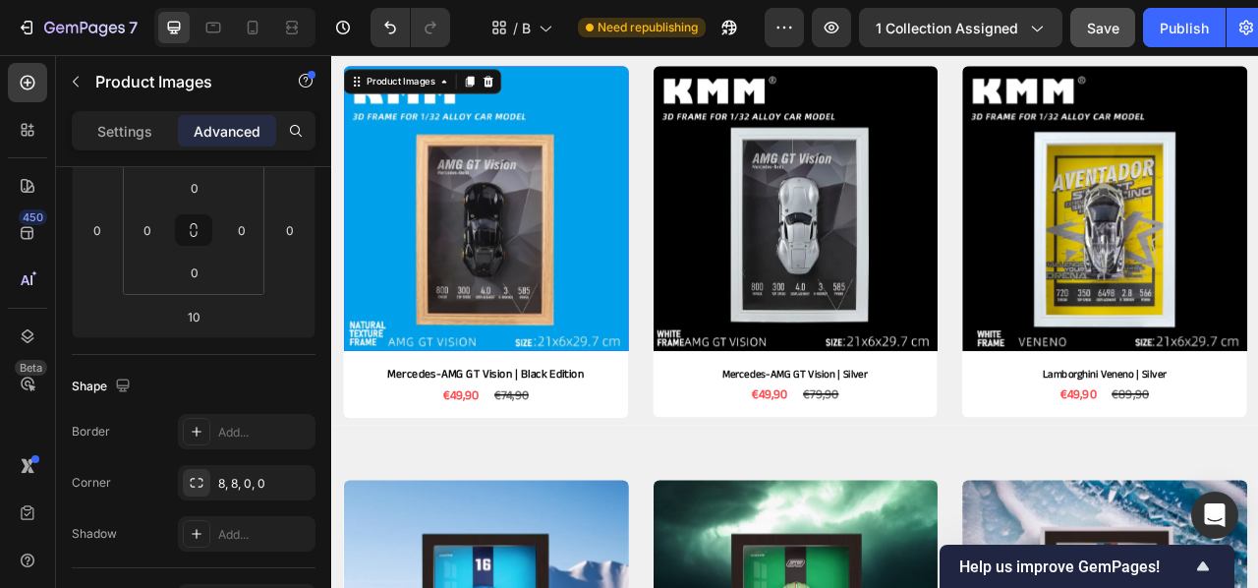
click at [617, 339] on img at bounding box center [527, 251] width 363 height 363
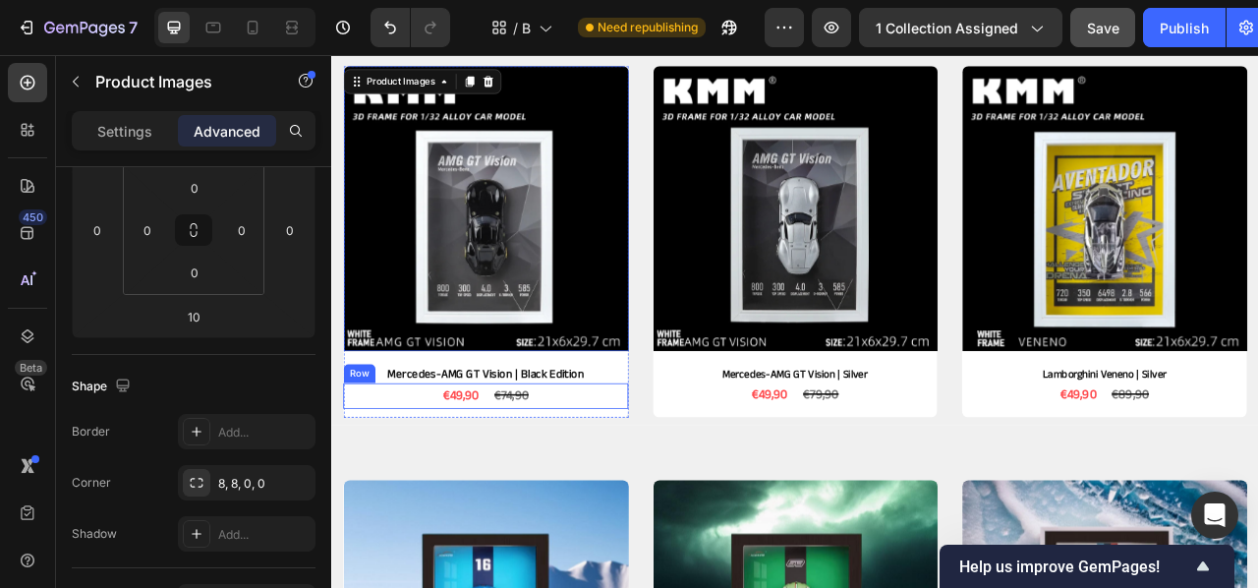
click at [634, 491] on div "€49,90 Product Price Product Price €74,90 Product Price Product Price Row" at bounding box center [527, 489] width 363 height 32
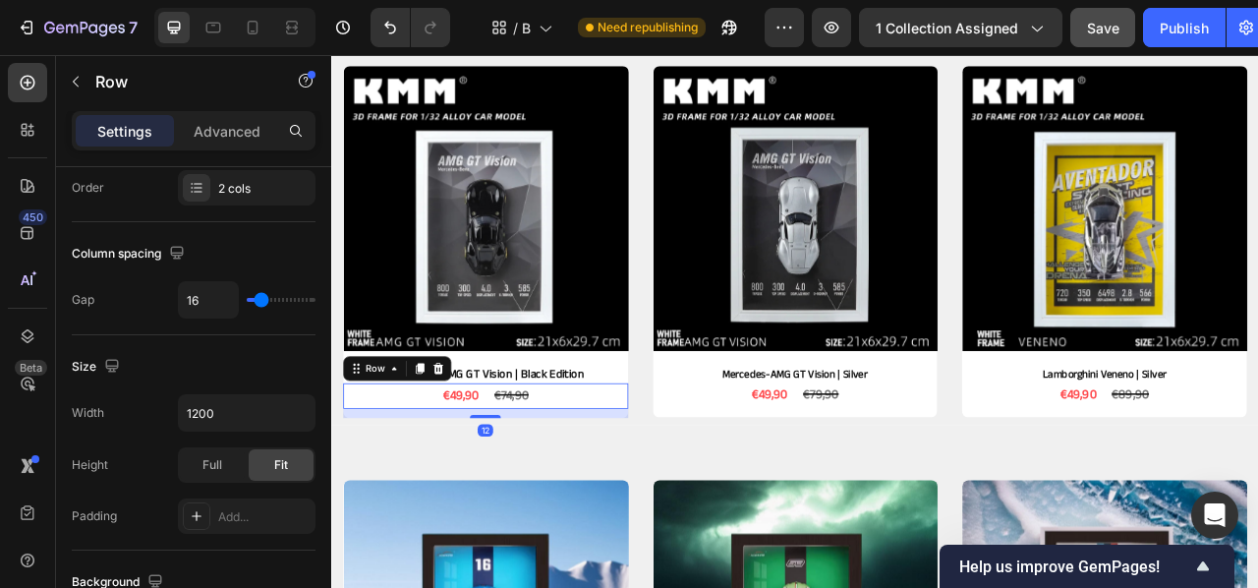
scroll to position [0, 0]
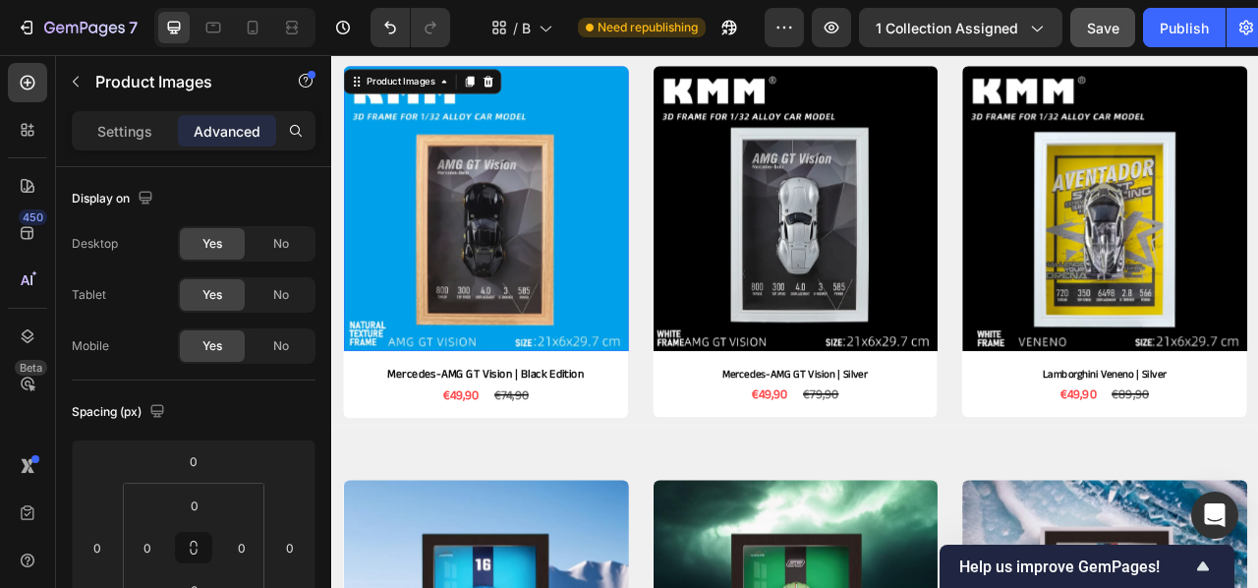
click at [672, 393] on img at bounding box center [527, 251] width 363 height 363
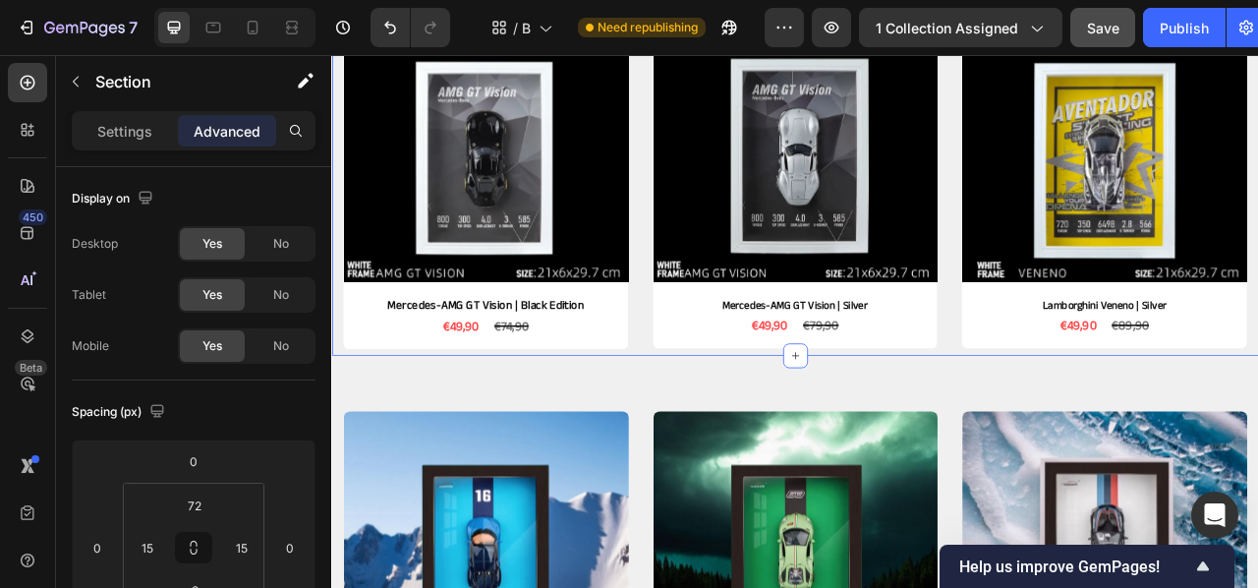
click at [717, 349] on div "Product Images 10 Mercedes-AMG GT Vision | Black Edition Product Title €49,90 P…" at bounding box center [920, 175] width 1179 height 527
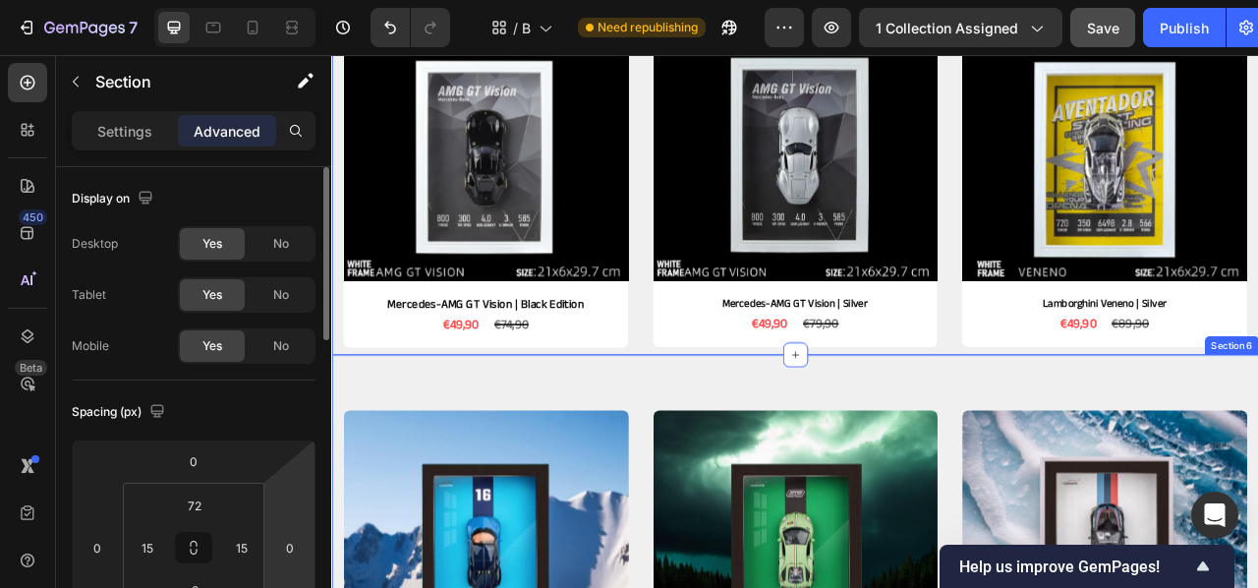
scroll to position [4, 0]
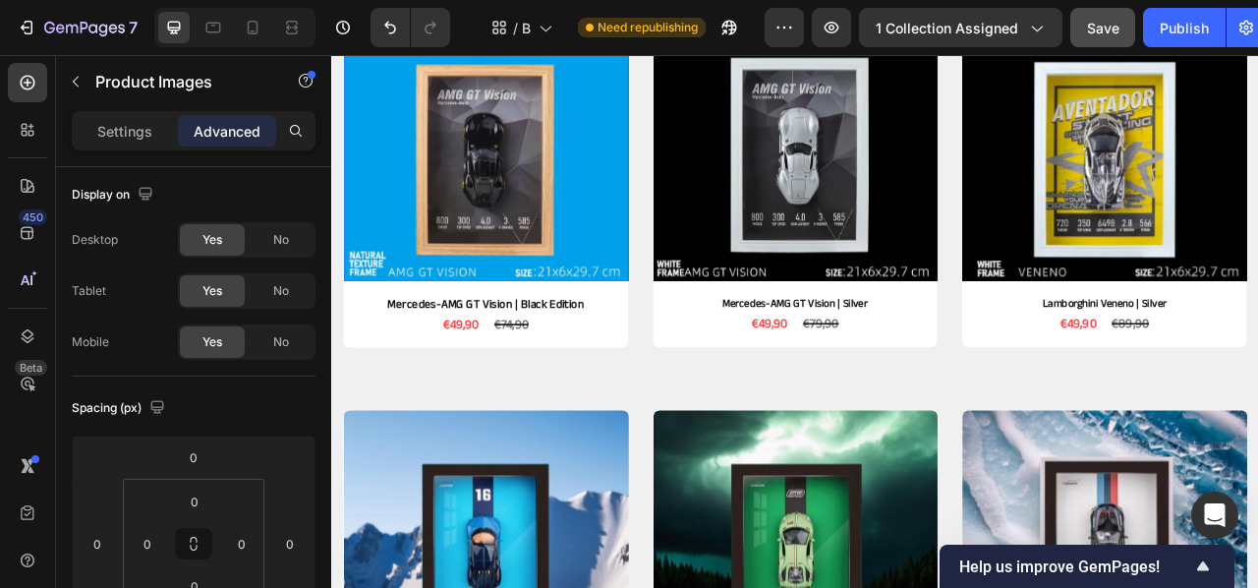
click at [623, 238] on img at bounding box center [527, 161] width 363 height 363
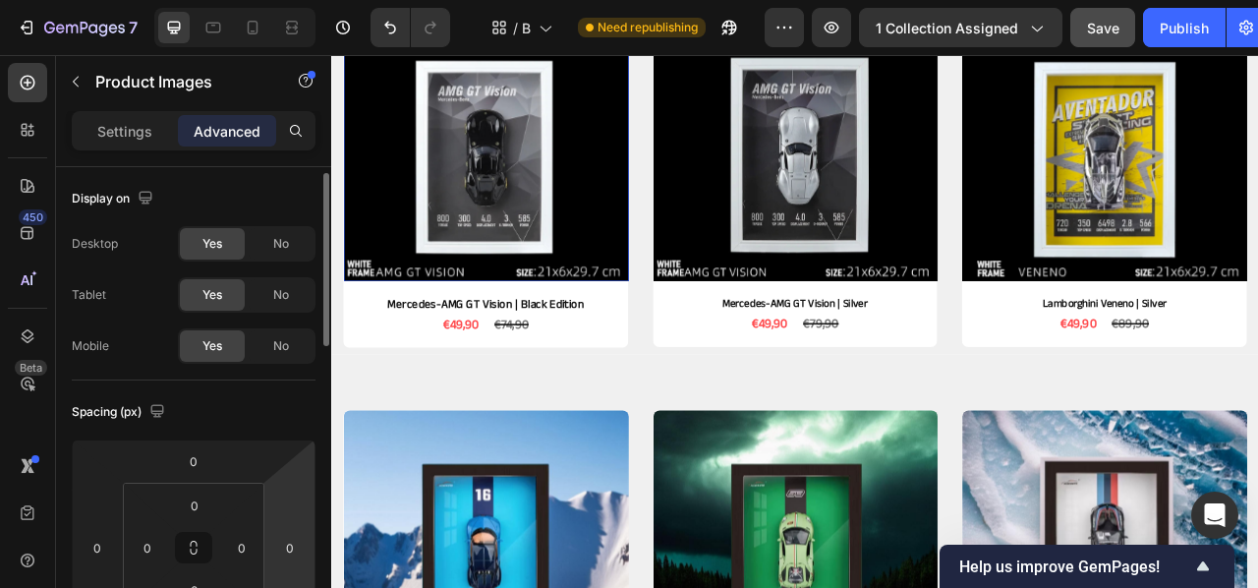
scroll to position [17, 0]
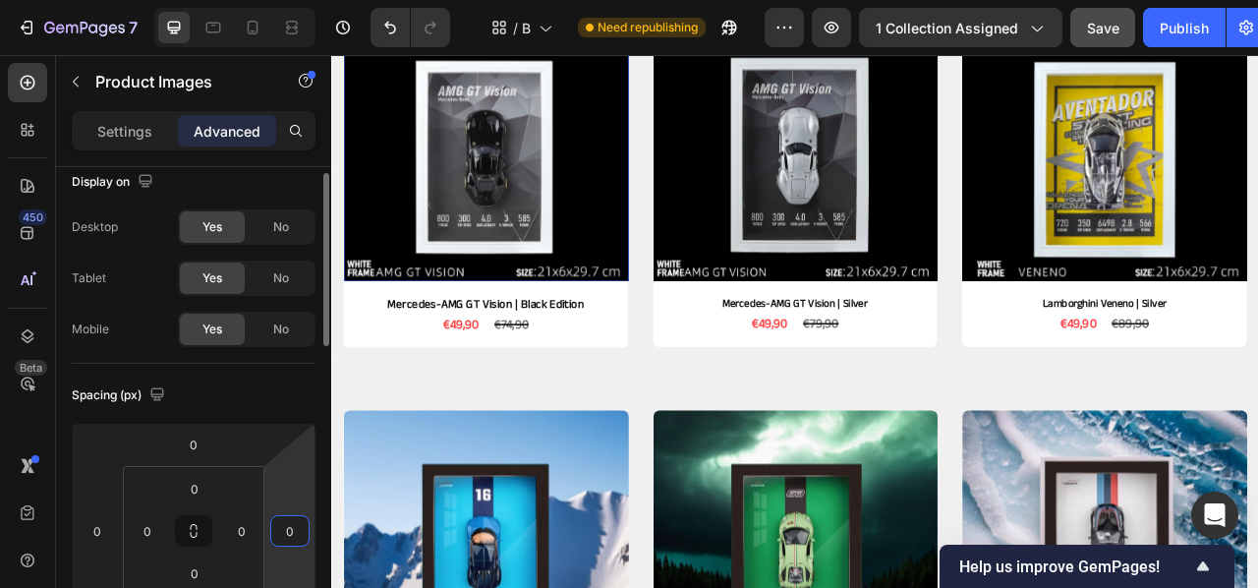
click at [288, 530] on input "0" at bounding box center [289, 530] width 29 height 29
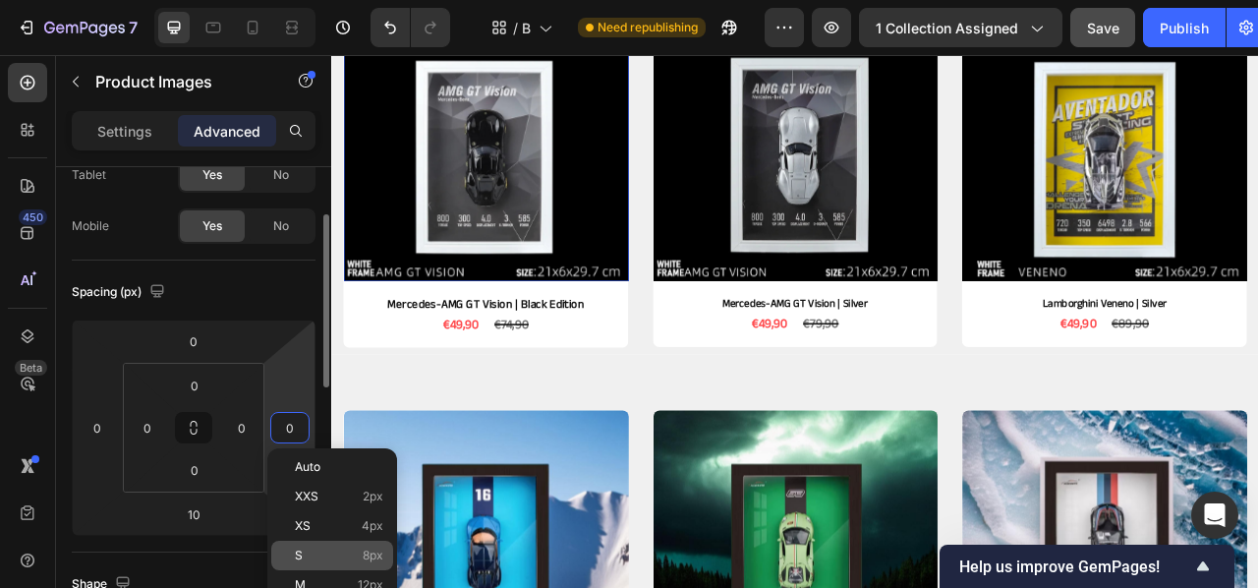
scroll to position [123, 0]
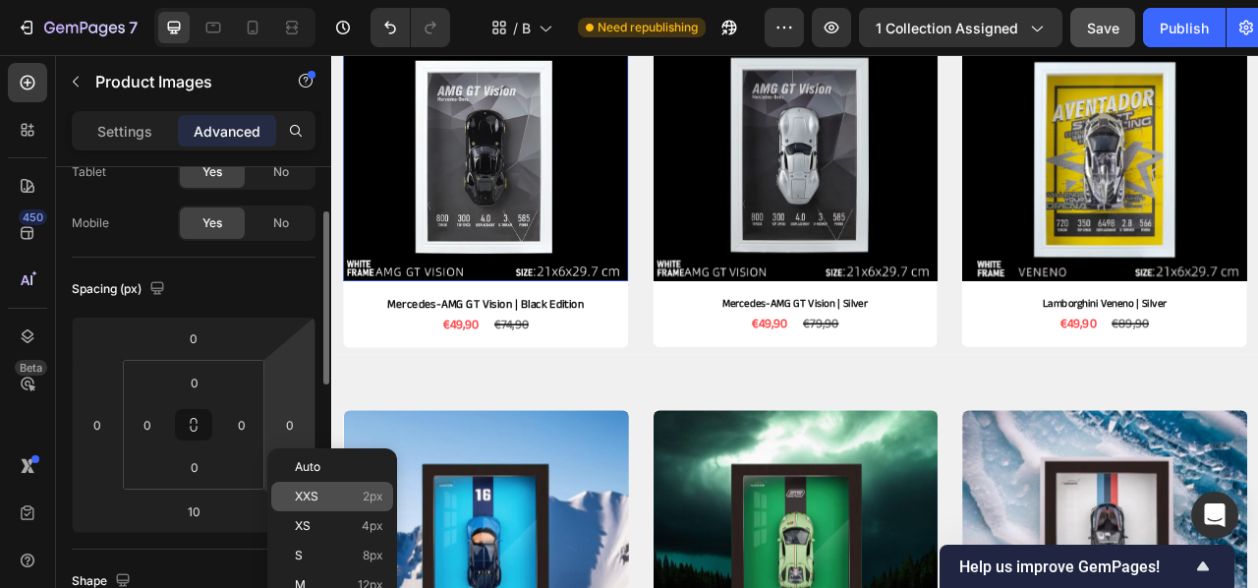
click at [327, 487] on div "XXS 2px" at bounding box center [332, 496] width 122 height 29
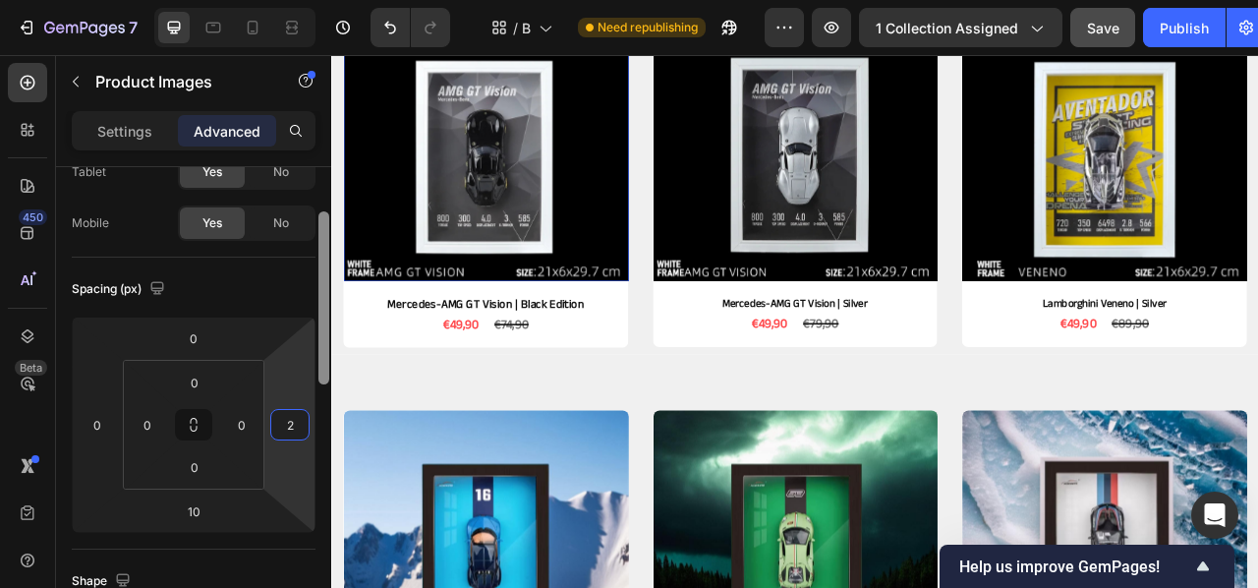
drag, startPoint x: 295, startPoint y: 424, endPoint x: 329, endPoint y: 434, distance: 36.1
click at [294, 424] on input "2" at bounding box center [289, 424] width 29 height 29
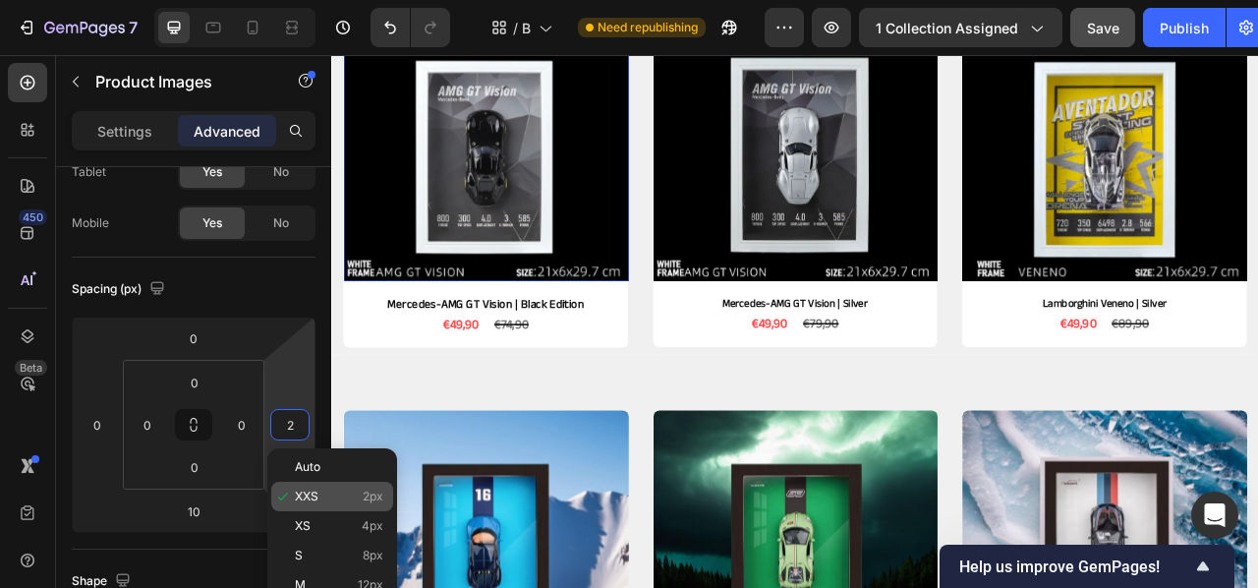
type input "0"
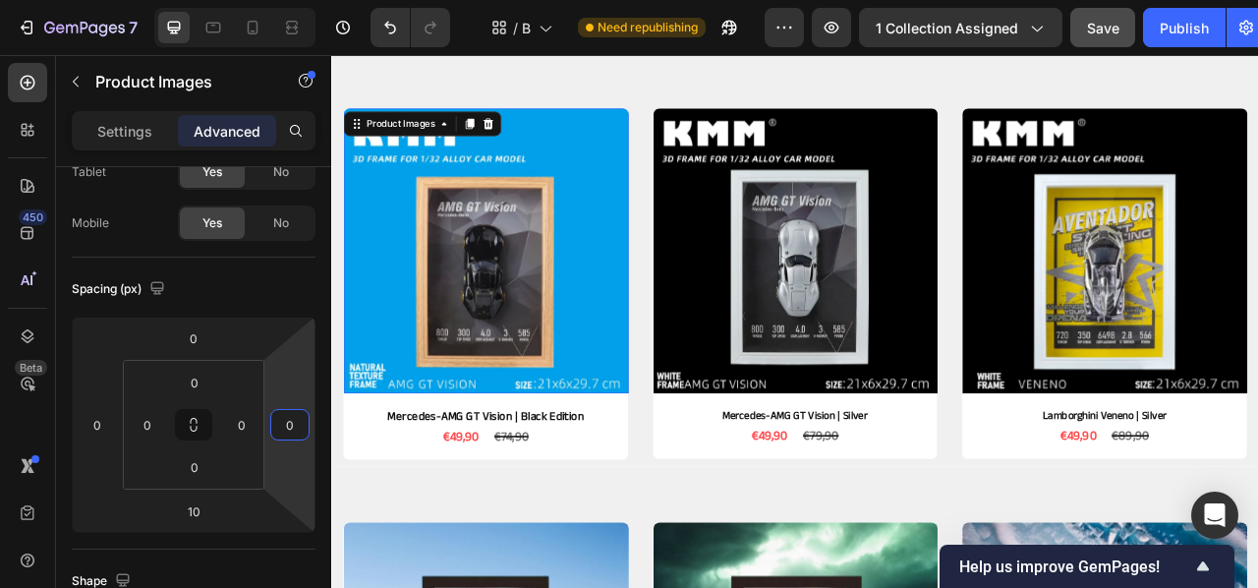
scroll to position [410, 0]
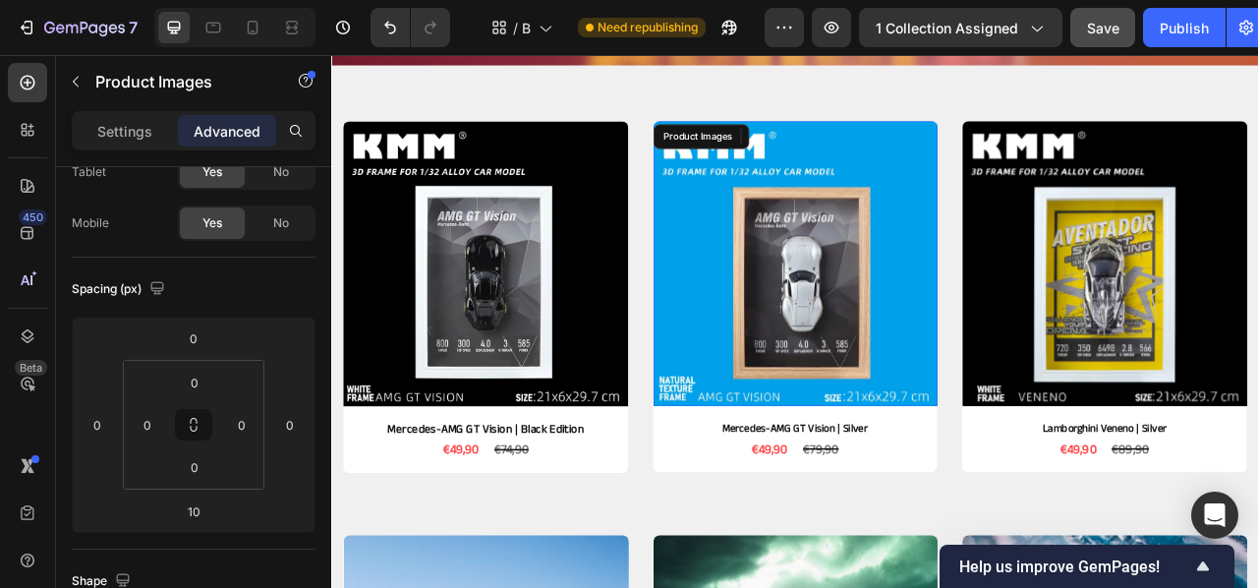
click at [775, 203] on img at bounding box center [921, 321] width 363 height 363
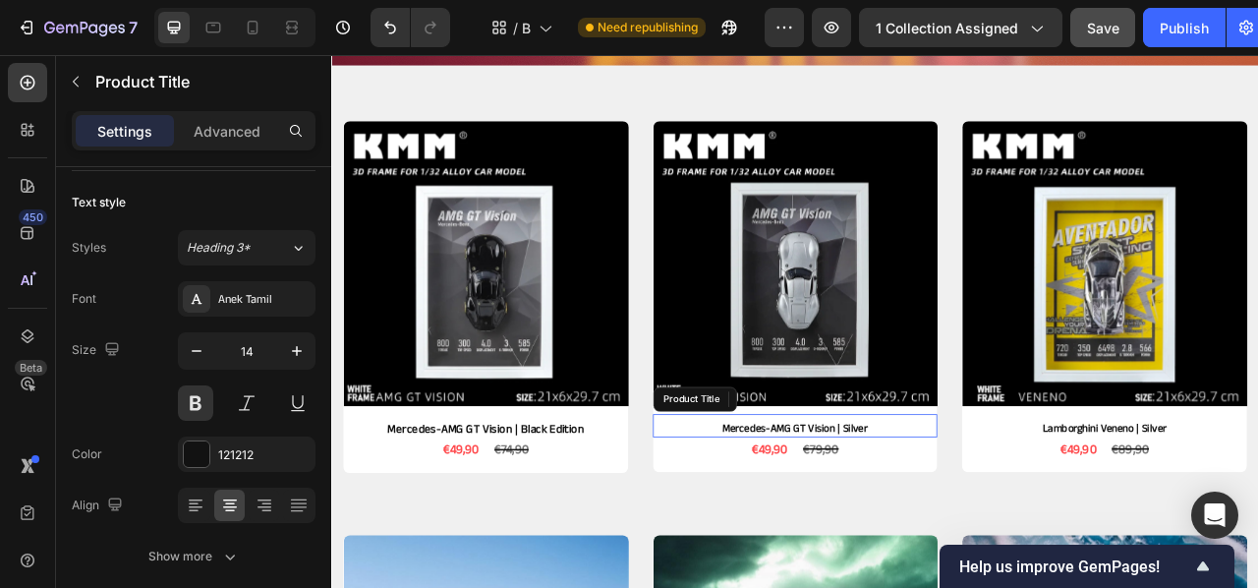
click at [758, 539] on h2 "Mercedes-AMG GT Vision | Silver" at bounding box center [921, 531] width 363 height 22
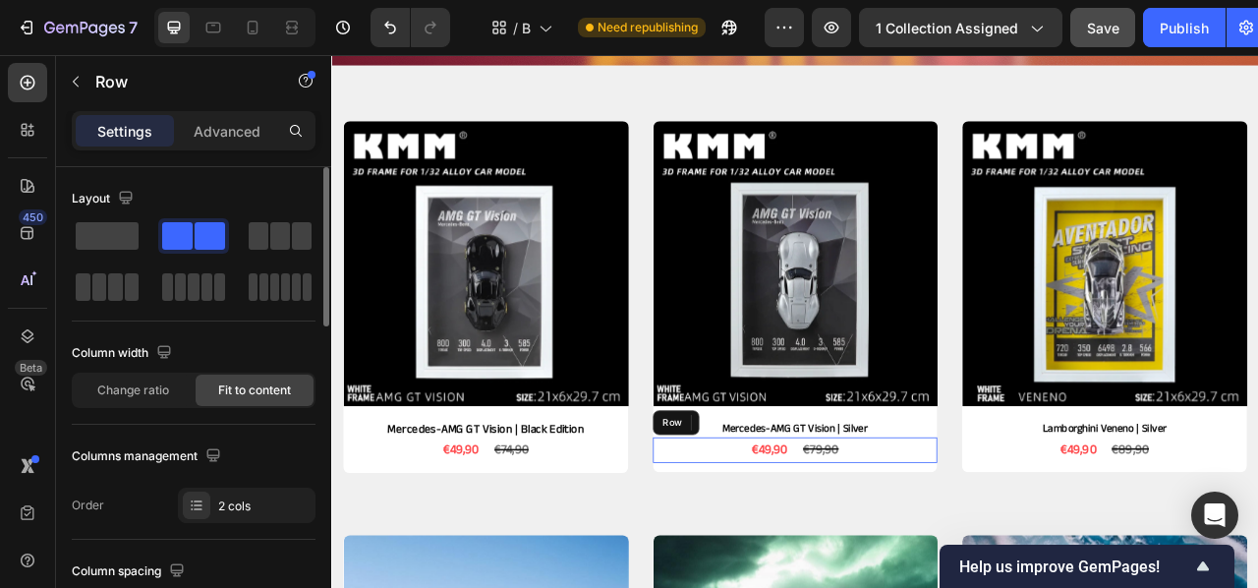
click at [757, 570] on div "€49,90 Product Price Product Price €79,90 Product Price Product Price Row" at bounding box center [921, 558] width 363 height 32
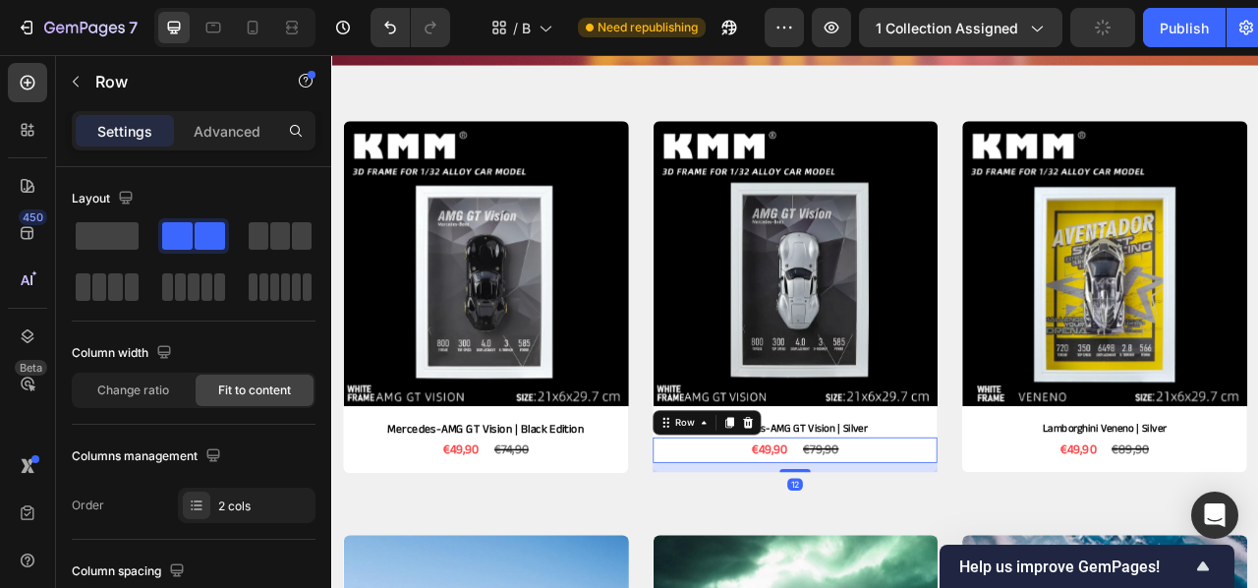
click at [780, 556] on div "€49,90 Product Price Product Price €79,90 Product Price Product Price Row 12" at bounding box center [921, 558] width 363 height 32
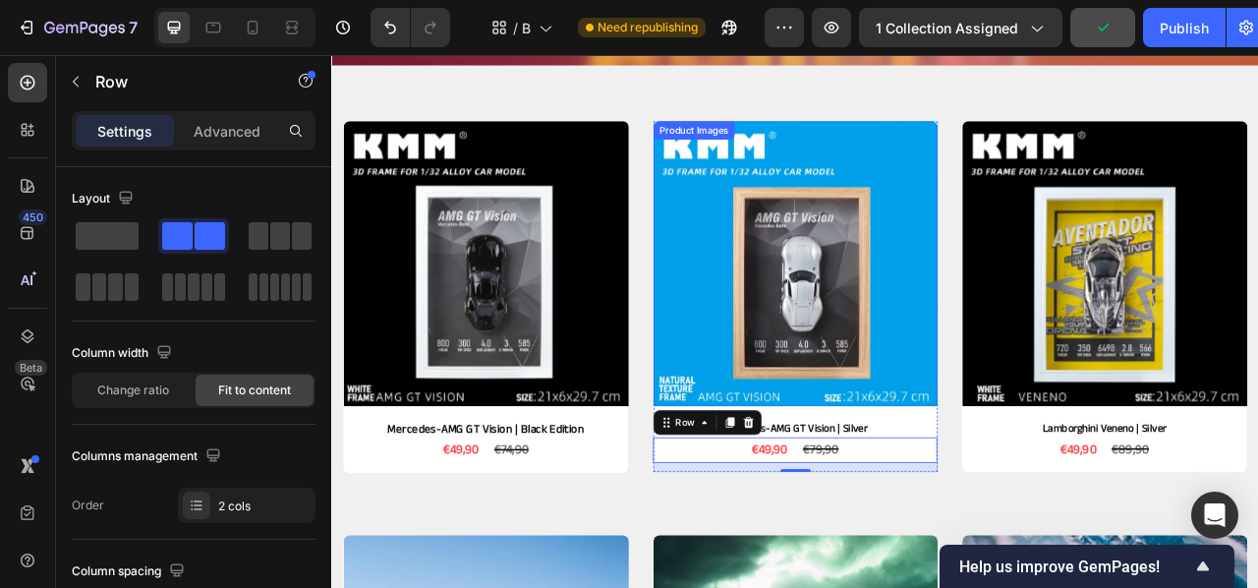
click at [746, 402] on img at bounding box center [921, 321] width 363 height 363
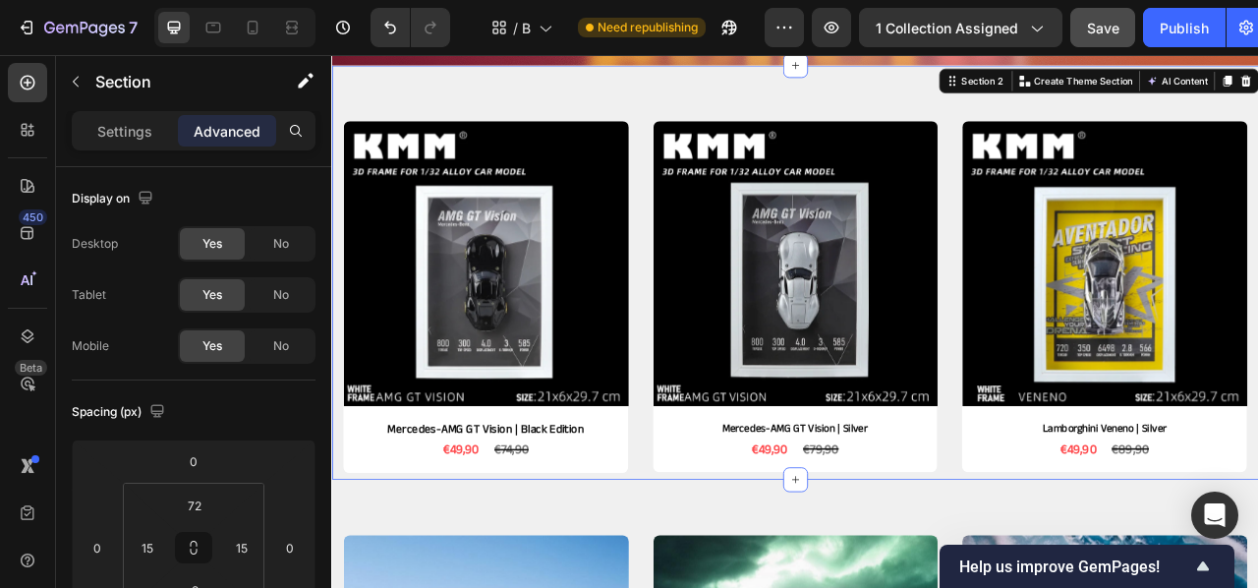
click at [731, 402] on div "Product Images Mercedes-AMG GT Vision | Black Edition Product Title €49,90 Prod…" at bounding box center [920, 332] width 1179 height 527
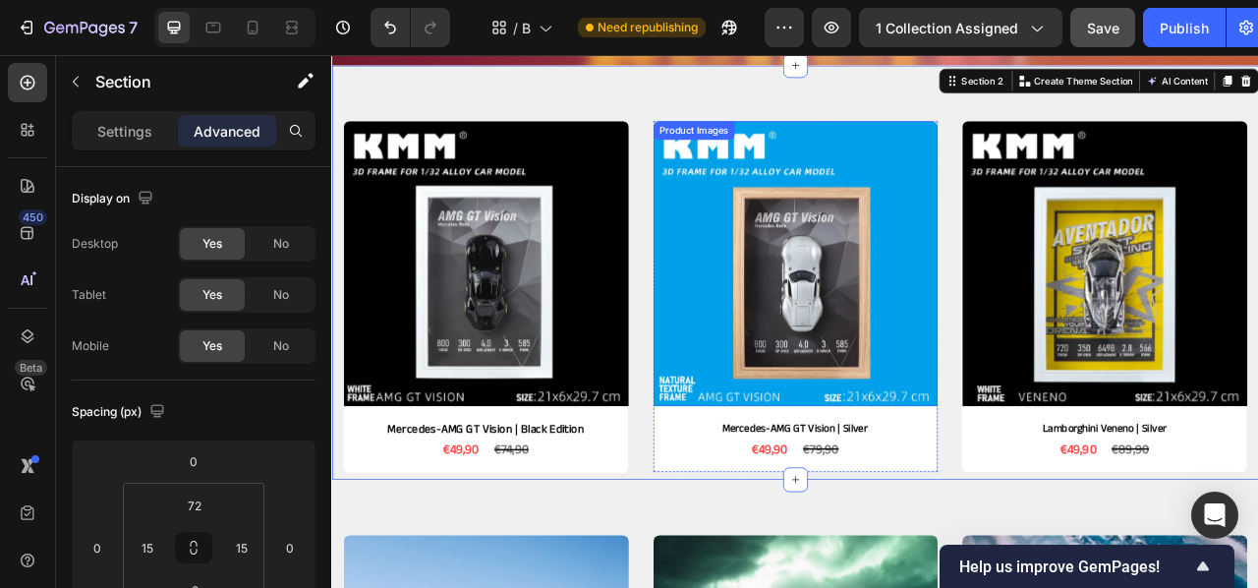
click at [741, 400] on img at bounding box center [921, 321] width 363 height 363
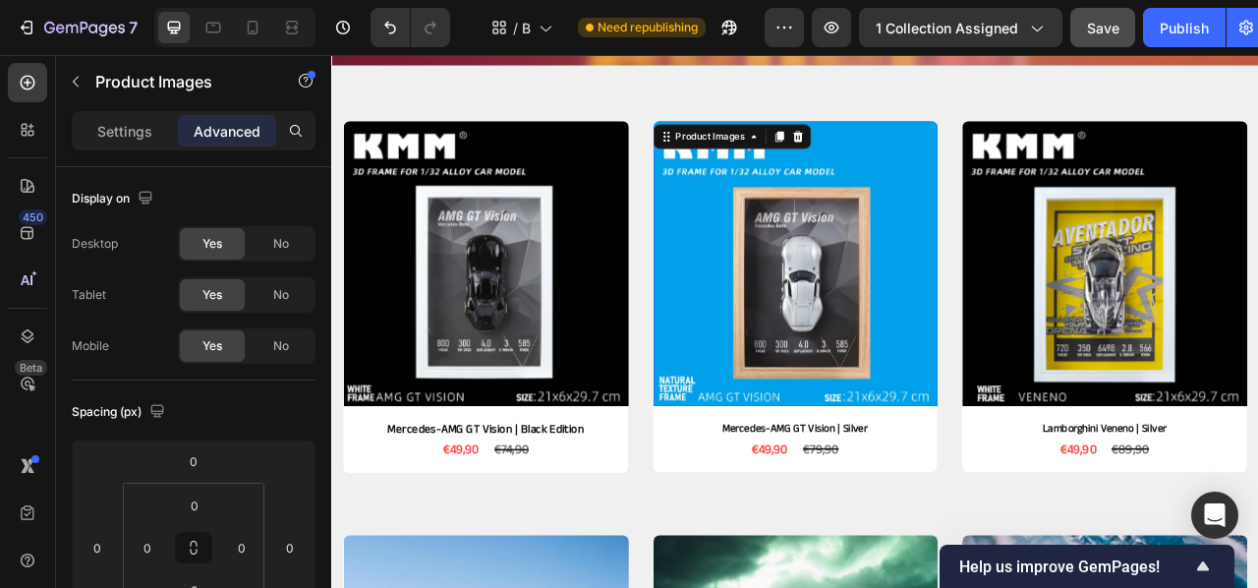
scroll to position [413, 0]
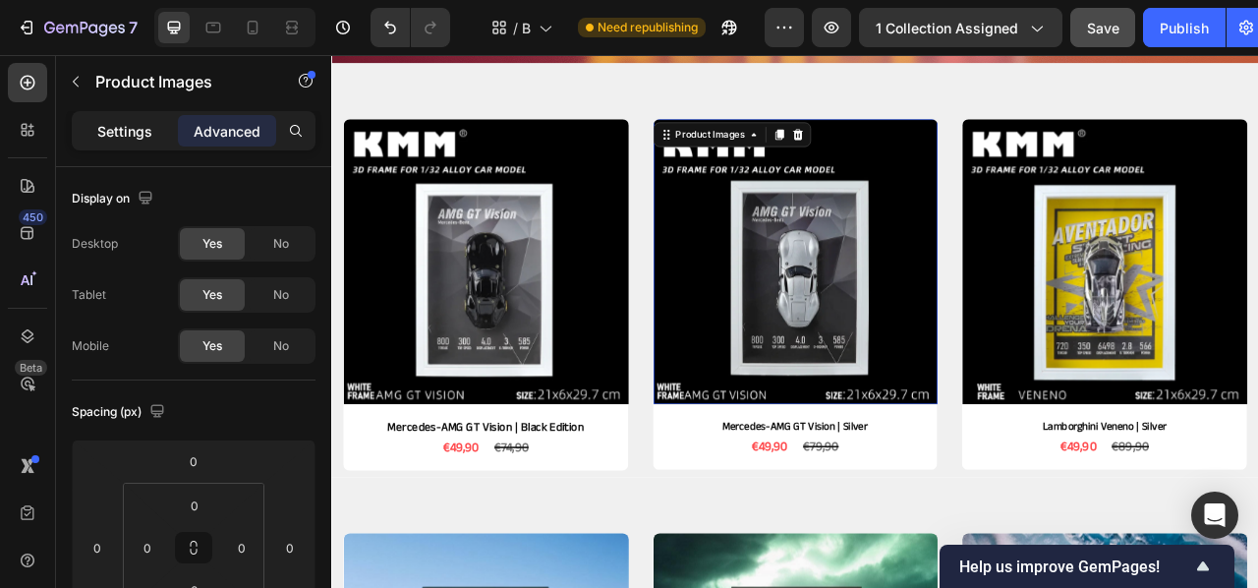
click at [100, 139] on p "Settings" at bounding box center [124, 131] width 55 height 21
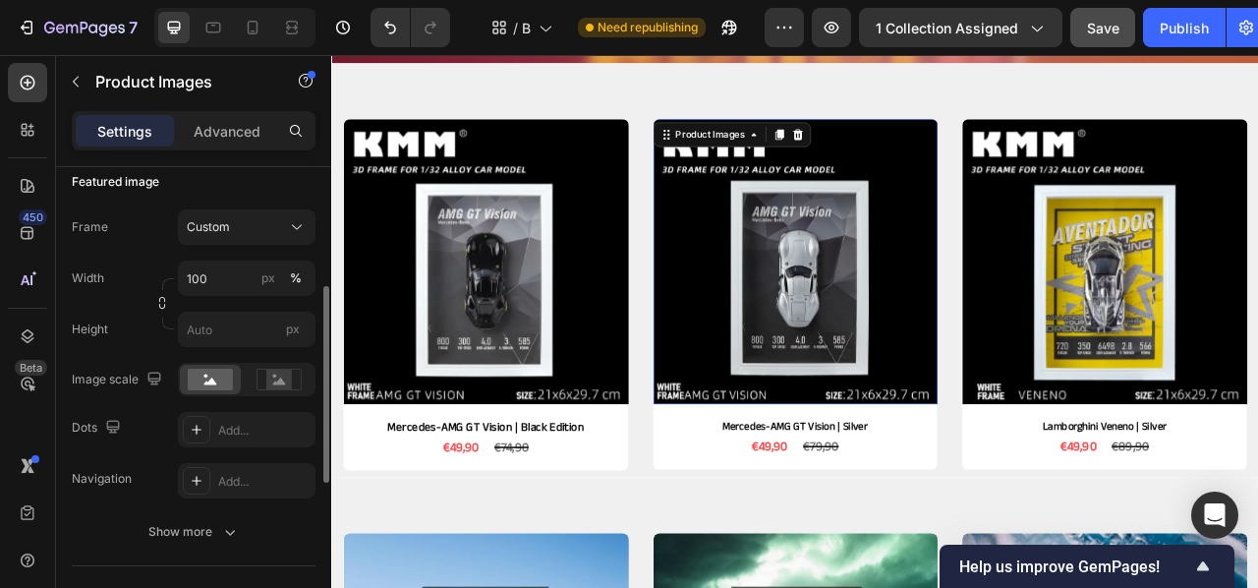
scroll to position [284, 0]
click at [214, 277] on input "100" at bounding box center [247, 275] width 138 height 35
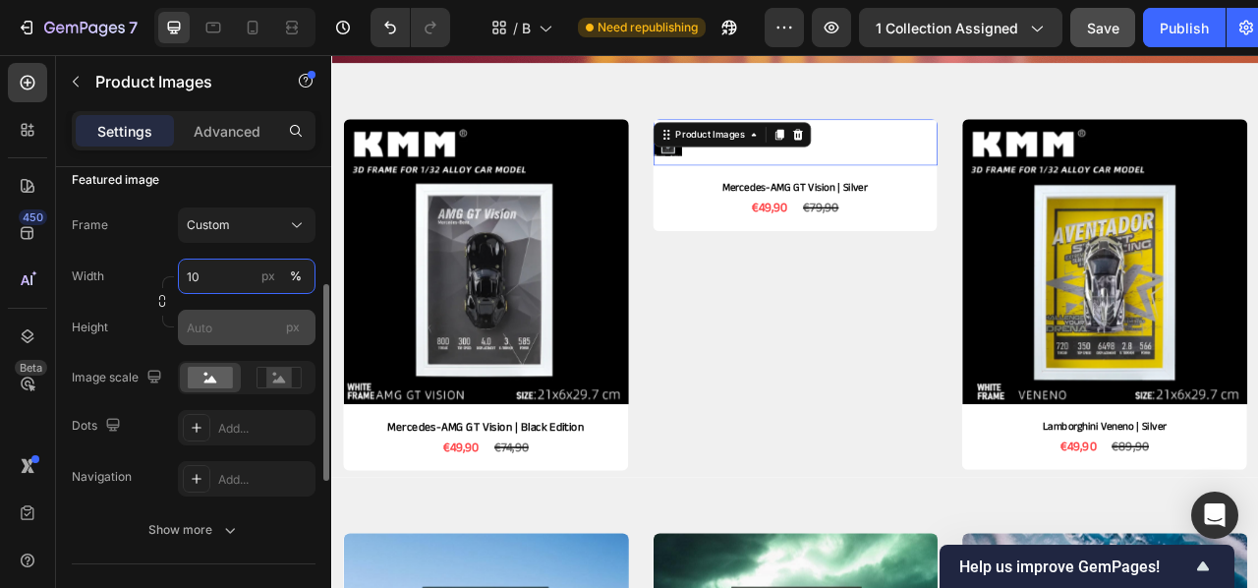
type input "100"
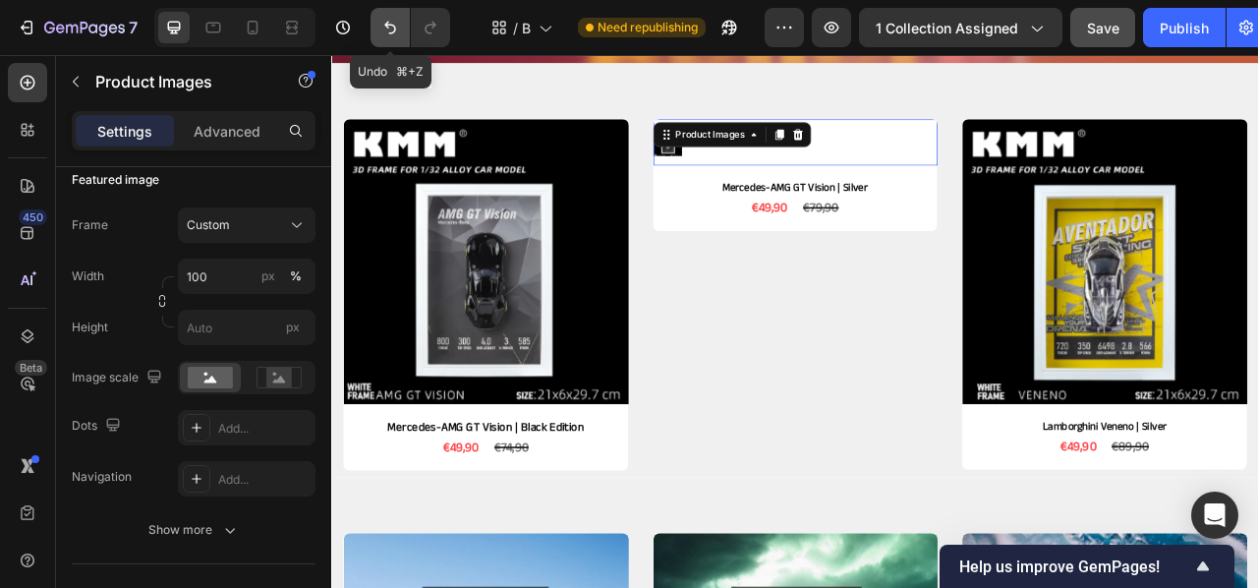
click at [392, 25] on icon "Undo/Redo" at bounding box center [390, 28] width 12 height 13
click at [397, 27] on icon "Undo/Redo" at bounding box center [390, 28] width 20 height 20
click at [398, 30] on icon "Undo/Redo" at bounding box center [390, 28] width 20 height 20
click at [398, 29] on icon "Undo/Redo" at bounding box center [390, 28] width 20 height 20
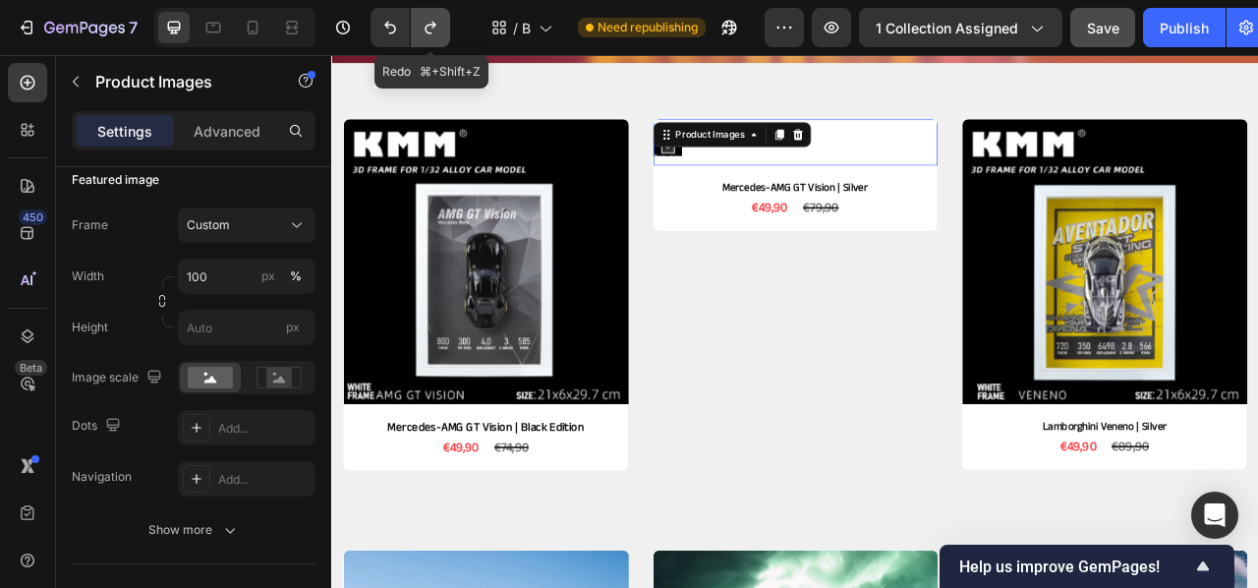
click at [430, 23] on icon "Undo/Redo" at bounding box center [431, 28] width 20 height 20
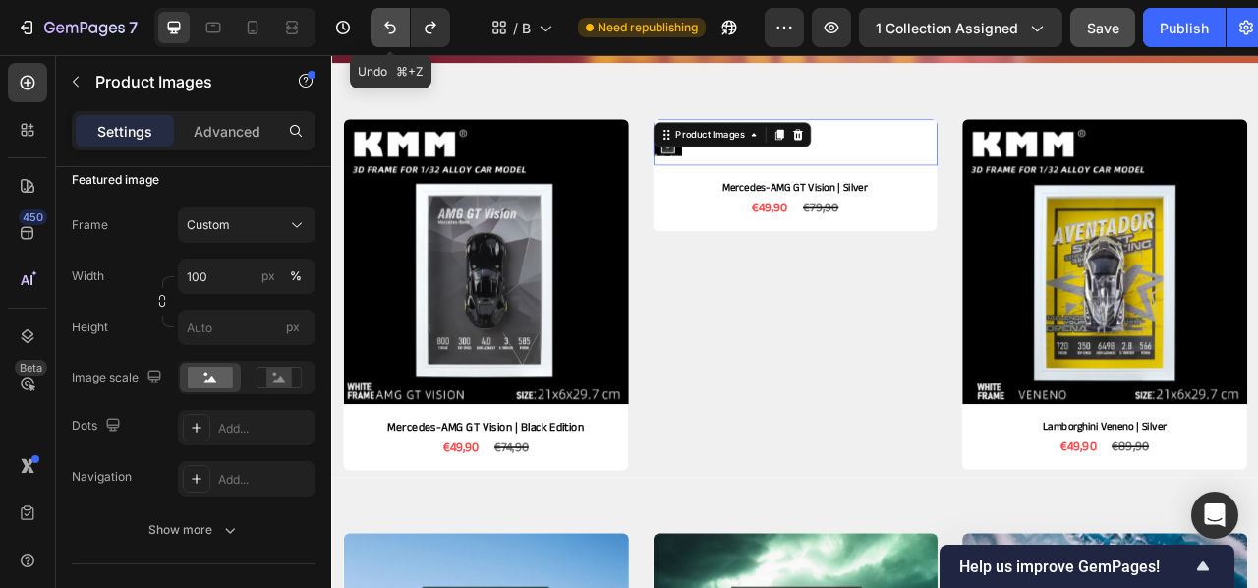
click at [387, 18] on icon "Undo/Redo" at bounding box center [390, 28] width 20 height 20
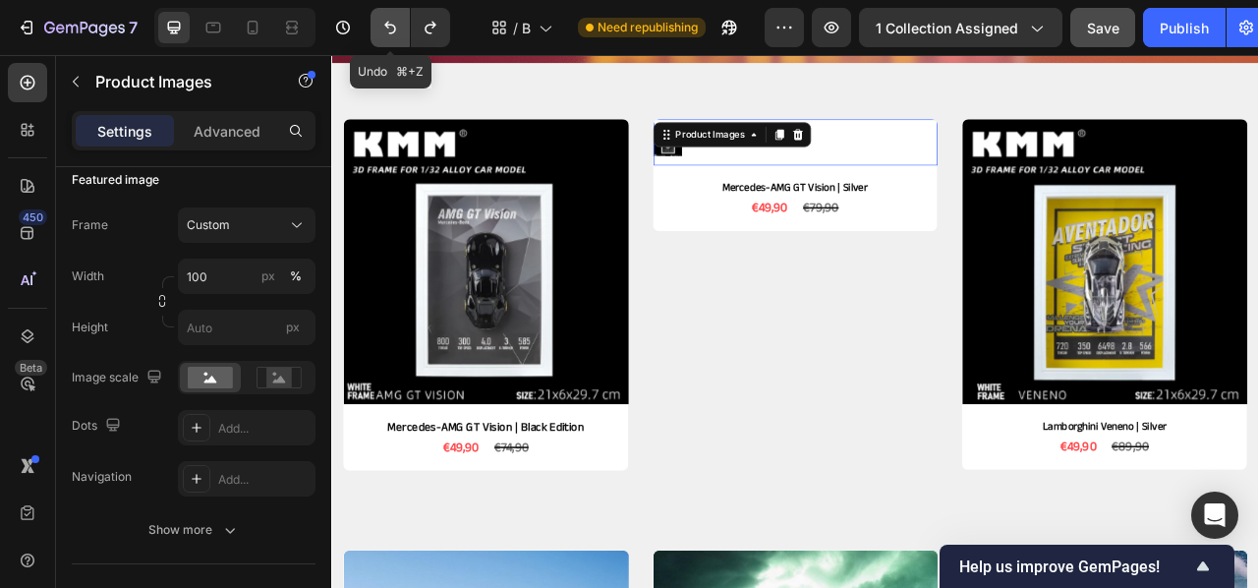
click at [387, 18] on icon "Undo/Redo" at bounding box center [390, 28] width 20 height 20
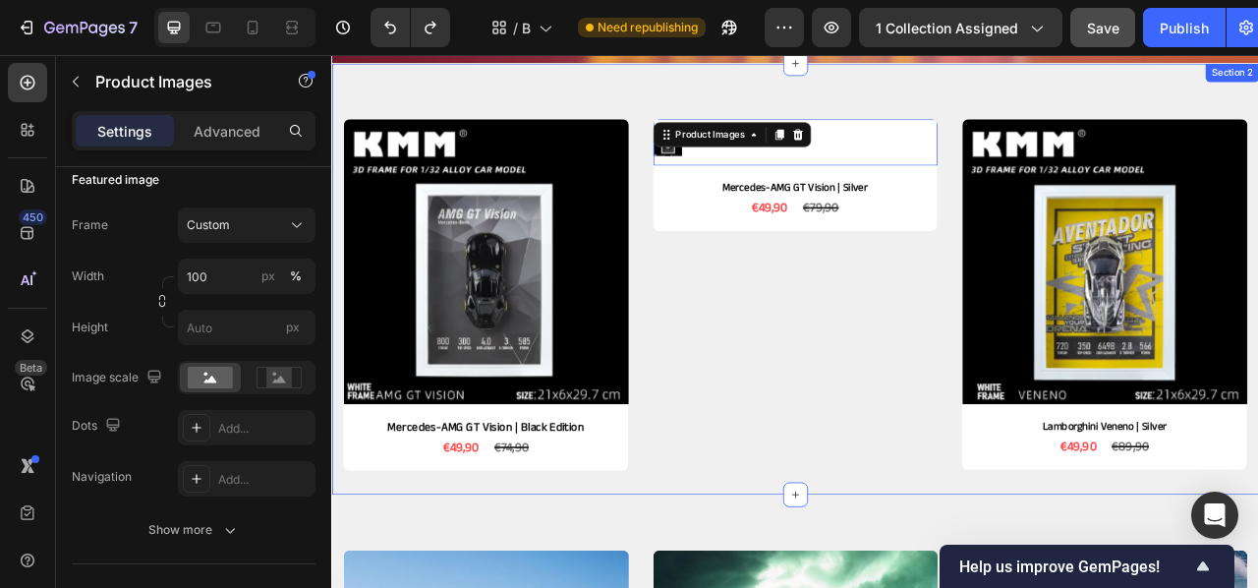
click at [883, 403] on div "Product Images 10 Mercedes-AMG GT Vision | Silver Product Title €49,90 Product …" at bounding box center [921, 364] width 363 height 454
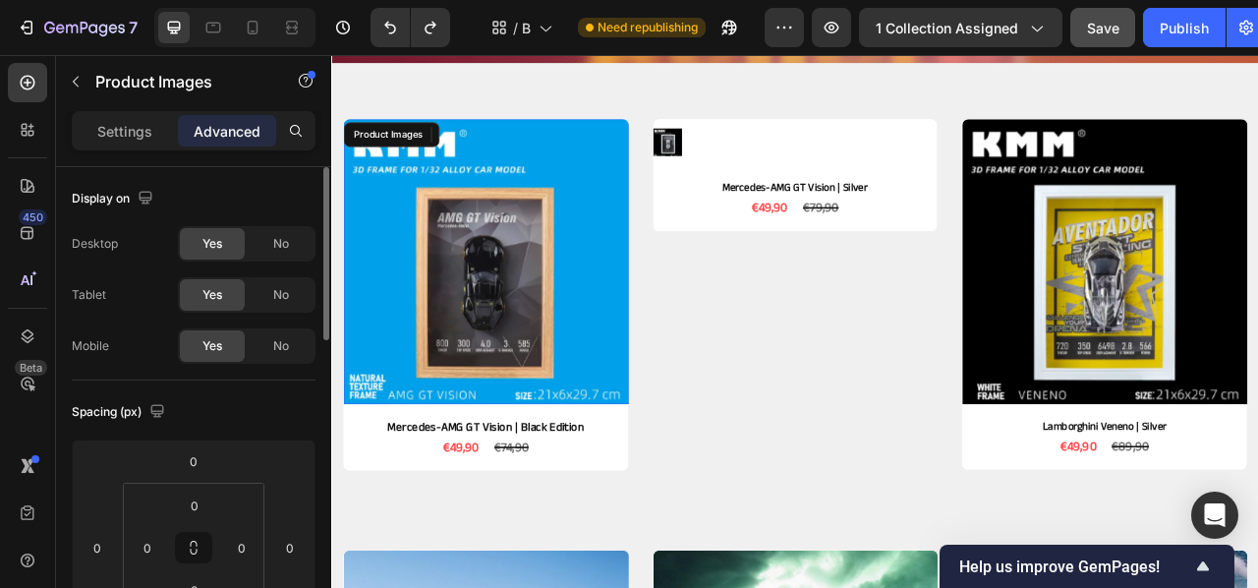
drag, startPoint x: 546, startPoint y: 354, endPoint x: 609, endPoint y: 338, distance: 65.8
click at [546, 354] on img at bounding box center [527, 318] width 363 height 363
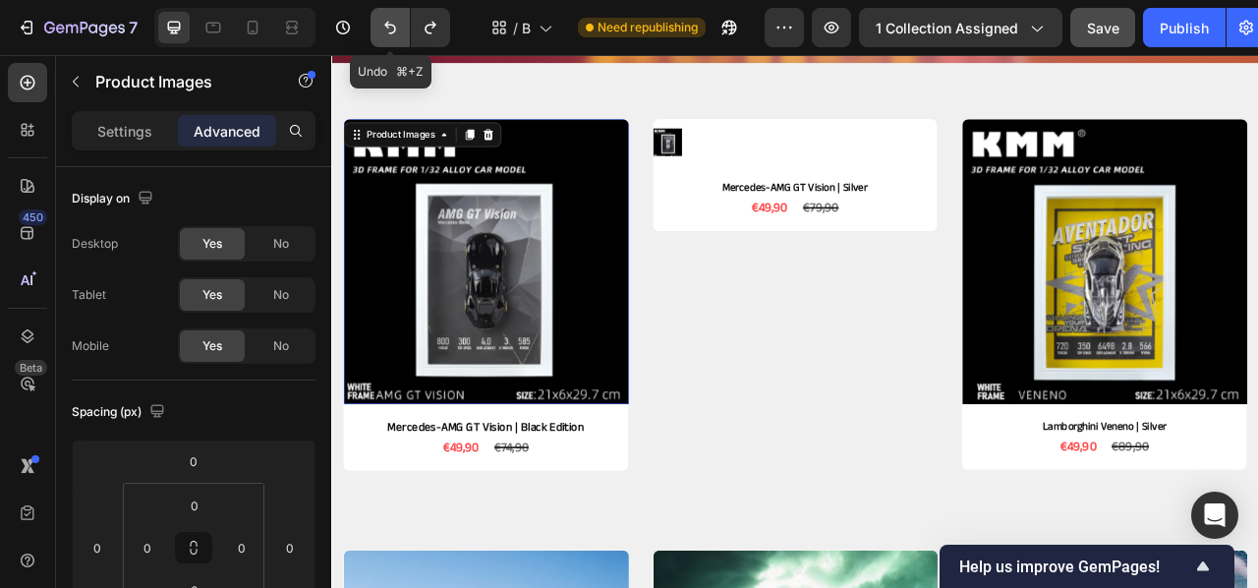
click at [398, 29] on icon "Undo/Redo" at bounding box center [390, 28] width 20 height 20
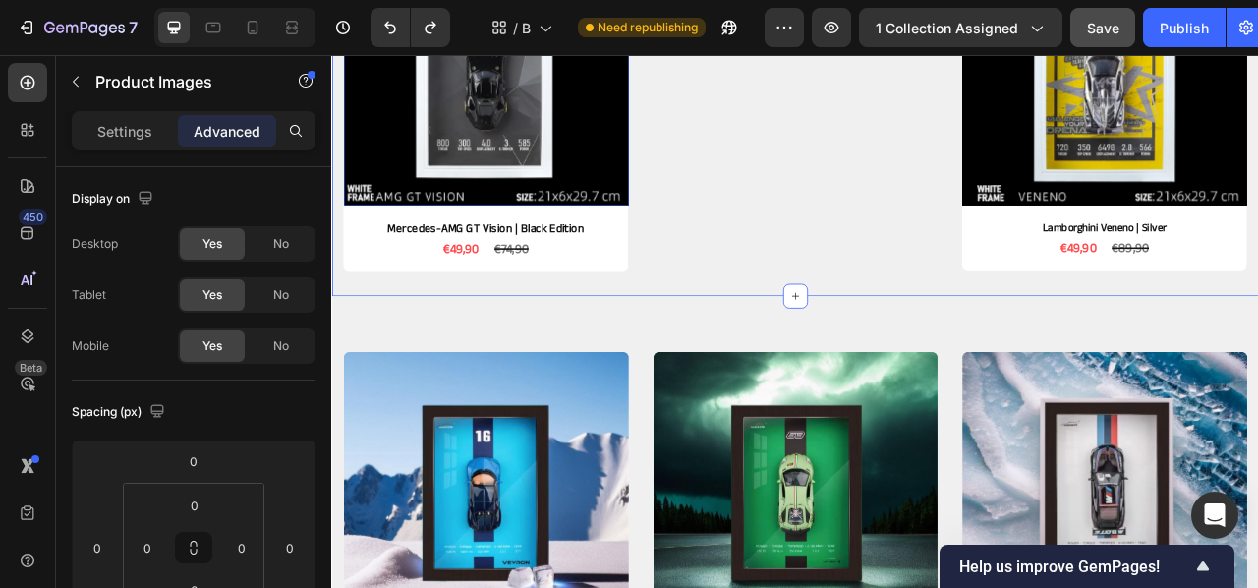
scroll to position [673, 0]
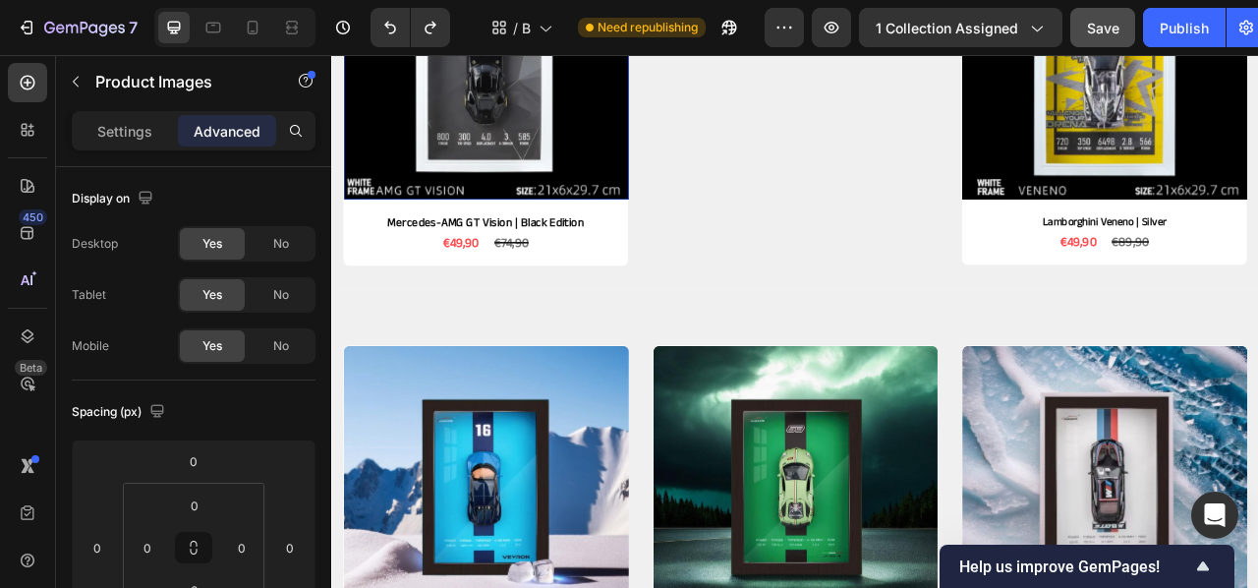
click at [367, 29] on div at bounding box center [406, 27] width 87 height 39
click at [385, 29] on icon "Undo/Redo" at bounding box center [390, 28] width 20 height 20
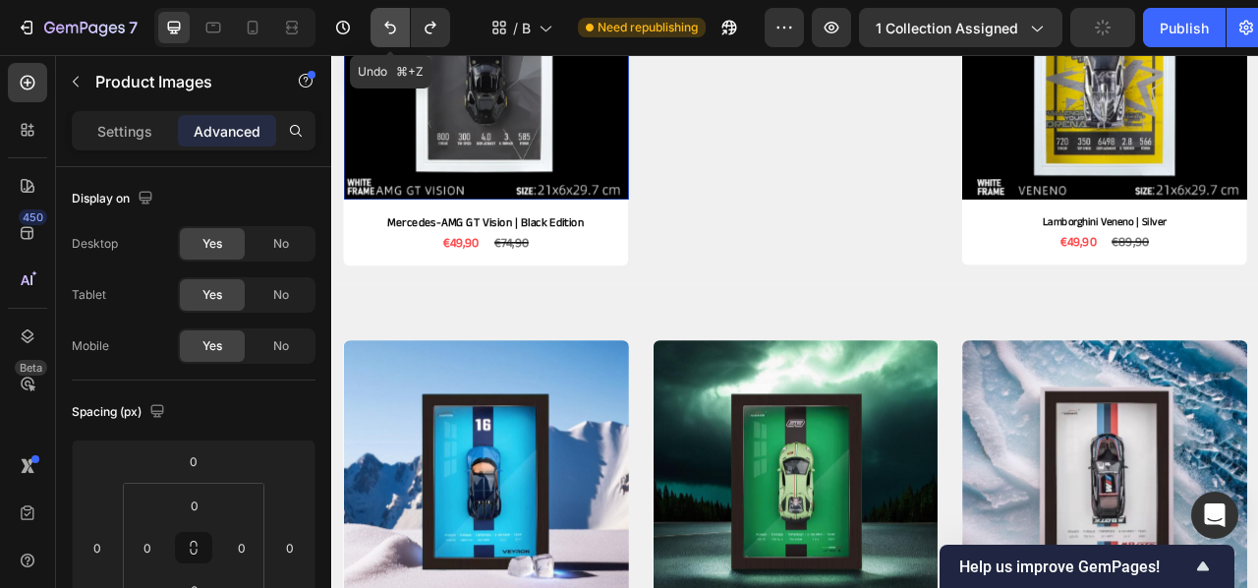
click at [385, 29] on icon "Undo/Redo" at bounding box center [390, 28] width 20 height 20
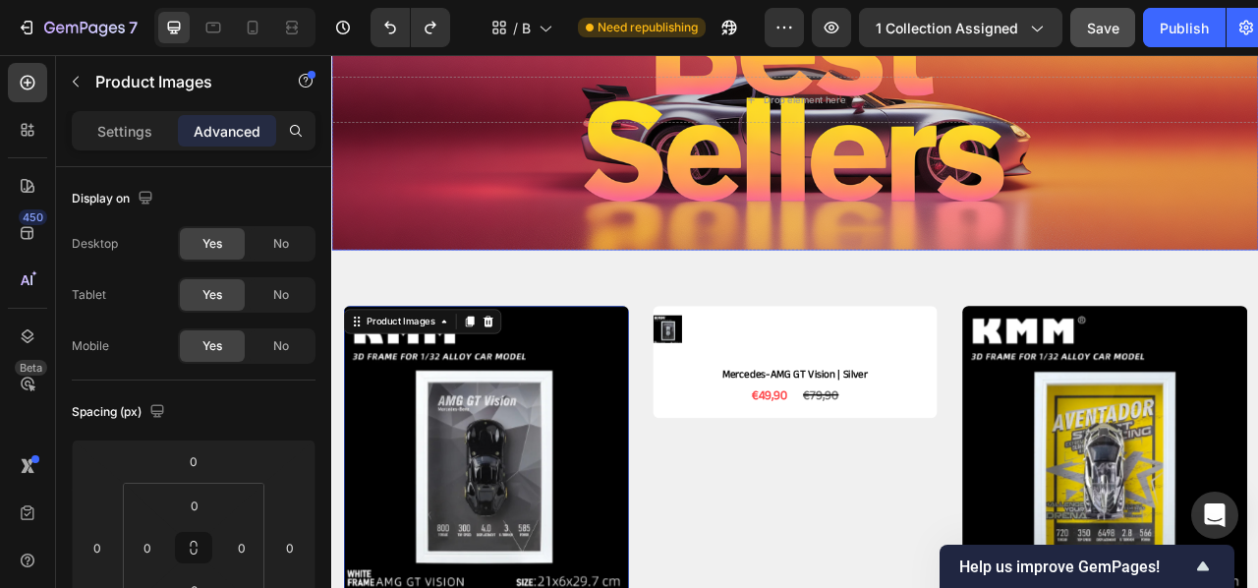
scroll to position [160, 0]
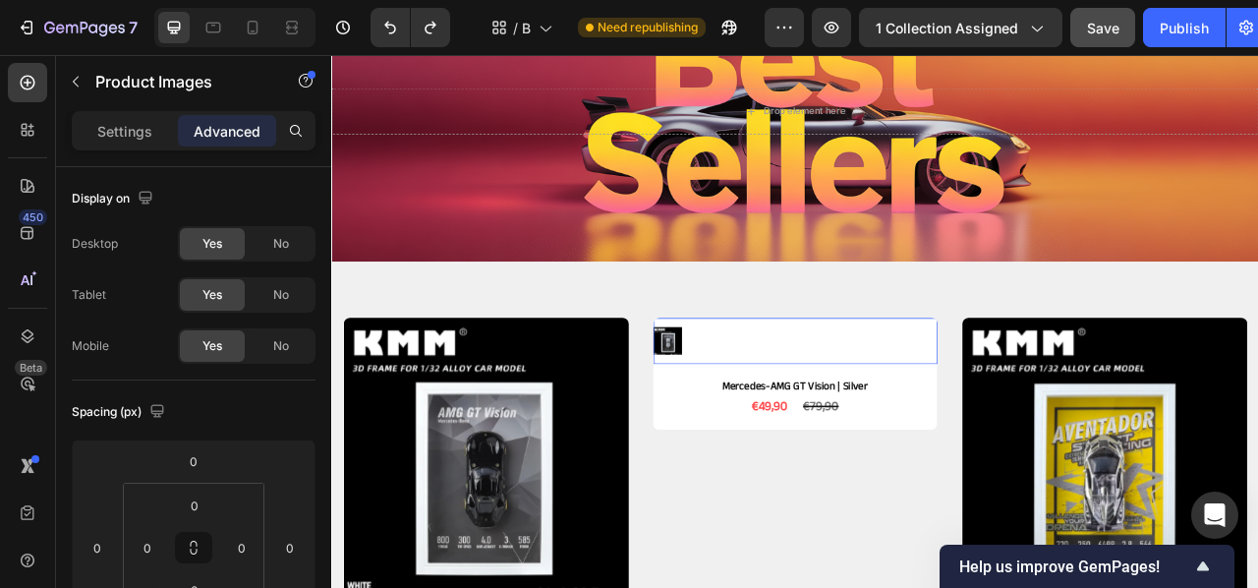
click at [785, 418] on div at bounding box center [921, 419] width 363 height 36
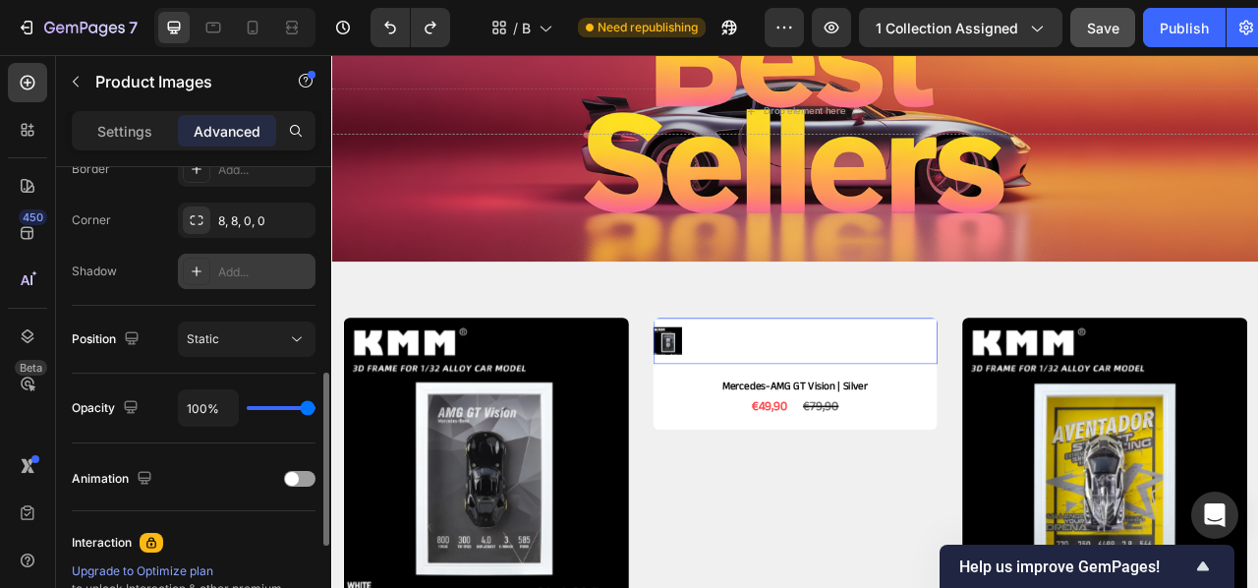
scroll to position [583, 0]
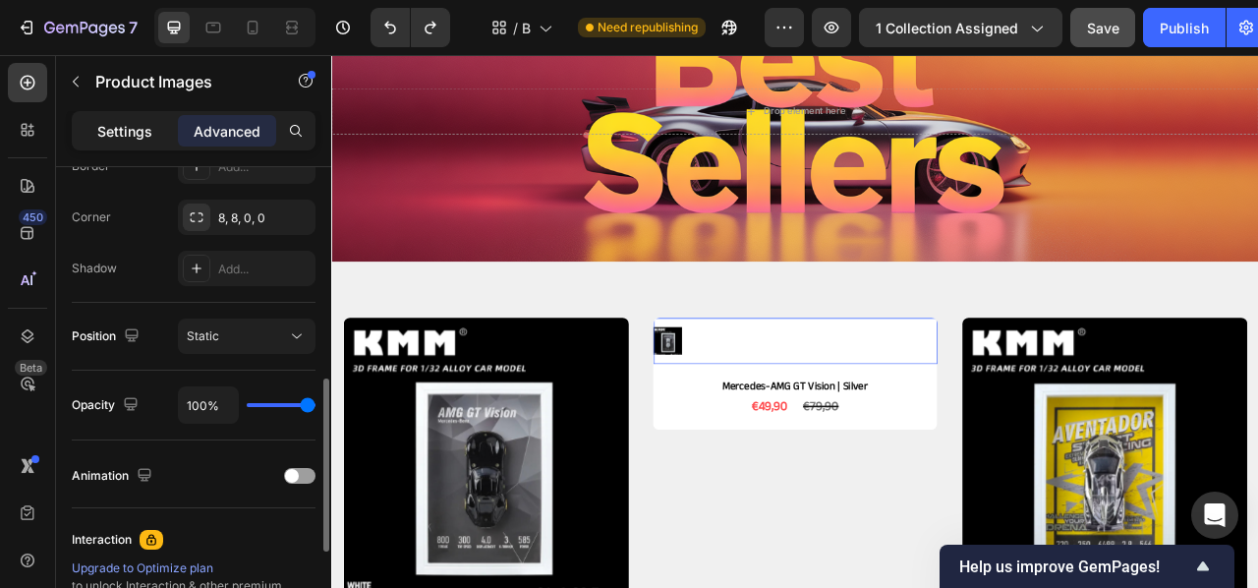
click at [136, 130] on p "Settings" at bounding box center [124, 131] width 55 height 21
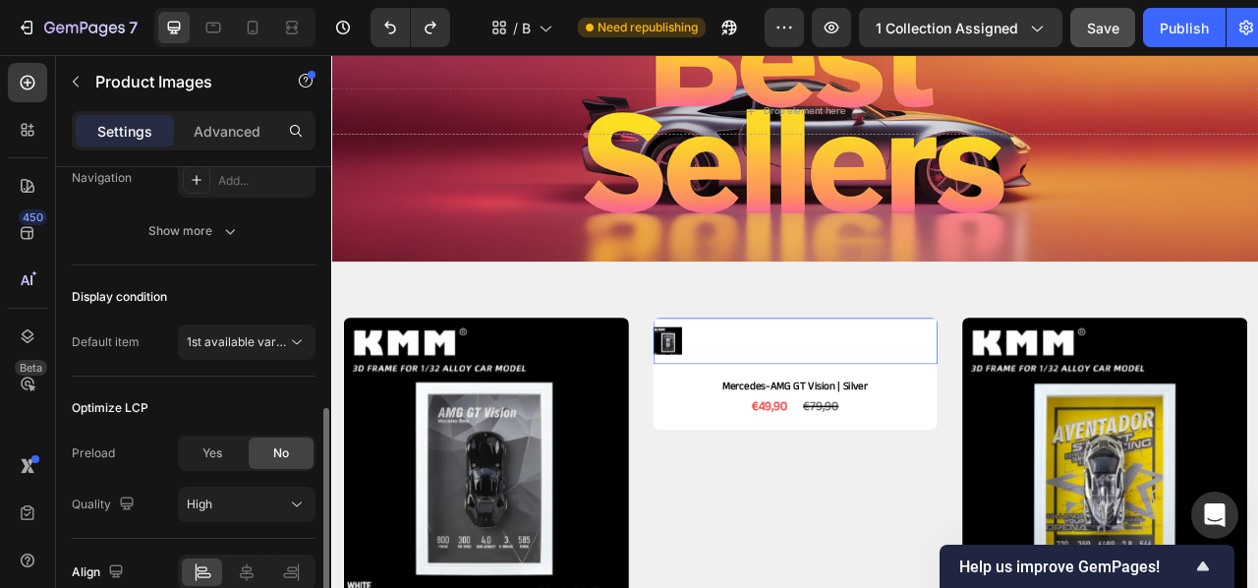
scroll to position [679, 0]
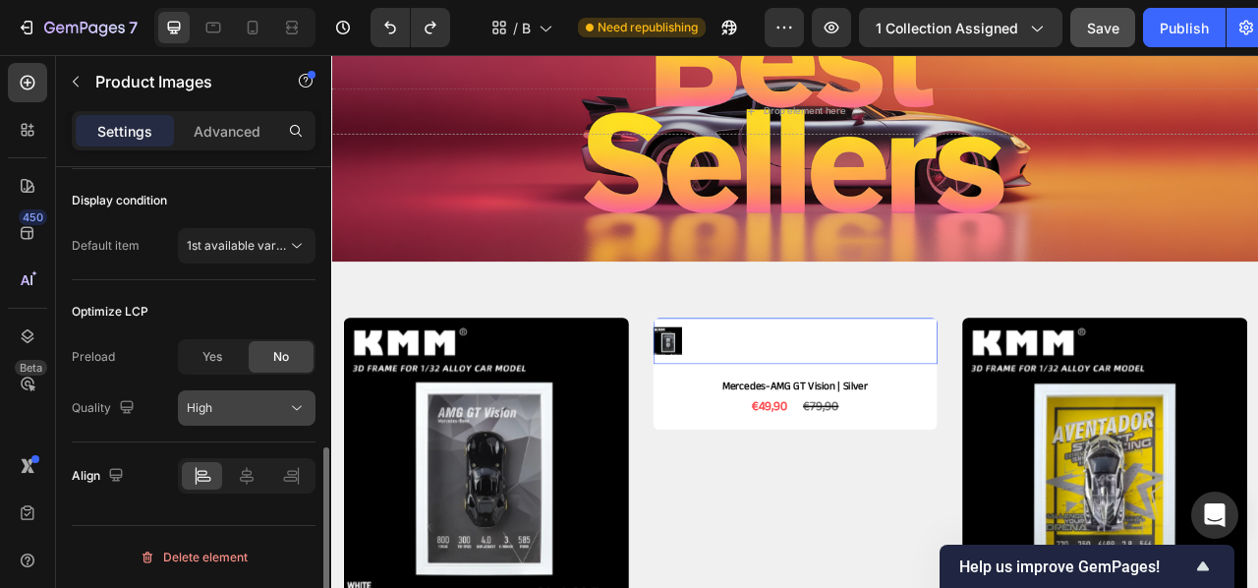
click at [275, 416] on div "High" at bounding box center [237, 408] width 100 height 18
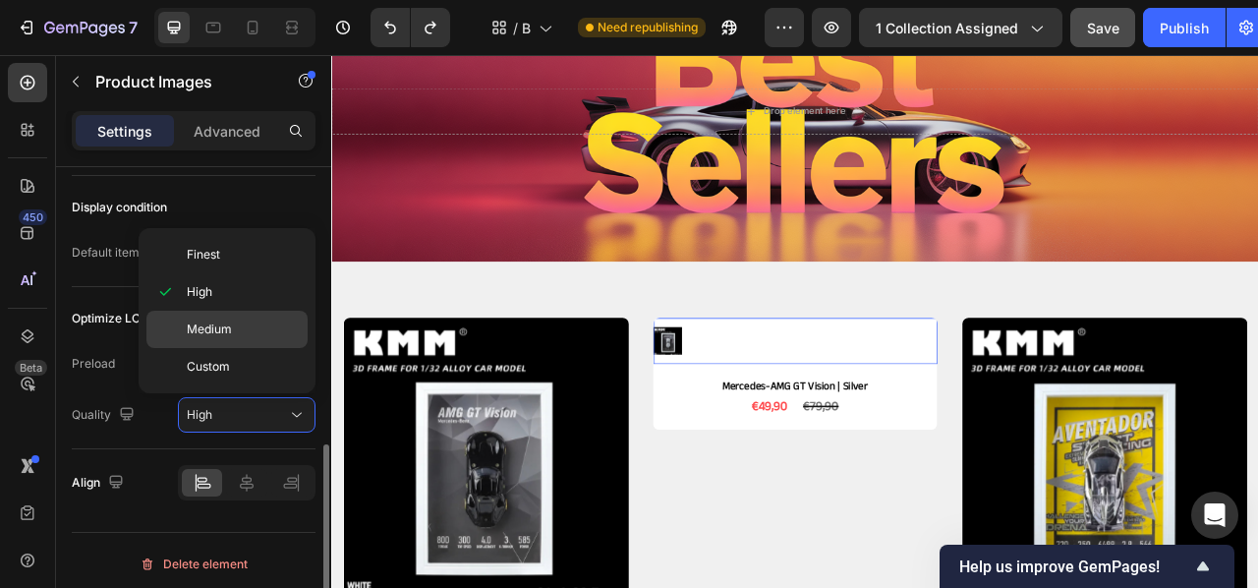
scroll to position [666, 0]
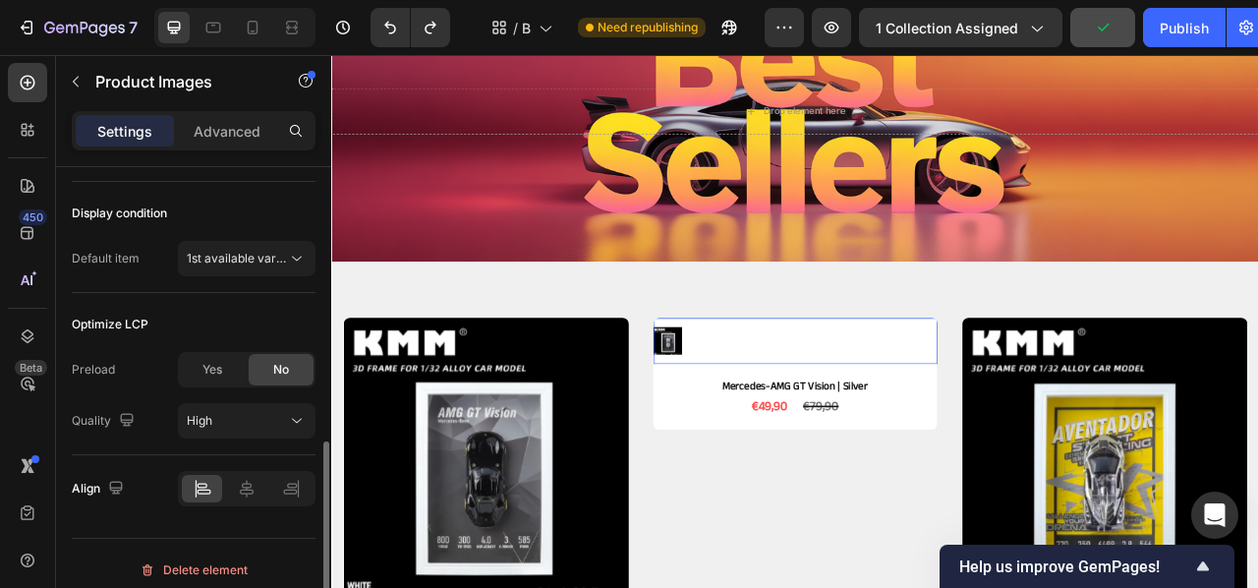
click at [117, 201] on div "Display condition" at bounding box center [194, 213] width 244 height 31
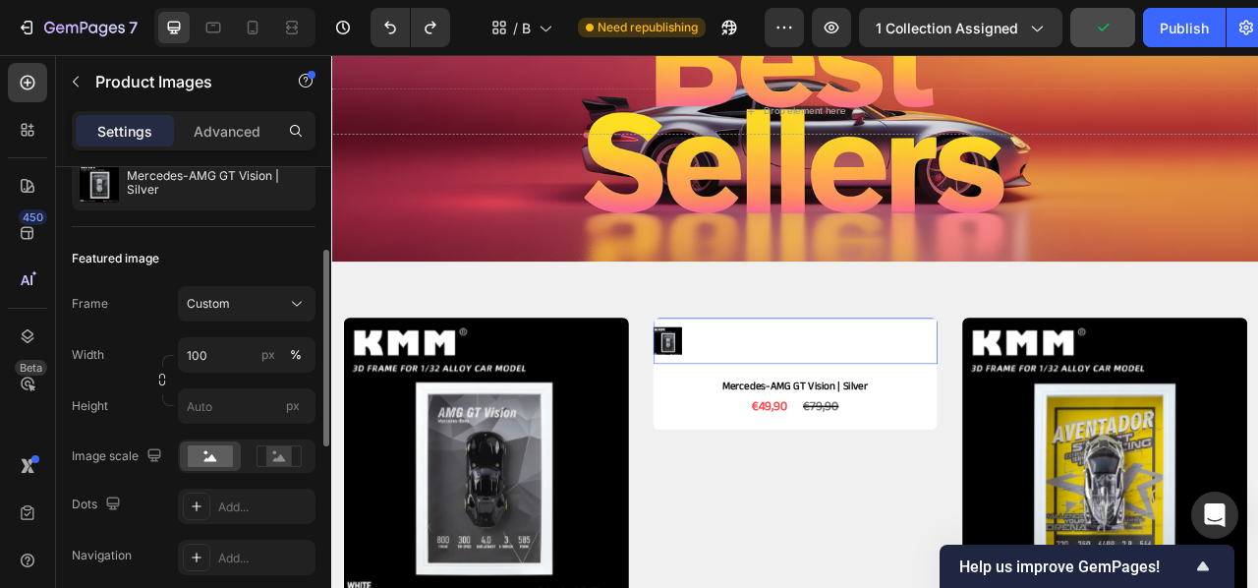
scroll to position [204, 0]
click at [214, 361] on input "100" at bounding box center [247, 355] width 138 height 35
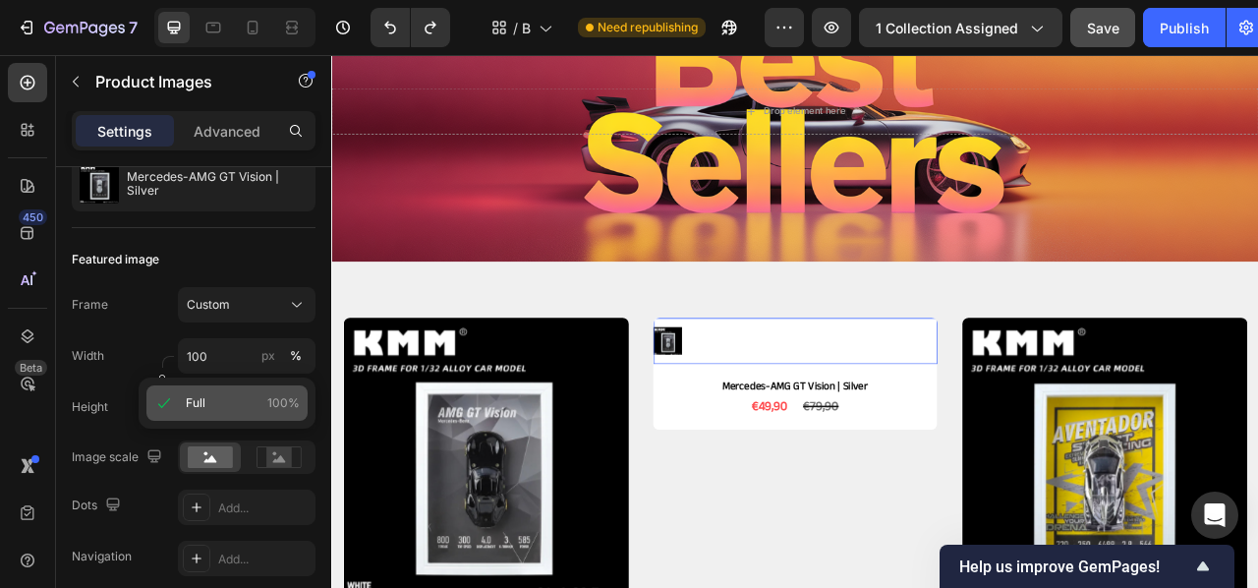
click at [229, 394] on p "Full 100%" at bounding box center [243, 403] width 114 height 18
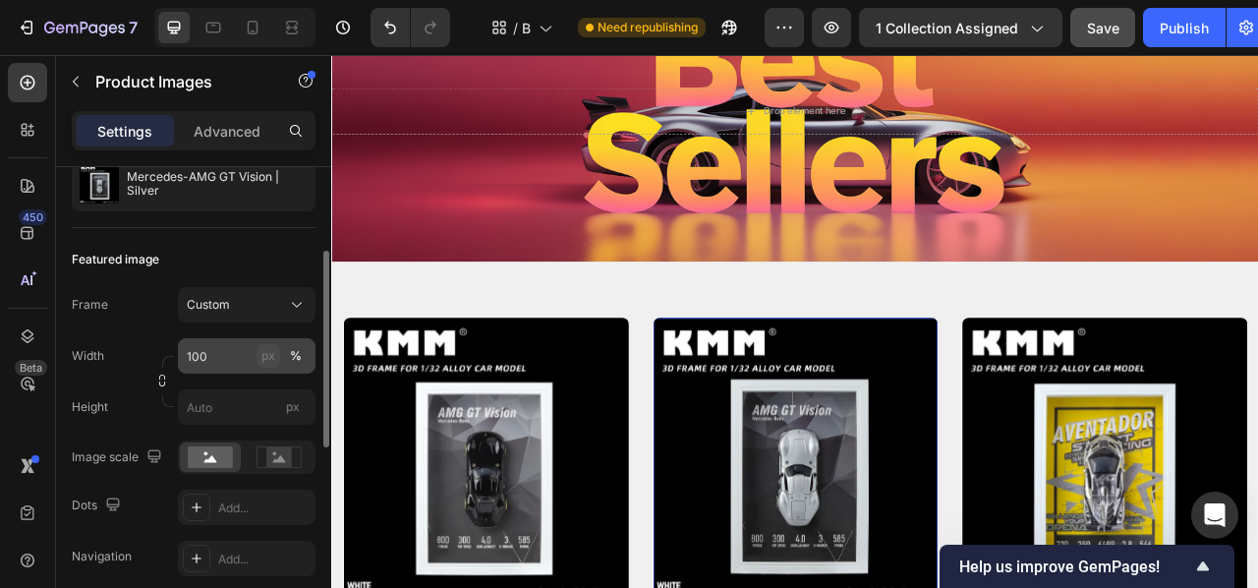
click at [272, 360] on div "px" at bounding box center [268, 356] width 14 height 18
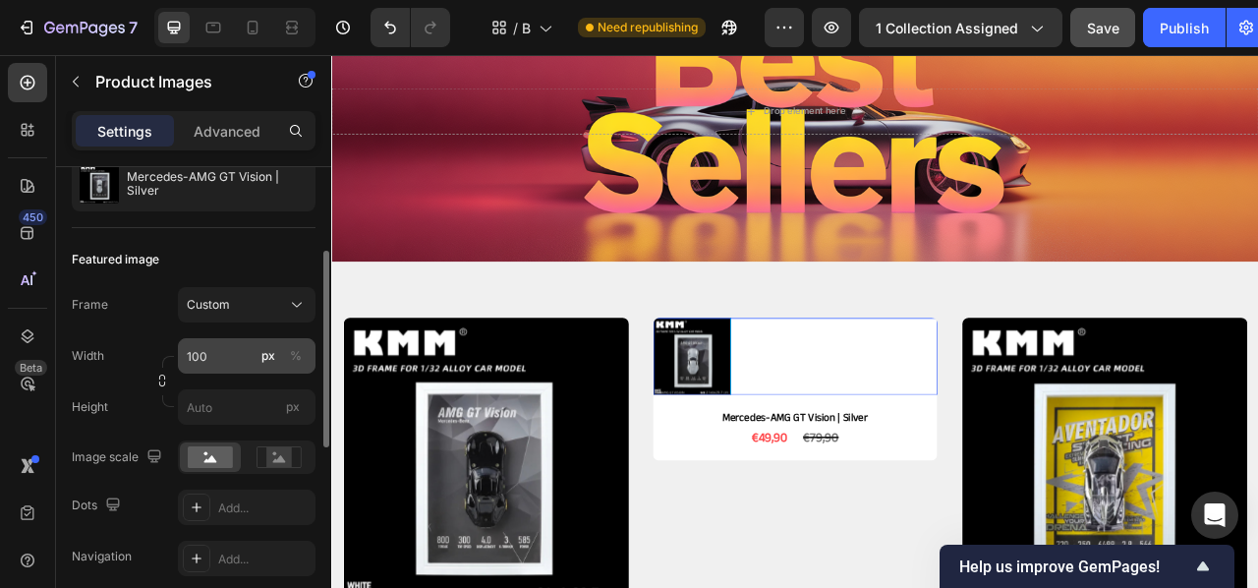
click at [271, 362] on div "px" at bounding box center [268, 356] width 14 height 18
click at [272, 356] on div "px" at bounding box center [268, 356] width 14 height 18
click at [291, 355] on div "%" at bounding box center [296, 356] width 12 height 18
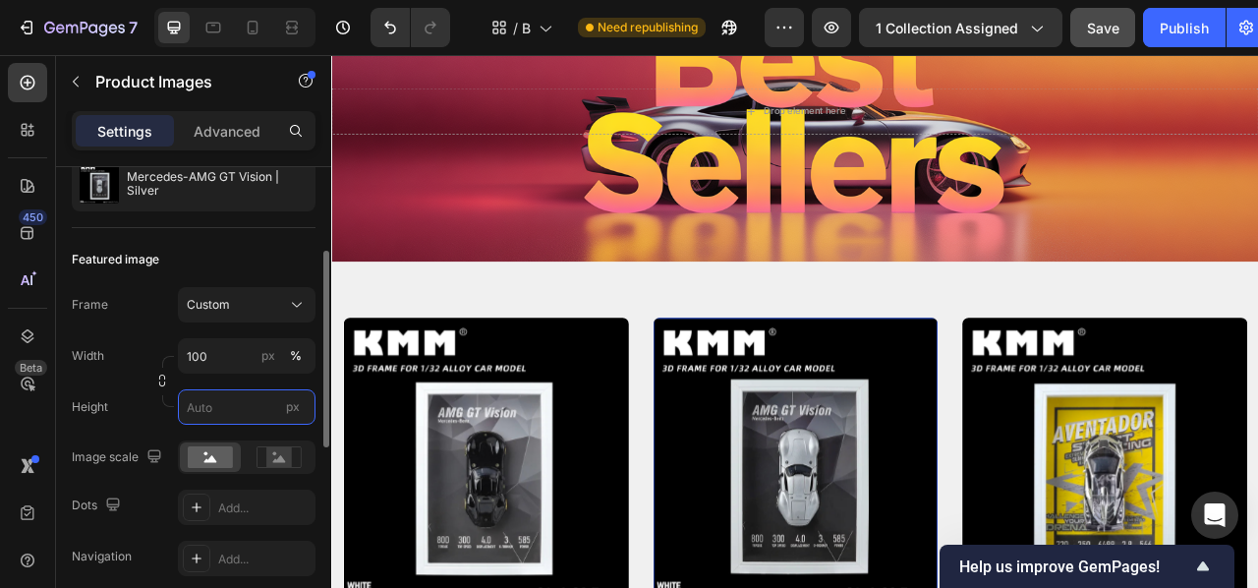
click at [231, 395] on input "px" at bounding box center [247, 406] width 138 height 35
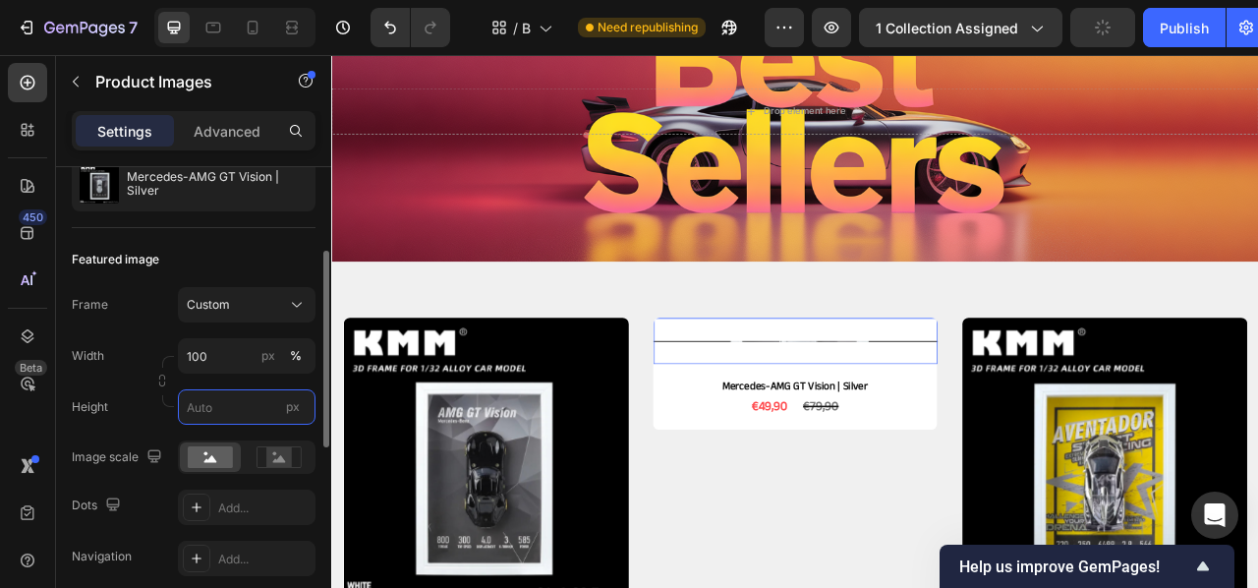
type input "1"
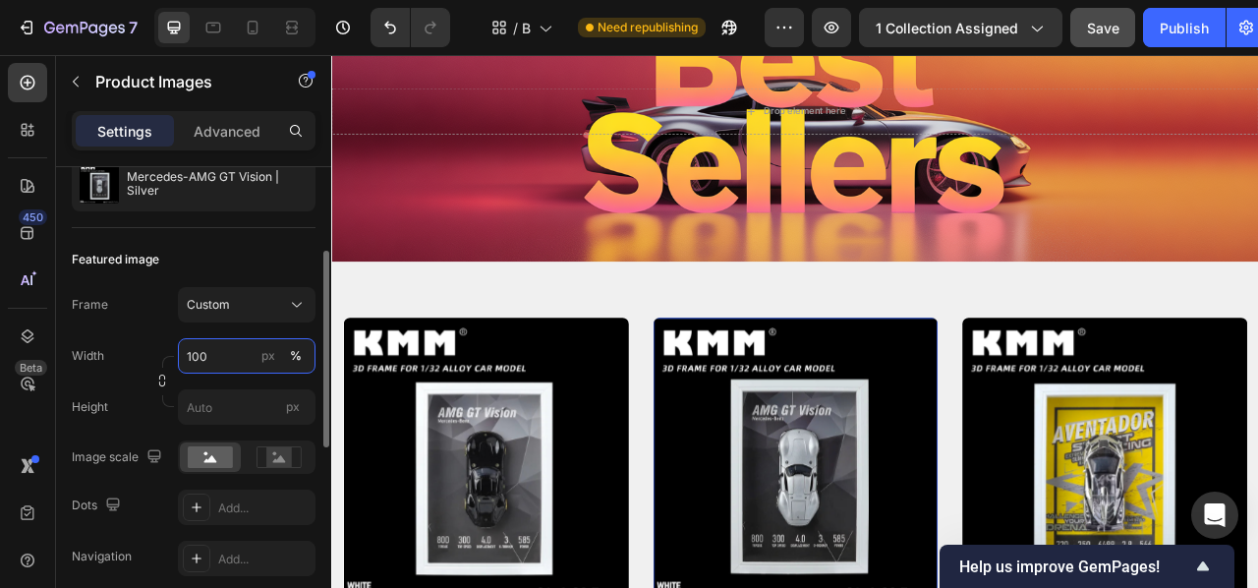
click at [231, 359] on input "100" at bounding box center [247, 355] width 138 height 35
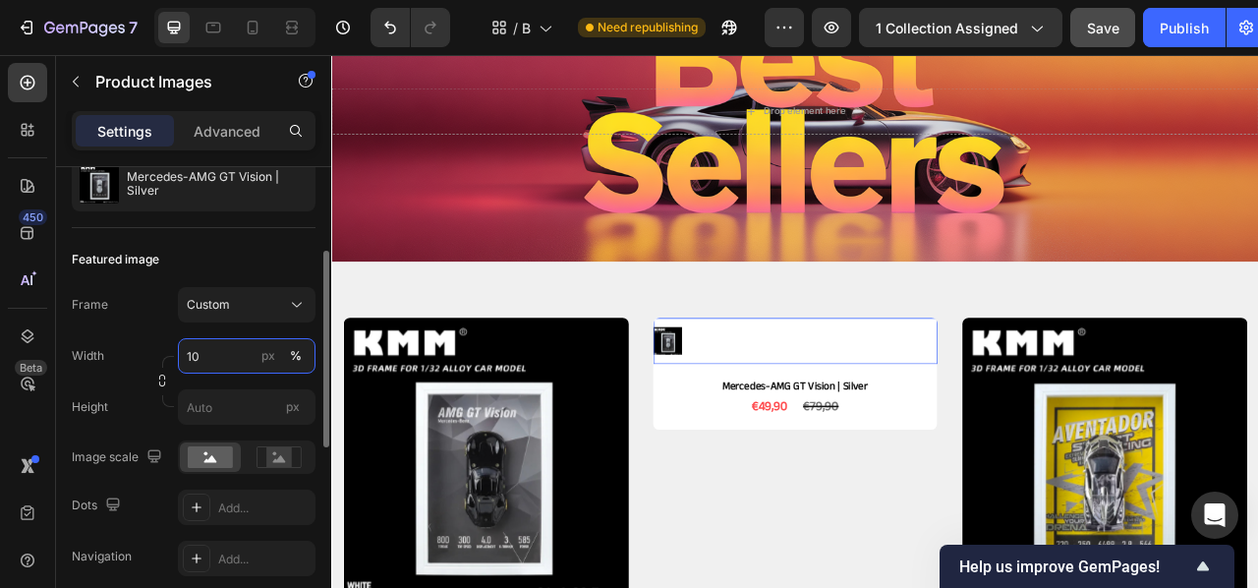
type input "1"
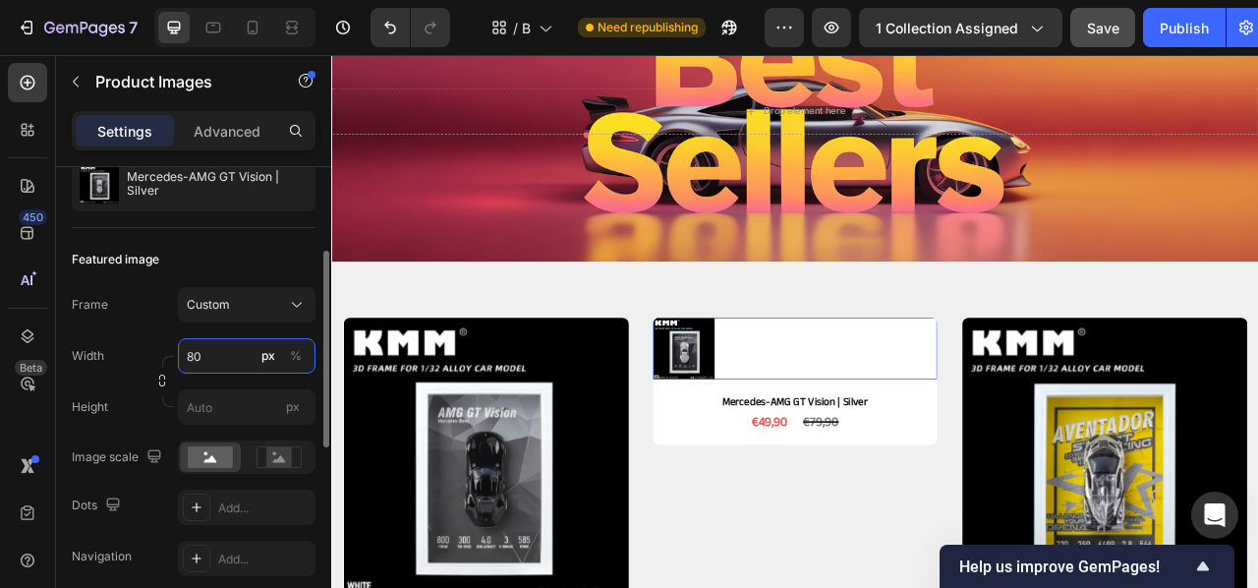
type input "8"
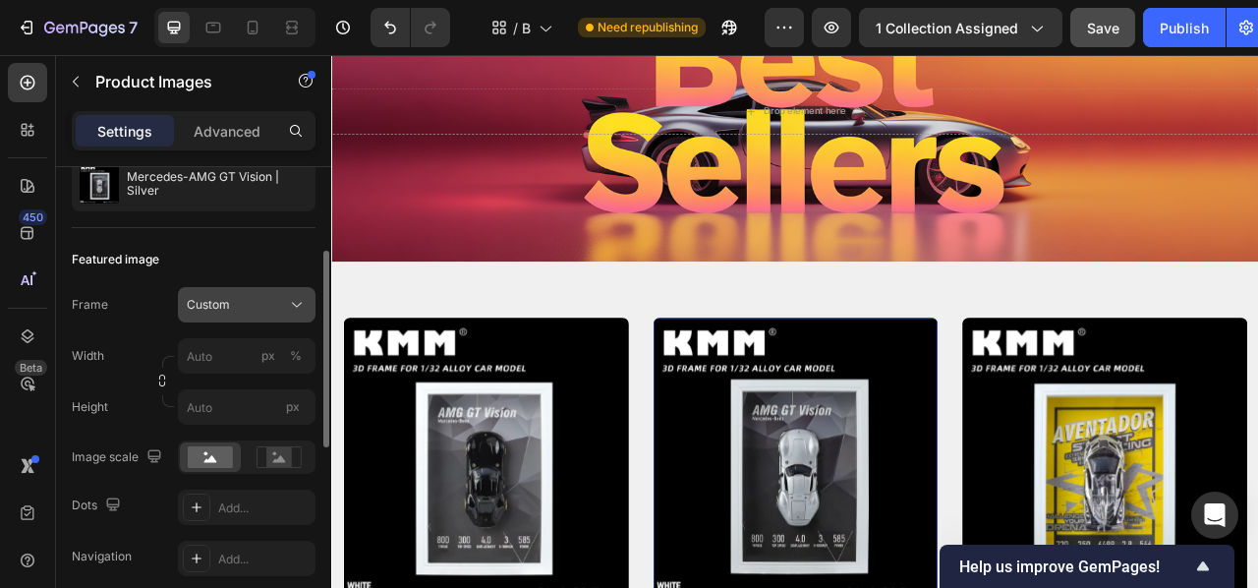
click at [303, 309] on icon at bounding box center [297, 305] width 20 height 20
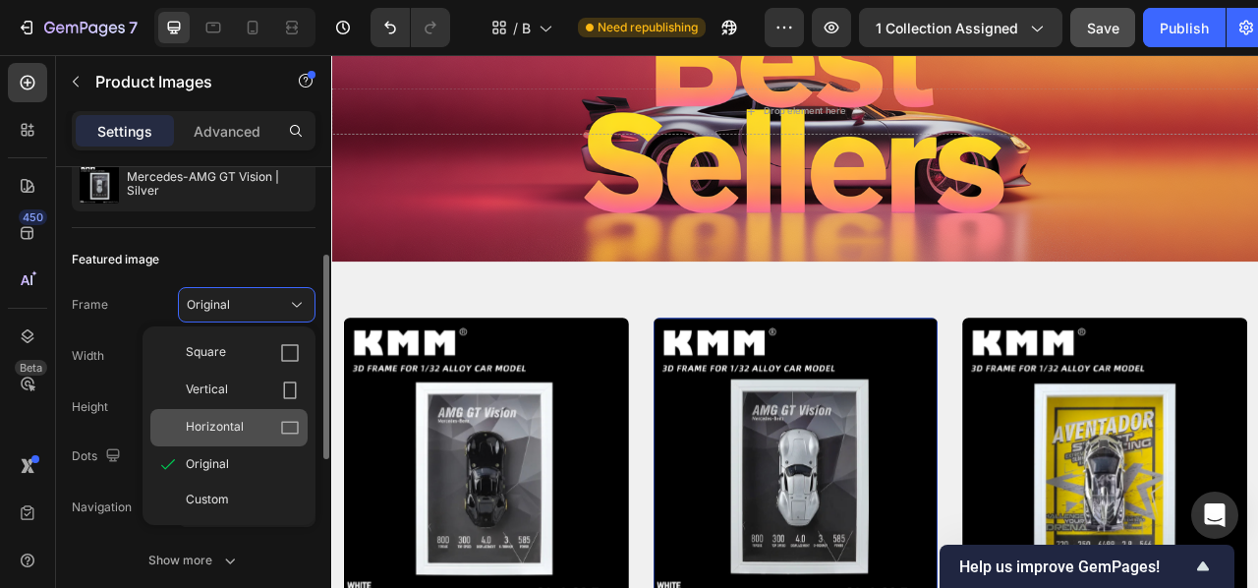
click at [266, 418] on div "Horizontal" at bounding box center [243, 428] width 114 height 20
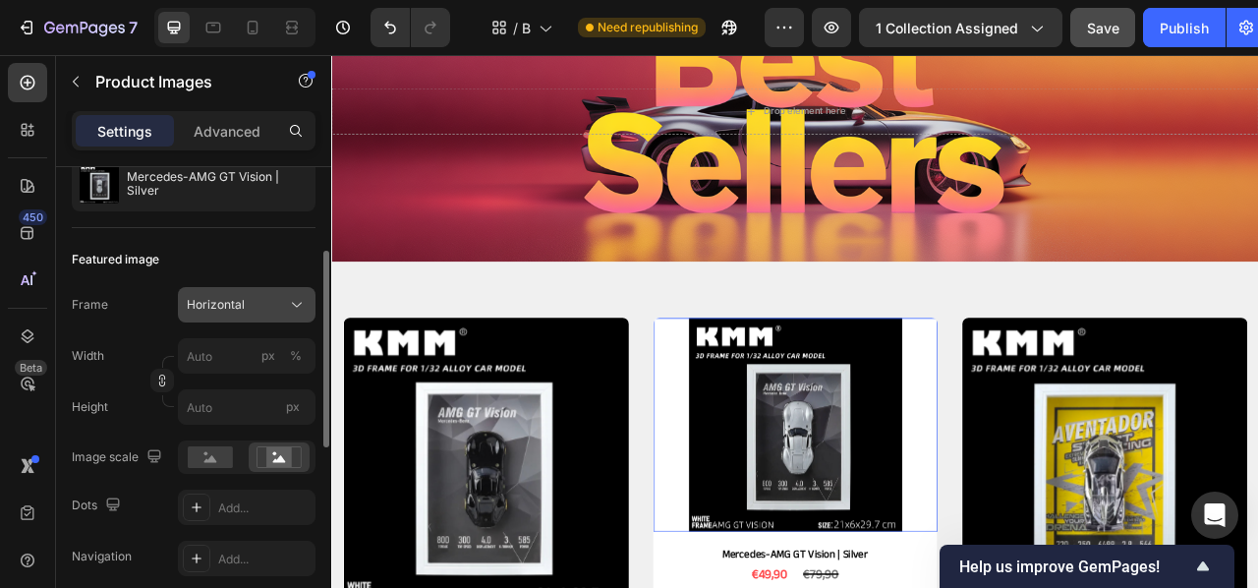
click at [302, 297] on icon at bounding box center [297, 305] width 20 height 20
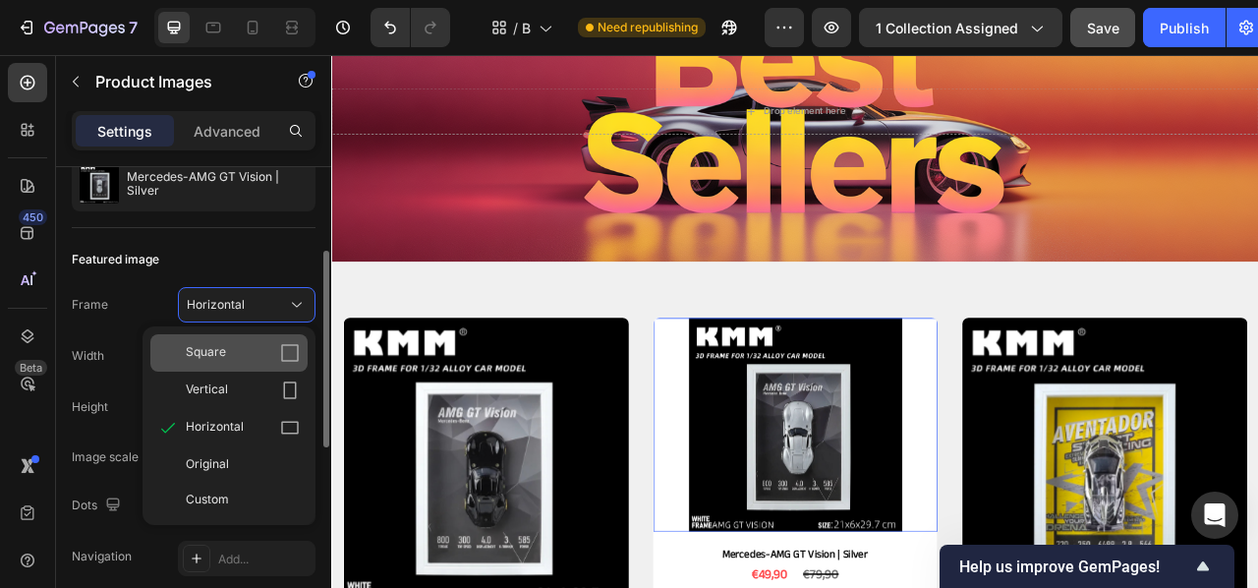
click at [279, 351] on div "Square" at bounding box center [243, 353] width 114 height 20
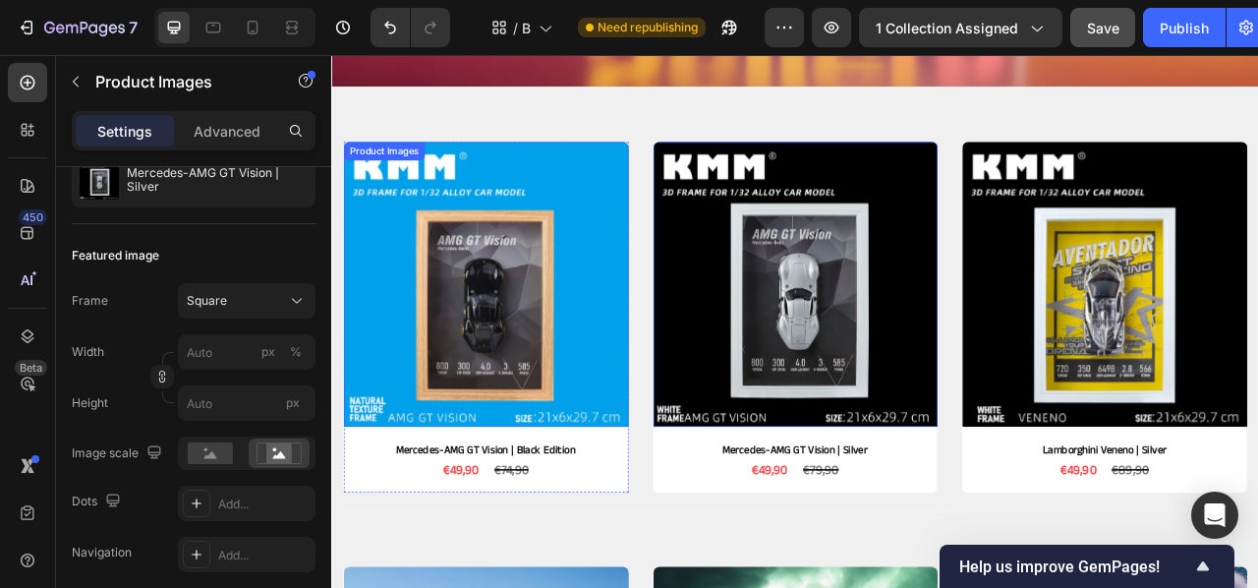
scroll to position [391, 0]
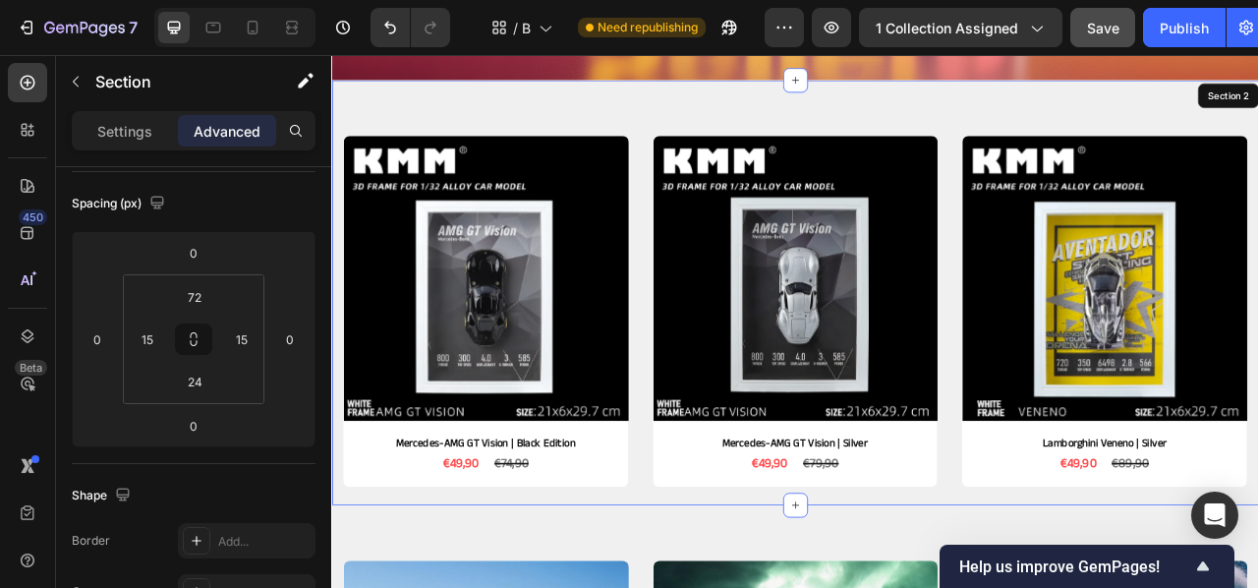
click at [729, 416] on div "Product Images Mercedes-AMG GT Vision | Black Edition Product Title €49,90 Prod…" at bounding box center [920, 357] width 1179 height 541
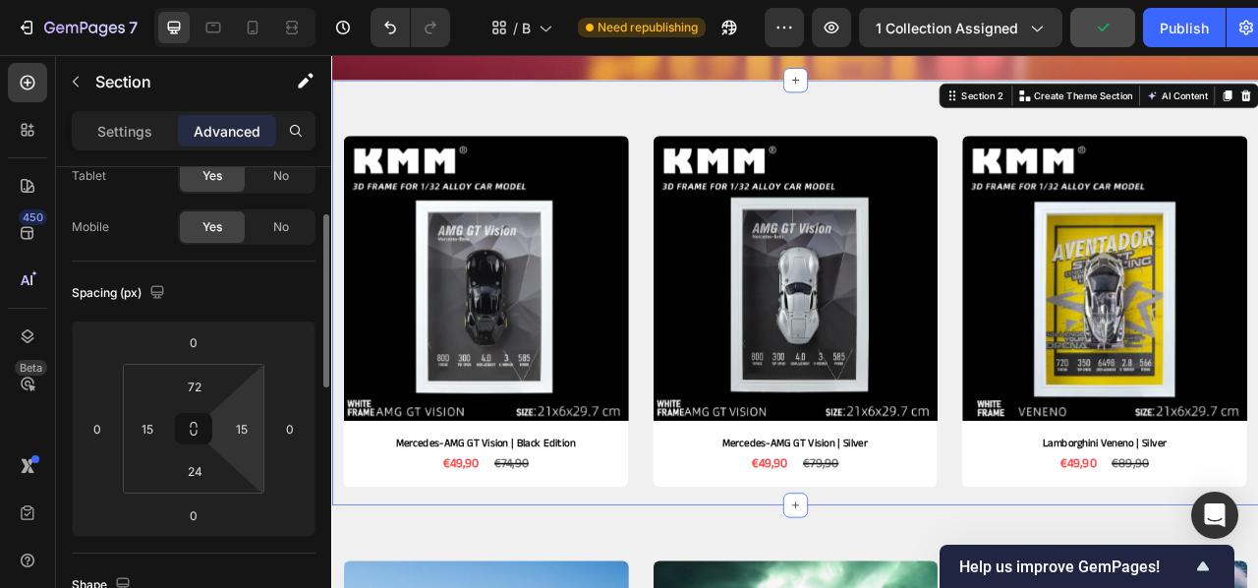
scroll to position [123, 0]
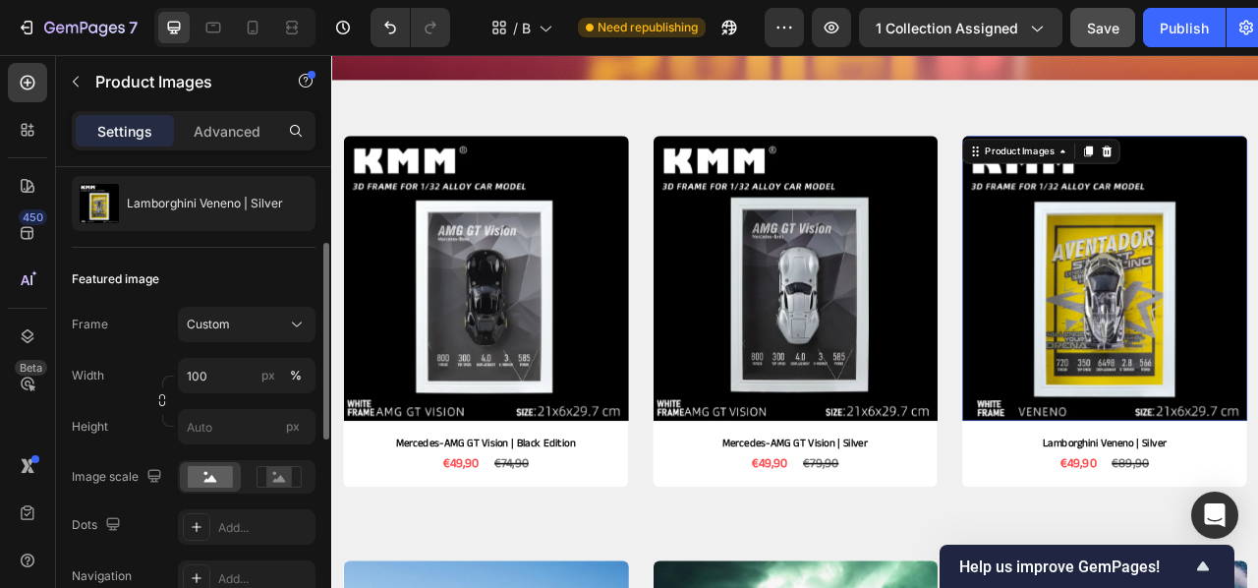
scroll to position [186, 0]
click at [161, 400] on icon "button" at bounding box center [162, 399] width 14 height 14
click at [159, 400] on icon "button" at bounding box center [162, 399] width 14 height 14
click at [260, 375] on button "px" at bounding box center [269, 375] width 24 height 24
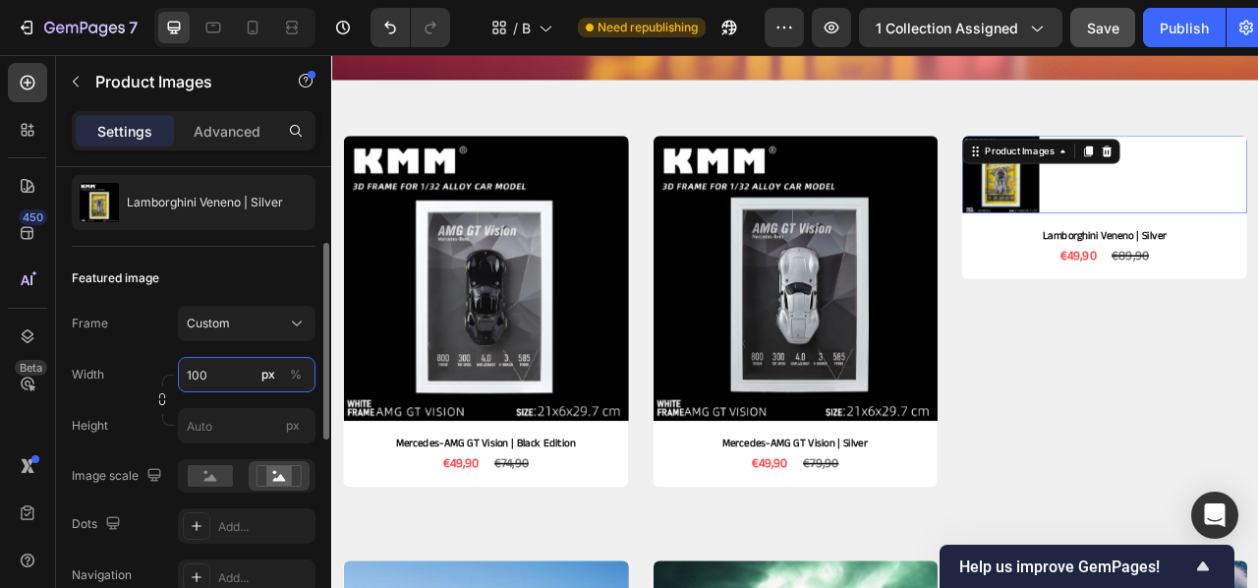
click at [238, 375] on input "100" at bounding box center [247, 374] width 138 height 35
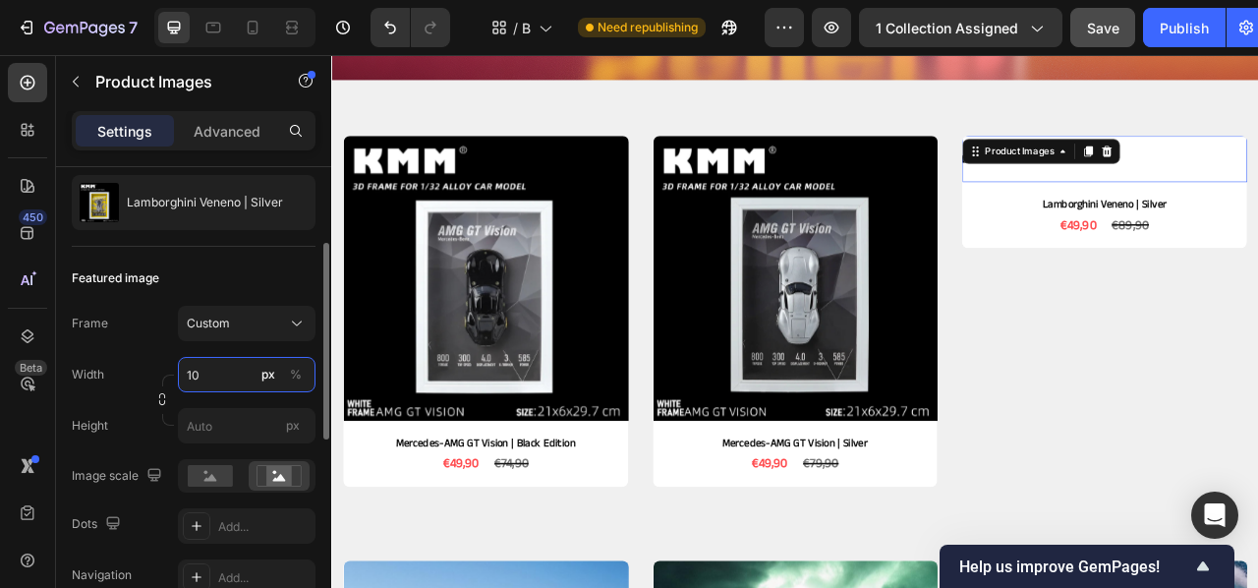
type input "1"
type input "2"
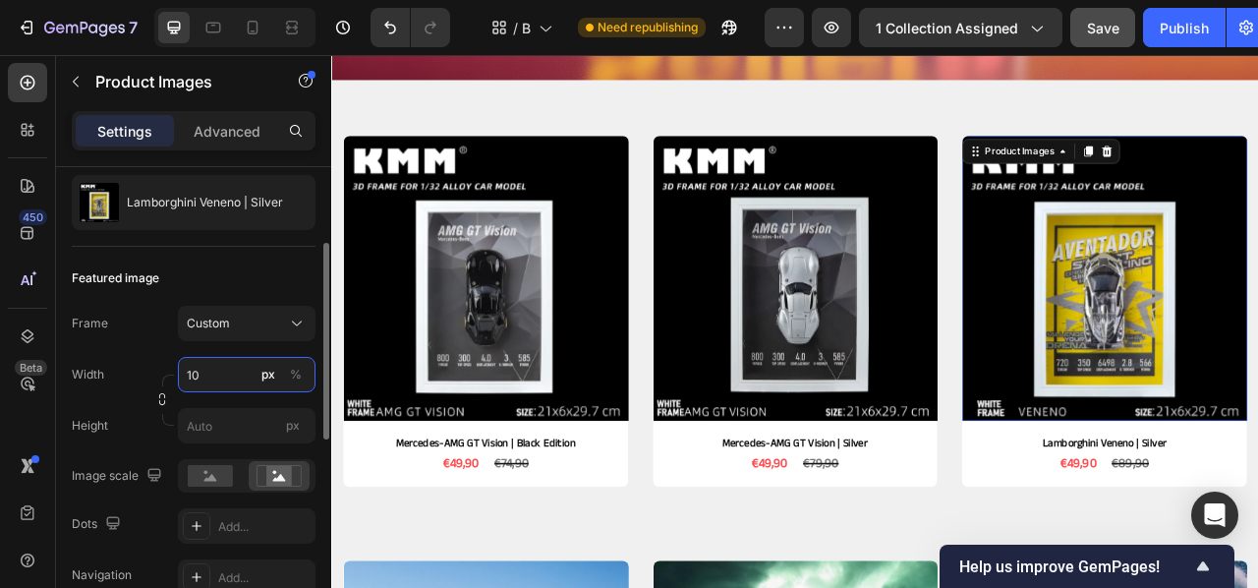
type input "1"
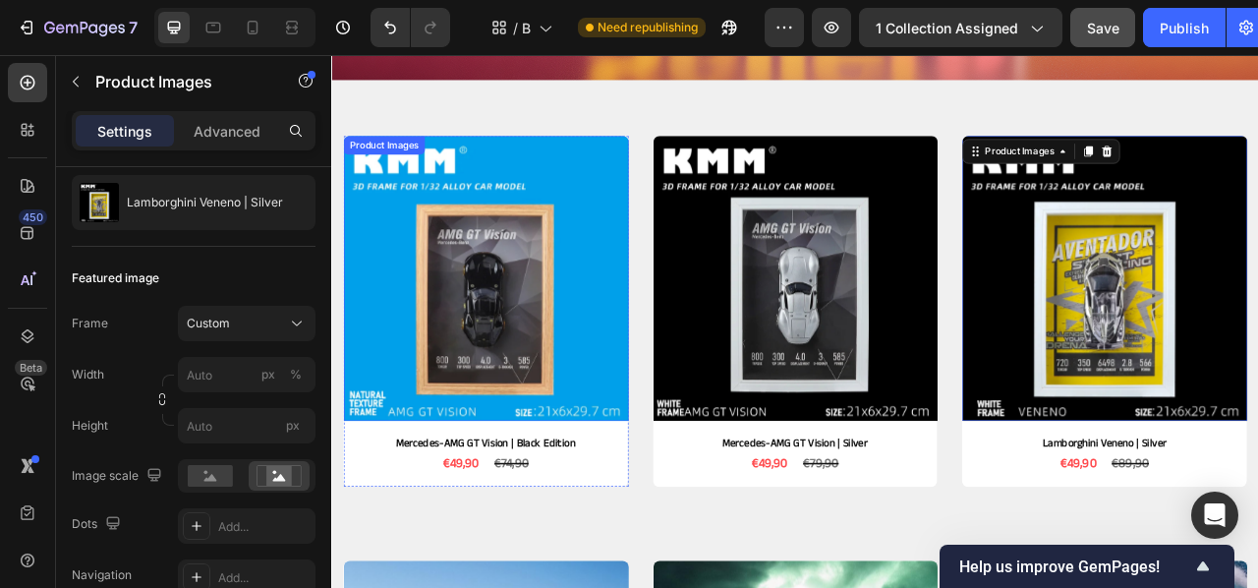
click at [598, 398] on img at bounding box center [527, 339] width 363 height 363
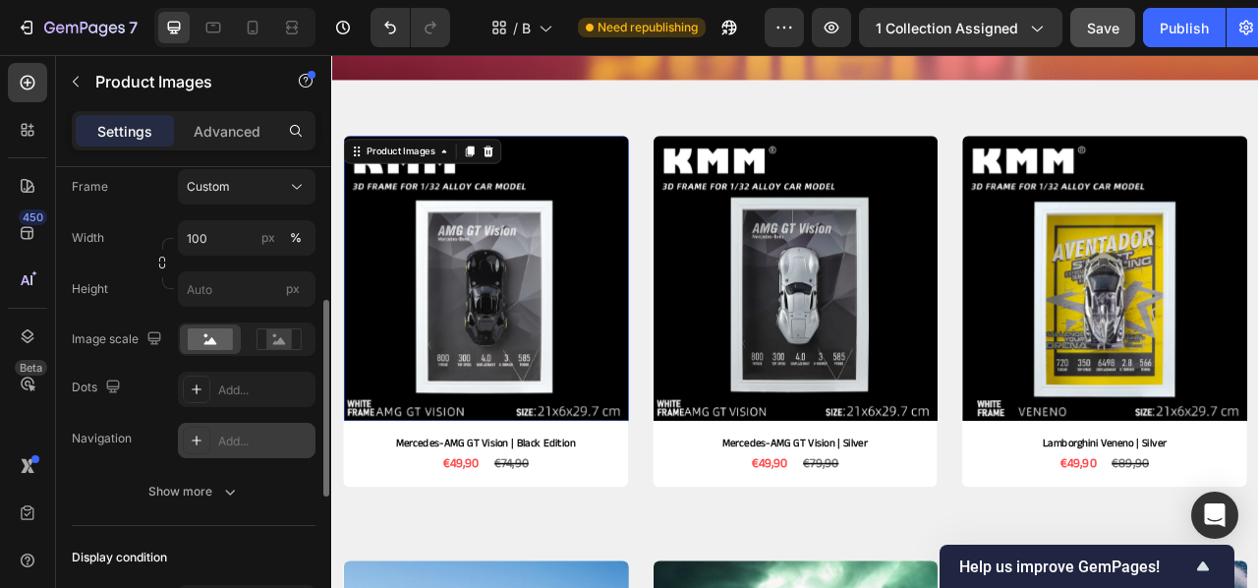
scroll to position [320, 0]
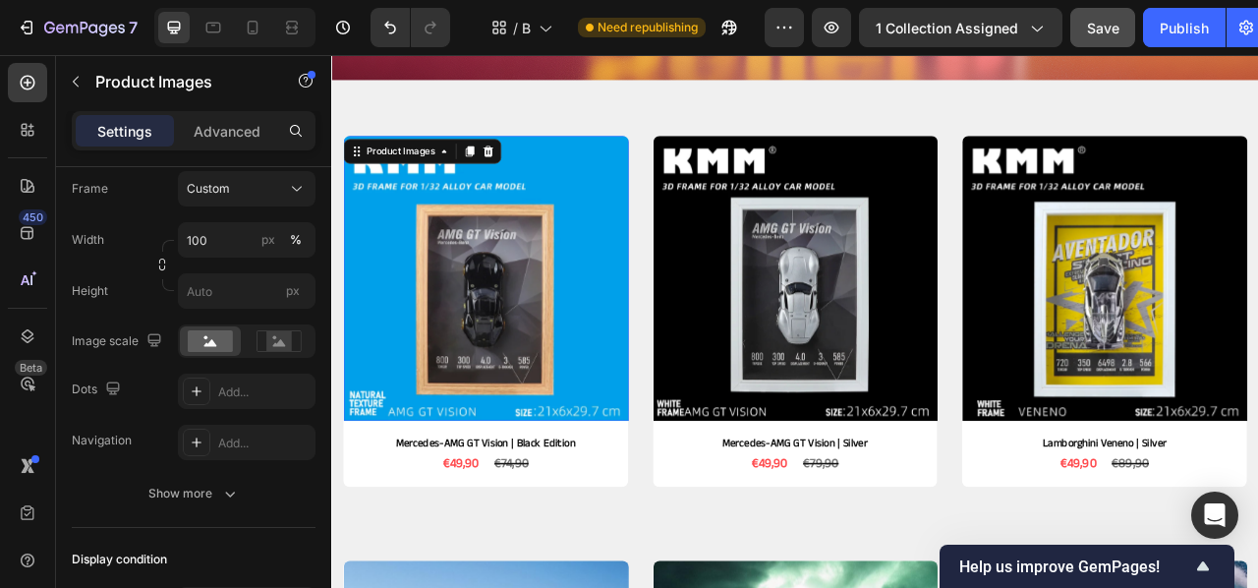
click at [492, 416] on img at bounding box center [527, 339] width 363 height 363
click at [587, 359] on img at bounding box center [527, 339] width 363 height 363
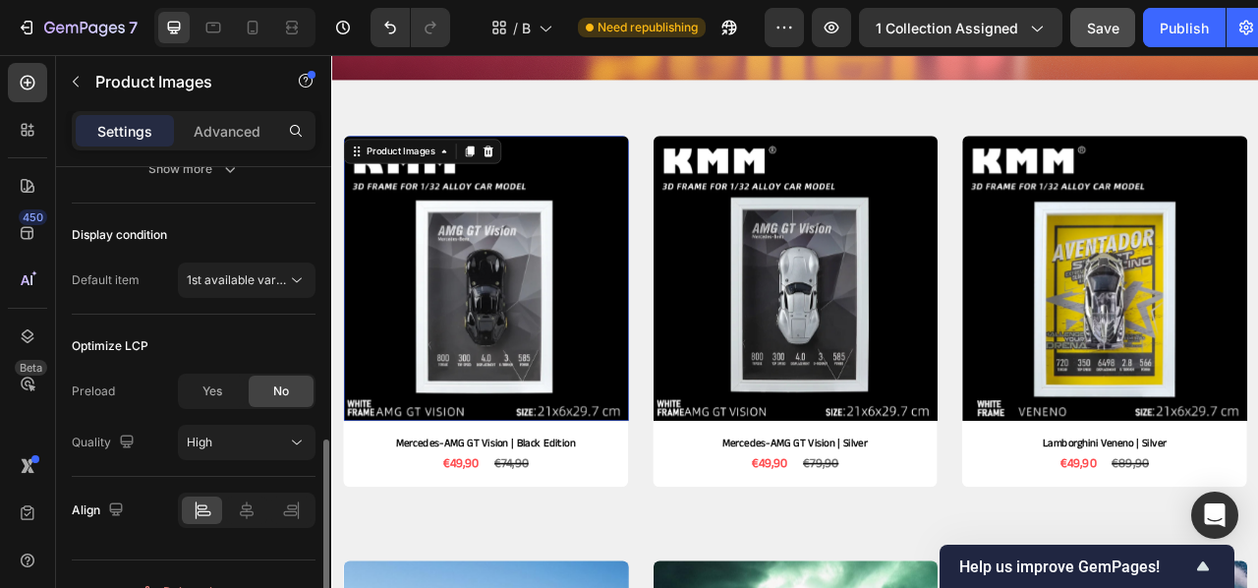
scroll to position [679, 0]
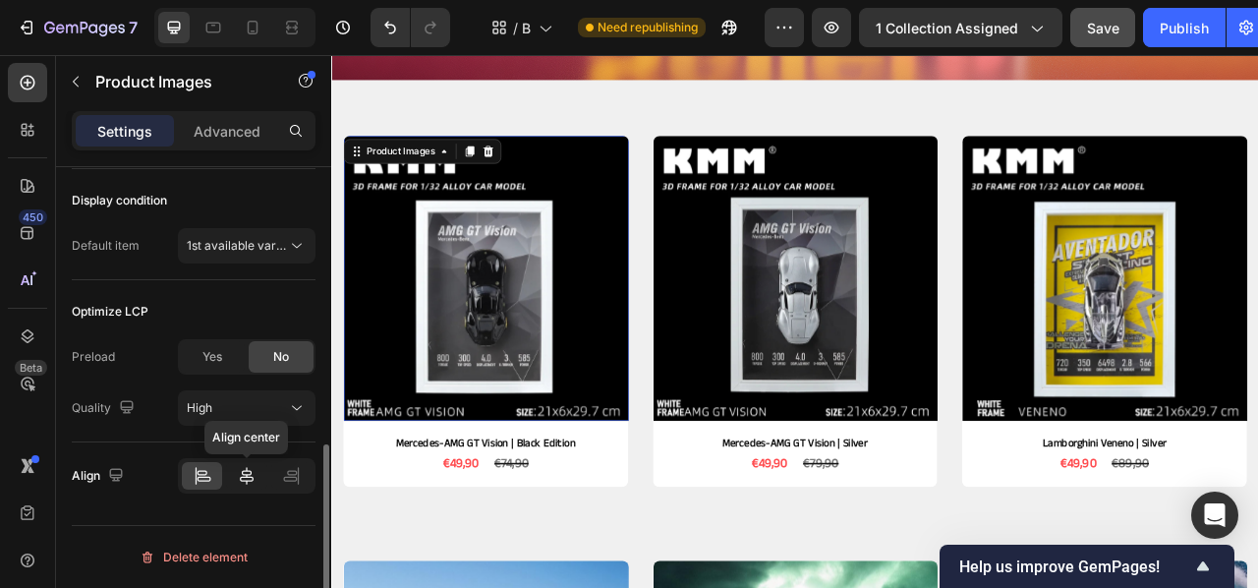
click at [255, 474] on icon at bounding box center [247, 476] width 20 height 20
click at [290, 479] on icon at bounding box center [291, 478] width 20 height 20
click at [222, 478] on div at bounding box center [202, 476] width 40 height 28
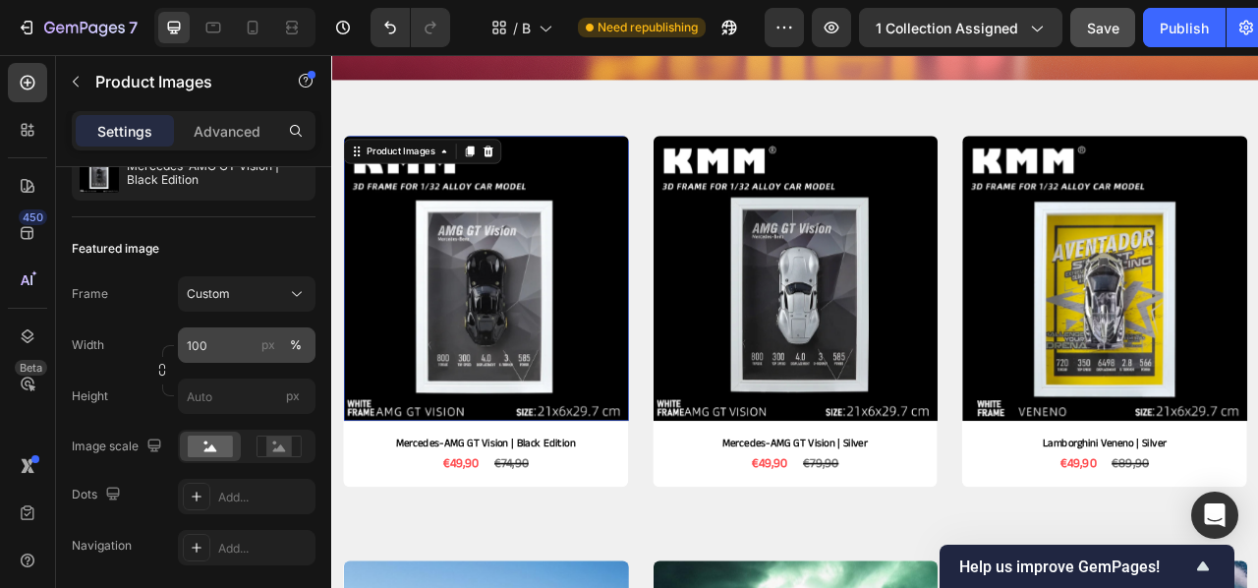
scroll to position [0, 0]
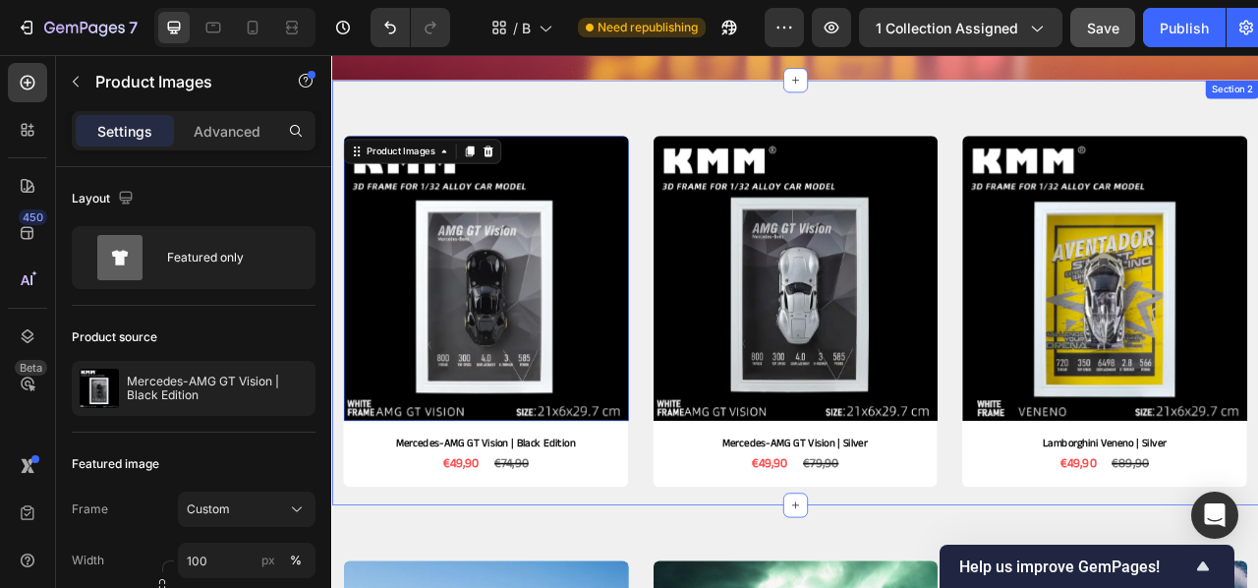
click at [734, 333] on div "Product Images 10 Mercedes-AMG GT Vision | Black Edition Product Title €49,90 P…" at bounding box center [920, 357] width 1179 height 541
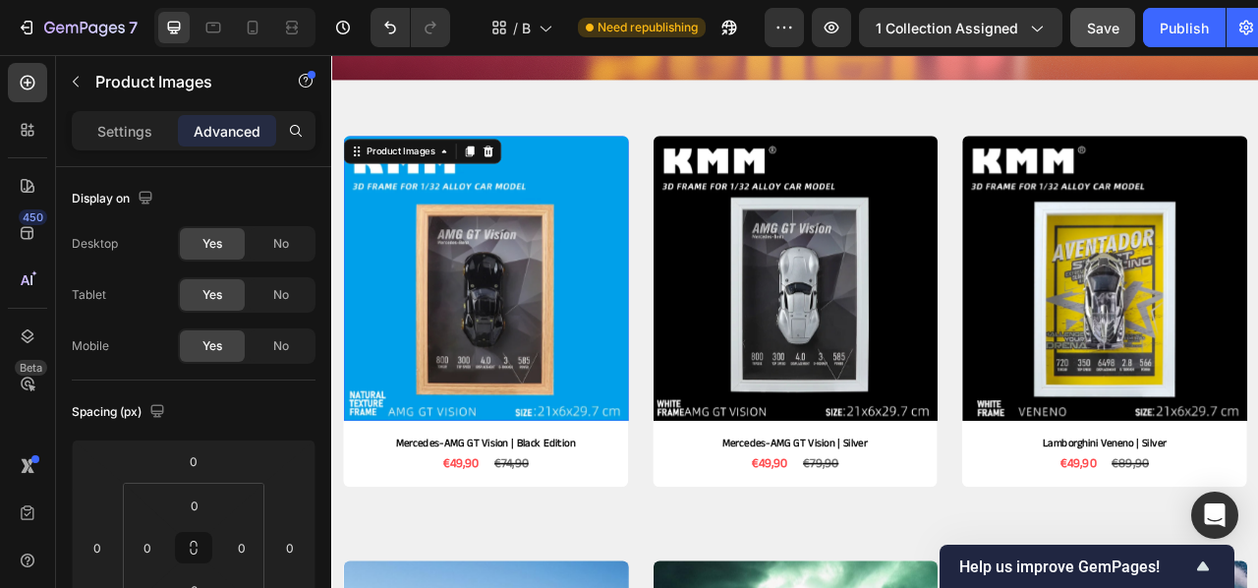
click at [665, 353] on img at bounding box center [527, 339] width 363 height 363
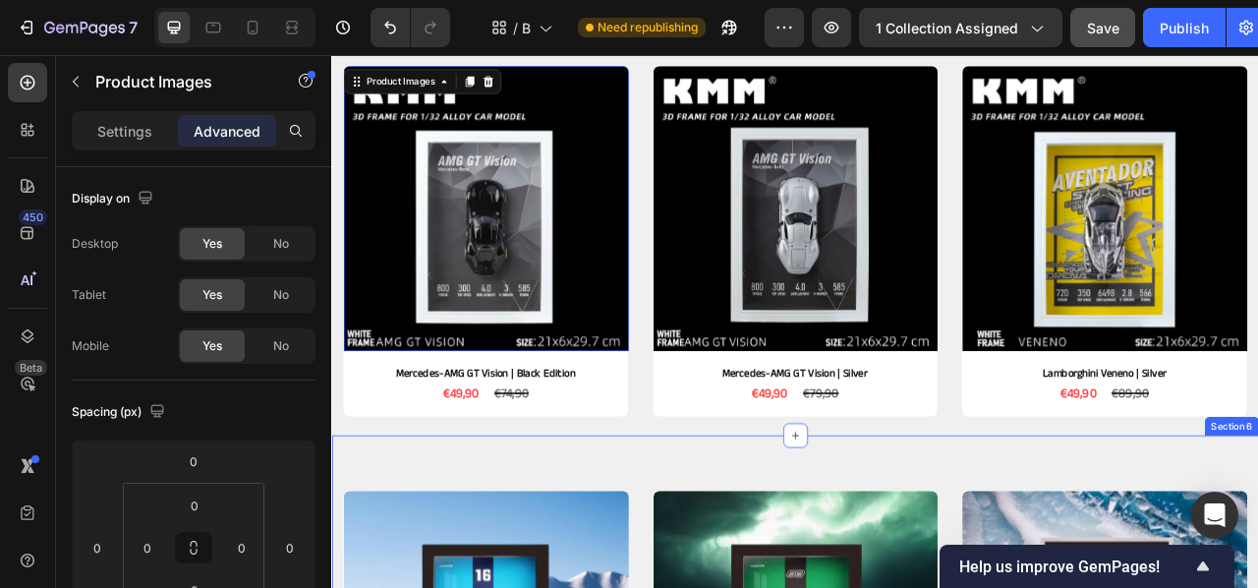
scroll to position [486, 0]
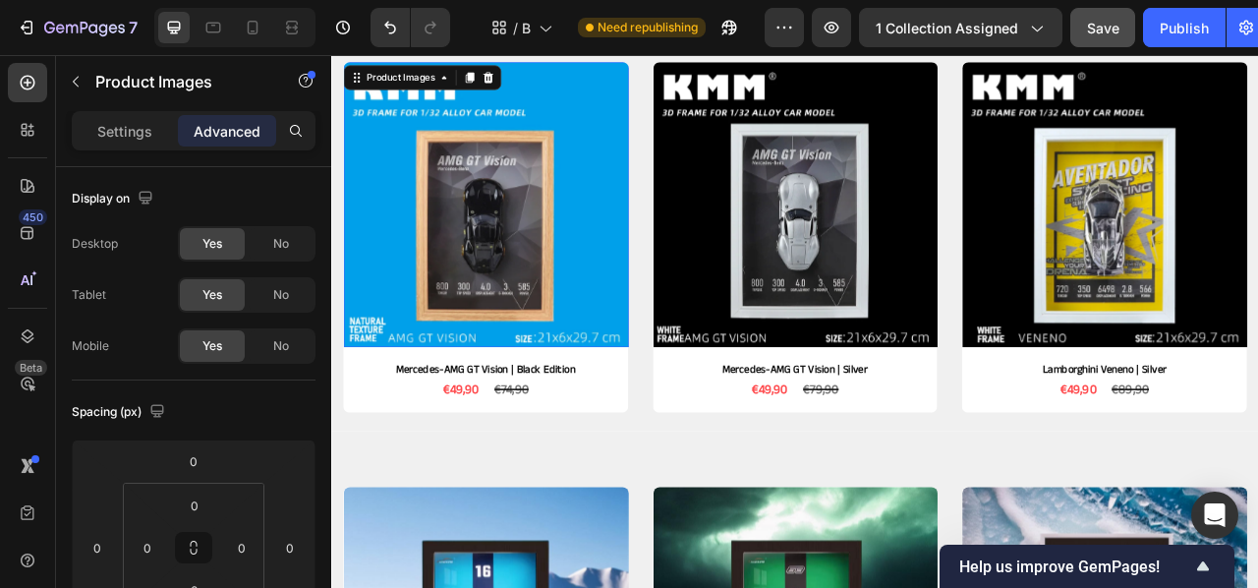
click at [667, 267] on img at bounding box center [527, 245] width 363 height 363
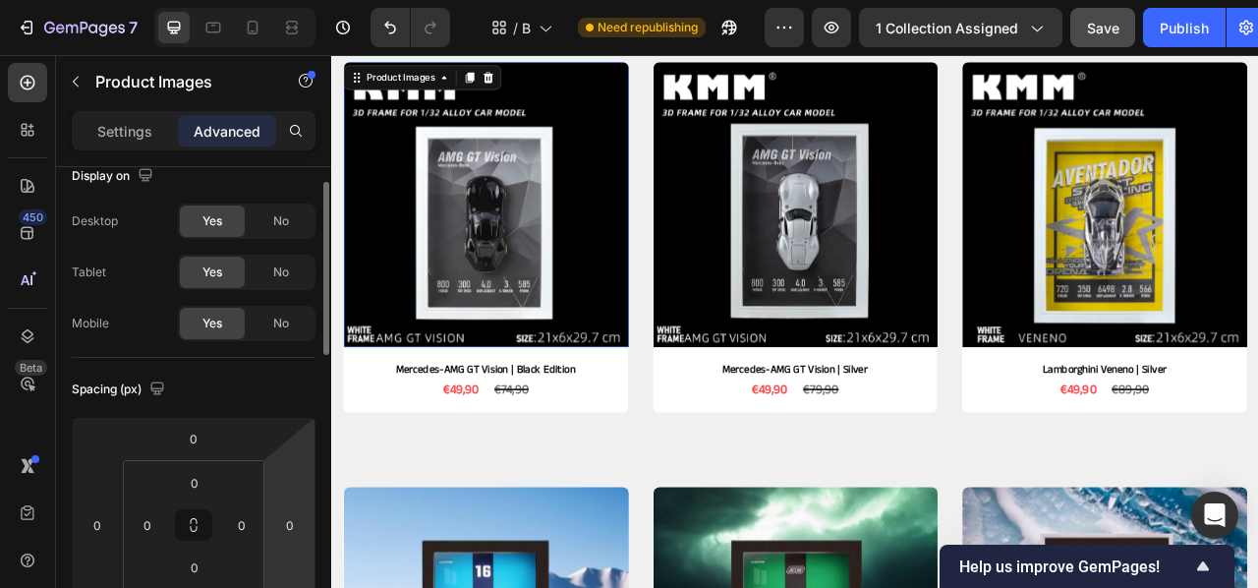
scroll to position [29, 0]
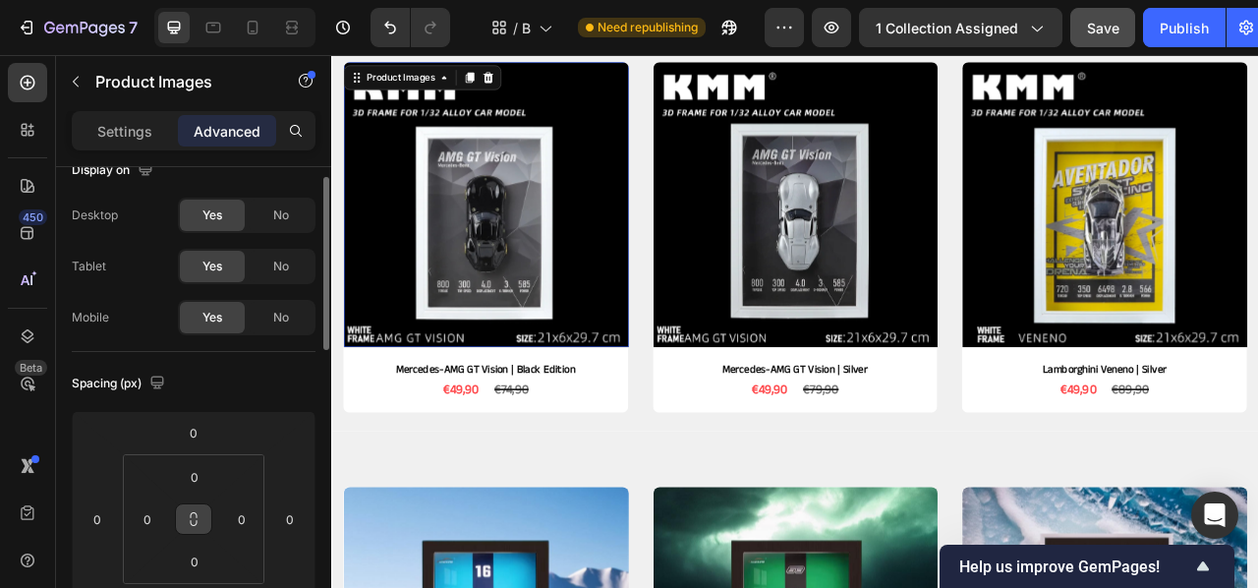
click at [187, 517] on icon at bounding box center [194, 519] width 16 height 16
click at [197, 515] on icon at bounding box center [194, 515] width 7 height 6
click at [231, 520] on input "0" at bounding box center [241, 518] width 29 height 29
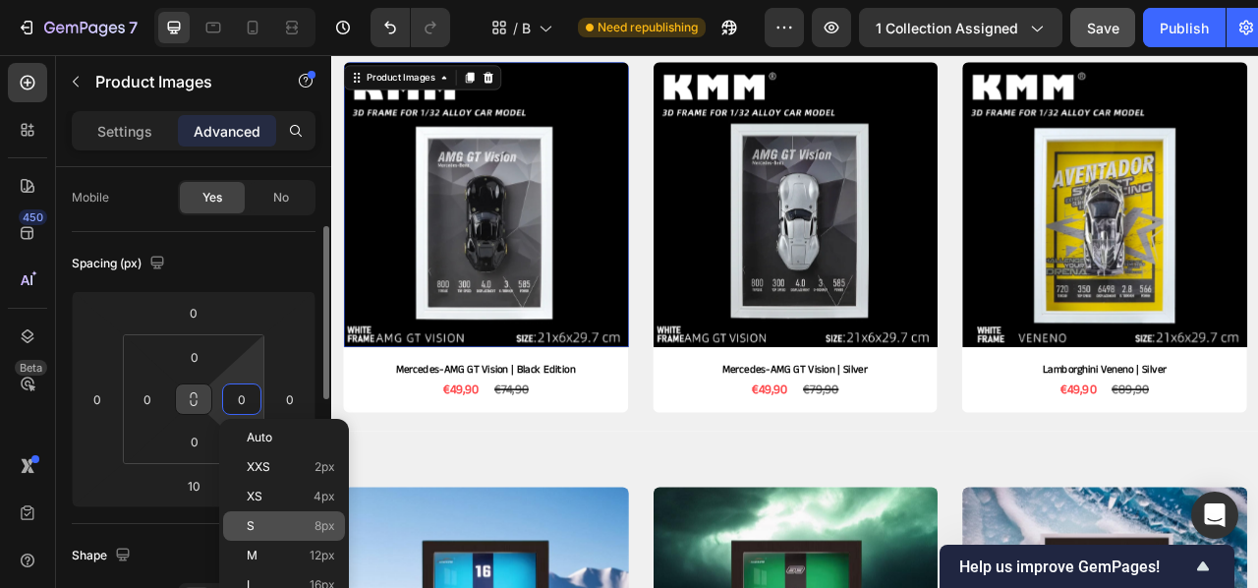
scroll to position [152, 0]
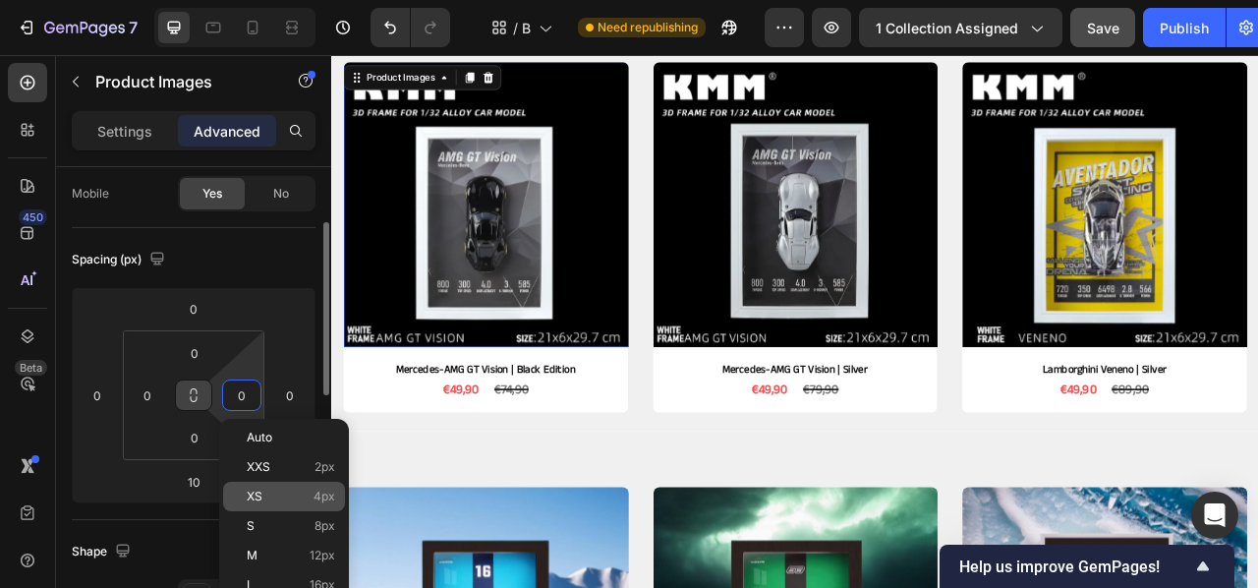
click at [267, 485] on div "XS 4px" at bounding box center [284, 496] width 122 height 29
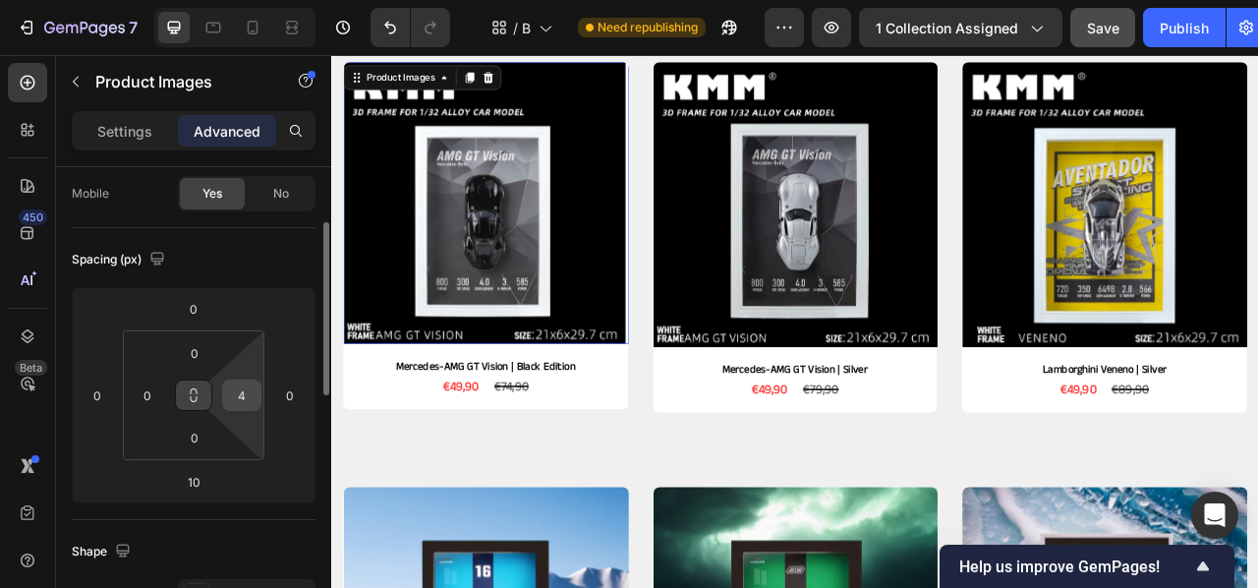
click at [251, 397] on input "4" at bounding box center [241, 394] width 29 height 29
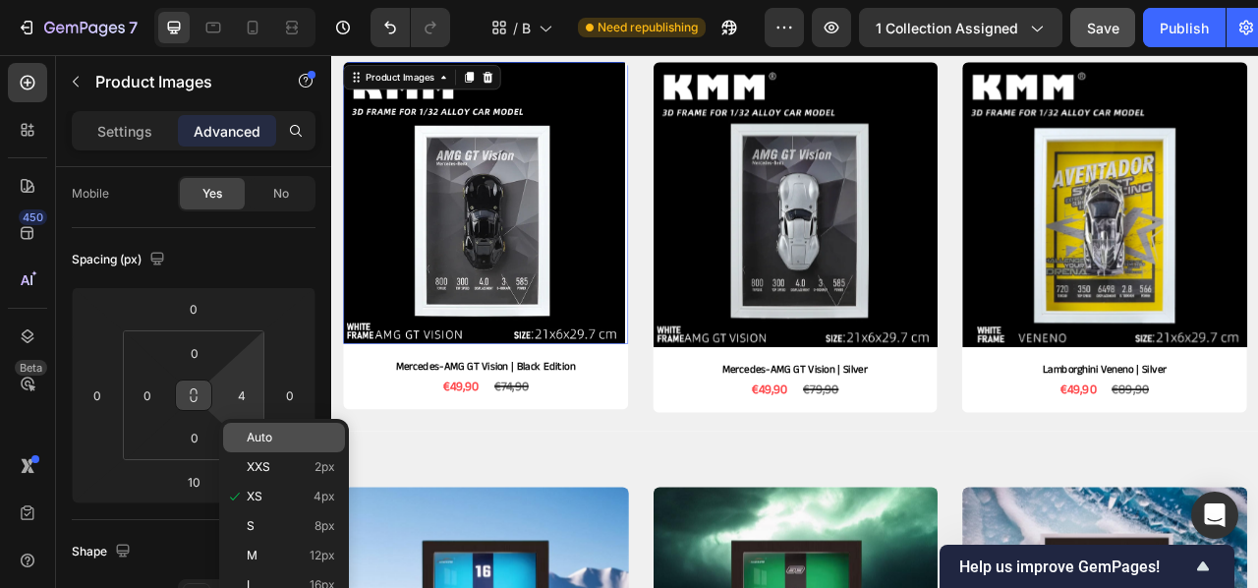
click at [310, 443] on p "Auto" at bounding box center [291, 438] width 88 height 14
type input "Auto"
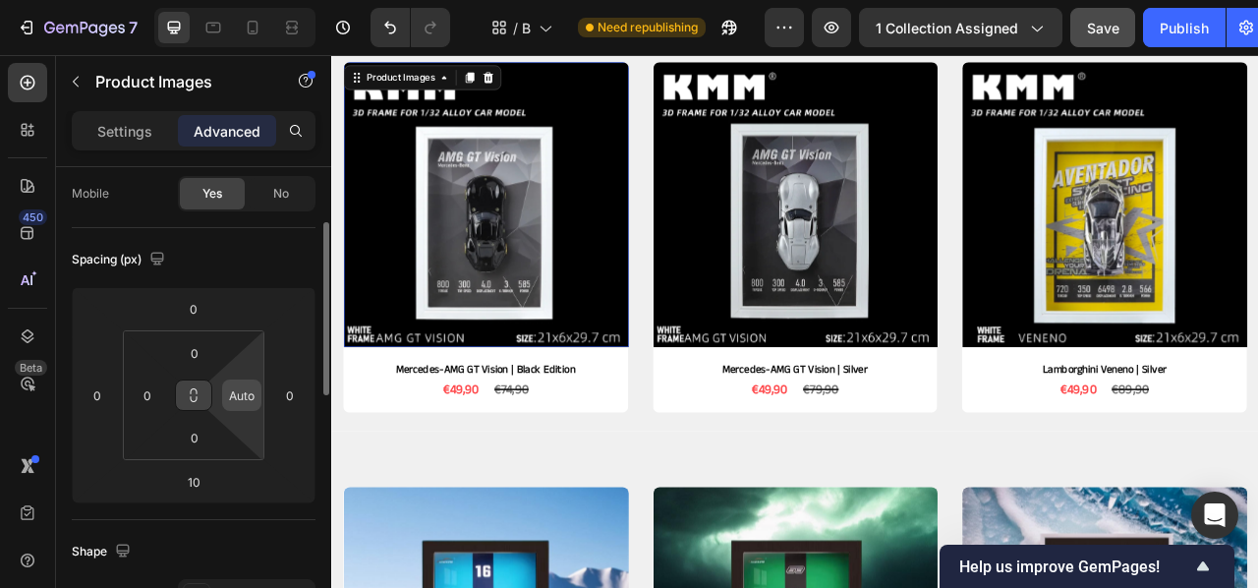
click at [253, 391] on input "Auto" at bounding box center [241, 394] width 29 height 29
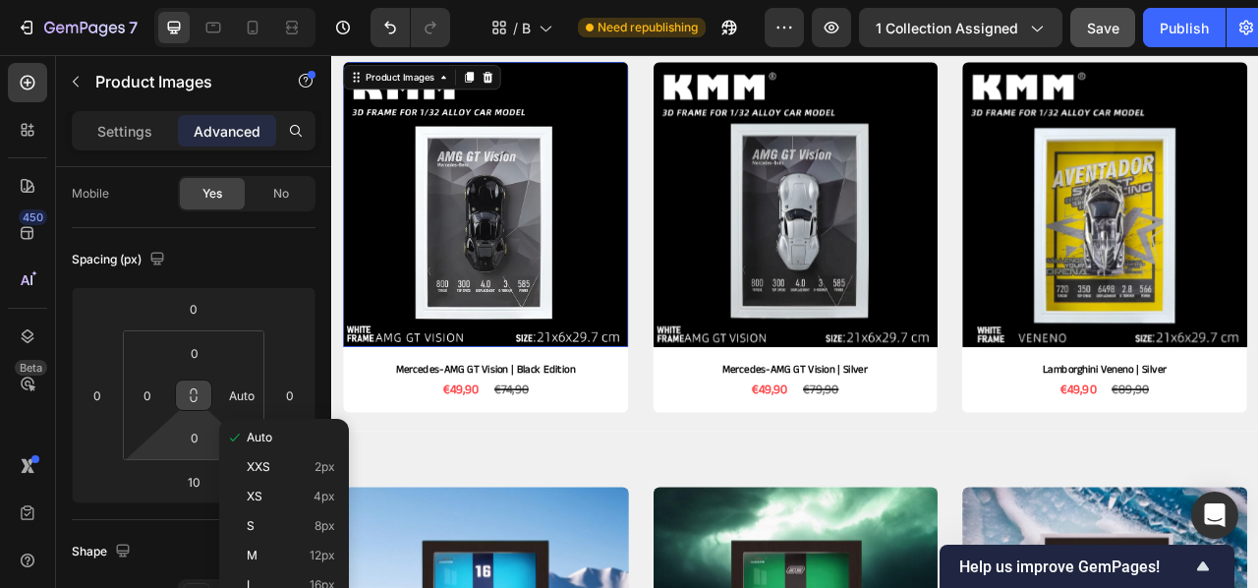
click at [165, 0] on html "7 Version history / Best sellers Need republishing Preview 1 collection assigne…" at bounding box center [629, 0] width 1258 height 0
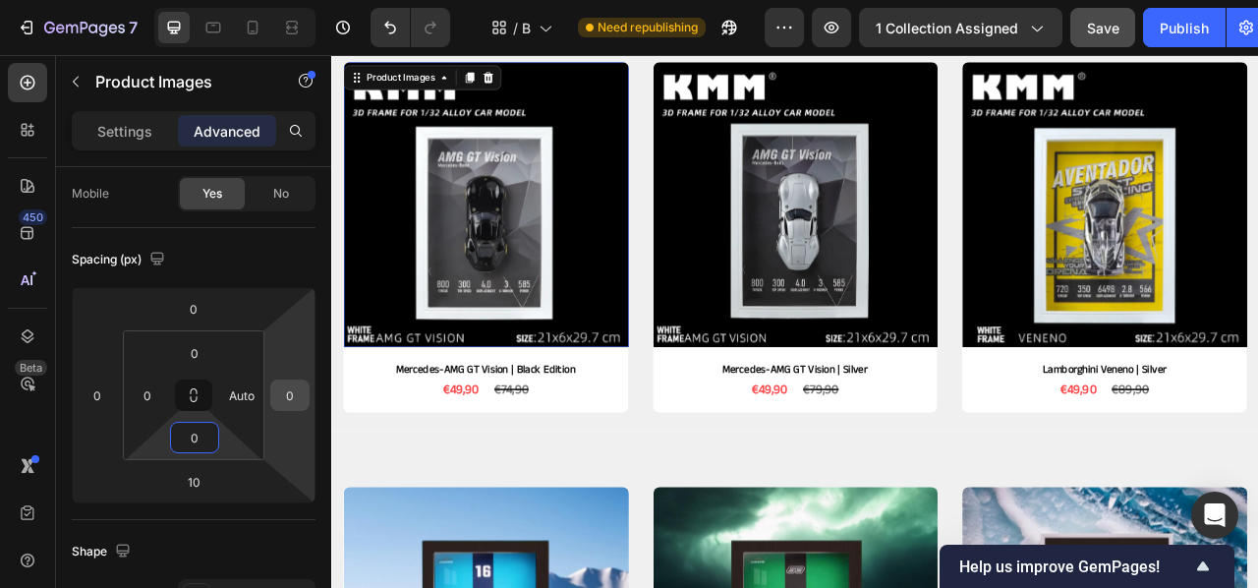
click at [295, 386] on input "0" at bounding box center [289, 394] width 29 height 29
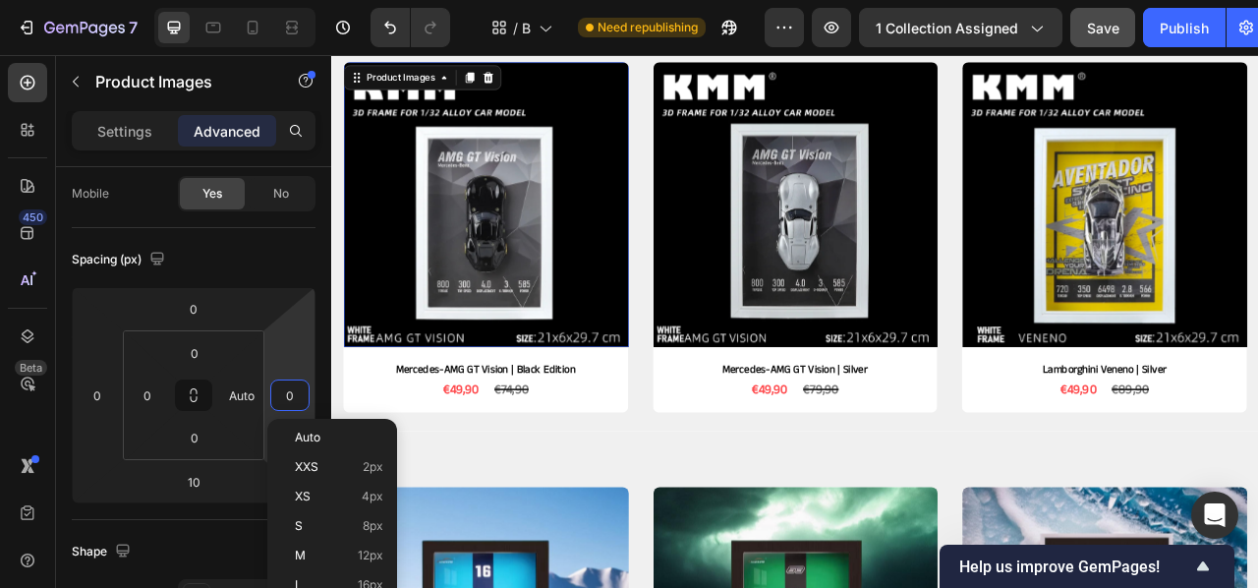
click at [303, 397] on input "0" at bounding box center [289, 394] width 29 height 29
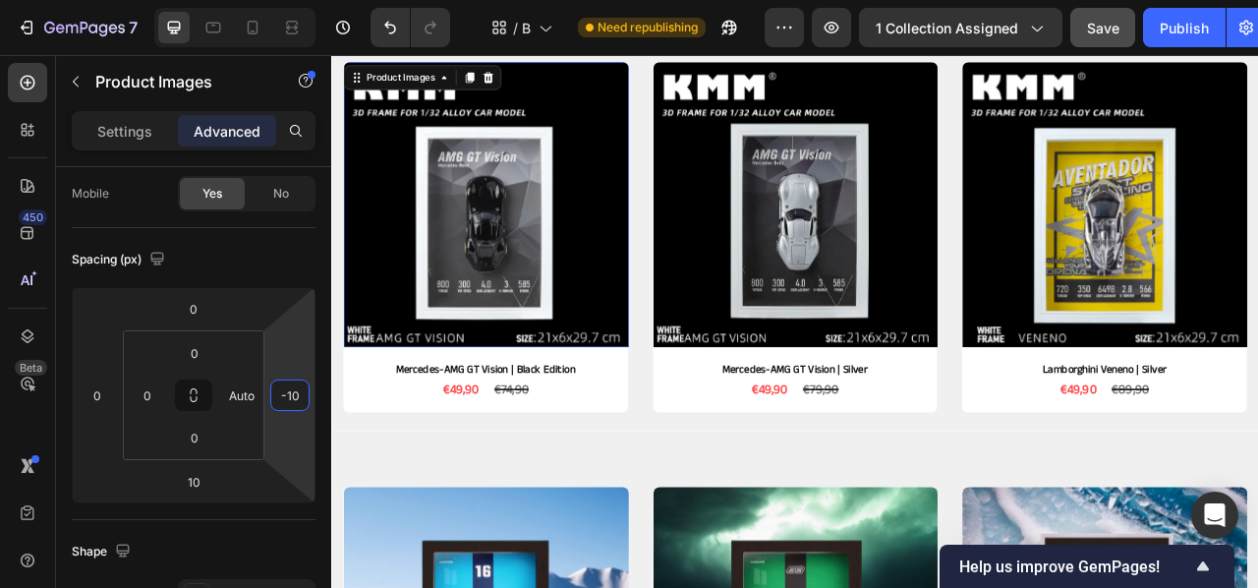
type input "-1"
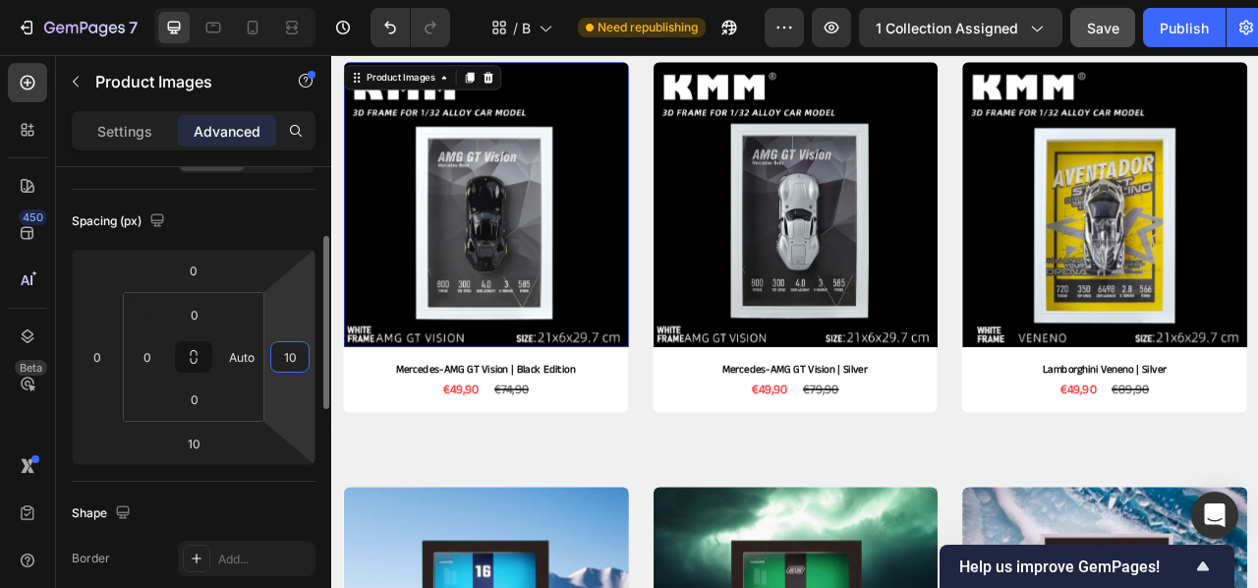
scroll to position [177, 0]
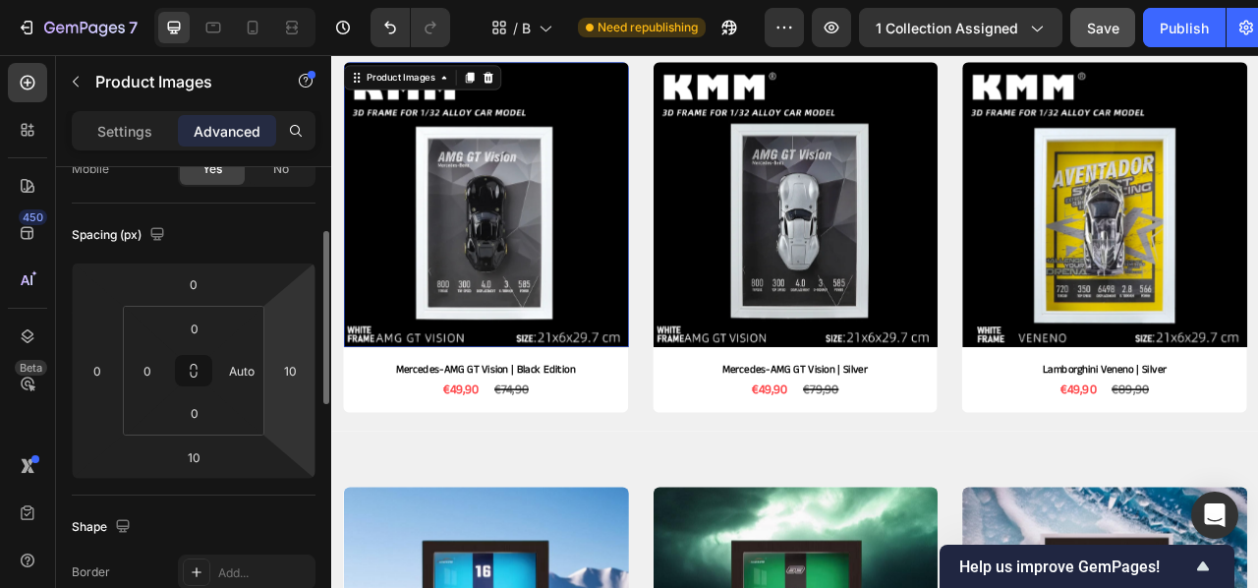
click at [290, 0] on html "7 Version history / Best sellers Need republishing Preview 1 collection assigne…" at bounding box center [629, 0] width 1258 height 0
click at [211, 464] on input "10" at bounding box center [193, 456] width 39 height 29
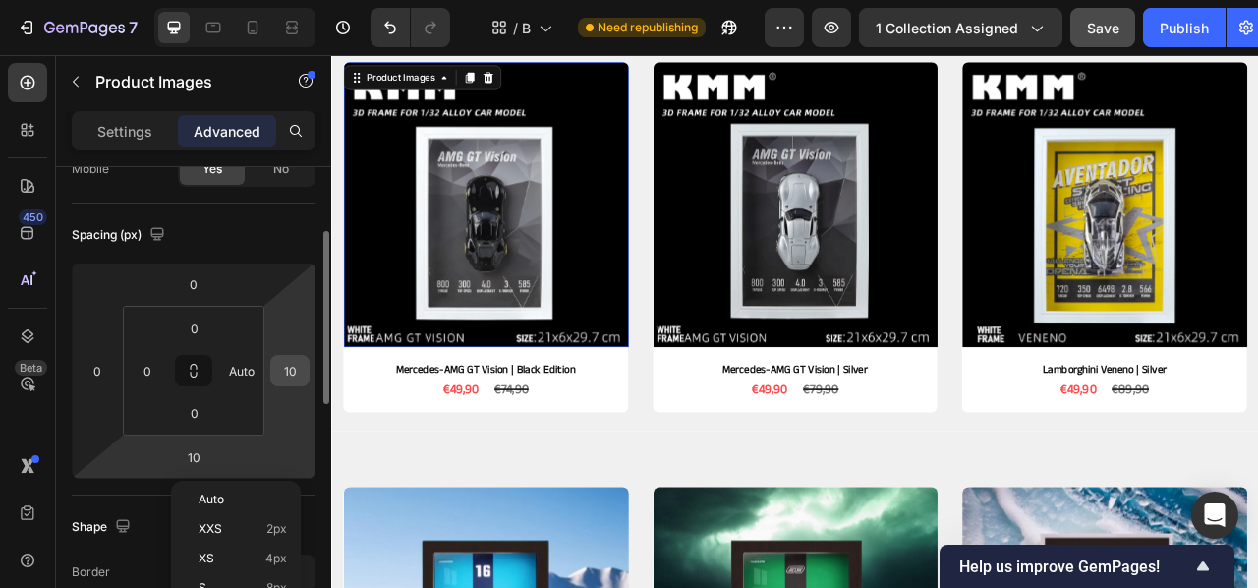
click at [308, 378] on div "10" at bounding box center [289, 370] width 39 height 31
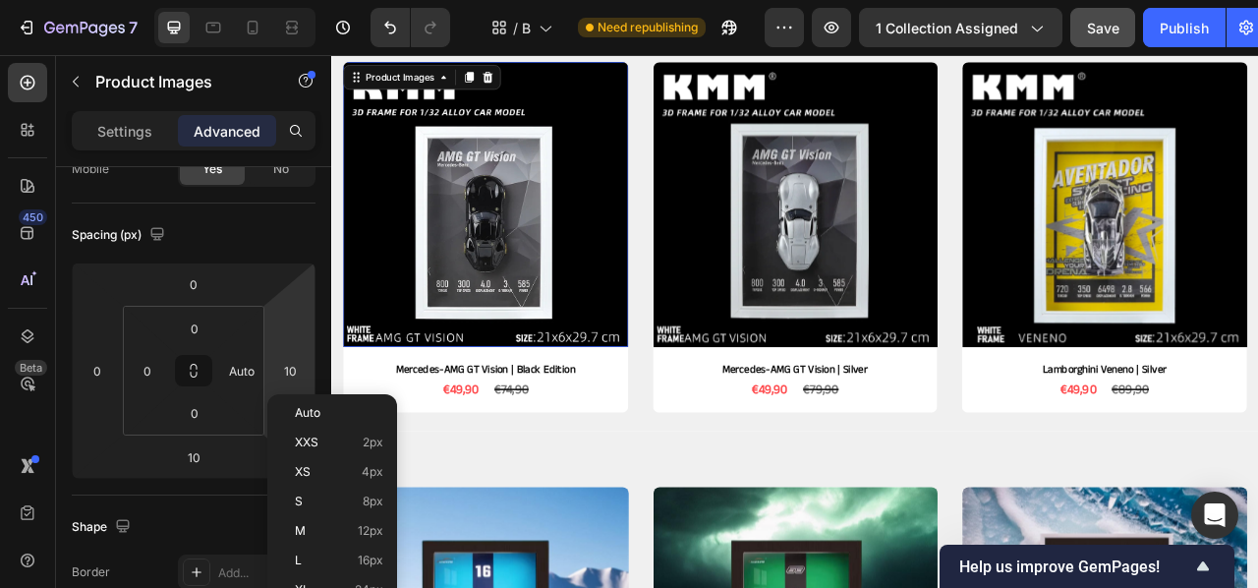
click at [274, 0] on html "7 Version history / Best sellers Need republishing Preview 1 collection assigne…" at bounding box center [629, 0] width 1258 height 0
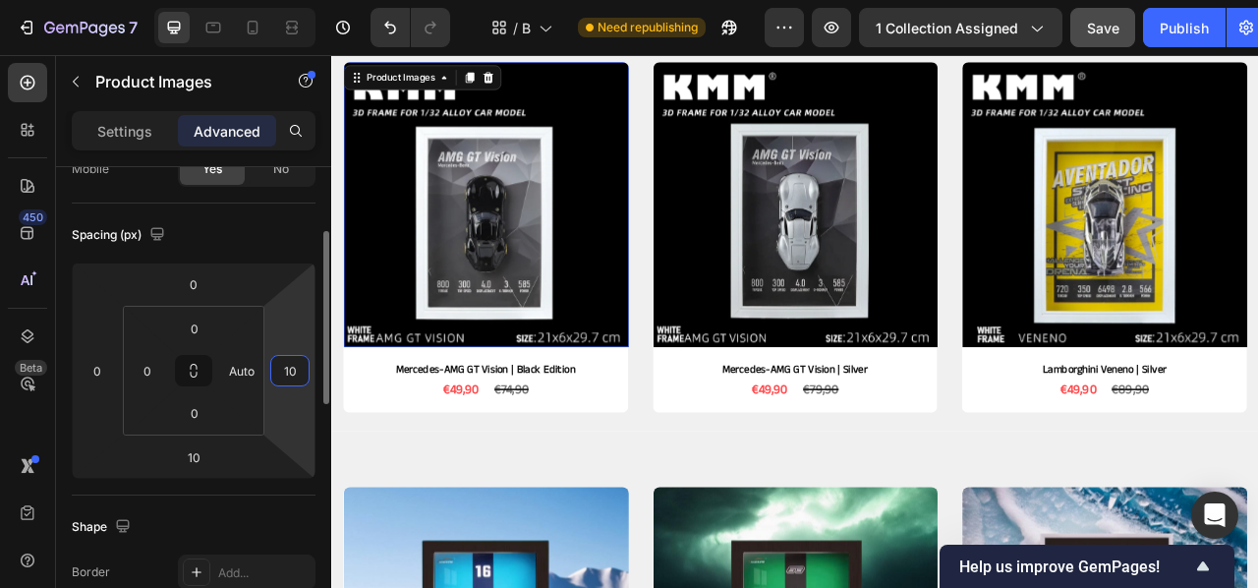
click at [295, 368] on input "10" at bounding box center [289, 370] width 29 height 29
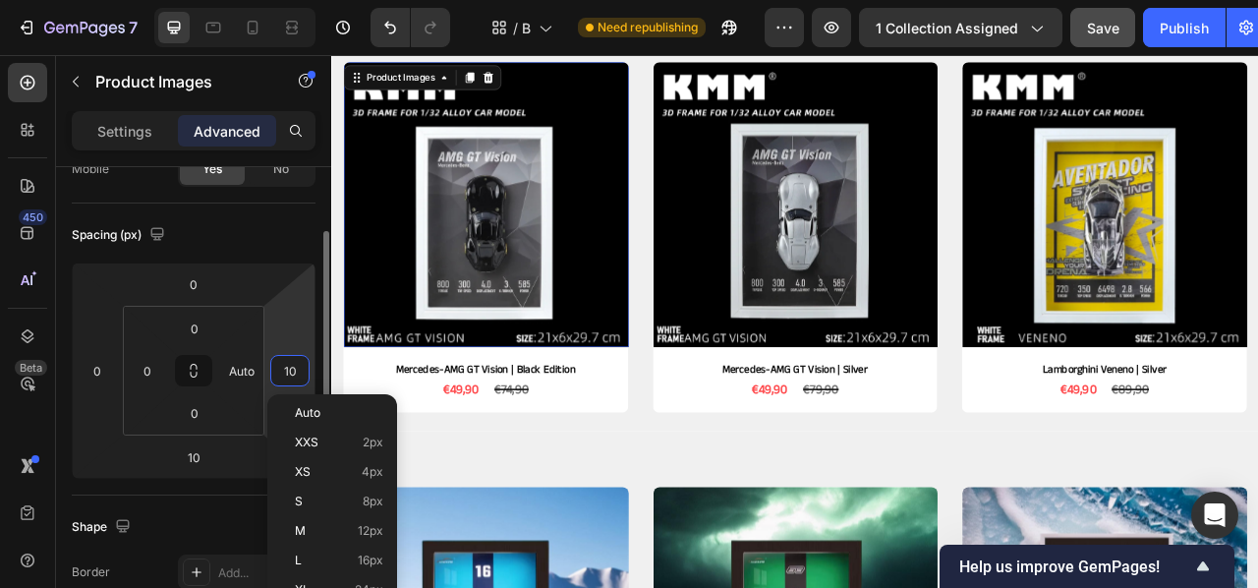
type input "1"
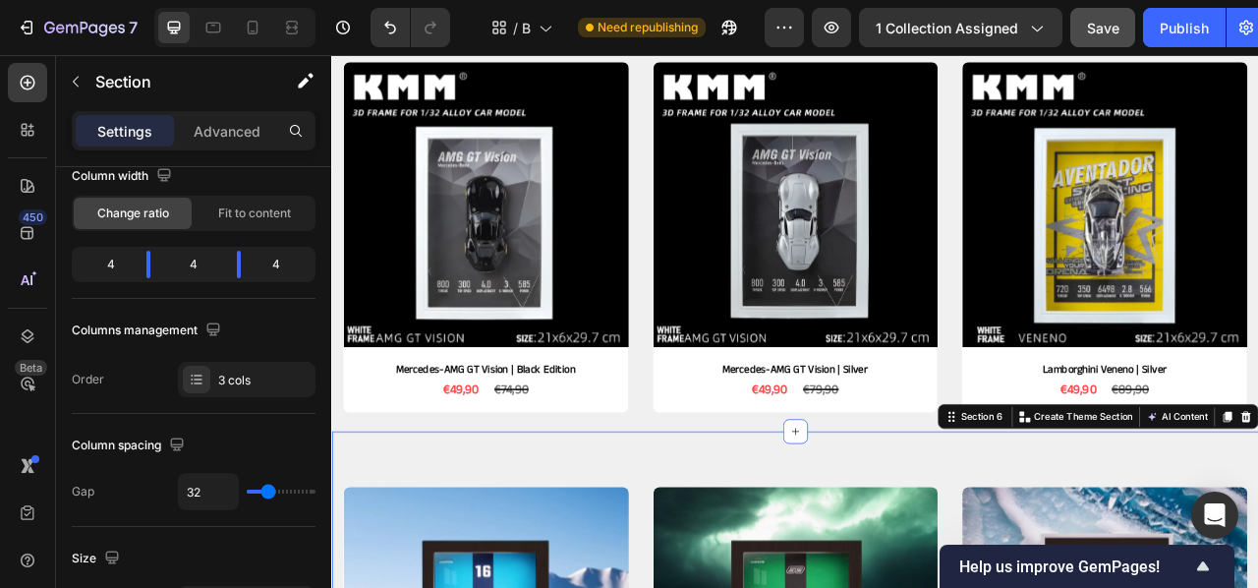
scroll to position [0, 0]
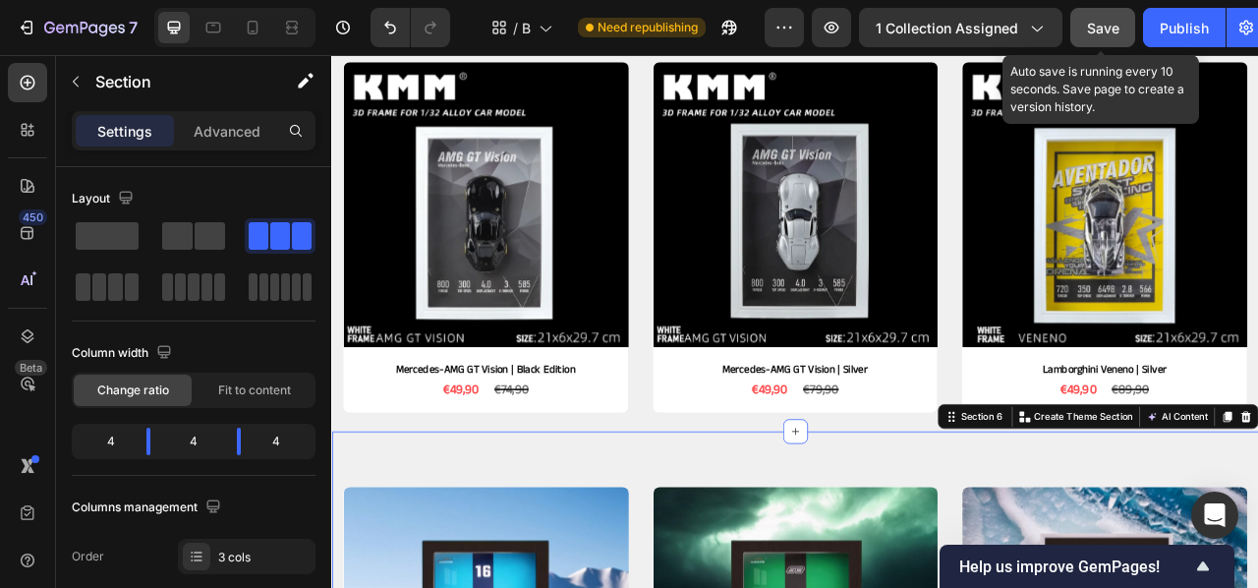
drag, startPoint x: 1103, startPoint y: 22, endPoint x: 1119, endPoint y: 21, distance: 15.8
click at [1103, 21] on span "Save" at bounding box center [1103, 28] width 32 height 17
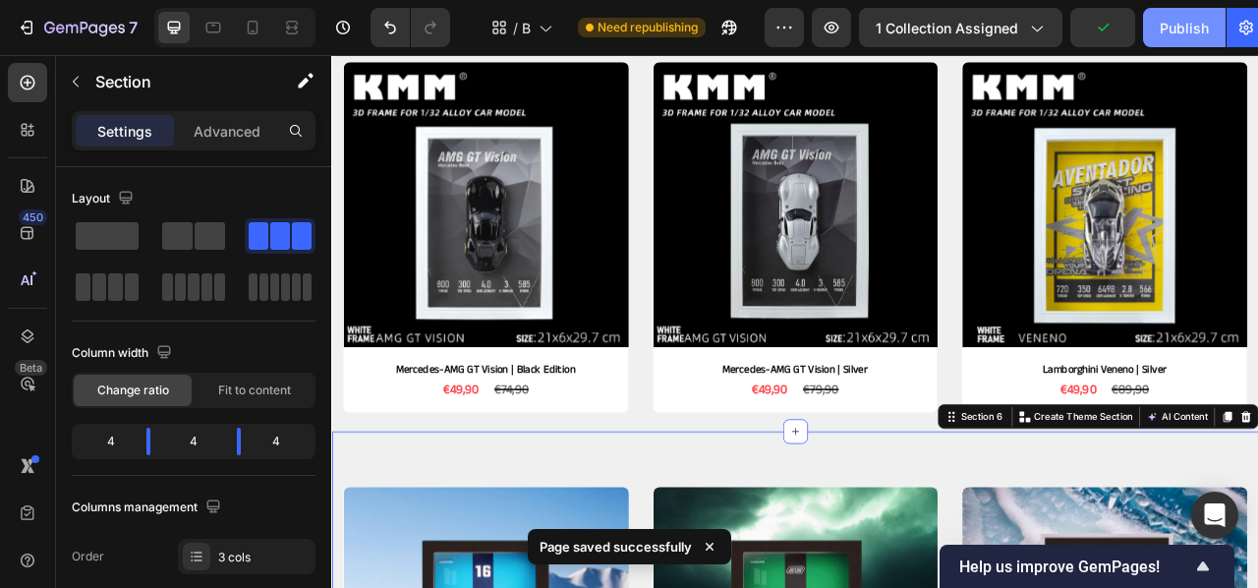
click at [1200, 23] on div "Publish" at bounding box center [1184, 28] width 49 height 21
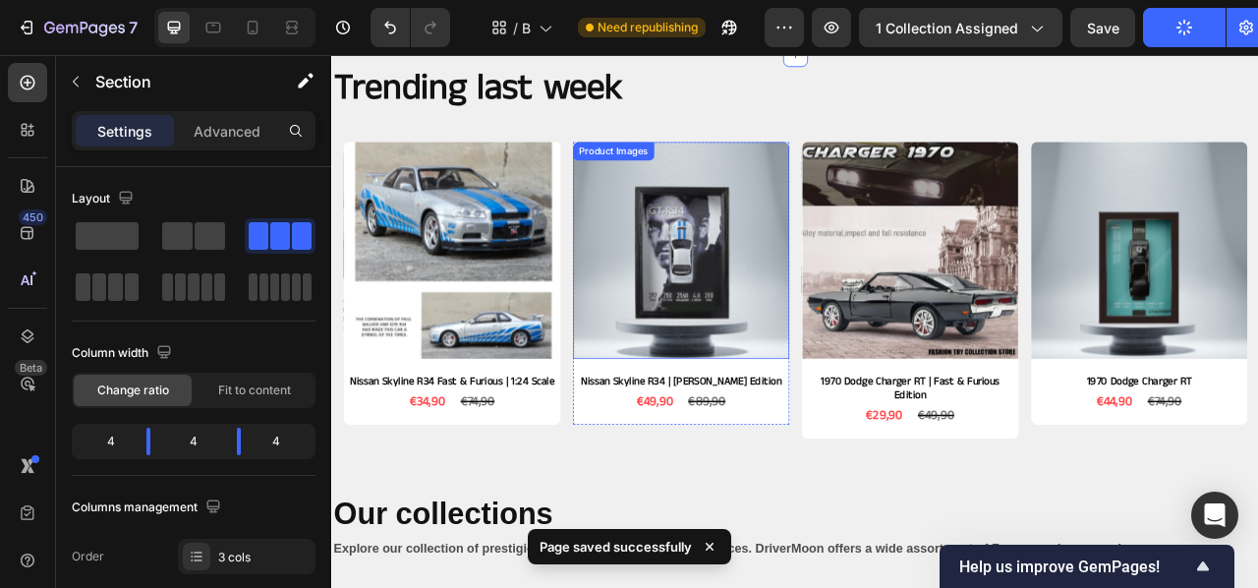
scroll to position [1713, 0]
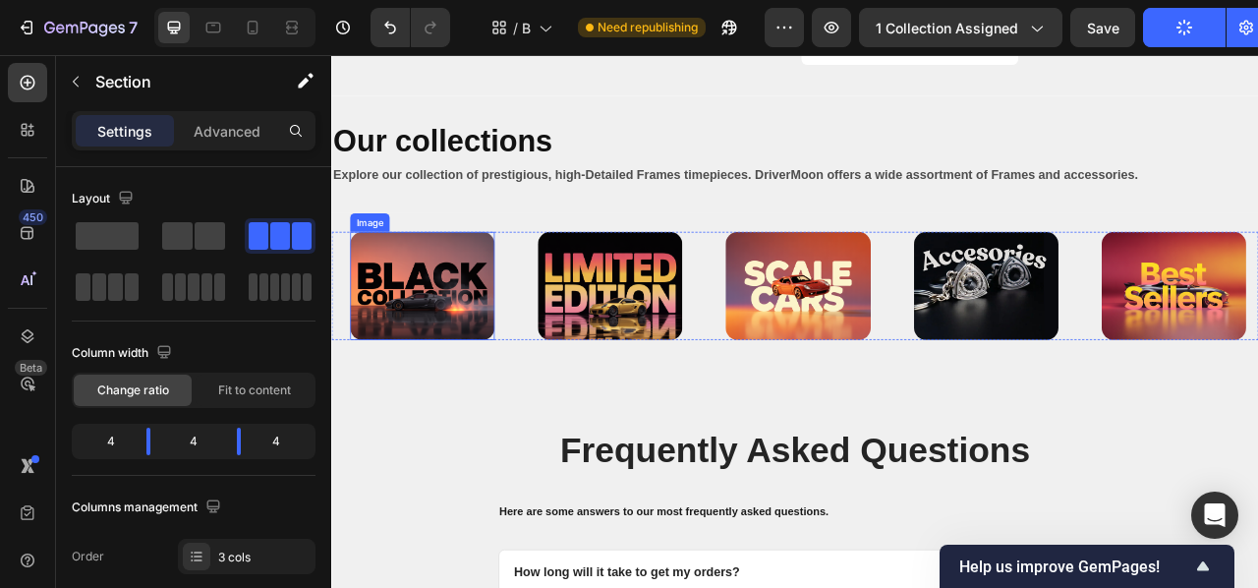
click at [381, 298] on img at bounding box center [447, 349] width 184 height 138
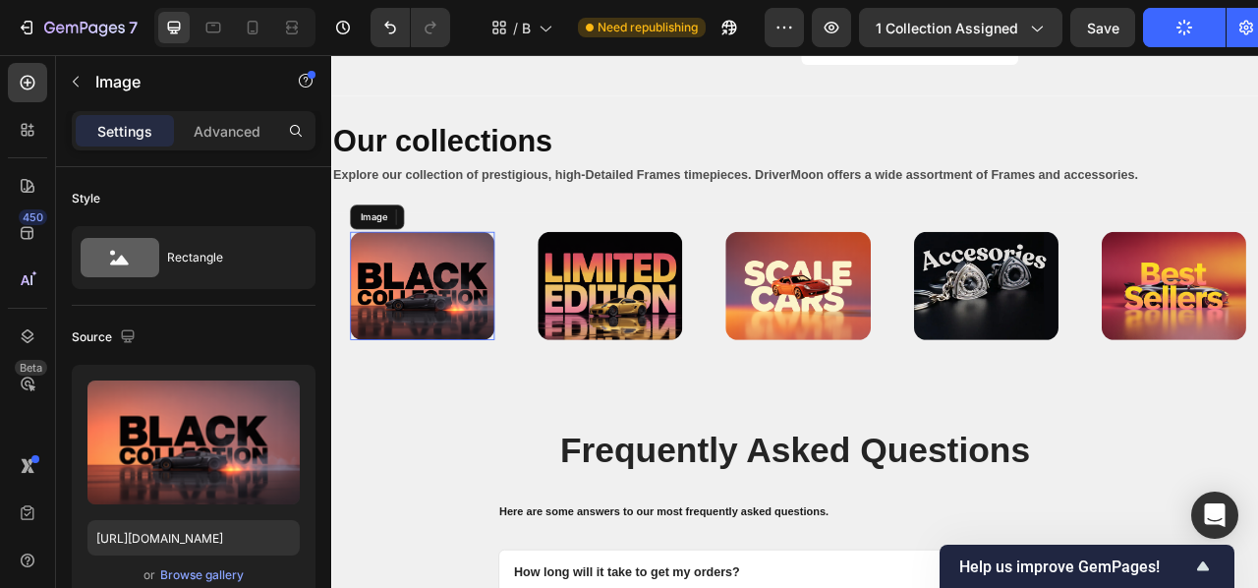
scroll to position [1982, 0]
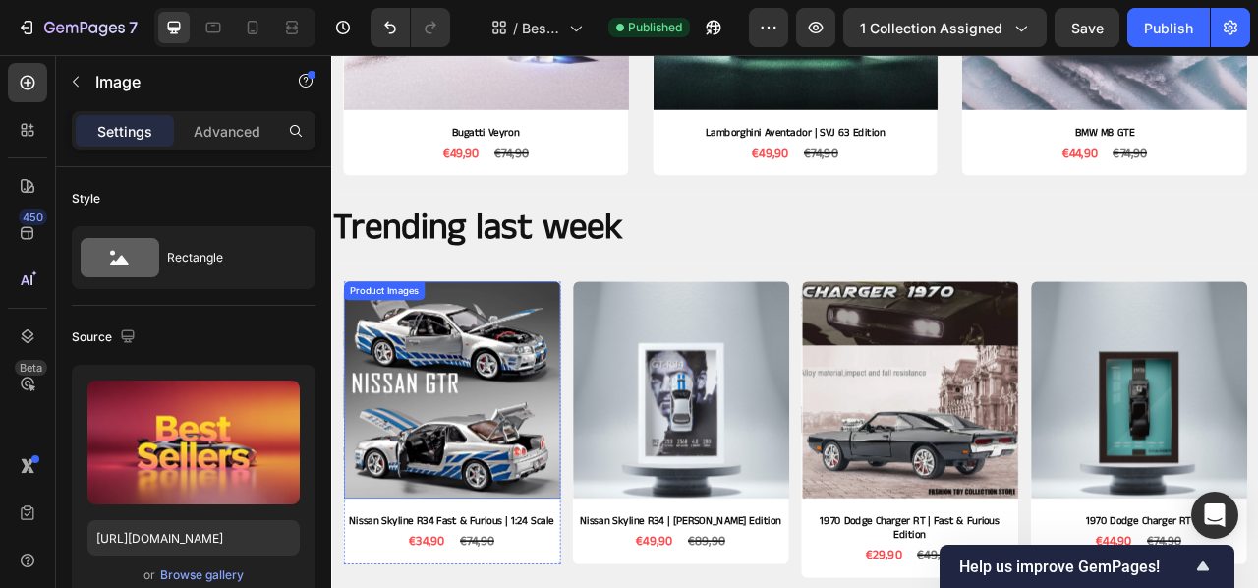
scroll to position [1328, 0]
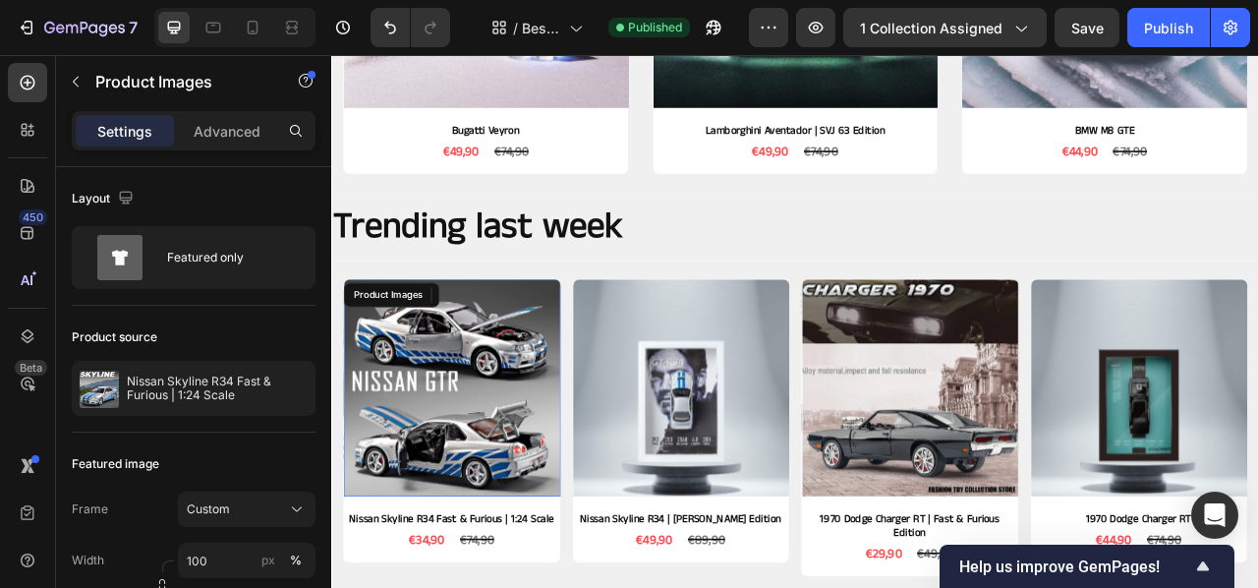
click at [551, 492] on img at bounding box center [484, 479] width 276 height 276
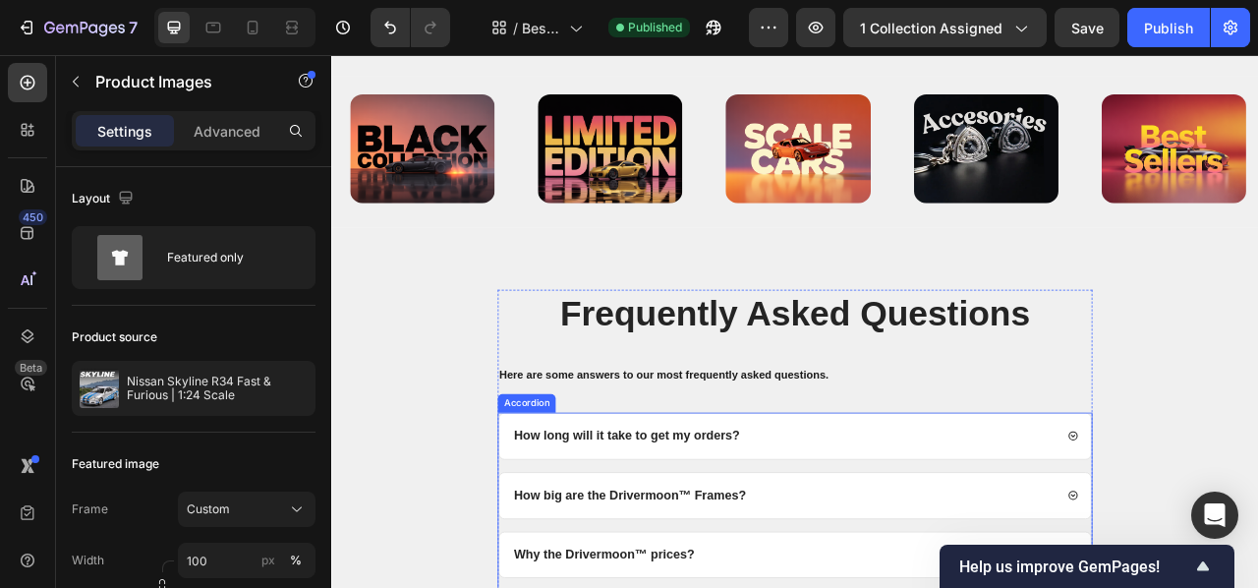
scroll to position [2154, 0]
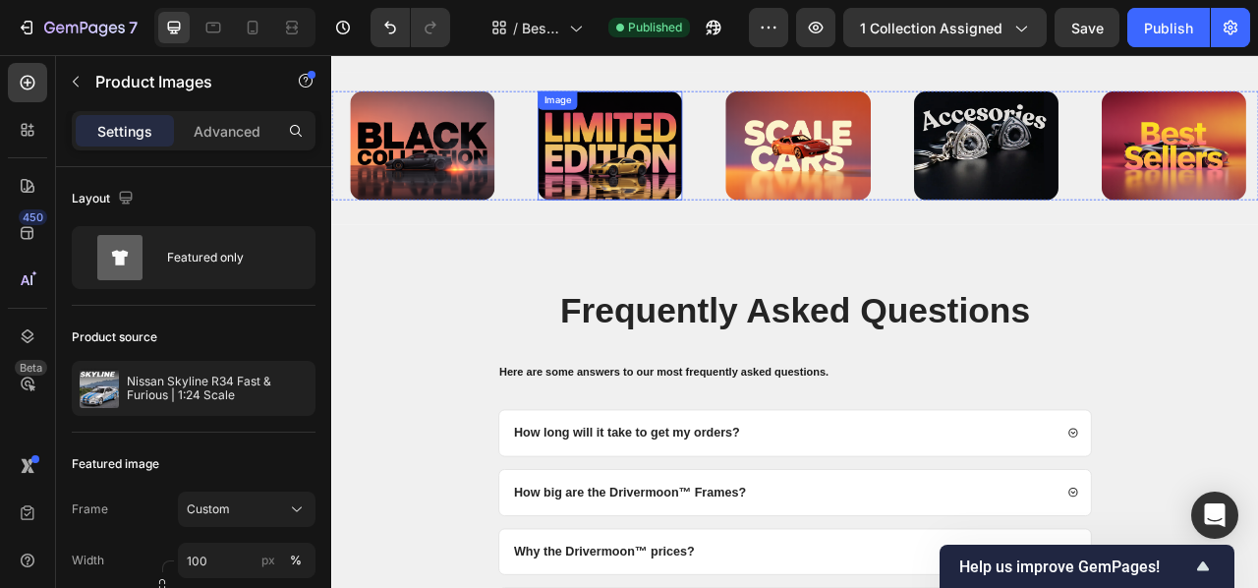
click at [735, 141] on img at bounding box center [686, 170] width 184 height 138
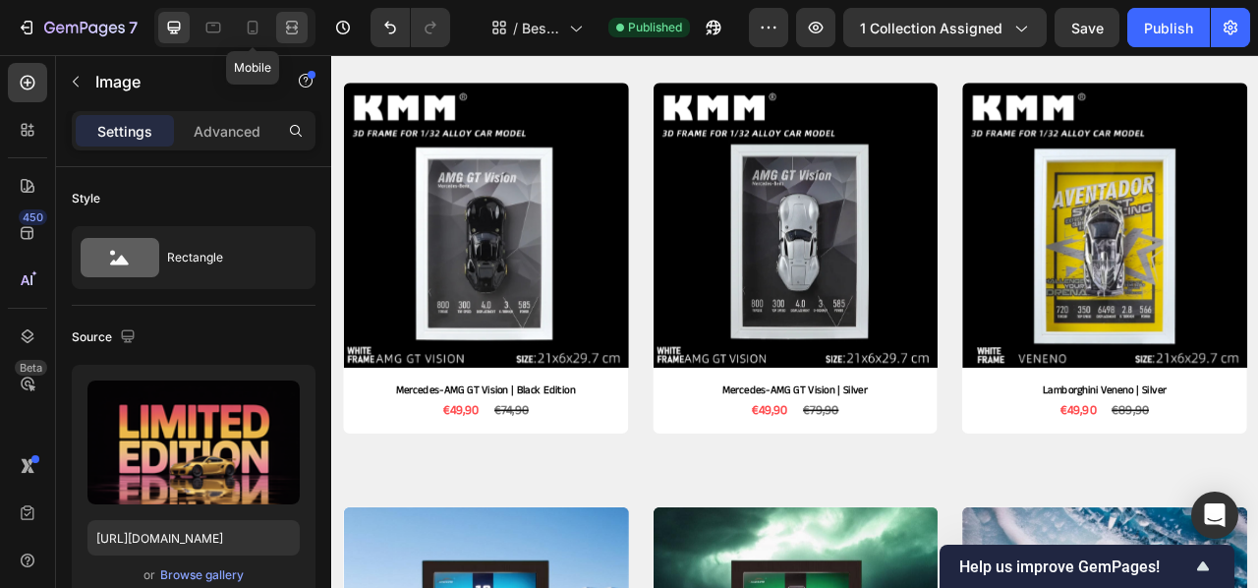
scroll to position [452, 0]
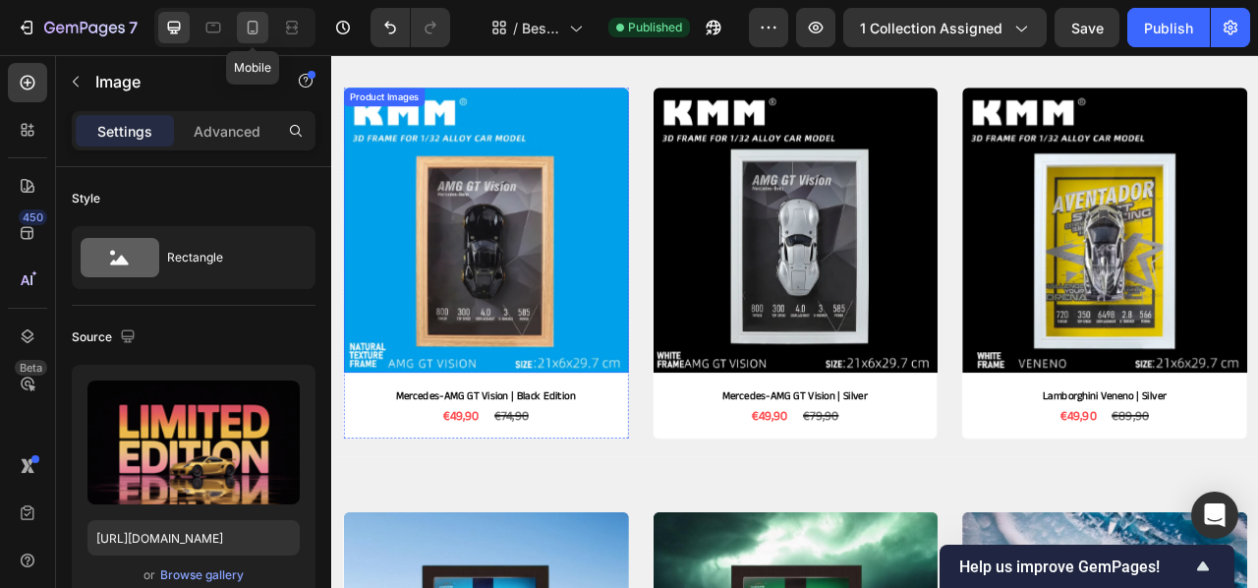
click at [238, 30] on div at bounding box center [252, 27] width 31 height 31
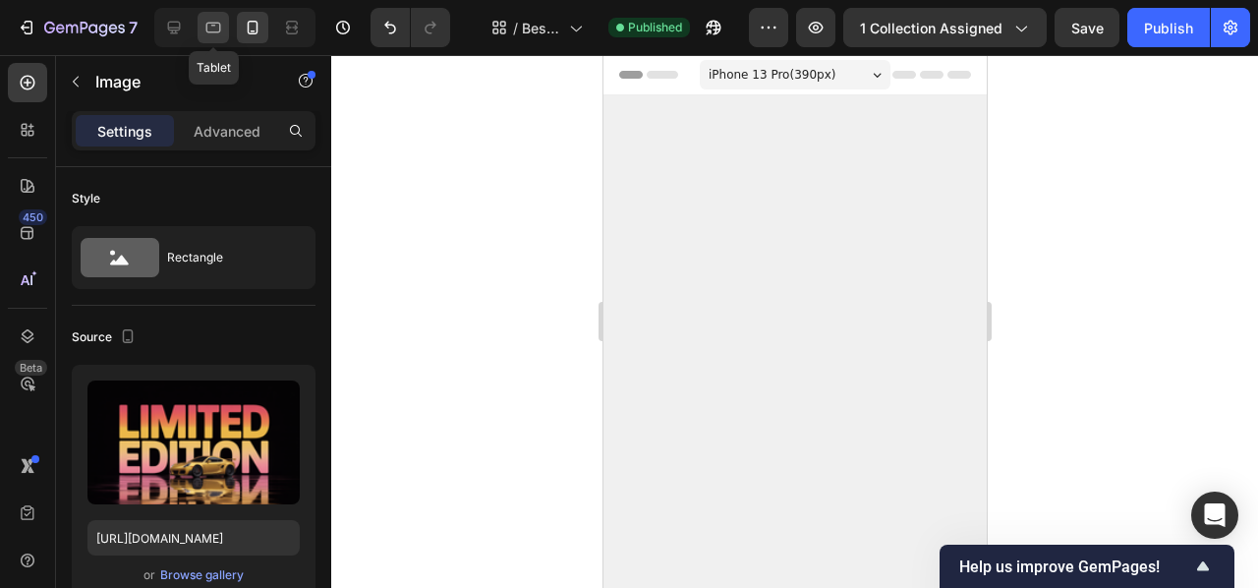
click at [218, 26] on icon at bounding box center [213, 28] width 20 height 20
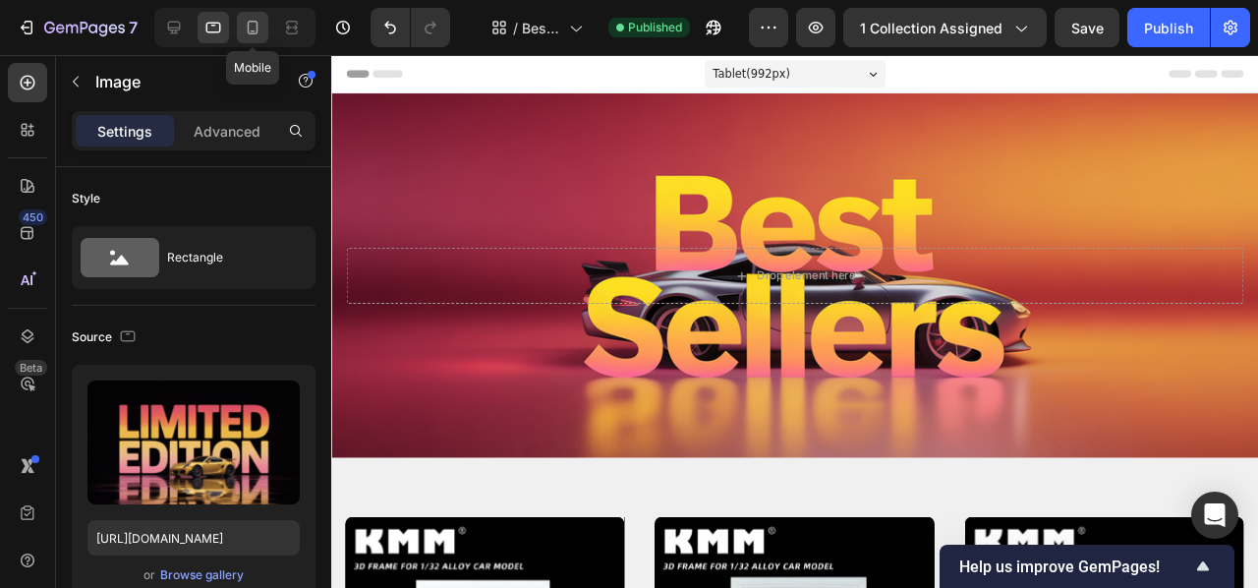
click at [247, 21] on icon at bounding box center [253, 28] width 20 height 20
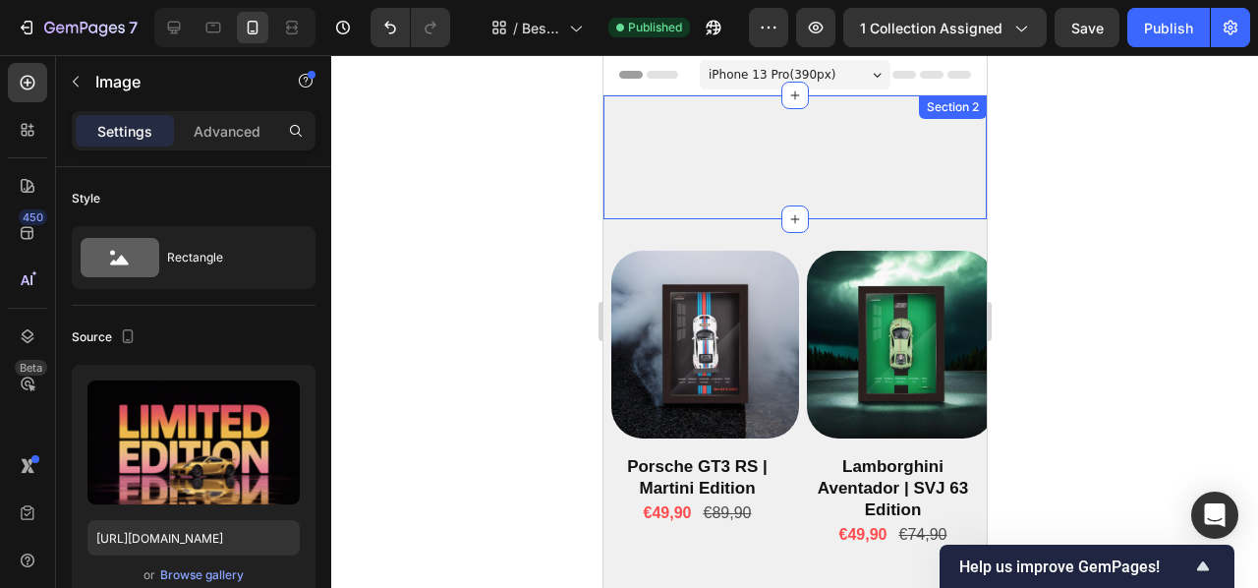
click at [679, 176] on div "Product Images Mercedes-AMG GT Vision | Black Edition Product Title €49,90 Prod…" at bounding box center [794, 157] width 383 height 124
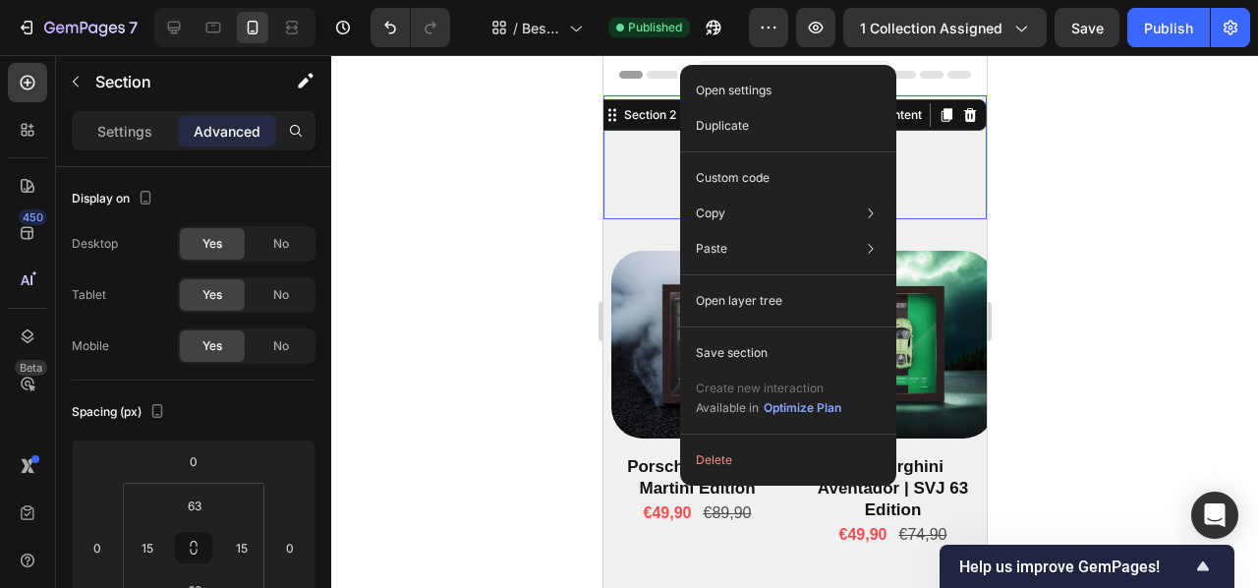
click at [627, 201] on div "Product Images Mercedes-AMG GT Vision | Black Edition Product Title €49,90 Prod…" at bounding box center [794, 157] width 383 height 124
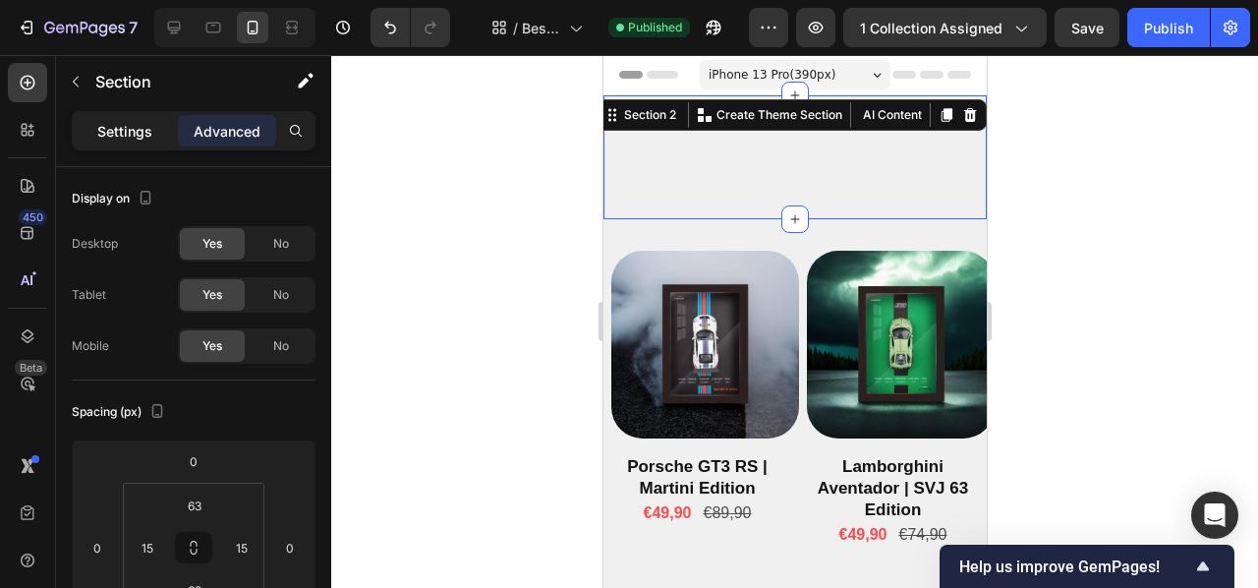
click at [130, 135] on p "Settings" at bounding box center [124, 131] width 55 height 21
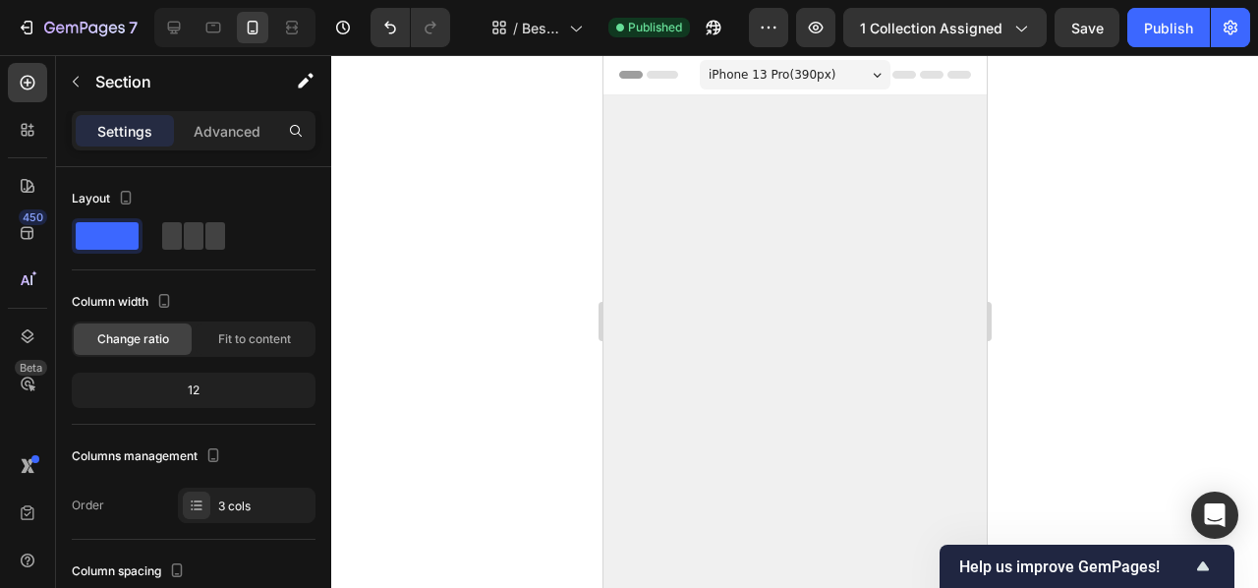
click at [666, 281] on div at bounding box center [794, 398] width 383 height 359
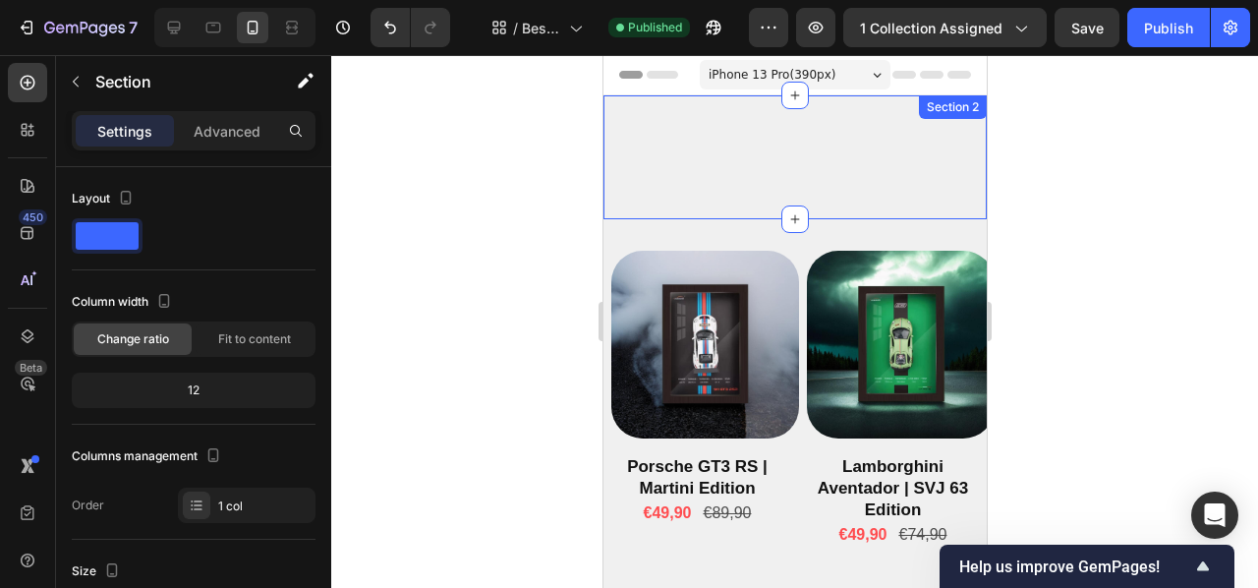
click at [695, 157] on div "Product Images Mercedes-AMG GT Vision | Black Edition Product Title €49,90 Prod…" at bounding box center [794, 157] width 383 height 124
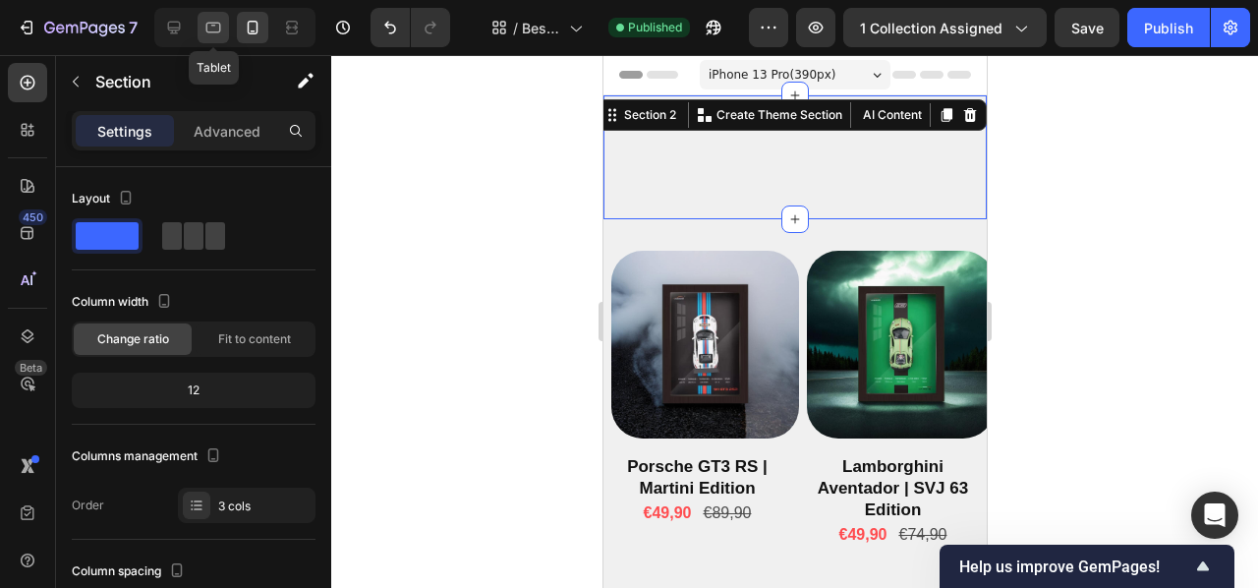
click at [214, 34] on icon at bounding box center [213, 28] width 20 height 20
type input "32"
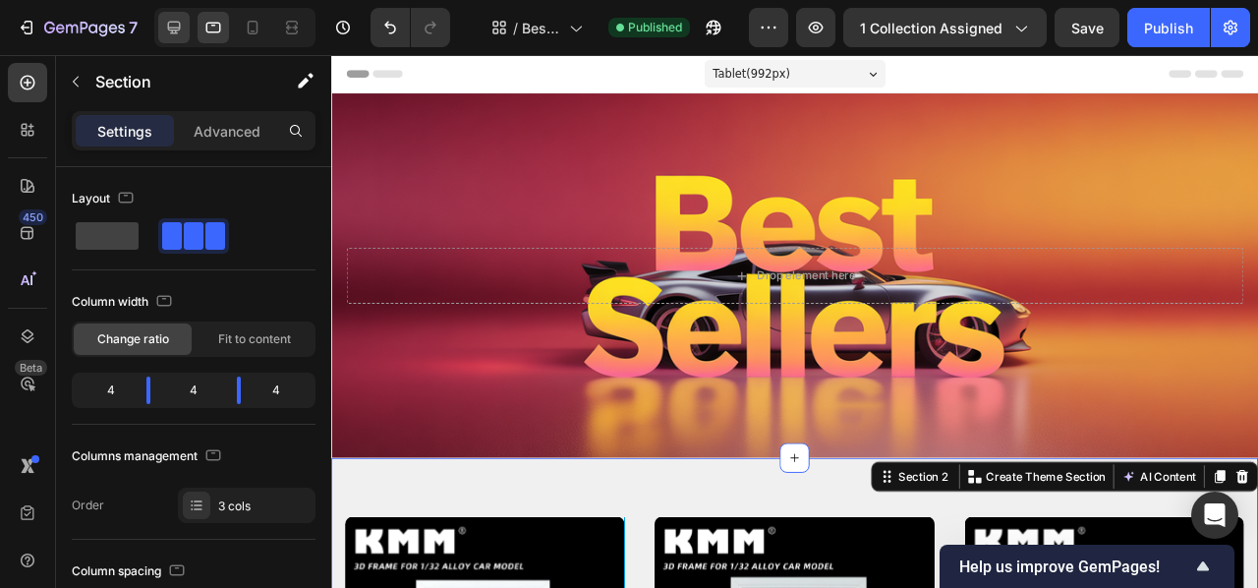
click at [161, 33] on div at bounding box center [173, 27] width 31 height 31
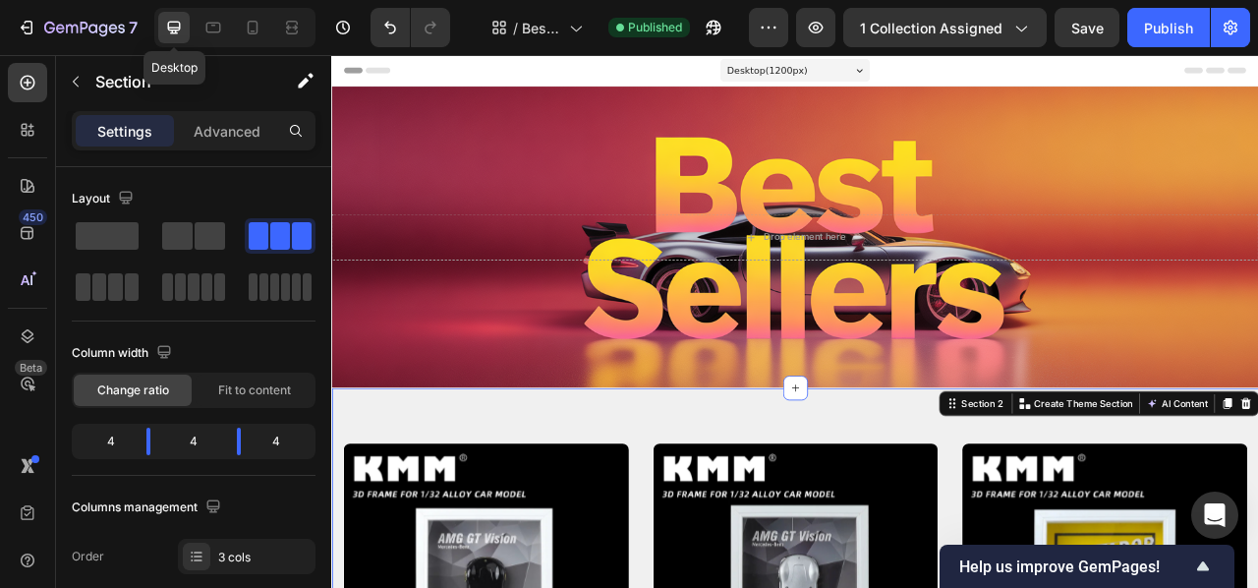
scroll to position [355, 0]
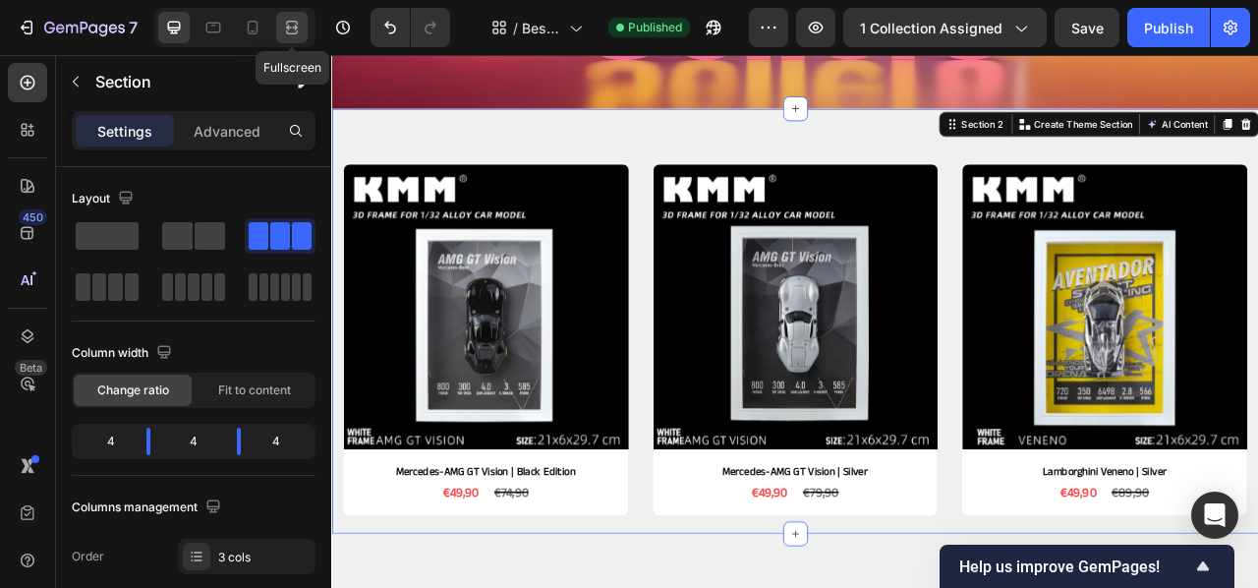
click at [292, 29] on icon at bounding box center [292, 28] width 20 height 20
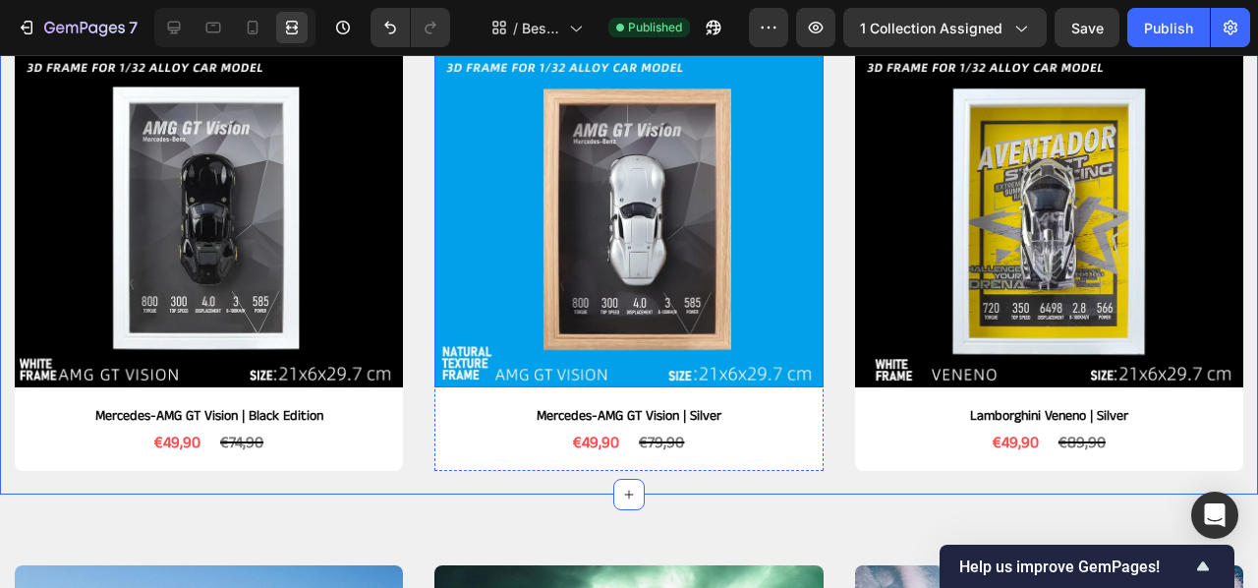
scroll to position [556, 0]
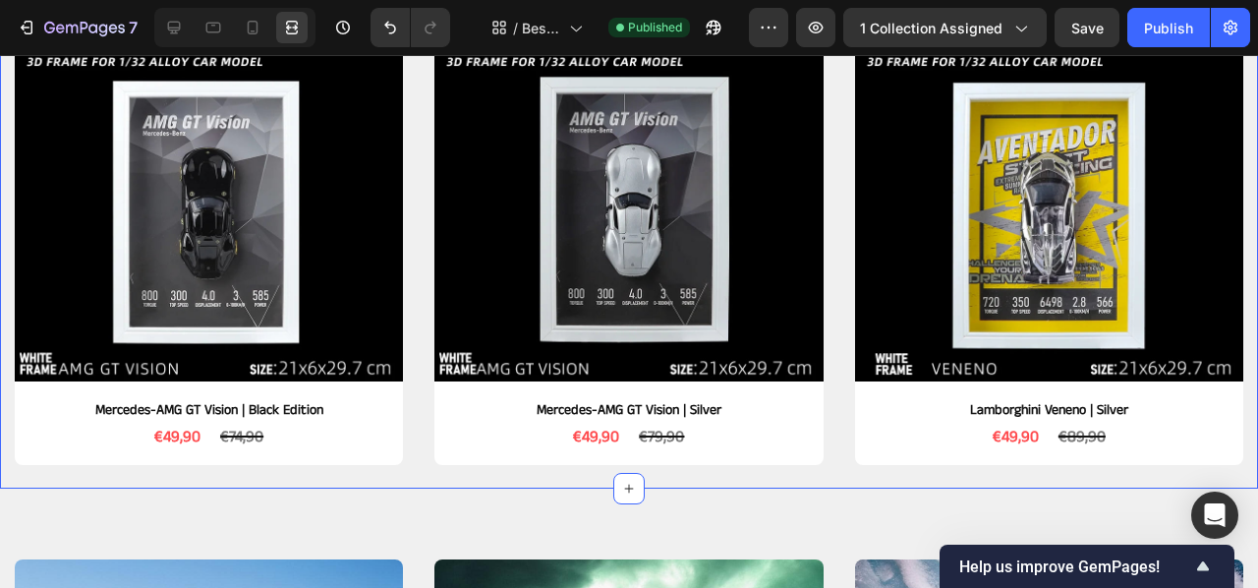
click at [404, 216] on div "Product Images Mercedes-AMG GT Vision | Black Edition Product Title €49,90 Prod…" at bounding box center [629, 205] width 1258 height 566
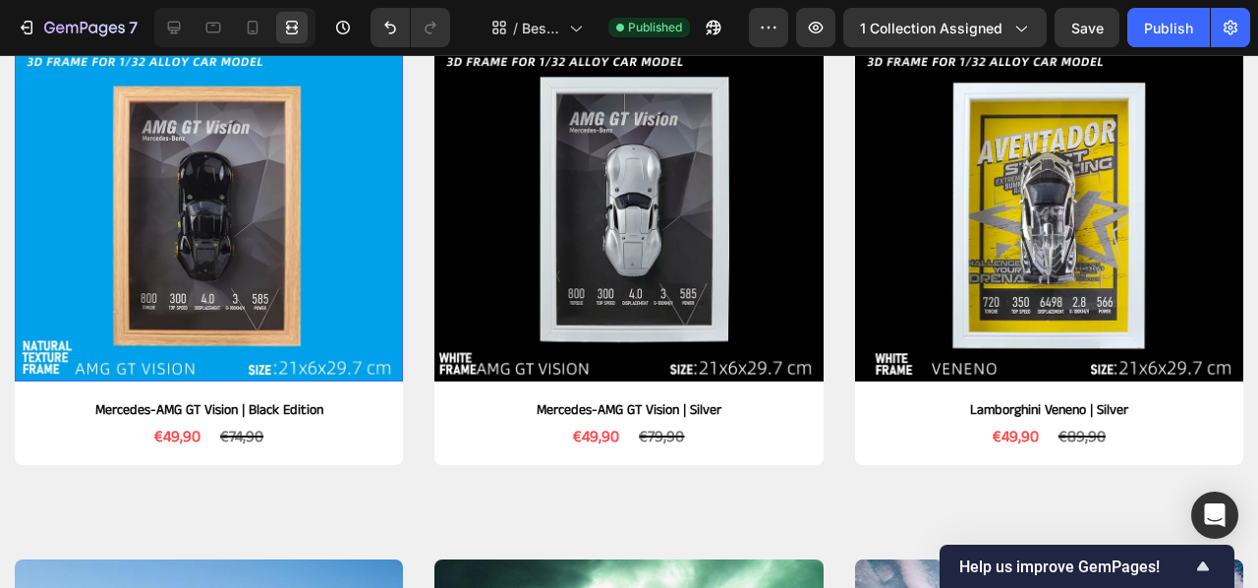
click at [349, 226] on img at bounding box center [209, 187] width 388 height 388
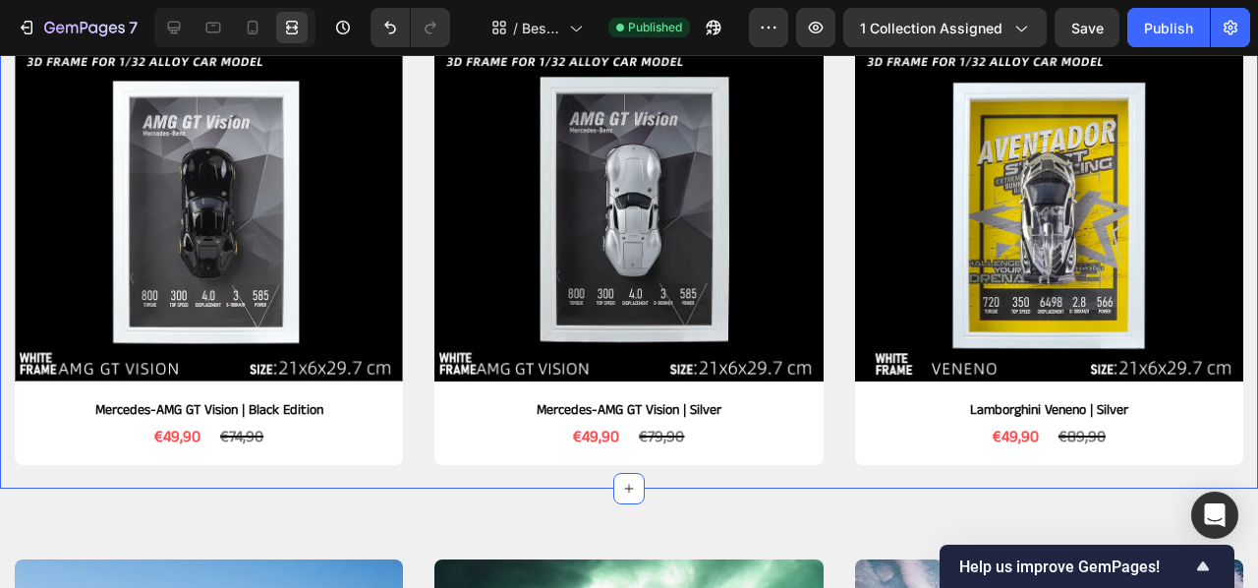
click at [416, 227] on div "Product Images 10 Mercedes-AMG GT Vision | Black Edition Product Title €49,90 P…" at bounding box center [629, 205] width 1258 height 566
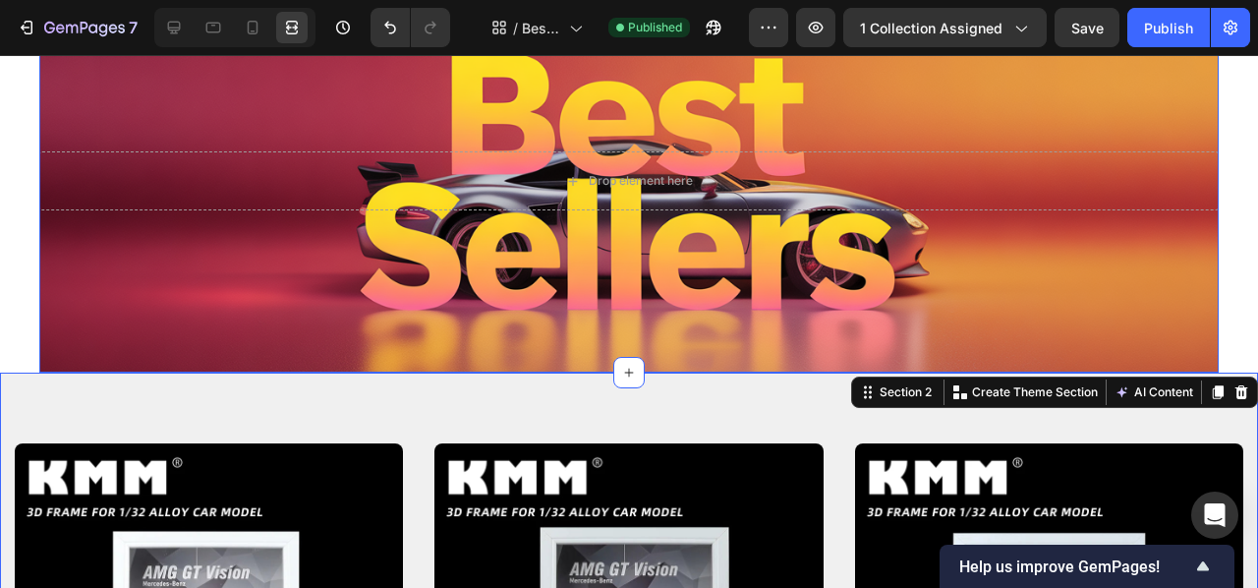
scroll to position [134, 0]
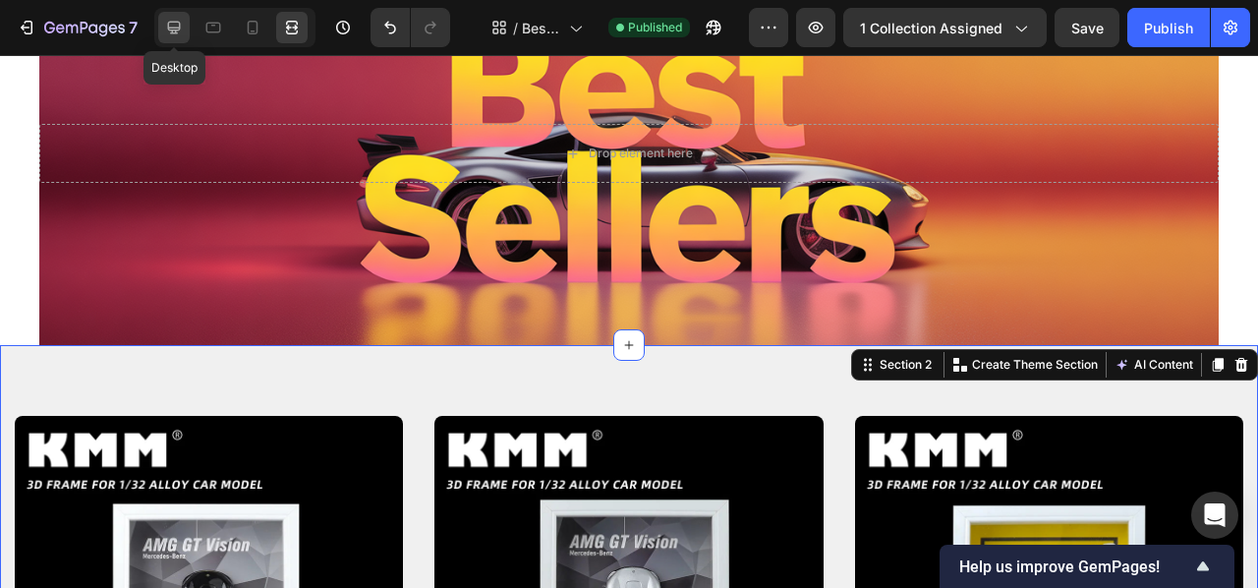
click at [164, 29] on icon at bounding box center [174, 28] width 20 height 20
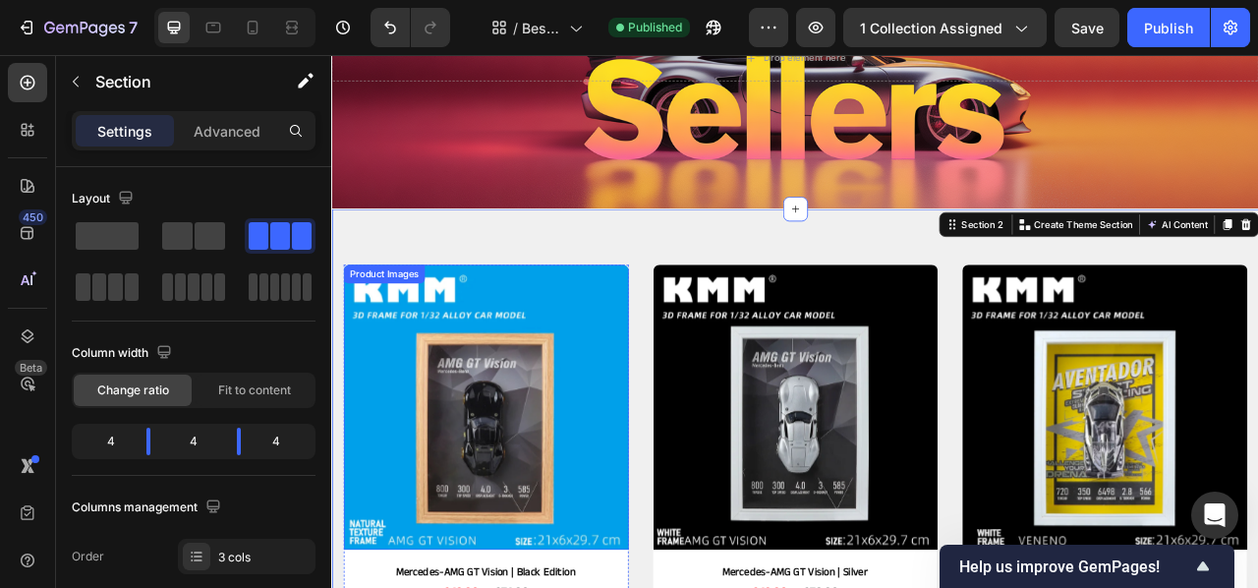
scroll to position [253, 0]
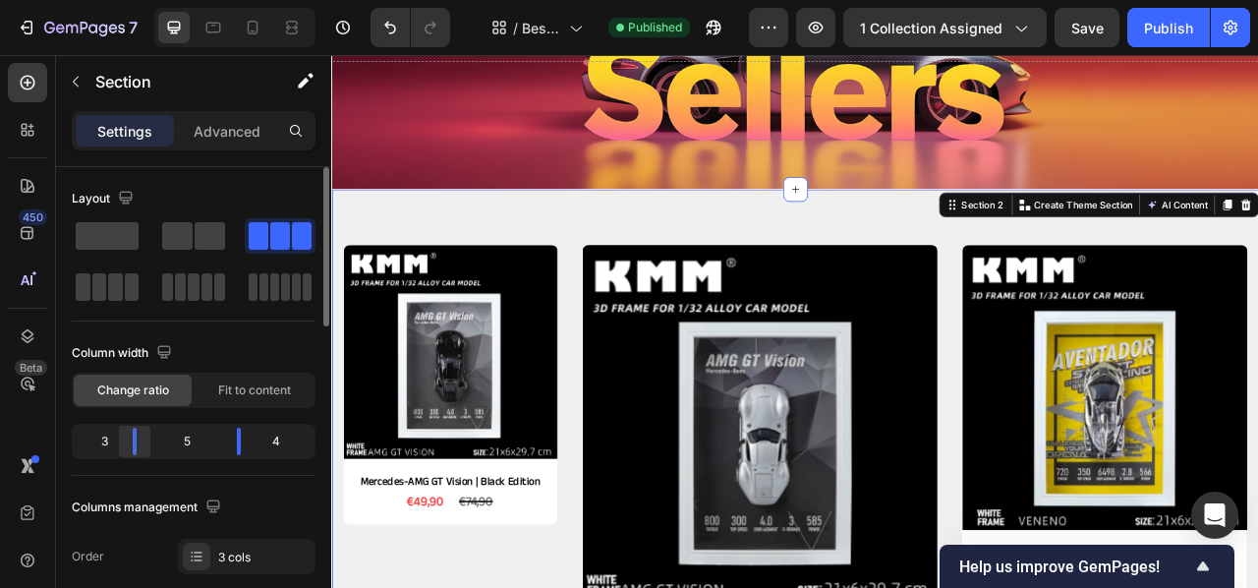
click at [140, 437] on div at bounding box center [134, 442] width 35 height 28
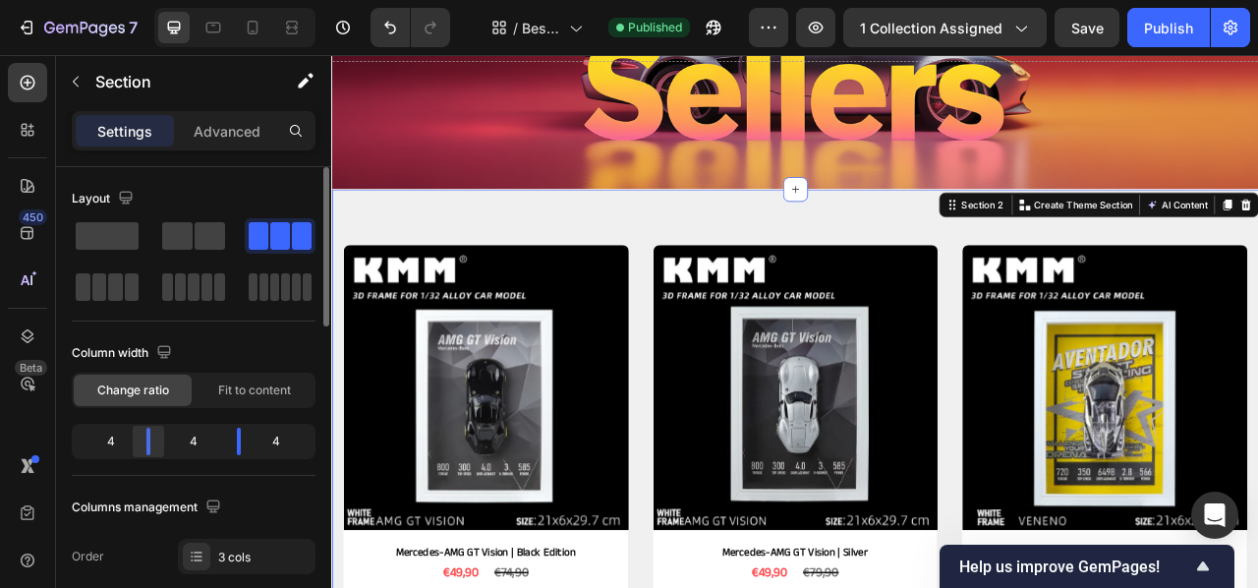
click at [151, 439] on div at bounding box center [148, 442] width 35 height 28
click at [120, 440] on div "4" at bounding box center [103, 442] width 55 height 28
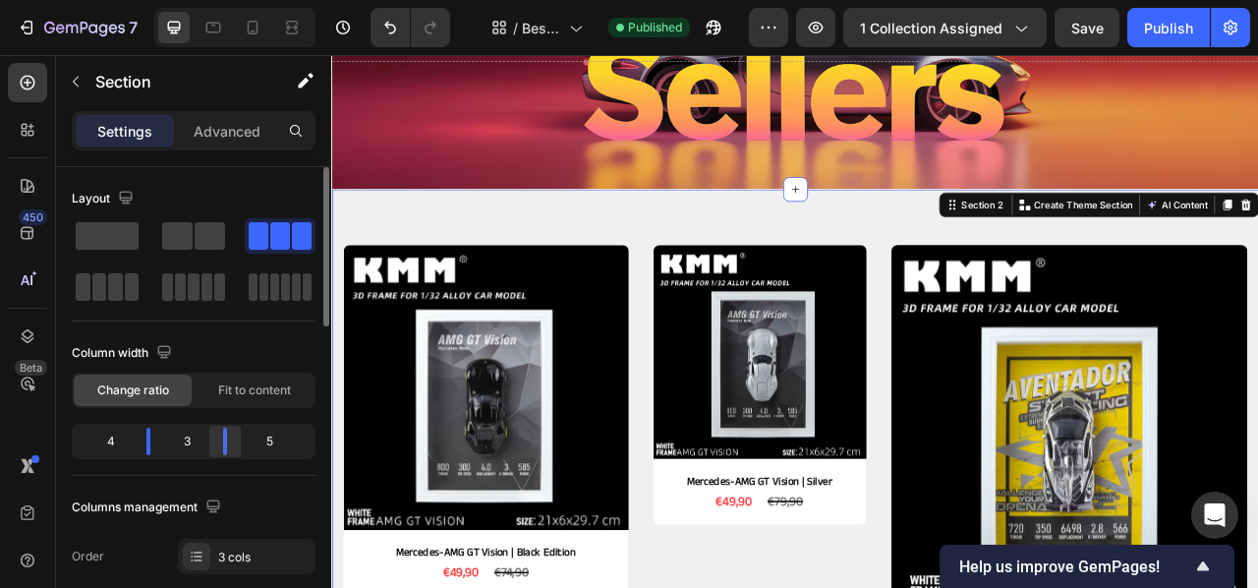
drag, startPoint x: 232, startPoint y: 439, endPoint x: 218, endPoint y: 443, distance: 14.3
click at [218, 443] on div at bounding box center [224, 442] width 35 height 28
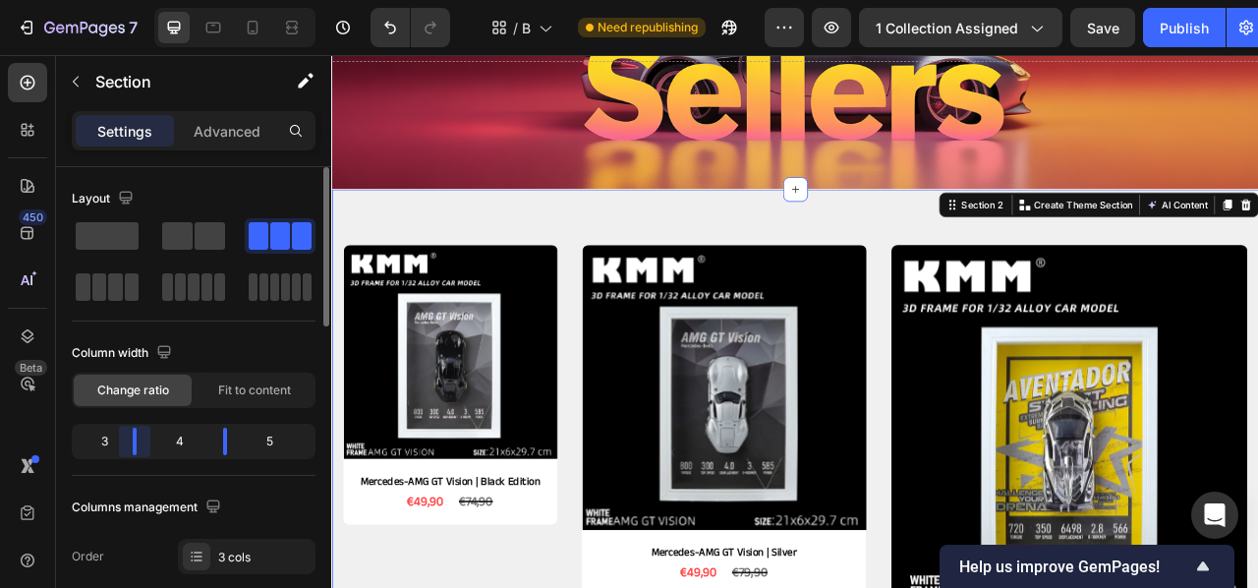
drag, startPoint x: 153, startPoint y: 442, endPoint x: 201, endPoint y: 448, distance: 47.5
click at [133, 445] on div at bounding box center [134, 442] width 35 height 28
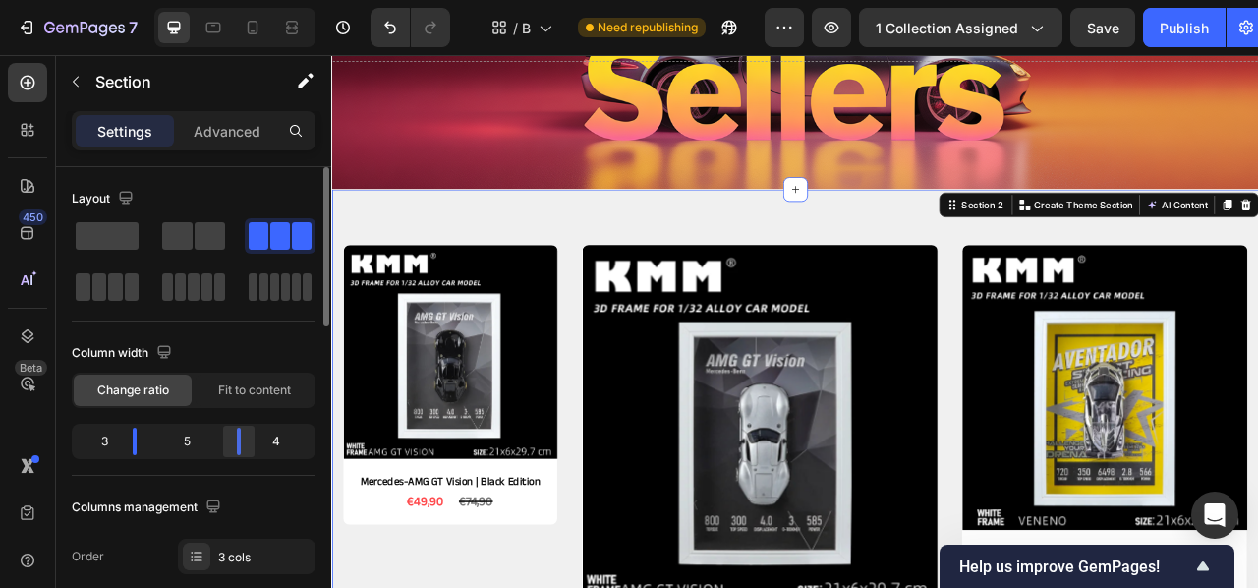
click at [231, 451] on div at bounding box center [238, 442] width 35 height 28
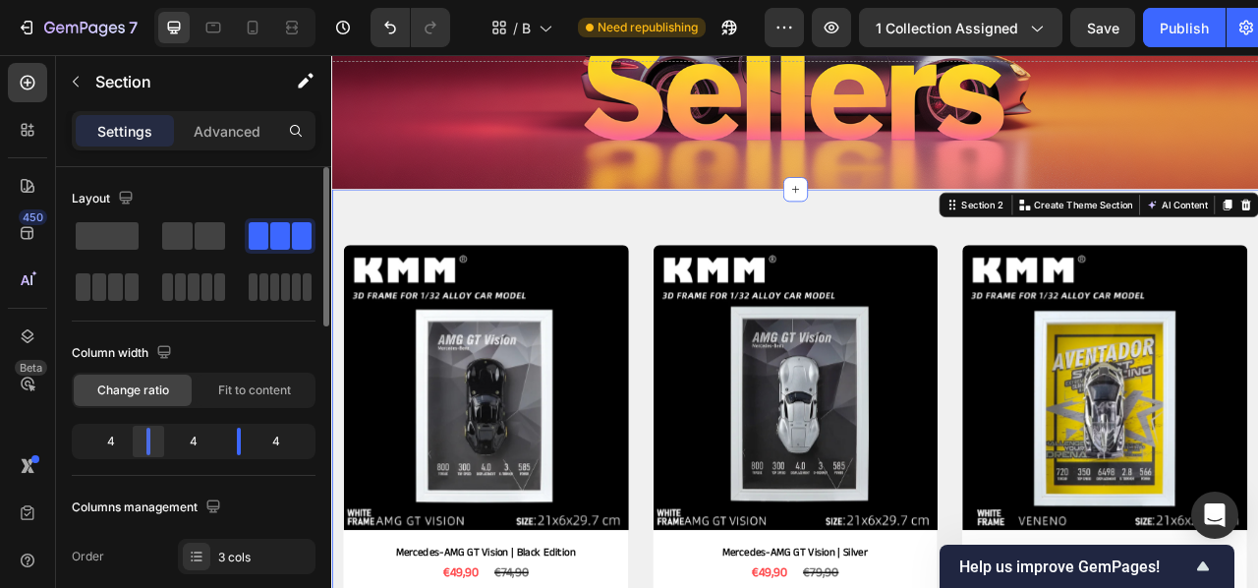
click at [154, 441] on div at bounding box center [148, 442] width 35 height 28
click at [234, 386] on span "Fit to content" at bounding box center [254, 390] width 73 height 18
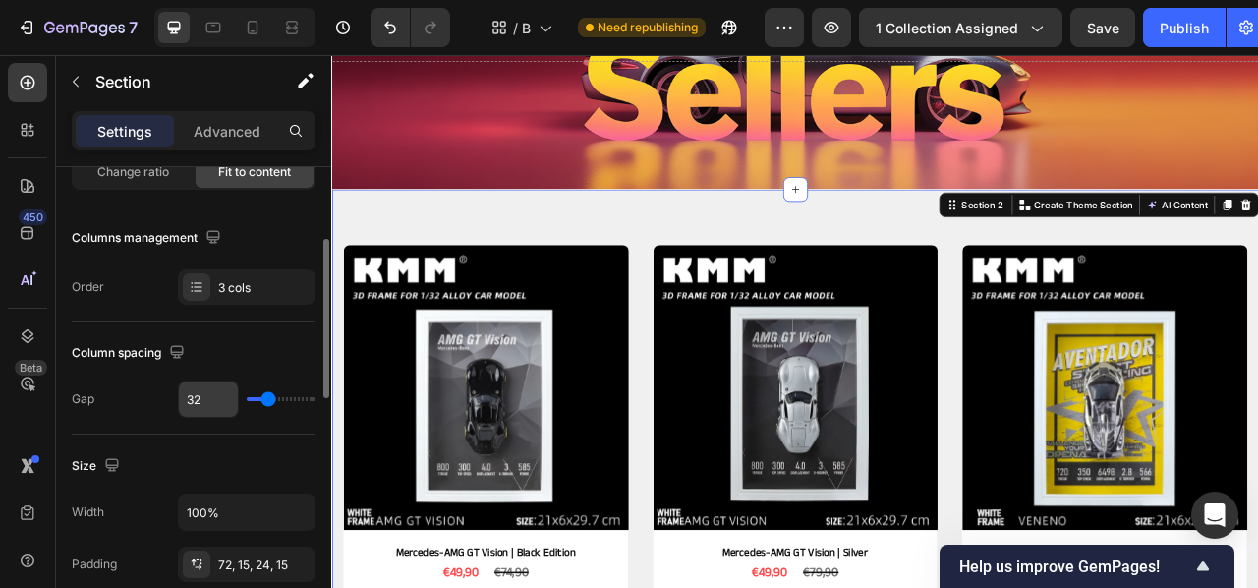
scroll to position [217, 0]
click at [224, 403] on input "32" at bounding box center [208, 399] width 59 height 35
type input "3"
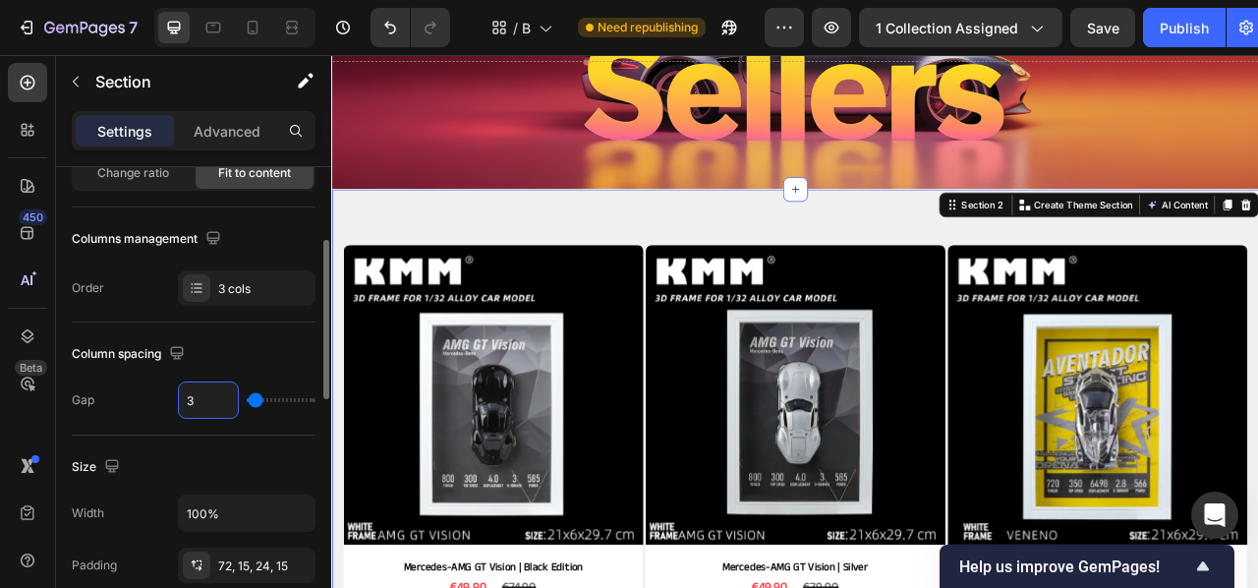
type input "30"
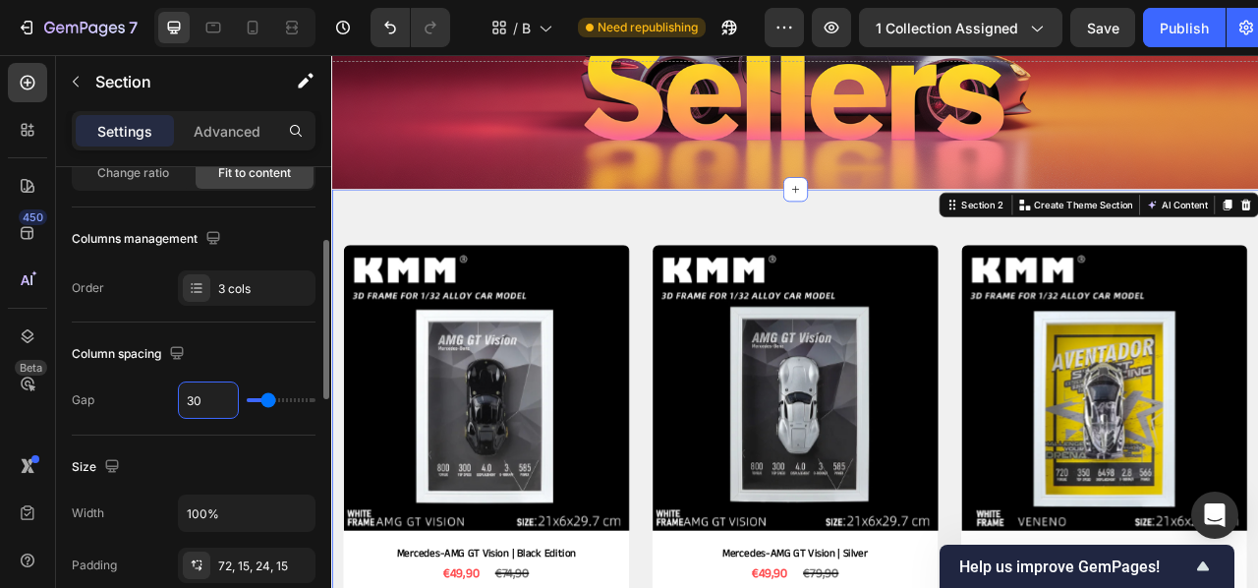
type input "3"
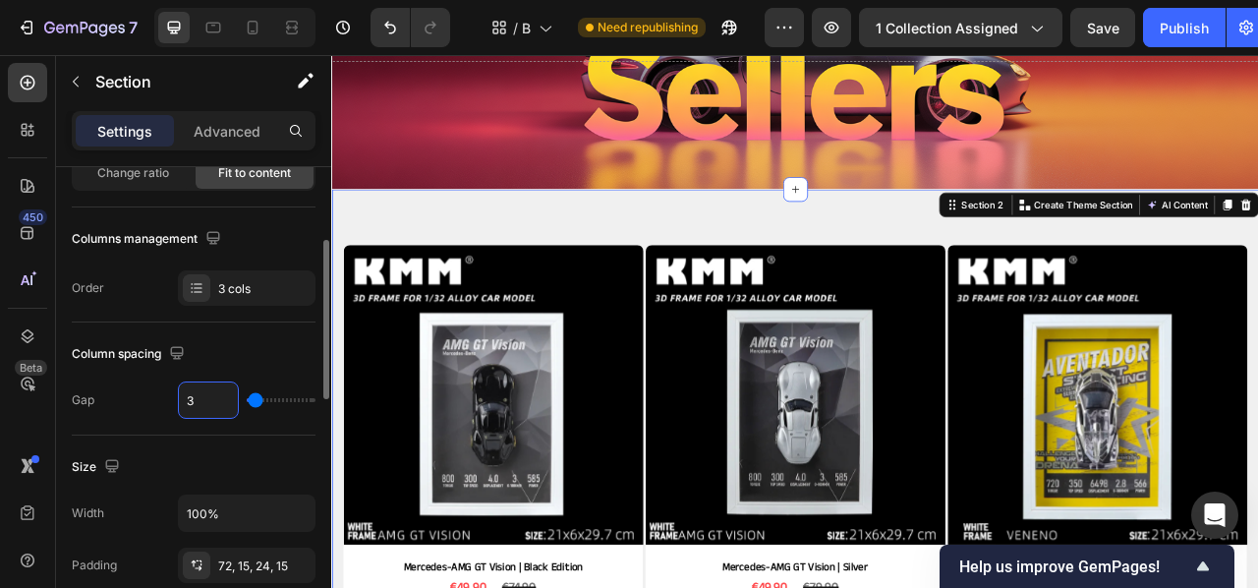
type input "0"
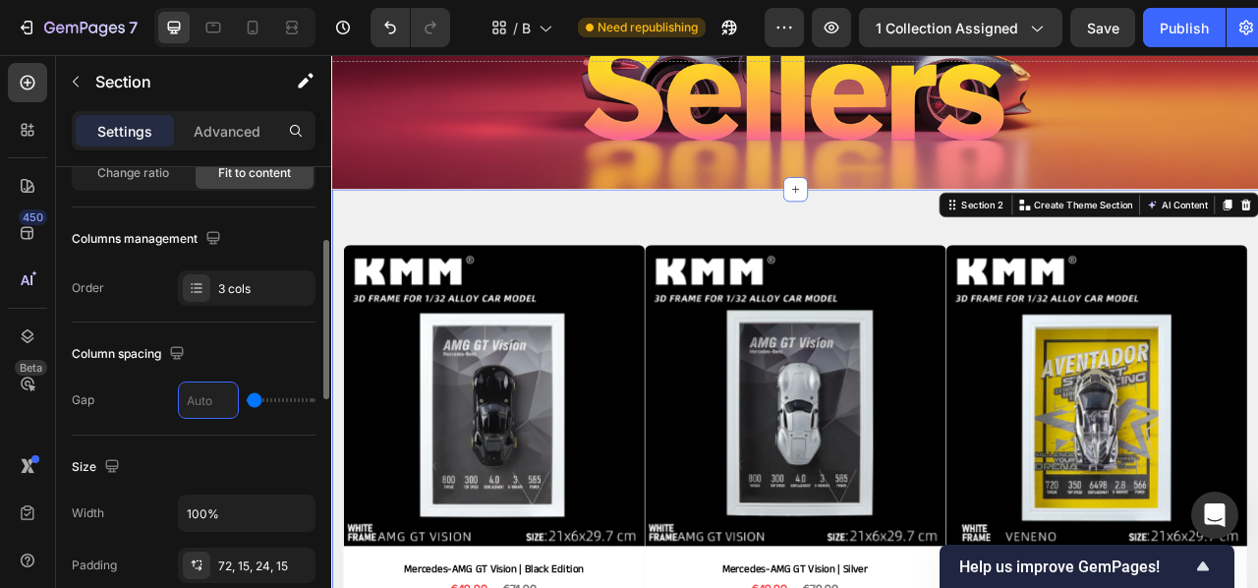
type input "2"
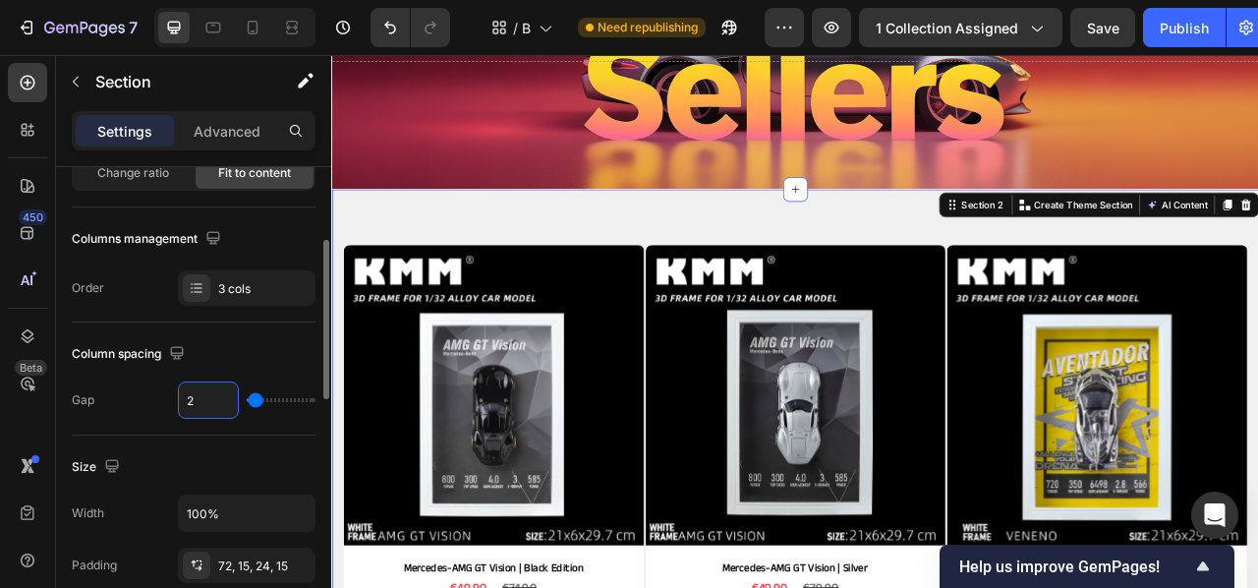
type input "20"
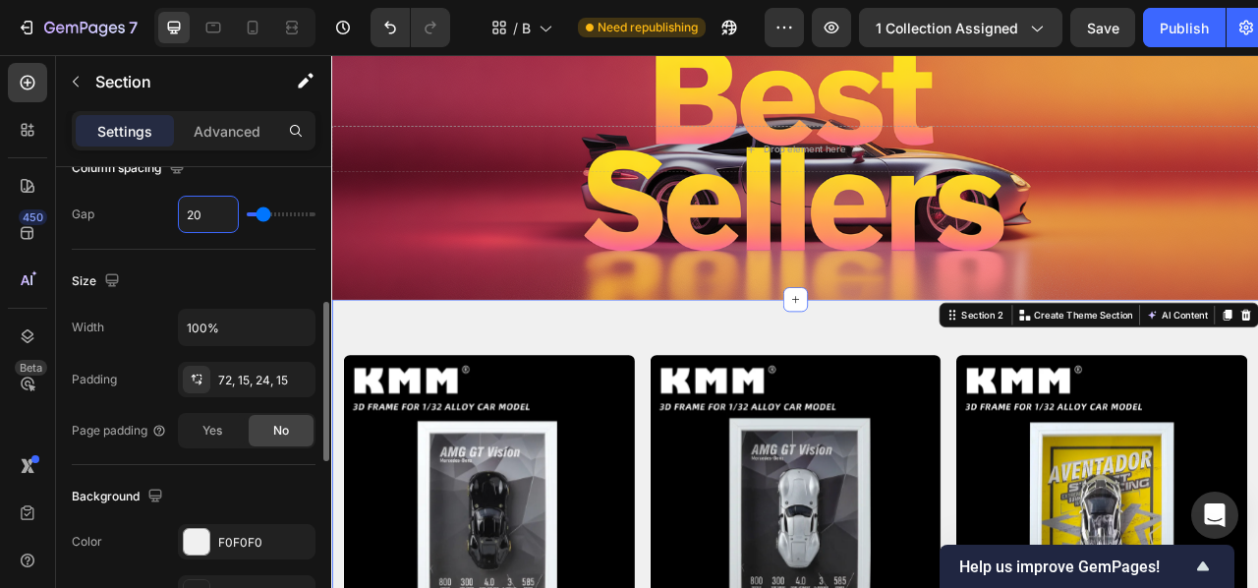
scroll to position [401, 0]
type input "20"
click at [291, 325] on icon "button" at bounding box center [297, 329] width 20 height 20
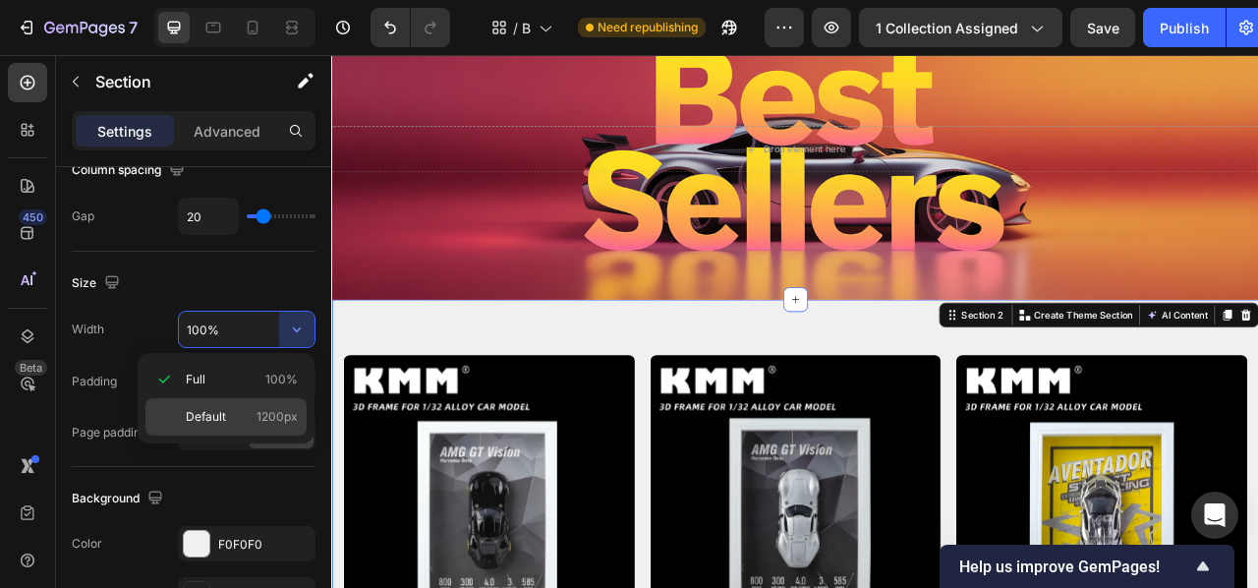
click at [261, 416] on span "1200px" at bounding box center [277, 417] width 41 height 18
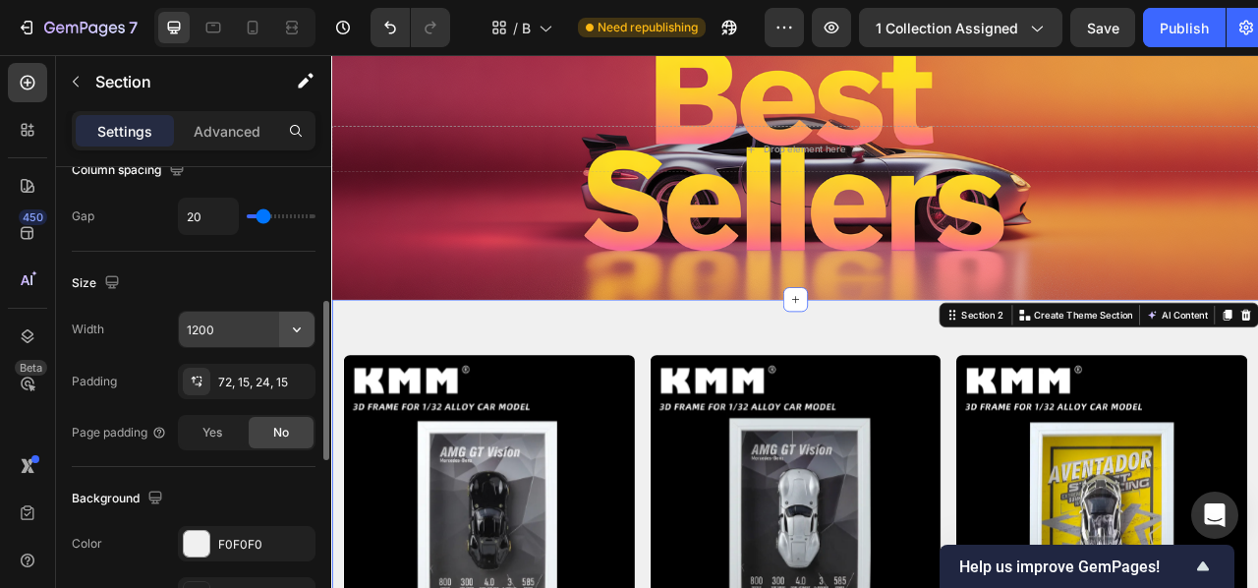
click at [309, 333] on button "button" at bounding box center [296, 329] width 35 height 35
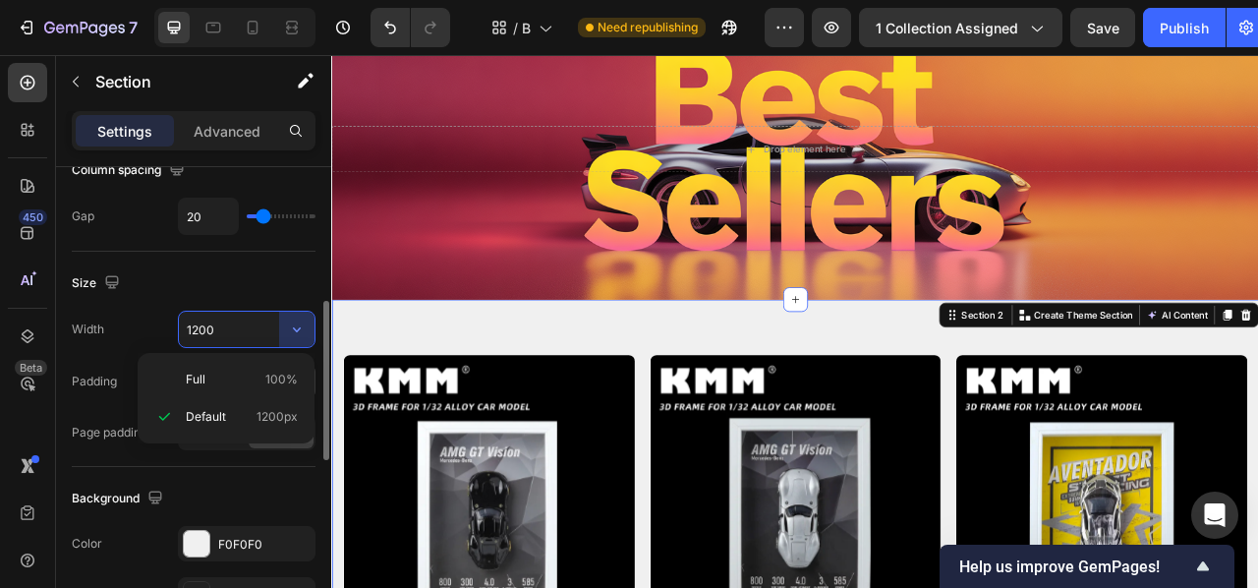
click at [278, 373] on span "100%" at bounding box center [281, 380] width 32 height 18
type input "100%"
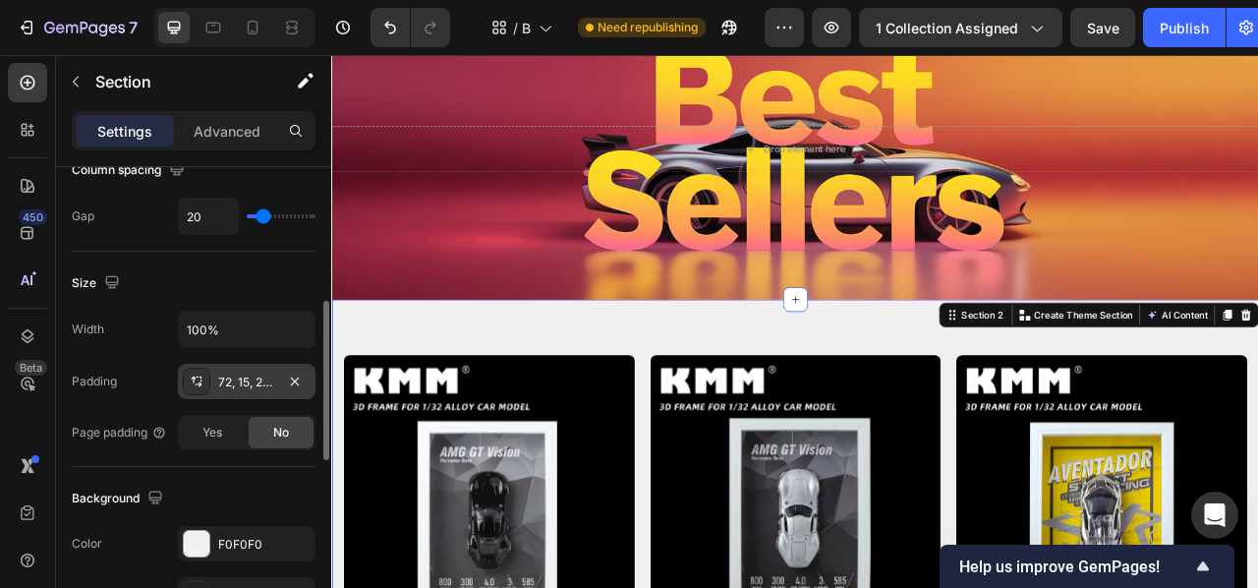
click at [245, 376] on div "72, 15, 24, 15" at bounding box center [246, 382] width 57 height 18
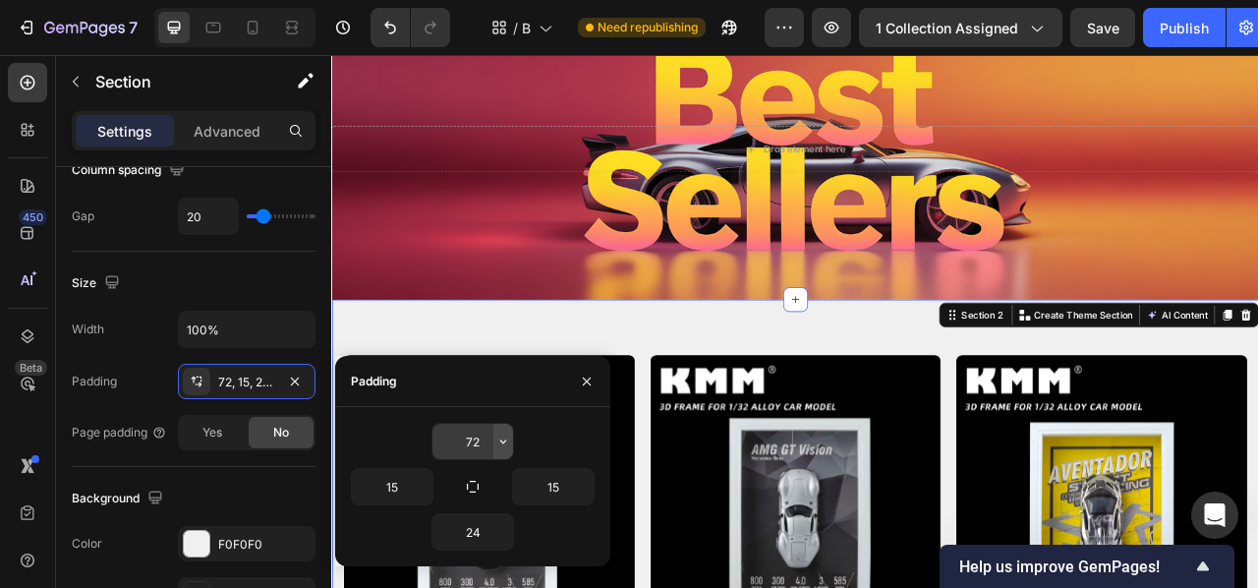
click at [506, 439] on icon "button" at bounding box center [503, 441] width 16 height 16
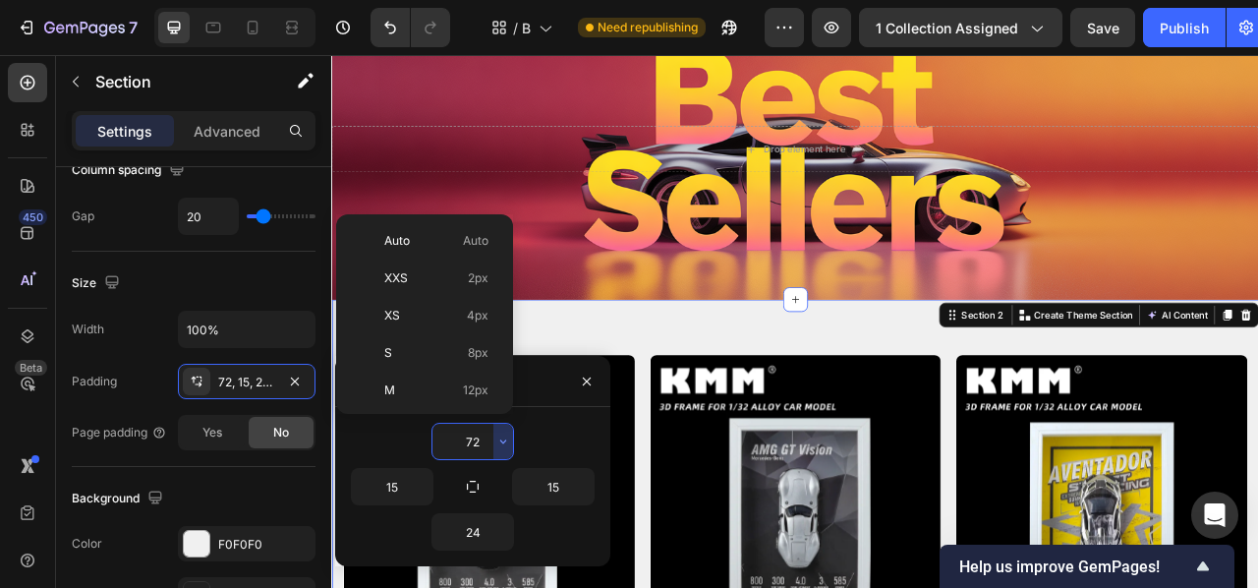
scroll to position [184, 0]
click at [496, 400] on div at bounding box center [497, 314] width 15 height 184
click at [454, 341] on div "3XL 48px" at bounding box center [420, 355] width 153 height 37
type input "48"
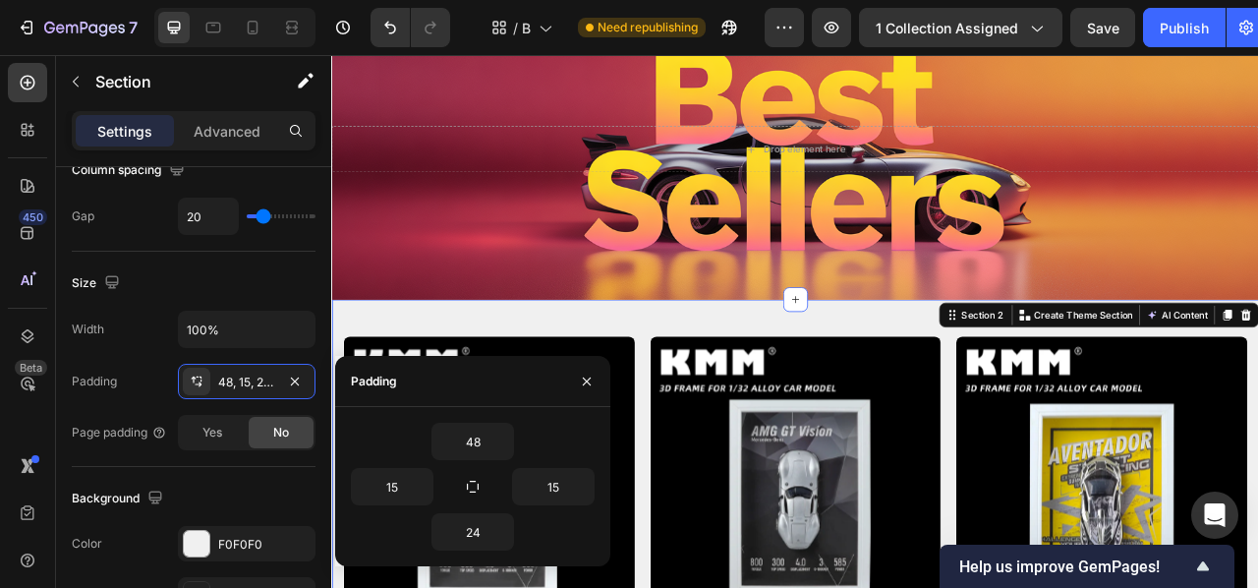
scroll to position [111, 0]
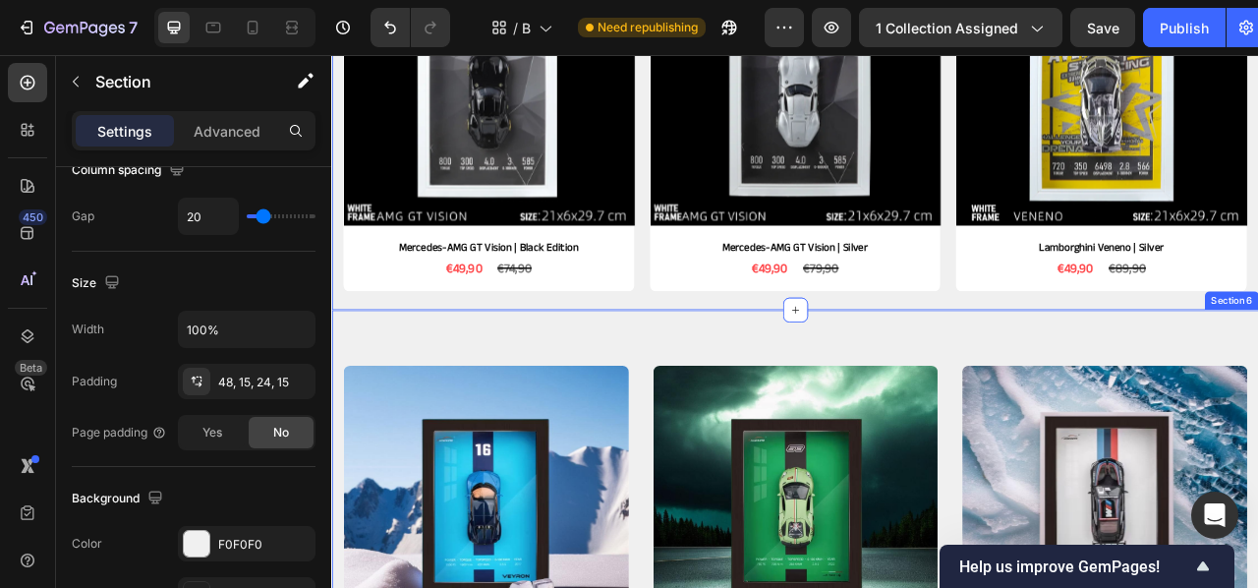
scroll to position [536, 0]
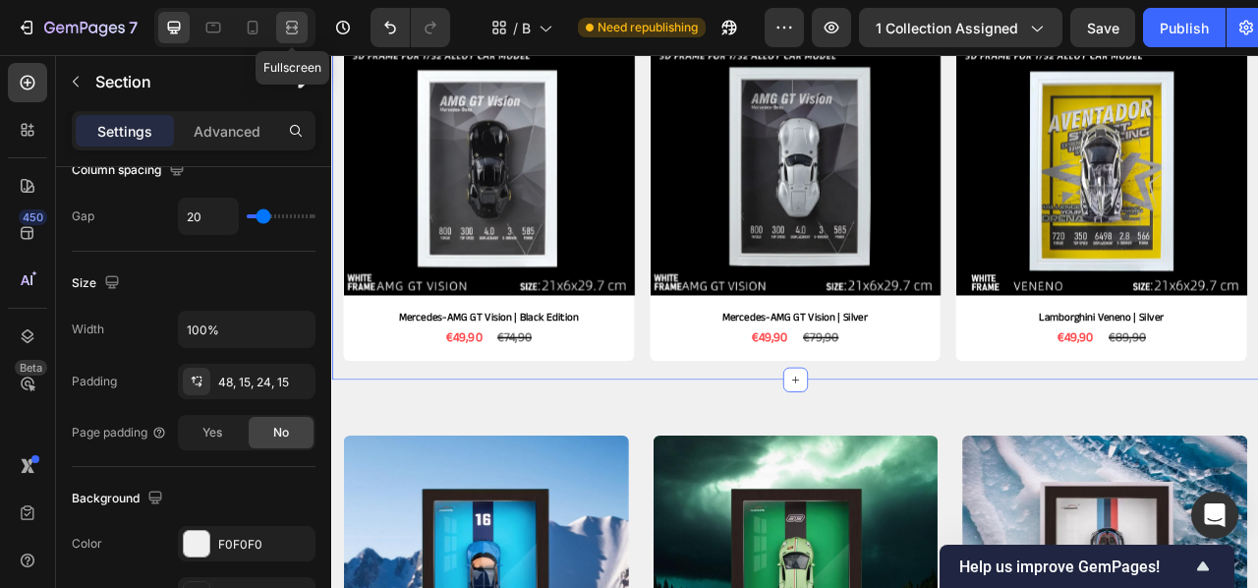
click at [287, 12] on div at bounding box center [291, 27] width 31 height 31
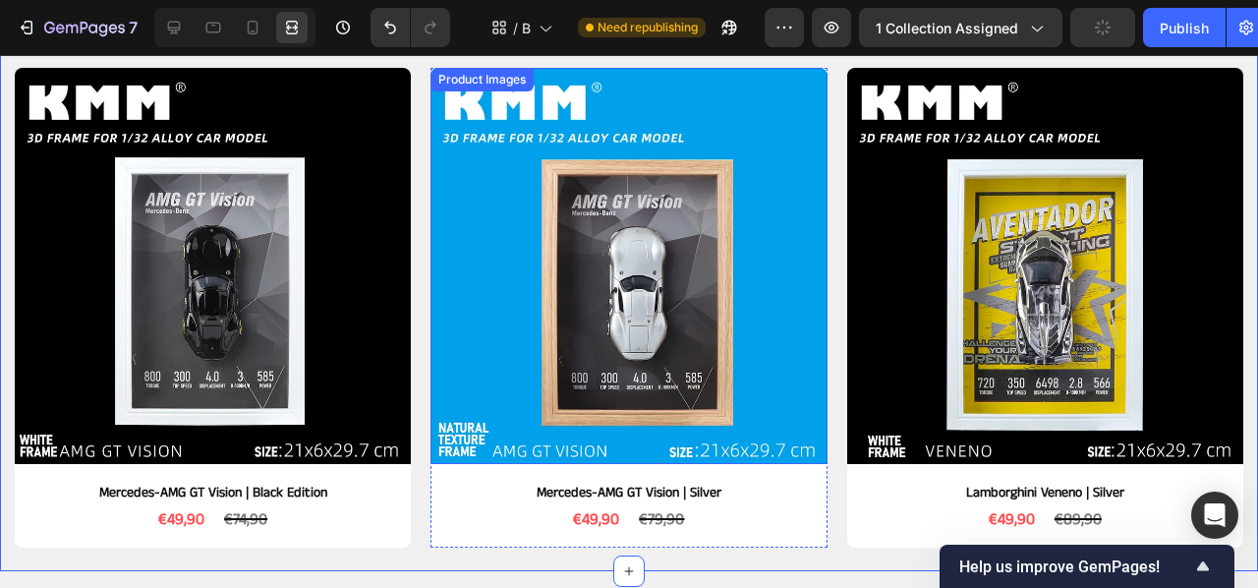
scroll to position [465, 0]
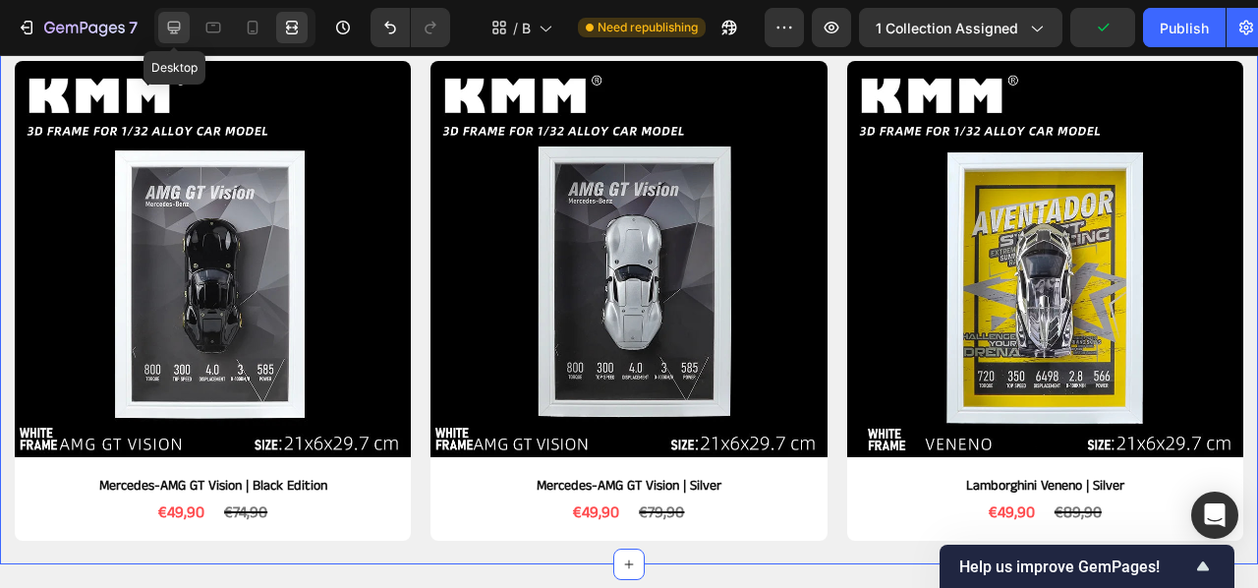
click at [178, 25] on icon at bounding box center [174, 28] width 20 height 20
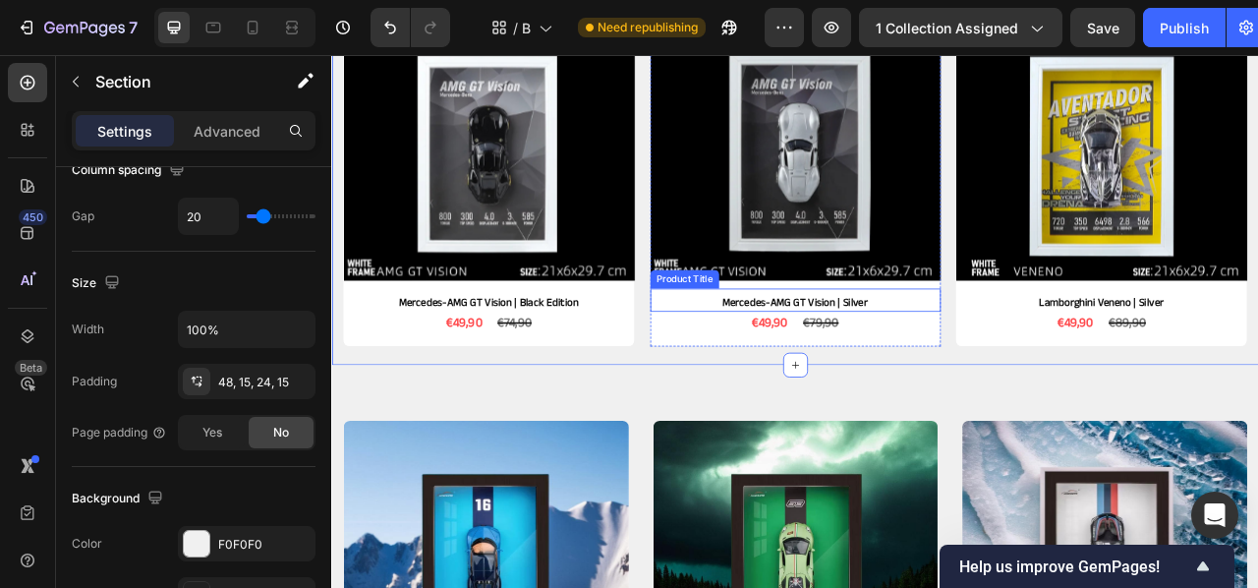
scroll to position [642, 0]
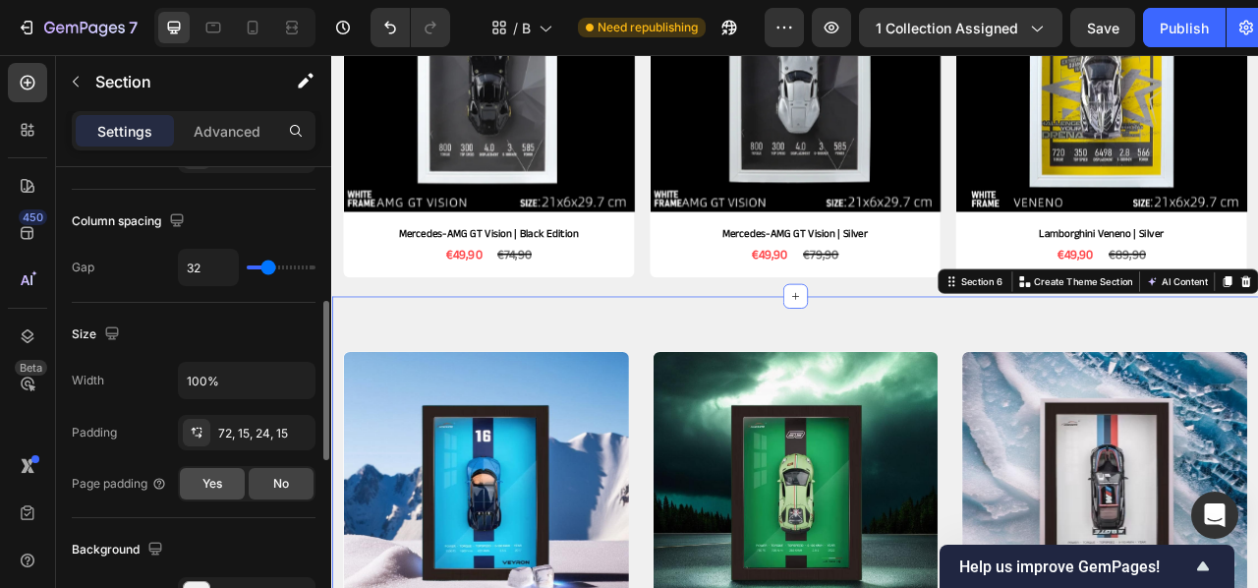
click at [217, 481] on span "Yes" at bounding box center [212, 484] width 20 height 18
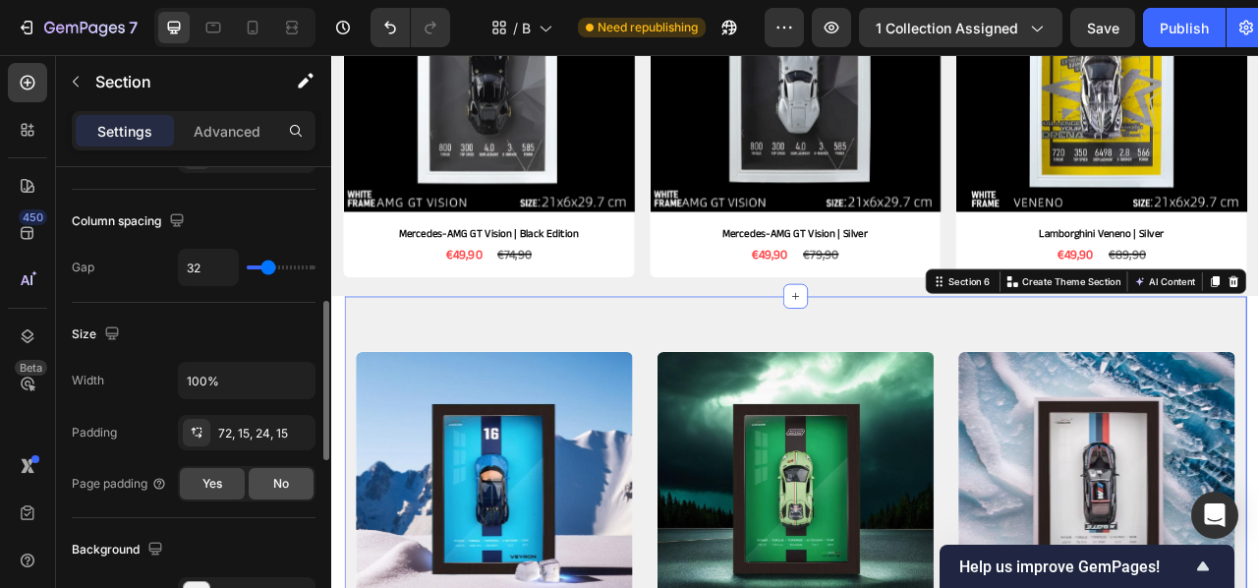
click at [291, 486] on div "No" at bounding box center [281, 483] width 65 height 31
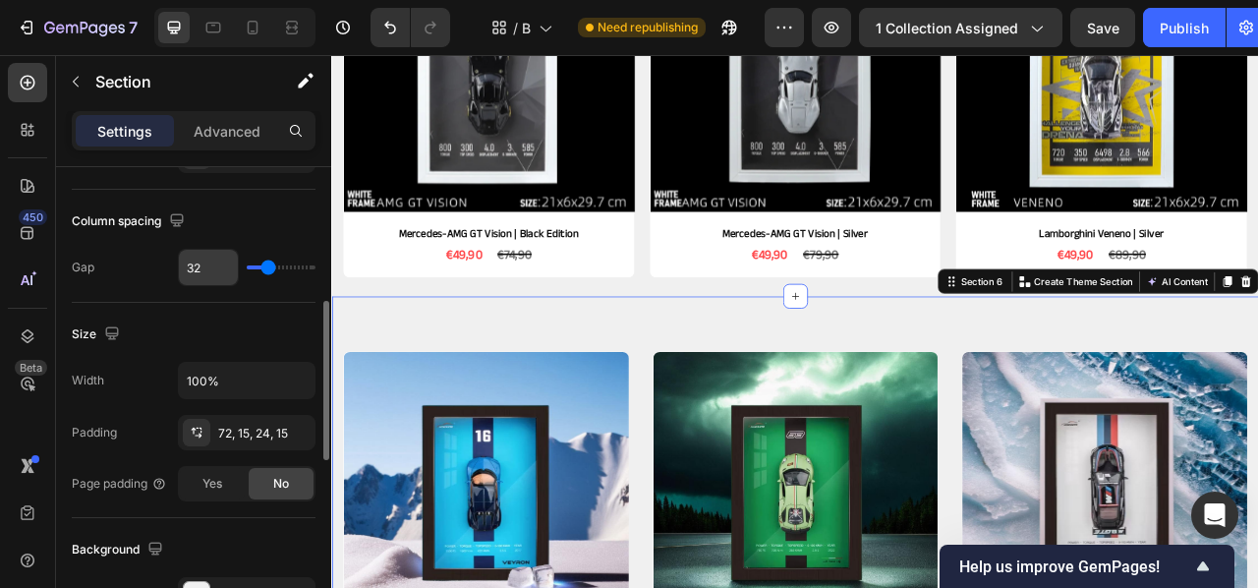
click at [211, 272] on input "32" at bounding box center [208, 267] width 59 height 35
type input "3"
type input "0"
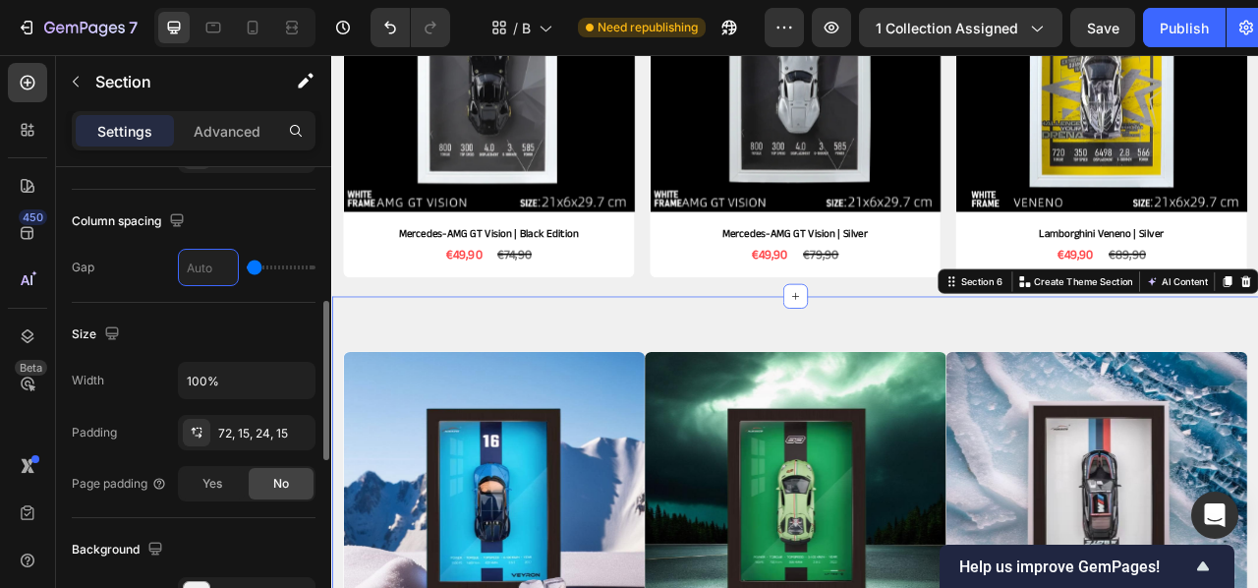
type input "2"
type input "20"
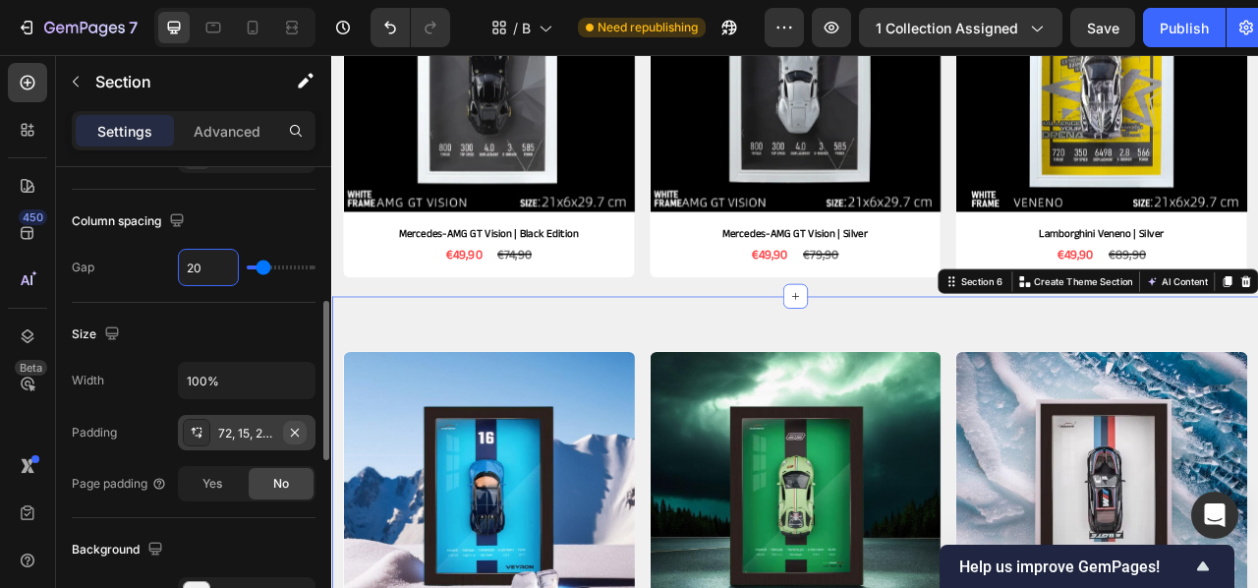
type input "20"
click at [304, 431] on button "button" at bounding box center [295, 433] width 24 height 24
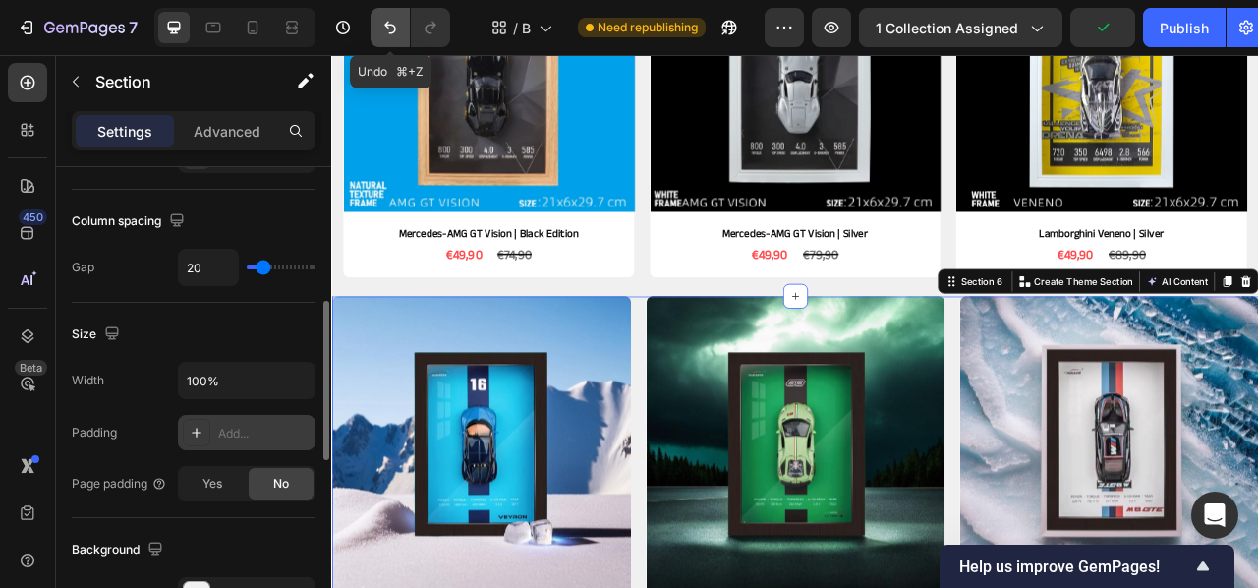
click at [389, 33] on icon "Undo/Redo" at bounding box center [390, 28] width 12 height 13
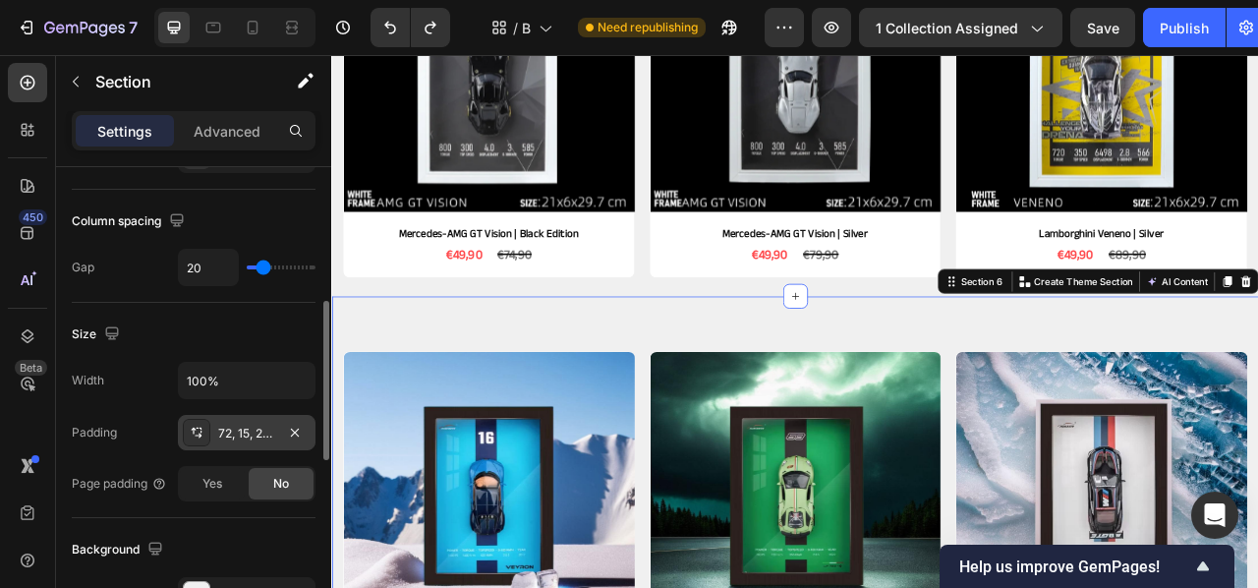
click at [278, 431] on div "72, 15, 24, 15" at bounding box center [247, 432] width 138 height 35
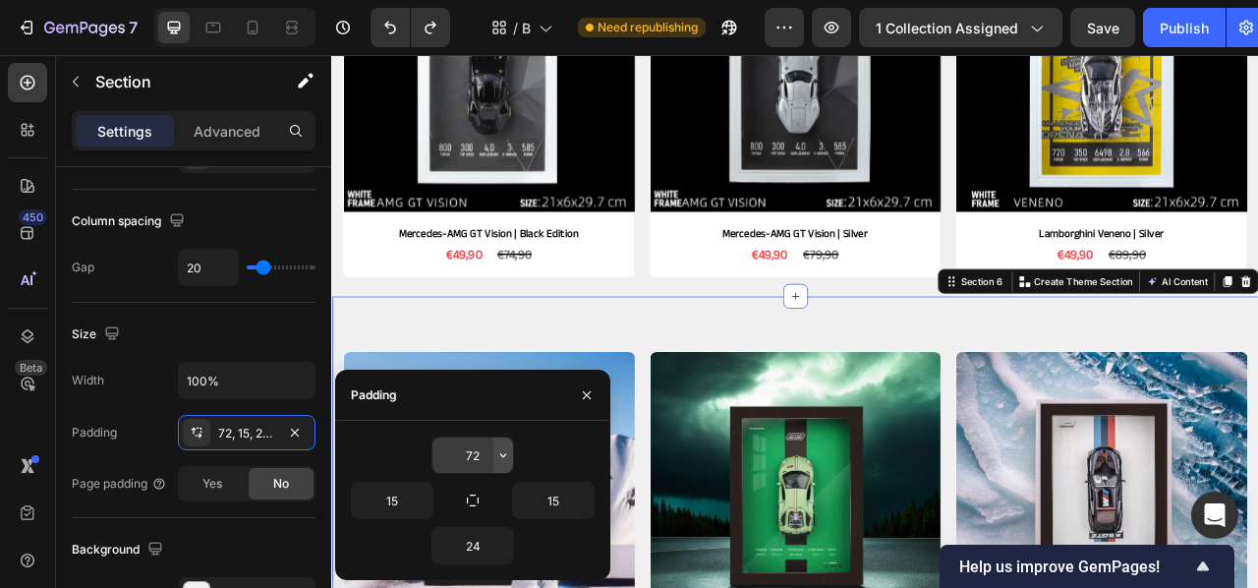
click at [505, 456] on icon "button" at bounding box center [503, 455] width 16 height 16
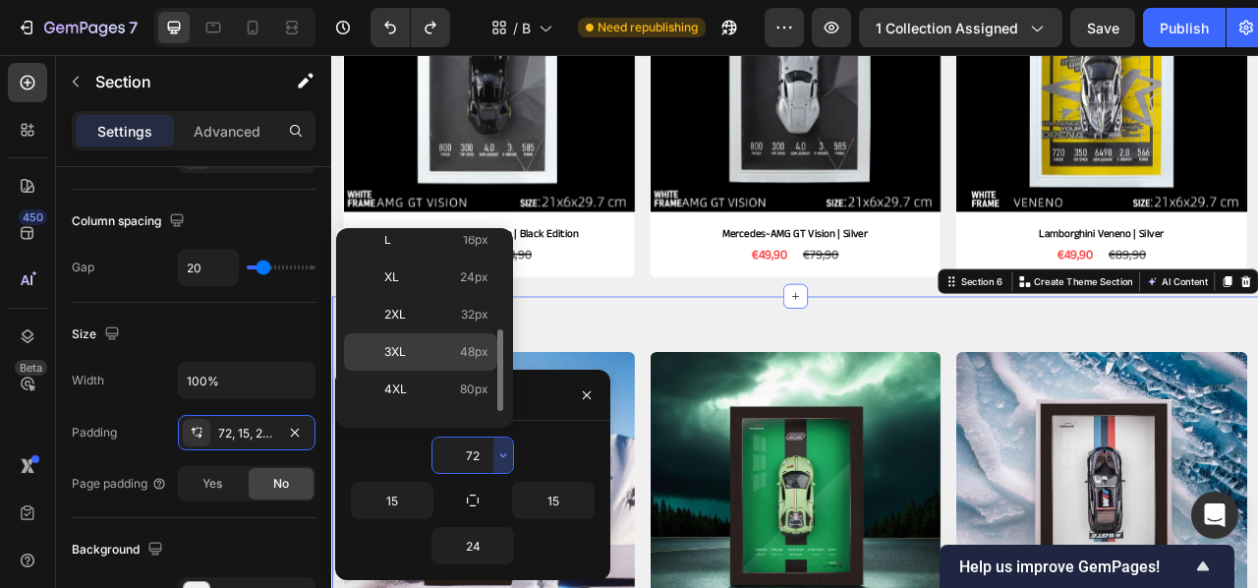
scroll to position [218, 0]
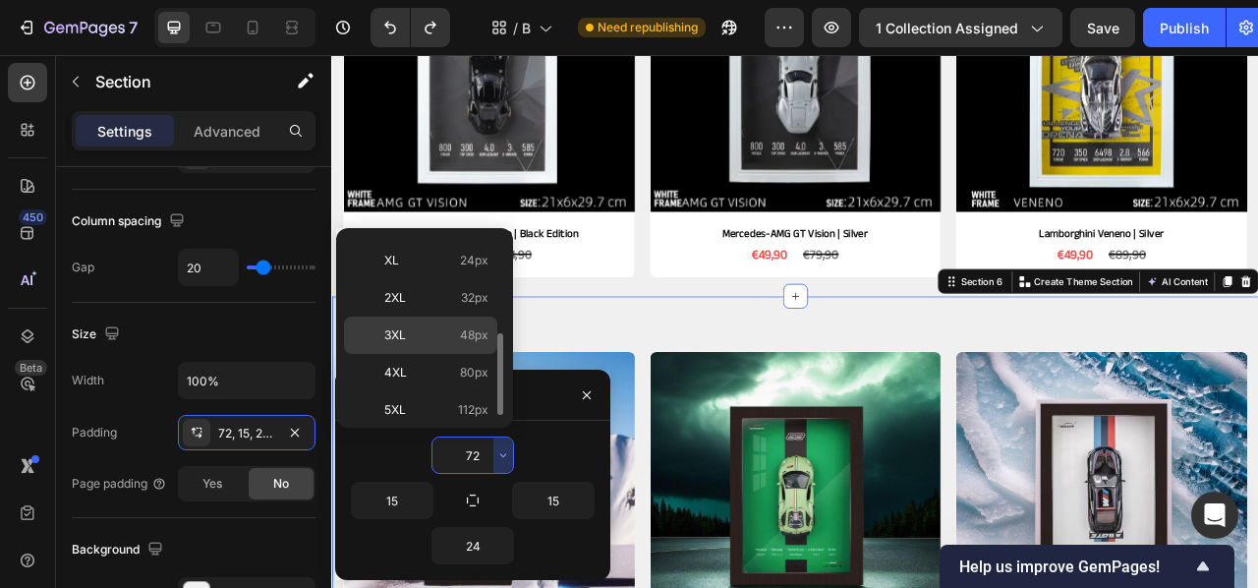
click at [450, 337] on p "3XL 48px" at bounding box center [436, 335] width 104 height 18
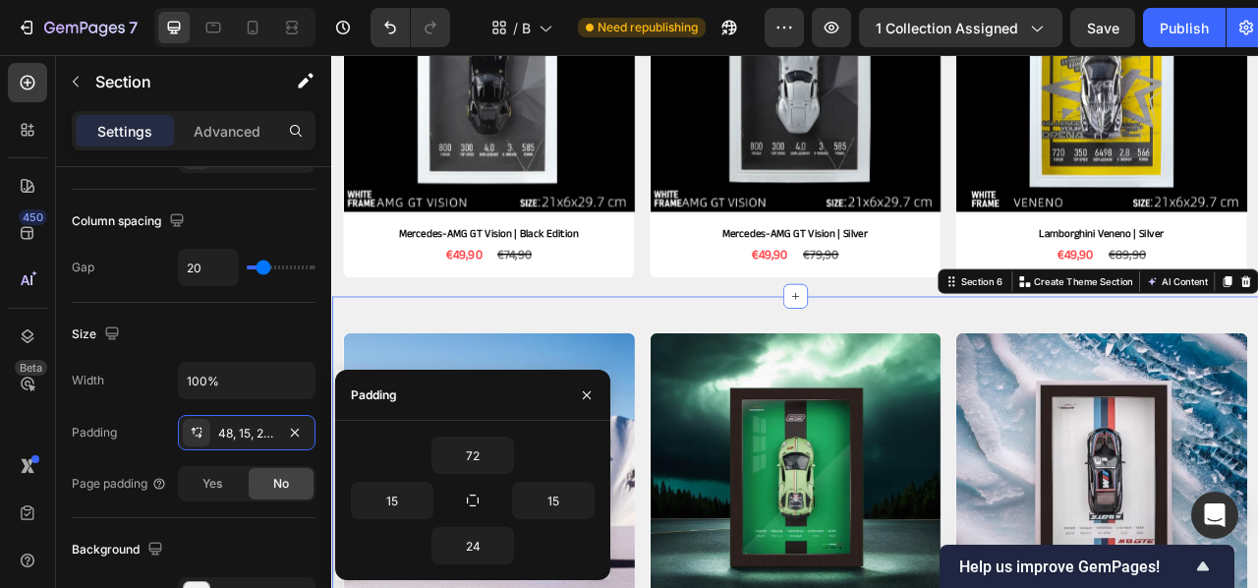
type input "48"
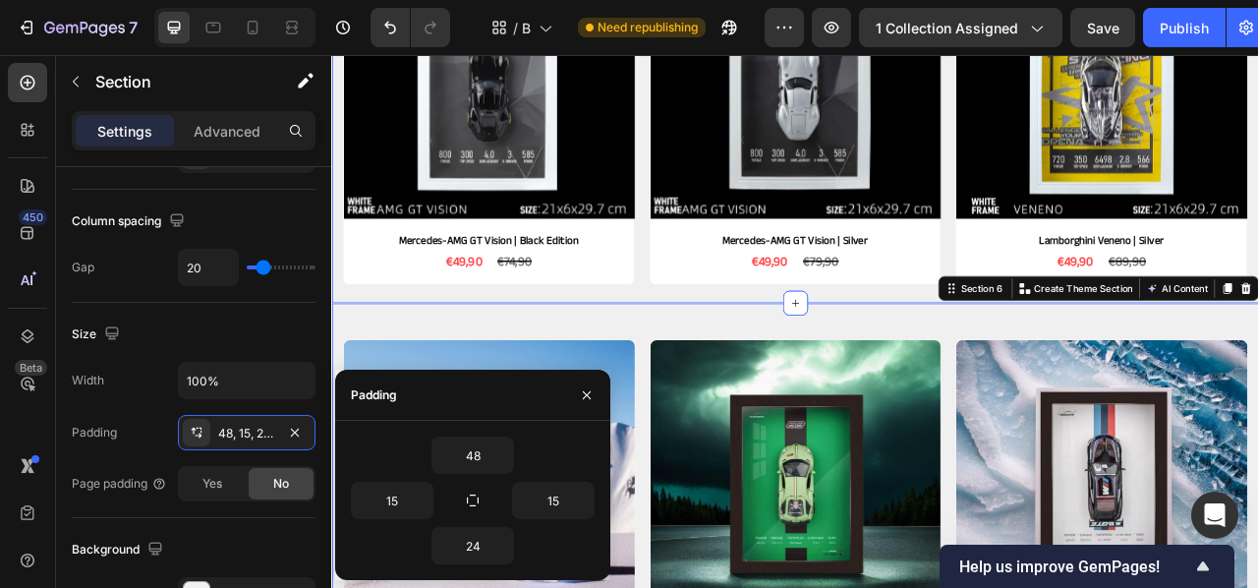
click at [538, 347] on div "Product Images Mercedes-AMG GT Vision | Black Edition Product Title €49,90 Prod…" at bounding box center [920, 108] width 1179 height 525
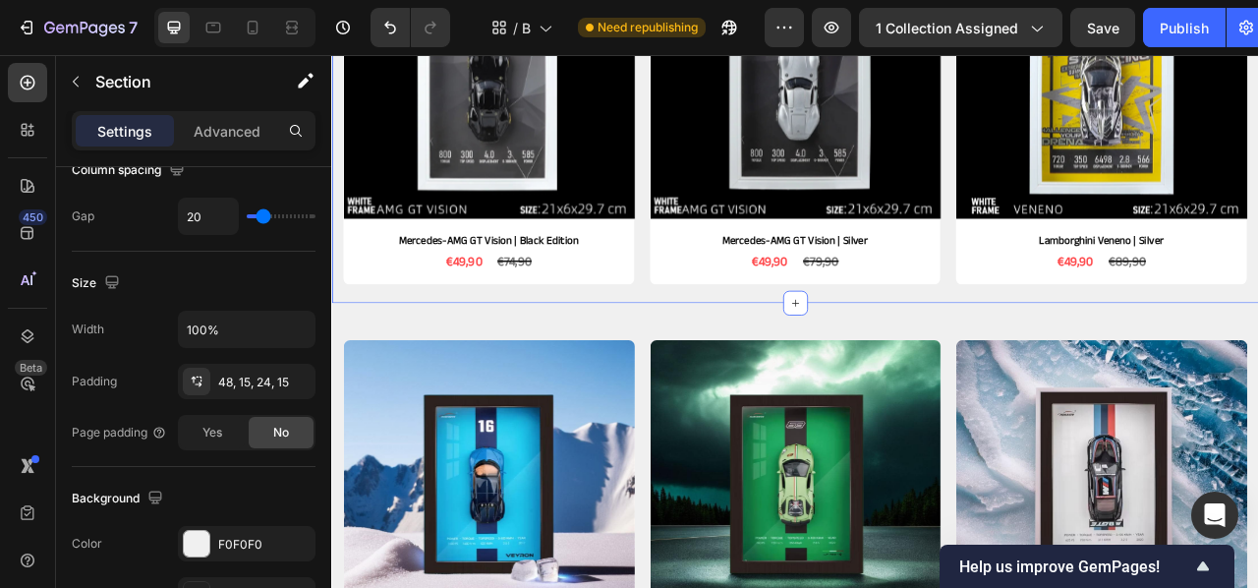
scroll to position [631, 0]
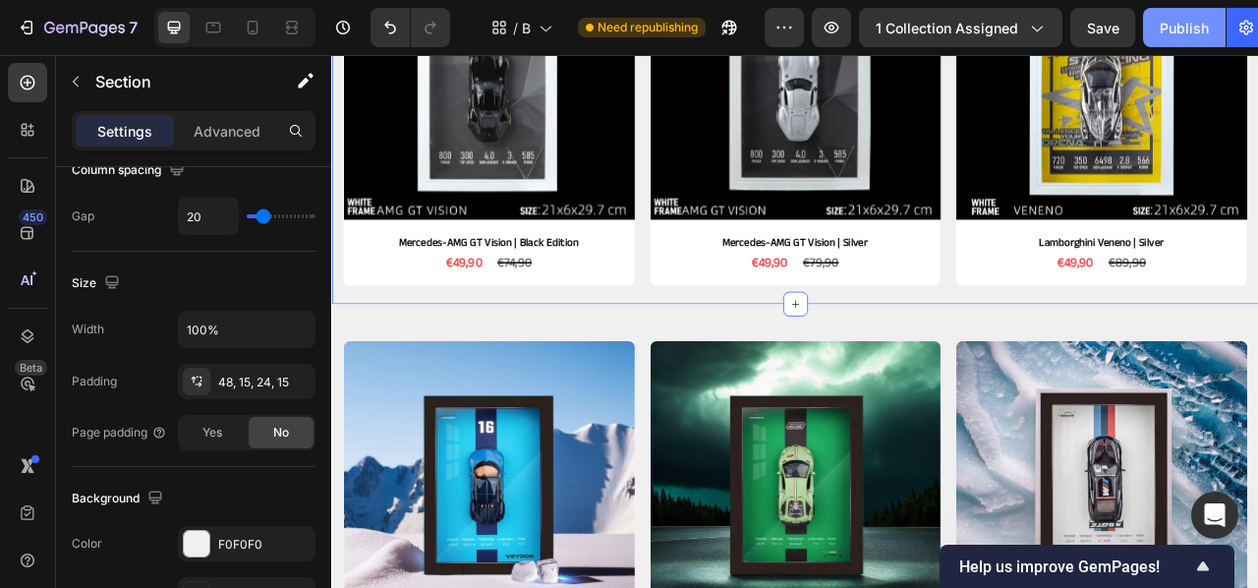
click at [1212, 18] on button "Publish" at bounding box center [1184, 27] width 83 height 39
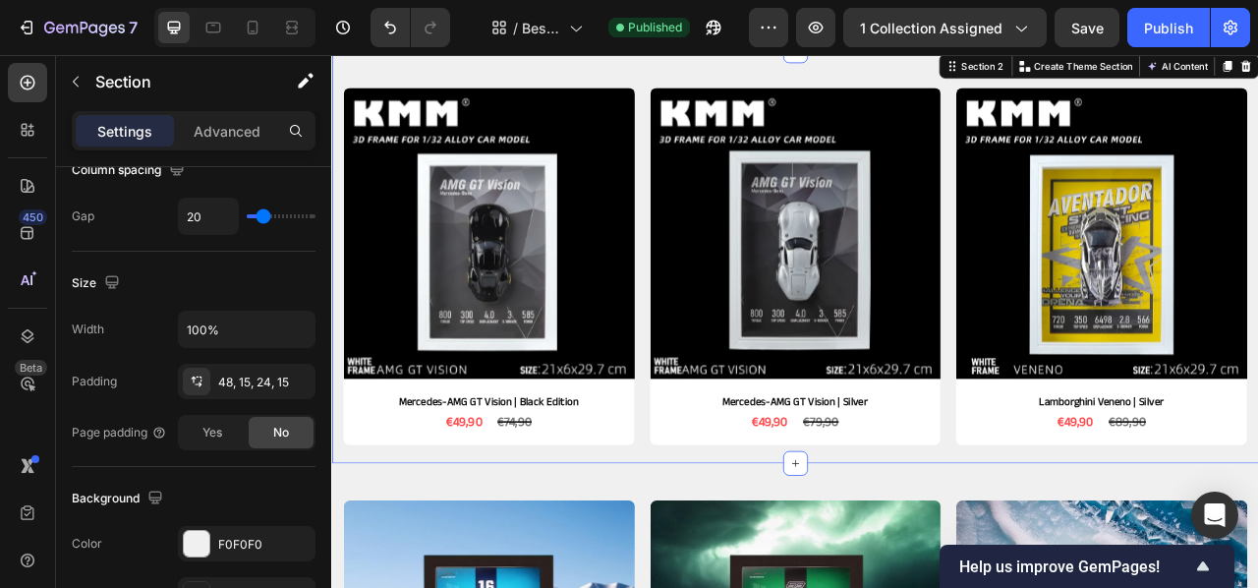
scroll to position [416, 0]
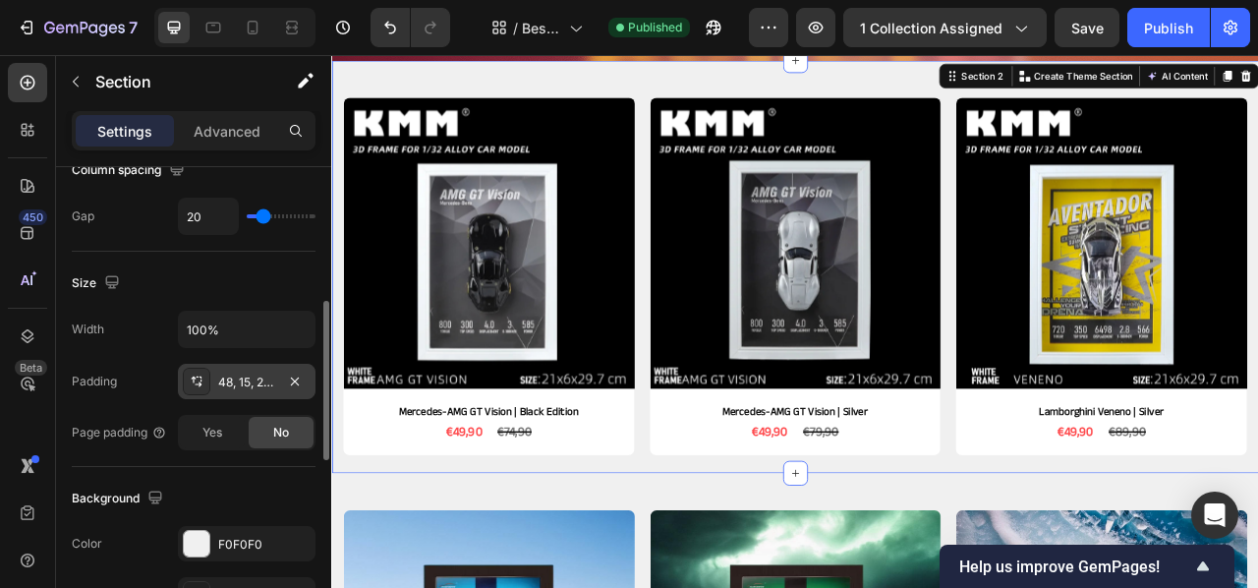
click at [262, 374] on div "48, 15, 24, 15" at bounding box center [246, 382] width 57 height 18
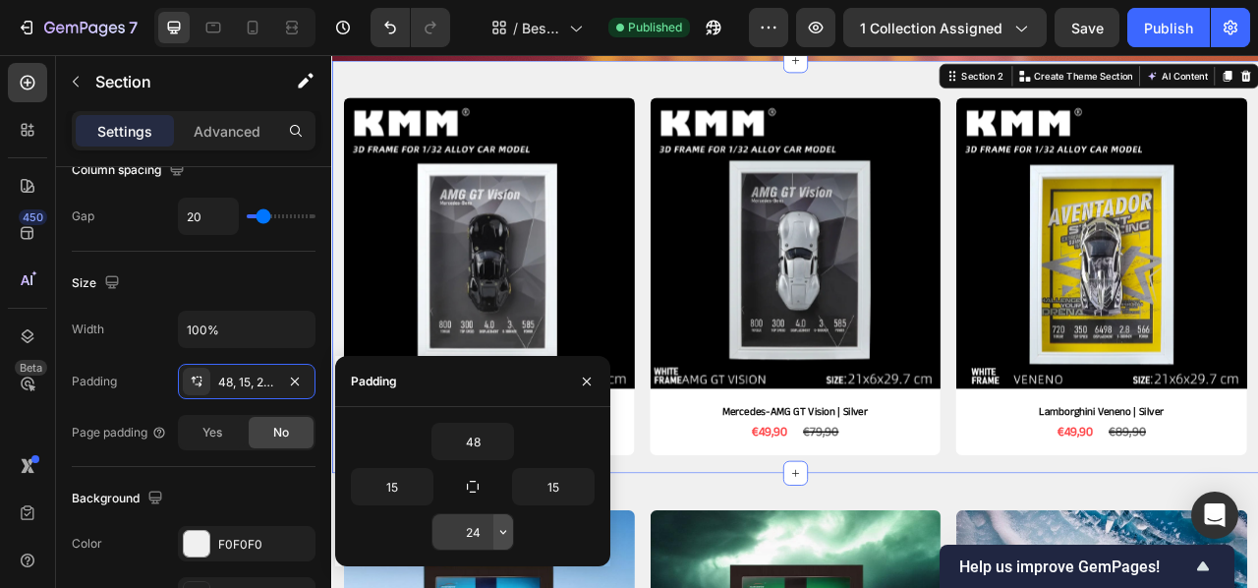
click at [508, 536] on icon "button" at bounding box center [503, 532] width 16 height 16
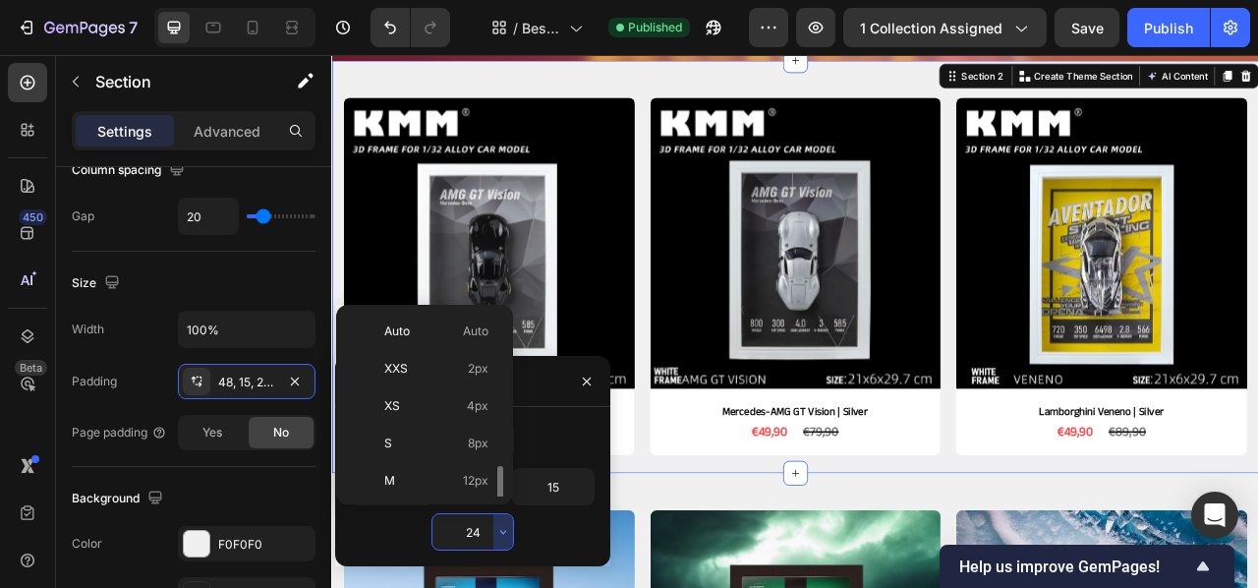
scroll to position [106, 0]
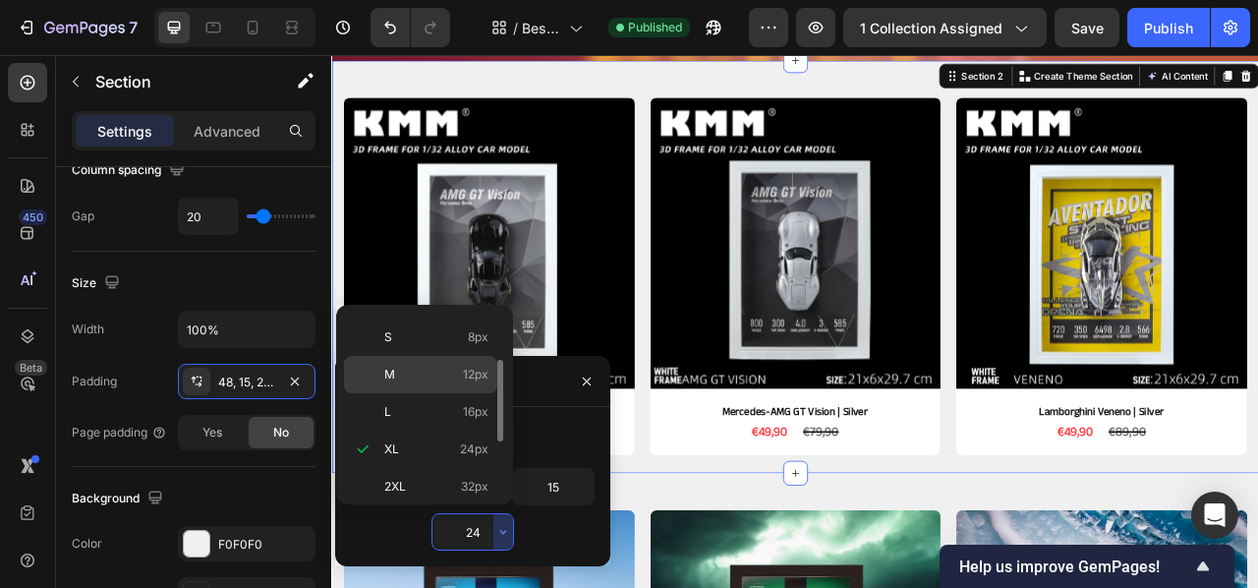
click at [468, 362] on div "M 12px" at bounding box center [420, 374] width 153 height 37
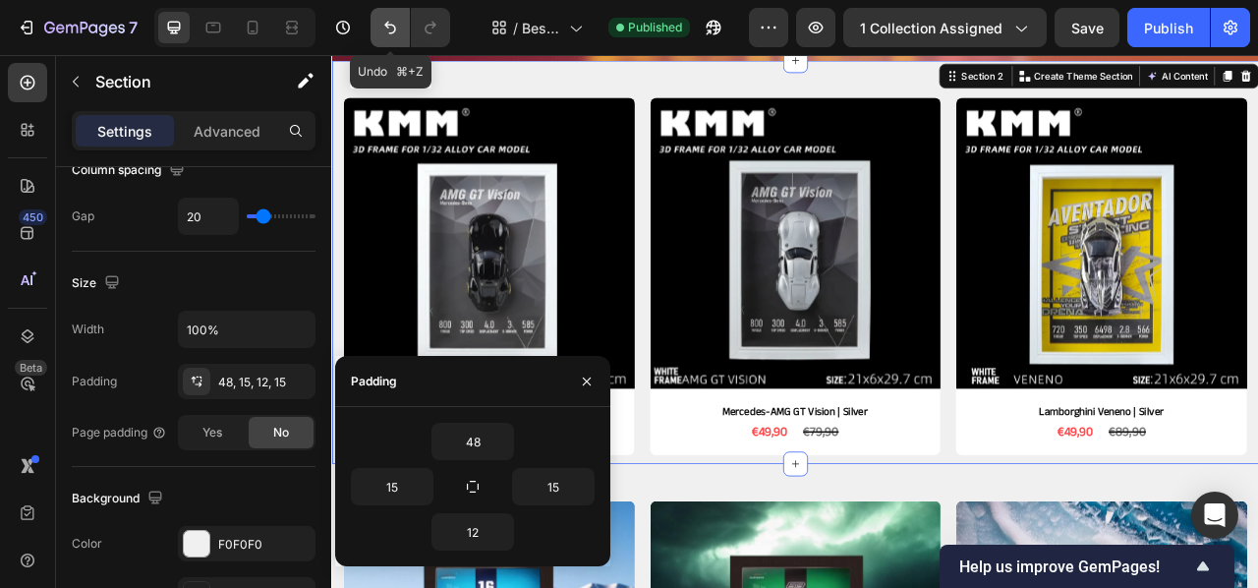
click at [384, 27] on icon "Undo/Redo" at bounding box center [390, 28] width 20 height 20
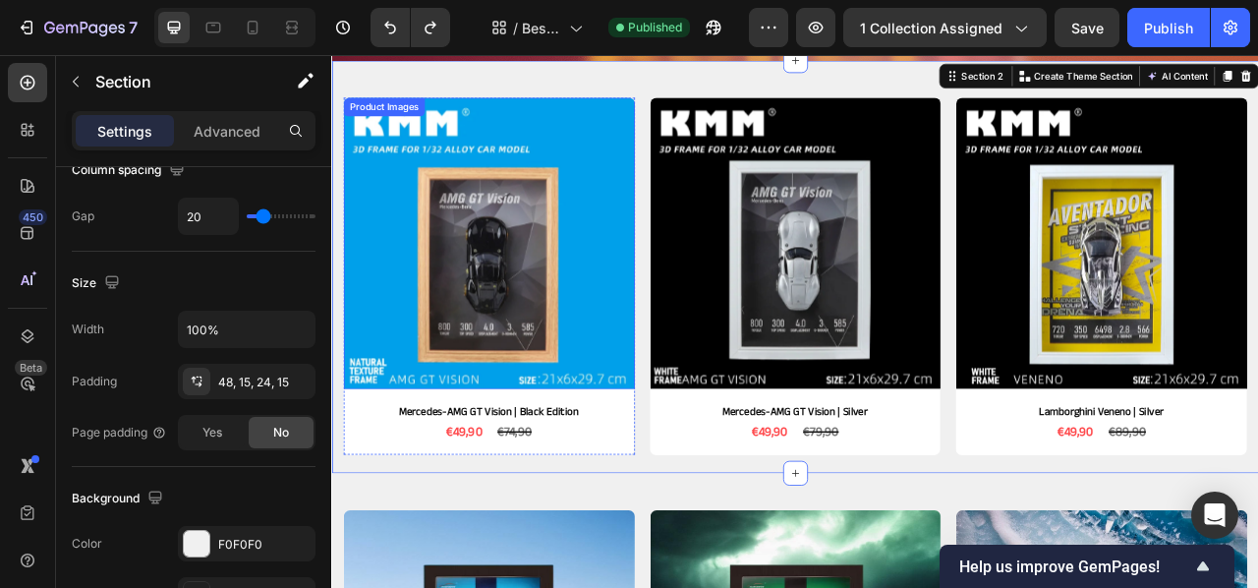
click at [689, 99] on div "Product Images Mercedes-AMG GT Vision | Black Edition Product Title €49,90 Prod…" at bounding box center [920, 325] width 1179 height 525
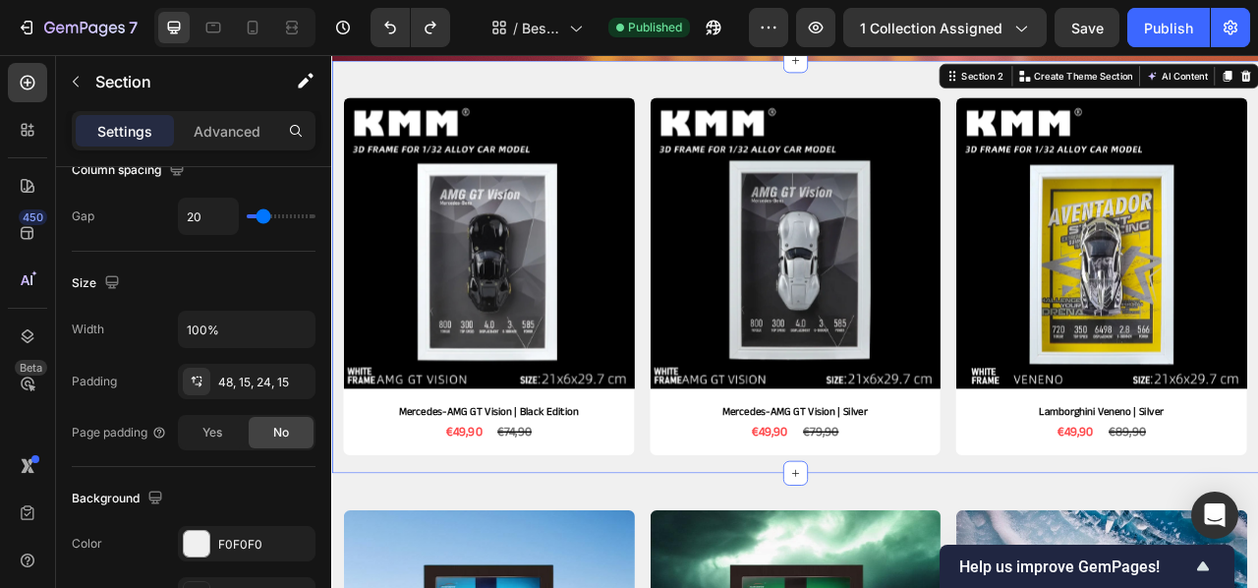
click at [724, 86] on div "Product Images Mercedes-AMG GT Vision | Black Edition Product Title €49,90 Prod…" at bounding box center [920, 325] width 1179 height 525
click at [277, 383] on div "48, 15, 24, 15" at bounding box center [247, 381] width 138 height 35
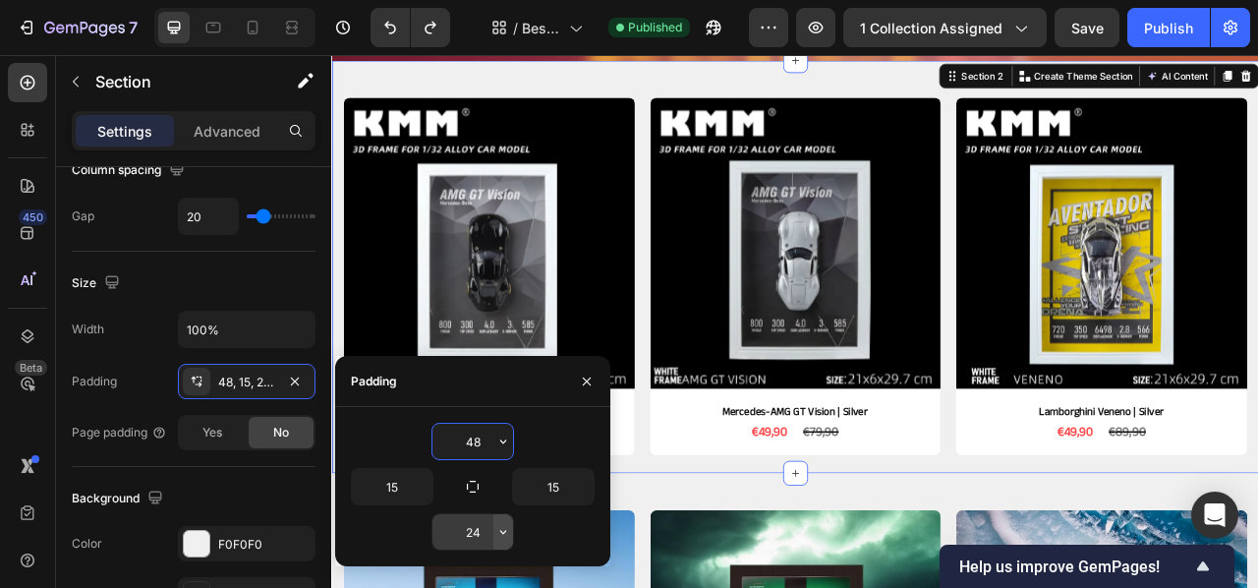
click at [500, 541] on button "button" at bounding box center [503, 531] width 20 height 35
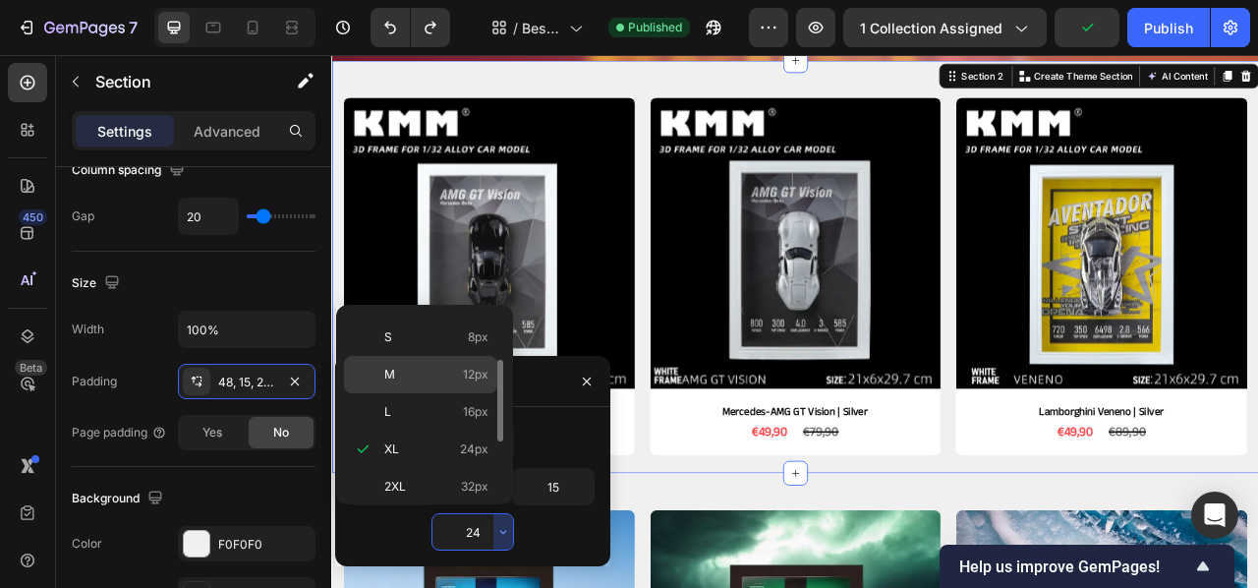
click at [456, 380] on p "M 12px" at bounding box center [436, 375] width 104 height 18
type input "12"
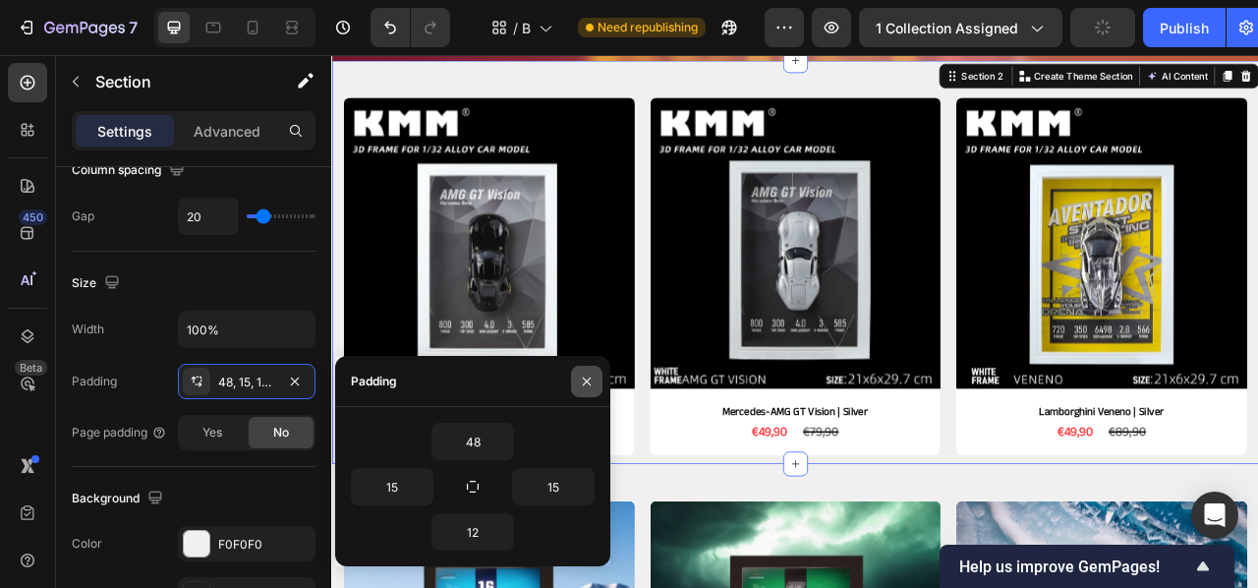
click at [580, 375] on icon "button" at bounding box center [587, 381] width 16 height 16
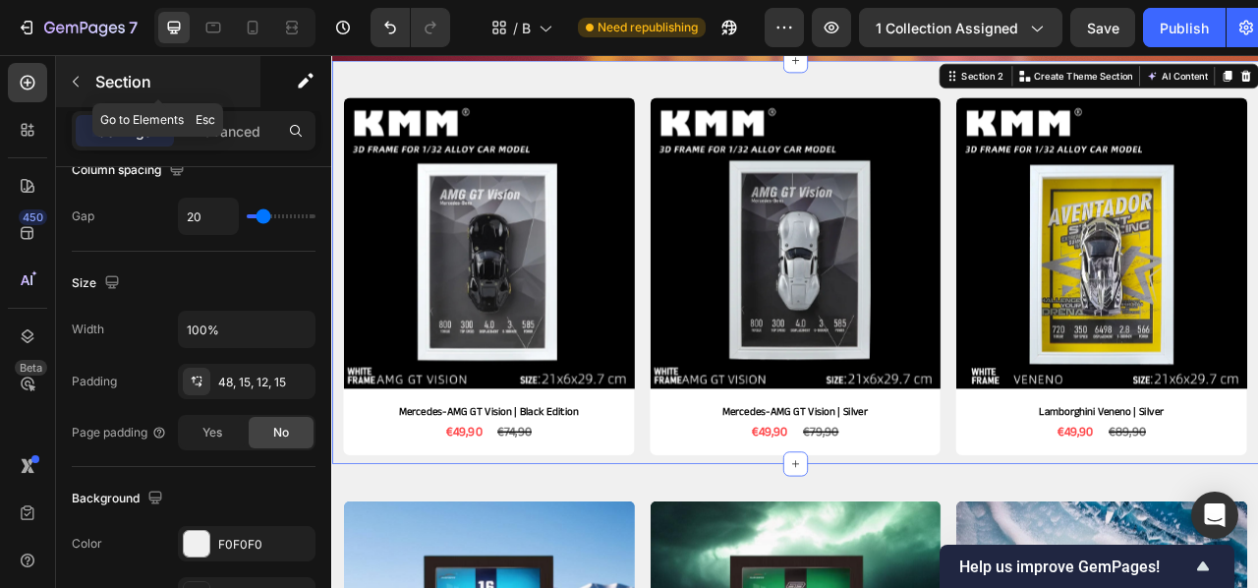
click at [68, 80] on icon "button" at bounding box center [76, 82] width 16 height 16
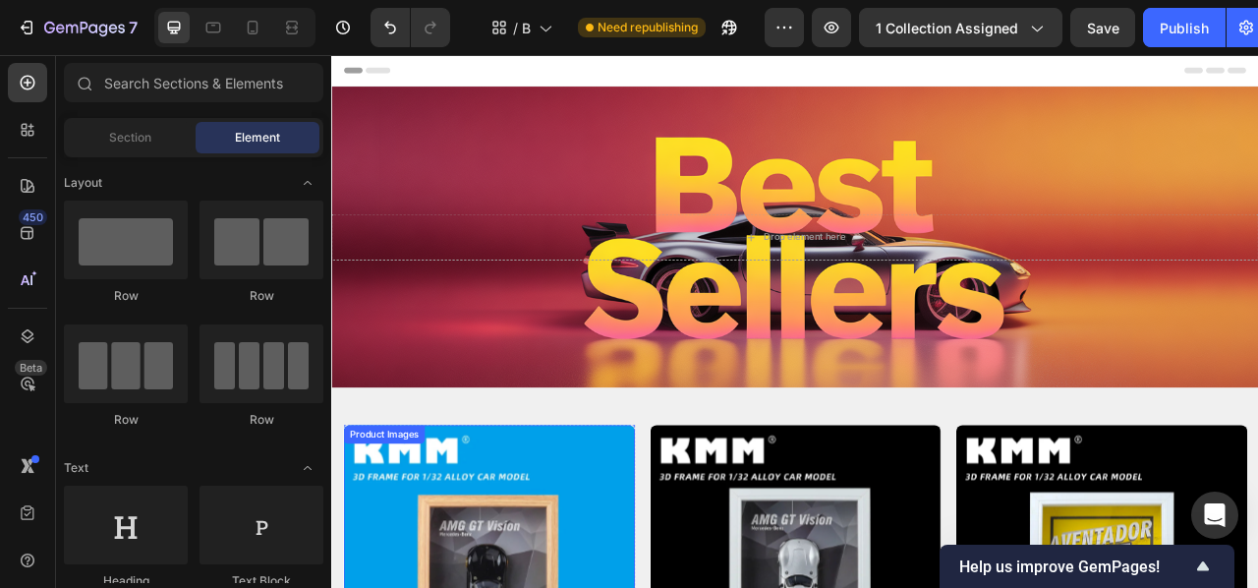
scroll to position [0, 0]
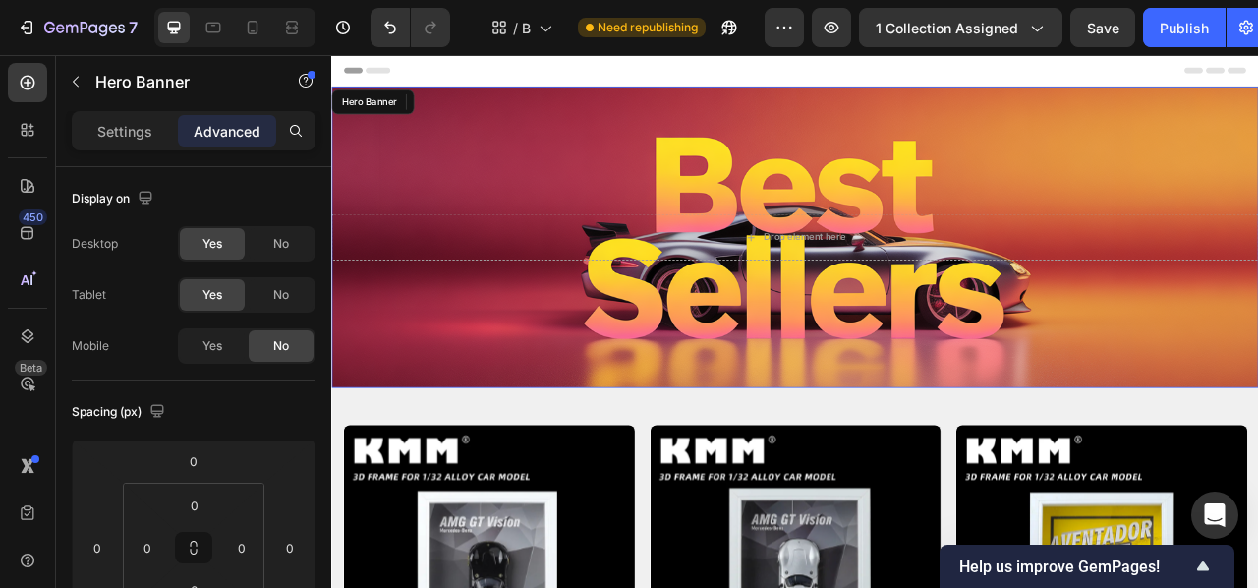
click at [513, 188] on div "Background Image" at bounding box center [920, 286] width 1179 height 383
click at [196, 351] on div "Yes" at bounding box center [212, 345] width 65 height 31
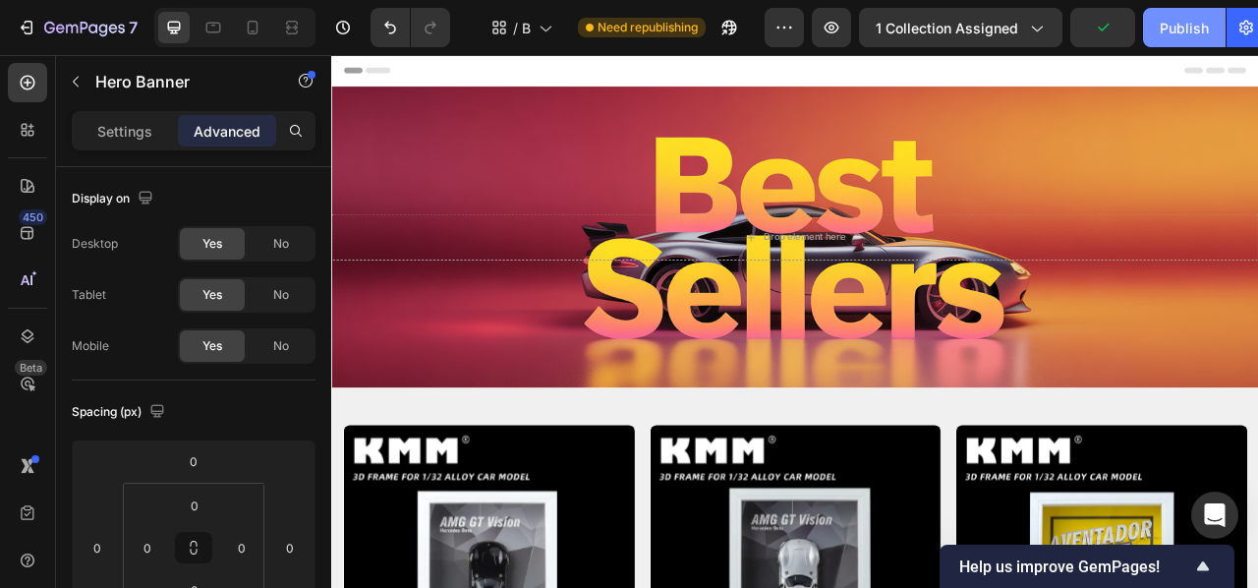
click at [1207, 38] on button "Publish" at bounding box center [1184, 27] width 83 height 39
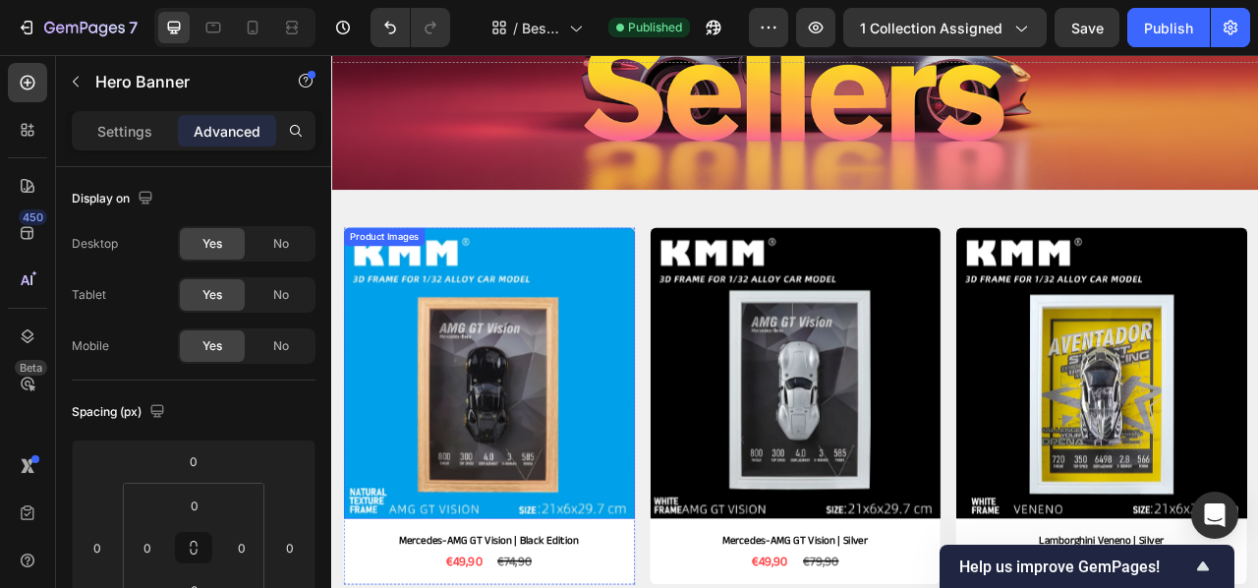
scroll to position [311, 0]
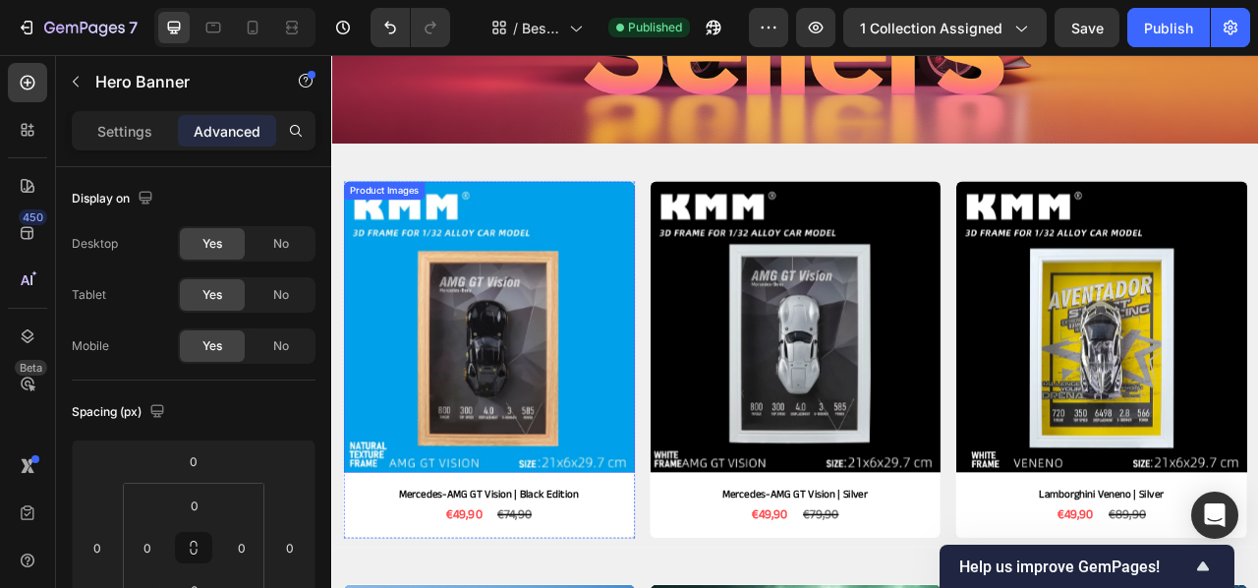
click at [544, 444] on img at bounding box center [531, 400] width 371 height 371
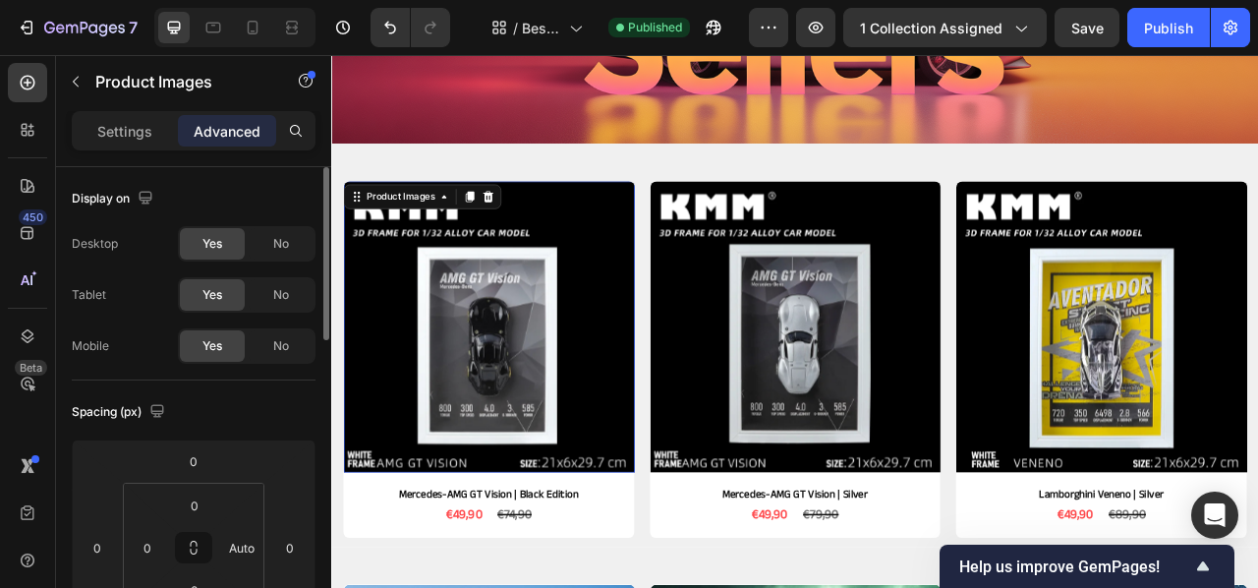
scroll to position [1, 0]
click at [144, 138] on p "Settings" at bounding box center [124, 131] width 55 height 21
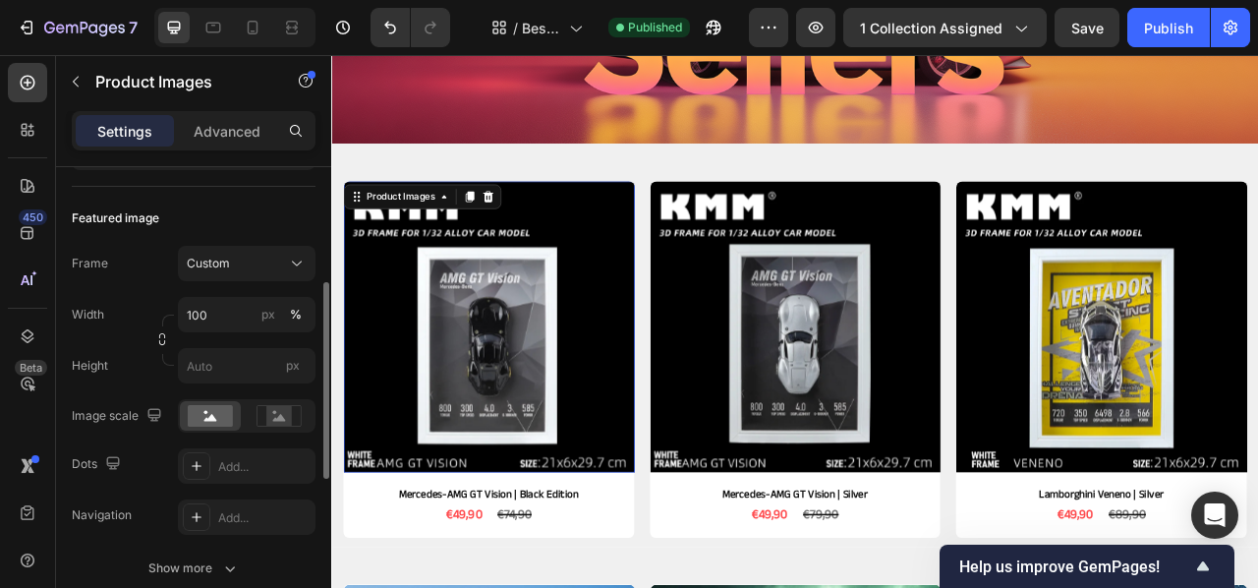
scroll to position [256, 0]
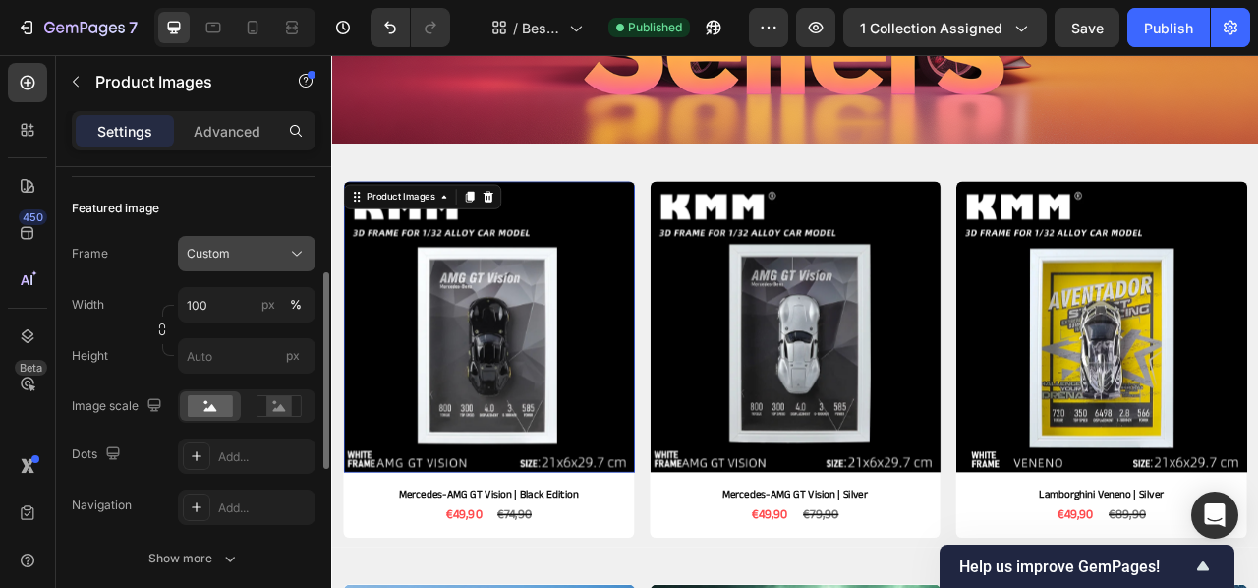
click at [290, 257] on icon at bounding box center [297, 254] width 20 height 20
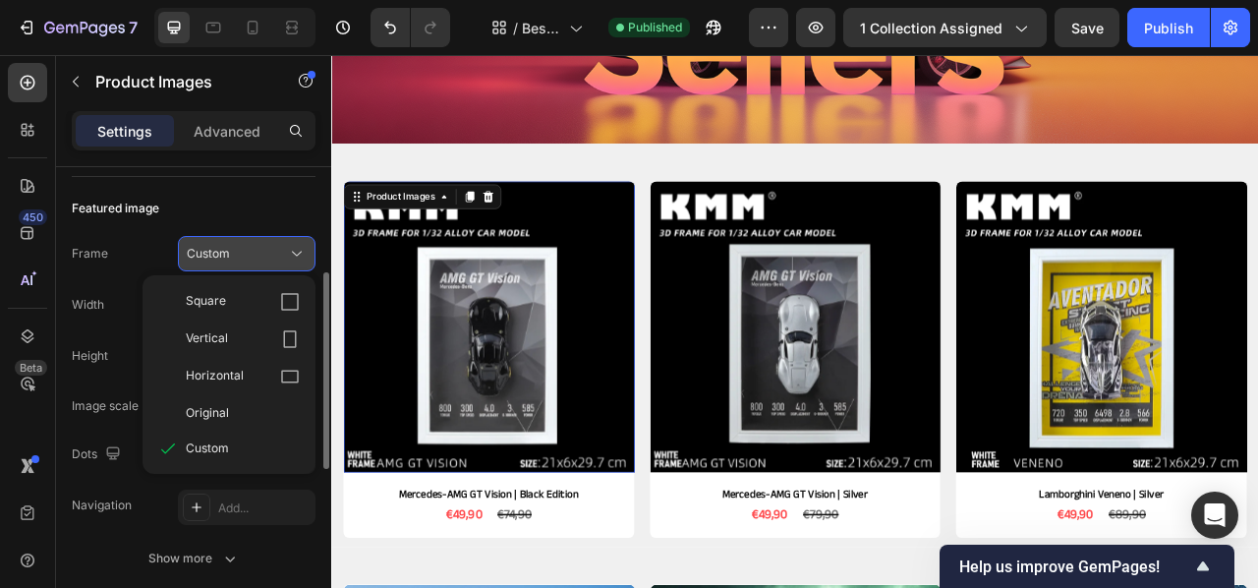
click at [291, 257] on icon at bounding box center [297, 254] width 20 height 20
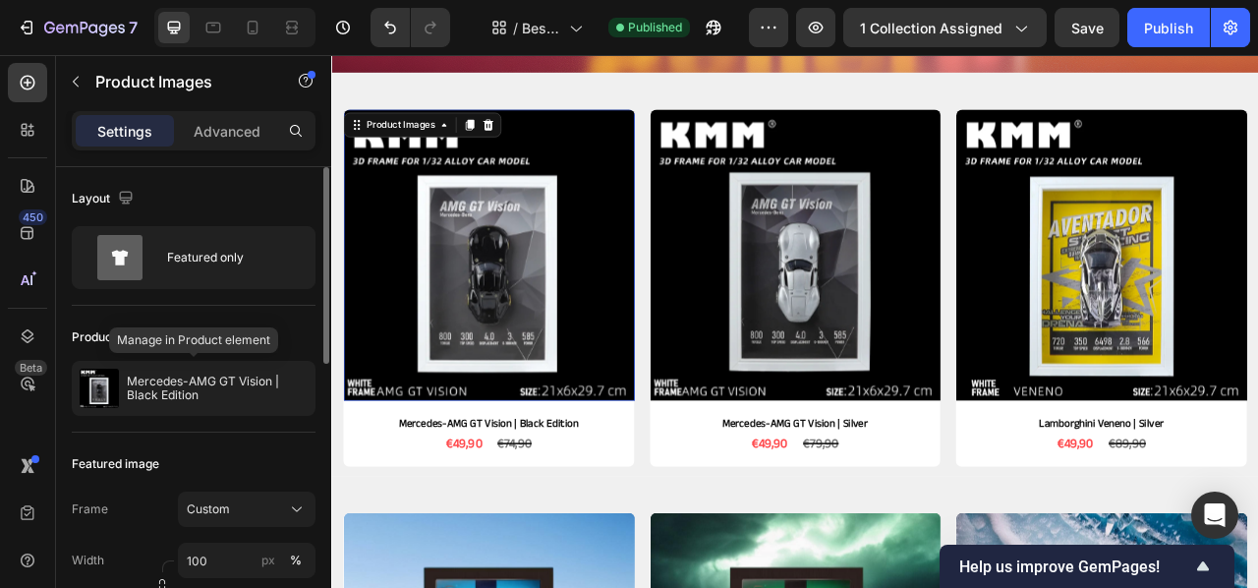
scroll to position [1, 0]
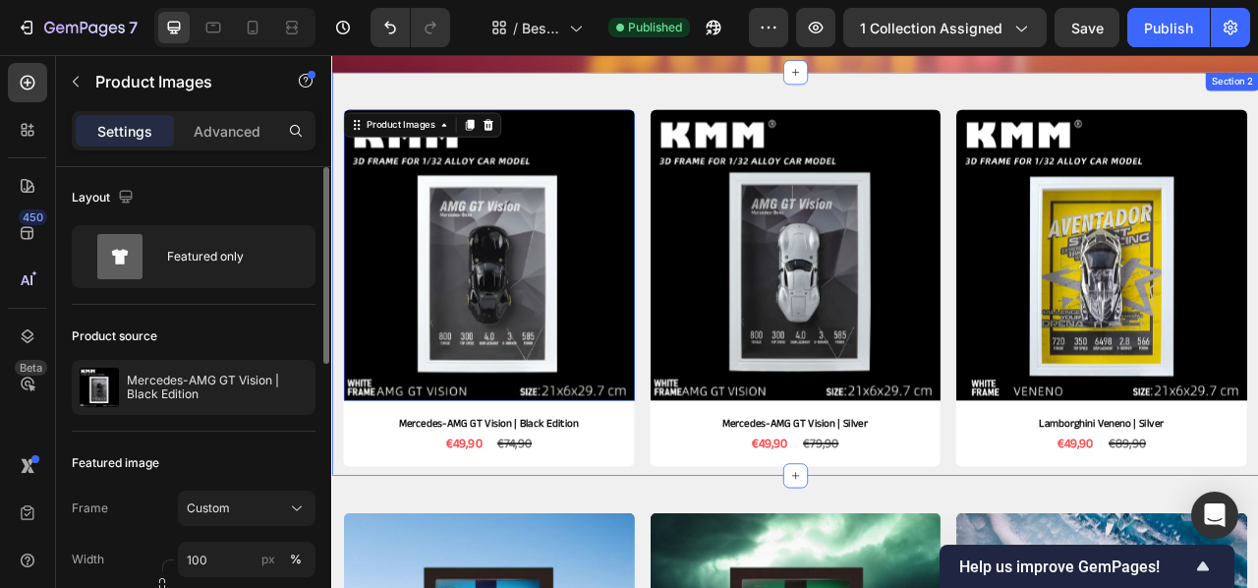
click at [616, 109] on div "Product Images 10 Mercedes-AMG GT Vision | Black Edition Product Title €49,90 P…" at bounding box center [920, 334] width 1179 height 513
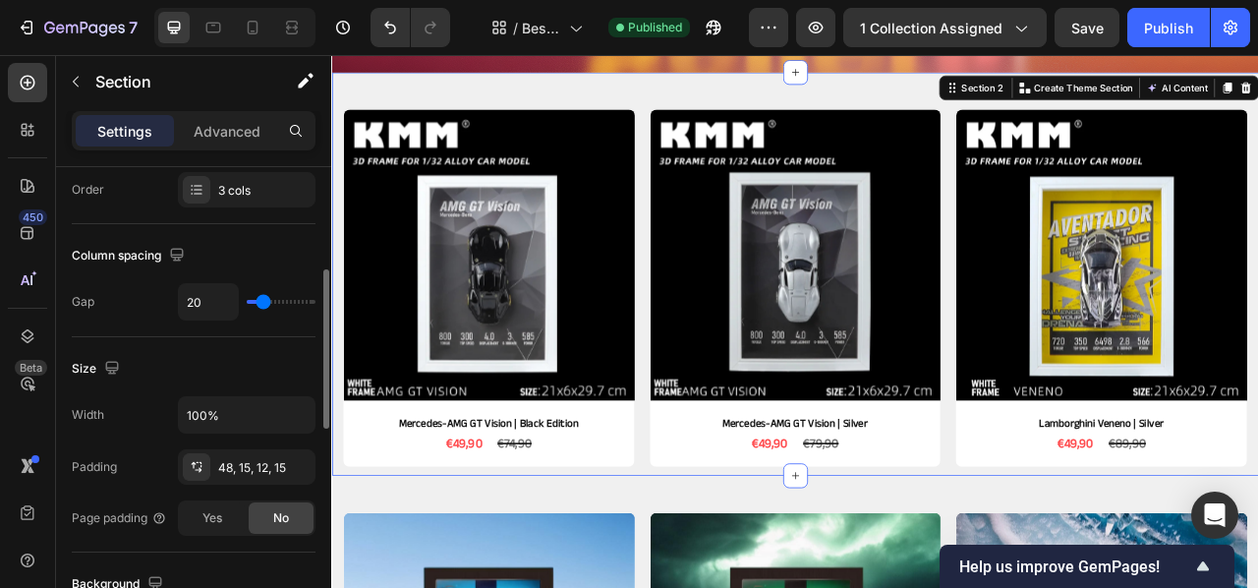
scroll to position [308, 0]
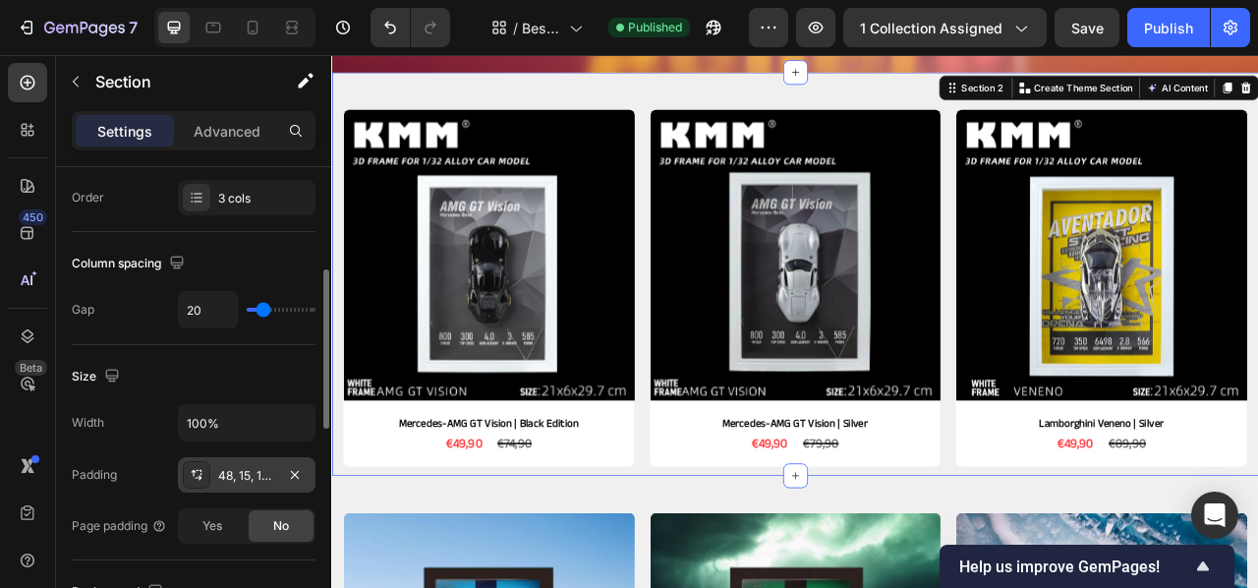
click at [238, 467] on div "48, 15, 12, 15" at bounding box center [246, 476] width 57 height 18
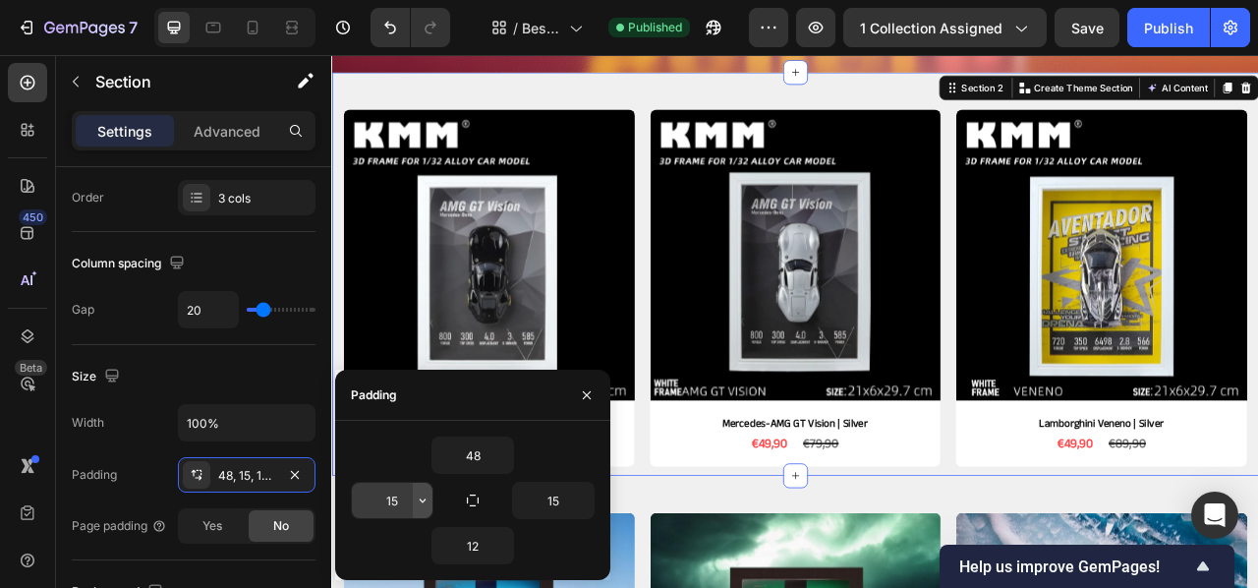
click at [424, 498] on icon "button" at bounding box center [423, 500] width 16 height 16
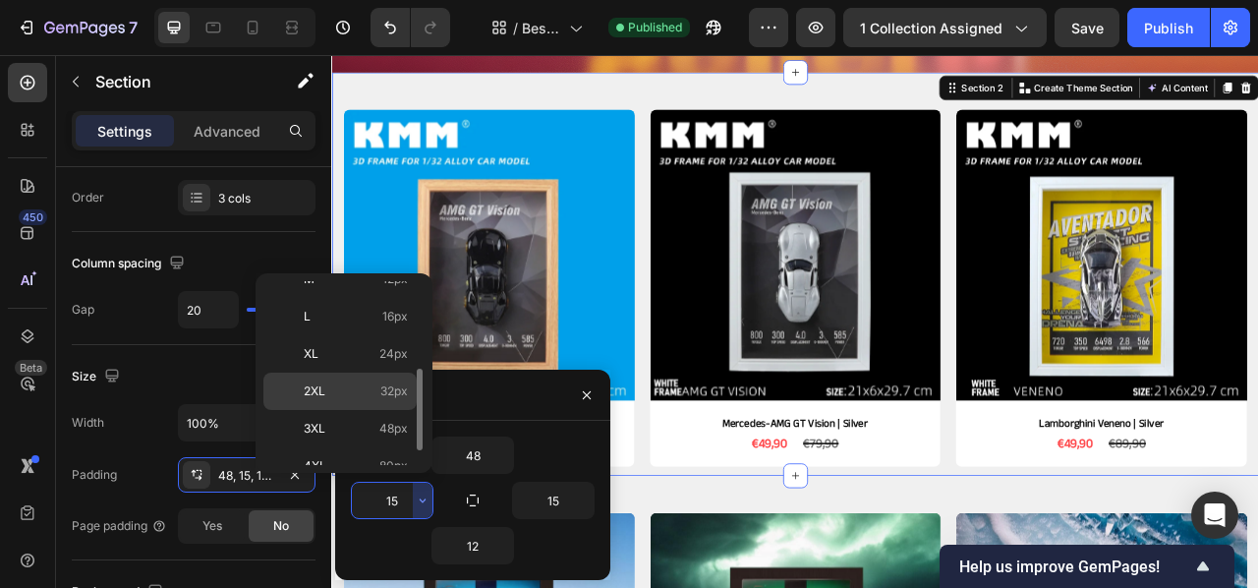
scroll to position [178, 0]
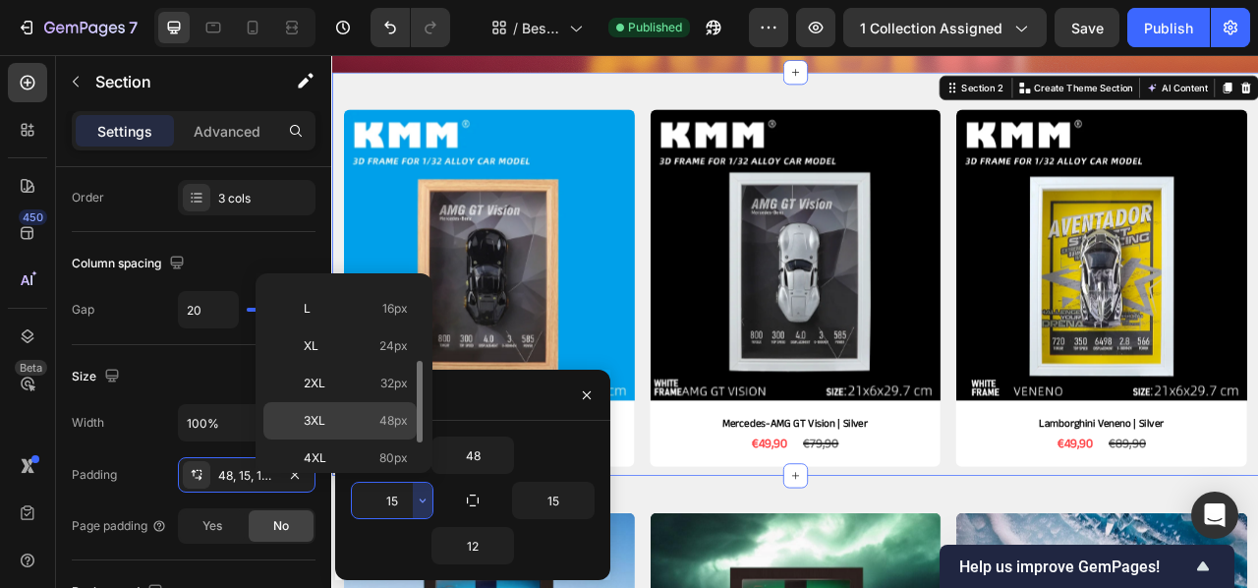
click at [375, 413] on p "3XL 48px" at bounding box center [356, 421] width 104 height 18
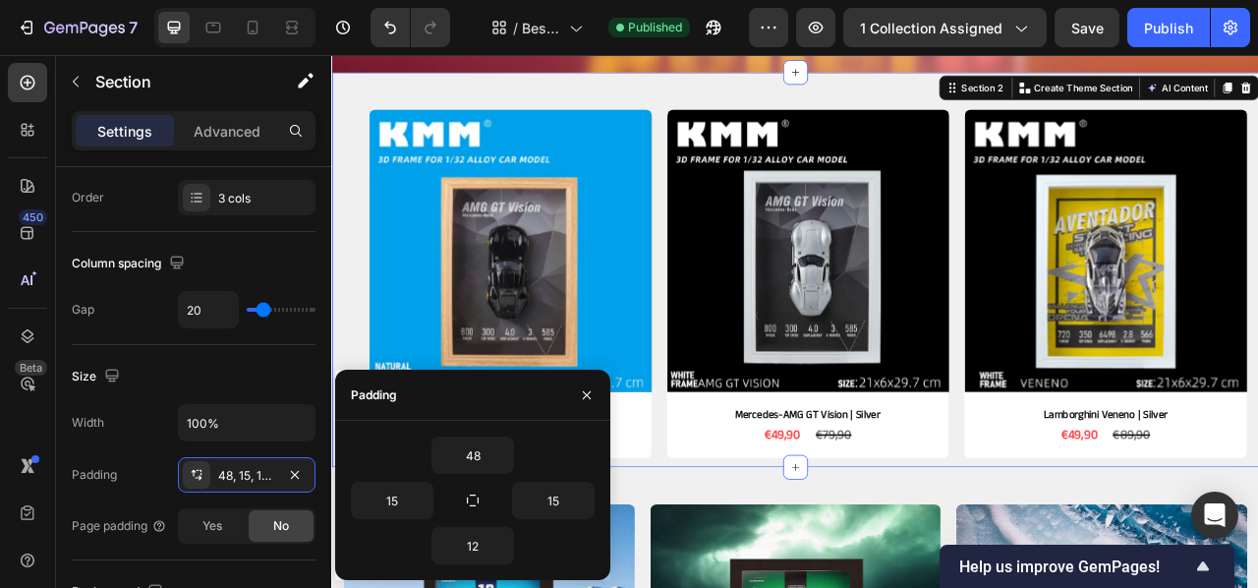
type input "48"
click at [586, 500] on icon "button" at bounding box center [584, 500] width 6 height 4
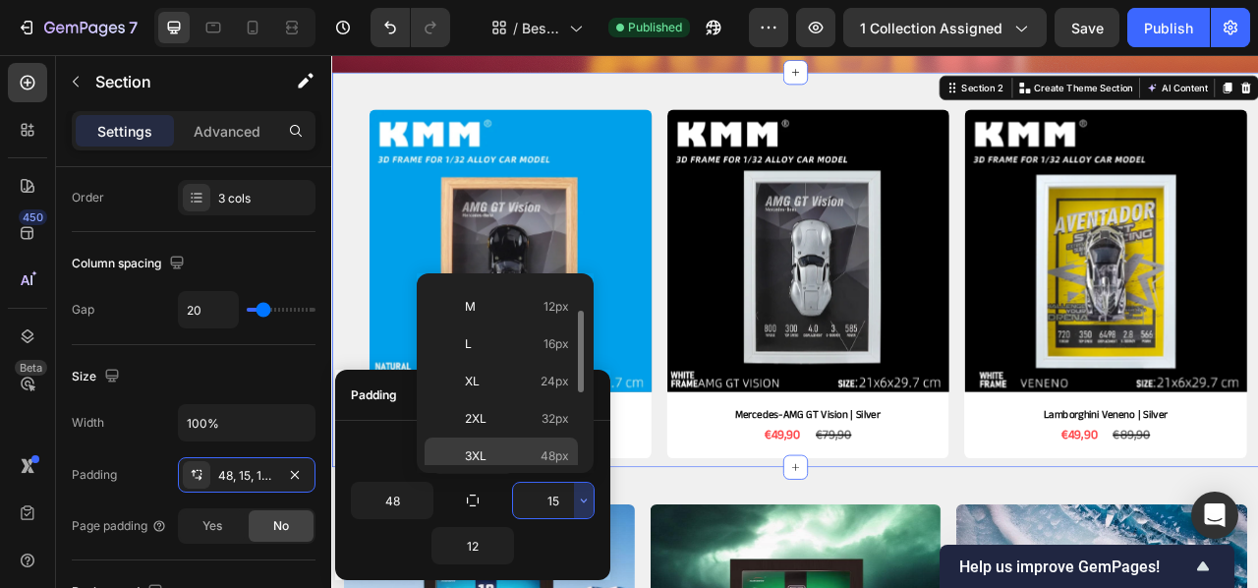
scroll to position [159, 0]
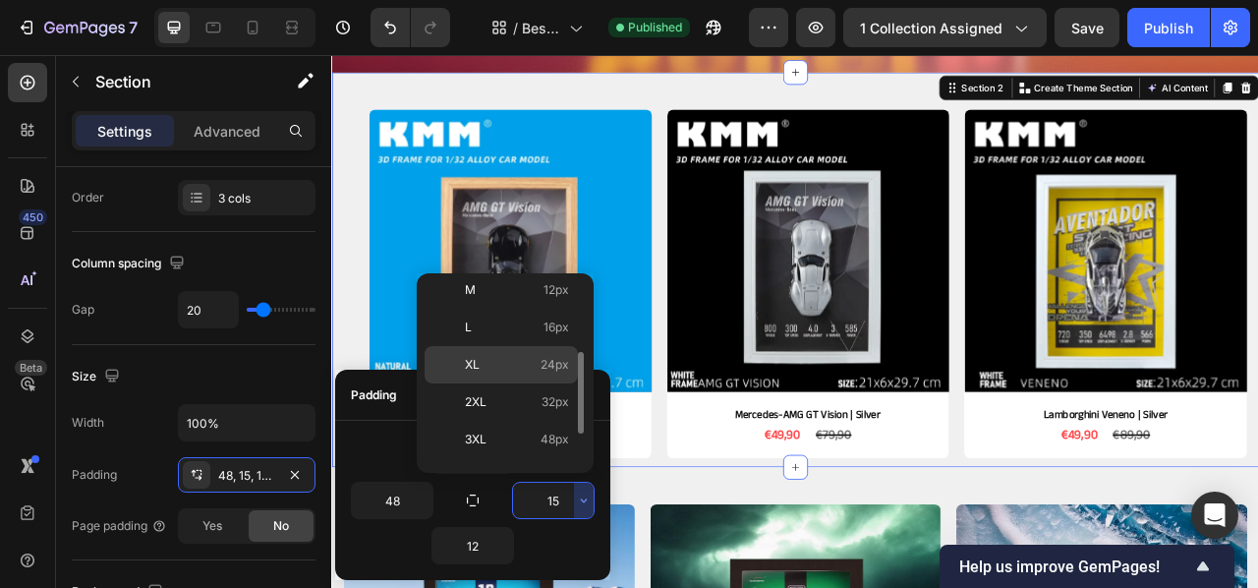
click at [537, 371] on p "XL 24px" at bounding box center [517, 365] width 104 height 18
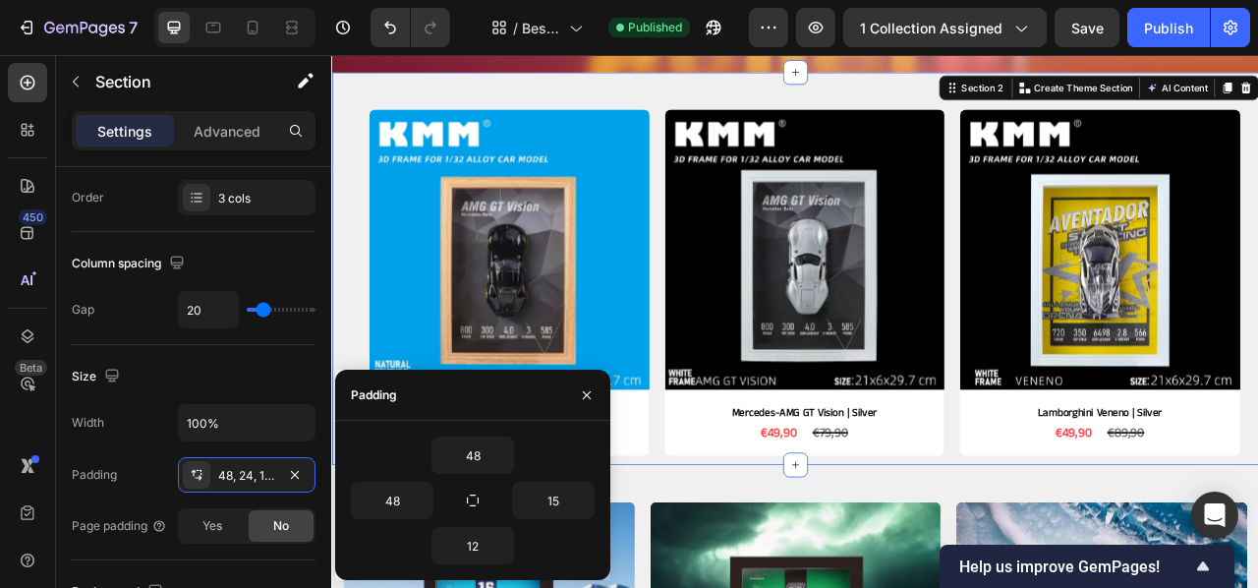
type input "24"
click at [413, 493] on button "button" at bounding box center [423, 500] width 20 height 35
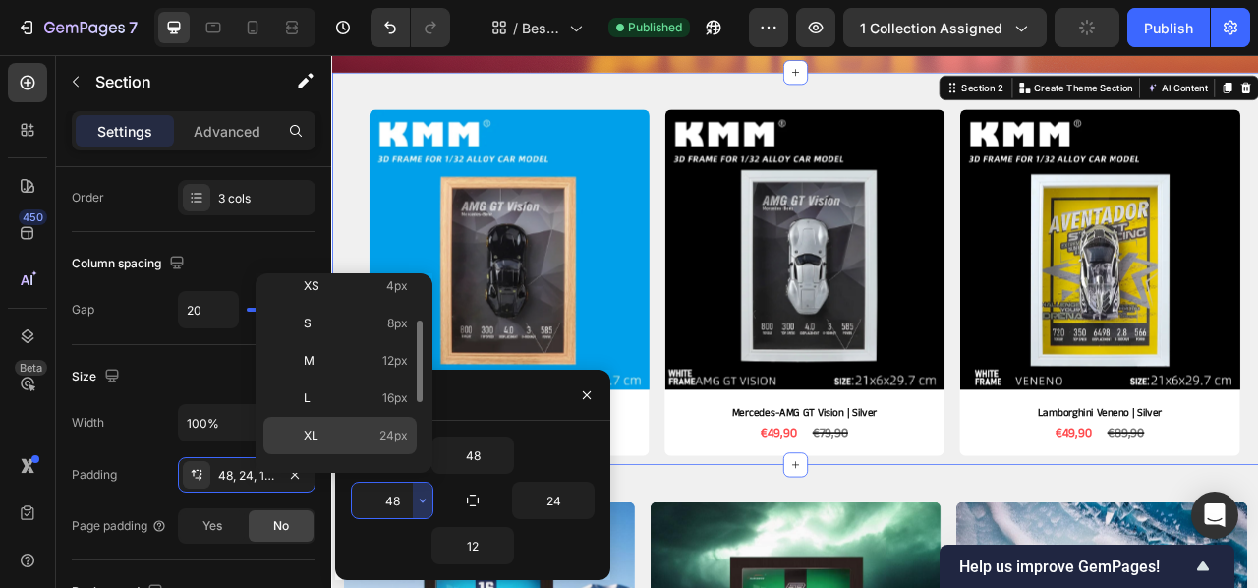
scroll to position [89, 0]
click at [393, 428] on div "XL 24px" at bounding box center [339, 434] width 153 height 37
type input "24"
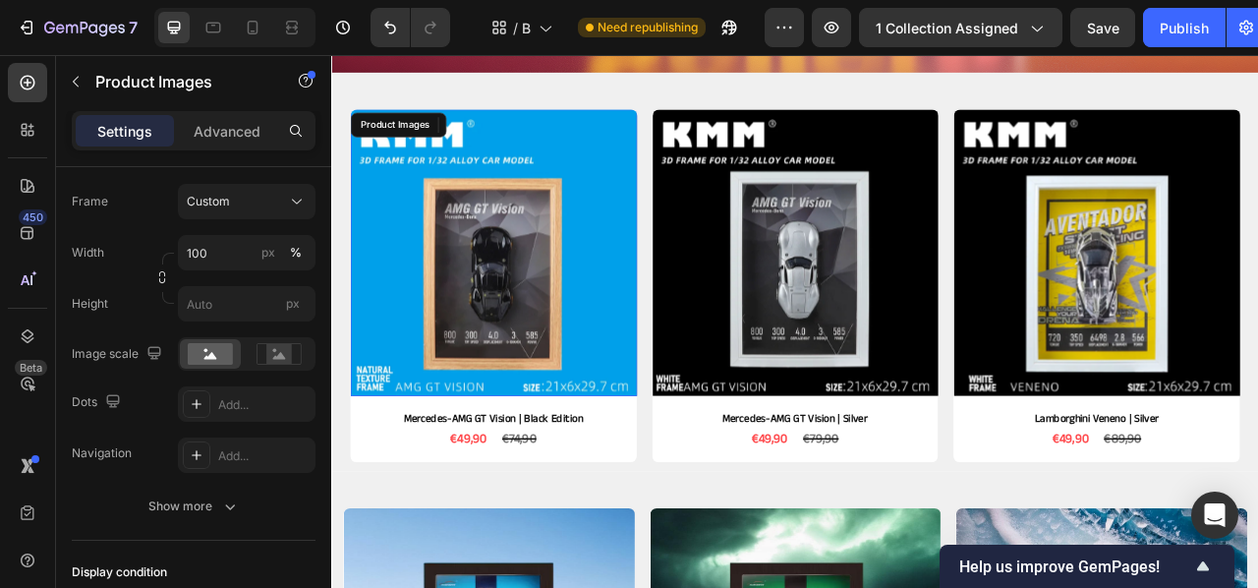
click at [676, 398] on img at bounding box center [537, 307] width 365 height 365
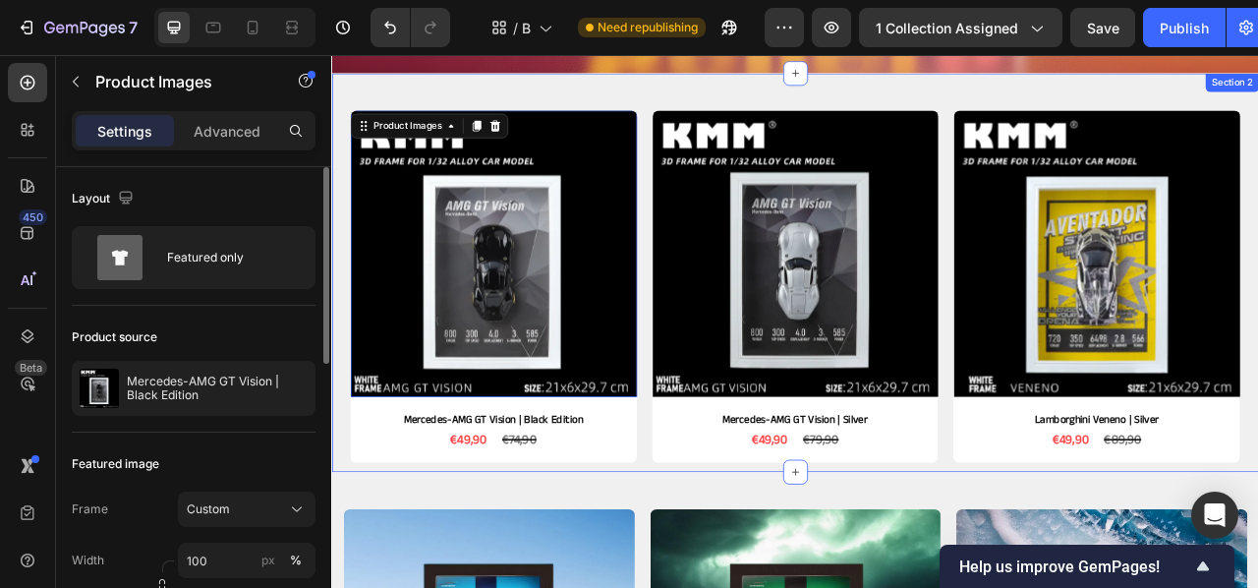
click at [732, 368] on div "Product Images 10 Mercedes-AMG GT Vision | Black Edition Product Title €49,90 P…" at bounding box center [920, 332] width 1179 height 507
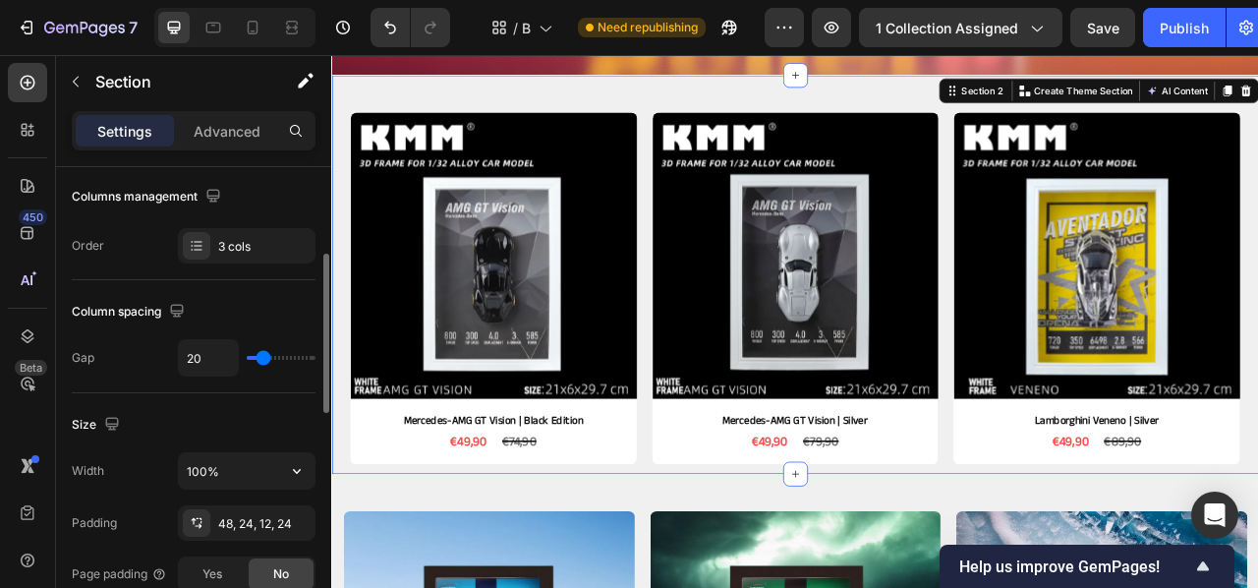
scroll to position [257, 0]
click at [268, 521] on div "48, 24, 12, 24" at bounding box center [246, 527] width 57 height 18
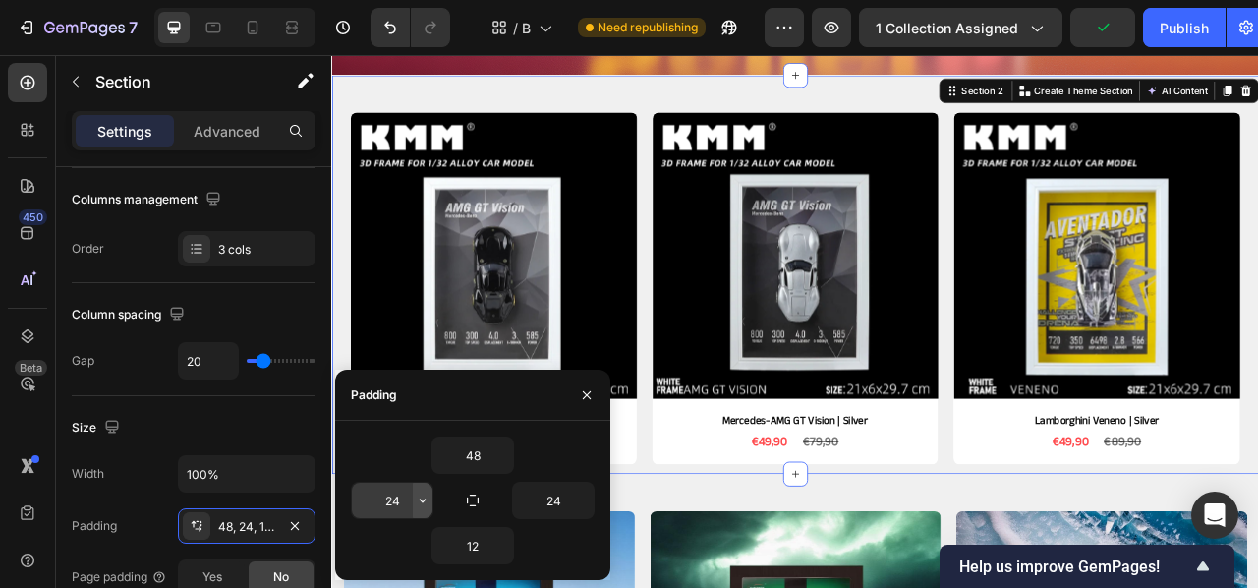
click at [418, 506] on icon "button" at bounding box center [423, 500] width 16 height 16
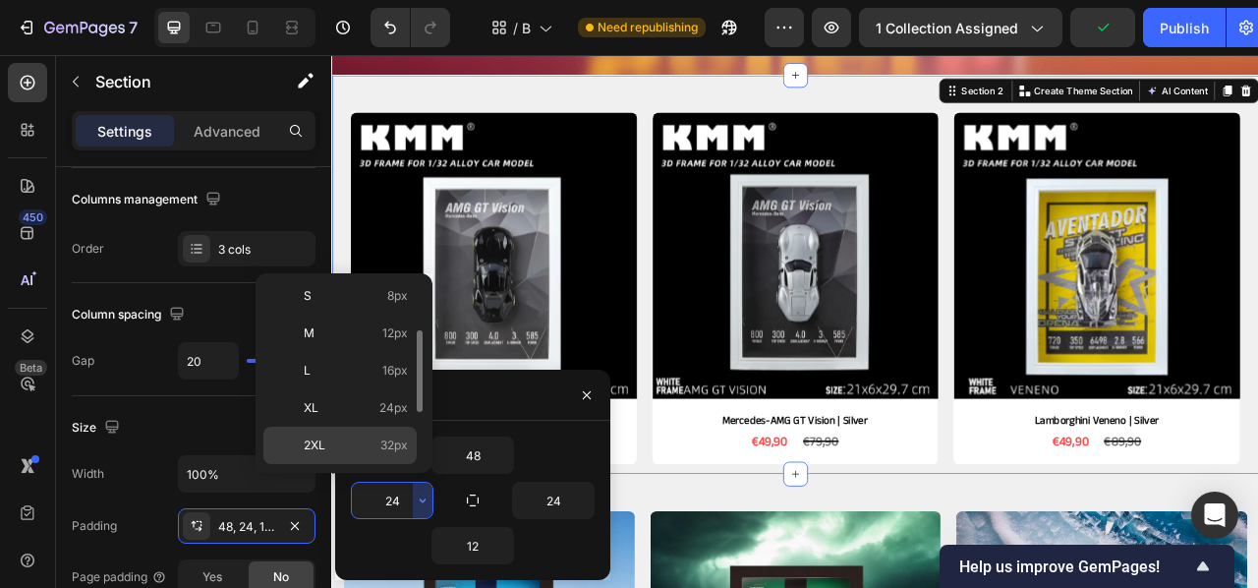
scroll to position [116, 0]
click at [395, 431] on div "2XL 32px" at bounding box center [339, 445] width 153 height 37
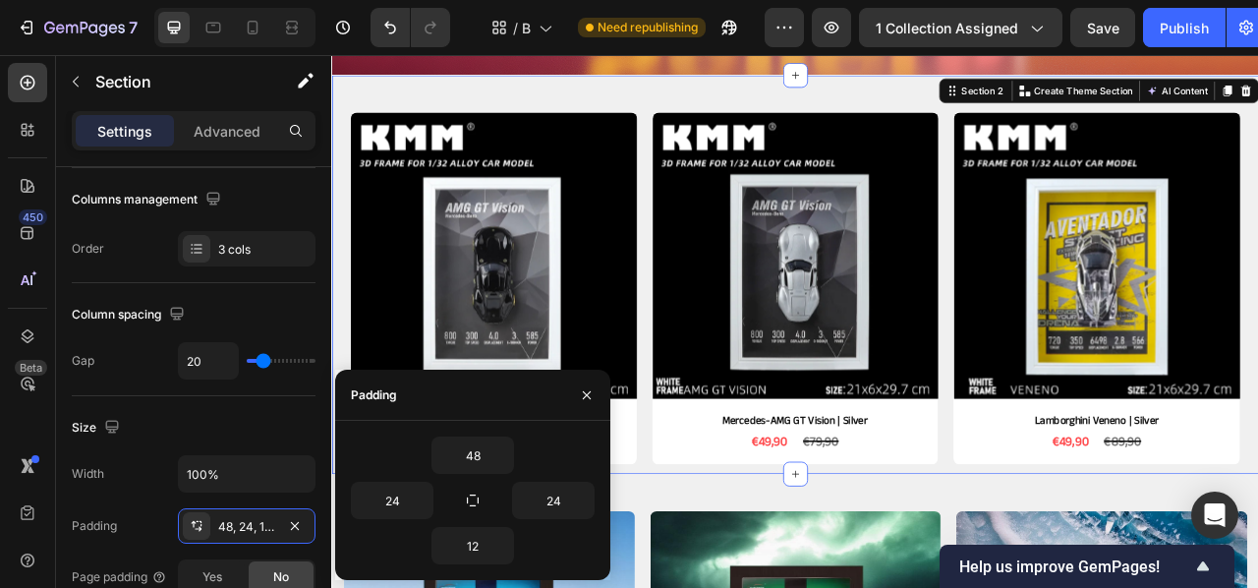
type input "32"
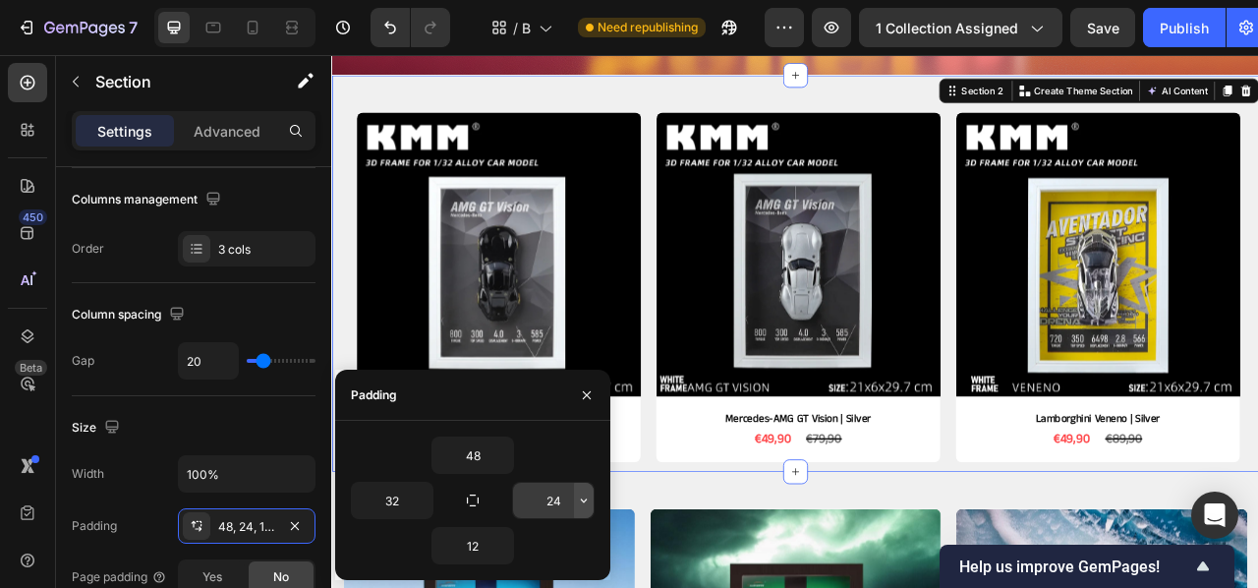
click at [590, 502] on icon "button" at bounding box center [584, 500] width 16 height 16
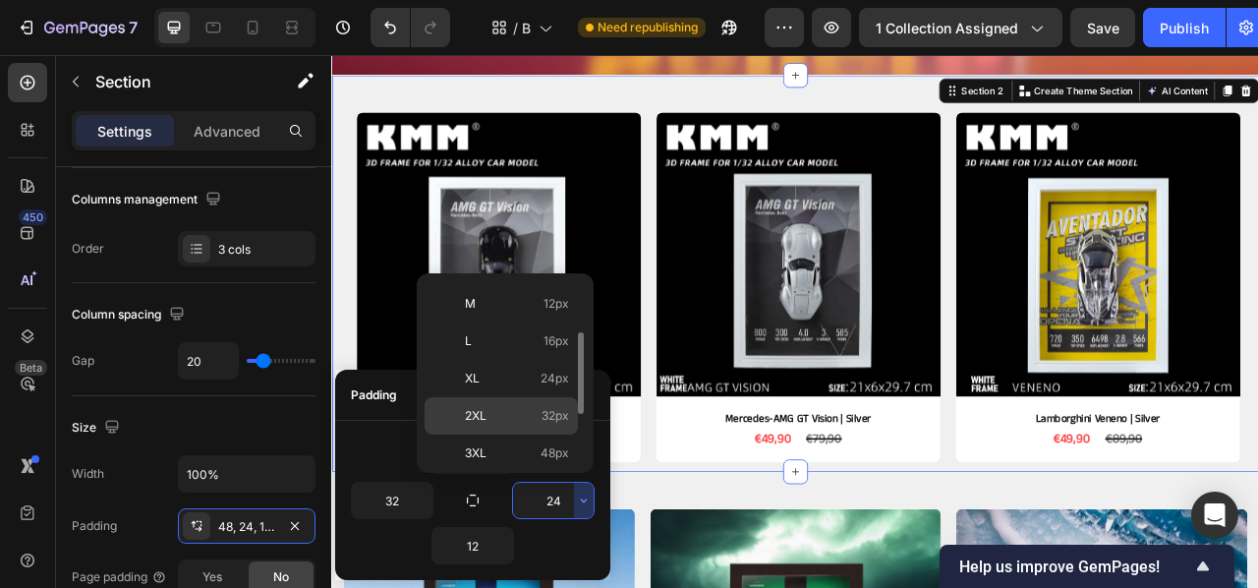
scroll to position [149, 0]
click at [498, 417] on p "2XL 32px" at bounding box center [517, 412] width 104 height 18
type input "32"
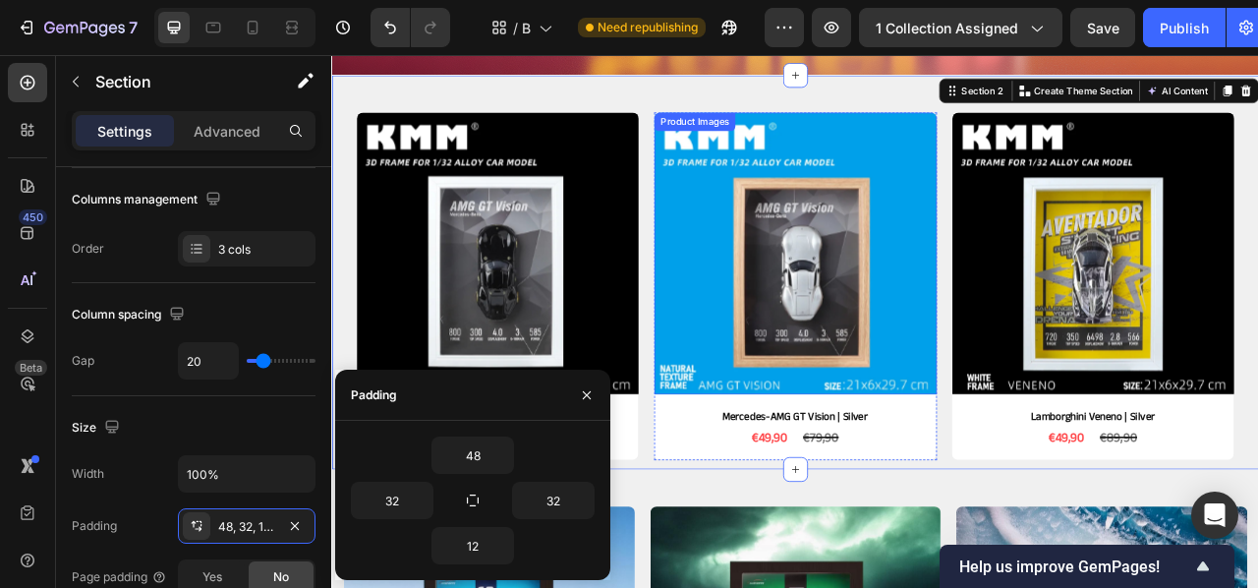
scroll to position [386, 0]
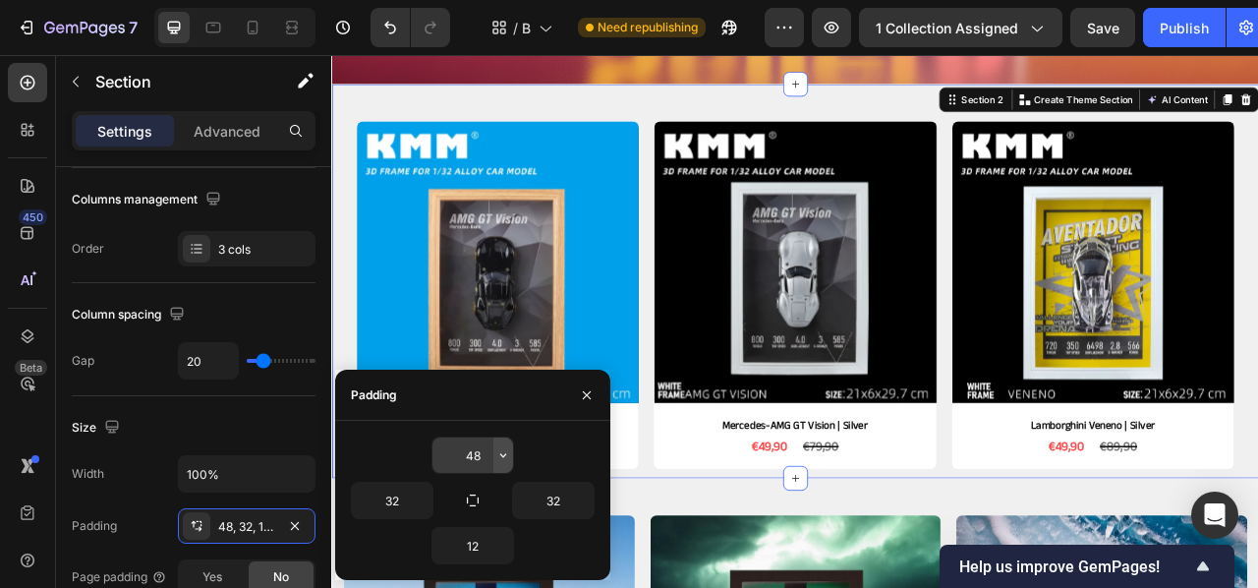
click at [503, 452] on icon "button" at bounding box center [503, 455] width 16 height 16
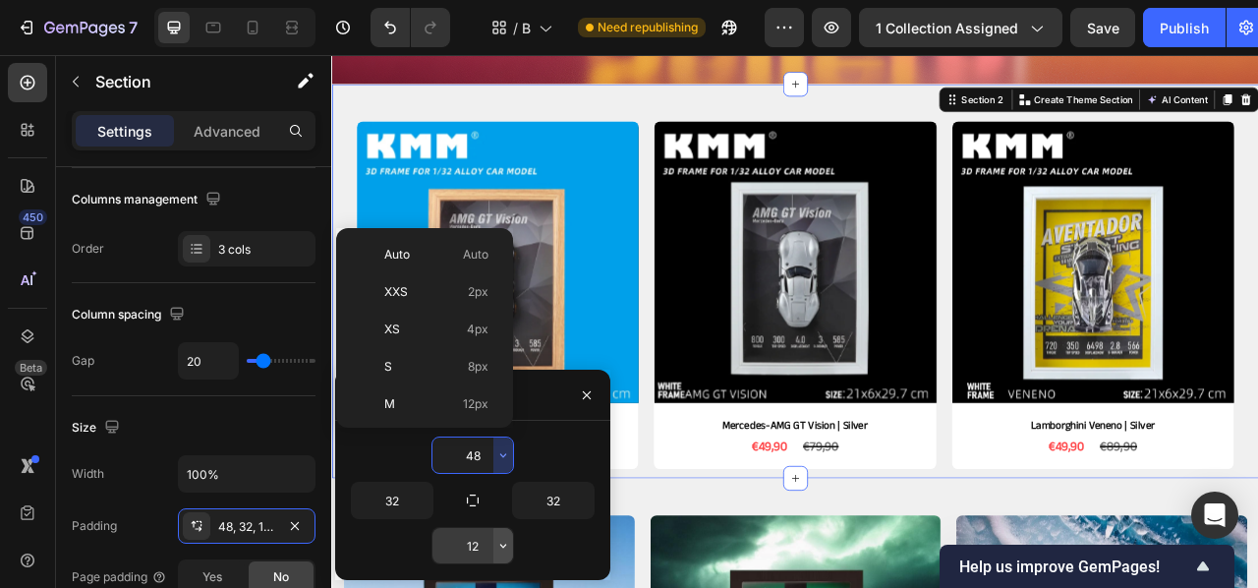
click at [503, 538] on icon "button" at bounding box center [503, 546] width 16 height 16
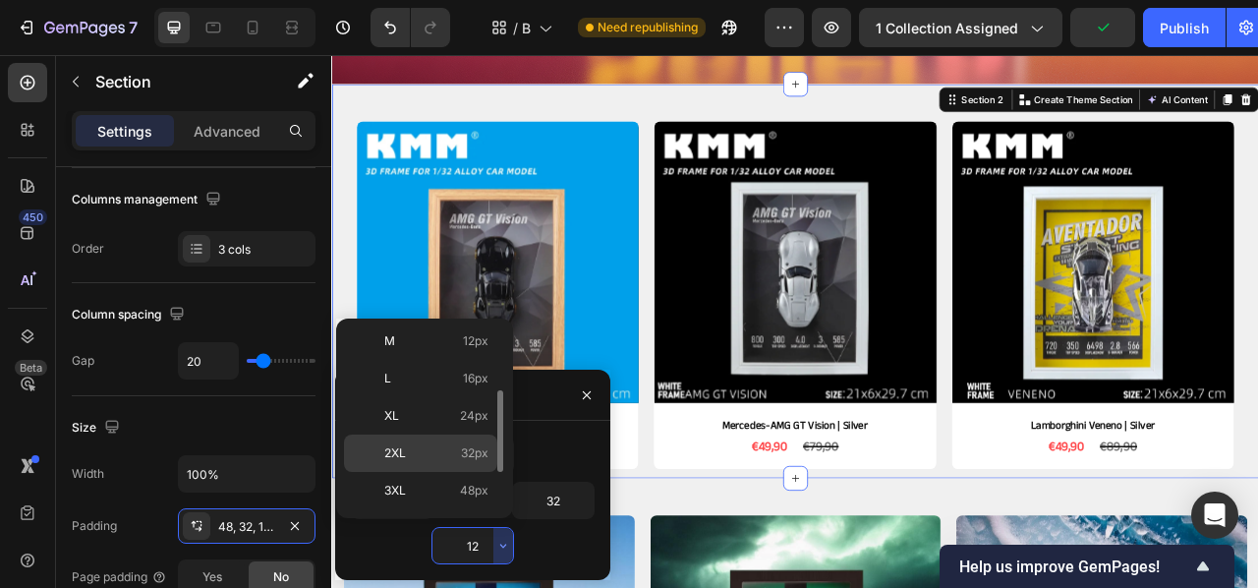
scroll to position [155, 0]
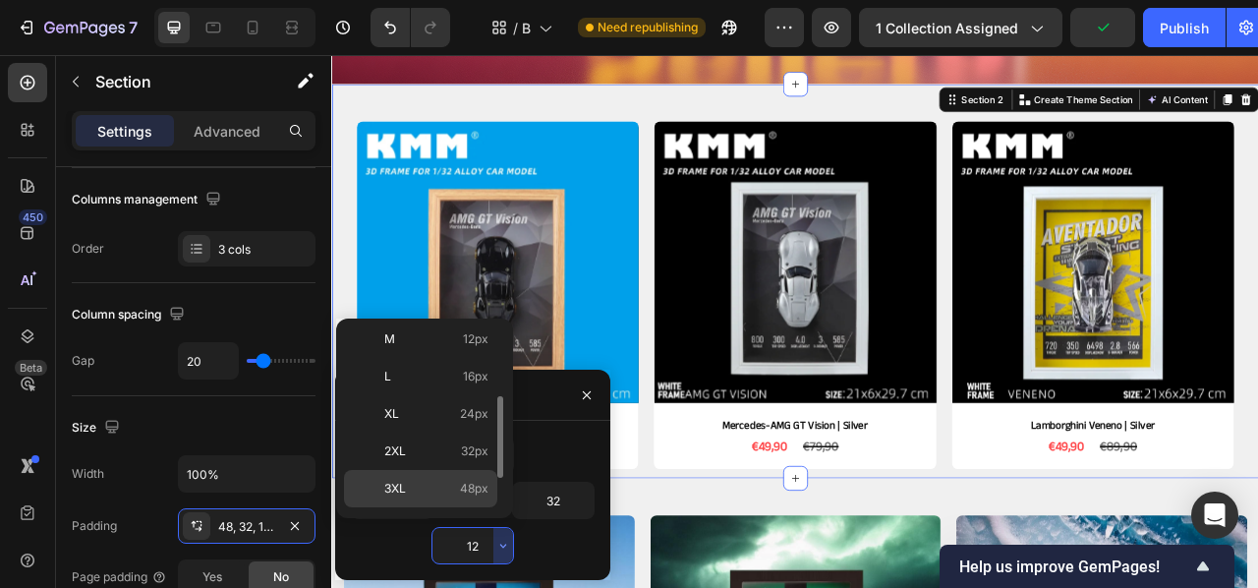
click at [465, 478] on div "3XL 48px" at bounding box center [420, 488] width 153 height 37
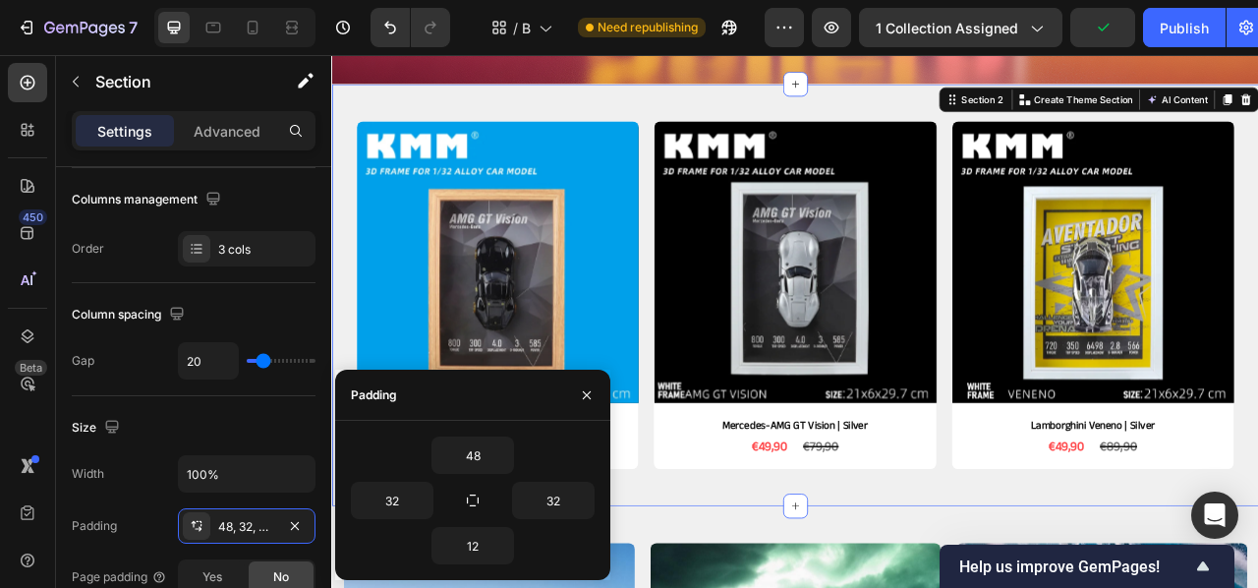
type input "48"
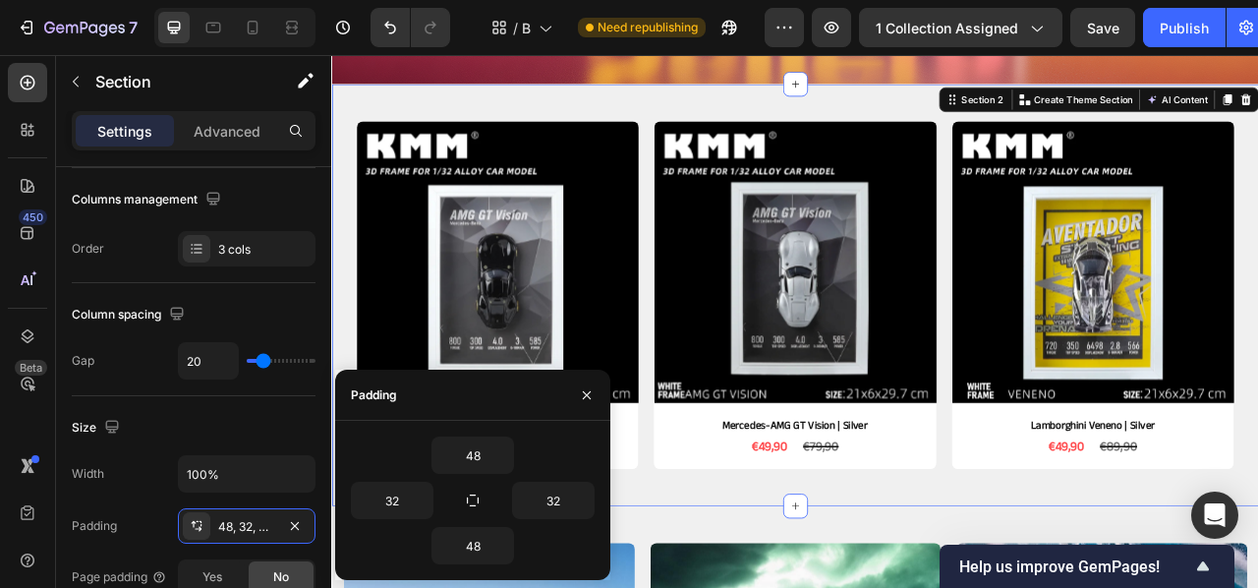
click at [1046, 587] on div "Product Images Mercedes-AMG GT Vision | Black Edition Product Title €49,90 Prod…" at bounding box center [920, 360] width 1179 height 537
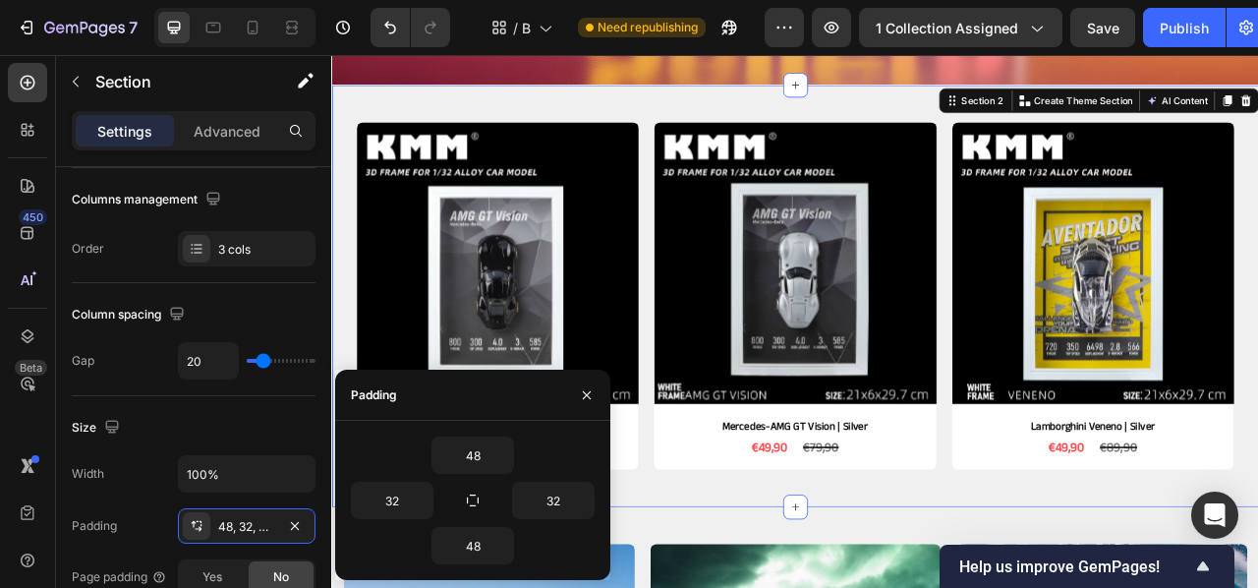
click at [814, 110] on div "Product Images Mercedes-AMG GT Vision | Black Edition Product Title €49,90 Prod…" at bounding box center [920, 361] width 1179 height 537
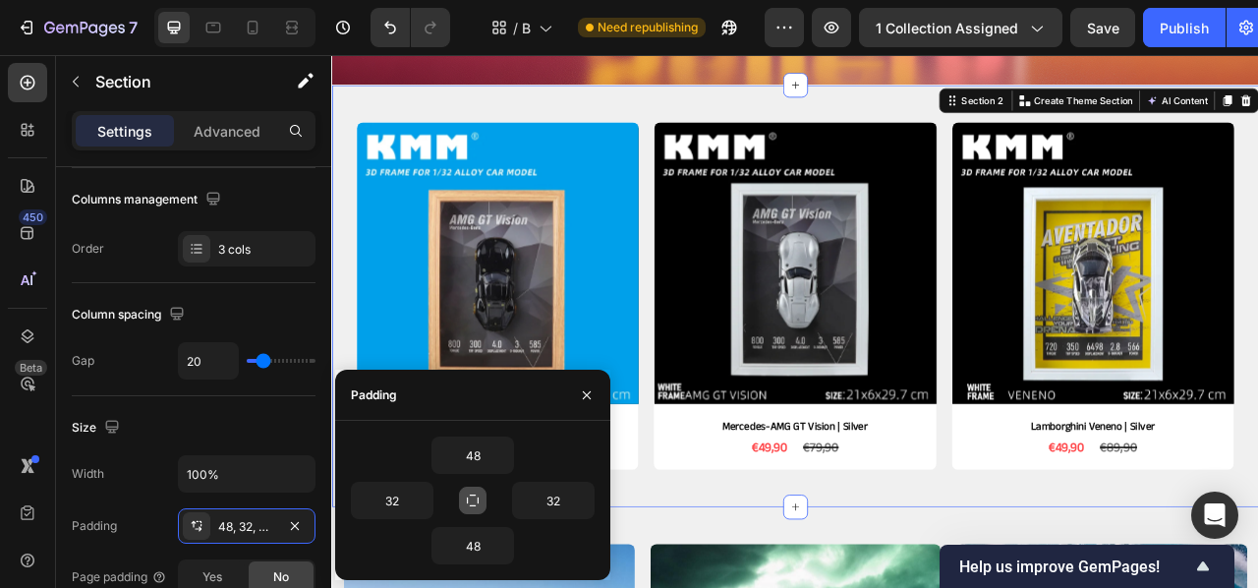
click at [472, 497] on icon "button" at bounding box center [473, 500] width 16 height 16
type input "48"
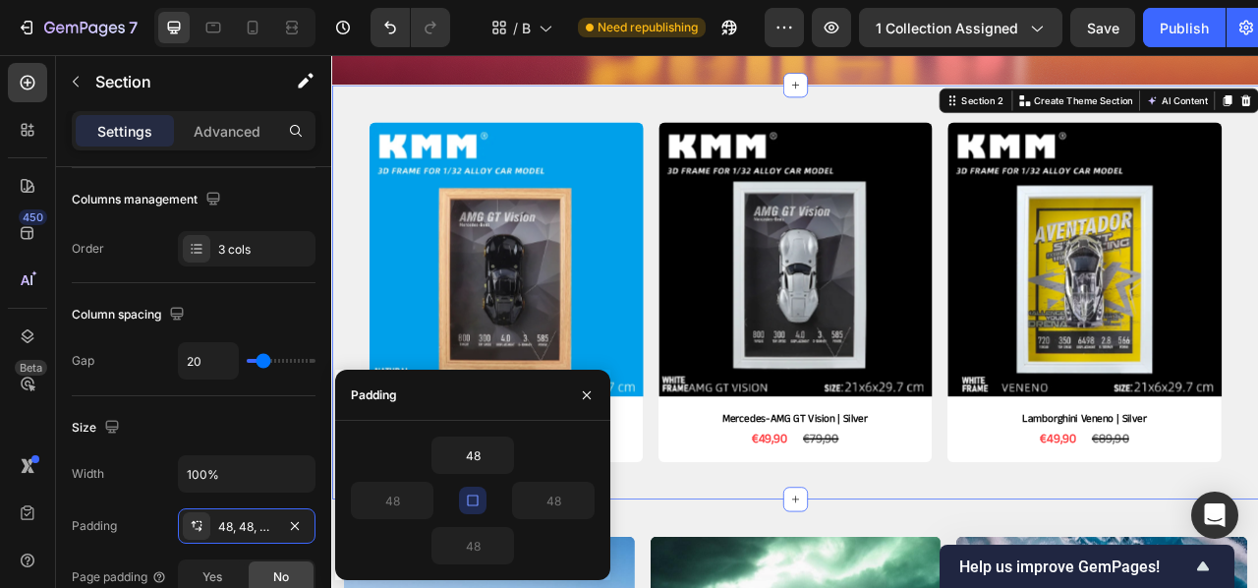
click at [474, 500] on icon "button" at bounding box center [473, 500] width 16 height 16
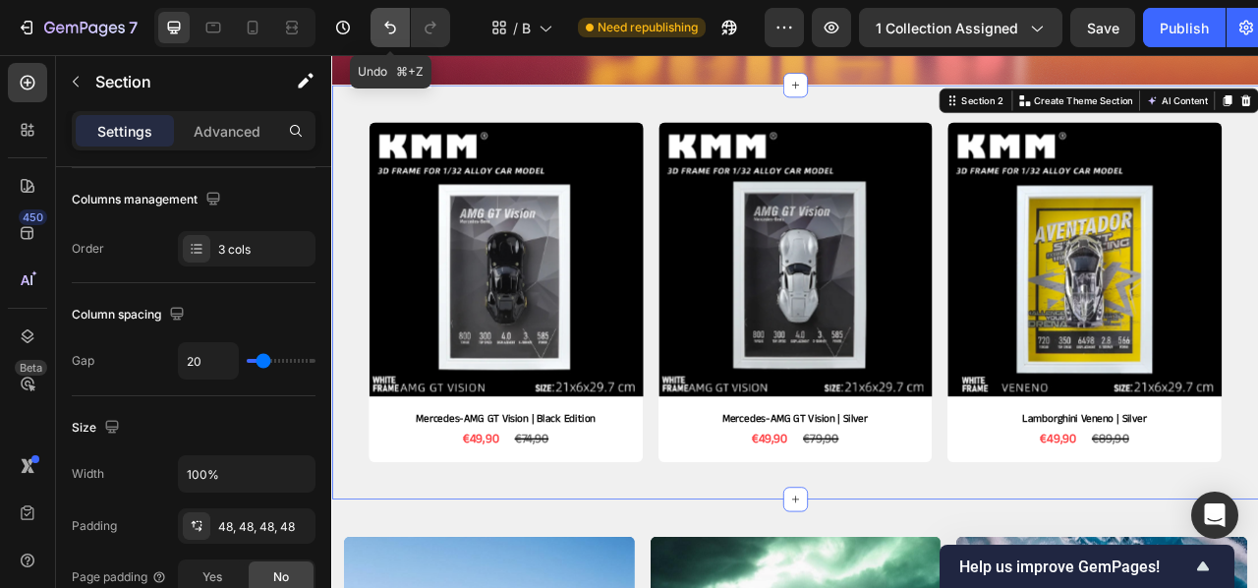
click at [399, 32] on icon "Undo/Redo" at bounding box center [390, 28] width 20 height 20
click at [394, 21] on icon "Undo/Redo" at bounding box center [390, 28] width 20 height 20
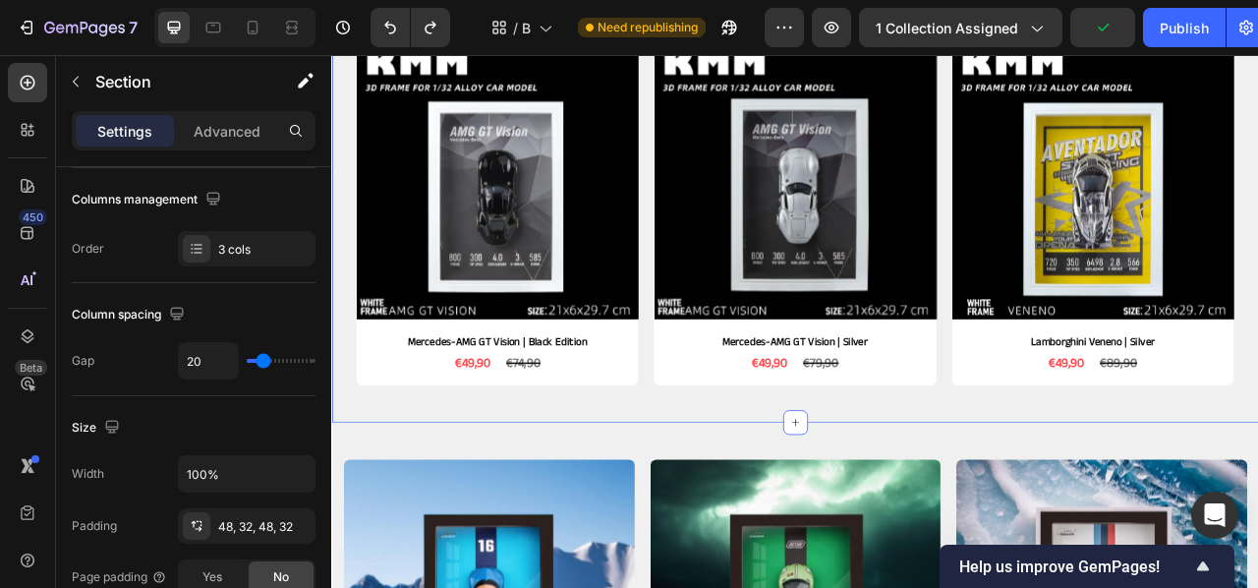
scroll to position [493, 0]
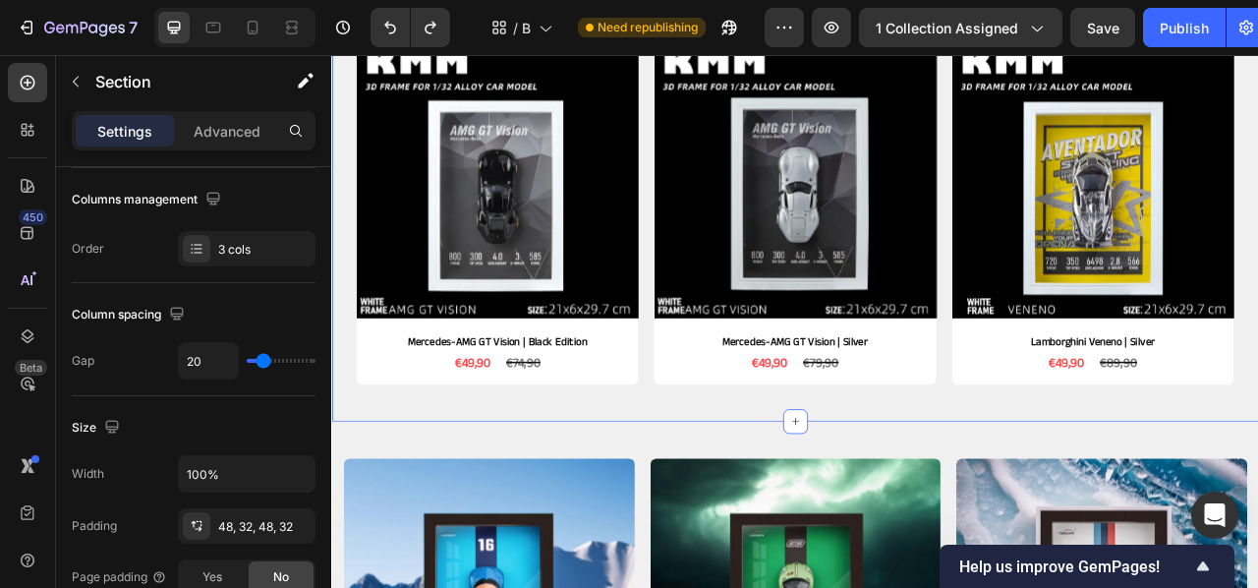
click at [757, 491] on div "Product Images Mercedes-AMG GT Vision | Black Edition Product Title €49,90 Prod…" at bounding box center [920, 253] width 1179 height 537
click at [280, 518] on div "48, 32, 48, 32" at bounding box center [247, 525] width 138 height 35
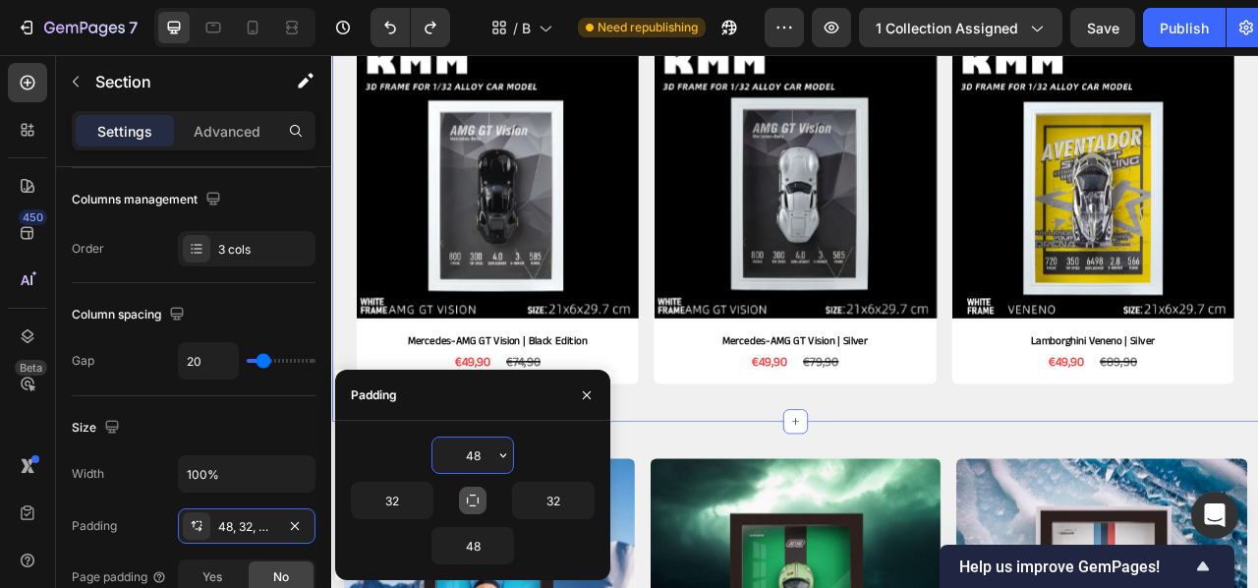
click at [479, 497] on icon "button" at bounding box center [473, 500] width 16 height 16
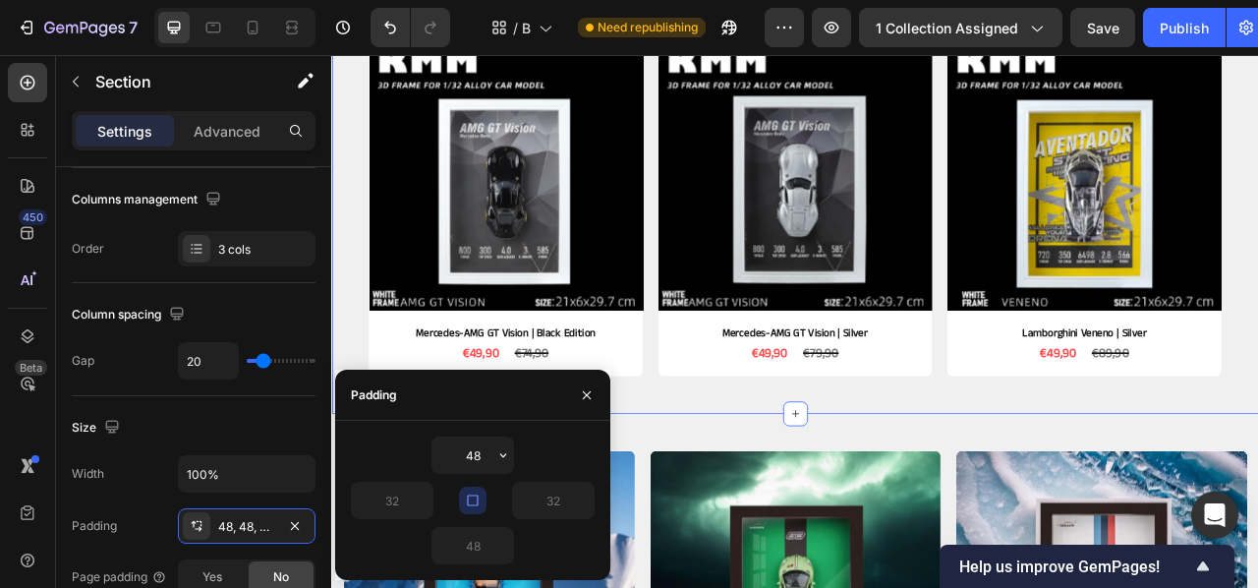
type input "48"
click at [1092, 483] on div "Product Images Mercedes-AMG GT Vision | Black Edition Product Title €49,90 Prod…" at bounding box center [920, 247] width 1179 height 527
click at [1257, 421] on div "Product Images Mercedes-AMG GT Vision | Black Edition Product Title €49,90 Prod…" at bounding box center [920, 247] width 1179 height 527
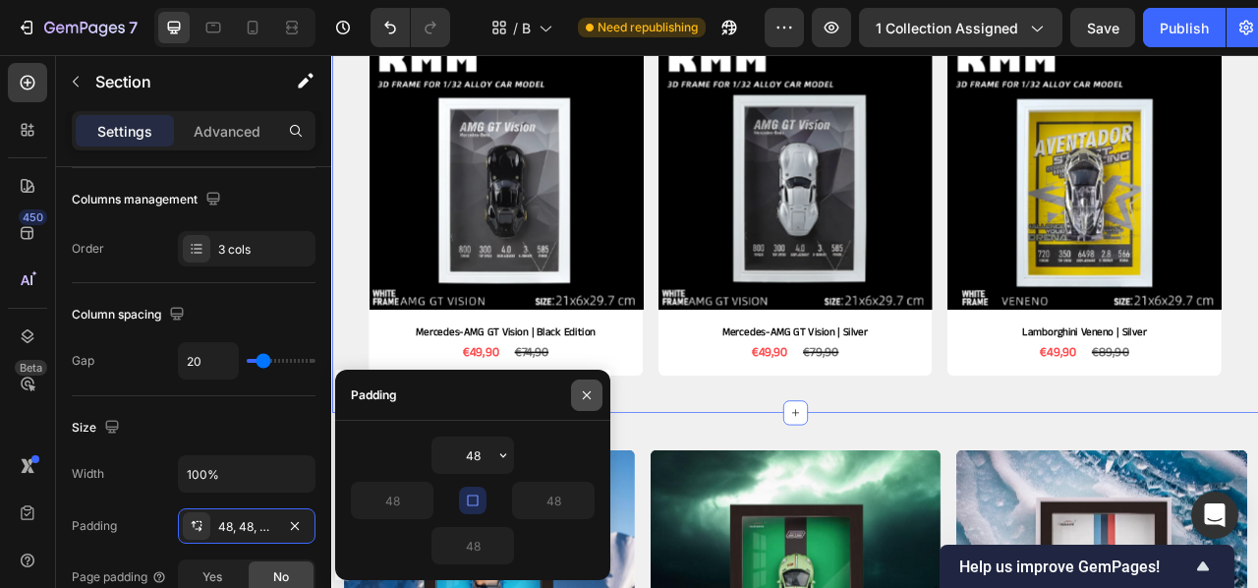
click at [595, 398] on button "button" at bounding box center [586, 394] width 31 height 31
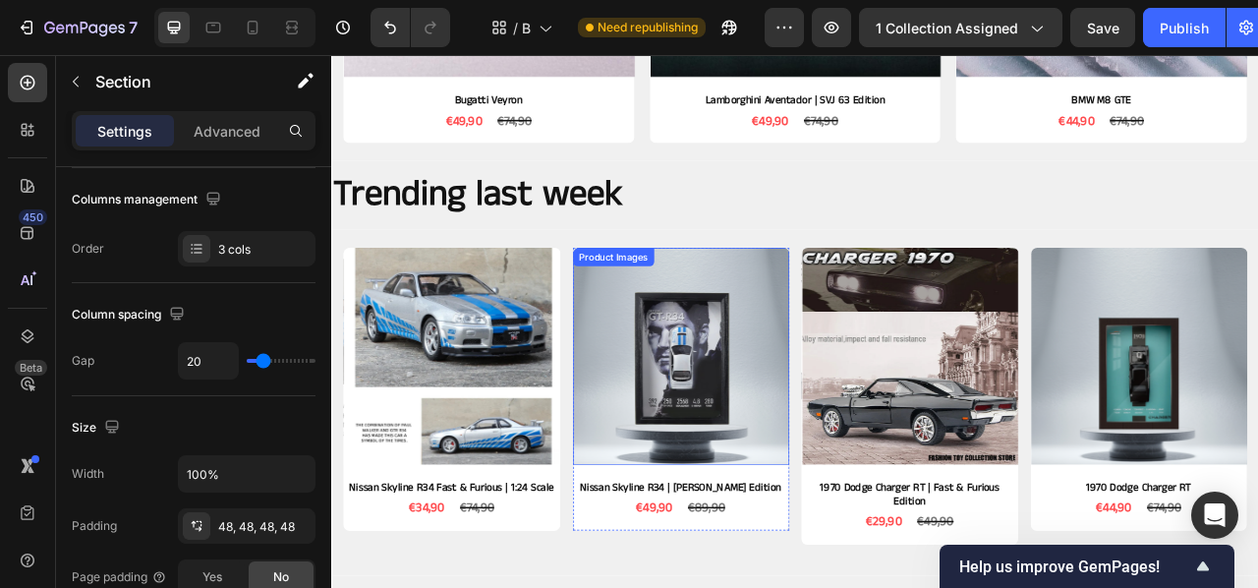
scroll to position [1326, 0]
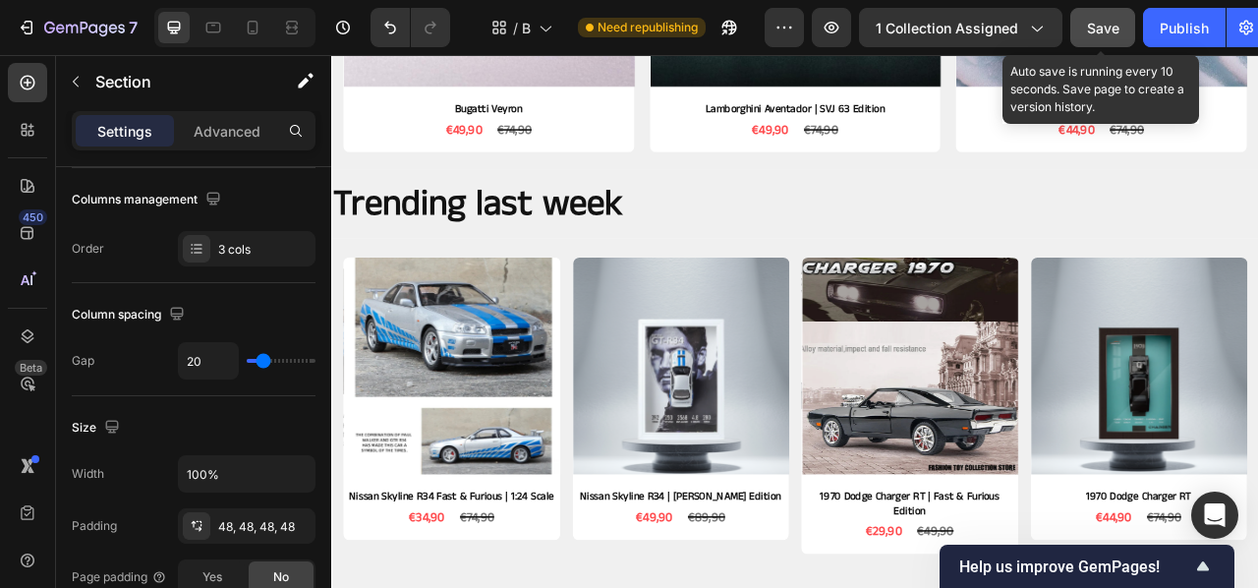
click at [1111, 20] on span "Save" at bounding box center [1103, 28] width 32 height 17
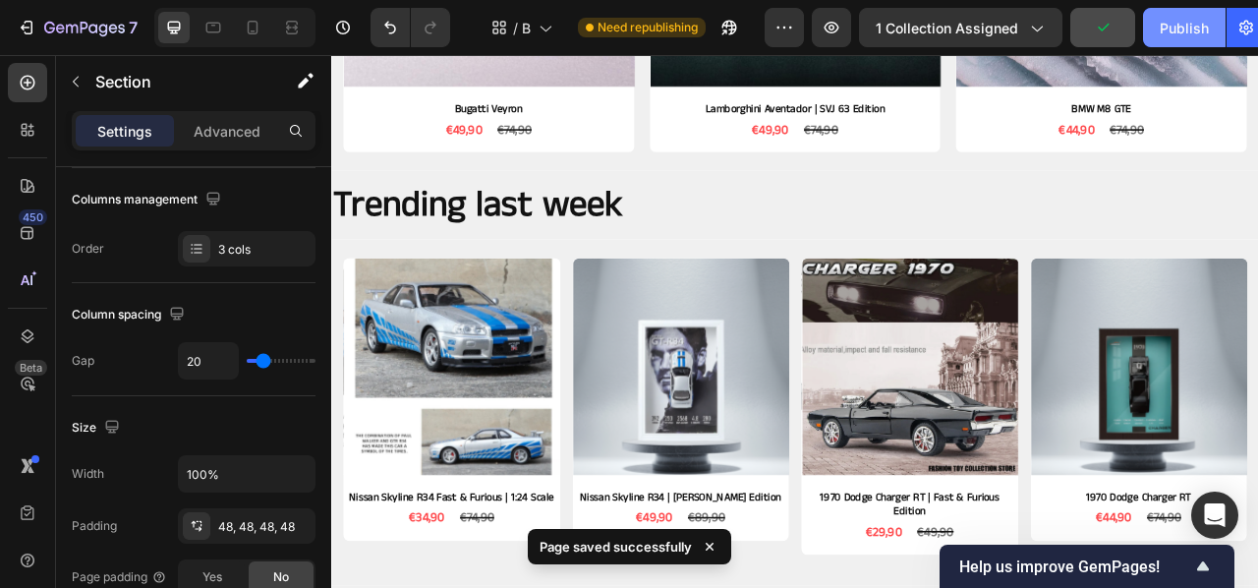
click at [1206, 32] on div "Publish" at bounding box center [1184, 28] width 49 height 21
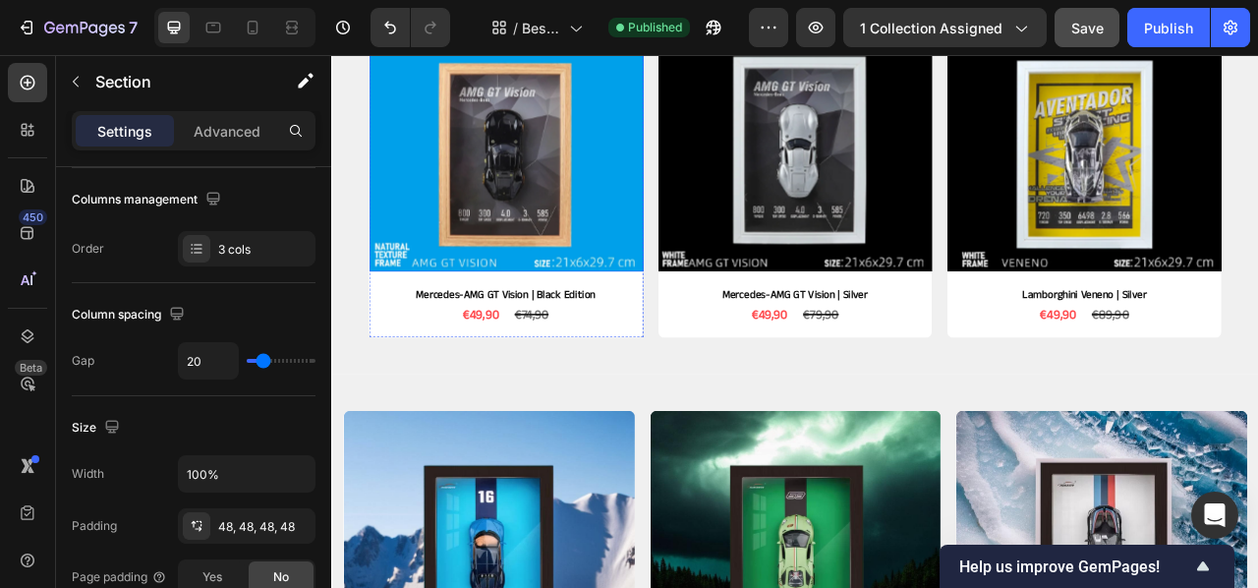
scroll to position [539, 0]
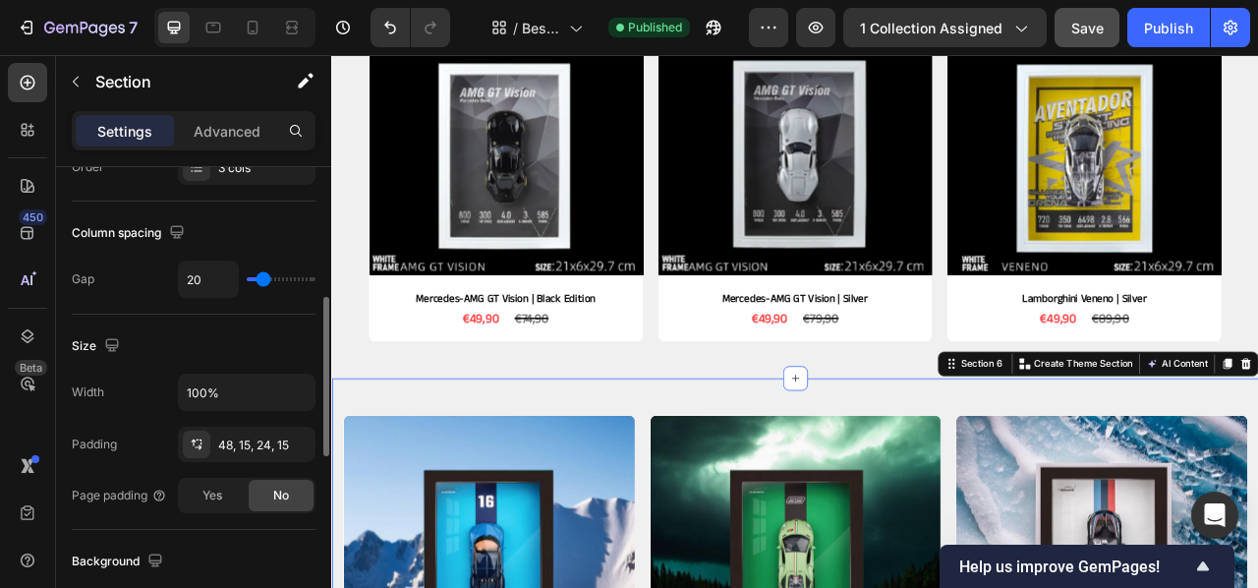
scroll to position [387, 0]
click at [265, 438] on div "48, 15, 24, 15" at bounding box center [246, 447] width 57 height 18
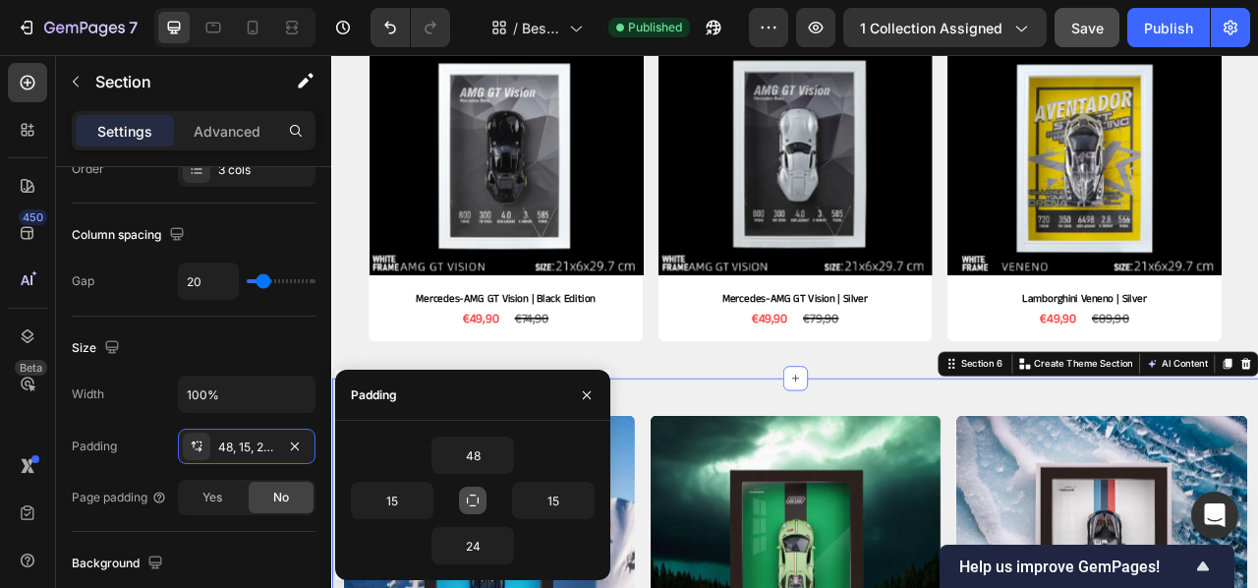
click at [471, 496] on icon "button" at bounding box center [473, 500] width 16 height 16
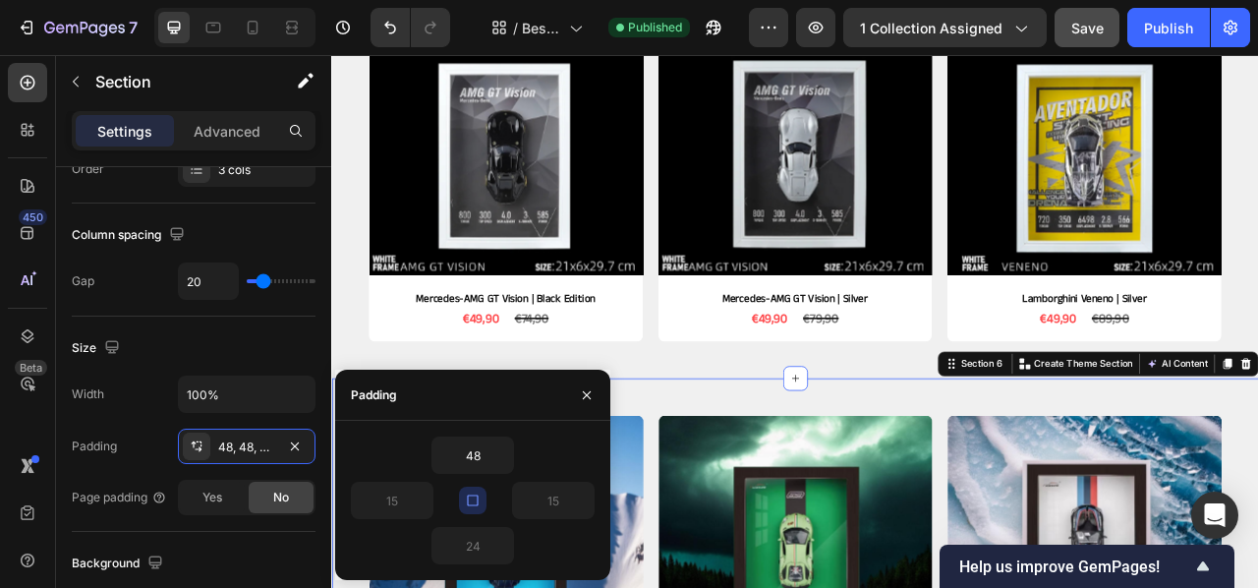
type input "48"
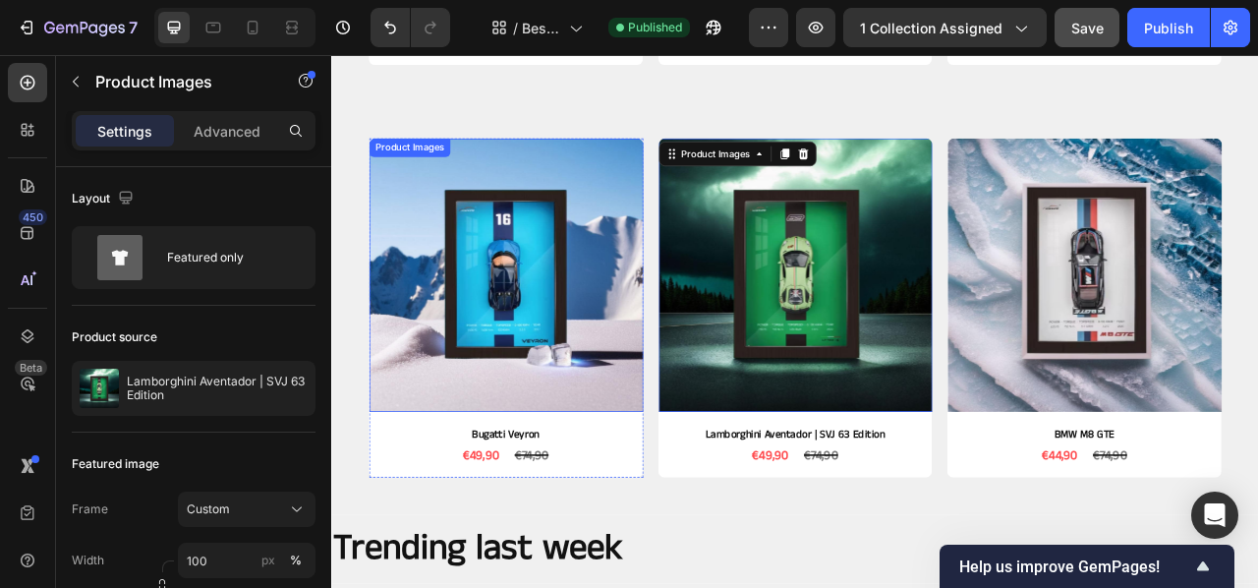
scroll to position [886, 0]
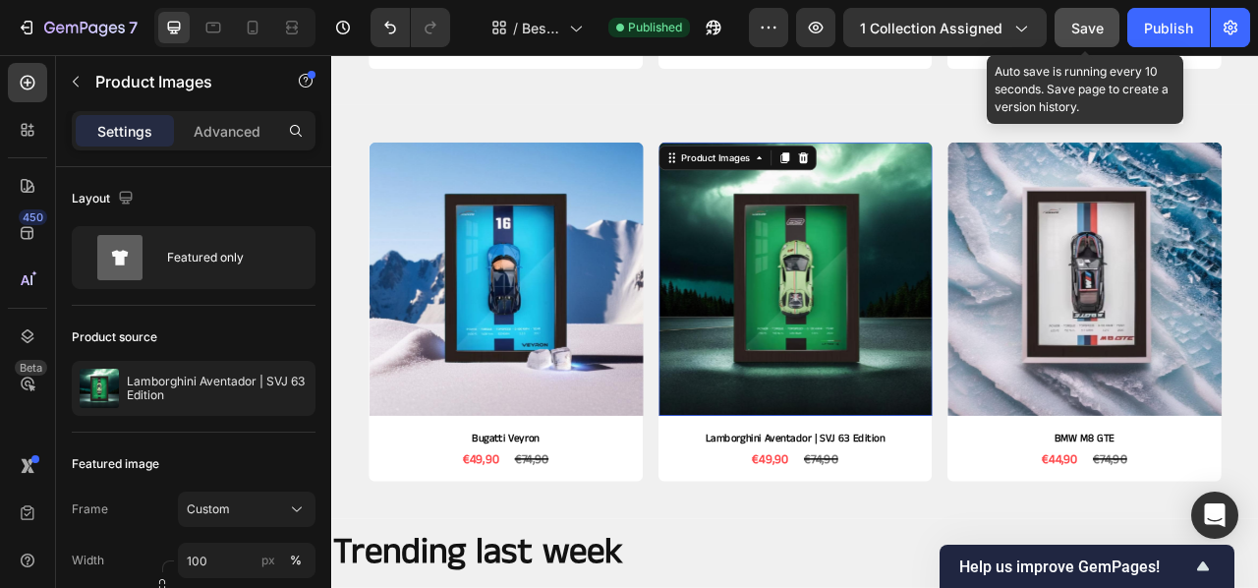
click at [1090, 35] on span "Save" at bounding box center [1087, 28] width 32 height 17
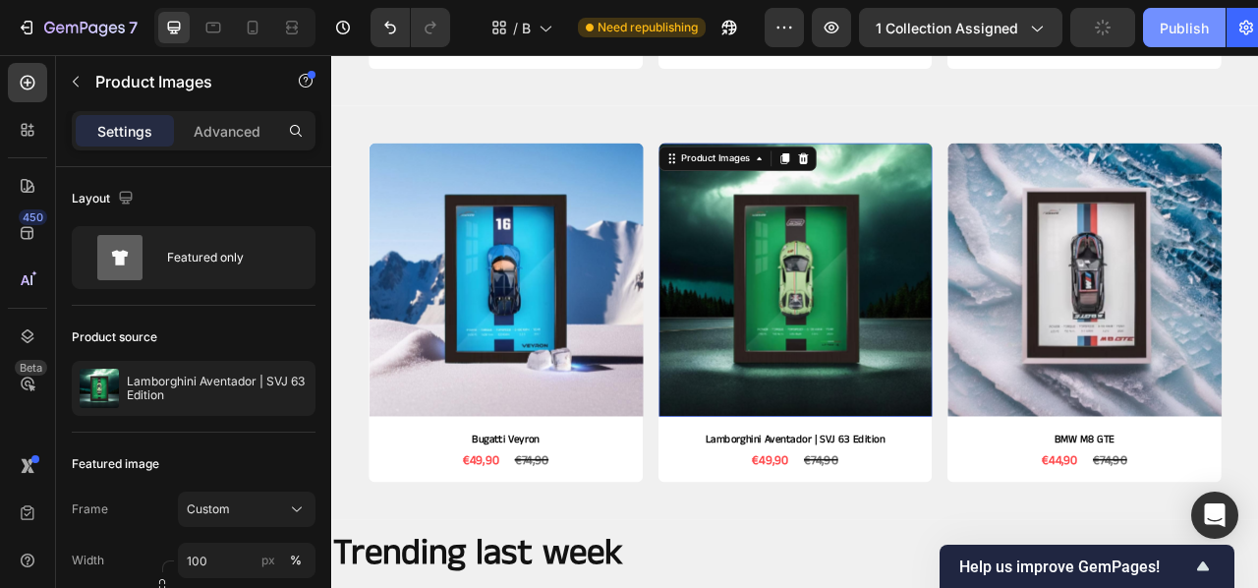
click at [1164, 31] on div "Publish" at bounding box center [1184, 28] width 49 height 21
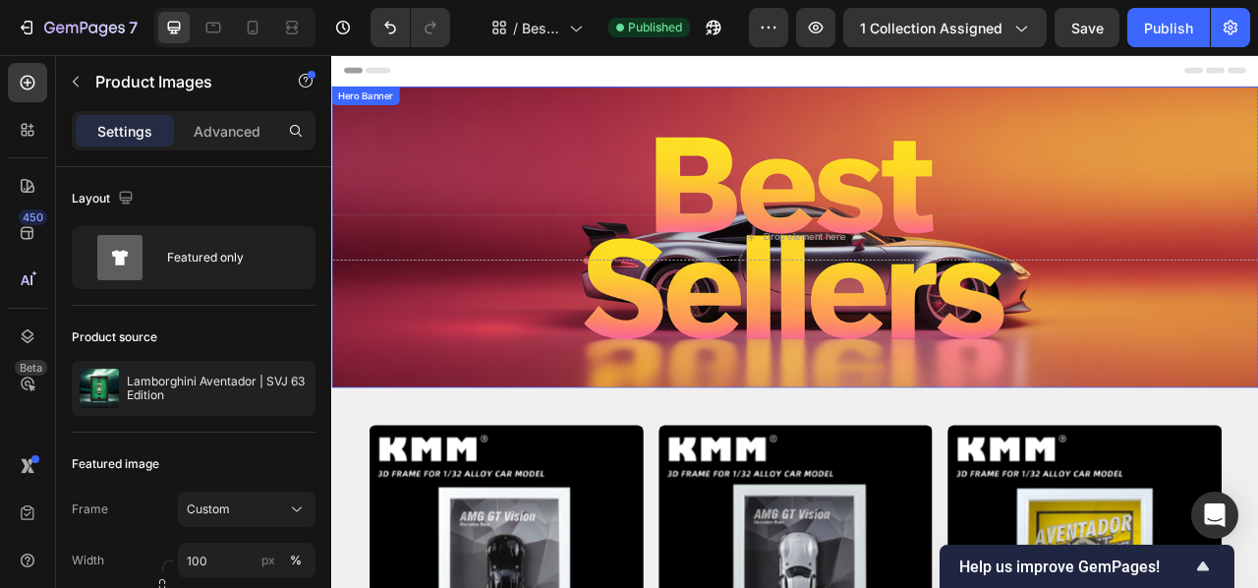
scroll to position [0, 0]
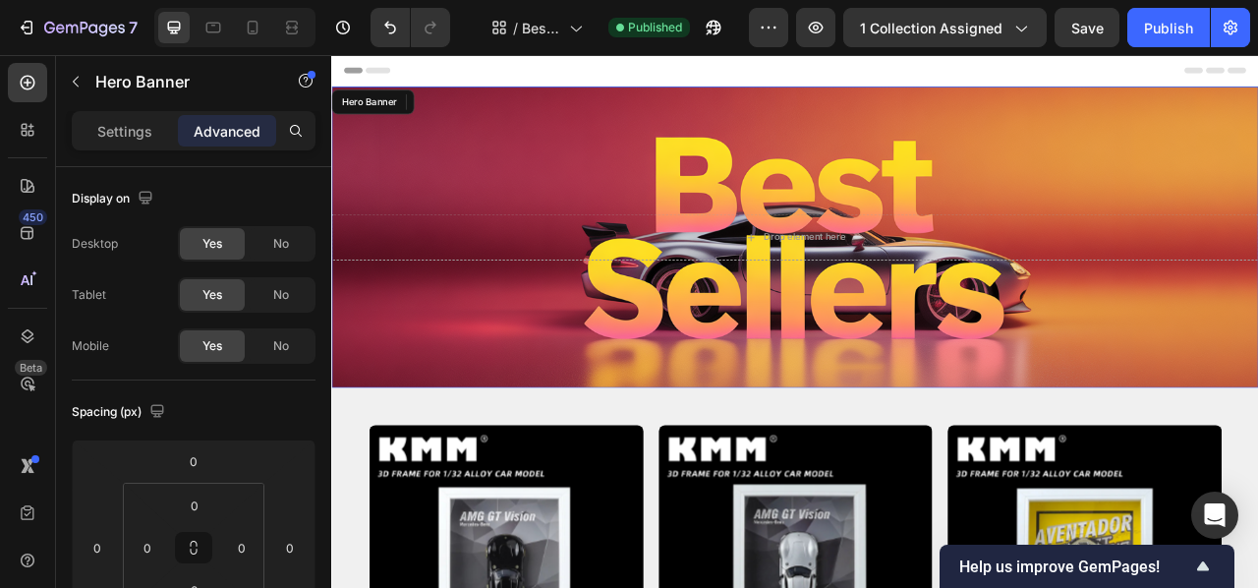
click at [397, 388] on div "Background Image" at bounding box center [920, 286] width 1179 height 383
click at [296, 29] on icon at bounding box center [295, 27] width 6 height 5
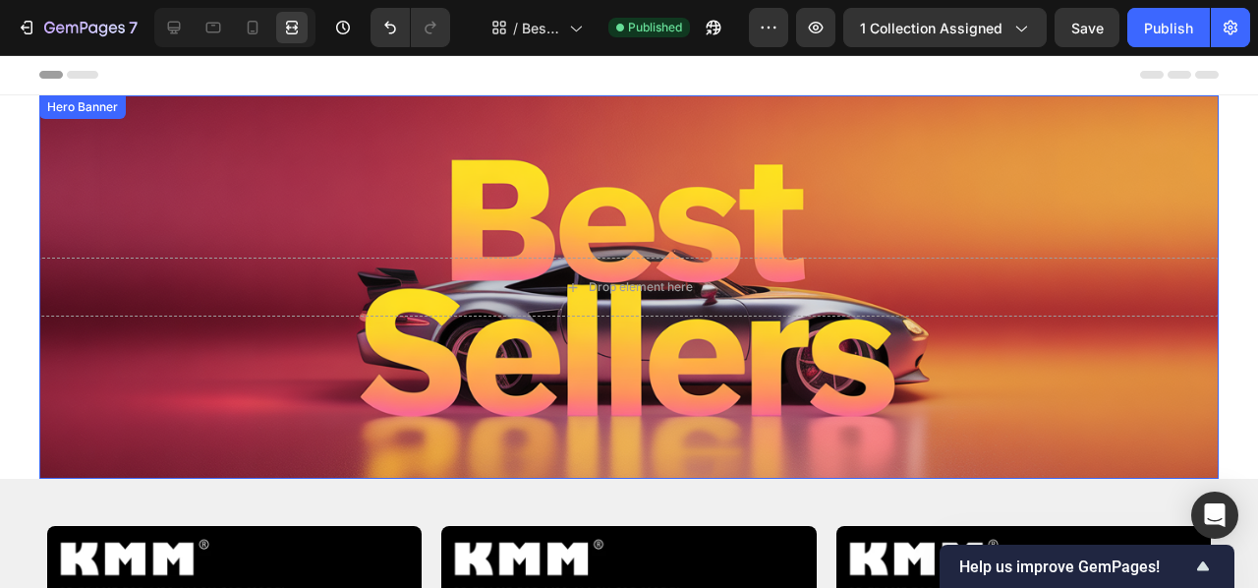
click at [81, 353] on div "Background Image" at bounding box center [628, 286] width 1179 height 383
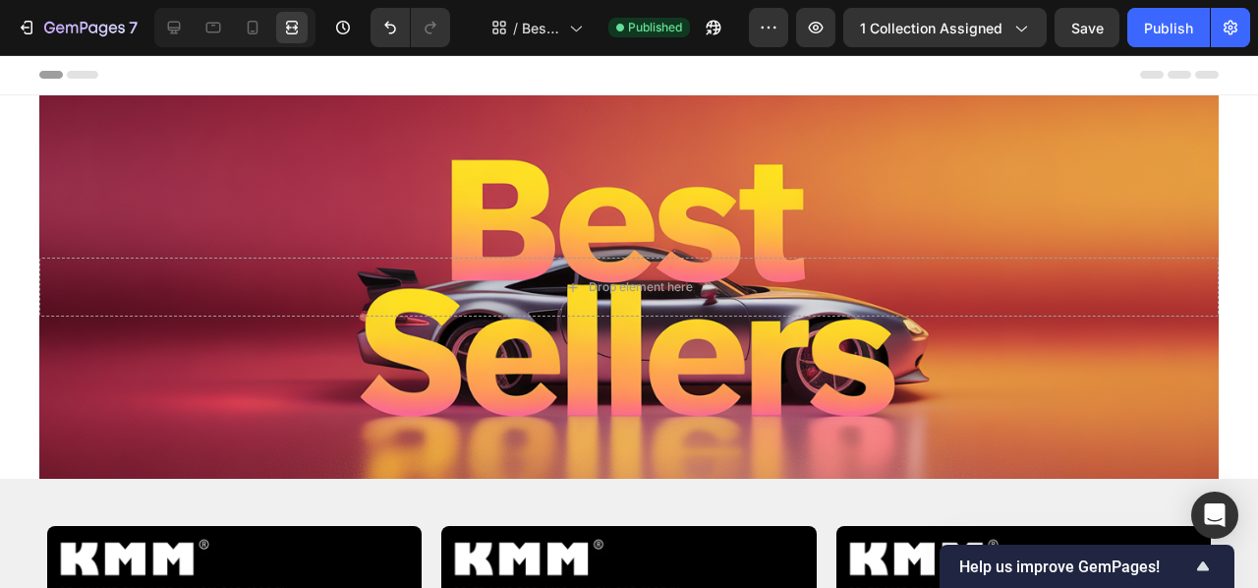
click at [184, 29] on icon at bounding box center [174, 28] width 20 height 20
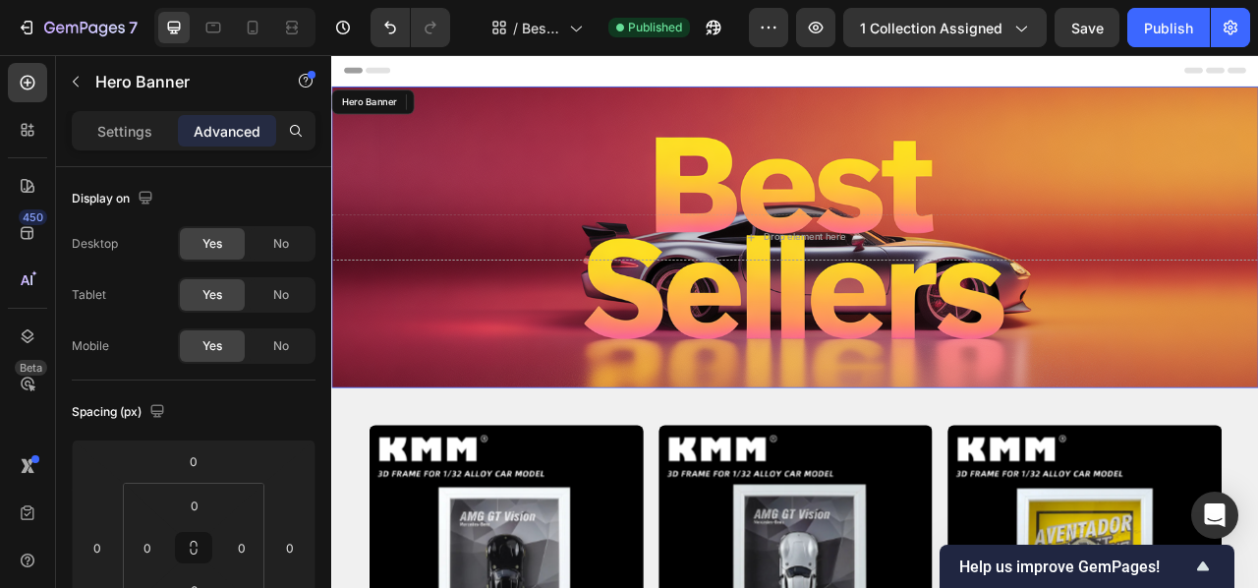
click at [461, 408] on div "Background Image" at bounding box center [920, 286] width 1179 height 383
click at [126, 133] on p "Settings" at bounding box center [124, 131] width 55 height 21
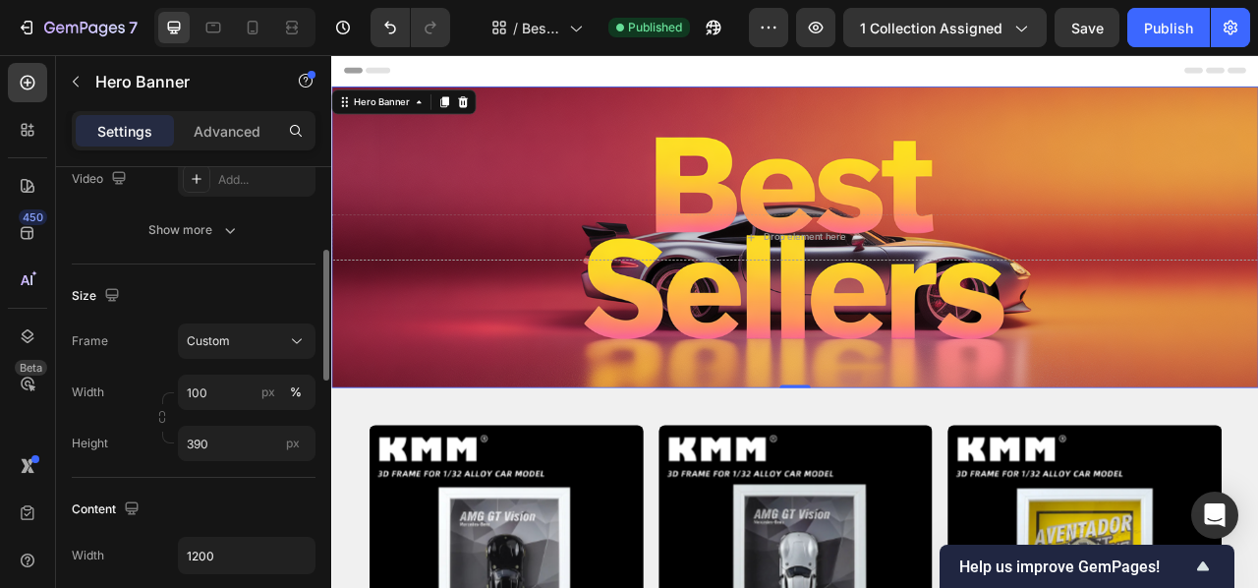
scroll to position [306, 0]
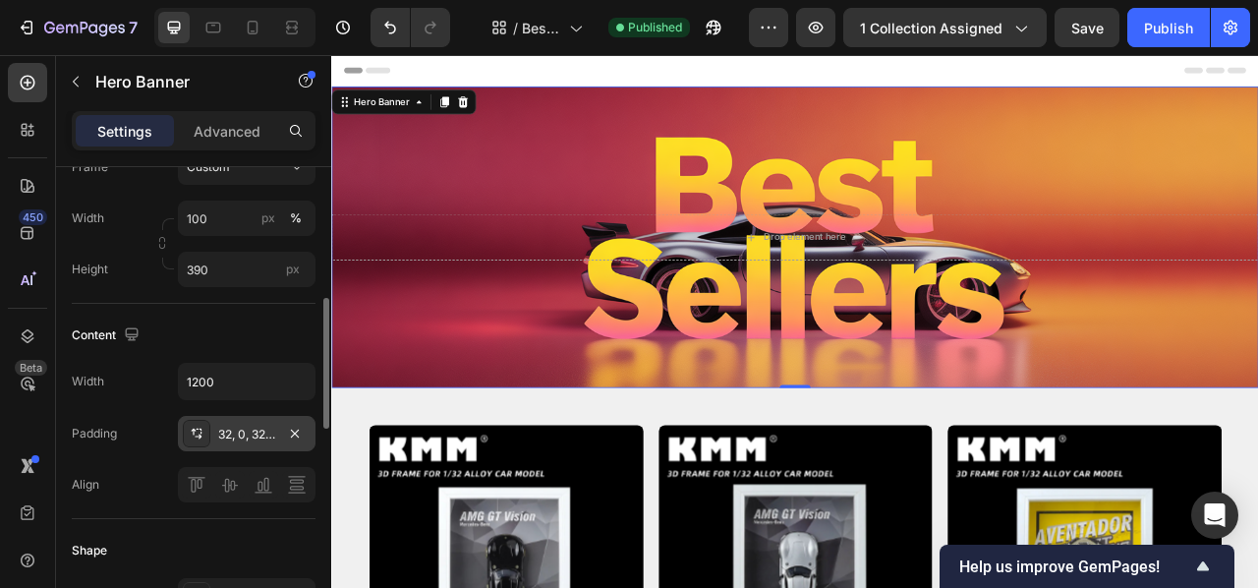
click at [265, 435] on div "32, 0, 32, 0" at bounding box center [246, 435] width 57 height 18
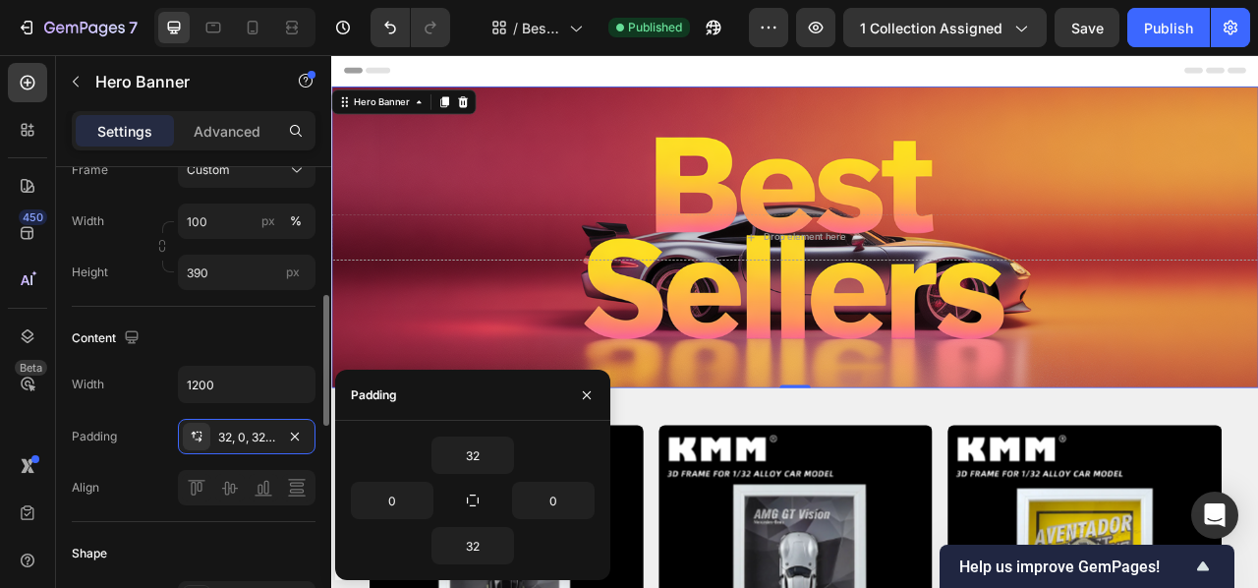
scroll to position [474, 0]
click at [477, 446] on input "32" at bounding box center [472, 454] width 81 height 35
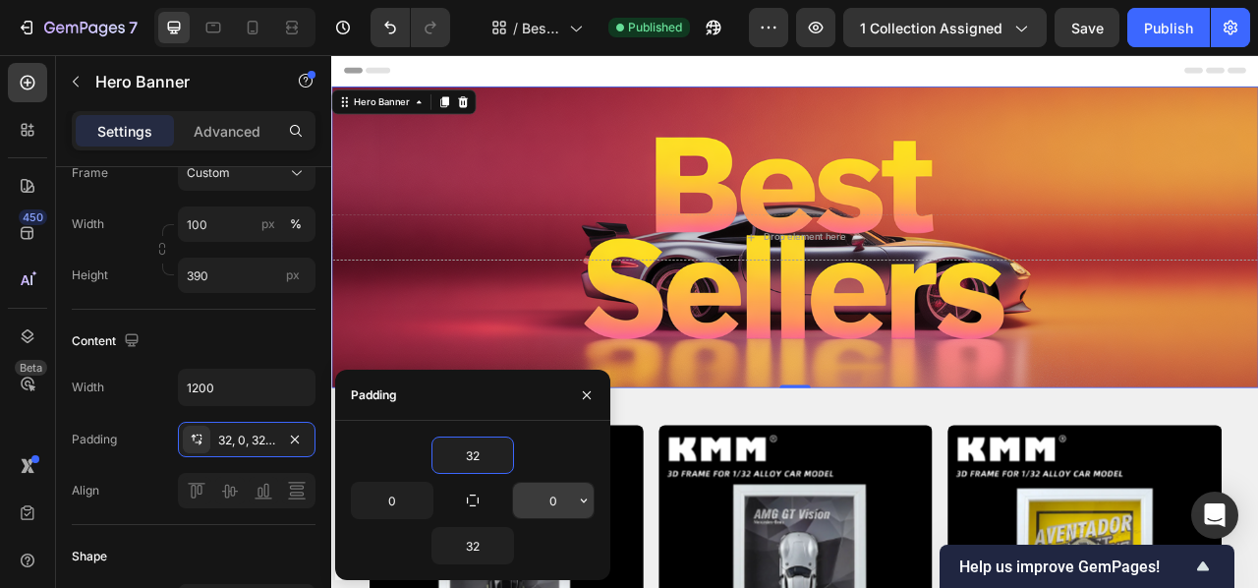
click at [551, 491] on input "0" at bounding box center [553, 500] width 81 height 35
click at [473, 500] on icon "button" at bounding box center [473, 500] width 16 height 16
type input "32"
click at [473, 500] on icon "button" at bounding box center [473, 500] width 16 height 16
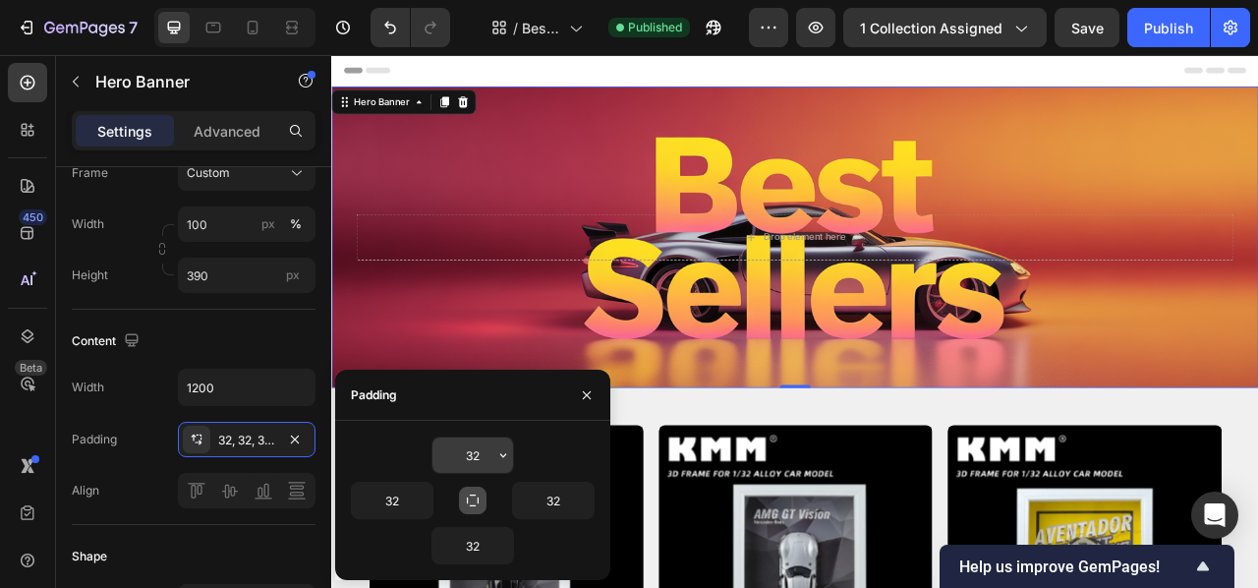
click at [476, 463] on input "32" at bounding box center [472, 454] width 81 height 35
click at [500, 457] on icon "button" at bounding box center [503, 455] width 16 height 16
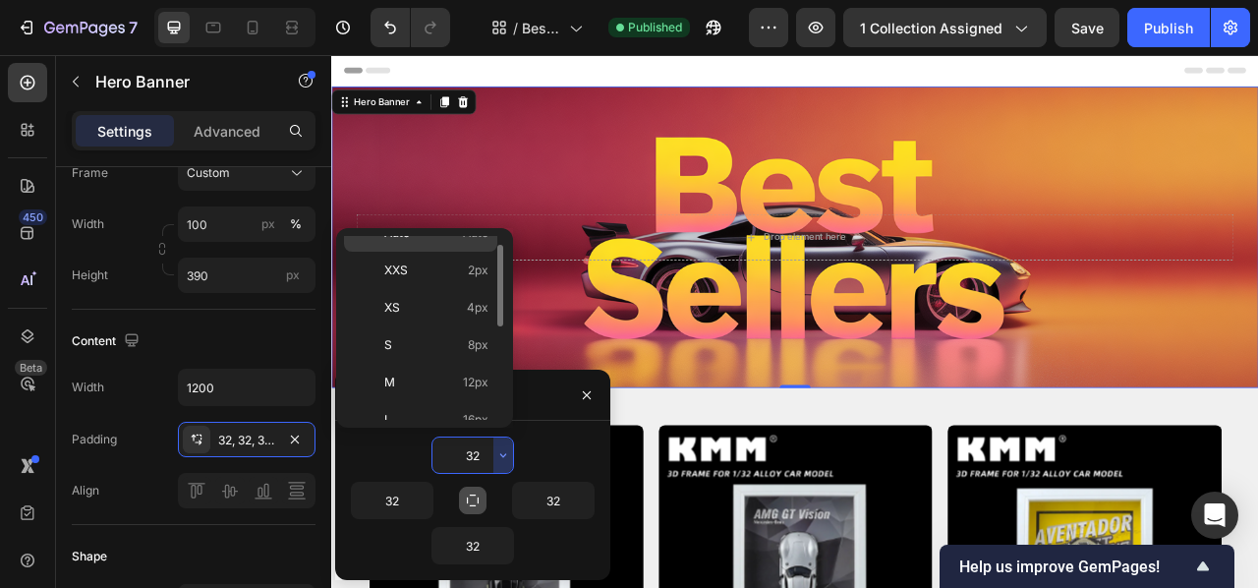
scroll to position [0, 0]
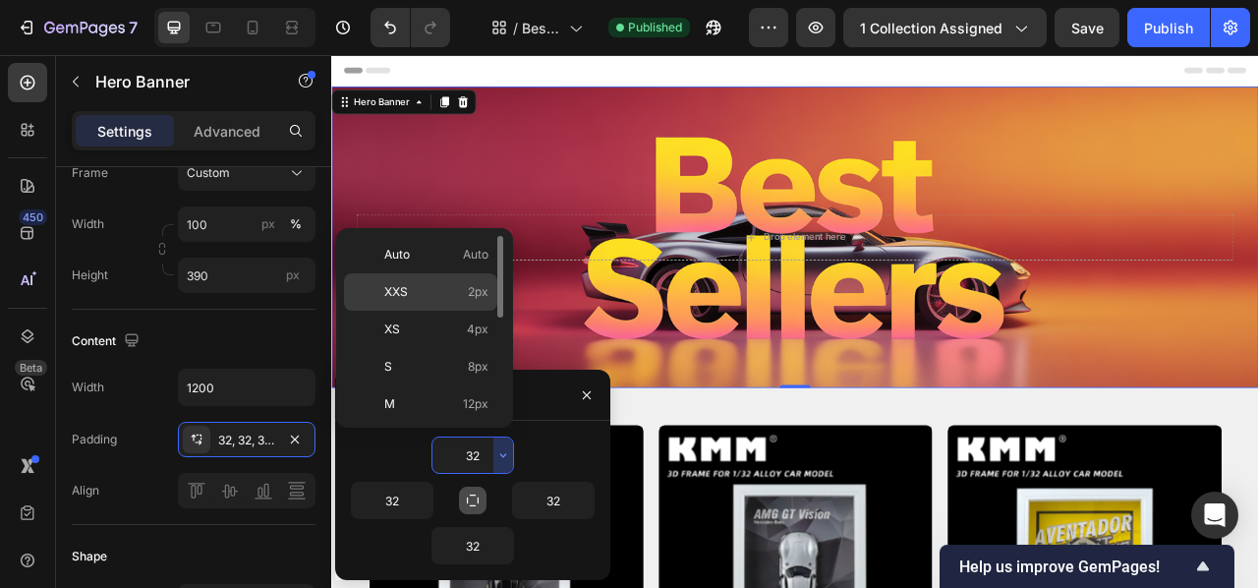
click at [444, 297] on p "XXS 2px" at bounding box center [436, 292] width 104 height 18
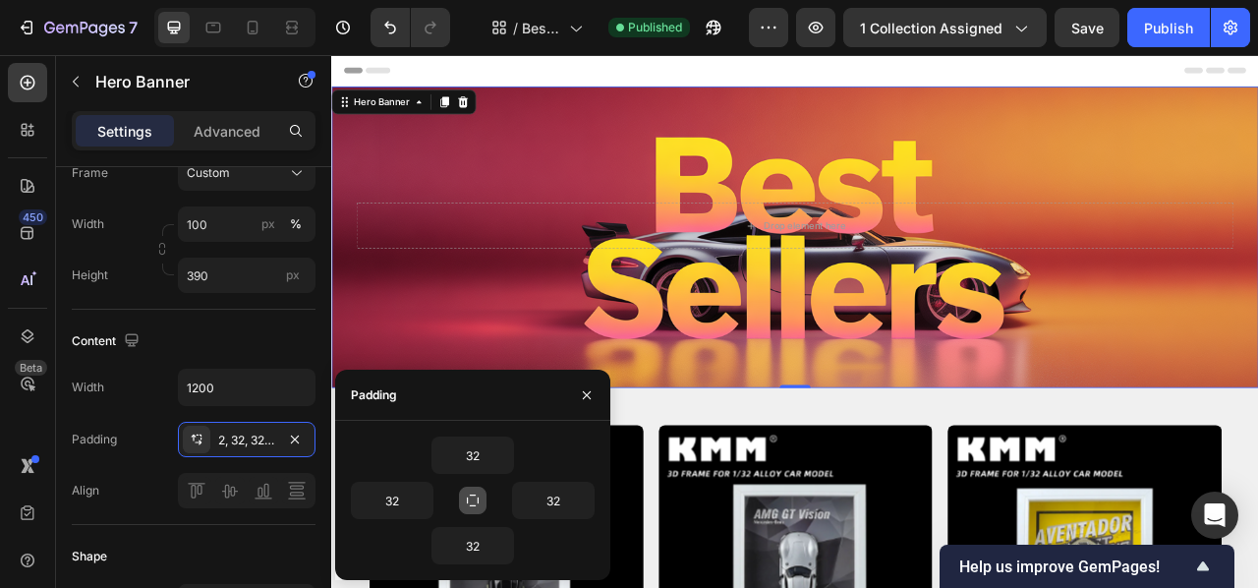
type input "2"
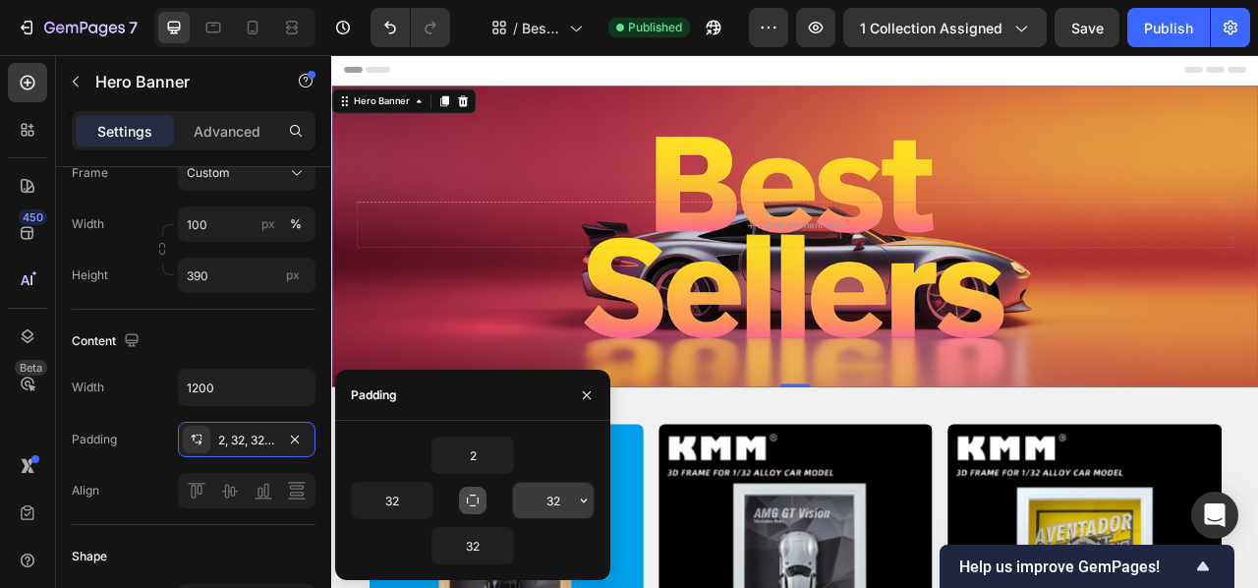
click at [546, 492] on input "32" at bounding box center [553, 500] width 81 height 35
click at [478, 492] on icon "button" at bounding box center [473, 500] width 16 height 16
type input "2"
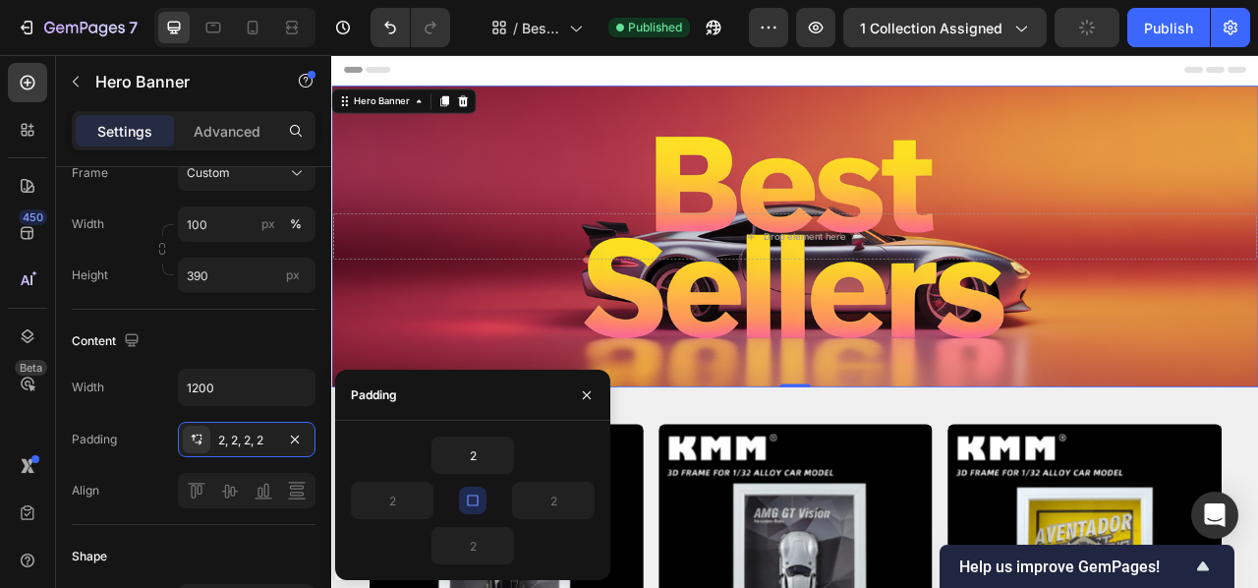
click at [598, 343] on div "Background Image" at bounding box center [920, 285] width 1179 height 383
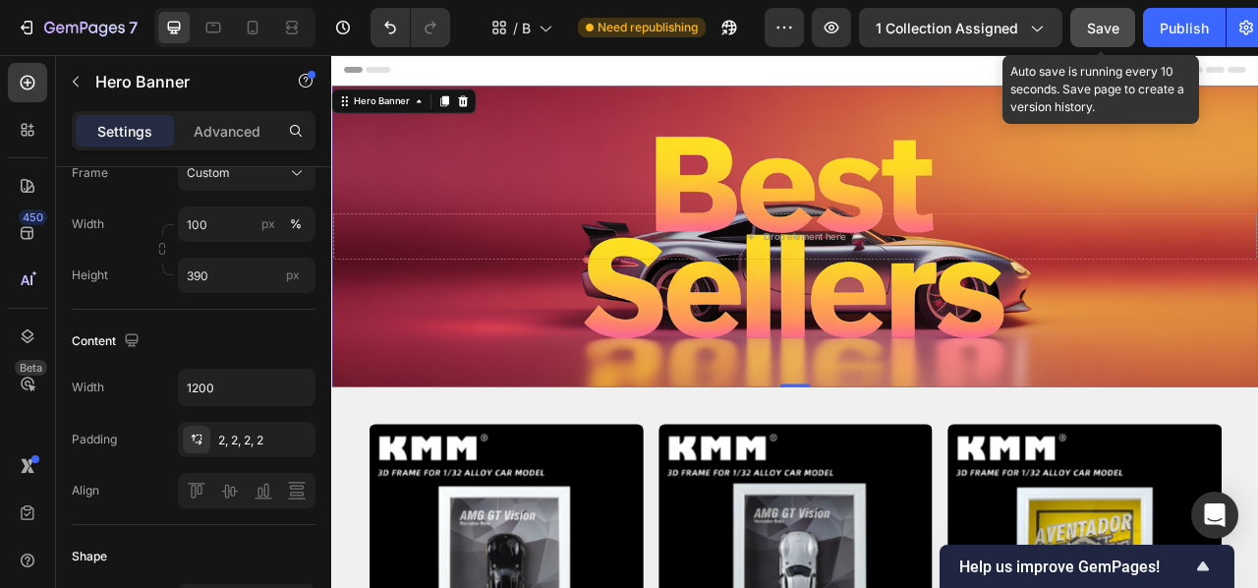
click at [1120, 29] on span "Save" at bounding box center [1103, 28] width 32 height 17
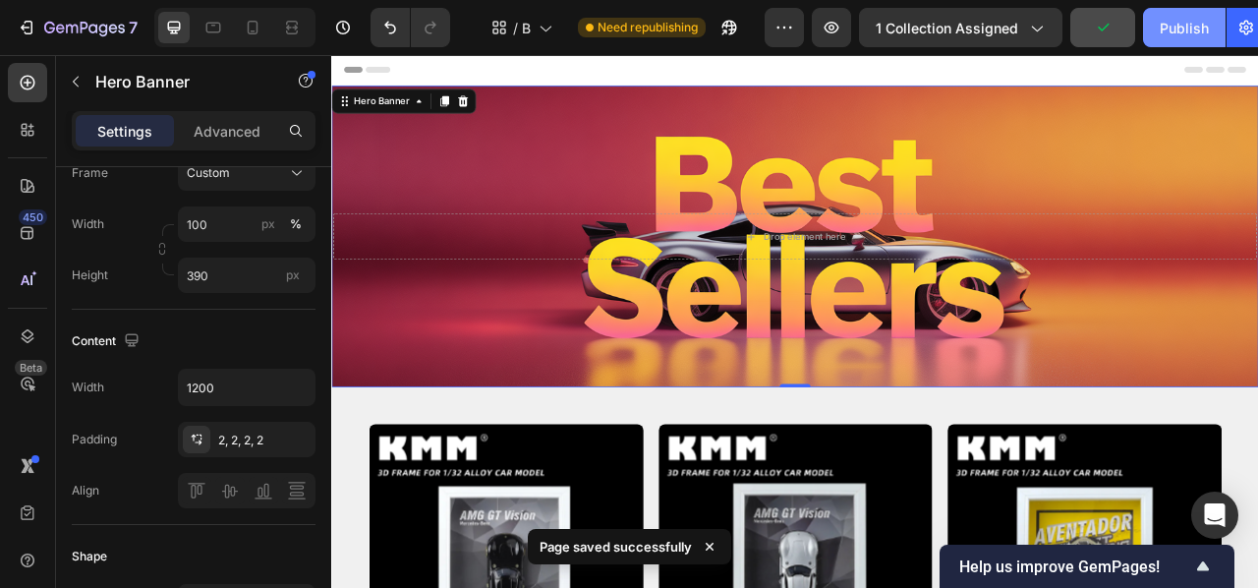
click at [1188, 19] on div "Publish" at bounding box center [1184, 28] width 49 height 21
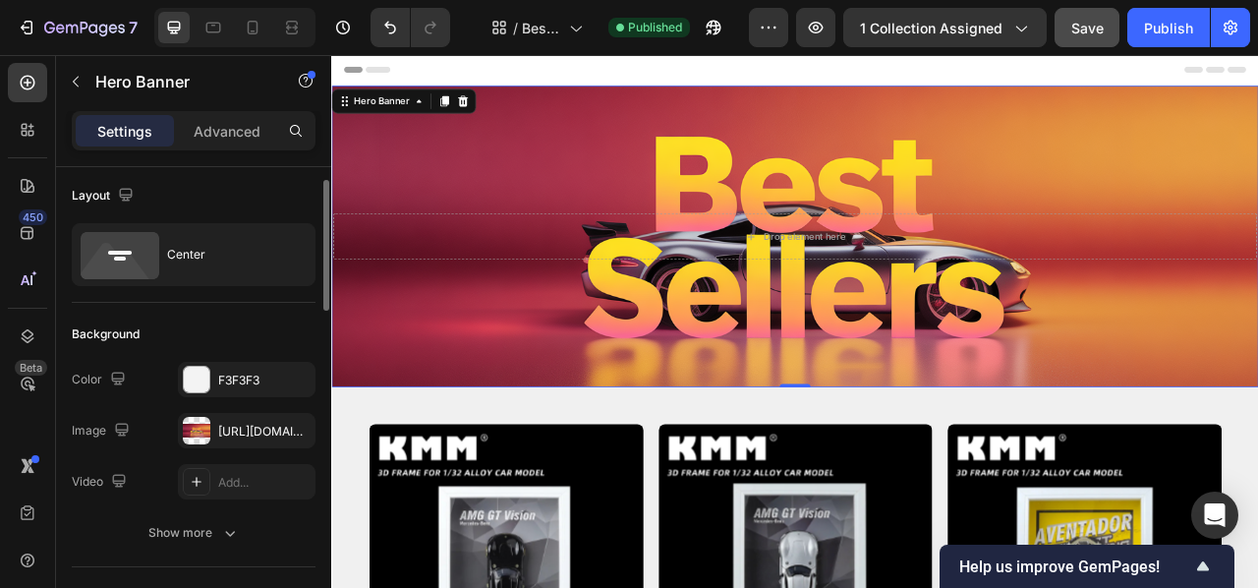
scroll to position [0, 0]
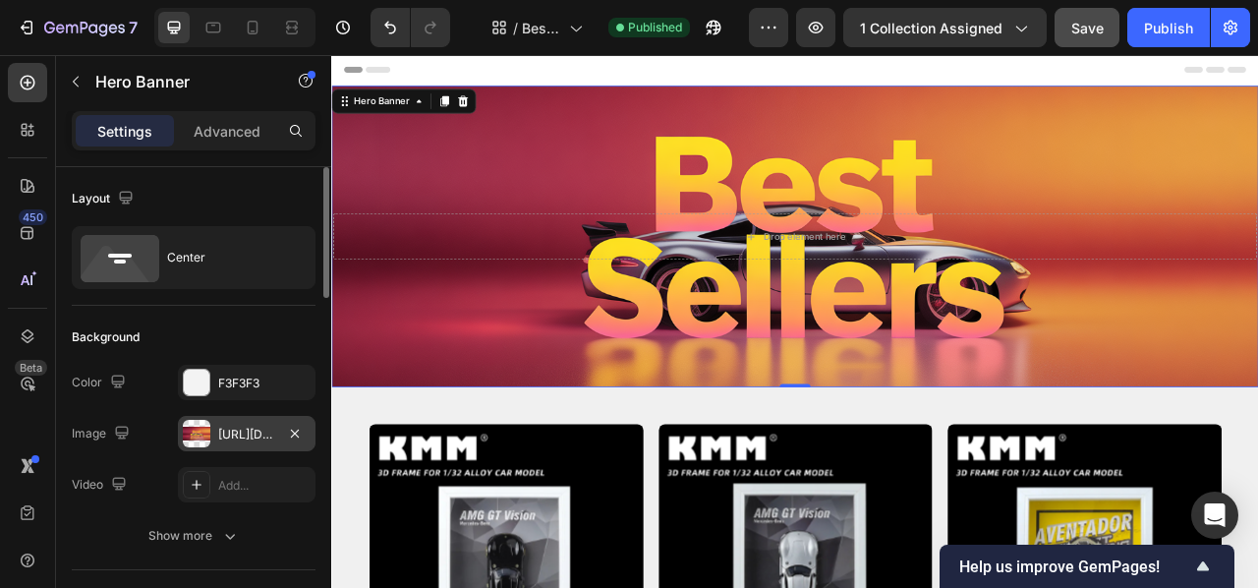
click at [199, 429] on div at bounding box center [197, 434] width 28 height 28
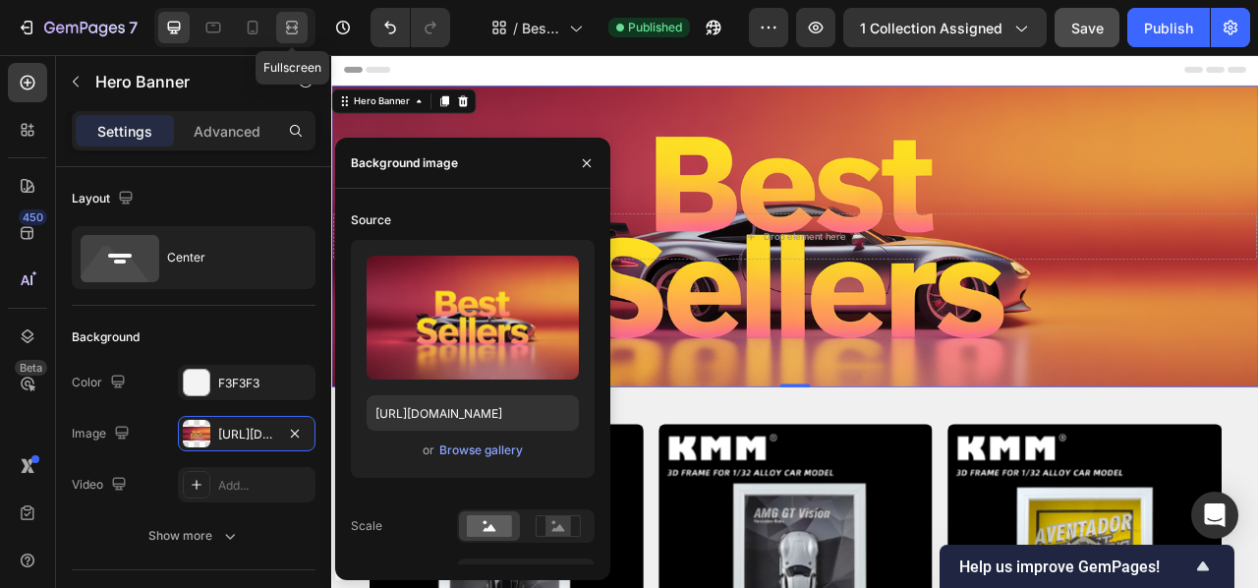
click at [281, 13] on div at bounding box center [291, 27] width 31 height 31
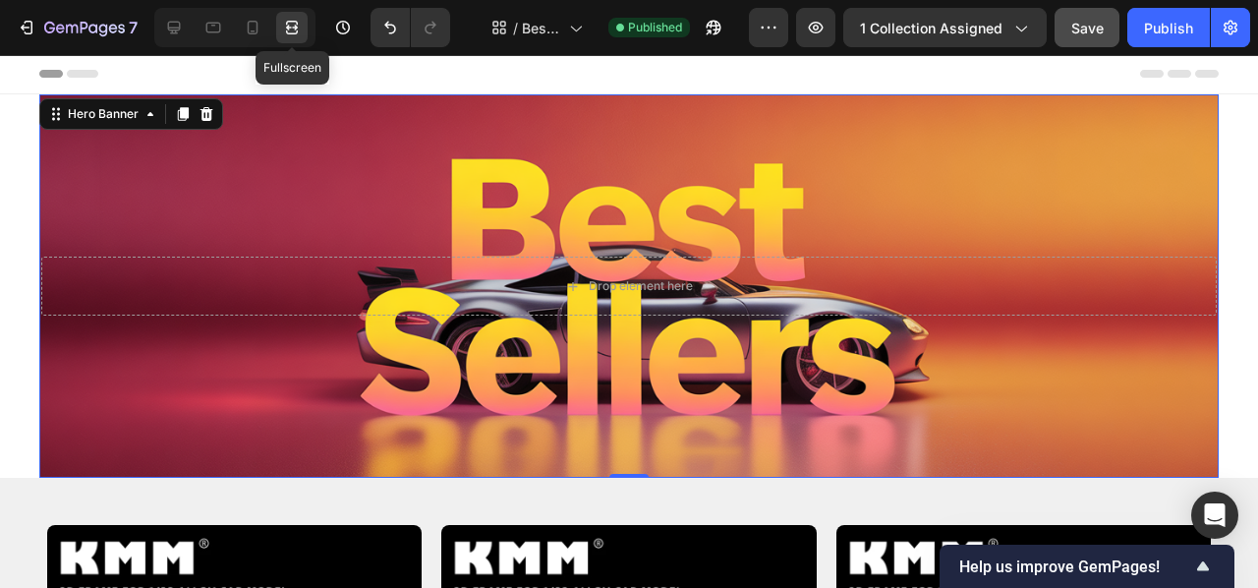
click at [281, 13] on div at bounding box center [291, 27] width 31 height 31
click at [177, 22] on icon at bounding box center [174, 28] width 13 height 13
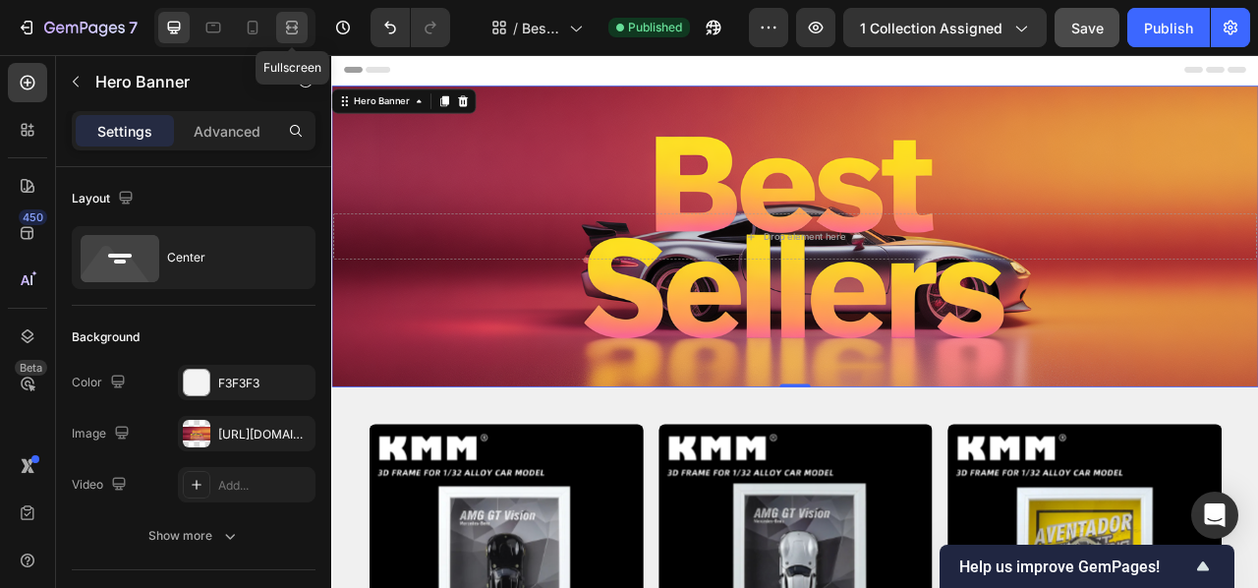
click at [285, 25] on icon at bounding box center [292, 28] width 20 height 20
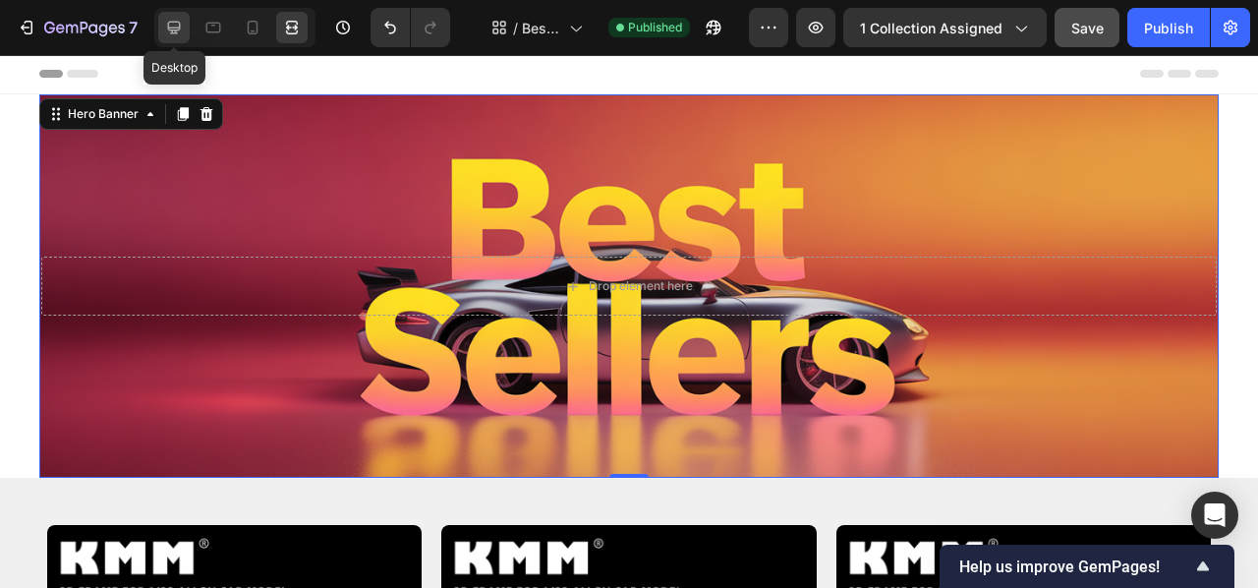
click at [171, 23] on icon at bounding box center [174, 28] width 13 height 13
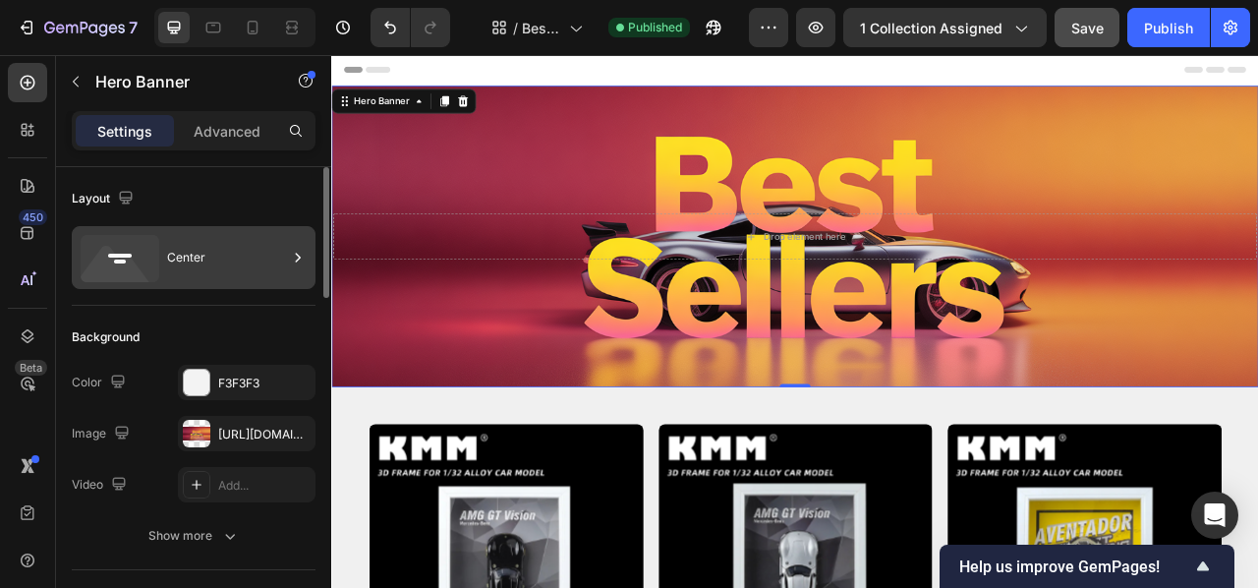
click at [210, 275] on div "Center" at bounding box center [227, 257] width 120 height 45
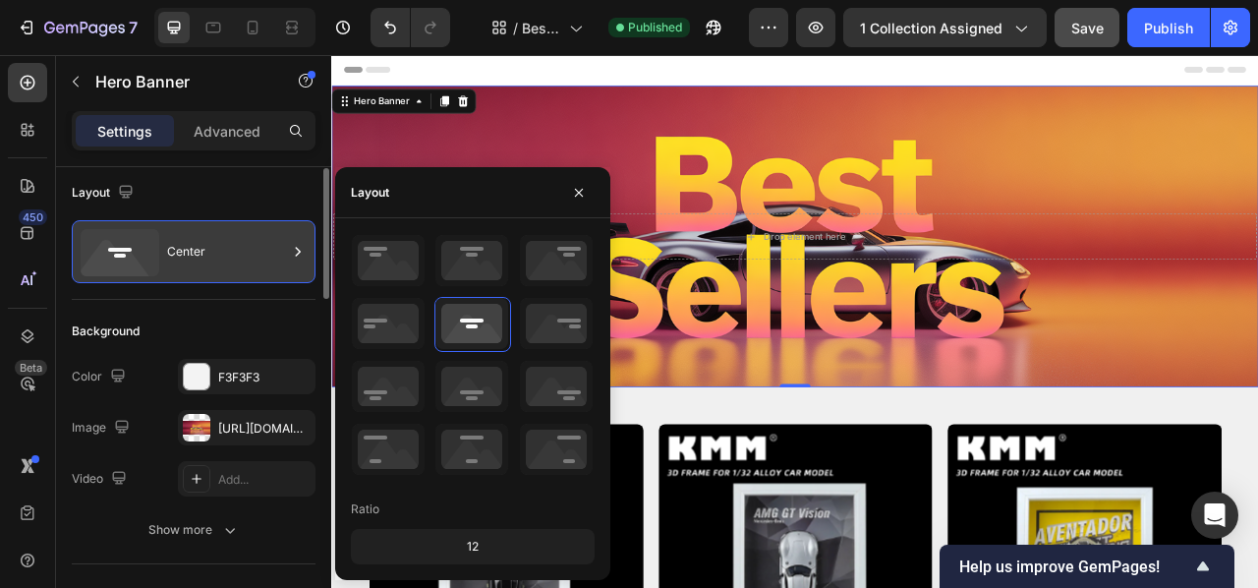
scroll to position [4, 0]
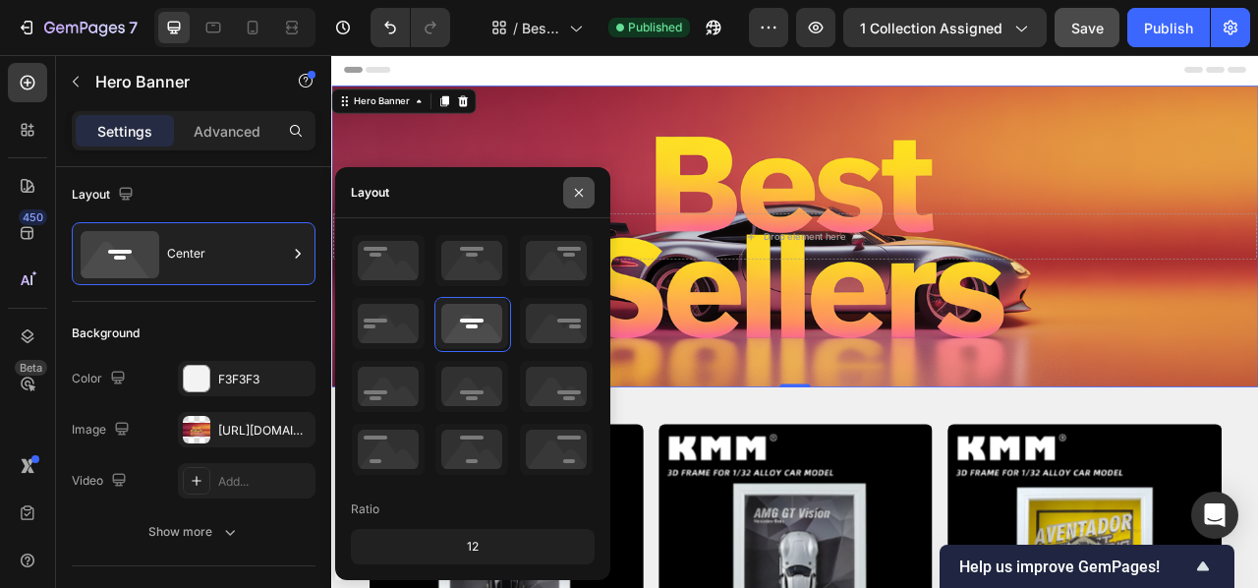
drag, startPoint x: 596, startPoint y: 181, endPoint x: 578, endPoint y: 197, distance: 23.7
click at [596, 181] on div "Layout" at bounding box center [472, 192] width 275 height 51
click at [572, 201] on button "button" at bounding box center [578, 192] width 31 height 31
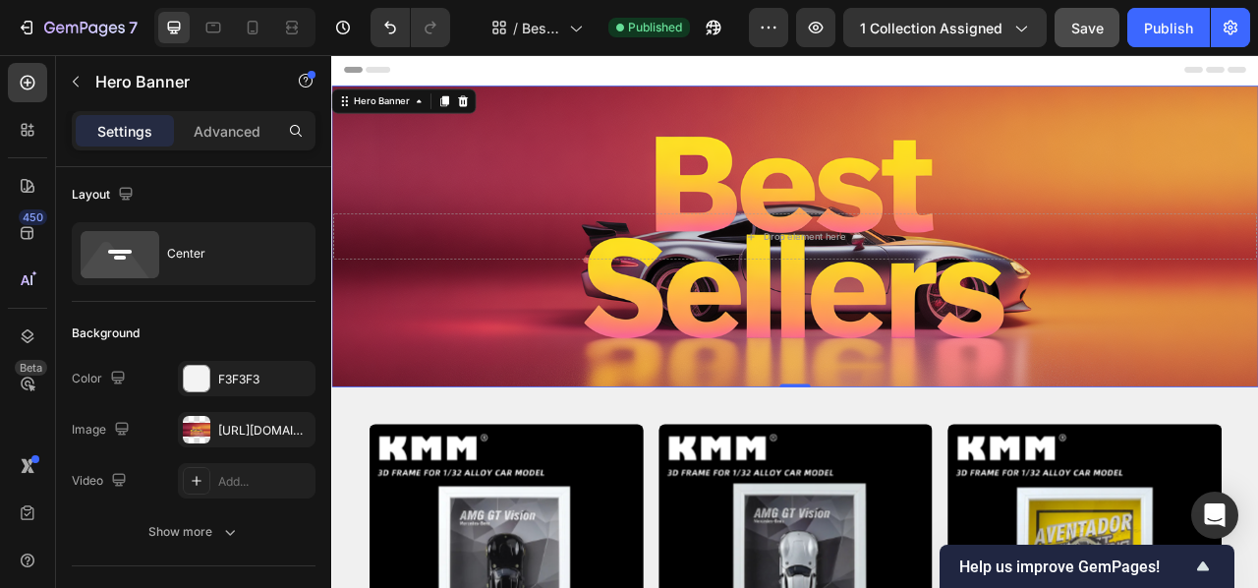
click at [609, 175] on div "Background Image" at bounding box center [920, 285] width 1179 height 383
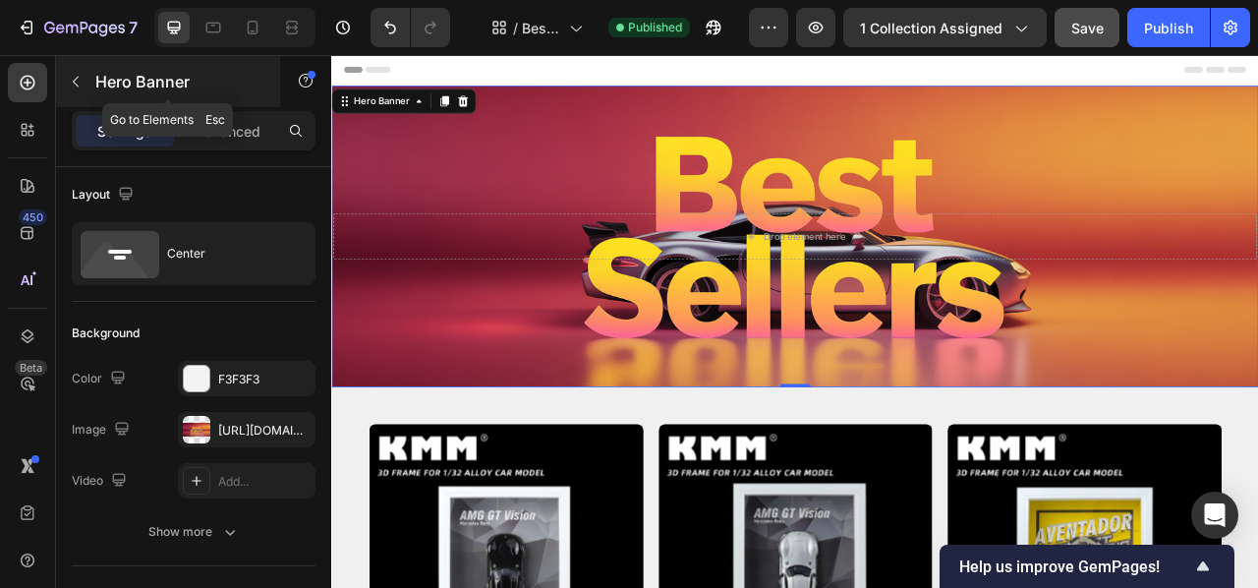
click at [97, 78] on p "Hero Banner" at bounding box center [178, 82] width 167 height 24
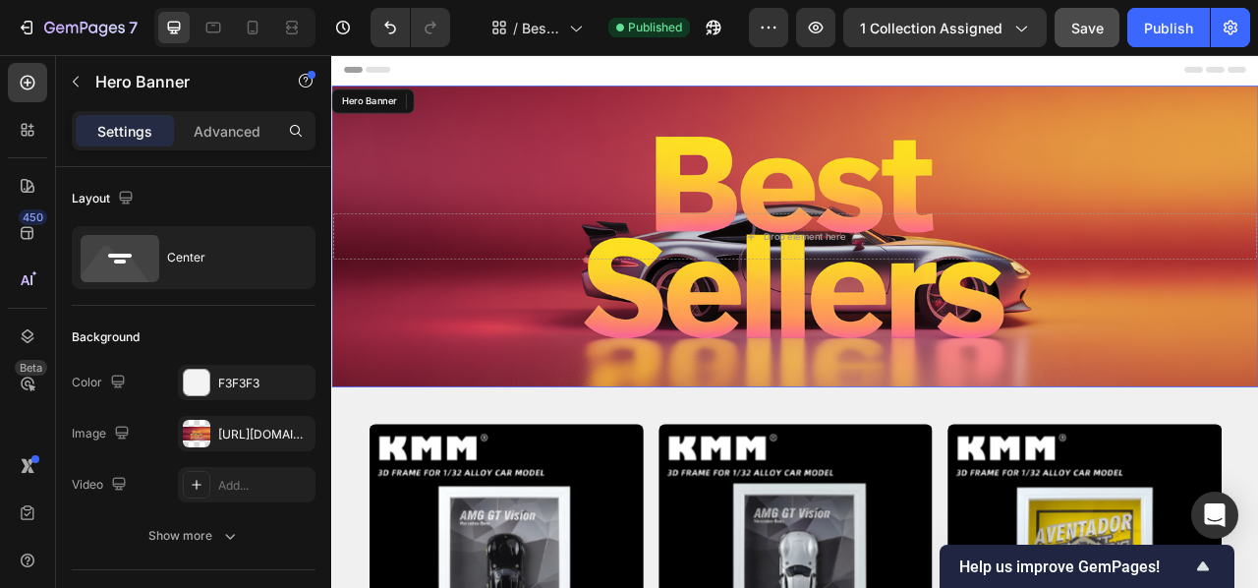
click at [530, 121] on div "Background Image" at bounding box center [920, 285] width 1179 height 383
click at [537, 123] on div "Background Image" at bounding box center [920, 285] width 1179 height 383
click at [538, 124] on div "Background Image" at bounding box center [920, 285] width 1179 height 383
click at [543, 123] on div "Background Image" at bounding box center [920, 285] width 1179 height 383
click at [240, 136] on p "Advanced" at bounding box center [227, 131] width 67 height 21
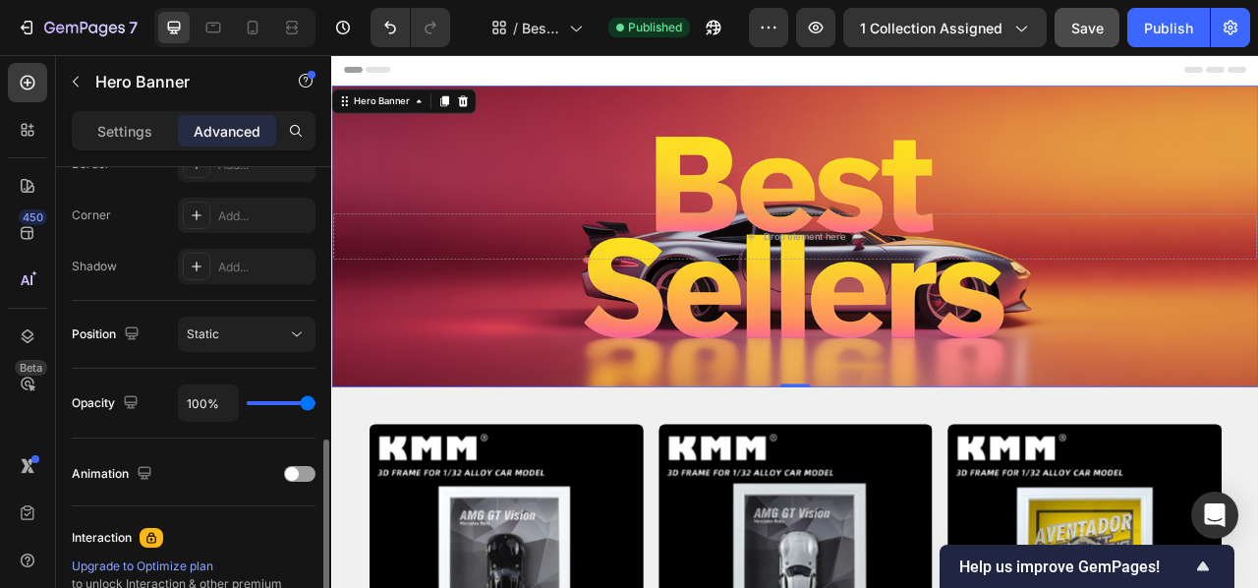
scroll to position [657, 0]
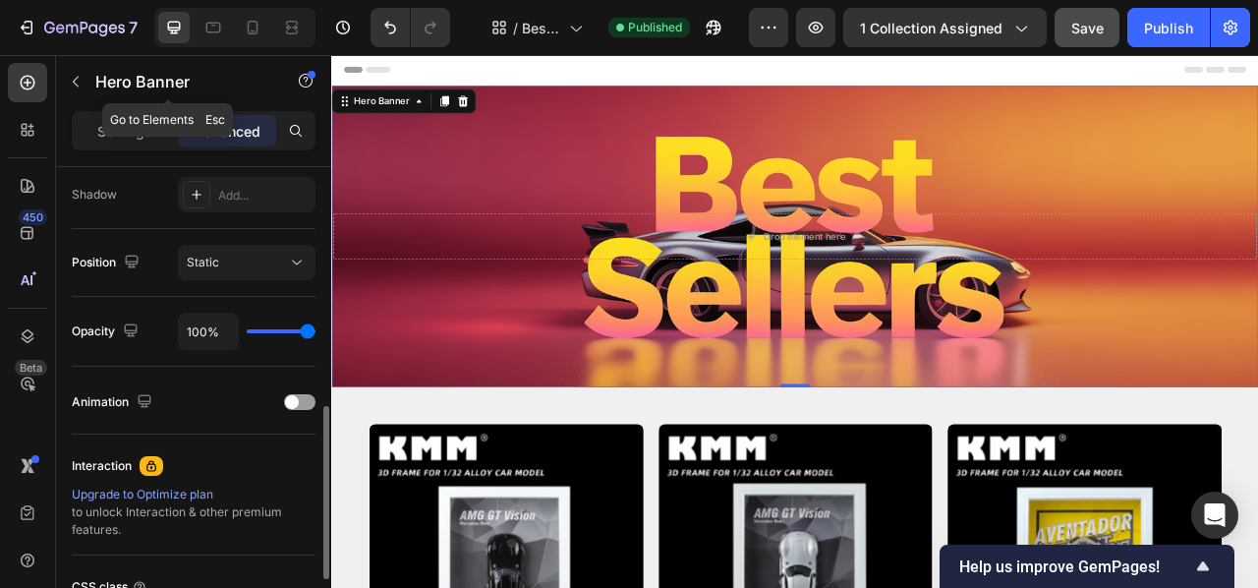
drag, startPoint x: 79, startPoint y: 87, endPoint x: 60, endPoint y: 81, distance: 19.9
click at [78, 86] on icon "button" at bounding box center [76, 82] width 16 height 16
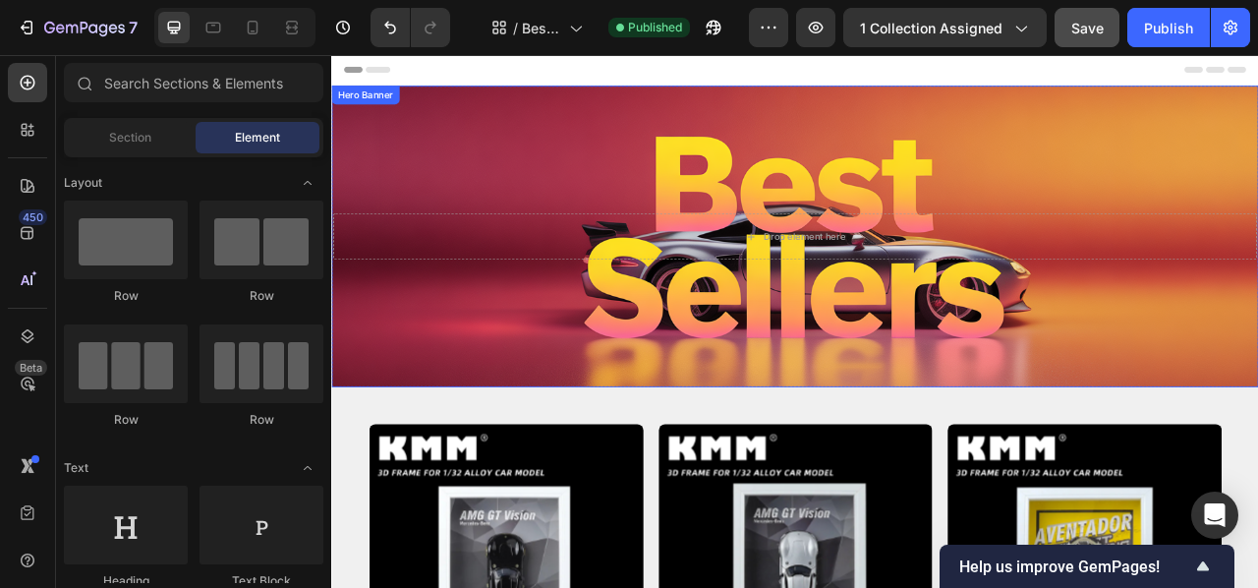
click at [456, 165] on div "Background Image" at bounding box center [920, 285] width 1179 height 383
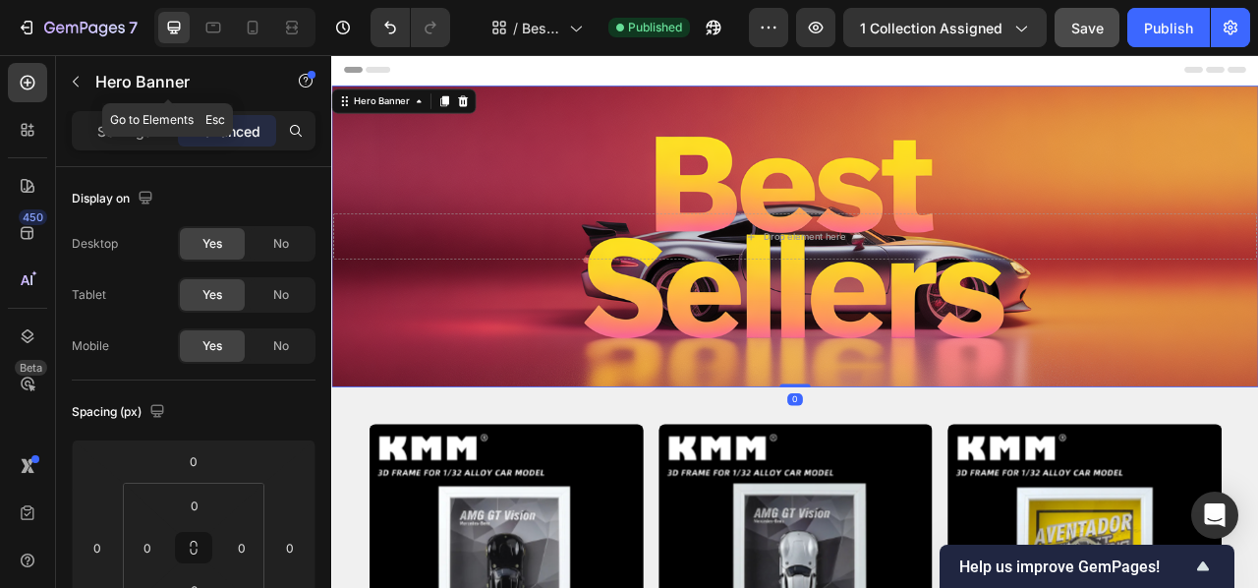
click at [68, 72] on button "button" at bounding box center [75, 81] width 31 height 31
click at [483, 184] on div "Background Image" at bounding box center [920, 285] width 1179 height 383
click at [114, 140] on p "Settings" at bounding box center [124, 131] width 55 height 21
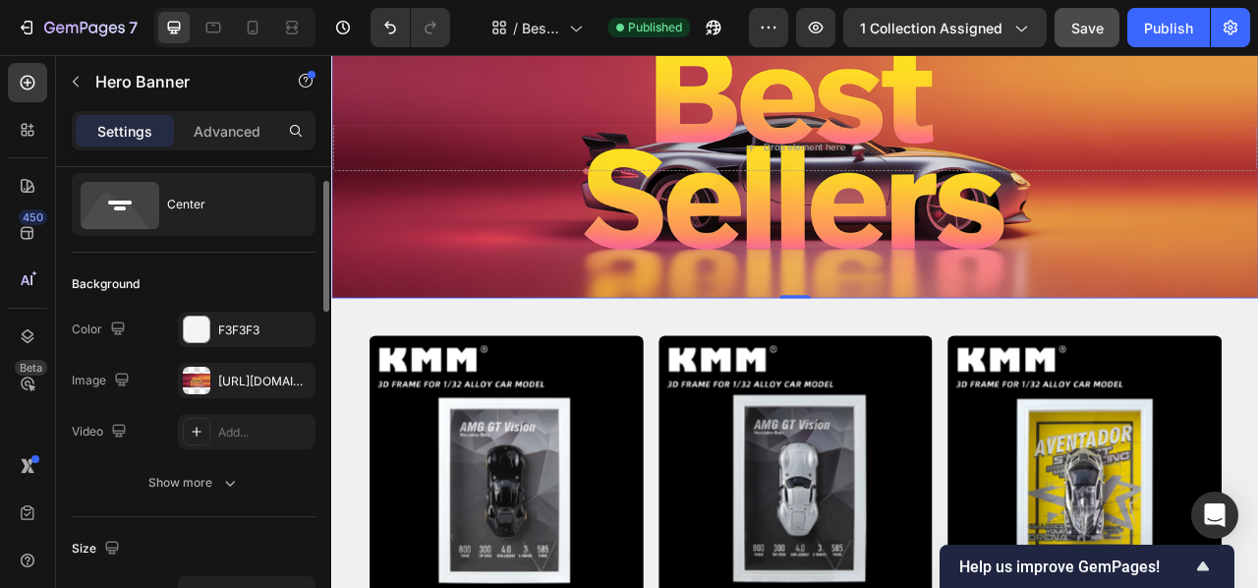
scroll to position [0, 0]
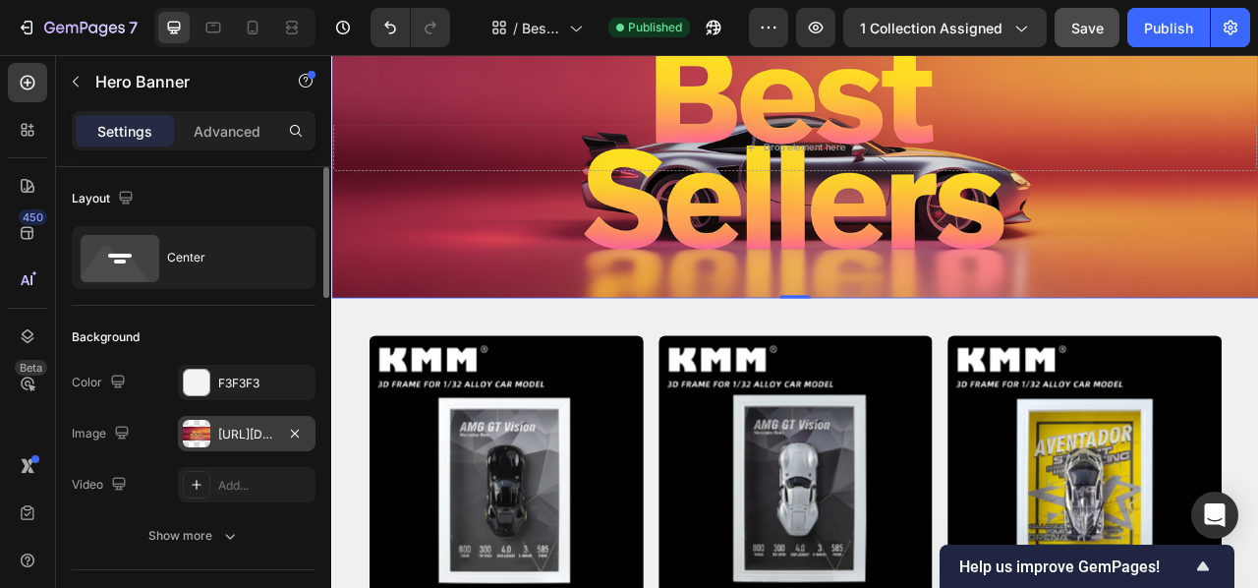
click at [264, 428] on div "[URL][DOMAIN_NAME]" at bounding box center [246, 435] width 57 height 18
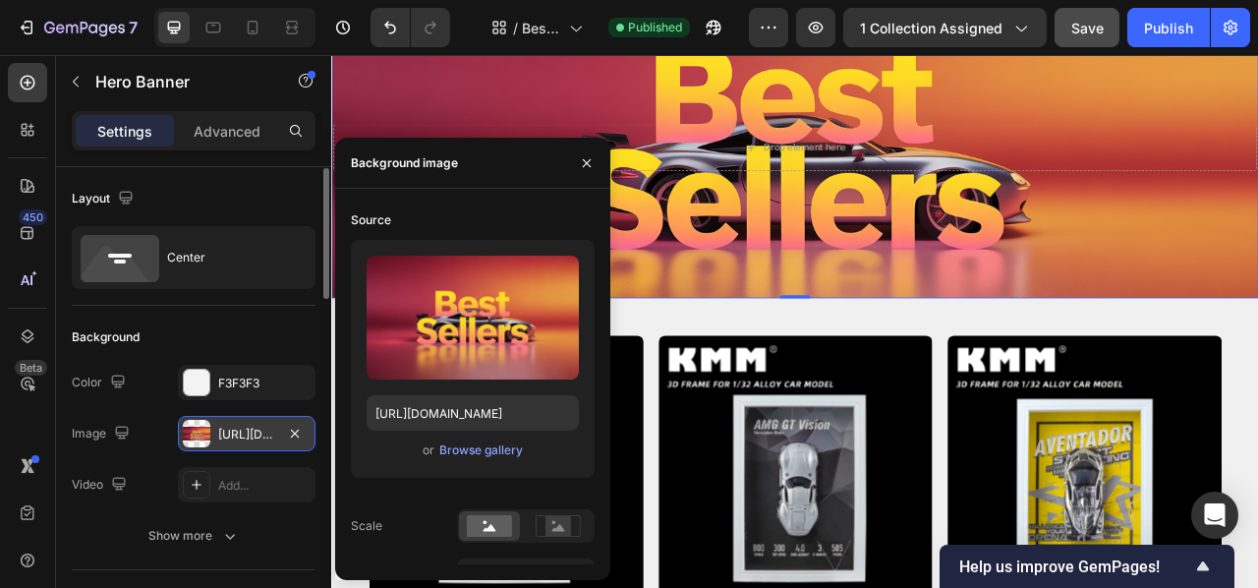
scroll to position [6, 0]
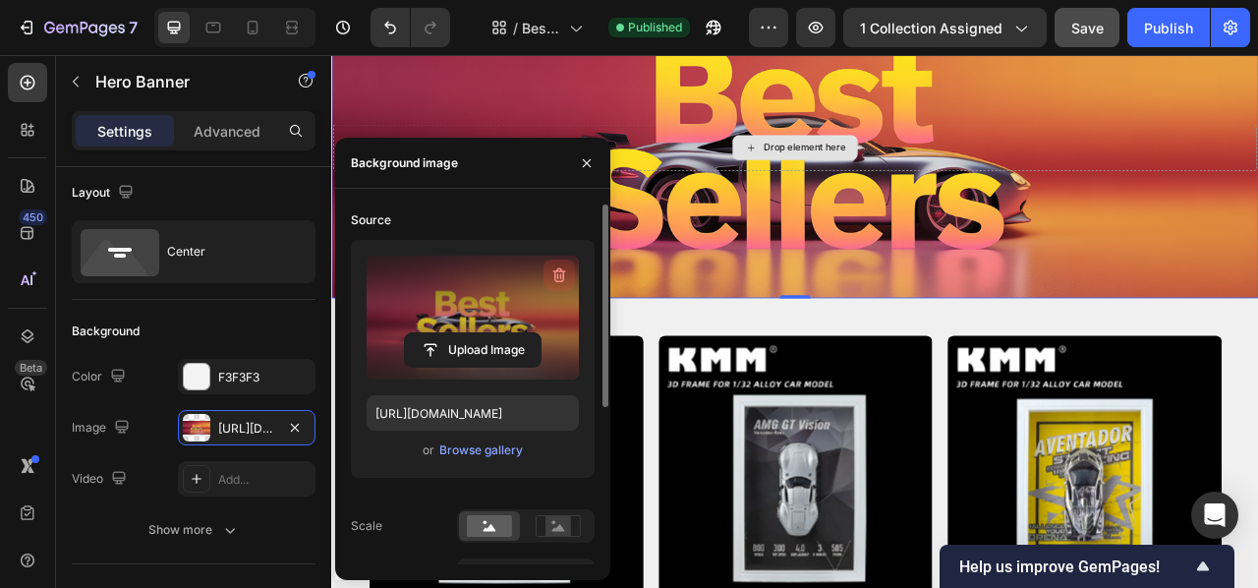
click at [555, 275] on icon "button" at bounding box center [559, 275] width 20 height 20
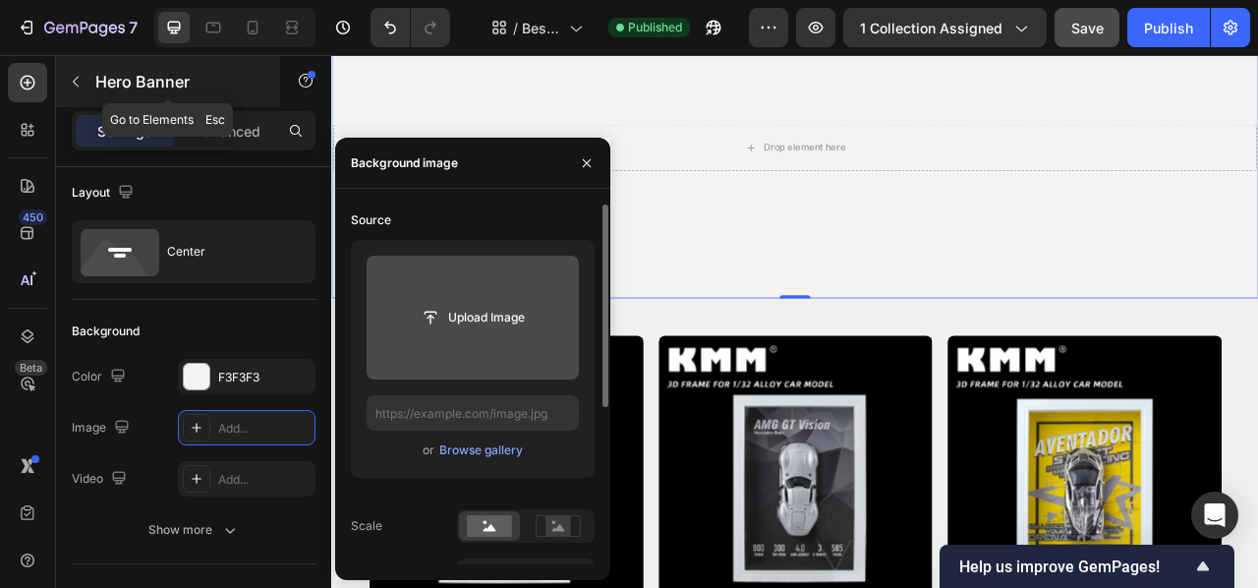
click at [81, 90] on button "button" at bounding box center [75, 81] width 31 height 31
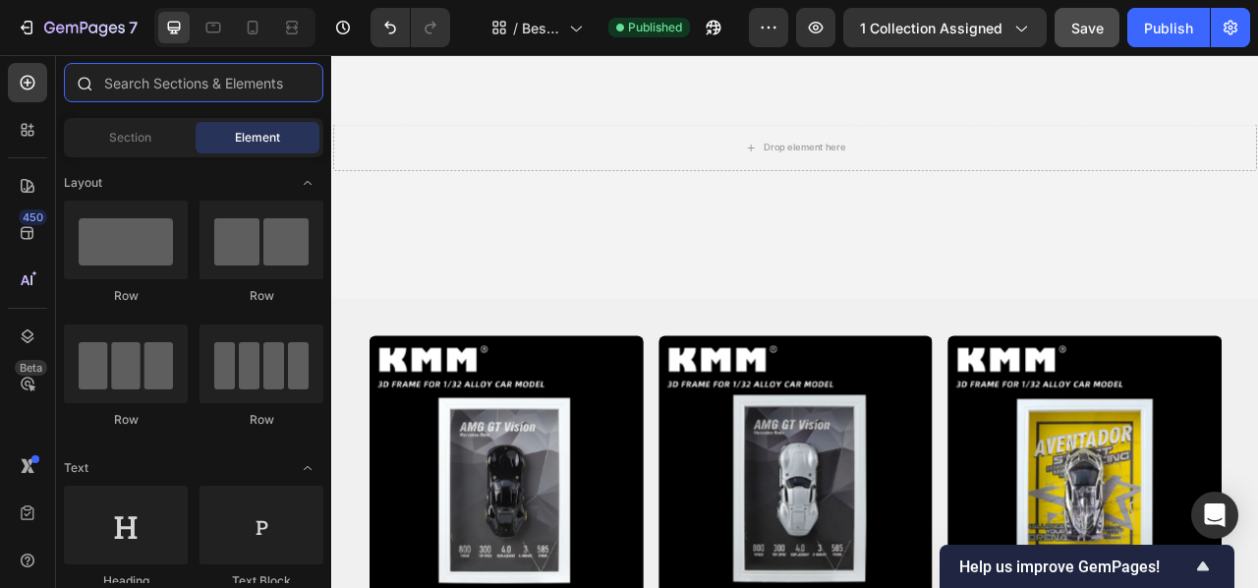
click at [199, 74] on input "text" at bounding box center [193, 82] width 259 height 39
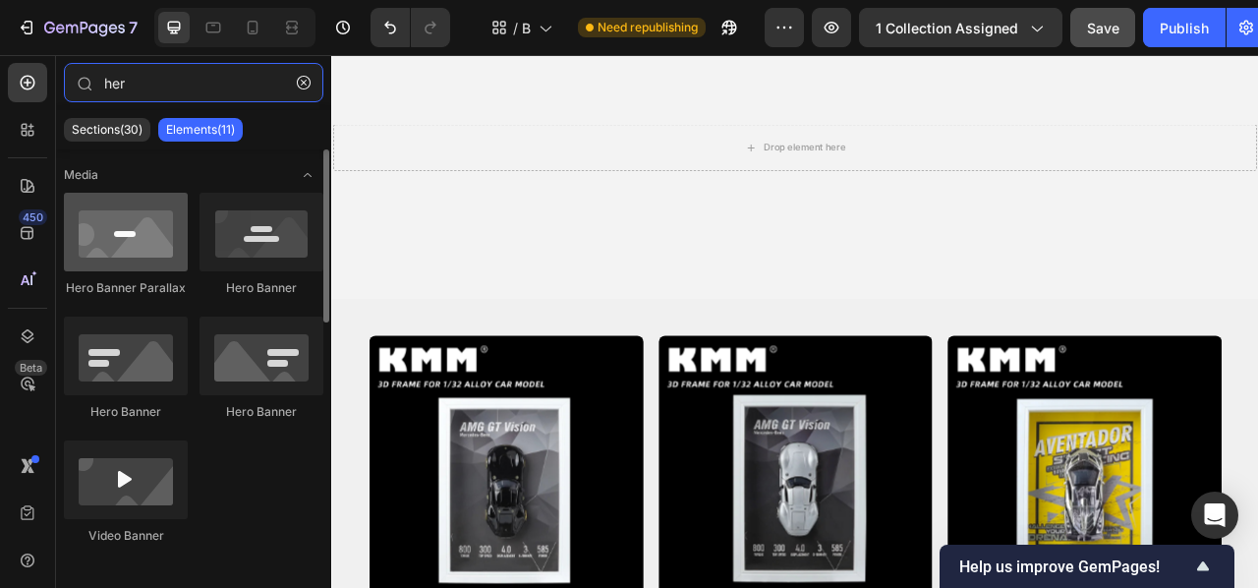
type input "her"
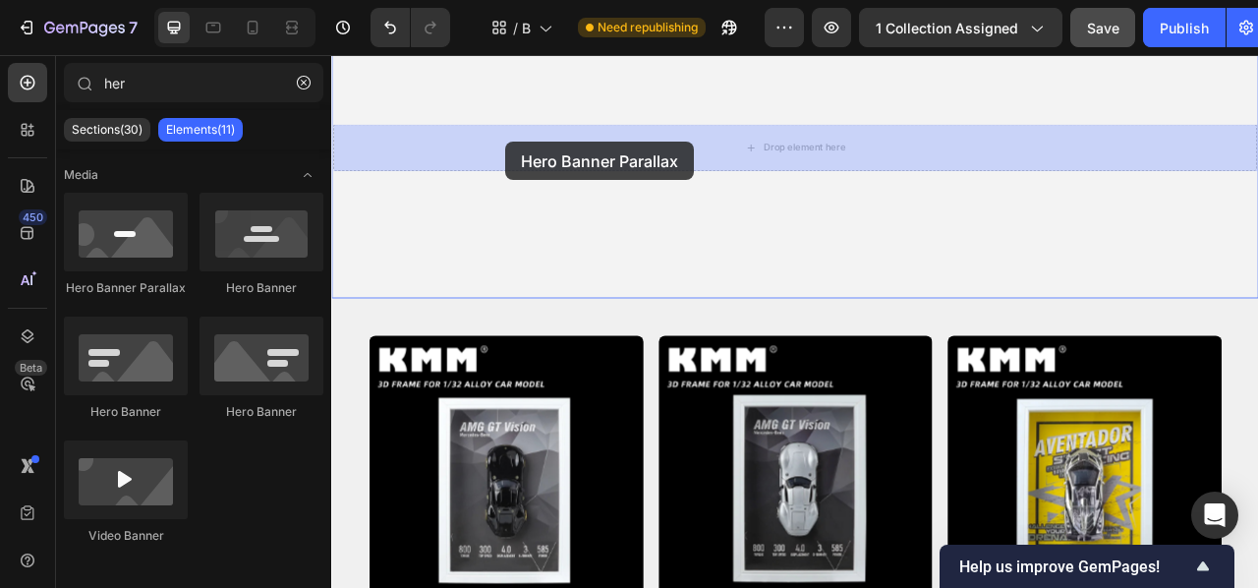
drag, startPoint x: 444, startPoint y: 288, endPoint x: 552, endPoint y: 165, distance: 163.7
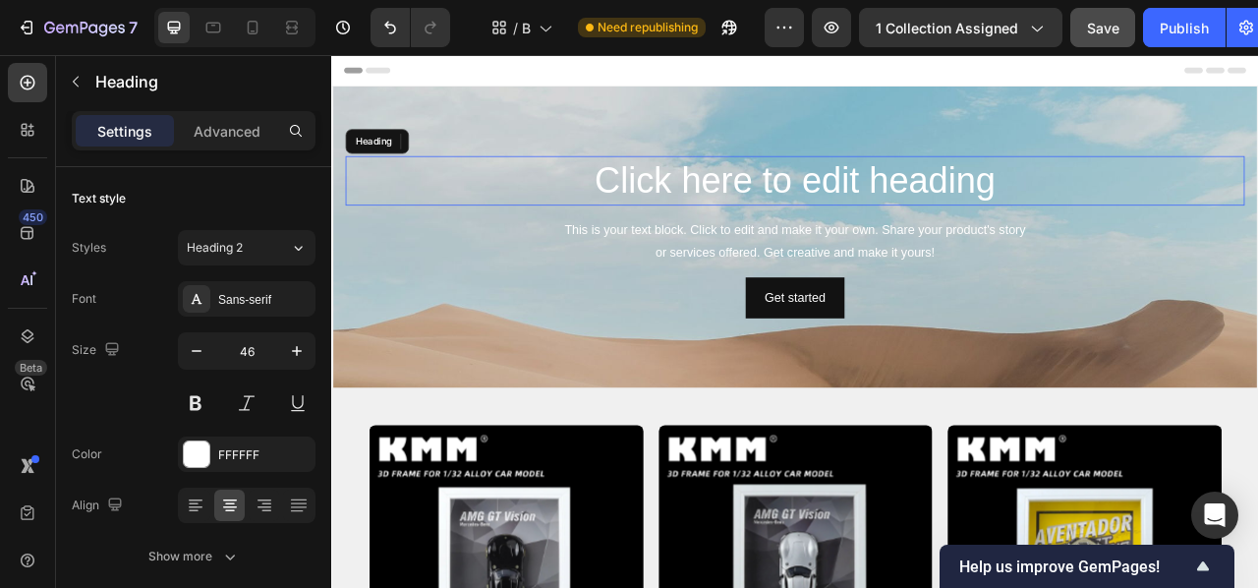
scroll to position [0, 0]
click at [475, 209] on h2 "Click here to edit heading" at bounding box center [921, 215] width 1144 height 63
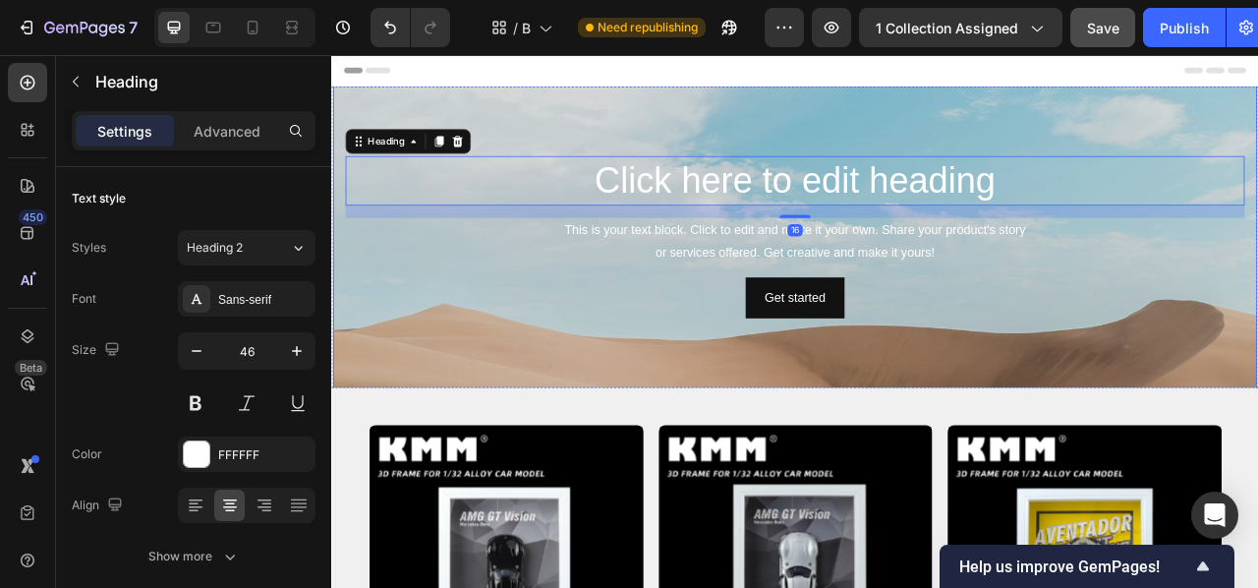
click at [486, 132] on div "Background Image" at bounding box center [921, 430] width 1176 height 885
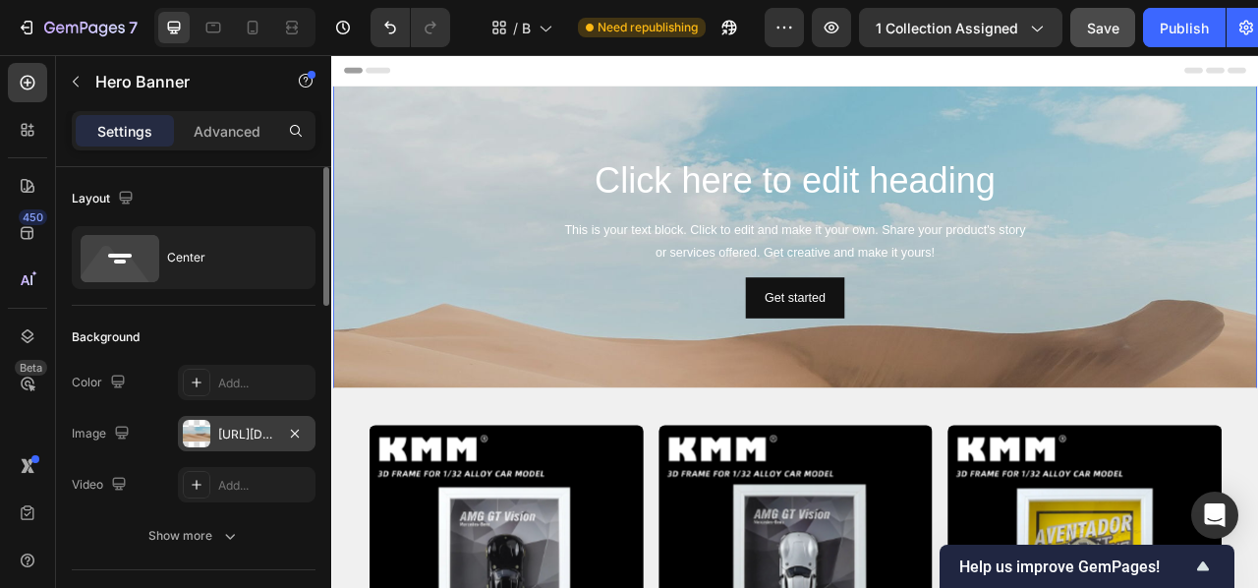
click at [216, 432] on div "[URL][DOMAIN_NAME]" at bounding box center [247, 433] width 138 height 35
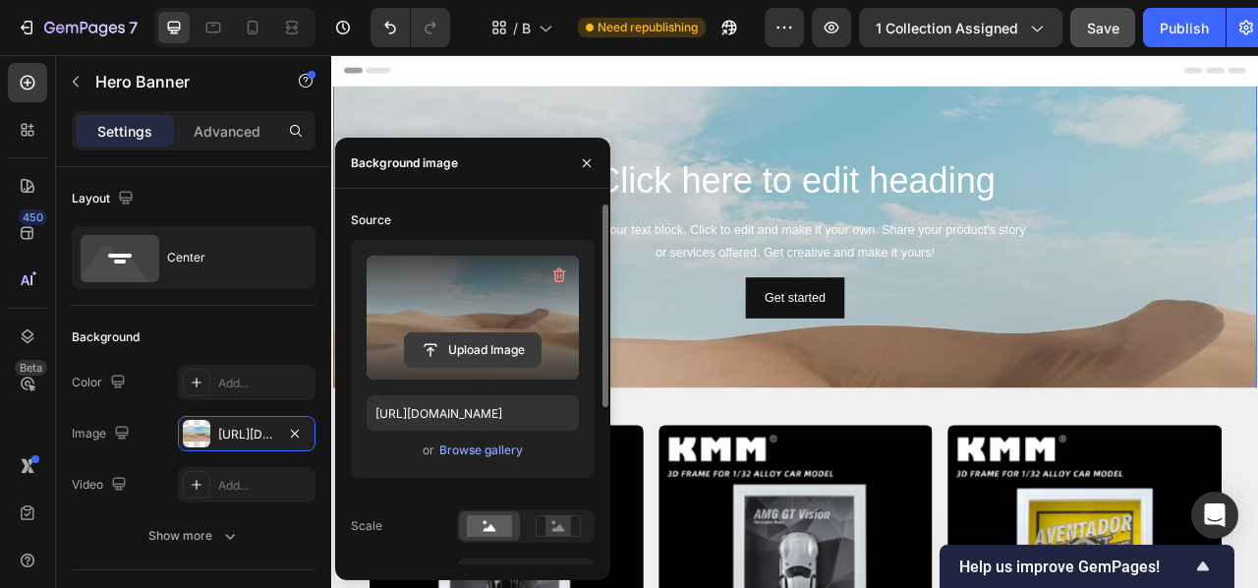
click at [483, 346] on input "file" at bounding box center [473, 349] width 136 height 33
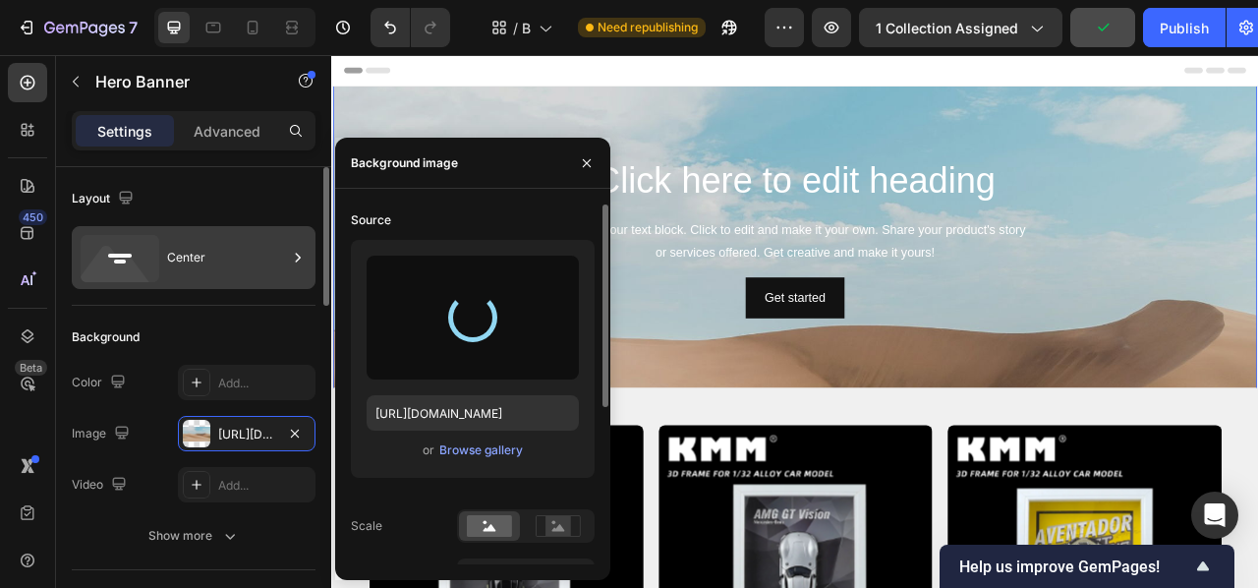
type input "[URL][DOMAIN_NAME]"
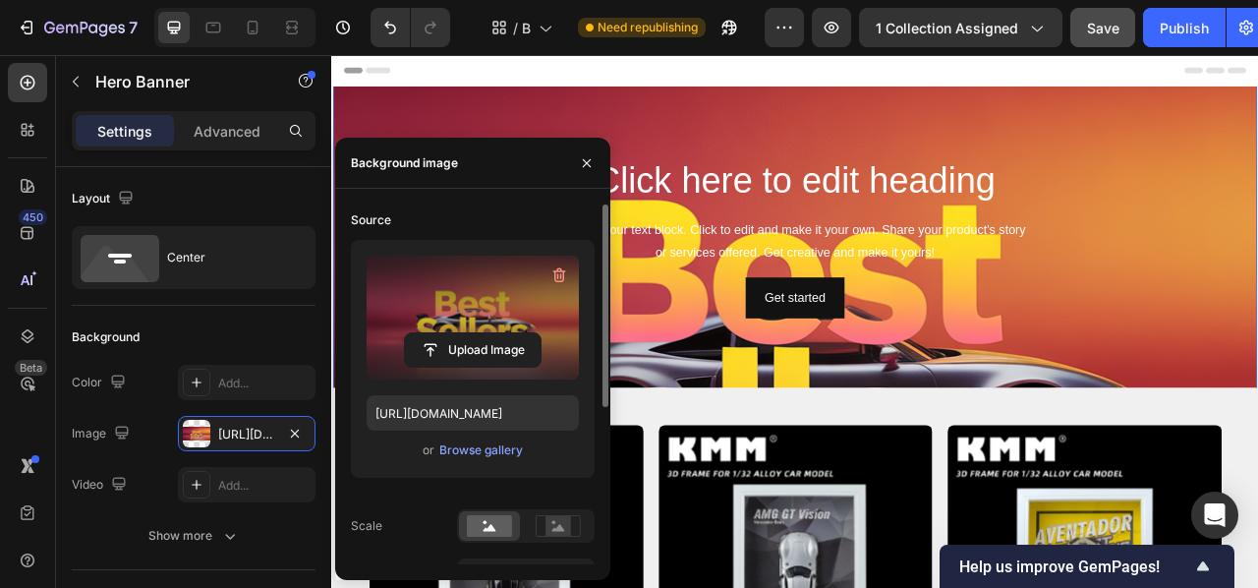
click at [822, 148] on div "Background Image" at bounding box center [921, 430] width 1176 height 885
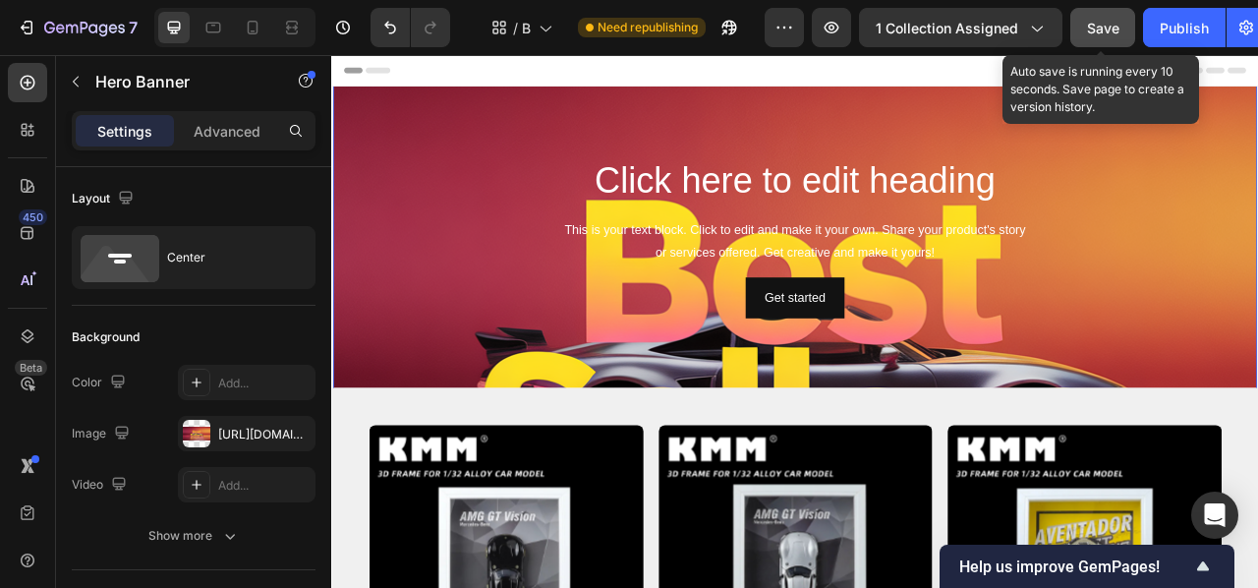
click at [1117, 21] on span "Save" at bounding box center [1103, 28] width 32 height 17
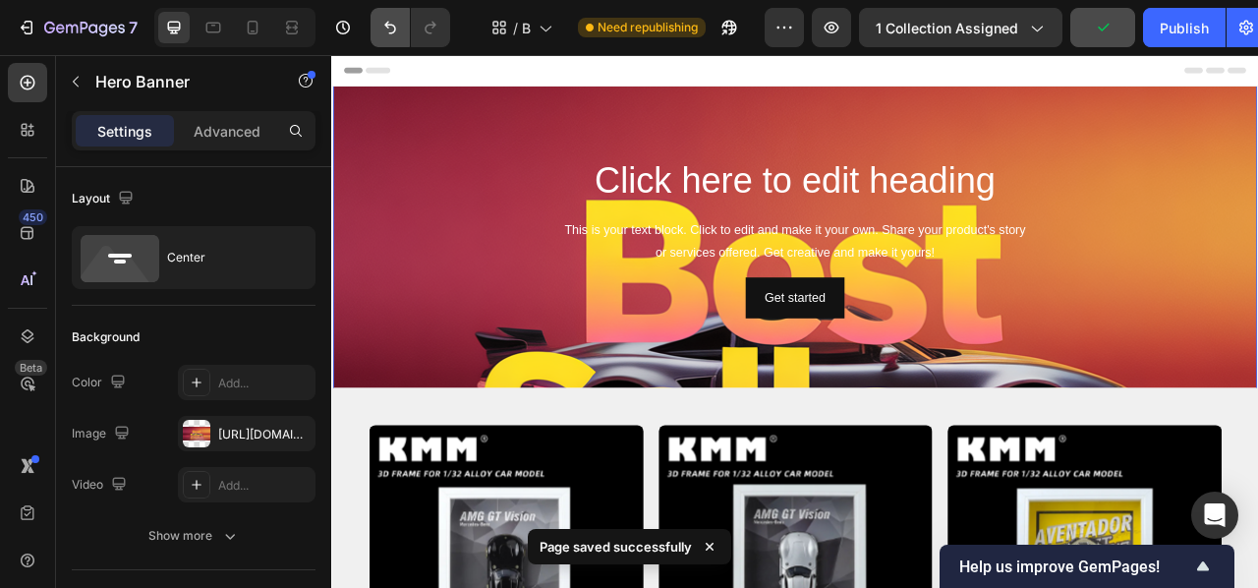
scroll to position [21, 0]
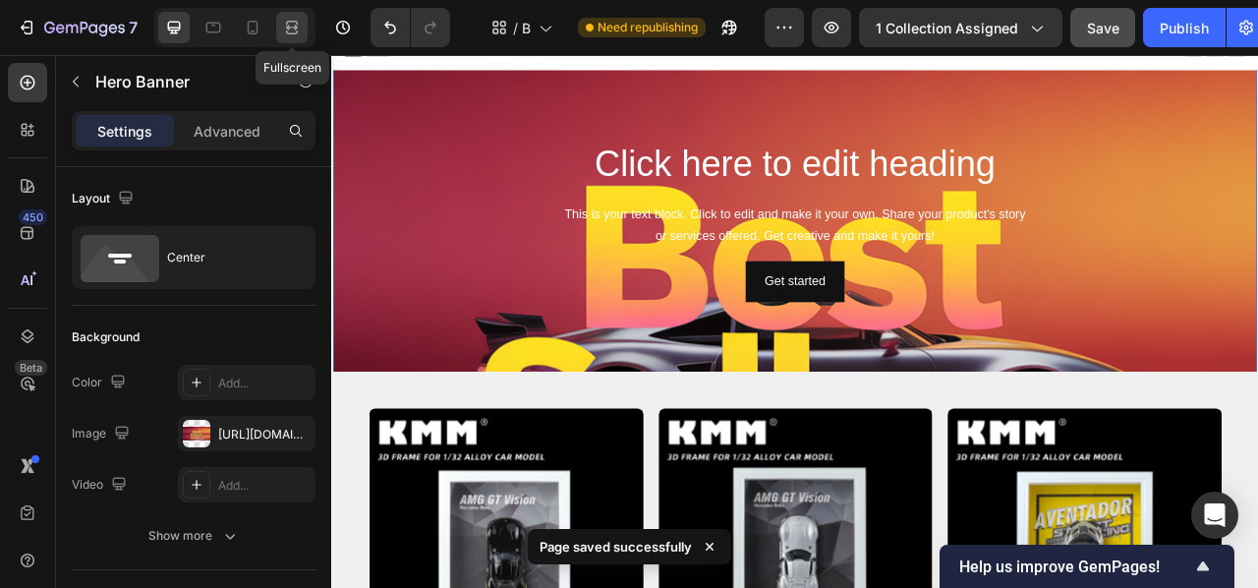
click at [297, 23] on icon at bounding box center [292, 23] width 12 height 4
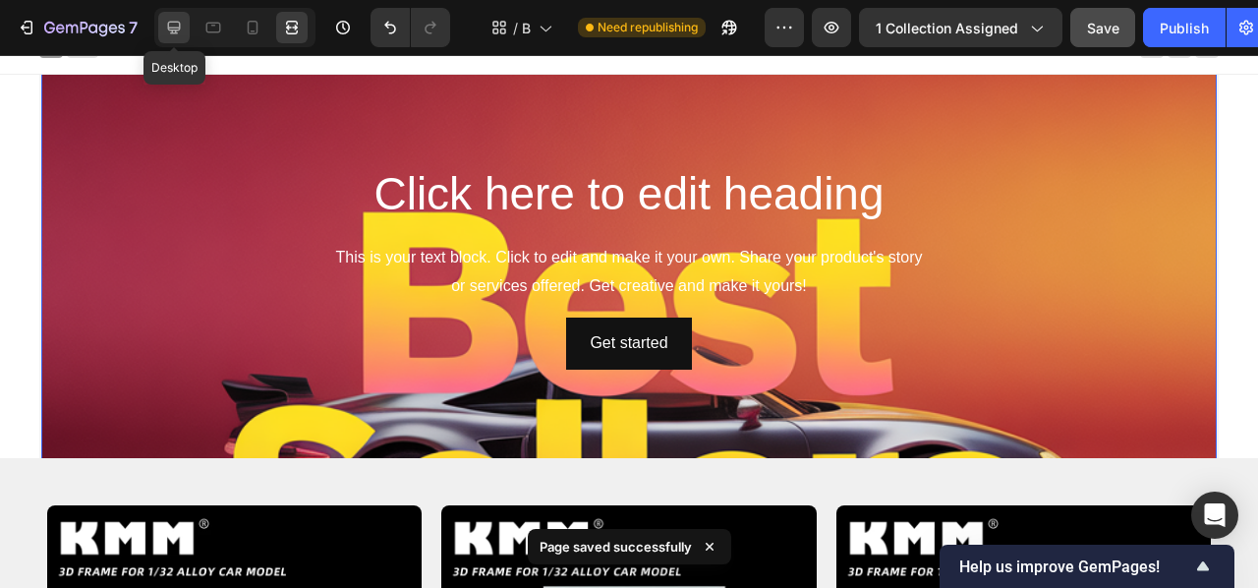
click at [175, 30] on icon at bounding box center [174, 28] width 20 height 20
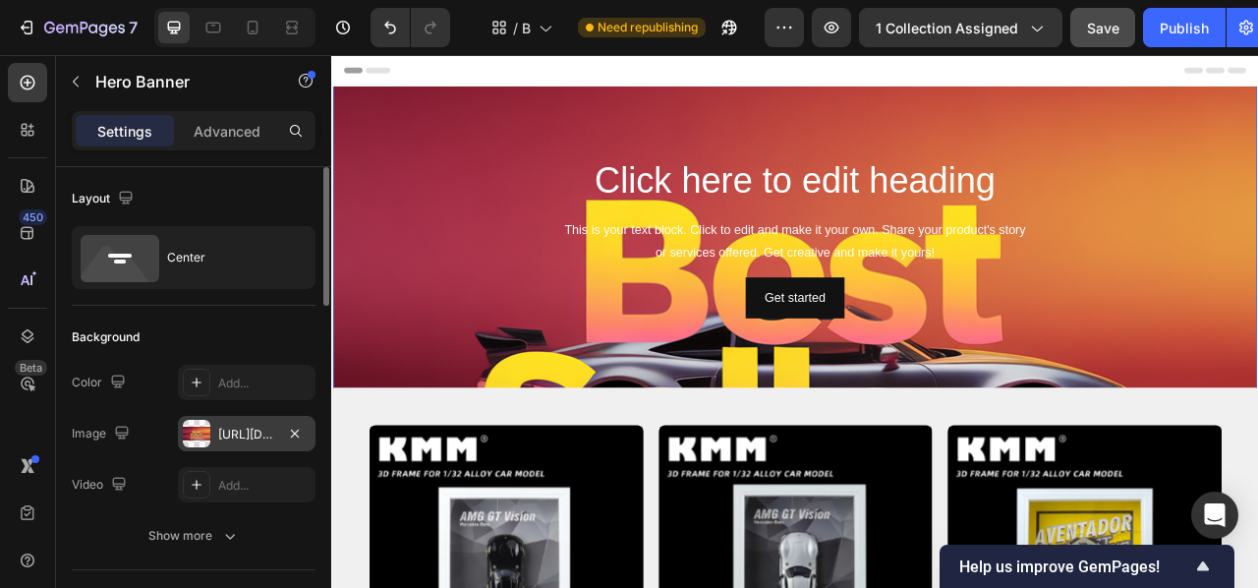
click at [242, 431] on div "[URL][DOMAIN_NAME]" at bounding box center [246, 435] width 57 height 18
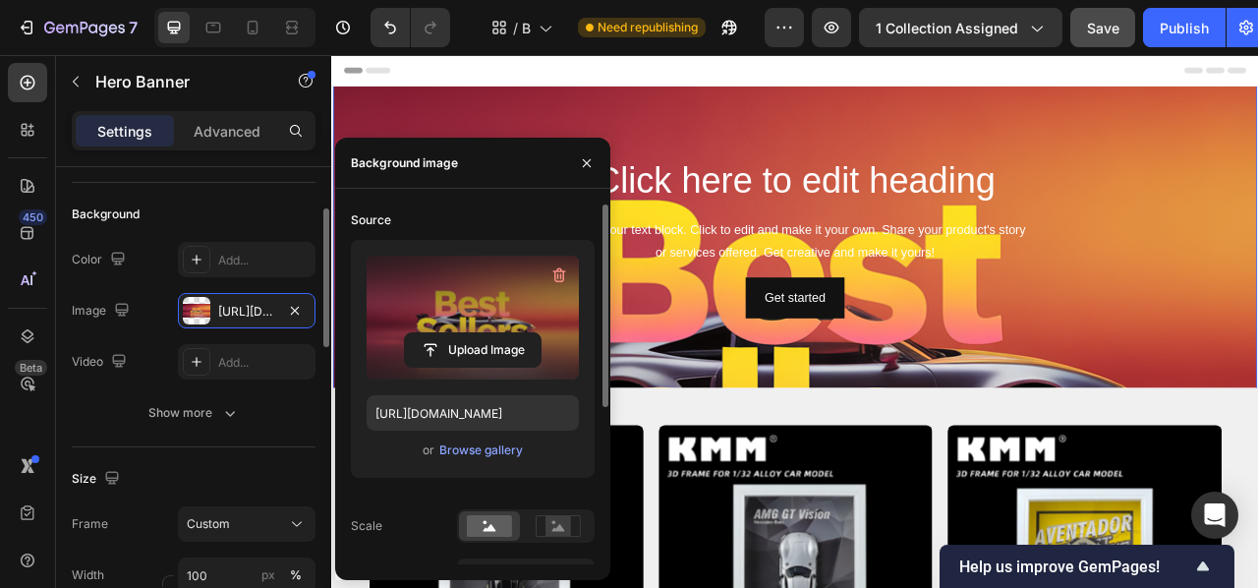
scroll to position [142, 0]
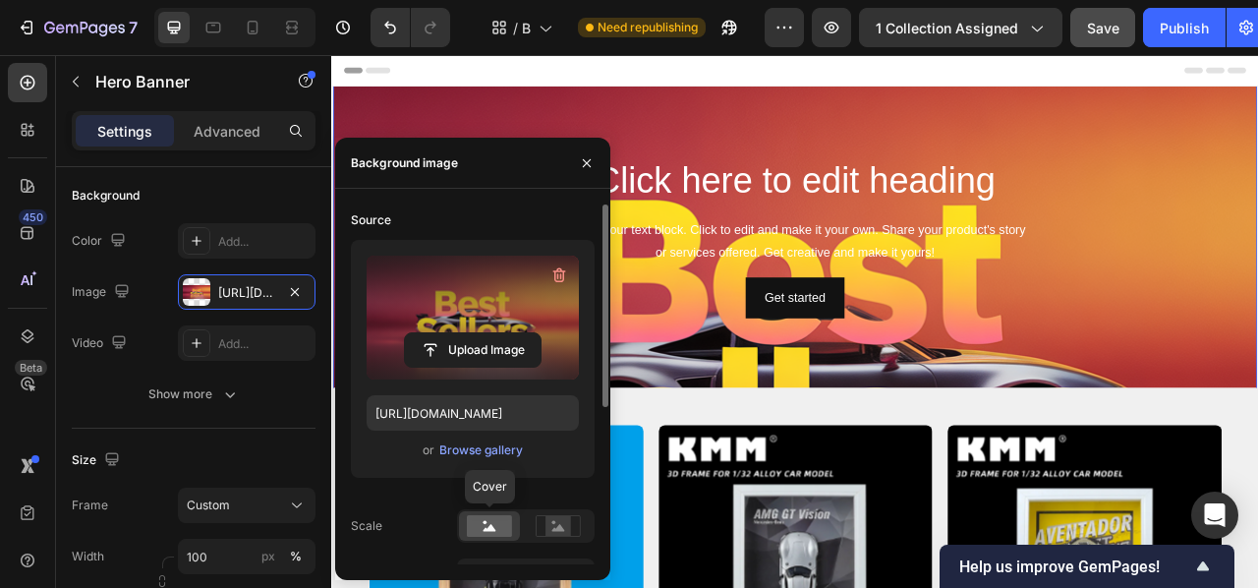
click at [499, 520] on rect at bounding box center [489, 526] width 45 height 22
click at [568, 536] on rect at bounding box center [558, 525] width 44 height 21
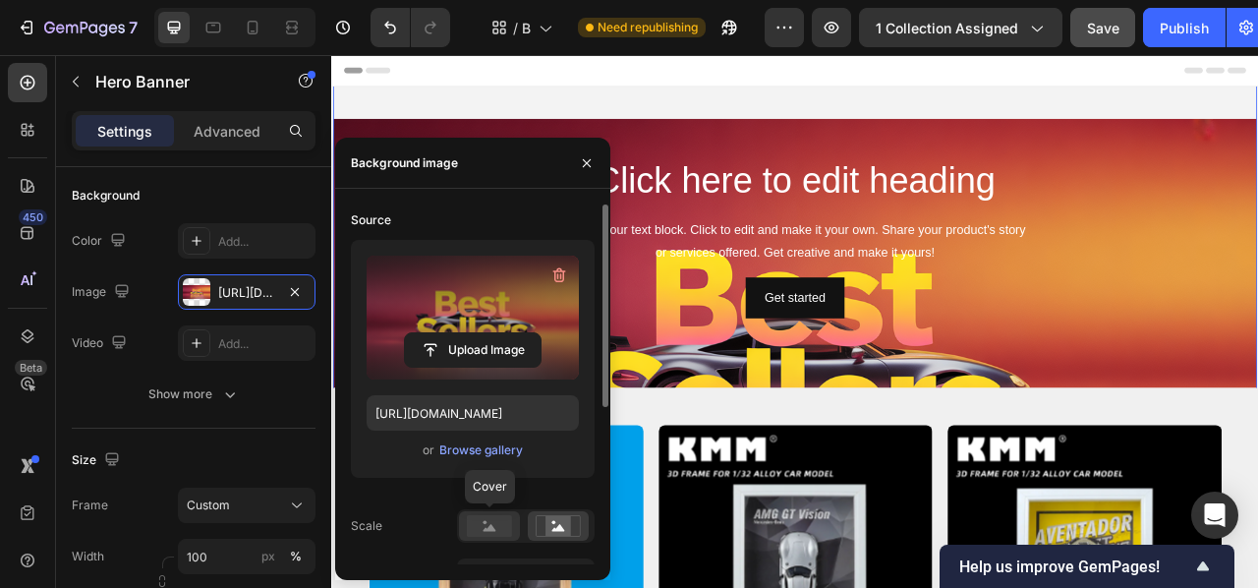
click at [498, 524] on rect at bounding box center [489, 526] width 45 height 22
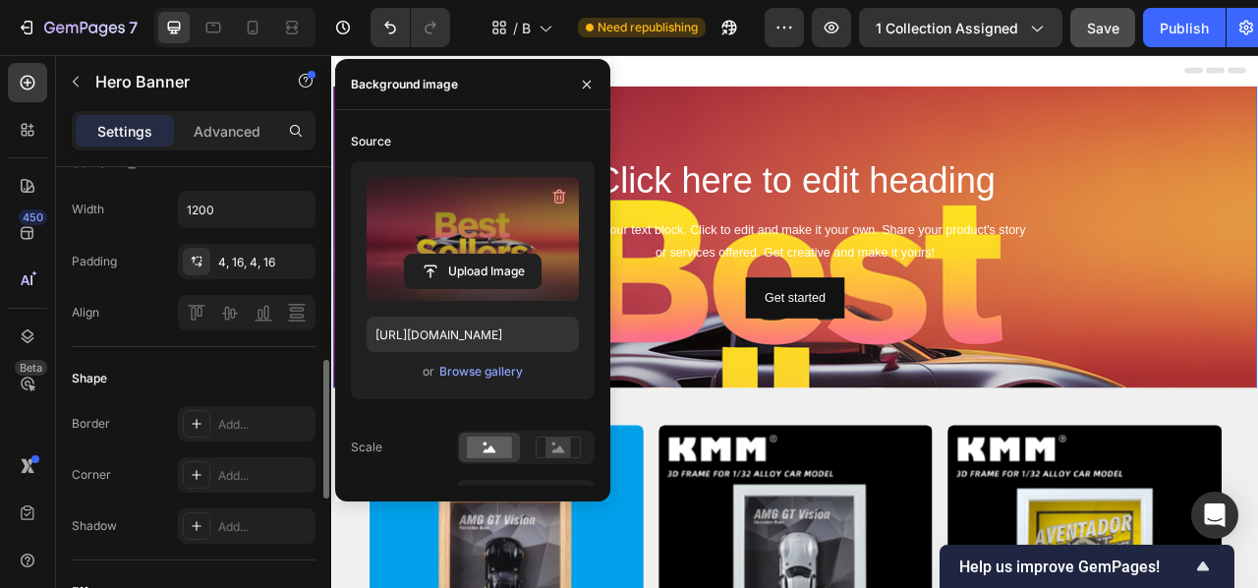
scroll to position [654, 0]
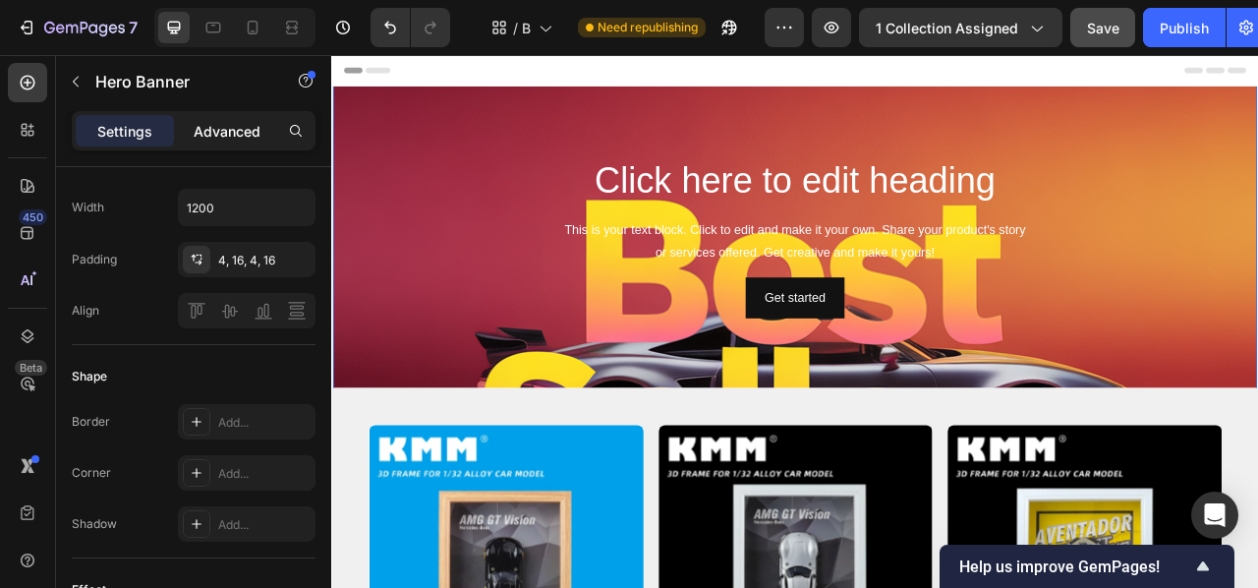
click at [244, 137] on p "Advanced" at bounding box center [227, 131] width 67 height 21
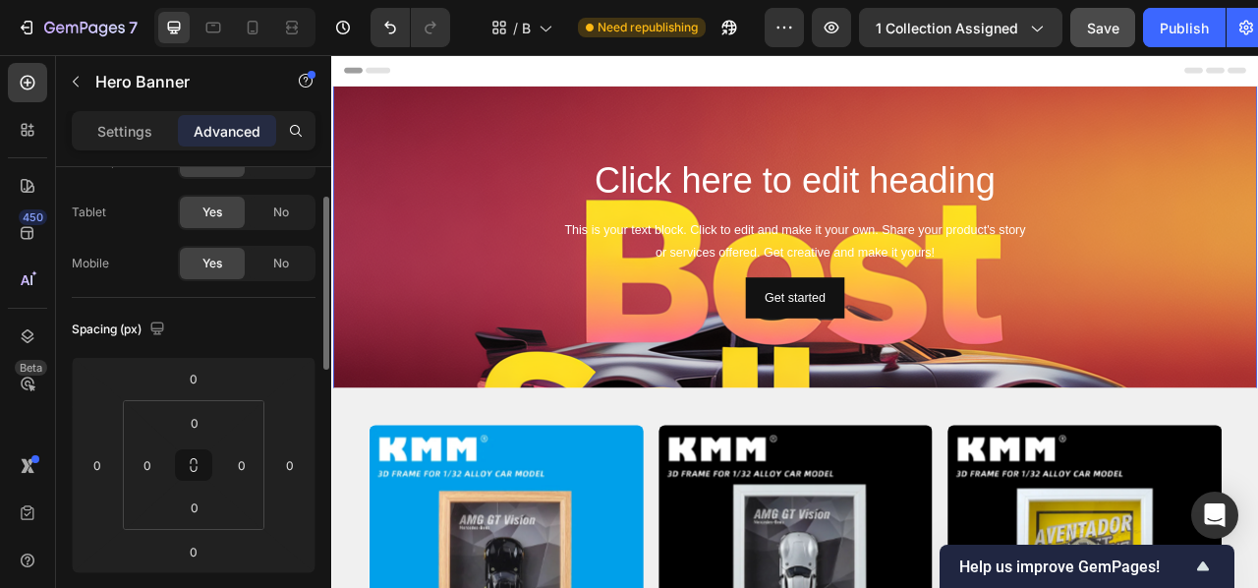
scroll to position [0, 0]
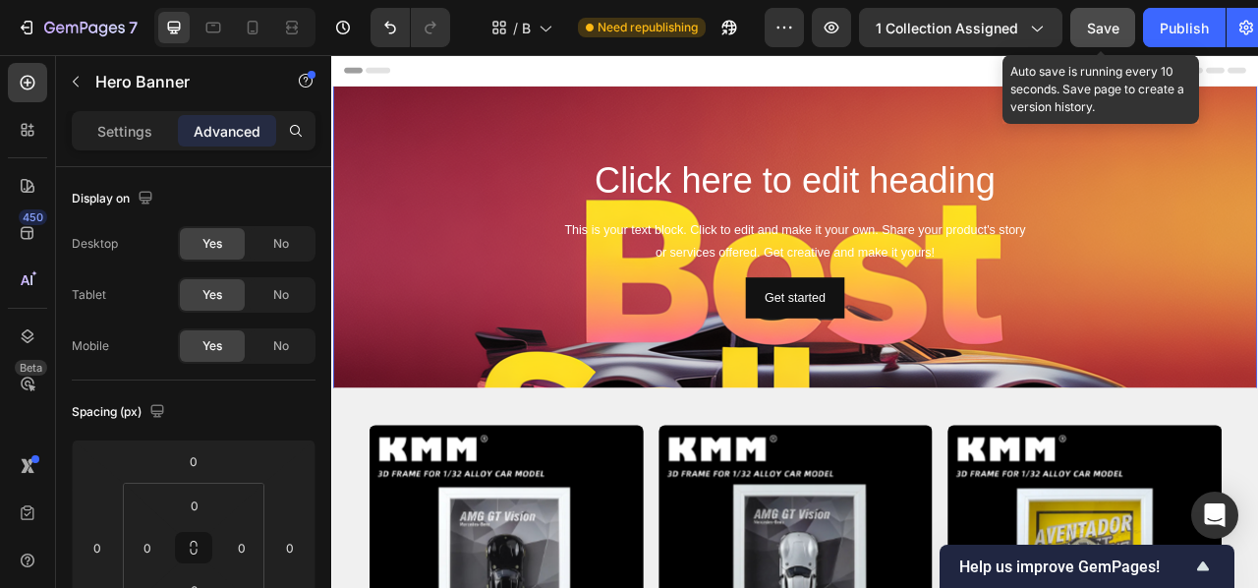
click at [1121, 38] on button "Save" at bounding box center [1102, 27] width 65 height 39
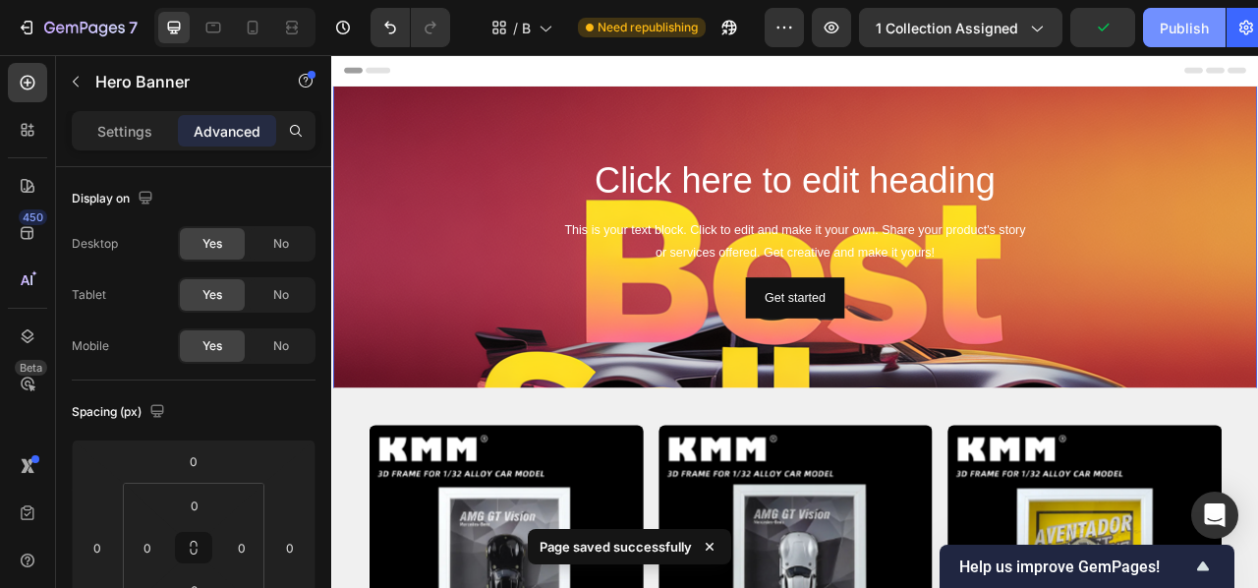
click at [1197, 20] on div "Publish" at bounding box center [1184, 28] width 49 height 21
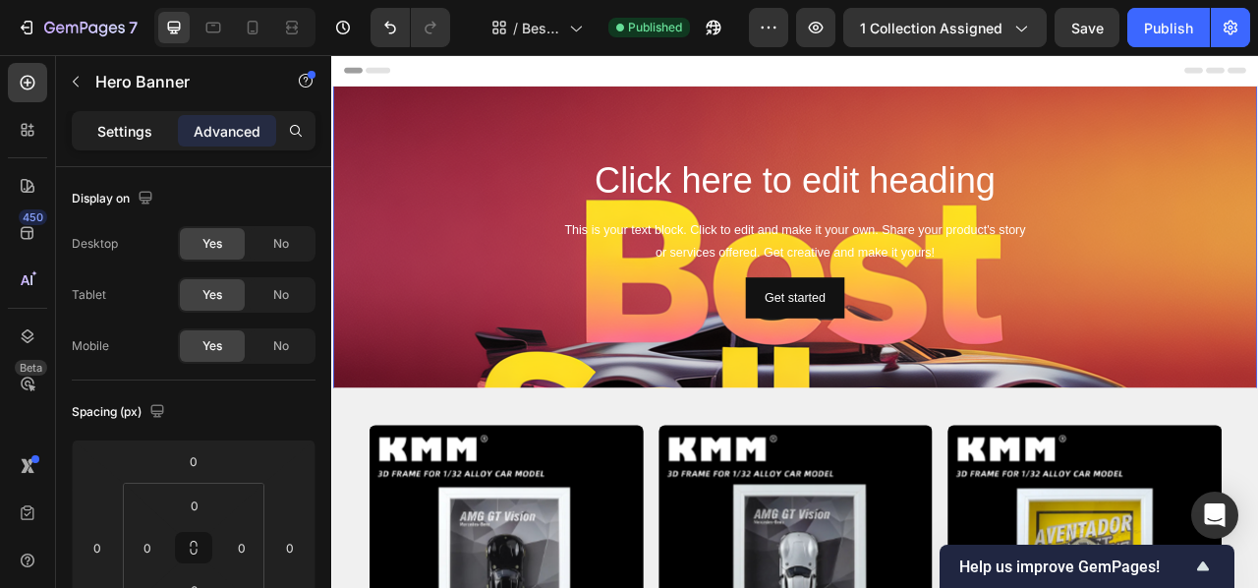
click at [92, 125] on div "Settings" at bounding box center [125, 130] width 98 height 31
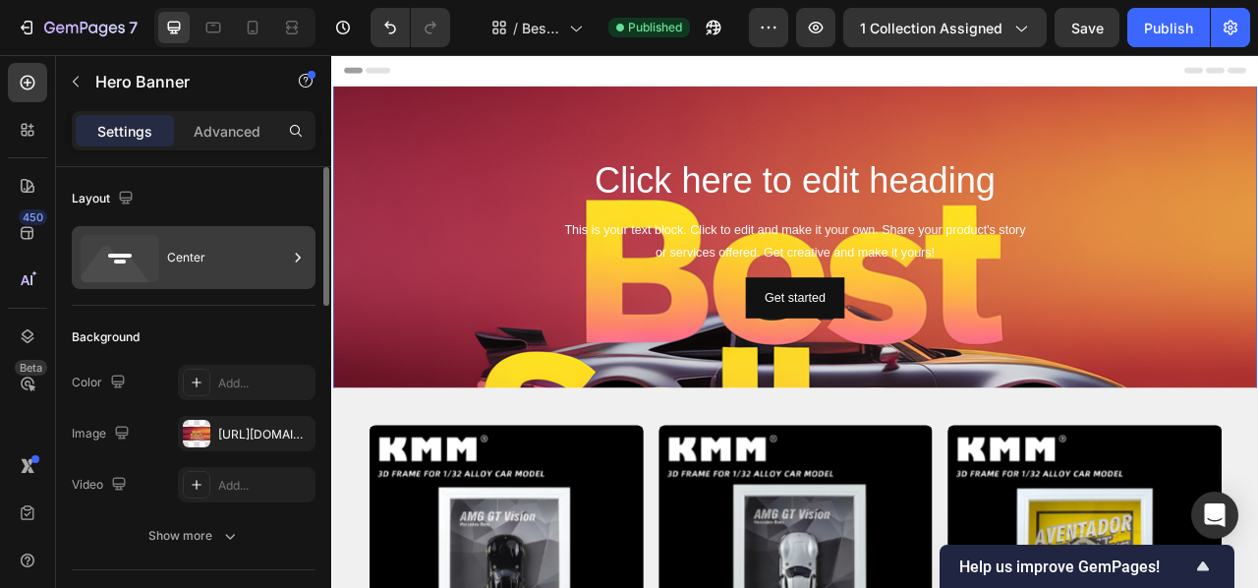
click at [176, 238] on div "Center" at bounding box center [227, 257] width 120 height 45
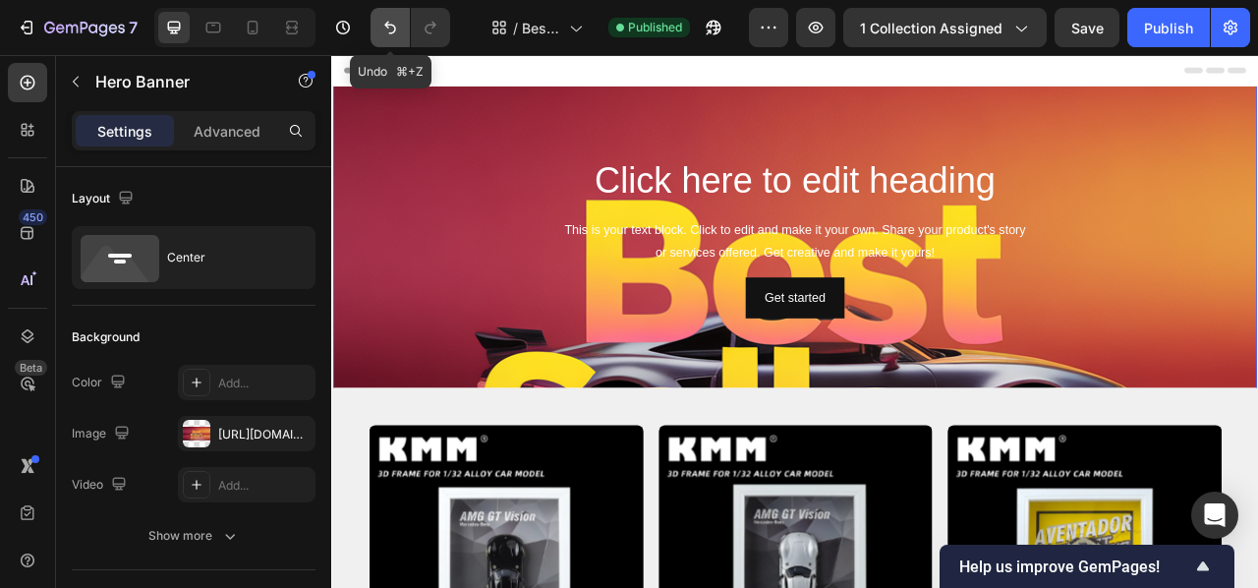
click at [393, 29] on icon "Undo/Redo" at bounding box center [390, 28] width 20 height 20
click at [392, 29] on icon "Undo/Redo" at bounding box center [390, 28] width 20 height 20
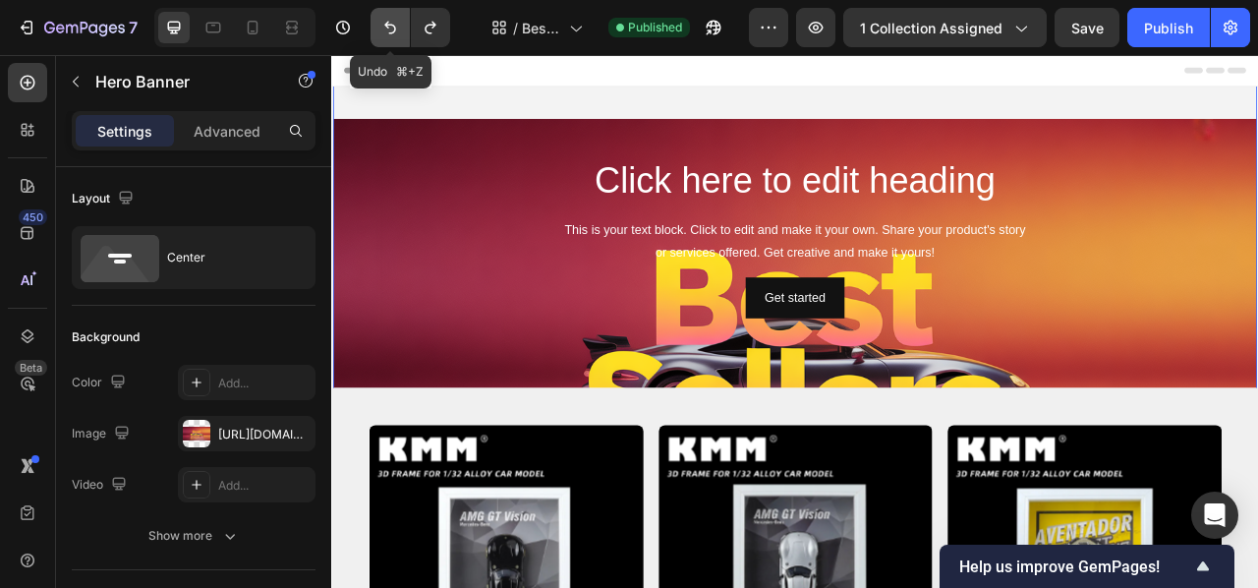
click at [392, 29] on icon "Undo/Redo" at bounding box center [390, 28] width 20 height 20
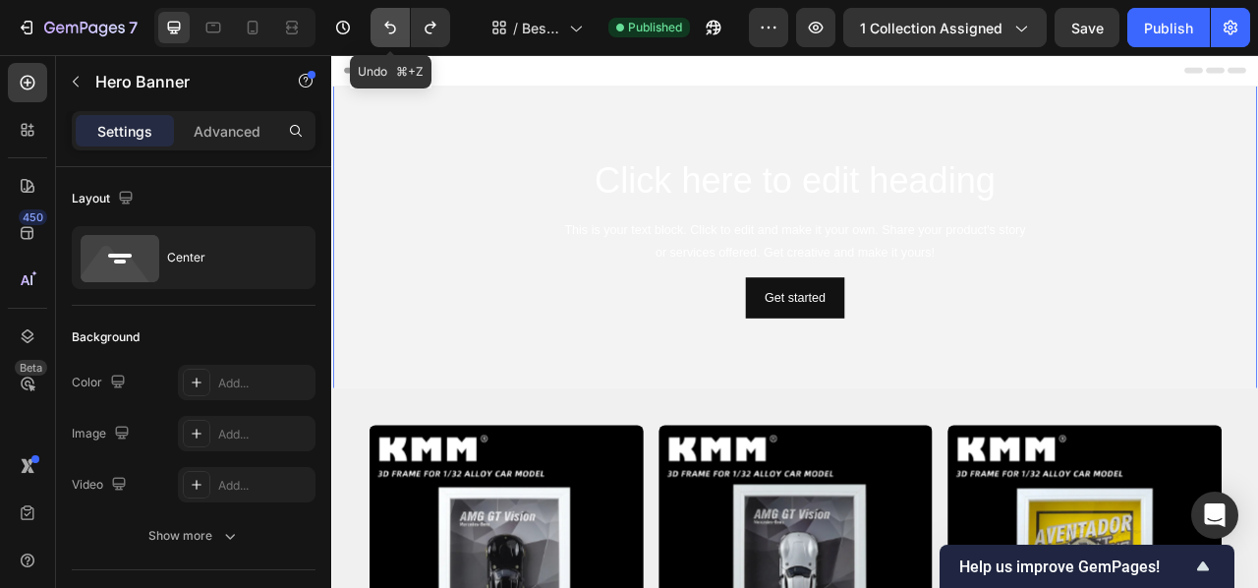
click at [392, 29] on icon "Undo/Redo" at bounding box center [390, 28] width 20 height 20
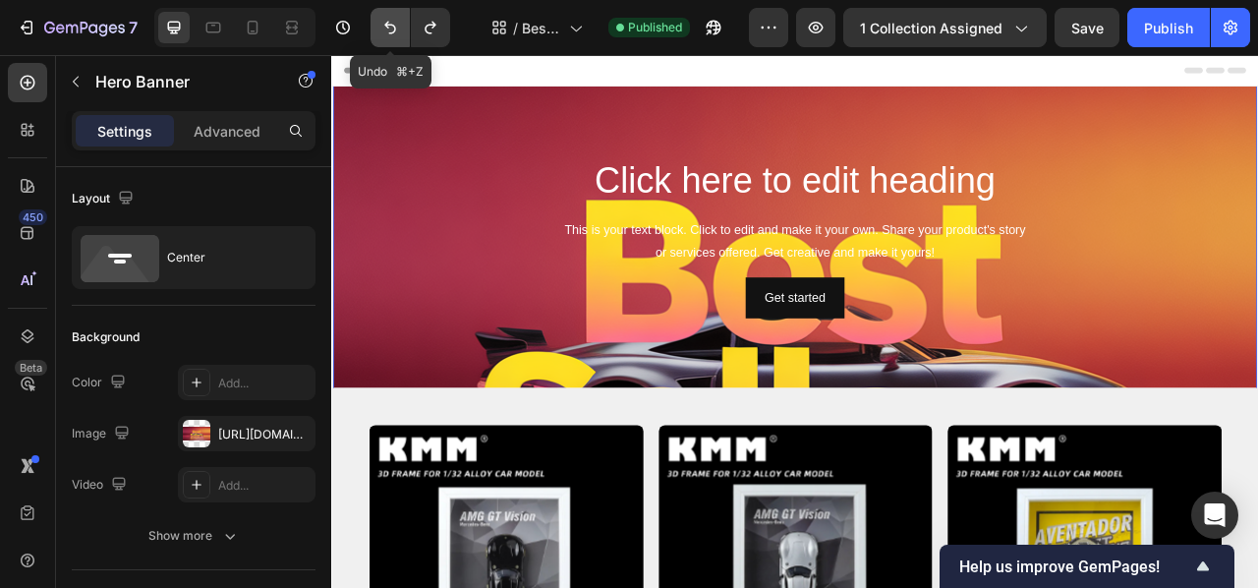
click at [392, 29] on icon "Undo/Redo" at bounding box center [390, 28] width 20 height 20
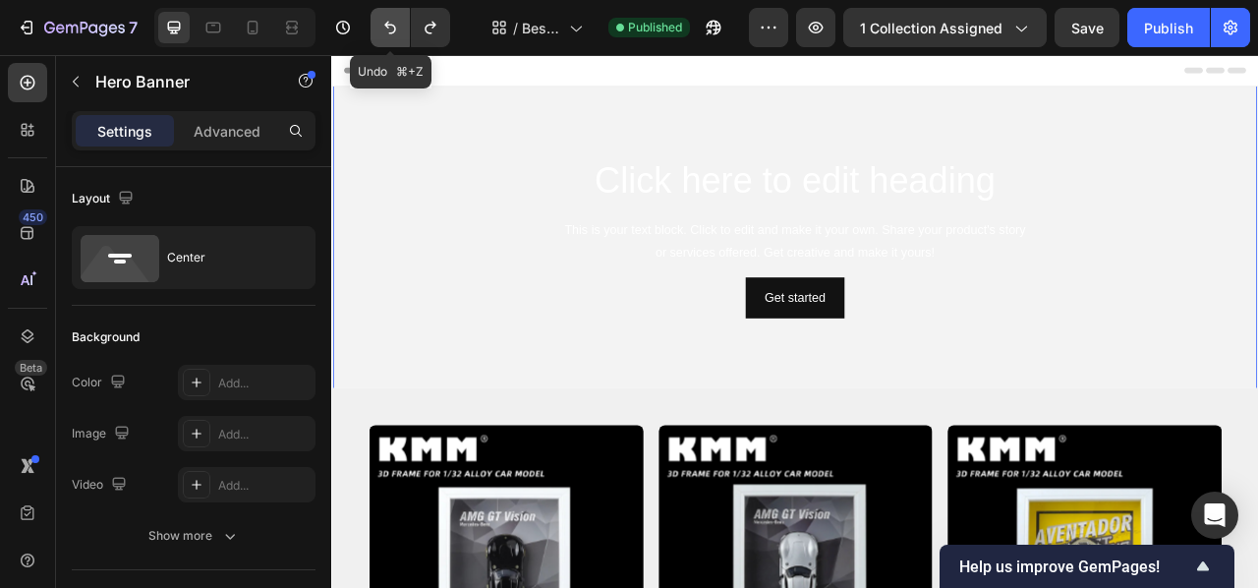
click at [392, 29] on icon "Undo/Redo" at bounding box center [390, 28] width 20 height 20
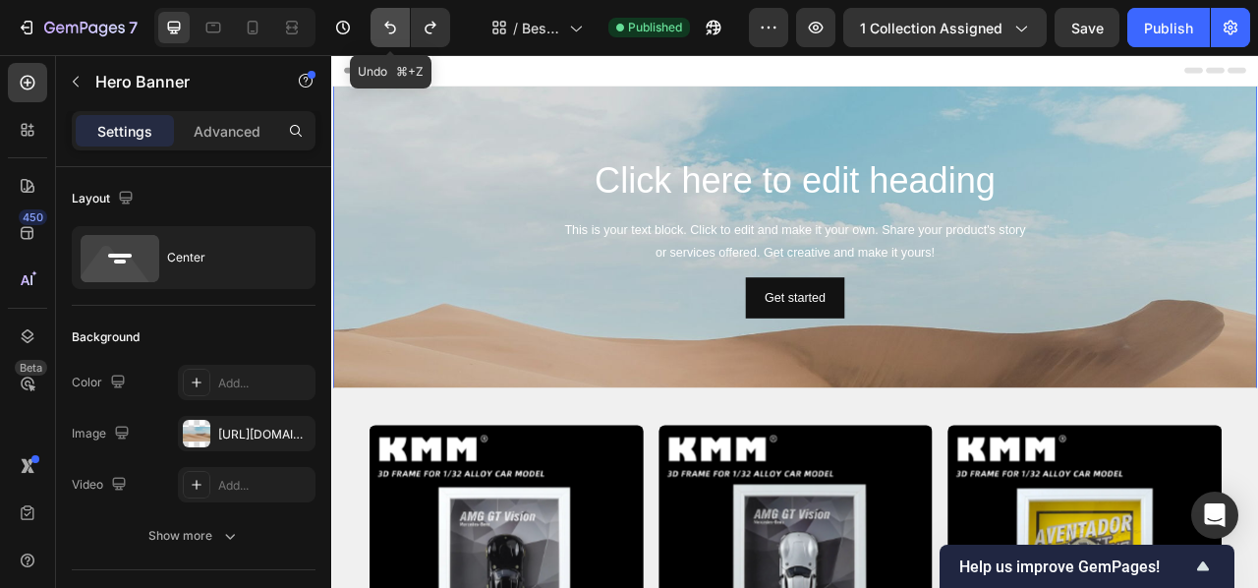
click at [392, 29] on icon "Undo/Redo" at bounding box center [390, 28] width 20 height 20
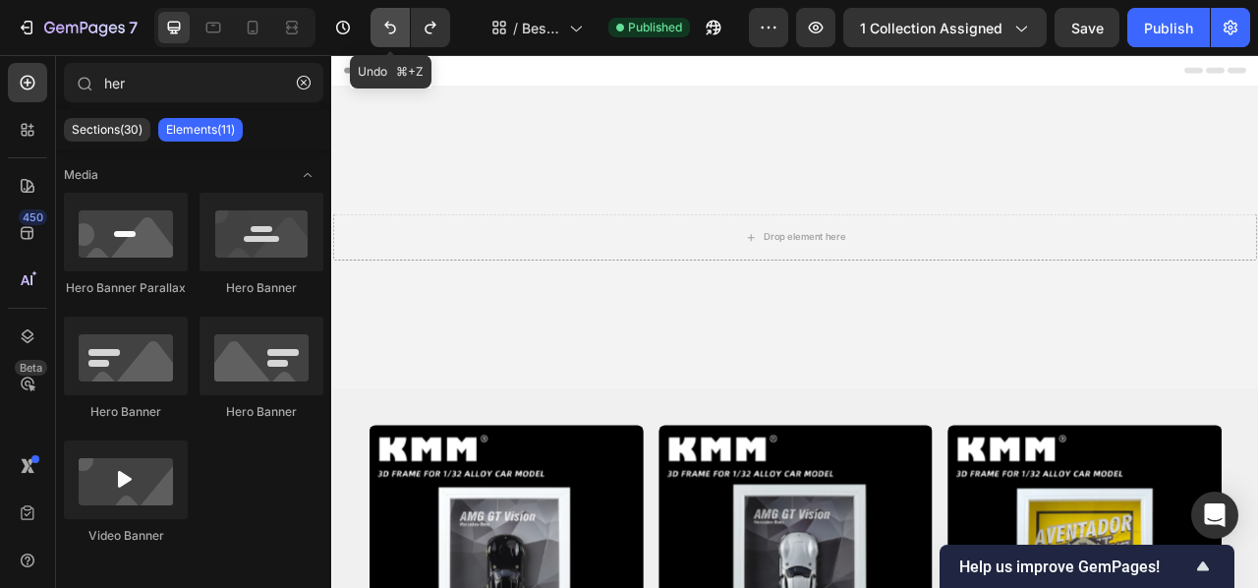
click at [392, 29] on icon "Undo/Redo" at bounding box center [390, 28] width 20 height 20
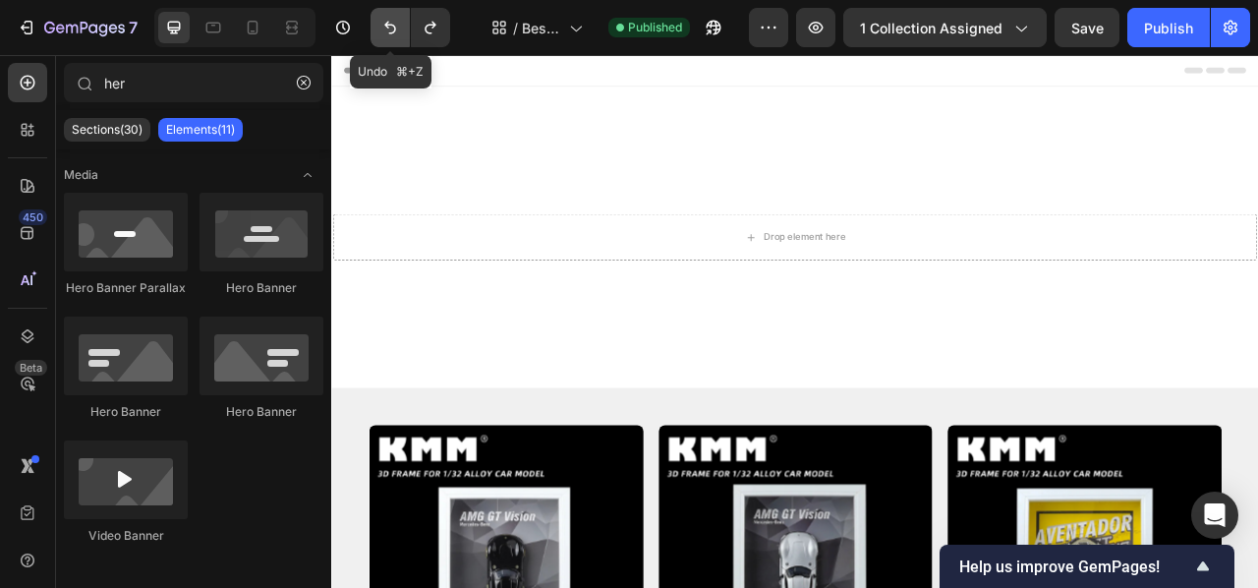
click at [392, 29] on icon "Undo/Redo" at bounding box center [390, 28] width 20 height 20
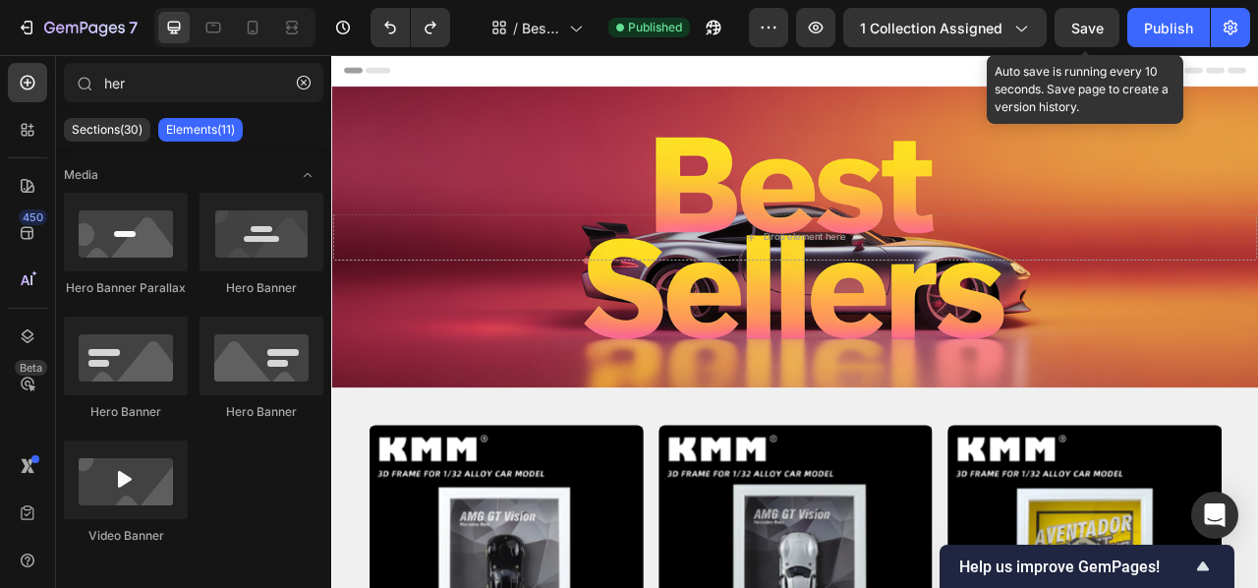
click at [1079, 21] on span "Save" at bounding box center [1087, 28] width 32 height 17
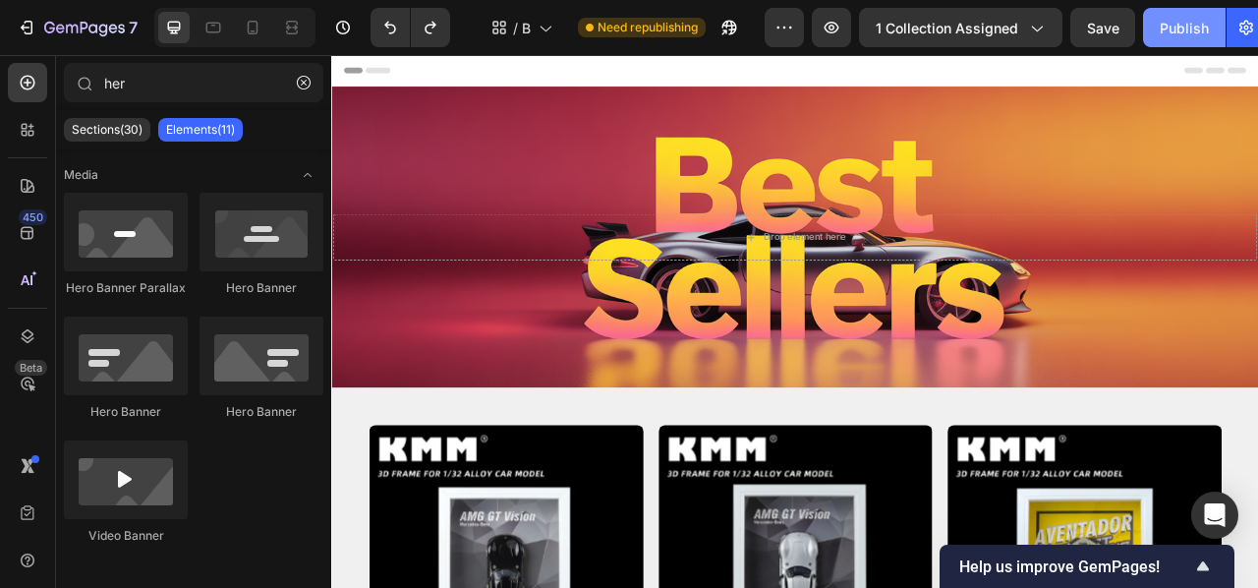
click at [1211, 28] on button "Publish" at bounding box center [1184, 27] width 83 height 39
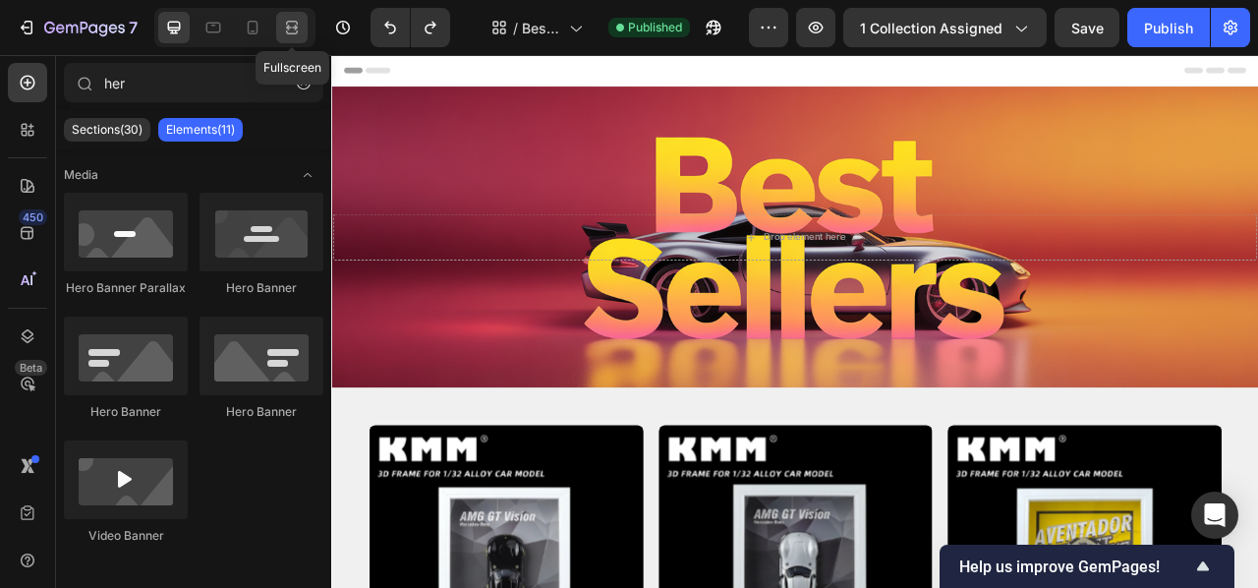
click at [304, 20] on div at bounding box center [291, 27] width 31 height 31
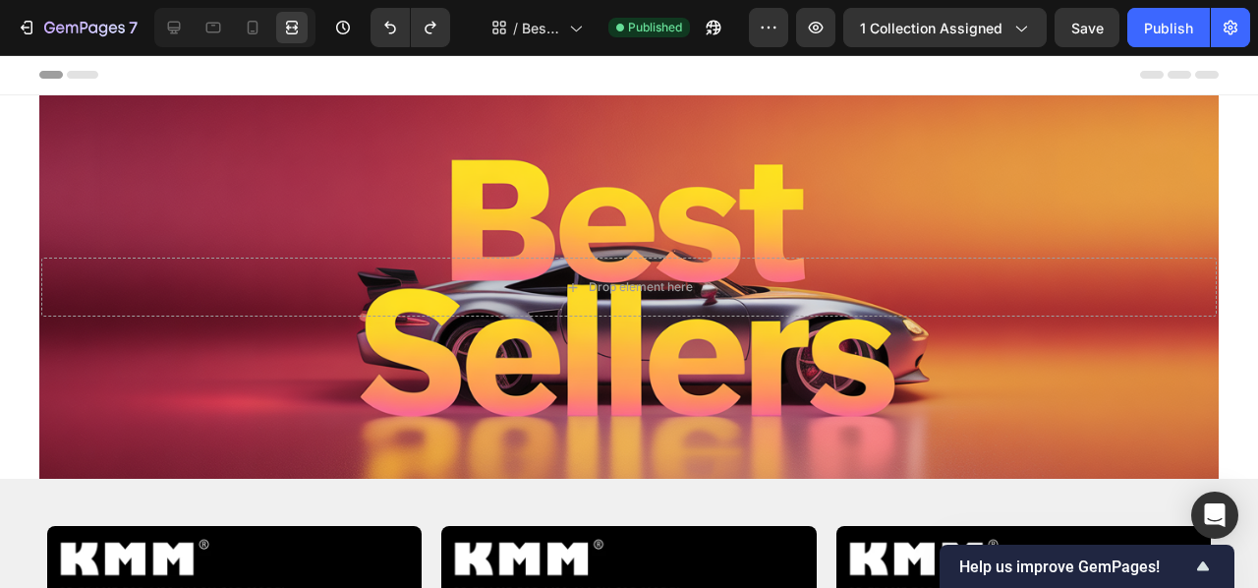
click at [99, 74] on div "Header" at bounding box center [628, 74] width 1179 height 39
click at [51, 75] on span "Header" at bounding box center [58, 75] width 43 height 20
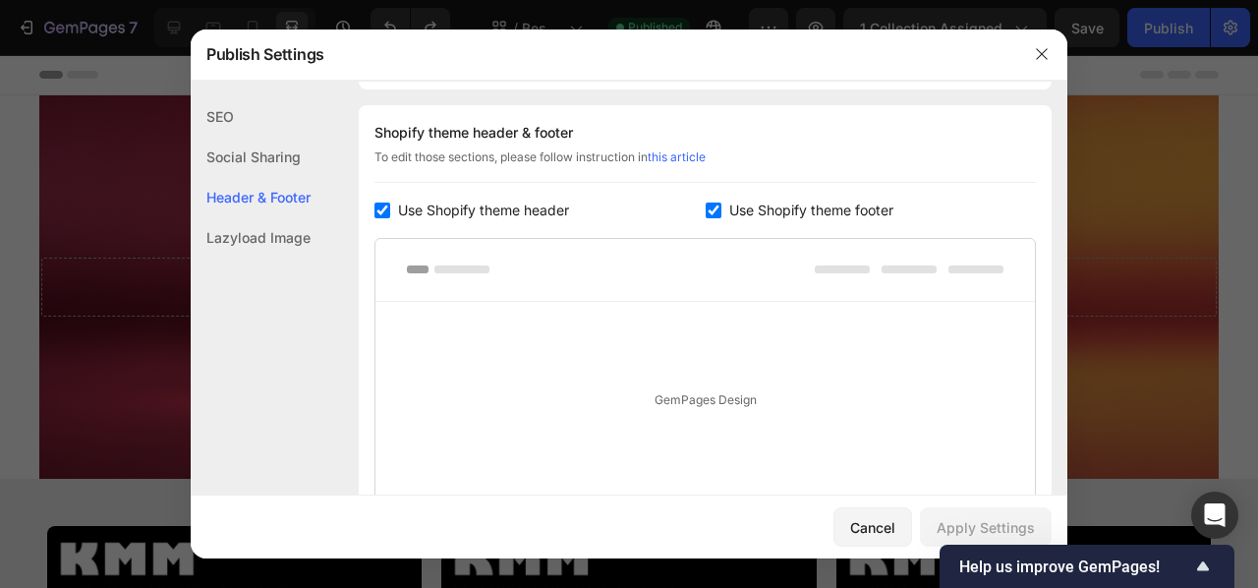
scroll to position [286, 0]
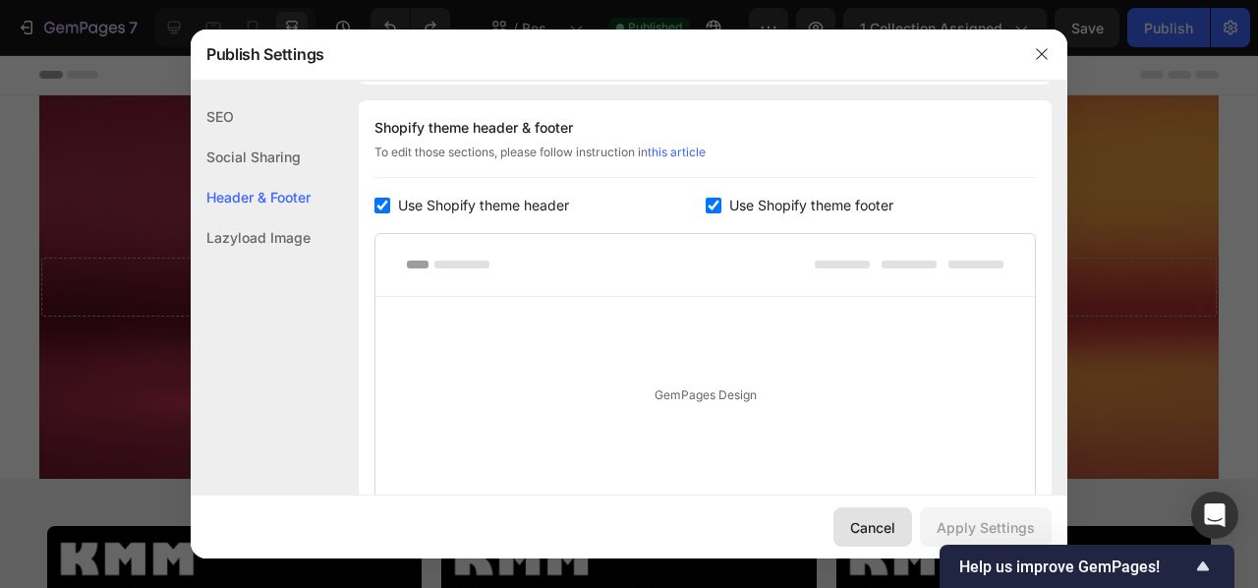
click at [902, 510] on button "Cancel" at bounding box center [872, 526] width 79 height 39
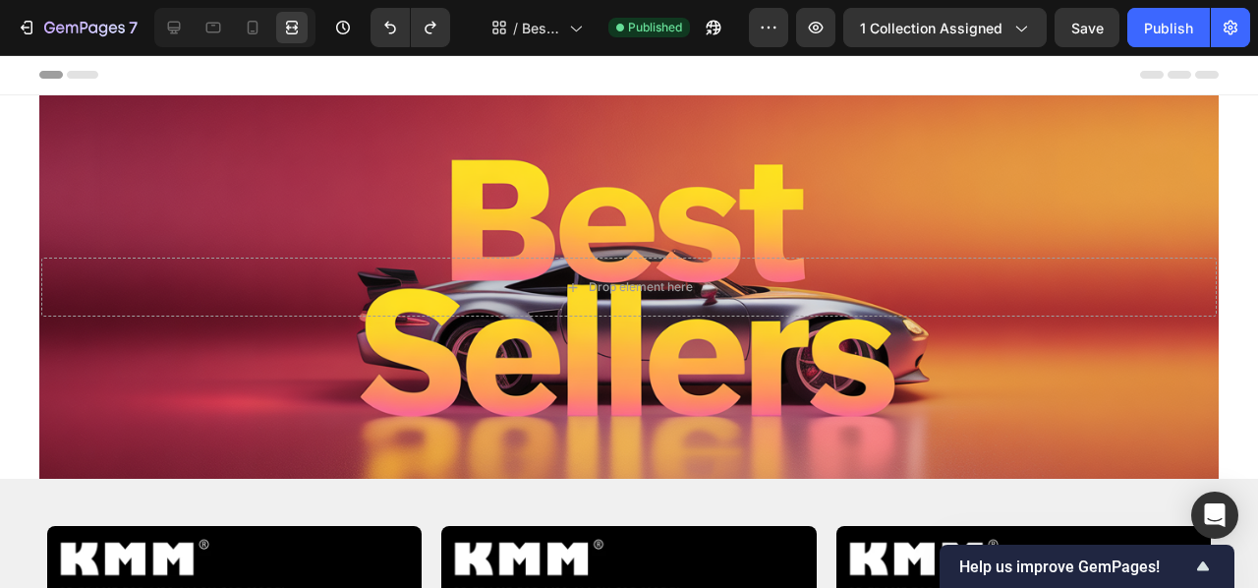
click at [37, 282] on section "Drop element here Hero Banner Section 1" at bounding box center [629, 286] width 1211 height 383
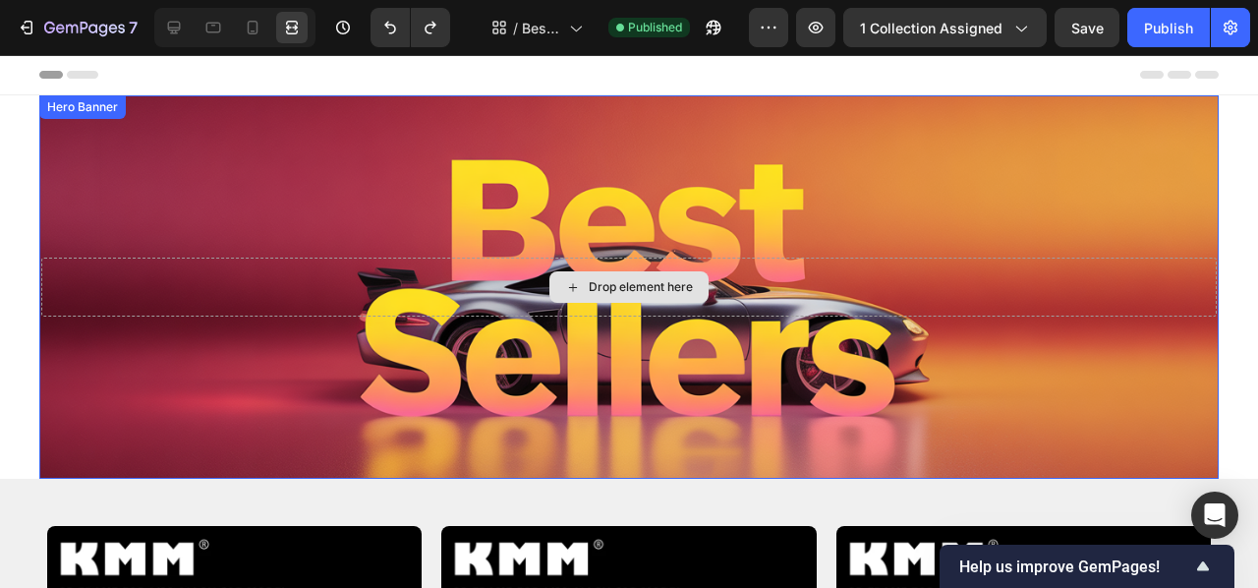
click at [57, 288] on div "Drop element here" at bounding box center [629, 287] width 1176 height 59
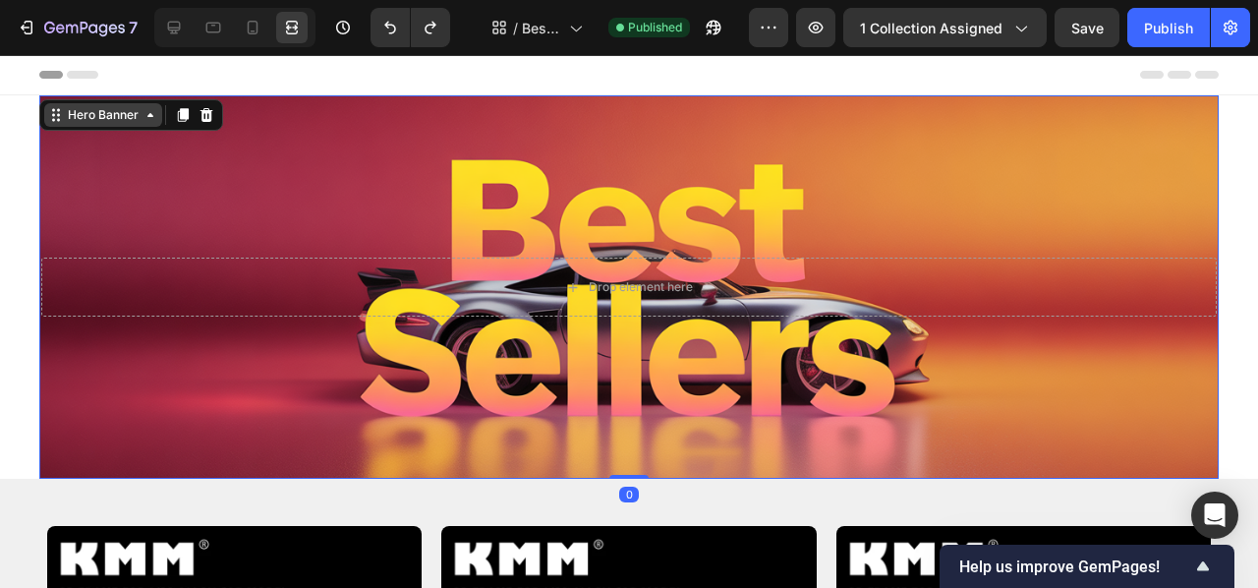
click at [150, 123] on div "Hero Banner" at bounding box center [103, 115] width 118 height 24
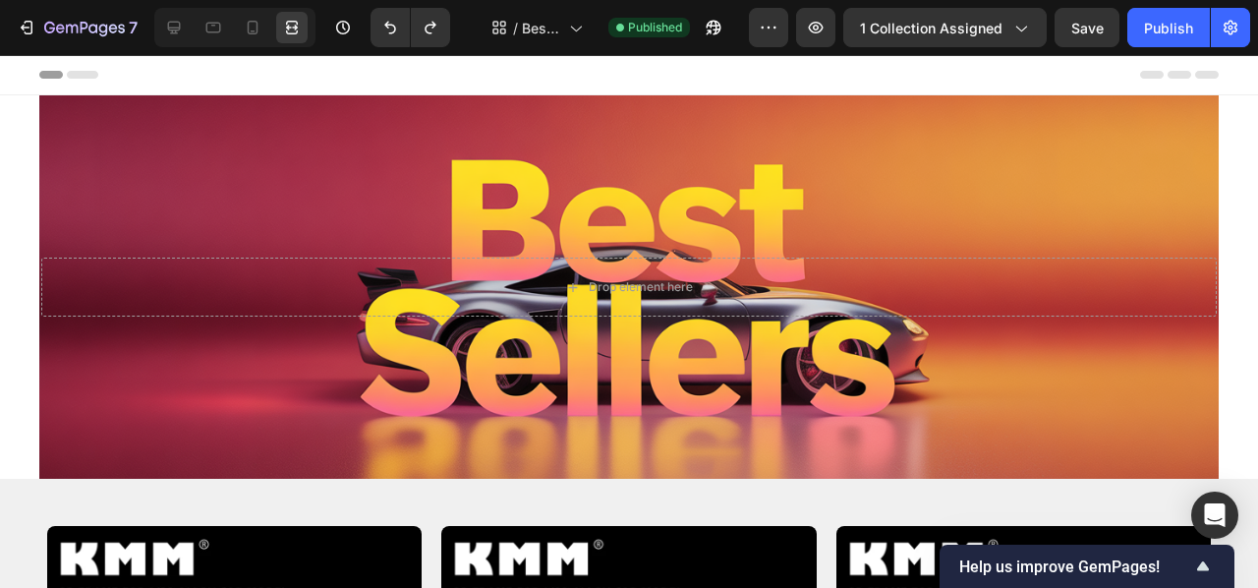
drag, startPoint x: 38, startPoint y: 165, endPoint x: 33, endPoint y: 258, distance: 92.5
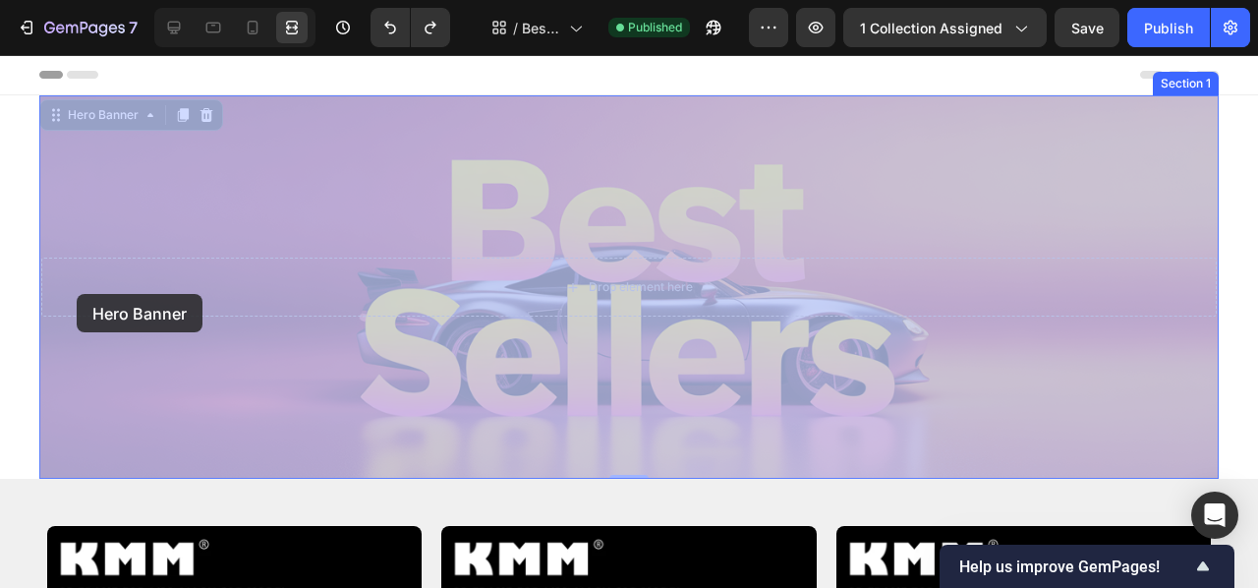
drag, startPoint x: 44, startPoint y: 284, endPoint x: 80, endPoint y: 286, distance: 35.4
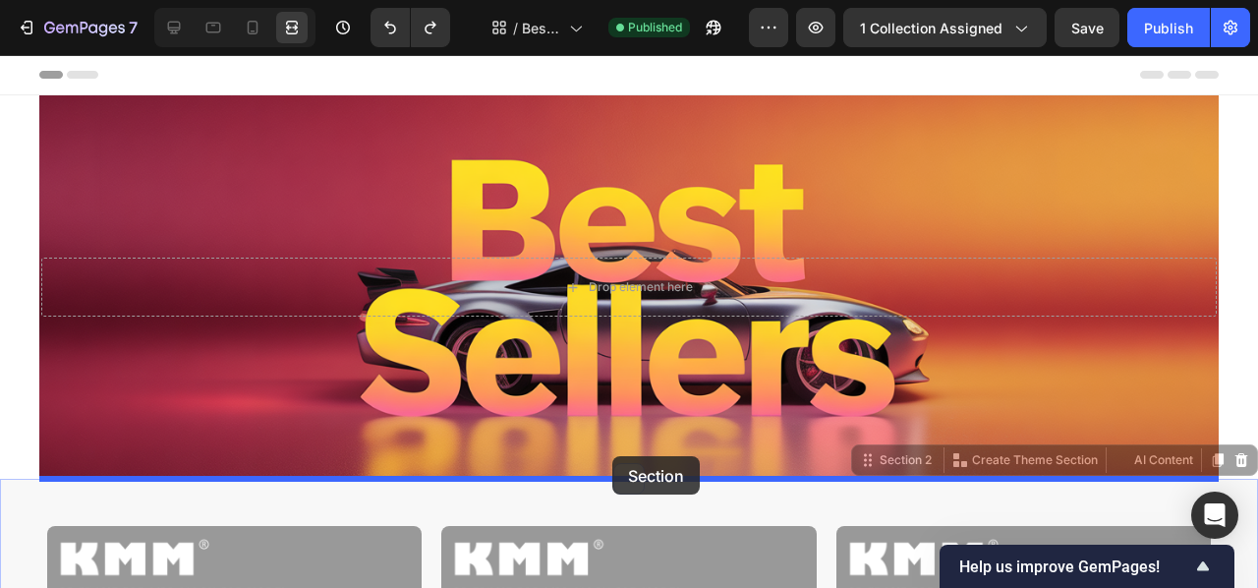
drag, startPoint x: 602, startPoint y: 479, endPoint x: 614, endPoint y: 454, distance: 27.7
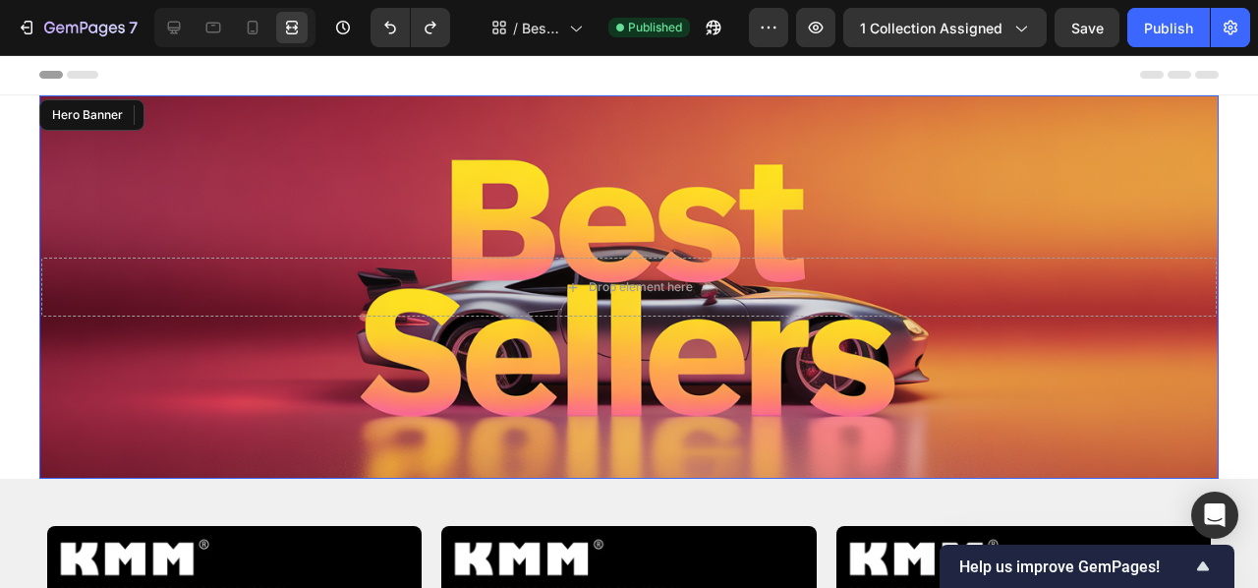
click at [1215, 316] on div "Drop element here" at bounding box center [628, 287] width 1179 height 63
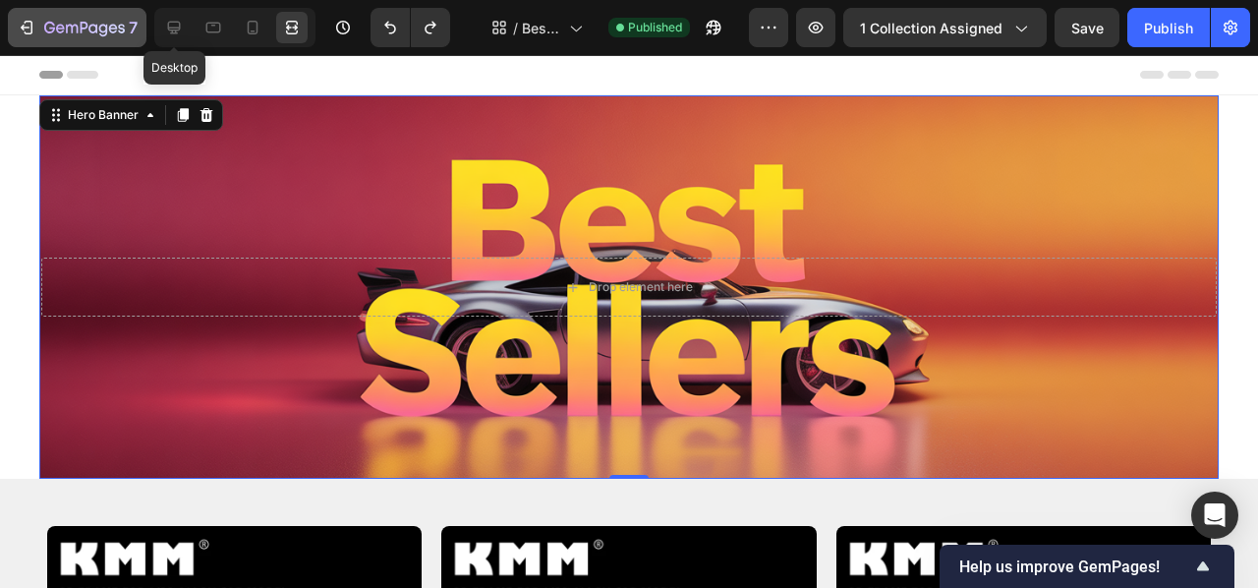
drag, startPoint x: 162, startPoint y: 22, endPoint x: 143, endPoint y: 38, distance: 25.8
click at [162, 23] on div at bounding box center [173, 27] width 31 height 31
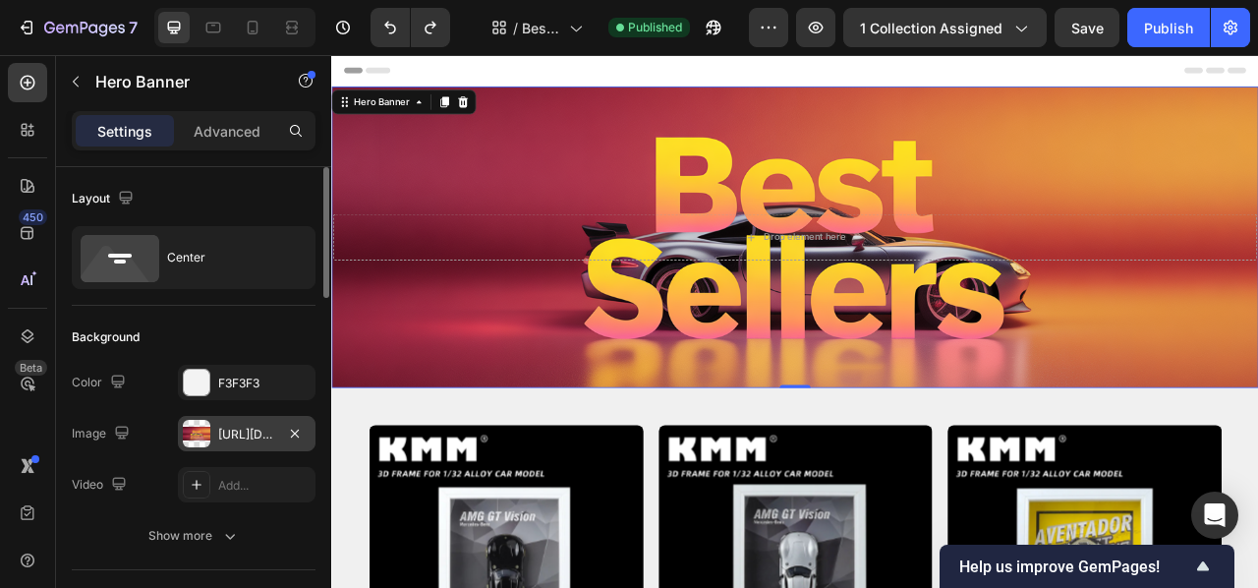
click at [211, 424] on div "[URL][DOMAIN_NAME]" at bounding box center [247, 433] width 138 height 35
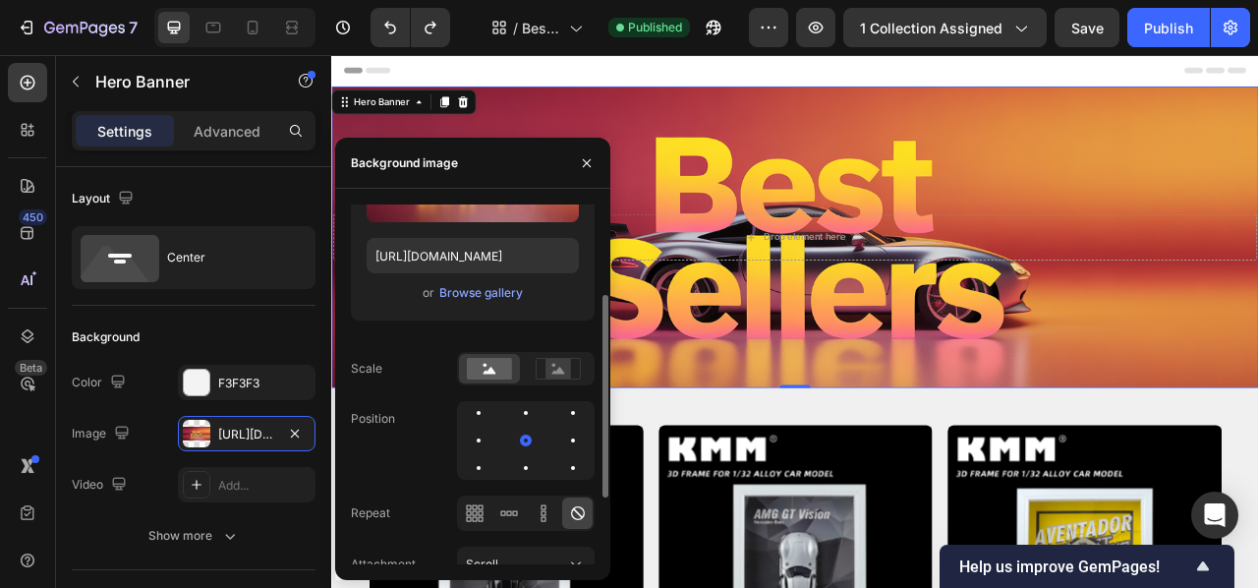
scroll to position [158, 0]
click at [481, 439] on div at bounding box center [479, 440] width 24 height 24
click at [529, 443] on div at bounding box center [526, 440] width 24 height 24
click at [530, 465] on div at bounding box center [526, 467] width 24 height 24
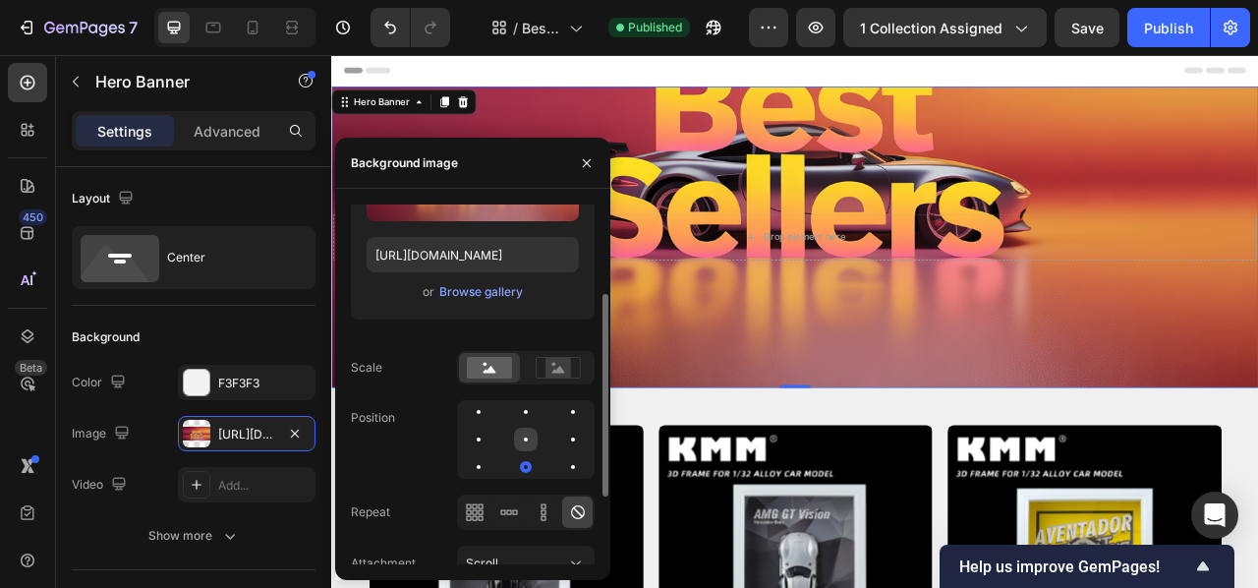
click at [522, 440] on div at bounding box center [526, 440] width 24 height 24
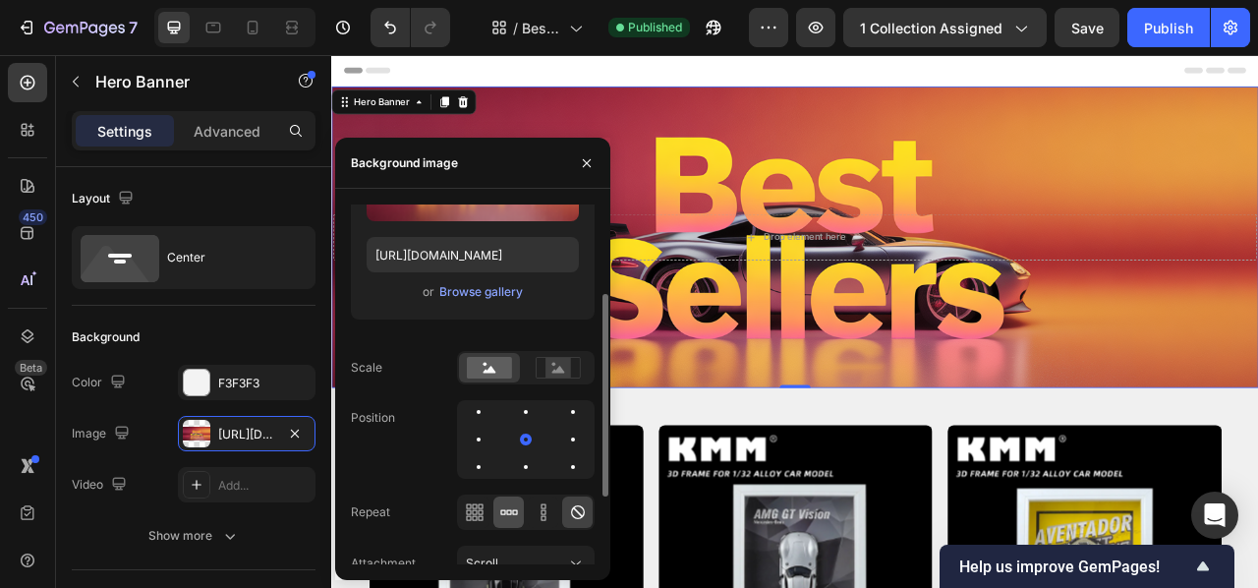
click at [504, 512] on icon at bounding box center [502, 511] width 5 height 5
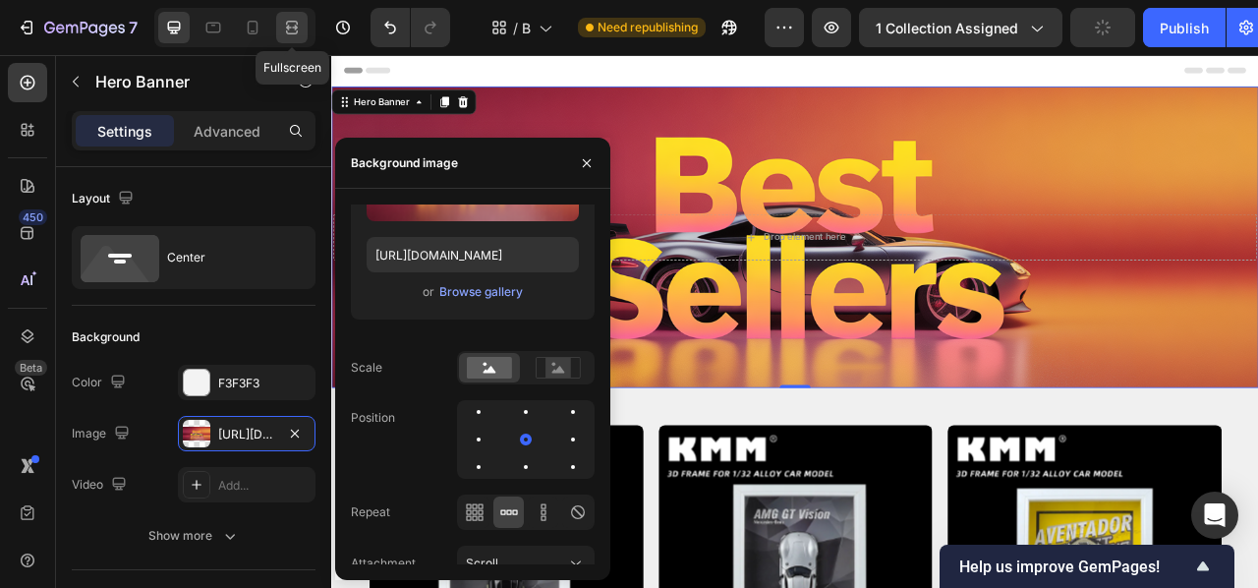
click at [290, 27] on icon at bounding box center [292, 28] width 20 height 20
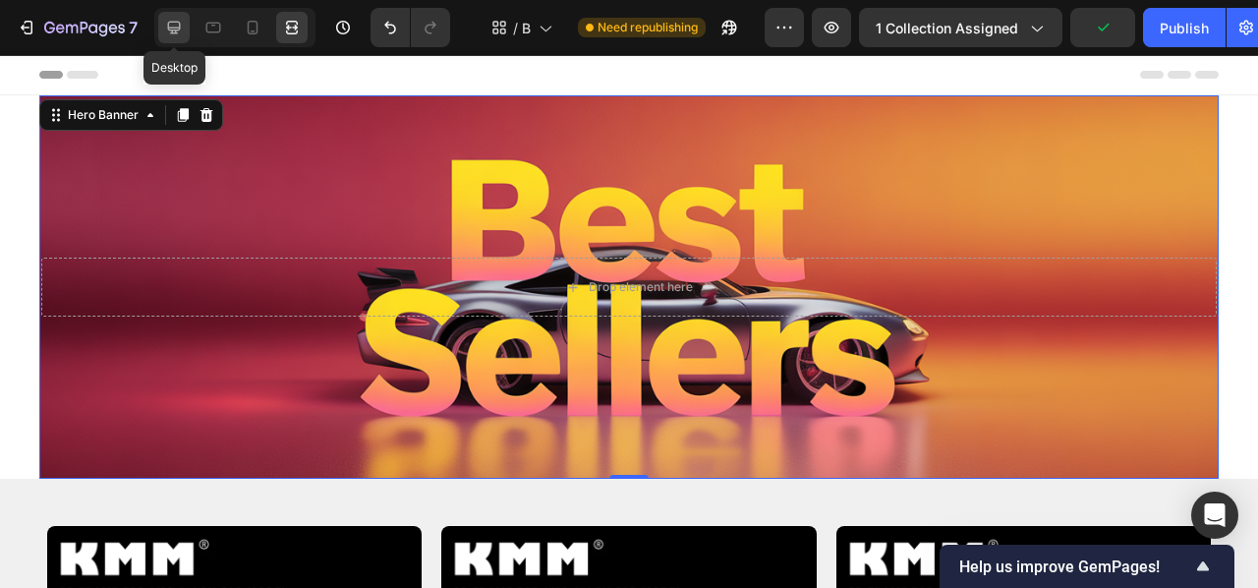
click at [168, 25] on icon at bounding box center [174, 28] width 13 height 13
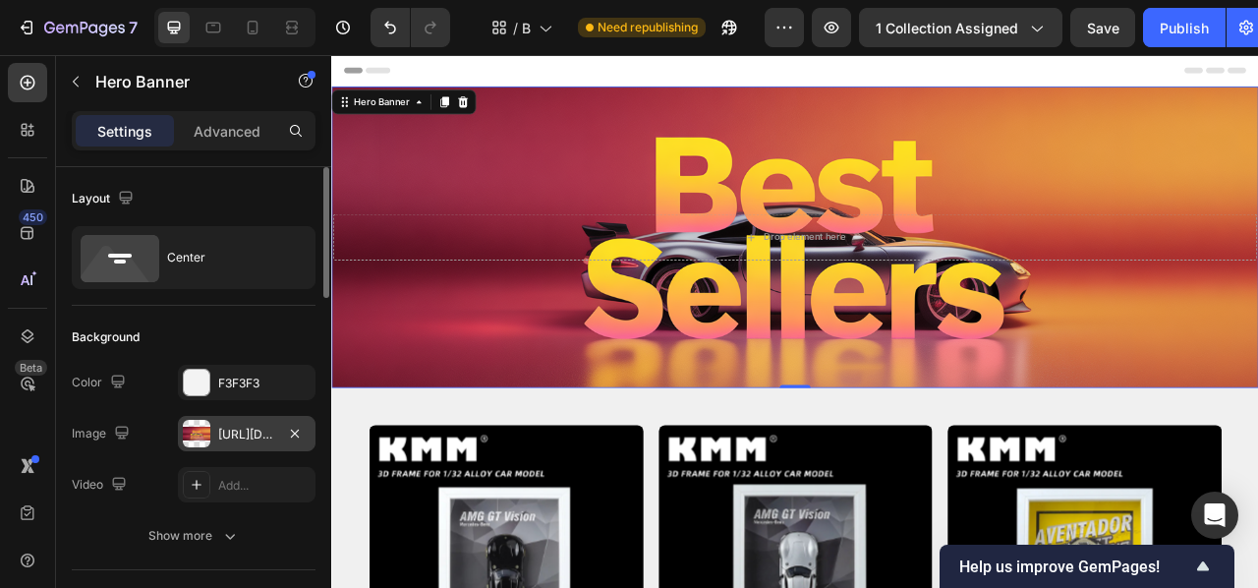
click at [201, 427] on div at bounding box center [197, 434] width 28 height 28
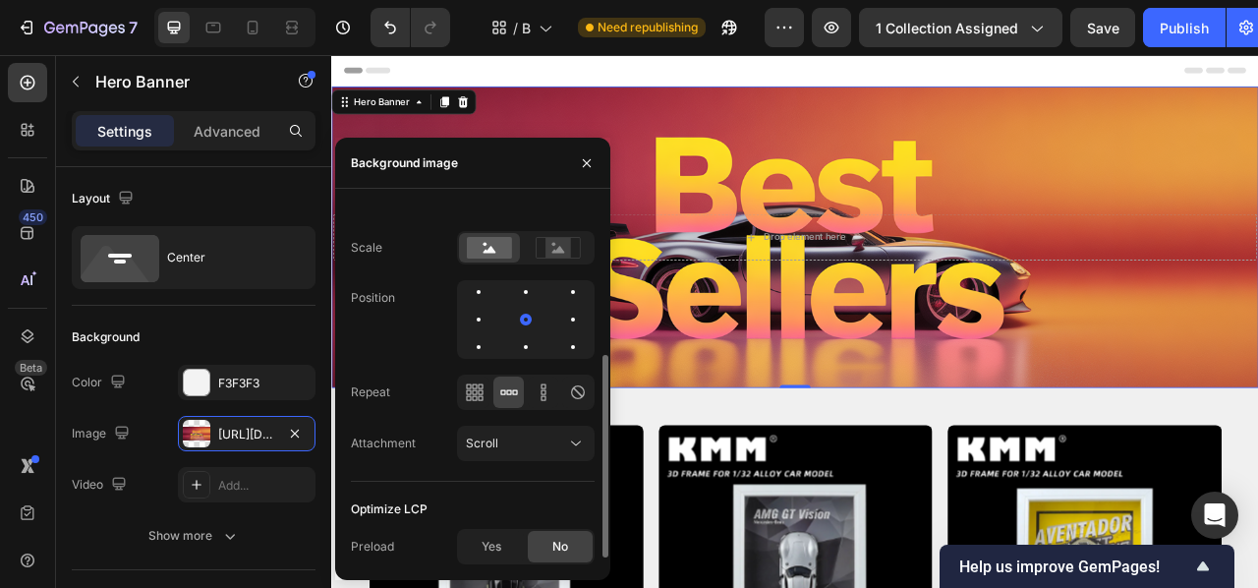
scroll to position [274, 0]
click at [477, 324] on div at bounding box center [479, 323] width 4 height 4
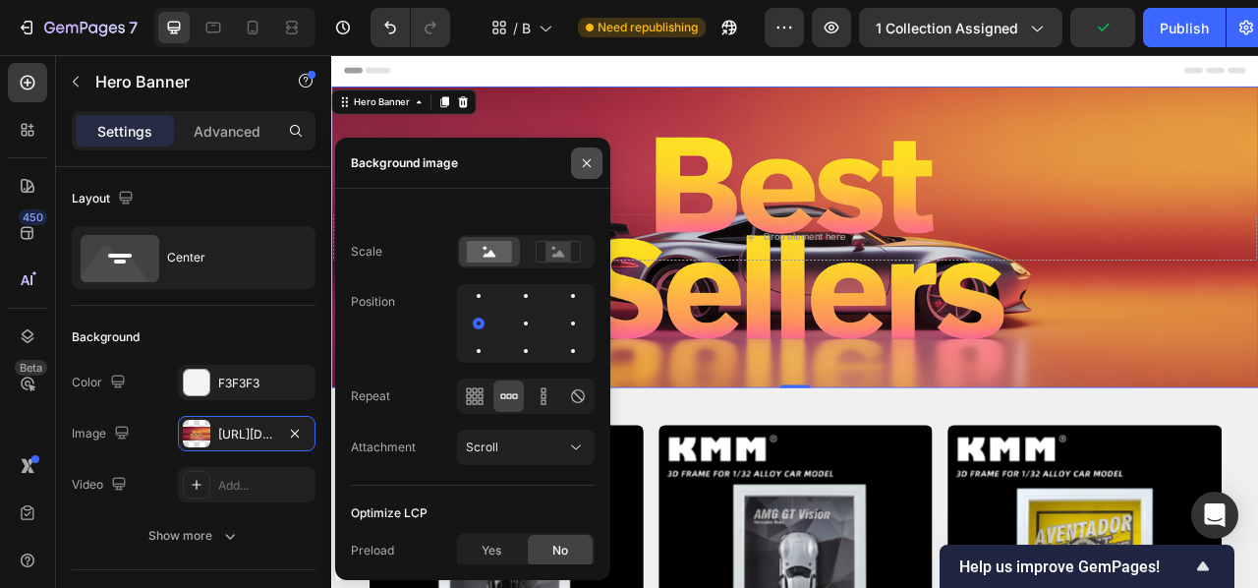
click at [583, 167] on icon "button" at bounding box center [587, 163] width 16 height 16
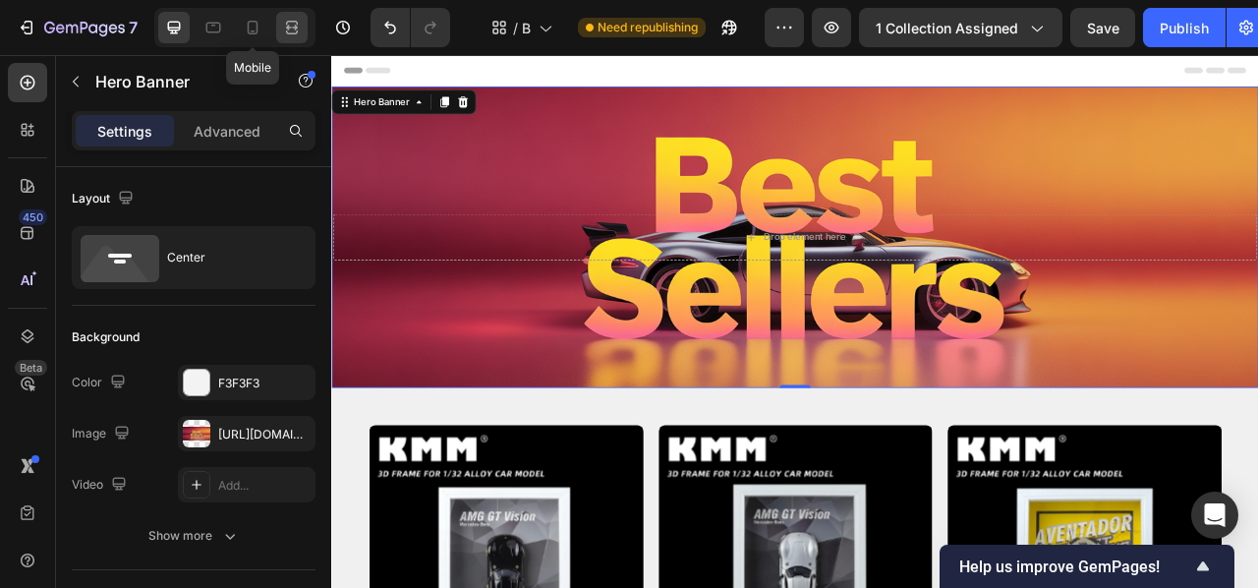
click at [283, 24] on icon at bounding box center [292, 28] width 20 height 20
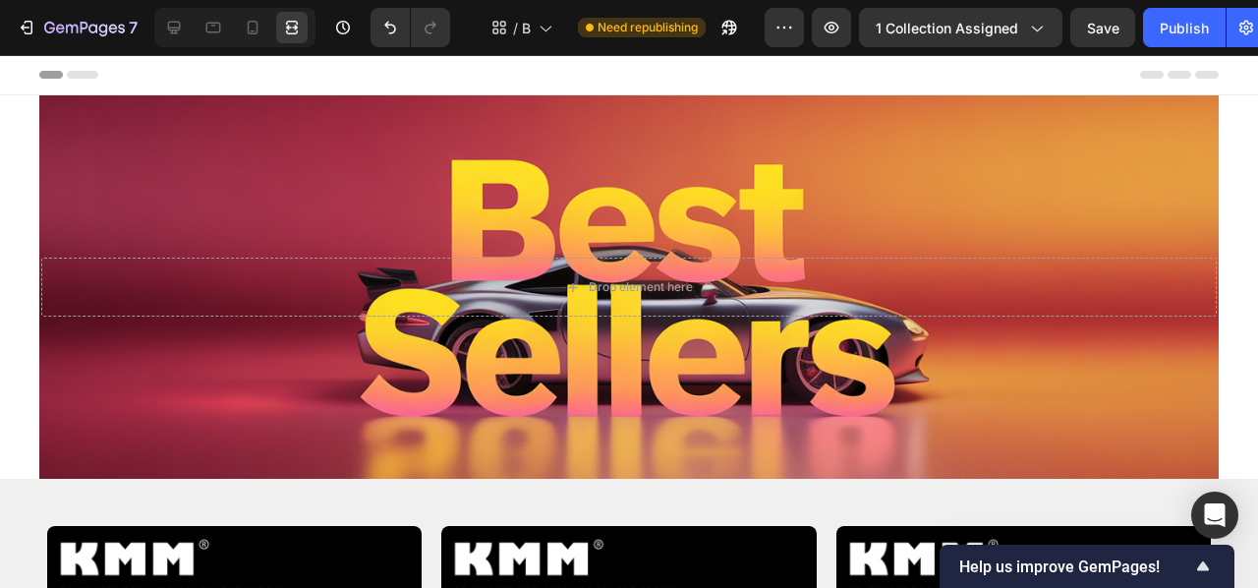
click at [163, 27] on div at bounding box center [173, 27] width 31 height 31
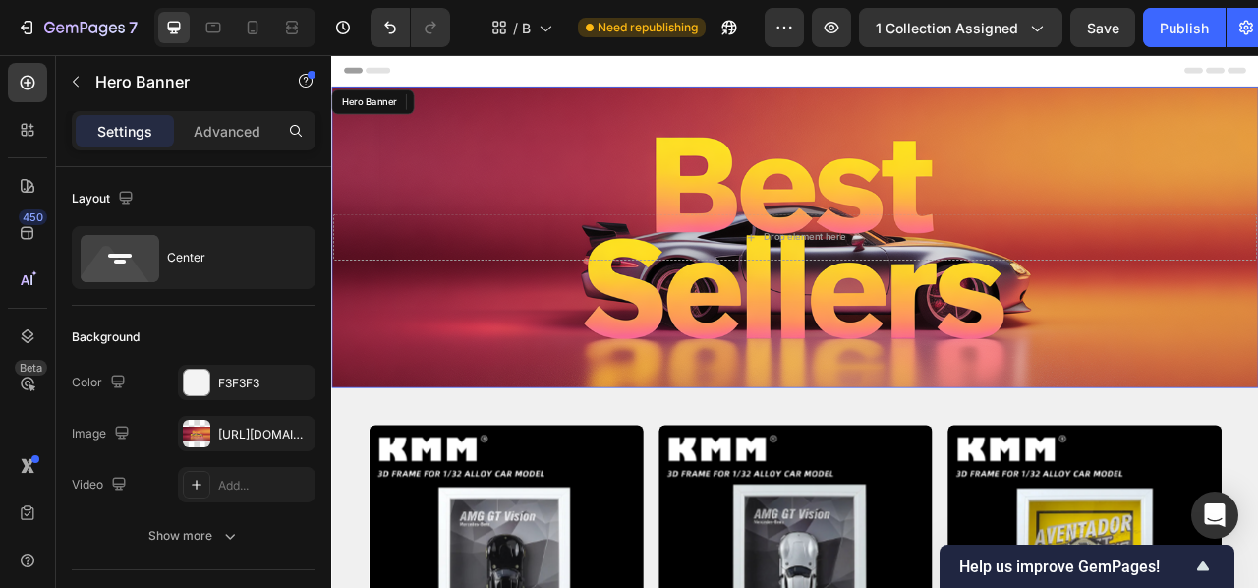
click at [396, 205] on div "Background Image" at bounding box center [920, 286] width 1179 height 383
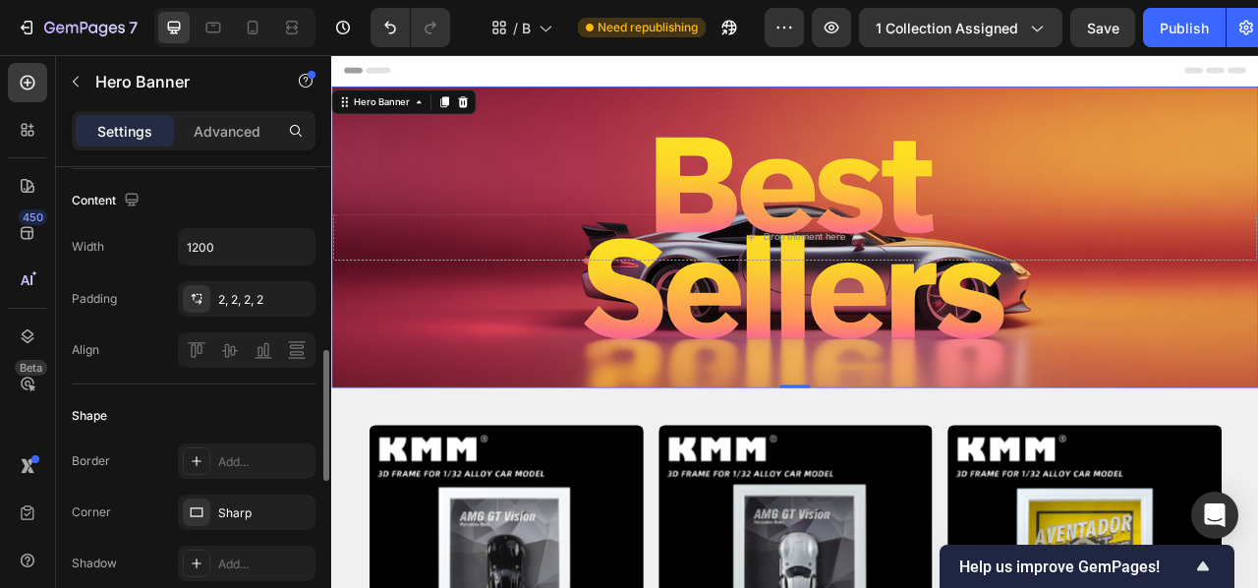
scroll to position [664, 0]
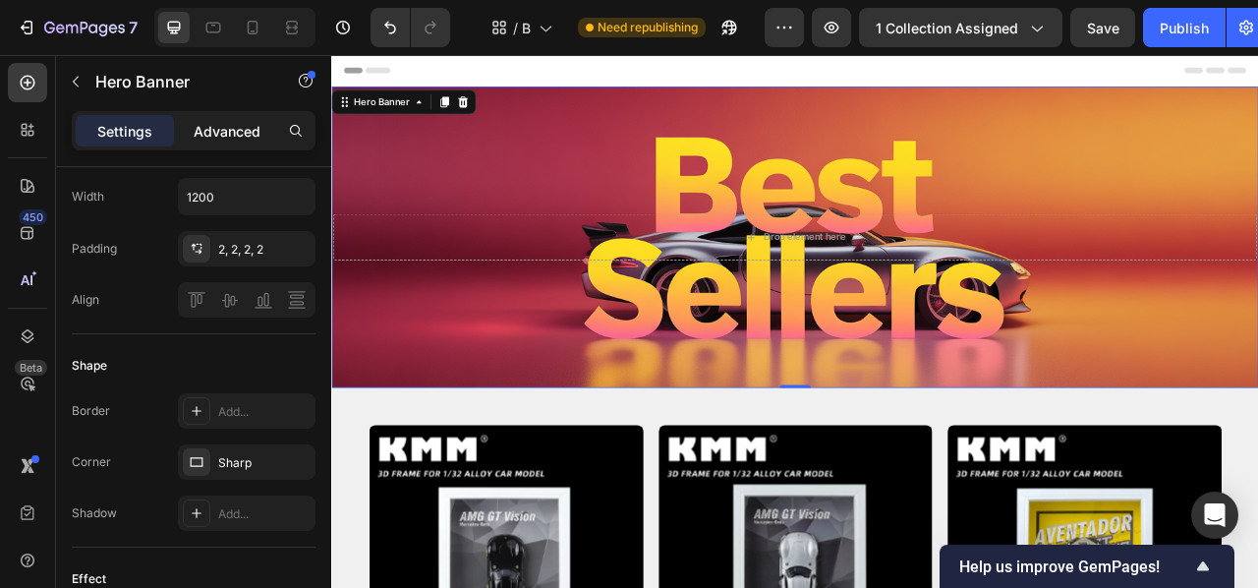
click at [204, 121] on p "Advanced" at bounding box center [227, 131] width 67 height 21
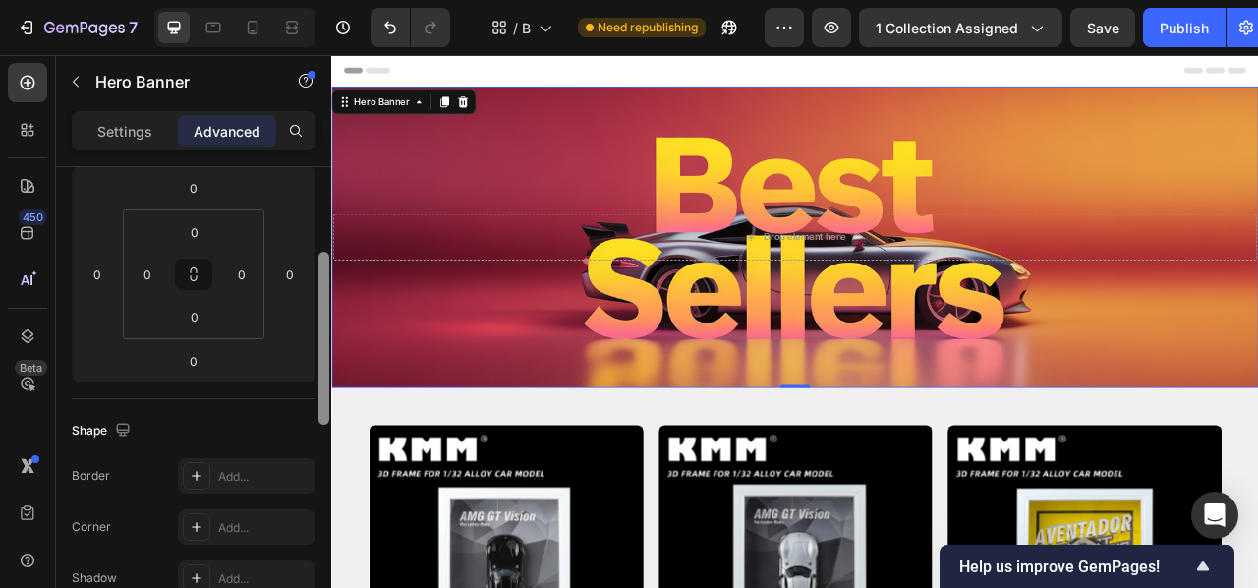
scroll to position [295, 0]
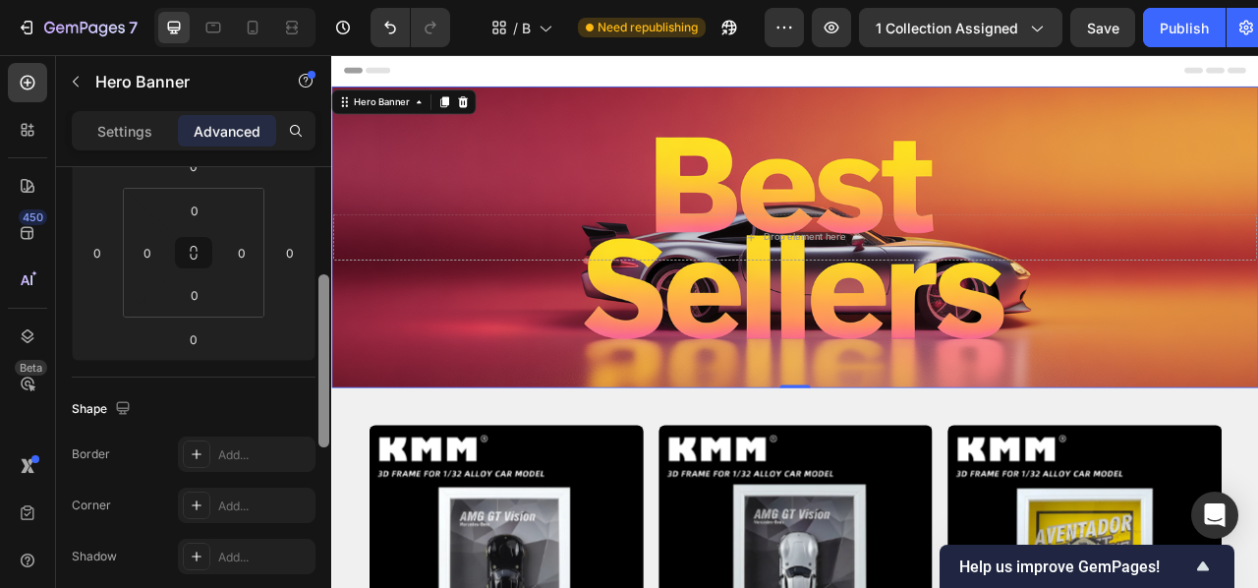
drag, startPoint x: 660, startPoint y: 371, endPoint x: 332, endPoint y: 348, distance: 328.1
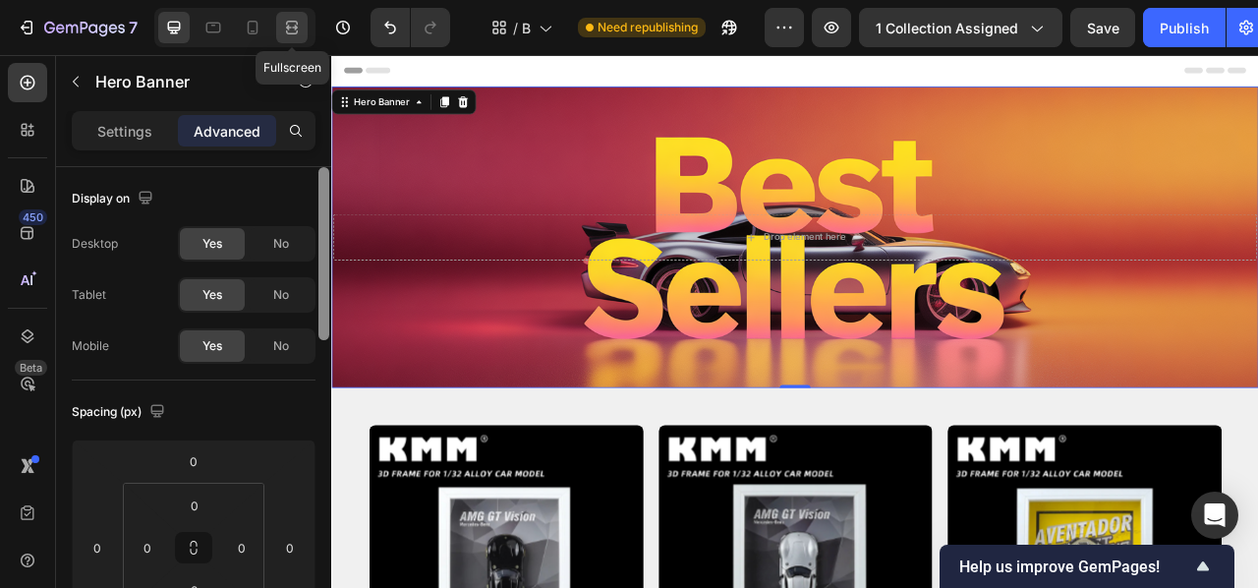
click at [289, 25] on icon at bounding box center [292, 28] width 20 height 20
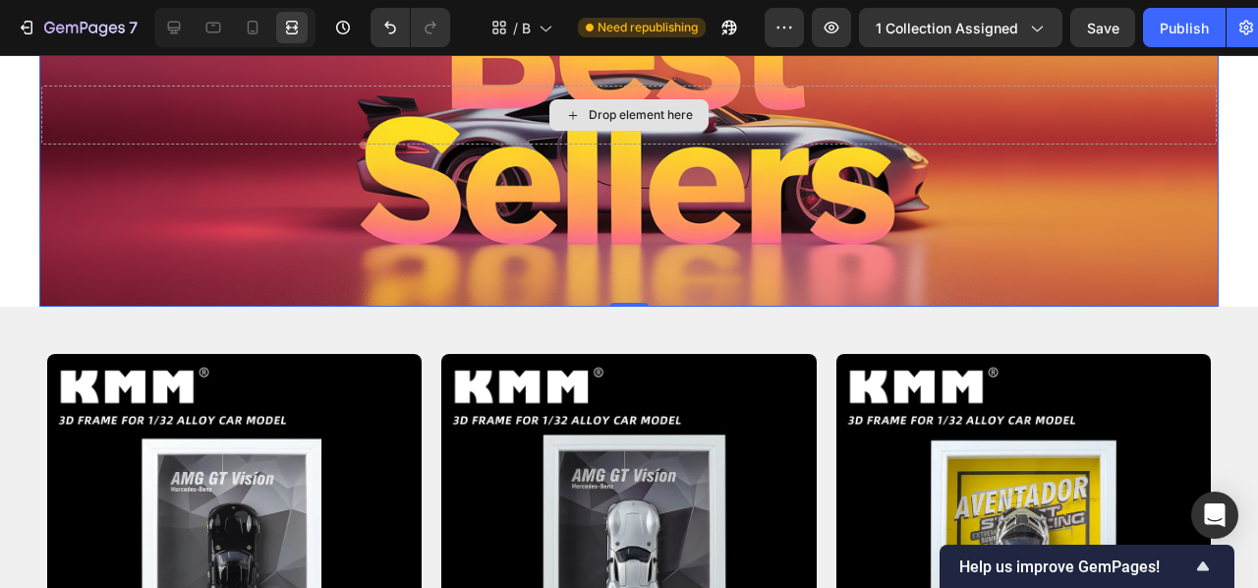
scroll to position [178, 0]
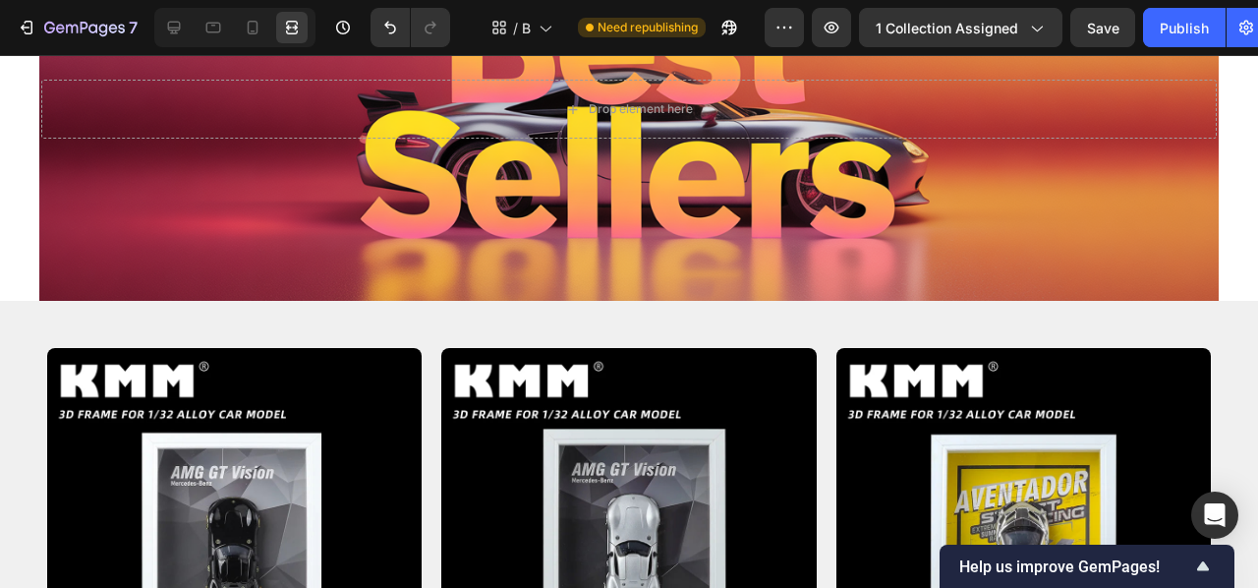
click at [30, 271] on section "Drop element here Hero Banner Section 1" at bounding box center [629, 108] width 1211 height 383
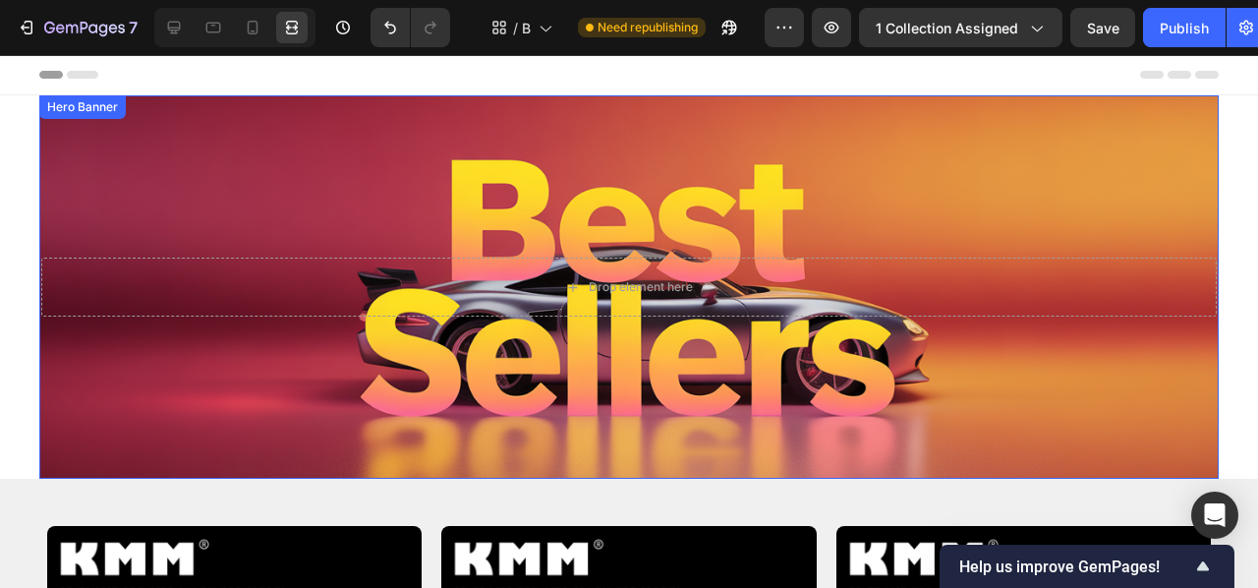
scroll to position [0, 0]
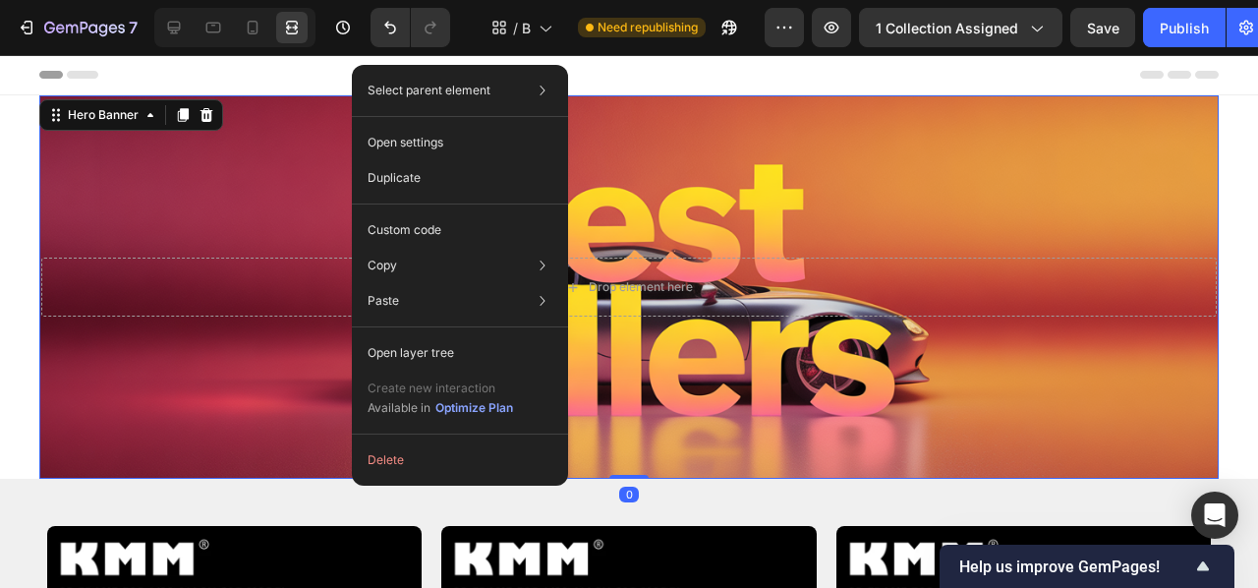
click at [243, 409] on div "Background Image" at bounding box center [628, 286] width 1179 height 383
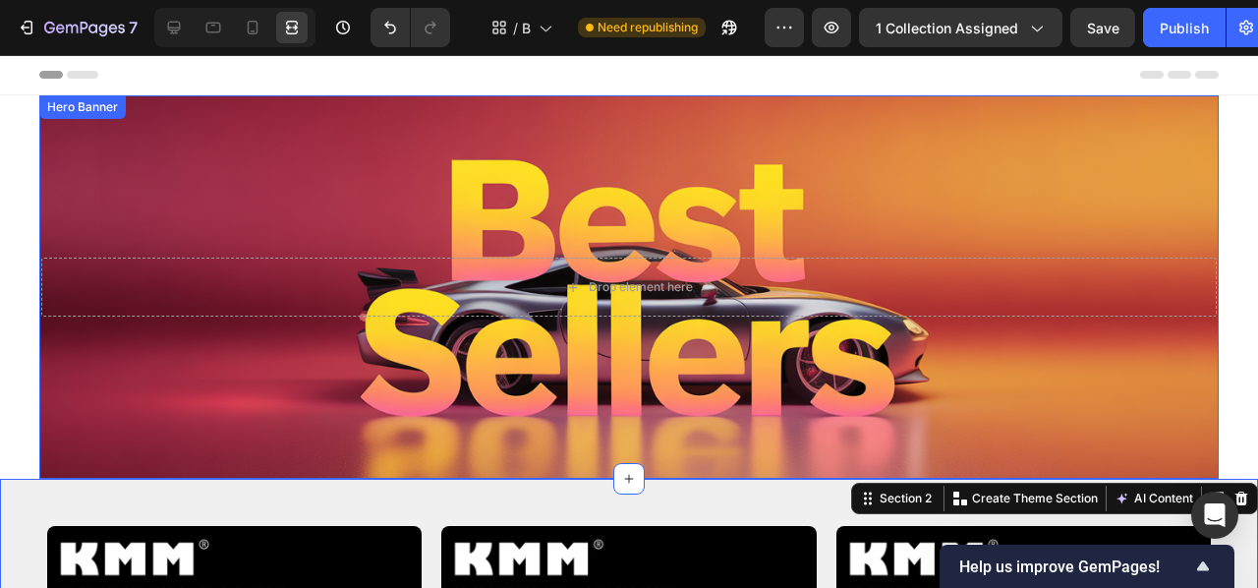
click at [383, 159] on div "Background Image" at bounding box center [628, 286] width 1179 height 383
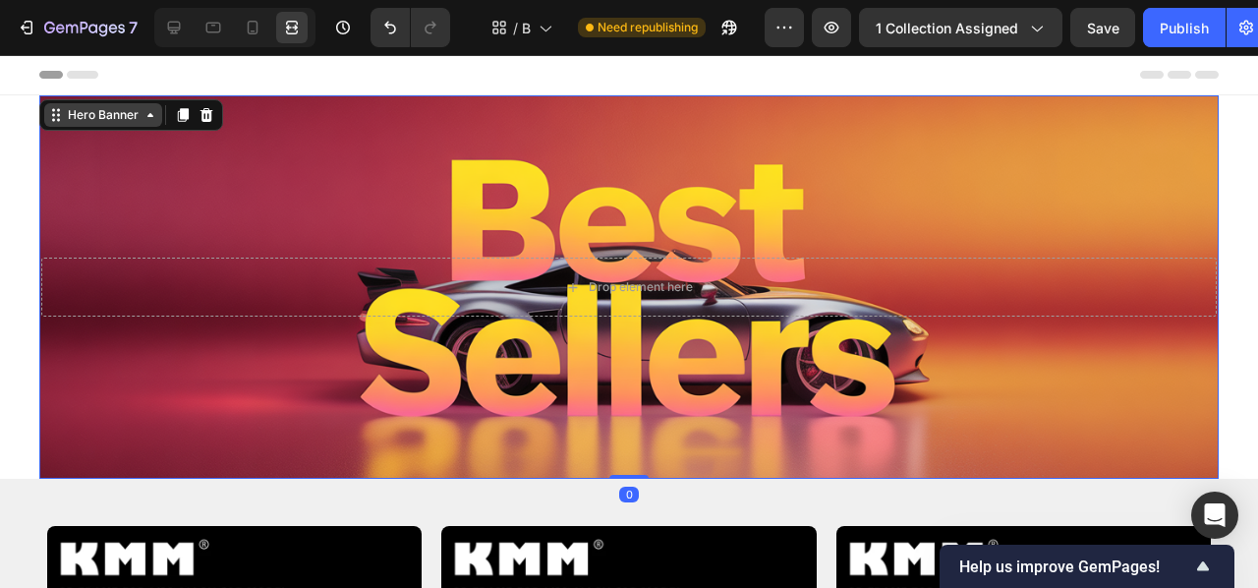
click at [157, 115] on icon at bounding box center [151, 115] width 16 height 16
click at [155, 118] on icon at bounding box center [151, 115] width 16 height 16
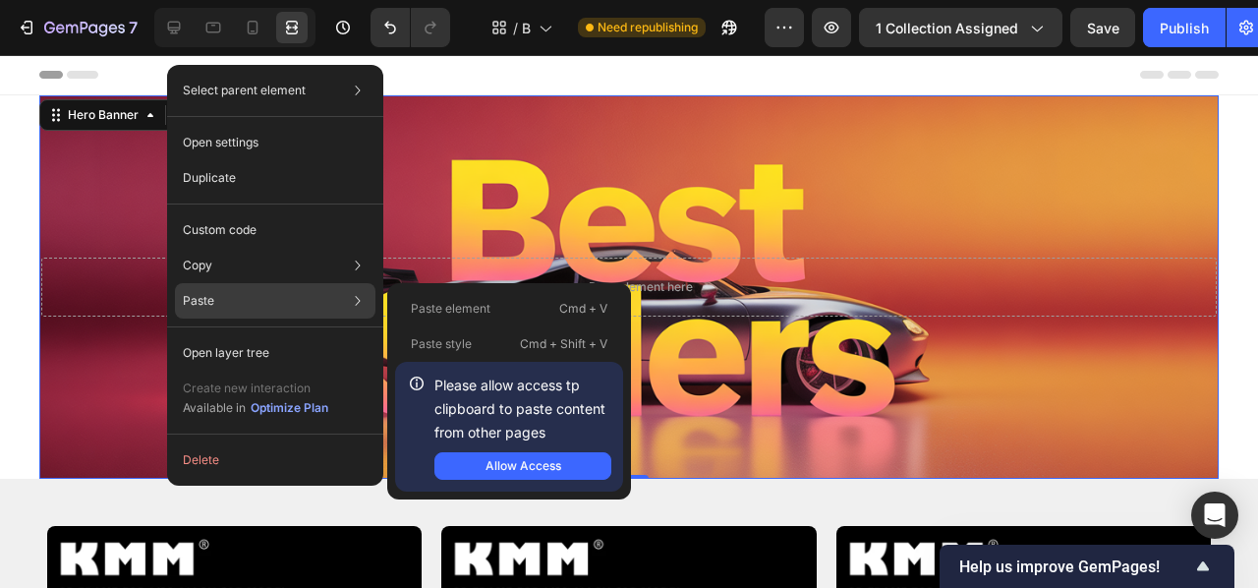
click at [207, 292] on p "Paste" at bounding box center [198, 301] width 31 height 18
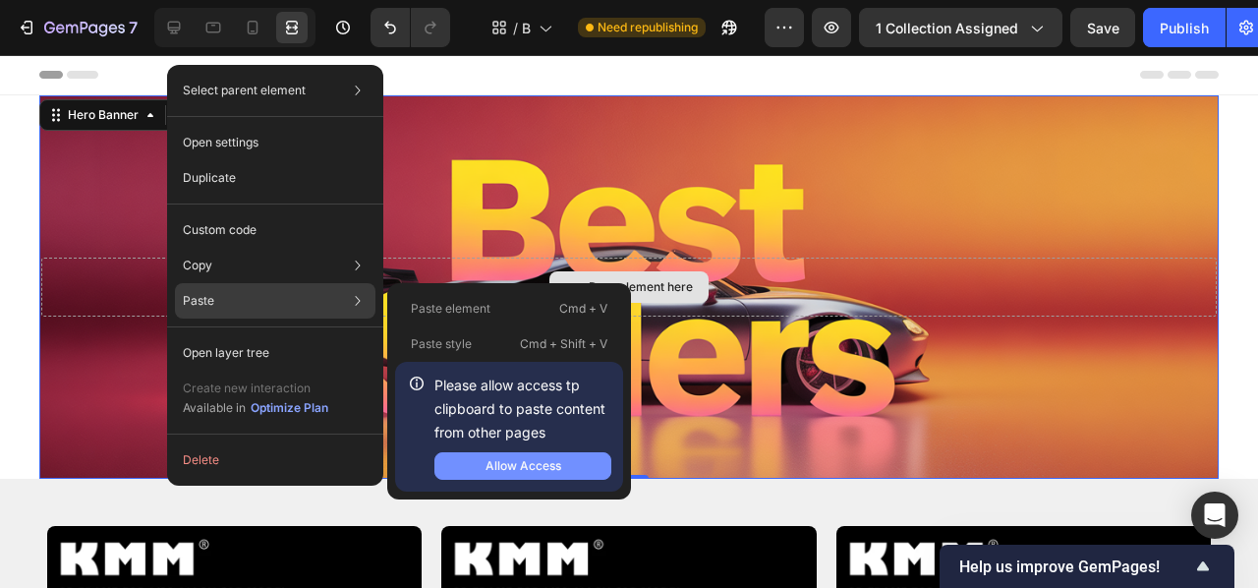
drag, startPoint x: 453, startPoint y: 455, endPoint x: 453, endPoint y: 400, distance: 55.0
click at [453, 455] on button "Allow Access" at bounding box center [522, 466] width 177 height 28
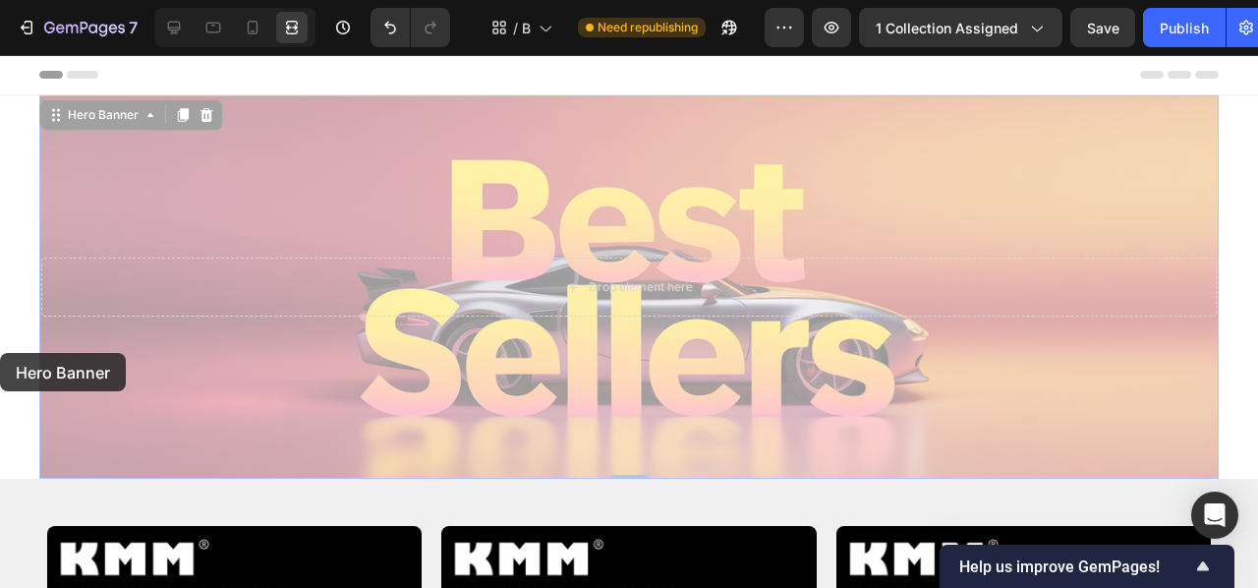
drag, startPoint x: 42, startPoint y: 350, endPoint x: 0, endPoint y: 353, distance: 42.4
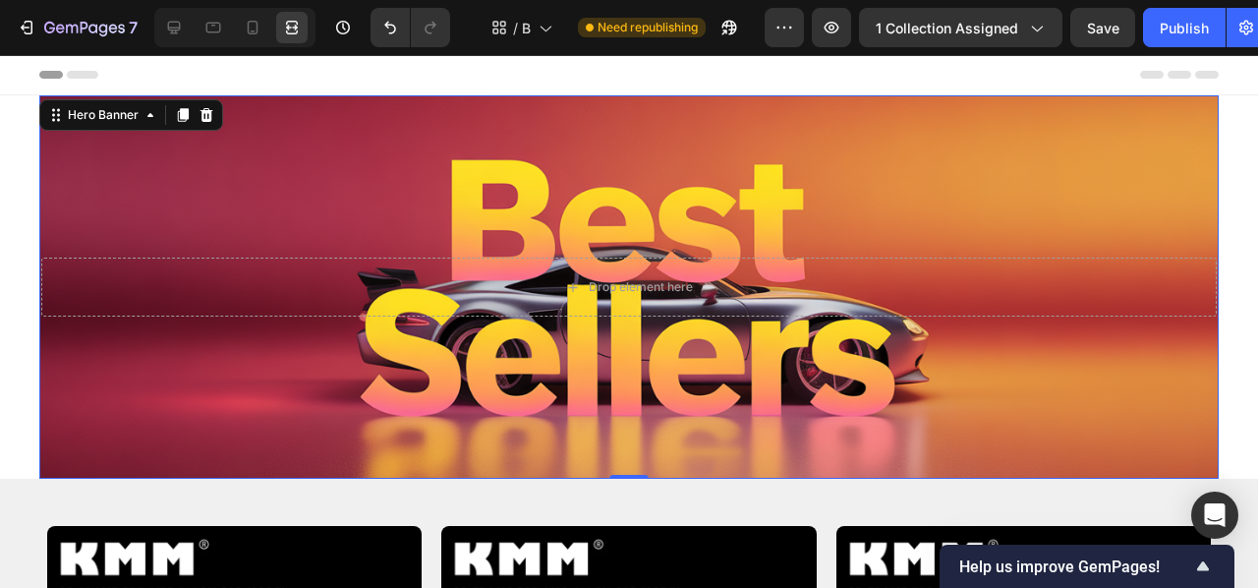
click at [200, 193] on div "Background Image" at bounding box center [628, 286] width 1179 height 383
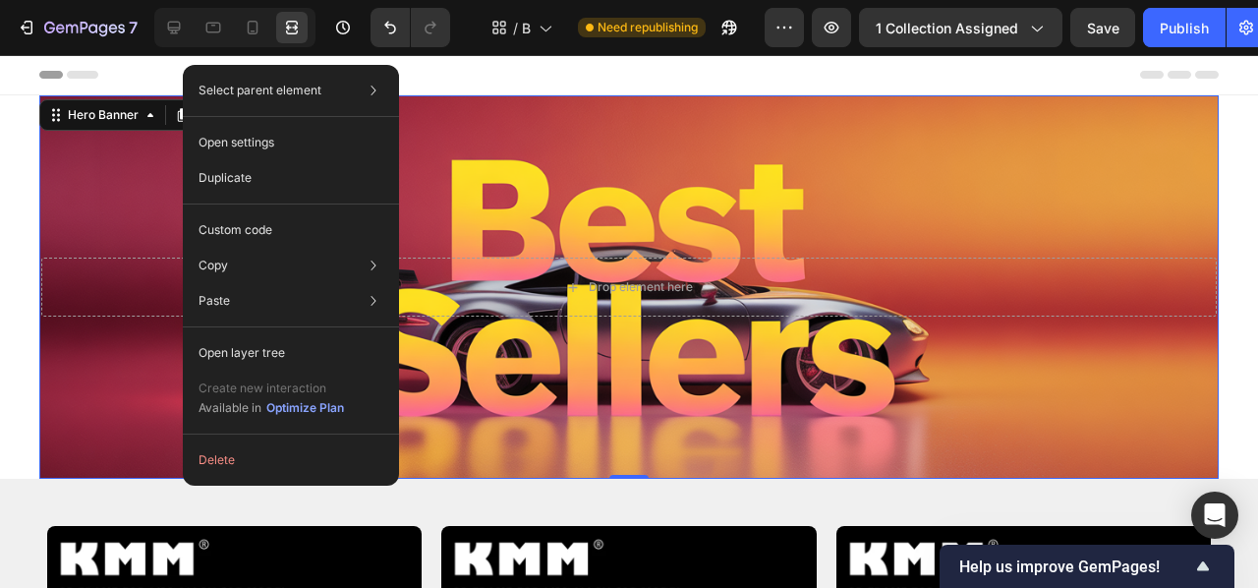
click at [108, 229] on div "Background Image" at bounding box center [628, 286] width 1179 height 383
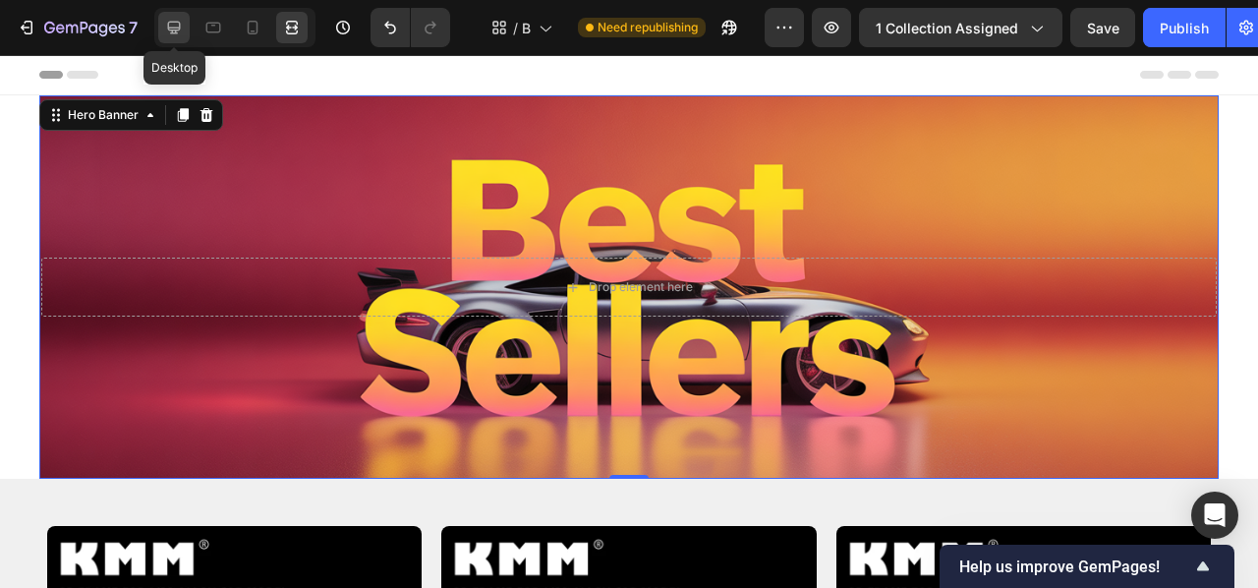
click at [162, 32] on div at bounding box center [173, 27] width 31 height 31
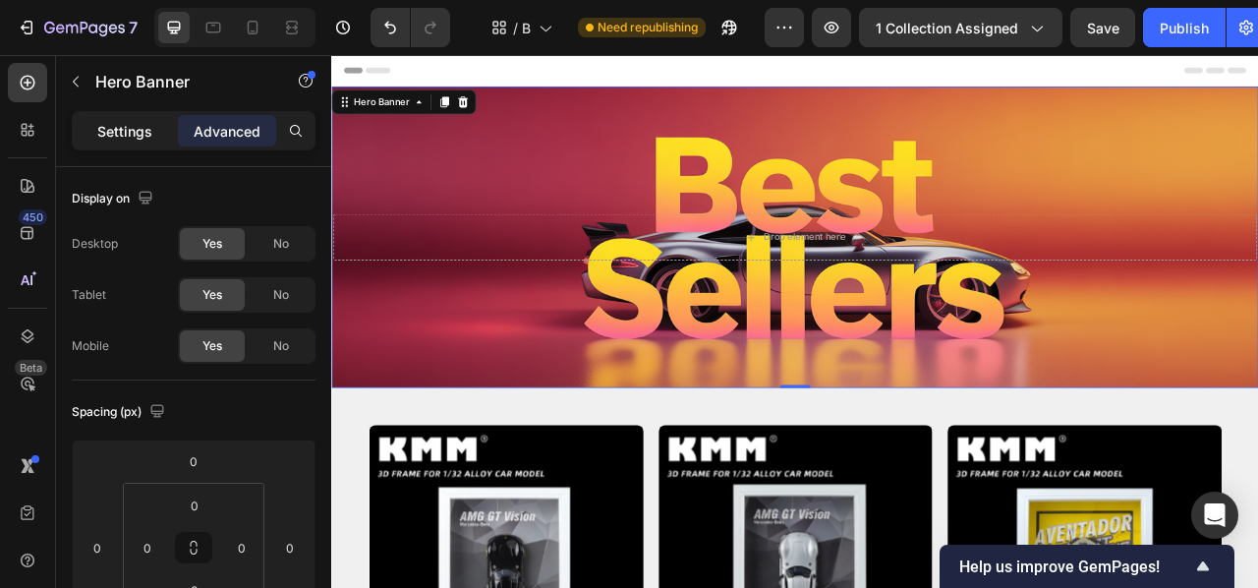
click at [125, 139] on p "Settings" at bounding box center [124, 131] width 55 height 21
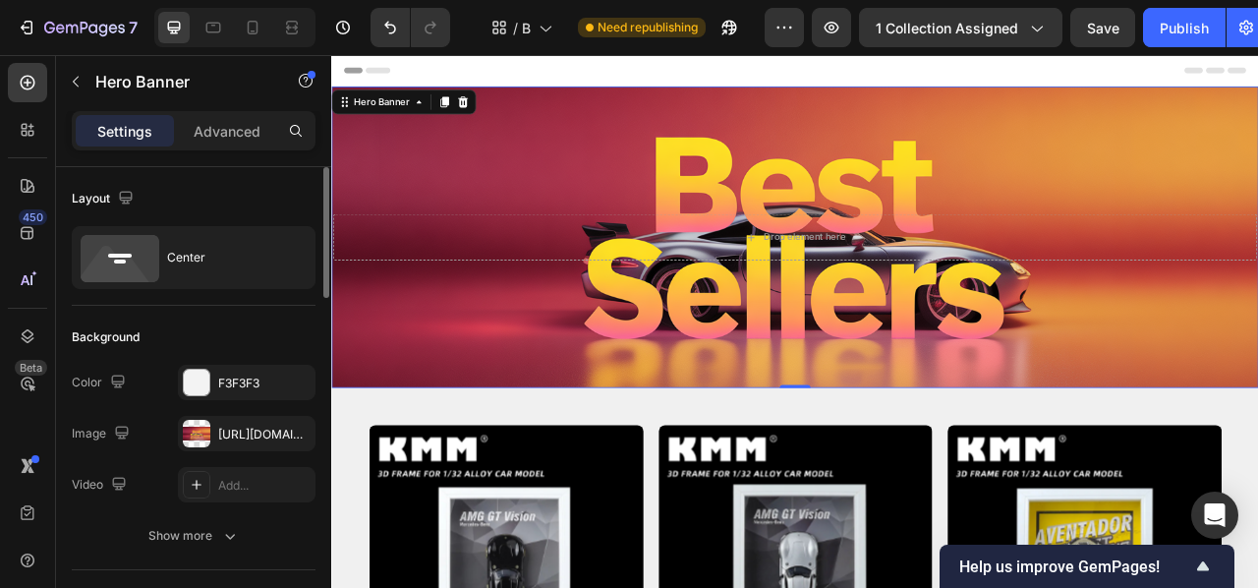
drag, startPoint x: 205, startPoint y: 403, endPoint x: 205, endPoint y: 415, distance: 11.8
click at [205, 403] on div "The changes might be hidden by the image and the video. Color F3F3F3 Image [URL…" at bounding box center [194, 434] width 244 height 138
click at [206, 423] on div at bounding box center [197, 434] width 28 height 28
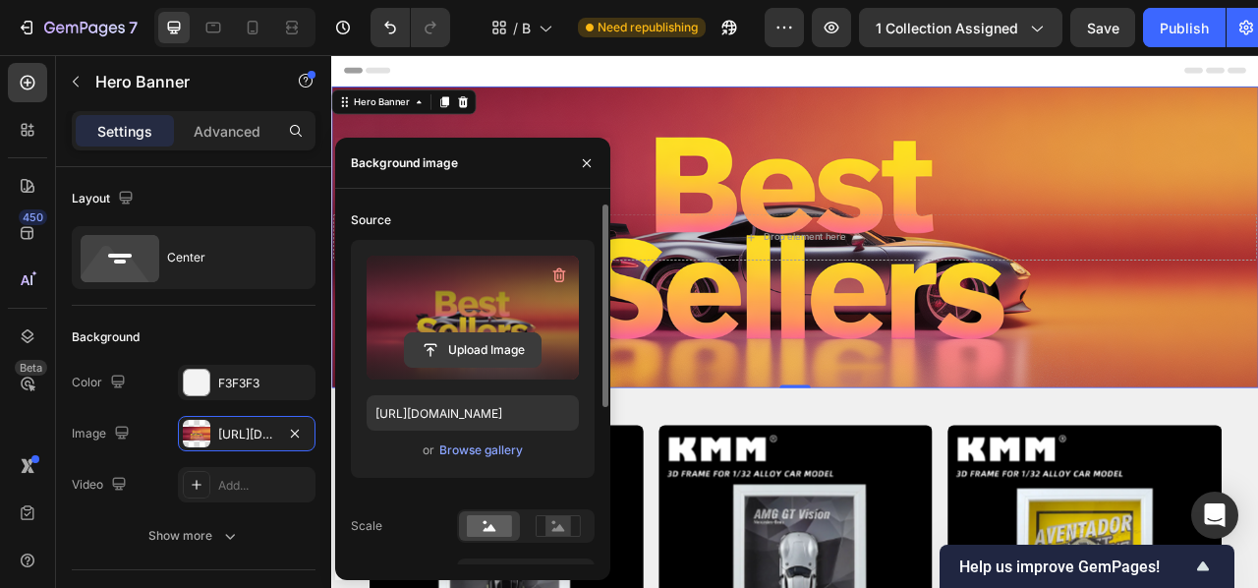
click at [469, 354] on input "file" at bounding box center [473, 349] width 136 height 33
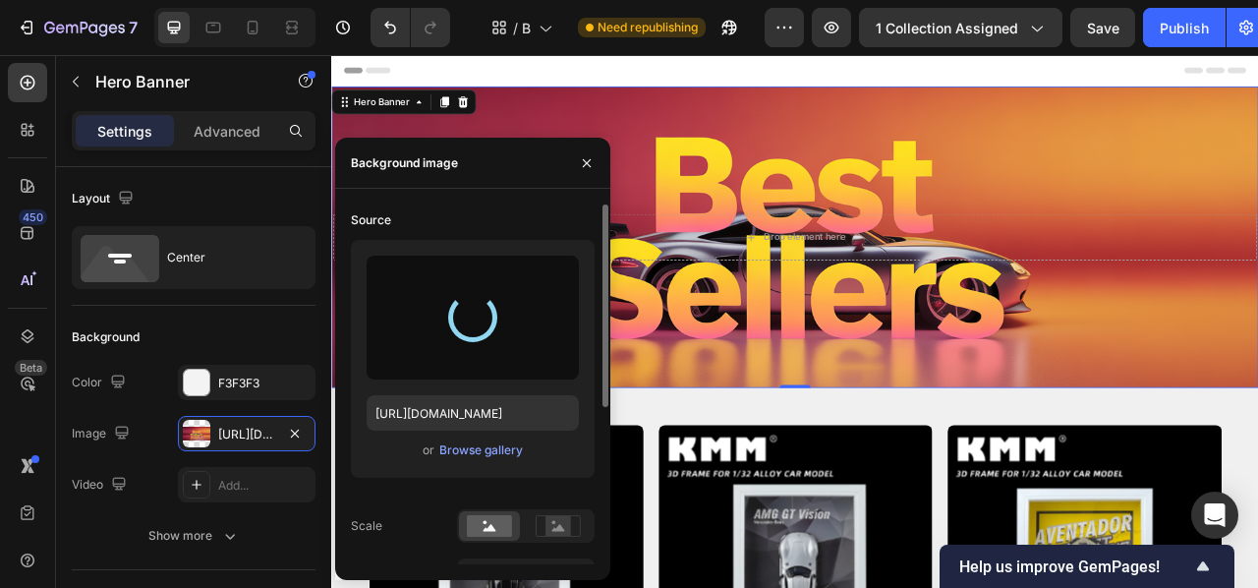
type input "[URL][DOMAIN_NAME]"
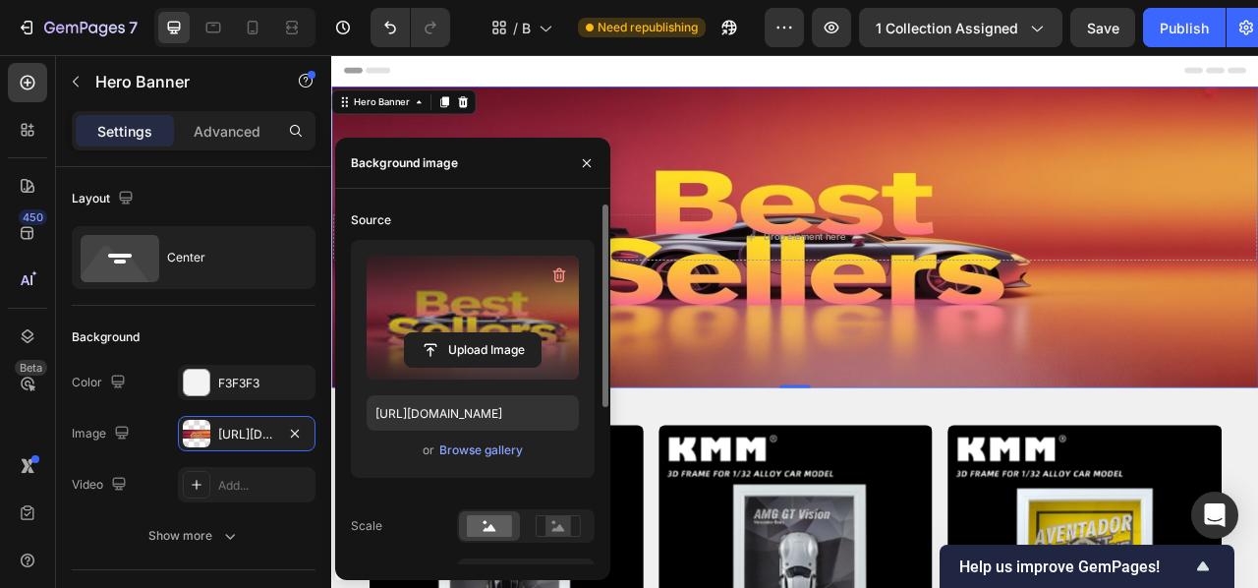
click at [895, 168] on div "Background Image" at bounding box center [920, 286] width 1179 height 383
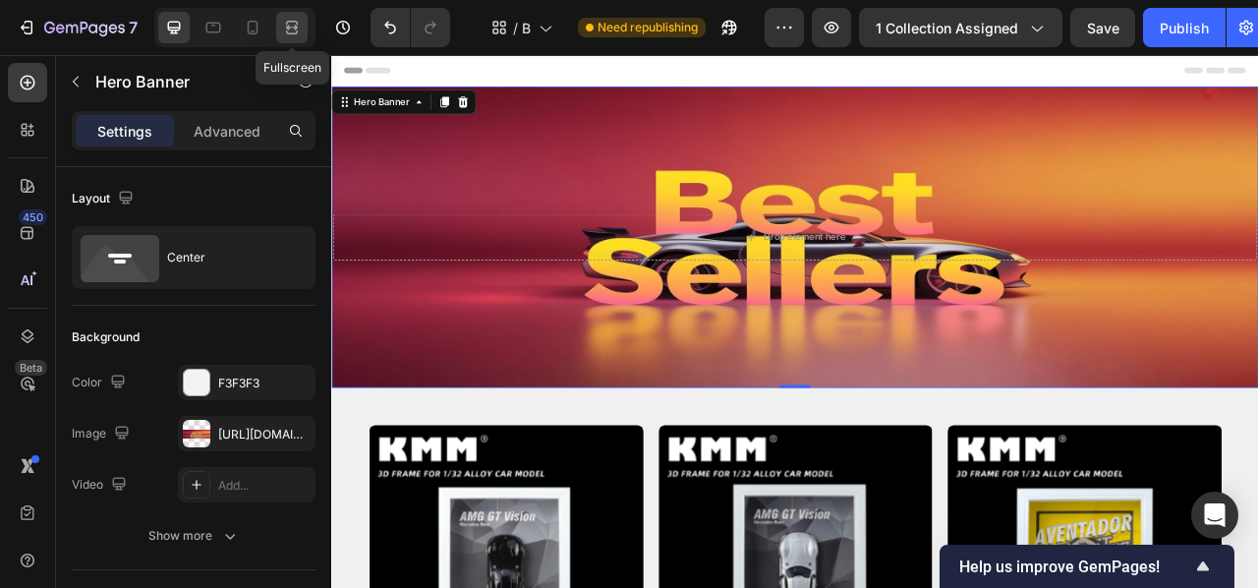
click at [305, 24] on div at bounding box center [291, 27] width 31 height 31
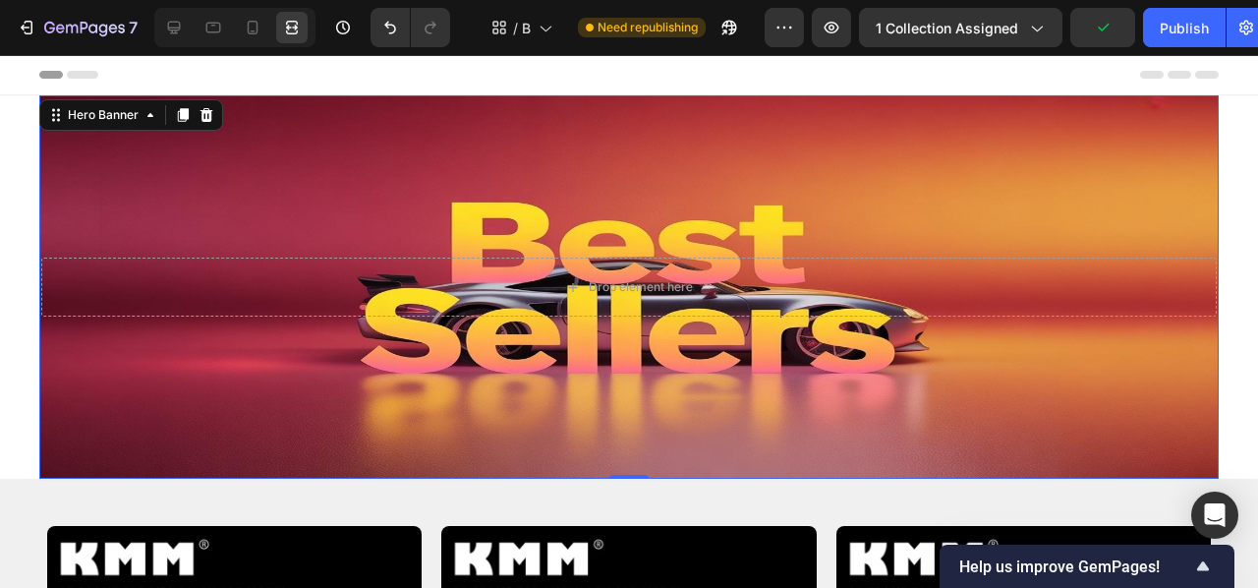
click at [39, 80] on span "Header" at bounding box center [58, 75] width 43 height 20
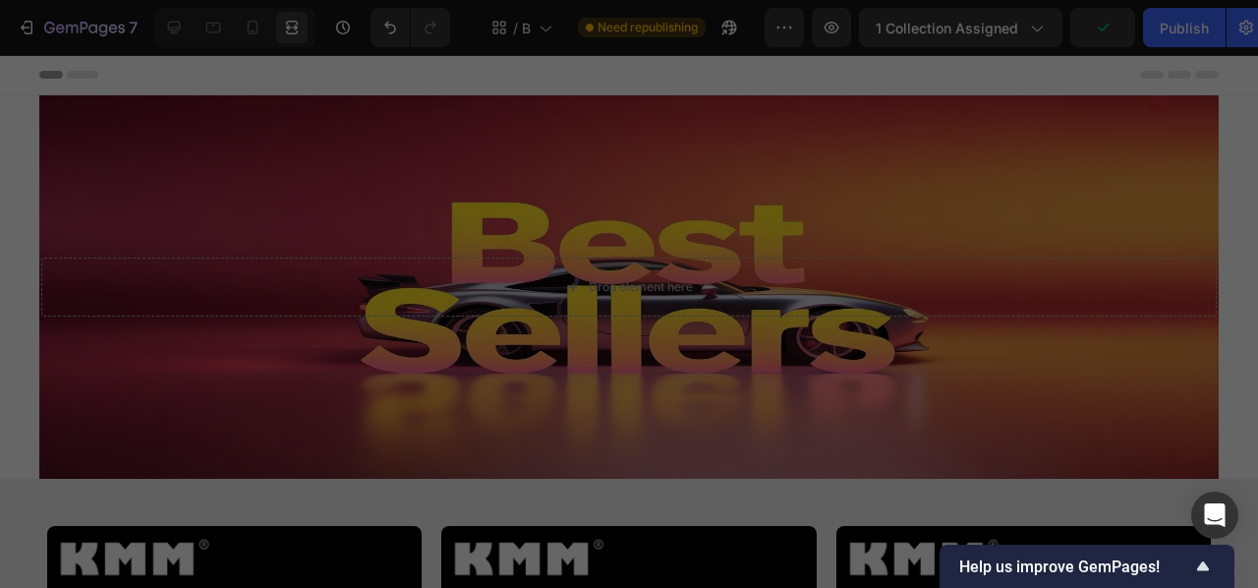
scroll to position [286, 0]
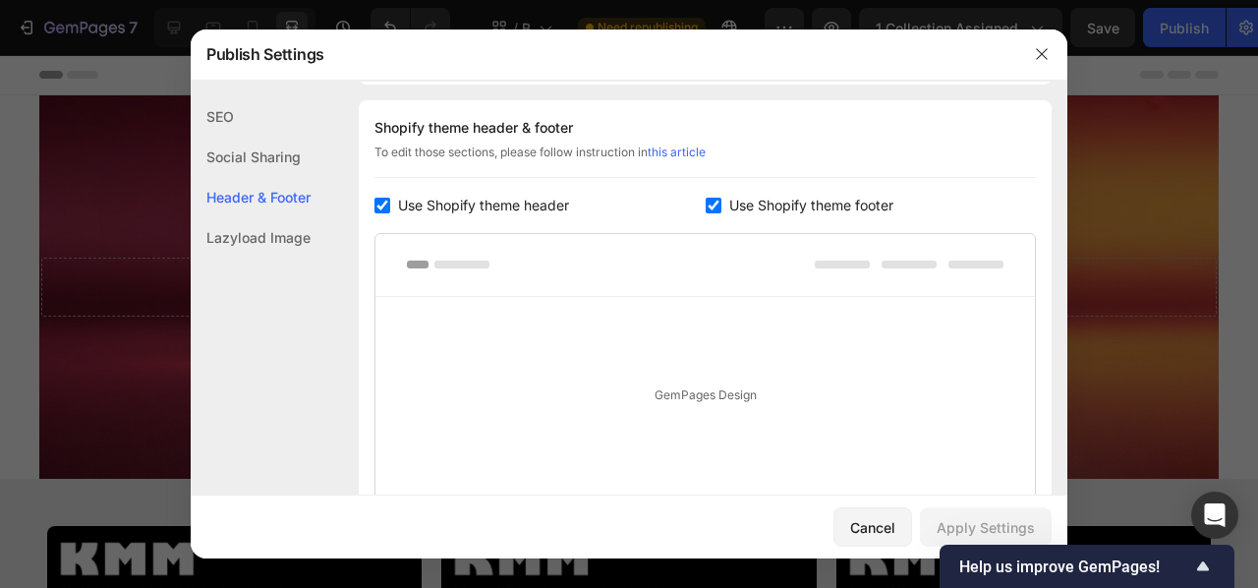
click at [1034, 52] on icon "button" at bounding box center [1042, 54] width 16 height 16
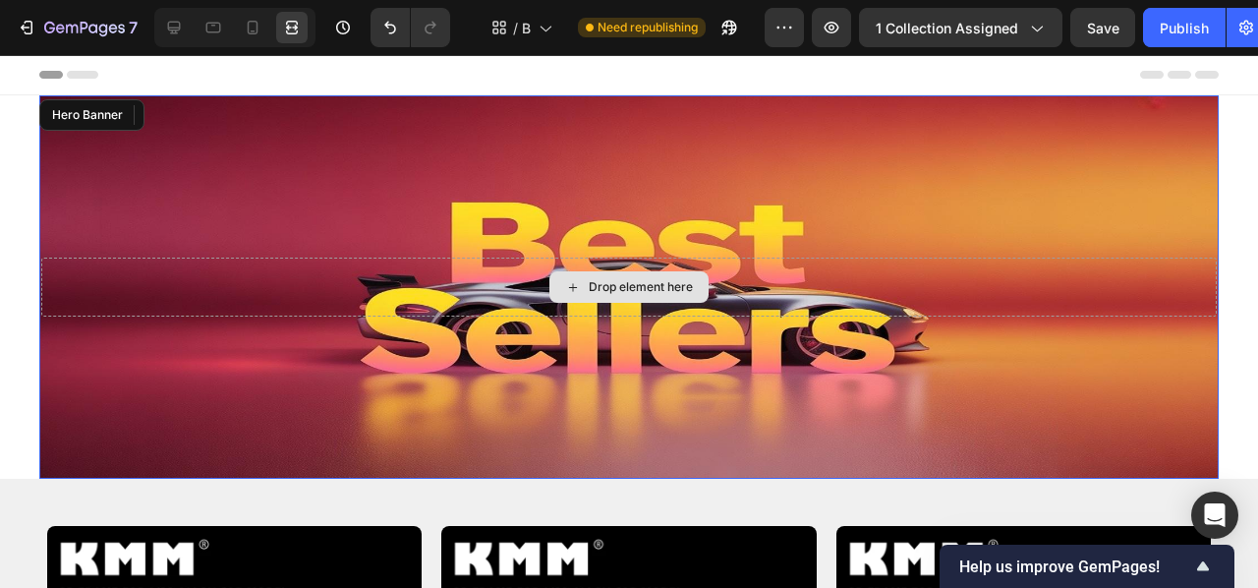
click at [151, 291] on div "Drop element here" at bounding box center [629, 287] width 1176 height 59
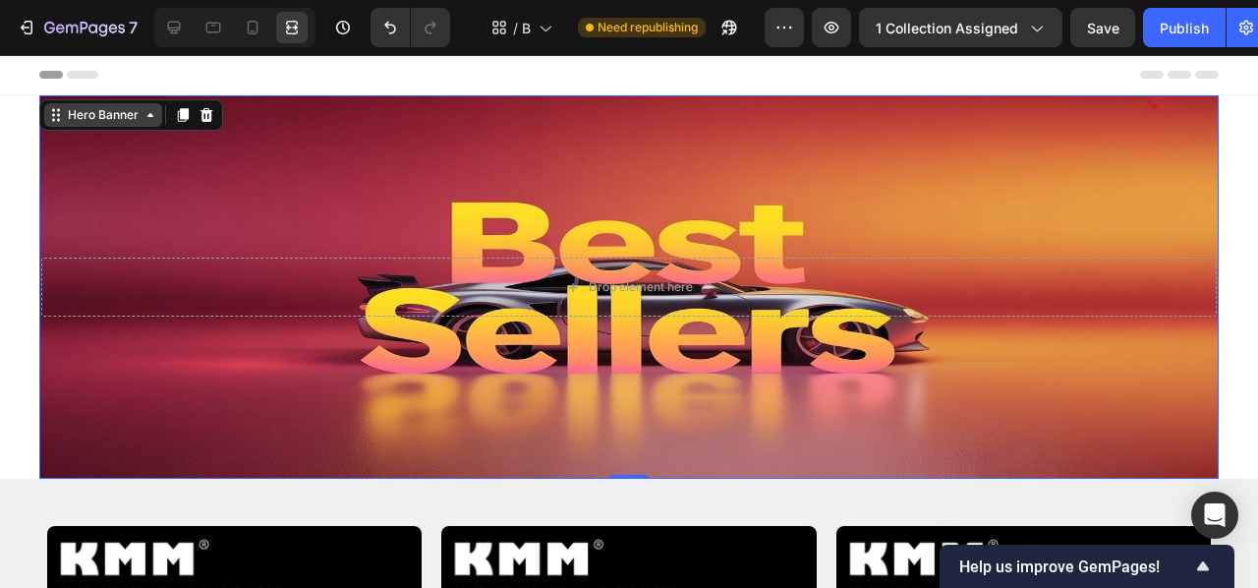
click at [121, 111] on div "Hero Banner" at bounding box center [103, 115] width 79 height 18
click at [152, 21] on div at bounding box center [230, 27] width 169 height 39
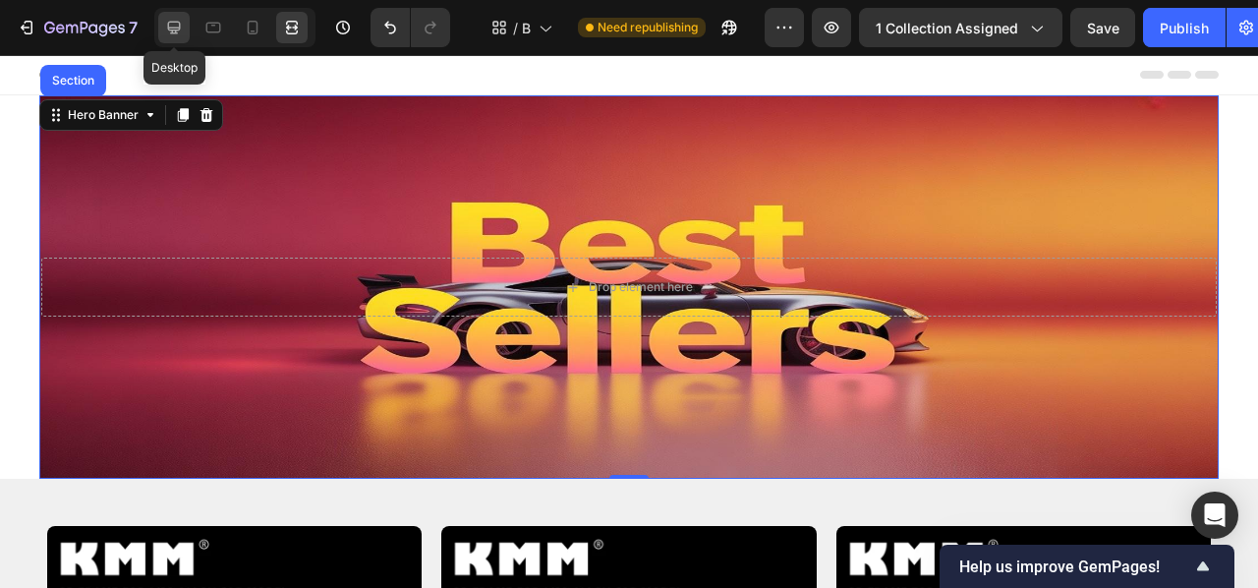
click at [180, 26] on icon at bounding box center [174, 28] width 13 height 13
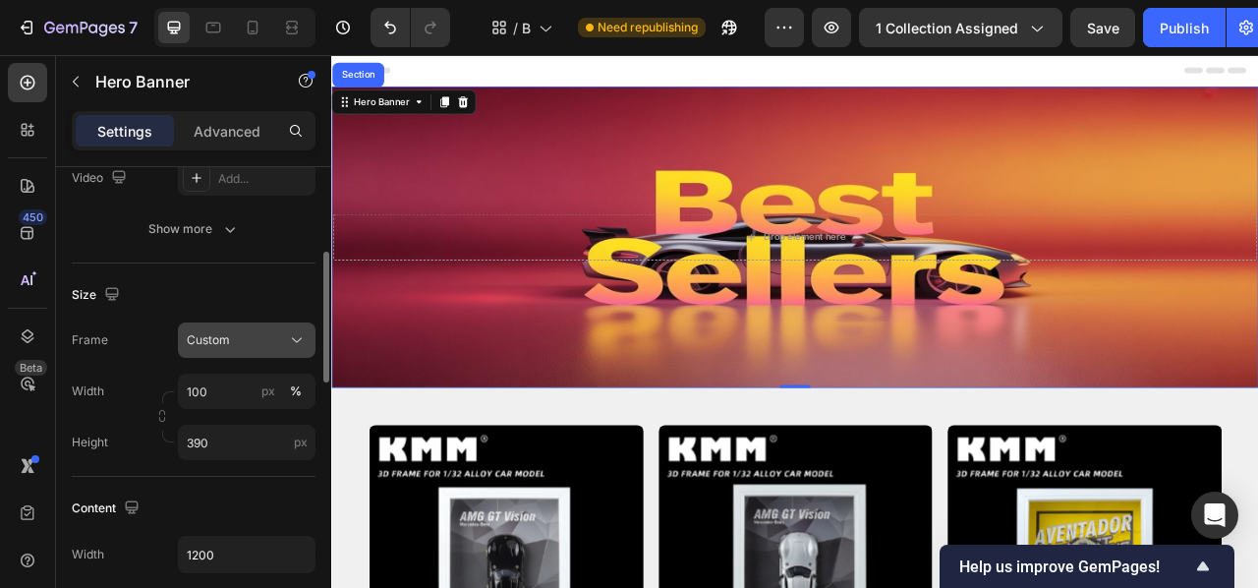
scroll to position [308, 0]
click at [292, 331] on icon at bounding box center [297, 339] width 20 height 20
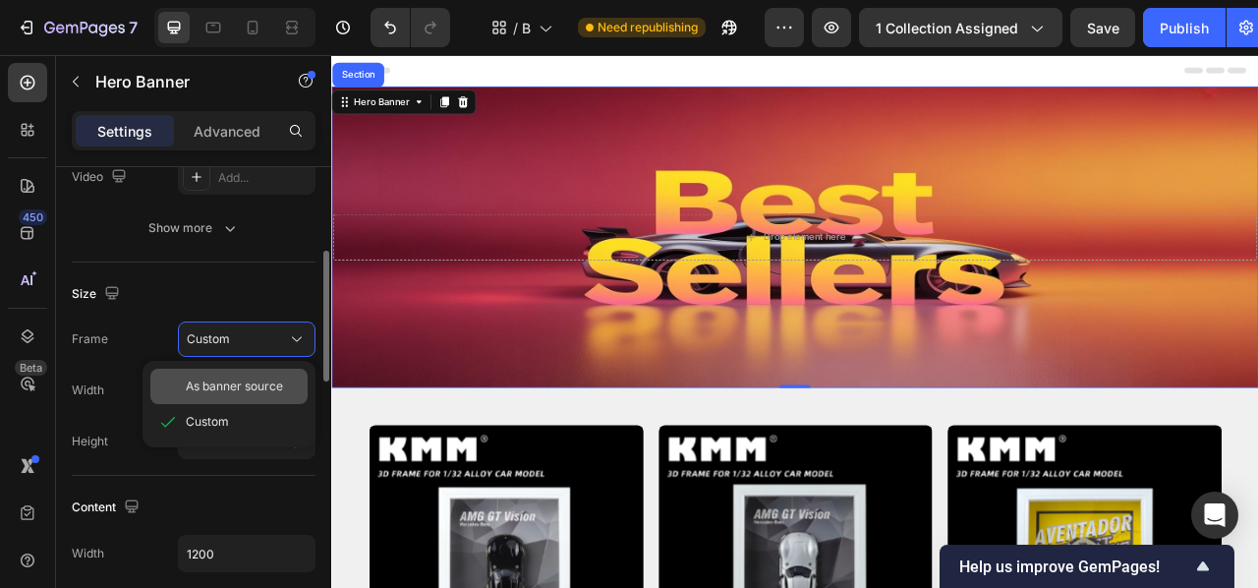
click at [272, 379] on span "As banner source" at bounding box center [234, 386] width 97 height 18
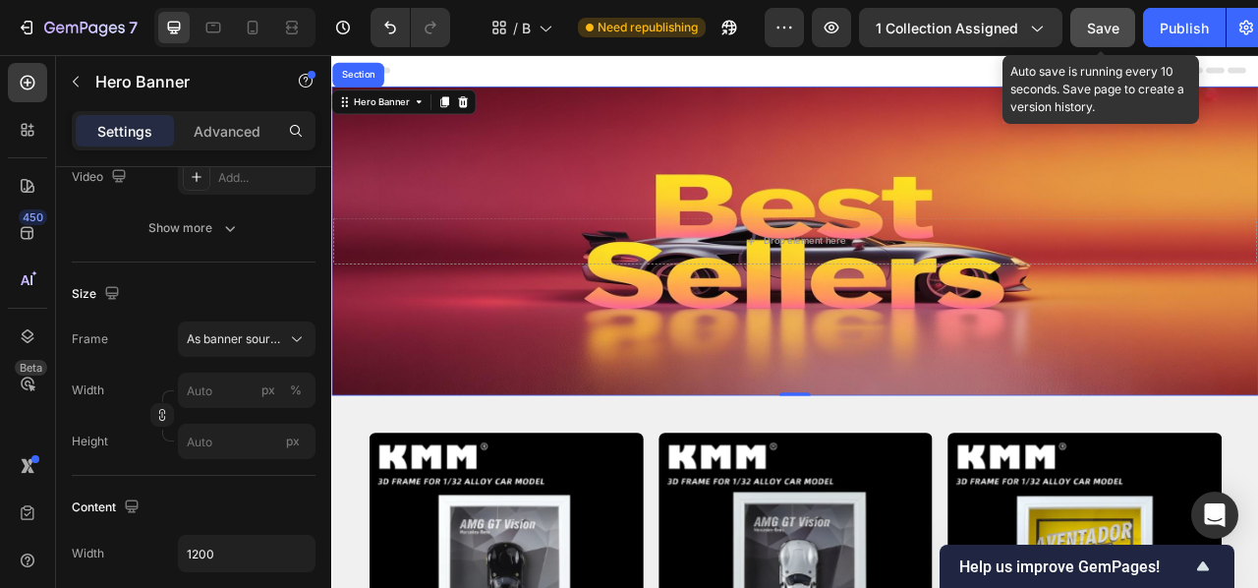
click at [1120, 15] on button "Save" at bounding box center [1102, 27] width 65 height 39
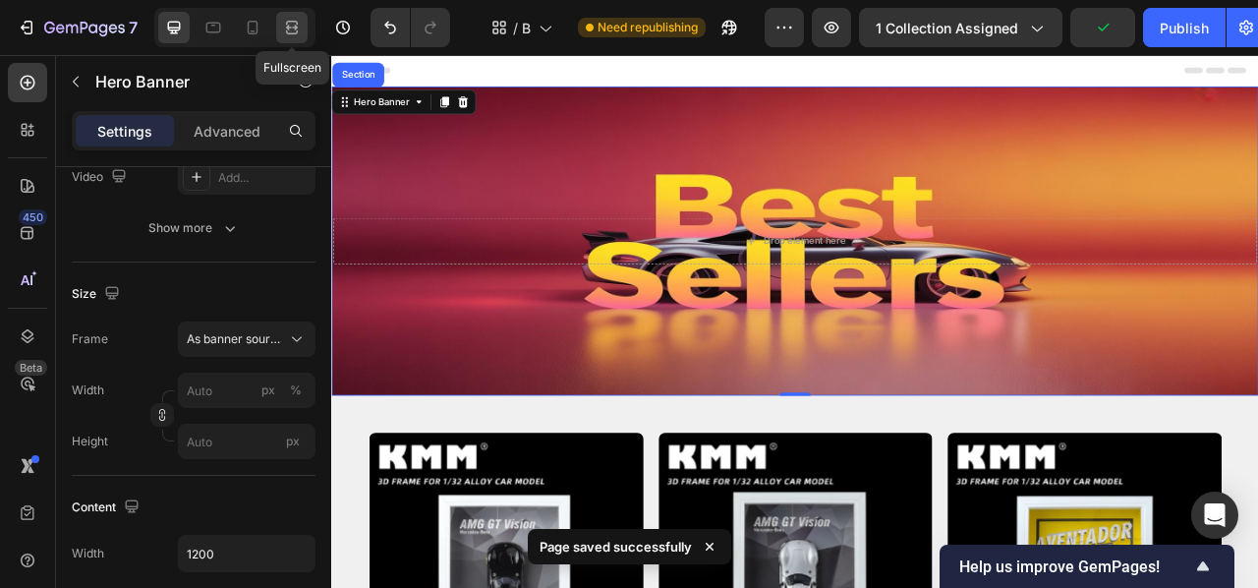
click at [308, 21] on div at bounding box center [291, 27] width 31 height 31
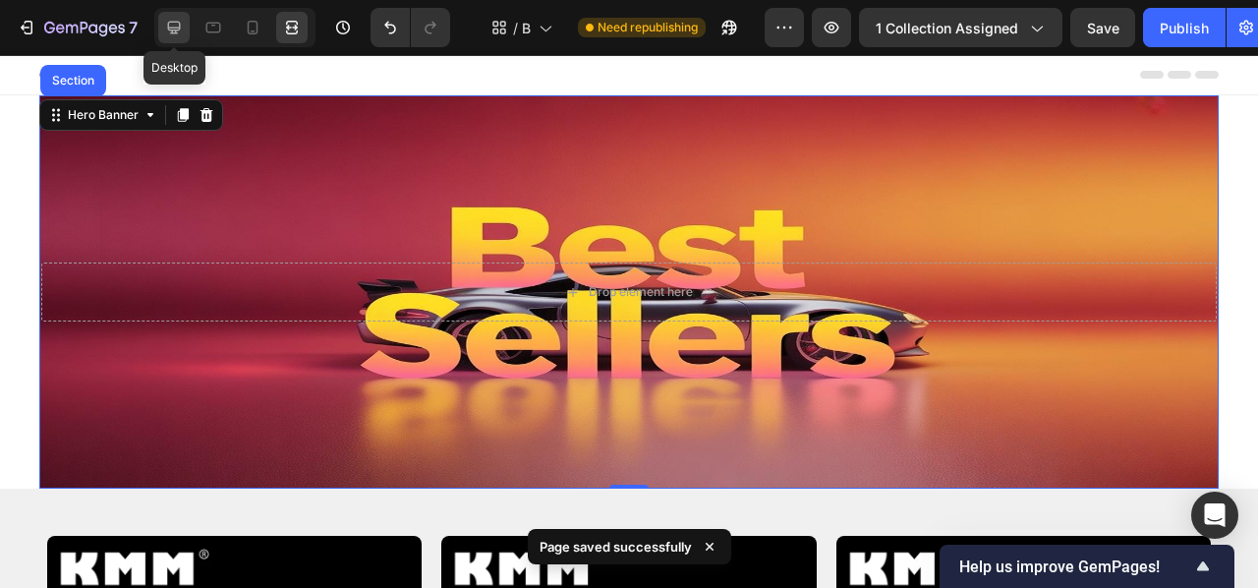
click at [166, 30] on icon at bounding box center [174, 28] width 20 height 20
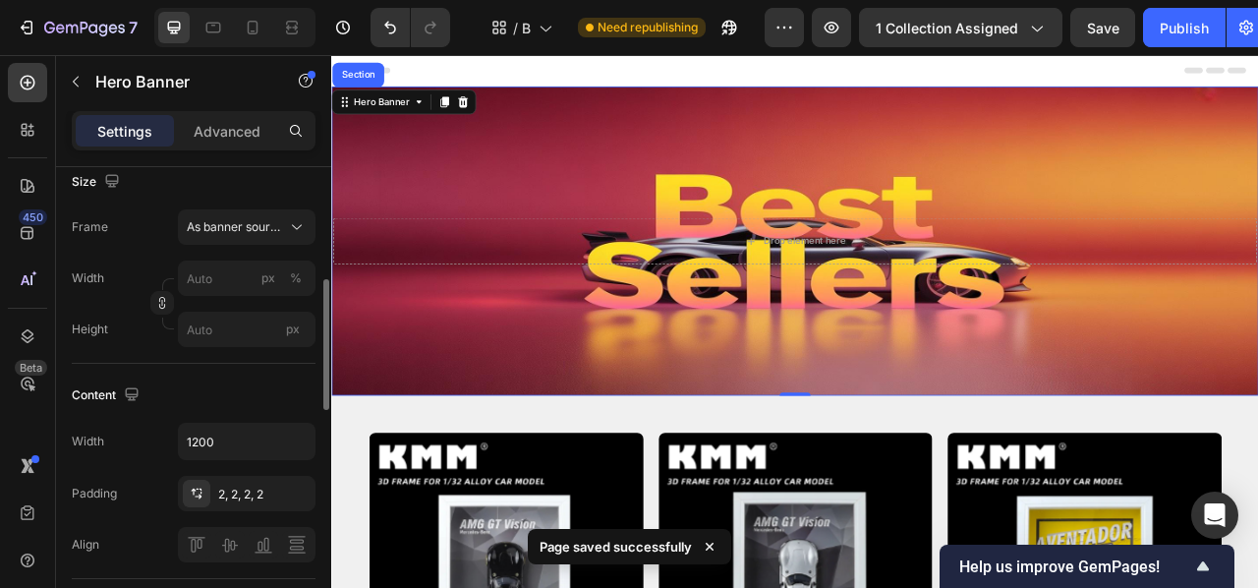
scroll to position [422, 0]
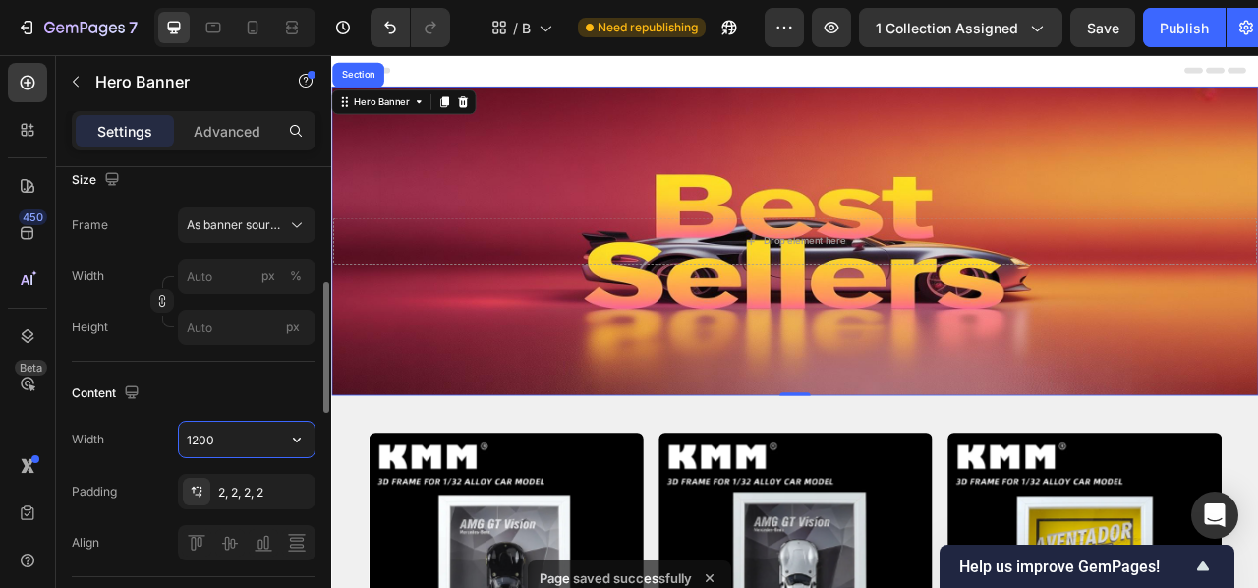
click at [239, 436] on input "1200" at bounding box center [247, 439] width 136 height 35
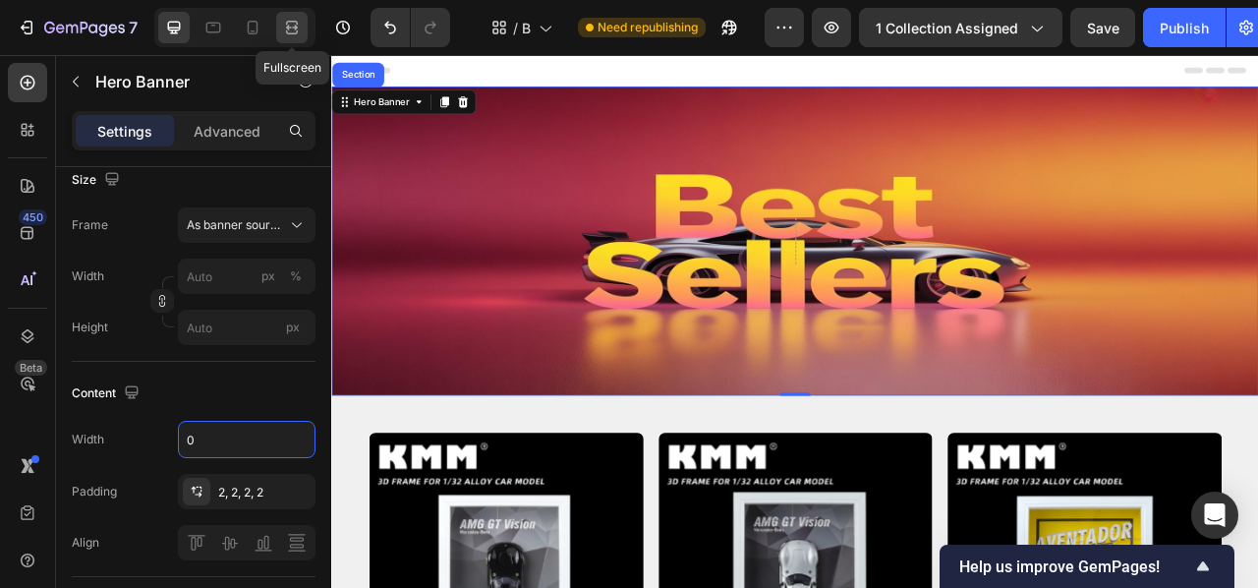
type input "0"
click at [300, 20] on icon at bounding box center [292, 28] width 20 height 20
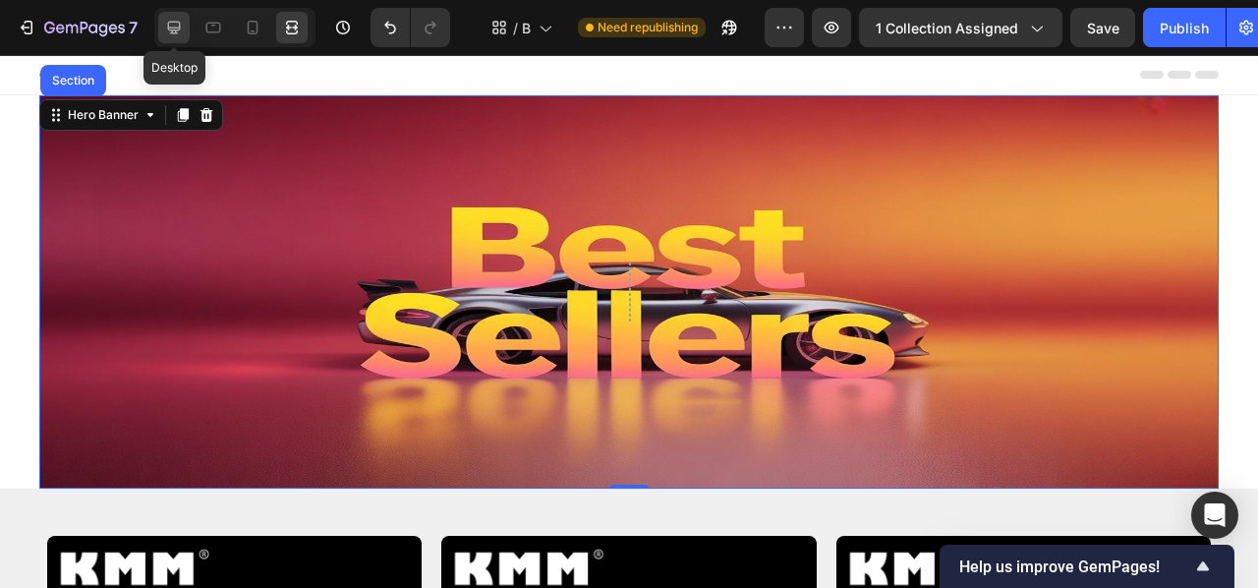
click at [169, 23] on icon at bounding box center [174, 28] width 13 height 13
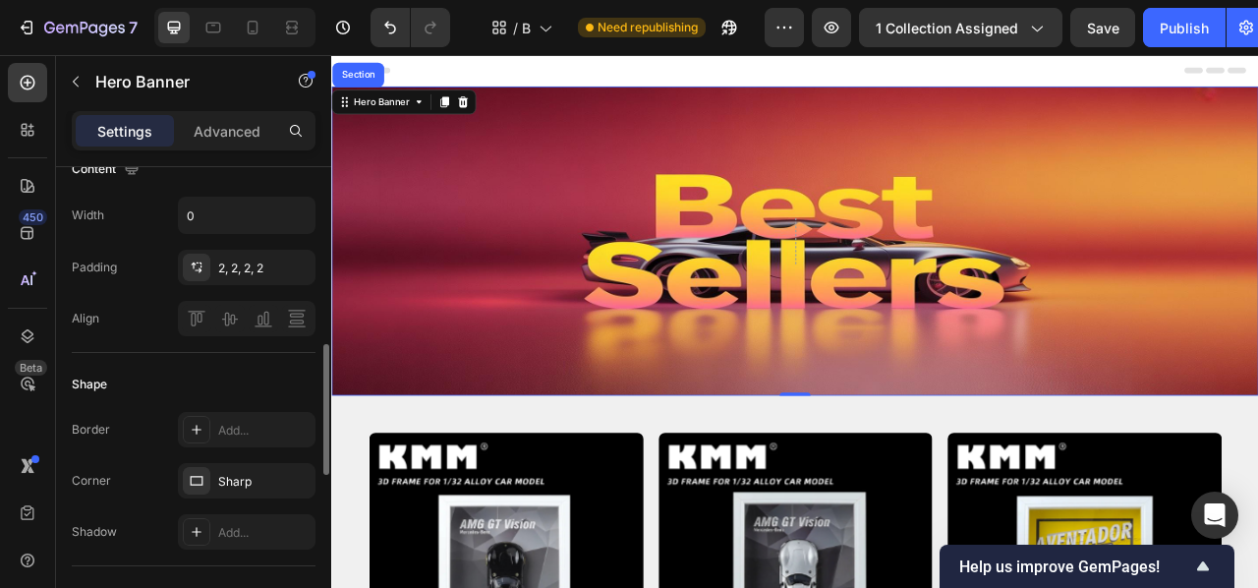
scroll to position [650, 0]
click at [212, 429] on div "Add..." at bounding box center [247, 425] width 138 height 35
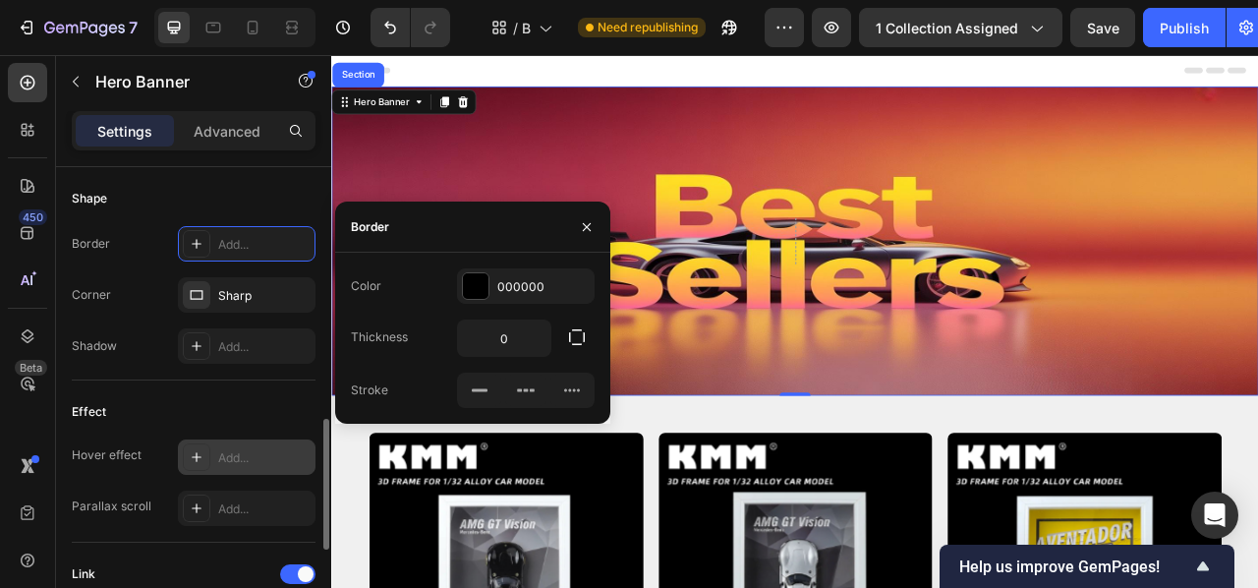
scroll to position [850, 0]
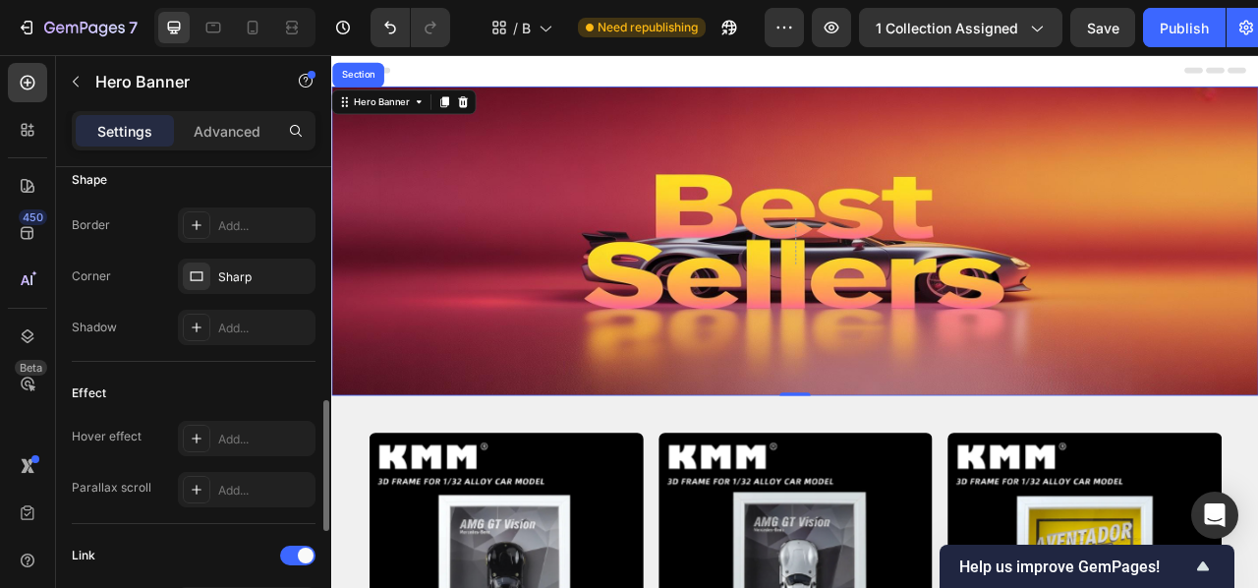
click at [239, 398] on div "Effect" at bounding box center [194, 392] width 244 height 31
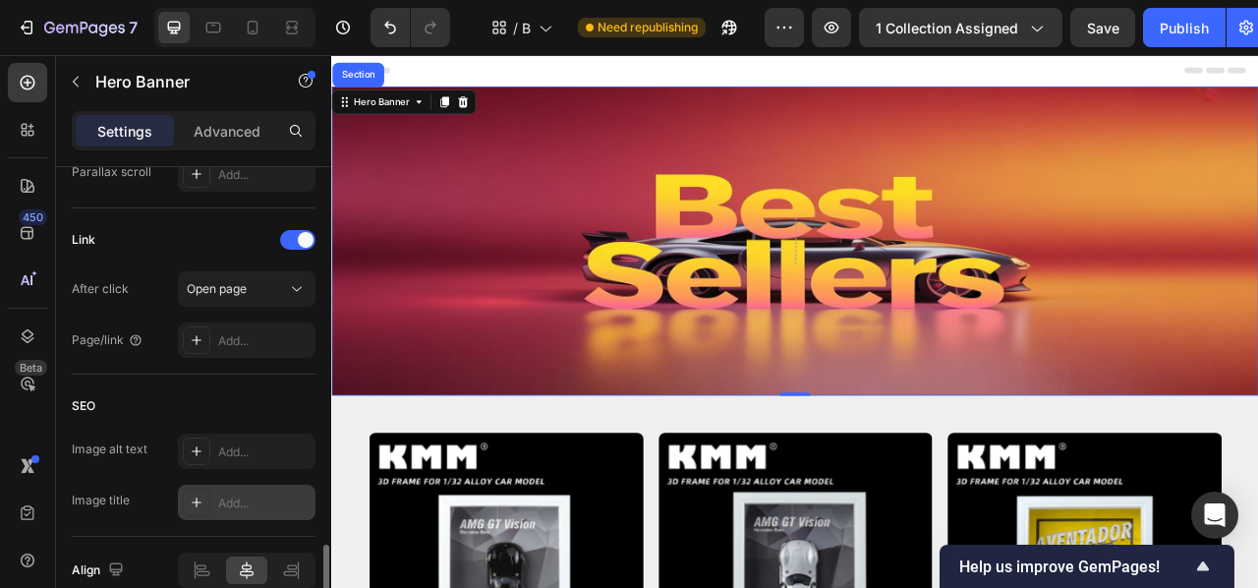
scroll to position [1260, 0]
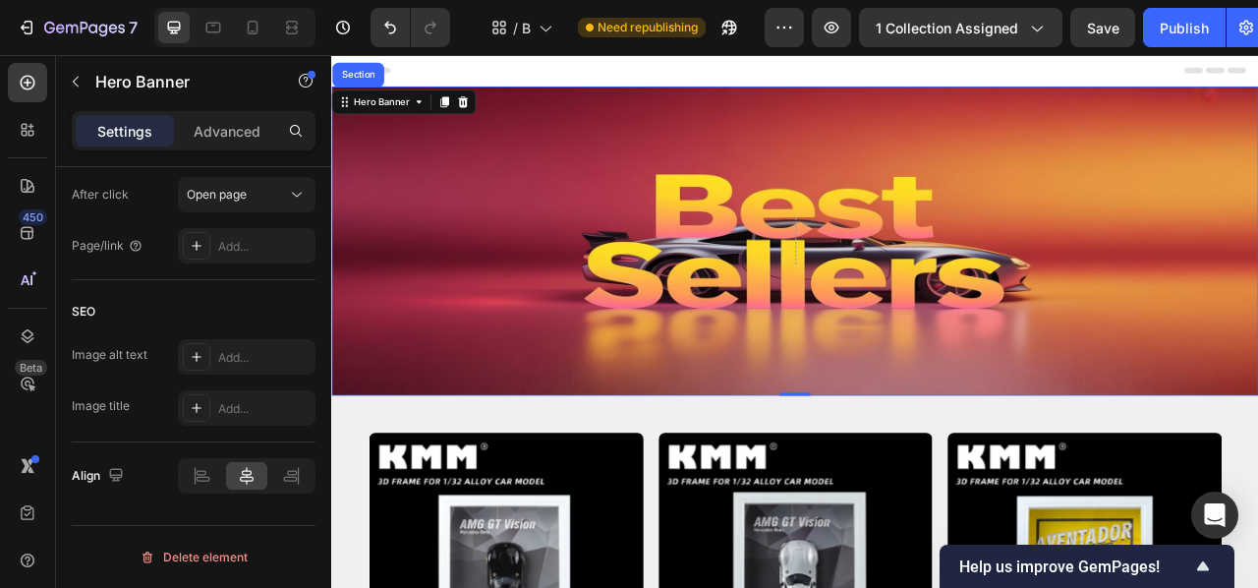
click at [441, 58] on div "Header" at bounding box center [921, 74] width 1148 height 39
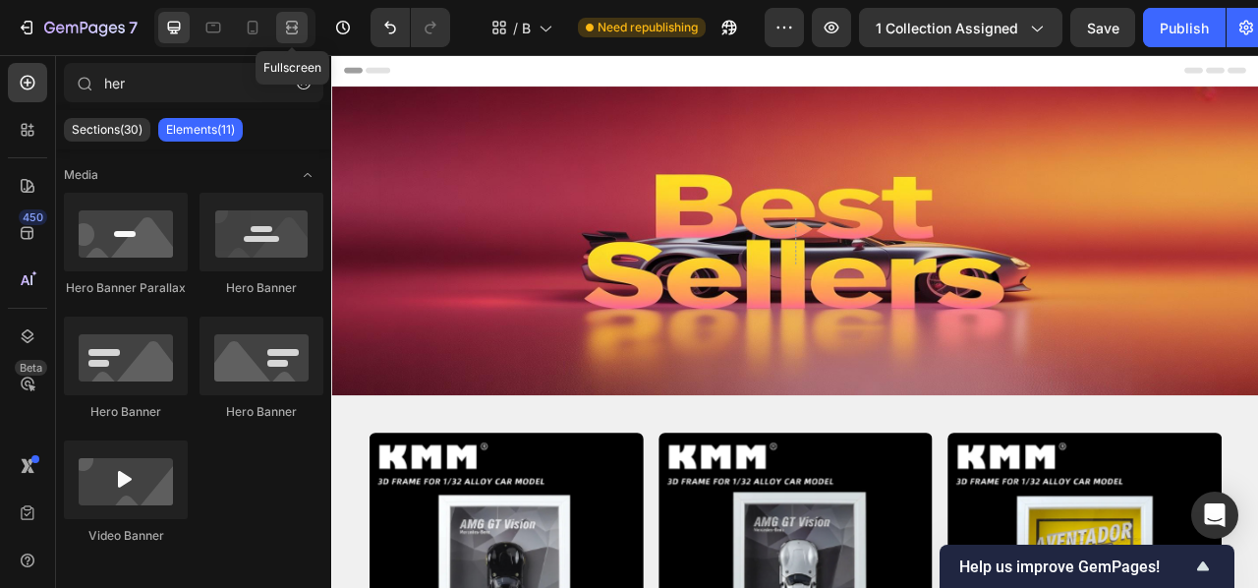
click at [303, 28] on div at bounding box center [291, 27] width 31 height 31
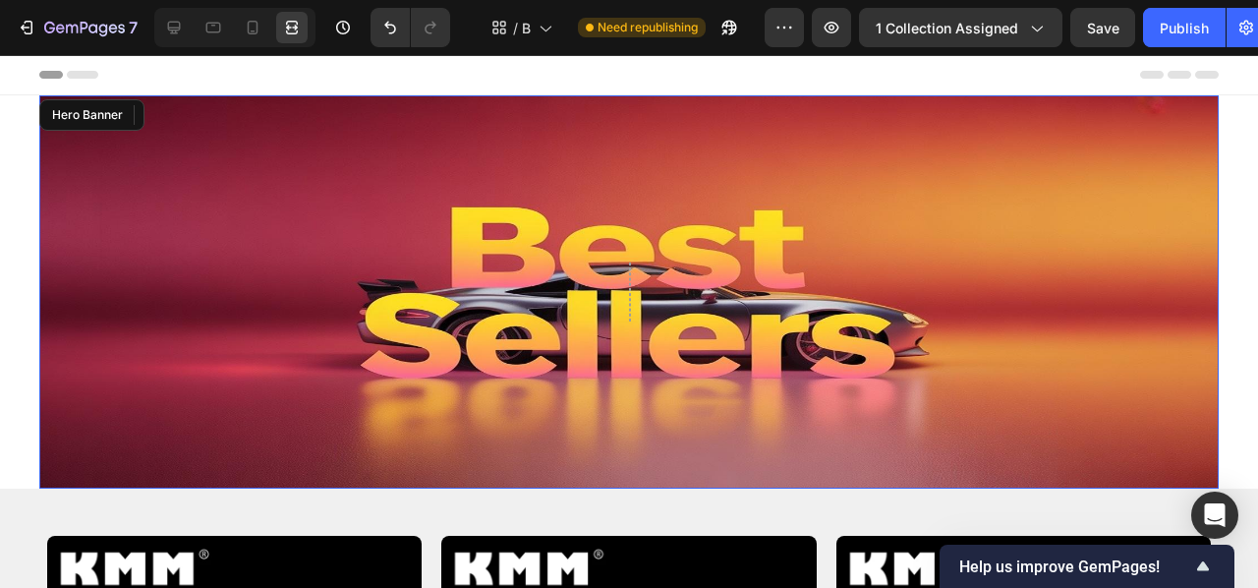
click at [54, 357] on div "Background Image" at bounding box center [628, 291] width 1179 height 393
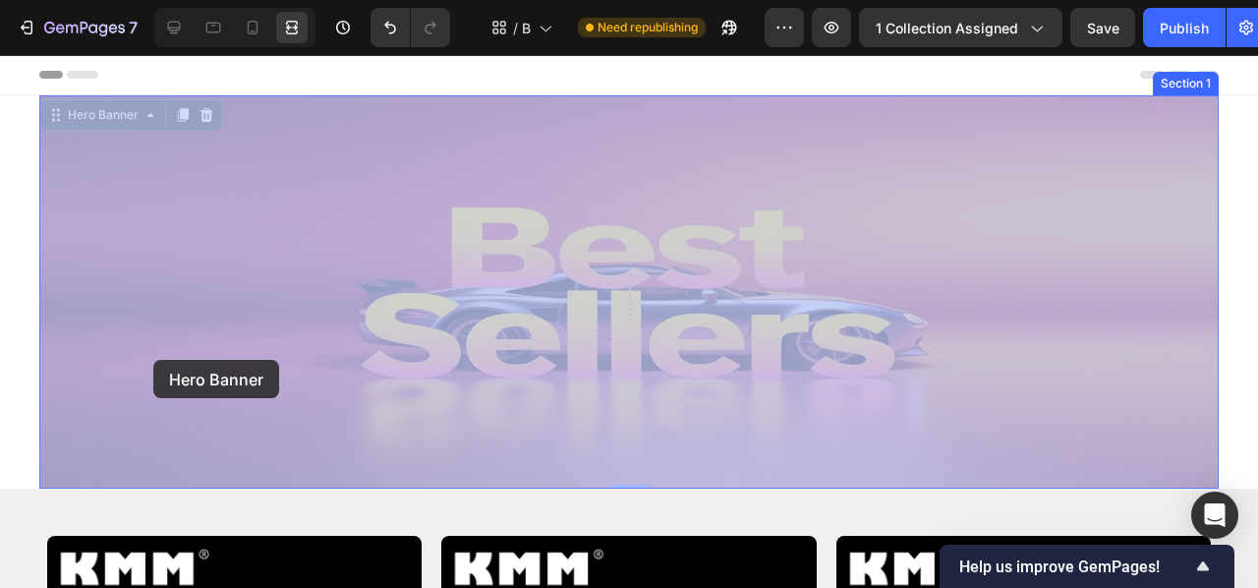
drag, startPoint x: 55, startPoint y: 358, endPoint x: 156, endPoint y: 360, distance: 101.3
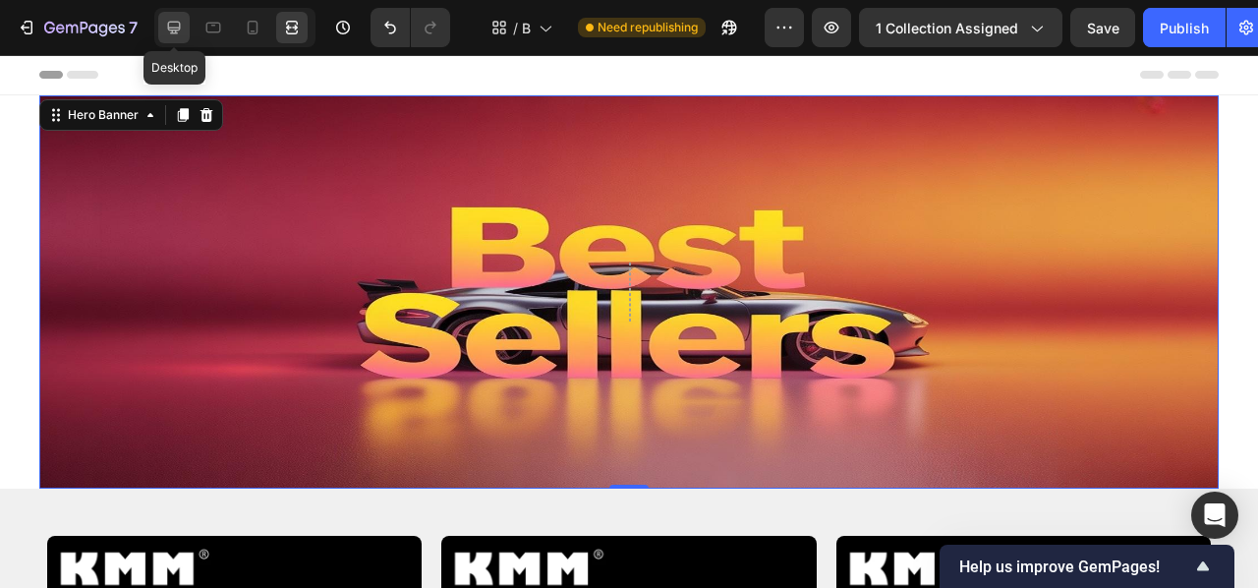
click at [180, 30] on icon at bounding box center [174, 28] width 20 height 20
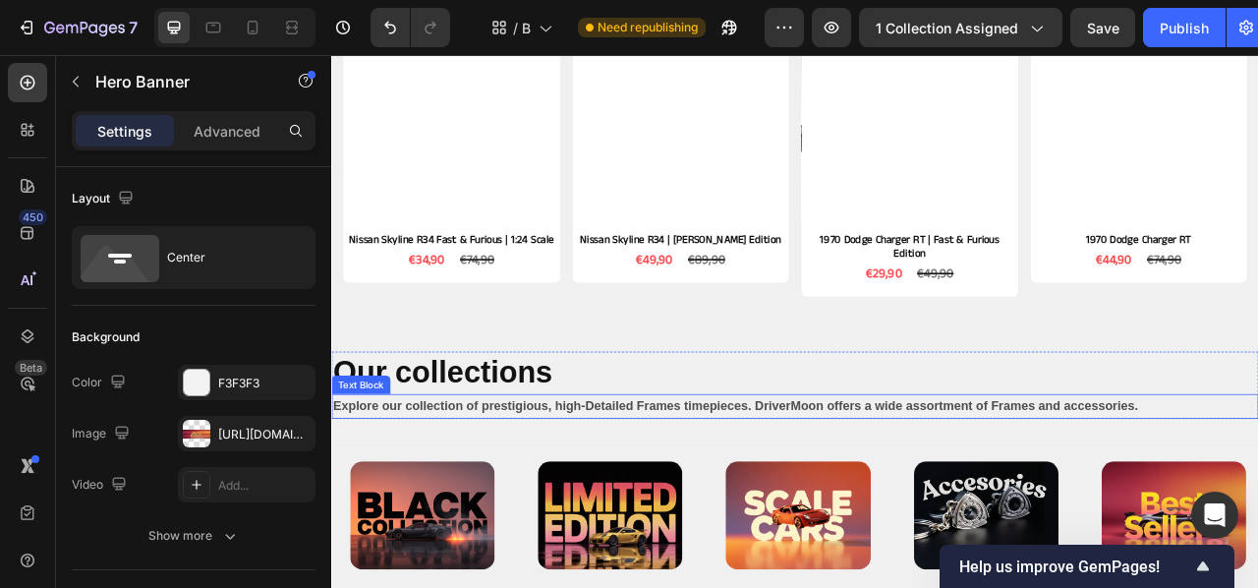
scroll to position [1765, 0]
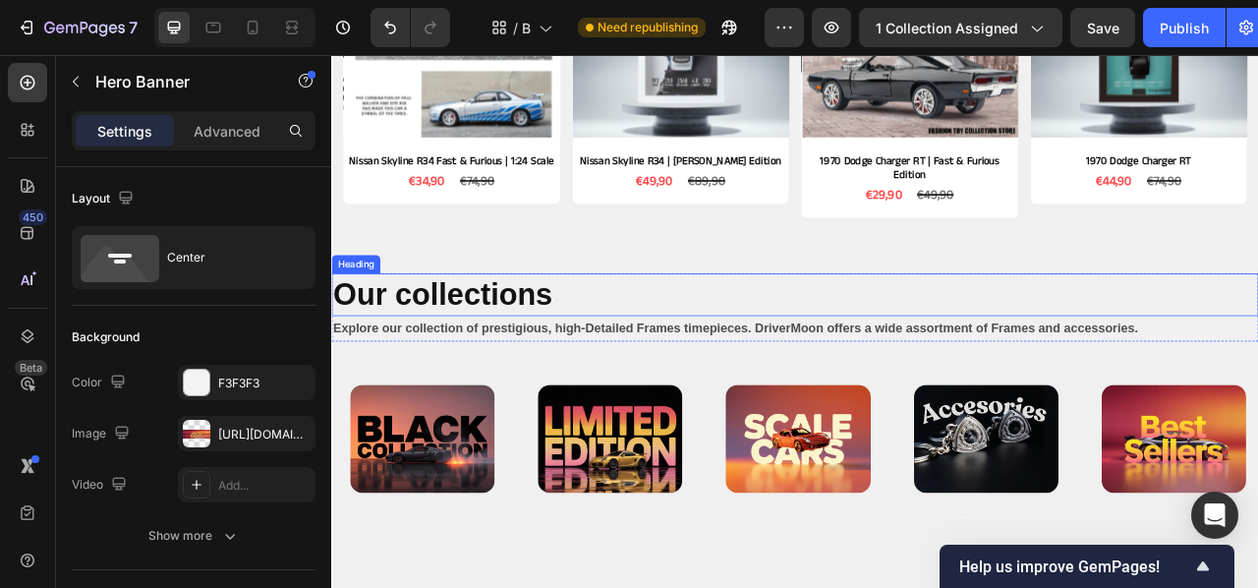
click at [396, 353] on strong "Our collections" at bounding box center [472, 359] width 279 height 42
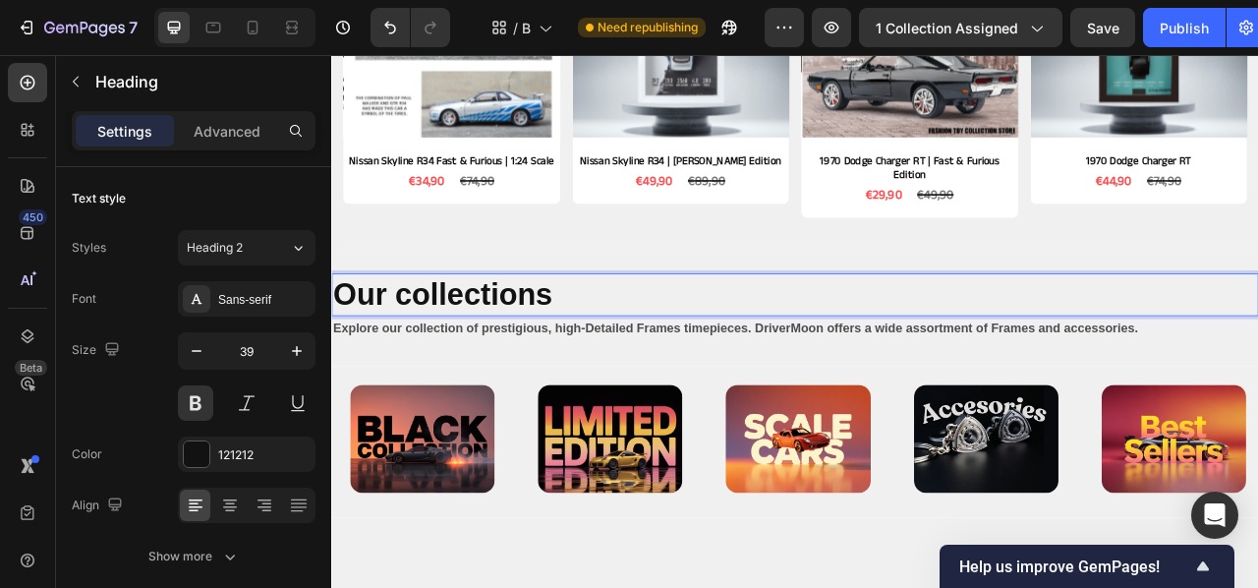
click at [409, 359] on strong "Our collections" at bounding box center [472, 359] width 279 height 42
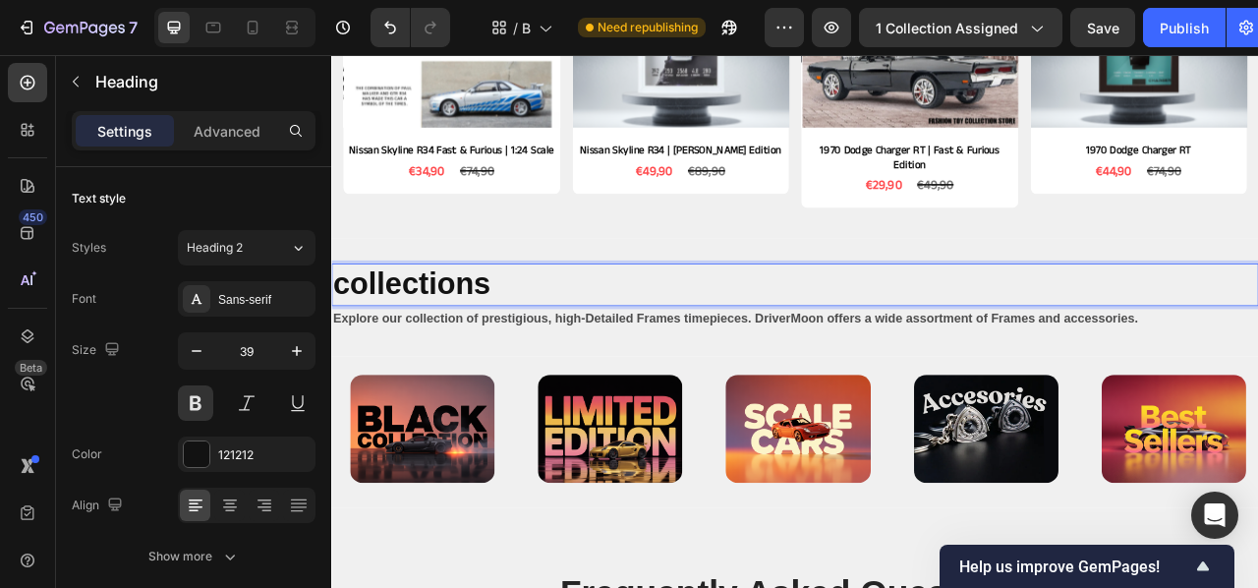
click at [358, 344] on strong "collections" at bounding box center [433, 346] width 201 height 42
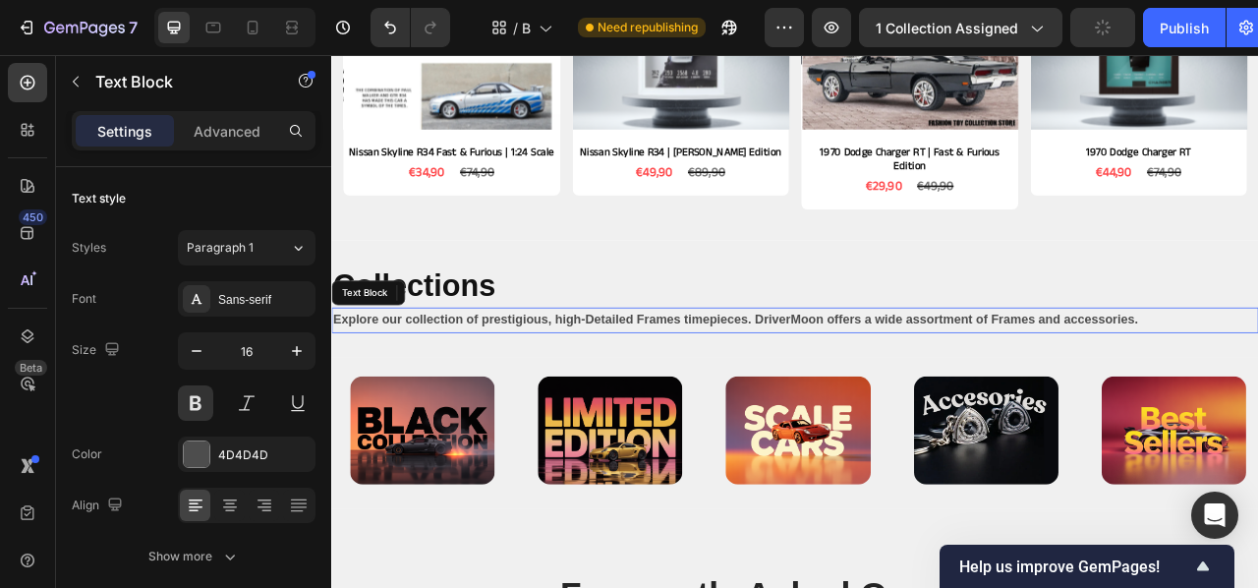
click at [1257, 395] on p "Explore our collection of prestigious, high-Detailed Frames timepieces. DriverM…" at bounding box center [921, 392] width 1176 height 29
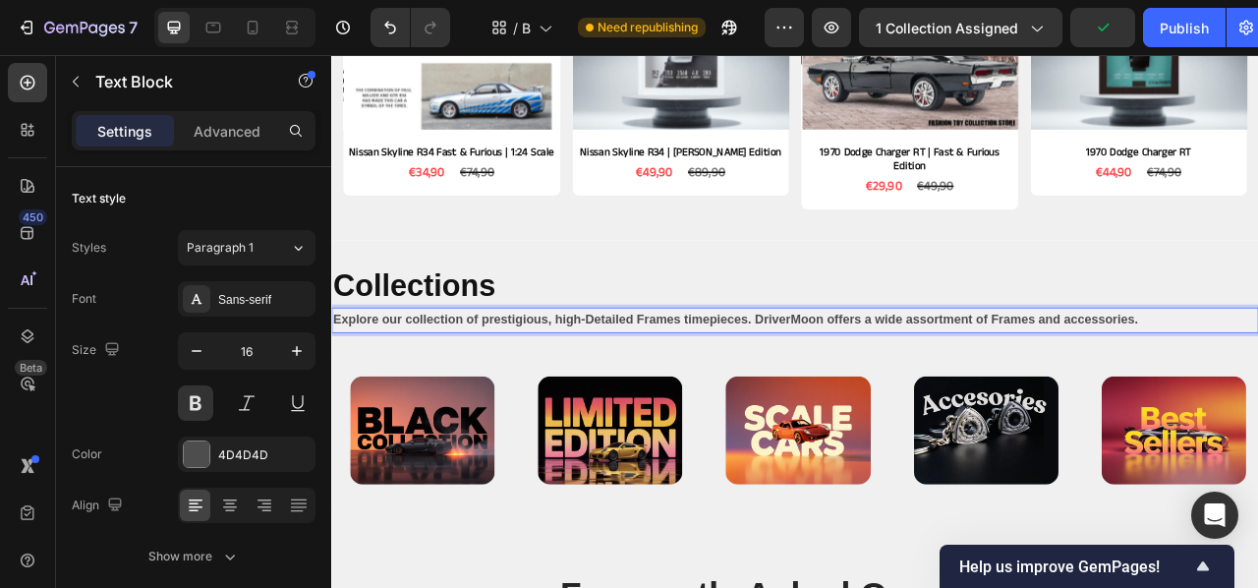
click at [1257, 386] on p "Explore our collection of prestigious, high-Detailed Frames timepieces. DriverM…" at bounding box center [921, 392] width 1176 height 29
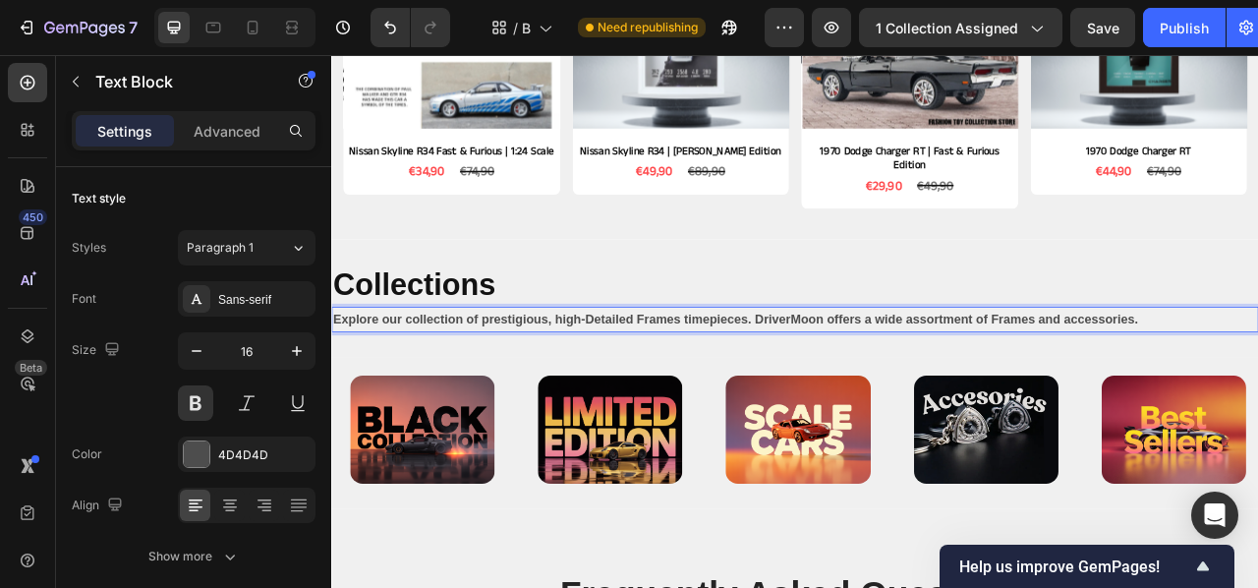
scroll to position [1779, 0]
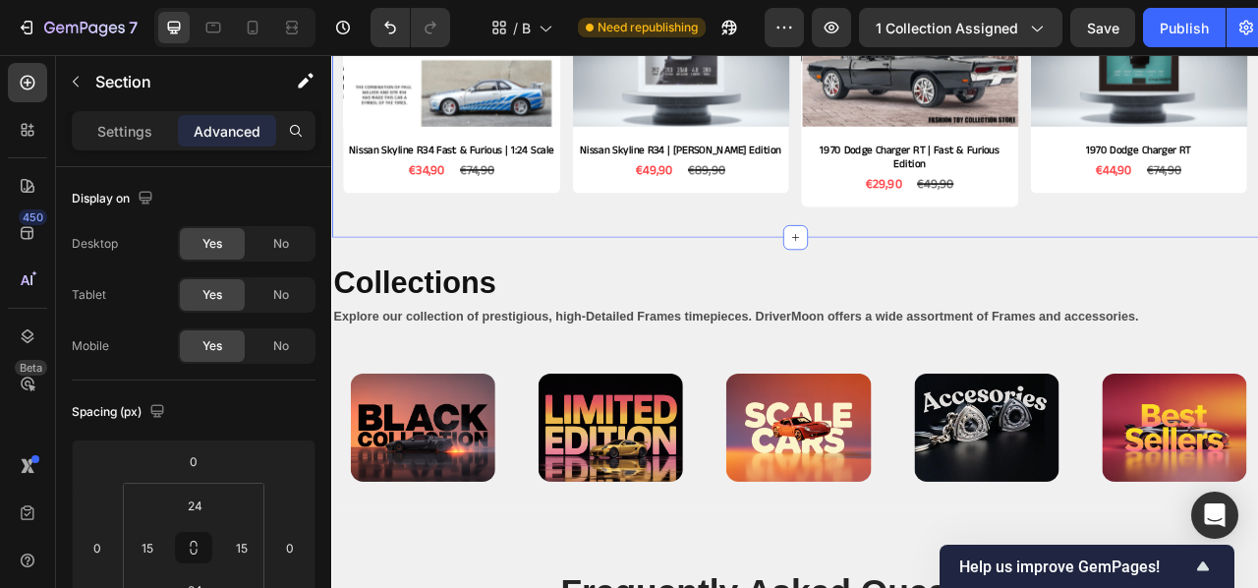
click at [1257, 276] on div "Product Images Nissan Skyline R34 Fast & Furious | 1:24 Scale Product Title €34…" at bounding box center [920, 68] width 1179 height 440
click at [1257, 309] on div "⁠⁠⁠⁠⁠⁠⁠ Collections Heading Explore our collection of prestigious, high-Detaile…" at bounding box center [920, 362] width 1179 height 149
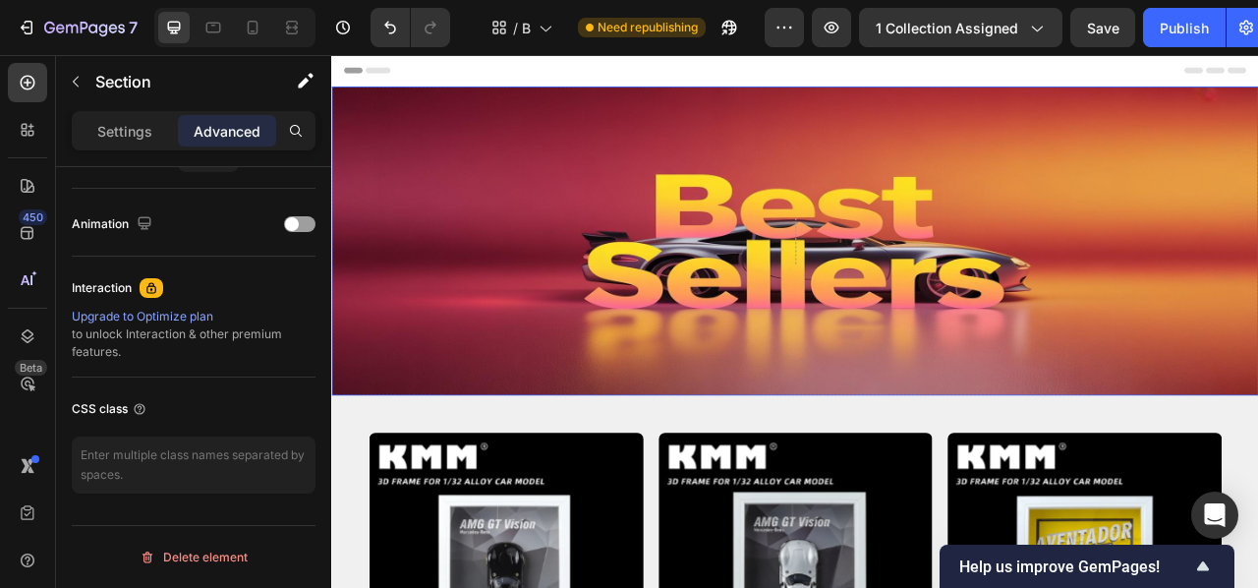
scroll to position [0, 0]
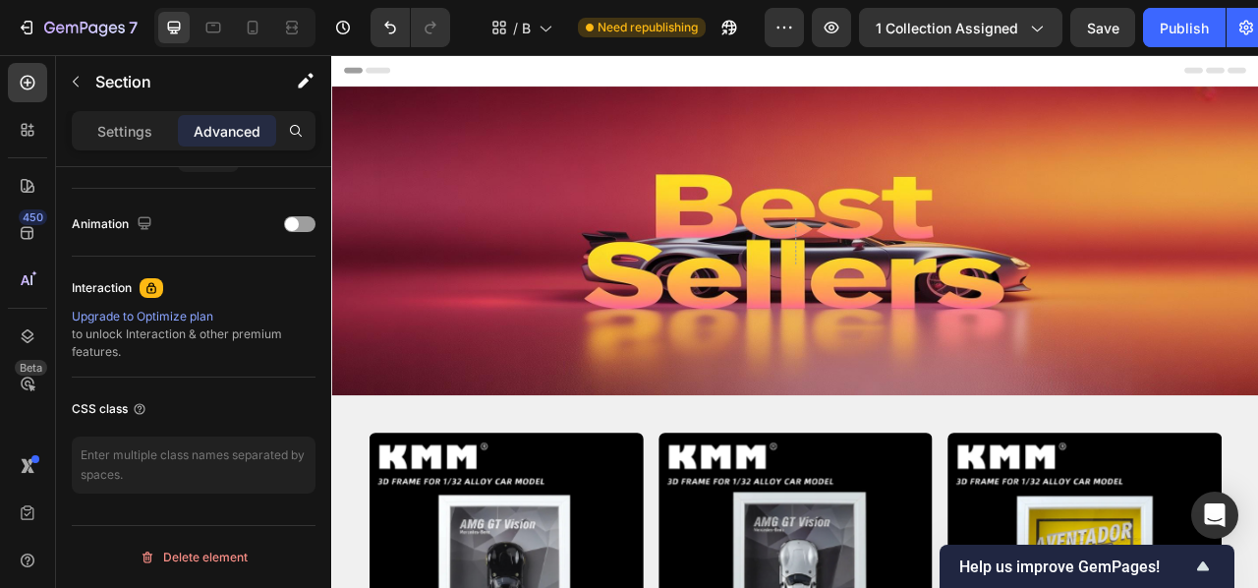
drag, startPoint x: 166, startPoint y: 133, endPoint x: 213, endPoint y: 164, distance: 56.7
click at [166, 133] on div "Settings" at bounding box center [125, 130] width 98 height 31
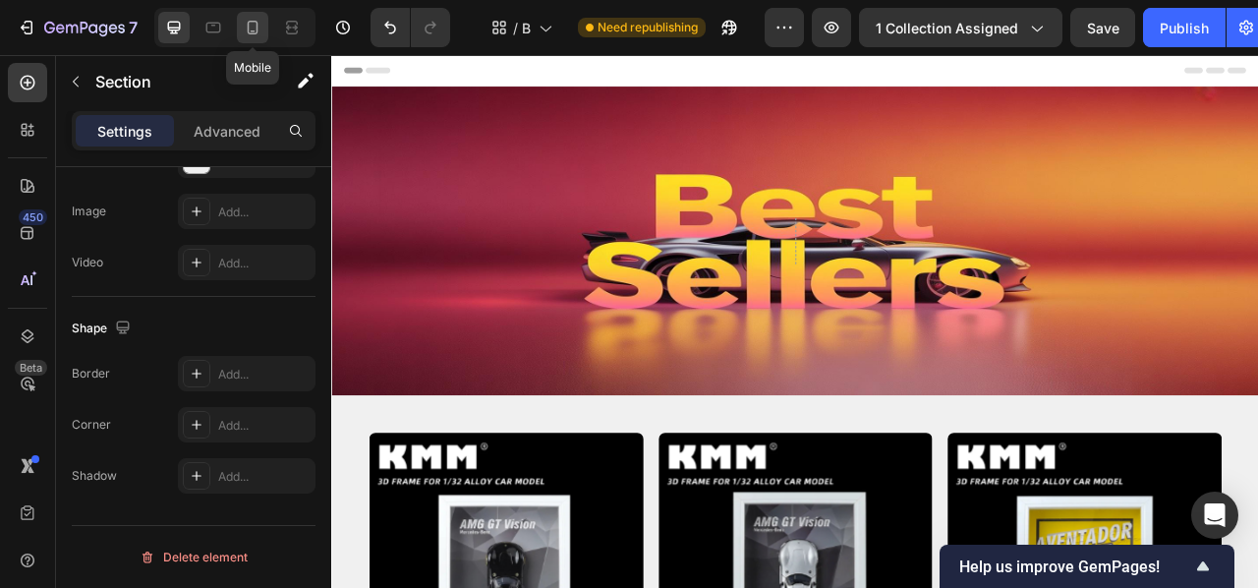
click at [255, 25] on icon at bounding box center [253, 28] width 20 height 20
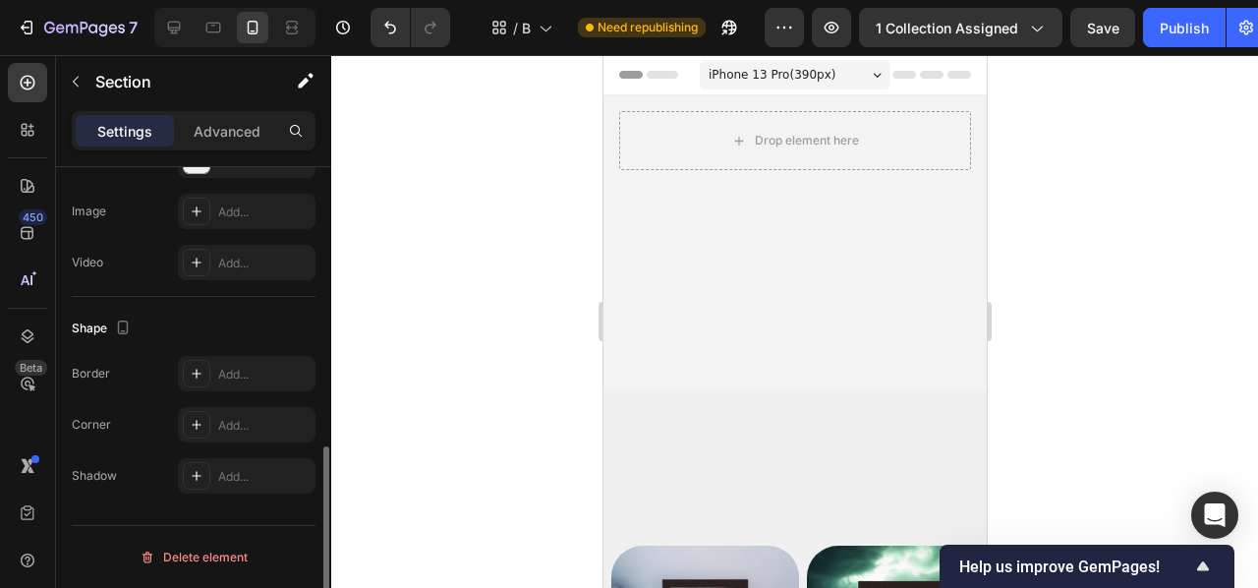
scroll to position [671, 0]
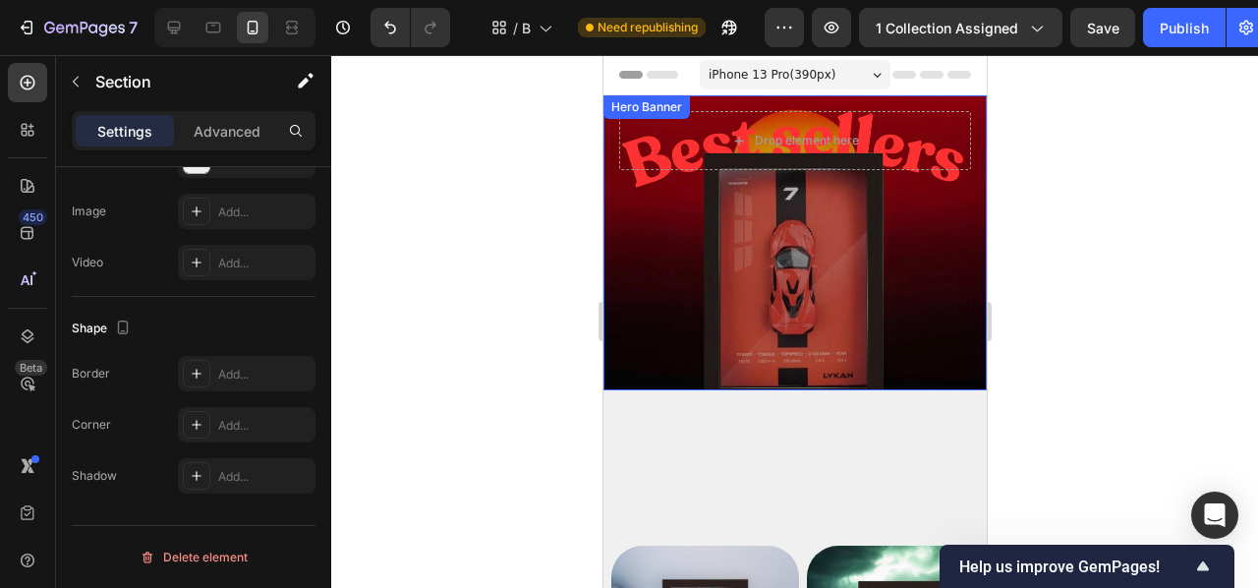
click at [793, 260] on div "Background Image" at bounding box center [794, 242] width 383 height 295
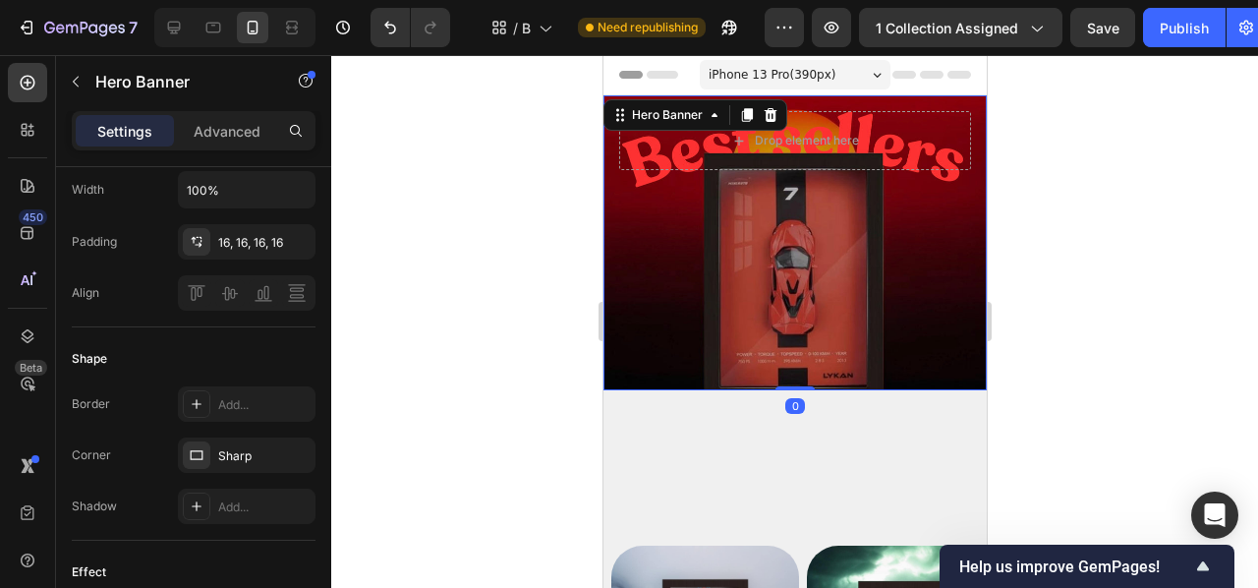
scroll to position [0, 0]
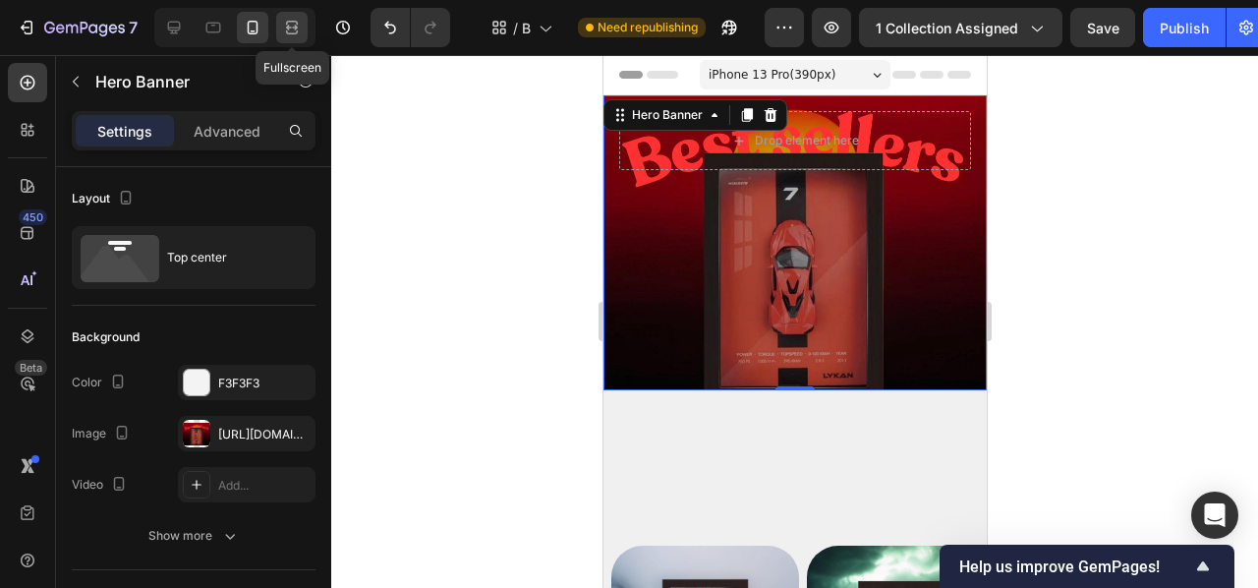
click at [304, 20] on div at bounding box center [291, 27] width 31 height 31
type input "0"
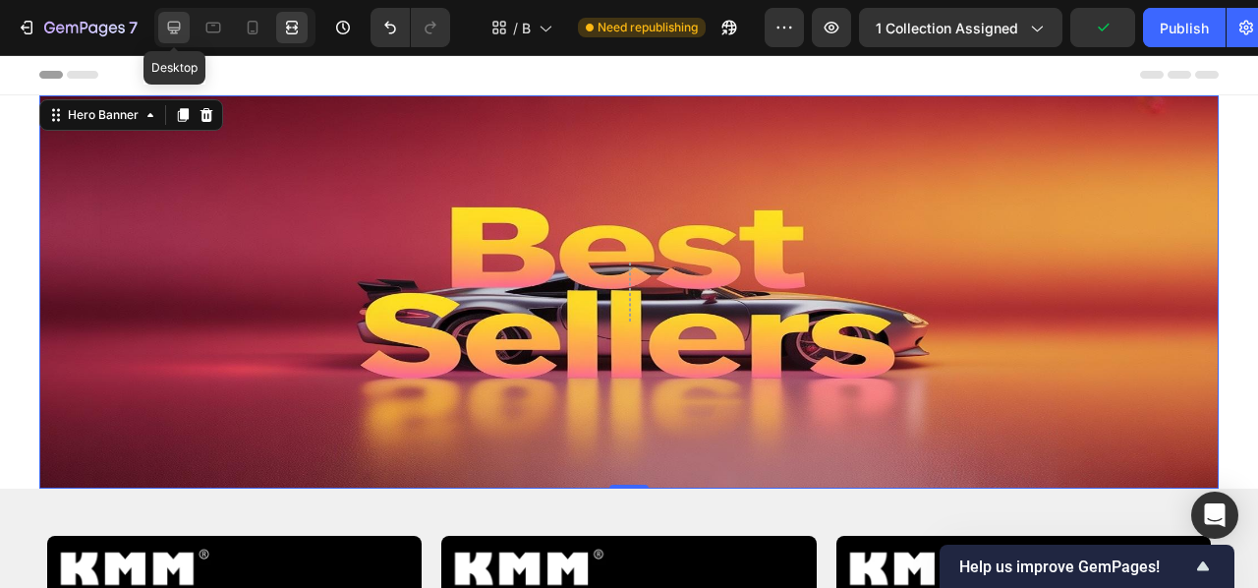
click at [170, 22] on icon at bounding box center [174, 28] width 13 height 13
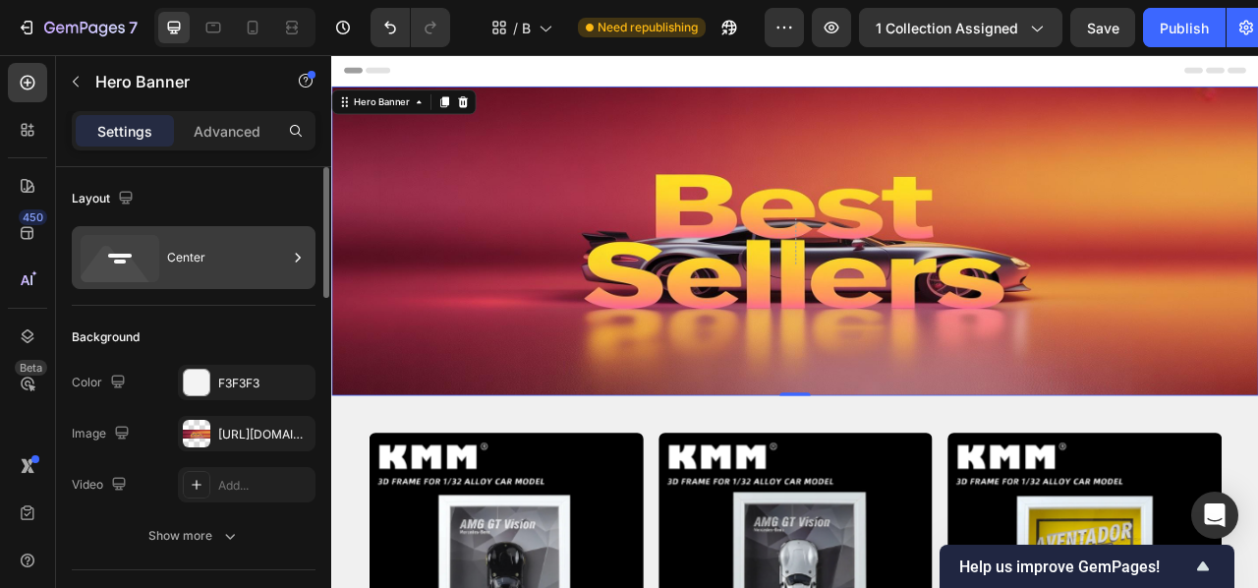
click at [186, 266] on div "Center" at bounding box center [227, 257] width 120 height 45
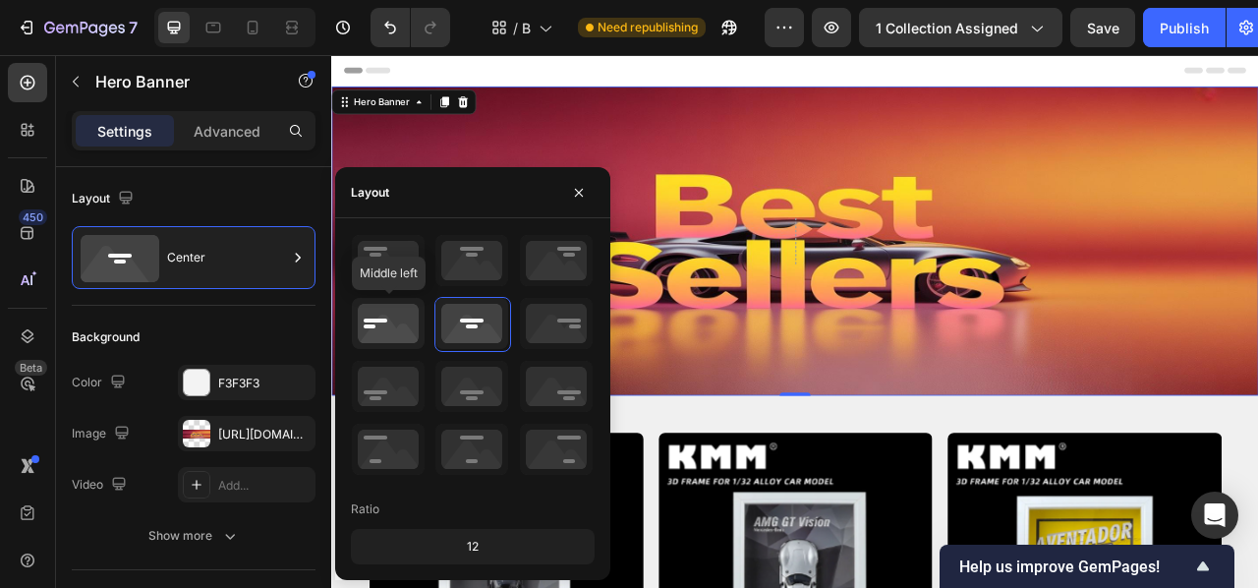
click at [394, 314] on icon at bounding box center [388, 323] width 73 height 51
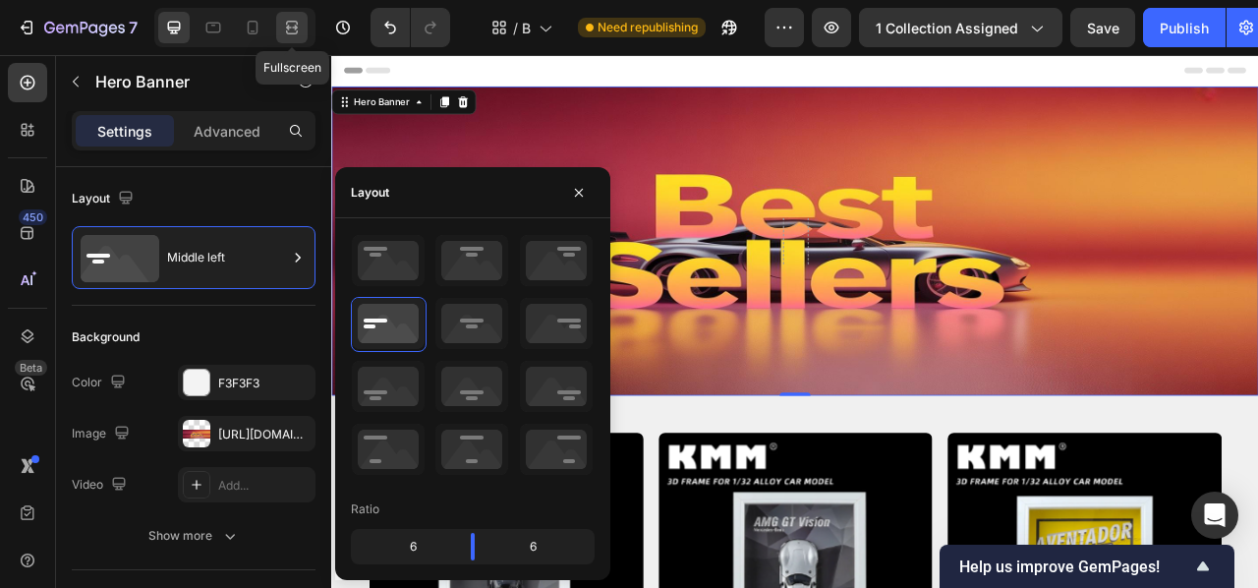
click at [289, 35] on icon at bounding box center [292, 28] width 20 height 20
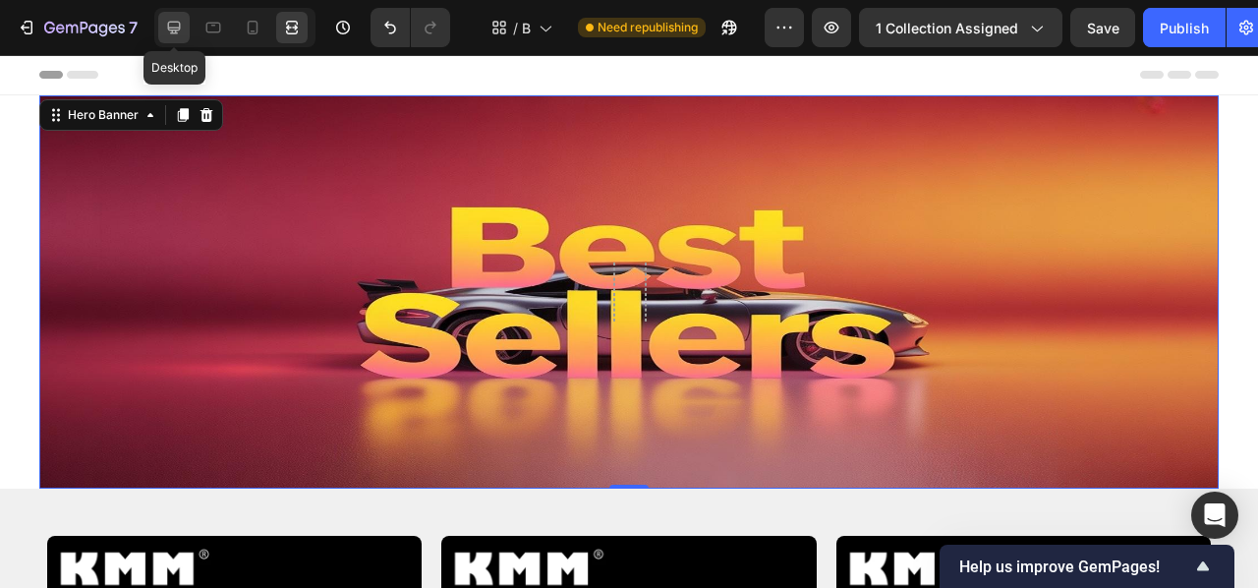
click at [167, 28] on icon at bounding box center [174, 28] width 20 height 20
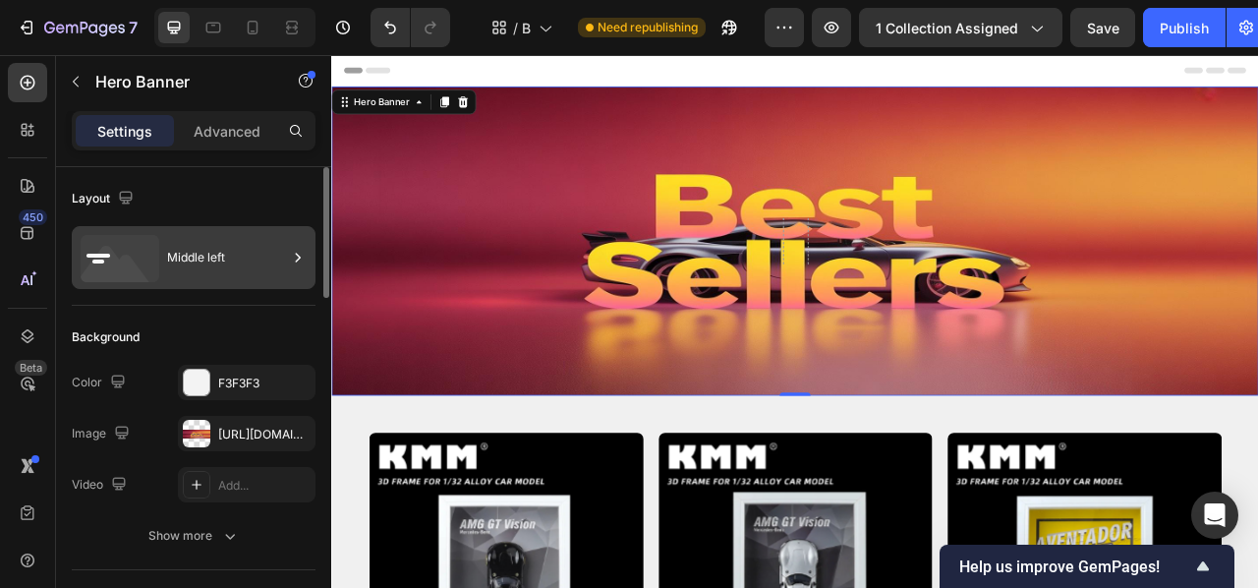
click at [206, 260] on div "Middle left" at bounding box center [227, 257] width 120 height 45
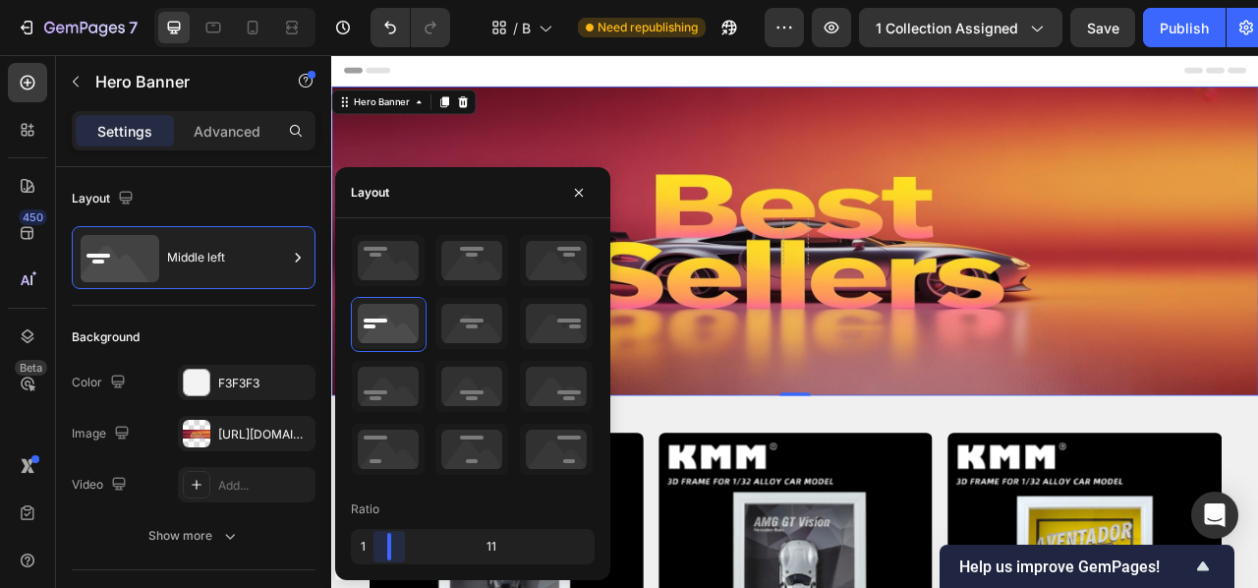
scroll to position [6, 0]
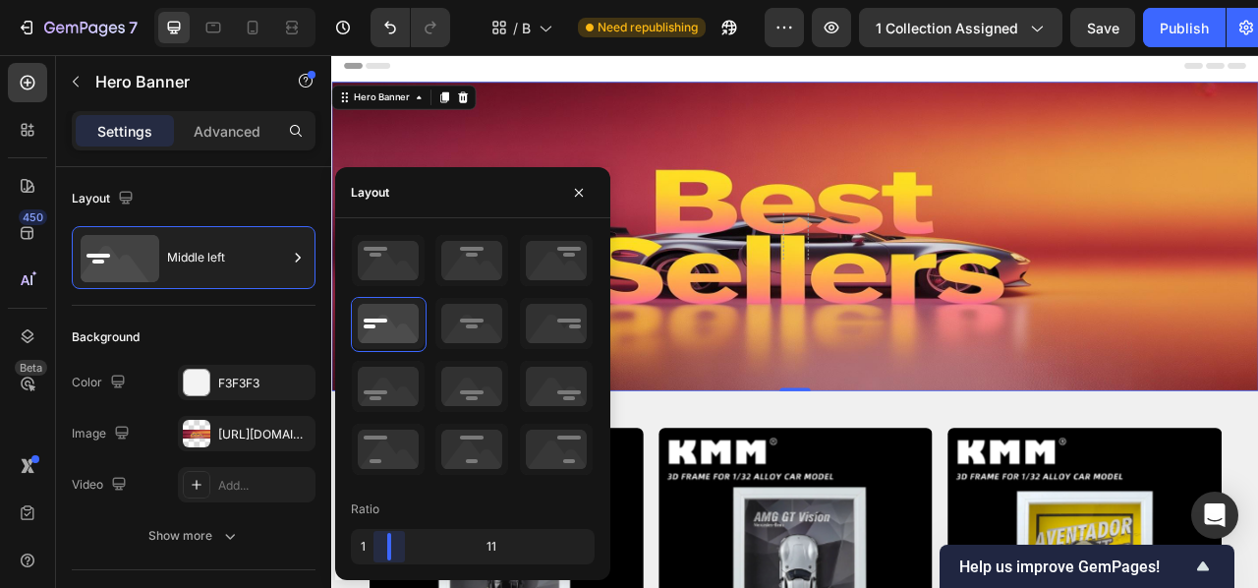
drag, startPoint x: 476, startPoint y: 546, endPoint x: 453, endPoint y: 552, distance: 23.4
click at [333, 0] on body "7 Version history / Best sellers Need republishing Preview 1 collection assigne…" at bounding box center [629, 0] width 1258 height 0
drag, startPoint x: 396, startPoint y: 550, endPoint x: 472, endPoint y: 549, distance: 75.7
click at [472, 0] on body "7 Version history / Best sellers Need republishing Preview 1 collection assigne…" at bounding box center [629, 0] width 1258 height 0
click at [181, 321] on div "Background" at bounding box center [194, 336] width 244 height 31
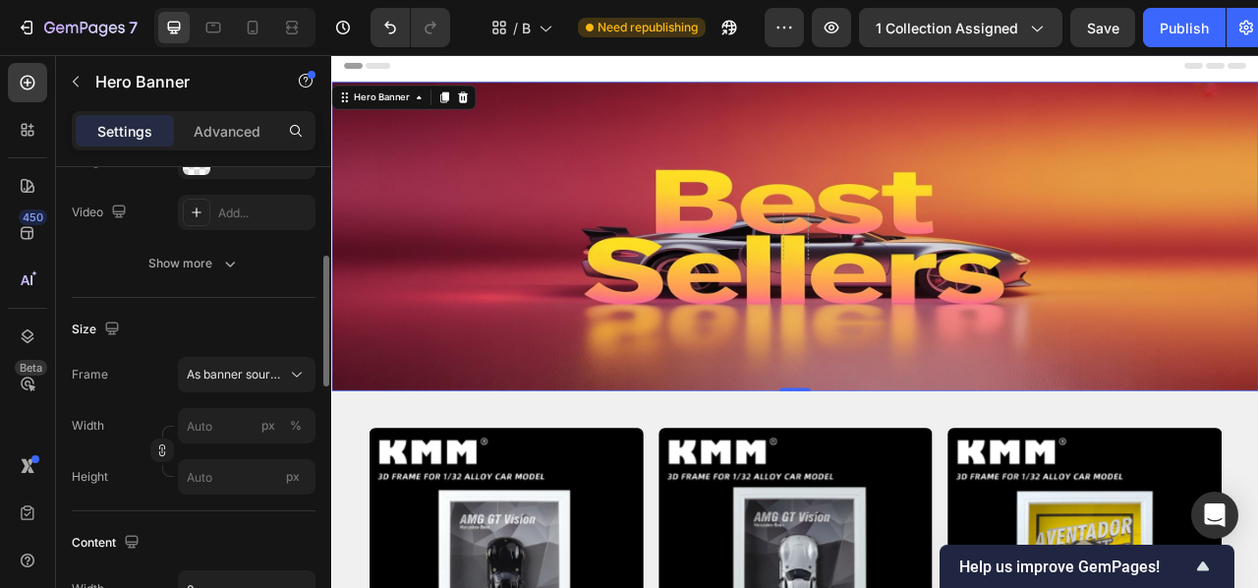
scroll to position [283, 0]
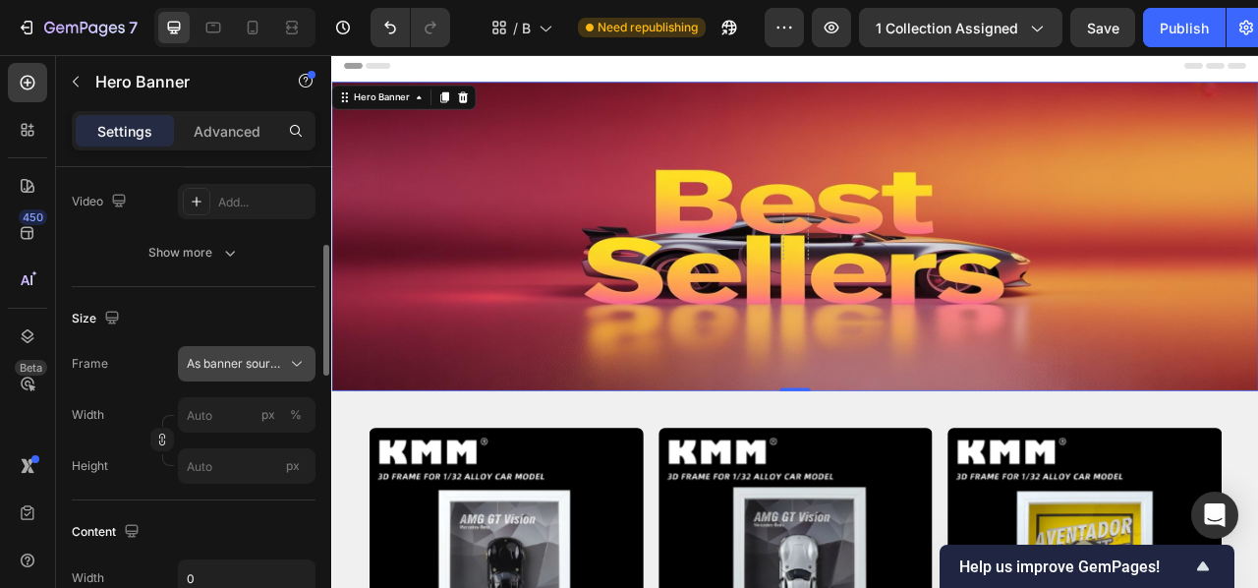
click at [268, 364] on span "As banner source" at bounding box center [235, 364] width 96 height 18
click at [267, 364] on span "As banner source" at bounding box center [235, 364] width 96 height 18
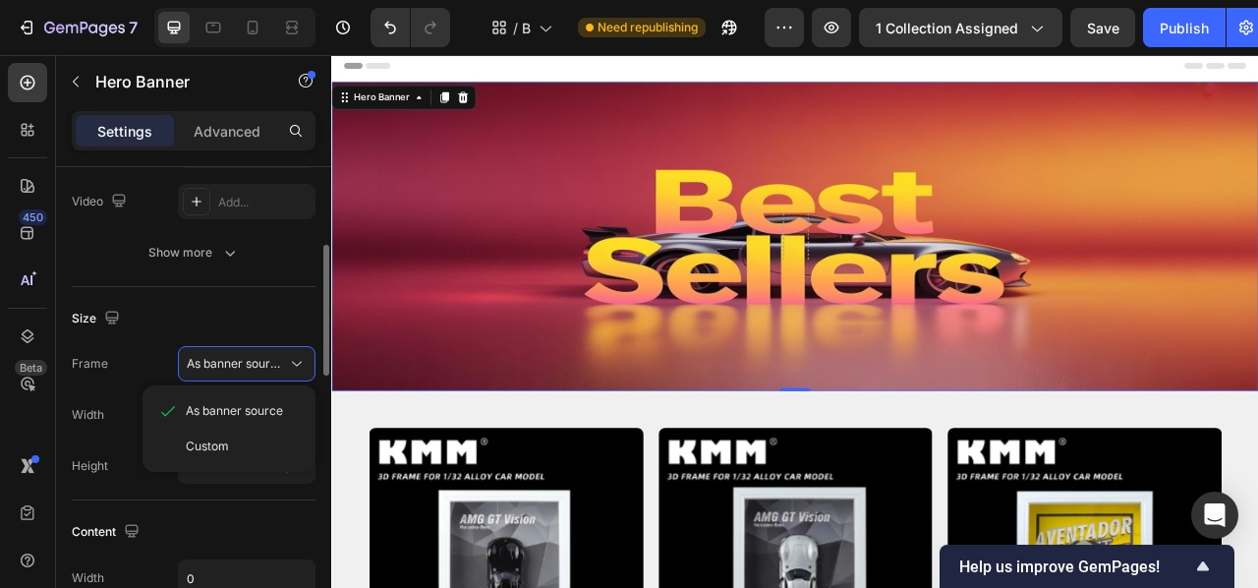
click at [221, 437] on span "Custom" at bounding box center [207, 446] width 43 height 18
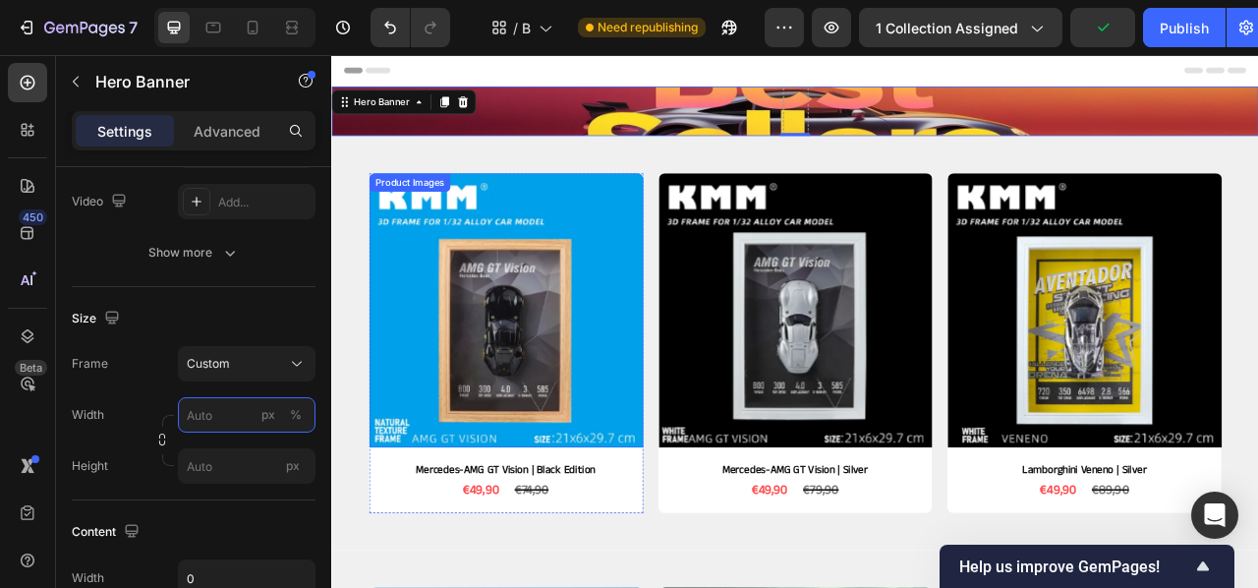
scroll to position [0, 0]
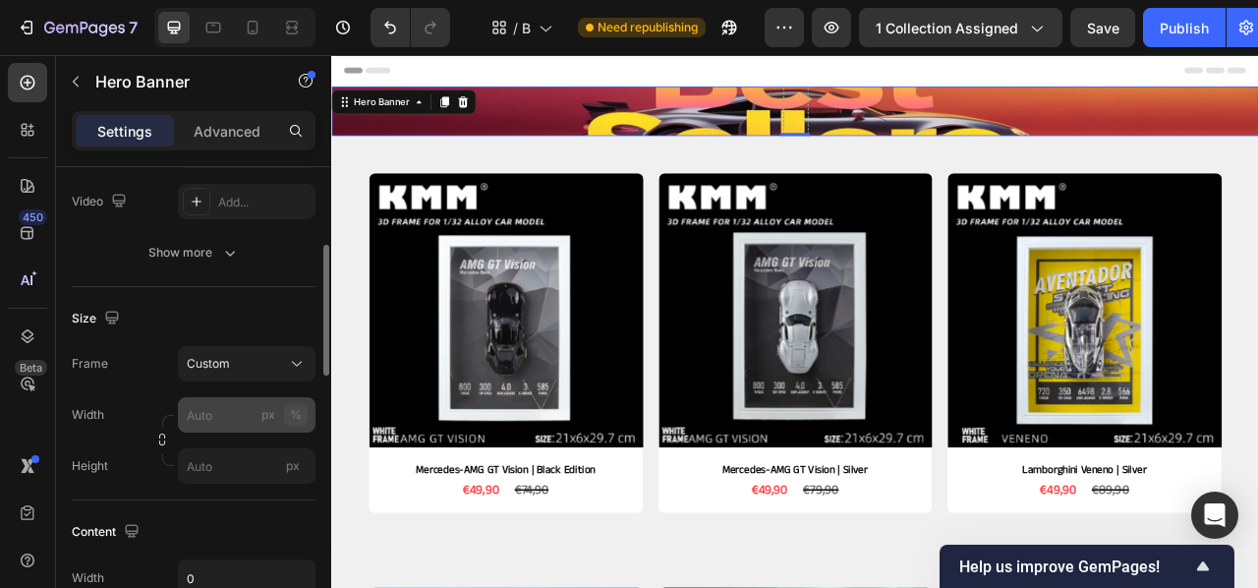
click at [296, 419] on div "%" at bounding box center [296, 415] width 12 height 18
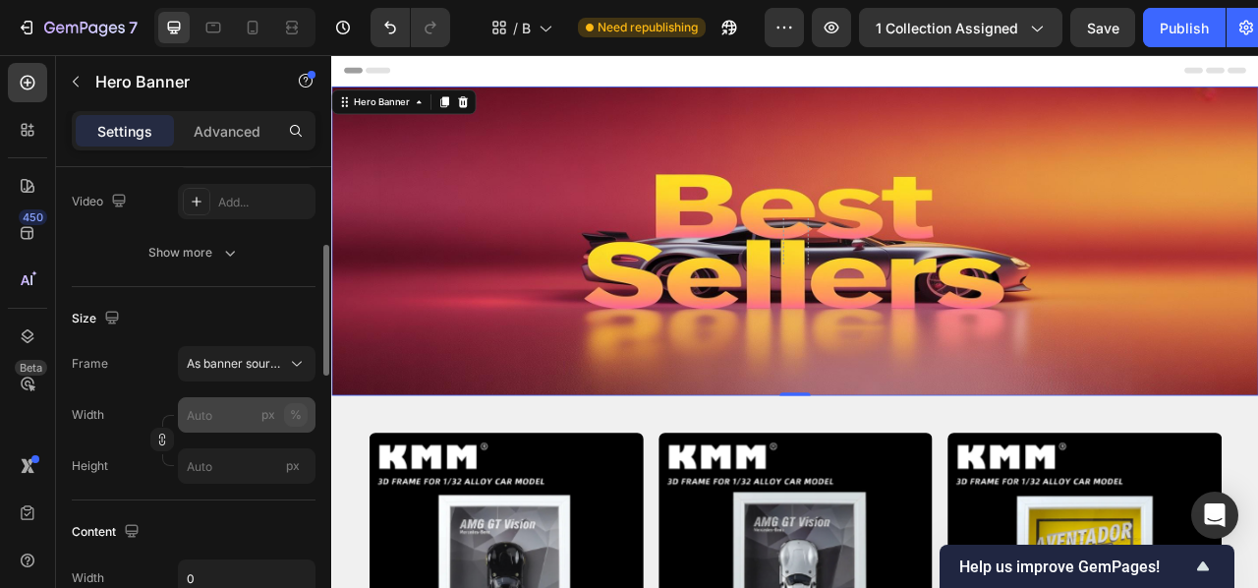
click at [301, 416] on div "%" at bounding box center [296, 415] width 12 height 18
click at [278, 419] on button "px" at bounding box center [269, 415] width 24 height 24
click at [292, 417] on div "%" at bounding box center [296, 415] width 12 height 18
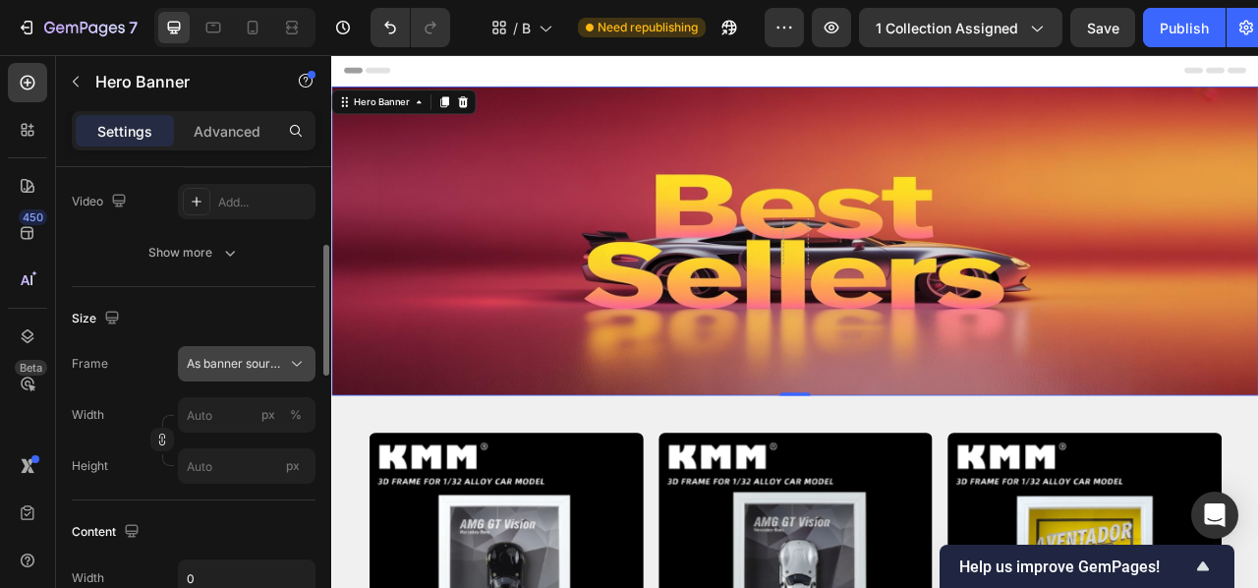
click at [296, 364] on icon at bounding box center [297, 364] width 20 height 20
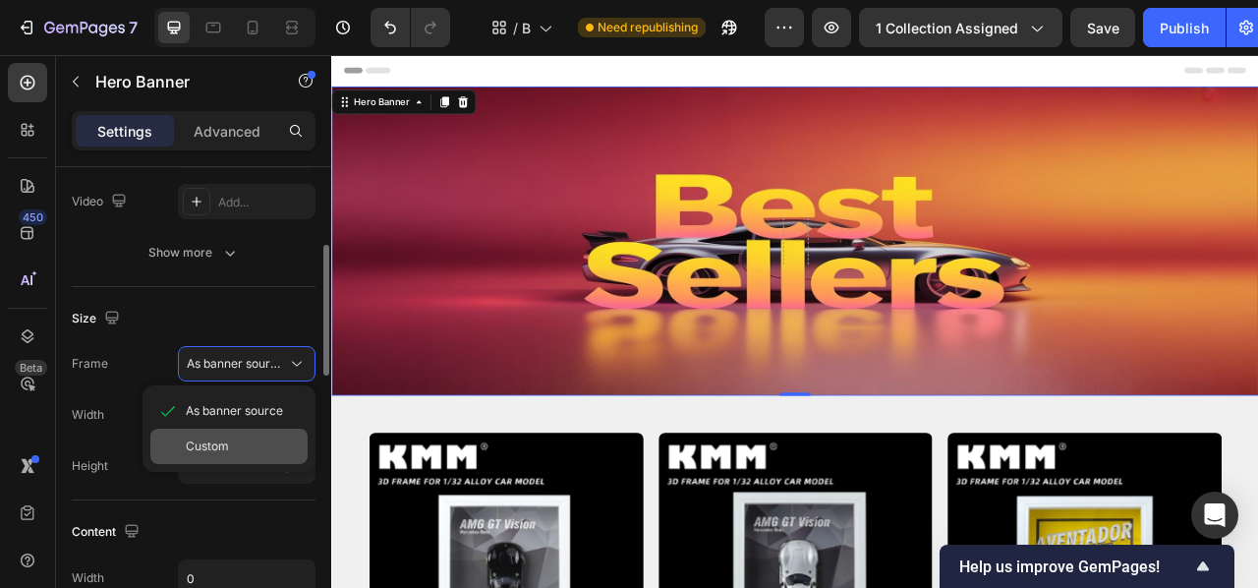
click at [250, 453] on div "Custom" at bounding box center [243, 446] width 114 height 18
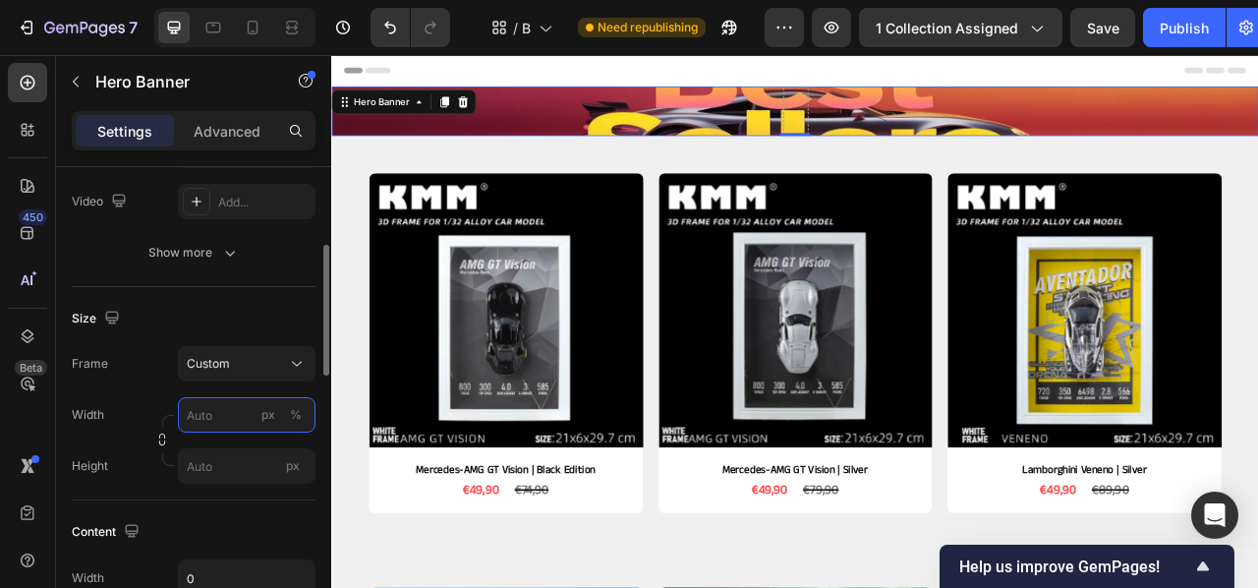
click at [192, 422] on input "px %" at bounding box center [247, 414] width 138 height 35
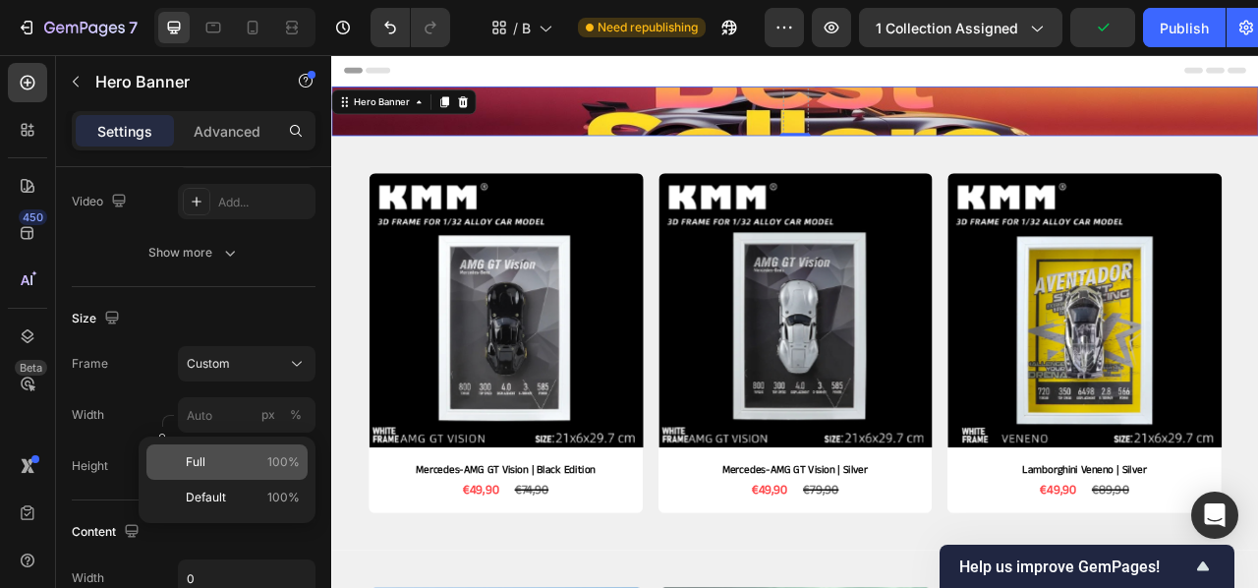
click at [239, 467] on p "Full 100%" at bounding box center [243, 462] width 114 height 18
type input "100"
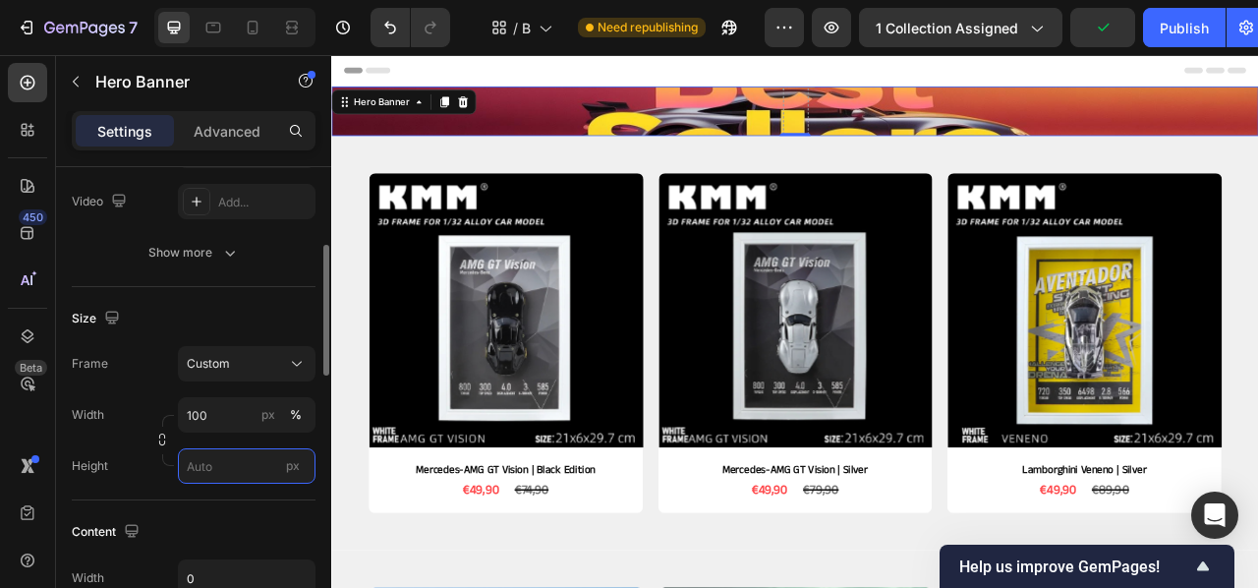
click at [263, 469] on input "px" at bounding box center [247, 465] width 138 height 35
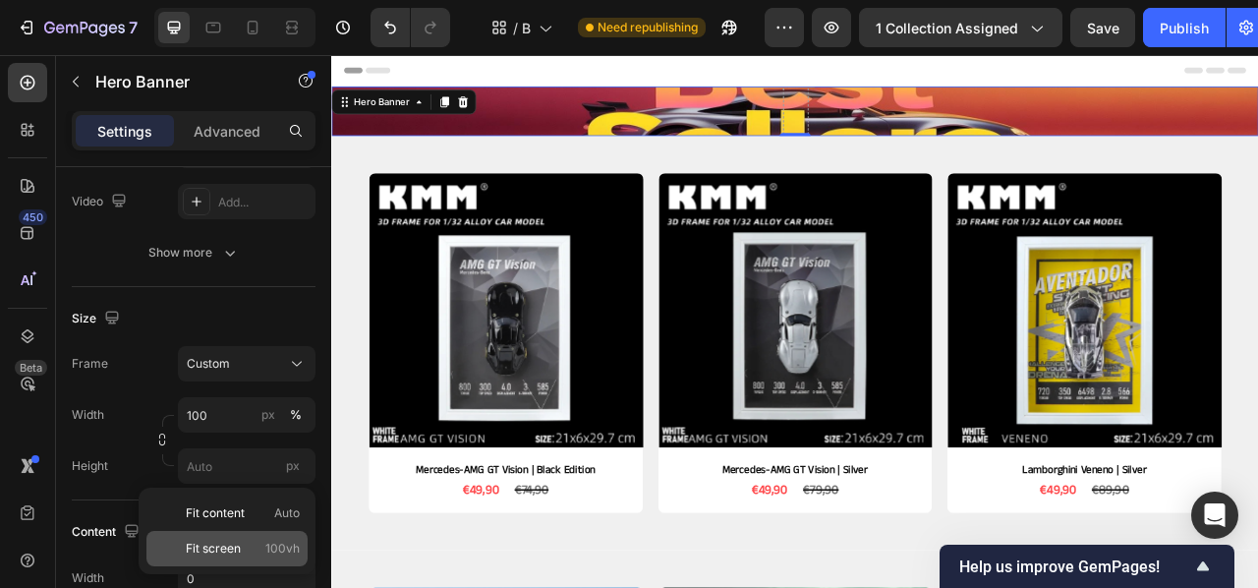
click at [248, 542] on p "Fit screen 100vh" at bounding box center [243, 549] width 114 height 18
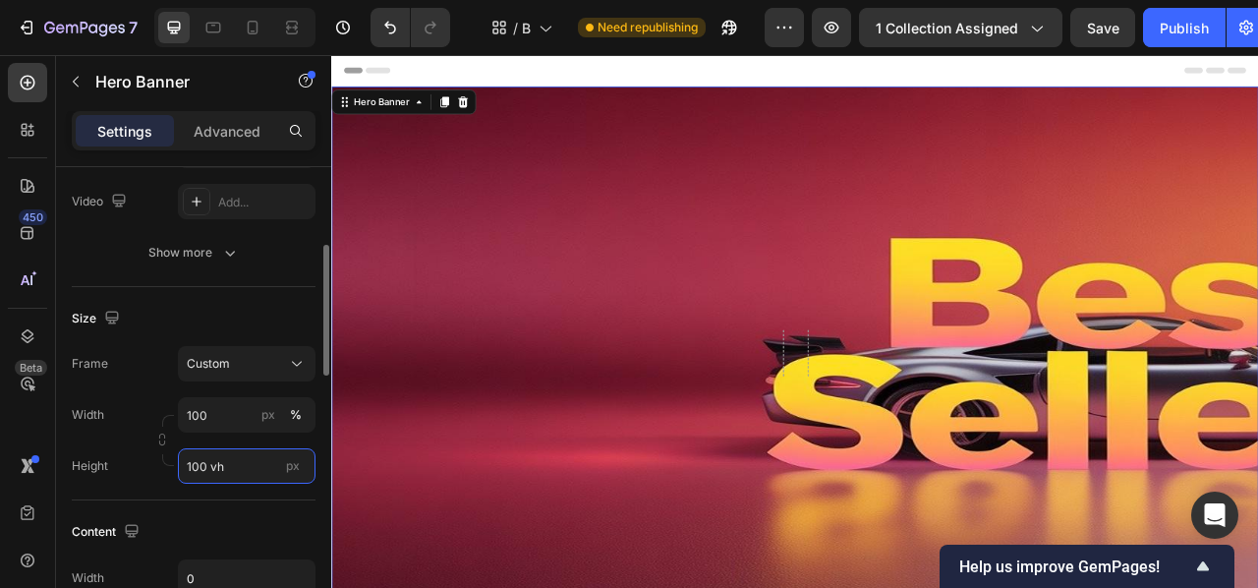
click at [269, 472] on input "100 vh" at bounding box center [247, 465] width 138 height 35
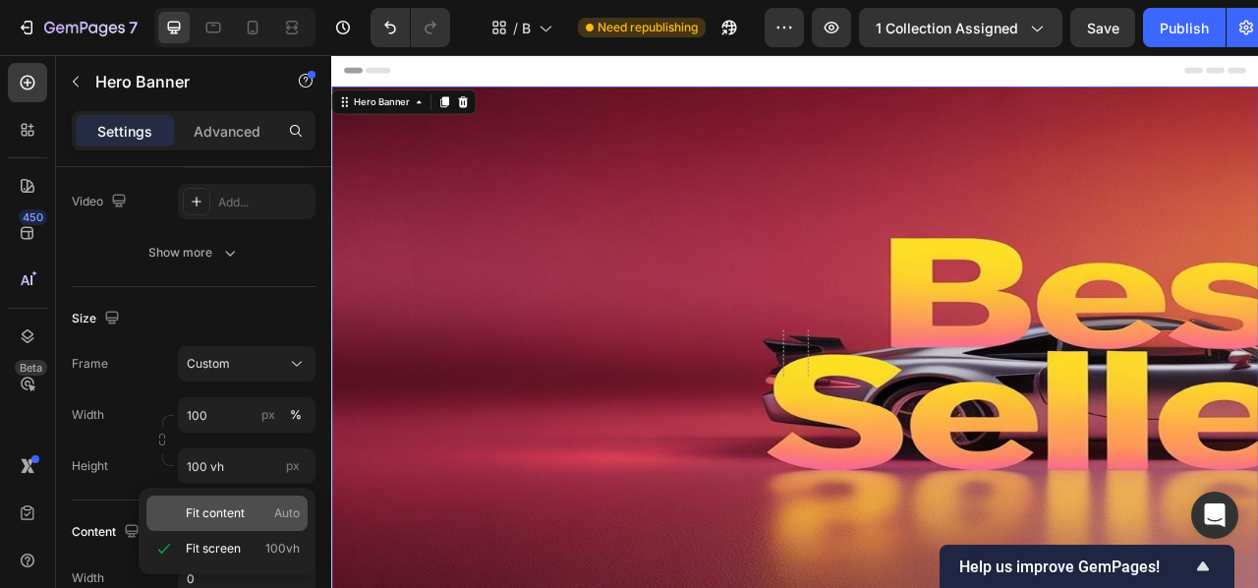
click at [250, 519] on p "Fit content Auto" at bounding box center [243, 513] width 114 height 18
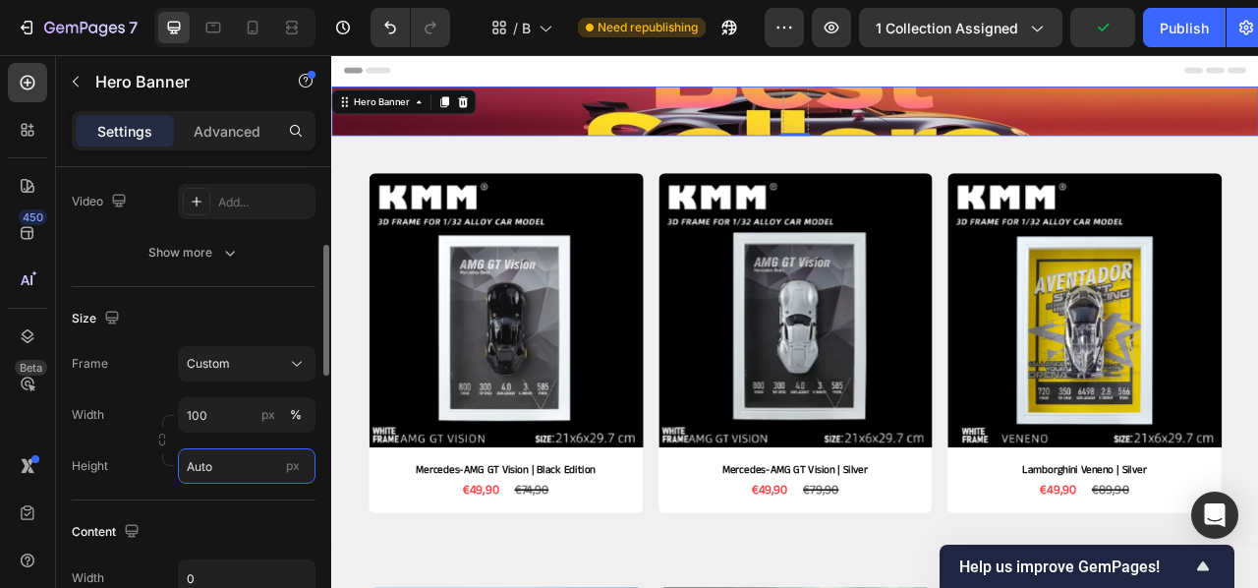
click at [250, 456] on input "Auto" at bounding box center [247, 465] width 138 height 35
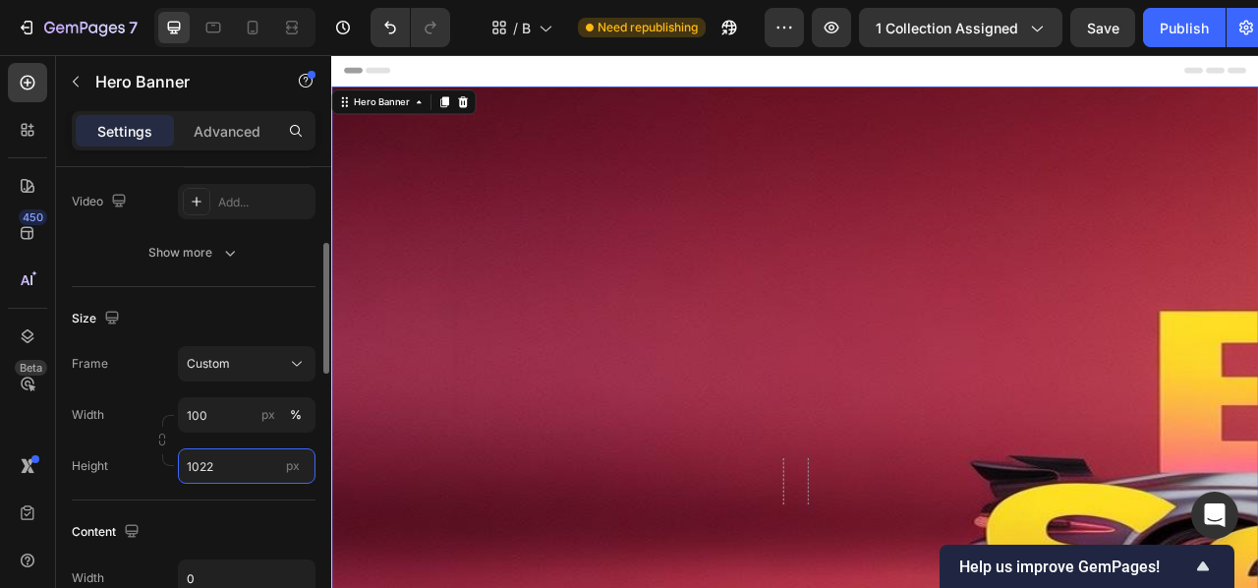
scroll to position [282, 0]
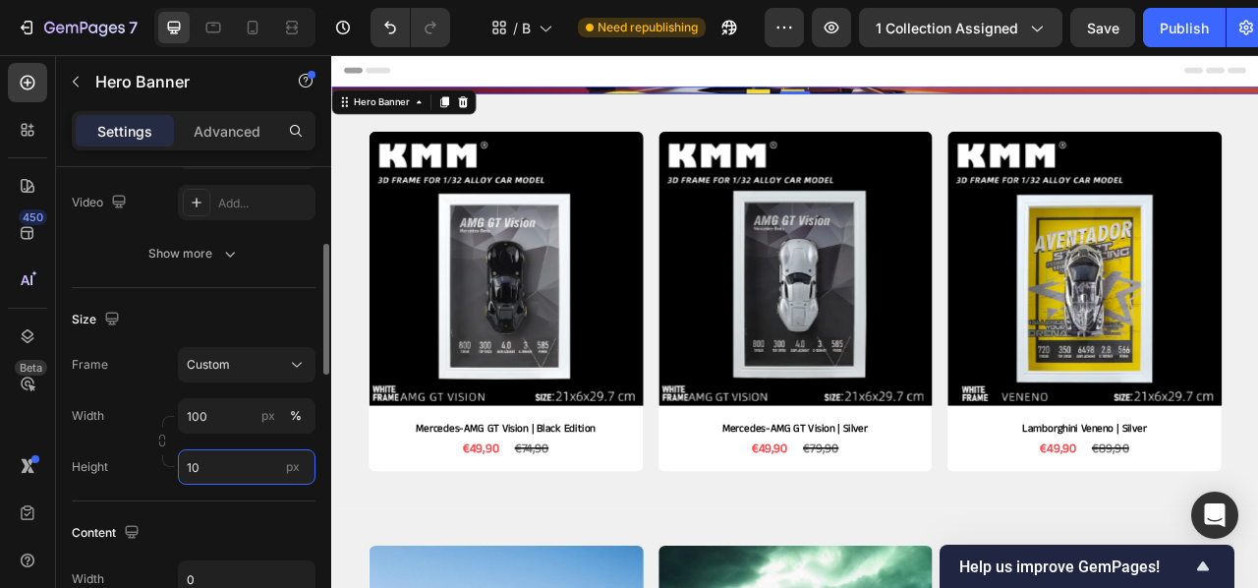
type input "1"
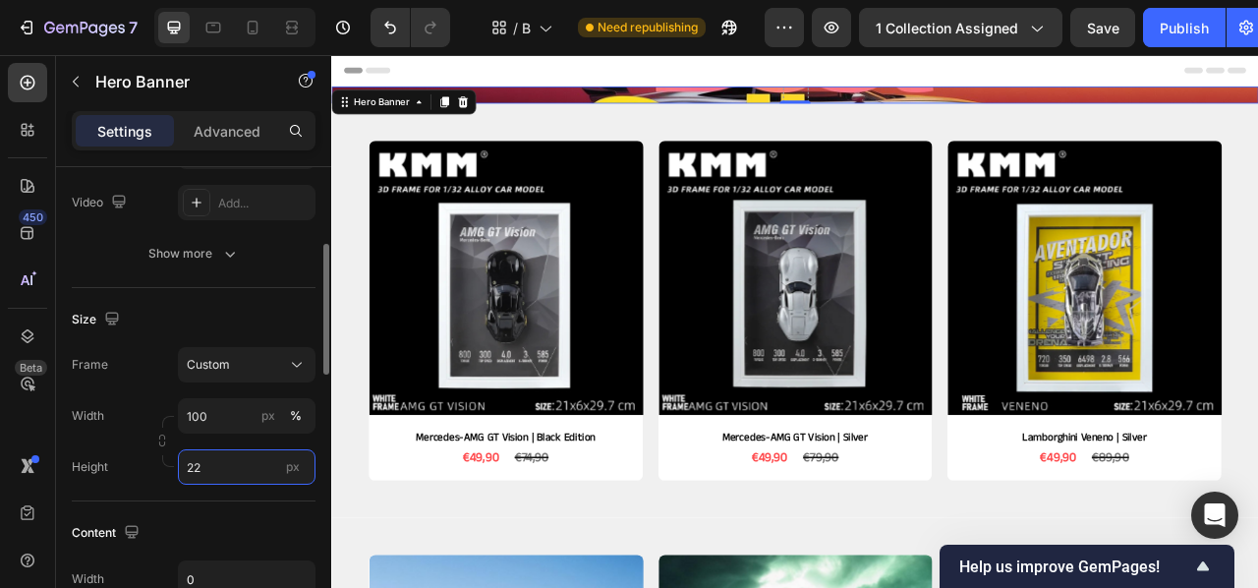
type input "2"
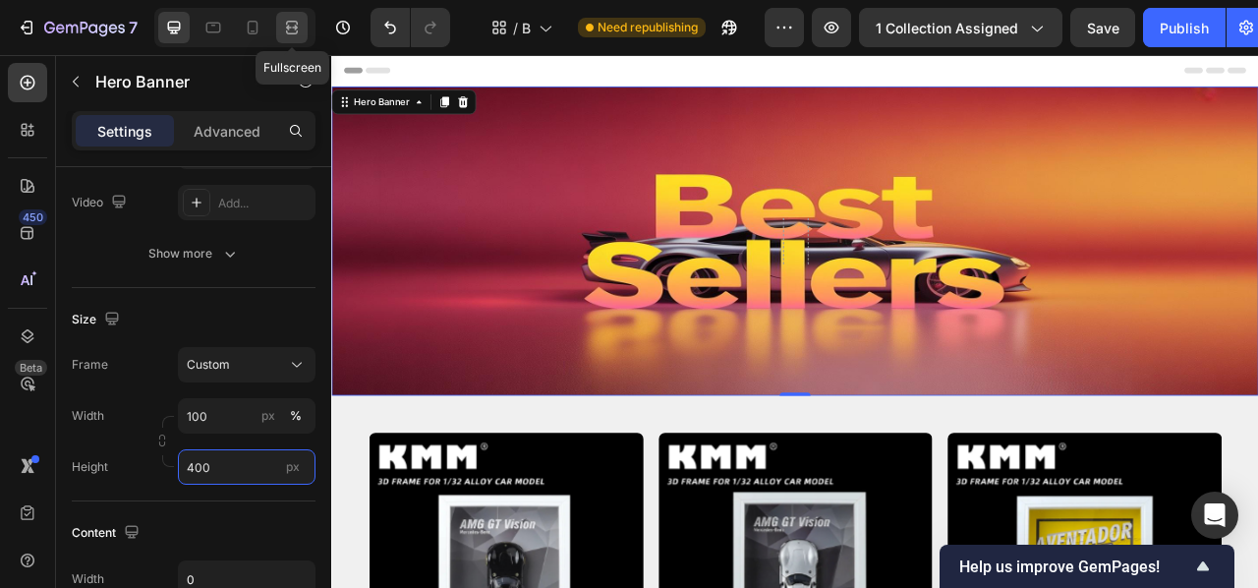
type input "400"
click at [291, 32] on icon at bounding box center [292, 28] width 20 height 20
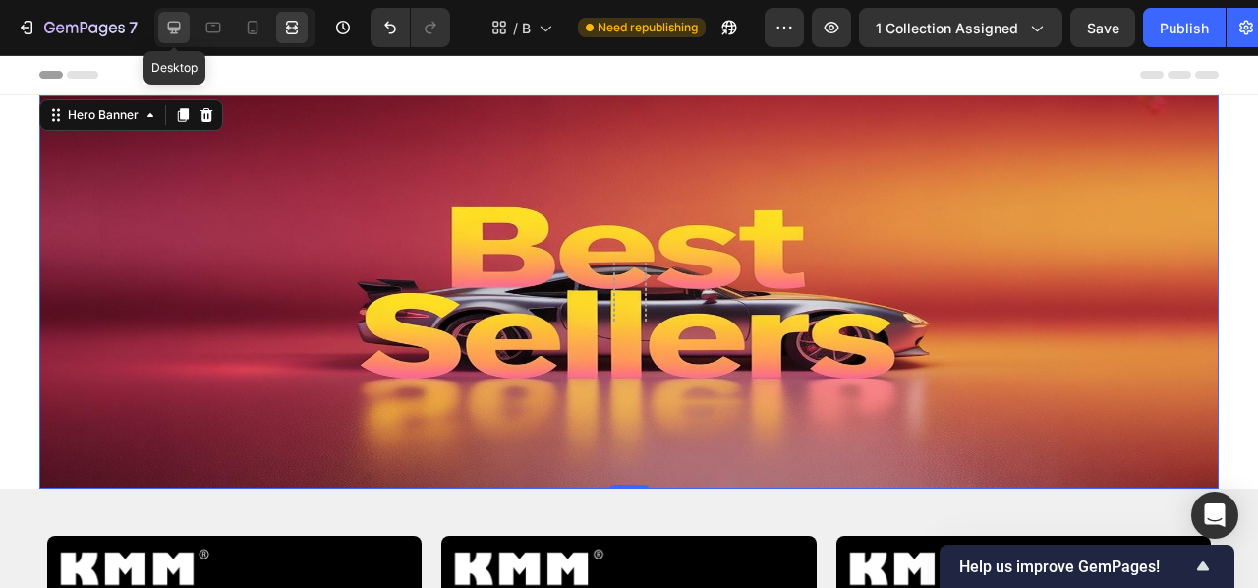
click at [179, 25] on icon at bounding box center [174, 28] width 20 height 20
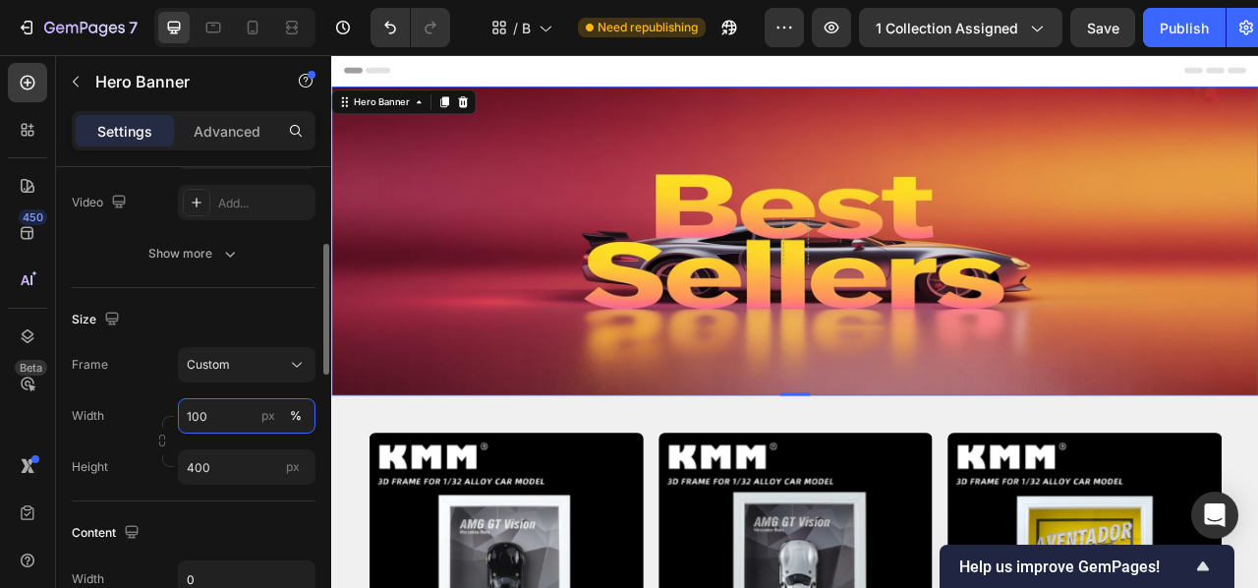
click at [217, 414] on input "100" at bounding box center [247, 415] width 138 height 35
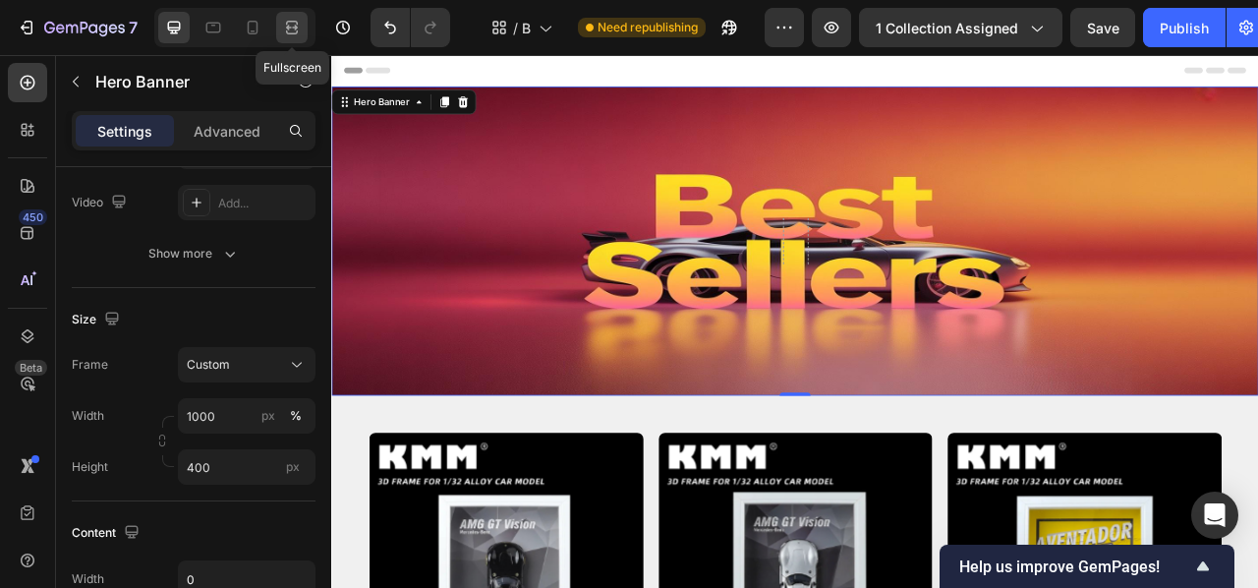
click at [303, 33] on div at bounding box center [291, 27] width 31 height 31
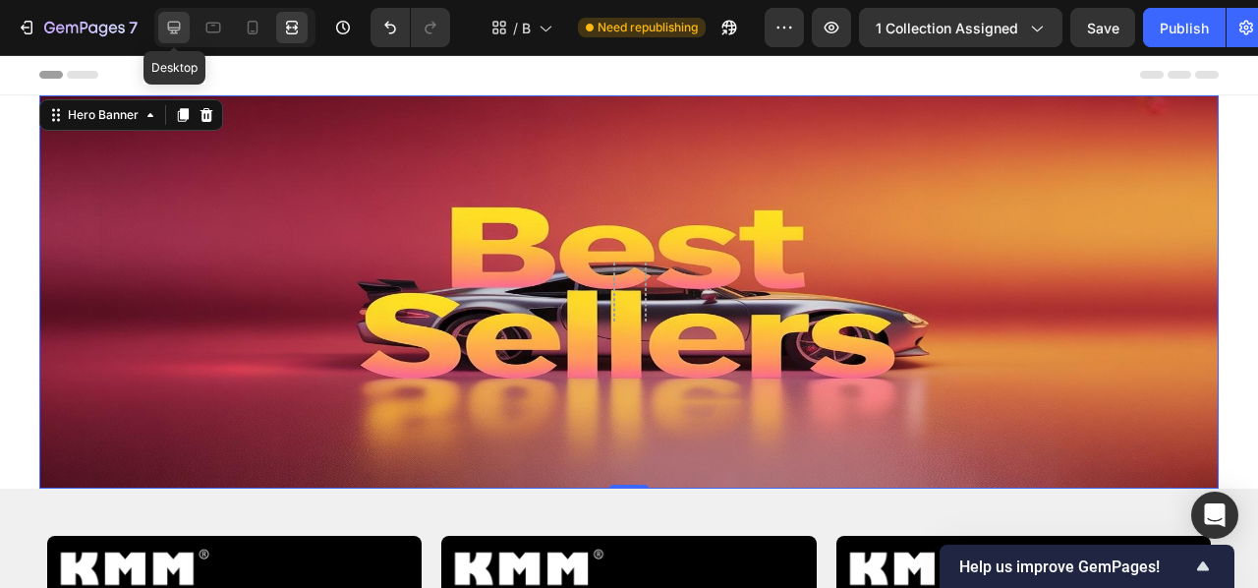
click at [184, 21] on icon at bounding box center [174, 28] width 20 height 20
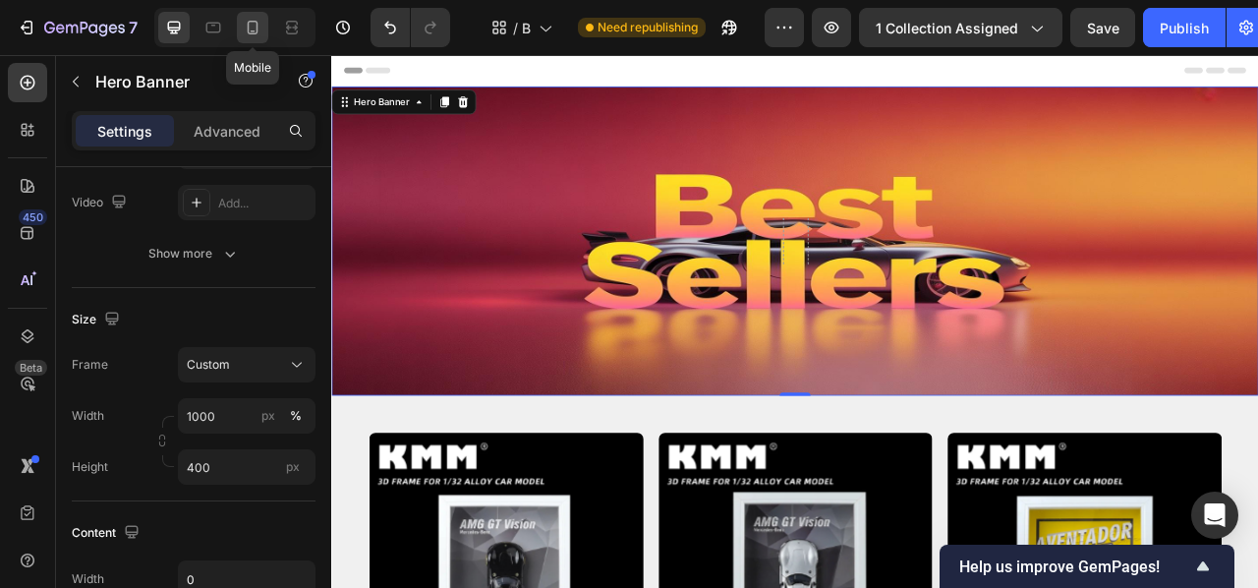
click at [250, 28] on icon at bounding box center [253, 28] width 20 height 20
type input "100"
type input "300"
type input "100%"
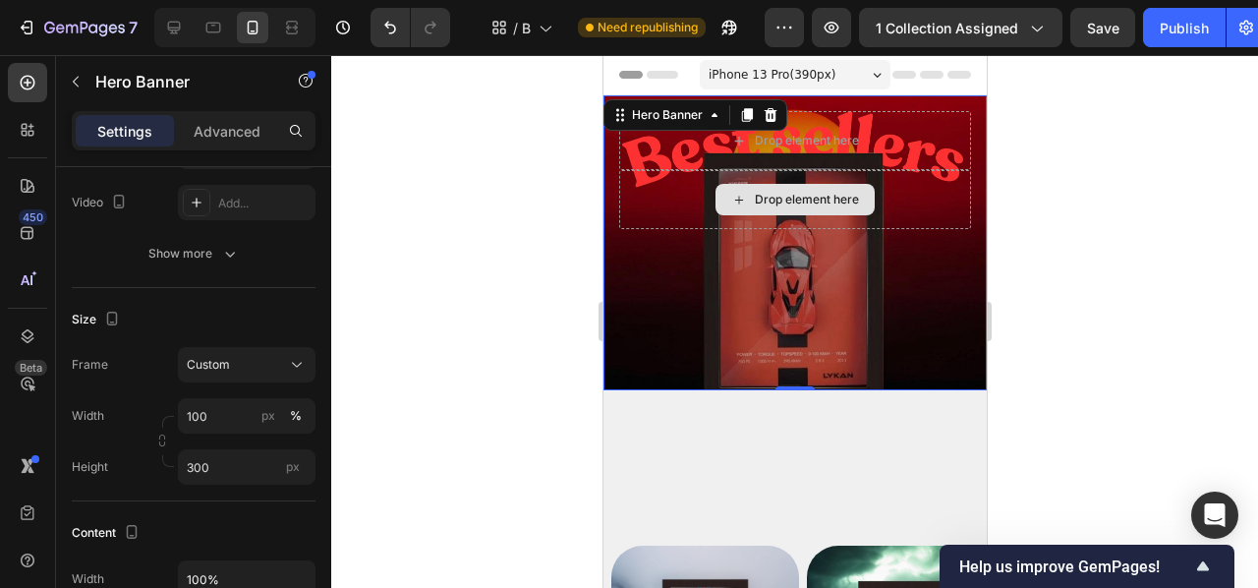
click at [645, 198] on div "Drop element here" at bounding box center [794, 199] width 352 height 59
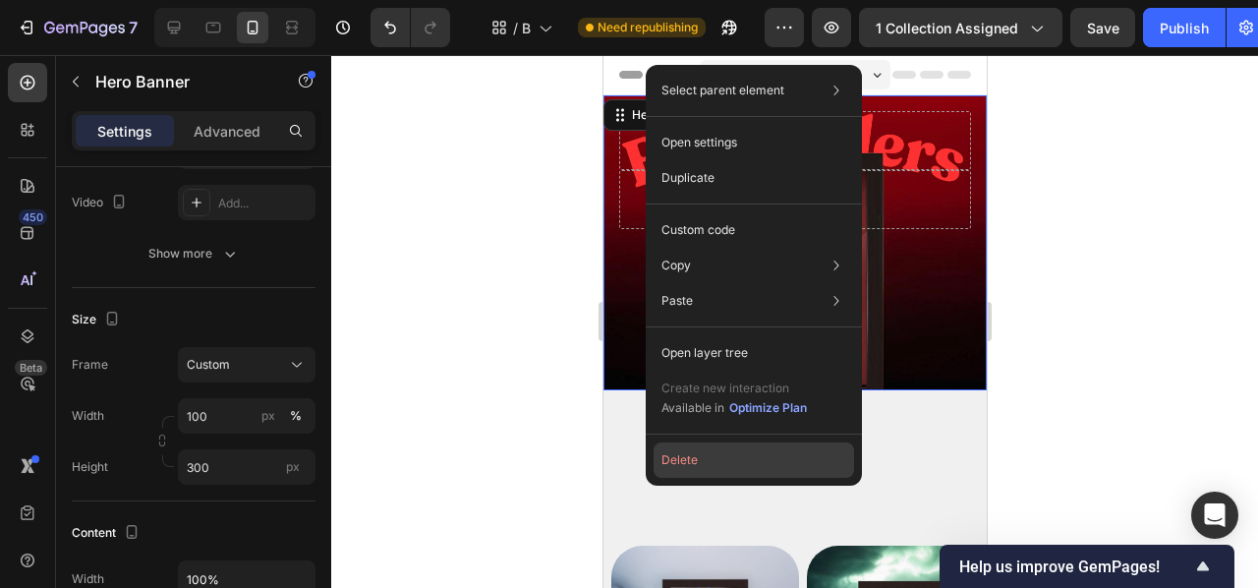
click at [696, 464] on button "Delete" at bounding box center [754, 459] width 201 height 35
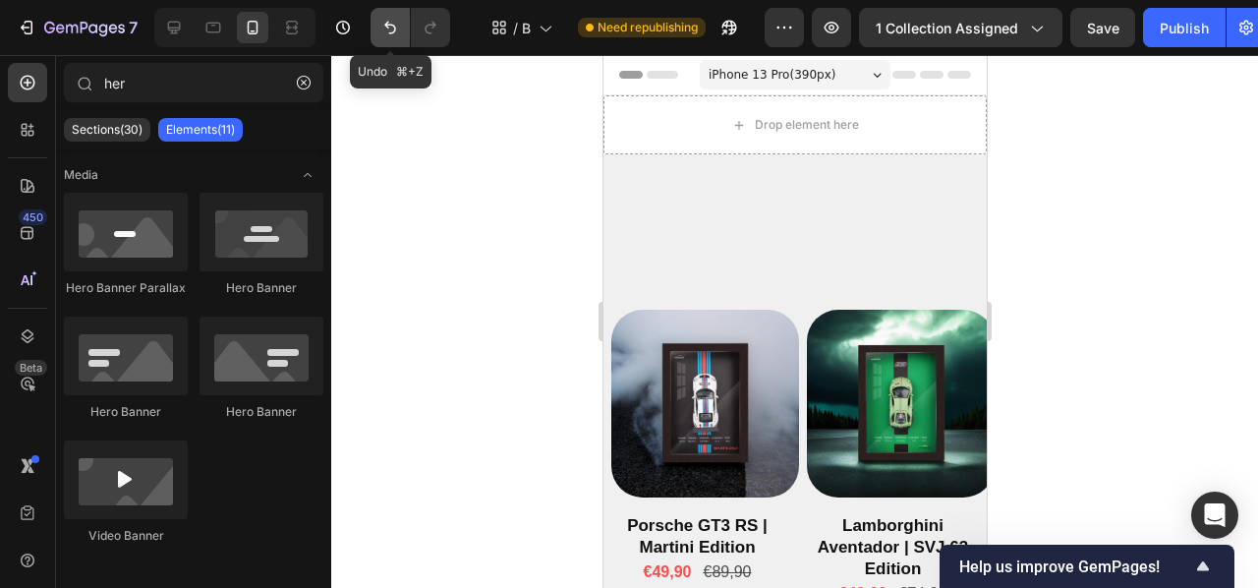
click at [385, 20] on icon "Undo/Redo" at bounding box center [390, 28] width 20 height 20
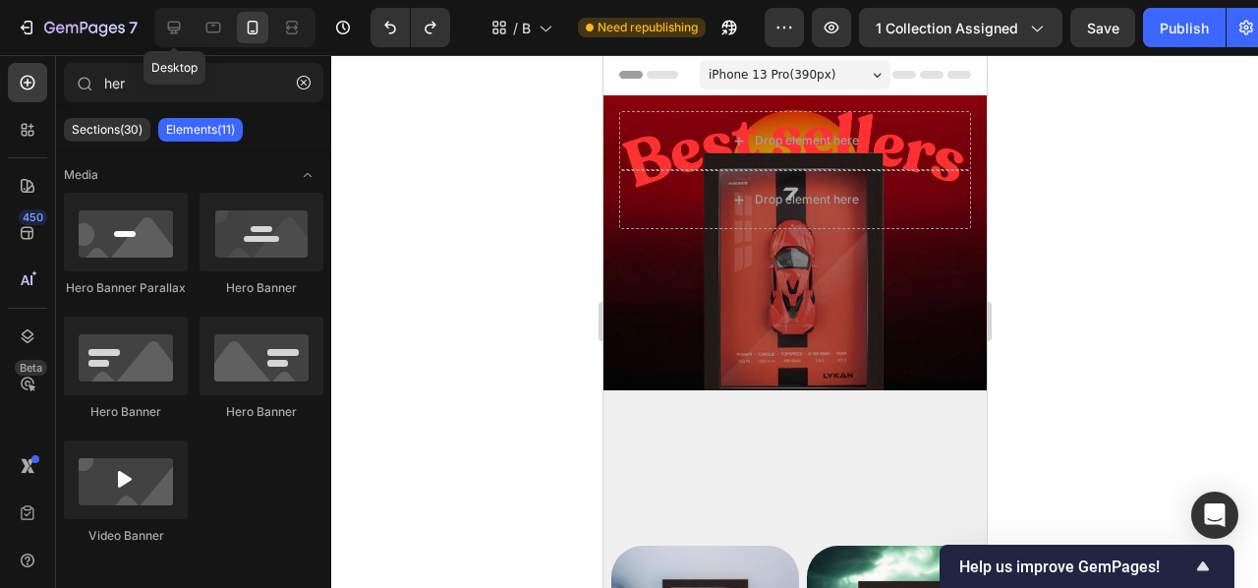
drag, startPoint x: 173, startPoint y: 25, endPoint x: 189, endPoint y: 44, distance: 25.2
click at [173, 25] on icon at bounding box center [174, 28] width 20 height 20
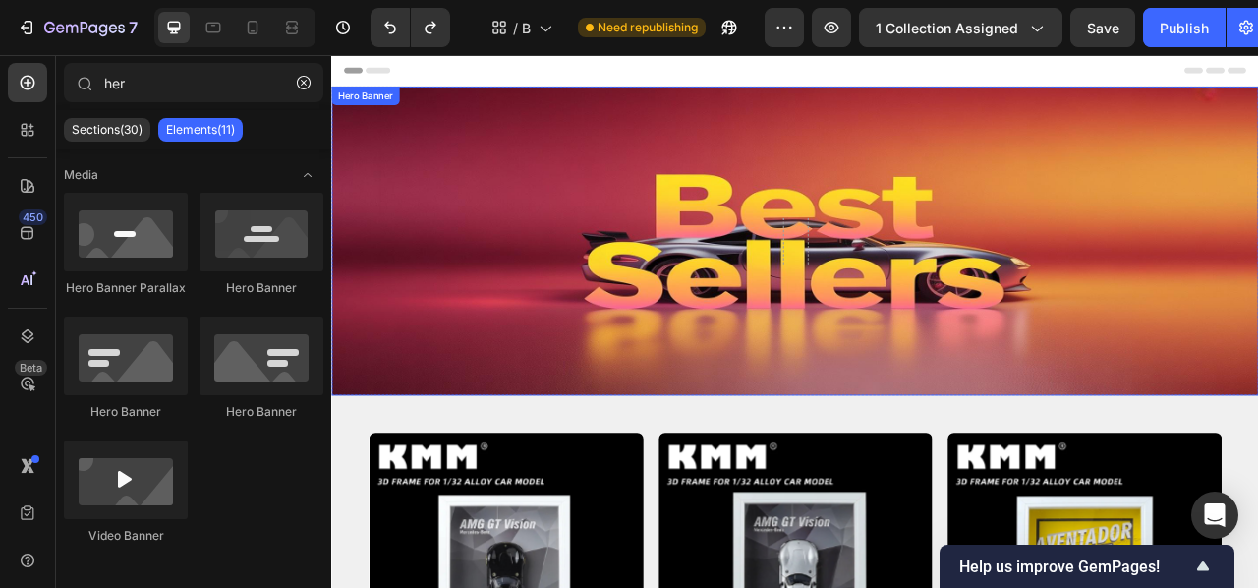
click at [523, 202] on div "Background Image" at bounding box center [920, 291] width 1179 height 393
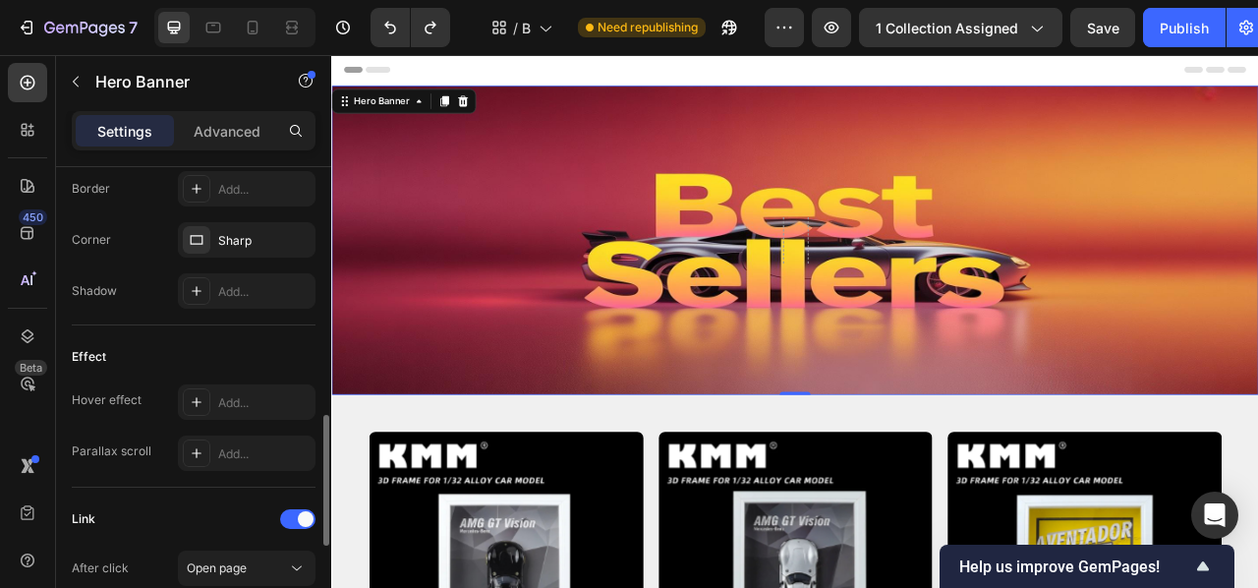
scroll to position [890, 0]
click at [268, 19] on div at bounding box center [252, 27] width 31 height 31
type input "100"
type input "300"
type input "100%"
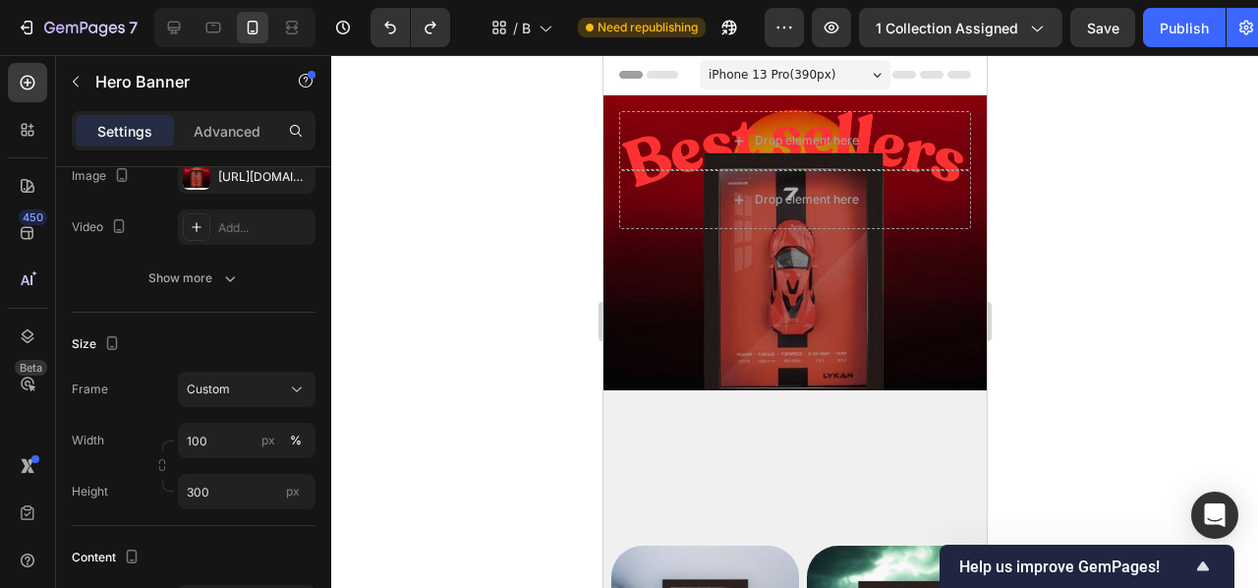
scroll to position [5, 0]
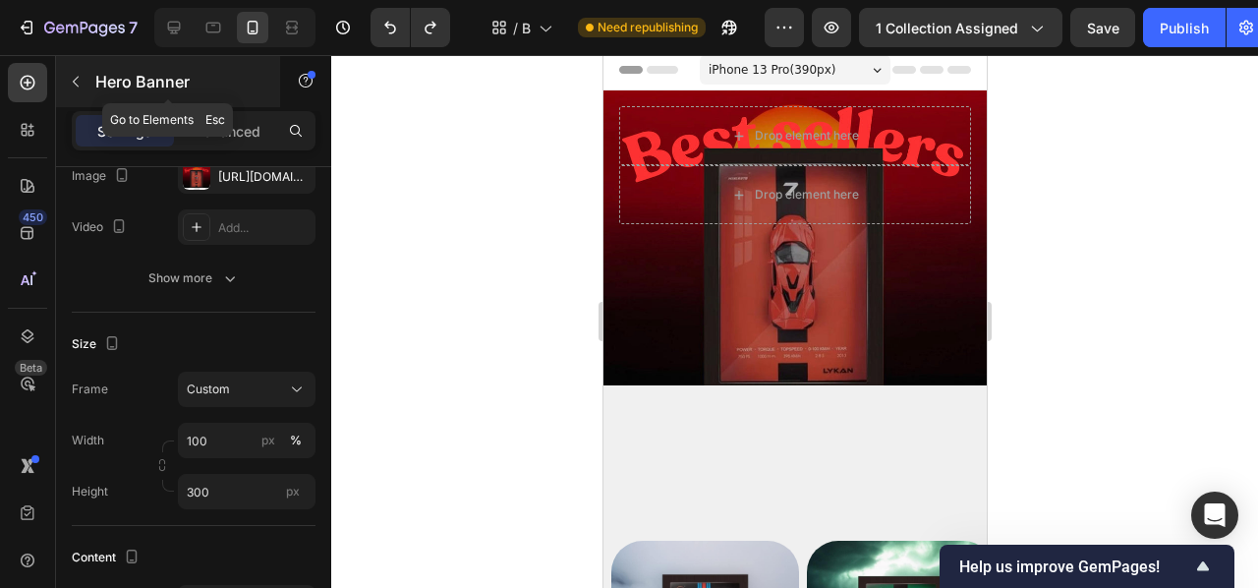
click at [74, 77] on icon "button" at bounding box center [76, 82] width 16 height 16
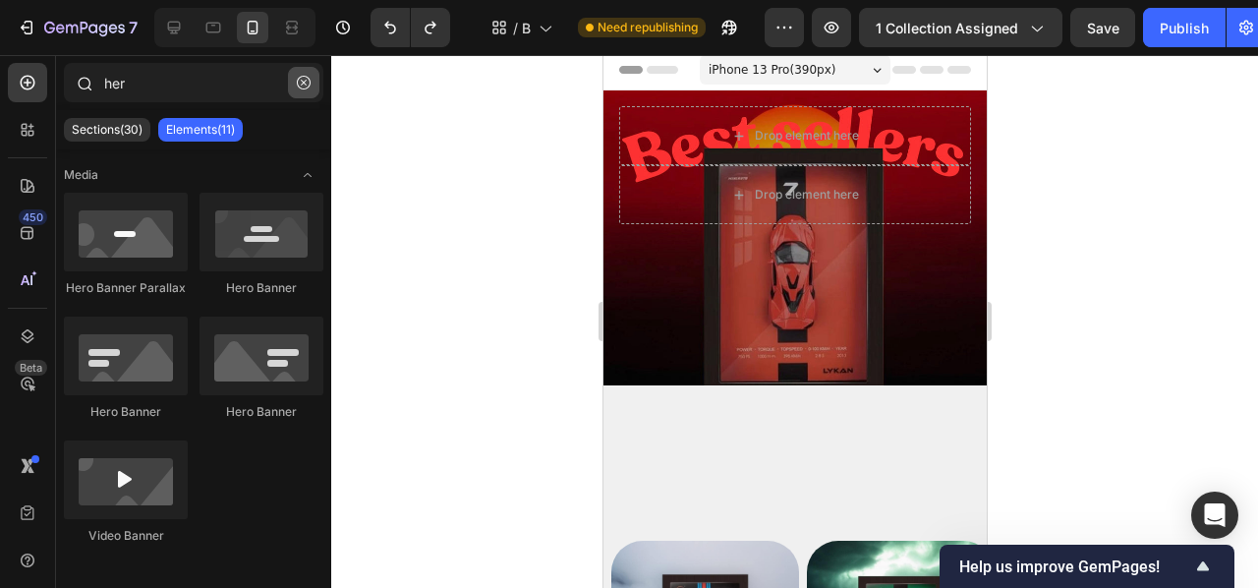
click at [300, 86] on icon "button" at bounding box center [304, 83] width 14 height 14
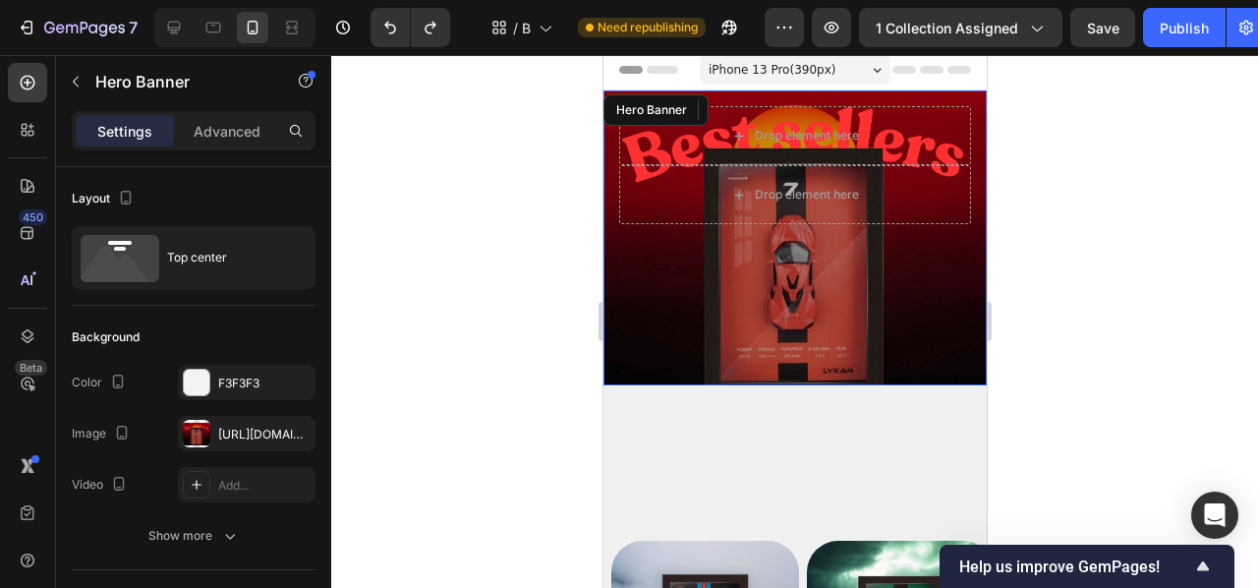
click at [831, 307] on div "Background Image" at bounding box center [794, 237] width 383 height 295
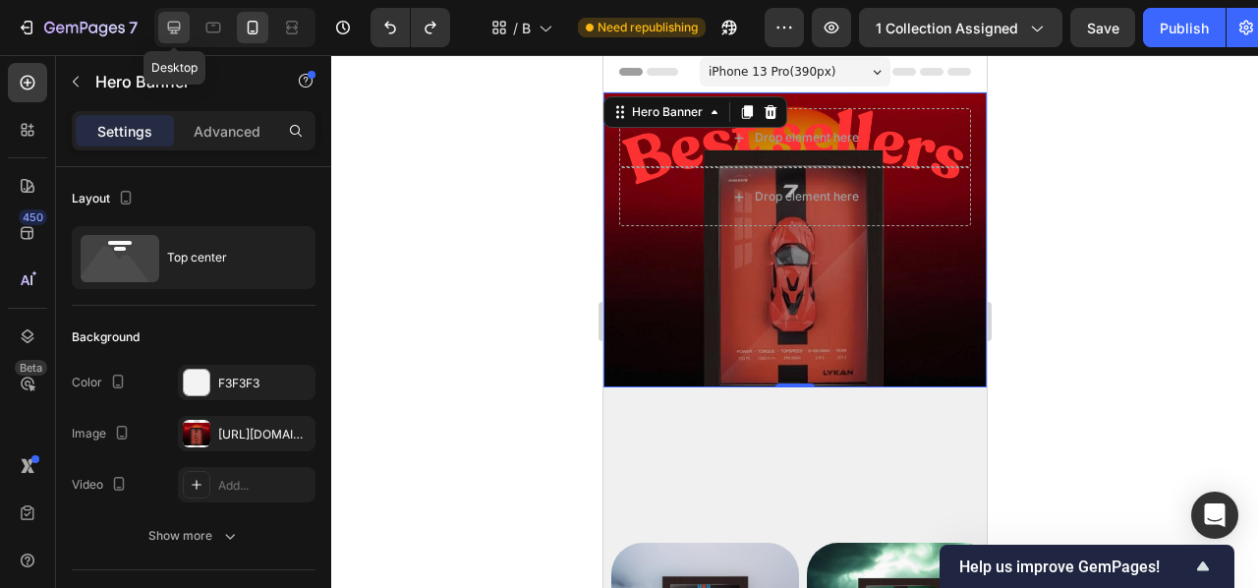
click at [175, 37] on div at bounding box center [173, 27] width 31 height 31
type input "1000"
type input "400"
type input "0"
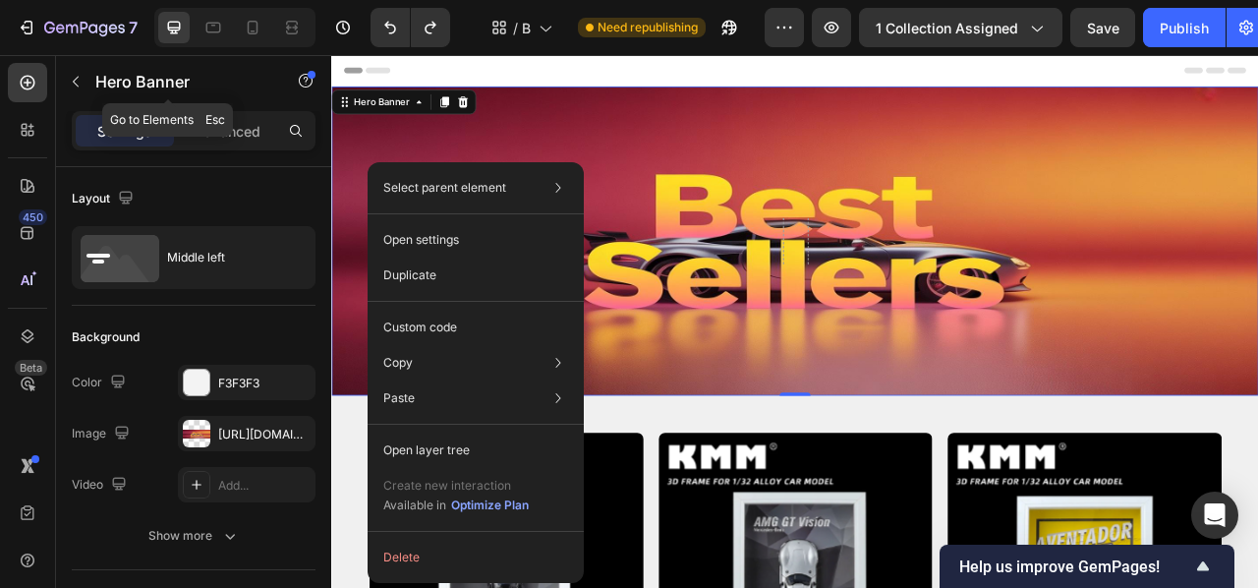
click at [83, 89] on button "button" at bounding box center [75, 81] width 31 height 31
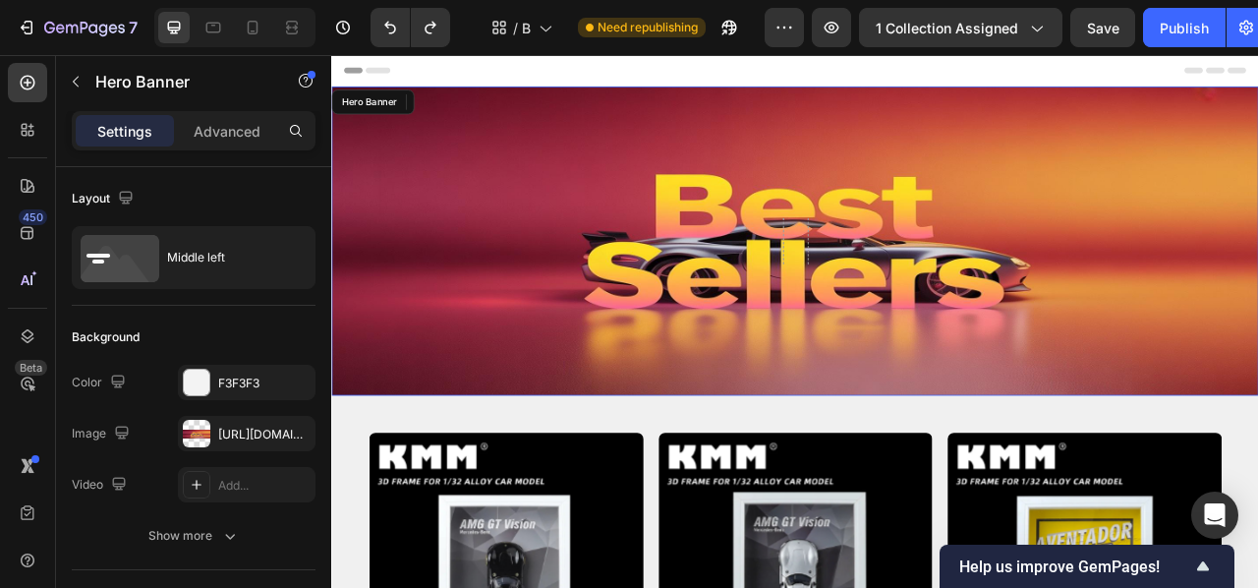
click at [425, 176] on div "Background Image" at bounding box center [920, 291] width 1179 height 393
click at [229, 140] on p "Advanced" at bounding box center [227, 131] width 67 height 21
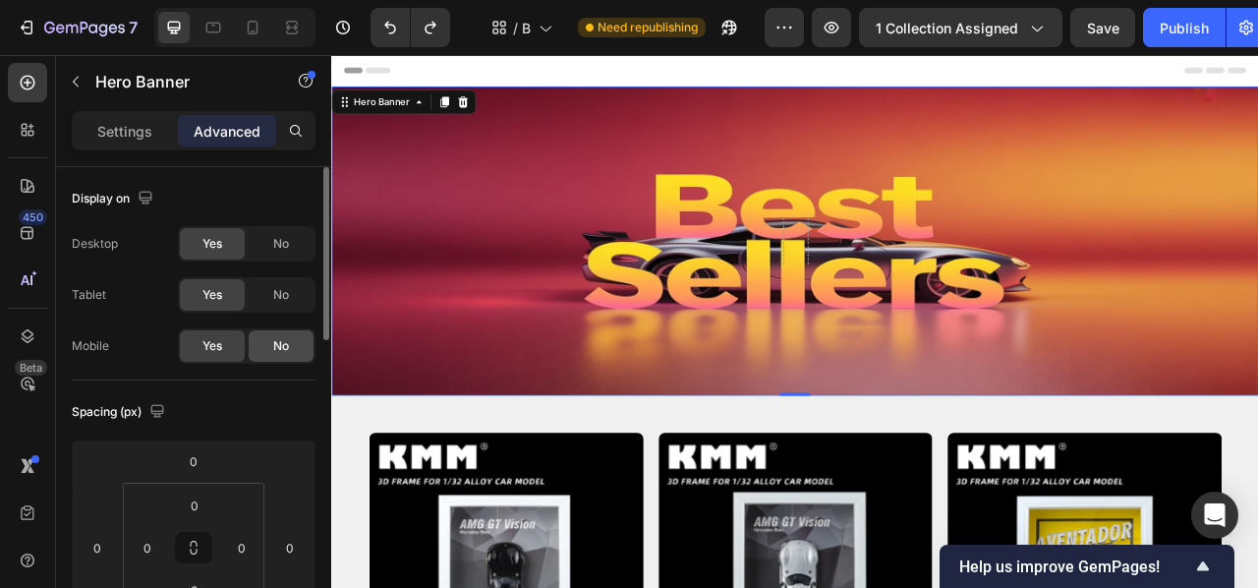
click at [263, 353] on div "No" at bounding box center [281, 345] width 65 height 31
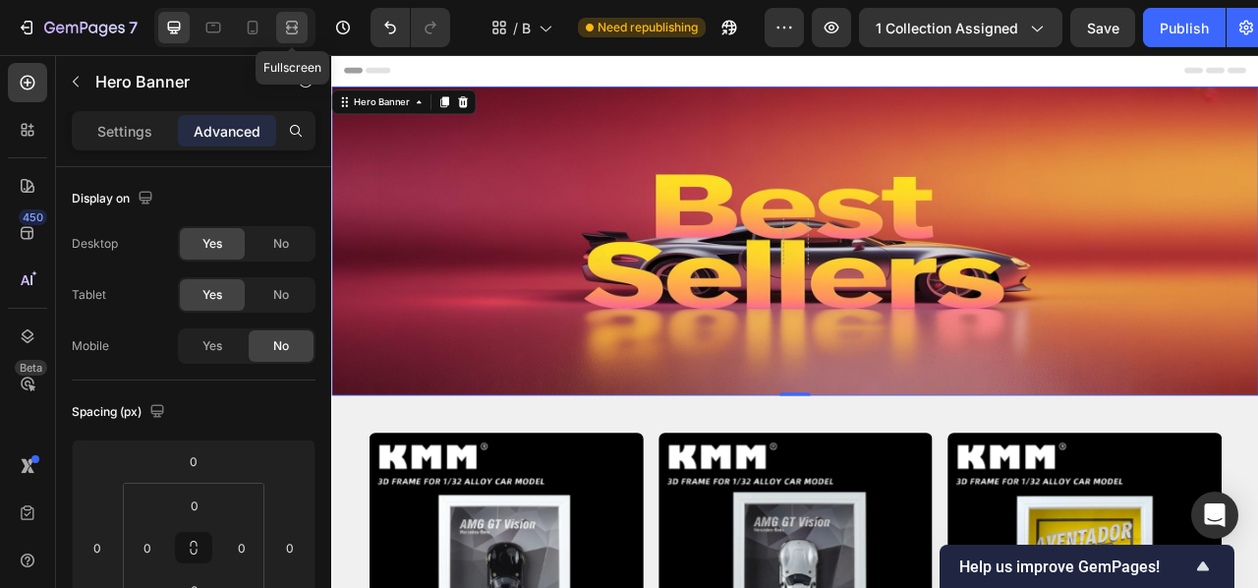
click at [288, 26] on icon at bounding box center [289, 27] width 6 height 5
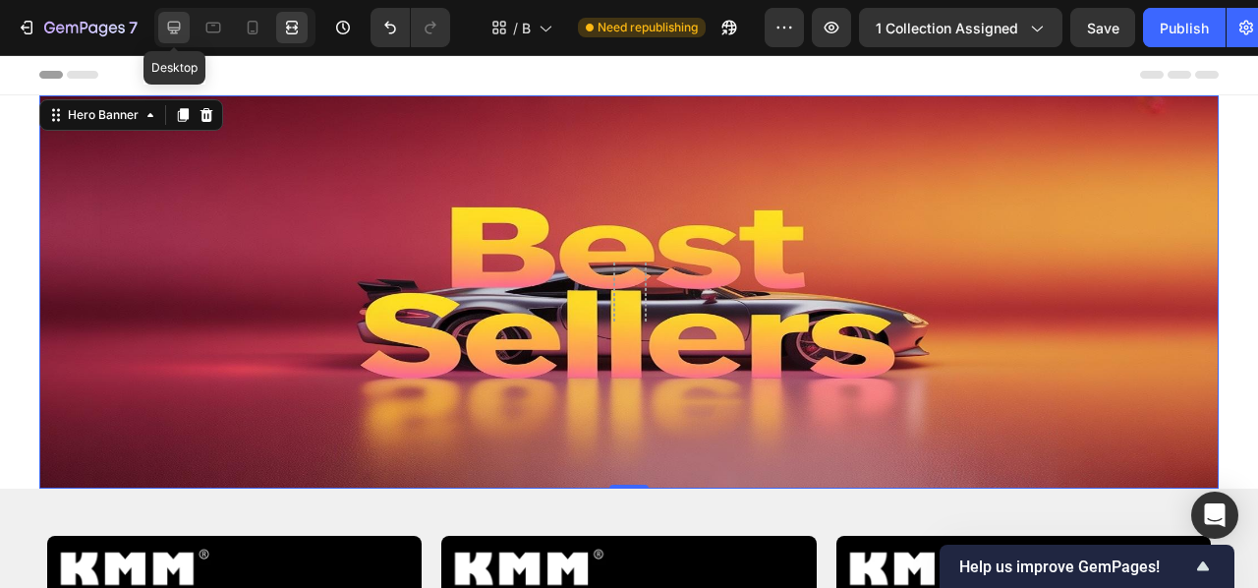
click at [159, 33] on div at bounding box center [173, 27] width 31 height 31
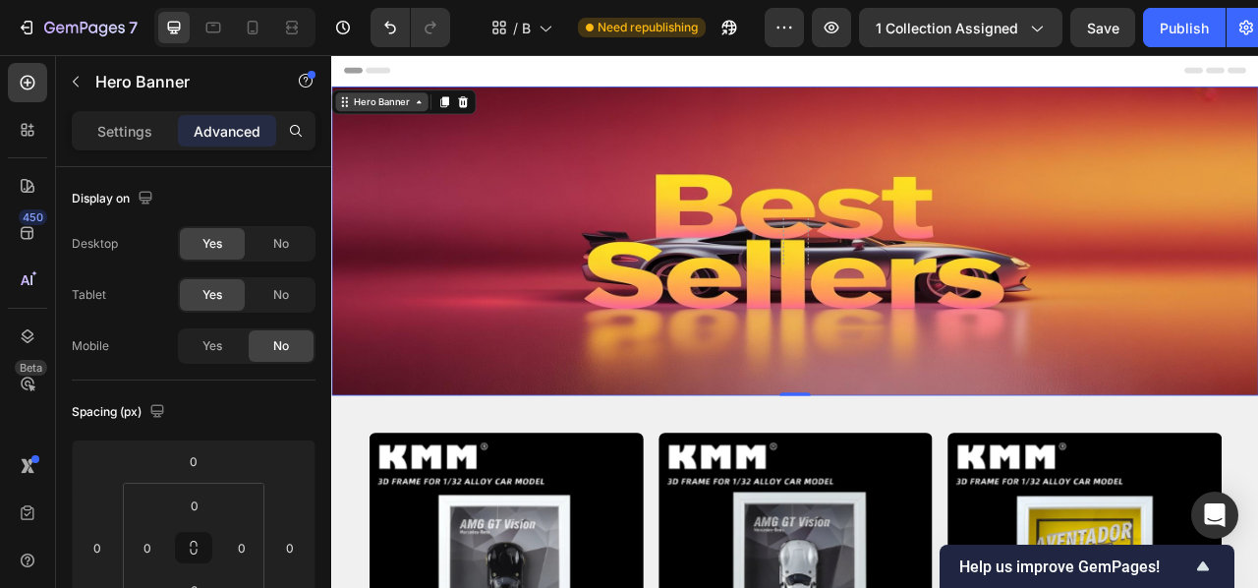
scroll to position [1, 0]
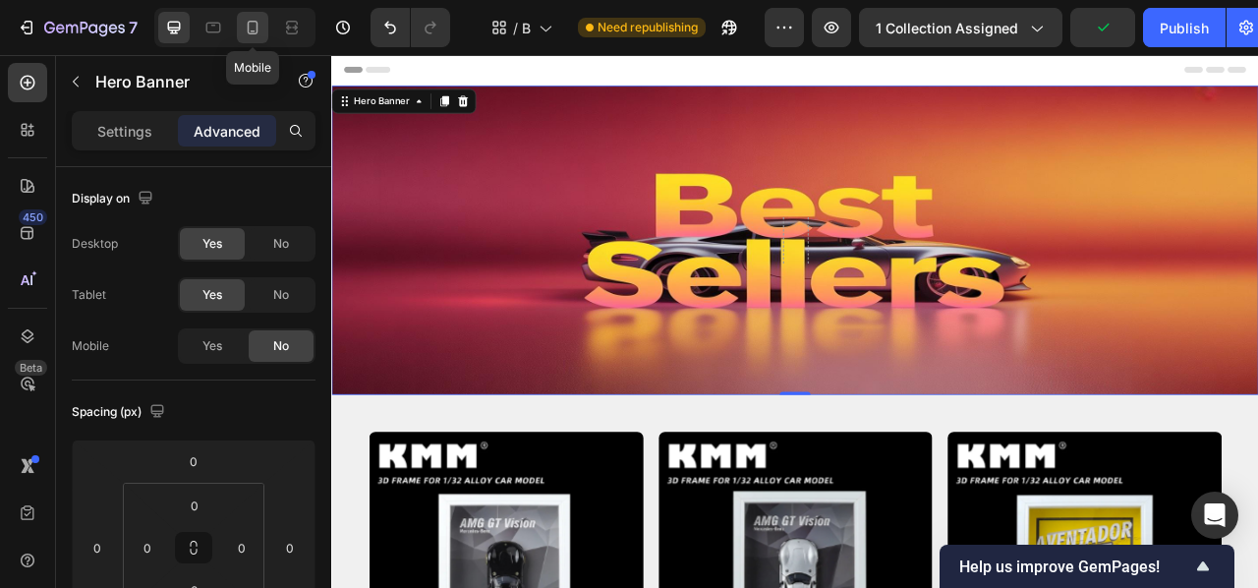
click at [257, 26] on icon at bounding box center [253, 28] width 11 height 14
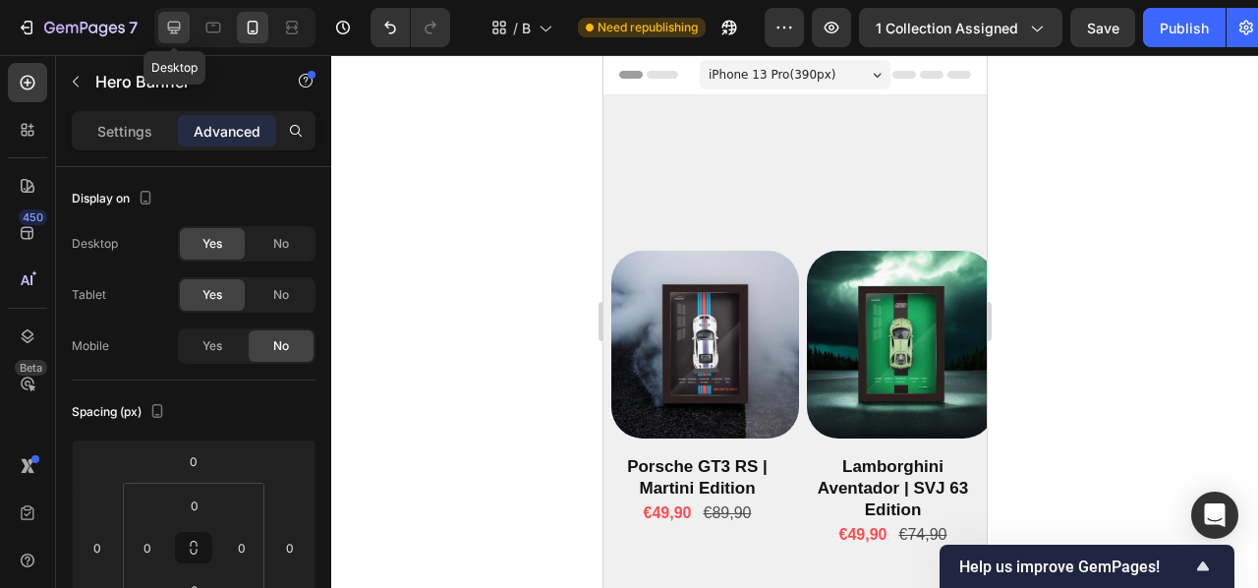
click at [167, 24] on icon at bounding box center [174, 28] width 20 height 20
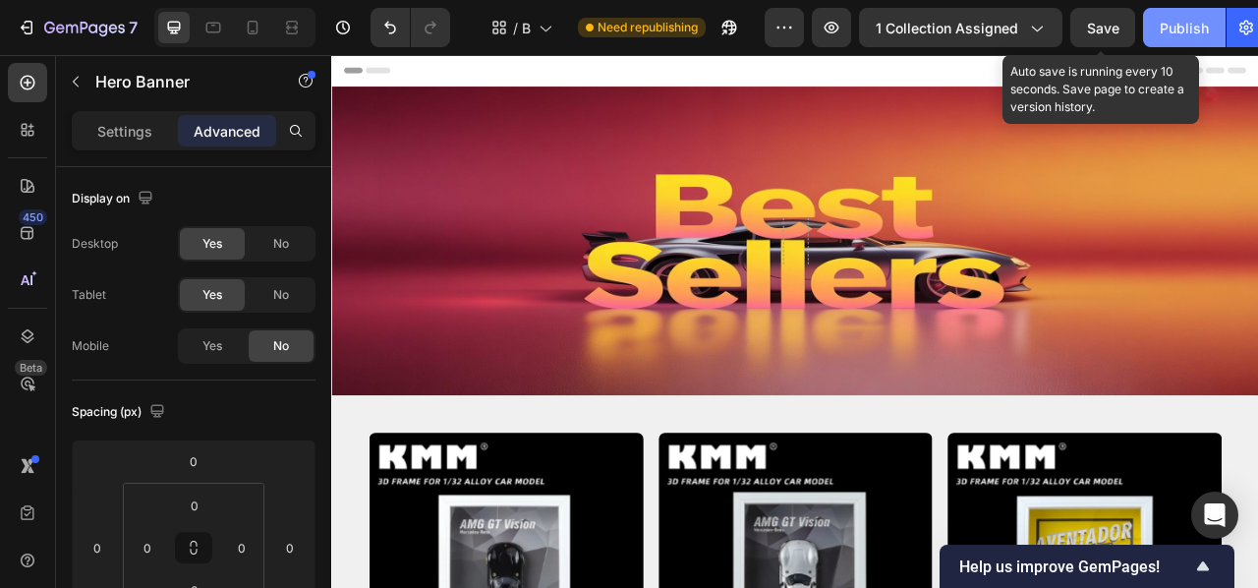
drag, startPoint x: 1095, startPoint y: 31, endPoint x: 1223, endPoint y: 19, distance: 128.4
click at [1094, 31] on span "Save" at bounding box center [1103, 28] width 32 height 17
click at [1189, 21] on div "Publish" at bounding box center [1184, 28] width 49 height 21
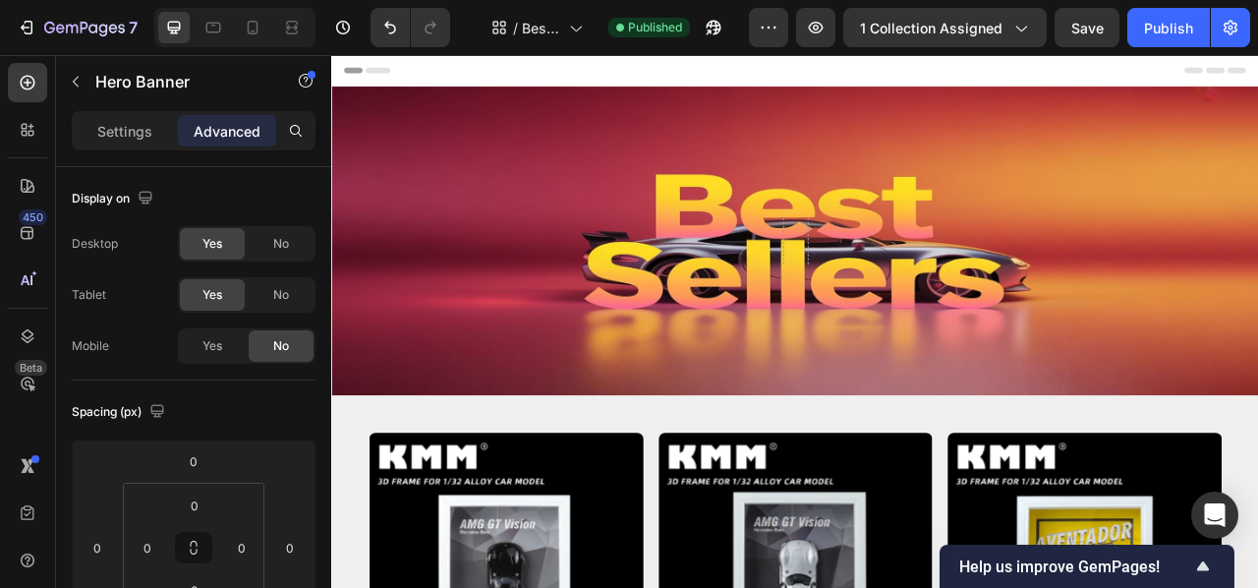
click at [559, 210] on div "Background Image" at bounding box center [920, 291] width 1179 height 393
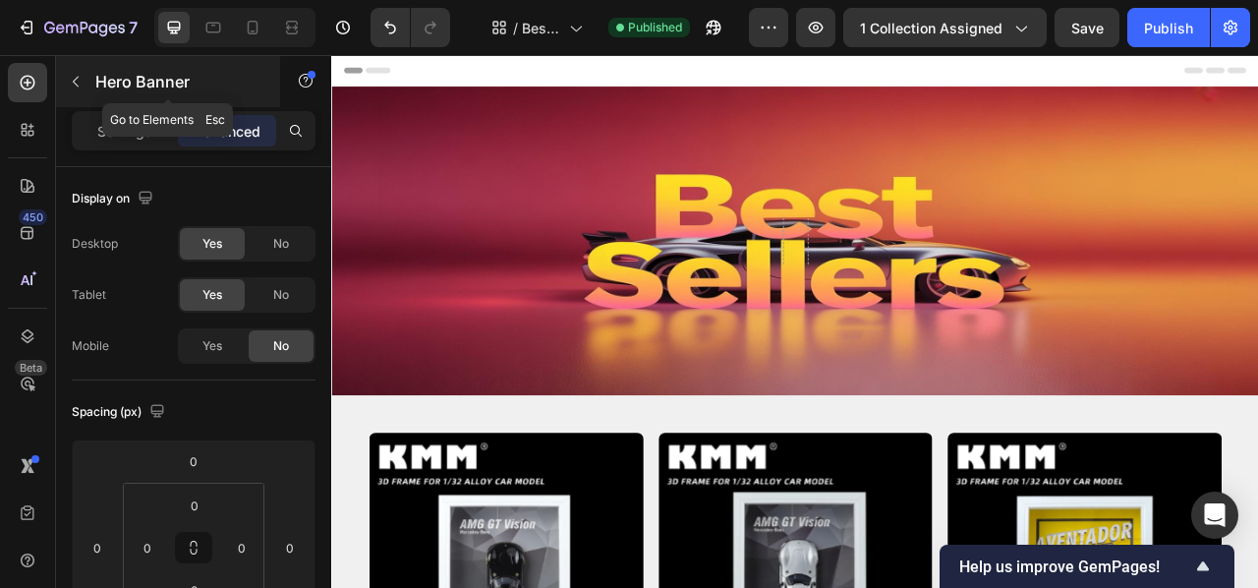
click at [83, 91] on button "button" at bounding box center [75, 81] width 31 height 31
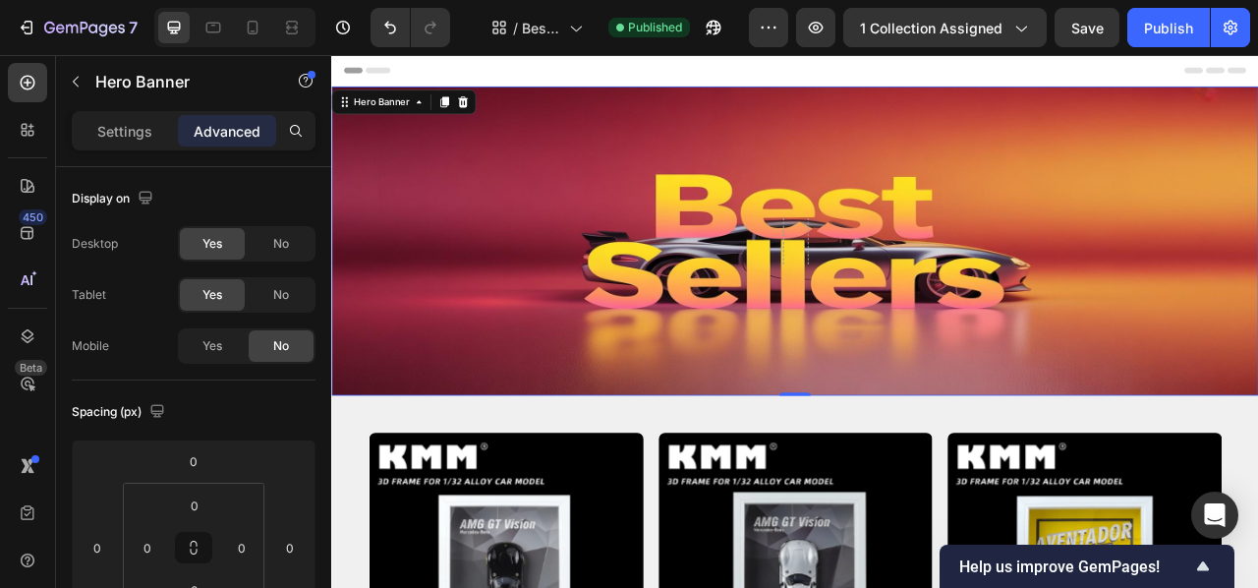
click at [478, 216] on div "Background Image" at bounding box center [920, 291] width 1179 height 393
click at [659, 199] on div "Background Image" at bounding box center [920, 291] width 1179 height 393
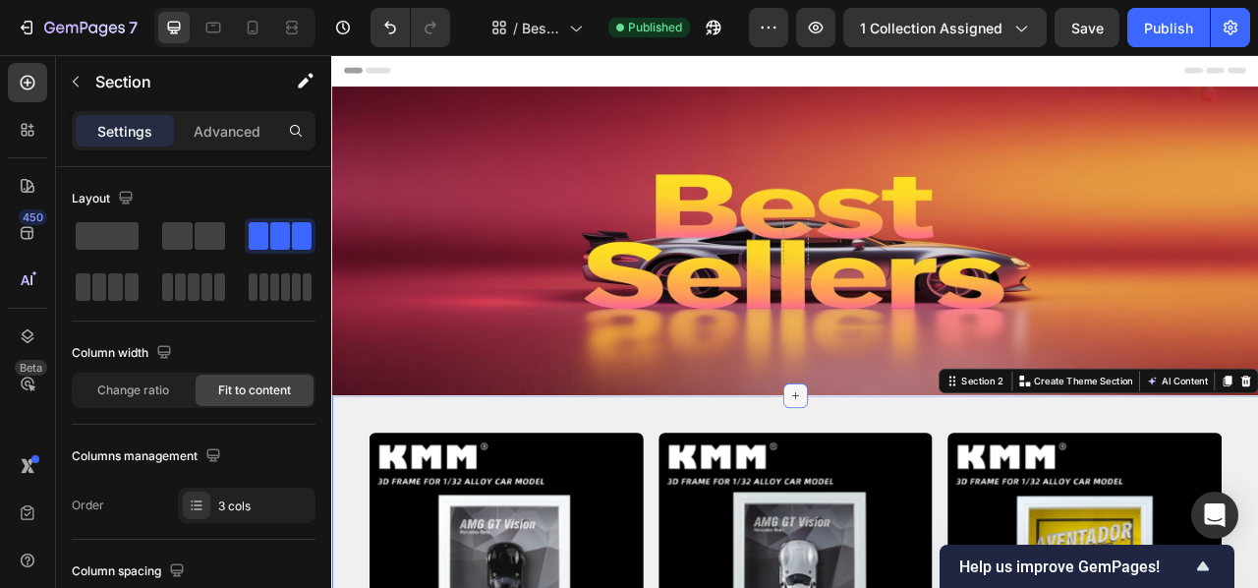
click at [924, 491] on icon at bounding box center [921, 489] width 16 height 16
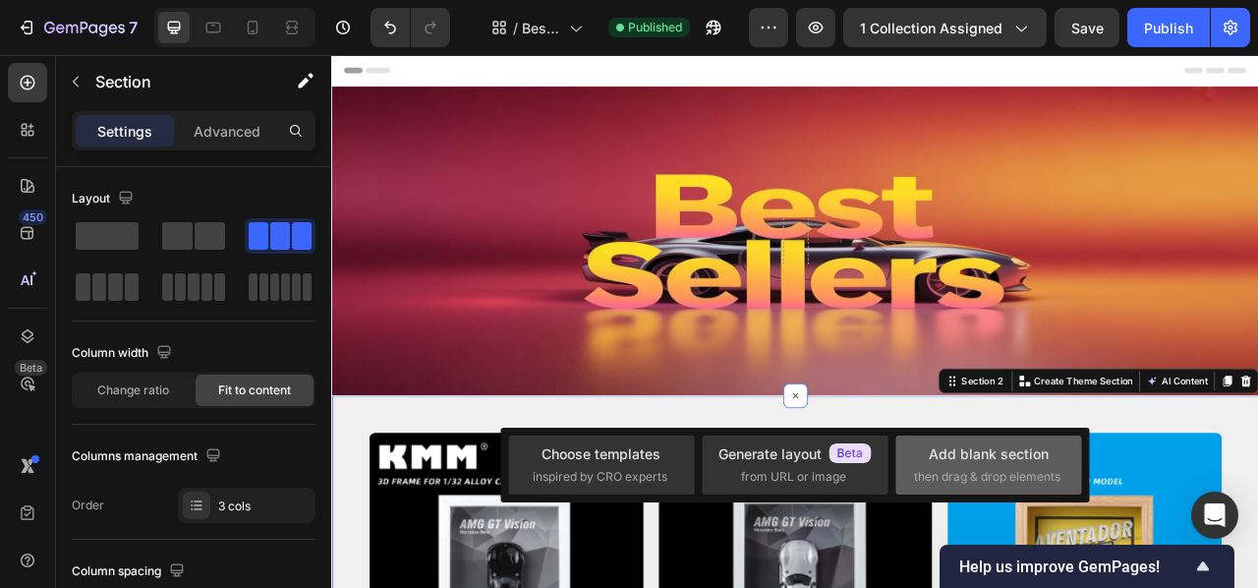
click at [1053, 464] on div "Add blank section then drag & drop elements" at bounding box center [988, 464] width 149 height 42
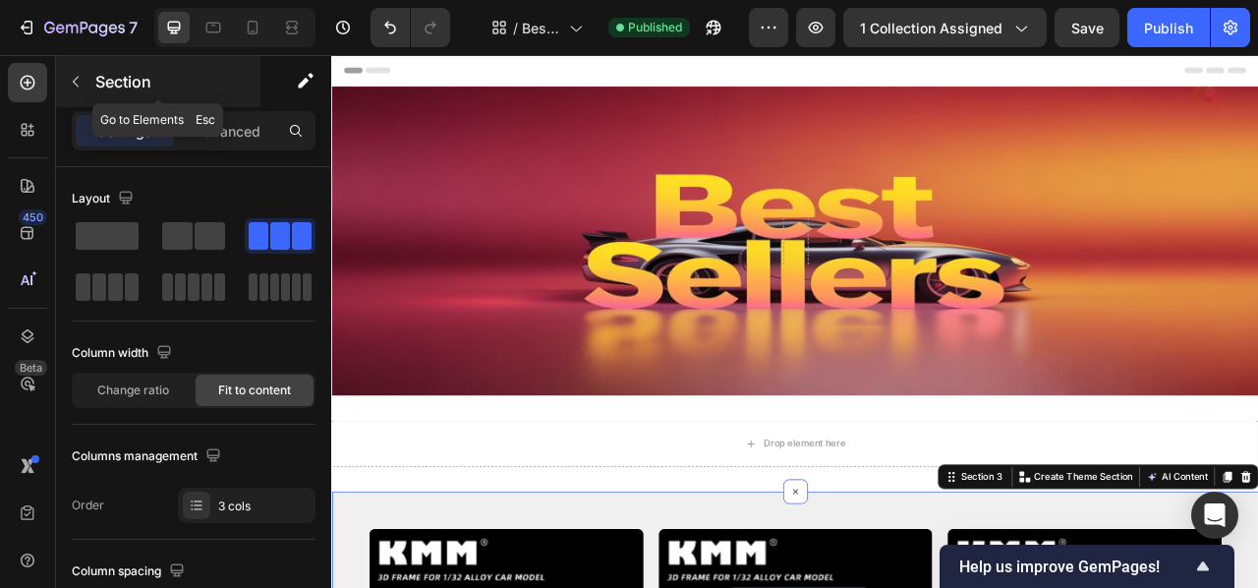
click at [192, 81] on p "Section" at bounding box center [175, 82] width 161 height 24
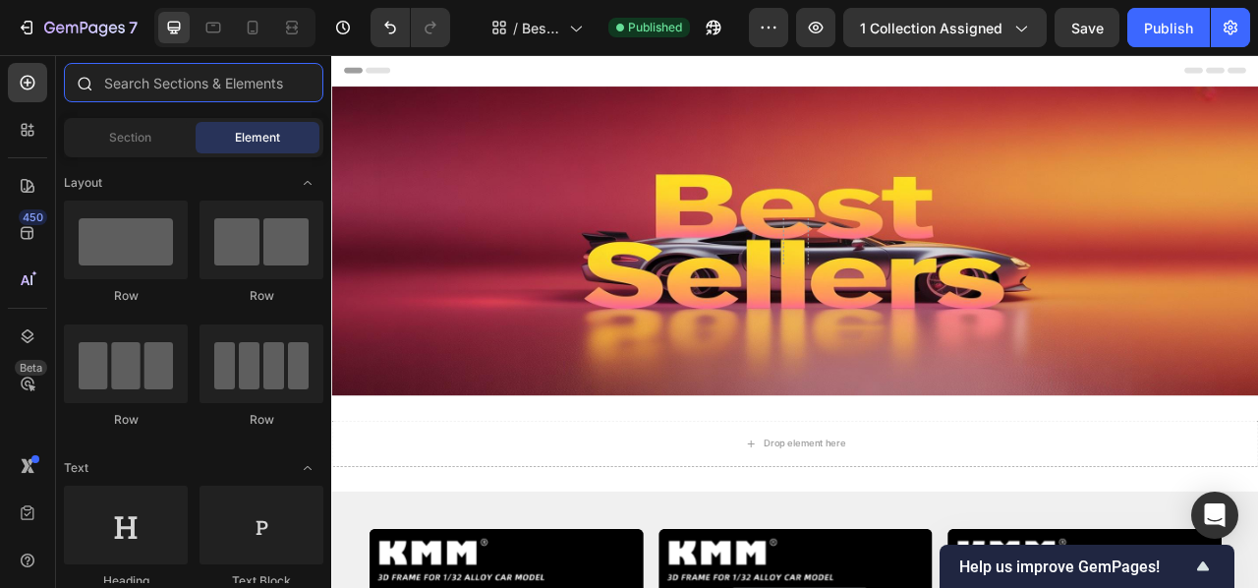
click at [172, 83] on input "text" at bounding box center [193, 82] width 259 height 39
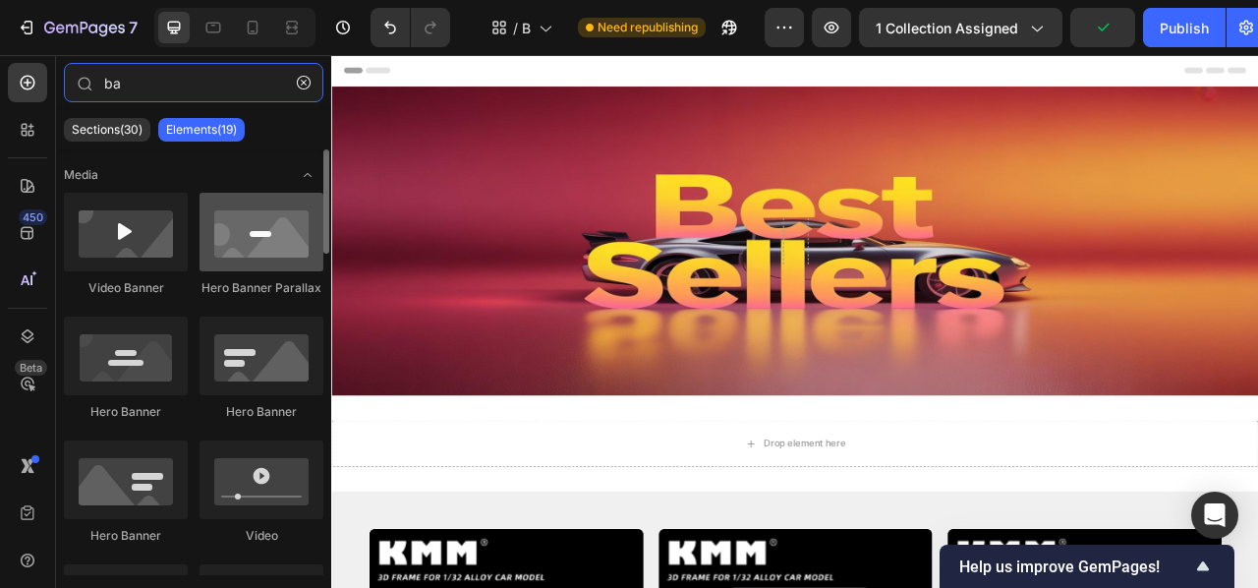
type input "ba"
click at [276, 225] on div at bounding box center [262, 232] width 124 height 79
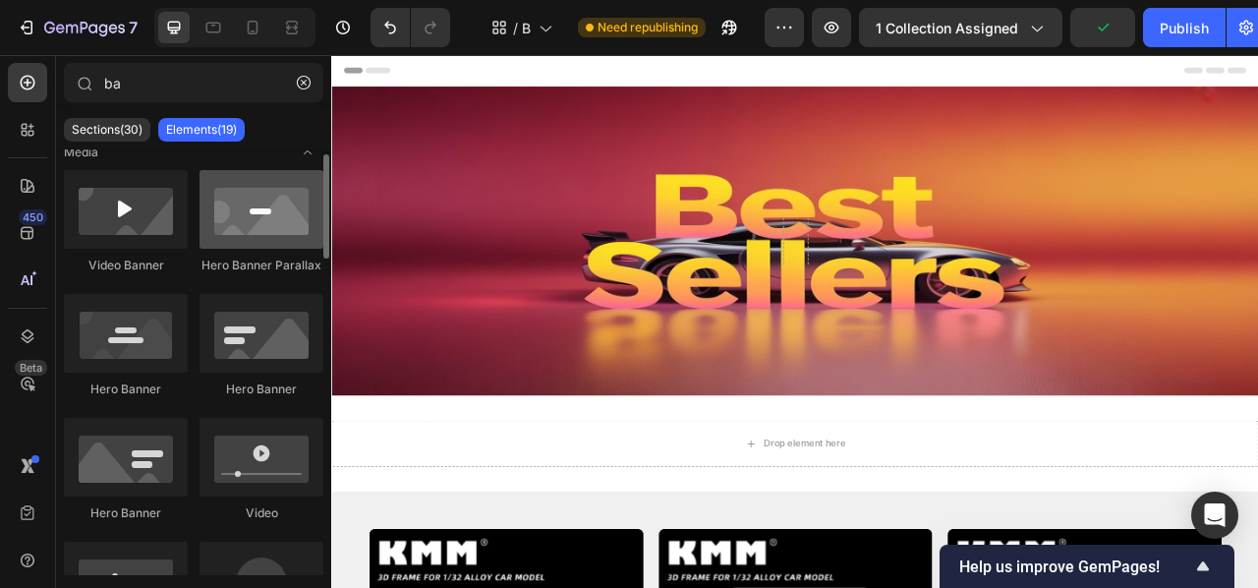
scroll to position [22, 0]
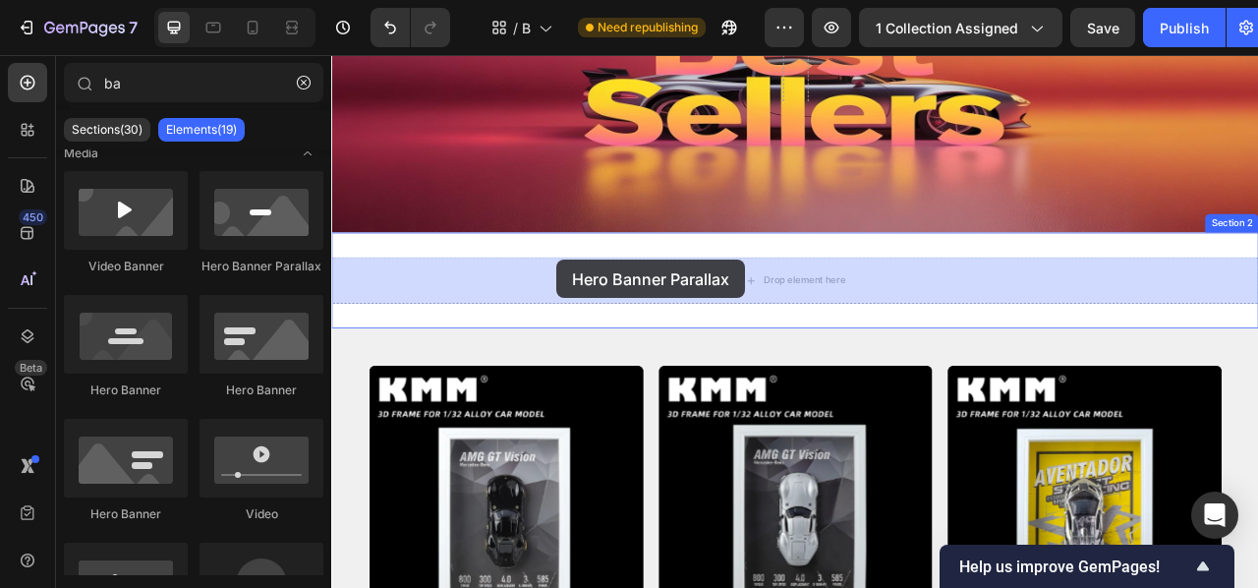
drag, startPoint x: 598, startPoint y: 278, endPoint x: 617, endPoint y: 316, distance: 42.2
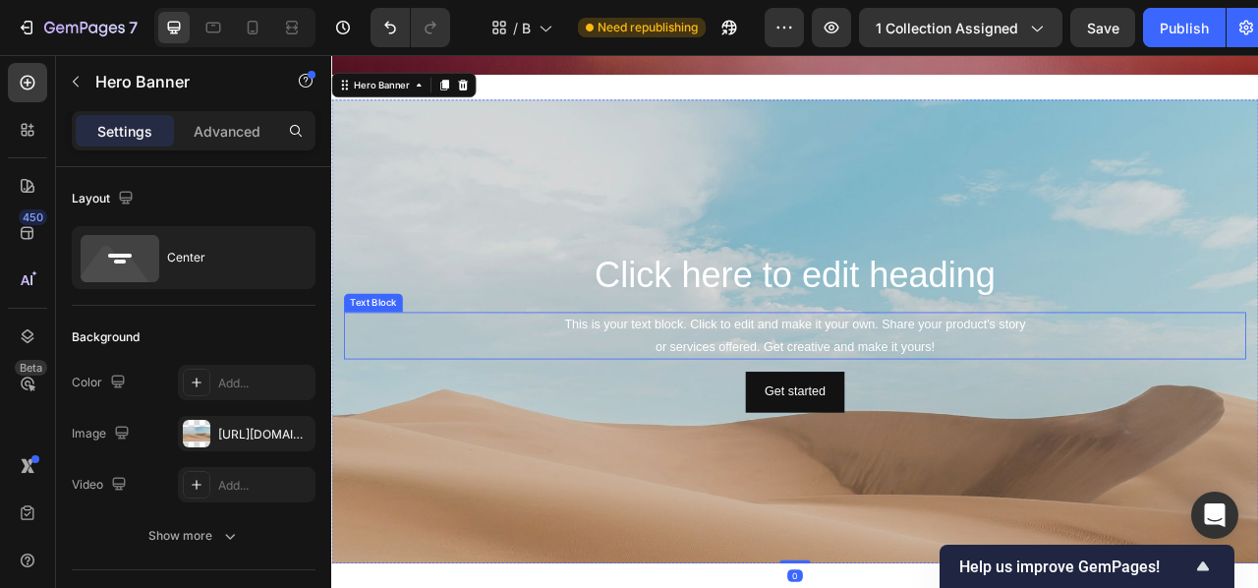
scroll to position [431, 0]
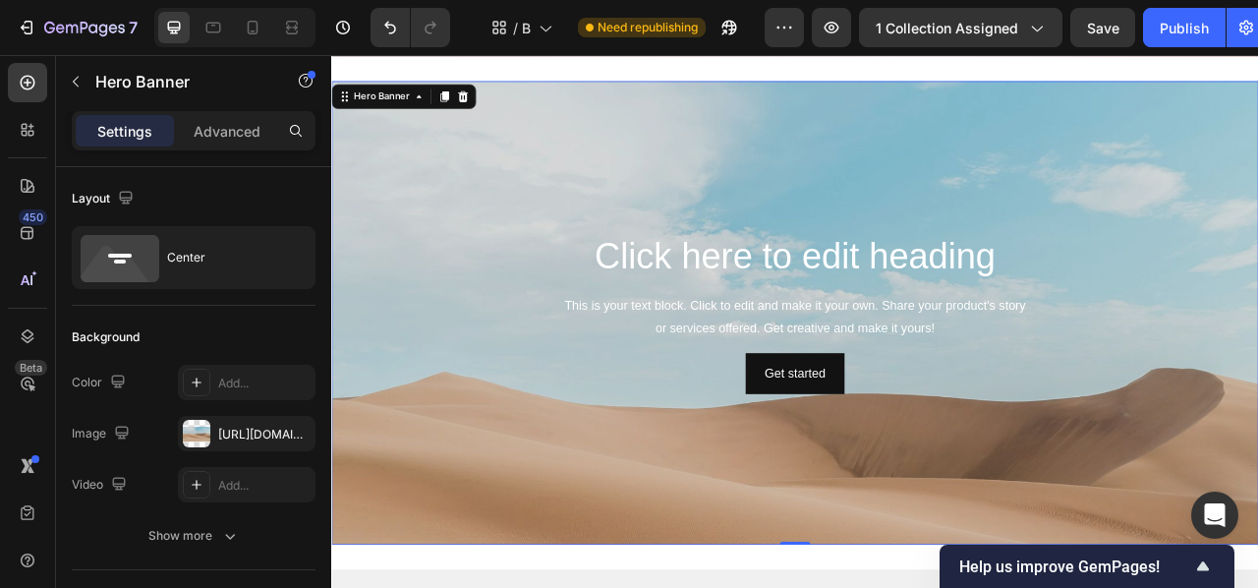
click at [435, 199] on div "Background Image" at bounding box center [920, 517] width 1179 height 885
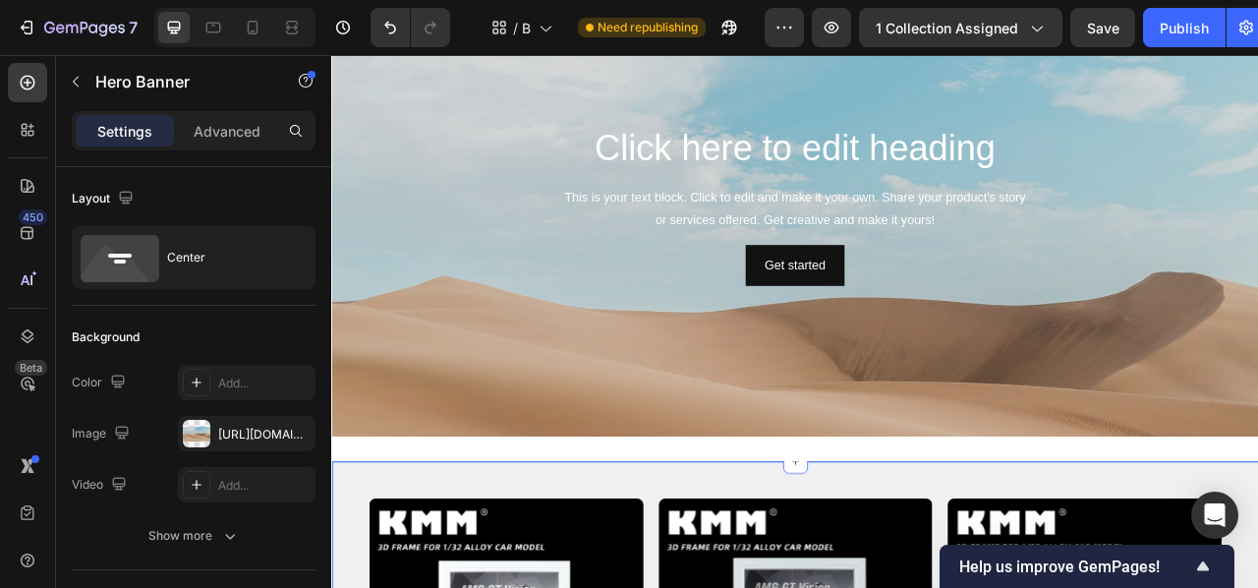
scroll to position [570, 0]
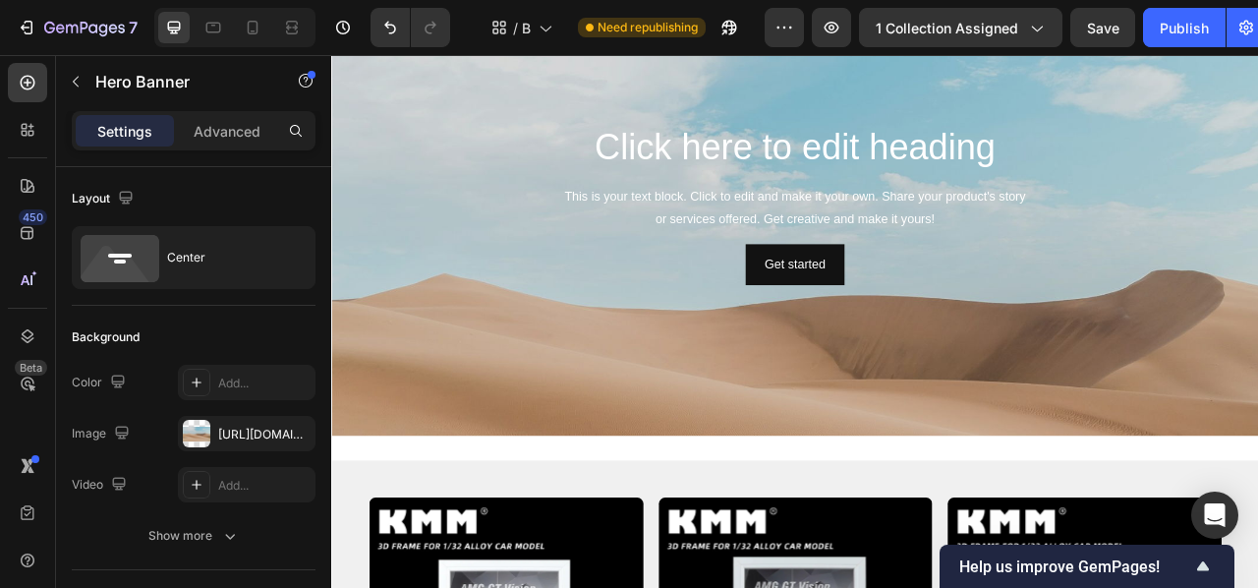
click at [593, 495] on div "Background Image" at bounding box center [920, 392] width 1179 height 885
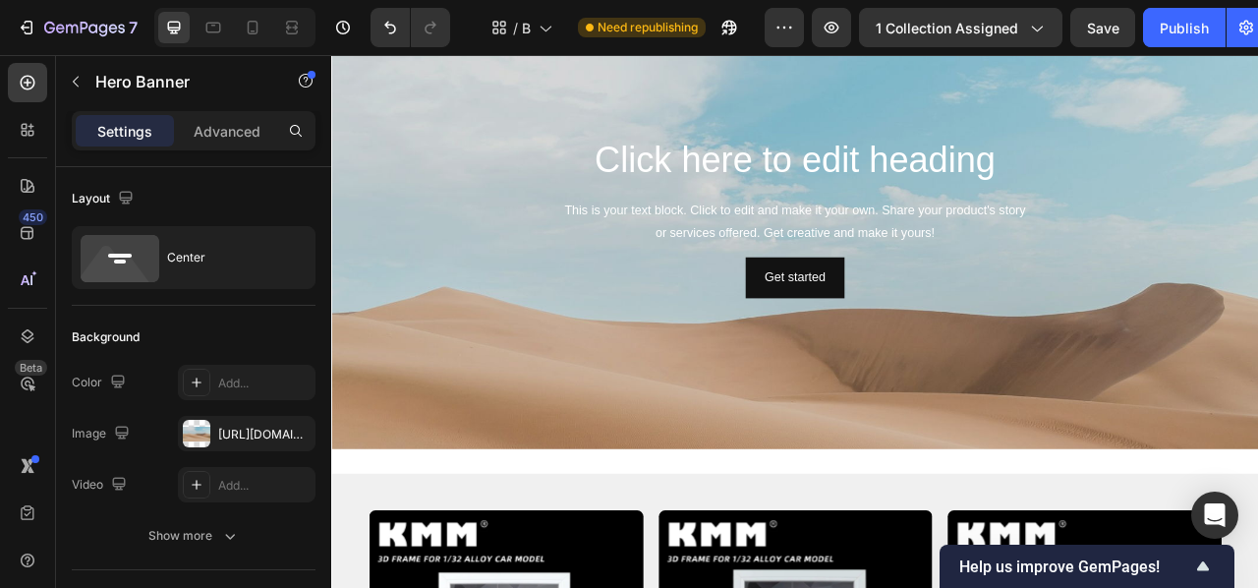
scroll to position [544, 0]
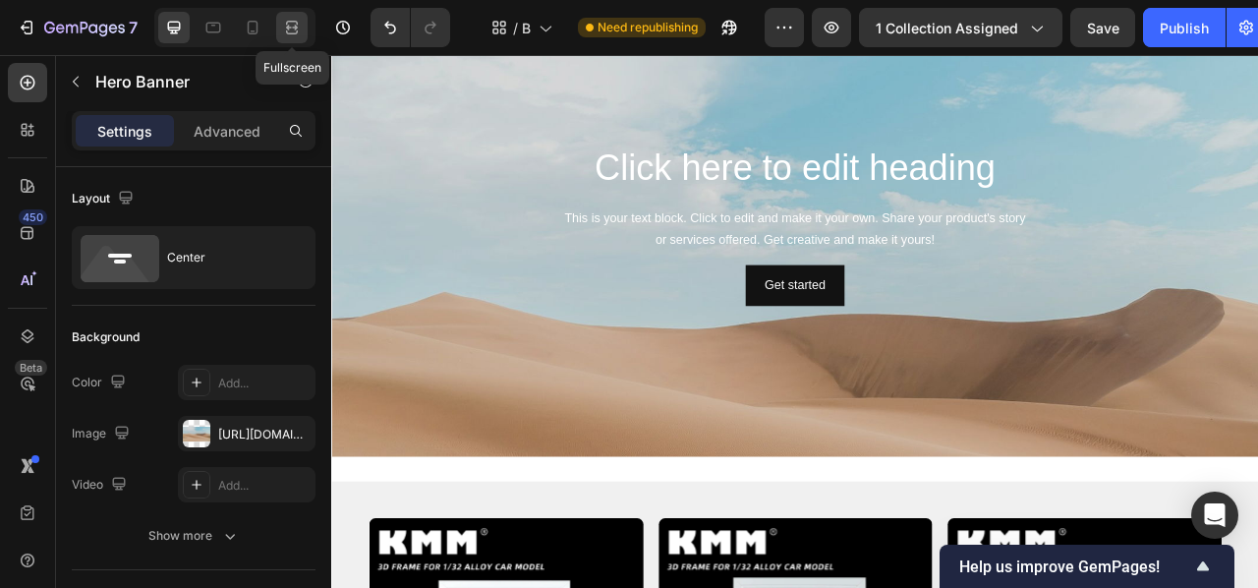
click at [287, 33] on icon at bounding box center [292, 32] width 12 height 4
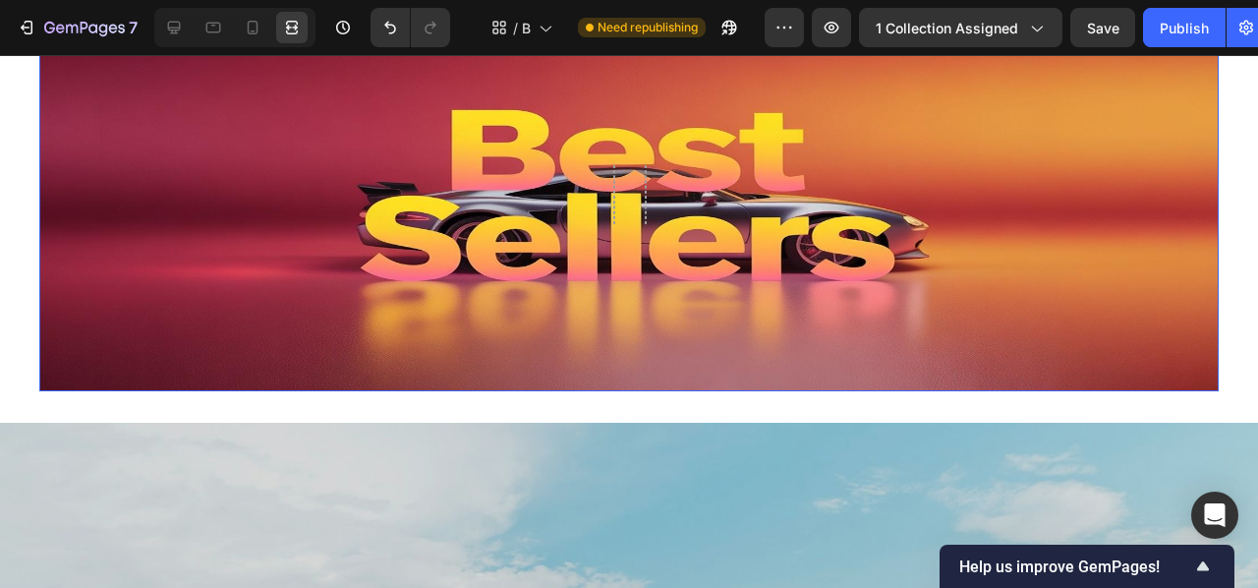
scroll to position [100, 0]
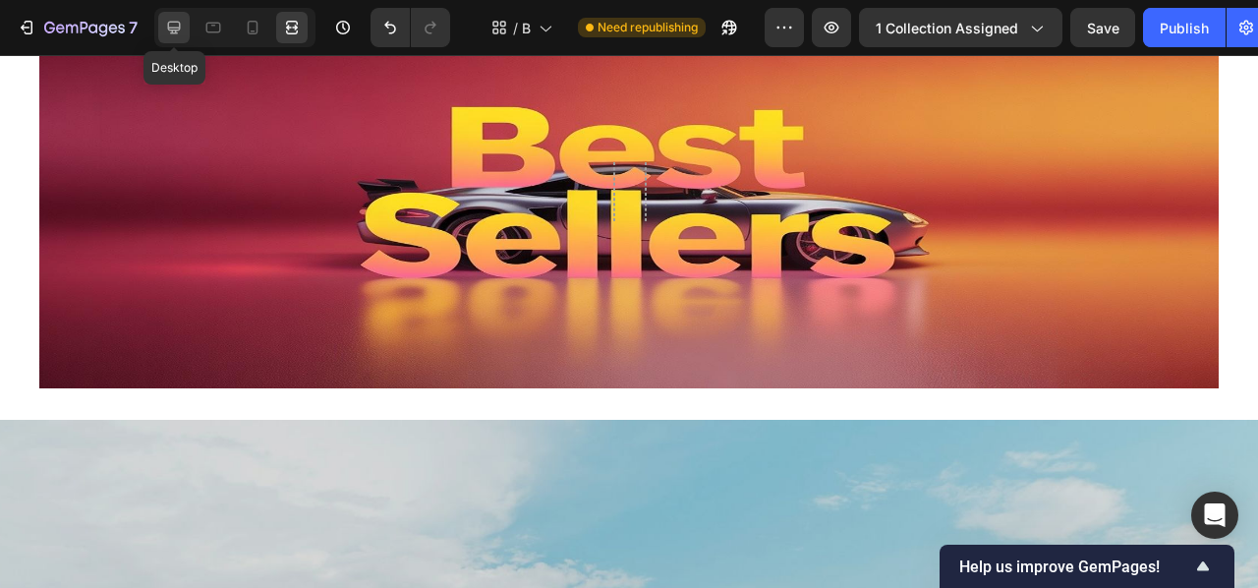
drag, startPoint x: 179, startPoint y: 29, endPoint x: 162, endPoint y: 41, distance: 21.0
click at [179, 29] on icon at bounding box center [174, 28] width 13 height 13
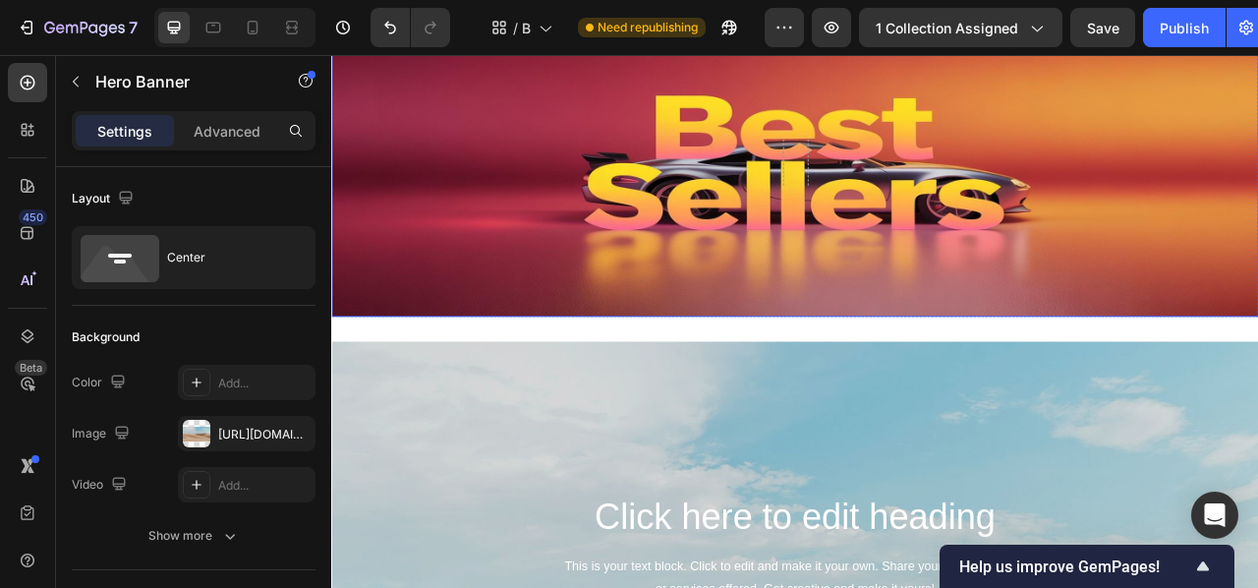
click at [418, 306] on div "Background Image" at bounding box center [920, 191] width 1179 height 393
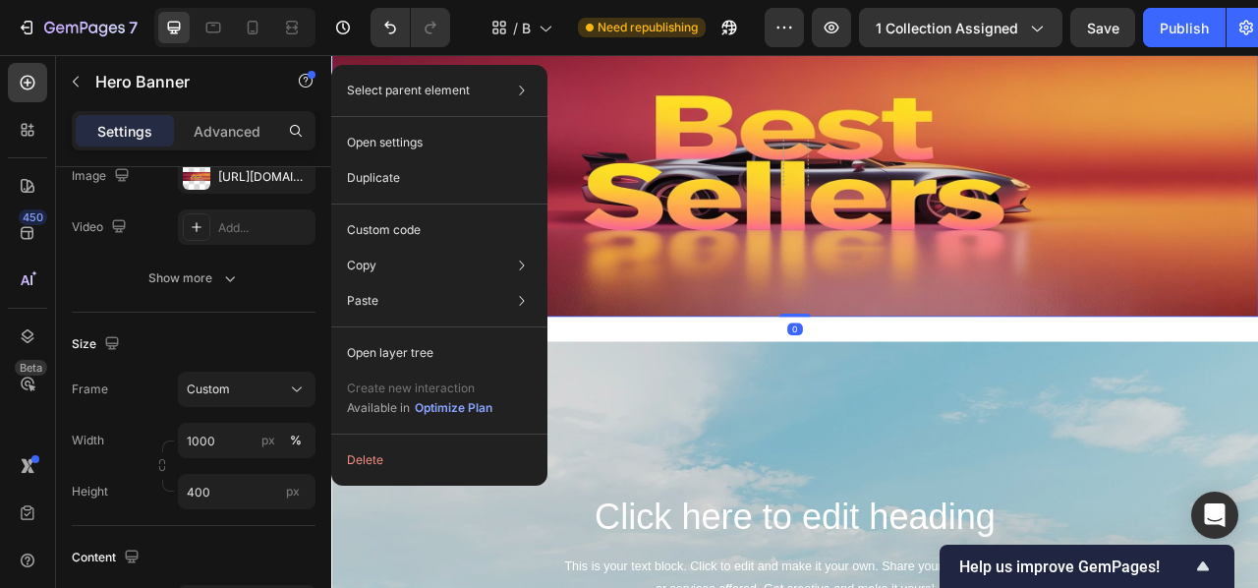
click at [656, 190] on div "Background Image" at bounding box center [920, 191] width 1179 height 393
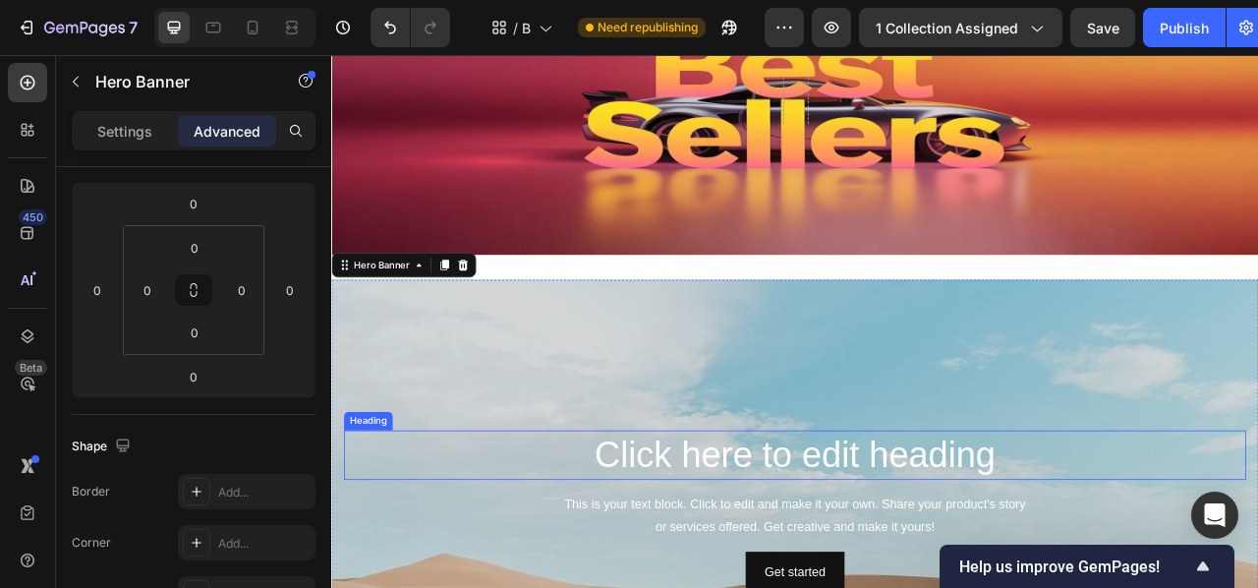
scroll to position [211, 0]
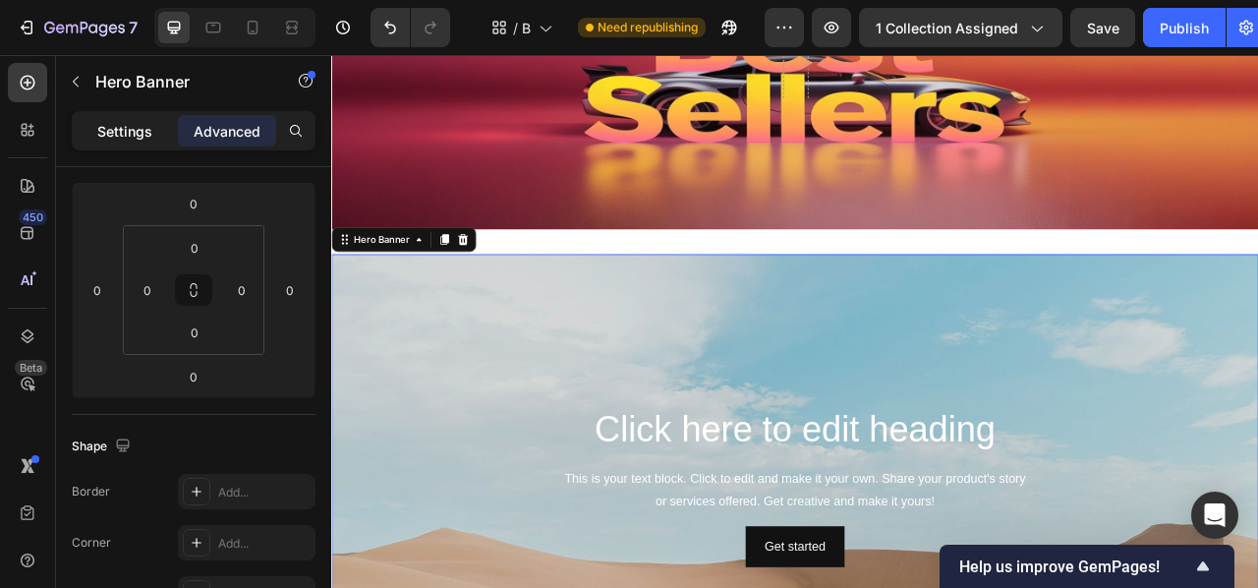
click at [110, 134] on p "Settings" at bounding box center [124, 131] width 55 height 21
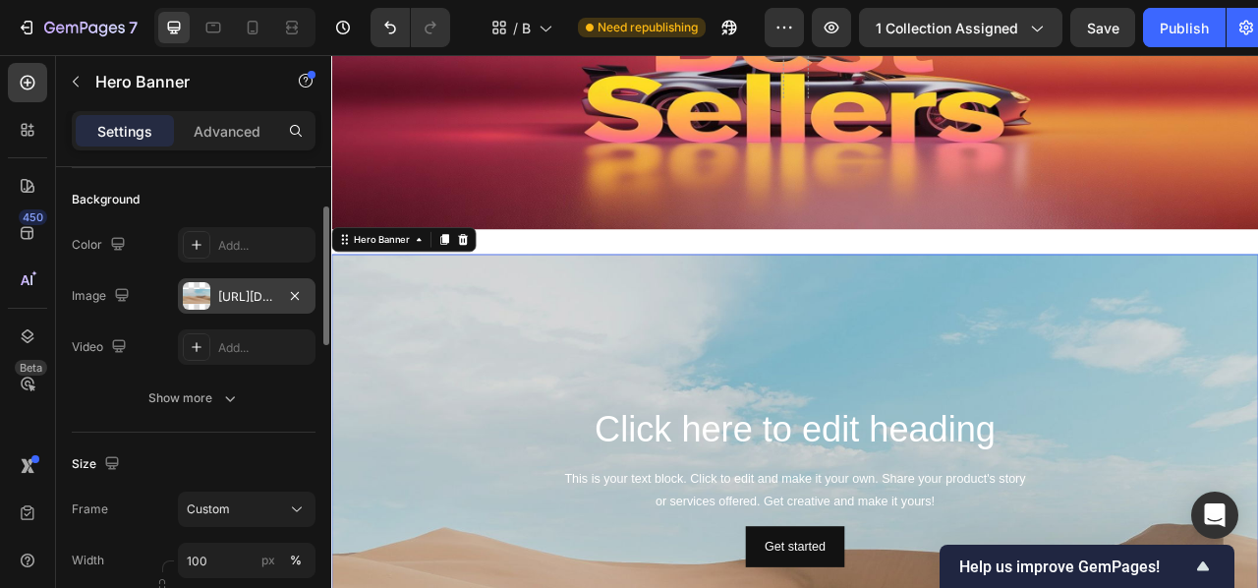
click at [230, 286] on div "[URL][DOMAIN_NAME]" at bounding box center [247, 295] width 138 height 35
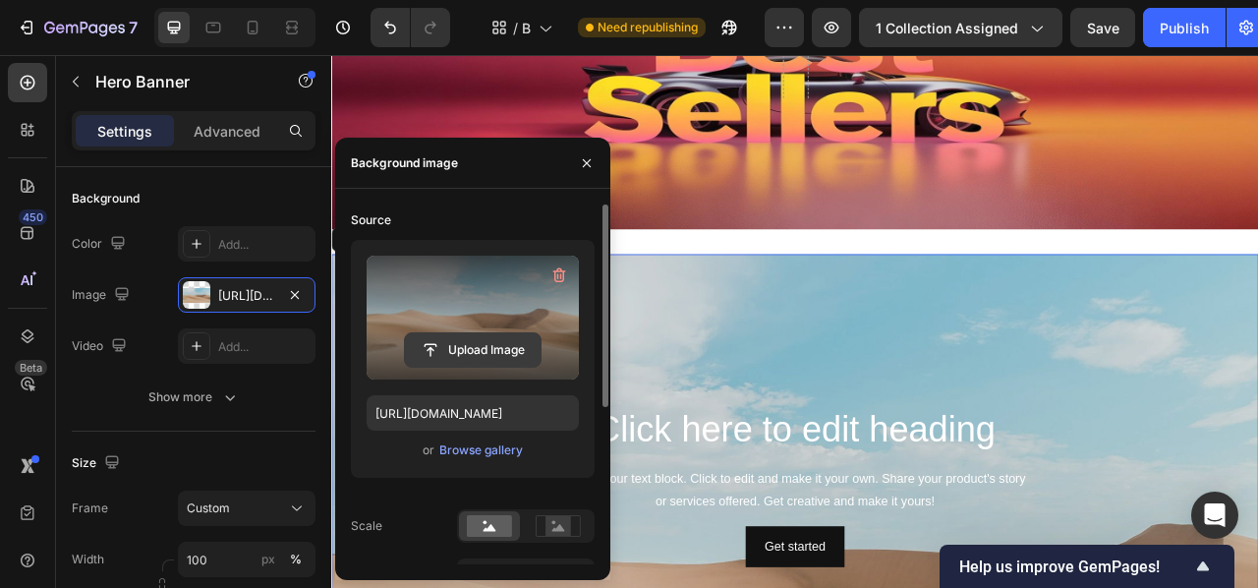
click at [499, 339] on input "file" at bounding box center [473, 349] width 136 height 33
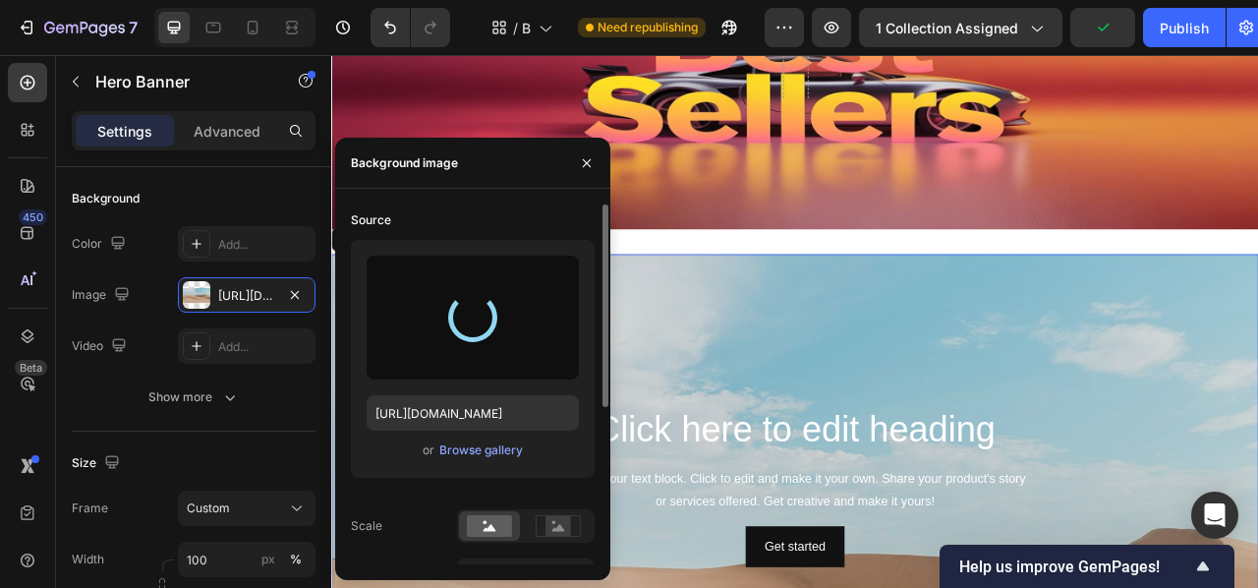
scroll to position [367, 0]
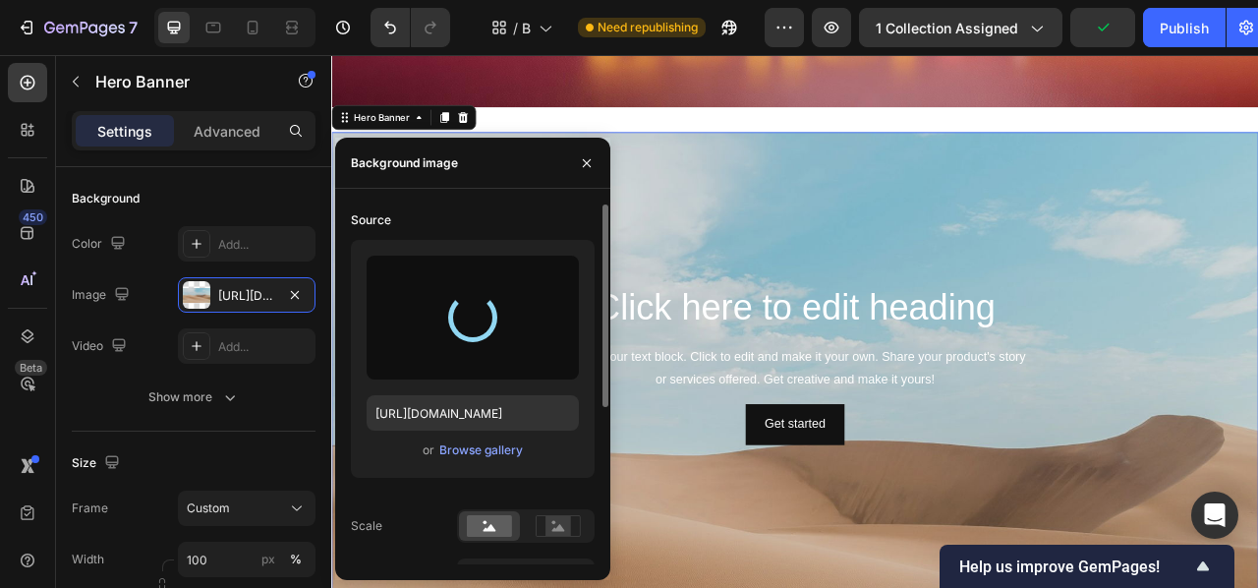
type input "[URL][DOMAIN_NAME]"
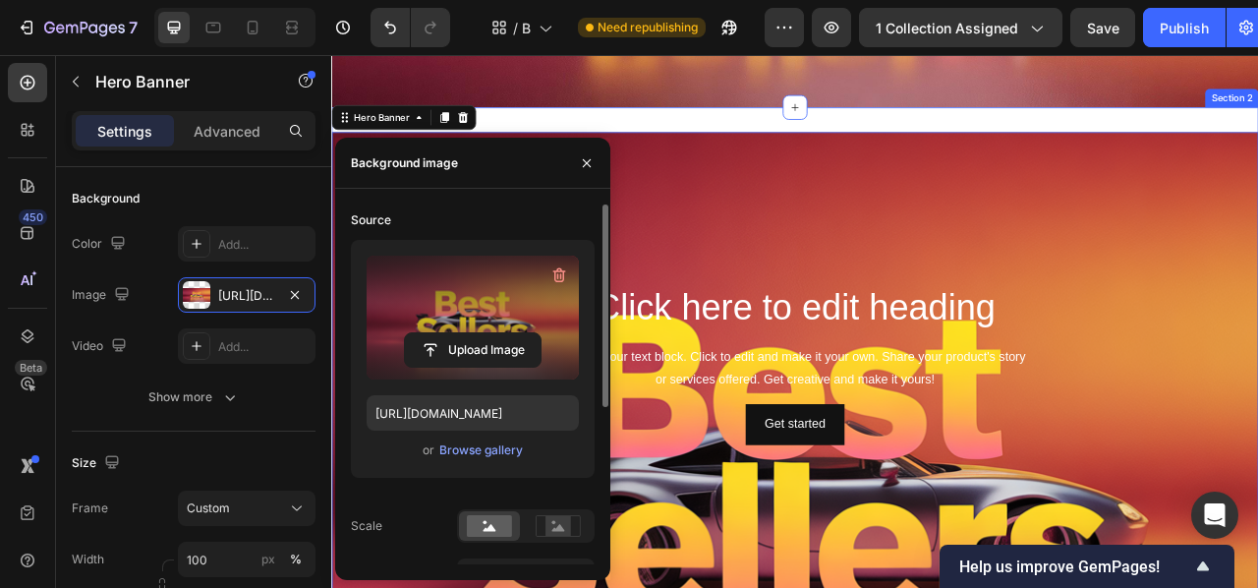
click at [1145, 141] on div "Click here to edit heading Heading This is your text block. Click to edit and m…" at bounding box center [920, 448] width 1179 height 653
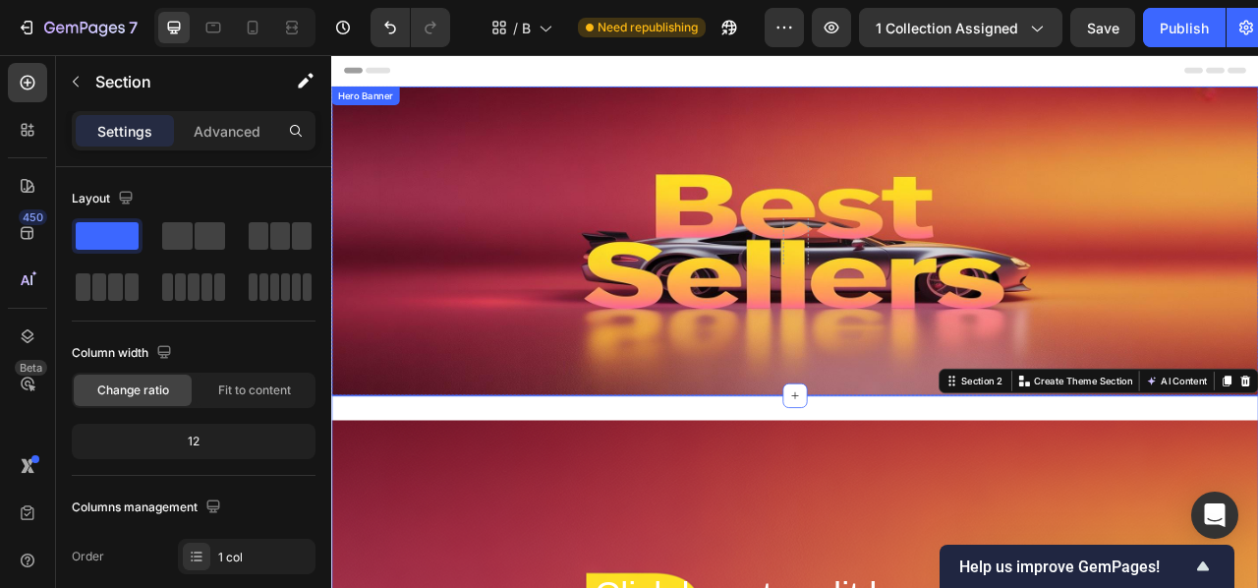
scroll to position [0, 0]
click at [881, 309] on div "Background Image" at bounding box center [920, 291] width 1179 height 393
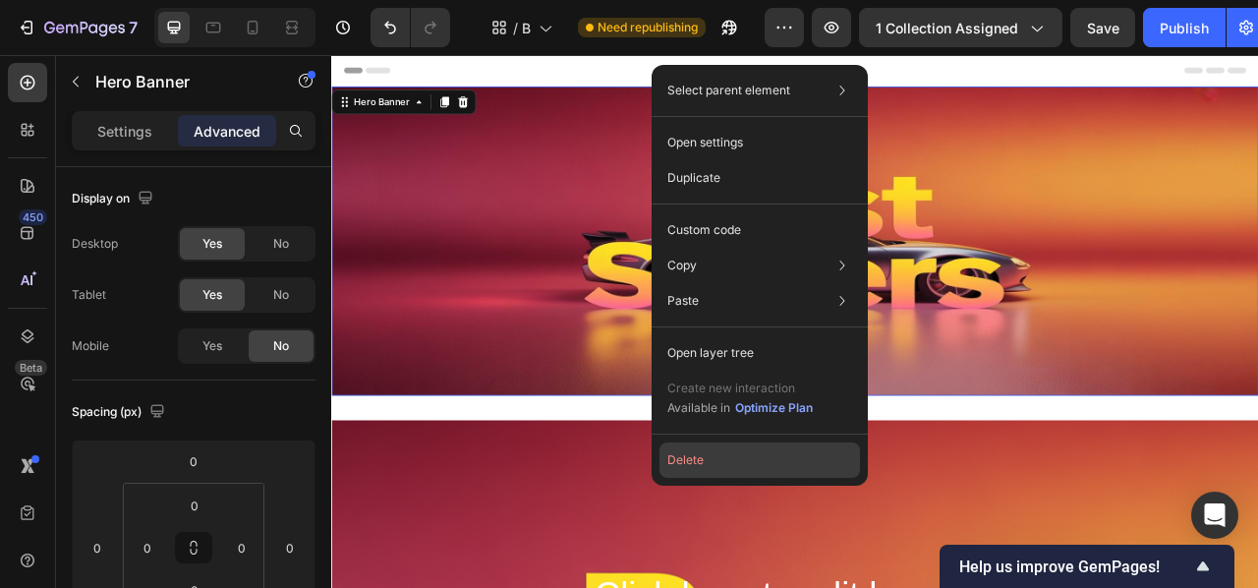
click at [711, 463] on button "Delete" at bounding box center [760, 459] width 201 height 35
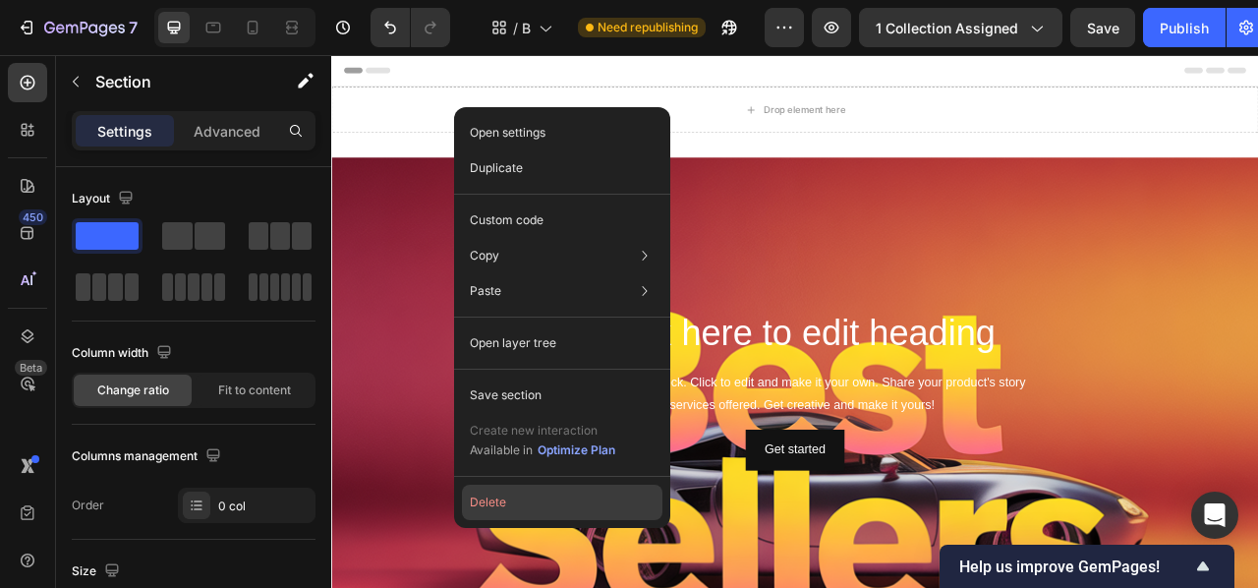
click at [497, 502] on button "Delete" at bounding box center [562, 502] width 201 height 35
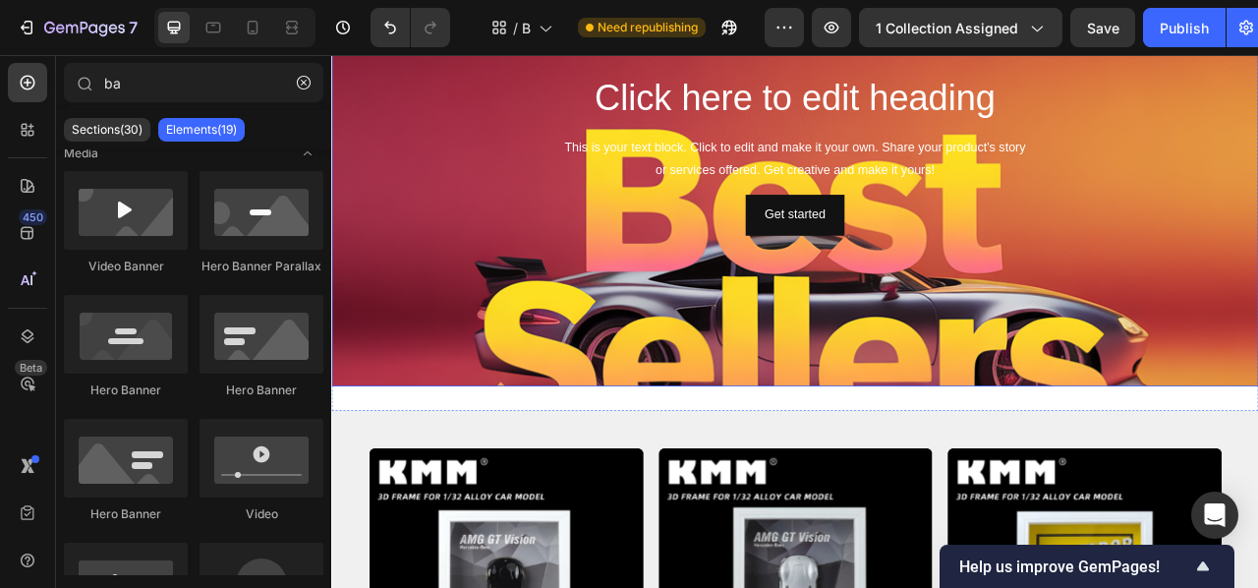
scroll to position [266, 0]
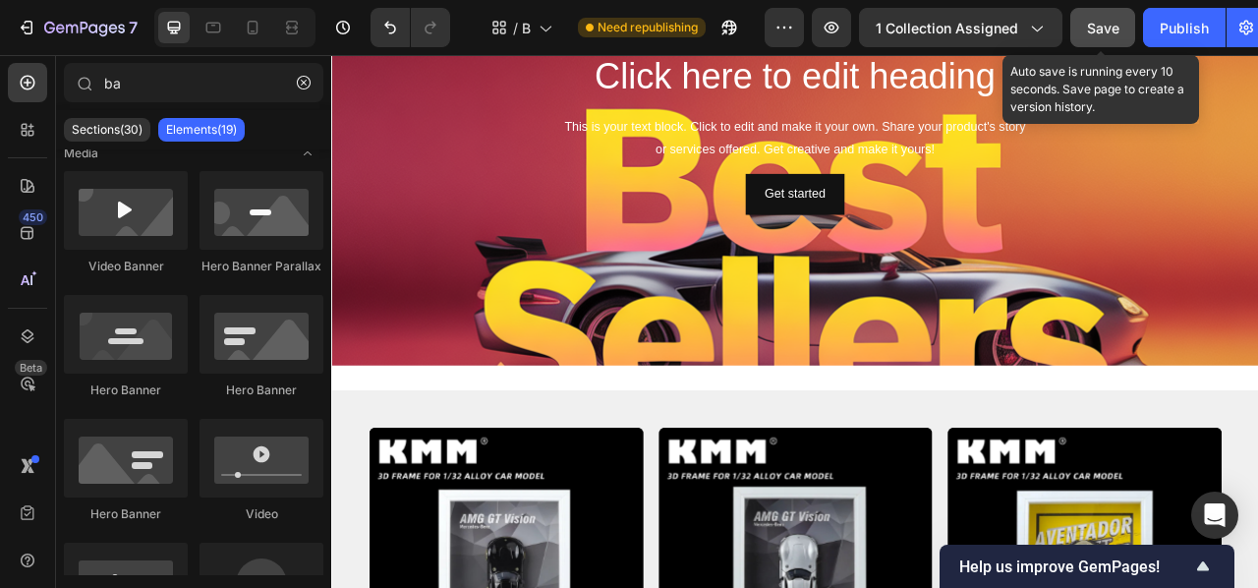
click at [1101, 37] on div "Save" at bounding box center [1103, 28] width 32 height 21
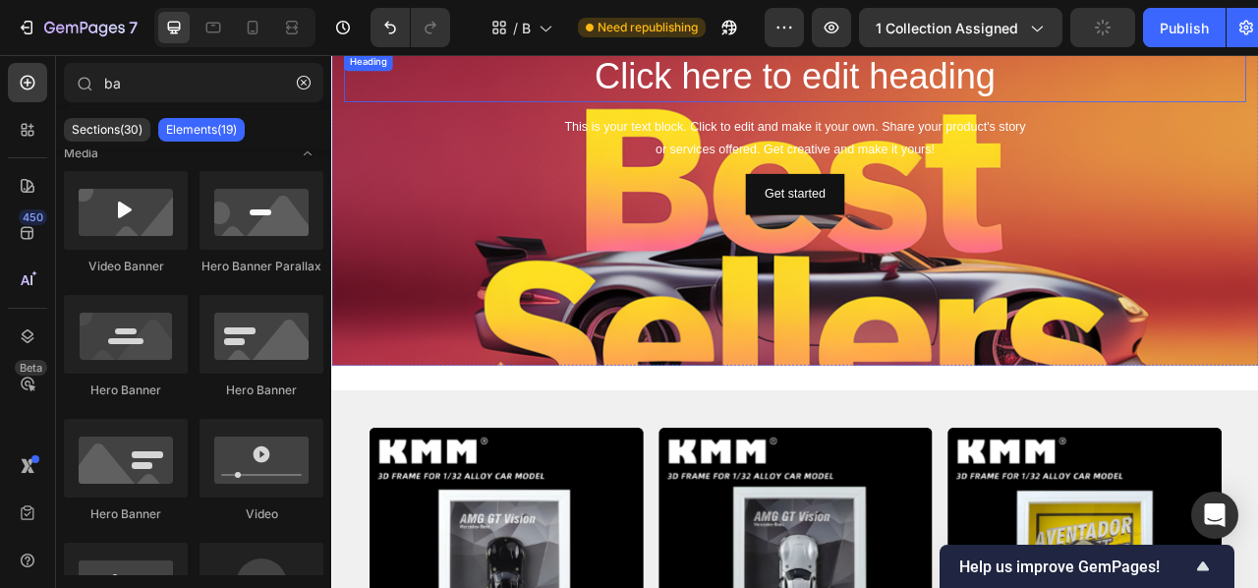
scroll to position [0, 0]
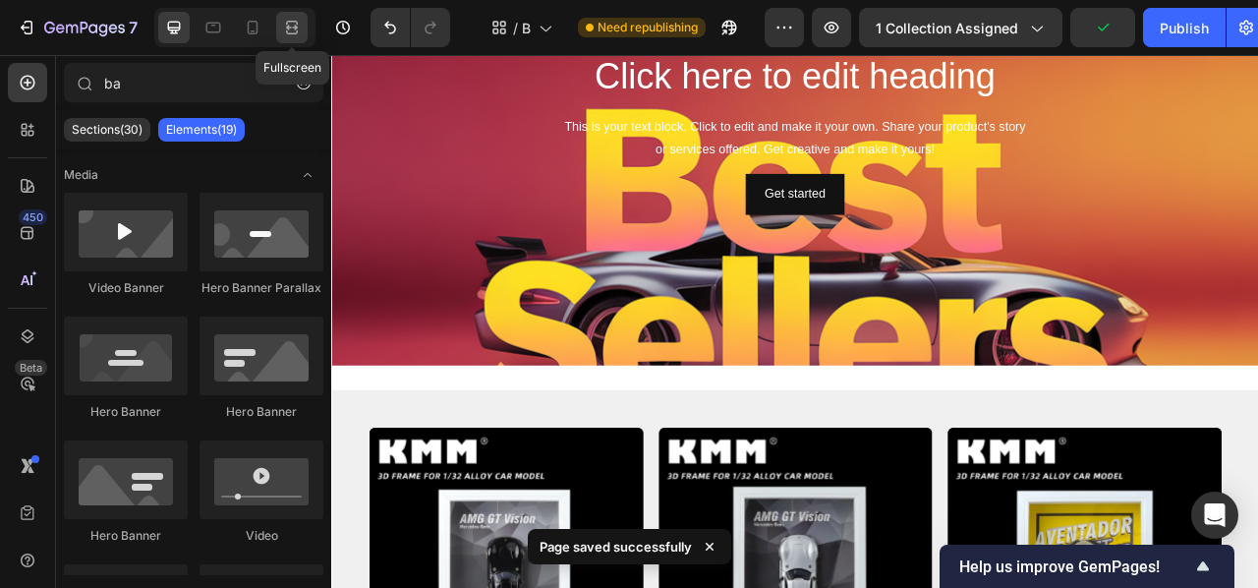
click at [287, 28] on icon at bounding box center [289, 27] width 6 height 5
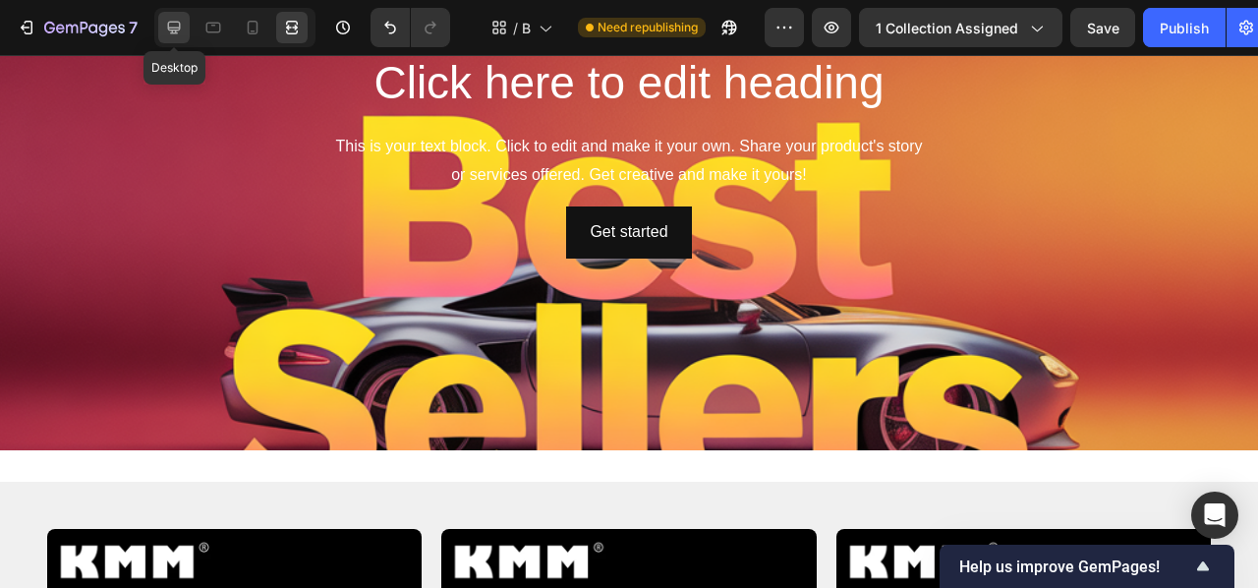
click at [171, 19] on icon at bounding box center [174, 28] width 20 height 20
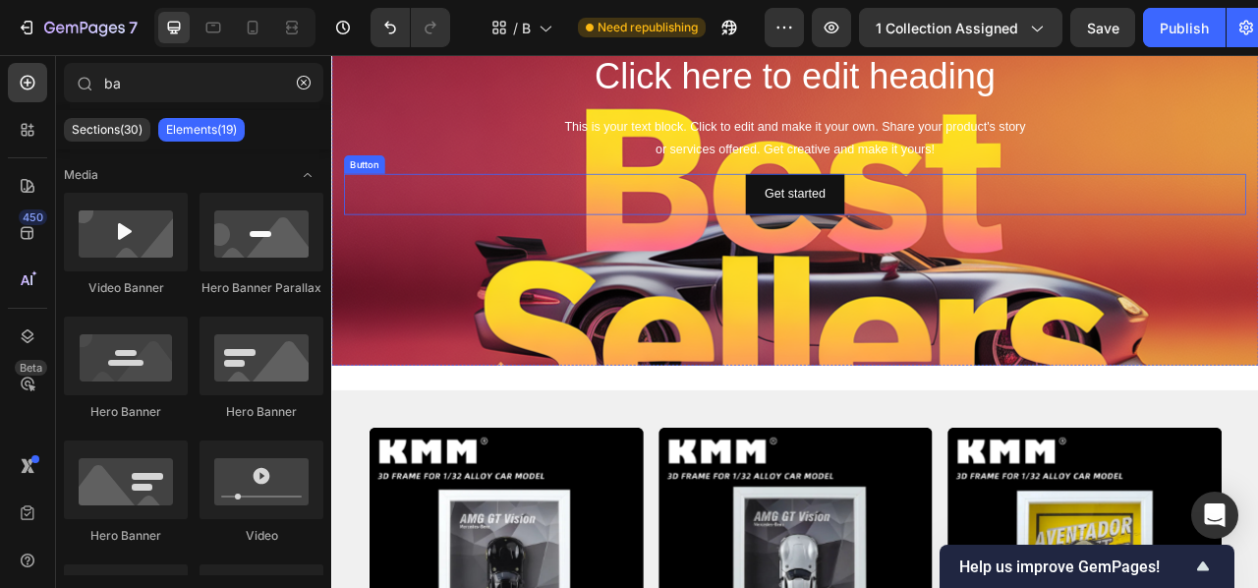
click at [803, 226] on div "Get started Button" at bounding box center [921, 232] width 1148 height 52
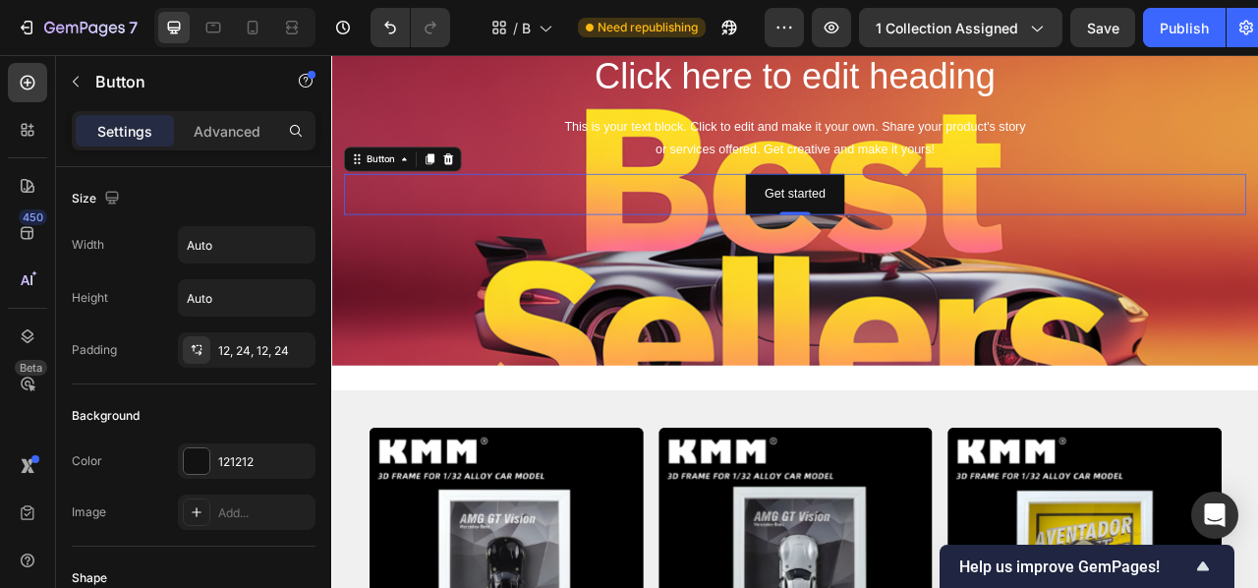
click at [472, 184] on div at bounding box center [480, 188] width 24 height 24
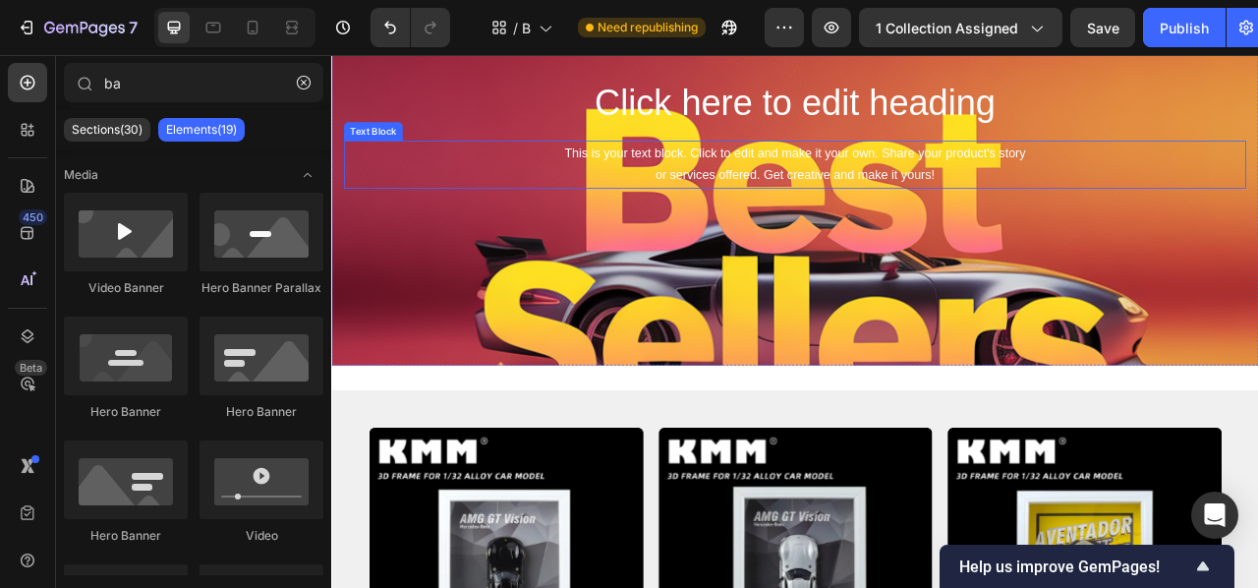
click at [582, 199] on div "This is your text block. Click to edit and make it your own. Share your product…" at bounding box center [921, 194] width 1148 height 61
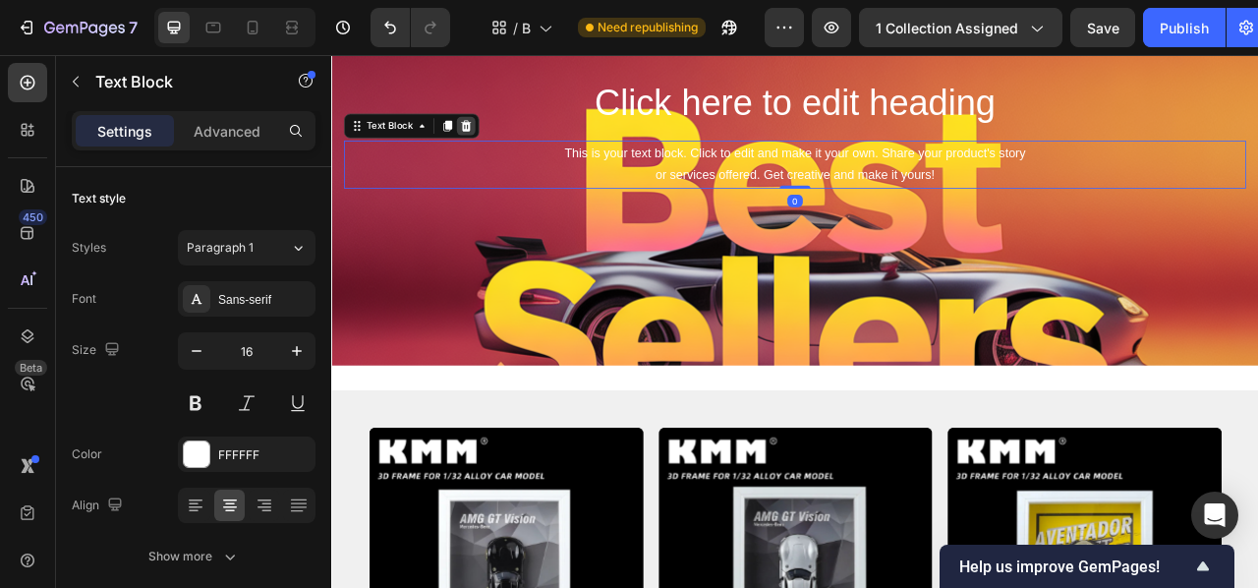
click at [507, 144] on icon at bounding box center [502, 146] width 16 height 16
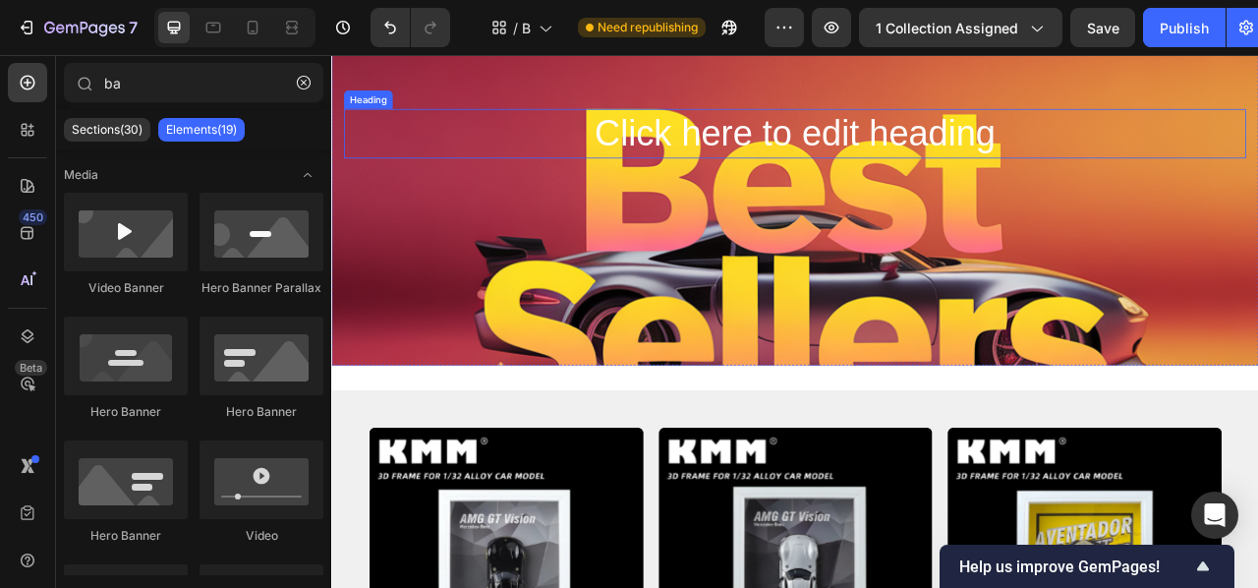
click at [588, 157] on h2 "Click here to edit heading" at bounding box center [921, 155] width 1148 height 63
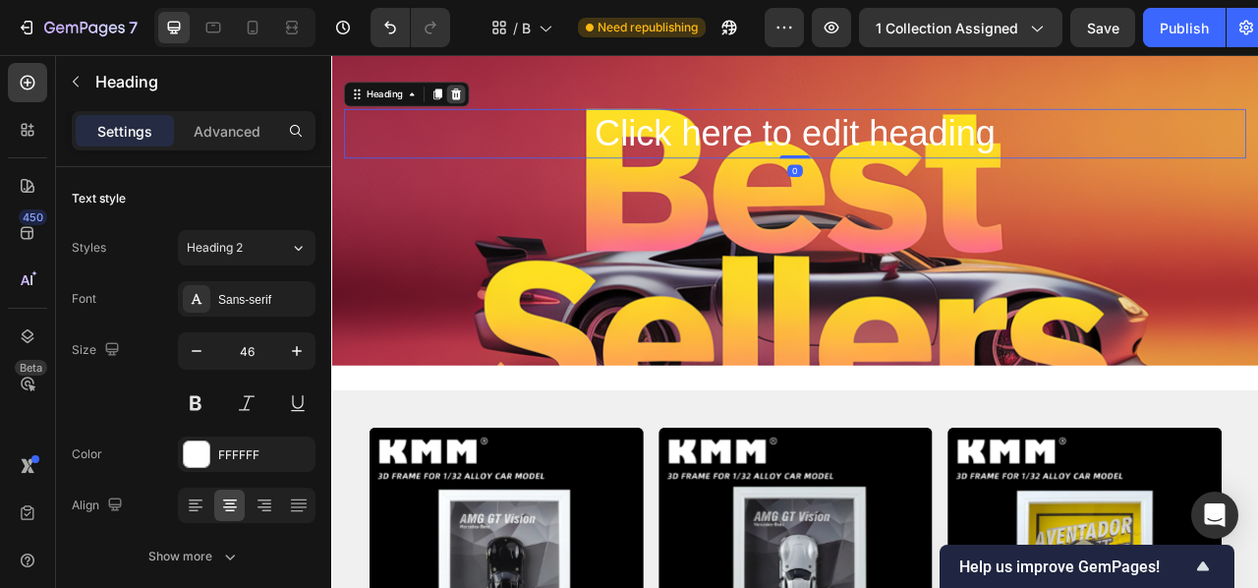
click at [495, 107] on icon at bounding box center [490, 105] width 13 height 14
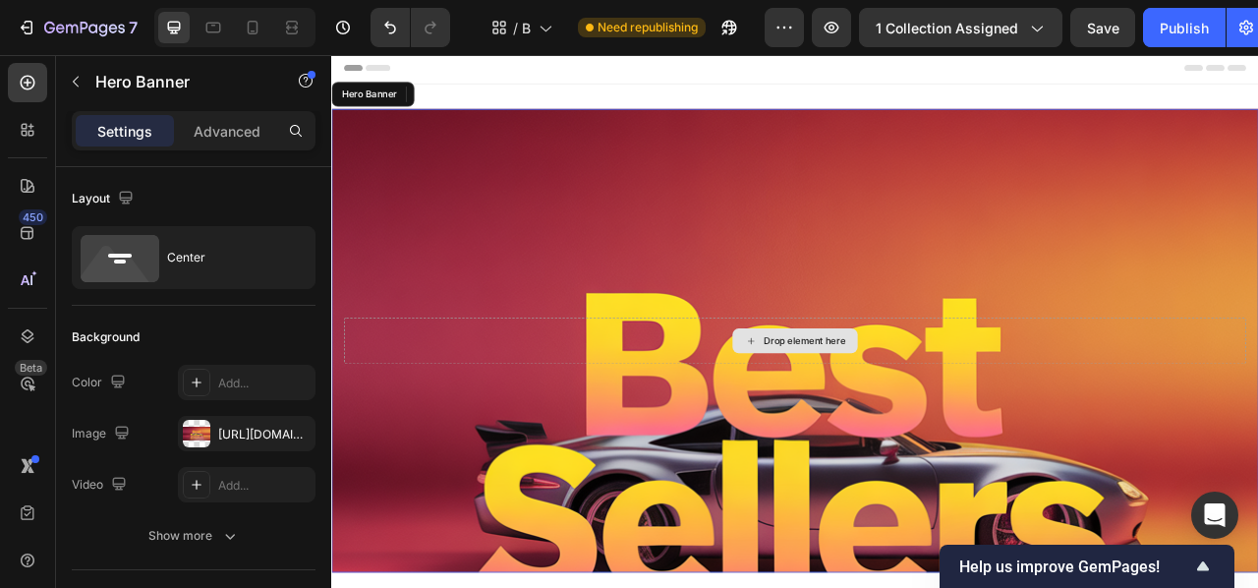
click at [592, 403] on div "Drop element here" at bounding box center [921, 418] width 1148 height 59
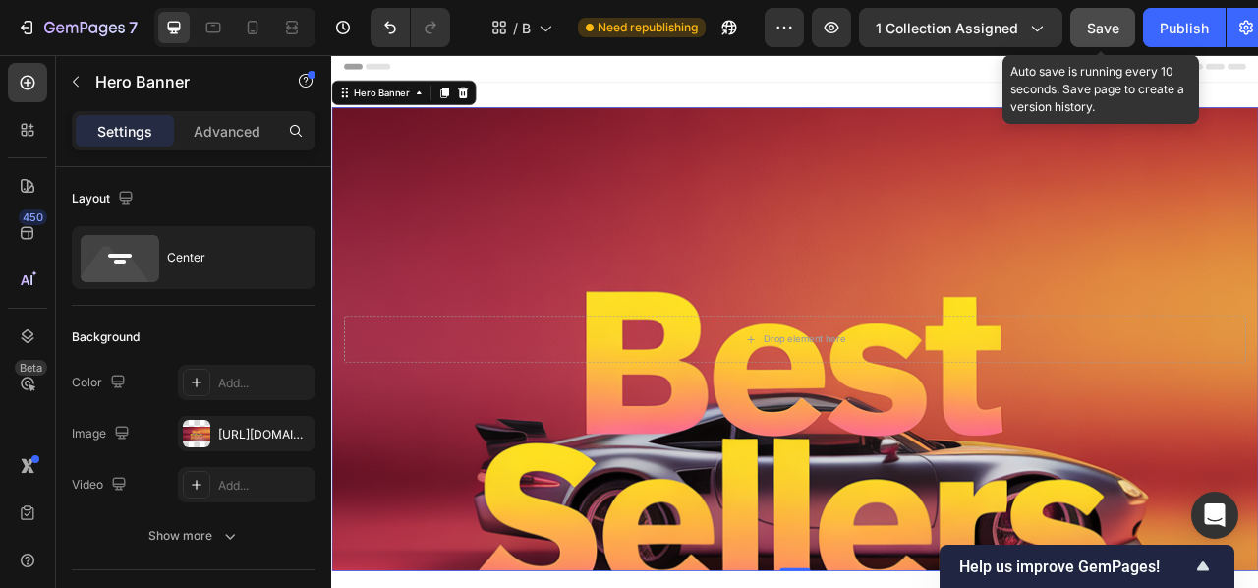
click at [1103, 16] on button "Save" at bounding box center [1102, 27] width 65 height 39
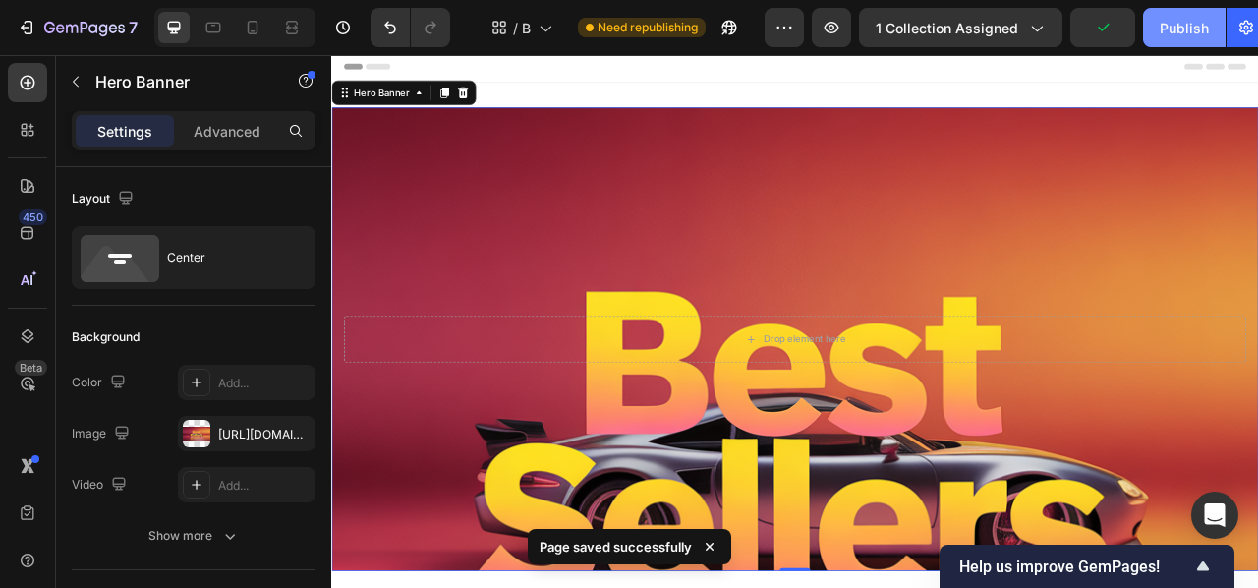
click at [1157, 25] on button "Publish" at bounding box center [1184, 27] width 83 height 39
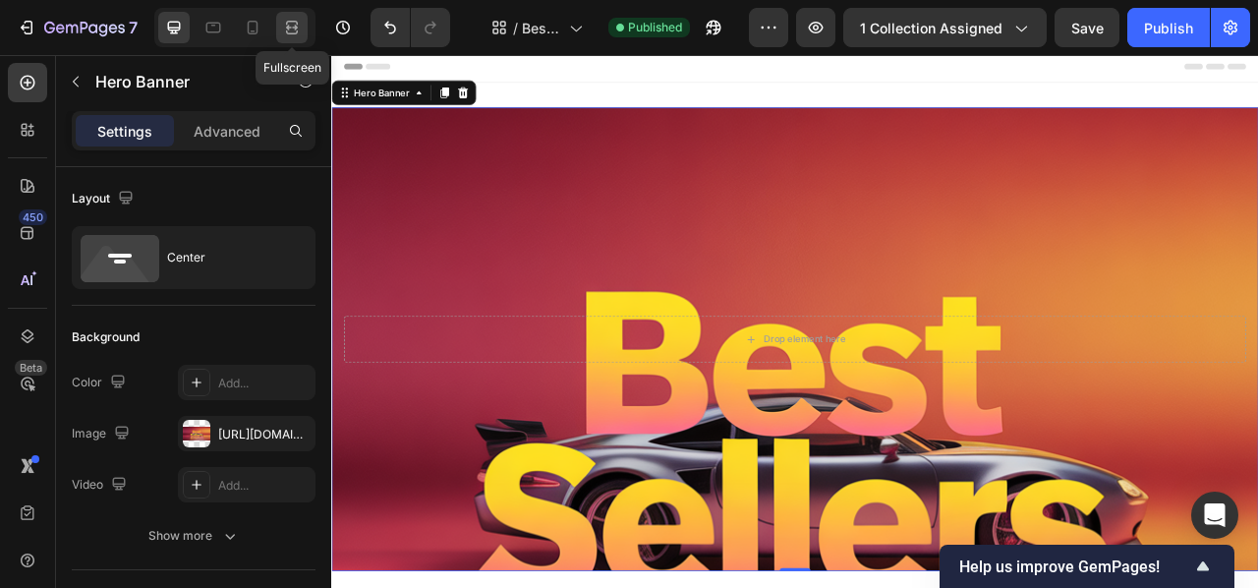
click at [291, 23] on icon at bounding box center [292, 28] width 20 height 20
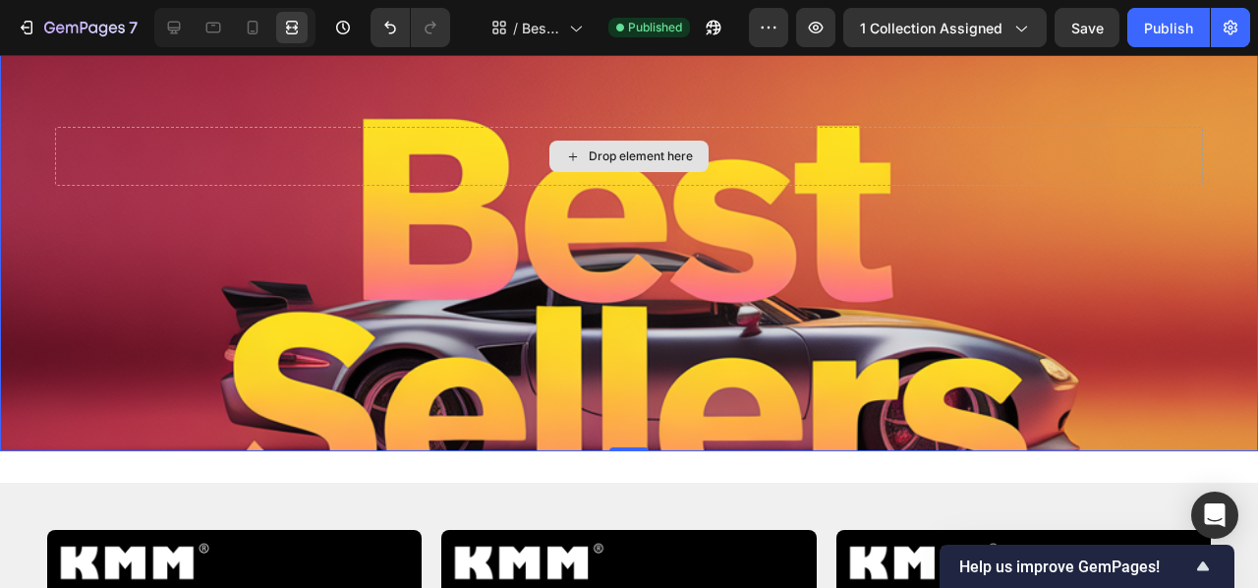
scroll to position [299, 0]
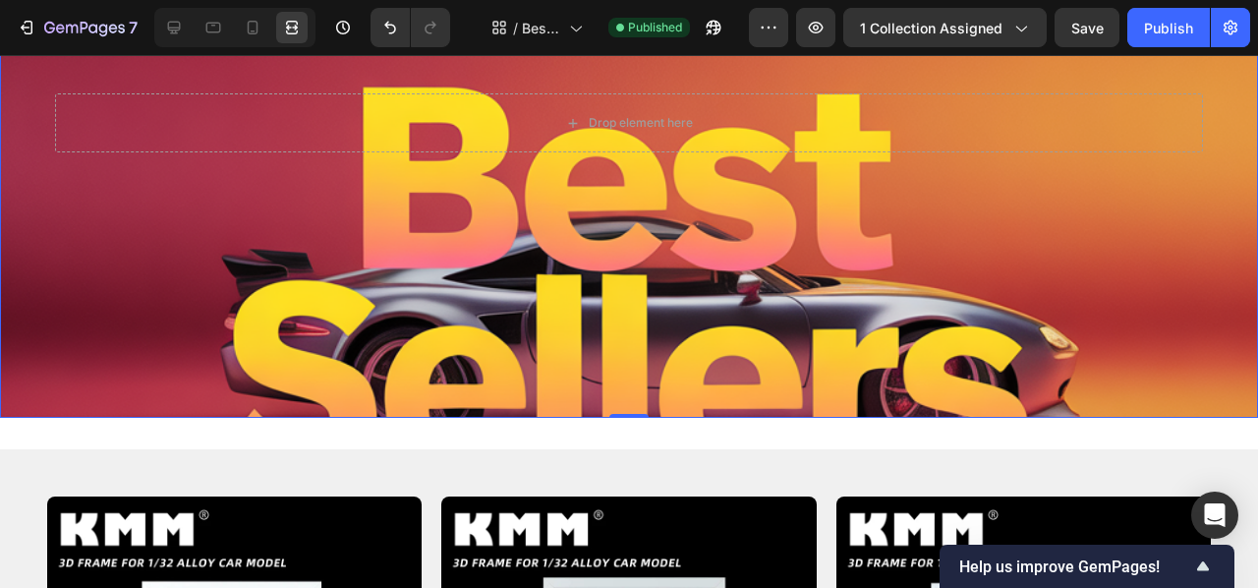
click at [167, 258] on div "Background Image" at bounding box center [629, 278] width 1258 height 885
click at [178, 28] on icon at bounding box center [174, 28] width 20 height 20
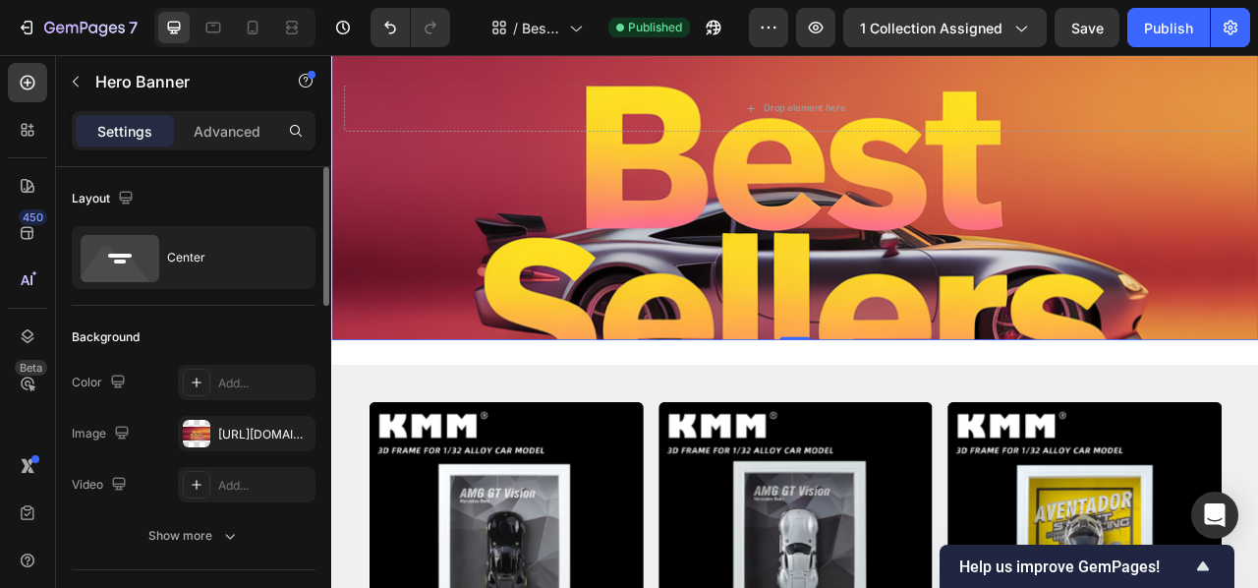
click at [202, 222] on div "Layout Center" at bounding box center [194, 236] width 244 height 139
click at [484, 284] on div "Background Image" at bounding box center [920, 285] width 1179 height 885
click at [198, 123] on p "Advanced" at bounding box center [227, 131] width 67 height 21
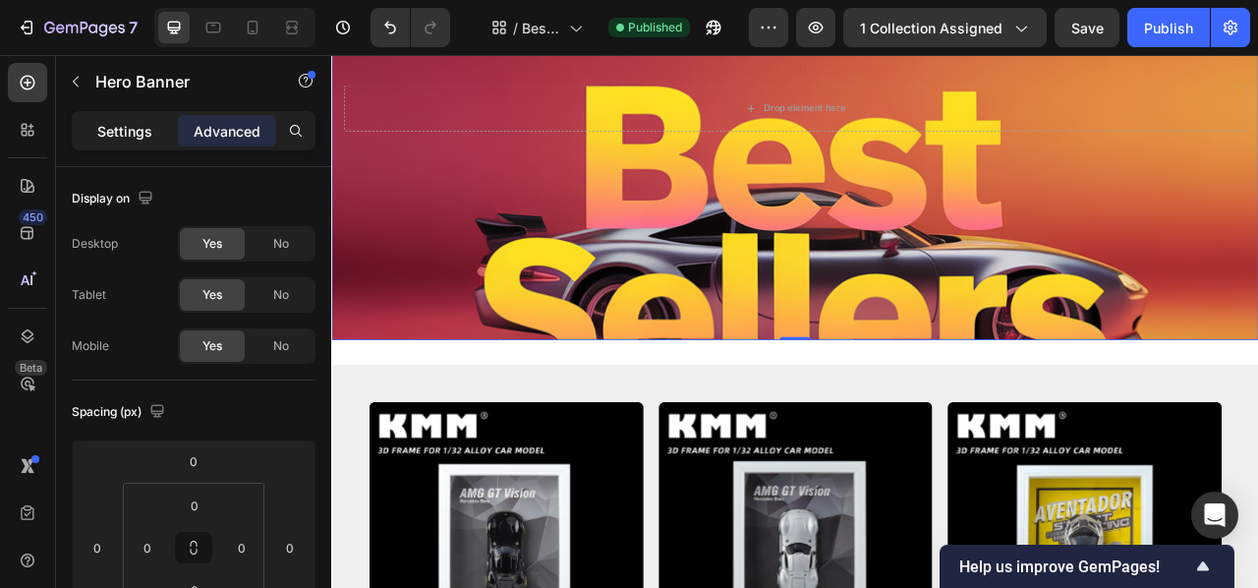
click at [133, 128] on p "Settings" at bounding box center [124, 131] width 55 height 21
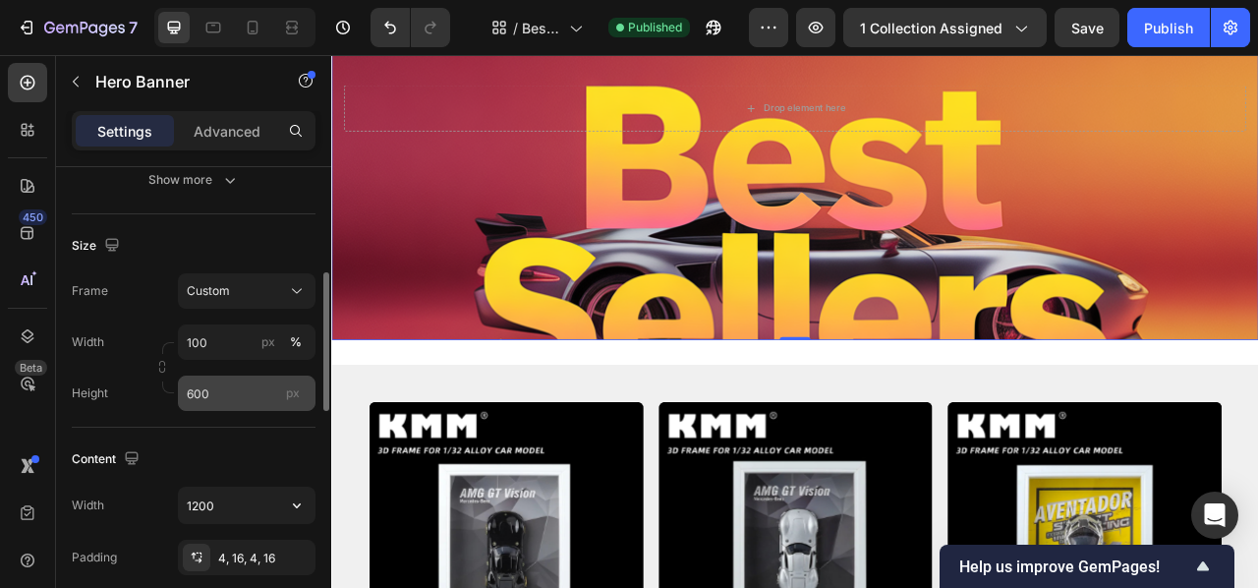
scroll to position [355, 0]
click at [247, 388] on input "600" at bounding box center [247, 393] width 138 height 35
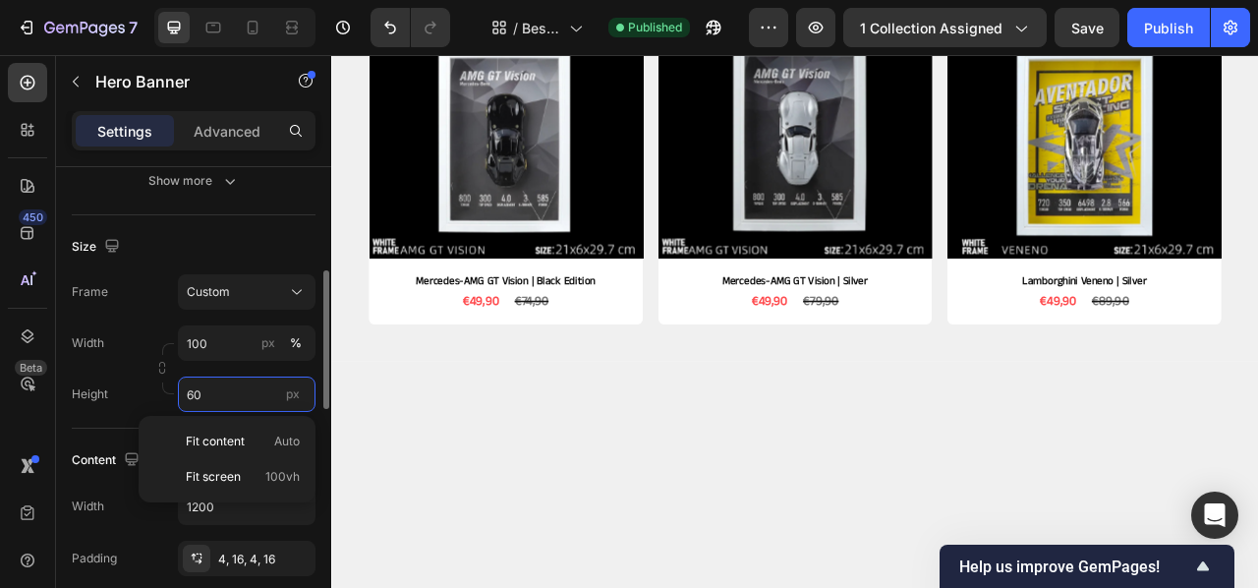
type input "6"
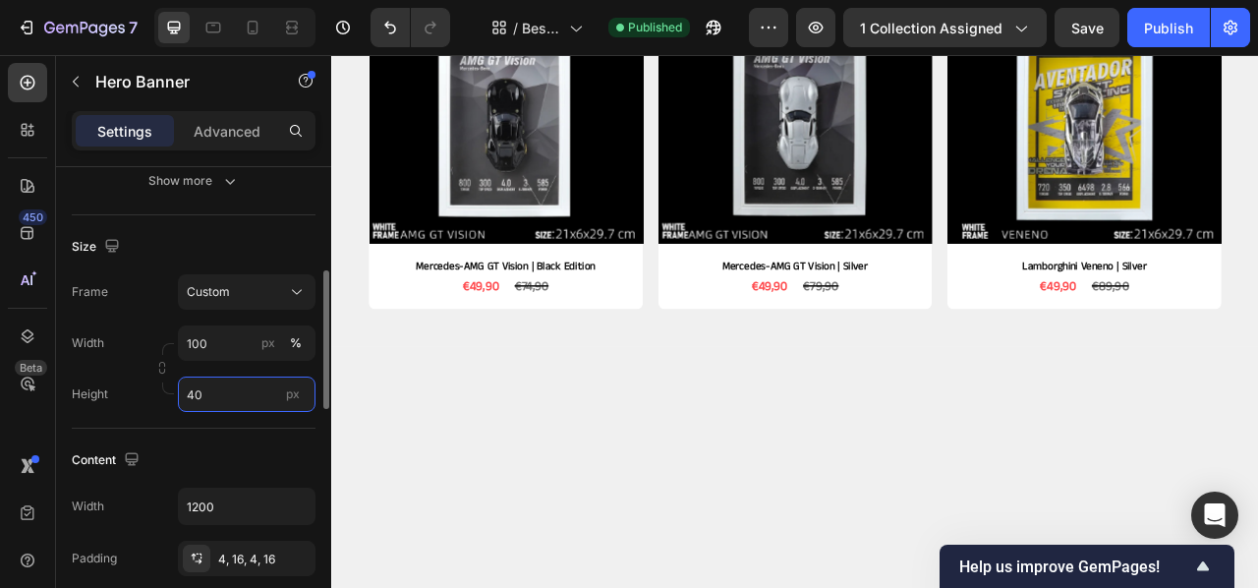
type input "400"
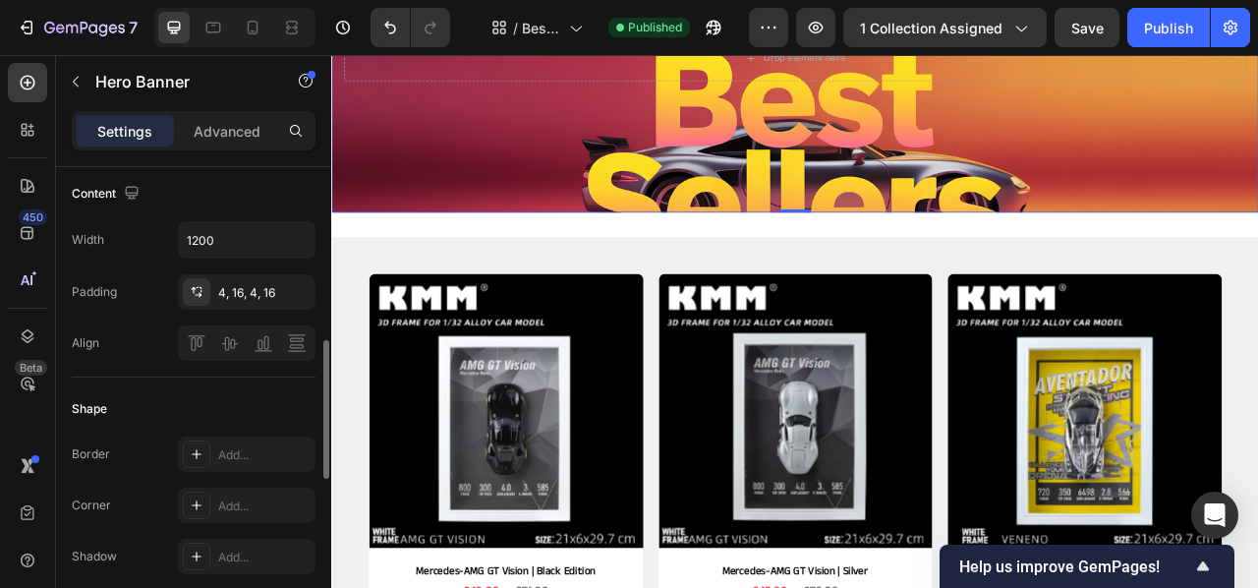
scroll to position [615, 0]
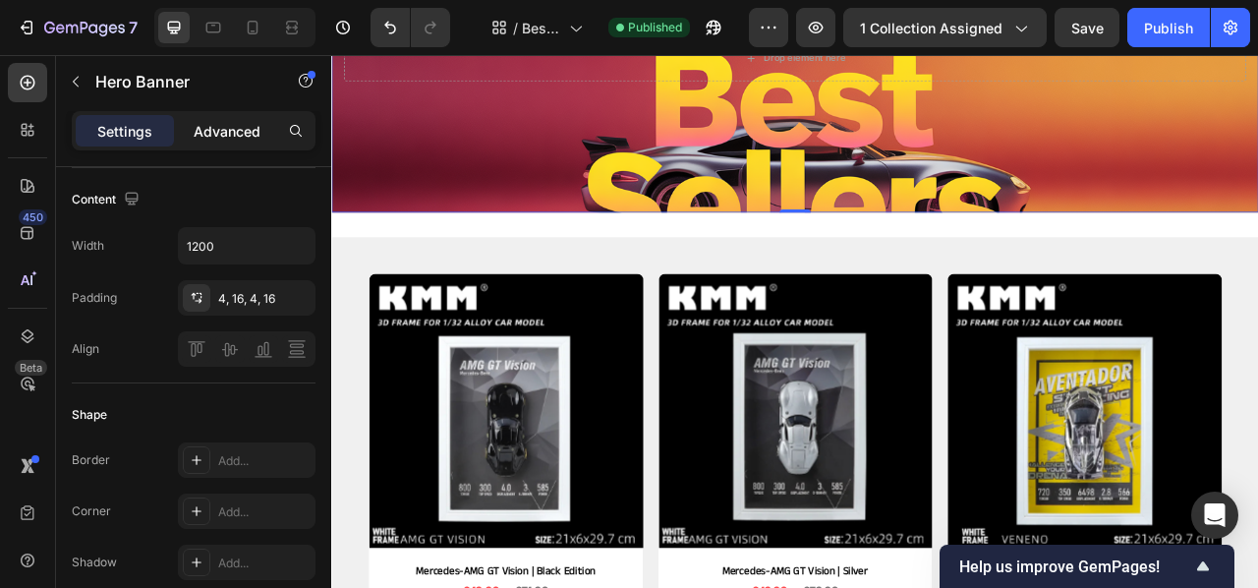
click at [201, 129] on p "Advanced" at bounding box center [227, 131] width 67 height 21
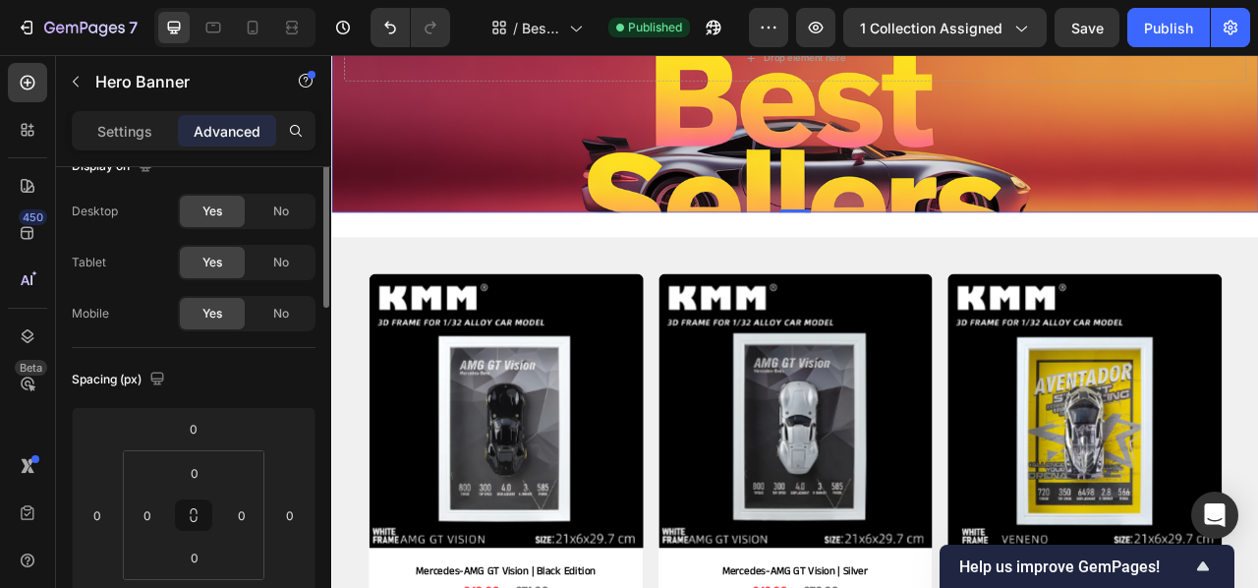
scroll to position [0, 0]
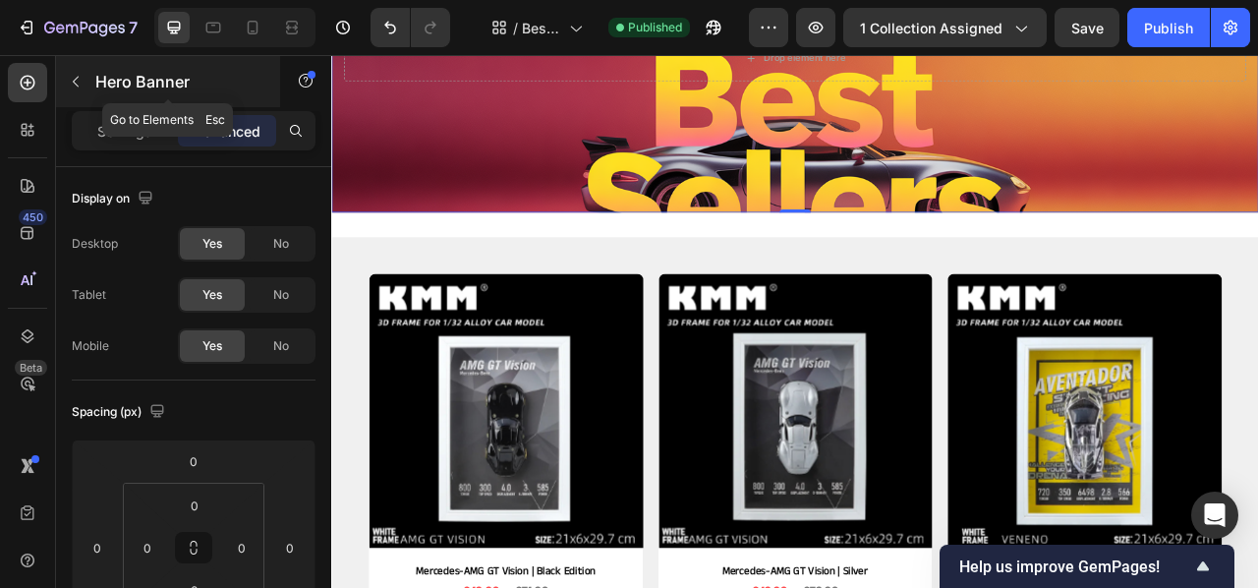
click at [80, 82] on icon "button" at bounding box center [76, 82] width 16 height 16
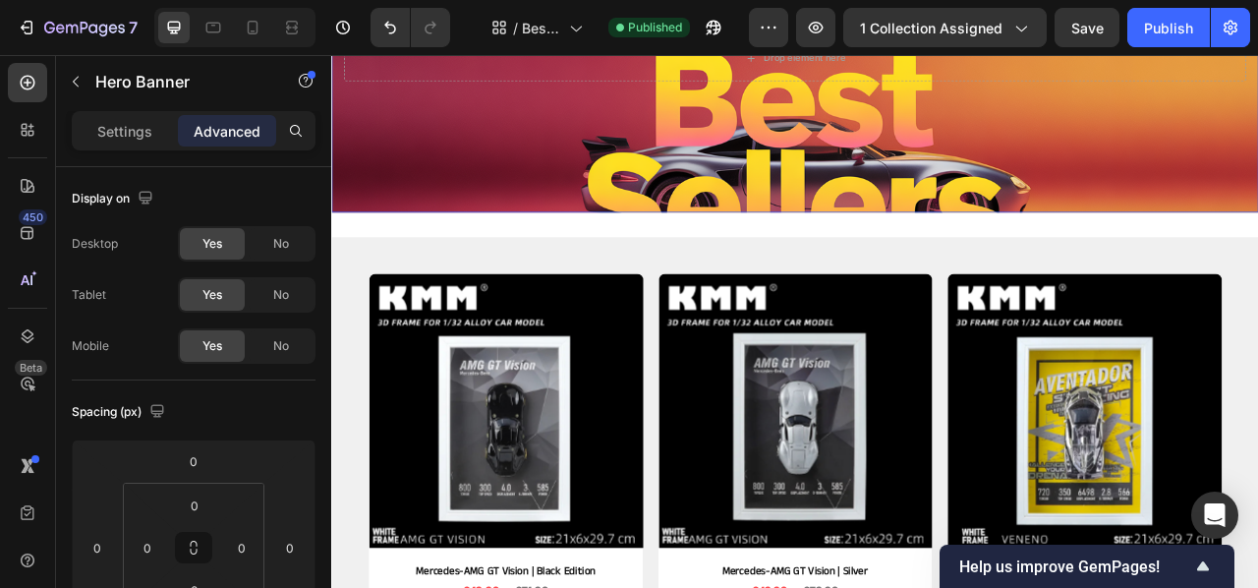
click at [502, 203] on div "Background Image" at bounding box center [920, 178] width 1179 height 590
click at [128, 127] on p "Settings" at bounding box center [124, 131] width 55 height 21
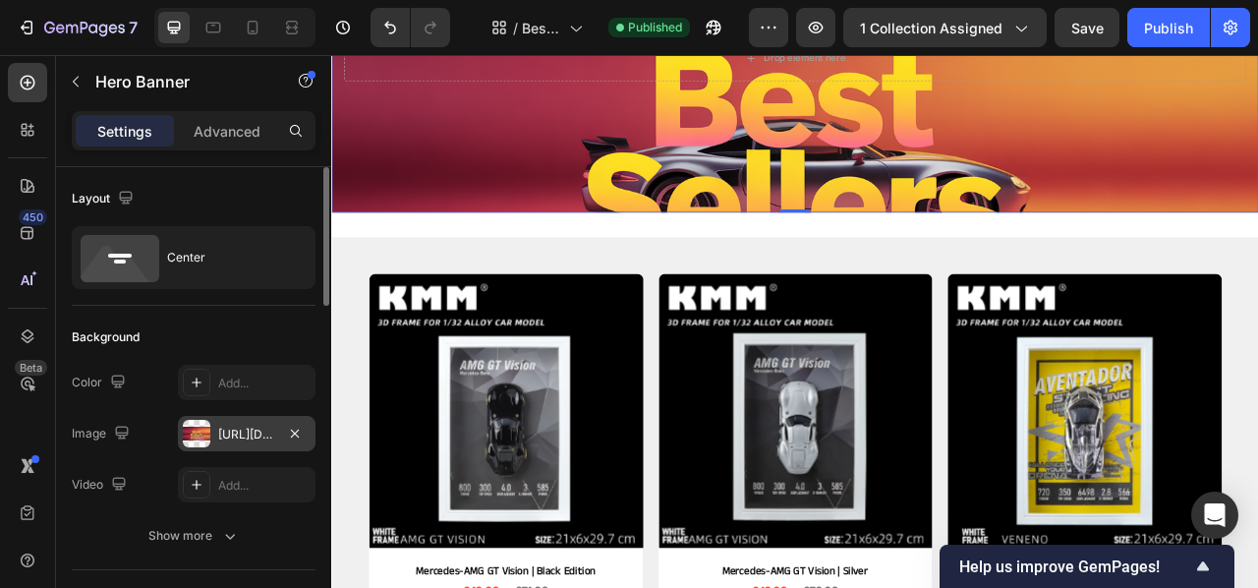
click at [238, 436] on div "[URL][DOMAIN_NAME]" at bounding box center [246, 435] width 57 height 18
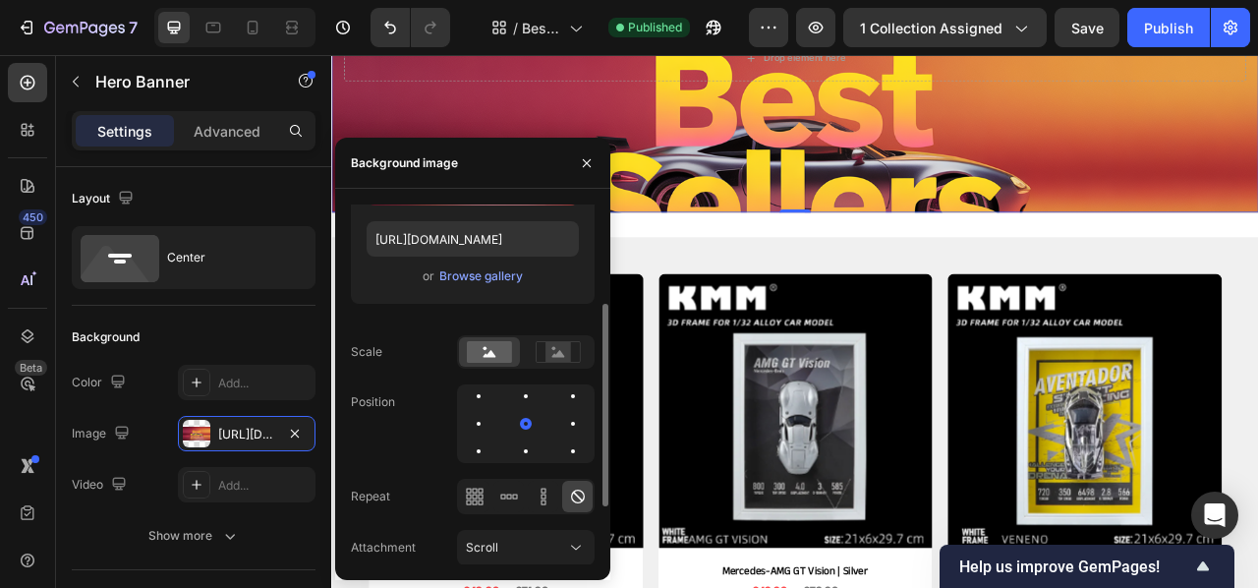
scroll to position [177, 0]
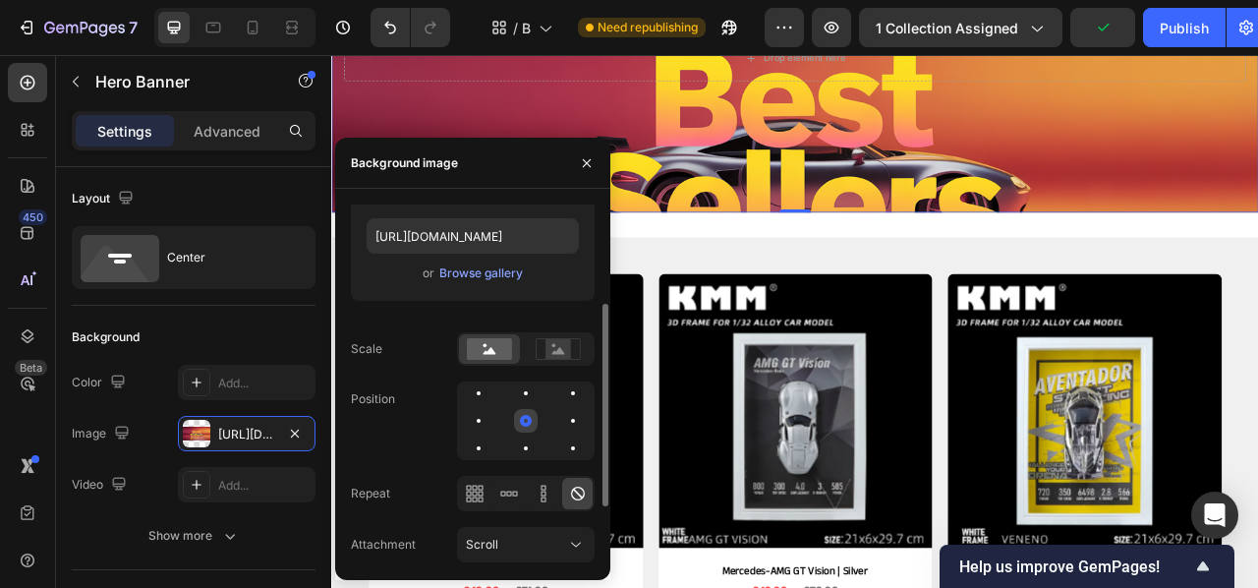
click at [525, 416] on div at bounding box center [526, 421] width 12 height 12
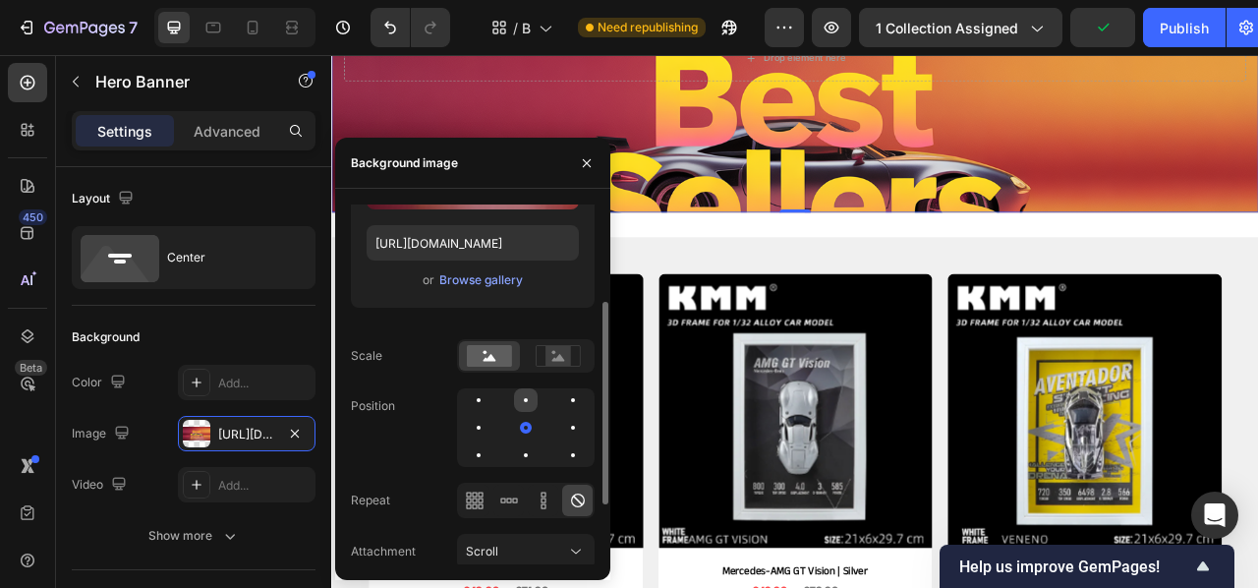
click at [523, 389] on div at bounding box center [526, 400] width 24 height 24
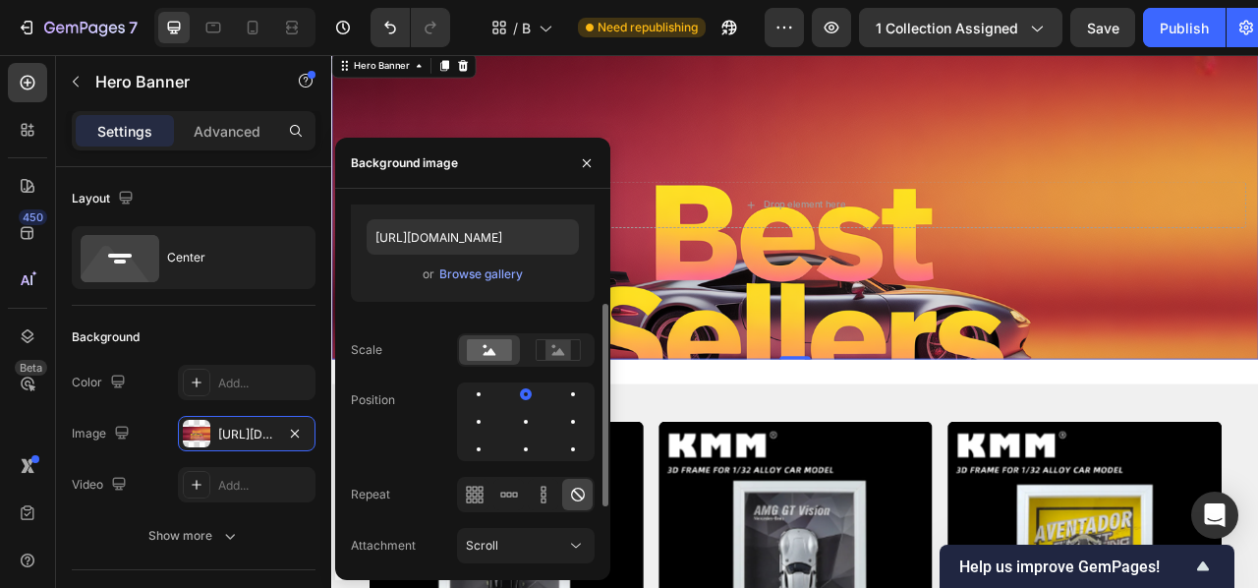
scroll to position [77, 0]
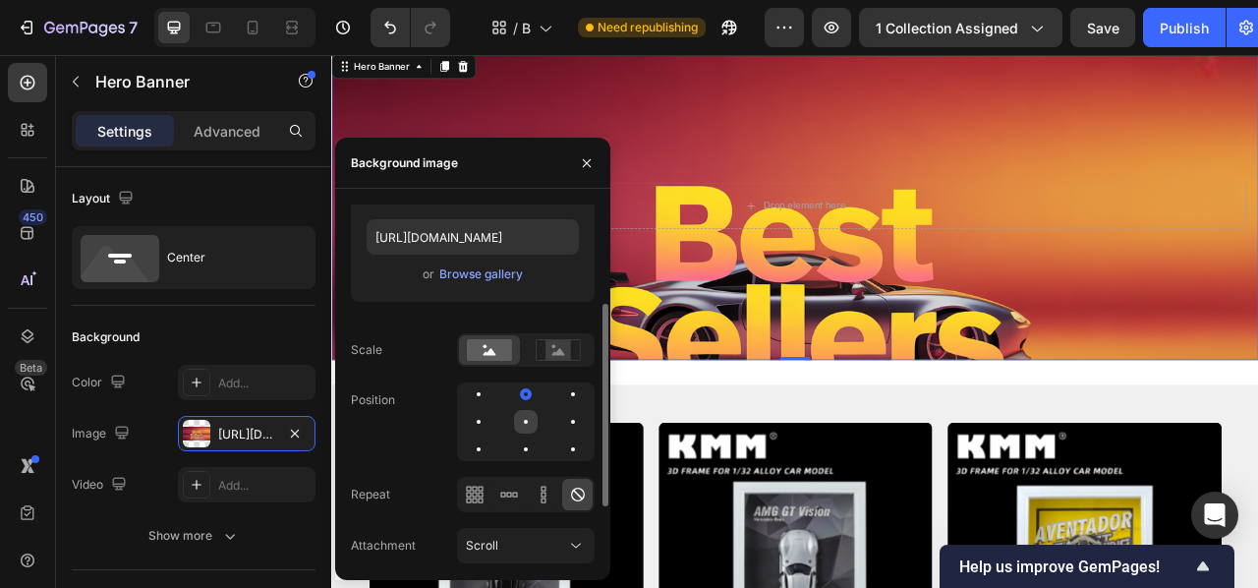
click at [536, 422] on div at bounding box center [526, 422] width 24 height 24
click at [534, 442] on div at bounding box center [526, 449] width 24 height 24
click at [546, 443] on div at bounding box center [526, 421] width 138 height 79
click at [565, 446] on div at bounding box center [573, 449] width 24 height 24
drag, startPoint x: 543, startPoint y: 445, endPoint x: 533, endPoint y: 448, distance: 10.3
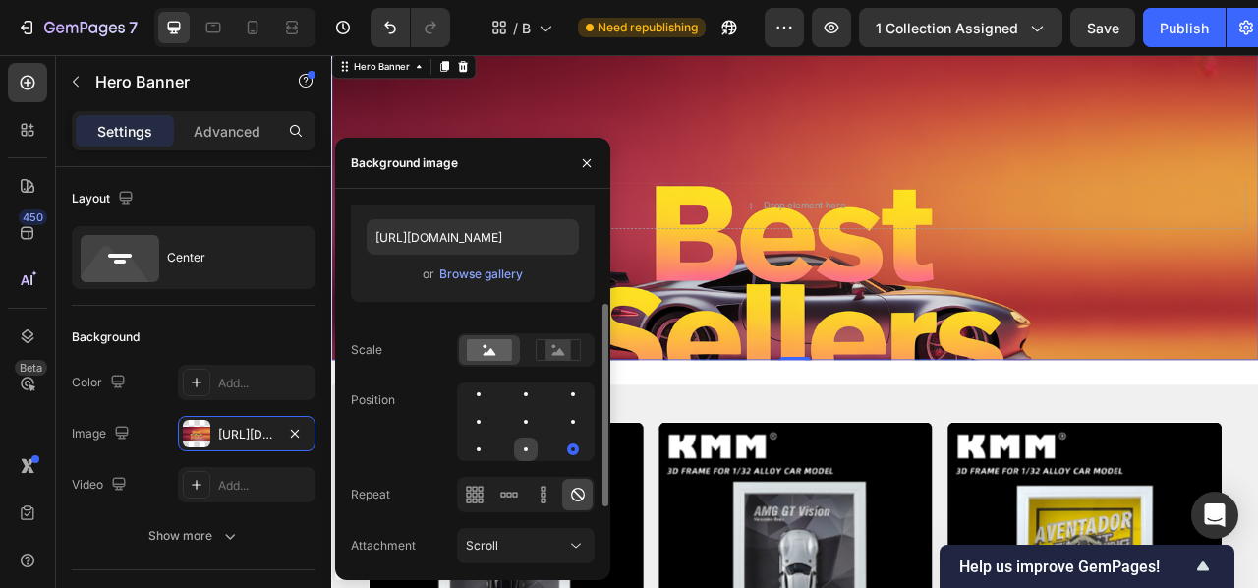
click at [543, 445] on div at bounding box center [526, 421] width 138 height 79
click at [533, 448] on div at bounding box center [526, 449] width 24 height 24
click at [522, 426] on div at bounding box center [526, 422] width 24 height 24
click at [481, 422] on div at bounding box center [479, 422] width 24 height 24
click at [527, 416] on div at bounding box center [526, 422] width 24 height 24
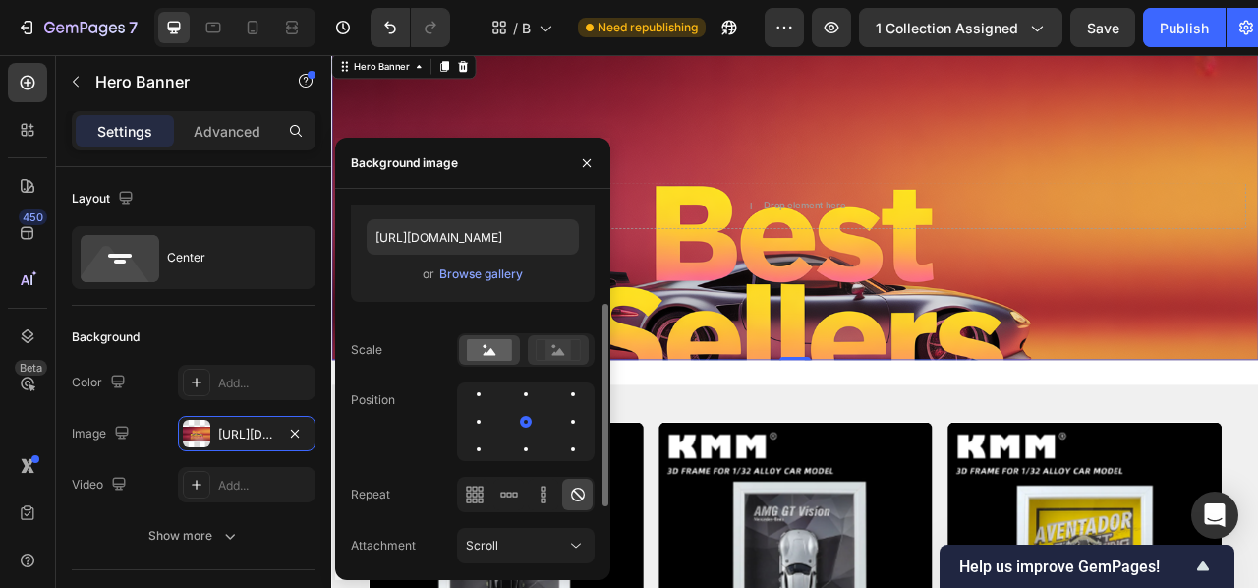
click at [525, 401] on div at bounding box center [526, 394] width 24 height 24
click at [549, 357] on rect at bounding box center [559, 350] width 26 height 20
click at [425, 343] on div "Scale" at bounding box center [473, 349] width 244 height 33
click at [479, 349] on rect at bounding box center [489, 350] width 45 height 22
click at [528, 411] on div at bounding box center [526, 422] width 24 height 24
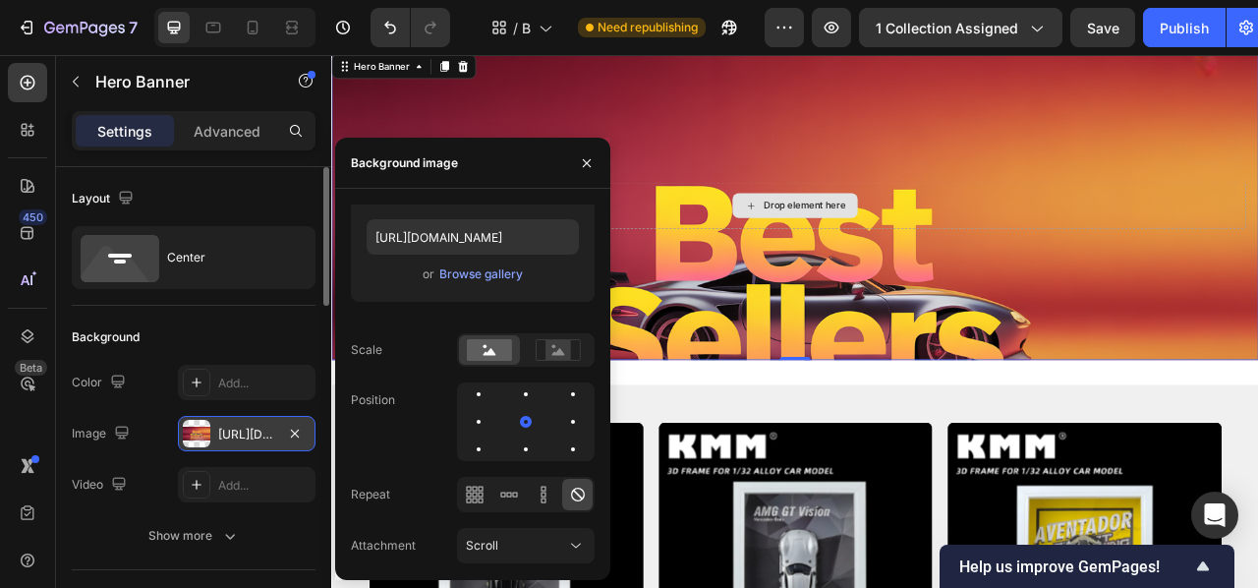
click at [212, 434] on div "[URL][DOMAIN_NAME]" at bounding box center [247, 433] width 138 height 35
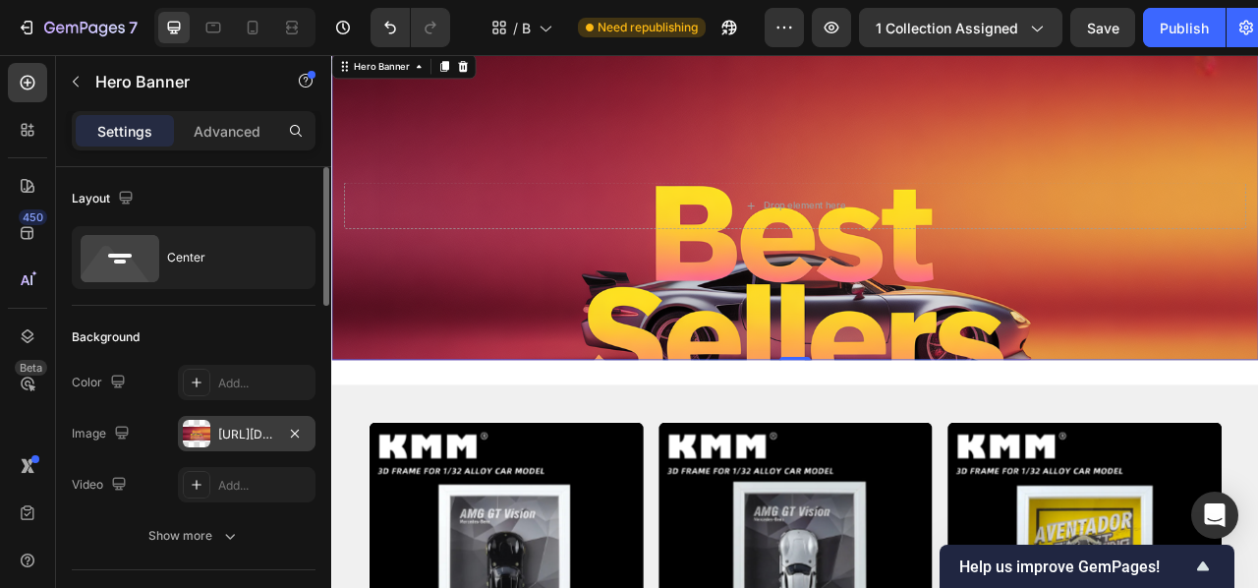
click at [242, 423] on div "[URL][DOMAIN_NAME]" at bounding box center [247, 433] width 138 height 35
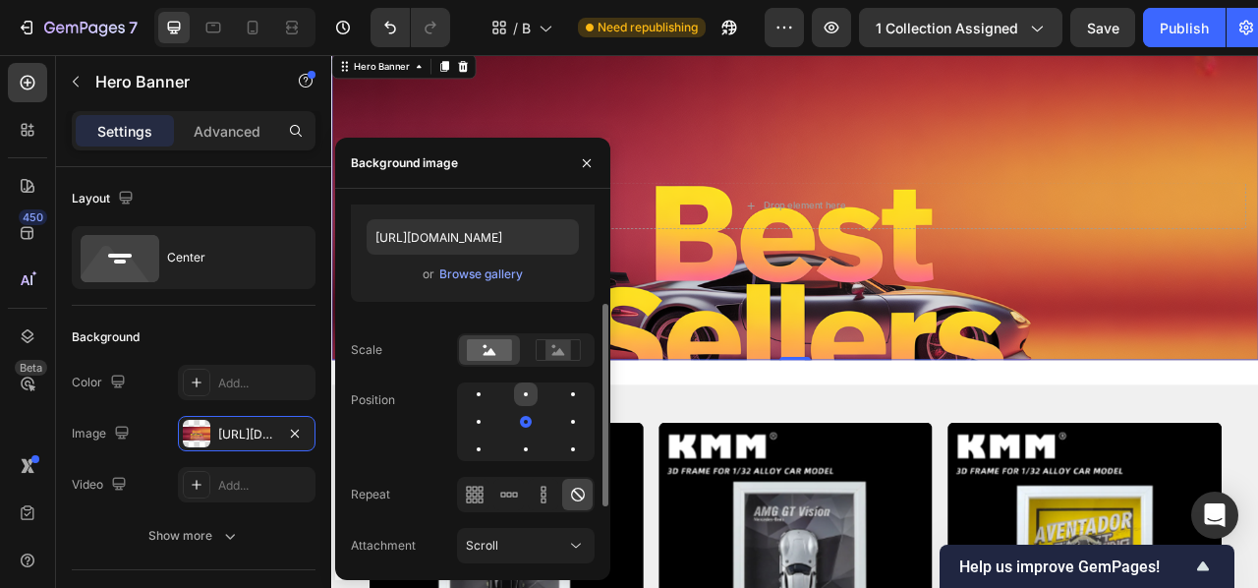
click at [516, 396] on div at bounding box center [526, 394] width 24 height 24
click at [575, 174] on button "button" at bounding box center [586, 162] width 31 height 31
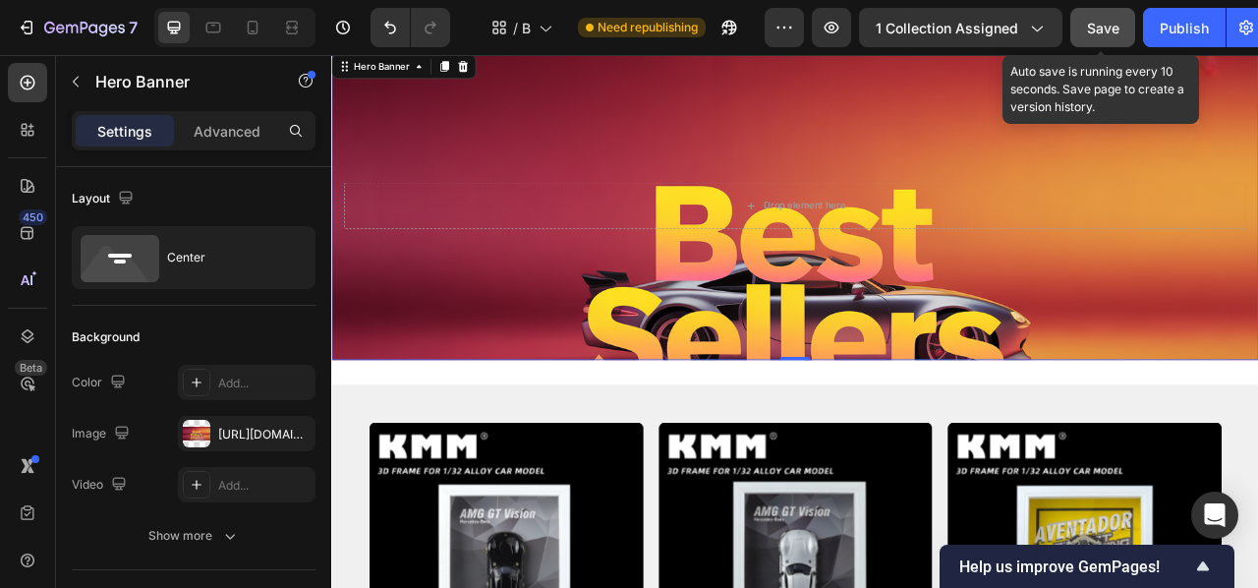
drag, startPoint x: 1097, startPoint y: 8, endPoint x: 1112, endPoint y: 15, distance: 16.3
click at [1097, 10] on button "Save" at bounding box center [1102, 27] width 65 height 39
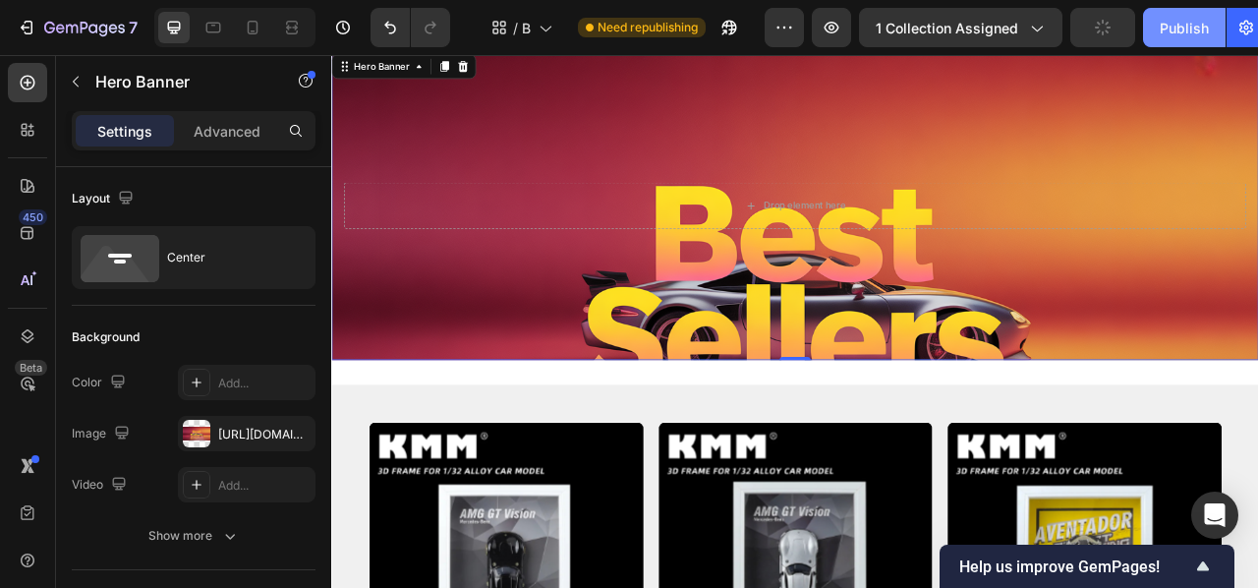
click at [1159, 23] on button "Publish" at bounding box center [1184, 27] width 83 height 39
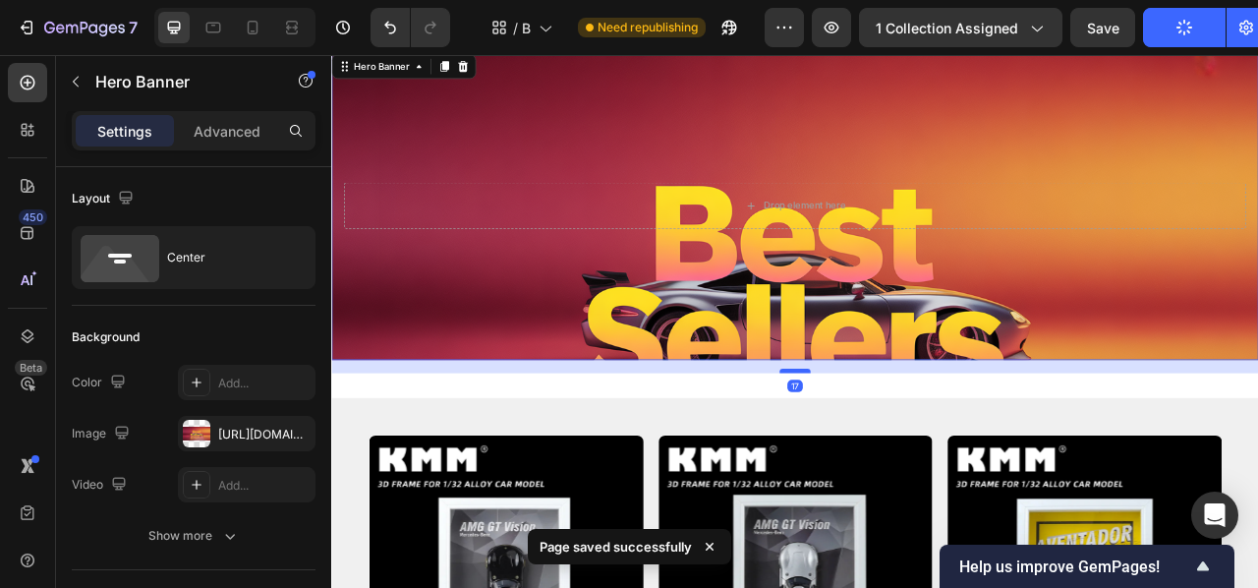
drag, startPoint x: 924, startPoint y: 441, endPoint x: 925, endPoint y: 458, distance: 16.7
click at [925, 458] on div at bounding box center [920, 457] width 39 height 6
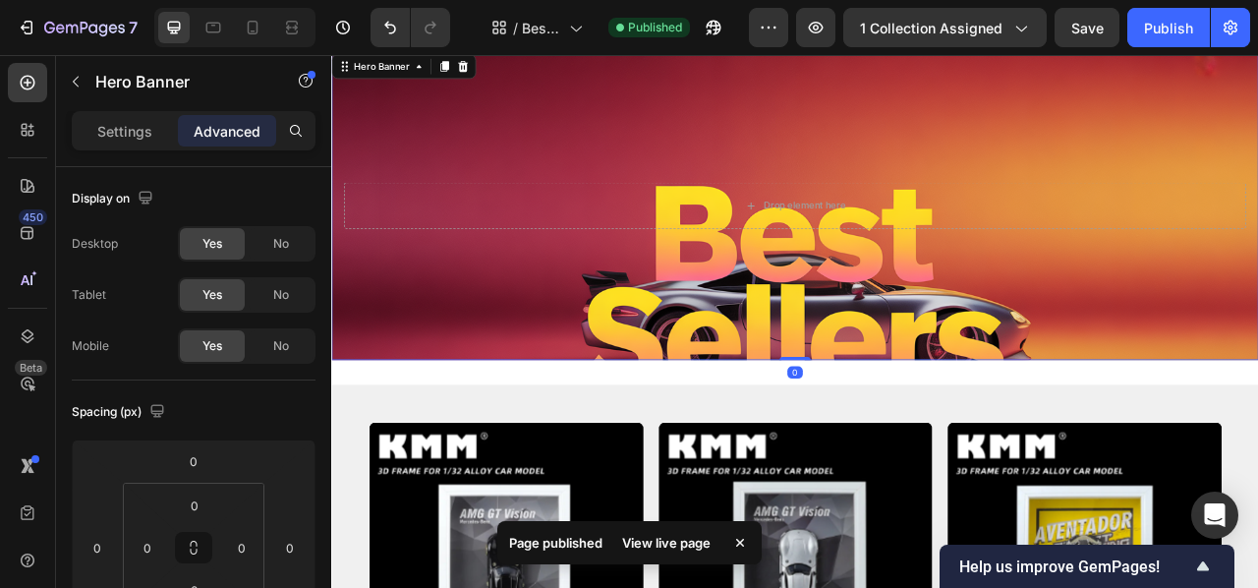
drag, startPoint x: 927, startPoint y: 458, endPoint x: 937, endPoint y: 430, distance: 30.2
click at [931, 435] on div "Drop element here Hero Banner 0" at bounding box center [920, 246] width 1179 height 393
type input "0"
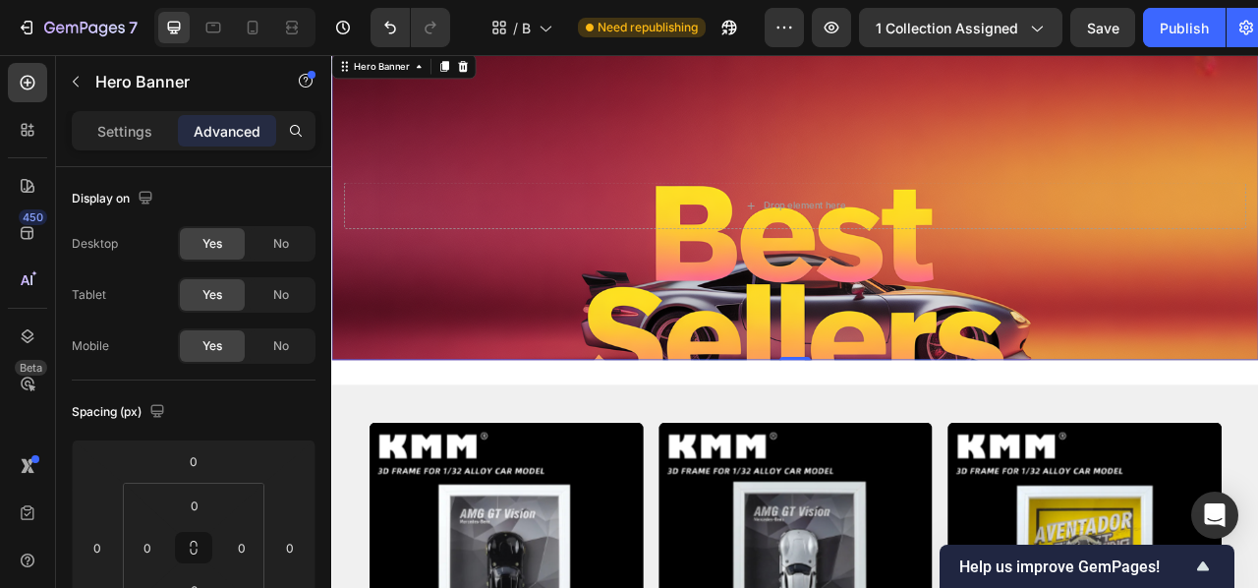
click at [597, 371] on div "Background Image" at bounding box center [920, 349] width 1179 height 590
click at [129, 124] on p "Settings" at bounding box center [124, 131] width 55 height 21
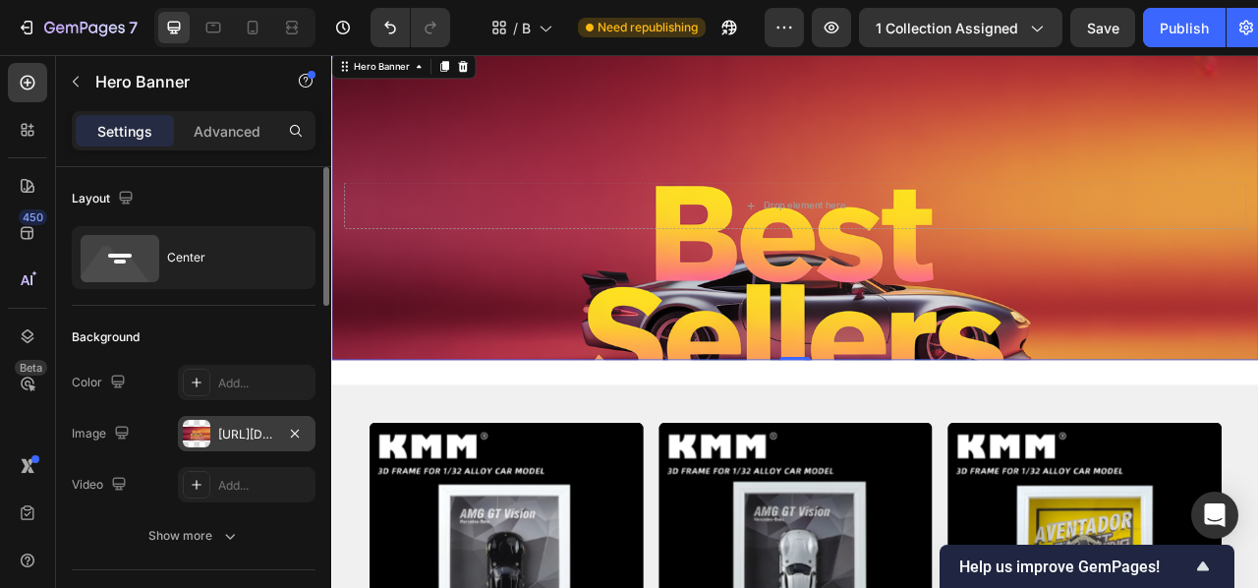
click at [249, 429] on div "[URL][DOMAIN_NAME]" at bounding box center [246, 435] width 57 height 18
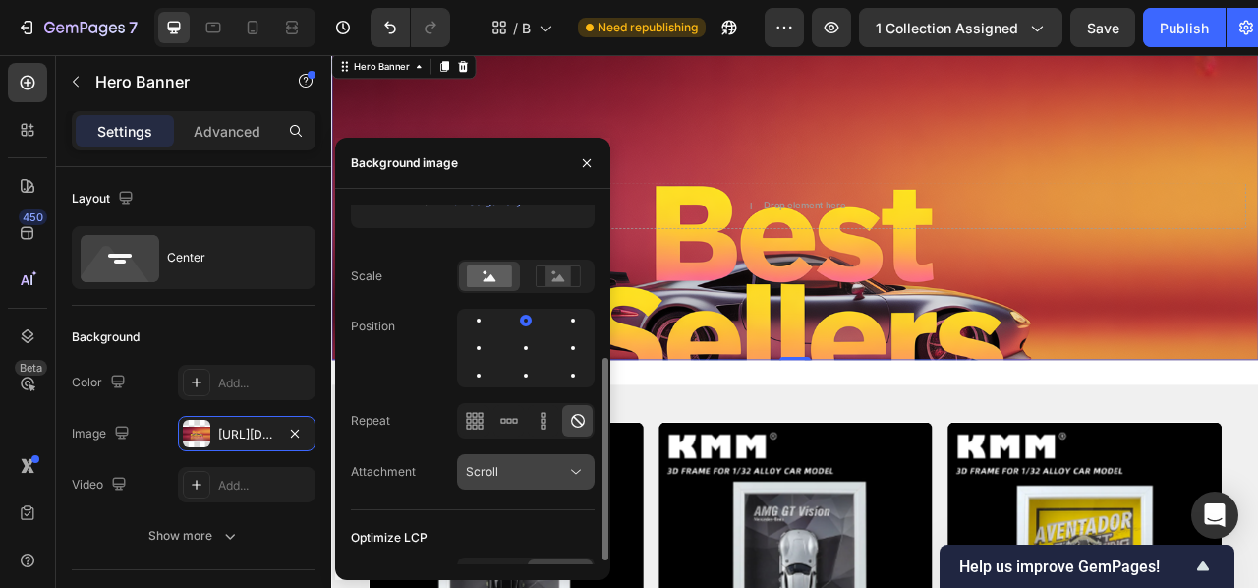
scroll to position [259, 0]
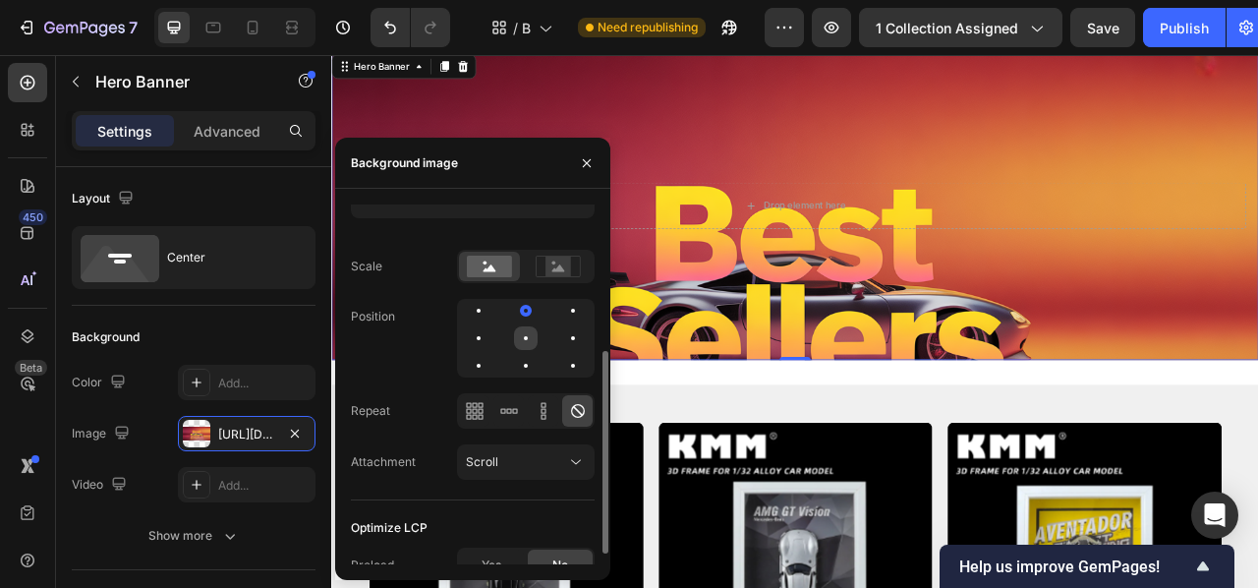
click at [535, 335] on div at bounding box center [526, 338] width 24 height 24
click at [565, 331] on div at bounding box center [573, 338] width 24 height 24
click at [501, 347] on div at bounding box center [526, 338] width 138 height 79
drag, startPoint x: 487, startPoint y: 343, endPoint x: 489, endPoint y: 353, distance: 10.3
click at [486, 343] on div at bounding box center [479, 338] width 24 height 24
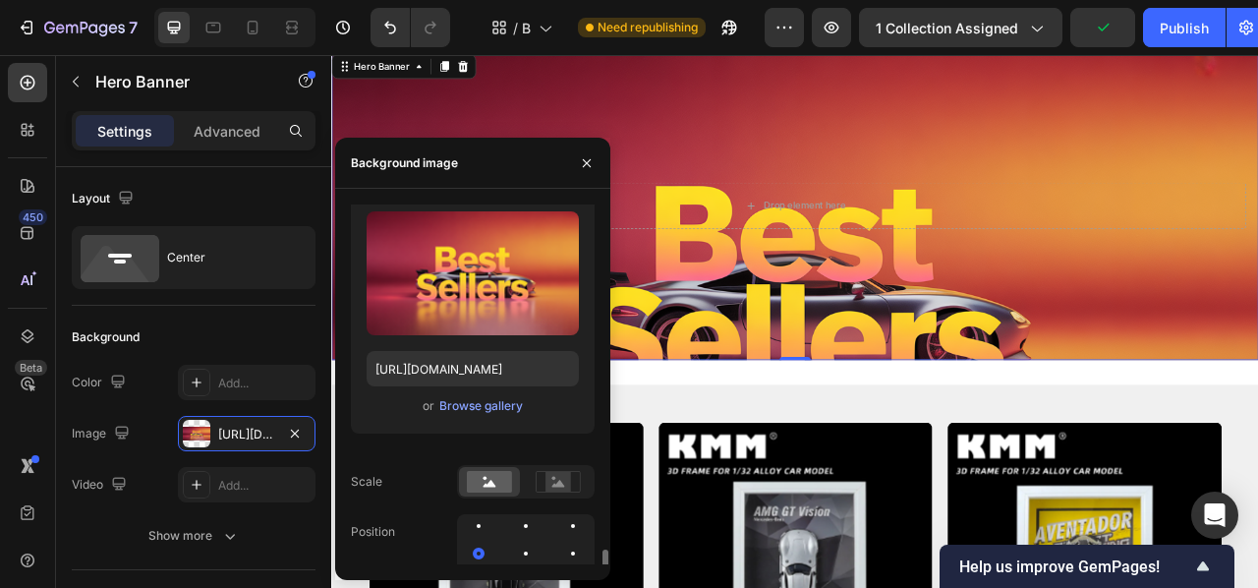
scroll to position [0, 0]
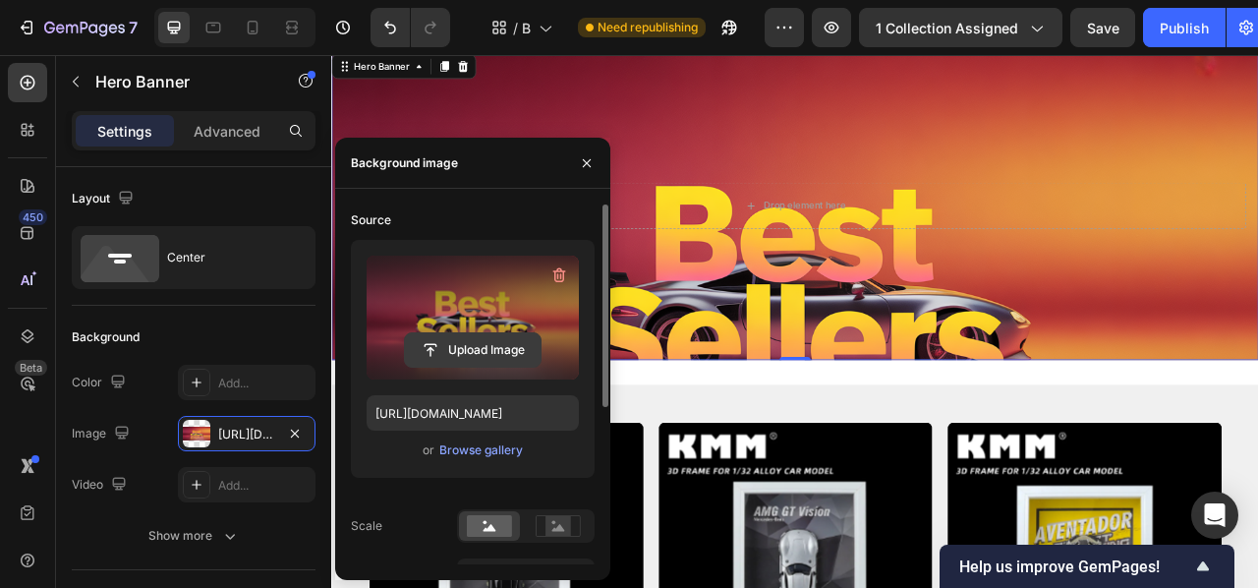
click at [485, 336] on input "file" at bounding box center [473, 349] width 136 height 33
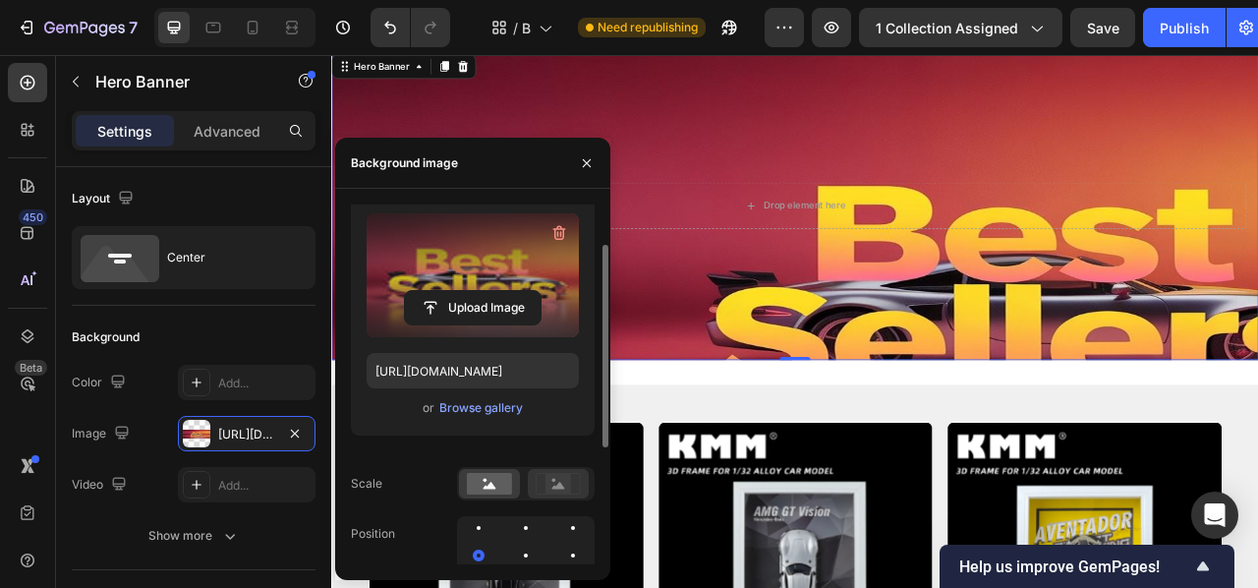
scroll to position [53, 0]
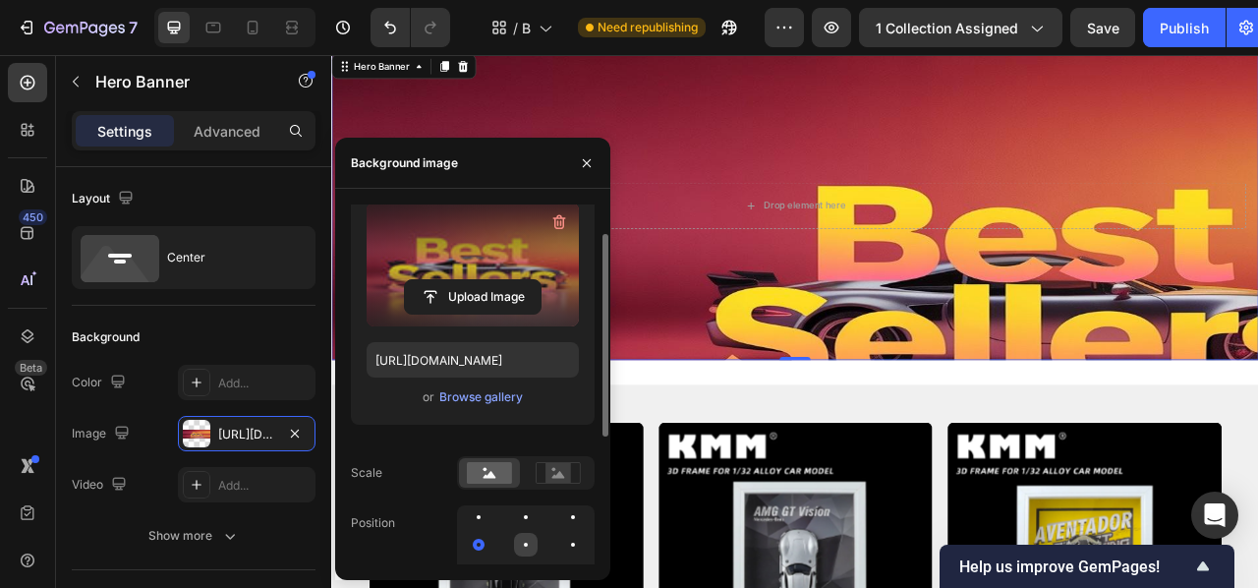
click at [531, 535] on div at bounding box center [526, 545] width 24 height 24
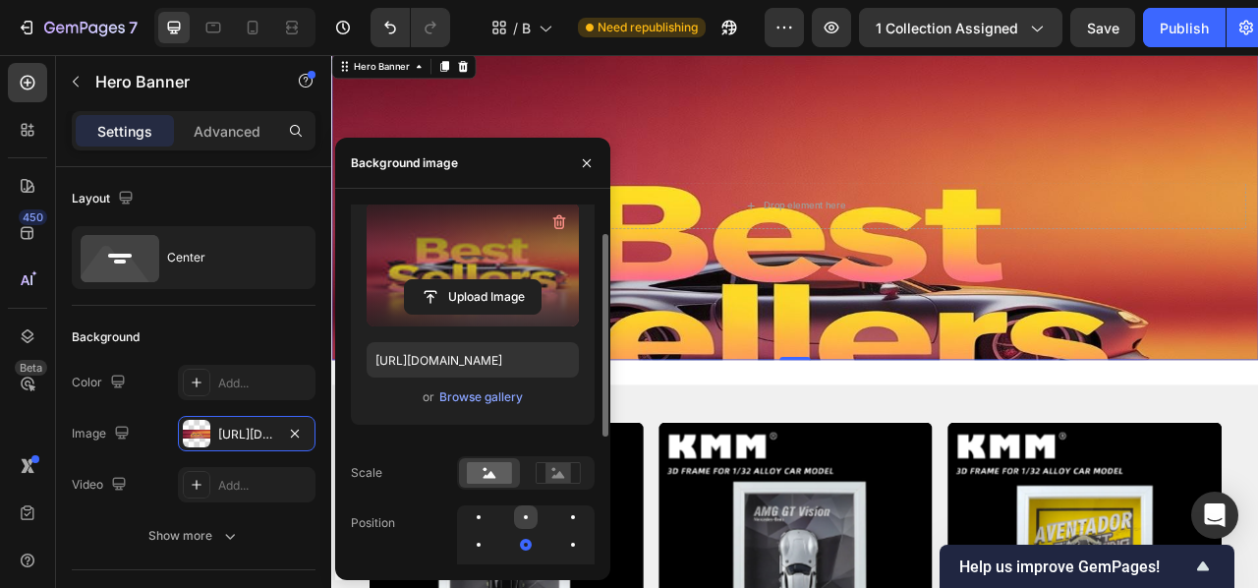
click at [530, 513] on div at bounding box center [526, 517] width 24 height 24
click at [528, 531] on div at bounding box center [526, 544] width 138 height 79
click at [529, 535] on div at bounding box center [526, 545] width 24 height 24
click at [534, 521] on div at bounding box center [526, 517] width 24 height 24
click at [531, 548] on div at bounding box center [526, 545] width 24 height 24
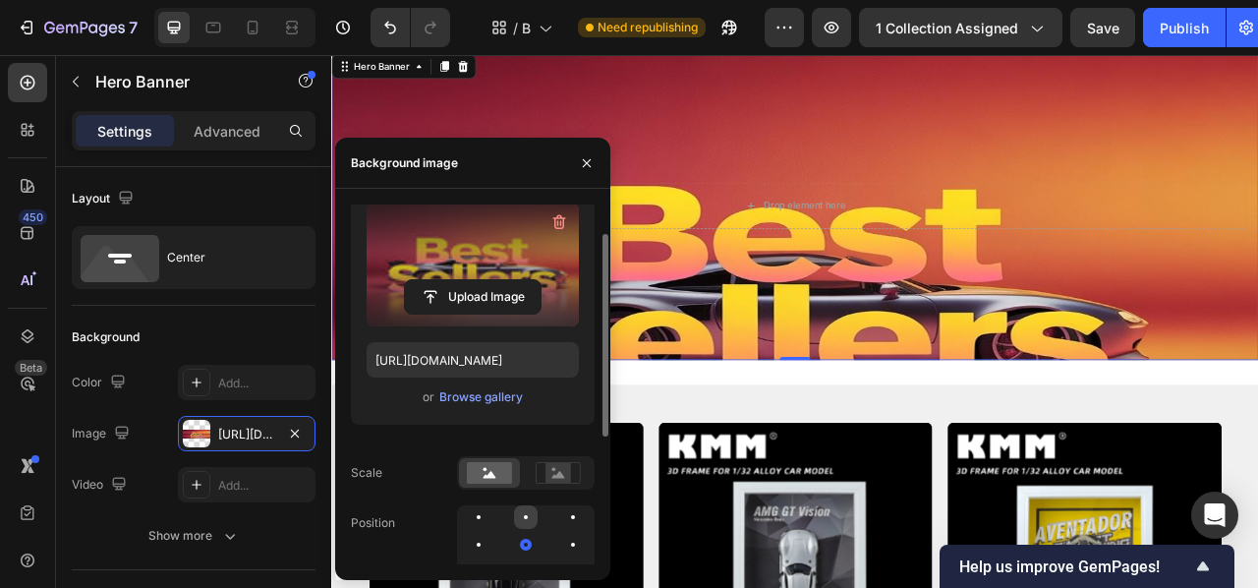
click at [532, 516] on div at bounding box center [526, 517] width 24 height 24
click at [525, 534] on div at bounding box center [526, 545] width 24 height 24
click at [525, 510] on div at bounding box center [526, 517] width 24 height 24
click at [521, 535] on div at bounding box center [526, 545] width 24 height 24
click at [517, 515] on div at bounding box center [526, 517] width 24 height 24
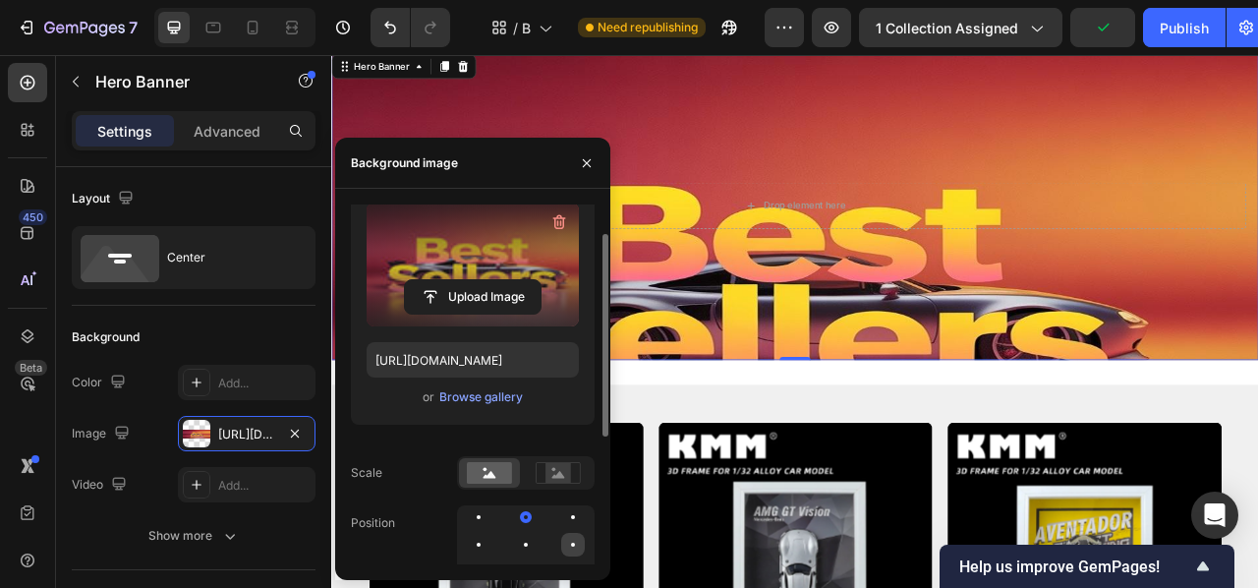
click at [575, 544] on div at bounding box center [573, 545] width 24 height 24
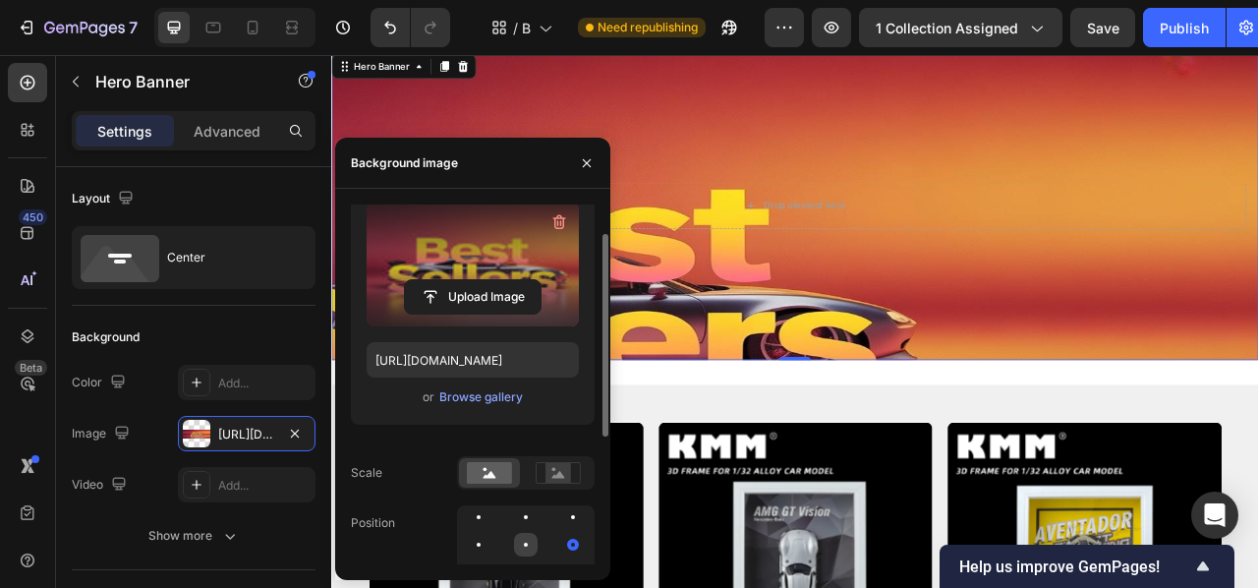
click at [536, 542] on div at bounding box center [526, 545] width 24 height 24
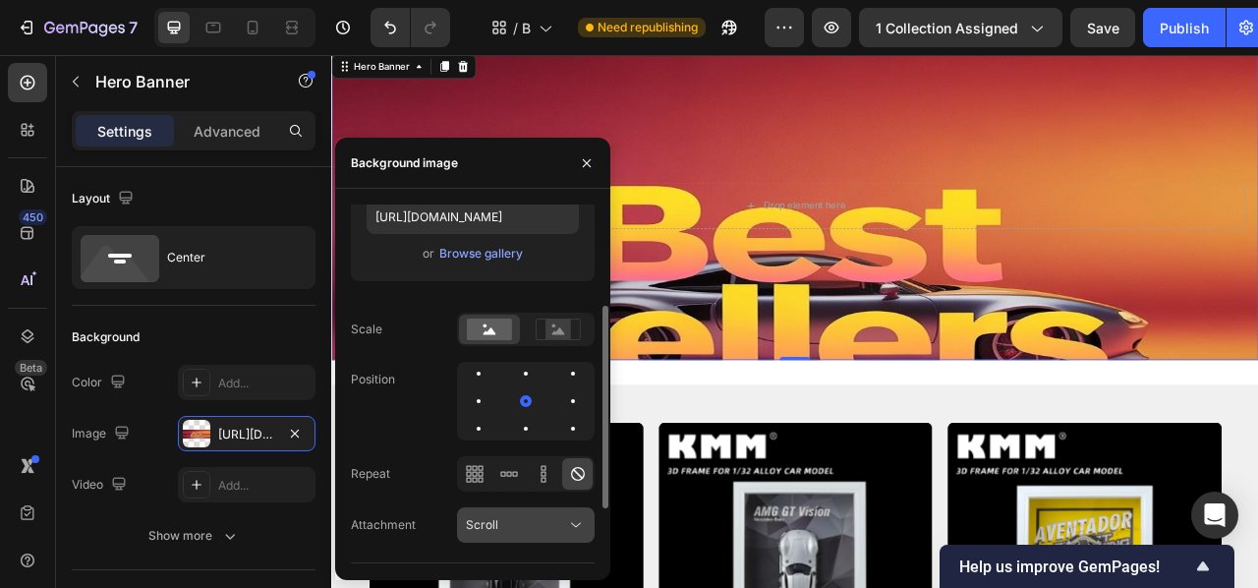
scroll to position [202, 0]
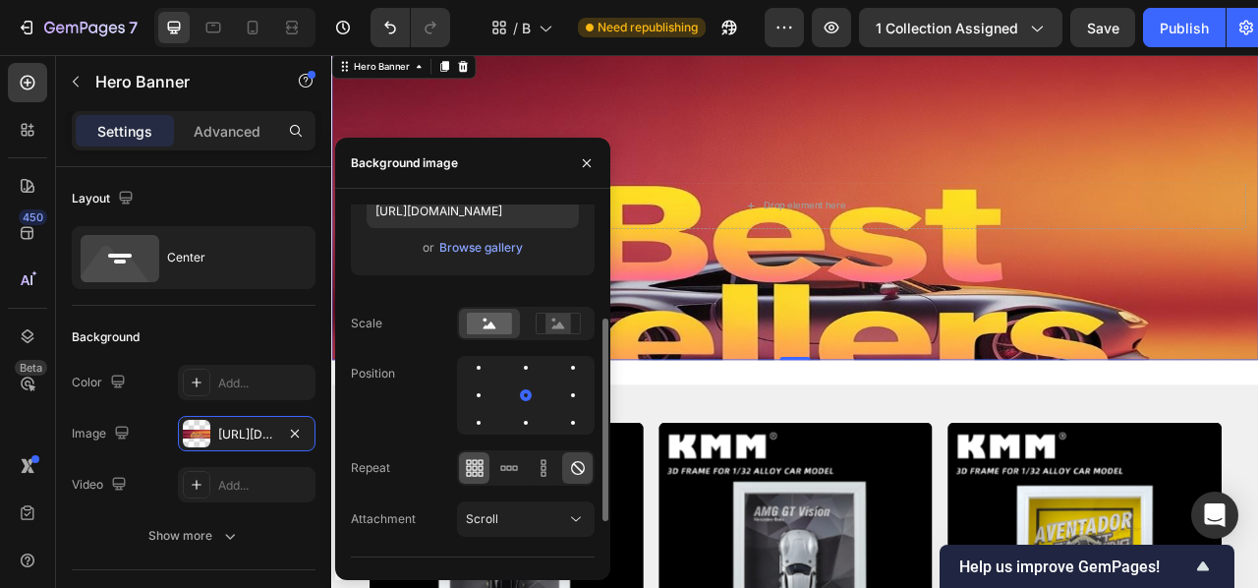
click at [471, 457] on div at bounding box center [474, 467] width 30 height 31
click at [534, 363] on div at bounding box center [526, 368] width 24 height 24
click at [520, 393] on div at bounding box center [526, 395] width 24 height 24
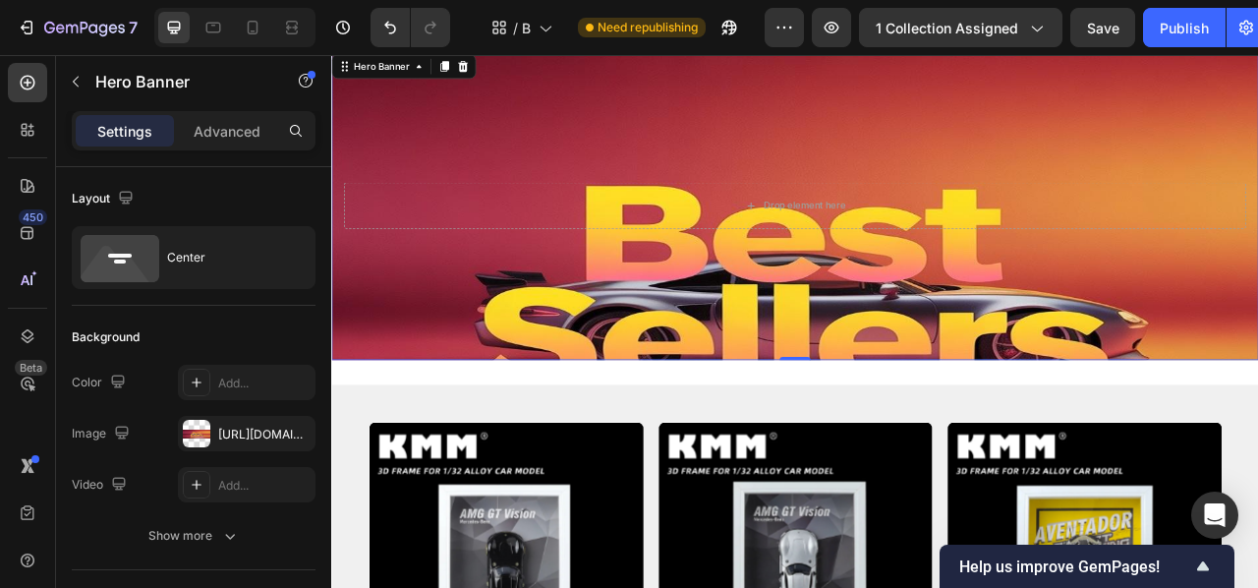
drag, startPoint x: 924, startPoint y: 78, endPoint x: 899, endPoint y: 121, distance: 49.7
click at [925, 79] on div "Background Image" at bounding box center [920, 349] width 1179 height 590
click at [248, 436] on div "[URL][DOMAIN_NAME]" at bounding box center [246, 435] width 57 height 18
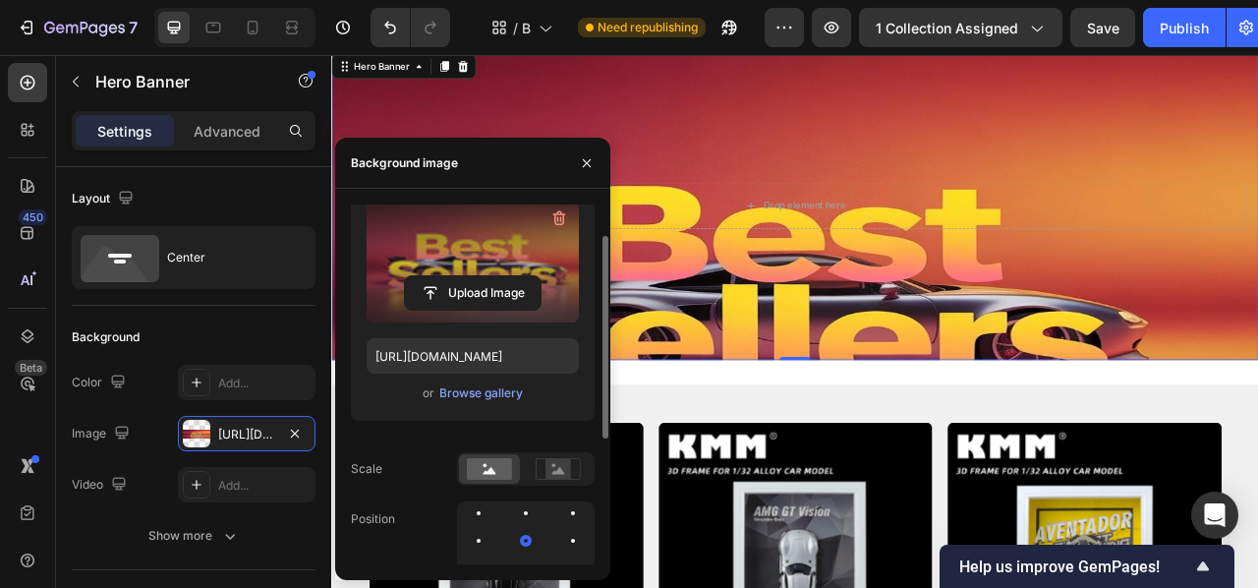
scroll to position [0, 0]
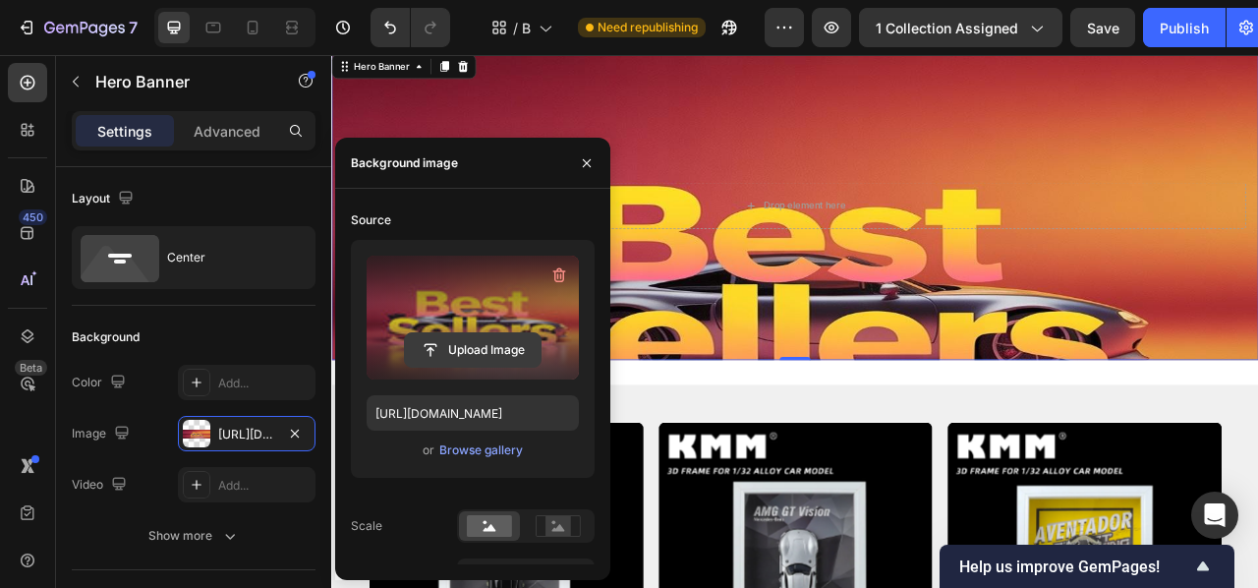
click at [472, 354] on input "file" at bounding box center [473, 349] width 136 height 33
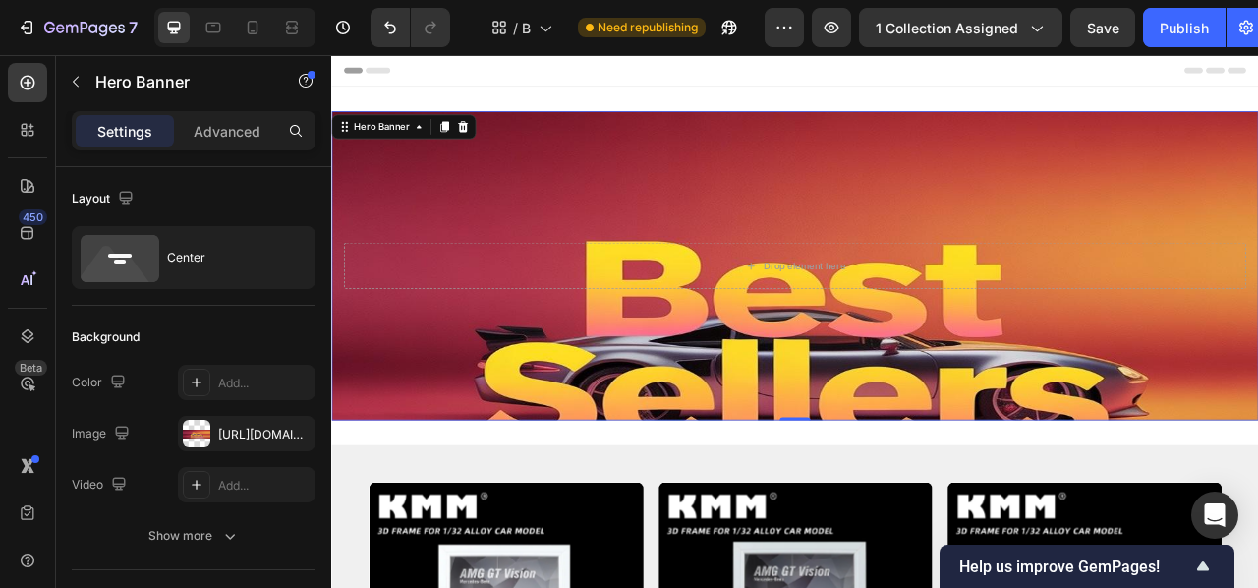
click at [835, 399] on div "Background Image" at bounding box center [920, 420] width 1179 height 590
click at [240, 422] on div "[URL][DOMAIN_NAME]" at bounding box center [247, 433] width 138 height 35
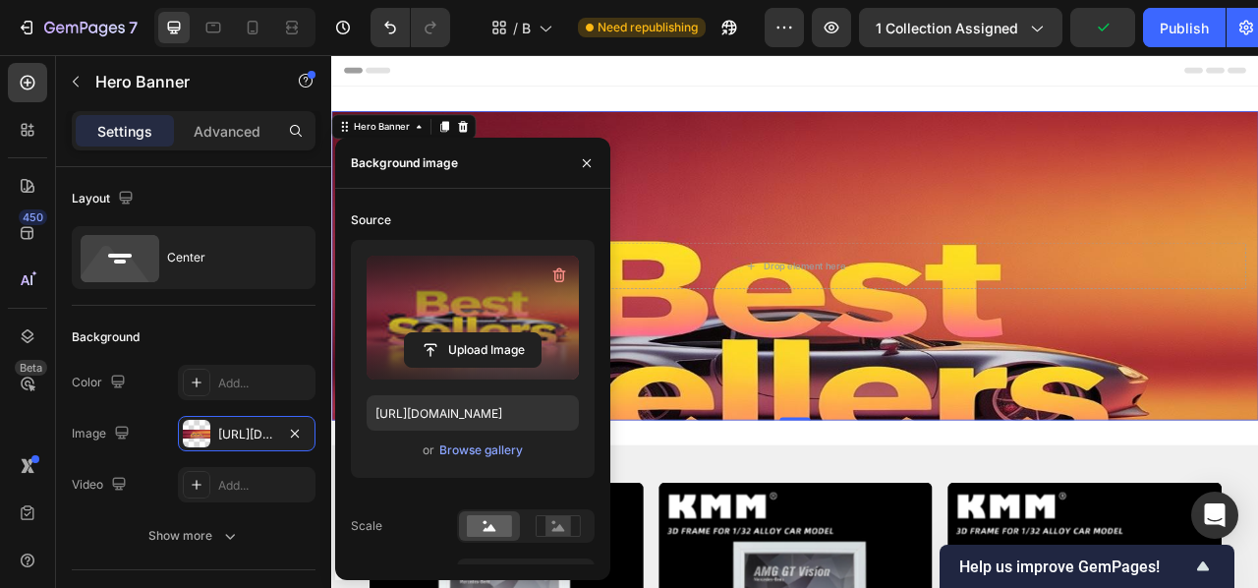
click at [400, 311] on label at bounding box center [473, 318] width 212 height 124
click at [405, 333] on input "file" at bounding box center [473, 349] width 136 height 33
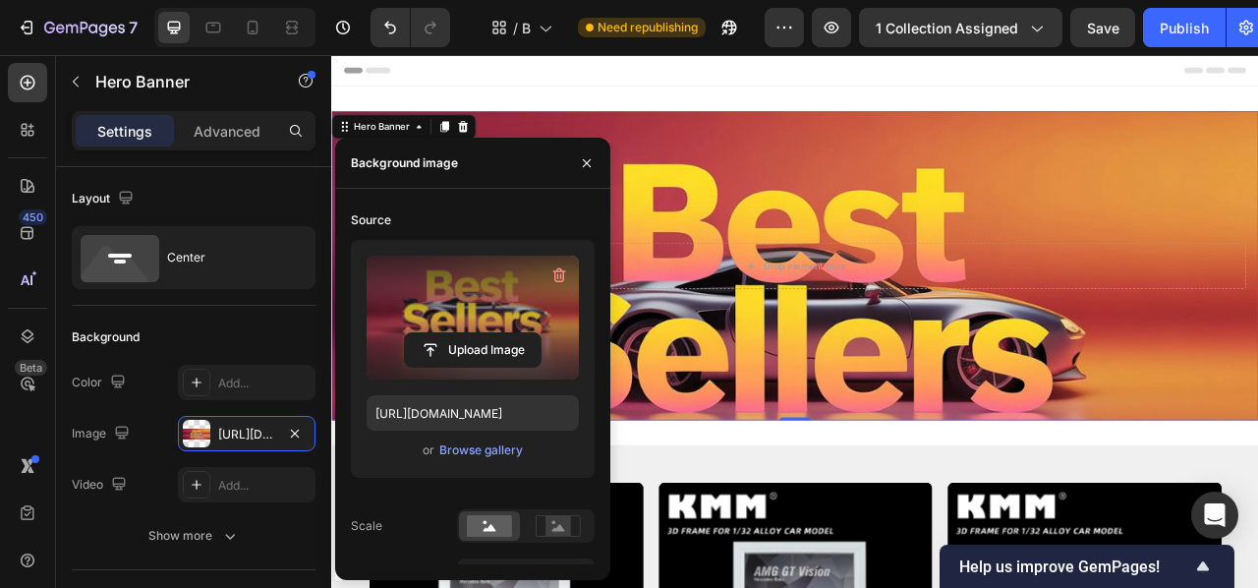
type input "[URL][DOMAIN_NAME]"
click at [592, 161] on icon "button" at bounding box center [587, 163] width 16 height 16
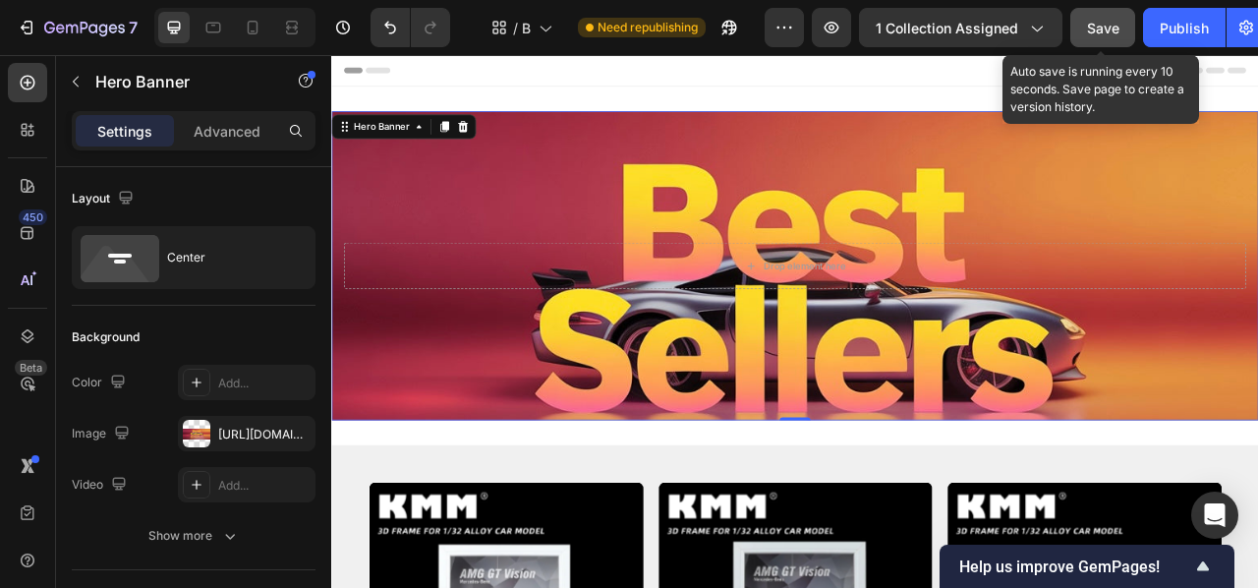
click at [1123, 32] on button "Save" at bounding box center [1102, 27] width 65 height 39
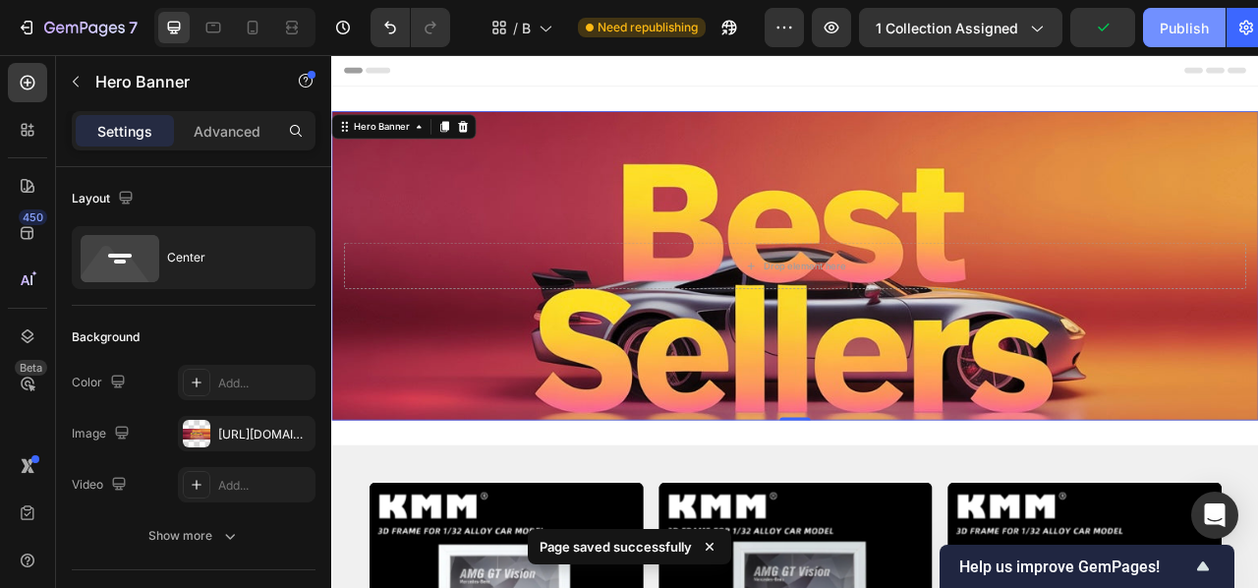
click at [1206, 14] on button "Publish" at bounding box center [1184, 27] width 83 height 39
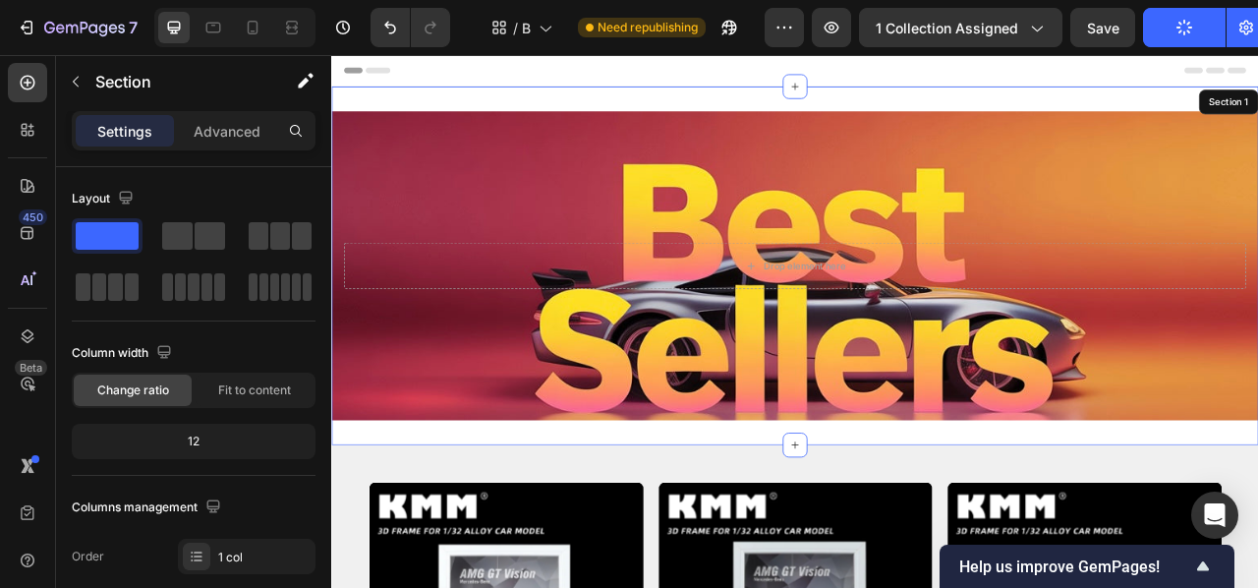
click at [573, 533] on div "Drop element here Hero Banner 0 Section 1" at bounding box center [920, 323] width 1179 height 456
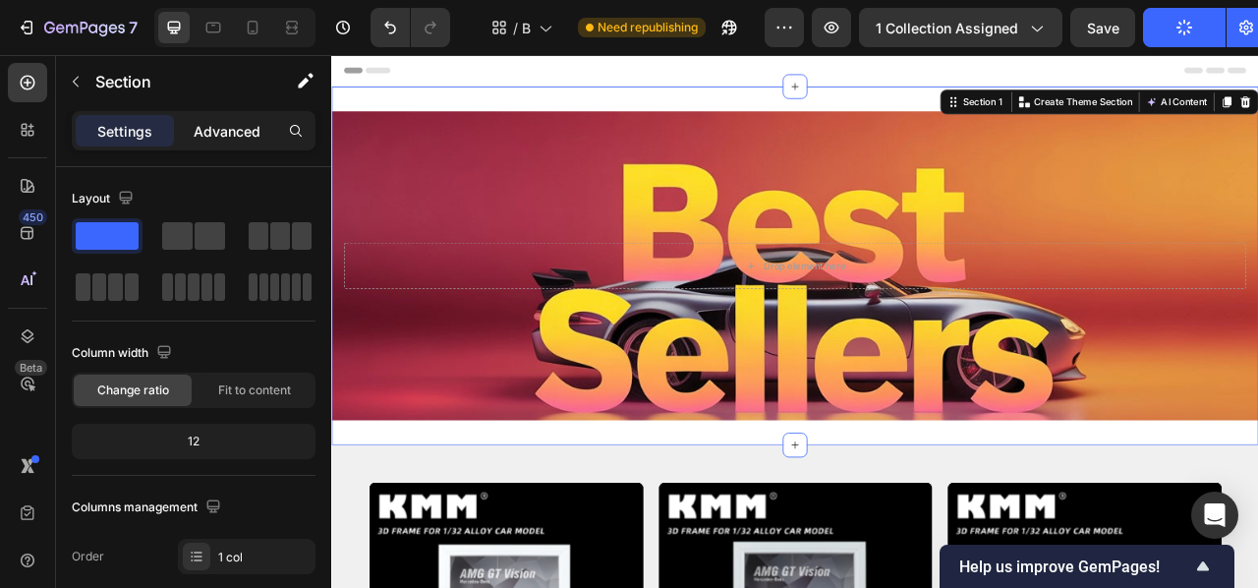
click at [253, 124] on p "Advanced" at bounding box center [227, 131] width 67 height 21
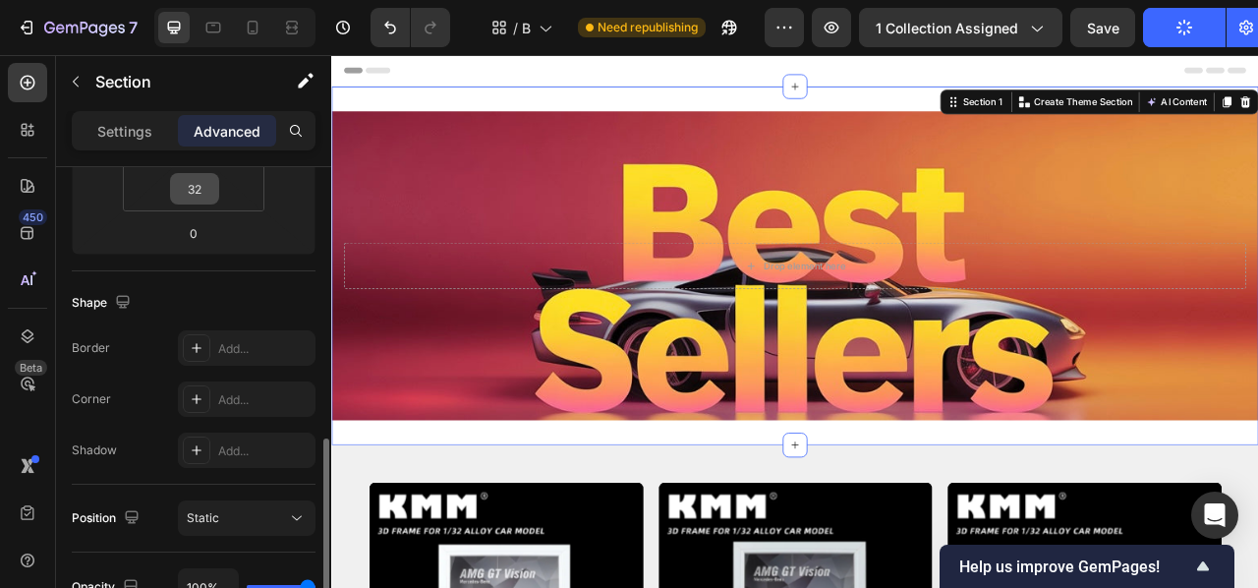
scroll to position [359, 0]
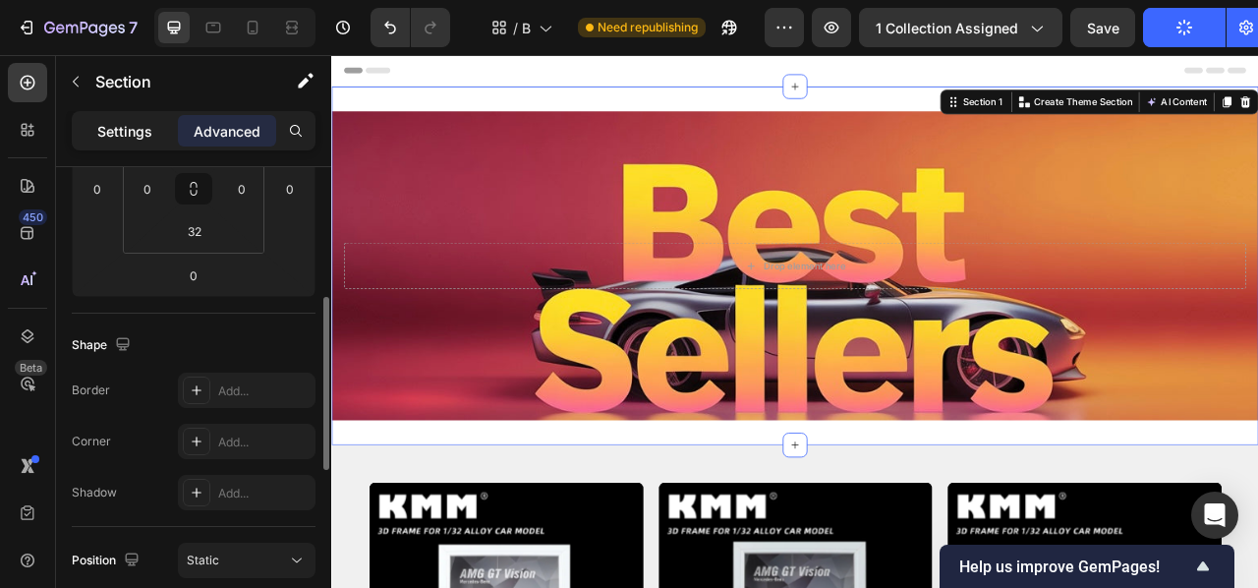
click at [166, 132] on div "Settings" at bounding box center [125, 130] width 98 height 31
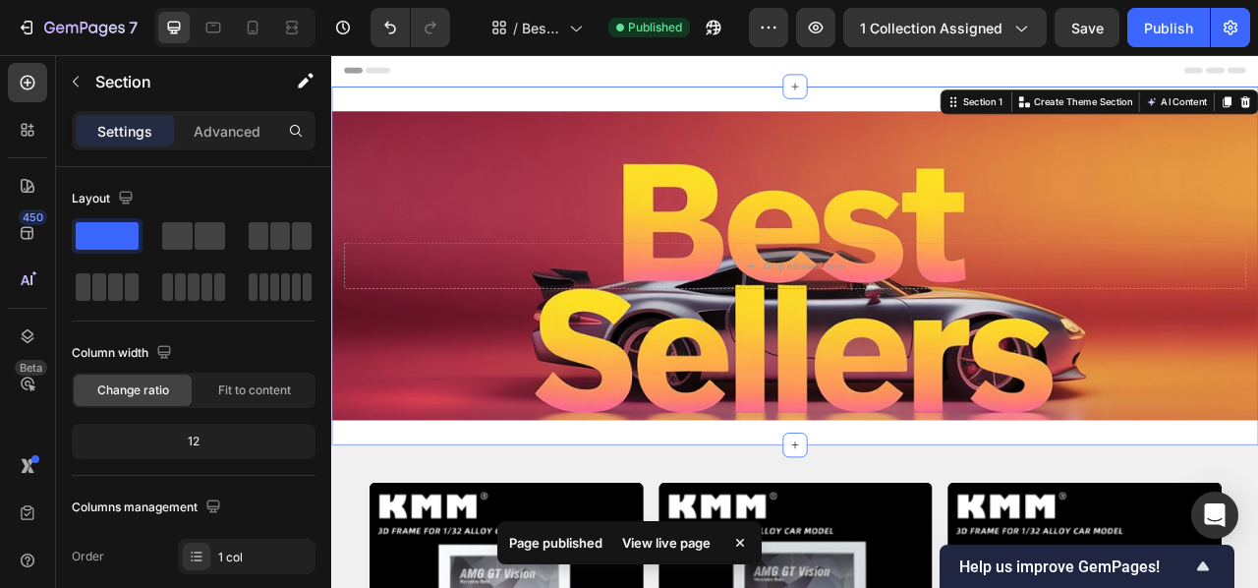
scroll to position [0, 0]
click at [546, 115] on div "Drop element here Hero Banner Section 1 Create Theme Section AI Content Write w…" at bounding box center [920, 323] width 1179 height 456
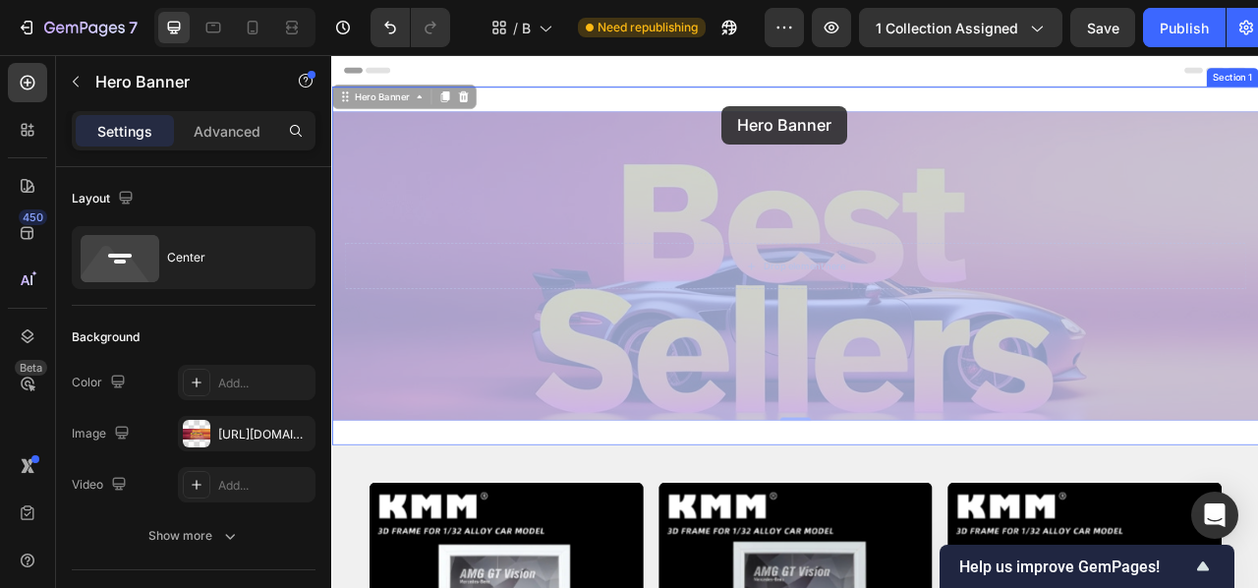
drag, startPoint x: 809, startPoint y: 180, endPoint x: 827, endPoint y: 120, distance: 62.5
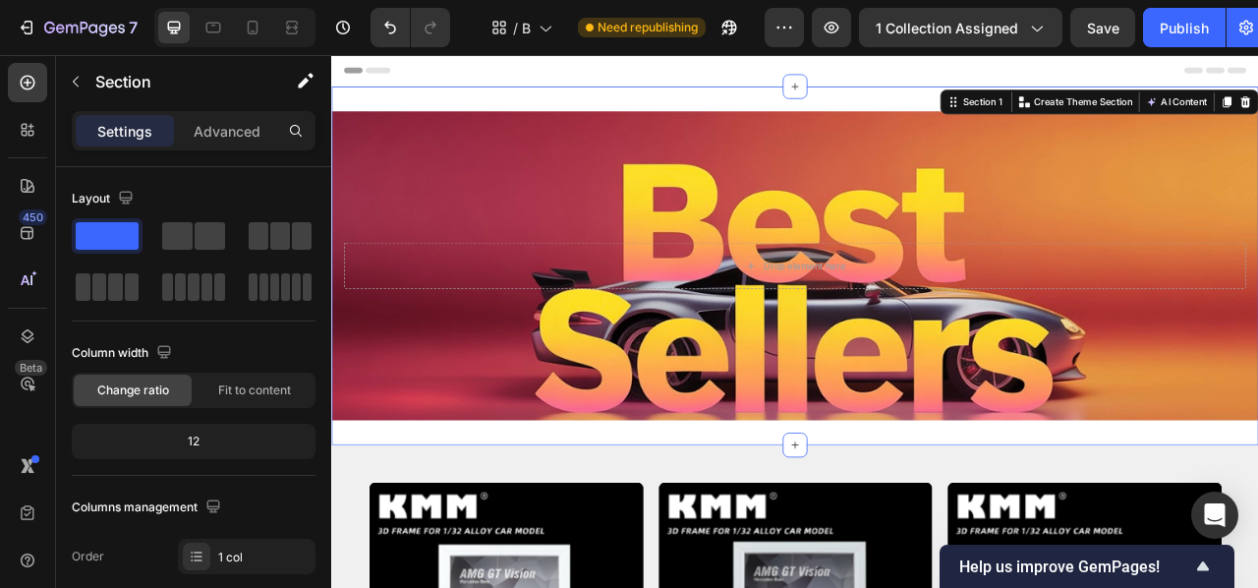
click at [785, 99] on div "Drop element here Hero Banner Section 1 Create Theme Section AI Content Write w…" at bounding box center [920, 323] width 1179 height 456
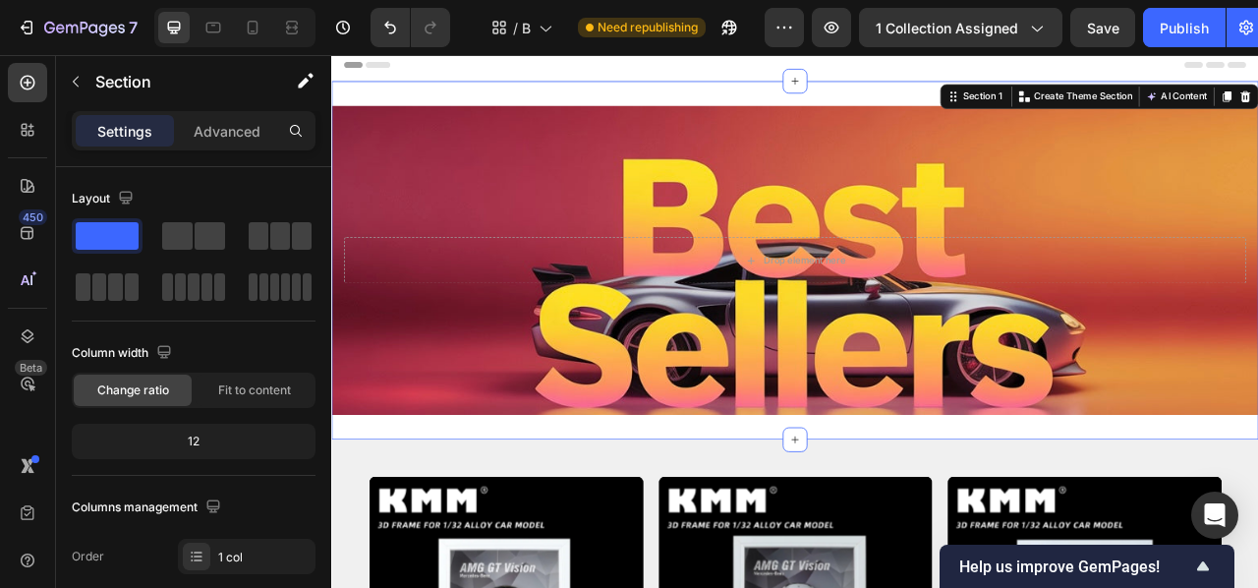
scroll to position [9, 0]
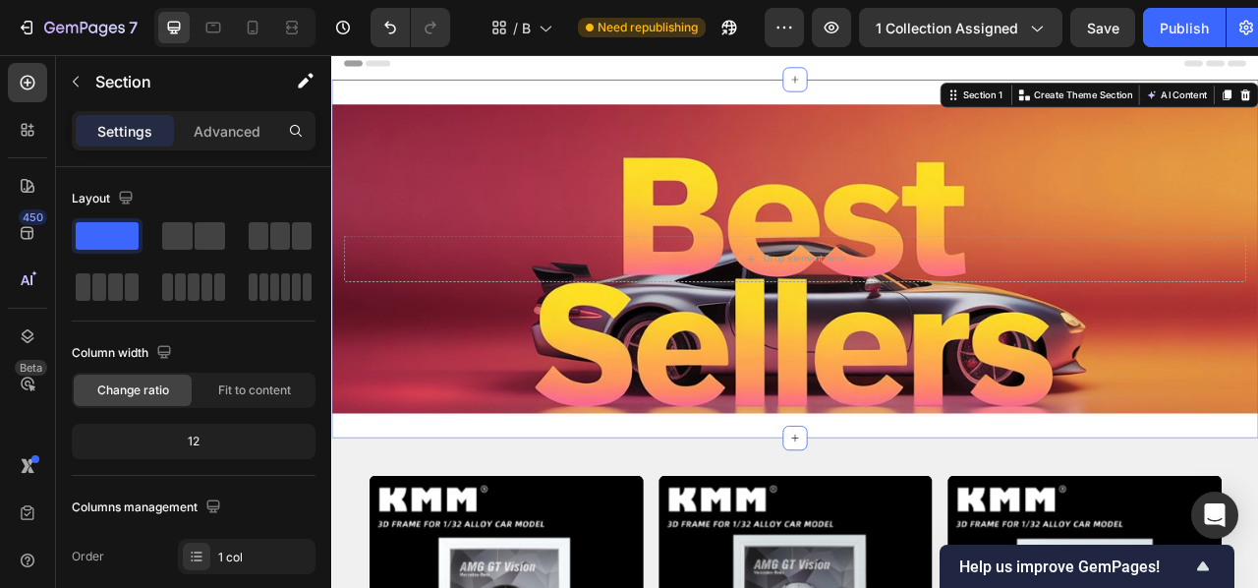
click at [746, 104] on div "Drop element here Hero Banner Section 1 Create Theme Section AI Content Write w…" at bounding box center [920, 314] width 1179 height 456
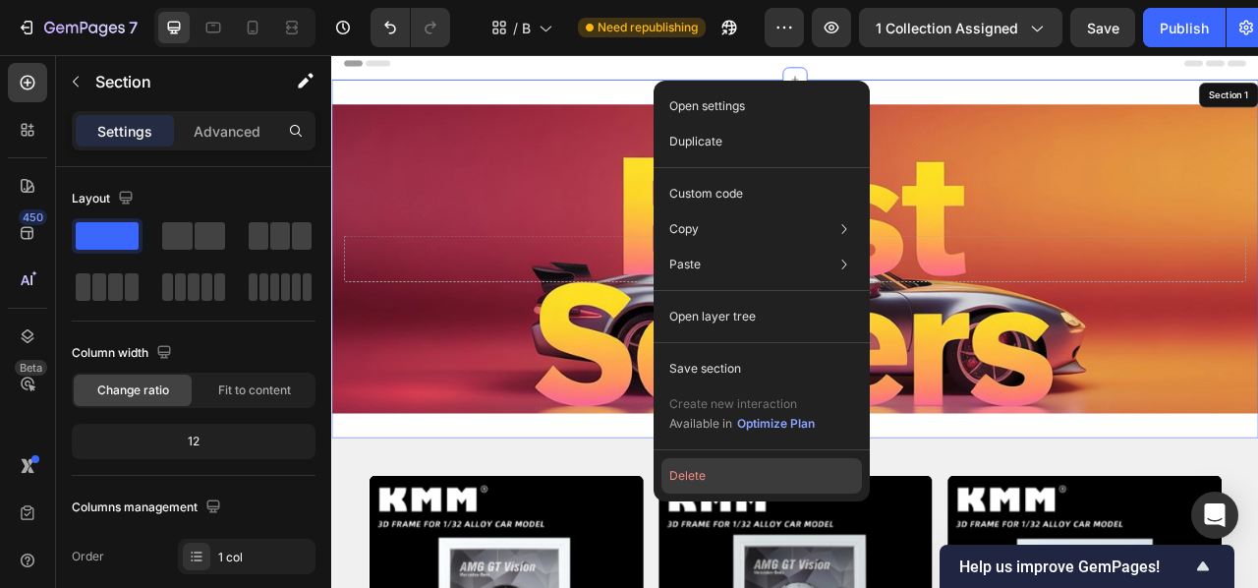
click at [698, 467] on button "Delete" at bounding box center [761, 475] width 201 height 35
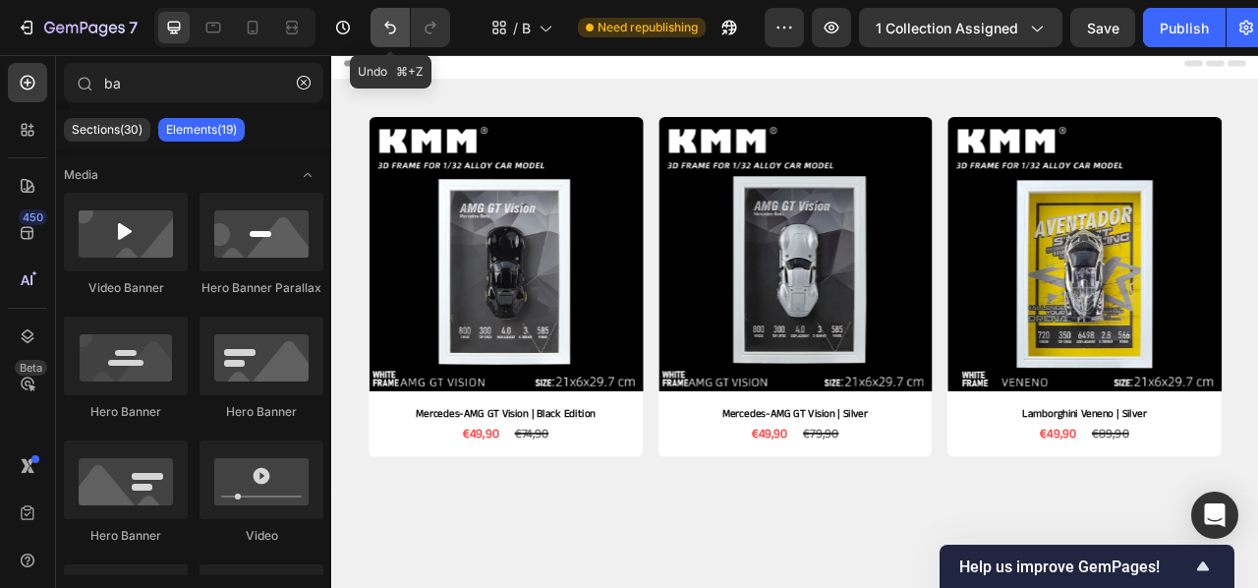
drag, startPoint x: 392, startPoint y: 23, endPoint x: 387, endPoint y: 31, distance: 10.1
click at [392, 23] on icon "Undo/Redo" at bounding box center [390, 28] width 20 height 20
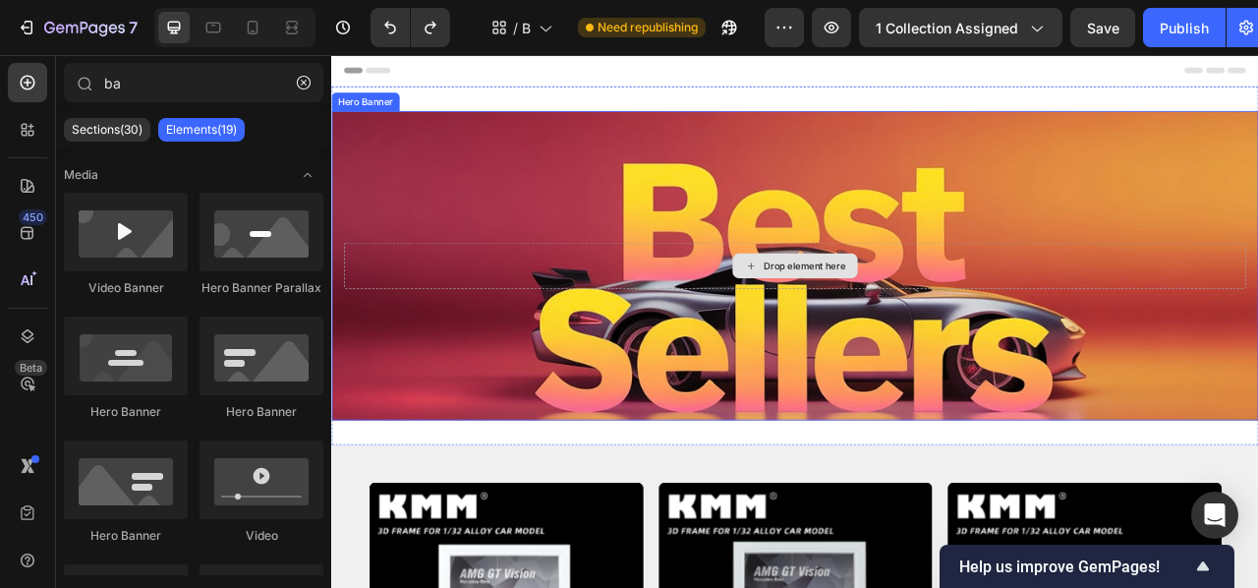
scroll to position [0, 0]
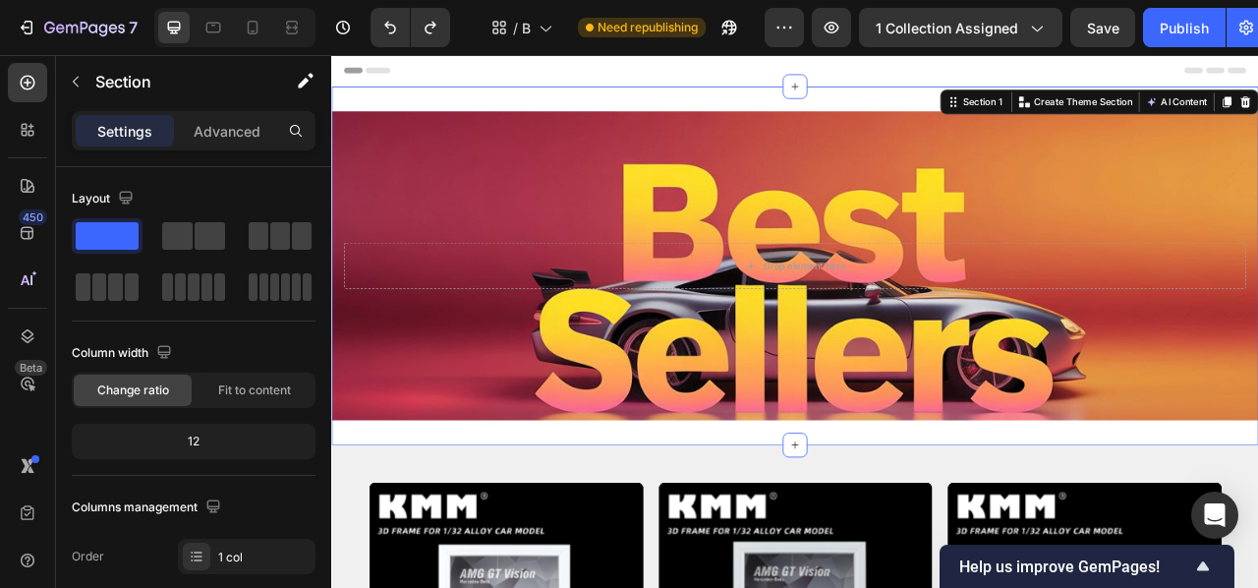
click at [1102, 539] on div "Drop element here Hero Banner Section 1 Create Theme Section AI Content Write w…" at bounding box center [920, 323] width 1179 height 456
click at [179, 446] on div "12" at bounding box center [194, 442] width 236 height 28
click at [209, 440] on div "12" at bounding box center [194, 442] width 236 height 28
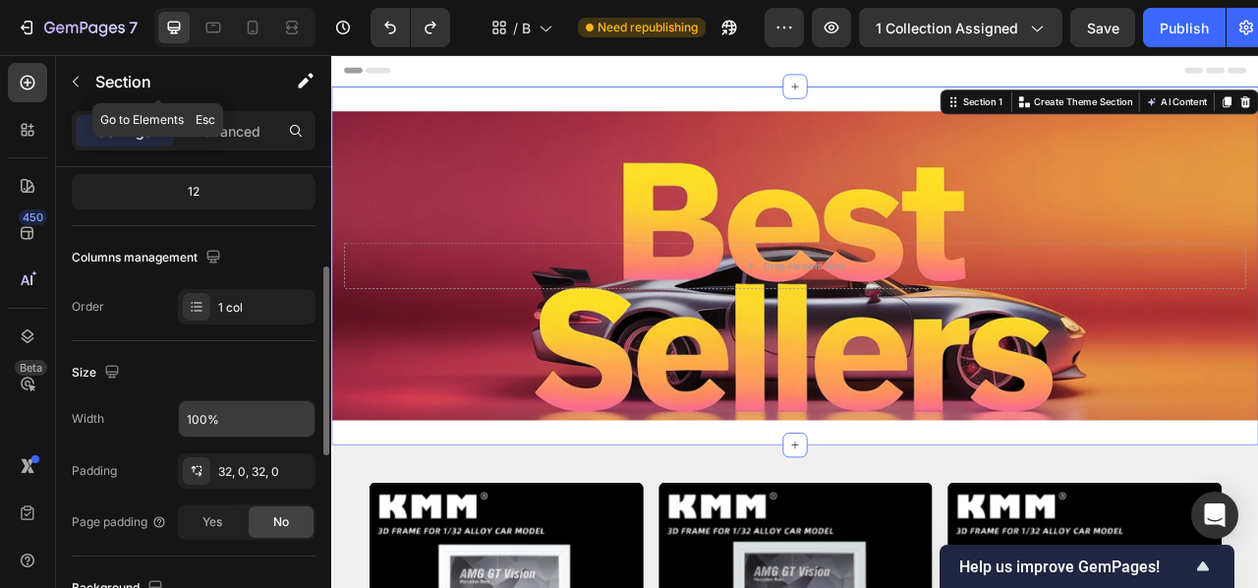
click at [77, 86] on icon "button" at bounding box center [76, 82] width 16 height 16
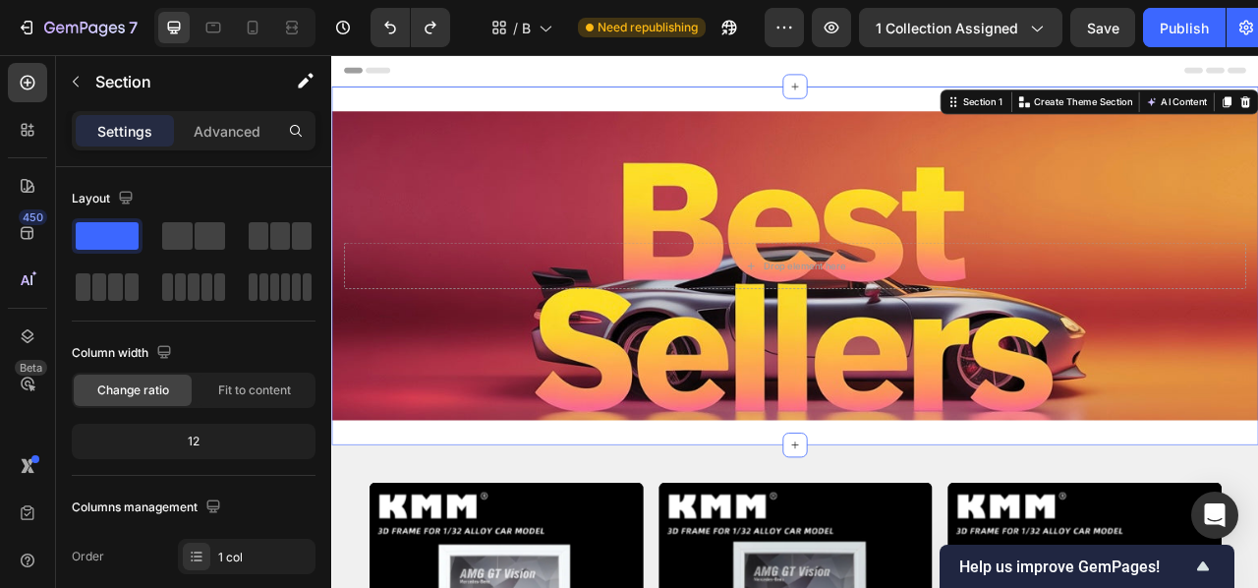
click at [640, 116] on div "Drop element here Hero Banner Section 1 Create Theme Section AI Content Write w…" at bounding box center [920, 323] width 1179 height 456
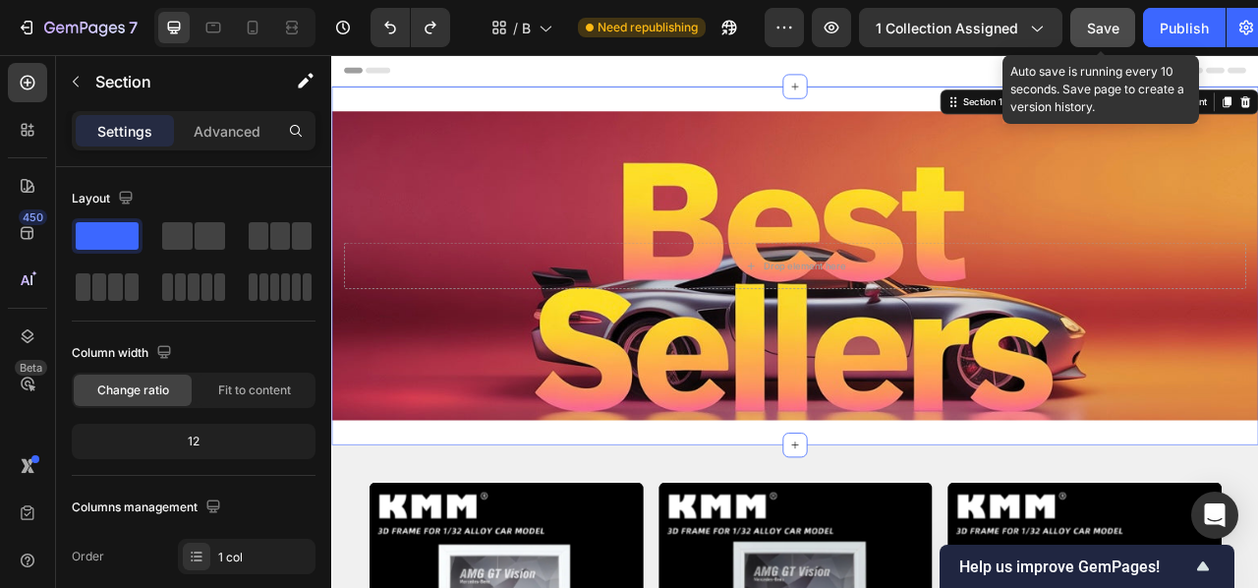
click at [1086, 25] on button "Save" at bounding box center [1102, 27] width 65 height 39
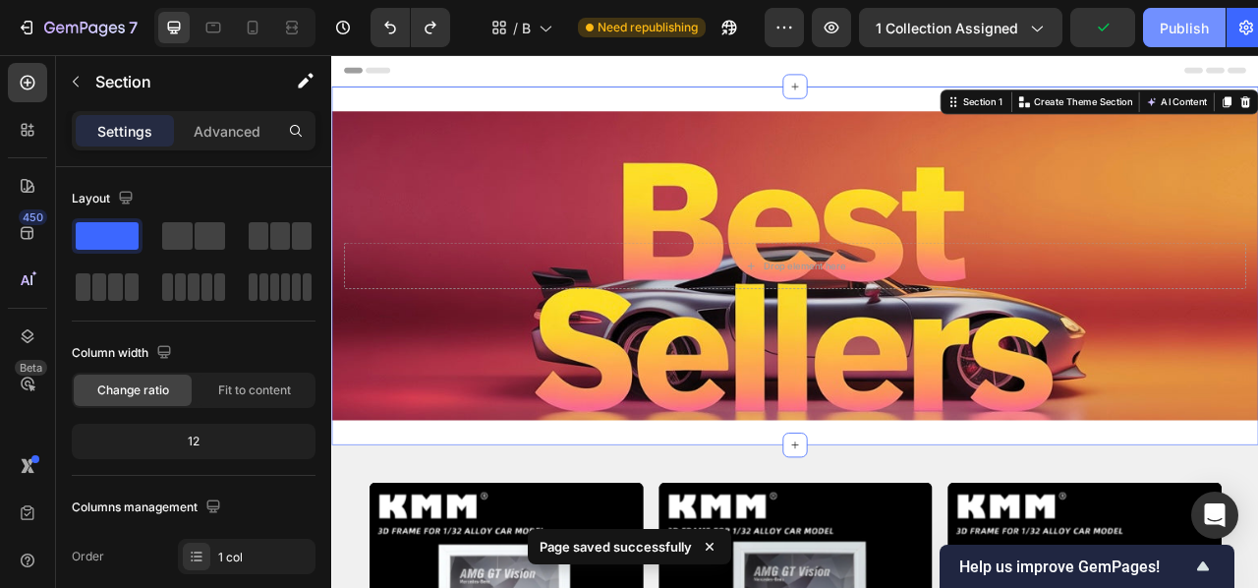
click at [1189, 32] on div "Publish" at bounding box center [1184, 28] width 49 height 21
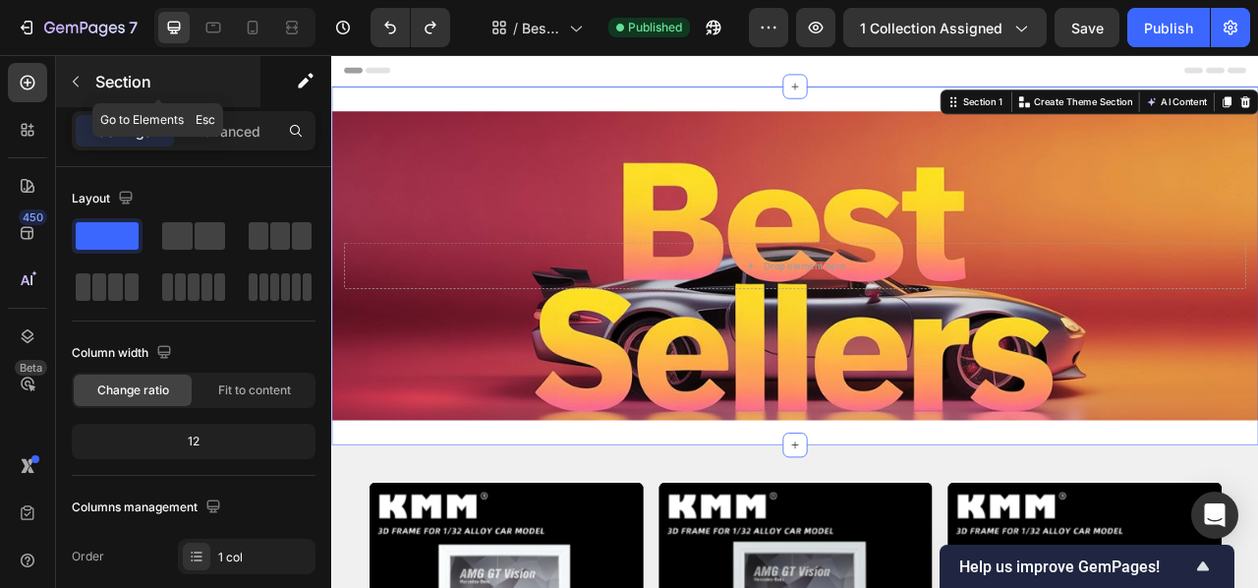
click at [85, 87] on button "button" at bounding box center [75, 81] width 31 height 31
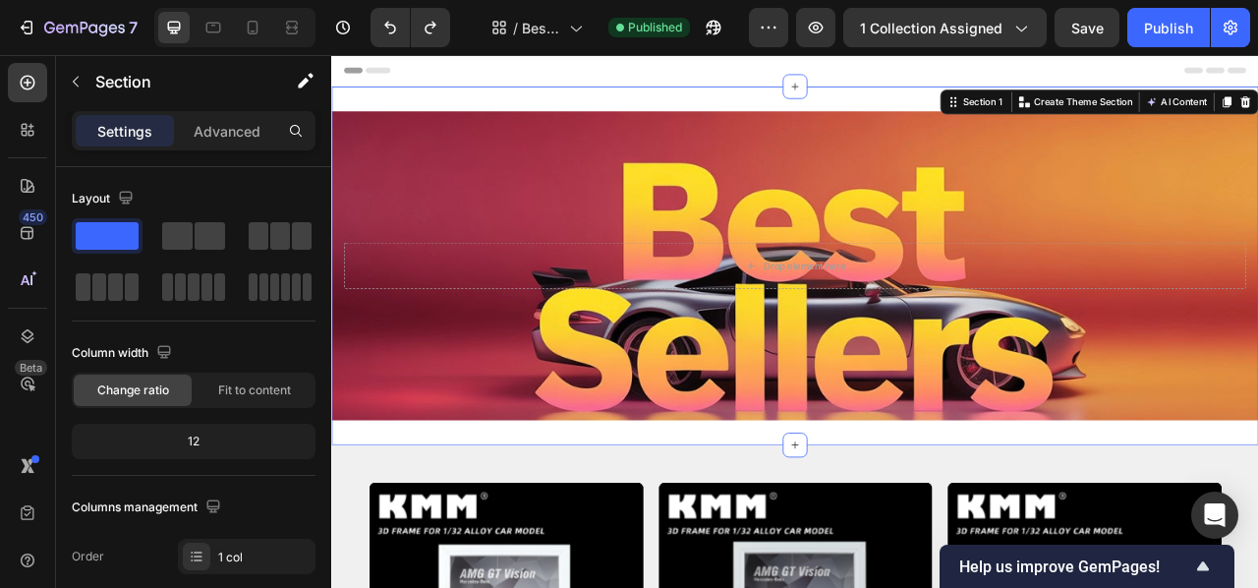
click at [444, 110] on div "Drop element here Hero Banner Section 1 Create Theme Section AI Content Write w…" at bounding box center [920, 323] width 1179 height 456
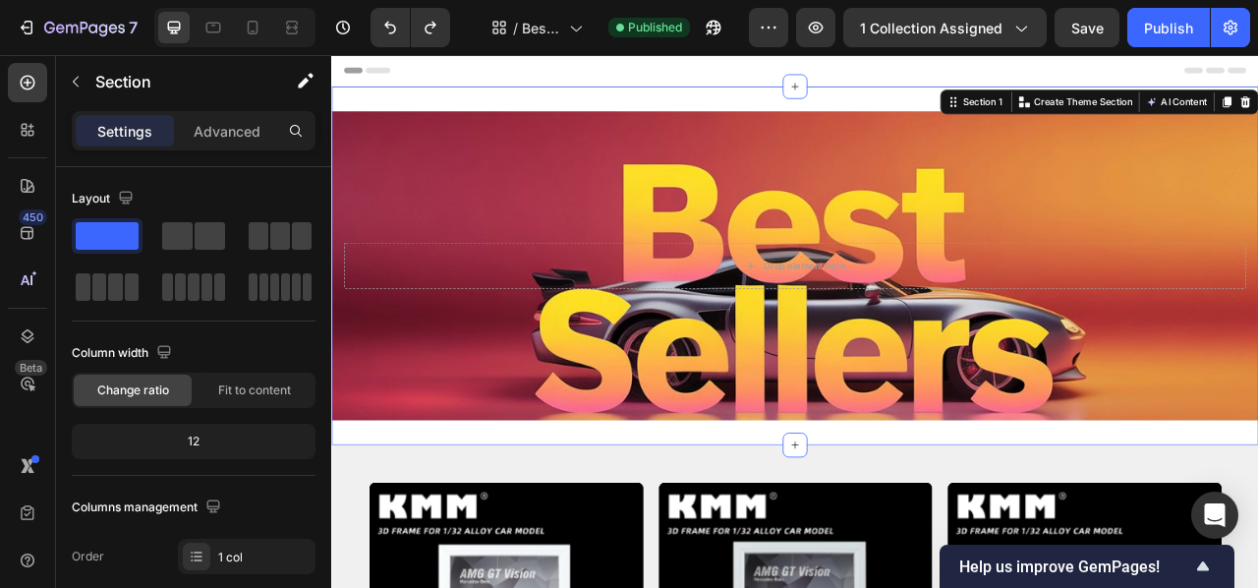
scroll to position [2, 0]
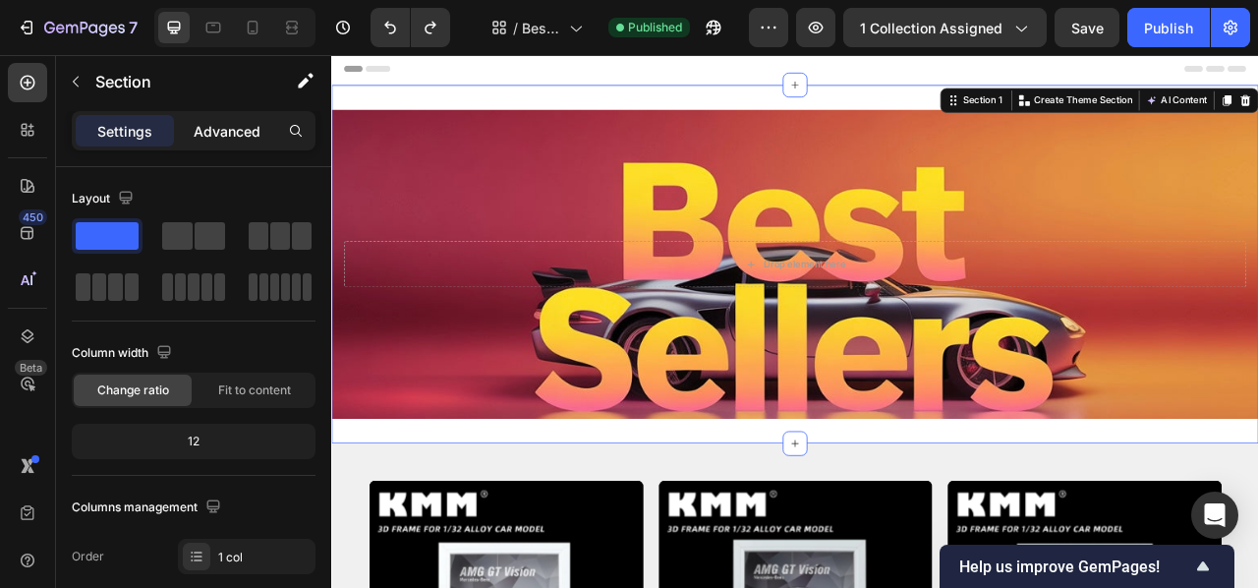
click at [234, 137] on p "Advanced" at bounding box center [227, 131] width 67 height 21
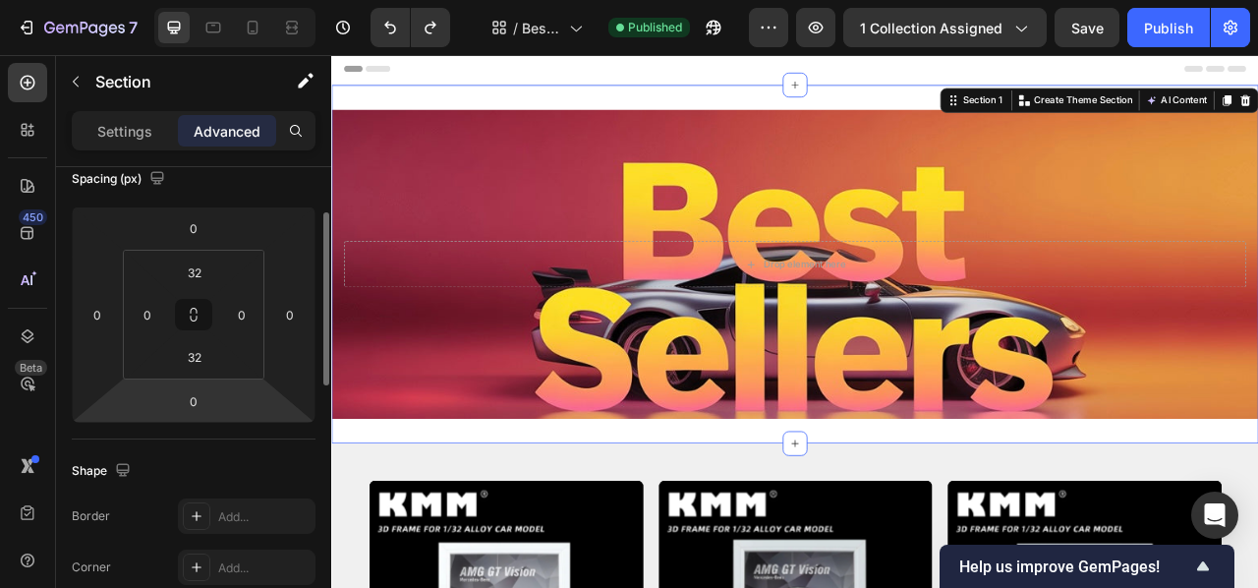
scroll to position [201, 0]
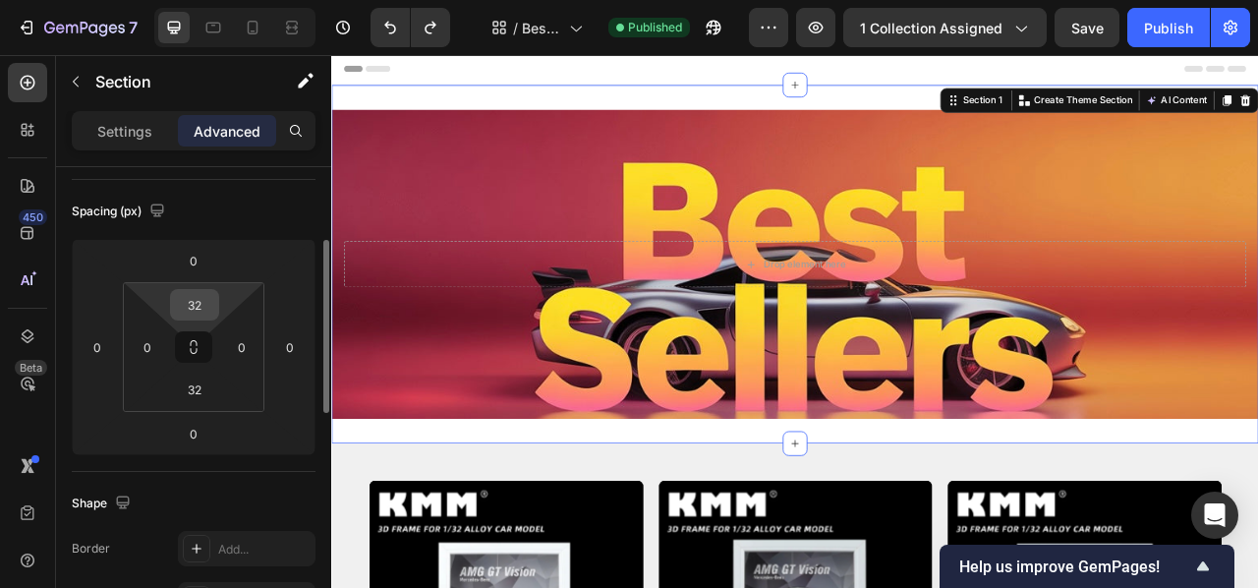
click at [207, 305] on input "32" at bounding box center [194, 304] width 39 height 29
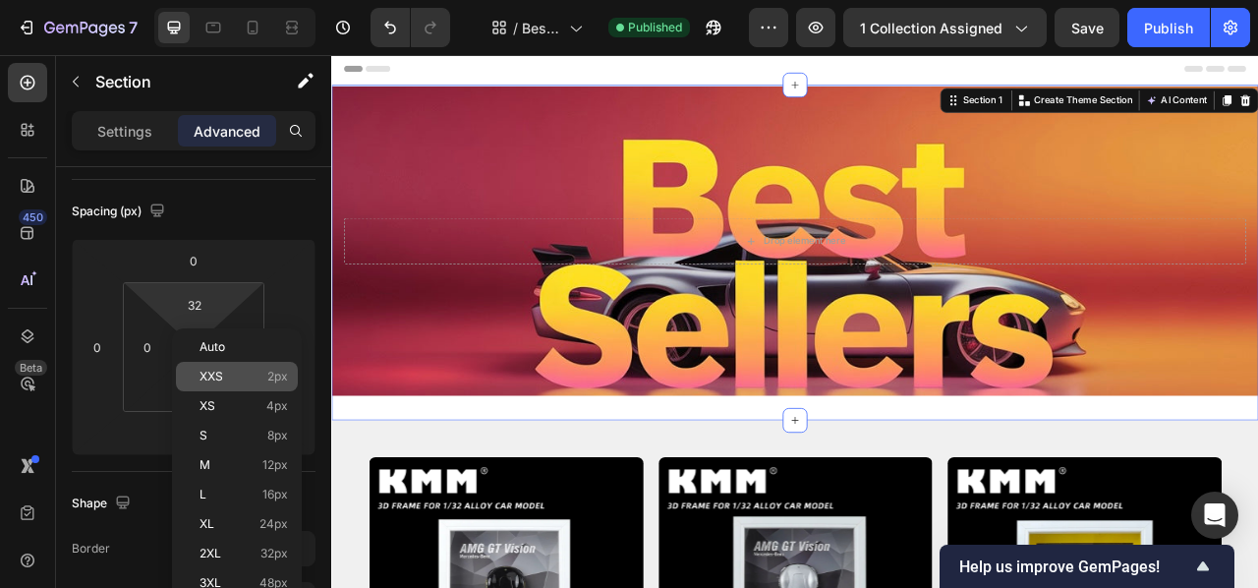
click at [240, 365] on div "XXS 2px" at bounding box center [237, 376] width 122 height 29
type input "2"
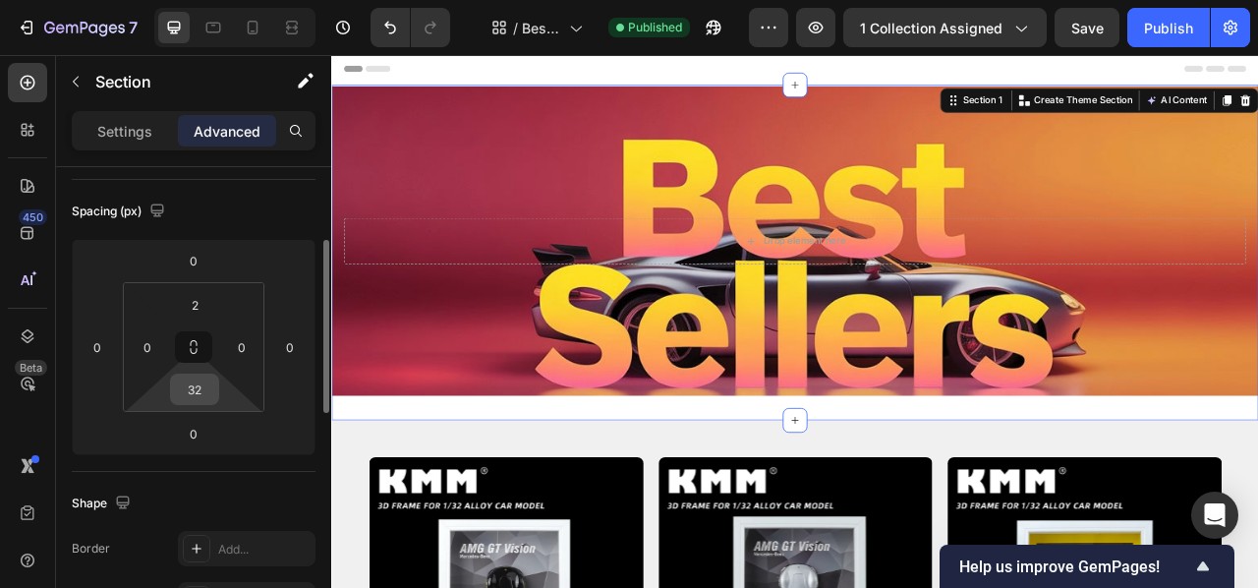
click at [203, 389] on input "32" at bounding box center [194, 388] width 39 height 29
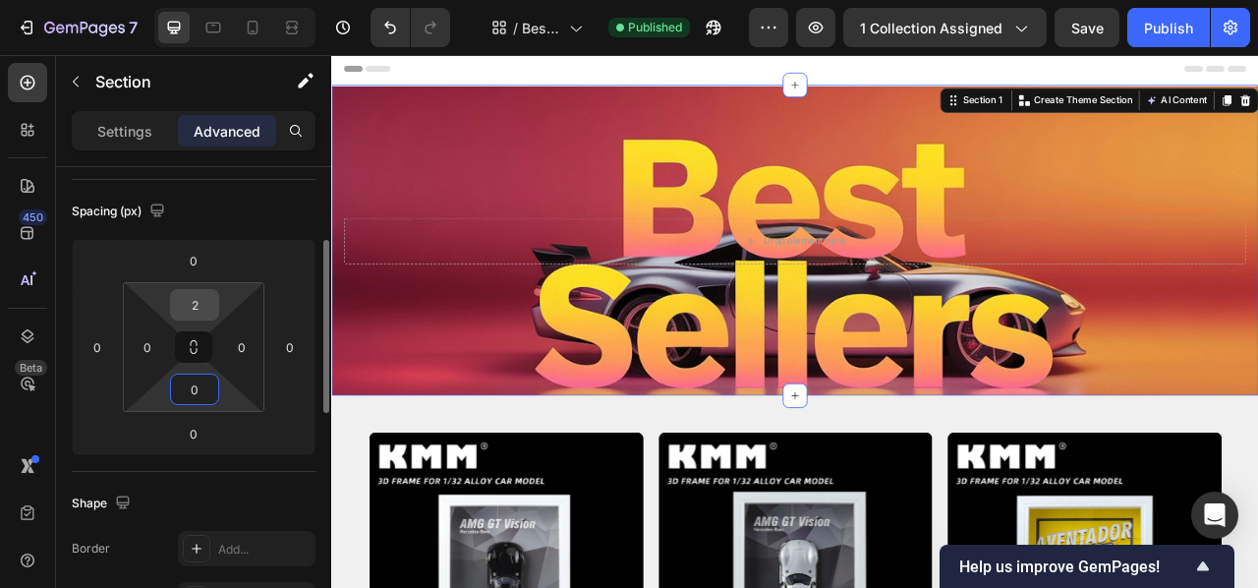
type input "0"
click at [199, 307] on input "2" at bounding box center [194, 304] width 39 height 29
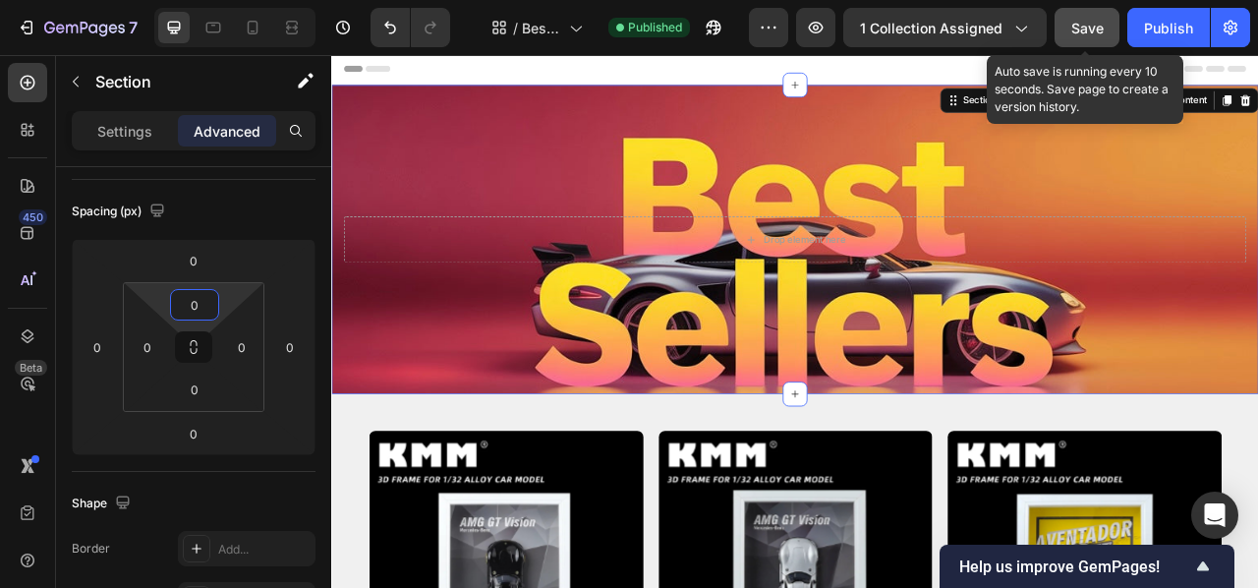
type input "0"
click at [1077, 26] on button "Save" at bounding box center [1087, 27] width 65 height 39
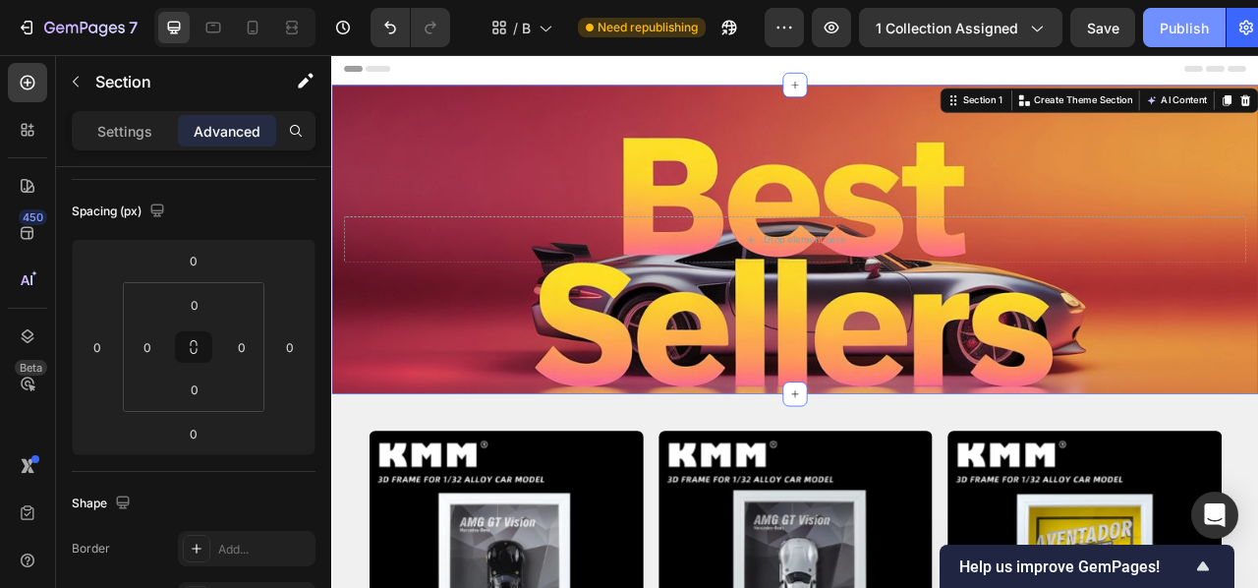
click at [1184, 28] on div "Publish" at bounding box center [1184, 28] width 49 height 21
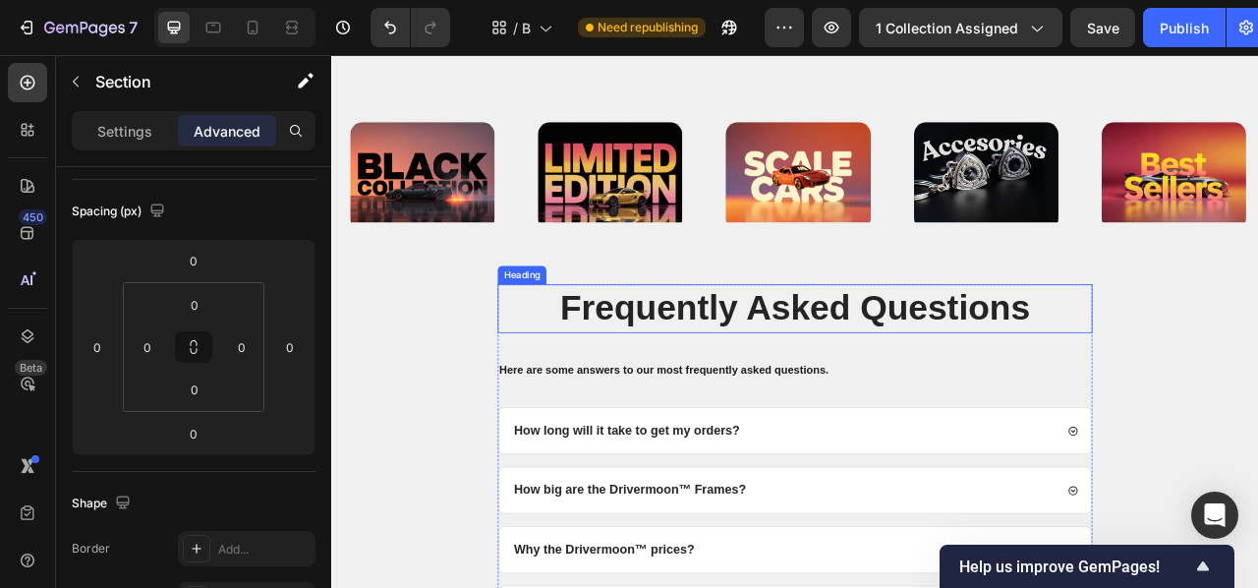
scroll to position [2147, 0]
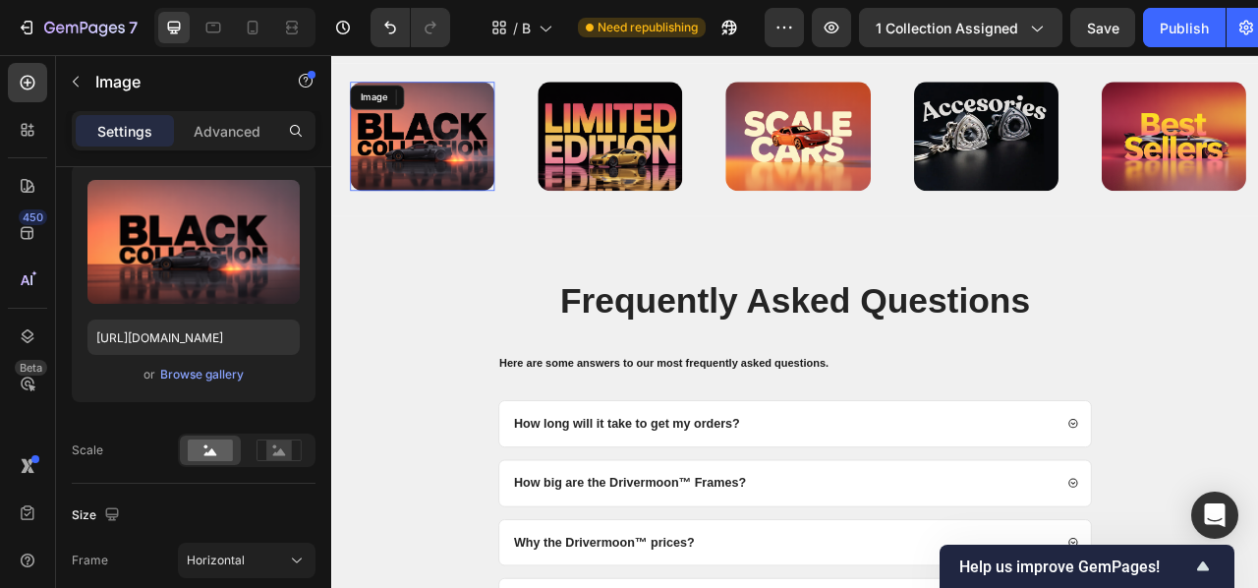
click at [496, 216] on img at bounding box center [447, 158] width 184 height 138
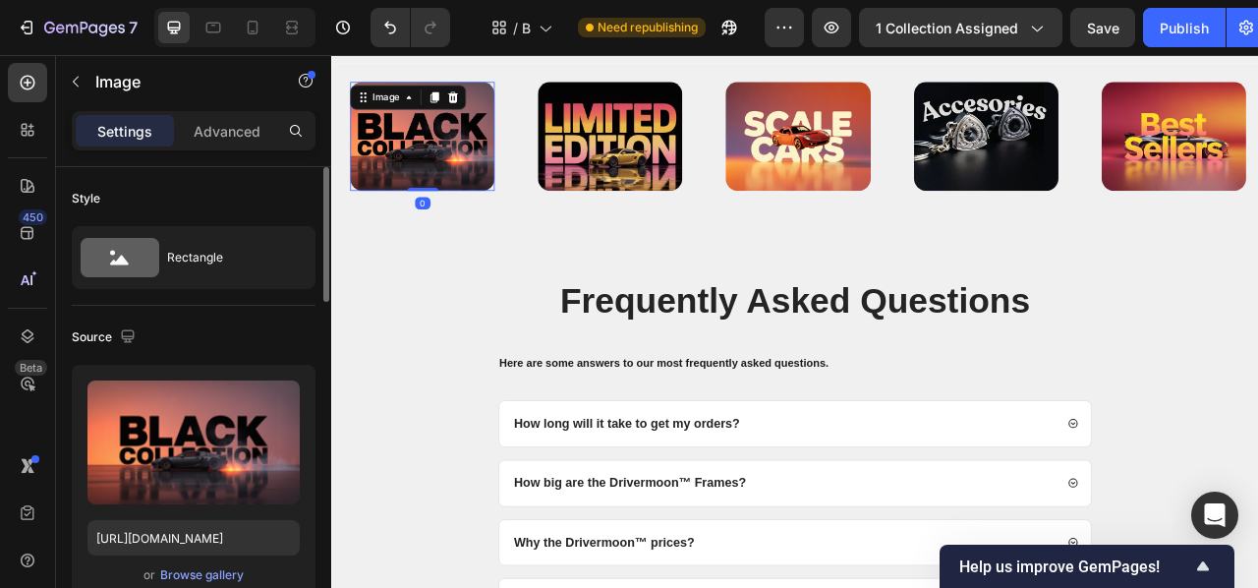
scroll to position [2146, 0]
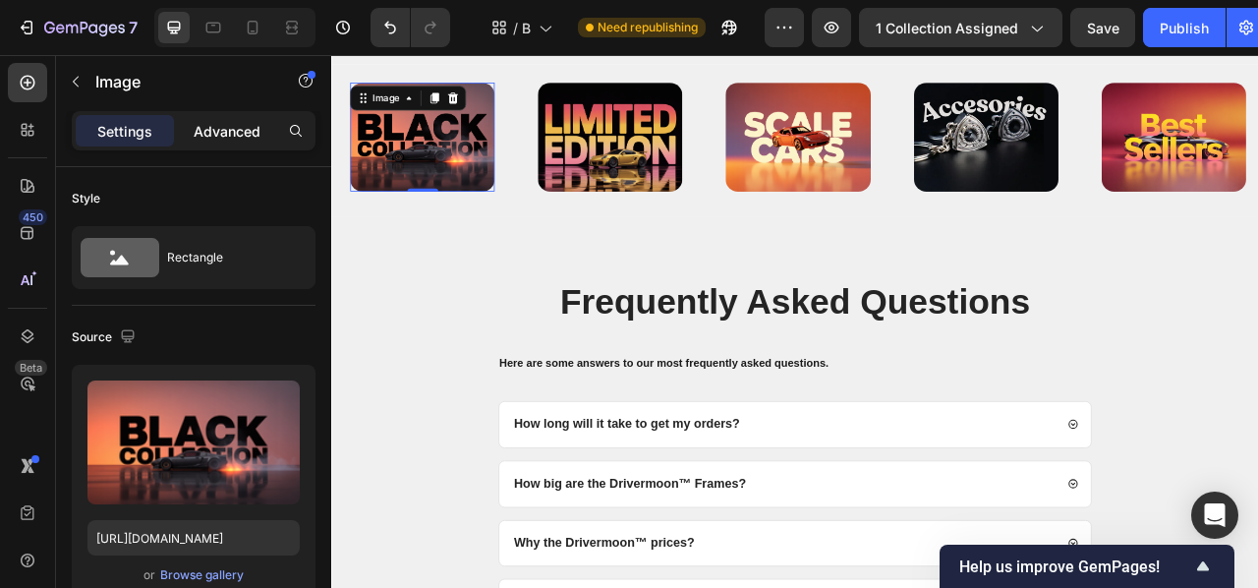
click at [201, 136] on p "Advanced" at bounding box center [227, 131] width 67 height 21
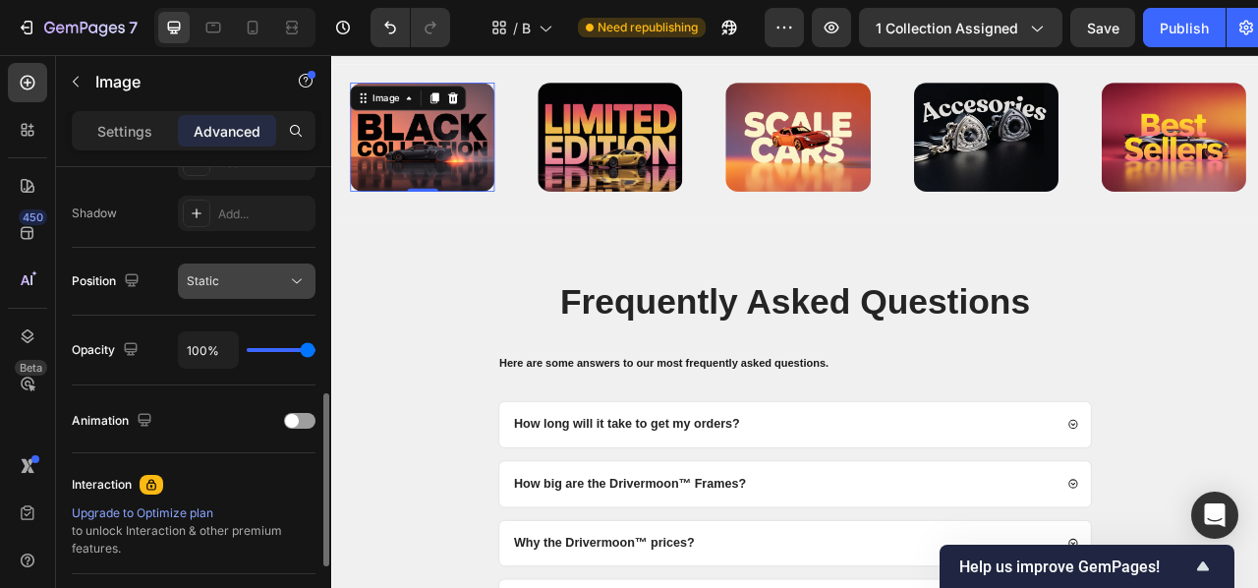
scroll to position [631, 0]
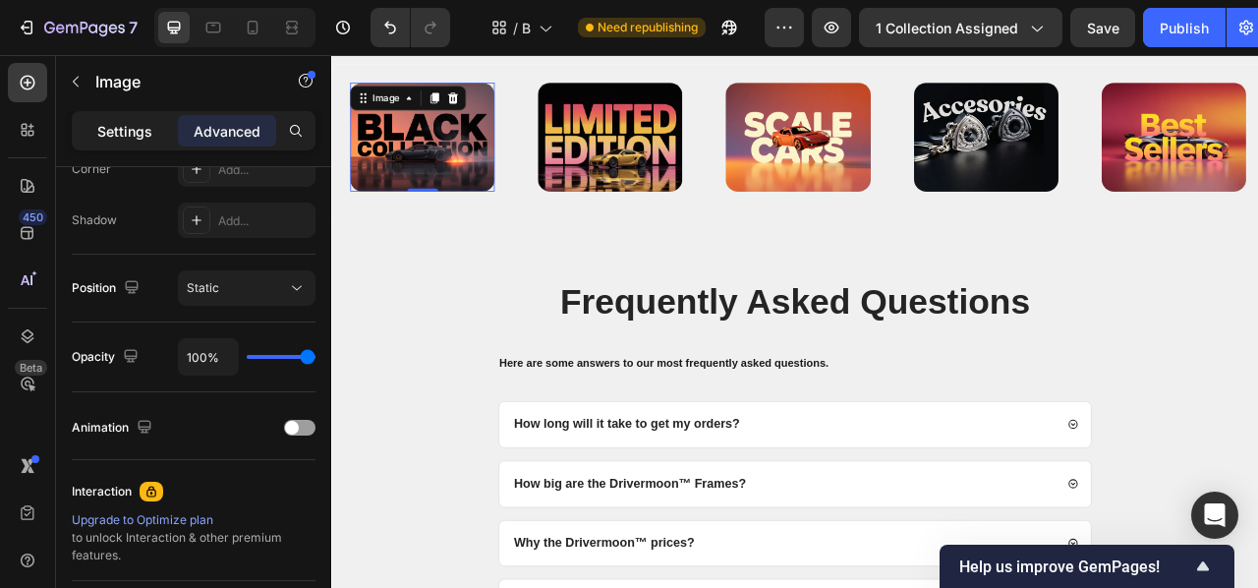
click at [154, 143] on div "Settings" at bounding box center [125, 130] width 98 height 31
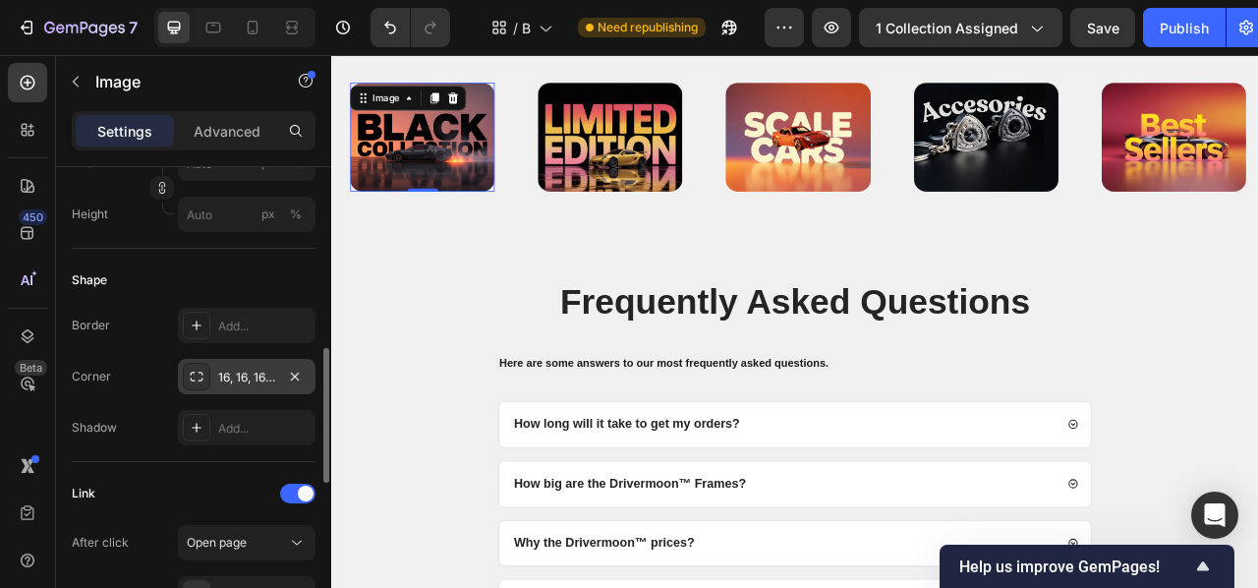
click at [247, 376] on div "16, 16, 16, 16" at bounding box center [246, 378] width 57 height 18
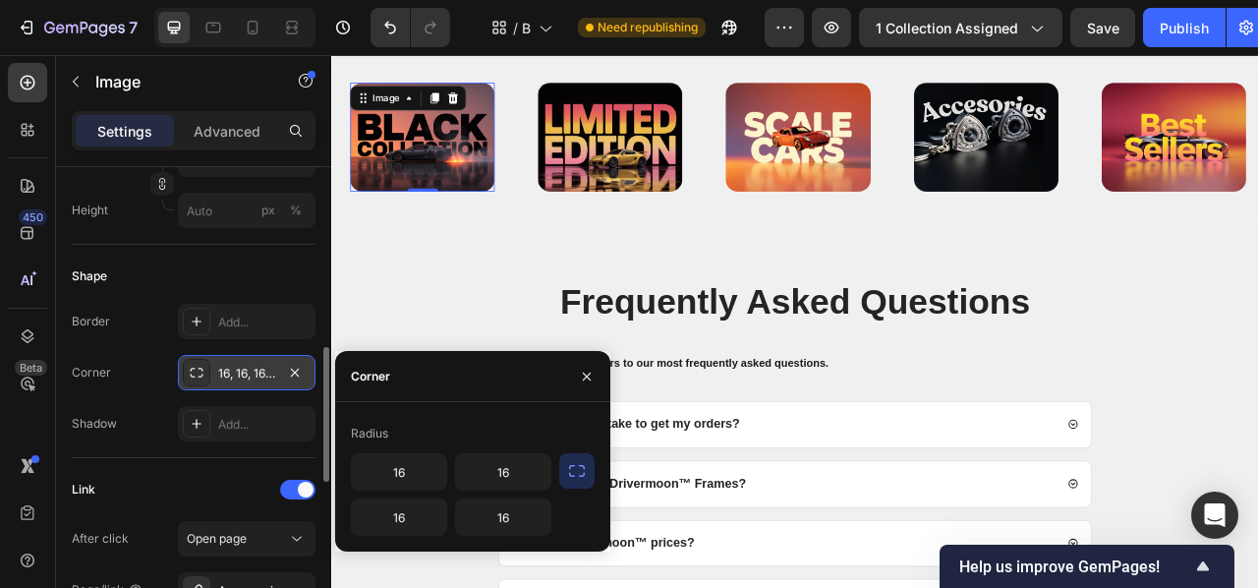
scroll to position [649, 0]
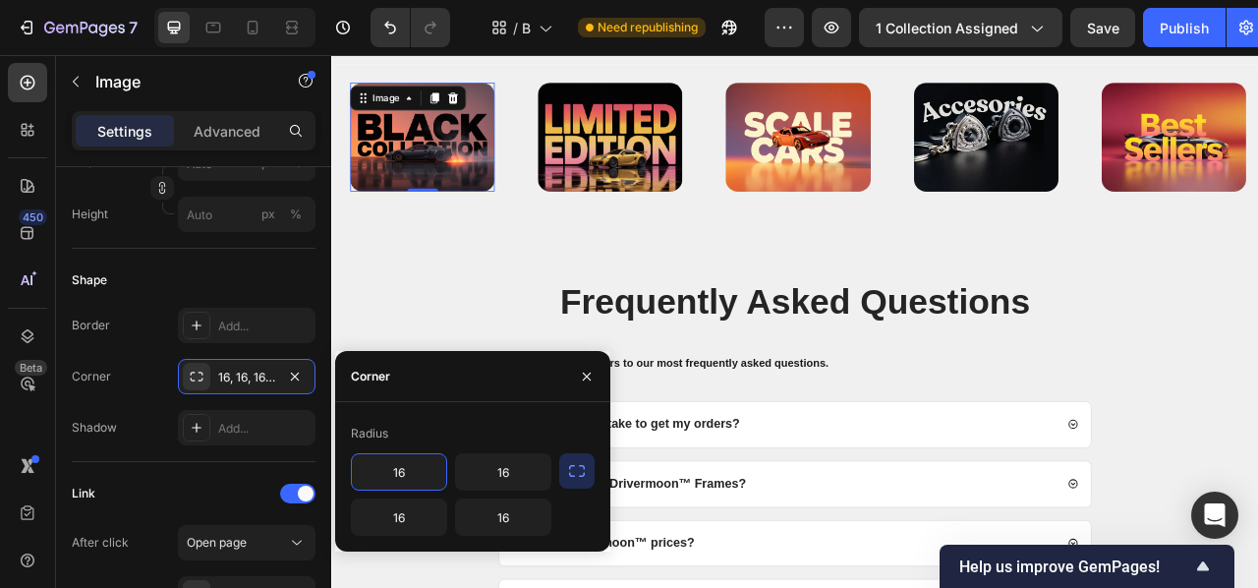
click at [436, 473] on input "16" at bounding box center [399, 471] width 94 height 35
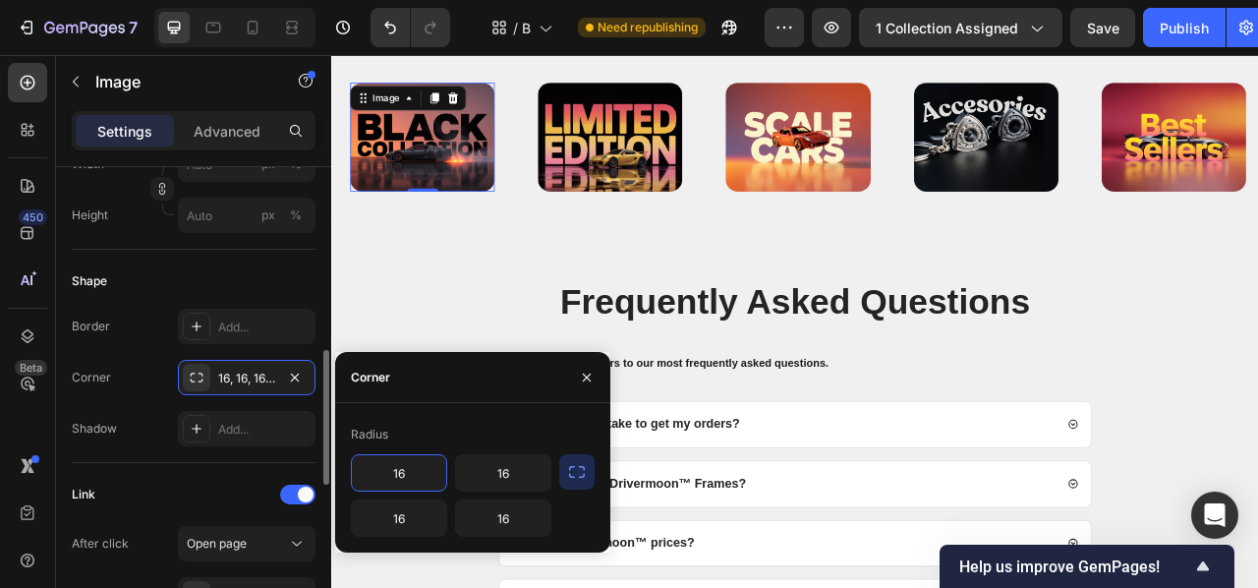
click at [136, 335] on div "Border Add..." at bounding box center [194, 326] width 244 height 35
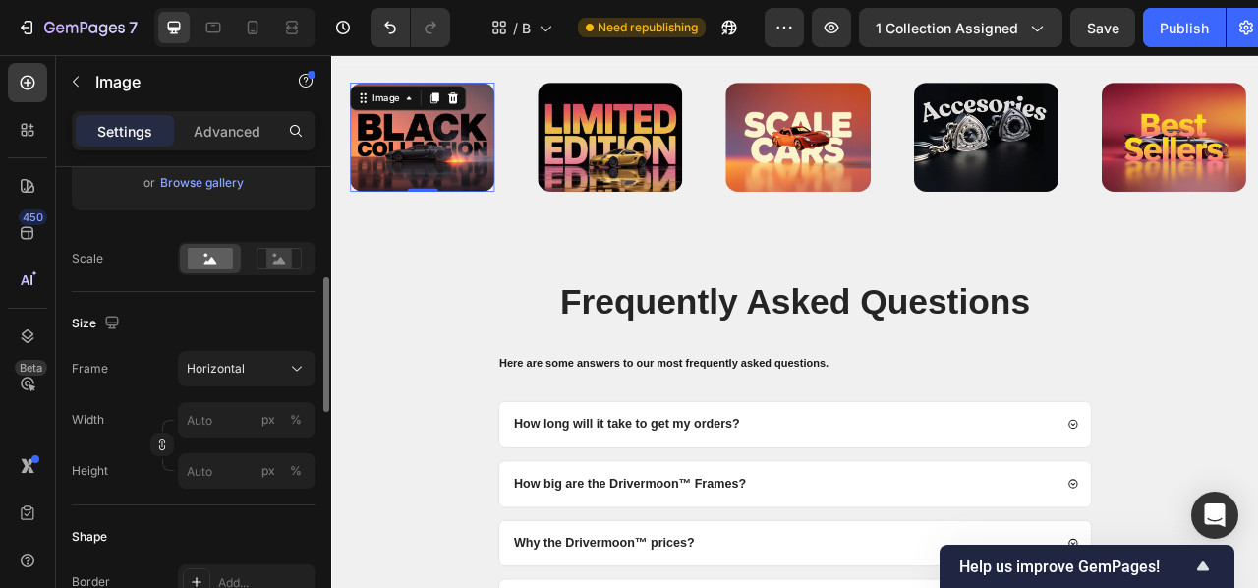
scroll to position [392, 0]
click at [201, 424] on input "px %" at bounding box center [247, 419] width 138 height 35
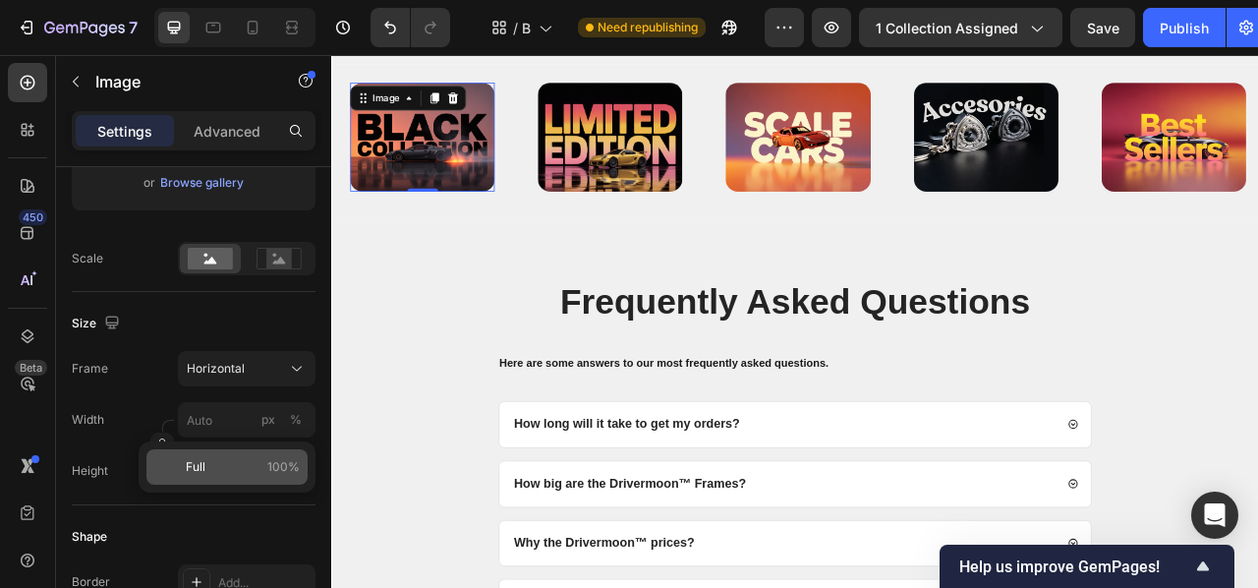
click at [230, 464] on p "Full 100%" at bounding box center [243, 467] width 114 height 18
type input "100"
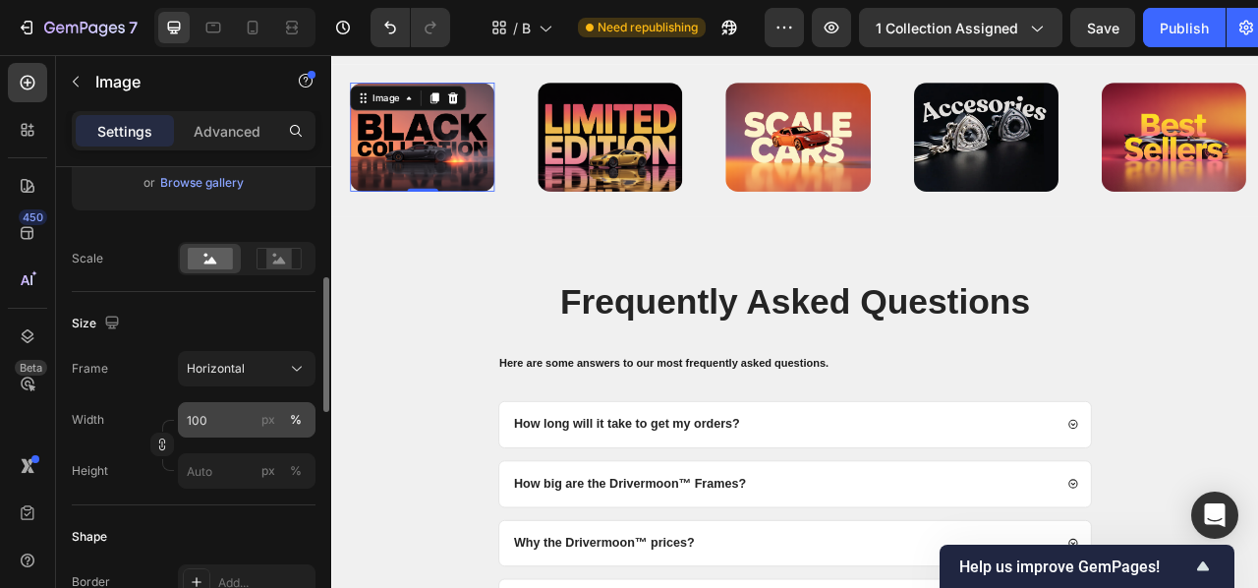
scroll to position [390, 0]
click at [226, 427] on input "100" at bounding box center [247, 421] width 138 height 35
click at [159, 322] on div "Size" at bounding box center [194, 323] width 244 height 31
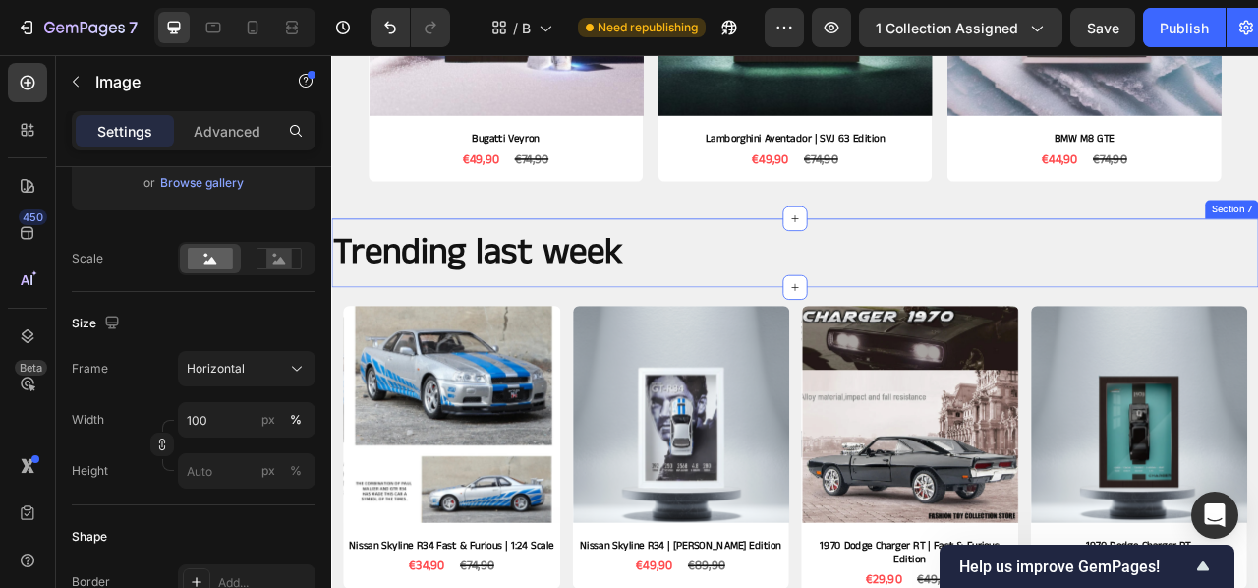
scroll to position [1271, 0]
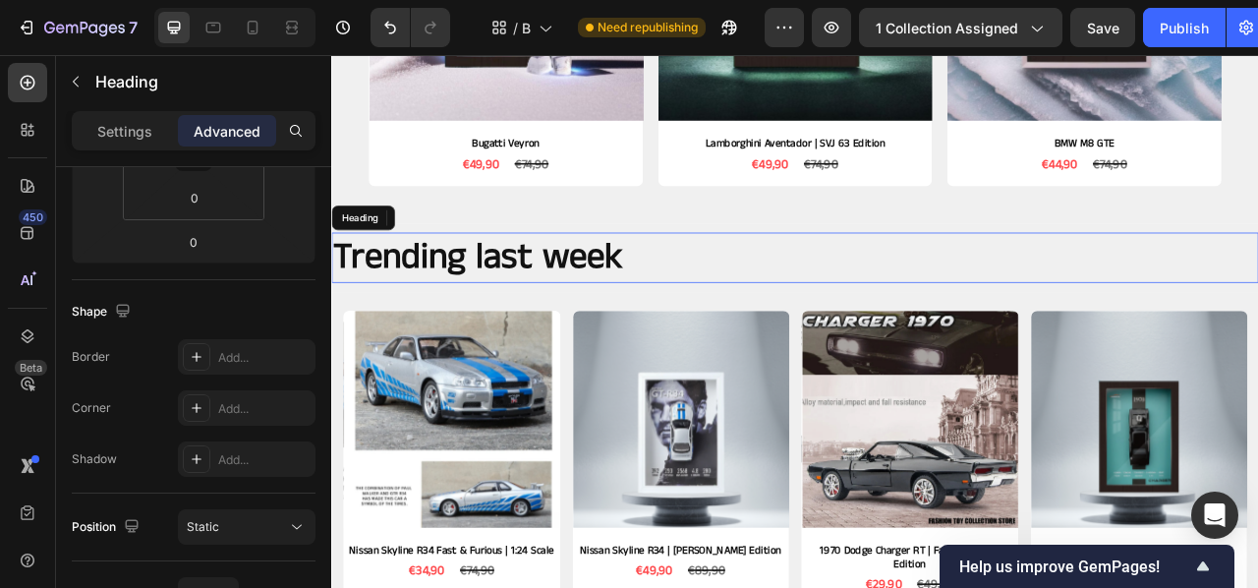
click at [739, 316] on h2 "Trending last week" at bounding box center [920, 313] width 1179 height 64
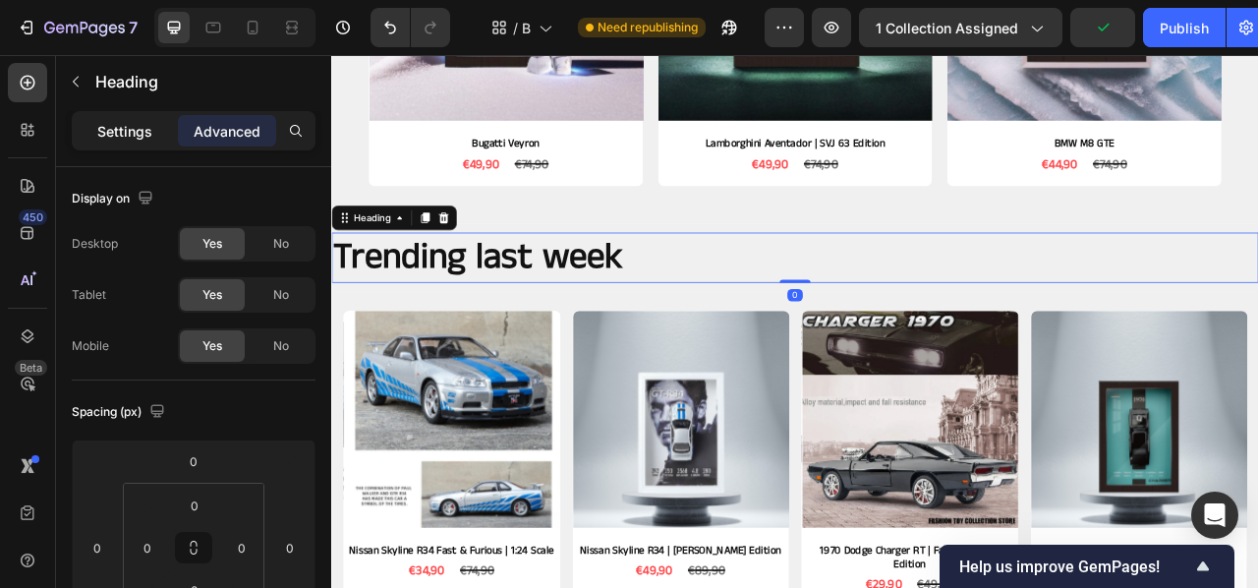
click at [108, 136] on p "Settings" at bounding box center [124, 131] width 55 height 21
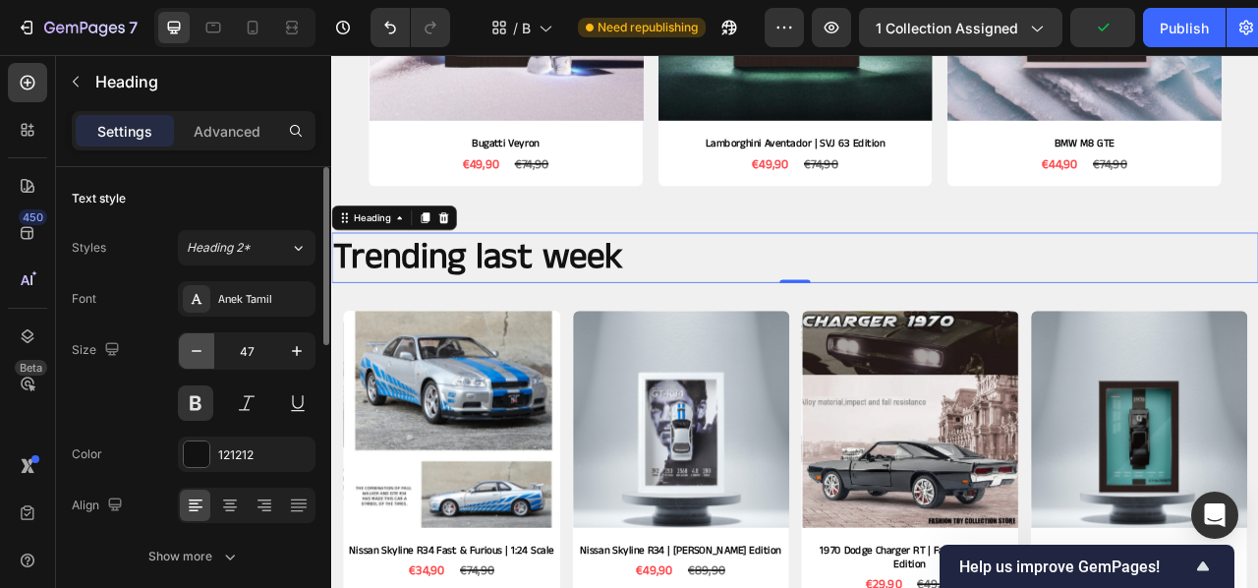
click at [194, 347] on icon "button" at bounding box center [197, 351] width 20 height 20
click at [195, 347] on icon "button" at bounding box center [197, 351] width 20 height 20
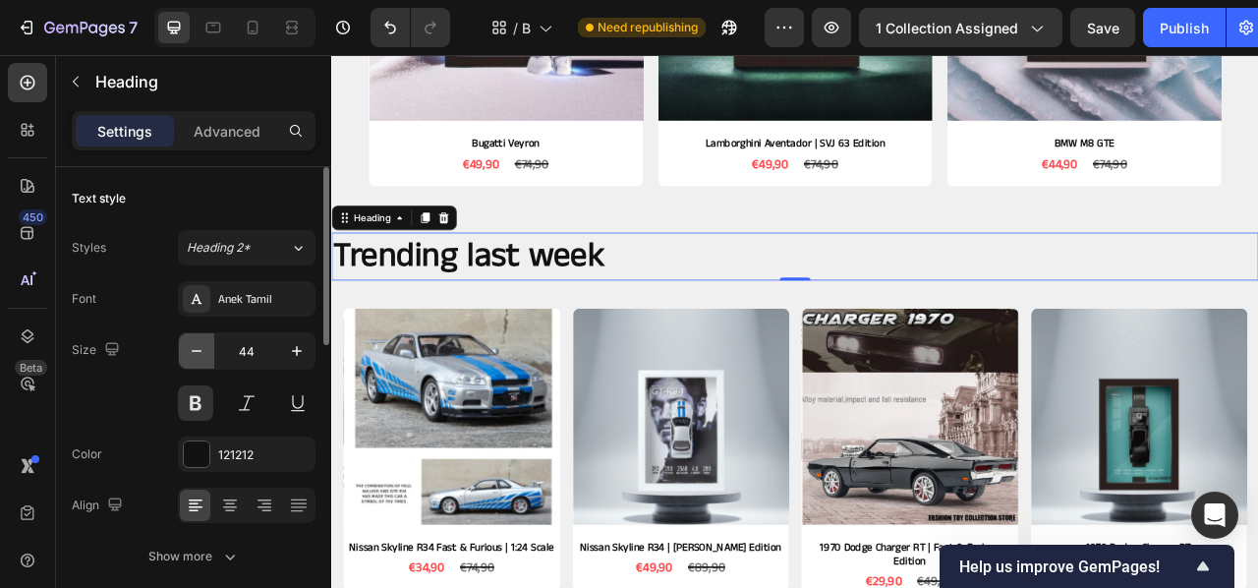
click at [195, 347] on icon "button" at bounding box center [197, 351] width 20 height 20
type input "43"
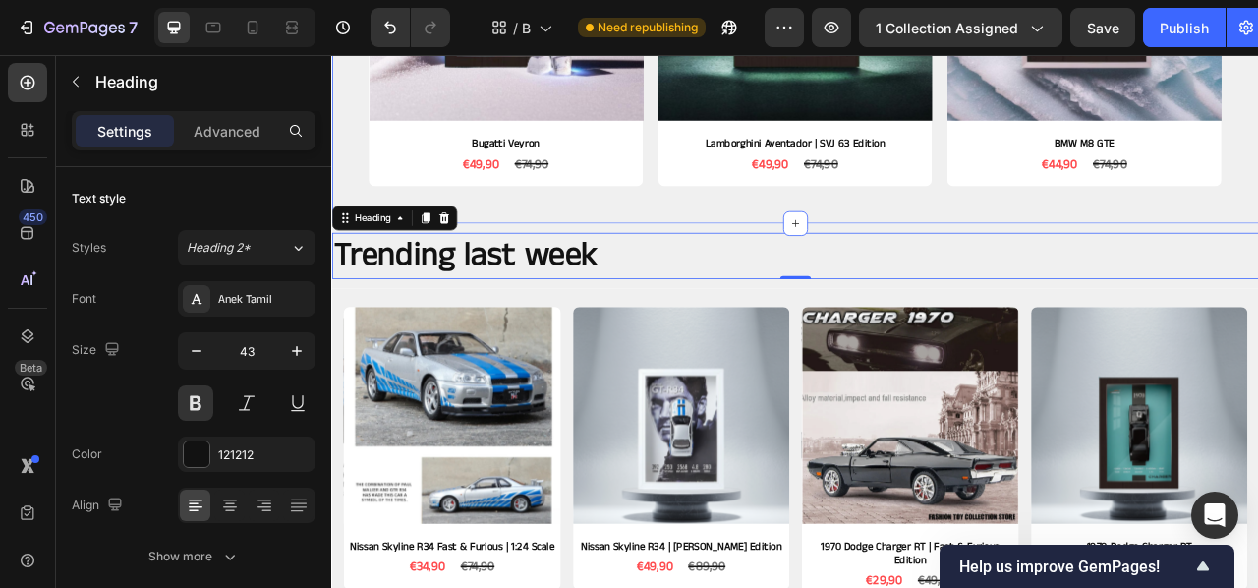
click at [661, 269] on div "Product Images Porsche GT3 RS | Martini Edition Product Title €49,90 Product Pr…" at bounding box center [920, 350] width 1179 height 3053
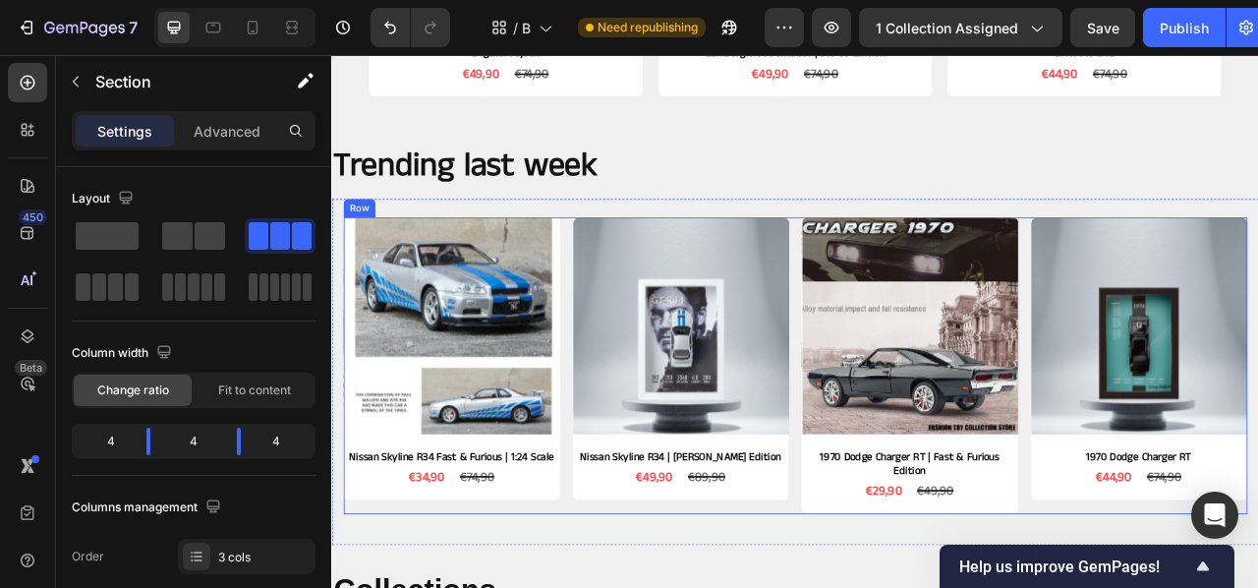
scroll to position [1391, 0]
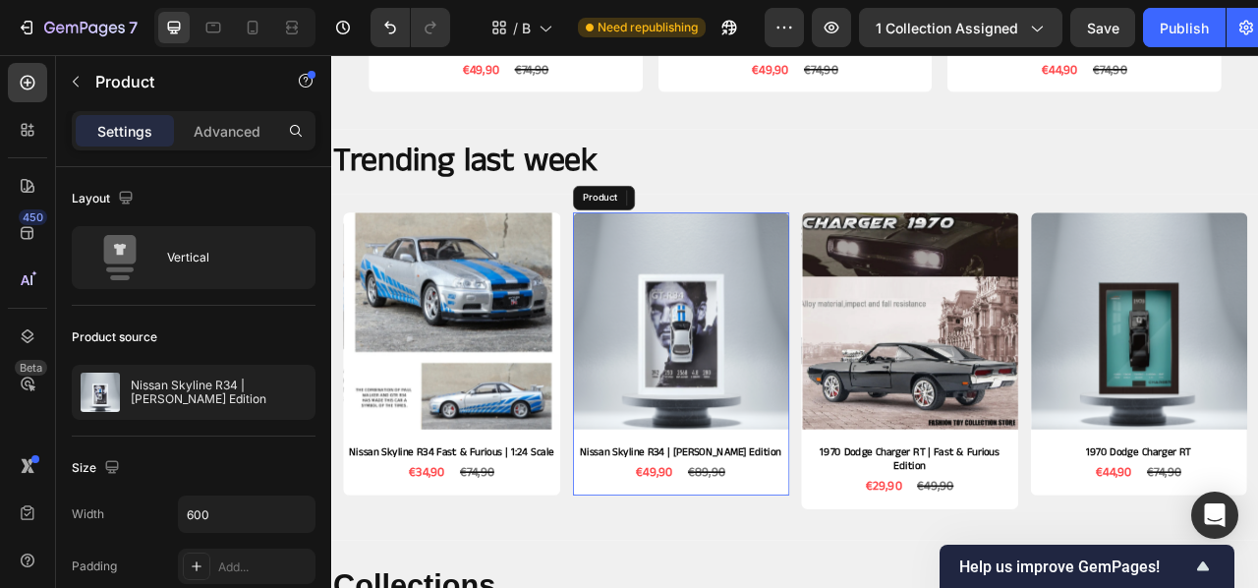
click at [744, 587] on div "Product Images Nissan Skyline R34 | [PERSON_NAME] Edition Product Title €49,90 …" at bounding box center [776, 436] width 276 height 360
drag, startPoint x: 780, startPoint y: 611, endPoint x: 776, endPoint y: 628, distance: 17.2
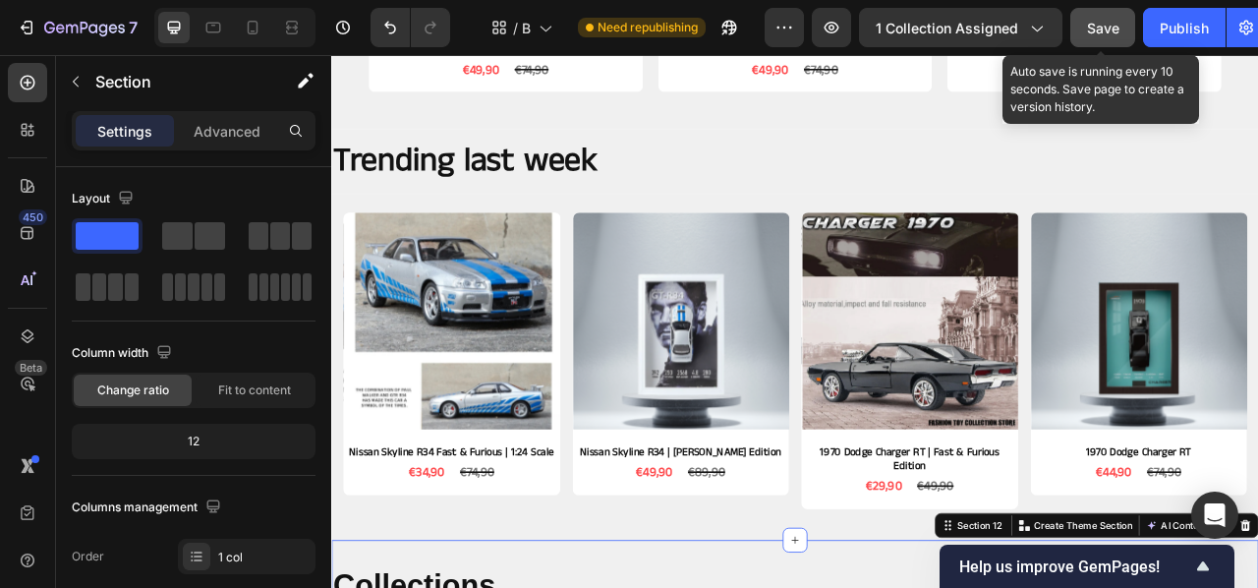
click at [1110, 29] on span "Save" at bounding box center [1103, 28] width 32 height 17
